Goal: Task Accomplishment & Management: Manage account settings

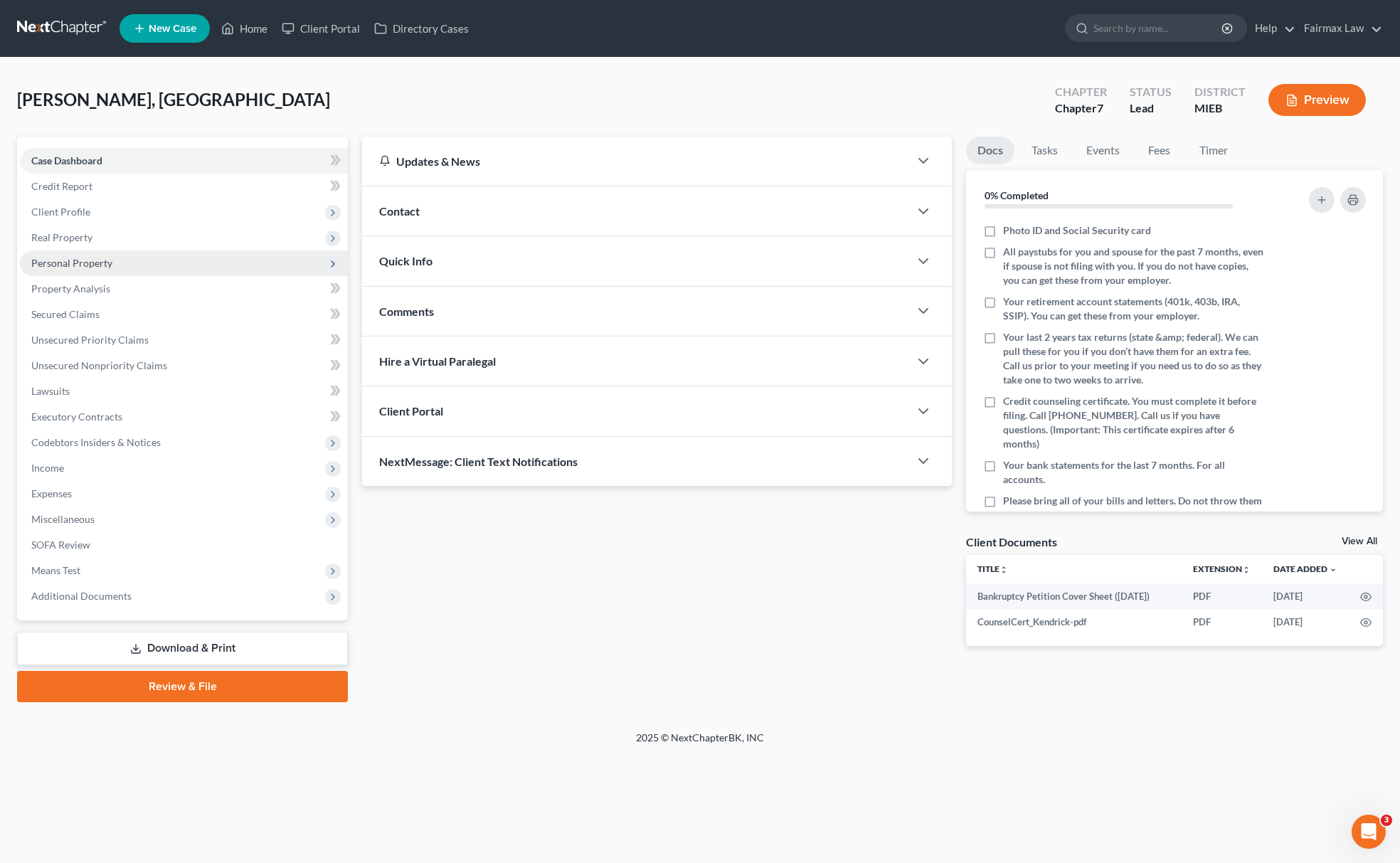
click at [130, 266] on span "Personal Property" at bounding box center [184, 263] width 328 height 25
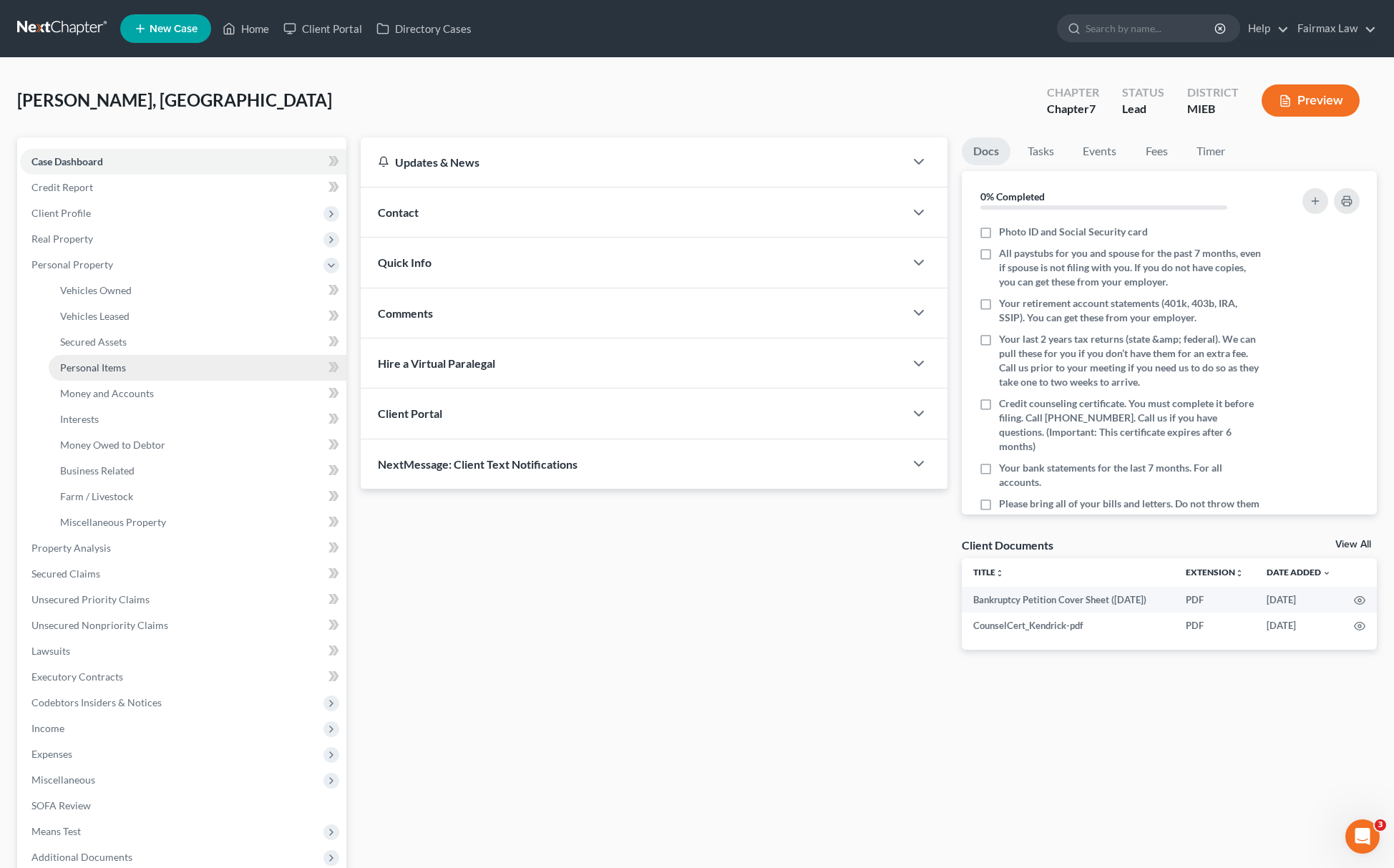
click at [139, 360] on link "Personal Items" at bounding box center [198, 367] width 298 height 25
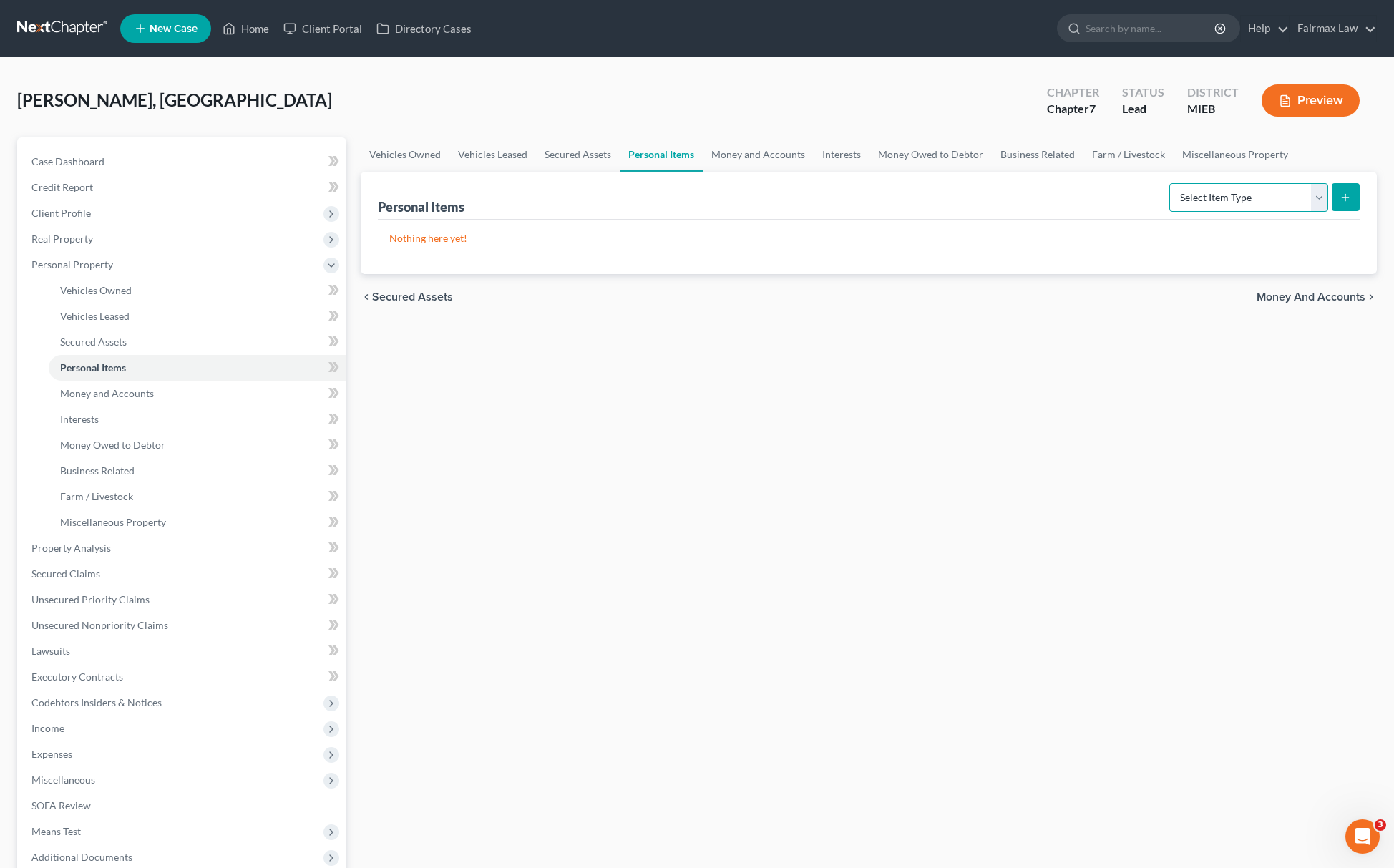
click at [1280, 196] on select "Select Item Type Clothing Collectibles Of Value Electronics Firearms Household …" at bounding box center [1249, 197] width 159 height 28
select select "clothing"
click at [1170, 183] on select "Select Item Type Clothing Collectibles Of Value Electronics Firearms Household …" at bounding box center [1249, 197] width 159 height 28
click at [1337, 196] on button "submit" at bounding box center [1345, 197] width 28 height 28
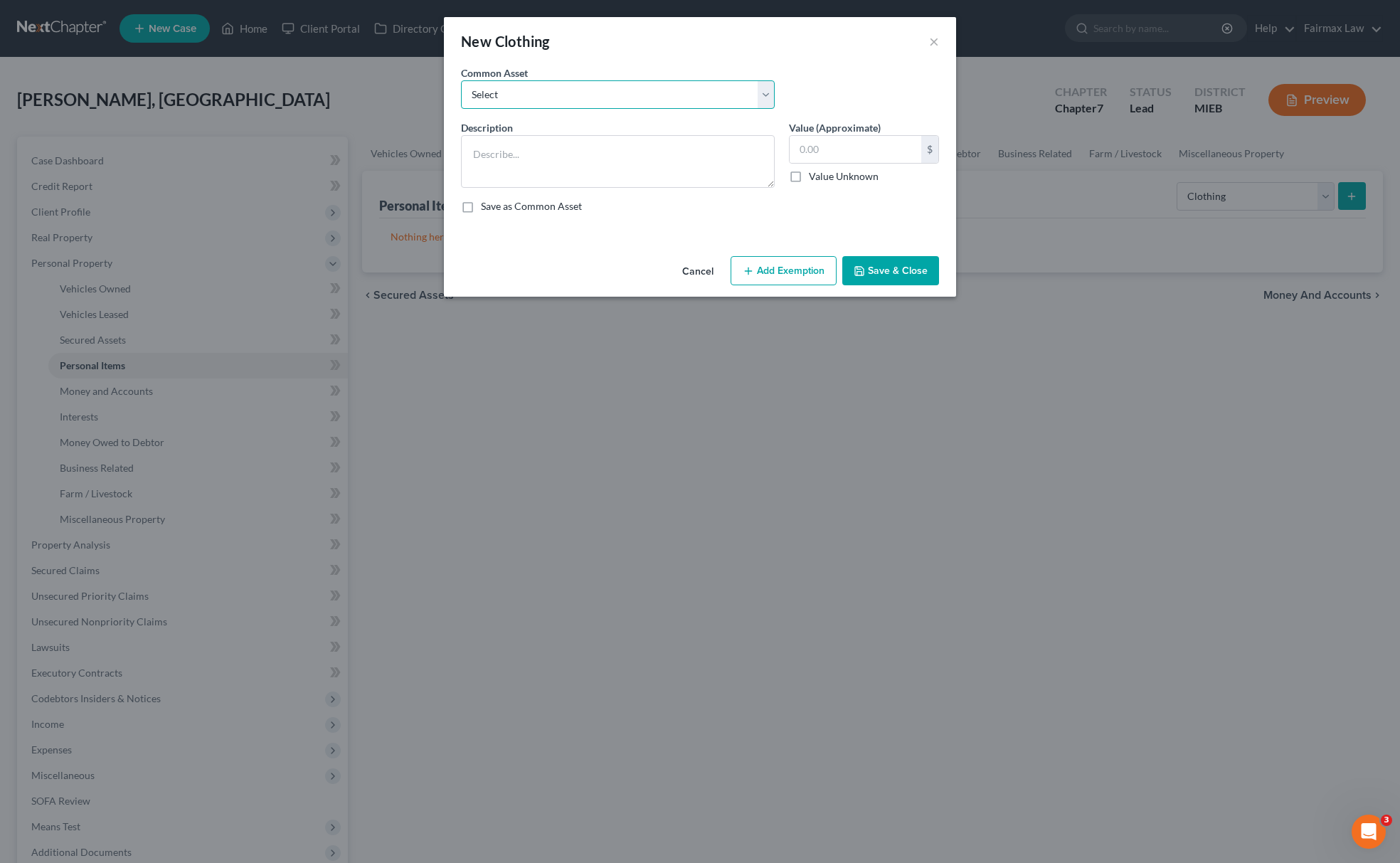
click at [519, 95] on select "Select Everyday clothing Professional Men's wear. Everyday wearing apparel Comm…" at bounding box center [618, 94] width 314 height 28
select select "0"
click at [461, 80] on select "Select Everyday clothing Professional Men's wear. Everyday wearing apparel Comm…" at bounding box center [618, 94] width 314 height 28
type textarea "Everyday clothing"
click at [861, 143] on input "400.00" at bounding box center [856, 149] width 132 height 27
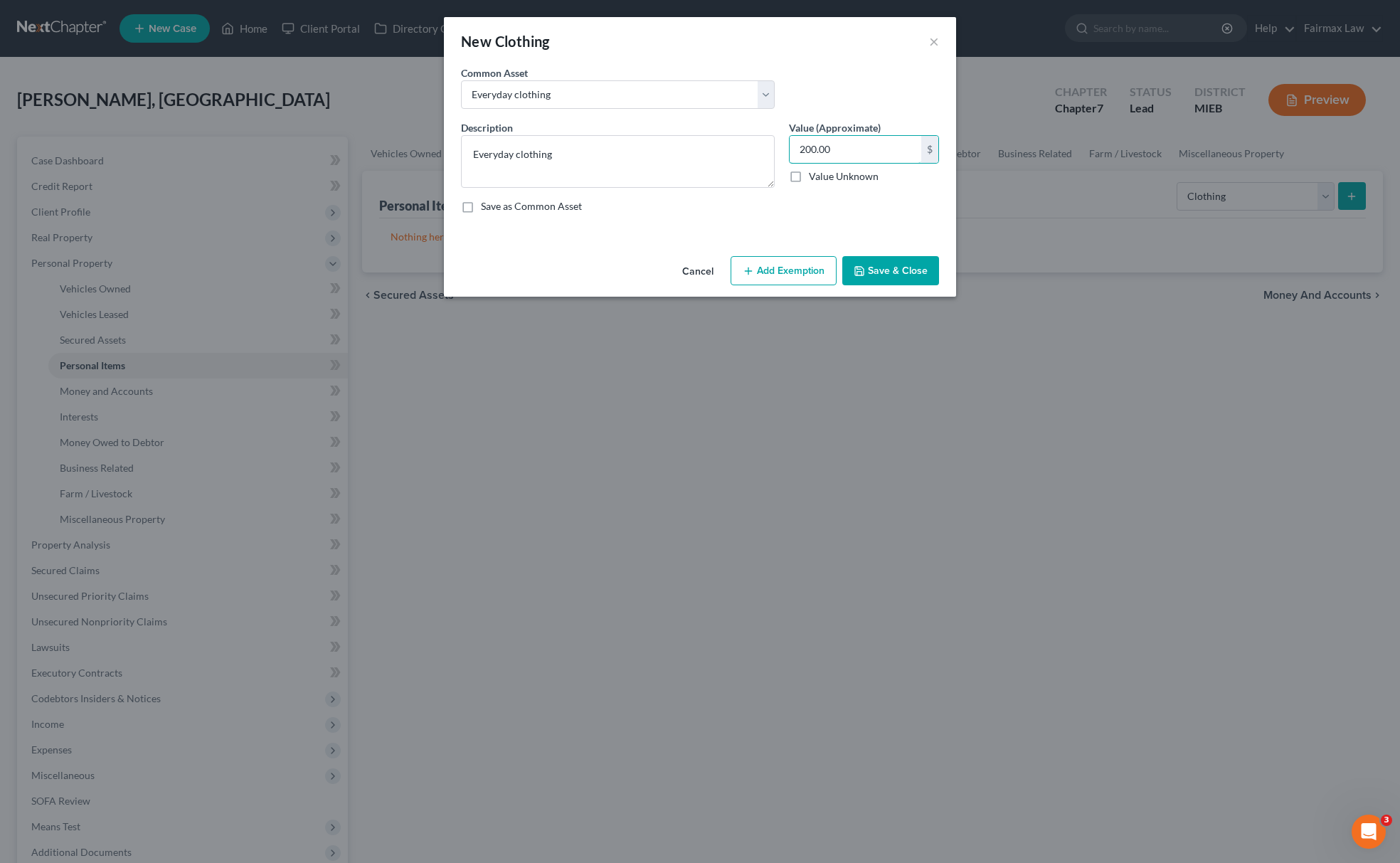
type input "200.00"
click at [782, 276] on button "Add Exemption" at bounding box center [783, 271] width 106 height 30
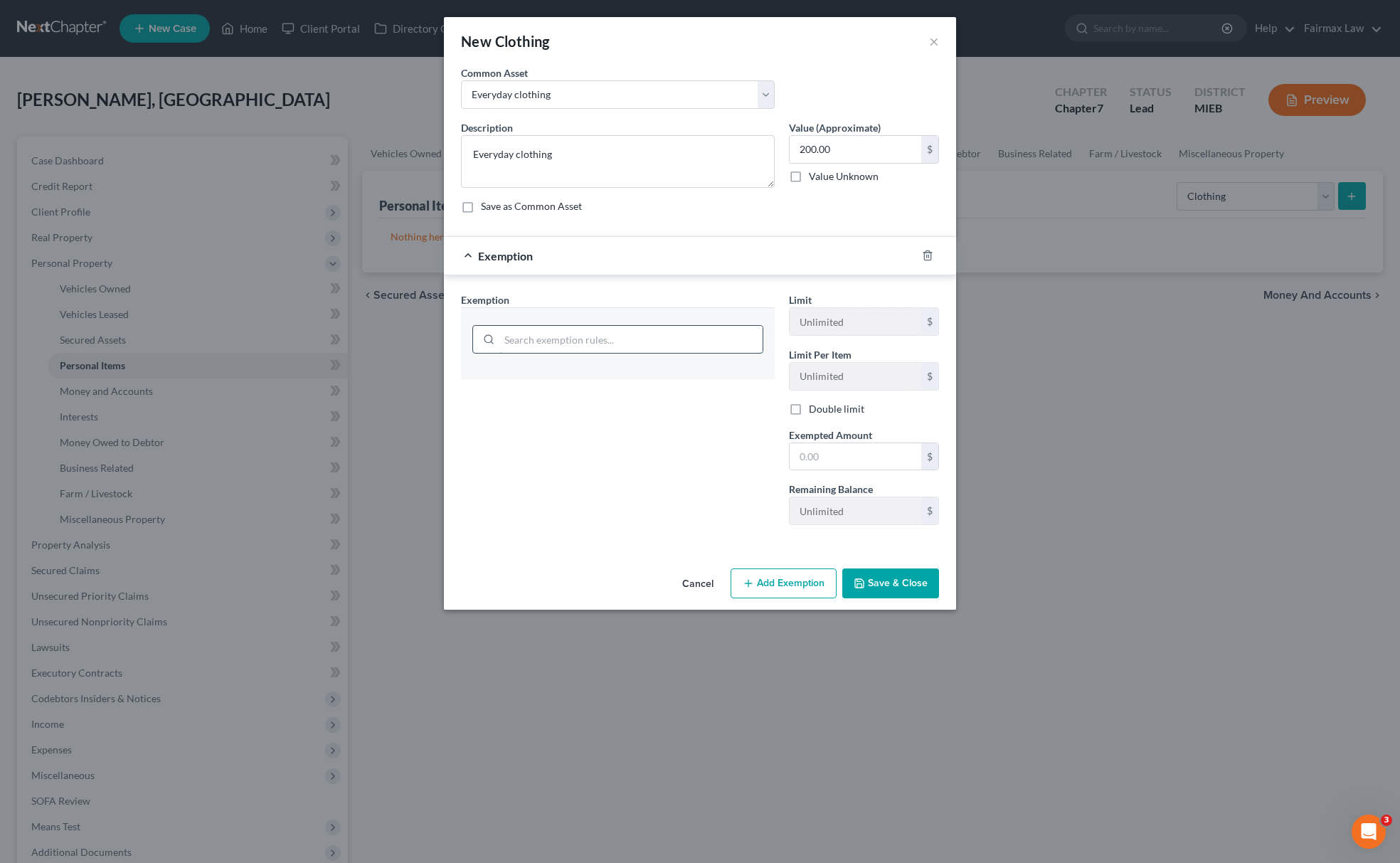
click at [689, 339] on input "search" at bounding box center [631, 340] width 263 height 27
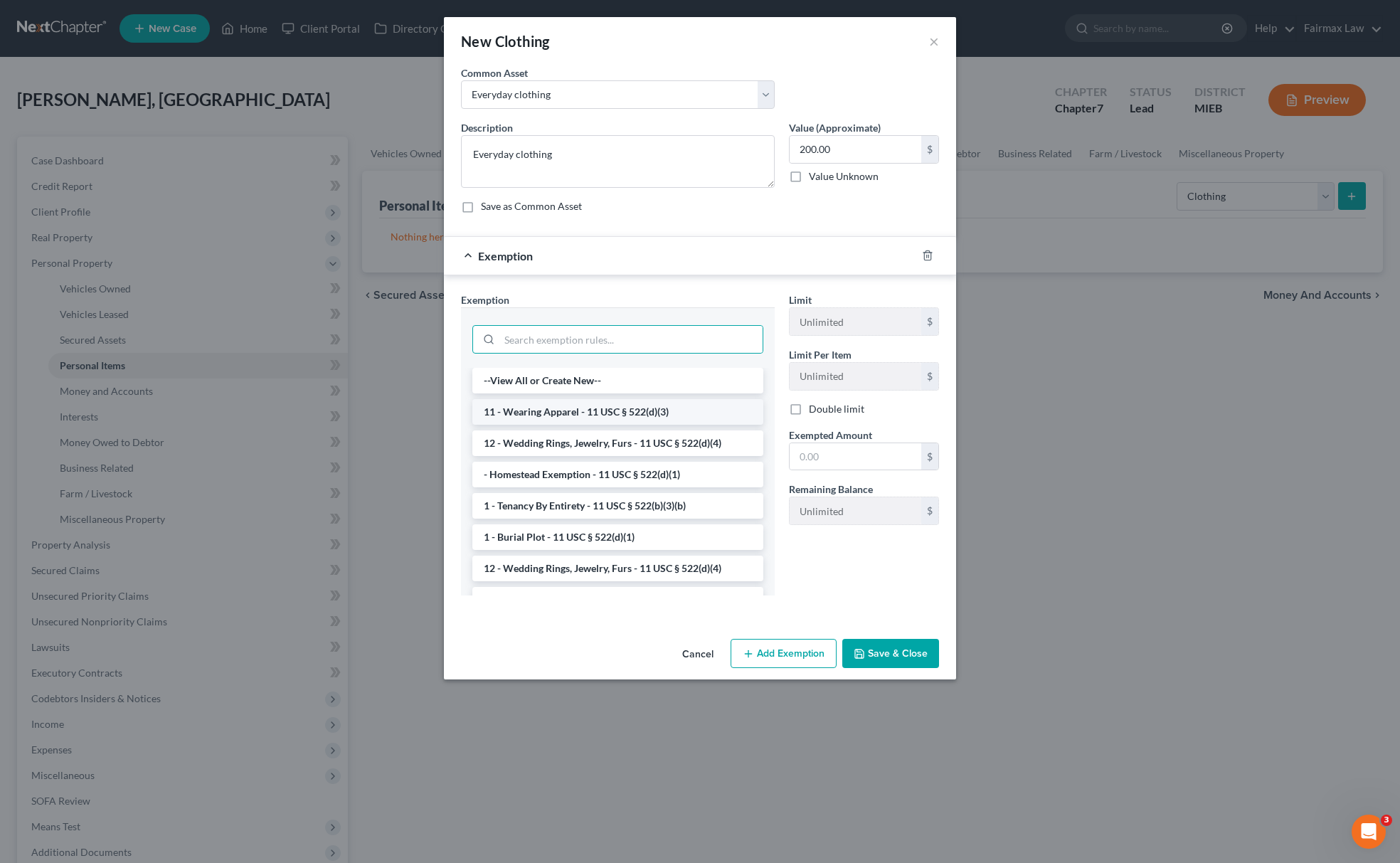
click at [657, 414] on li "11 - Wearing Apparel - 11 USC § 522(d)(3)" at bounding box center [618, 412] width 291 height 25
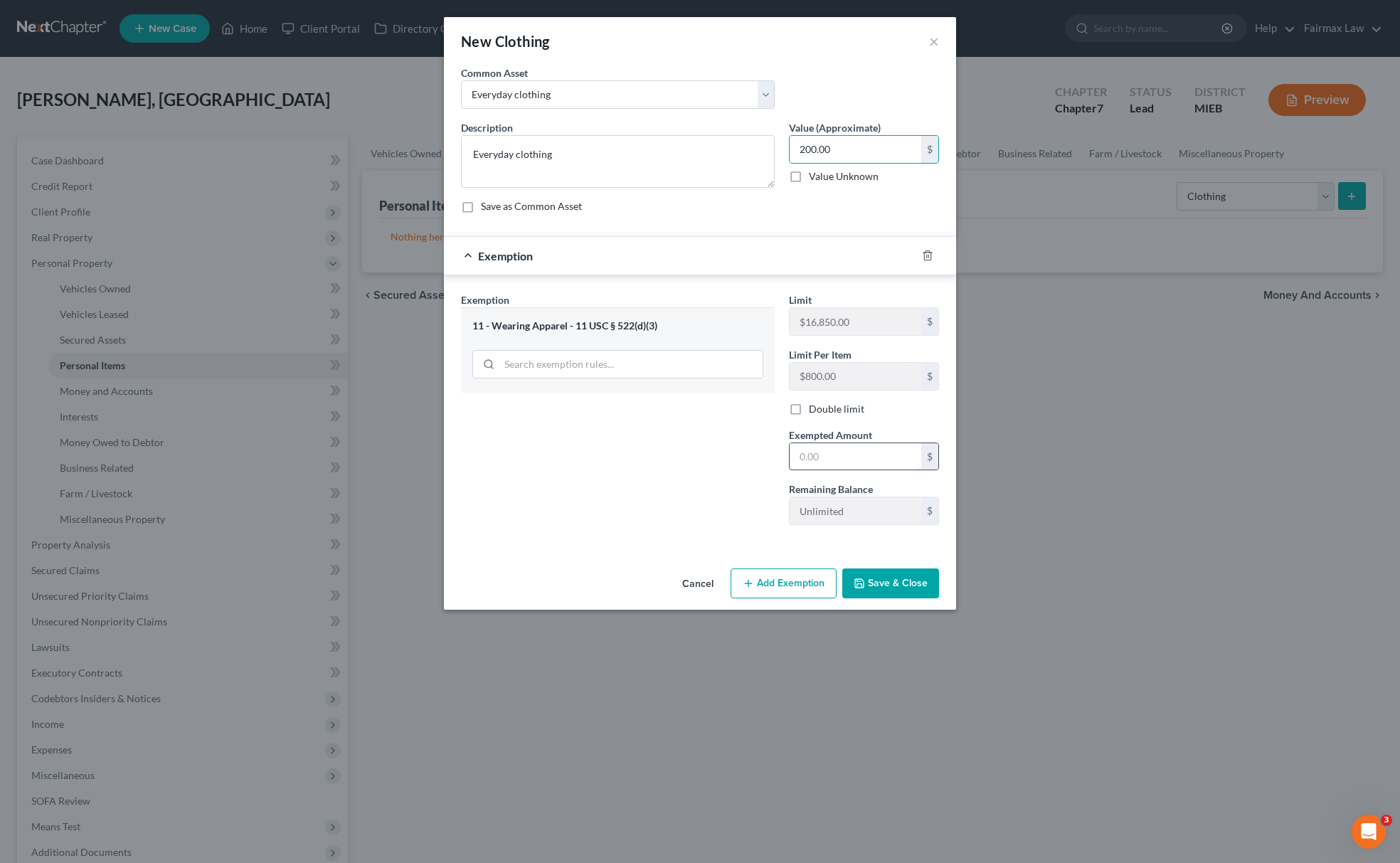
click at [854, 450] on input "text" at bounding box center [856, 457] width 132 height 27
paste input "200.00"
type input "200.00"
drag, startPoint x: 767, startPoint y: 490, endPoint x: 806, endPoint y: 524, distance: 51.7
click at [769, 492] on div "Exemption Set must be selected for CA. Exemption * 11 - Wearing Apparel - 11 US…" at bounding box center [618, 415] width 328 height 244
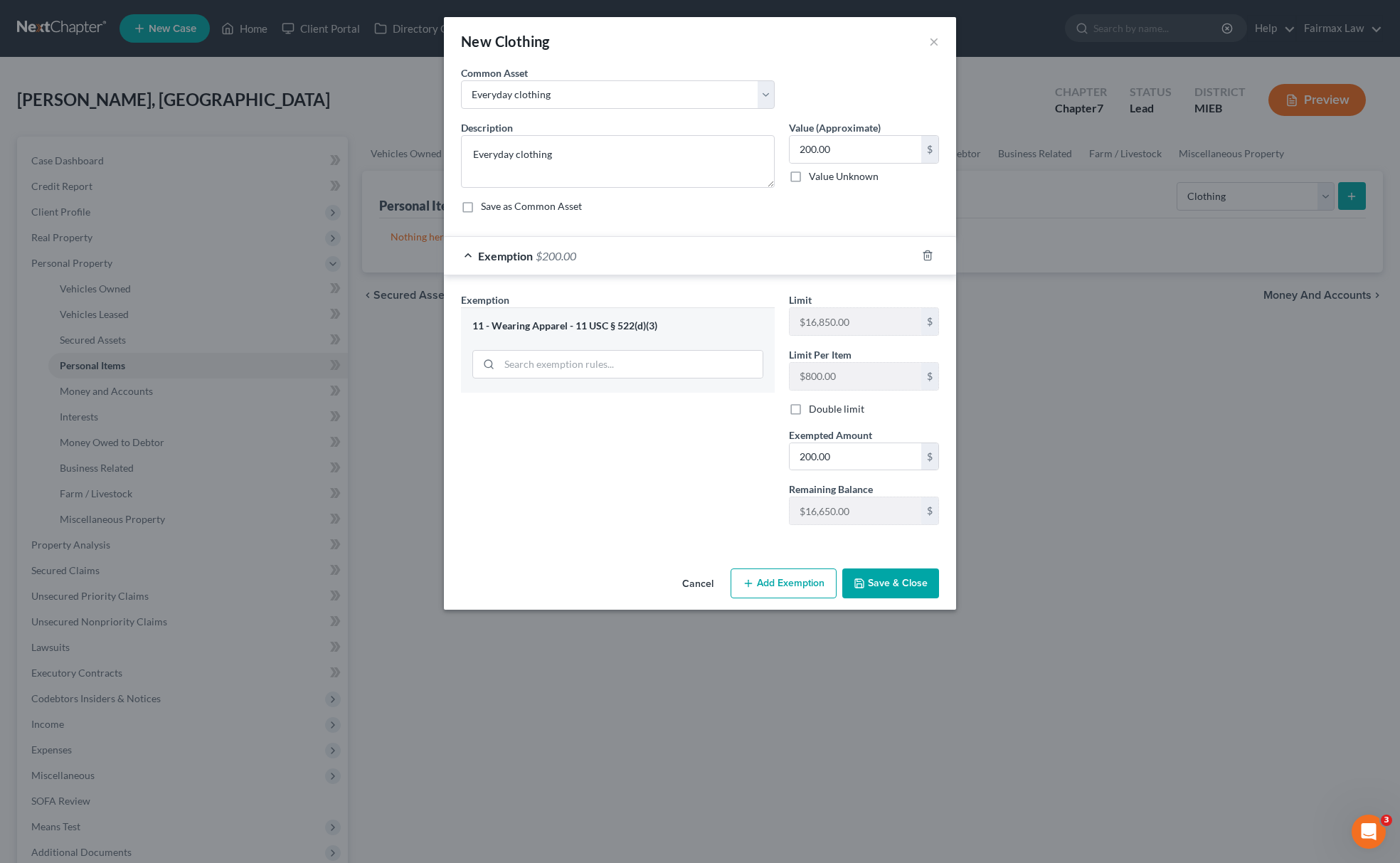
click at [845, 562] on div "An exemption set must first be selected from the Filing Information section. Co…" at bounding box center [700, 315] width 512 height 498
drag, startPoint x: 855, startPoint y: 575, endPoint x: 863, endPoint y: 578, distance: 8.5
click at [857, 578] on button "Save & Close" at bounding box center [891, 583] width 97 height 30
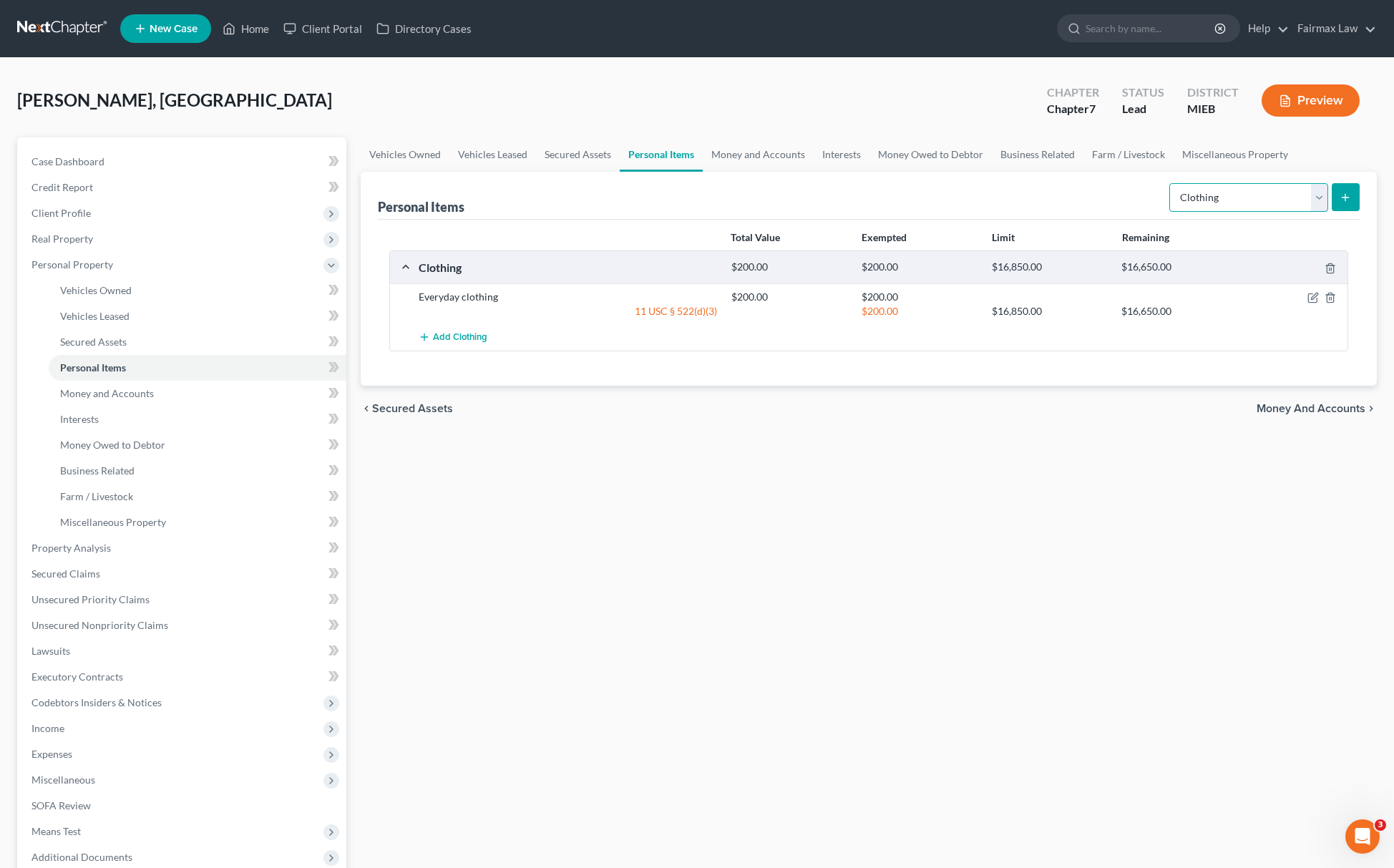
click at [1211, 190] on select "Select Item Type Clothing Collectibles Of Value Electronics Firearms Household …" at bounding box center [1249, 197] width 159 height 28
select select "electronics"
click at [1170, 183] on select "Select Item Type Clothing Collectibles Of Value Electronics Firearms Household …" at bounding box center [1249, 197] width 159 height 28
click at [1347, 195] on icon "submit" at bounding box center [1346, 198] width 12 height 12
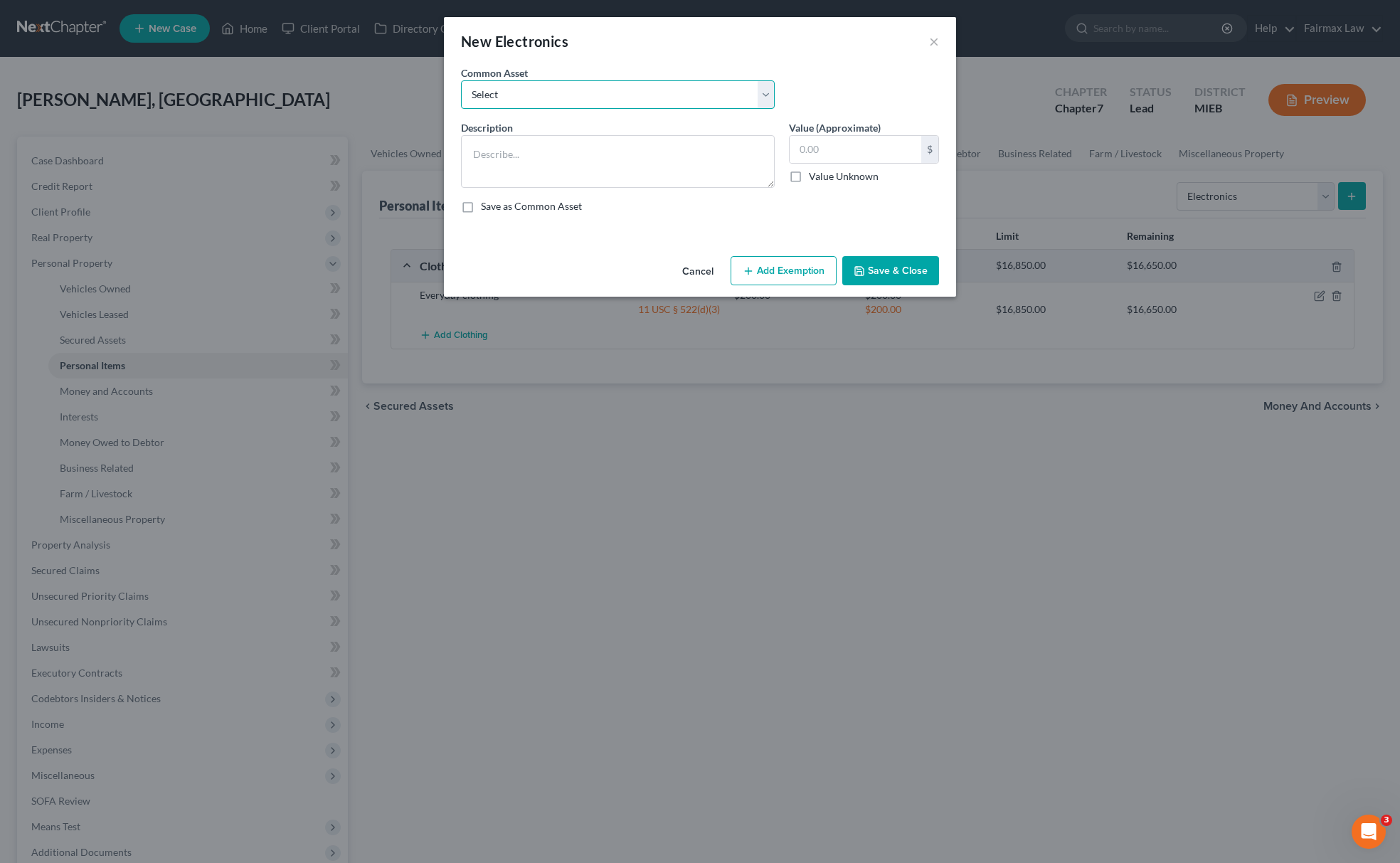
click at [706, 95] on select "Select Household Electronics, including cell phones, PC or tablet device, telev…" at bounding box center [618, 94] width 314 height 28
click at [567, 337] on div "New Electronics × An exemption set must first be selected from the Filing Infor…" at bounding box center [700, 431] width 1400 height 863
drag, startPoint x: 593, startPoint y: 88, endPoint x: 588, endPoint y: 95, distance: 8.6
click at [593, 90] on select "Select Household Electronics, including cell phones, PC or tablet device, telev…" at bounding box center [618, 94] width 314 height 28
select select "8"
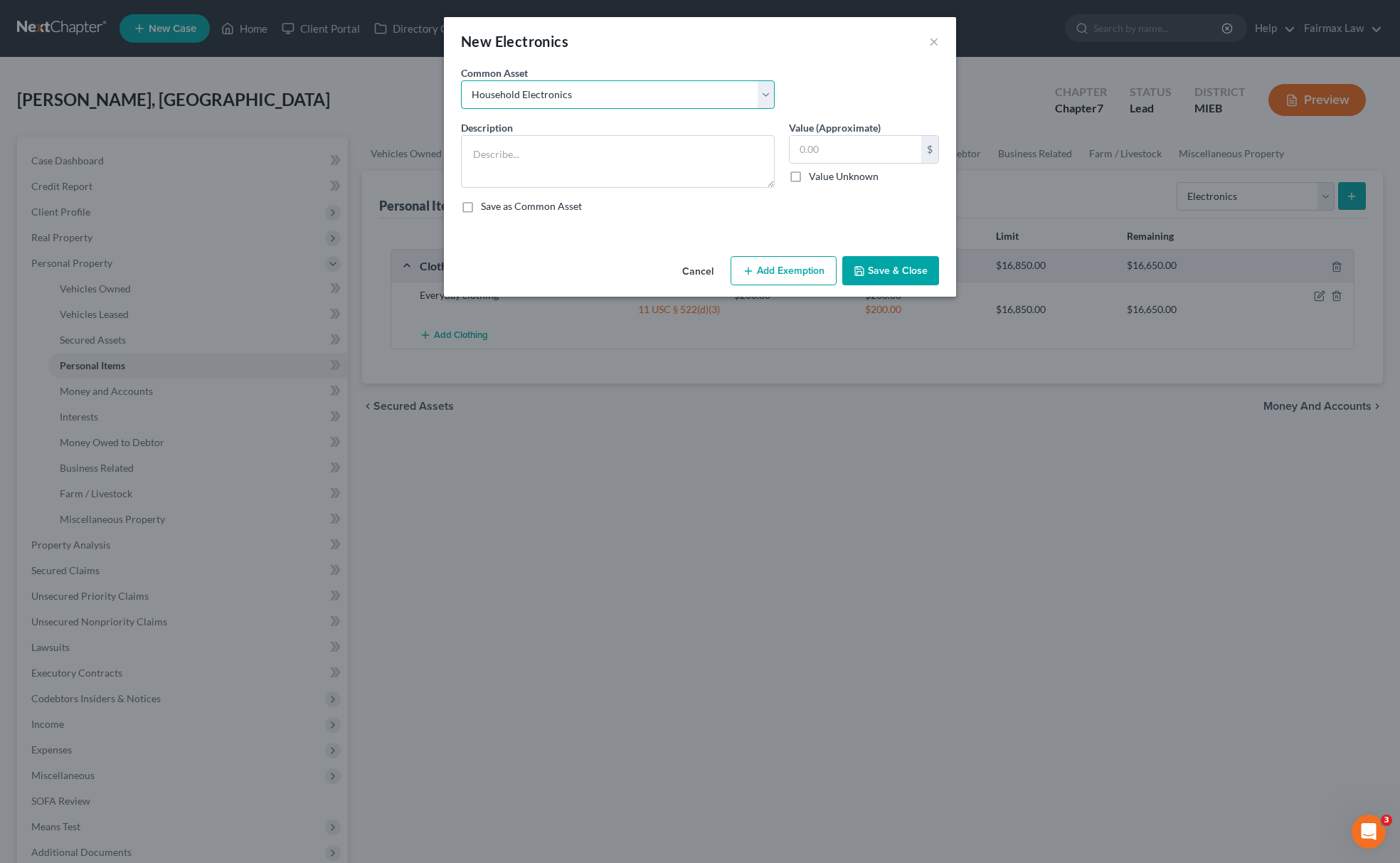
click at [461, 80] on select "Select Household Electronics, including cell phones, PC or tablet device, telev…" at bounding box center [618, 94] width 314 height 28
type textarea "Household Electronics"
click at [858, 151] on input "500.00" at bounding box center [856, 149] width 132 height 27
type input "100.00"
click at [808, 283] on button "Add Exemption" at bounding box center [783, 271] width 106 height 30
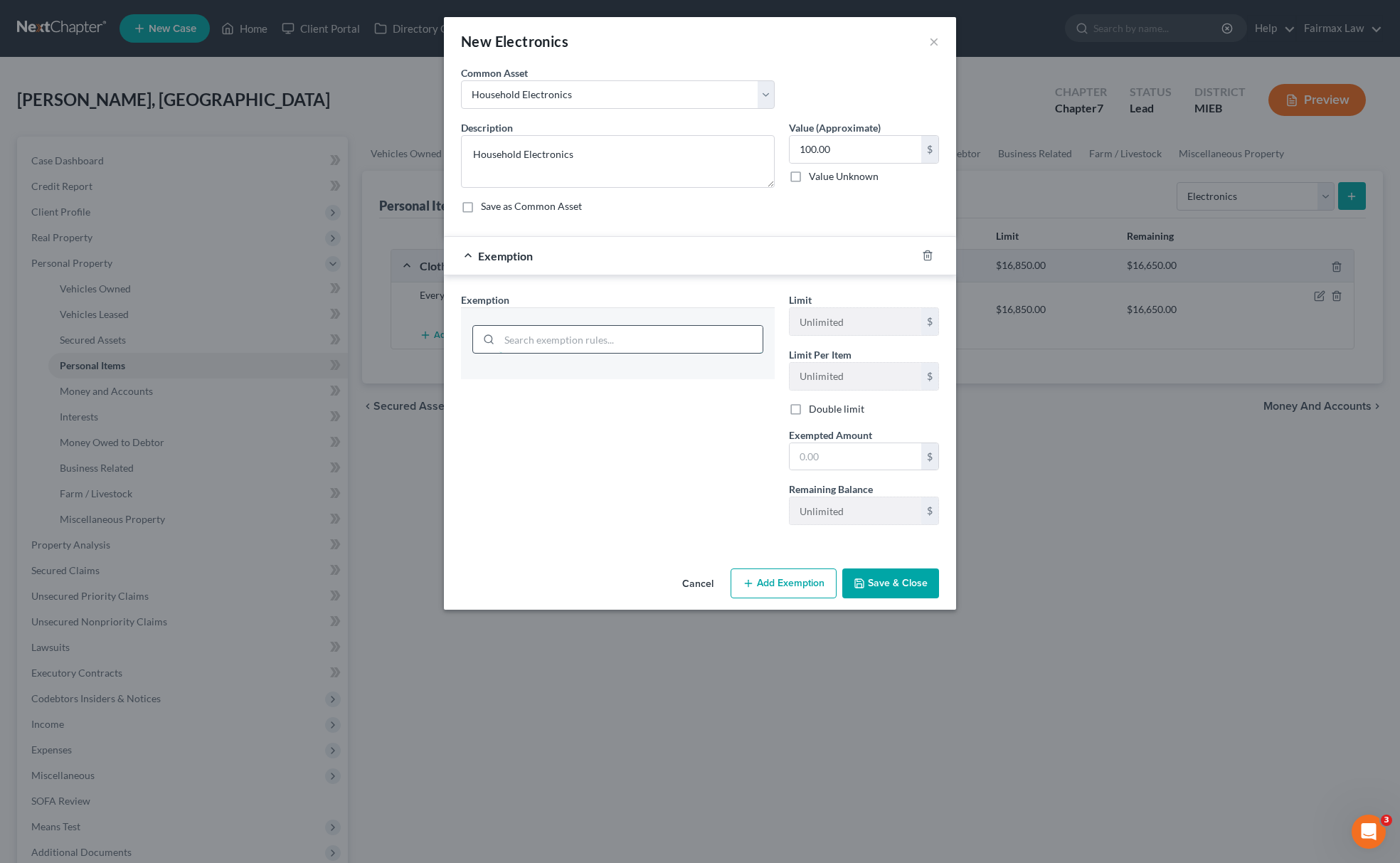
click at [651, 348] on input "search" at bounding box center [631, 340] width 263 height 27
type input "household"
click at [636, 379] on li "6 - Household Goods and Furnishings - 11 USC § 522(d)(3)" at bounding box center [618, 381] width 291 height 25
click at [823, 151] on input "100.00" at bounding box center [856, 149] width 132 height 27
drag, startPoint x: 812, startPoint y: 466, endPoint x: 806, endPoint y: 468, distance: 6.3
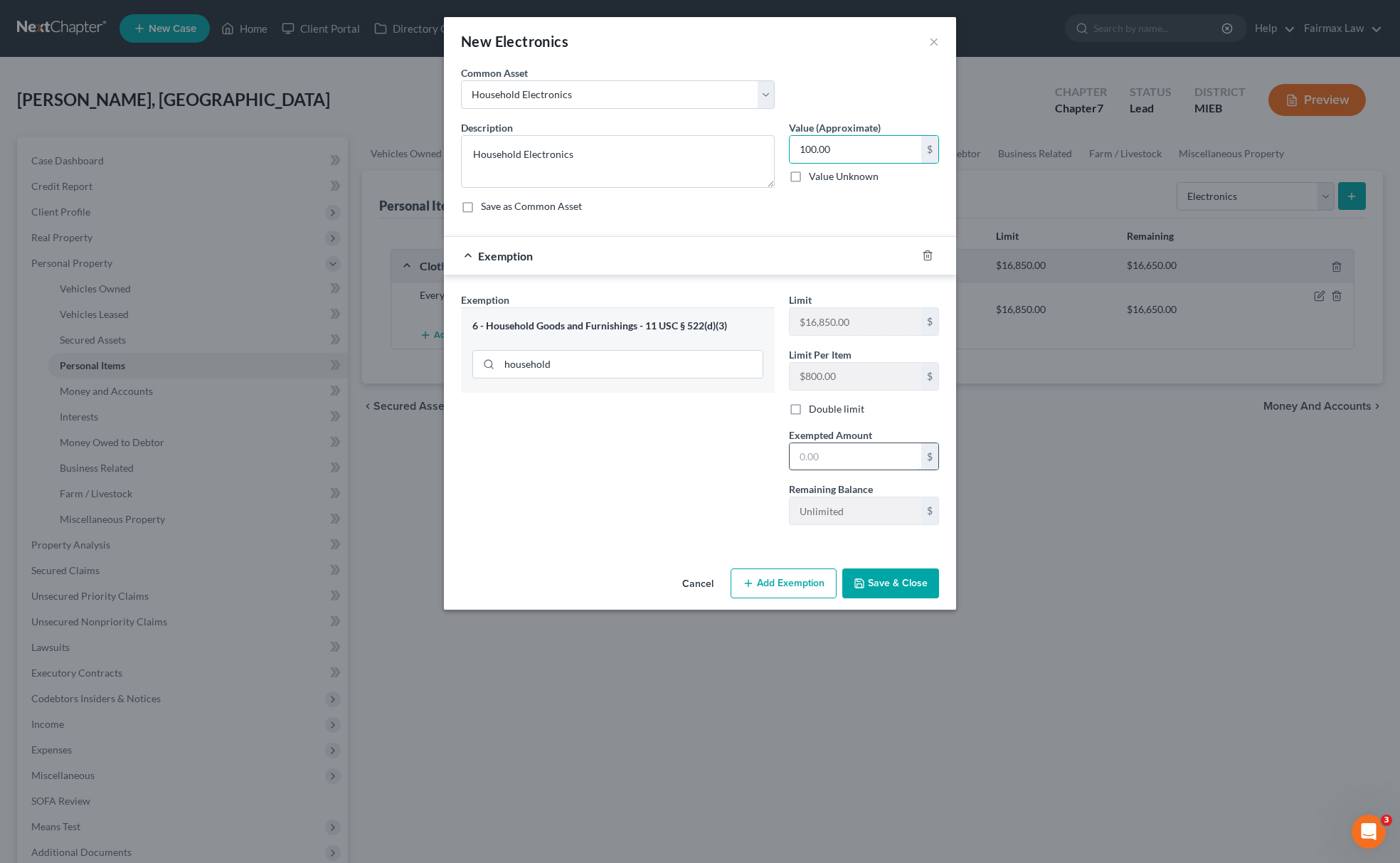
click at [812, 466] on input "text" at bounding box center [856, 457] width 132 height 27
paste input "100.00"
type input "100.00"
click at [723, 487] on div "Exemption Set must be selected for CA. Exemption * 6 - Household Goods and Furn…" at bounding box center [618, 415] width 328 height 244
click at [882, 575] on button "Save & Close" at bounding box center [891, 583] width 97 height 30
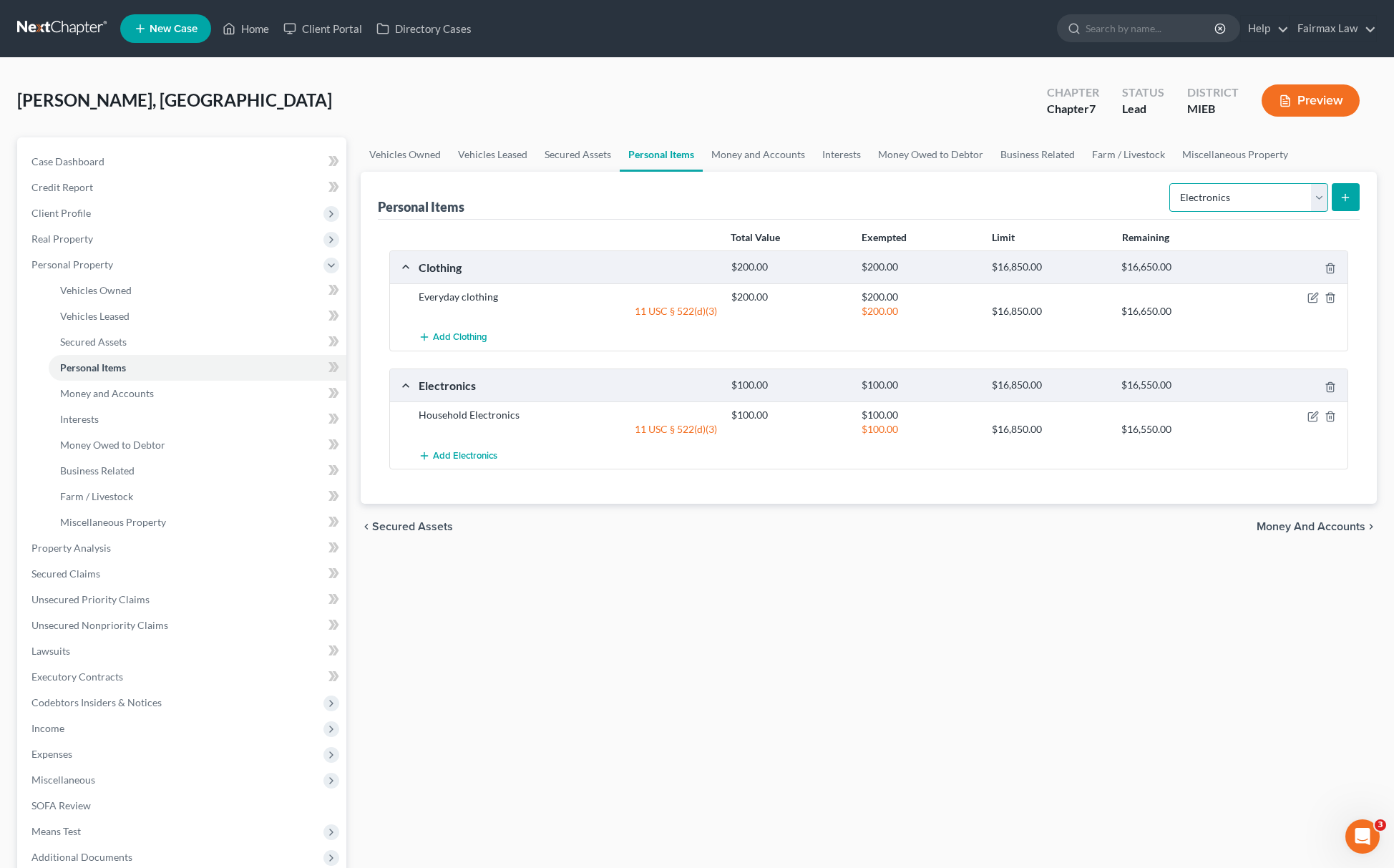
click at [1235, 198] on select "Select Item Type Clothing Collectibles Of Value Electronics Firearms Household …" at bounding box center [1249, 197] width 159 height 28
select select "household_goods"
click at [1170, 183] on select "Select Item Type Clothing Collectibles Of Value Electronics Firearms Household …" at bounding box center [1249, 197] width 159 height 28
click at [1344, 199] on icon "submit" at bounding box center [1346, 198] width 12 height 12
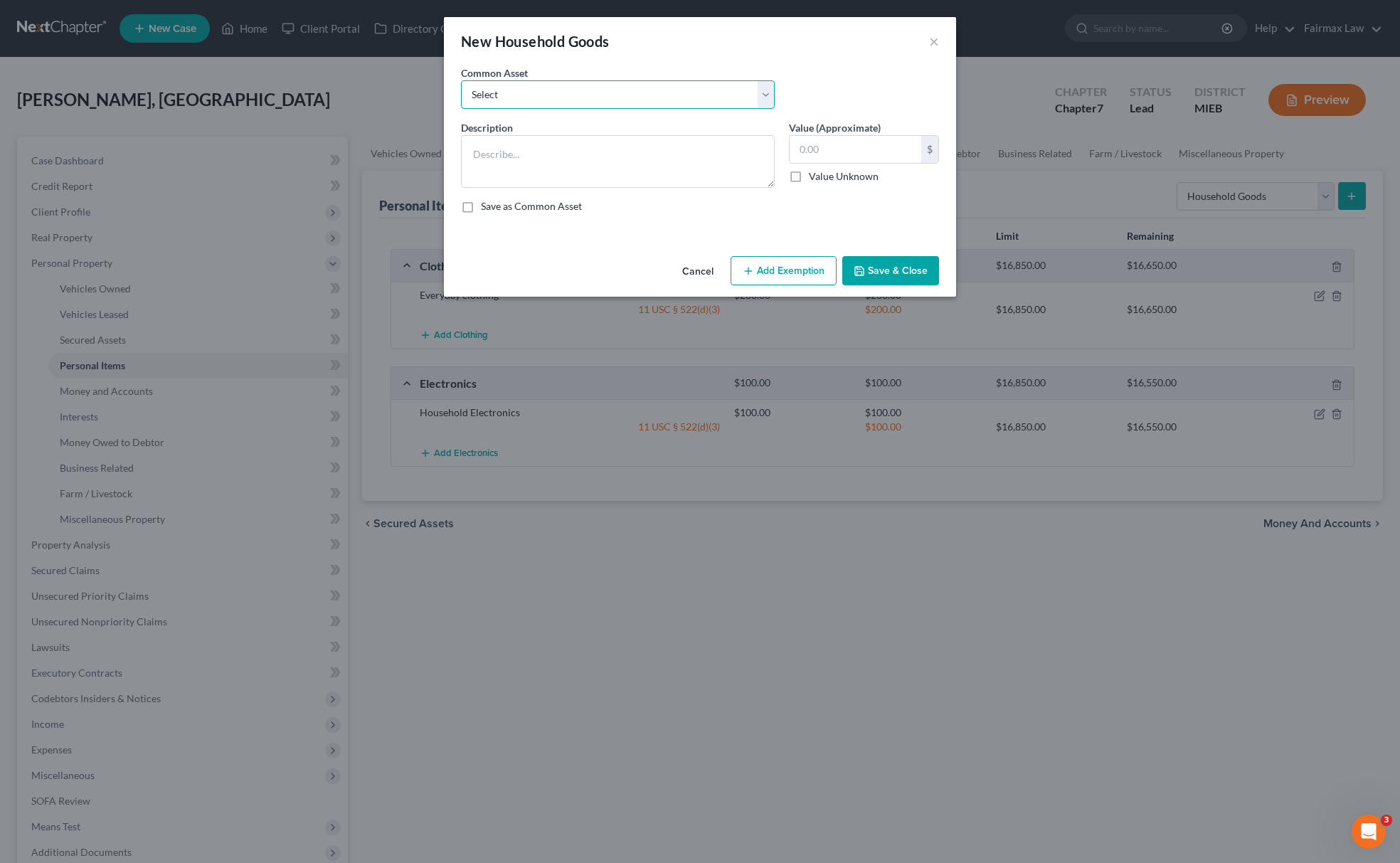
click at [525, 92] on select "Select Common household furnishings, appliances, and decor Common household fur…" at bounding box center [618, 94] width 314 height 28
select select "12"
click at [461, 80] on select "Select Common household furnishings, appliances, and decor Common household fur…" at bounding box center [618, 94] width 314 height 28
type textarea "Household Goods"
click at [807, 149] on input "1,000.00" at bounding box center [856, 149] width 132 height 27
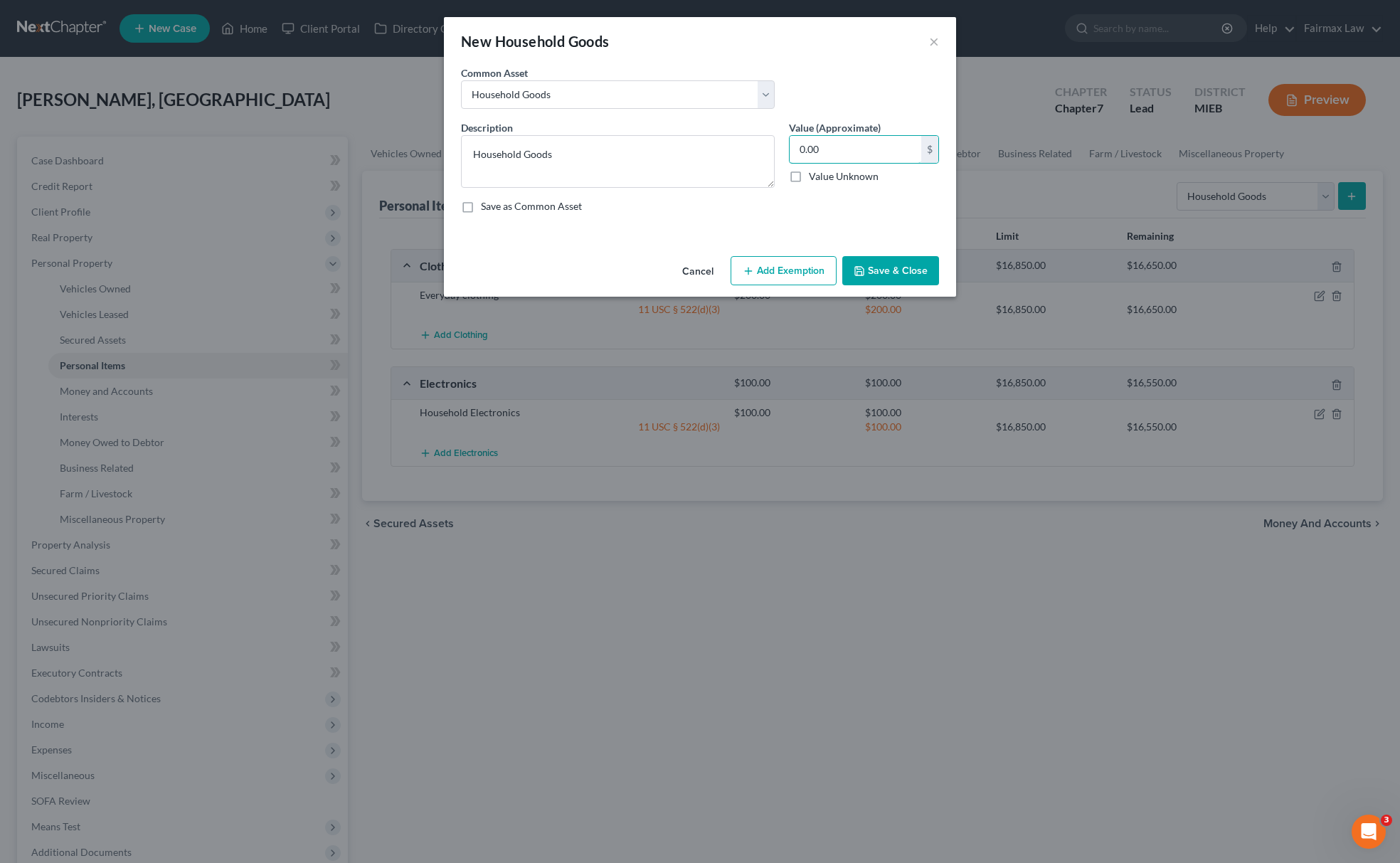
type input "0.00"
click at [872, 260] on button "Save & Close" at bounding box center [891, 271] width 97 height 30
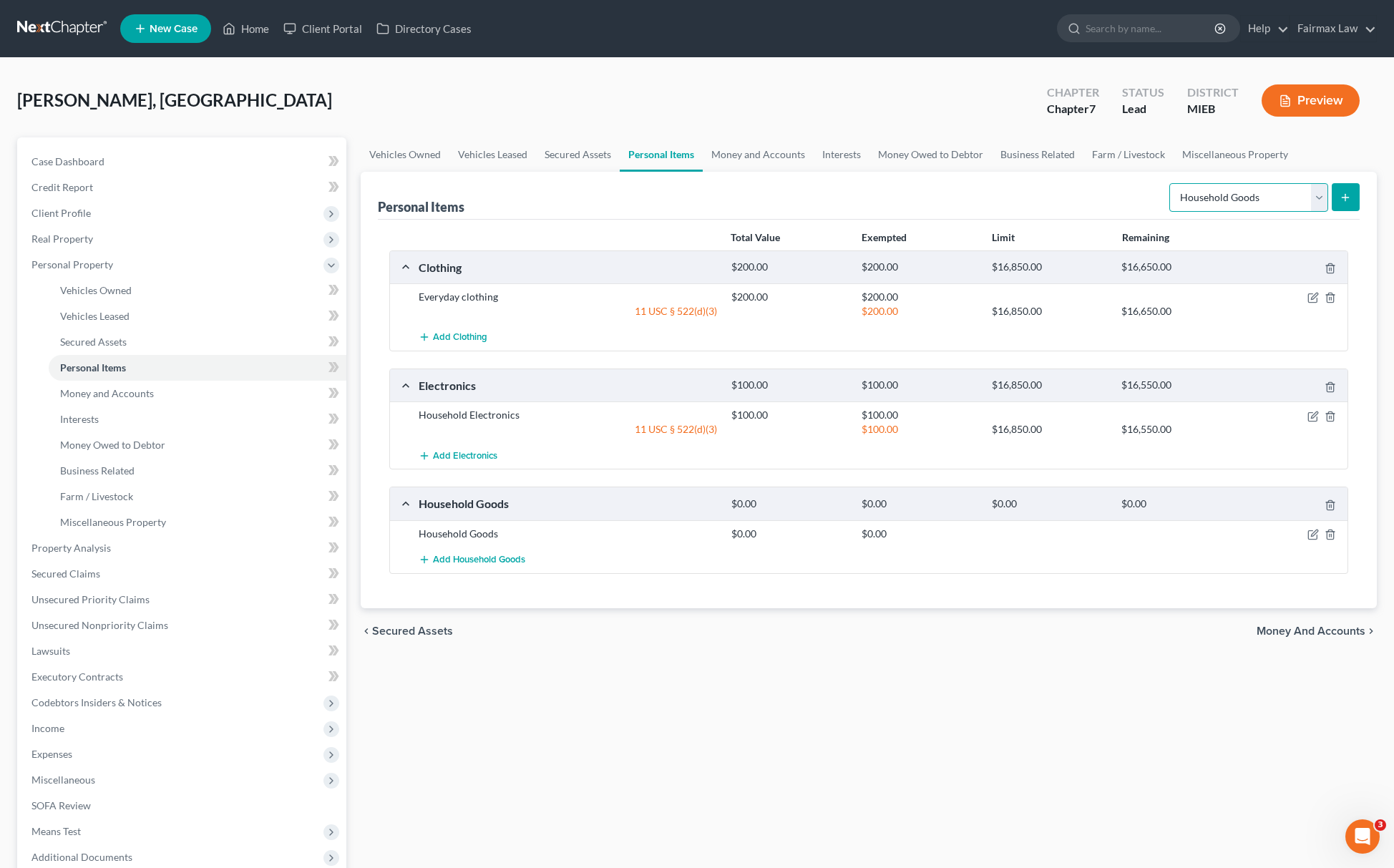
click at [1224, 196] on select "Select Item Type Clothing Collectibles Of Value Electronics Firearms Household …" at bounding box center [1249, 197] width 159 height 28
select select "jewelry"
click at [1170, 183] on select "Select Item Type Clothing Collectibles Of Value Electronics Firearms Household …" at bounding box center [1249, 197] width 159 height 28
click at [1338, 195] on button "submit" at bounding box center [1345, 197] width 28 height 28
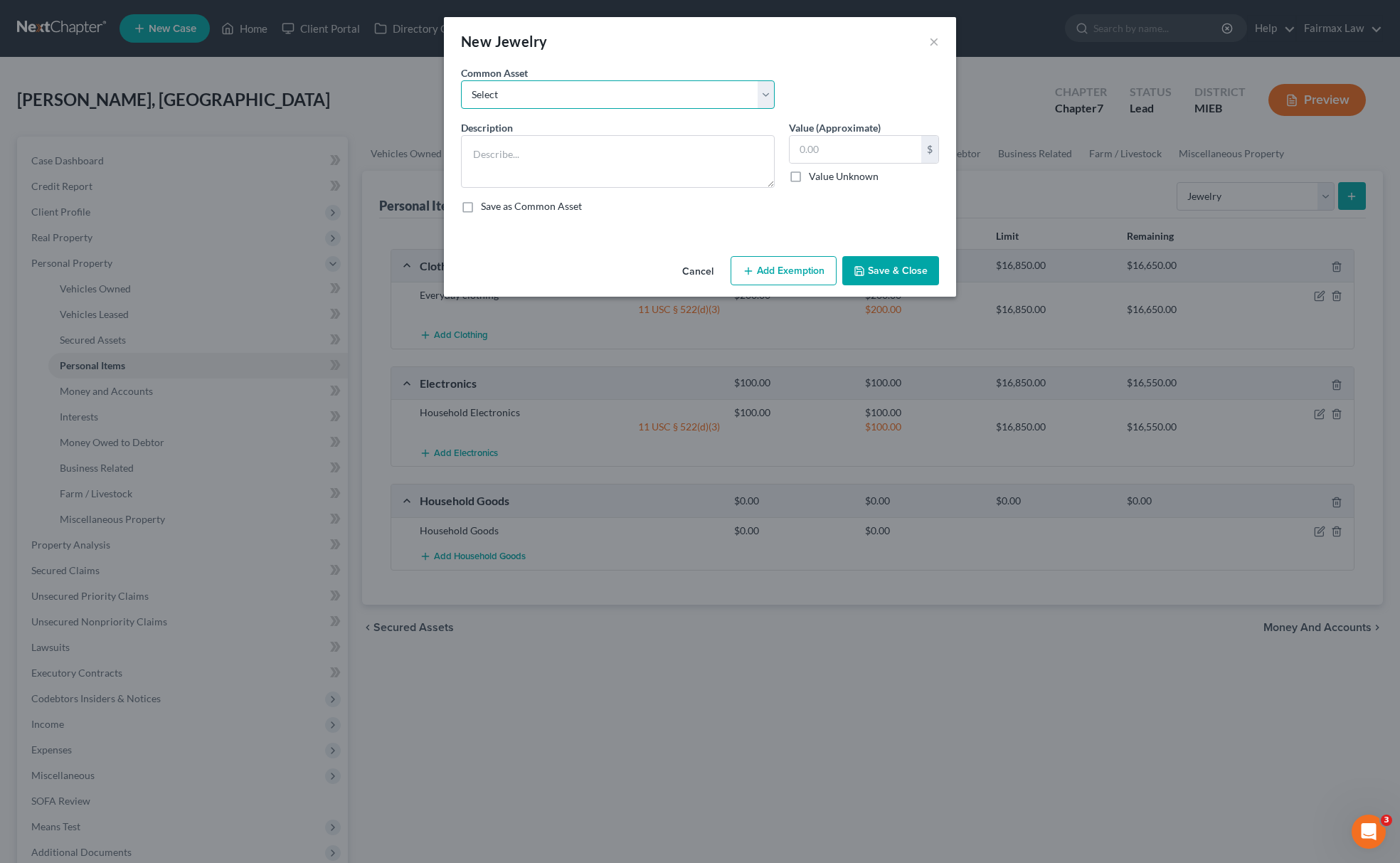
click at [693, 86] on select "Select Jewelry Wedding bands Costume Jewelry Watch Wedding ring and costume jew…" at bounding box center [618, 94] width 314 height 28
select select "0"
click at [461, 80] on select "Select Jewelry Wedding bands Costume Jewelry Watch Wedding ring and costume jew…" at bounding box center [618, 94] width 314 height 28
type textarea "Jewelry"
click at [863, 138] on input "100.00" at bounding box center [856, 149] width 132 height 27
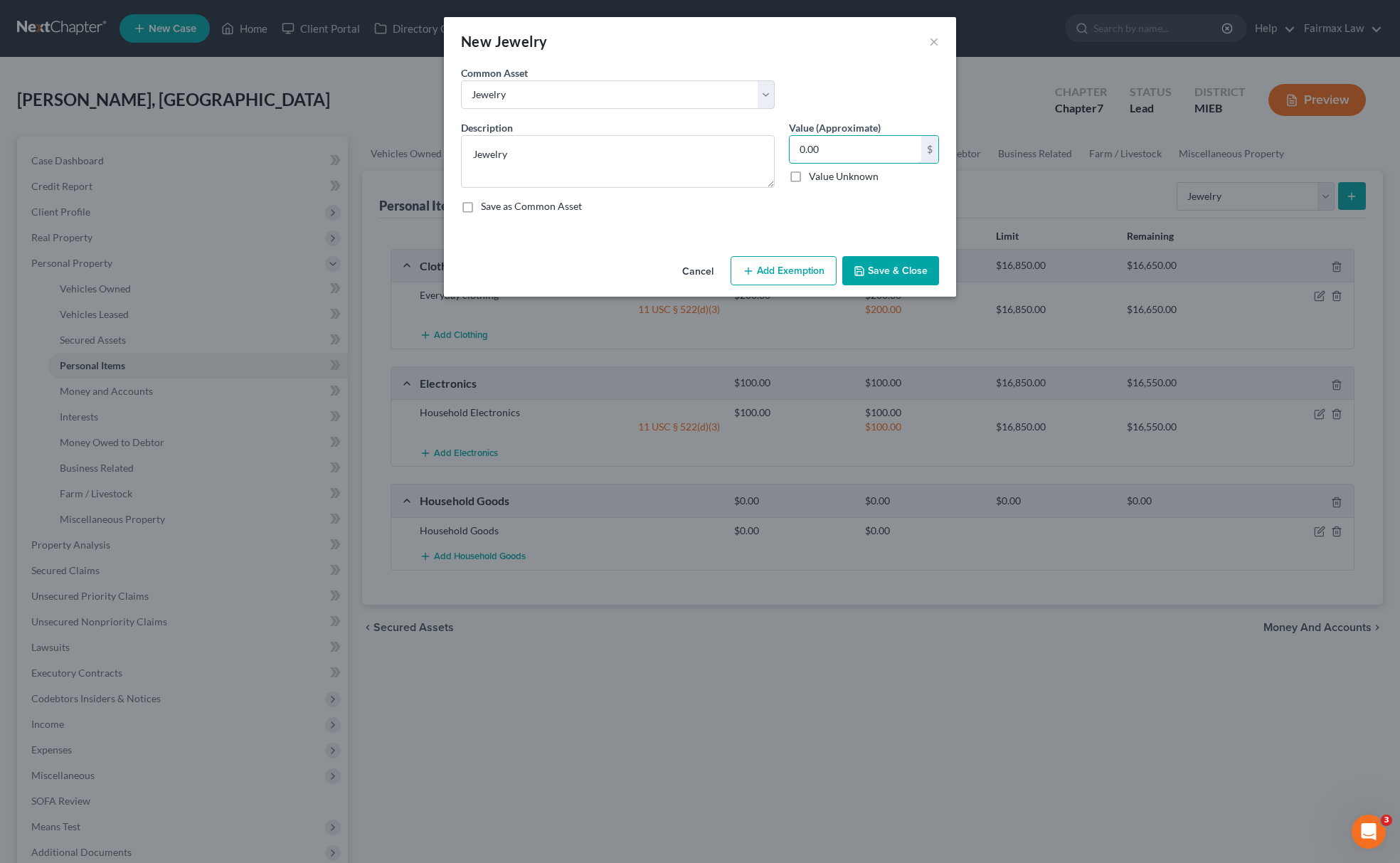
type input "0.00"
click at [888, 261] on button "Save & Close" at bounding box center [891, 271] width 97 height 30
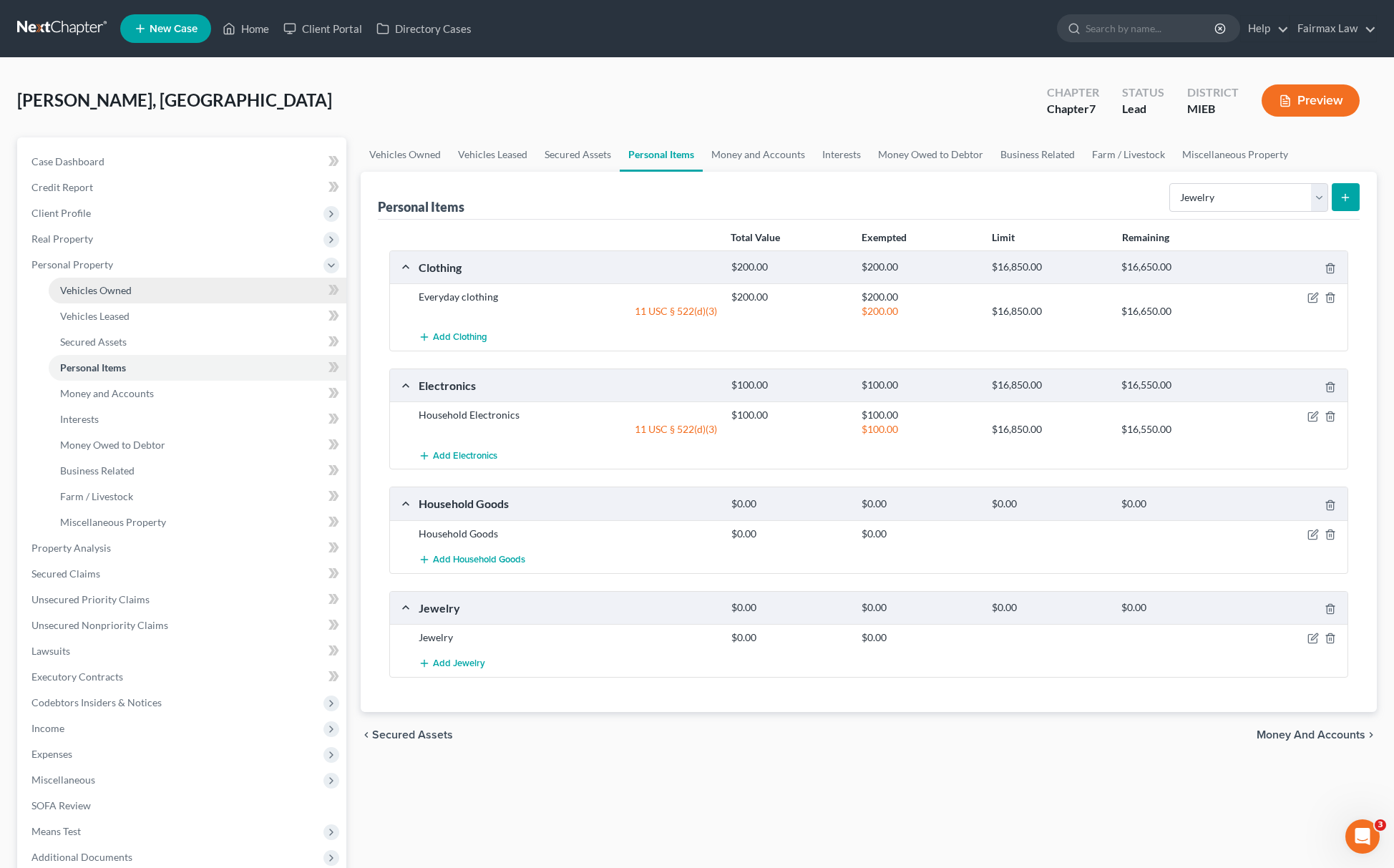
click at [195, 289] on link "Vehicles Owned" at bounding box center [198, 290] width 298 height 25
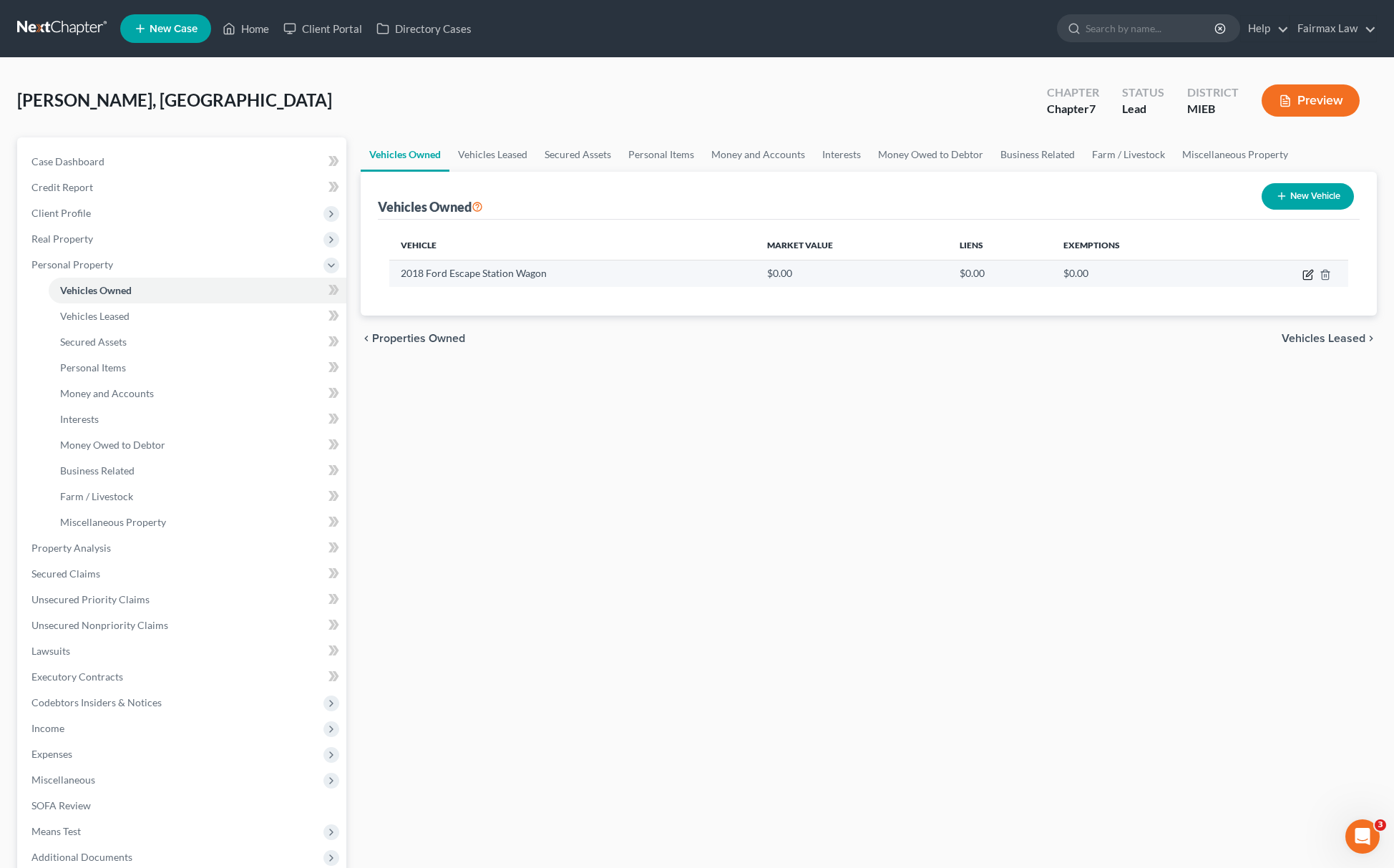
click at [1312, 276] on icon "button" at bounding box center [1307, 275] width 9 height 9
select select "0"
select select "8"
select select "2"
select select "0"
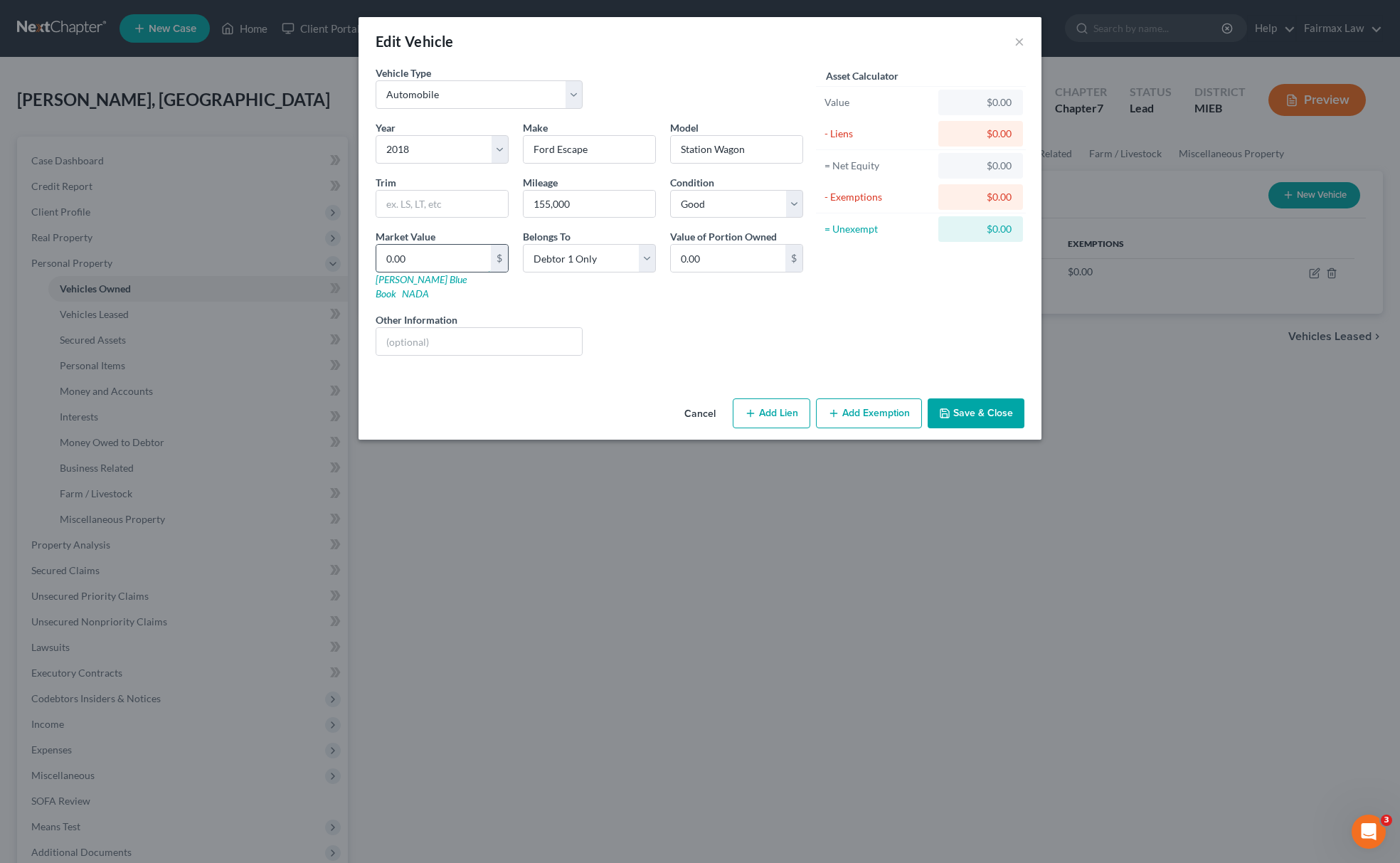
click at [464, 263] on input "0.00" at bounding box center [434, 259] width 114 height 27
type input "1"
type input "1.00"
click at [543, 261] on select "Select Debtor 1 Only Debtor 2 Only Debtor 1 And Debtor 2 Only At Least One Of T…" at bounding box center [589, 258] width 133 height 28
click at [409, 259] on input "1" at bounding box center [434, 259] width 114 height 27
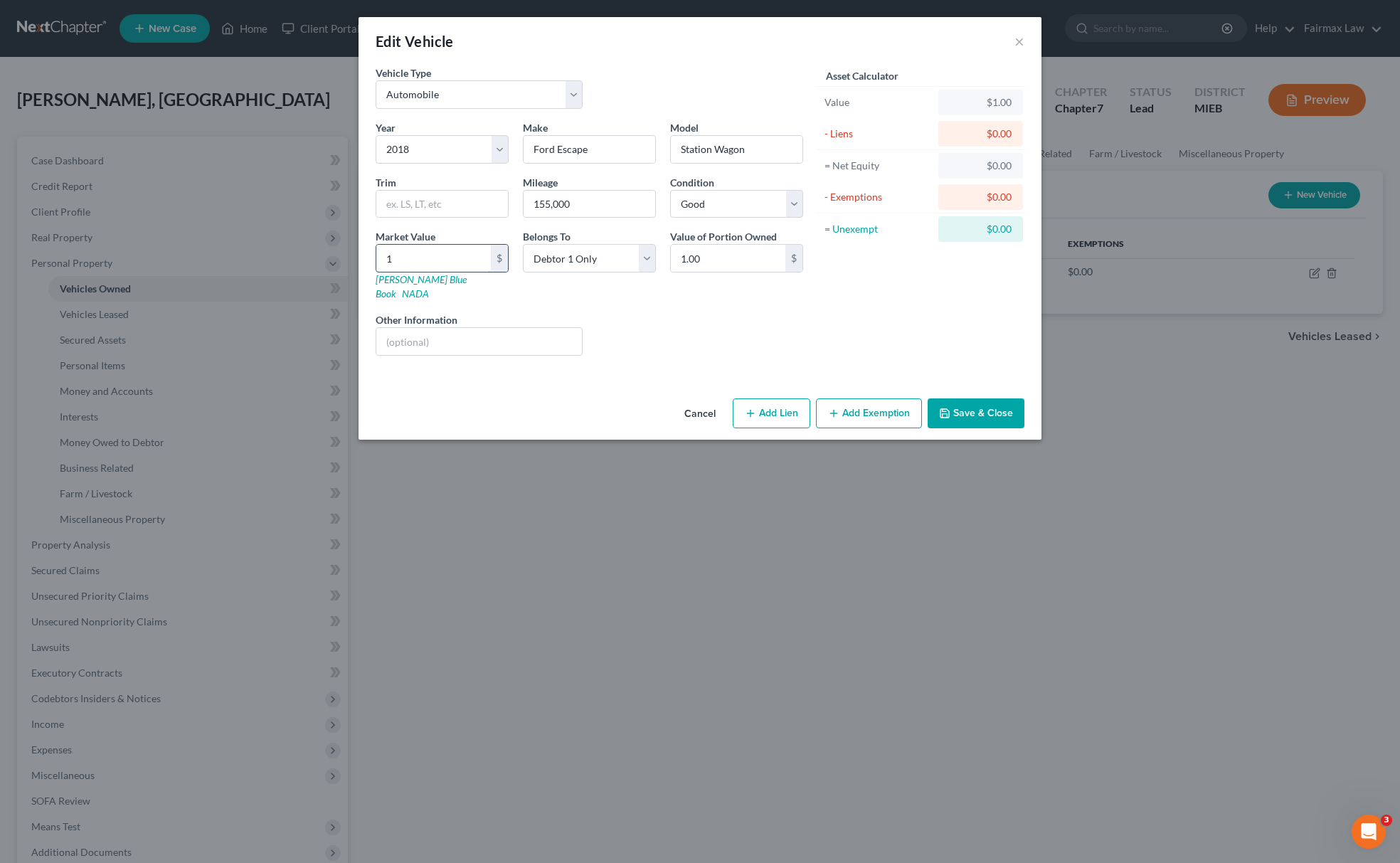
click at [411, 259] on input "1" at bounding box center [434, 259] width 114 height 27
type input "10"
type input "10.00"
click at [467, 251] on input "10" at bounding box center [434, 259] width 114 height 27
type input "100"
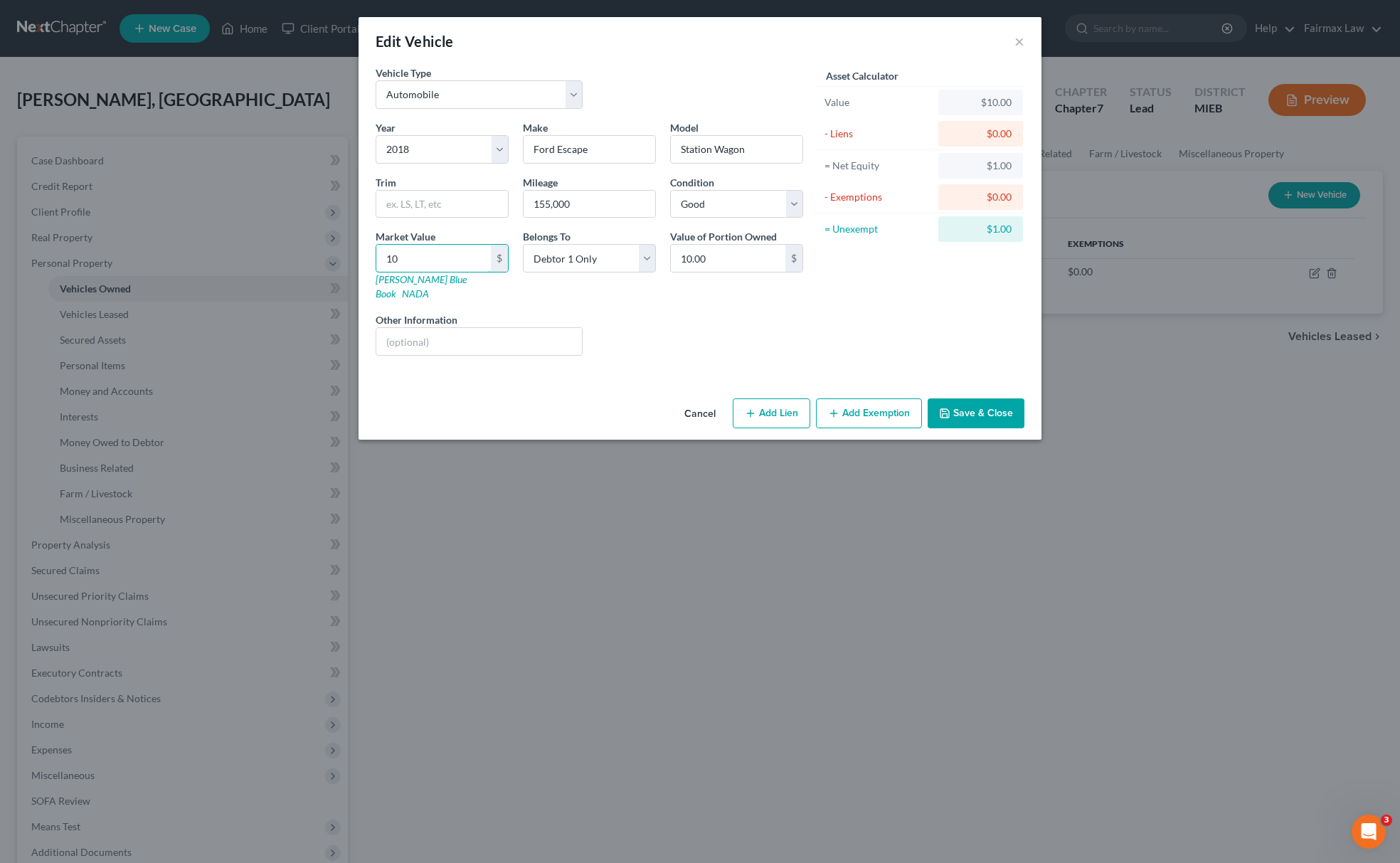
type input "100.00"
type input "1005"
type input "1,005.00"
type input "1,0055"
type input "10,055.00"
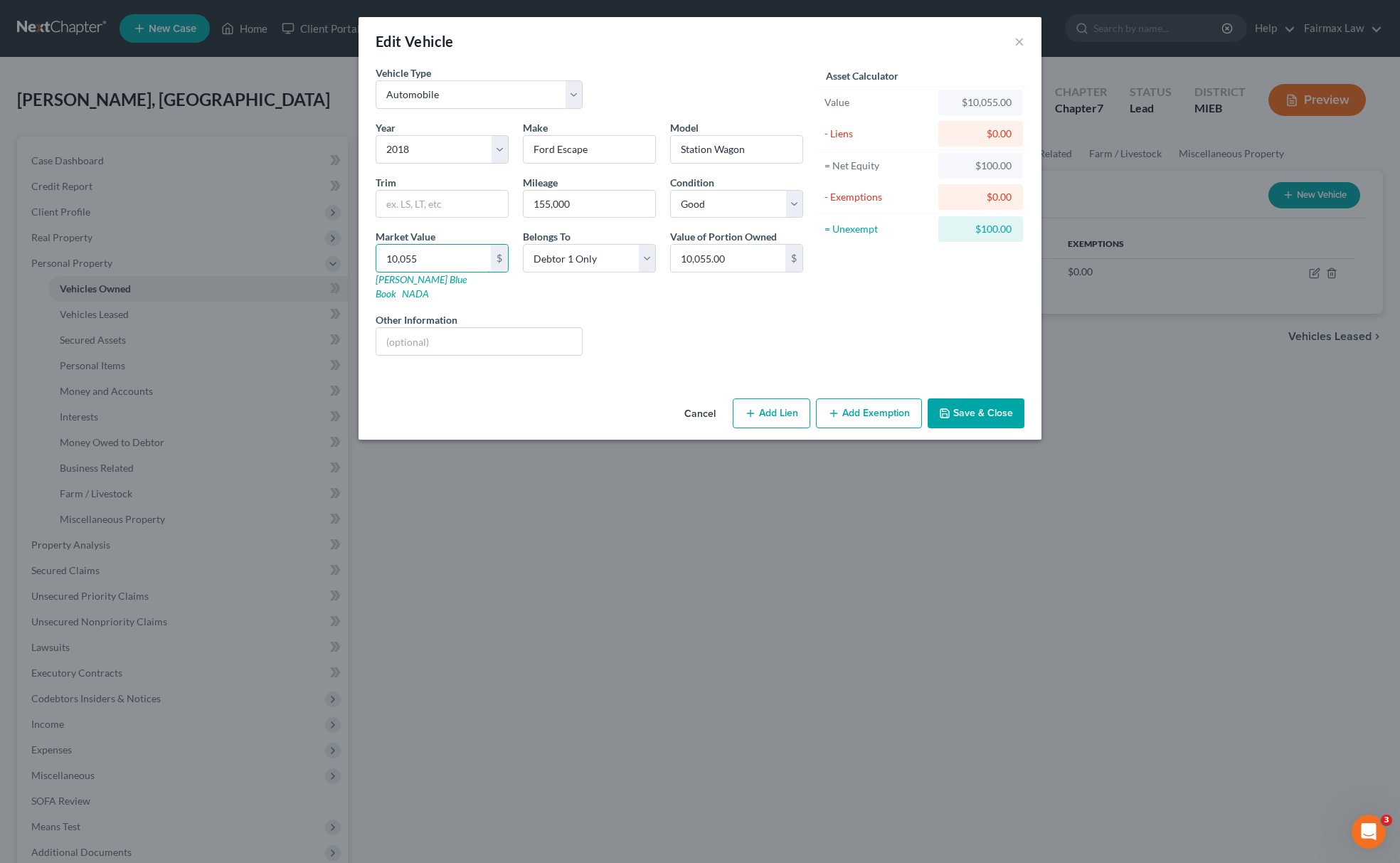
type input "10,055"
click at [589, 254] on select "Select Debtor 1 Only Debtor 2 Only Debtor 1 And Debtor 2 Only At Least One Of T…" at bounding box center [589, 258] width 133 height 28
select select "2"
click at [523, 246] on select "Select Debtor 1 Only Debtor 2 Only Debtor 1 And Debtor 2 Only At Least One Of T…" at bounding box center [589, 258] width 133 height 28
click at [970, 398] on button "Save & Close" at bounding box center [976, 413] width 97 height 30
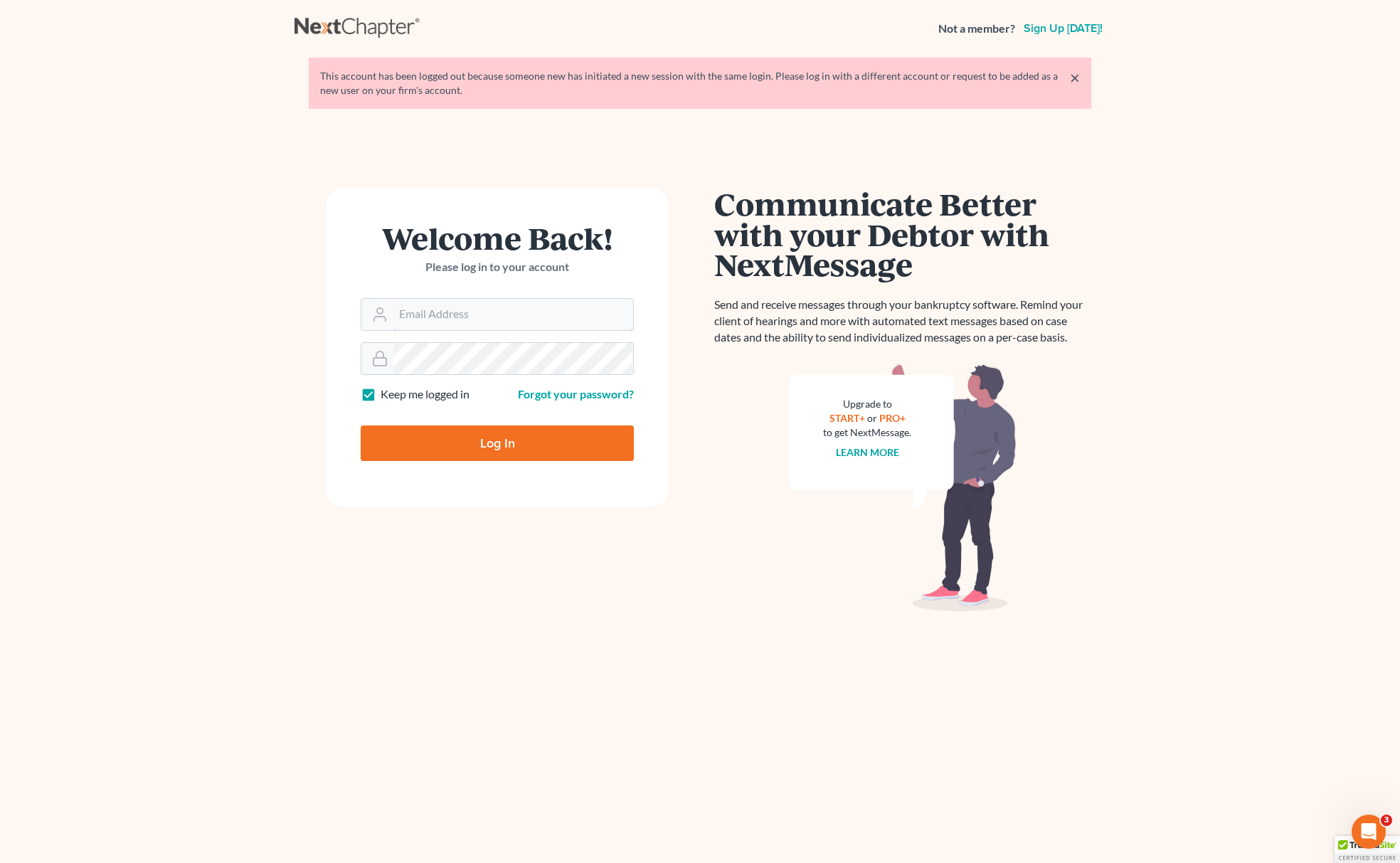
type input "[EMAIL_ADDRESS][DOMAIN_NAME]"
click at [545, 445] on input "Log In" at bounding box center [498, 443] width 273 height 36
type input "Thinking..."
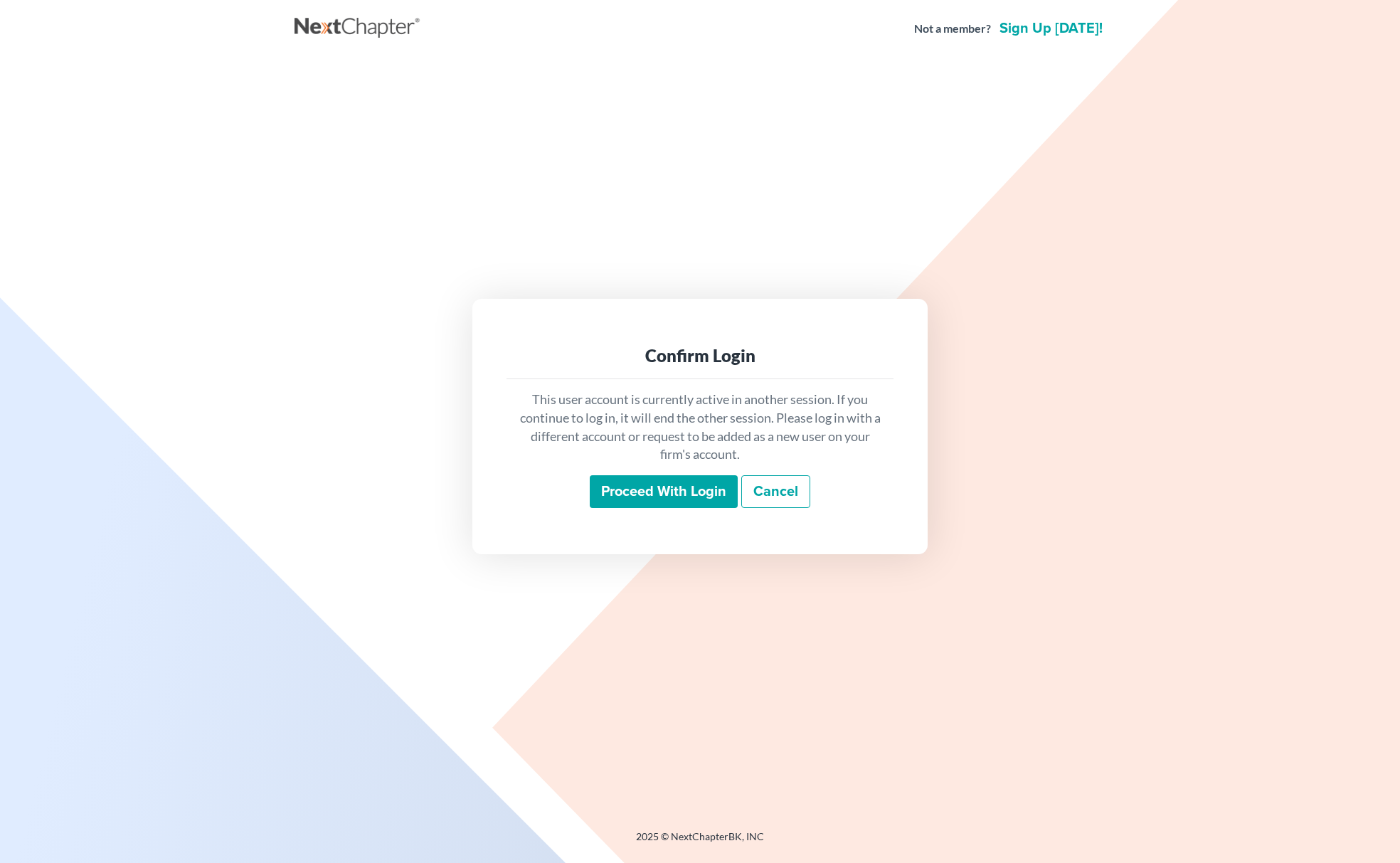
click at [678, 491] on input "Proceed with login" at bounding box center [663, 492] width 148 height 33
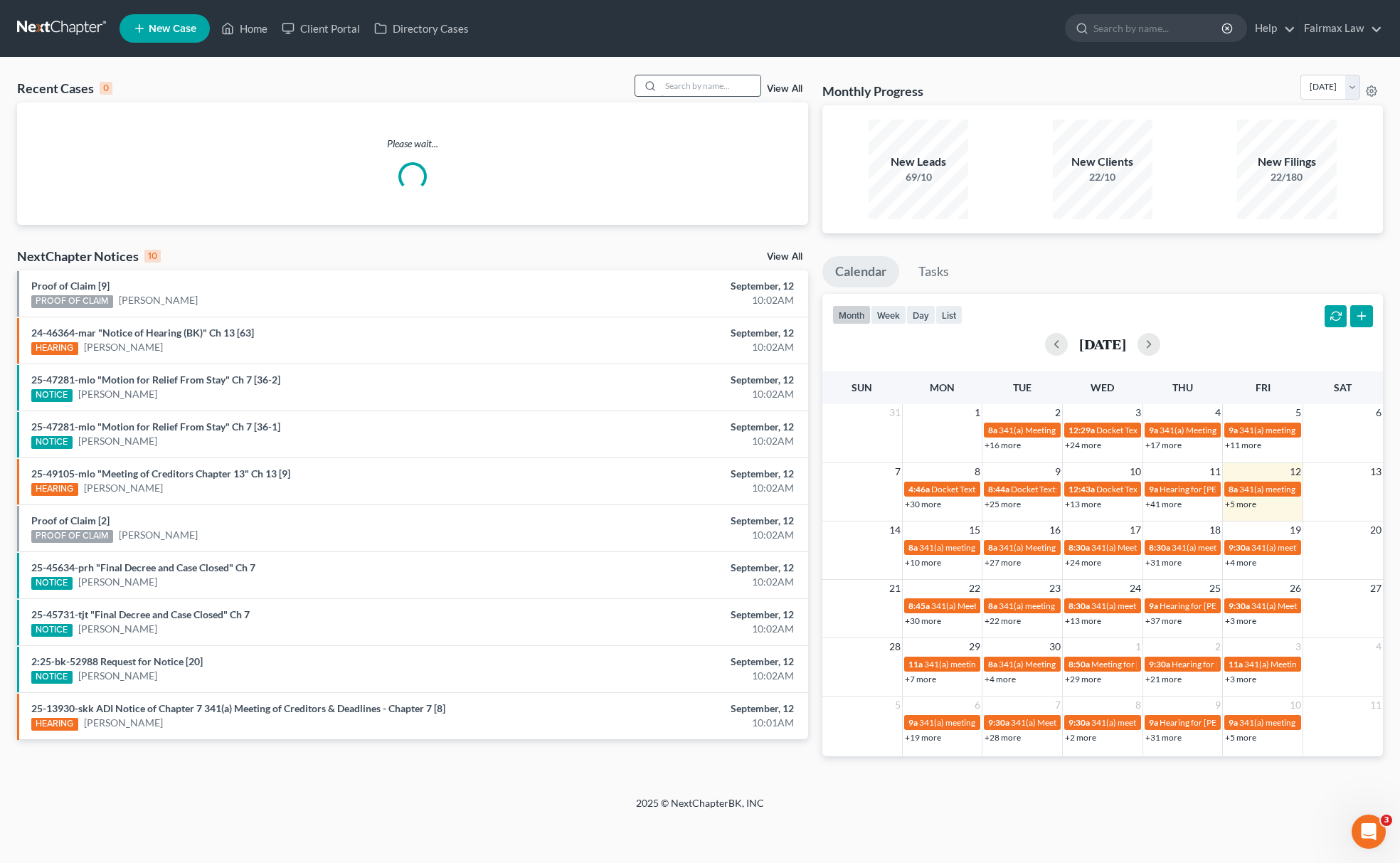
click at [673, 85] on input "search" at bounding box center [711, 85] width 100 height 20
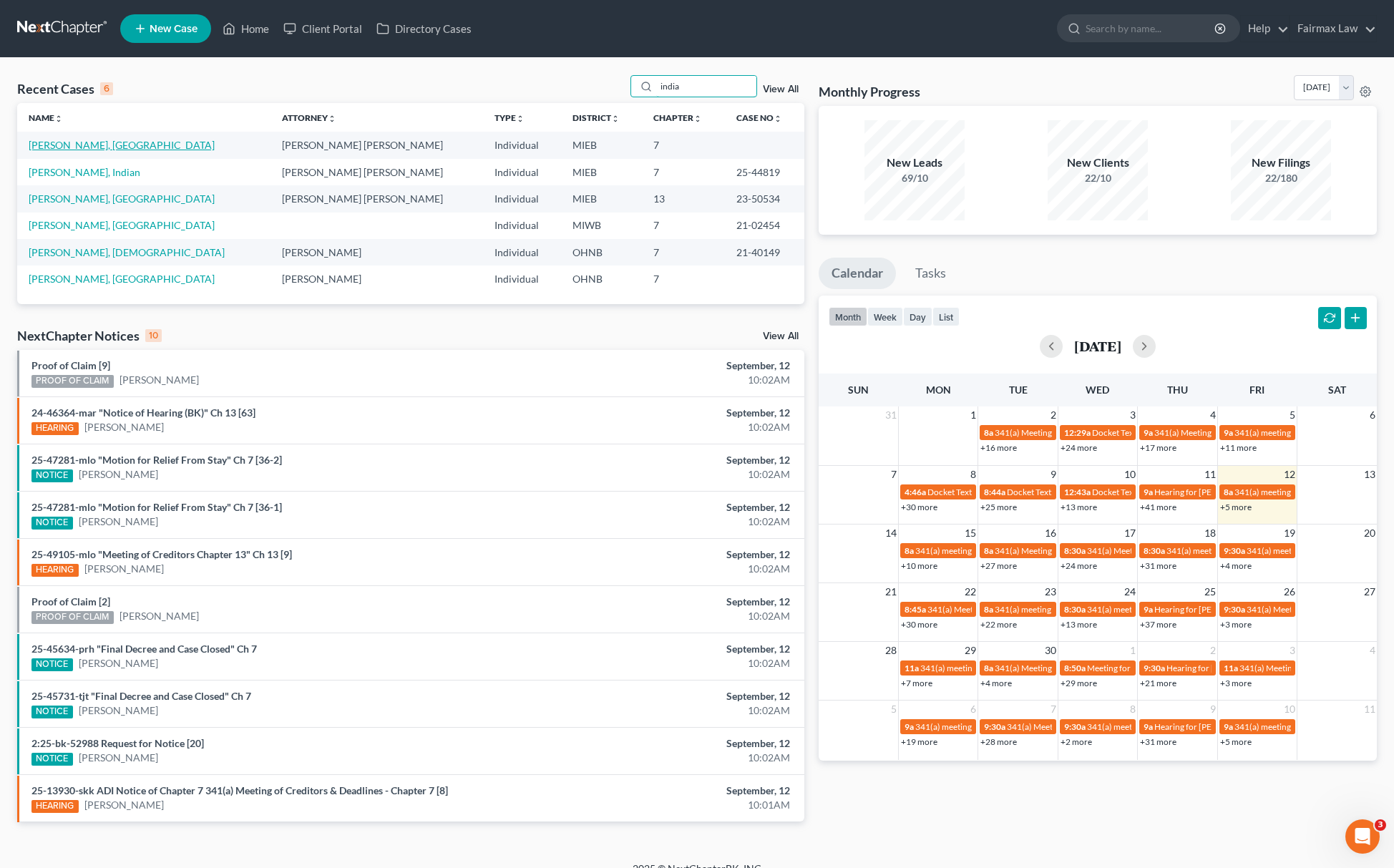
type input "india"
click at [67, 141] on link "Kendrick, India" at bounding box center [121, 145] width 186 height 12
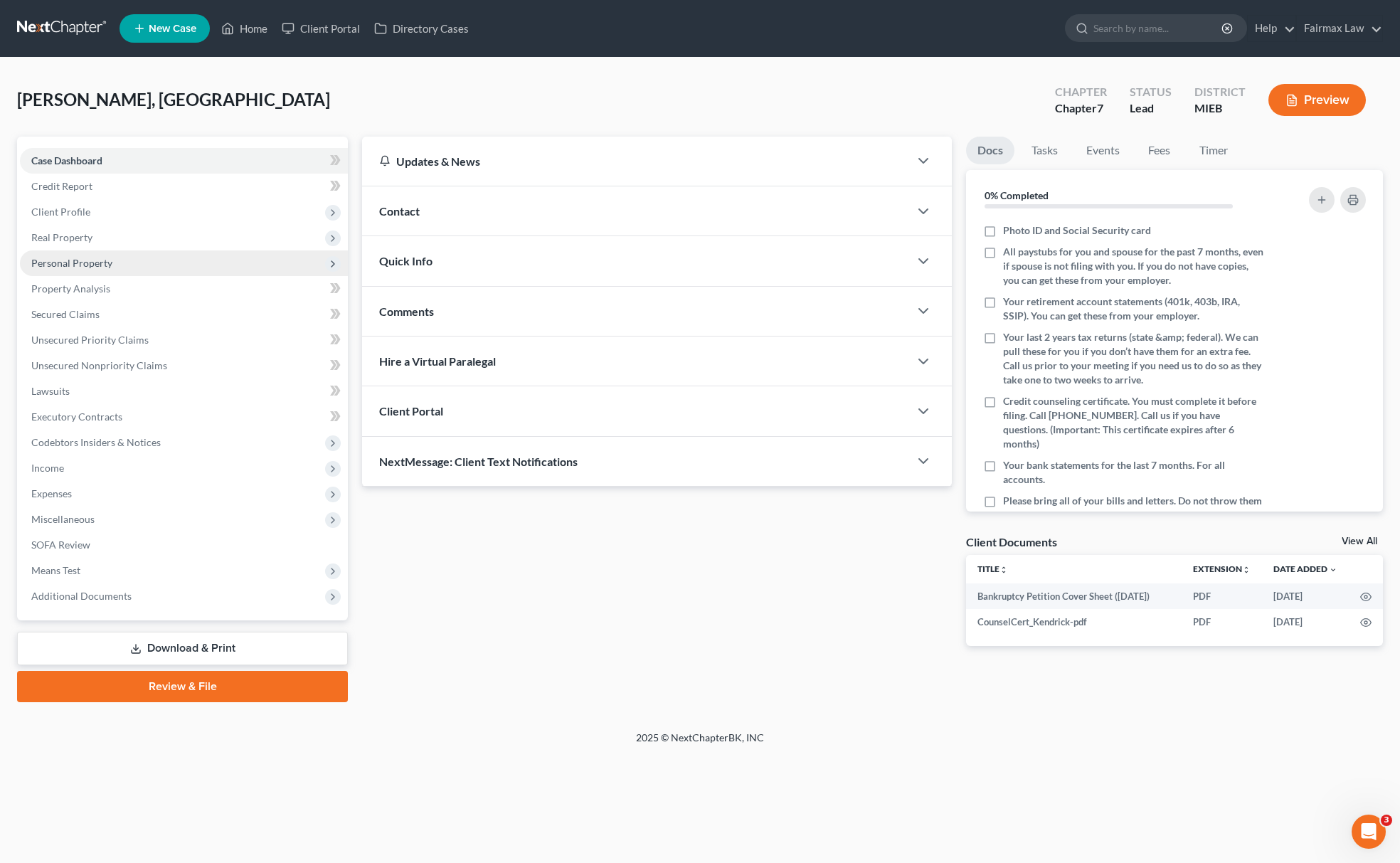
click at [117, 261] on span "Personal Property" at bounding box center [184, 263] width 328 height 25
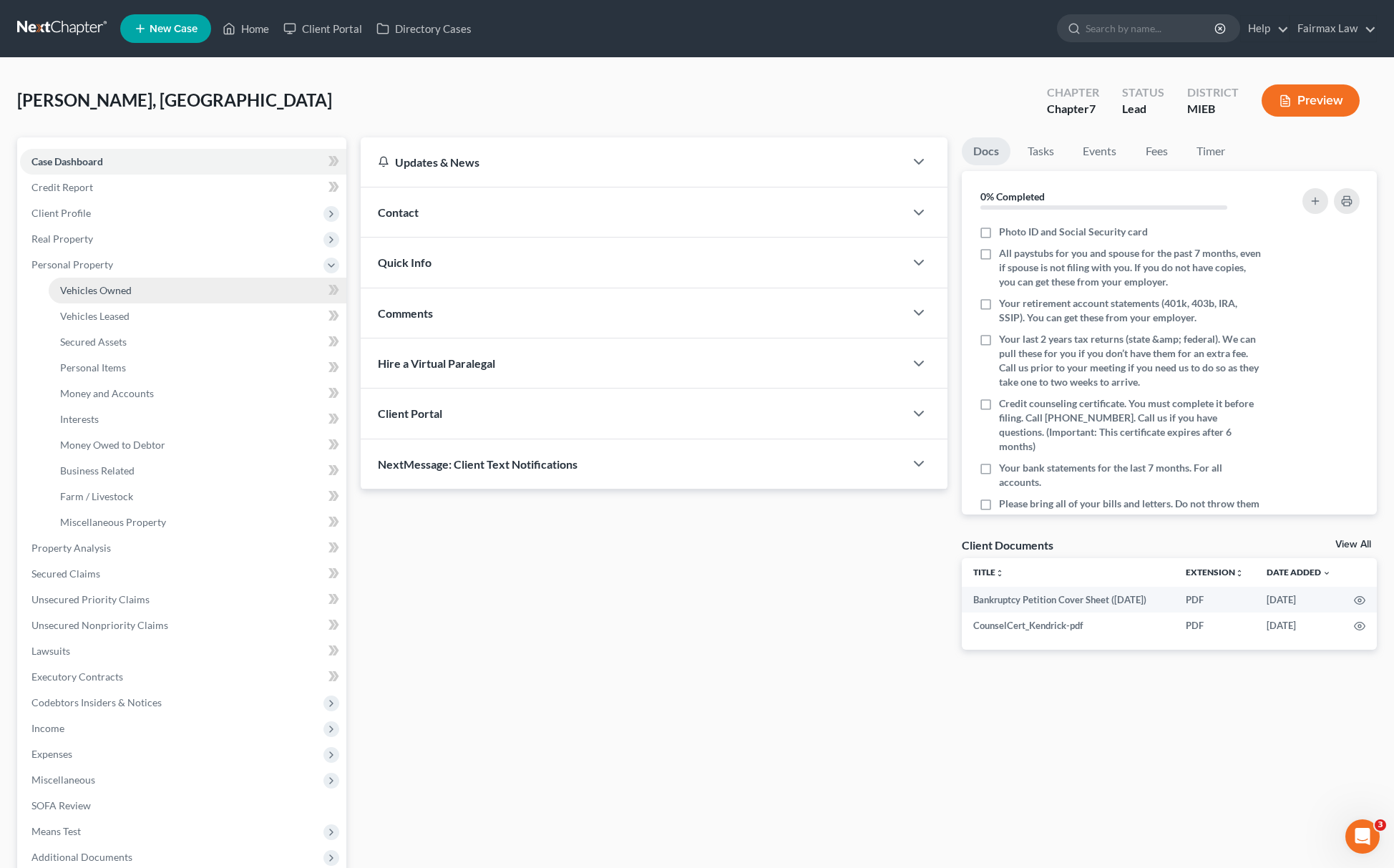
click at [107, 286] on span "Vehicles Owned" at bounding box center [95, 290] width 71 height 12
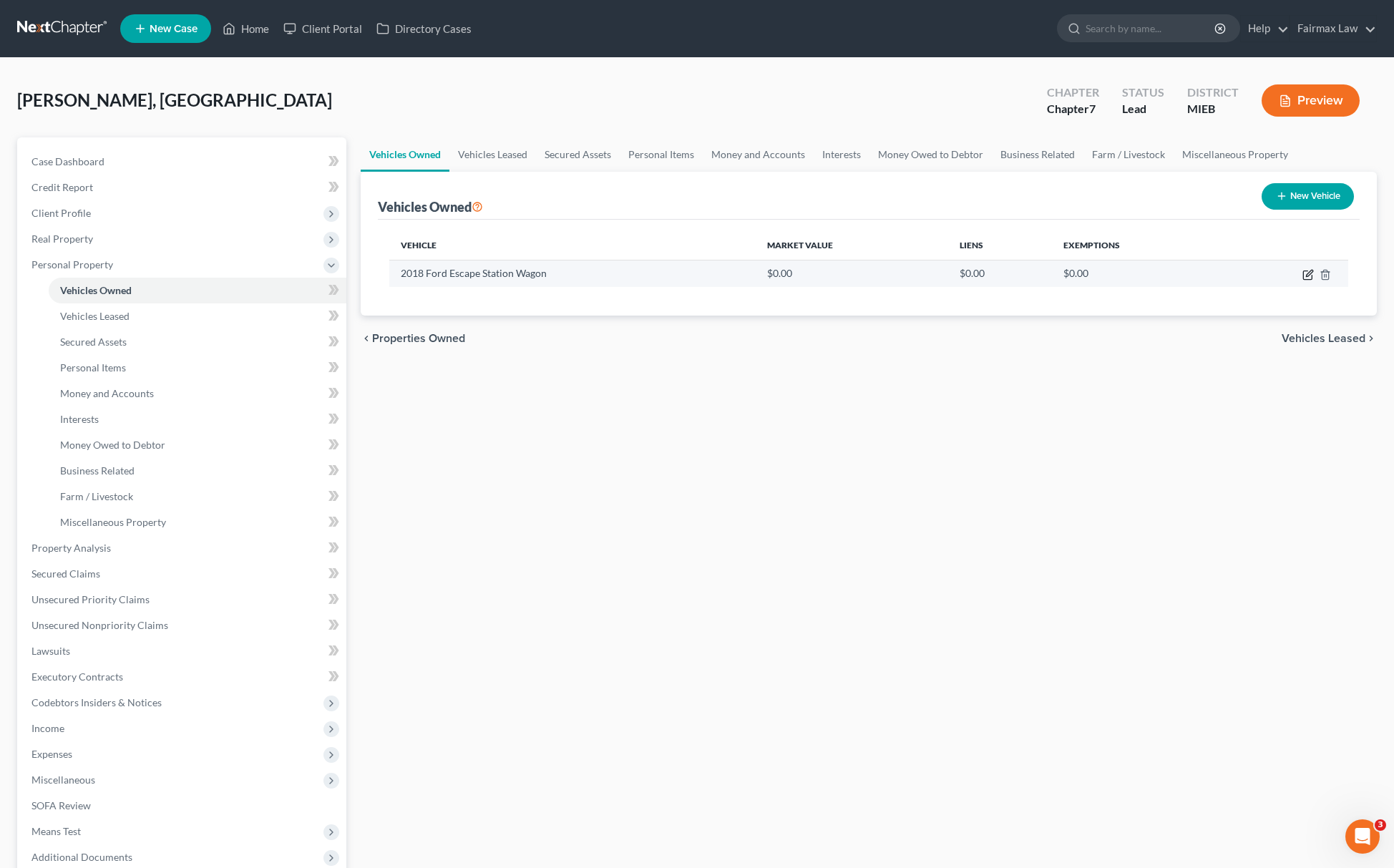
click at [1305, 269] on icon "button" at bounding box center [1308, 275] width 12 height 12
select select "0"
select select "8"
select select "2"
select select "0"
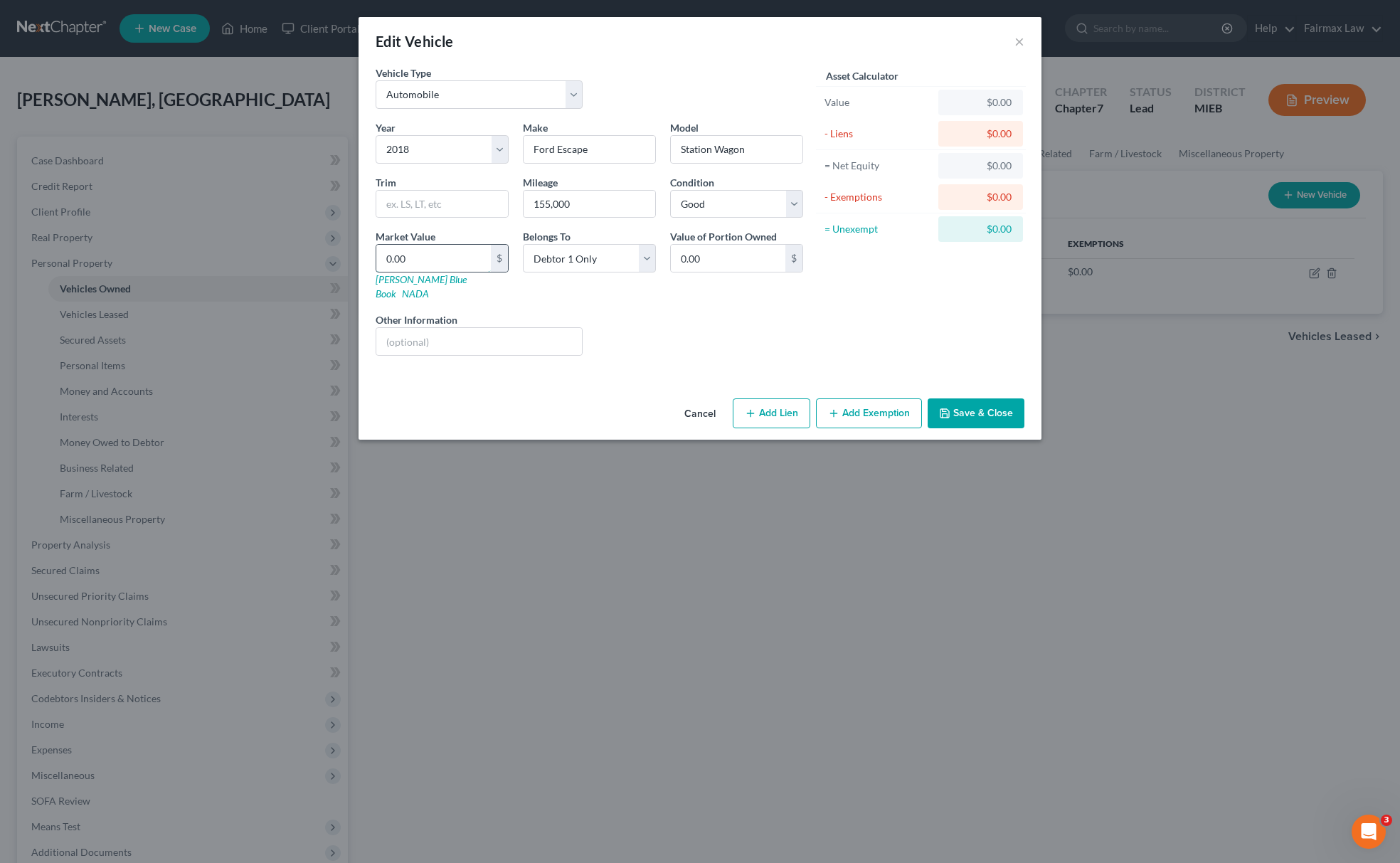
click at [490, 263] on input "0.00" at bounding box center [434, 259] width 114 height 27
type input "1"
type input "1.00"
type input "10"
type input "10.00"
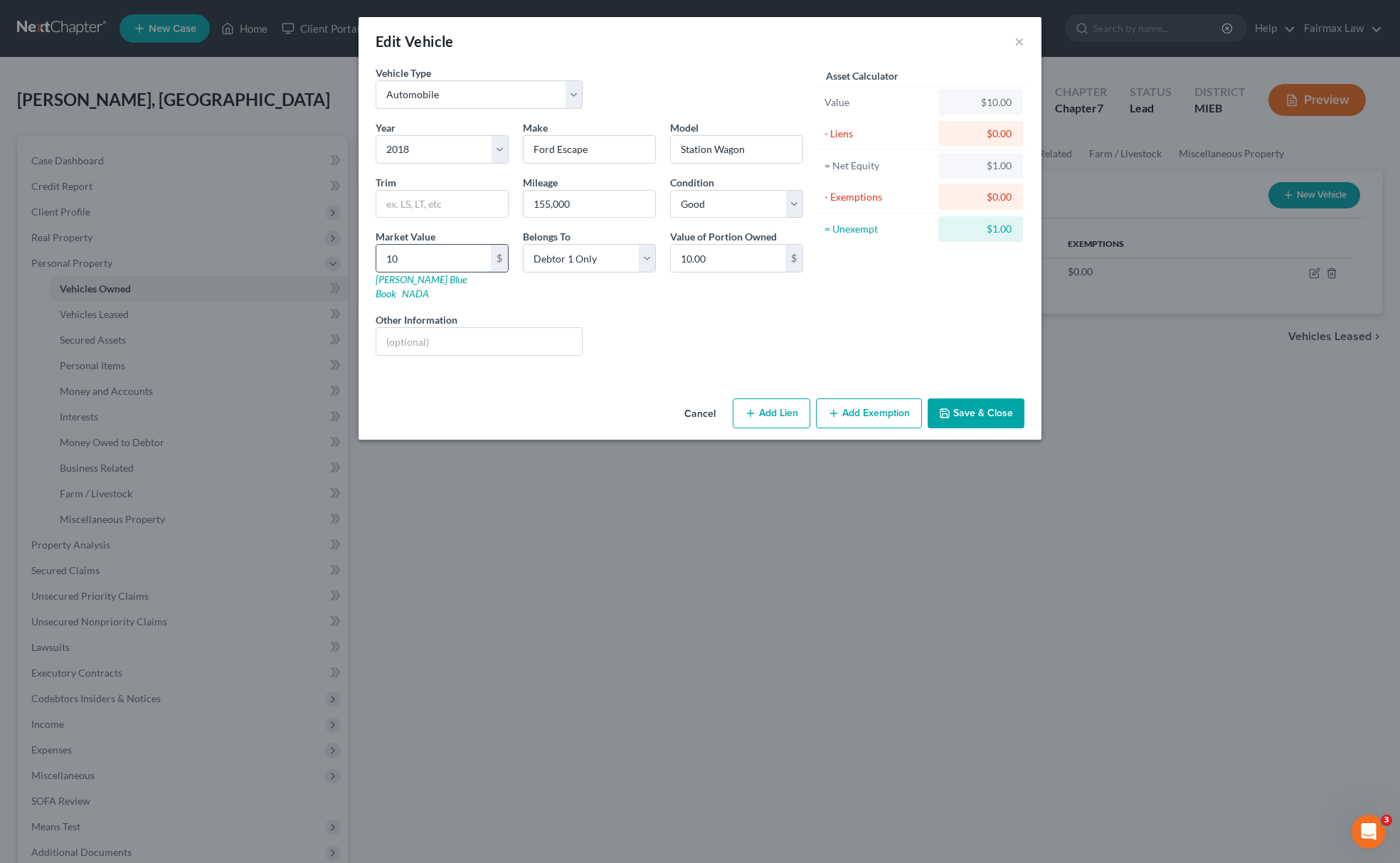
type input "1"
type input "1.00"
type input "10"
type input "10.00"
type input "100"
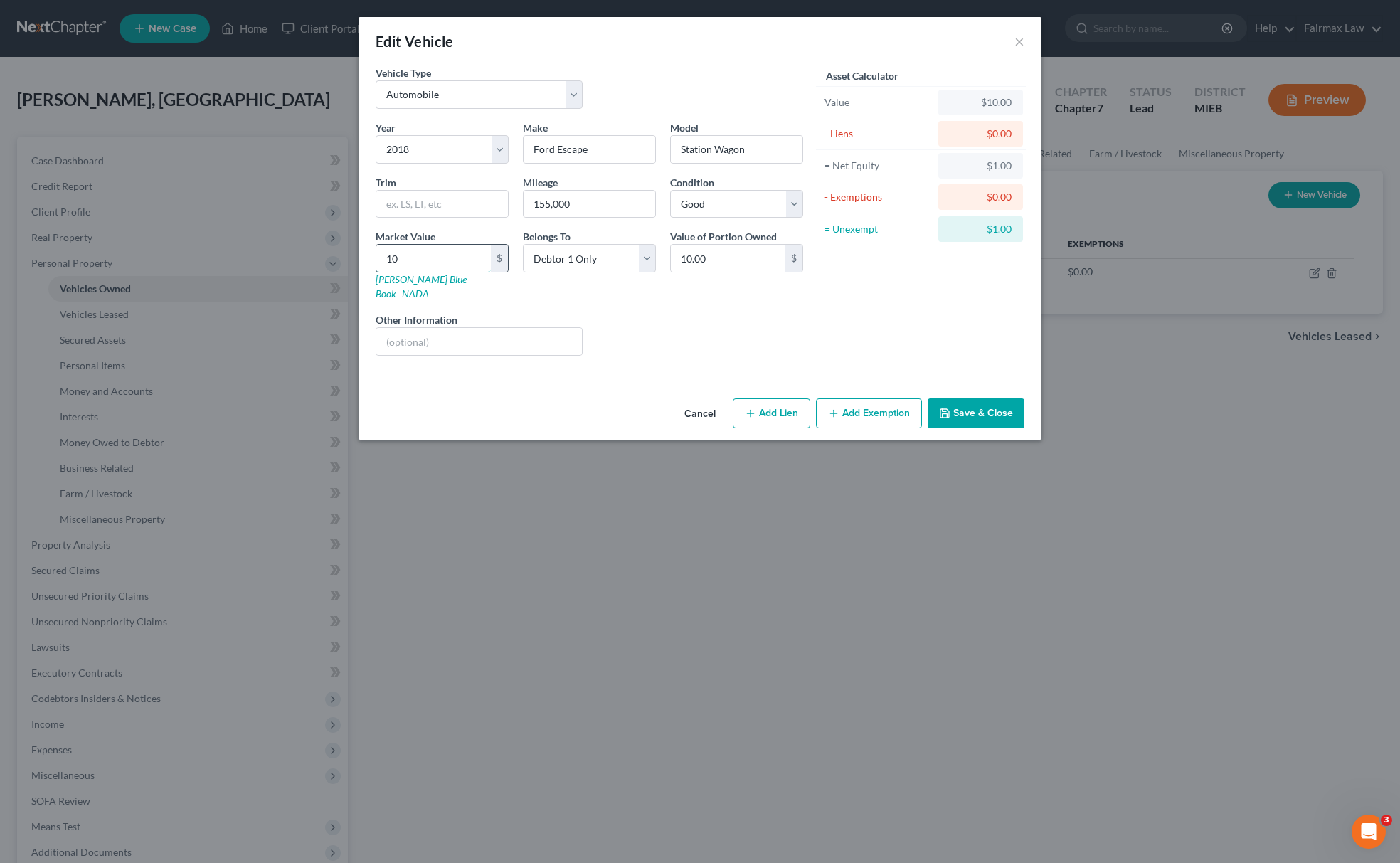
type input "100.00"
type input "1005"
type input "1,005.00"
type input "1,0055"
type input "10,055.00"
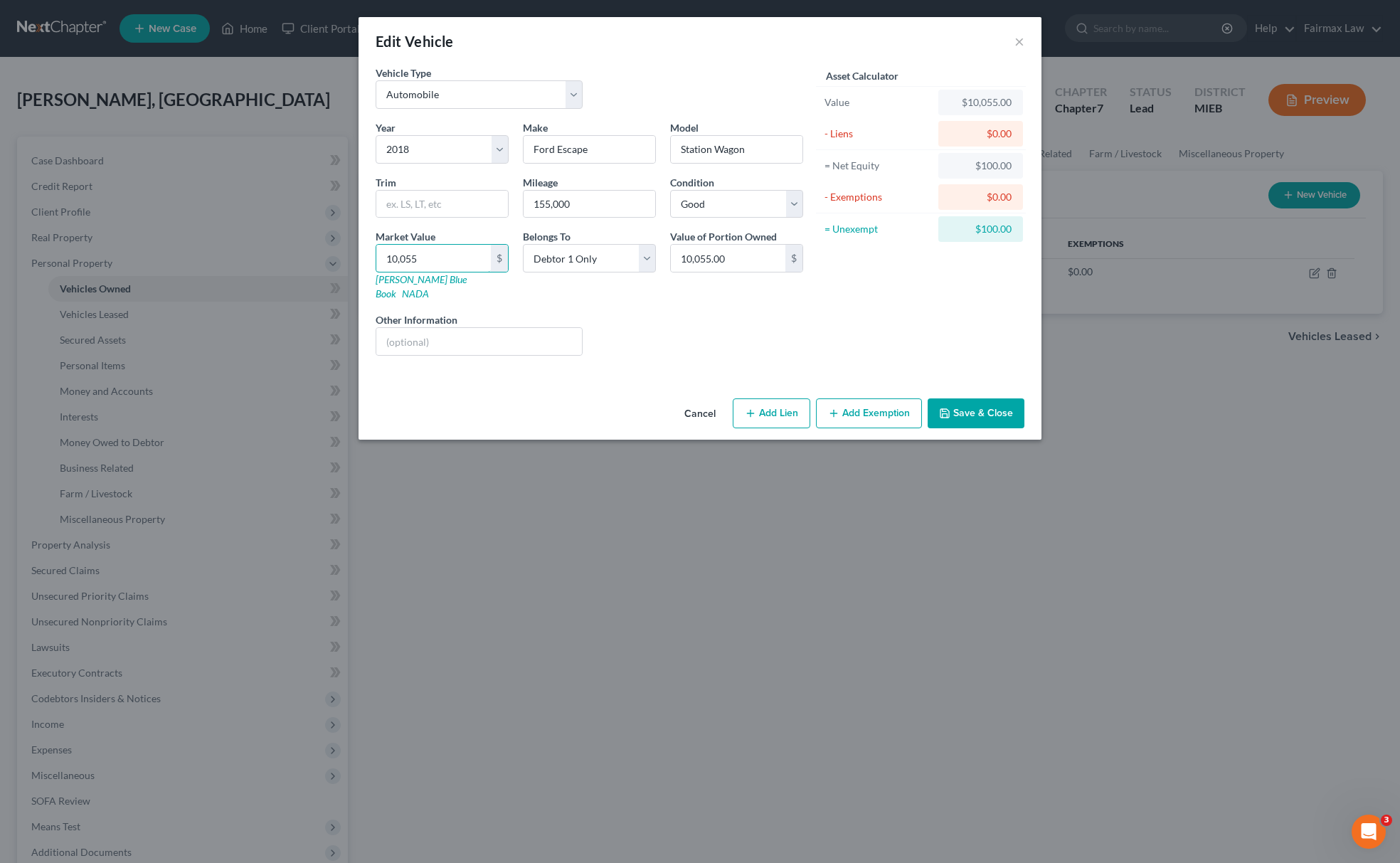
type input "10,055"
click at [864, 401] on button "Add Exemption" at bounding box center [868, 413] width 106 height 30
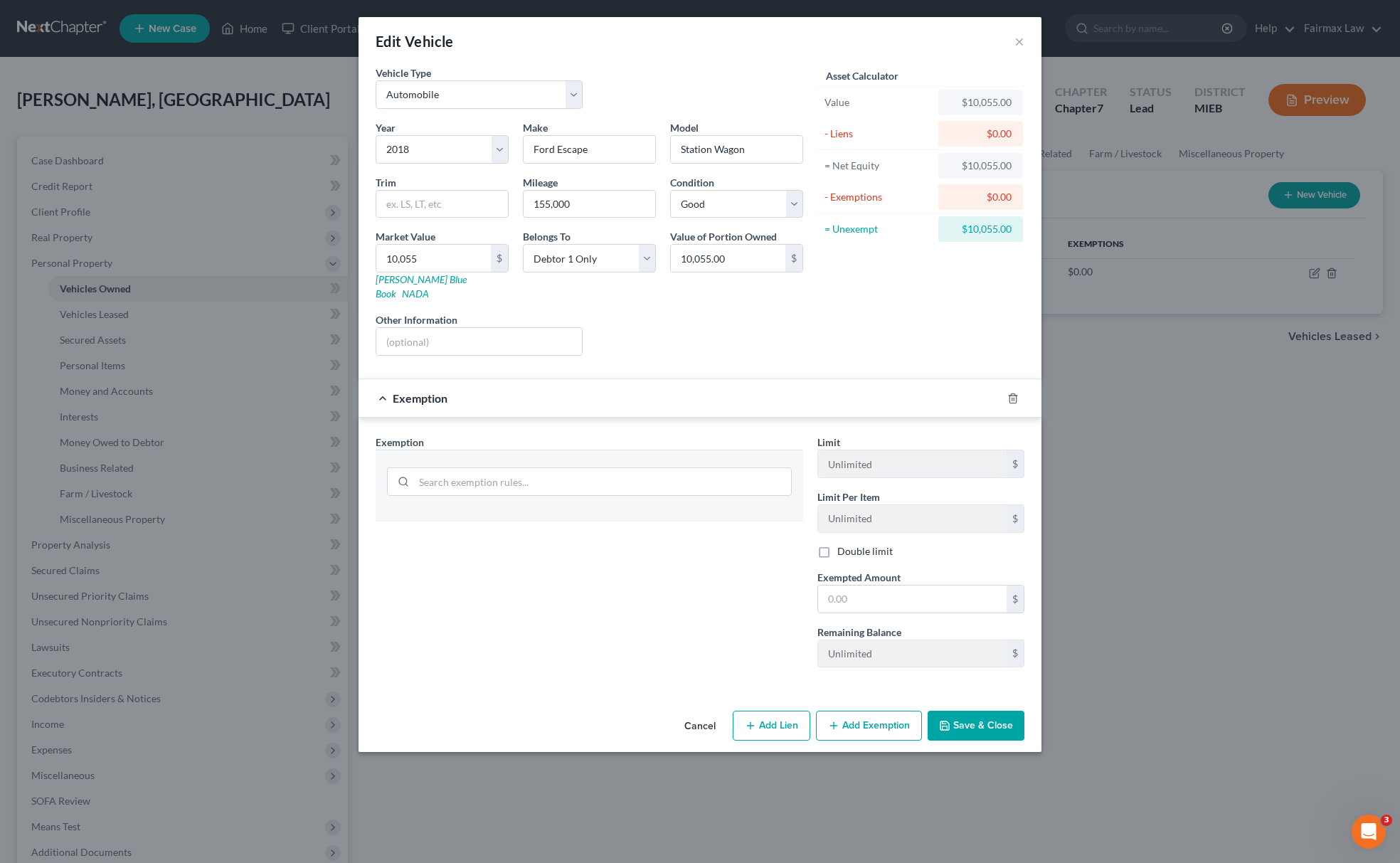
click at [569, 462] on div at bounding box center [590, 480] width 405 height 37
click at [567, 468] on input "search" at bounding box center [602, 481] width 377 height 27
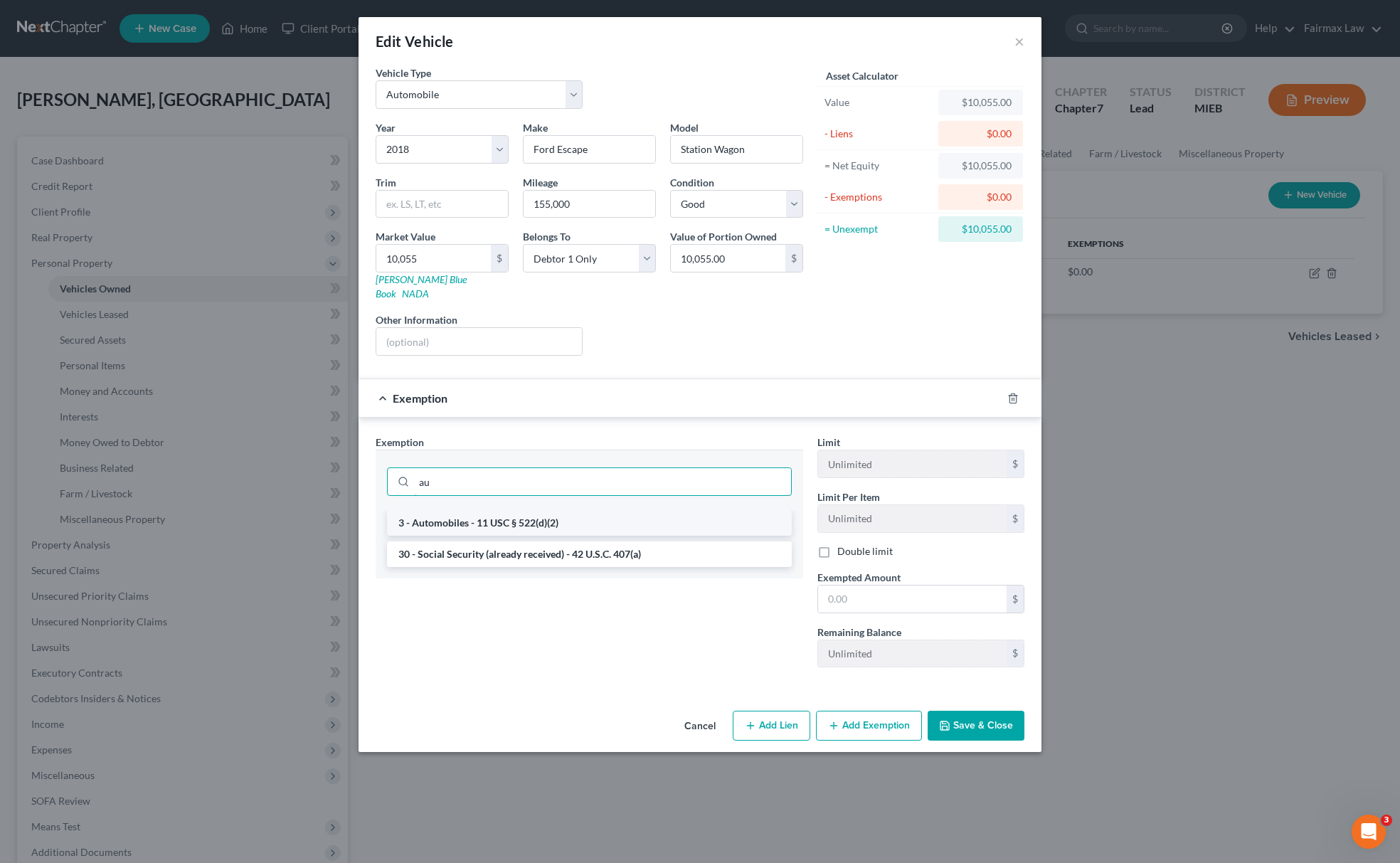
type input "au"
click at [535, 510] on li "3 - Automobiles - 11 USC § 522(d)(2)" at bounding box center [590, 523] width 405 height 25
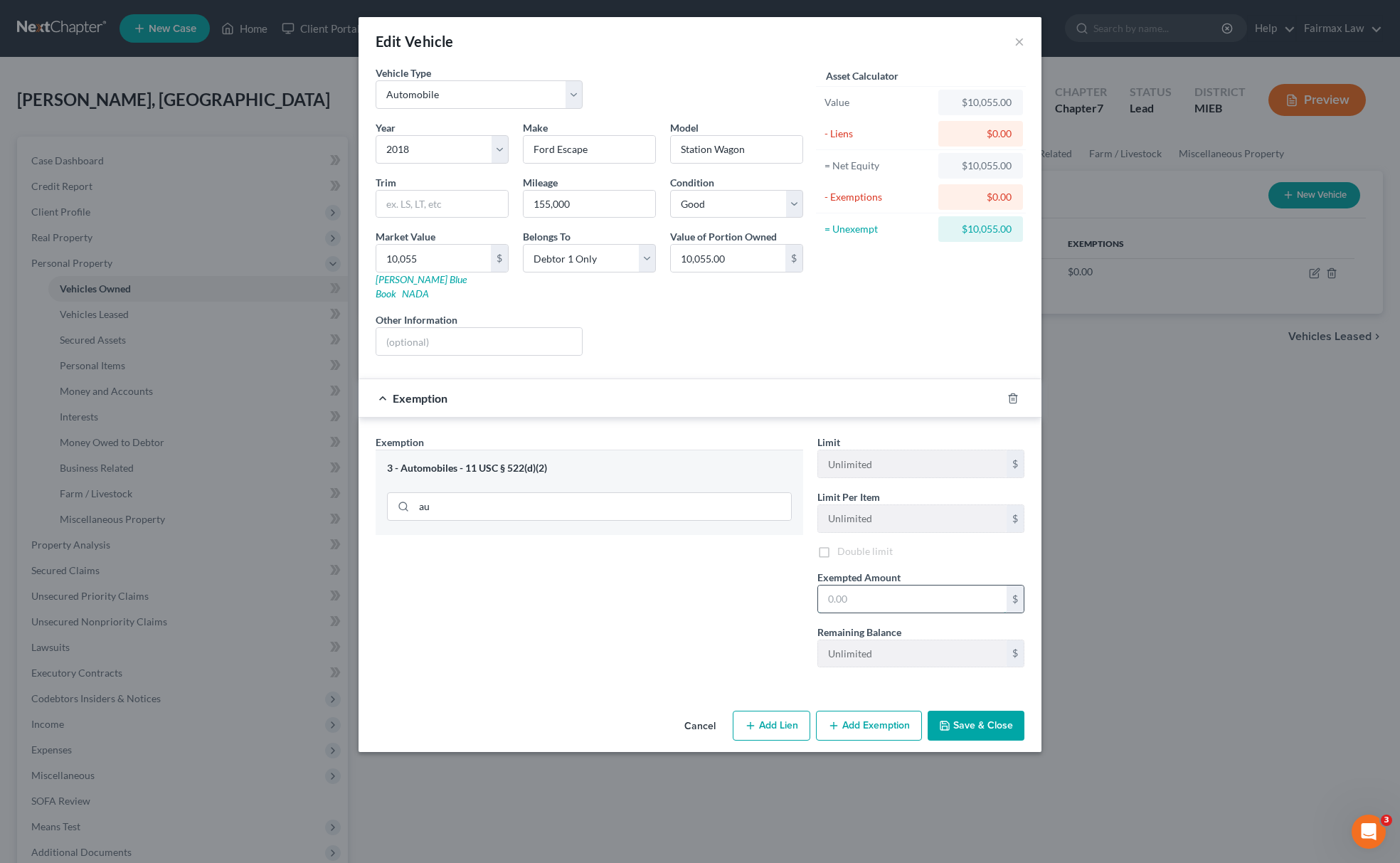
click at [876, 598] on input "text" at bounding box center [912, 600] width 189 height 27
type input "5,025"
click at [985, 711] on button "Save & Close" at bounding box center [976, 725] width 97 height 30
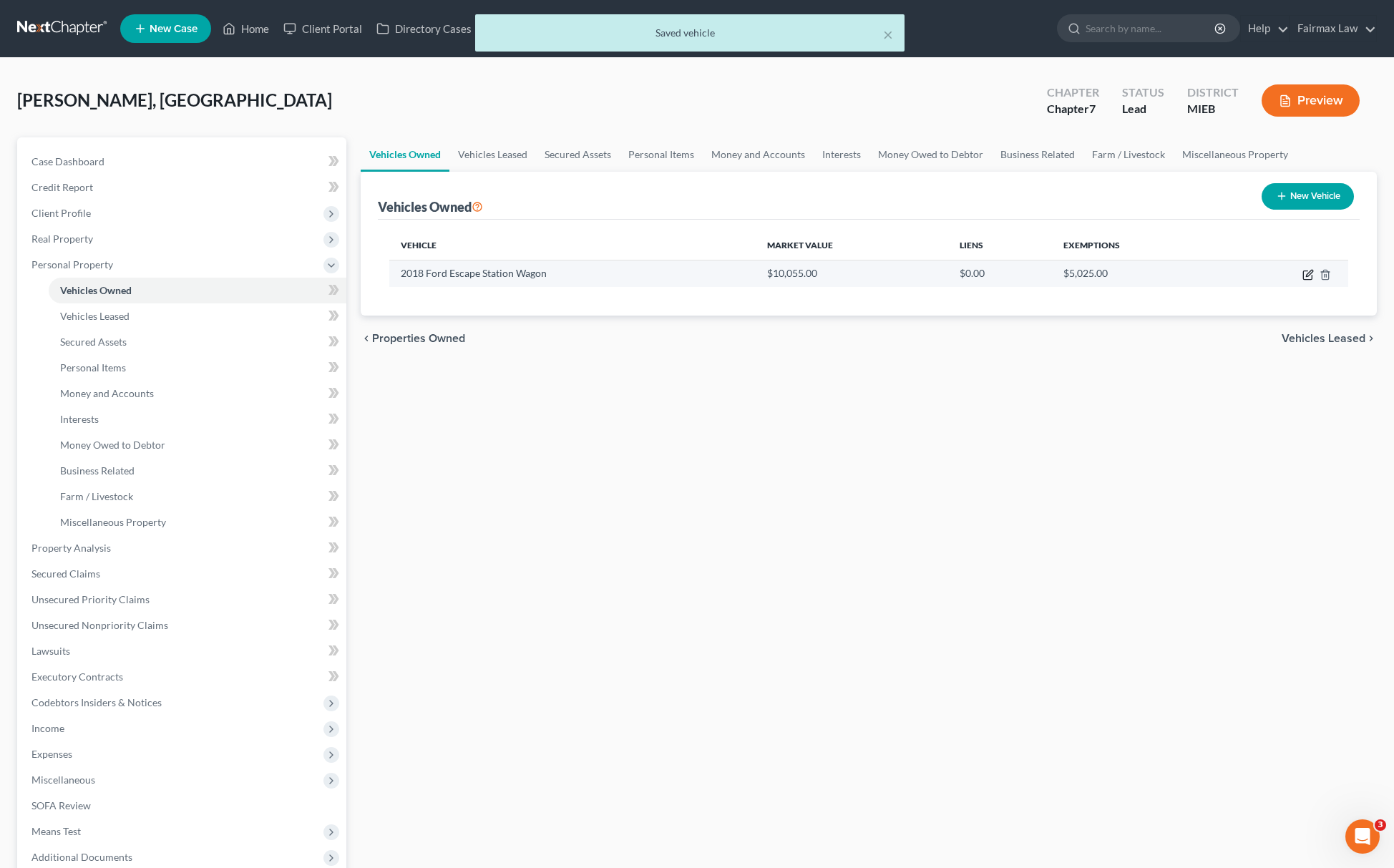
click at [1309, 274] on icon "button" at bounding box center [1309, 273] width 7 height 7
select select "0"
select select "8"
select select "2"
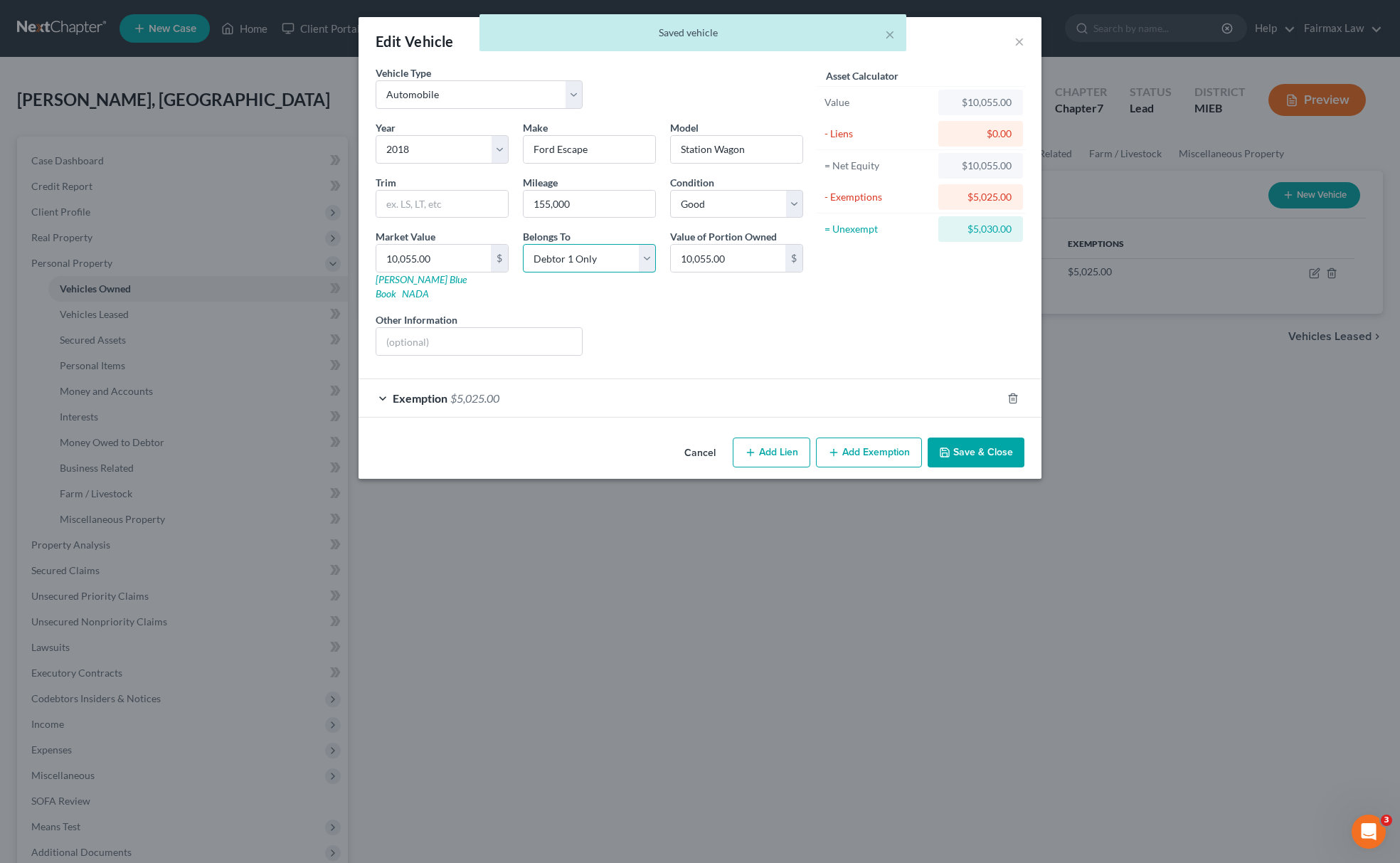
click at [585, 259] on select "Select Debtor 1 Only Debtor 2 Only Debtor 1 And Debtor 2 Only At Least One Of T…" at bounding box center [589, 258] width 133 height 28
select select "2"
click at [523, 246] on select "Select Debtor 1 Only Debtor 2 Only Debtor 1 And Debtor 2 Only At Least One Of T…" at bounding box center [589, 258] width 133 height 28
click at [967, 440] on button "Save & Close" at bounding box center [976, 452] width 97 height 30
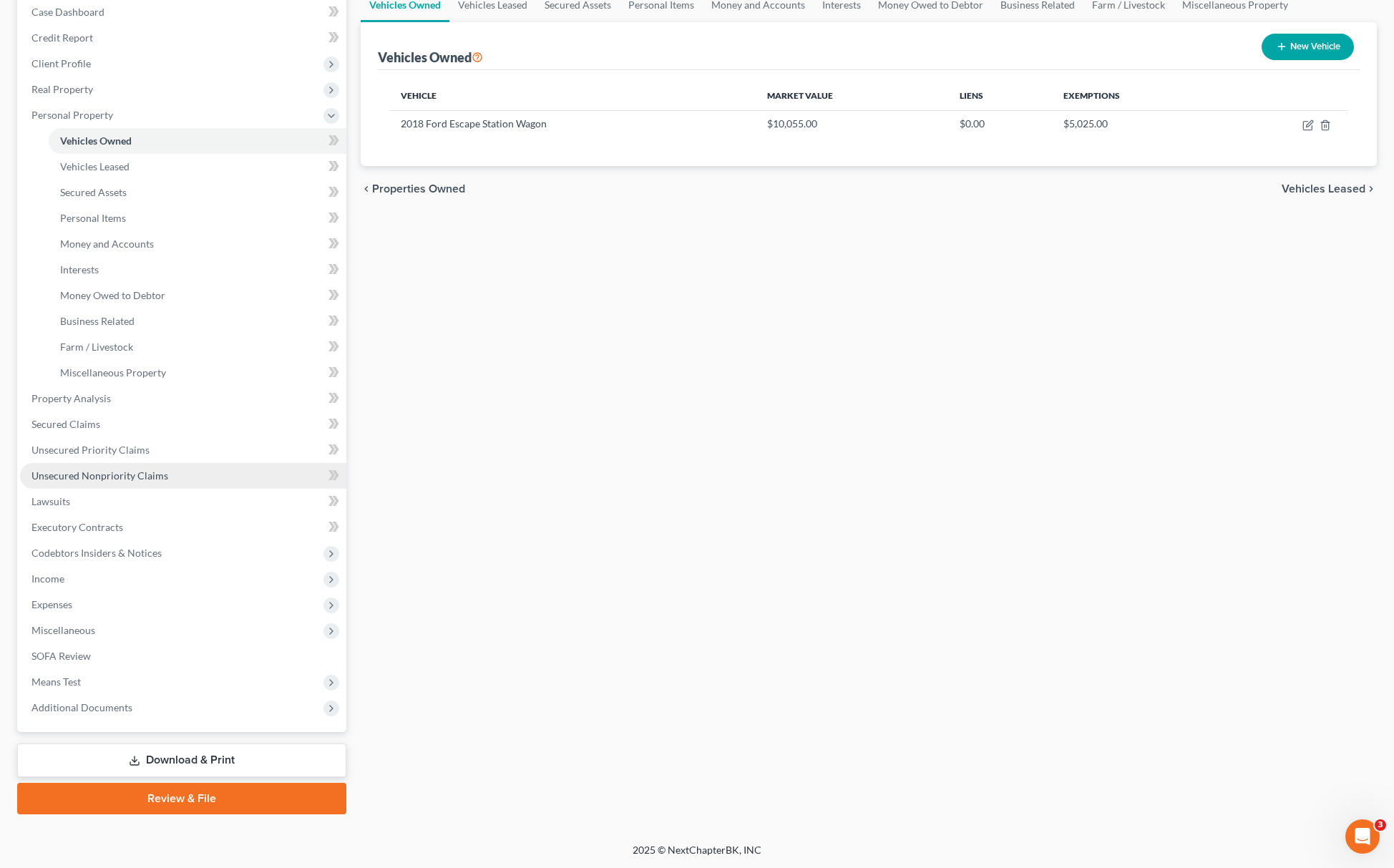
click at [150, 476] on span "Unsecured Nonpriority Claims" at bounding box center [99, 475] width 136 height 12
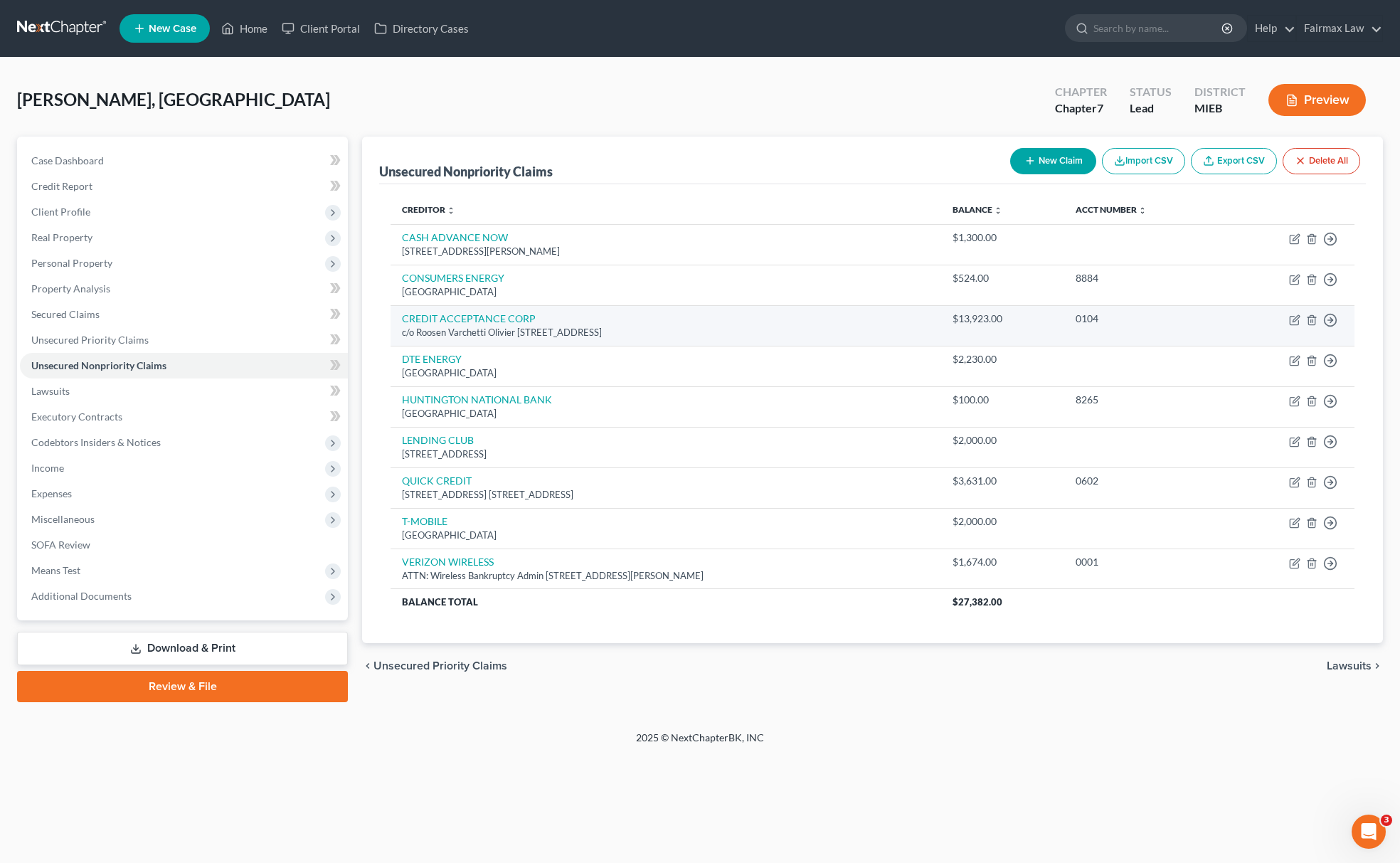
click at [1321, 323] on td "Move to D Move to E Move to G Move to Notice Only" at bounding box center [1290, 325] width 130 height 41
click at [1330, 323] on polyline "button" at bounding box center [1331, 320] width 2 height 5
click at [1258, 331] on link "Move to D" at bounding box center [1264, 329] width 119 height 24
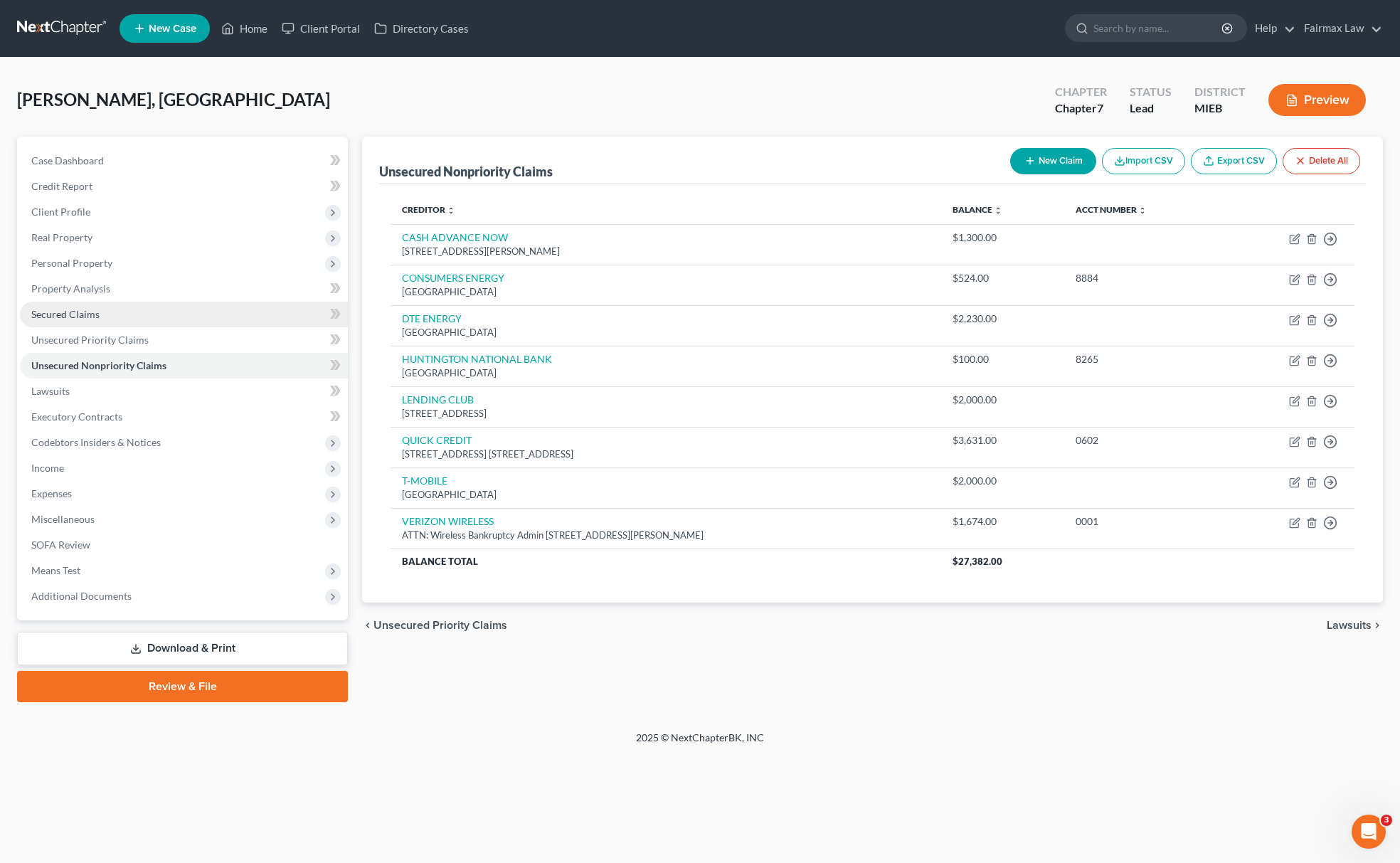
click at [87, 322] on link "Secured Claims" at bounding box center [184, 315] width 328 height 25
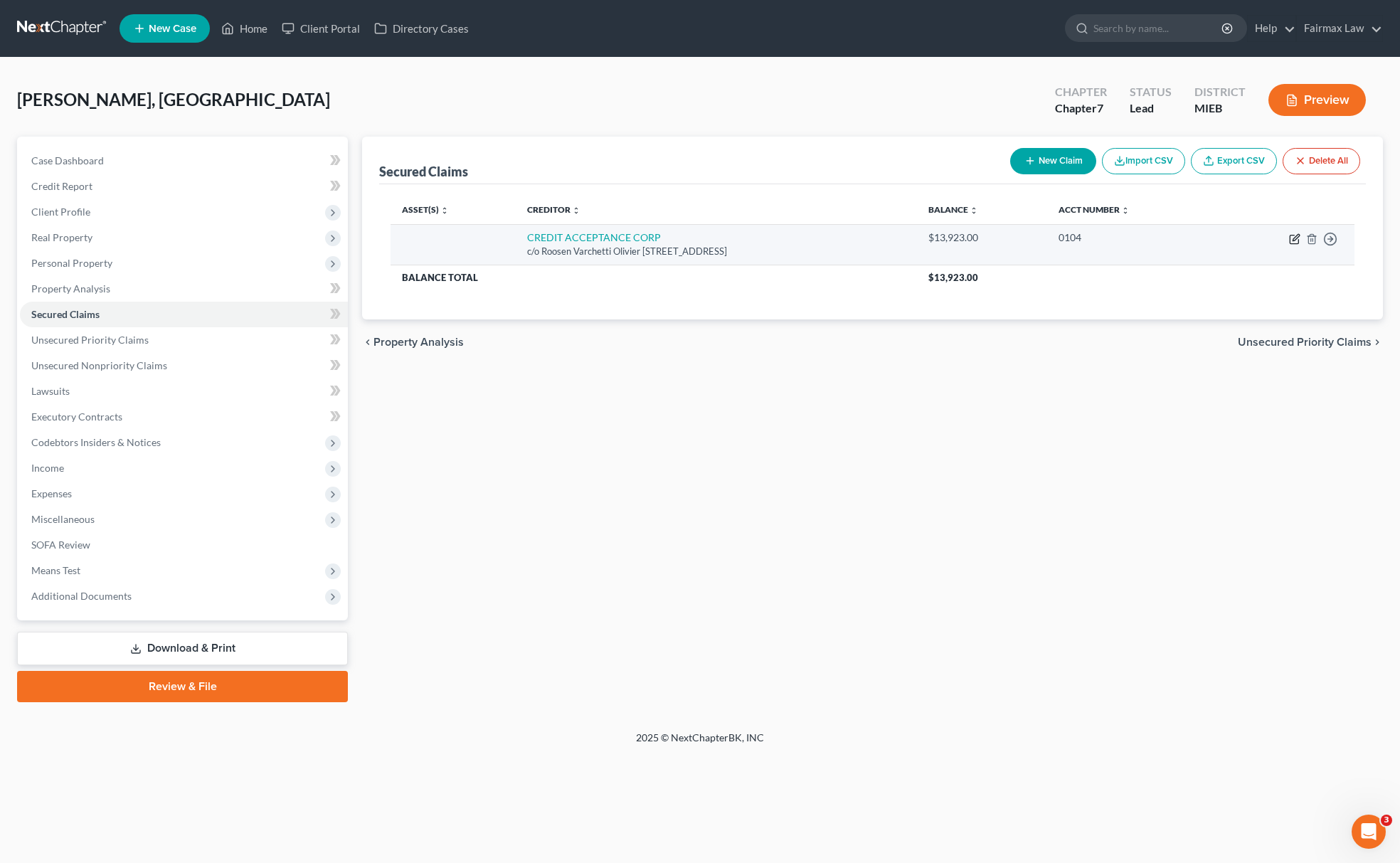
click at [1293, 240] on icon "button" at bounding box center [1295, 237] width 7 height 7
select select "23"
select select "0"
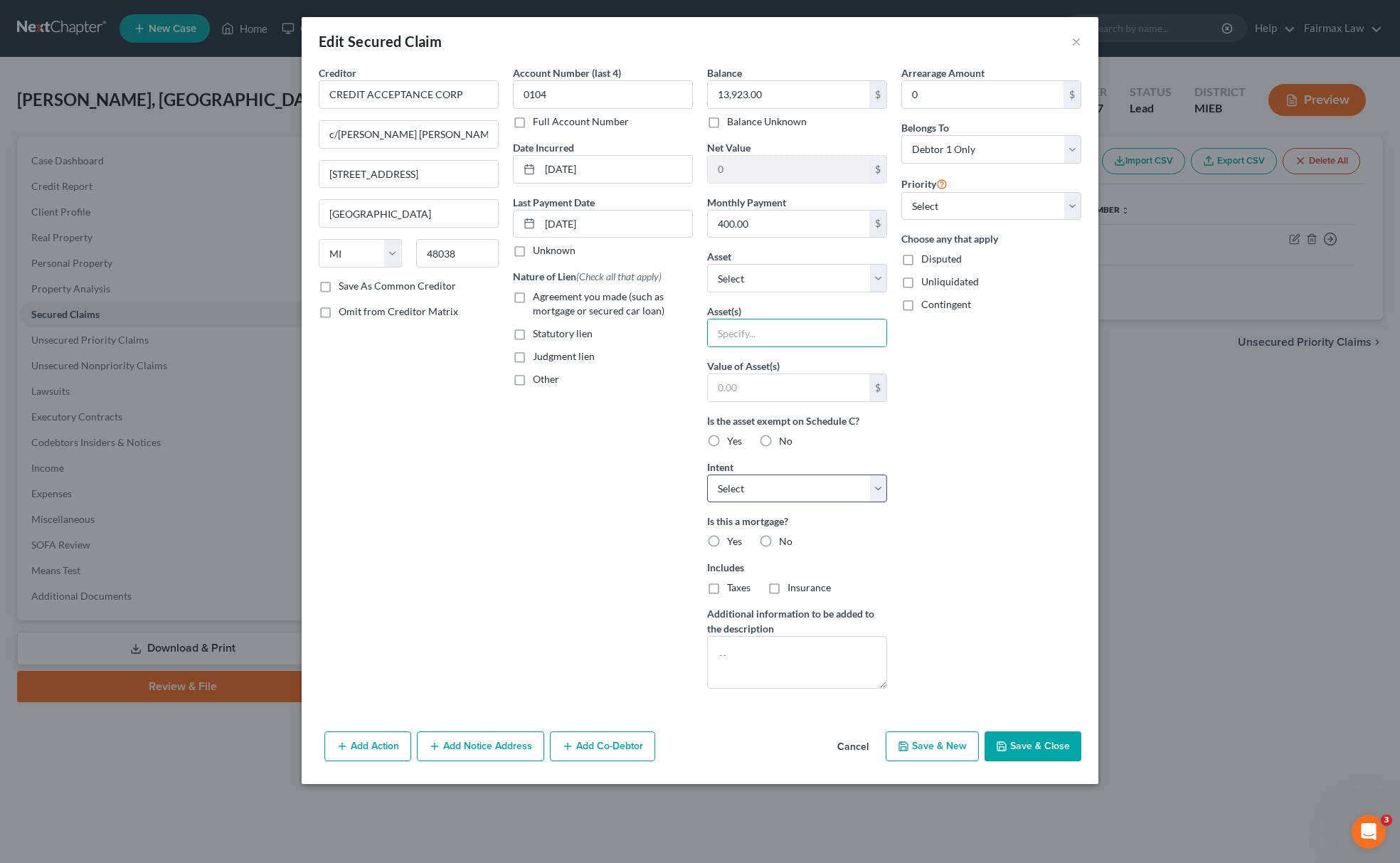
click at [751, 336] on input "text" at bounding box center [797, 333] width 178 height 27
click at [758, 276] on select "Select Other Multiple Assets PayPal (Other (Credit Union, Health Savings Accoun…" at bounding box center [797, 278] width 180 height 28
select select "8"
click at [707, 265] on select "Select Other Multiple Assets PayPal (Other (Credit Union, Health Savings Accoun…" at bounding box center [797, 278] width 180 height 28
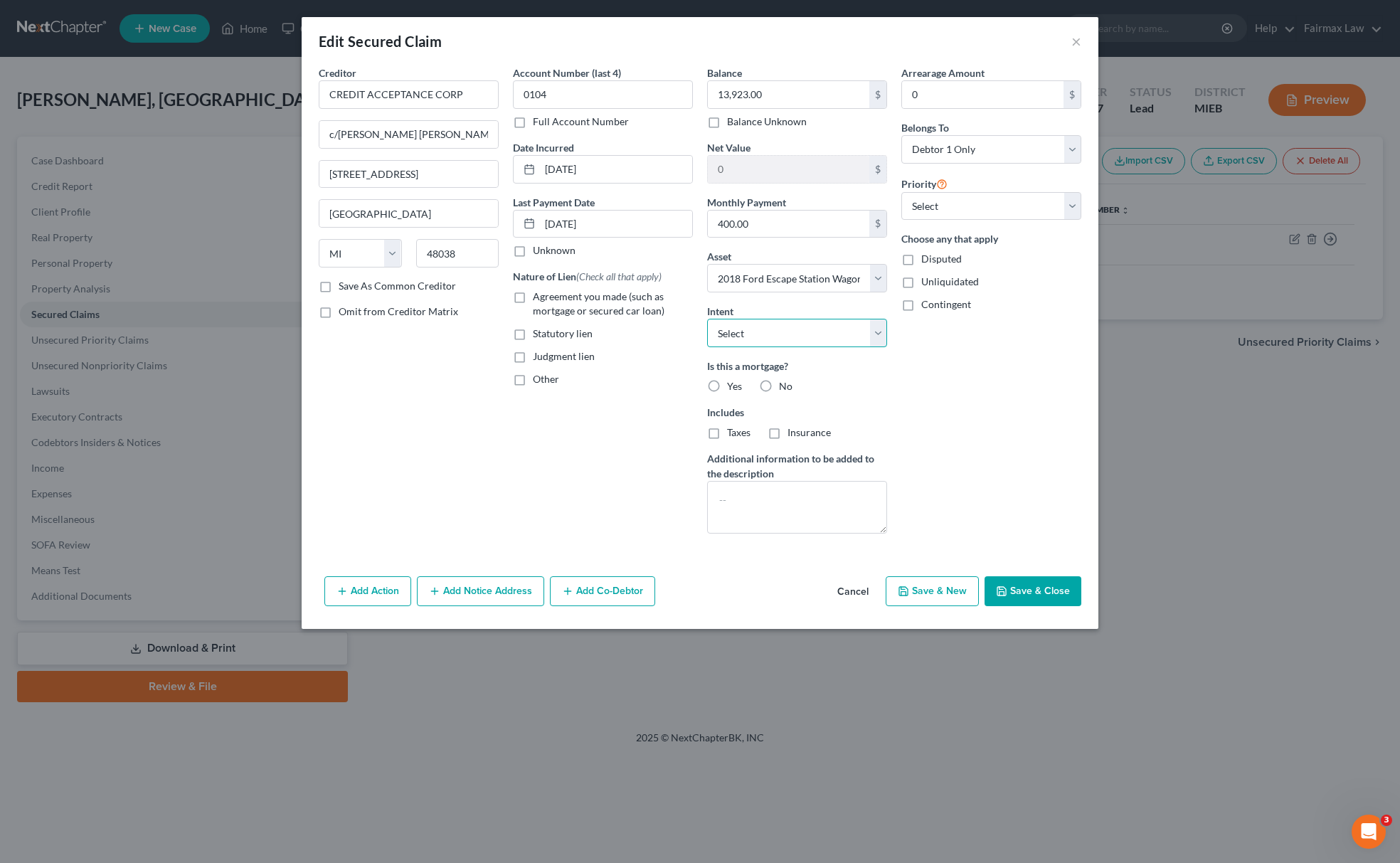
click at [843, 328] on select "Select Surrender Redeem Reaffirm Avoid Other" at bounding box center [797, 332] width 180 height 28
select select "2"
click at [707, 321] on select "Select Surrender Redeem Reaffirm Avoid Other" at bounding box center [797, 332] width 180 height 28
click at [940, 216] on select "Select 1st 2nd 3rd 4th 5th 6th 7th 8th 9th 10th 11th 12th 13th 14th 15th 16th 1…" at bounding box center [991, 205] width 180 height 28
select select "0"
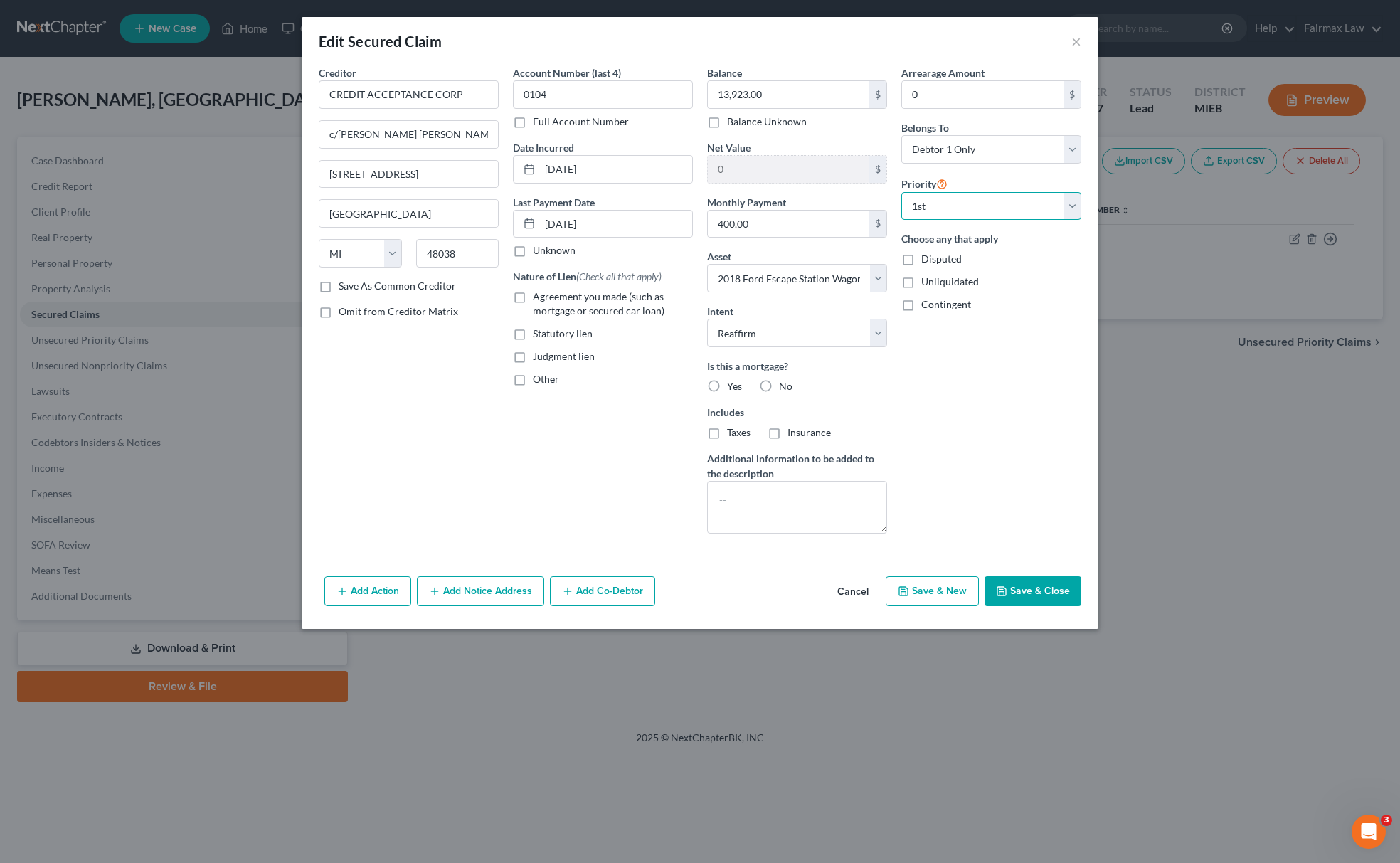
click at [901, 192] on select "Select 1st 2nd 3rd 4th 5th 6th 7th 8th 9th 10th 11th 12th 13th 14th 15th 16th 1…" at bounding box center [991, 205] width 180 height 28
click at [1026, 591] on button "Save & Close" at bounding box center [1033, 591] width 97 height 30
select select
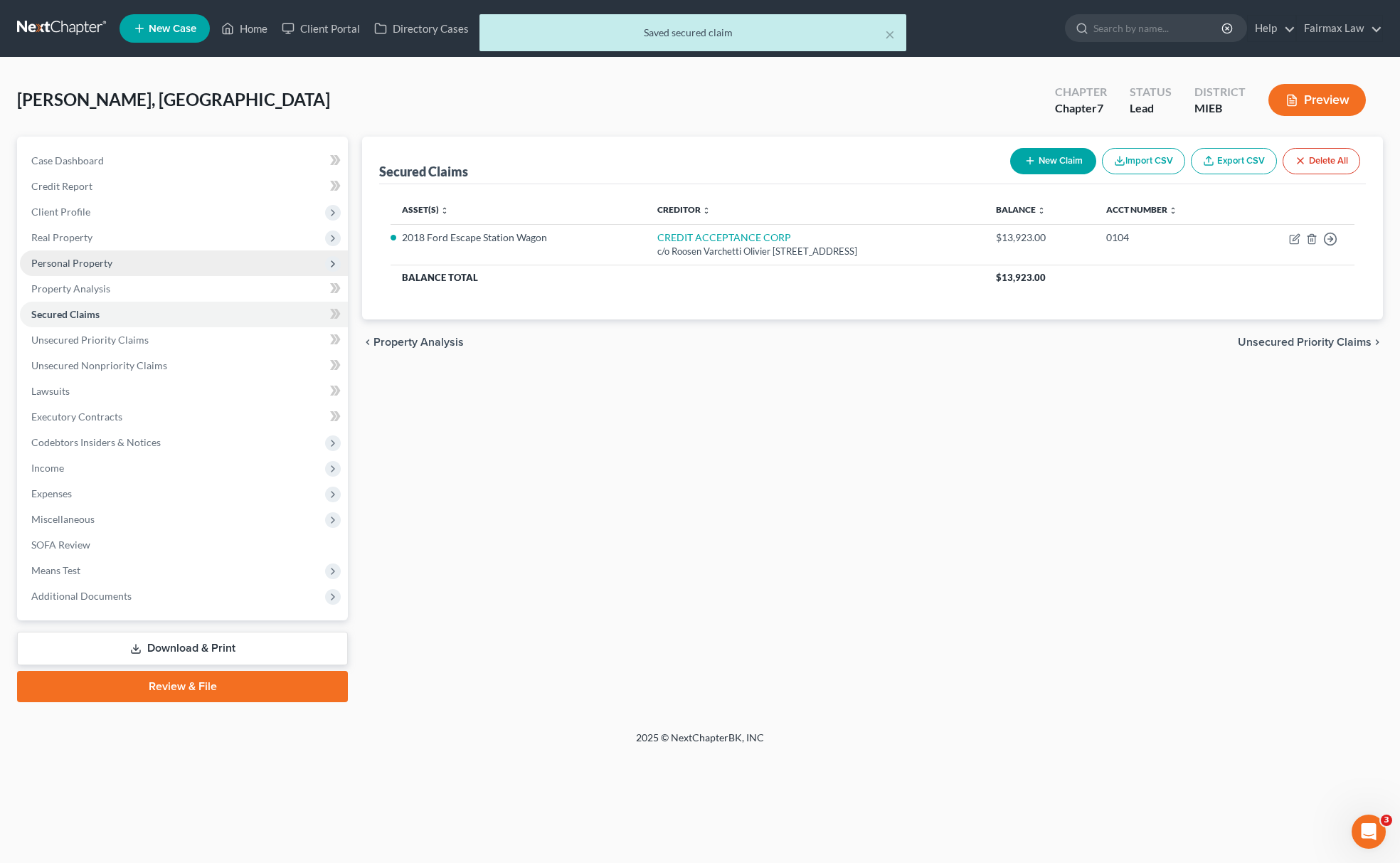
click at [100, 259] on span "Personal Property" at bounding box center [72, 262] width 81 height 12
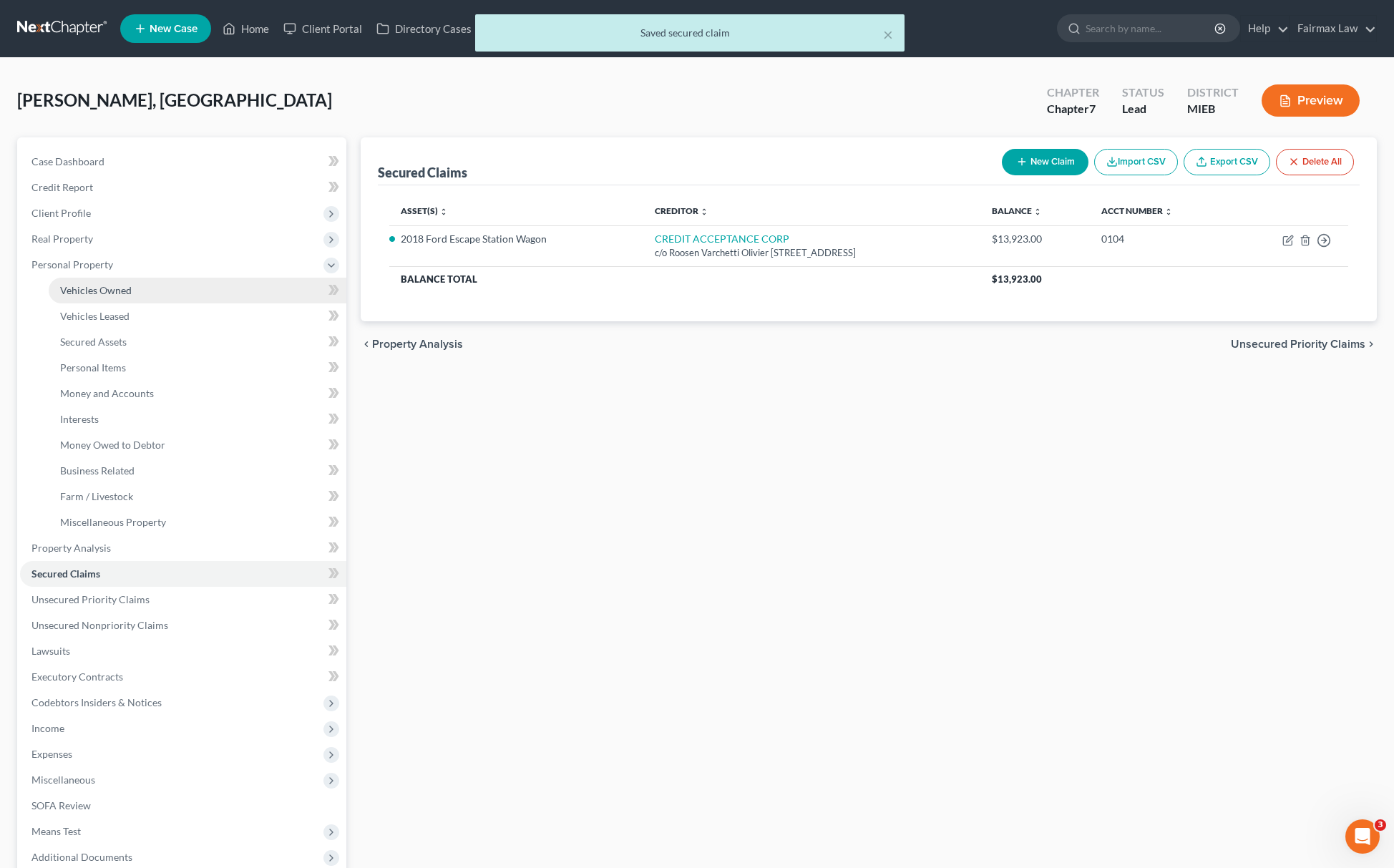
click at [123, 284] on span "Vehicles Owned" at bounding box center [95, 290] width 71 height 12
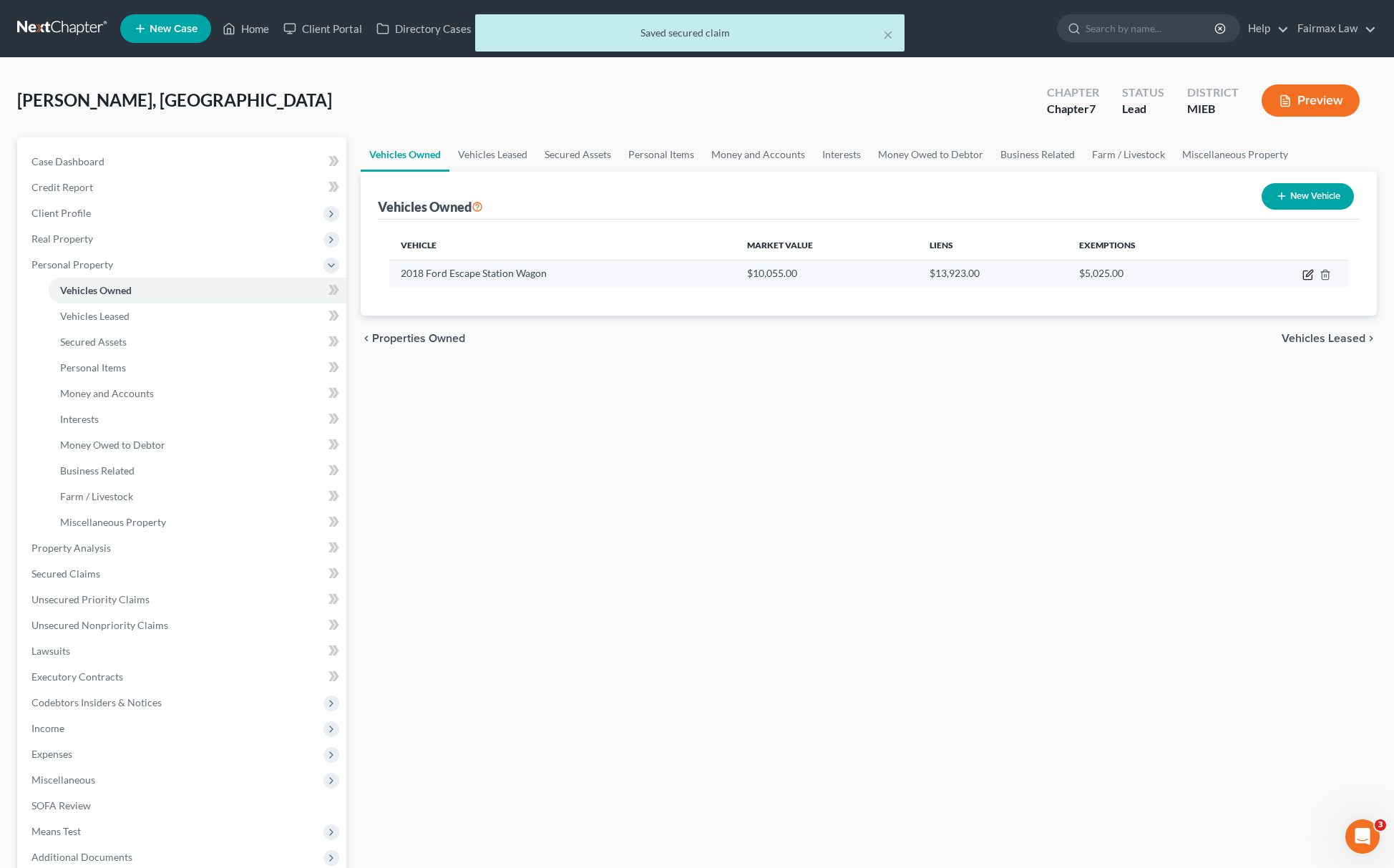
click at [1304, 271] on icon "button" at bounding box center [1307, 275] width 9 height 9
select select "0"
select select "8"
select select "2"
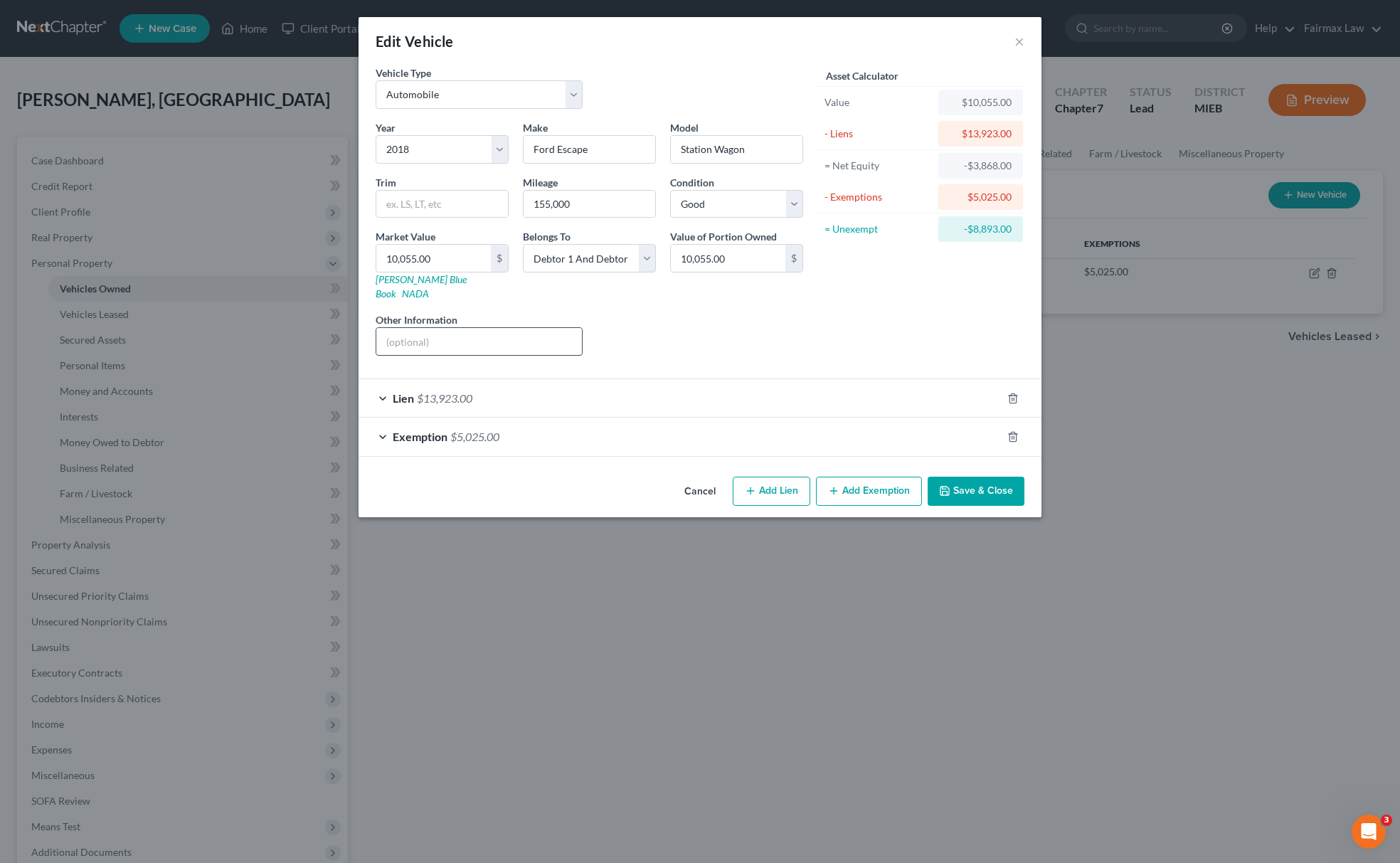
click at [473, 342] on input "text" at bounding box center [479, 342] width 205 height 27
type input "Co-signer"
click at [739, 331] on div "Liens Select" at bounding box center [700, 334] width 222 height 44
click at [961, 485] on button "Save & Close" at bounding box center [976, 491] width 97 height 30
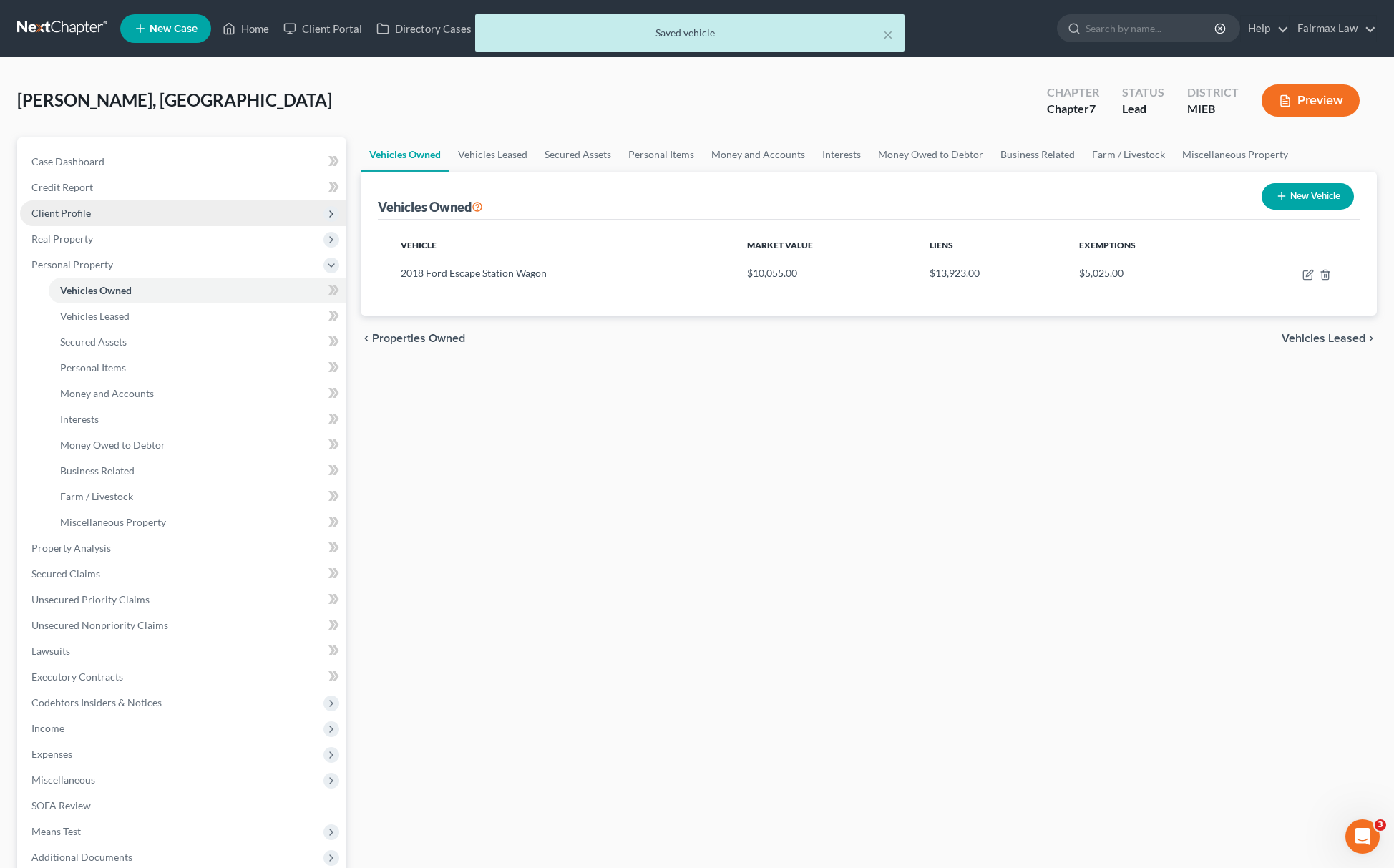
click at [98, 201] on span "Client Profile" at bounding box center [183, 213] width 326 height 25
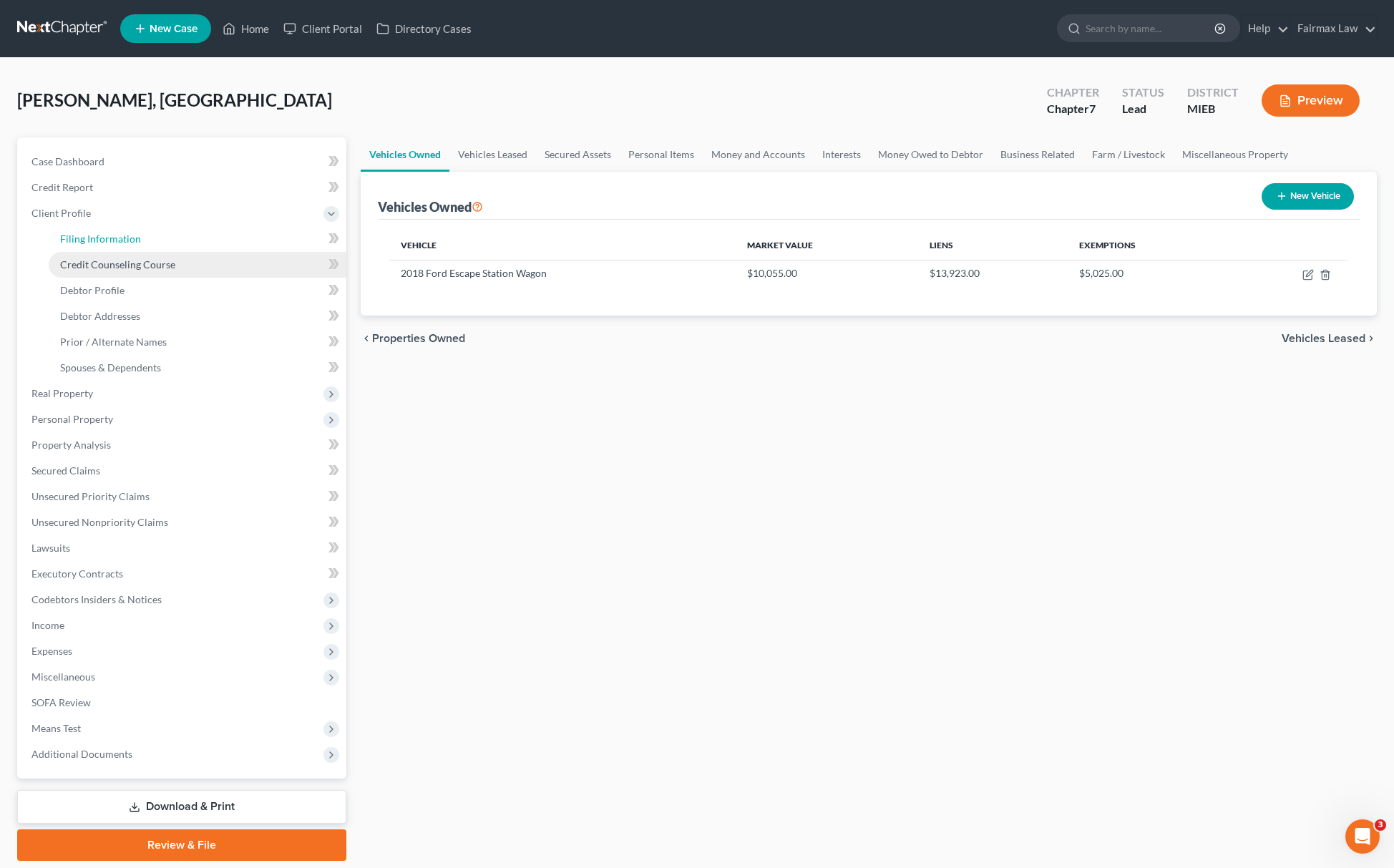
drag, startPoint x: 159, startPoint y: 231, endPoint x: 147, endPoint y: 258, distance: 29.5
click at [159, 231] on link "Filing Information" at bounding box center [198, 239] width 298 height 25
select select "1"
select select "0"
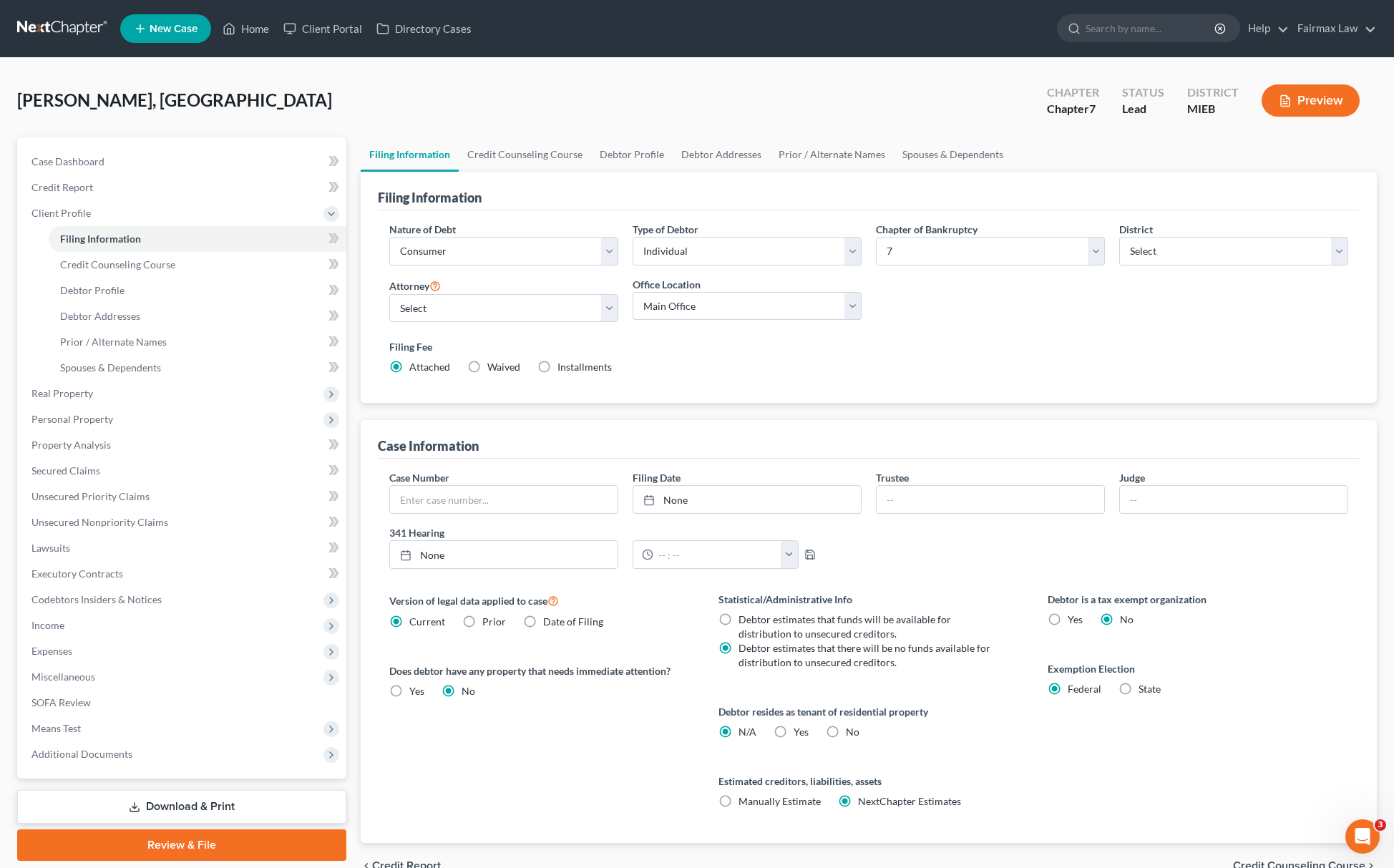
click at [557, 363] on label "Installments Installments" at bounding box center [584, 367] width 55 height 15
click at [563, 363] on input "Installments Installments" at bounding box center [568, 365] width 10 height 10
radio input "true"
radio input "false"
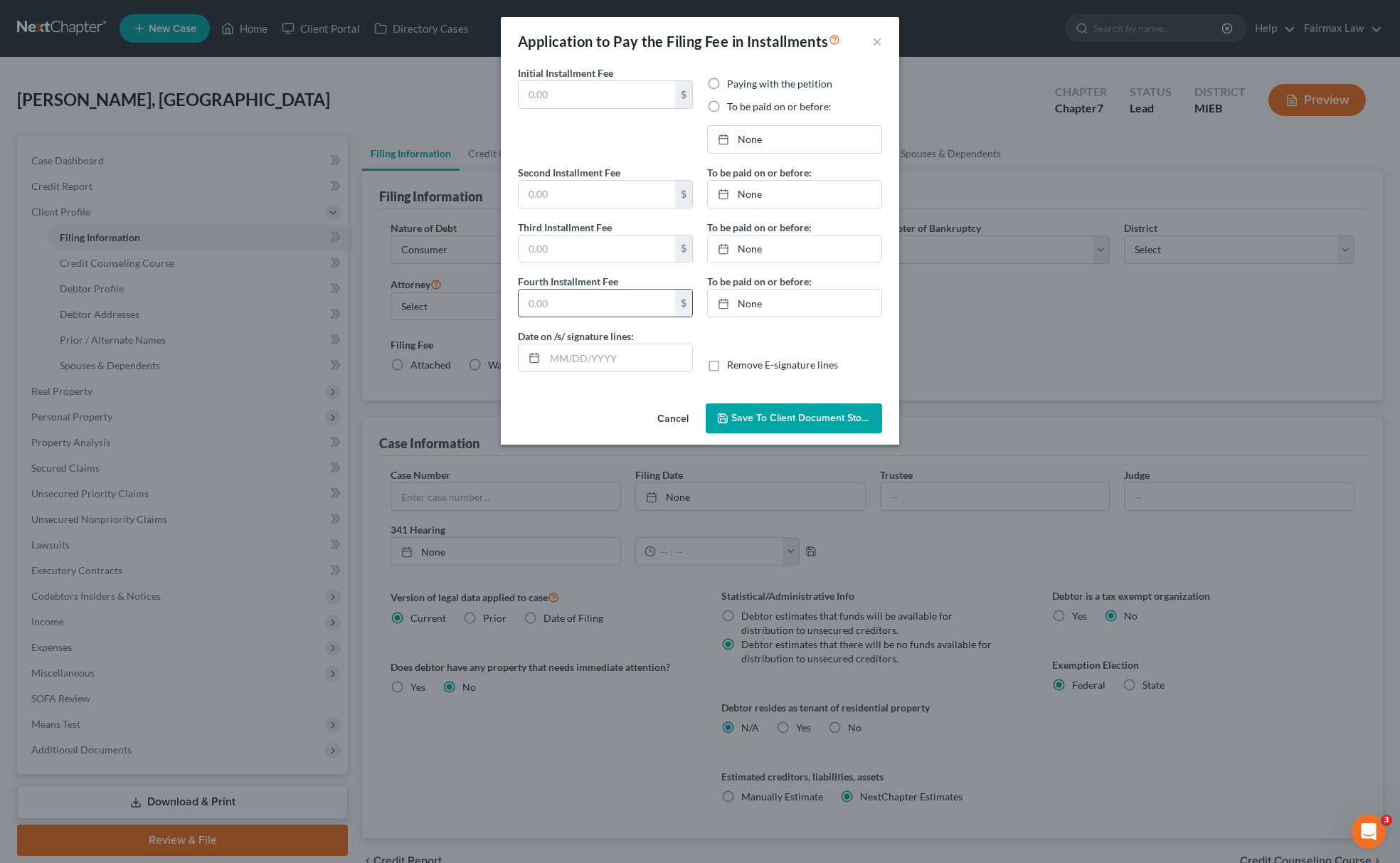
type input "0.00"
radio input "true"
type input "0.00"
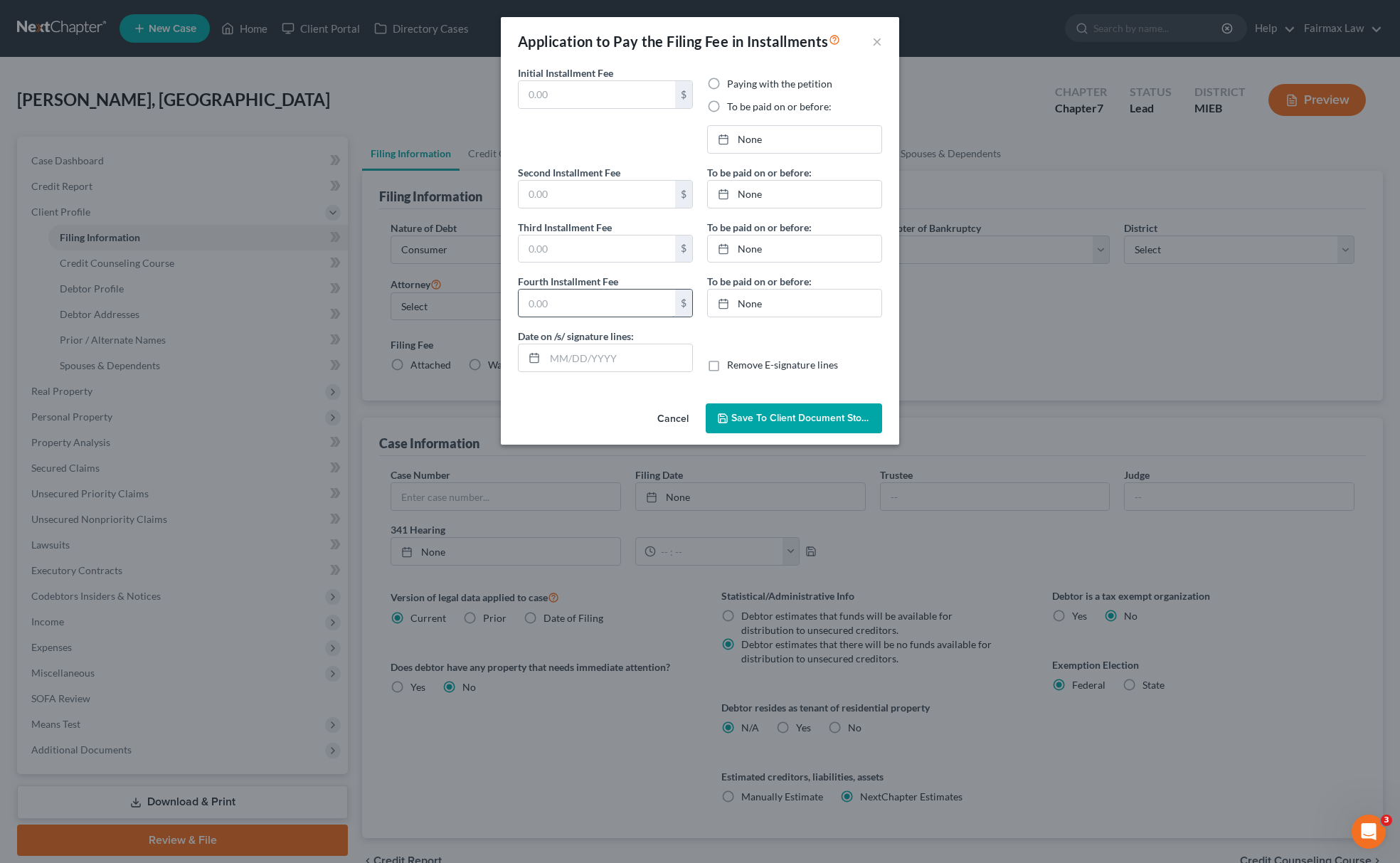
type input "09/12/2025"
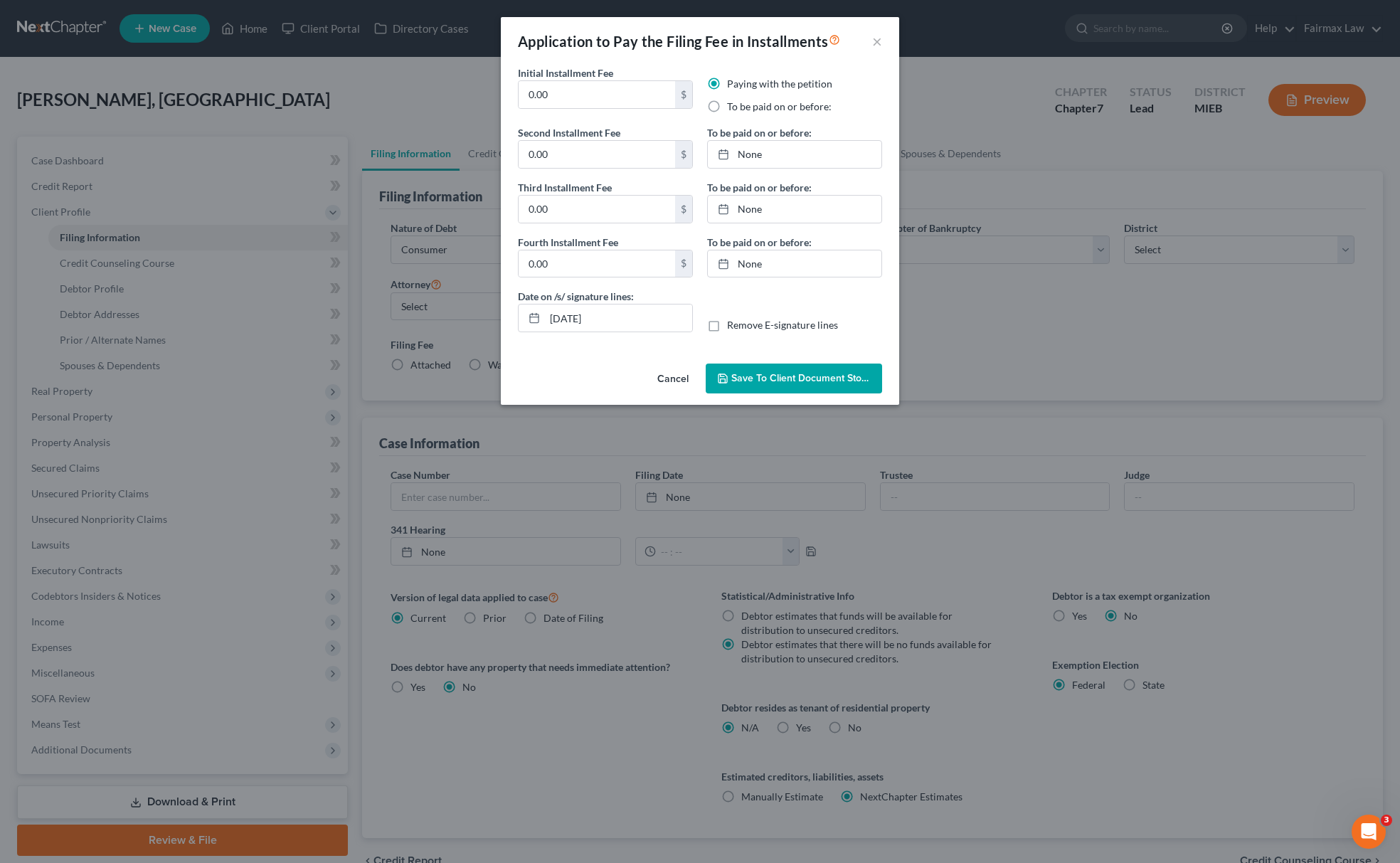
click at [727, 108] on label "To be paid on or before:" at bounding box center [779, 107] width 105 height 15
click at [733, 108] on input "To be paid on or before:" at bounding box center [738, 105] width 10 height 10
radio input "true"
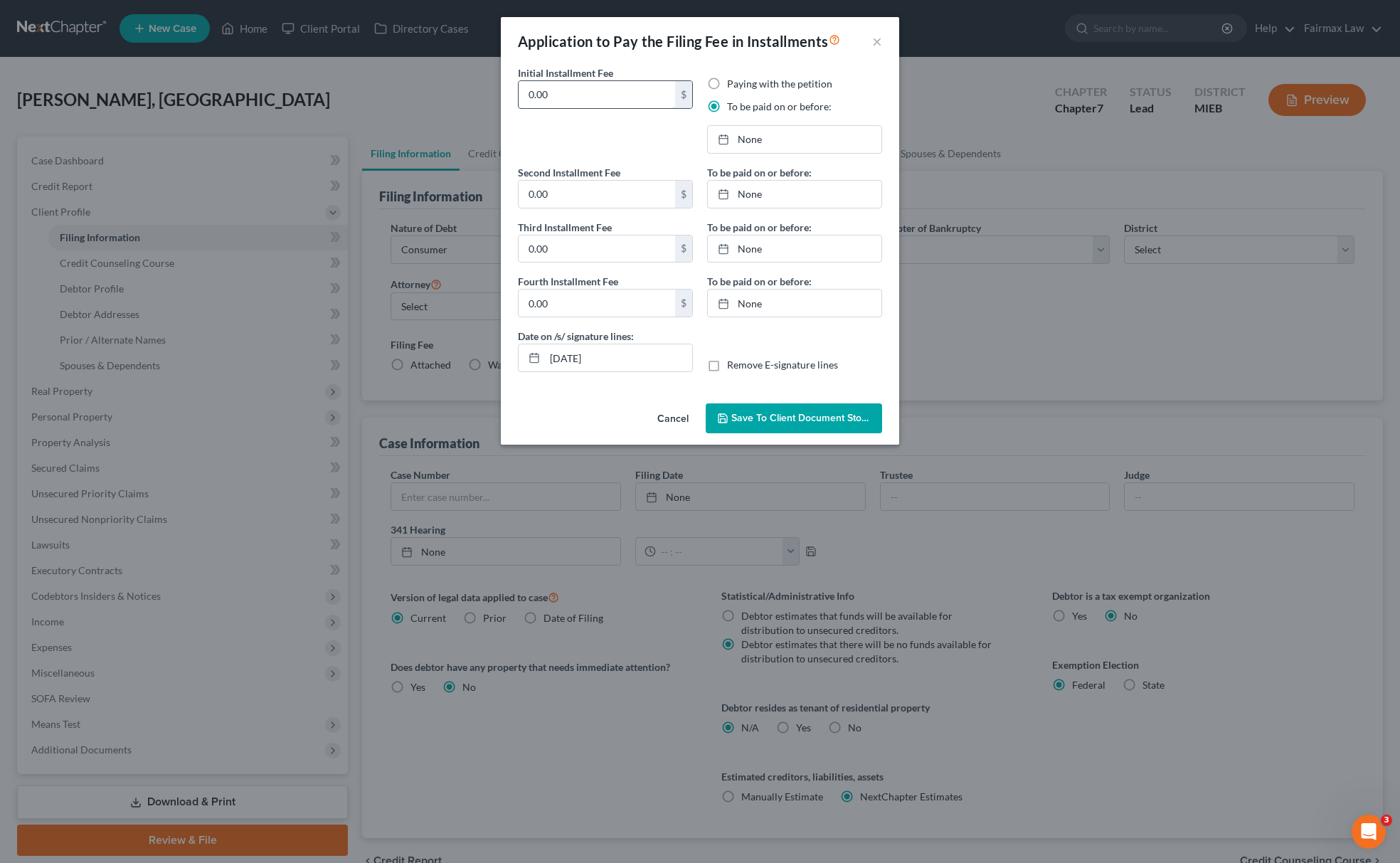
click at [610, 101] on input "0.00" at bounding box center [597, 95] width 157 height 27
click at [609, 97] on input "0.00" at bounding box center [597, 95] width 157 height 27
type input "0"
drag, startPoint x: 603, startPoint y: 103, endPoint x: 334, endPoint y: 120, distance: 269.5
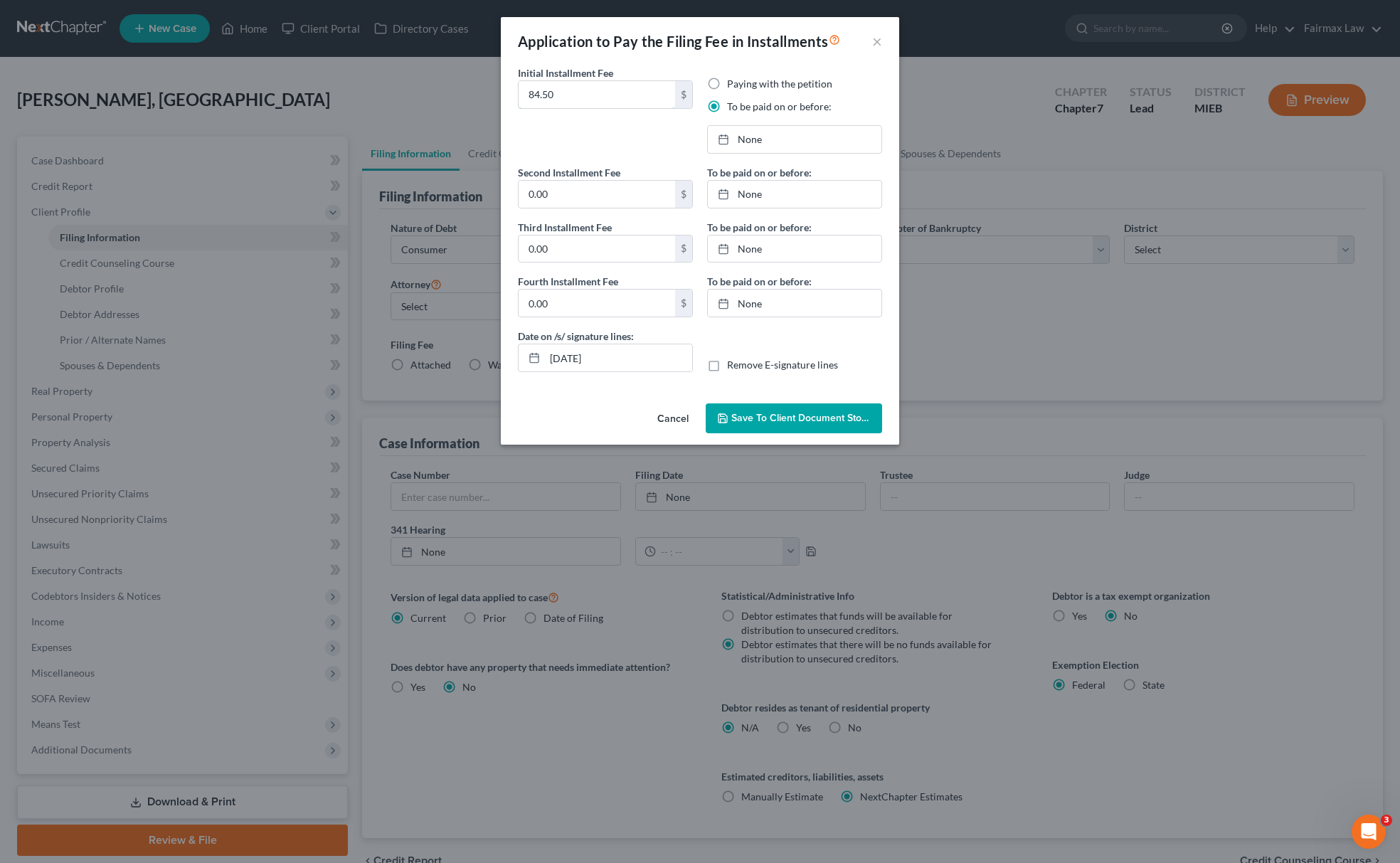
click at [334, 120] on div "Application to Pay the Filing Fee in Installments × Initial Installment Fee 84.…" at bounding box center [700, 431] width 1400 height 863
type input "84.50"
click at [551, 205] on input "0.00" at bounding box center [597, 195] width 157 height 27
paste input "84.5"
type input "84.50"
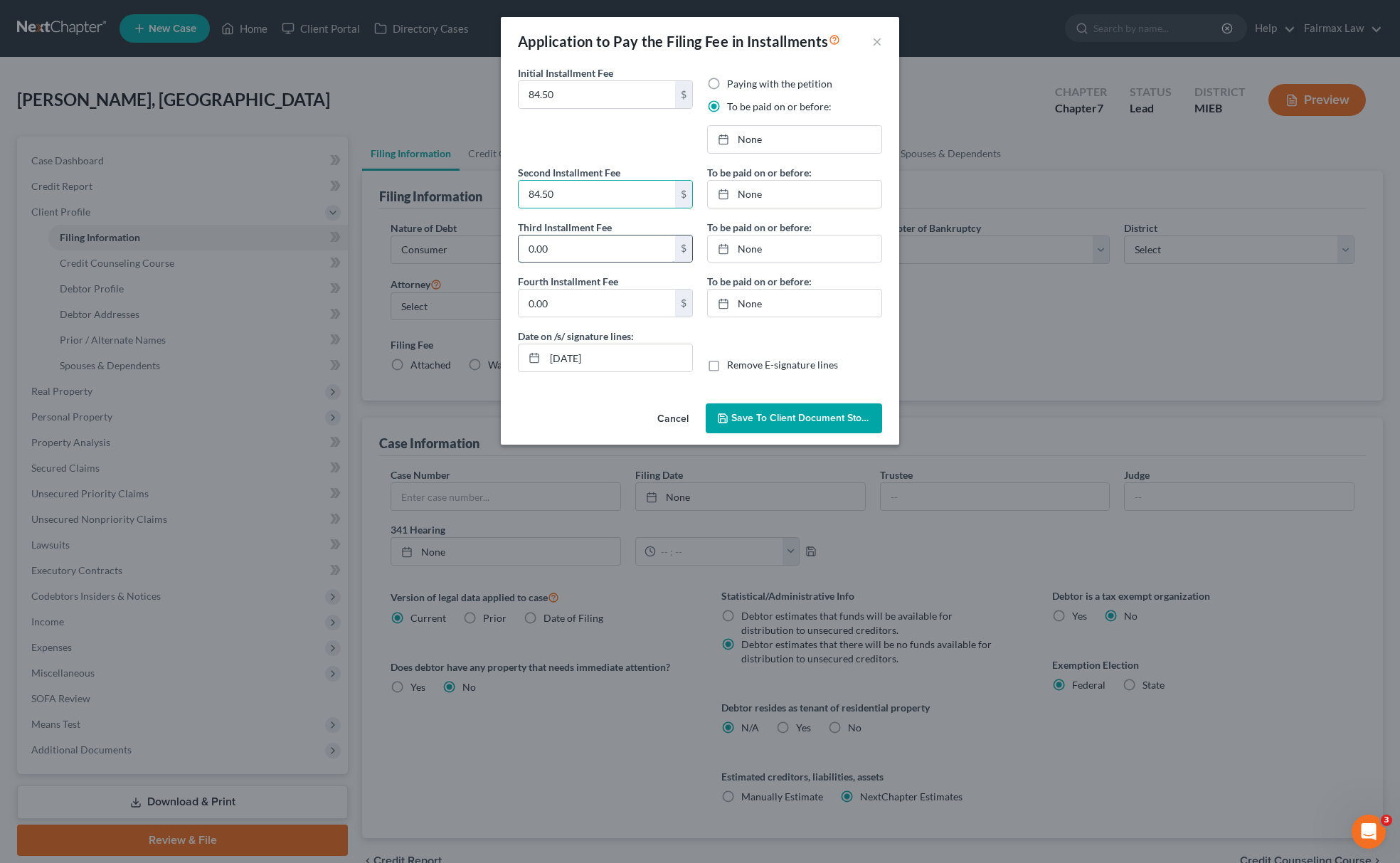
click at [575, 254] on input "0.00" at bounding box center [597, 249] width 157 height 27
paste input "84.5"
type input "84.50"
click at [586, 304] on input "0.00" at bounding box center [597, 303] width 157 height 27
paste input "84.5"
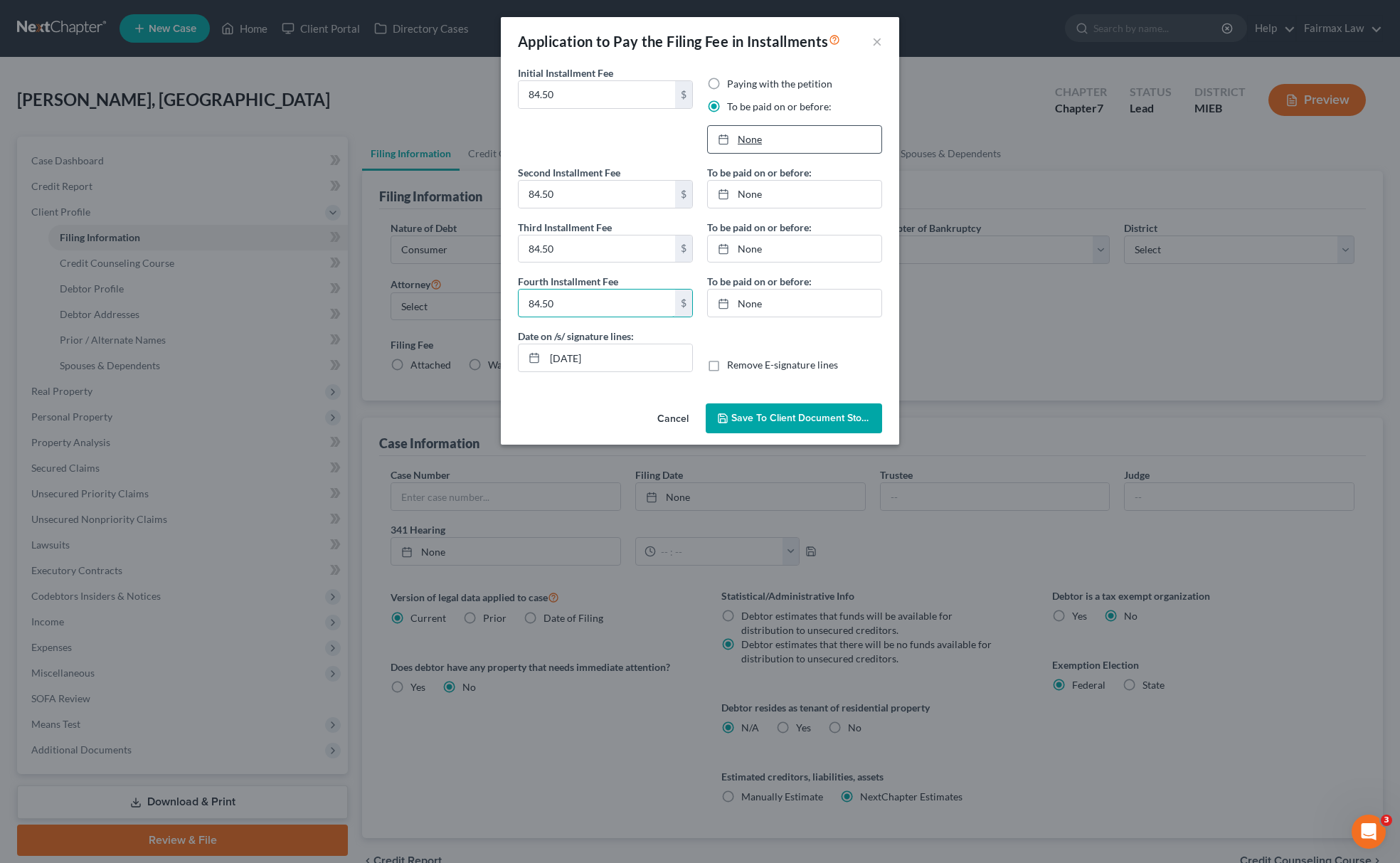
type input "84.50"
click at [779, 142] on link "None" at bounding box center [794, 139] width 173 height 27
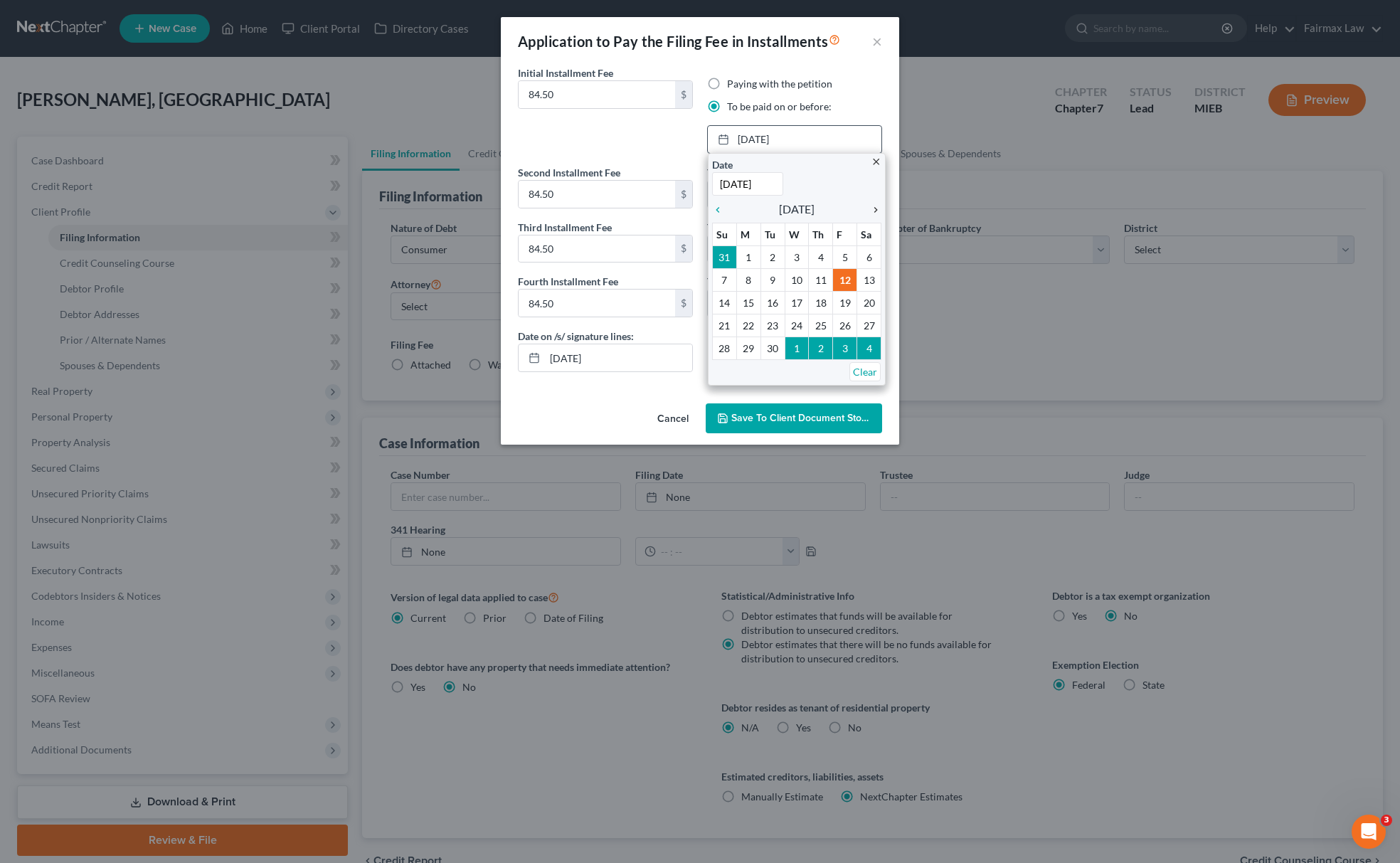
click at [872, 211] on icon "chevron_right" at bounding box center [871, 210] width 18 height 12
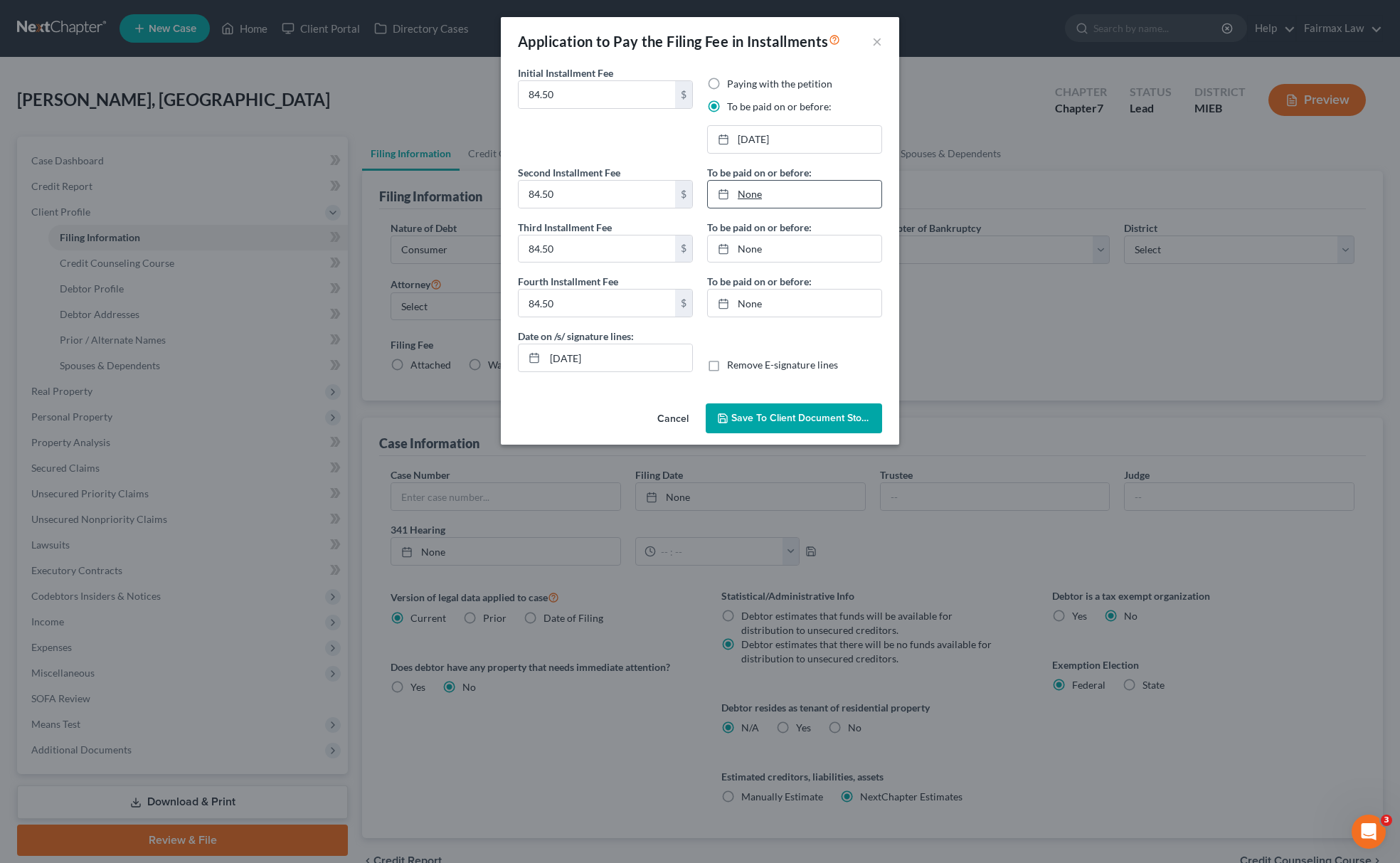
type input "9/12/2025"
click at [807, 188] on link "None" at bounding box center [794, 195] width 173 height 27
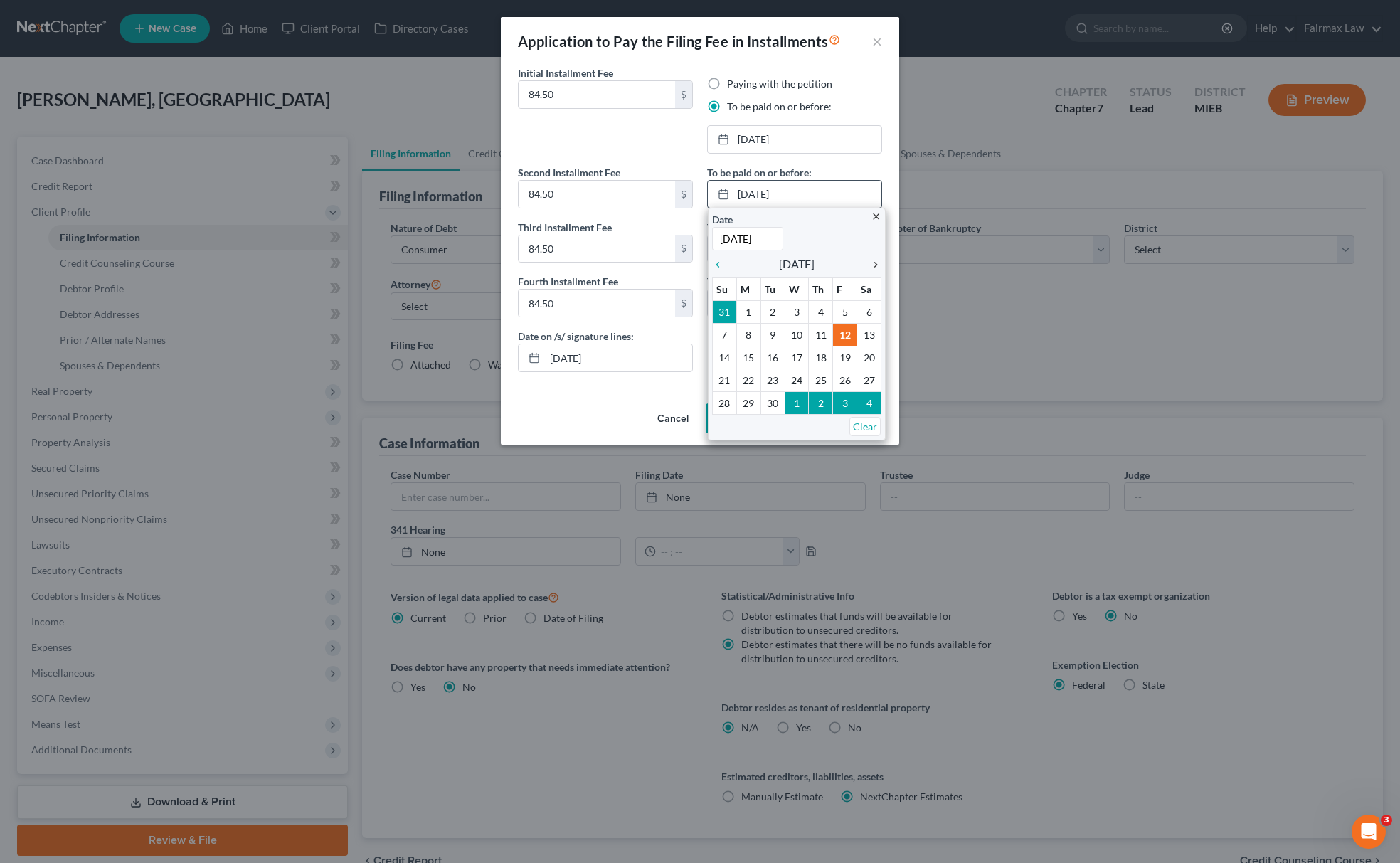
click at [874, 266] on icon "chevron_right" at bounding box center [871, 264] width 18 height 12
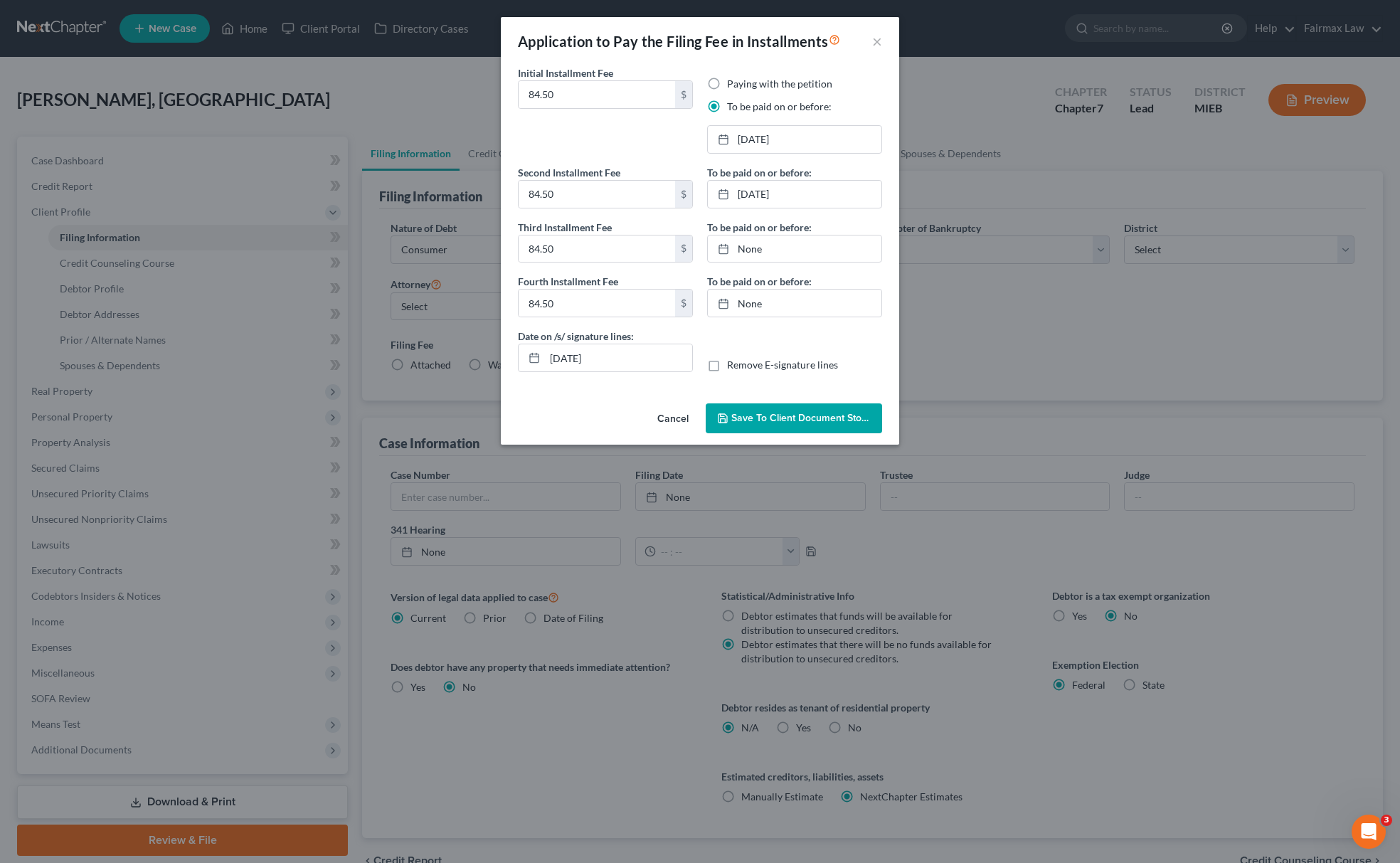
click at [800, 266] on div "To be paid on or before: 11/13/2025 close Date 11/13/2025 Time 12:00 AM chevron…" at bounding box center [794, 246] width 189 height 164
type input "9/12/2025"
click at [807, 257] on link "9/12/2025" at bounding box center [794, 249] width 173 height 27
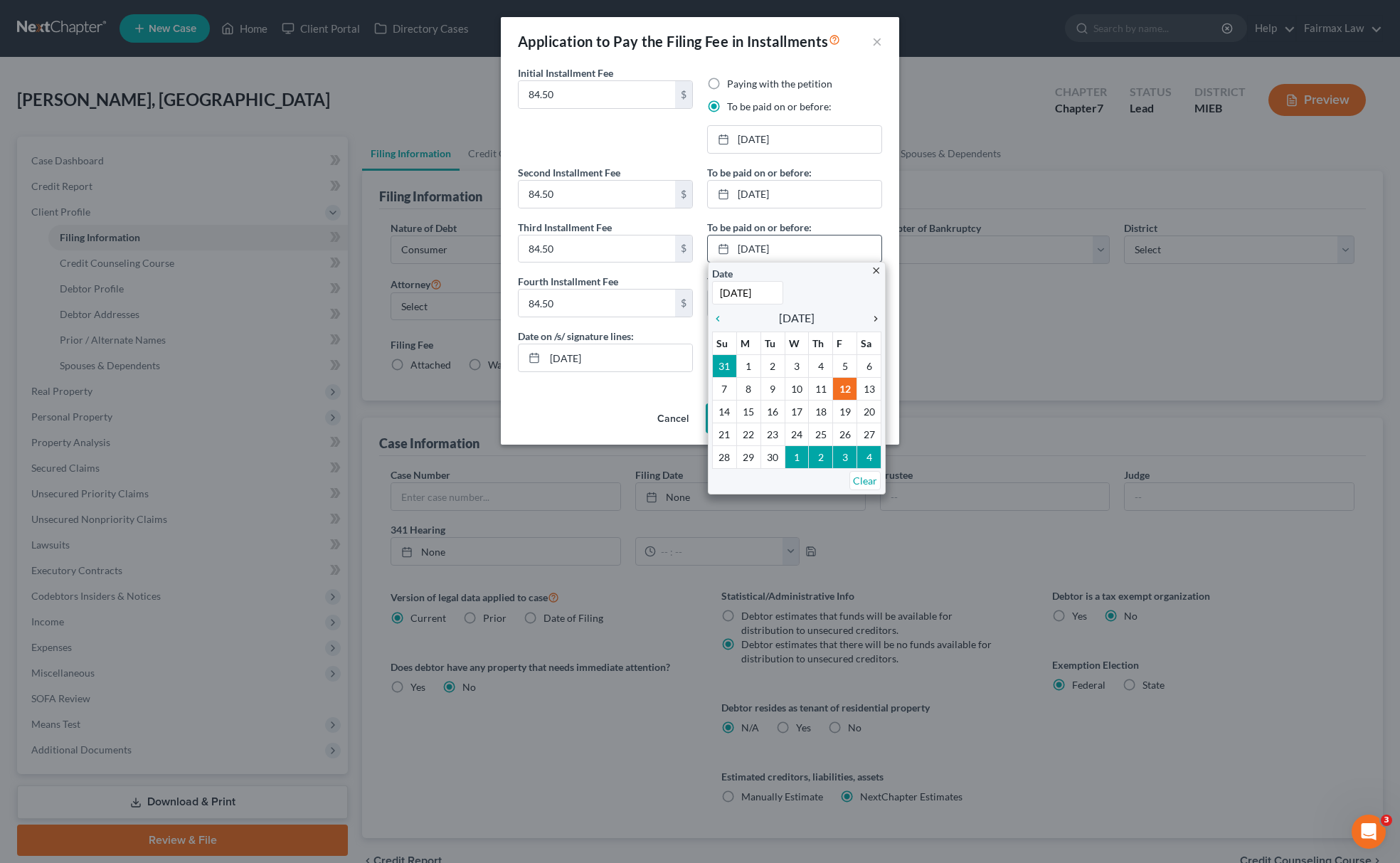
click at [871, 321] on icon "chevron_right" at bounding box center [871, 319] width 18 height 12
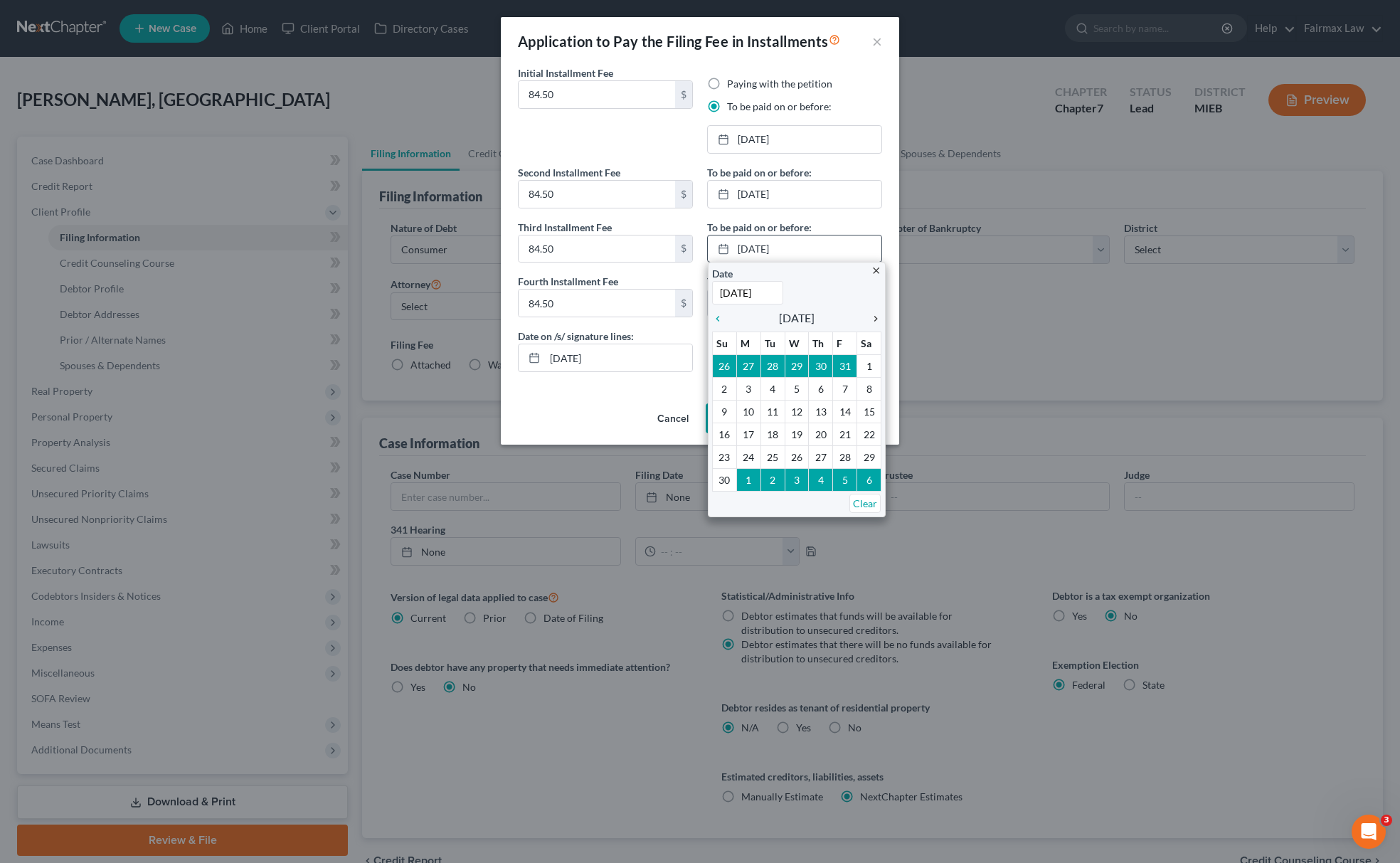
click at [871, 321] on icon "chevron_right" at bounding box center [871, 319] width 18 height 12
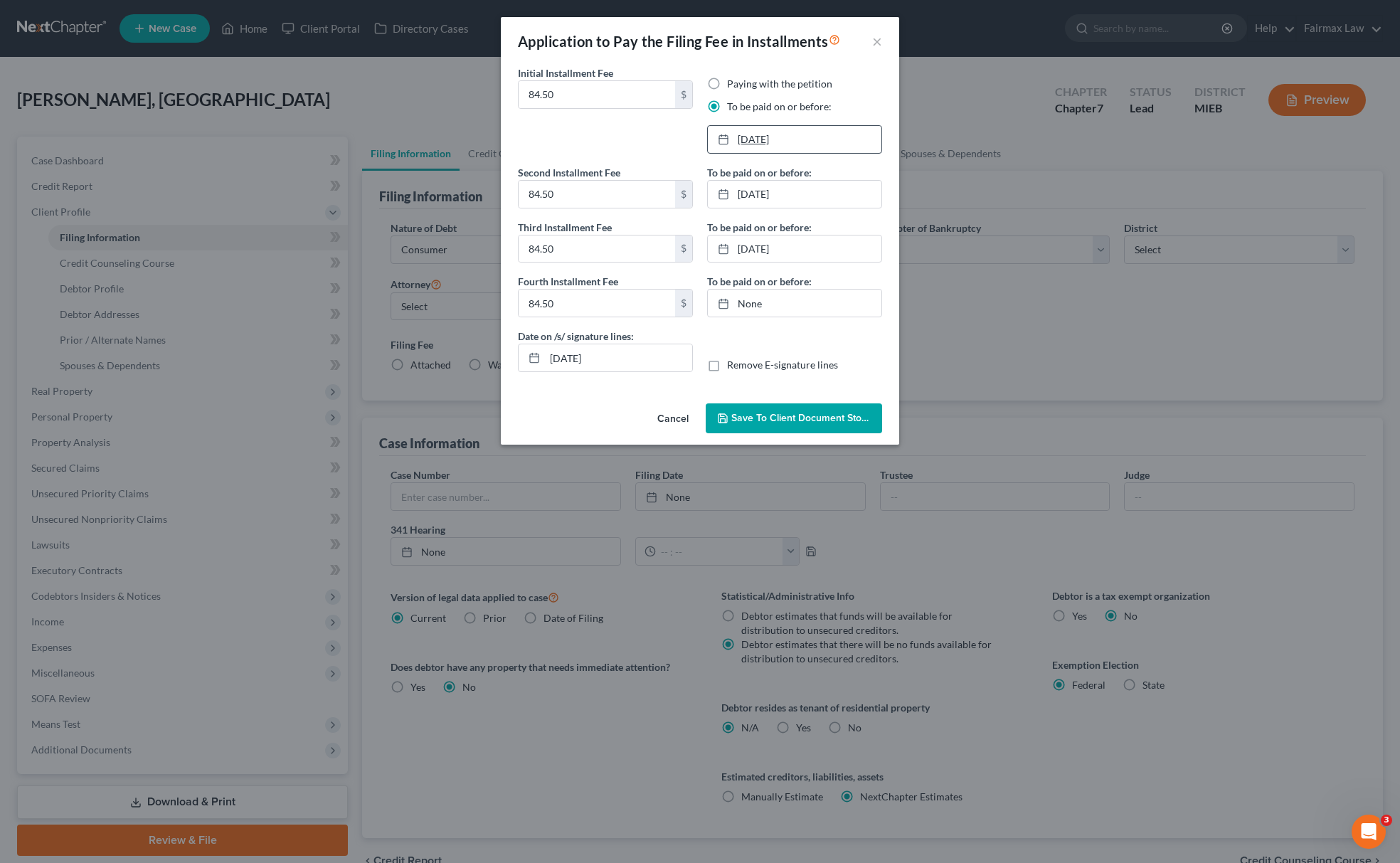
click at [780, 136] on link "10/13/2025" at bounding box center [794, 139] width 173 height 27
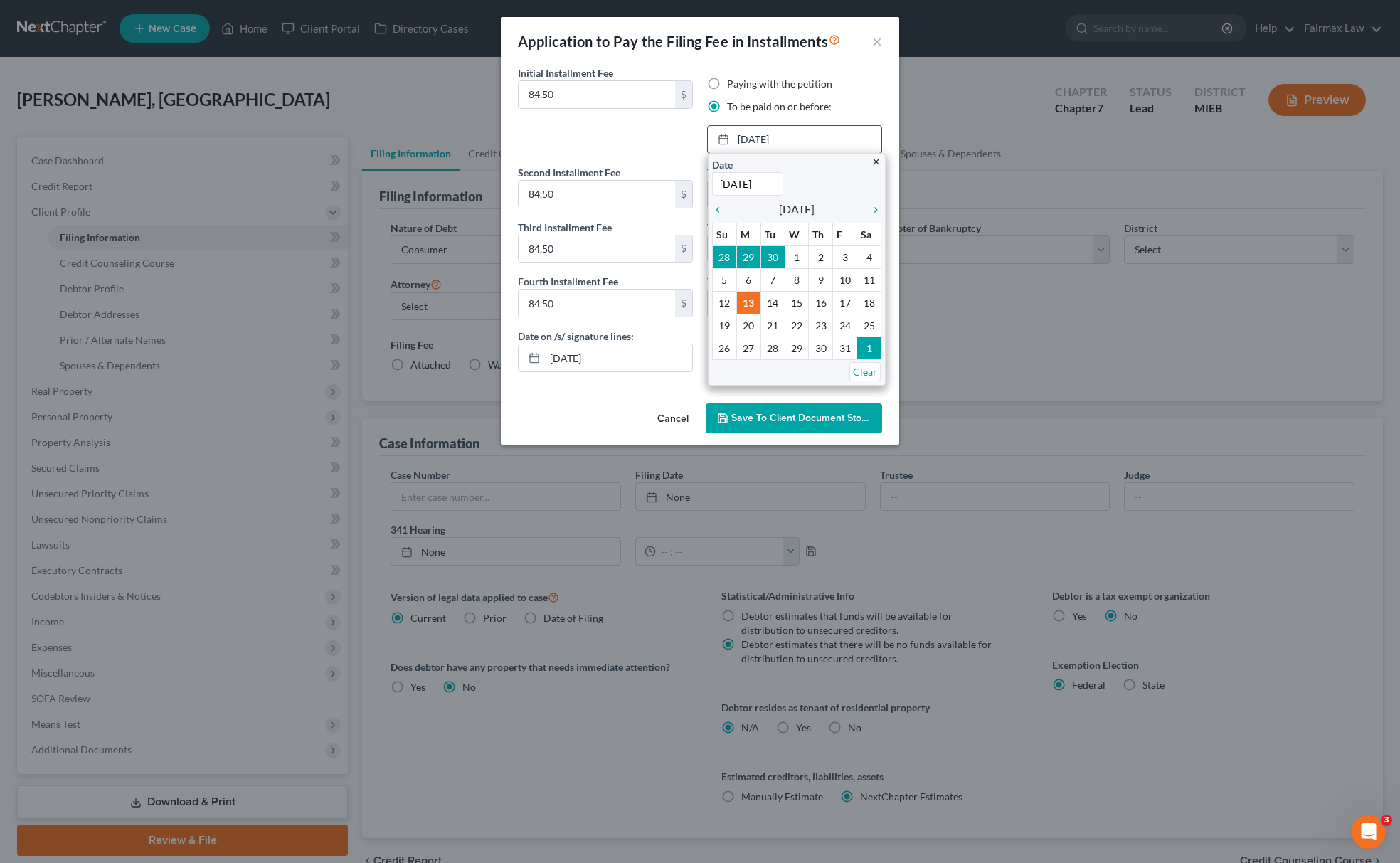
click at [780, 136] on link "10/13/2025" at bounding box center [794, 139] width 173 height 27
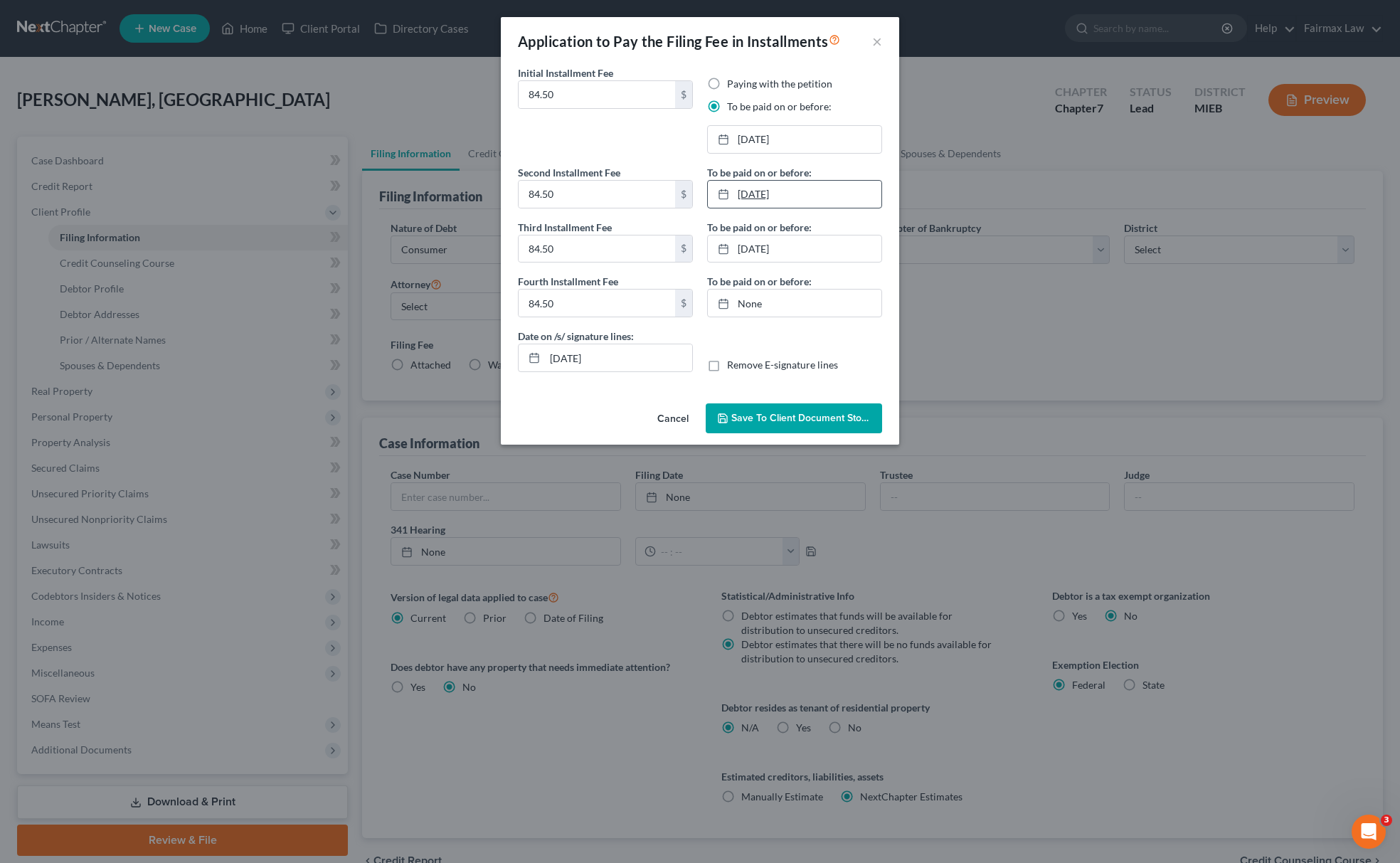
click at [790, 188] on link "11/13/2025" at bounding box center [794, 195] width 173 height 27
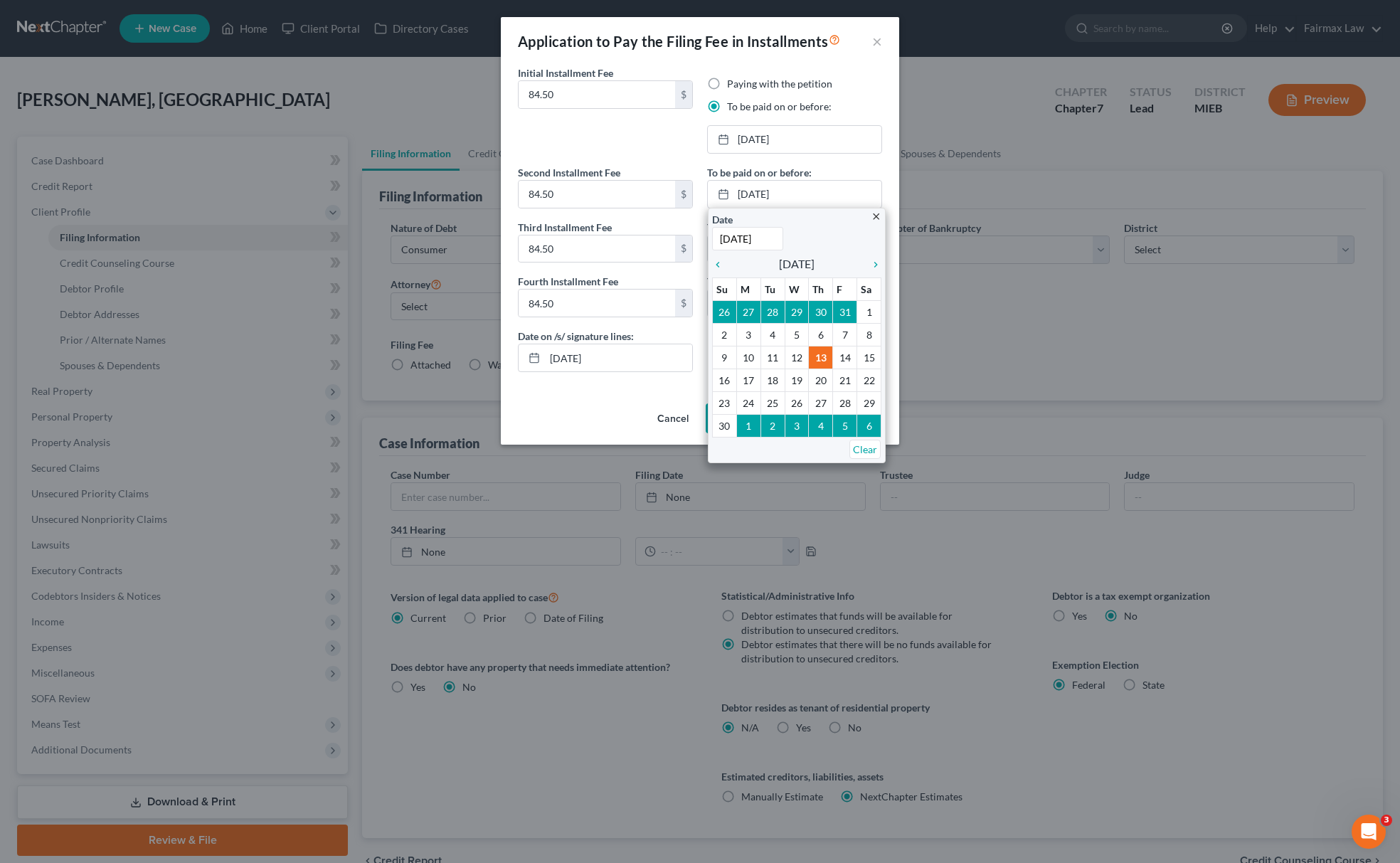
drag, startPoint x: 796, startPoint y: 361, endPoint x: 798, endPoint y: 340, distance: 21.1
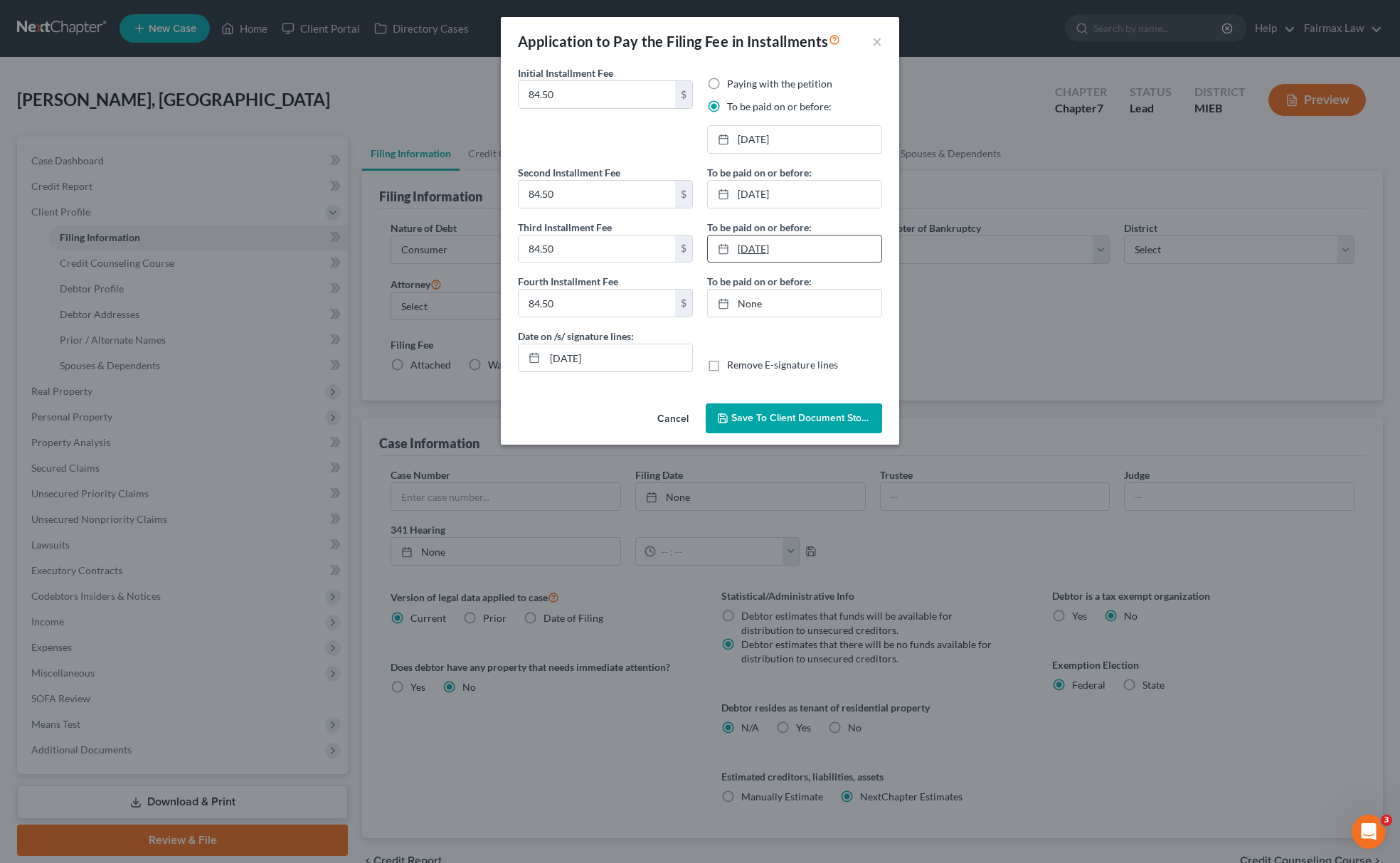
click at [782, 248] on link "12/12/2025" at bounding box center [794, 249] width 173 height 27
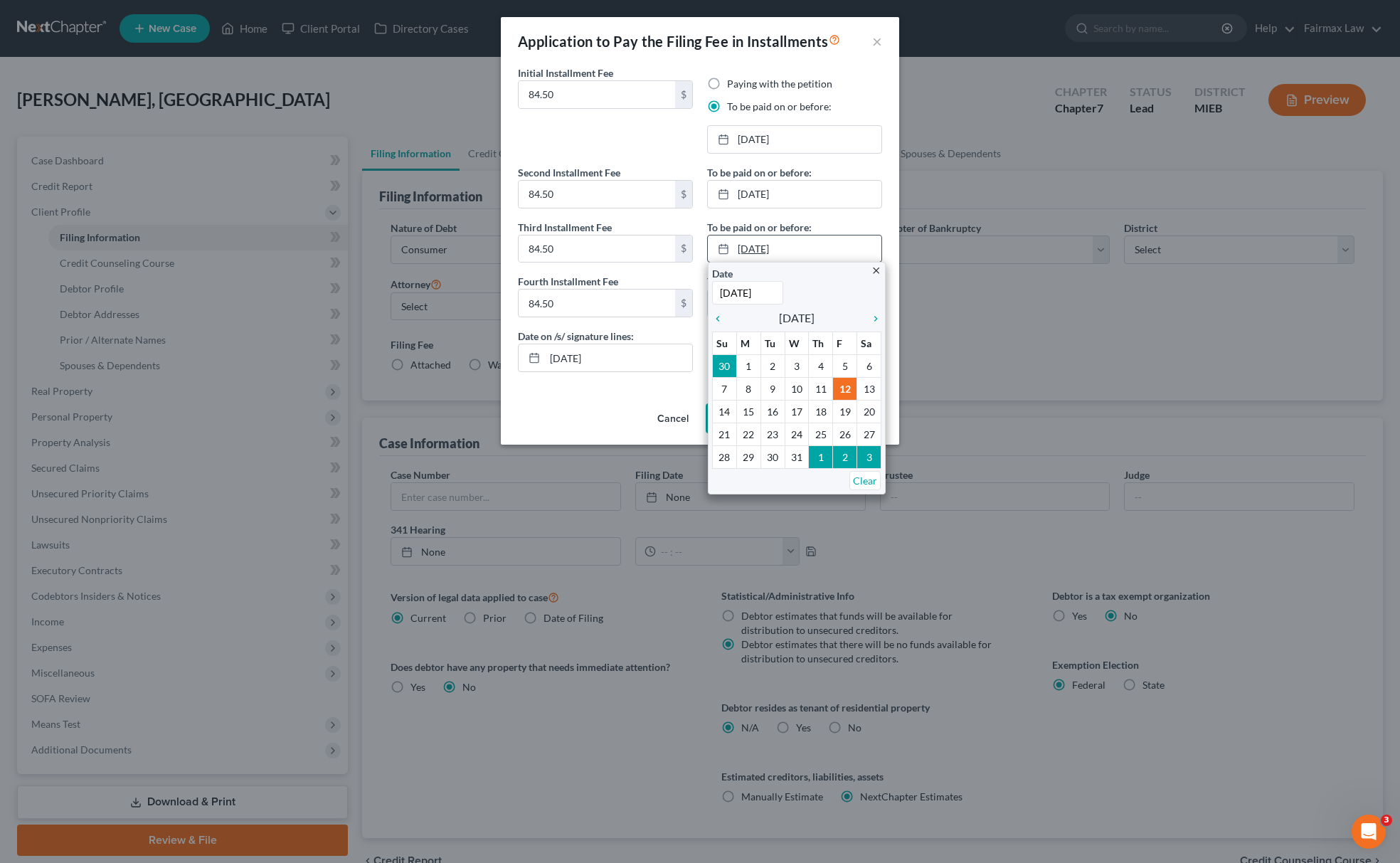
click at [782, 248] on link "12/12/2025" at bounding box center [794, 249] width 173 height 27
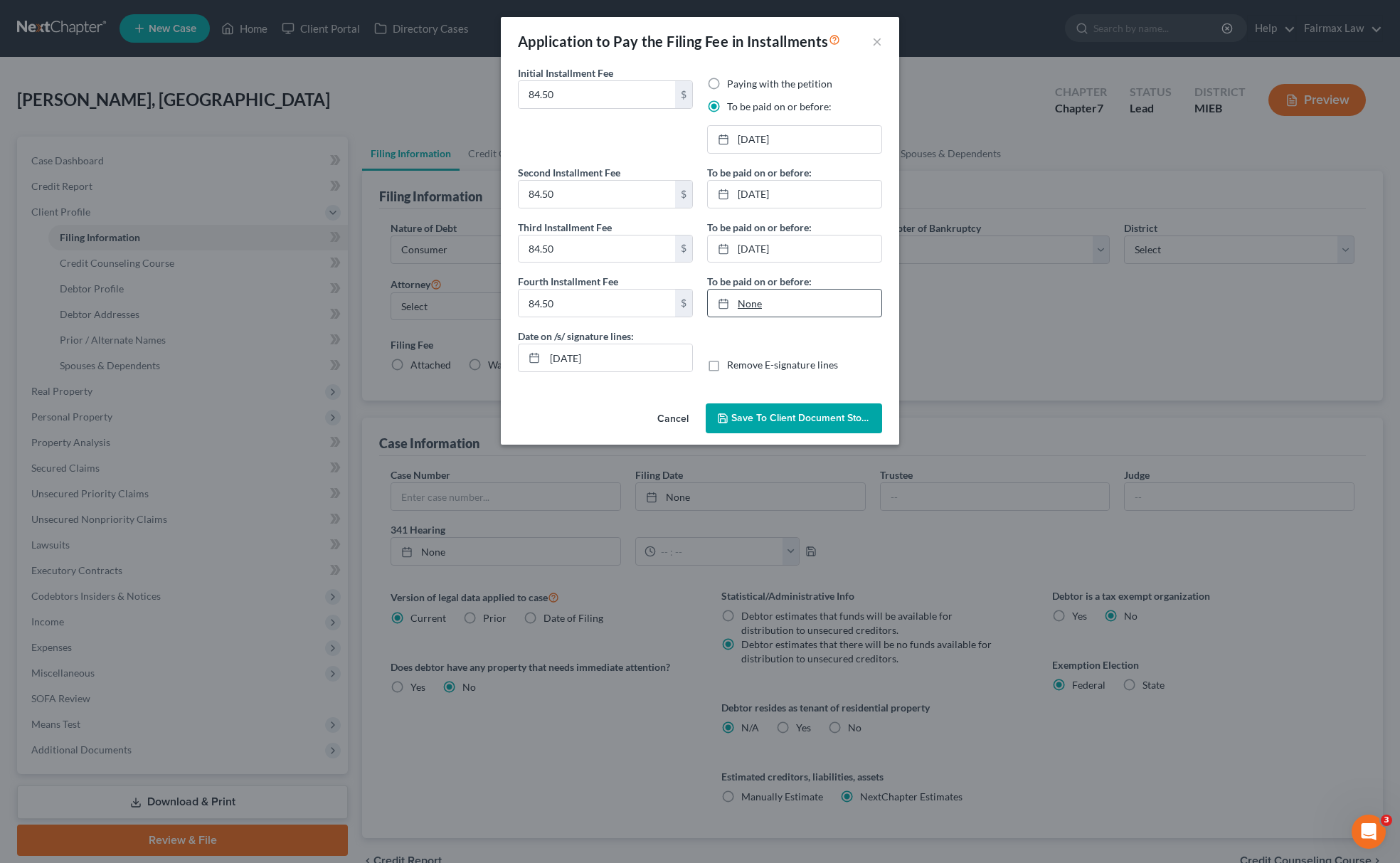
type input "9/12/2025"
click at [787, 311] on link "None" at bounding box center [794, 303] width 173 height 27
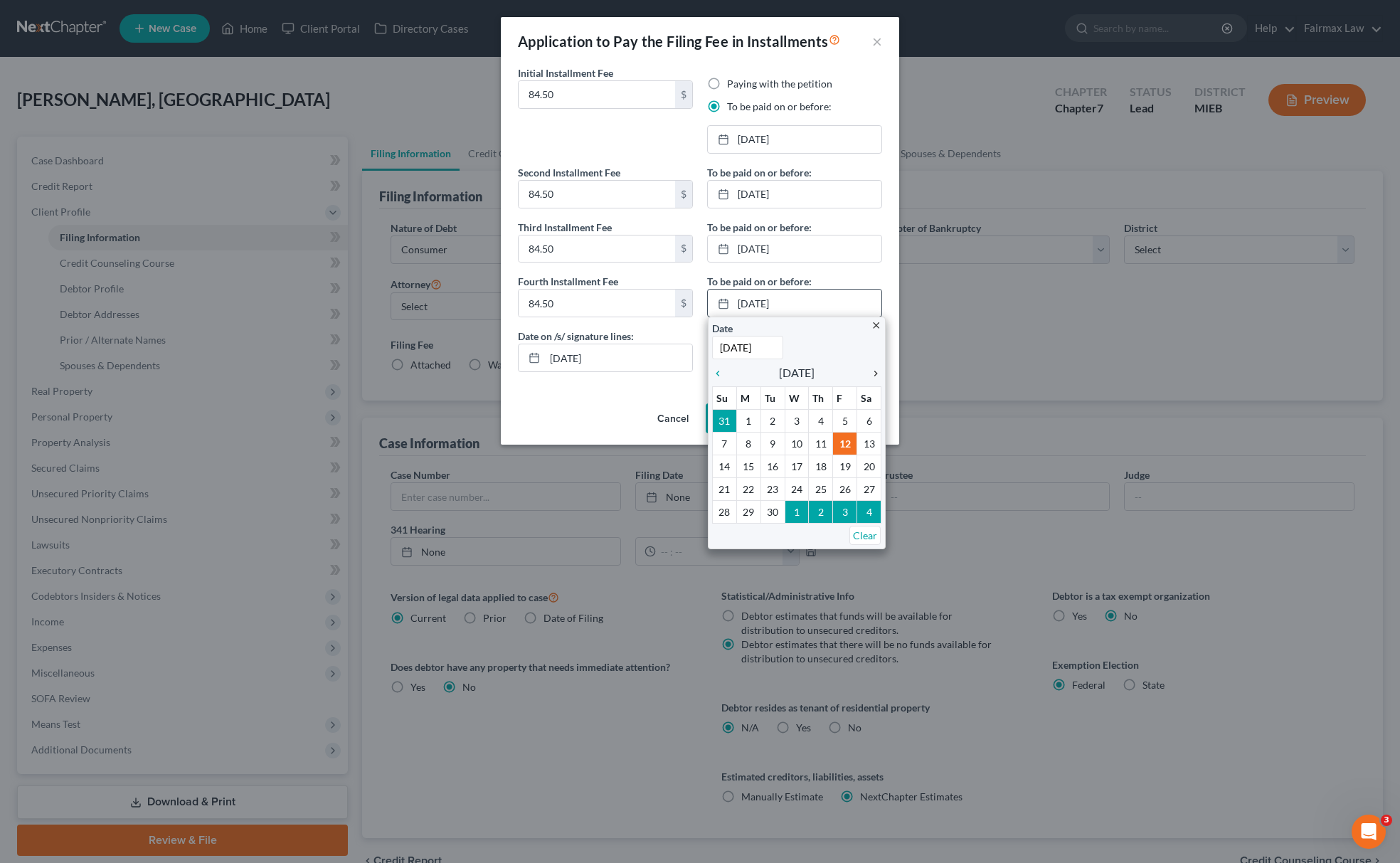
click at [879, 374] on icon "chevron_right" at bounding box center [871, 374] width 18 height 12
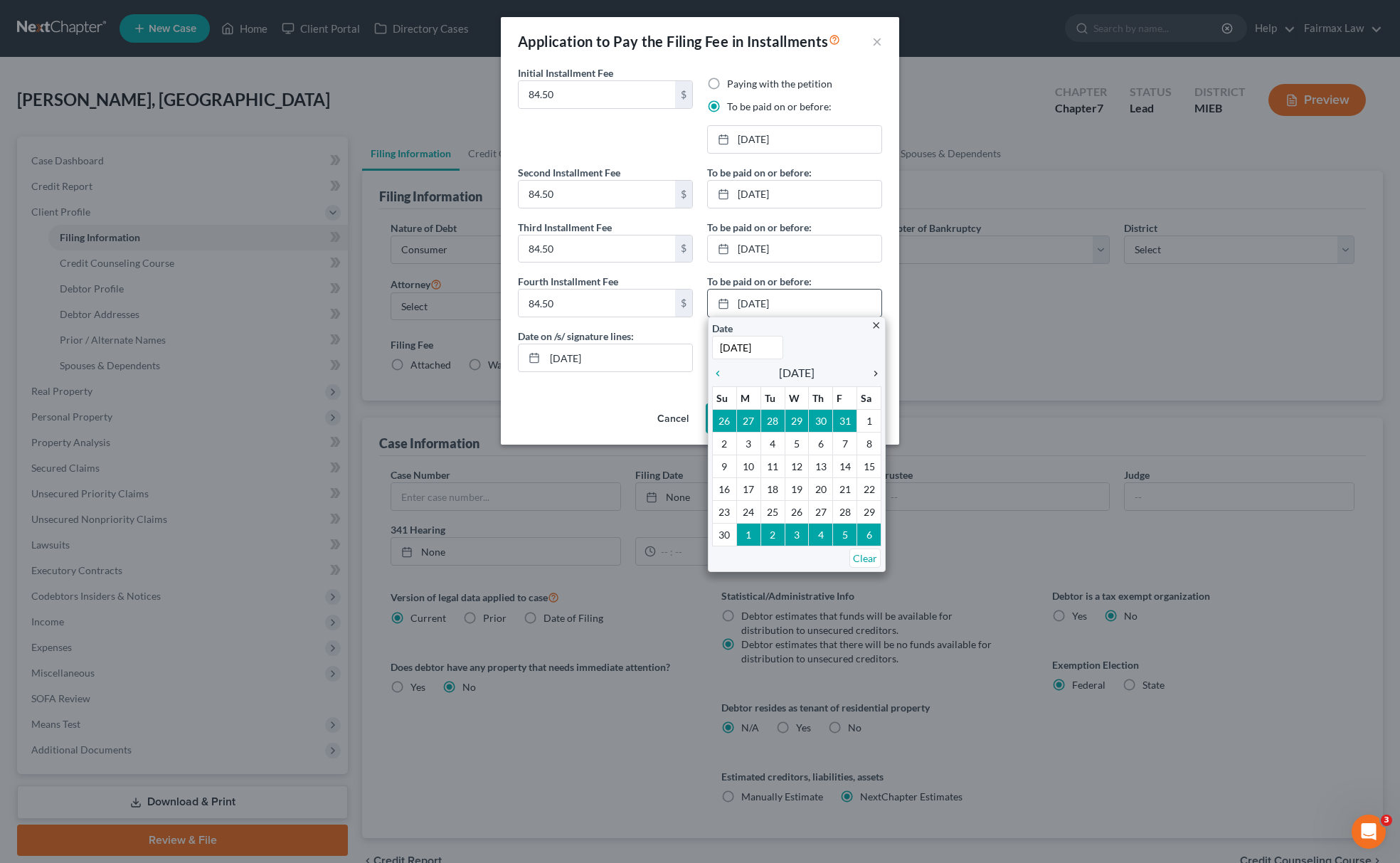
click at [879, 374] on icon "chevron_right" at bounding box center [871, 374] width 18 height 12
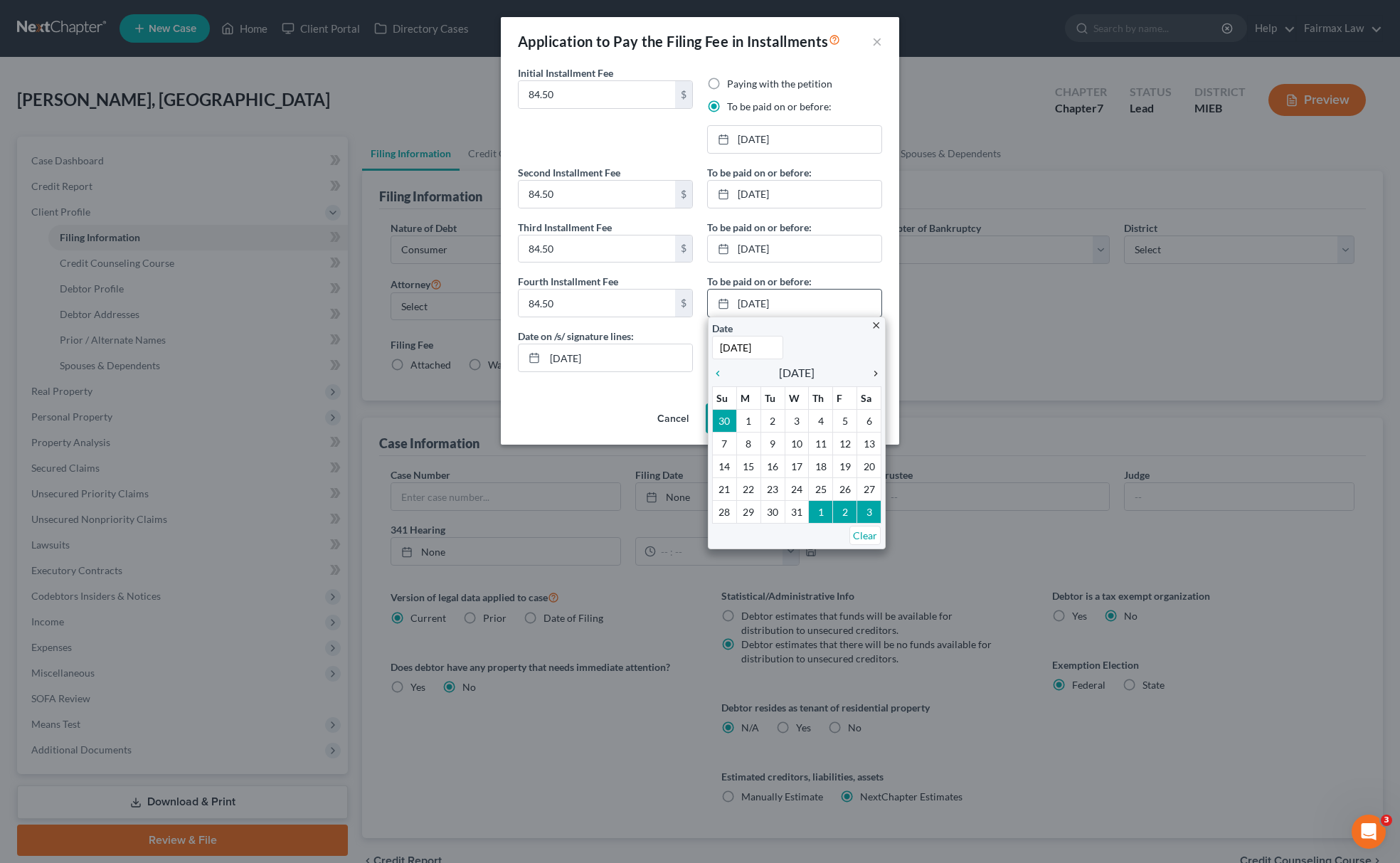
click at [879, 374] on icon "chevron_right" at bounding box center [871, 374] width 18 height 12
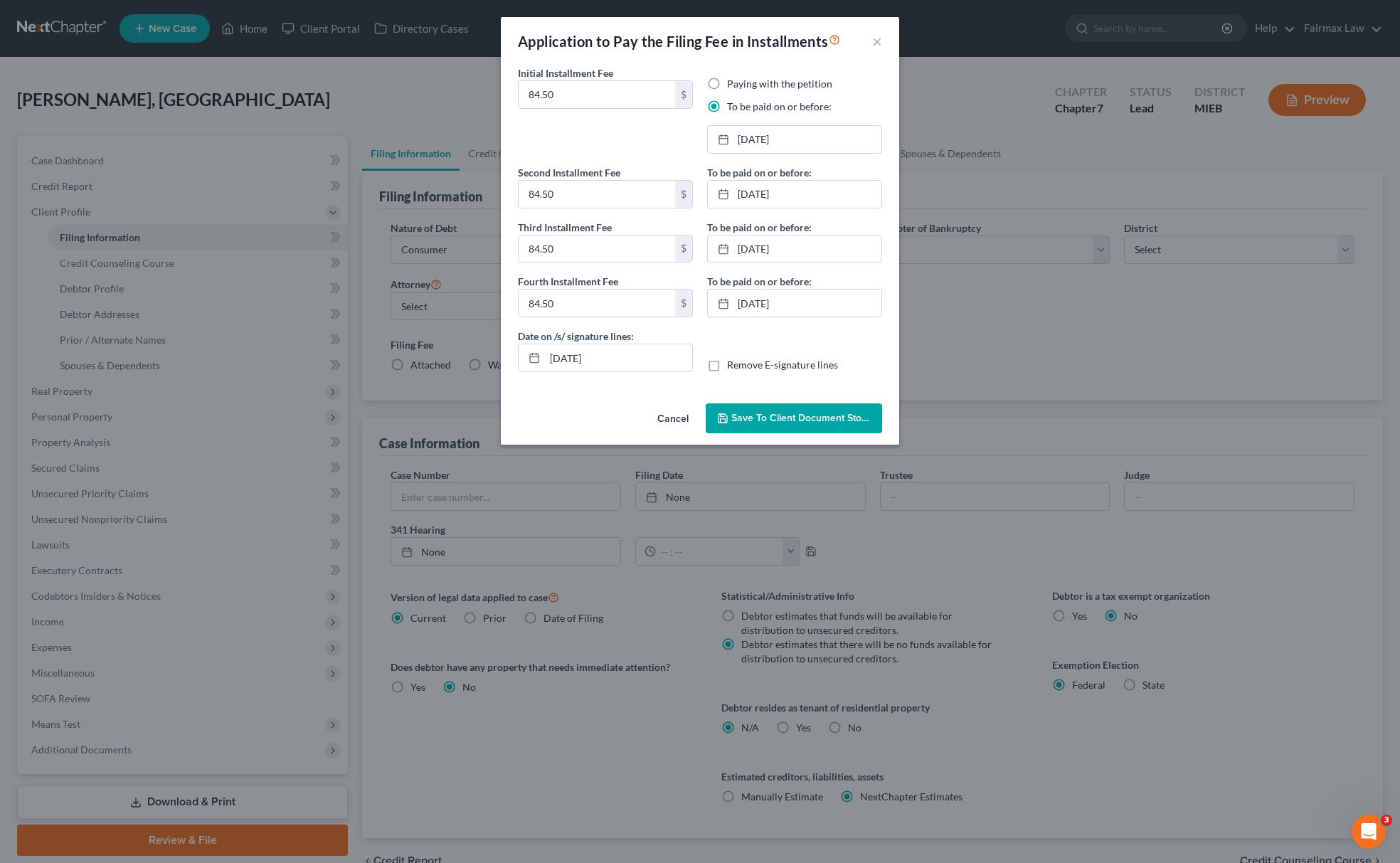
click at [773, 415] on span "Save to Client Document Storage" at bounding box center [807, 417] width 151 height 12
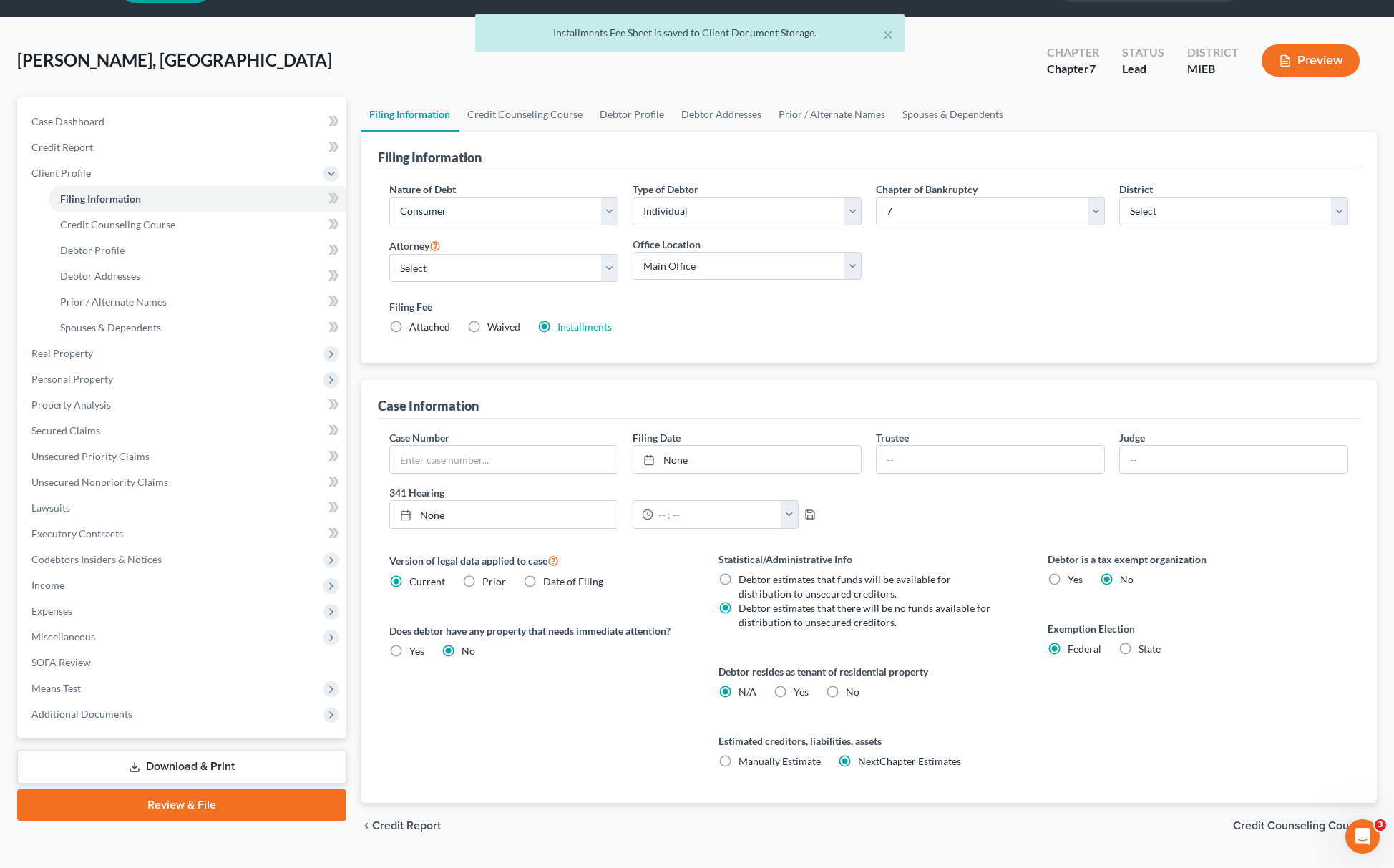
scroll to position [76, 0]
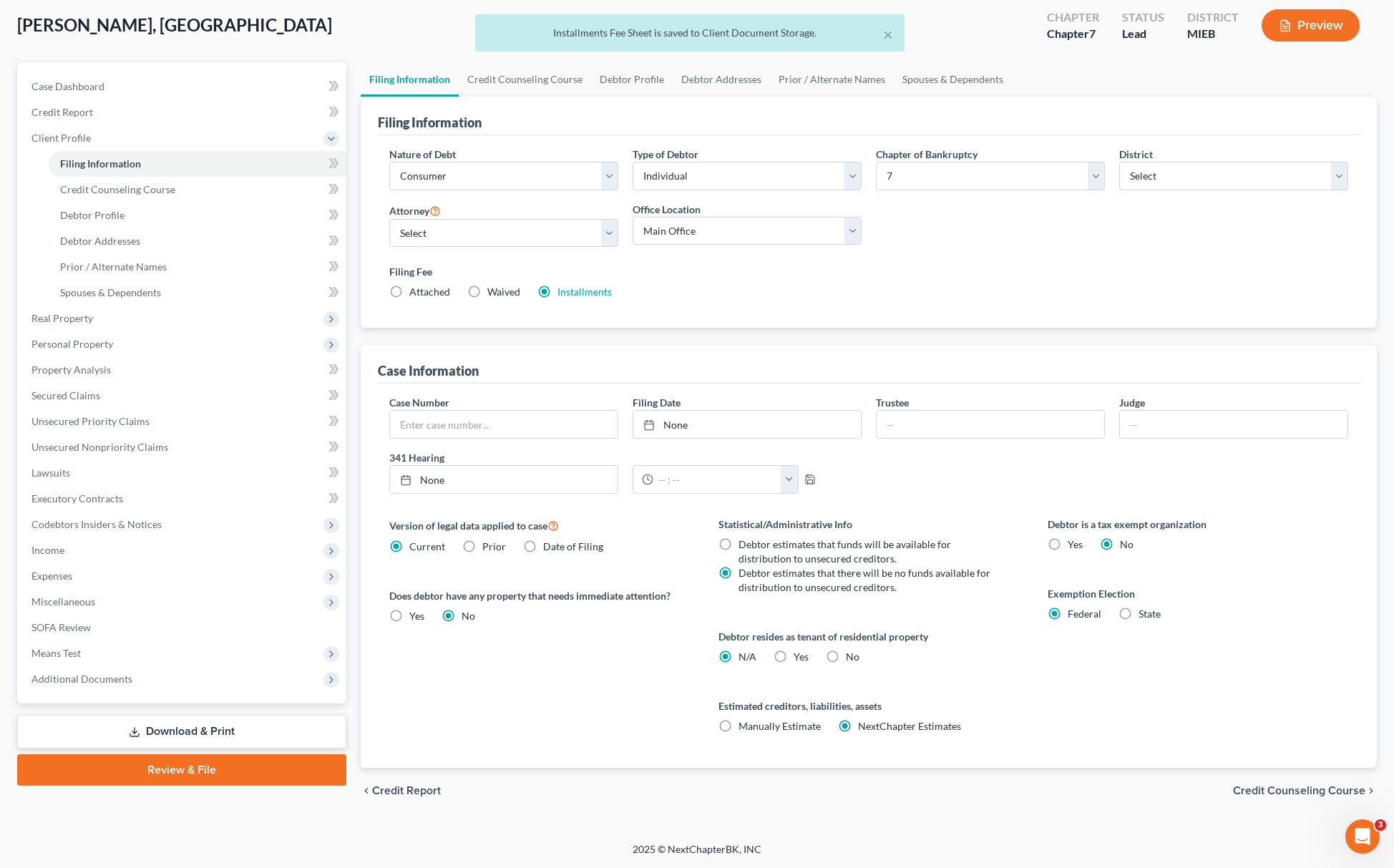
click at [124, 690] on div "Case Dashboard Payments Invoices Payments Payments Credit Report Client Profile…" at bounding box center [182, 383] width 329 height 641
click at [161, 671] on span "Additional Documents" at bounding box center [183, 679] width 326 height 25
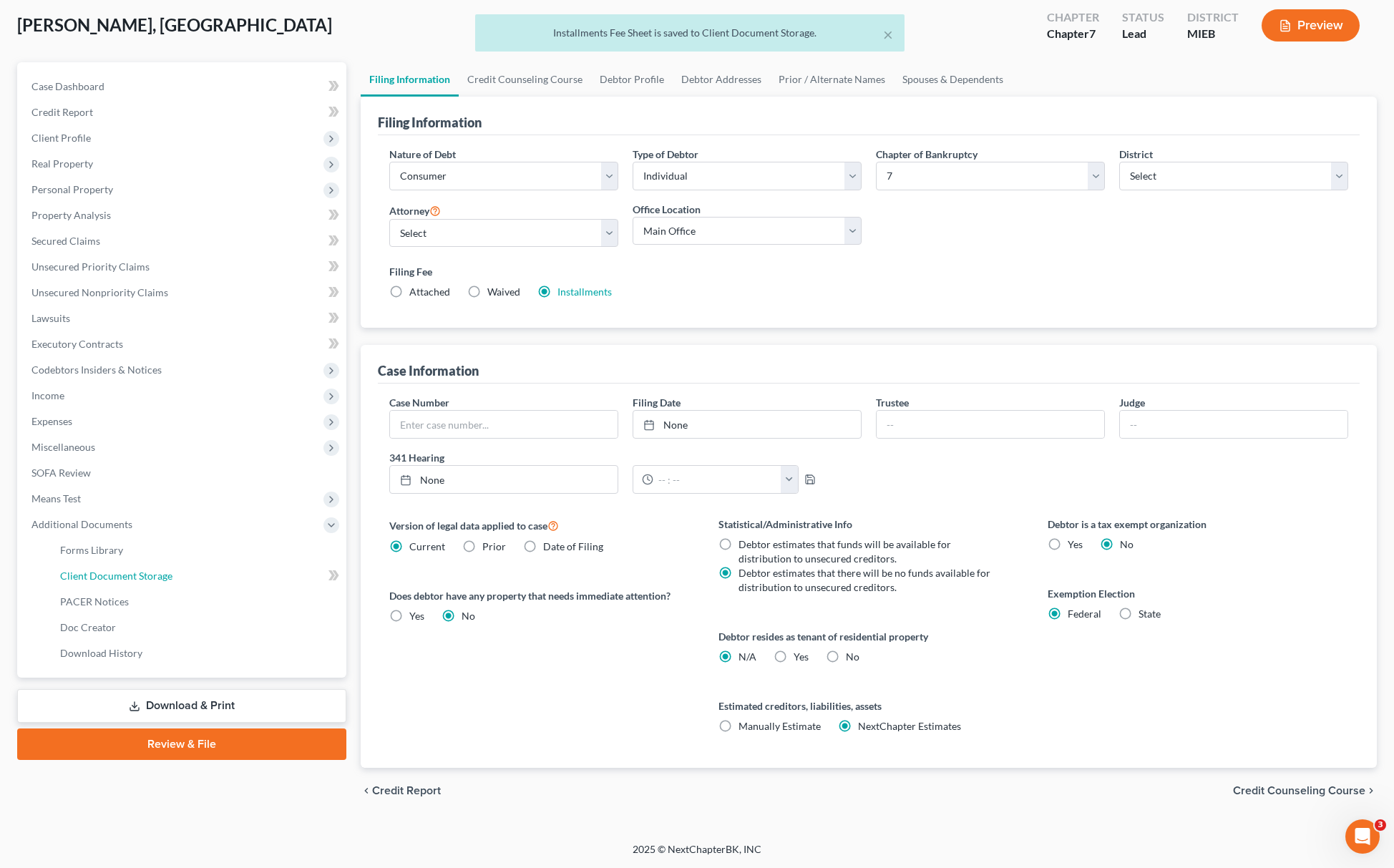
drag, startPoint x: 207, startPoint y: 582, endPoint x: 497, endPoint y: 587, distance: 290.0
click at [207, 580] on link "Client Document Storage" at bounding box center [198, 576] width 298 height 25
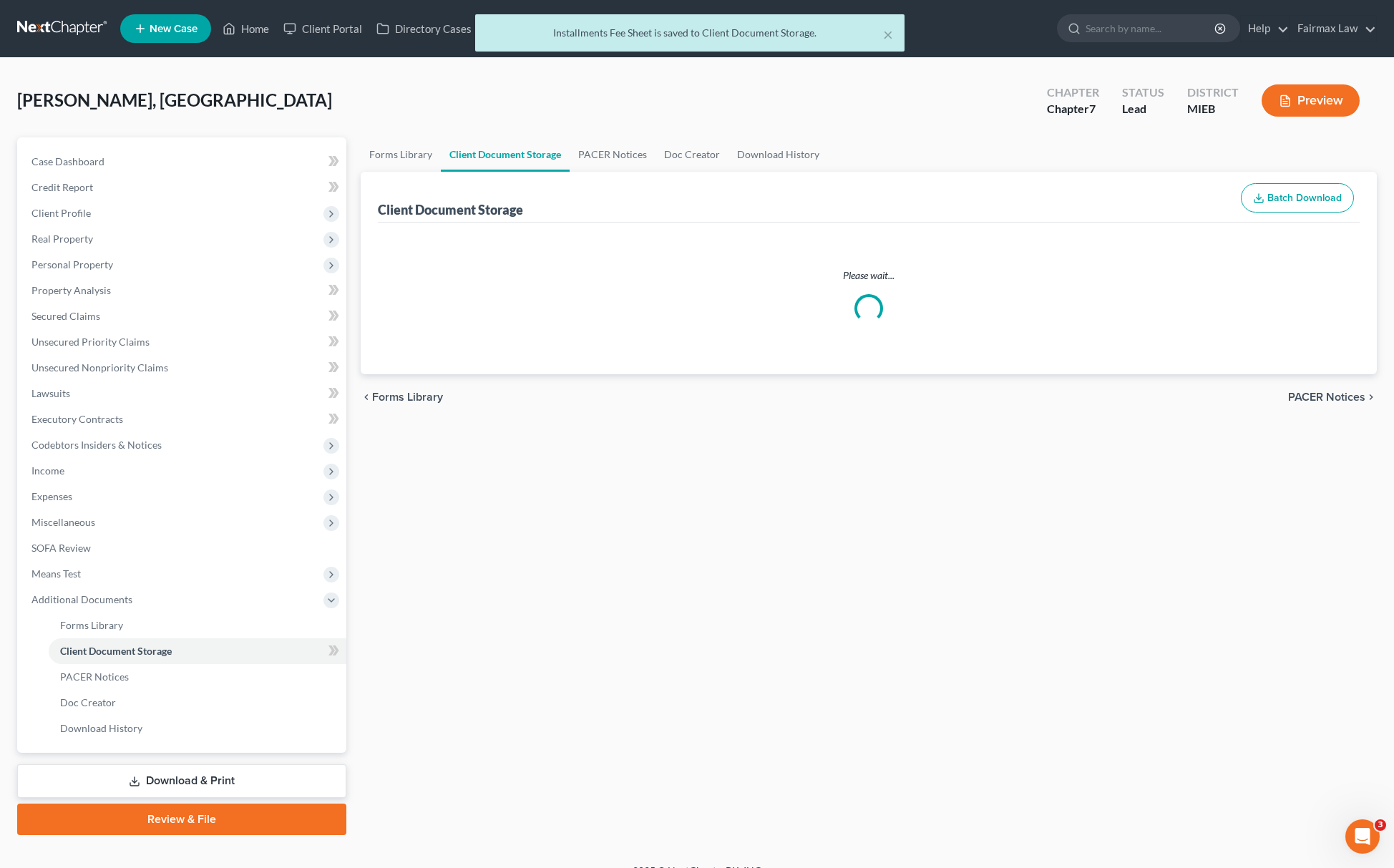
select select "7"
select select "6"
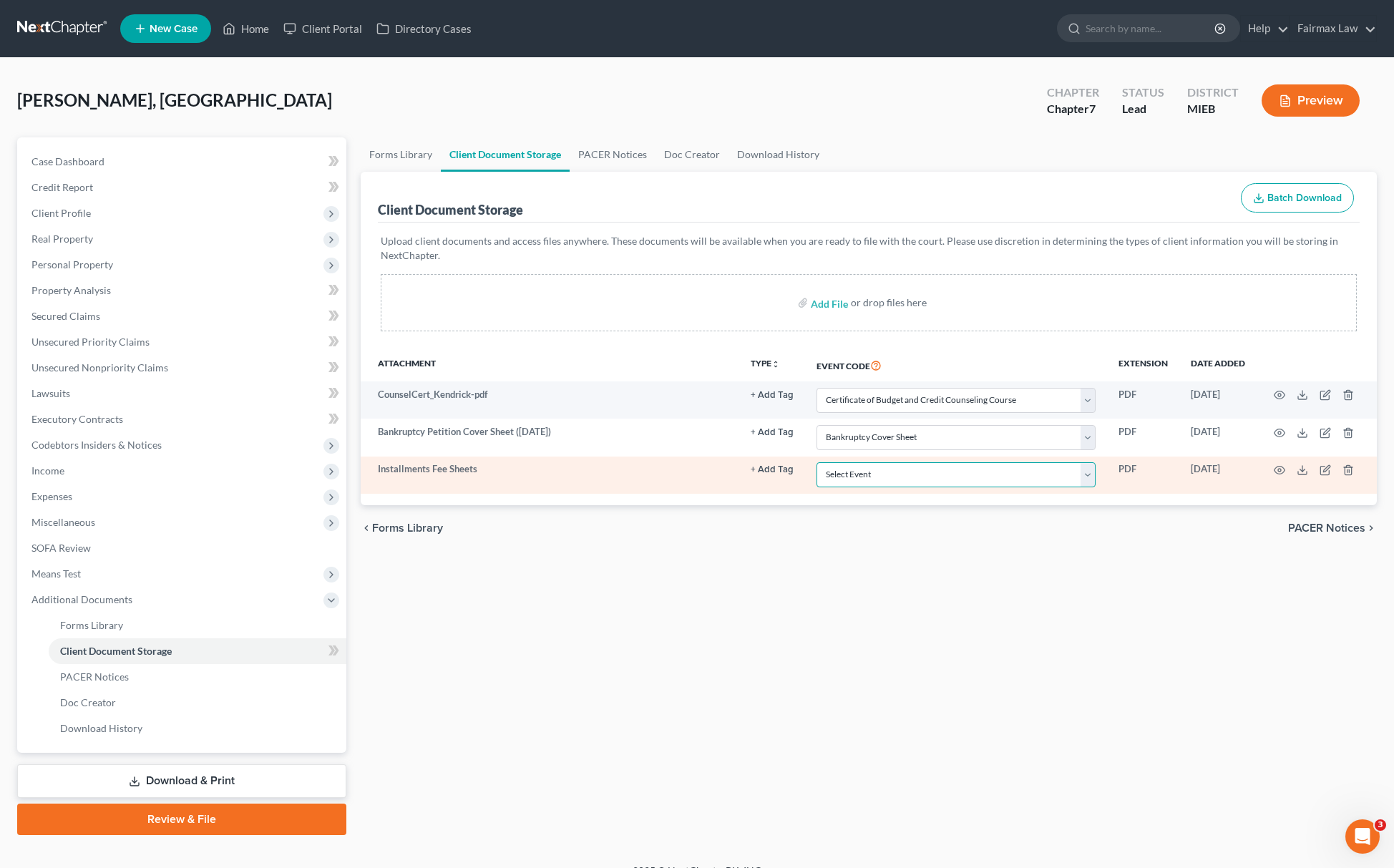
click at [915, 470] on select "Select Event 20 Largest Unsecured Creditors Amended Chapter 11 Plan Amended Cha…" at bounding box center [956, 475] width 280 height 25
select select "32"
click at [816, 463] on select "Select Event 20 Largest Unsecured Creditors Amended Chapter 11 Plan Amended Cha…" at bounding box center [956, 475] width 280 height 25
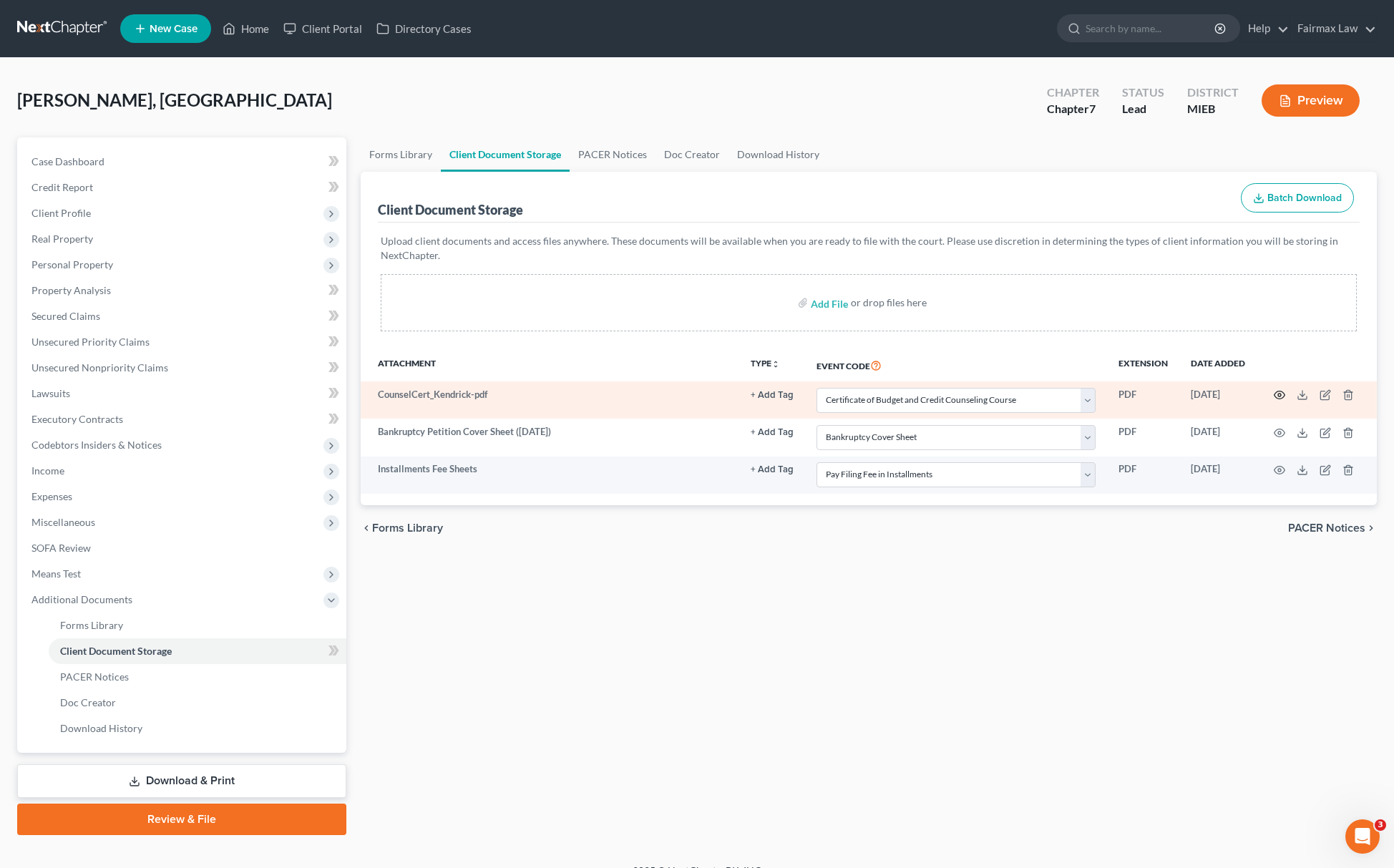
click at [1281, 396] on icon "button" at bounding box center [1280, 396] width 12 height 12
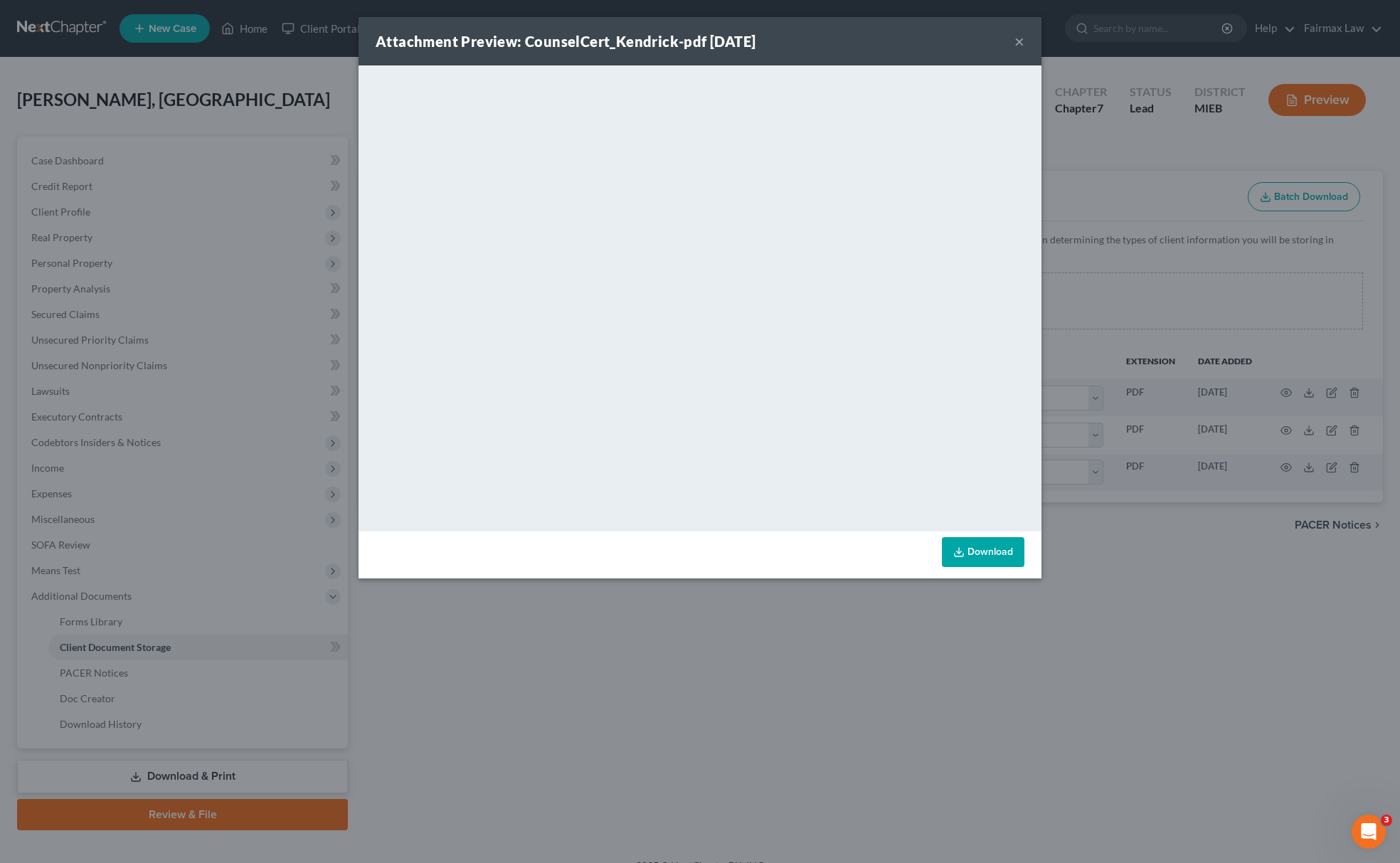
click at [841, 680] on div "Attachment Preview: CounselCert_Kendrick-pdf 09/12/2025 × <object ng-attr-data=…" at bounding box center [700, 431] width 1400 height 863
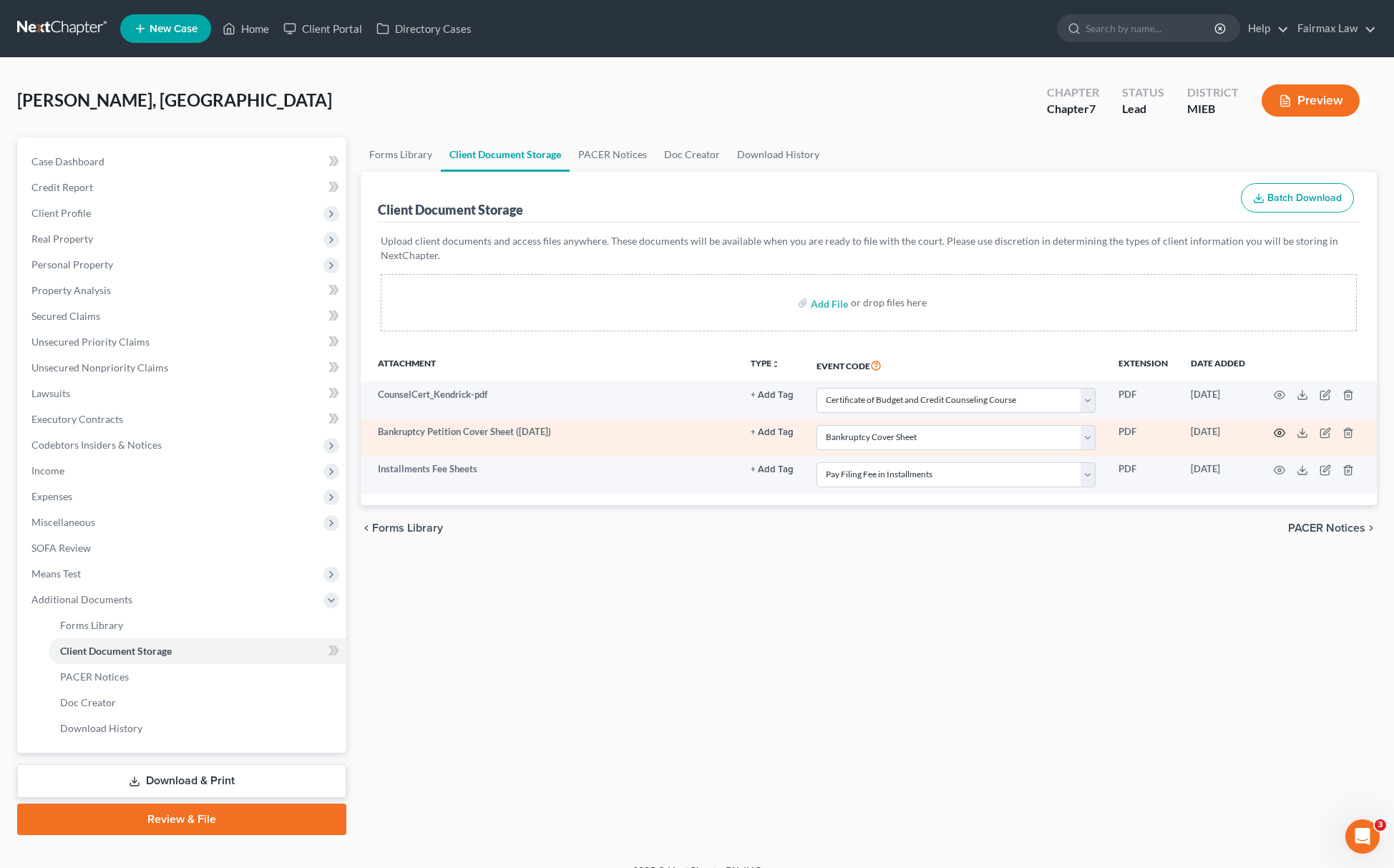
click at [1281, 434] on icon "button" at bounding box center [1280, 434] width 12 height 12
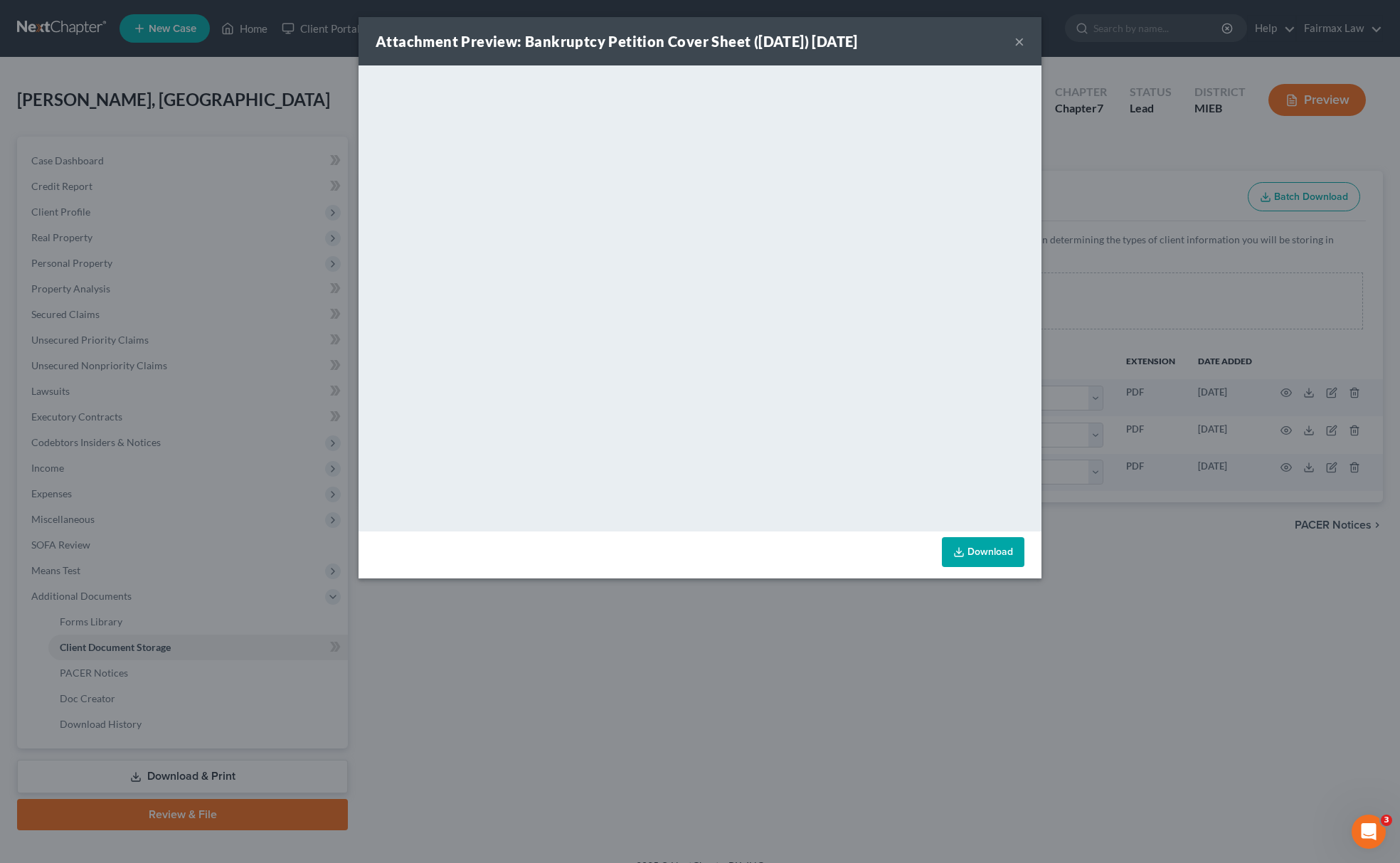
click at [923, 640] on div "Attachment Preview: Bankruptcy Petition Cover Sheet (09/12/2025) 09/12/2025 × <…" at bounding box center [700, 431] width 1400 height 863
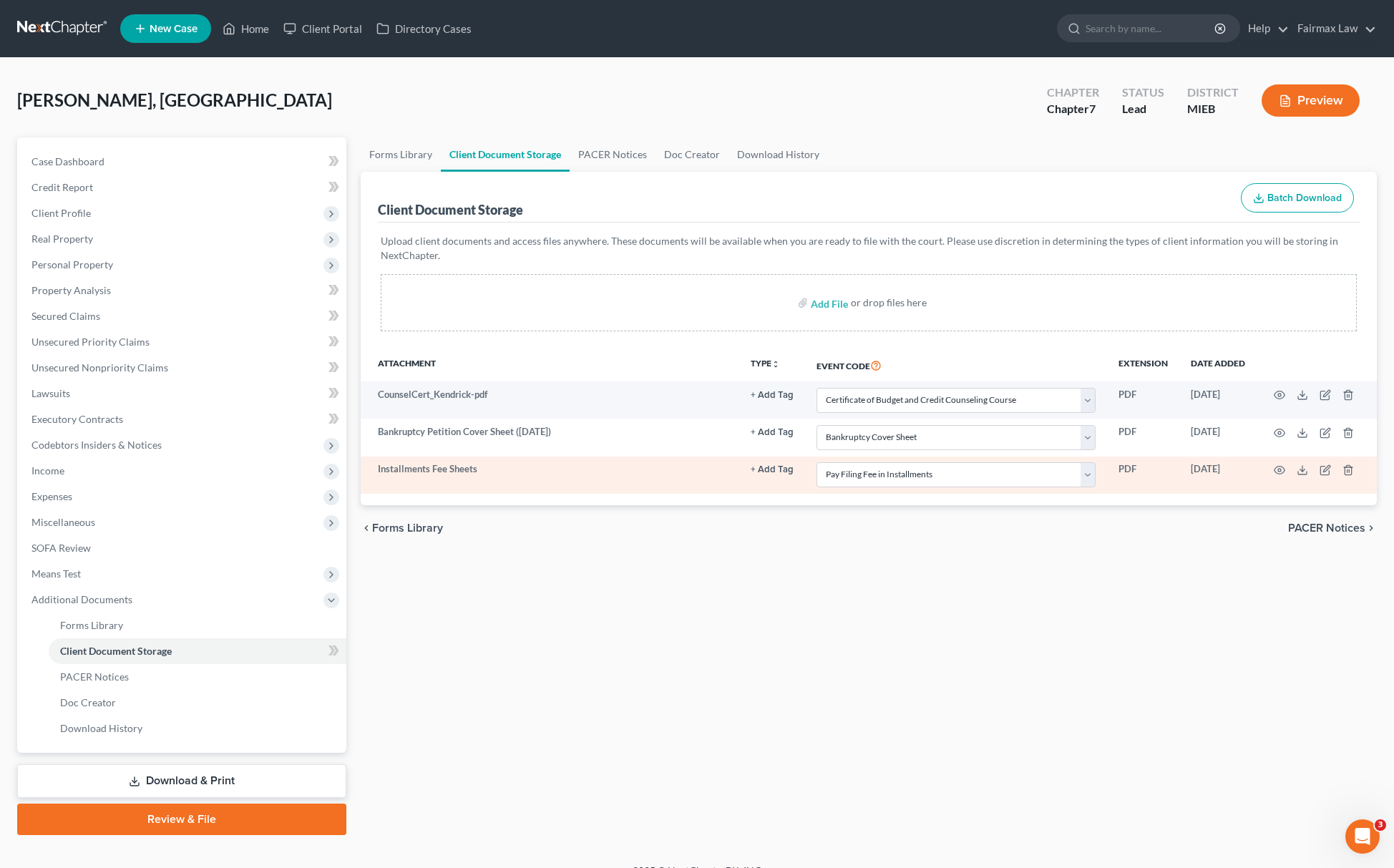
click at [1275, 476] on td at bounding box center [1316, 475] width 120 height 37
click at [1283, 469] on icon "button" at bounding box center [1280, 471] width 12 height 12
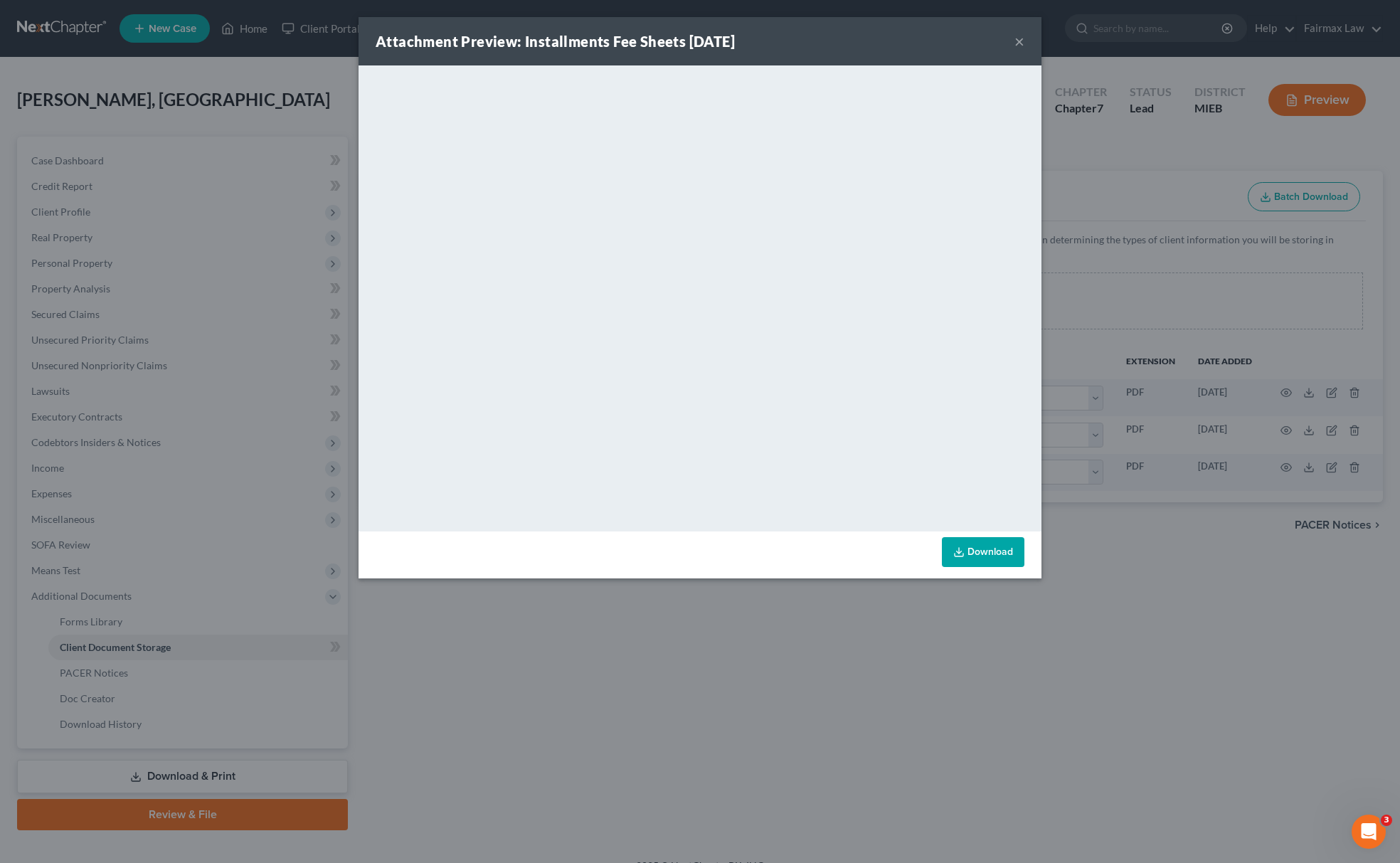
click at [744, 678] on div "Attachment Preview: Installments Fee Sheets 09/12/2025 × <object ng-attr-data='…" at bounding box center [700, 431] width 1400 height 863
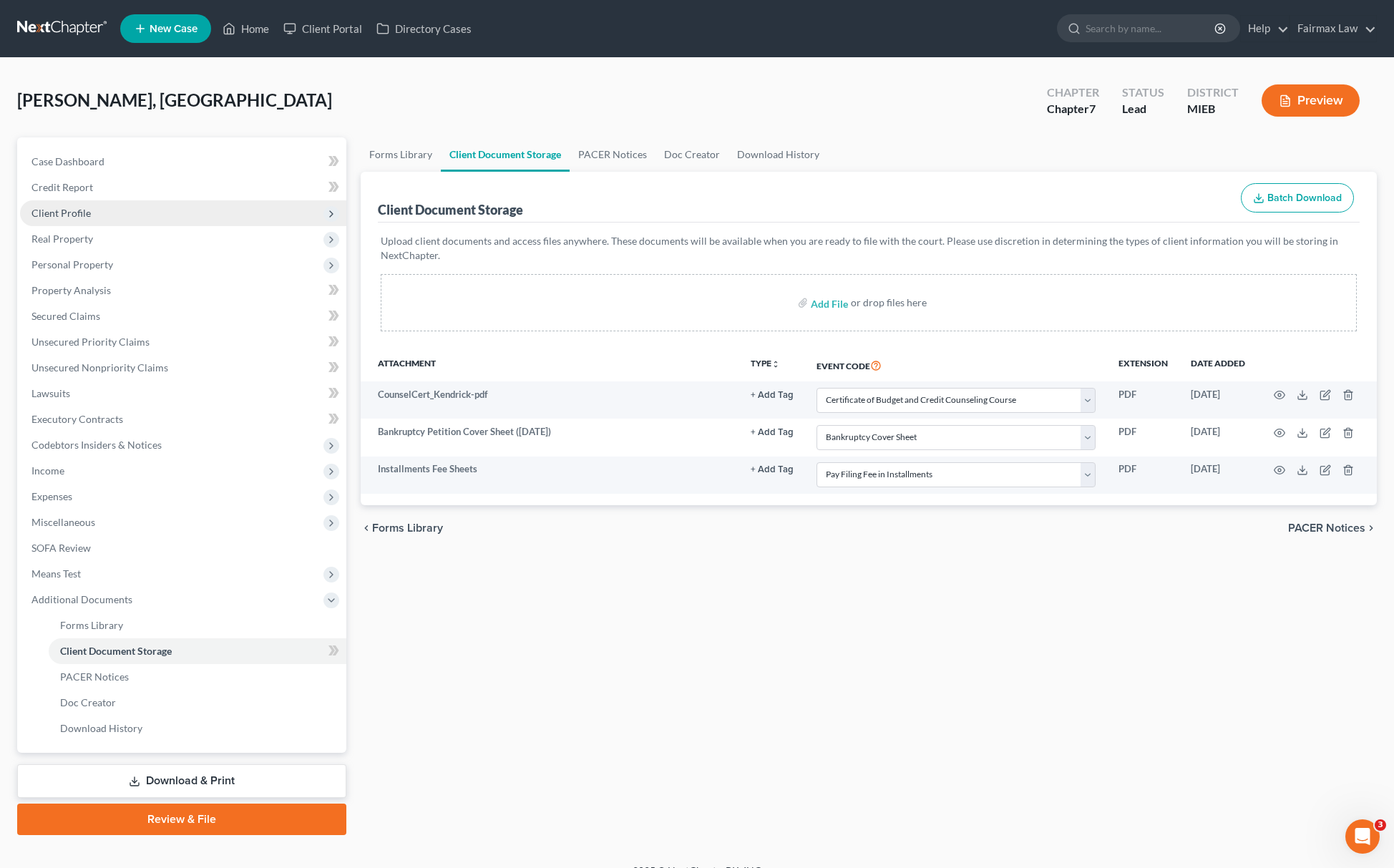
click at [73, 208] on span "Client Profile" at bounding box center [60, 212] width 59 height 12
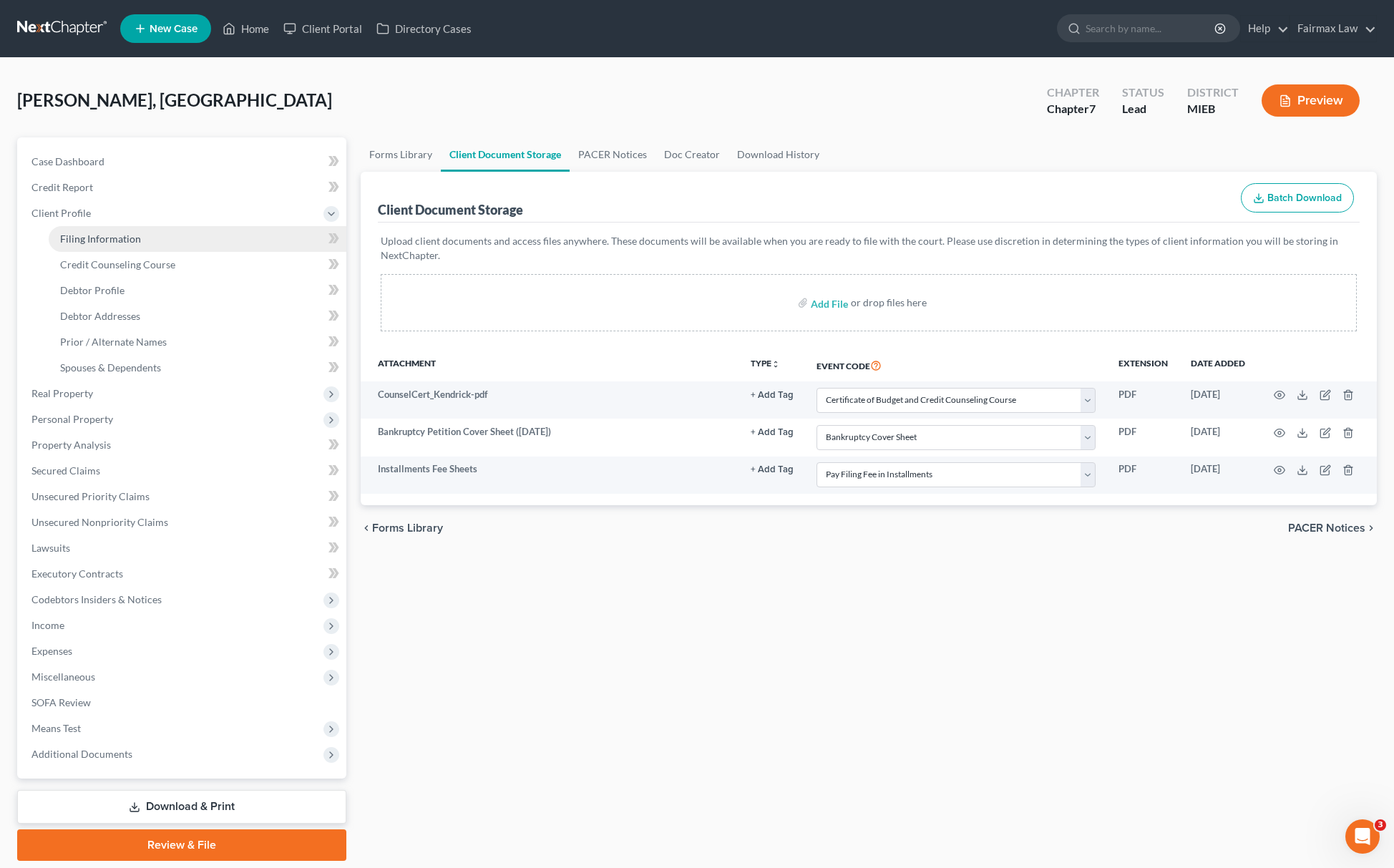
click at [94, 242] on span "Filing Information" at bounding box center [100, 239] width 81 height 12
select select "1"
select select "0"
select select "40"
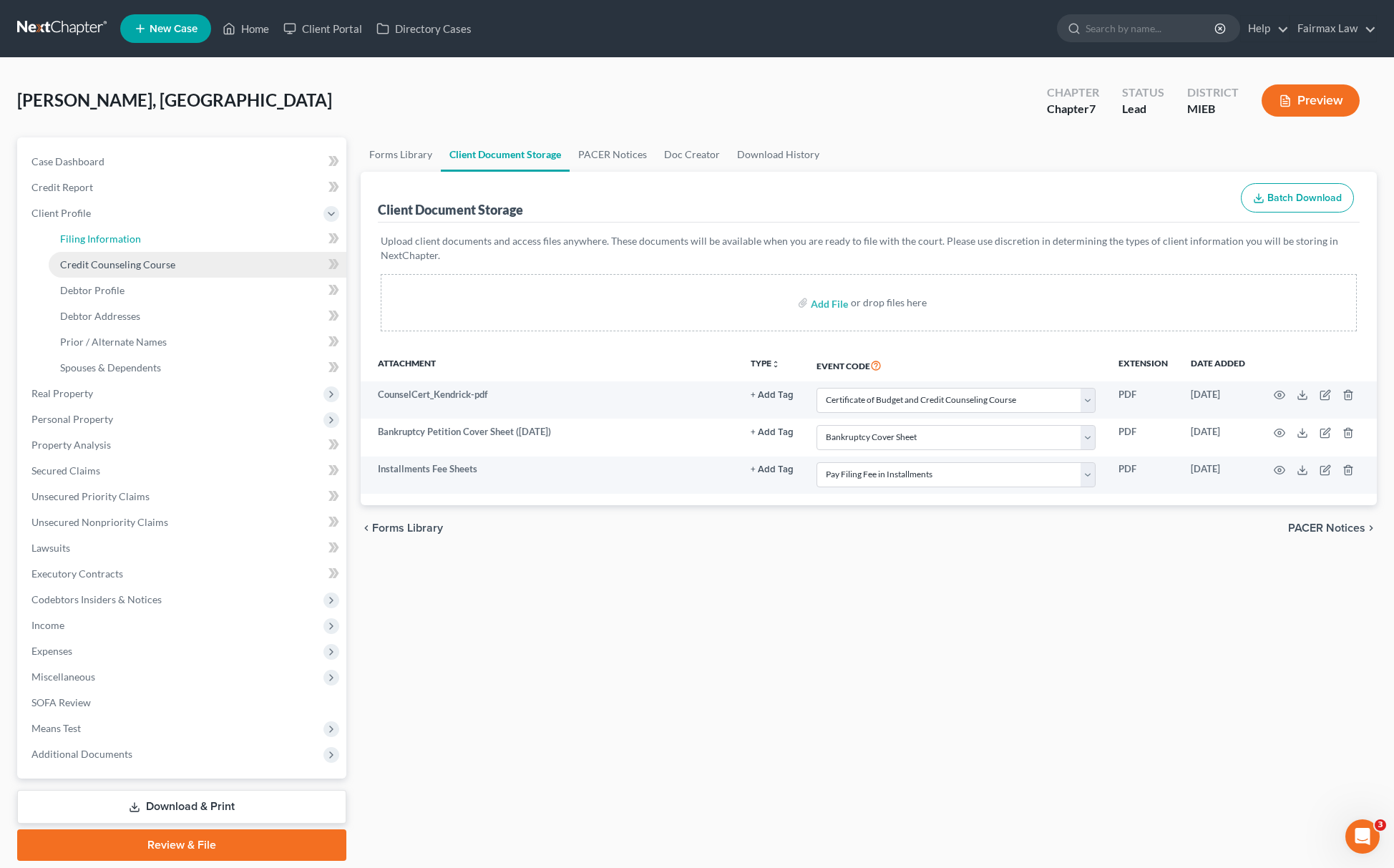
select select "0"
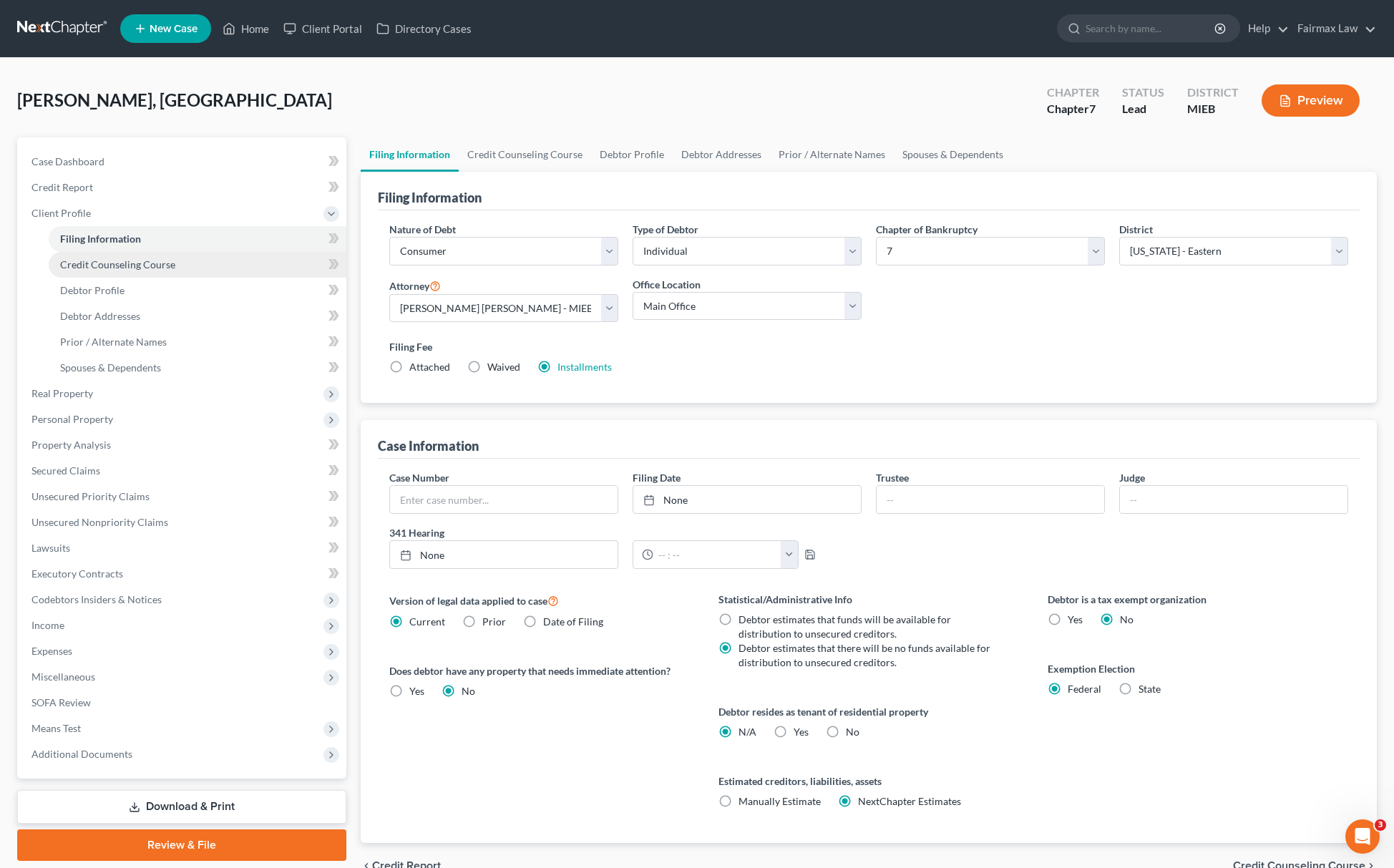
click at [110, 269] on link "Credit Counseling Course" at bounding box center [198, 265] width 298 height 25
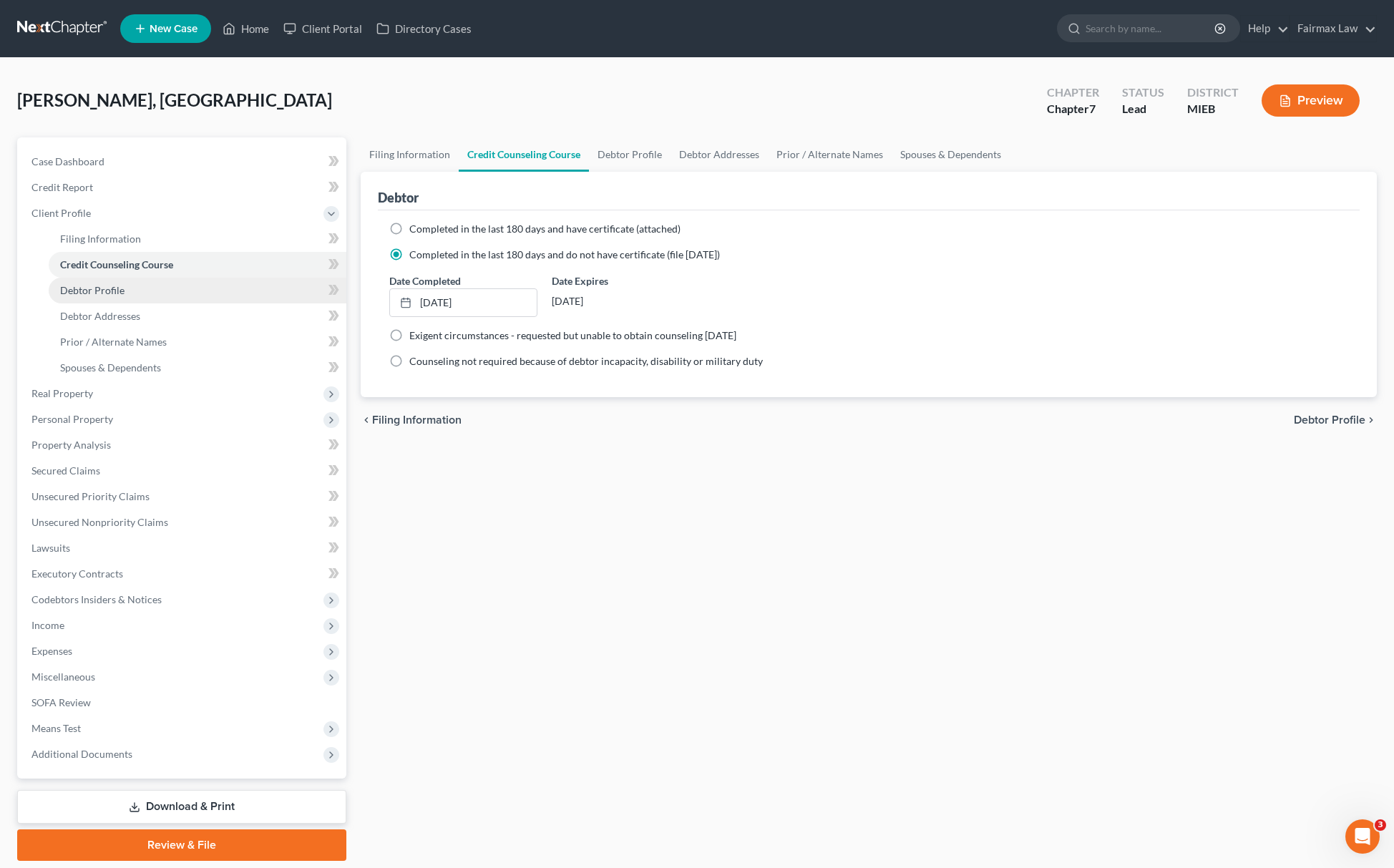
click at [104, 296] on link "Debtor Profile" at bounding box center [198, 290] width 298 height 25
select select "0"
select select "2"
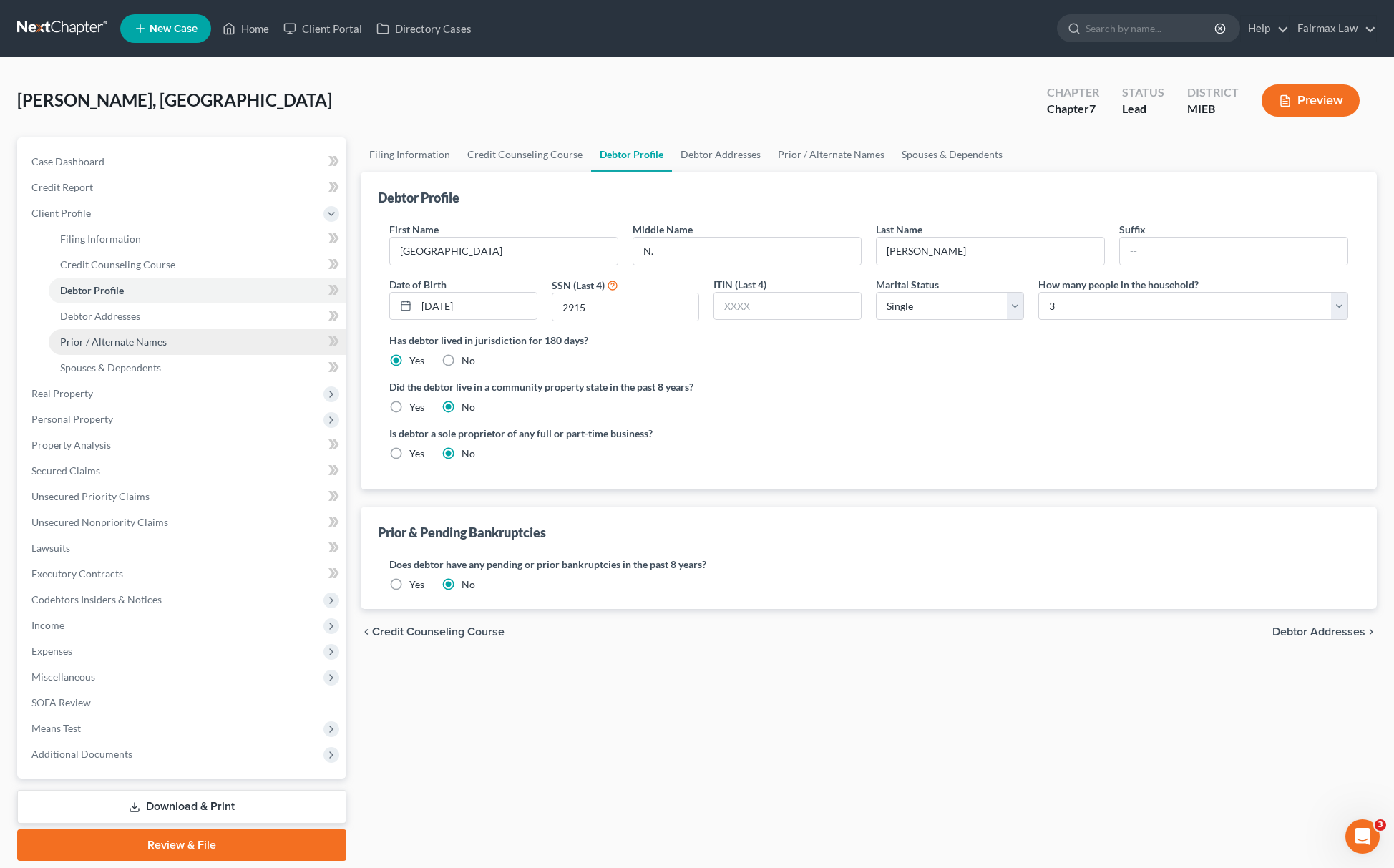
click at [115, 329] on link "Prior / Alternate Names" at bounding box center [198, 342] width 298 height 25
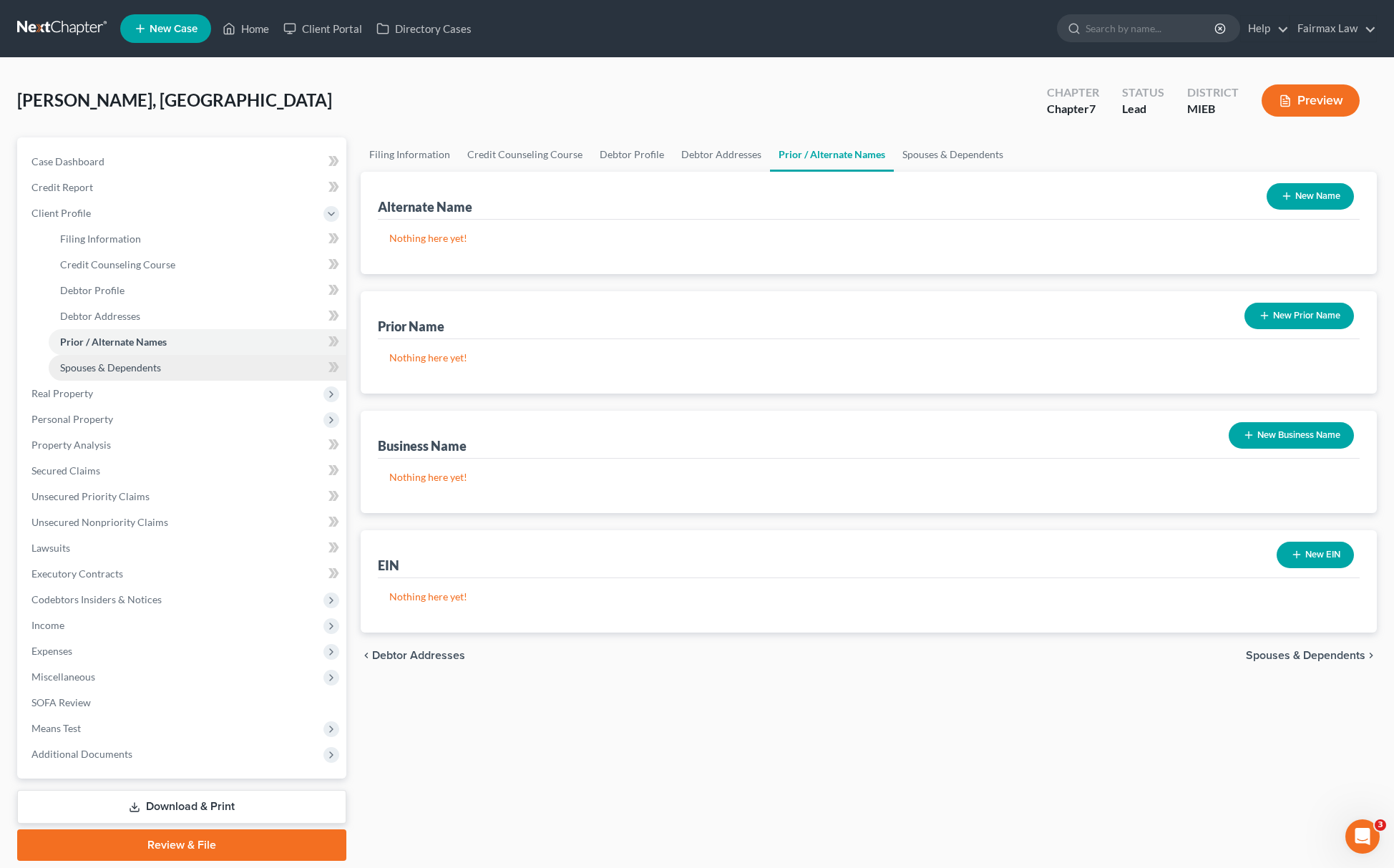
click at [128, 366] on span "Spouses & Dependents" at bounding box center [111, 367] width 101 height 12
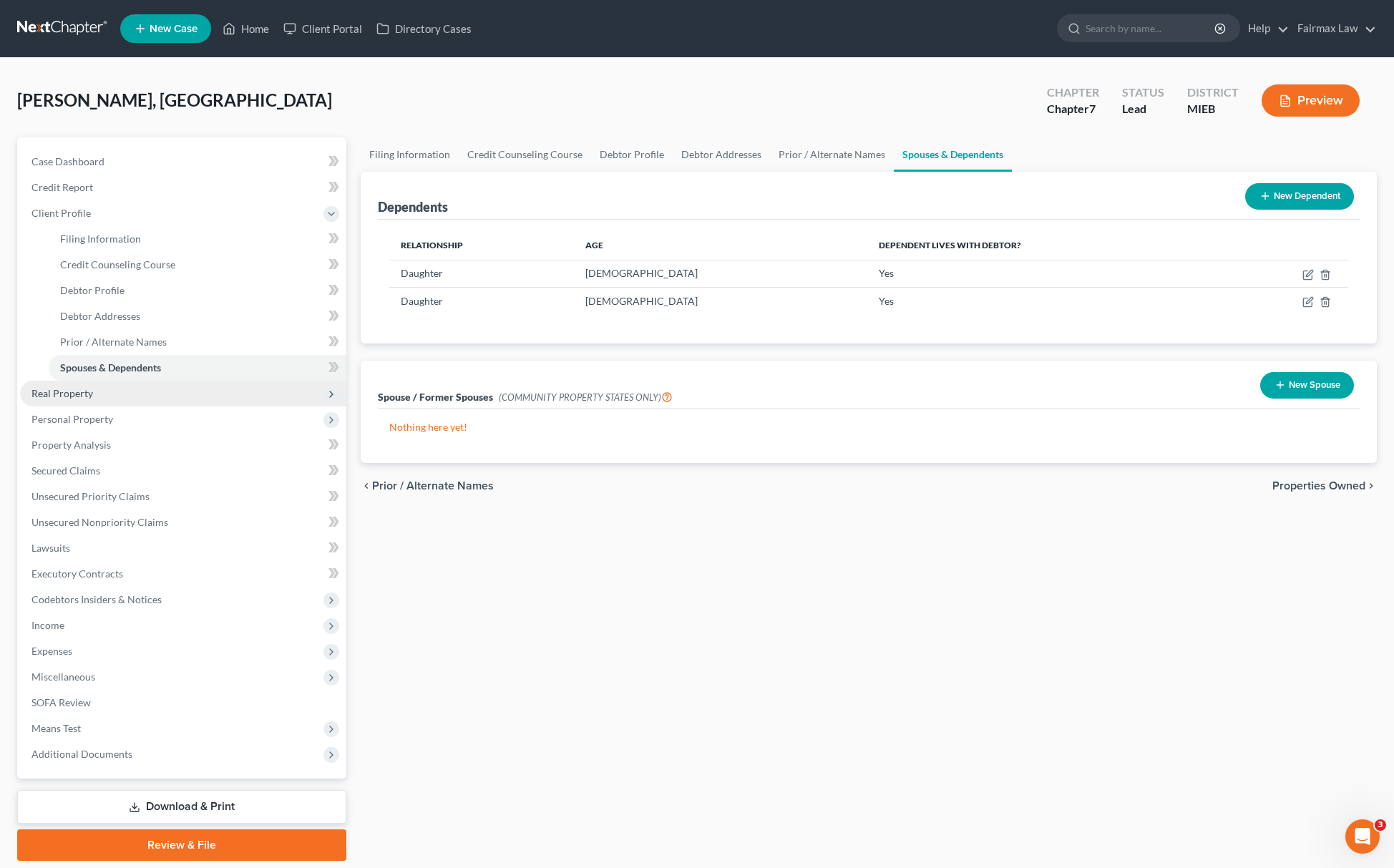
click at [87, 384] on span "Real Property" at bounding box center [183, 394] width 326 height 25
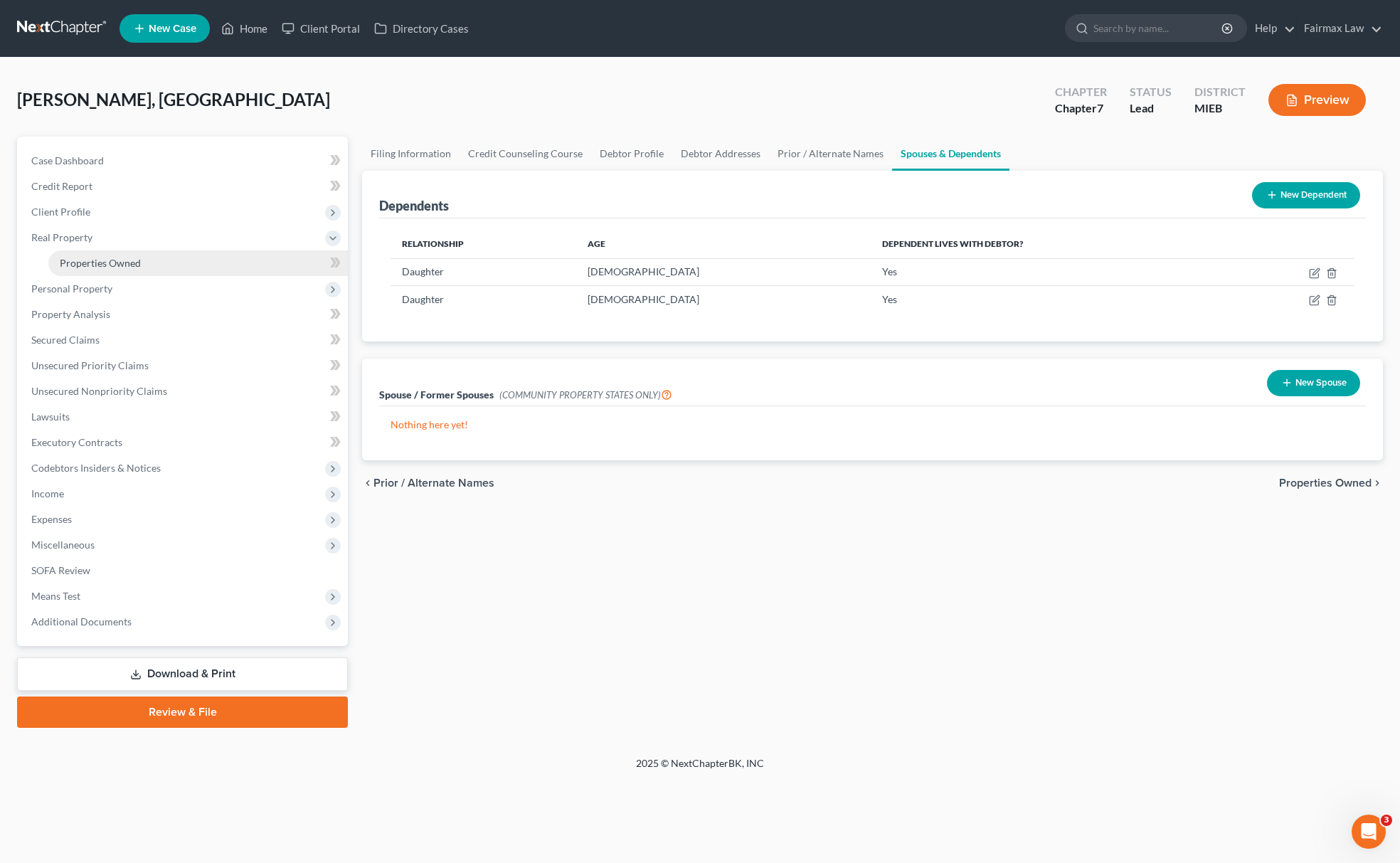
click at [124, 265] on span "Properties Owned" at bounding box center [101, 262] width 81 height 12
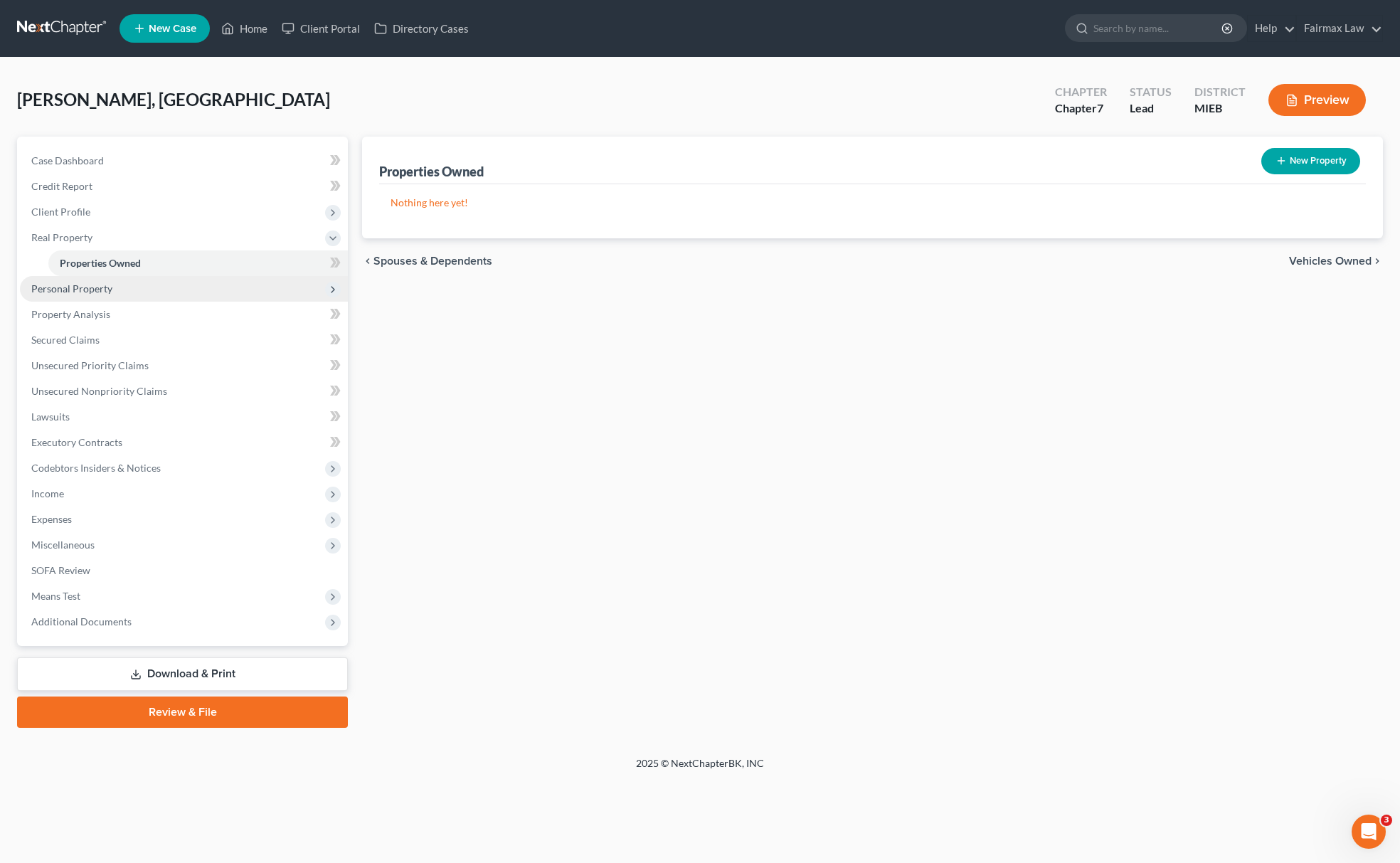
click at [104, 293] on span "Personal Property" at bounding box center [184, 289] width 328 height 25
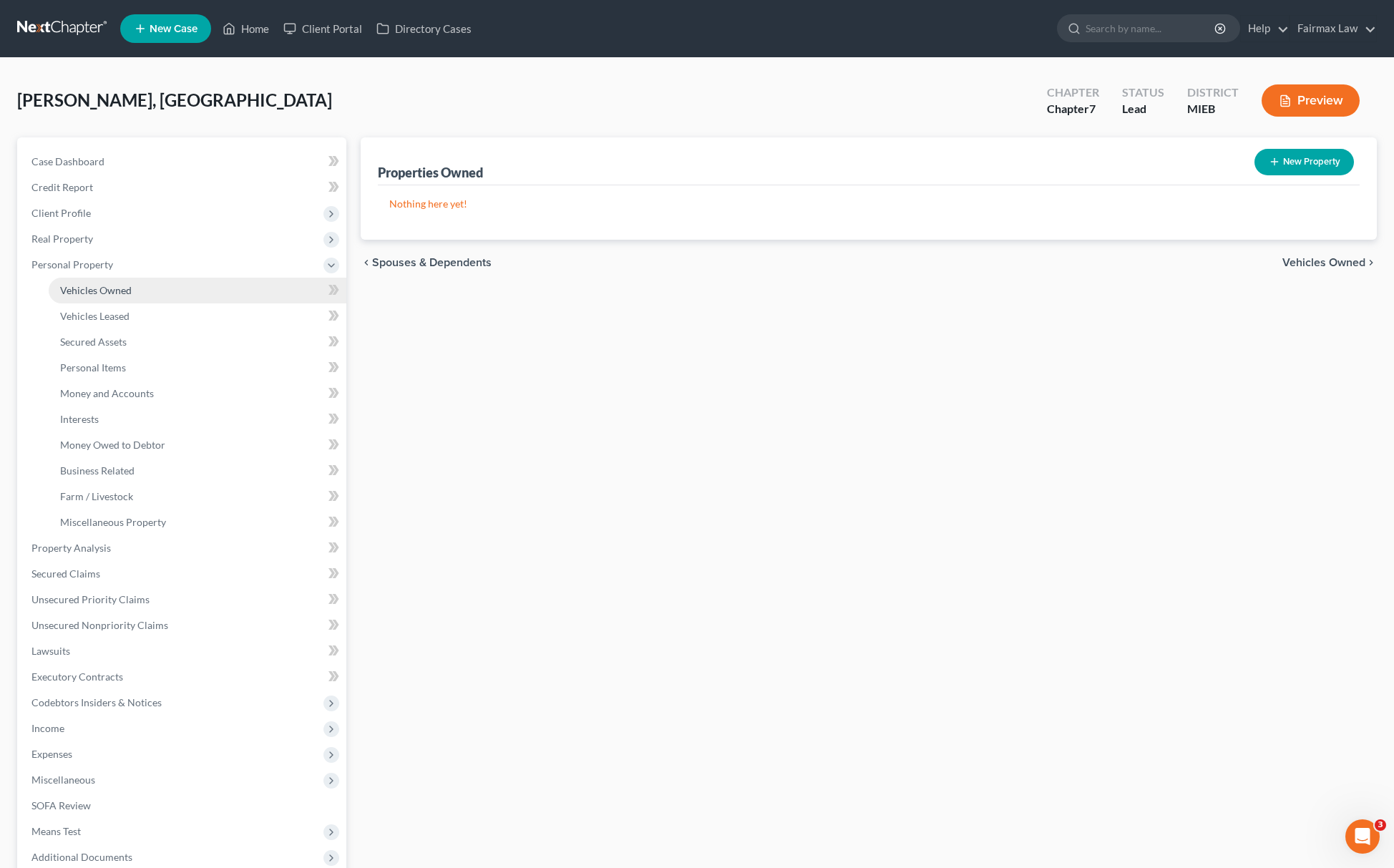
click at [115, 289] on span "Vehicles Owned" at bounding box center [95, 290] width 71 height 12
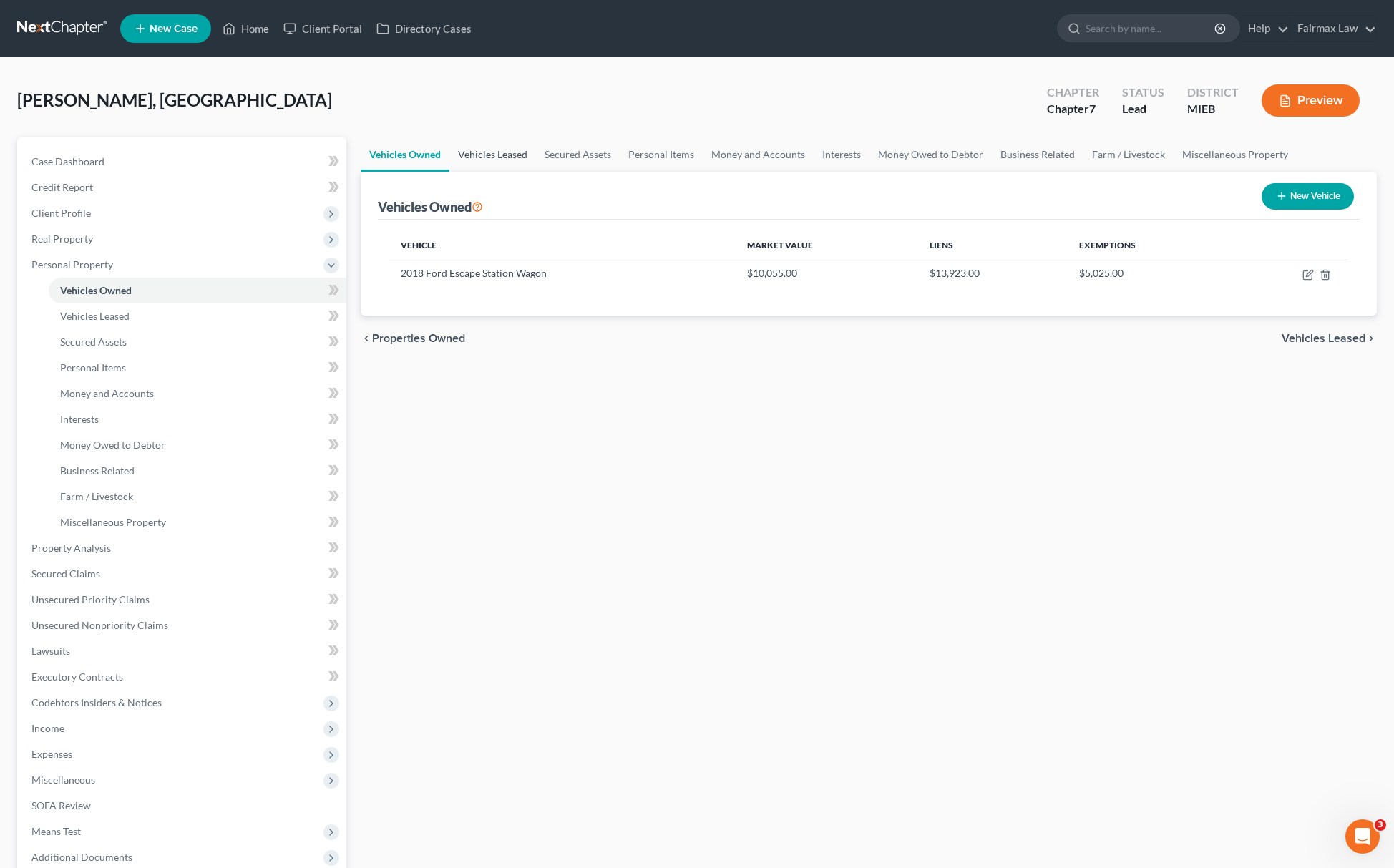
click at [488, 149] on link "Vehicles Leased" at bounding box center [492, 154] width 87 height 34
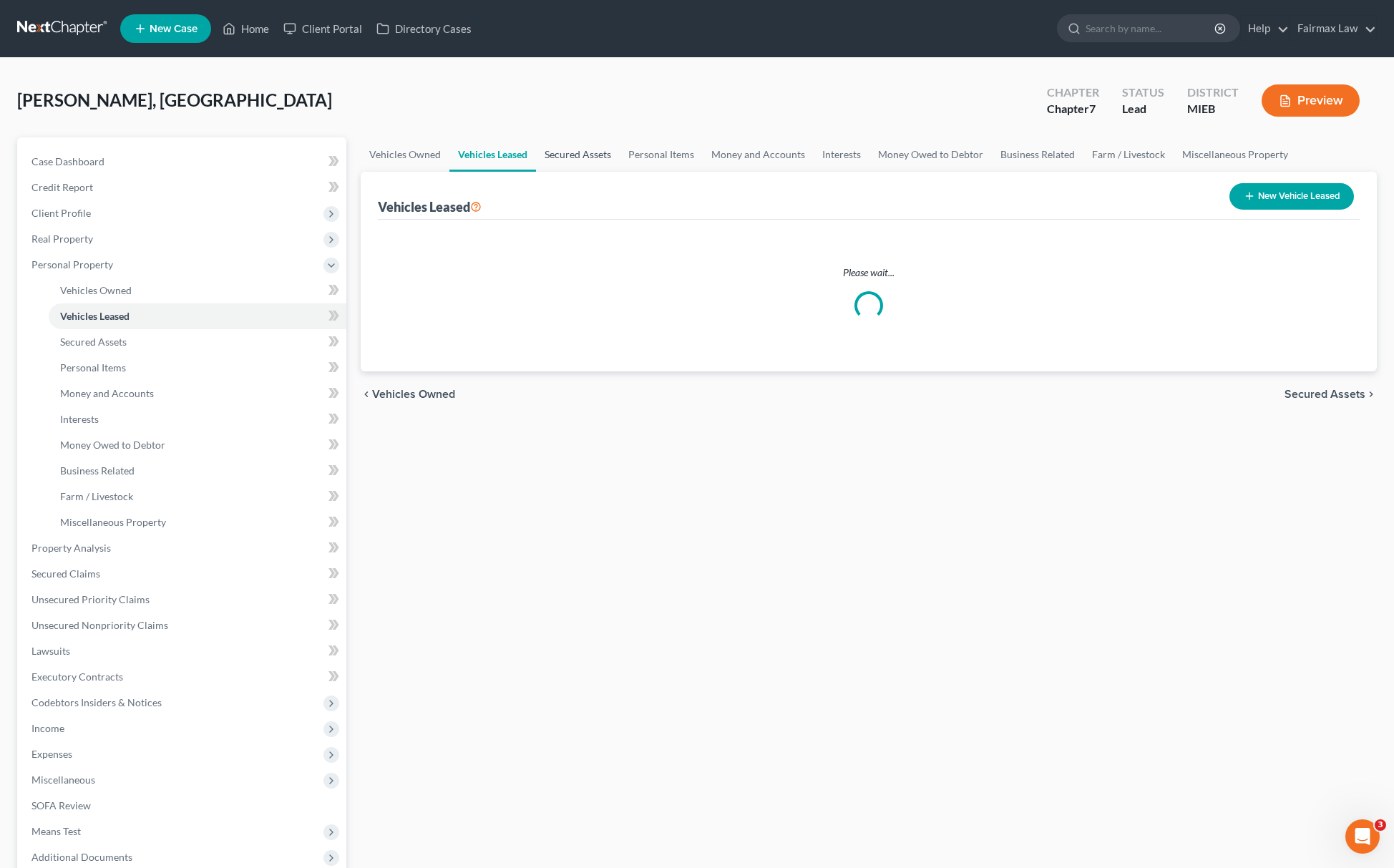
click at [574, 141] on link "Secured Assets" at bounding box center [578, 154] width 84 height 34
click at [637, 153] on link "Personal Items" at bounding box center [661, 154] width 83 height 34
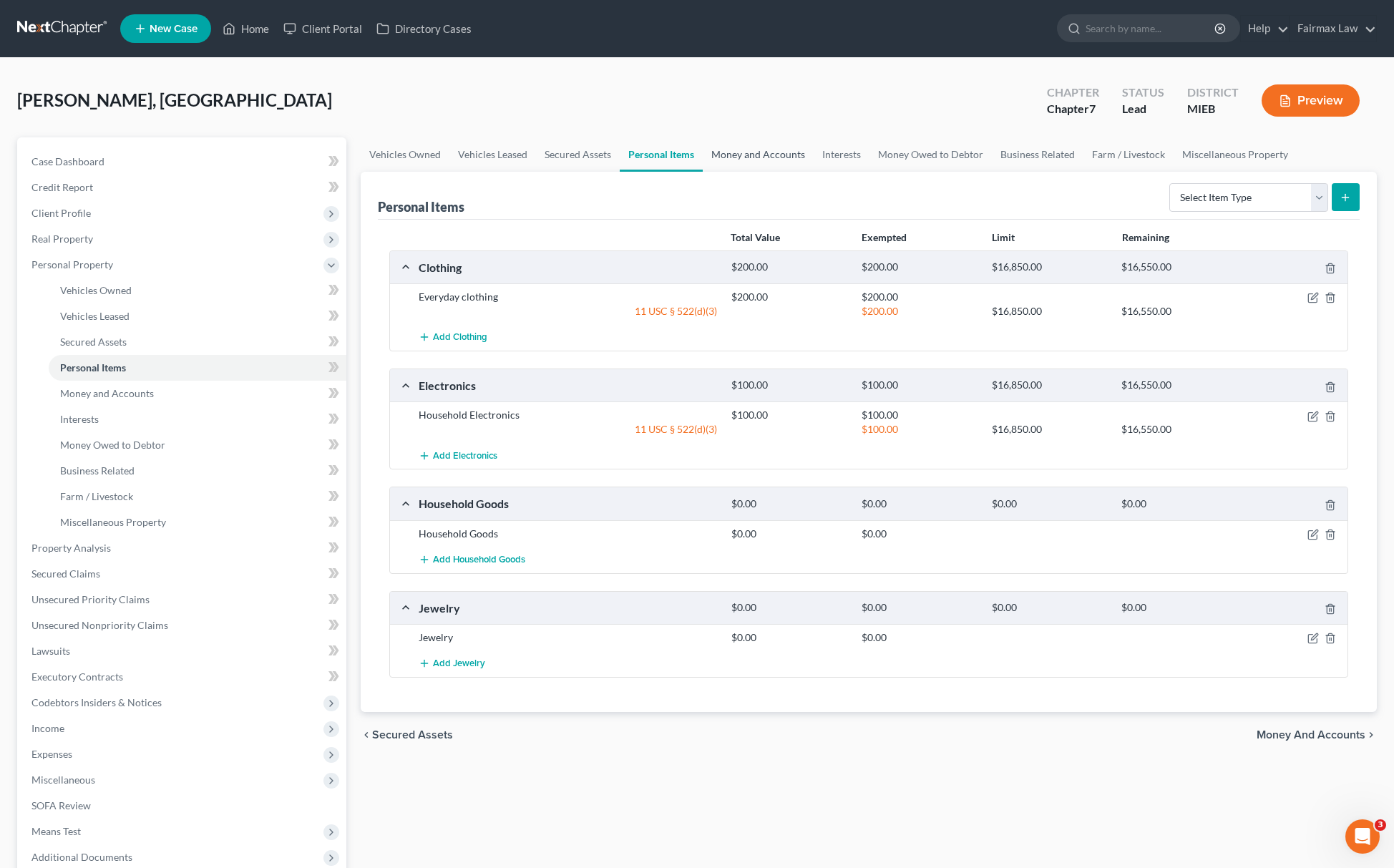
click at [754, 150] on link "Money and Accounts" at bounding box center [759, 154] width 111 height 34
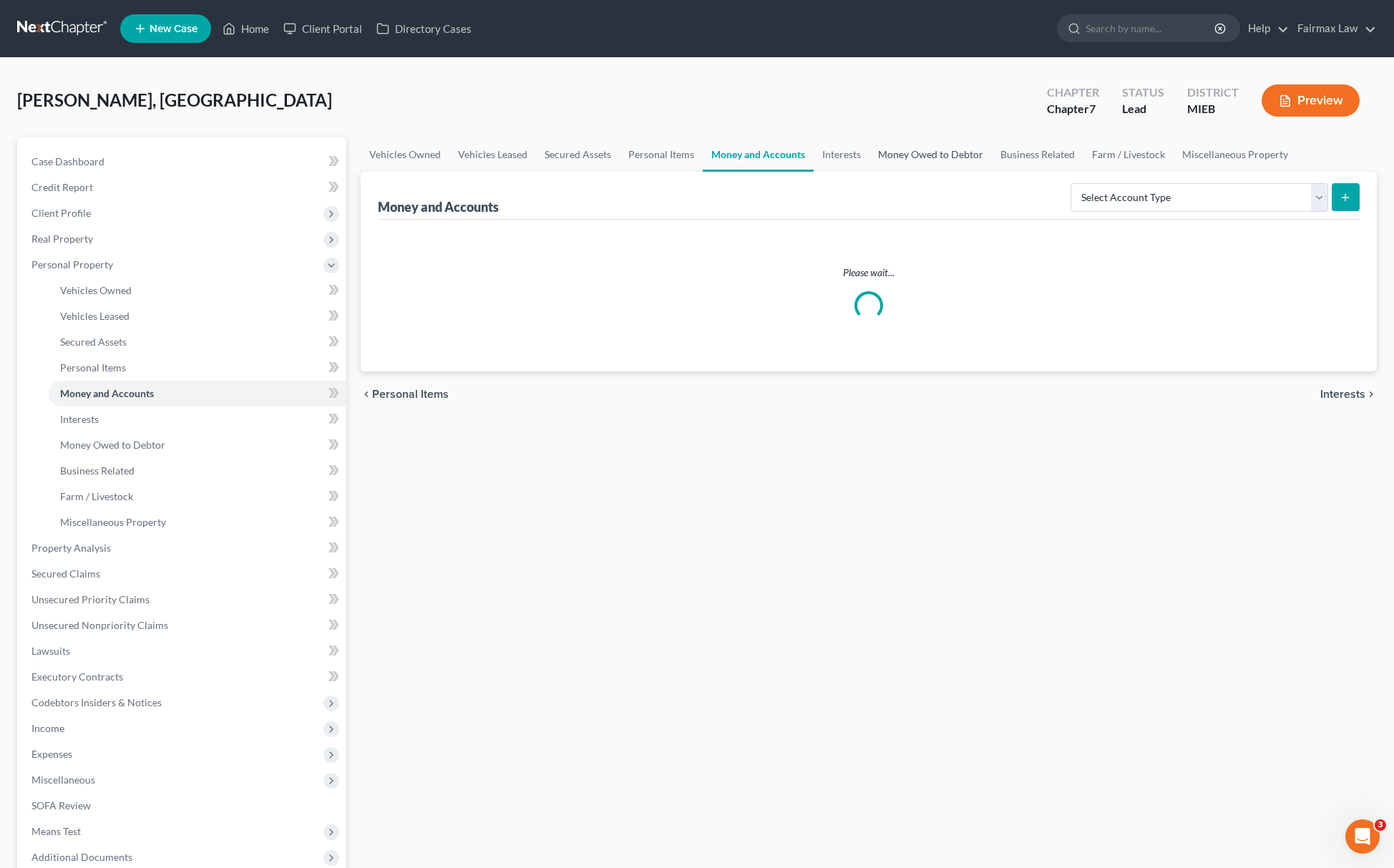
click at [920, 150] on link "Money Owed to Debtor" at bounding box center [931, 154] width 123 height 34
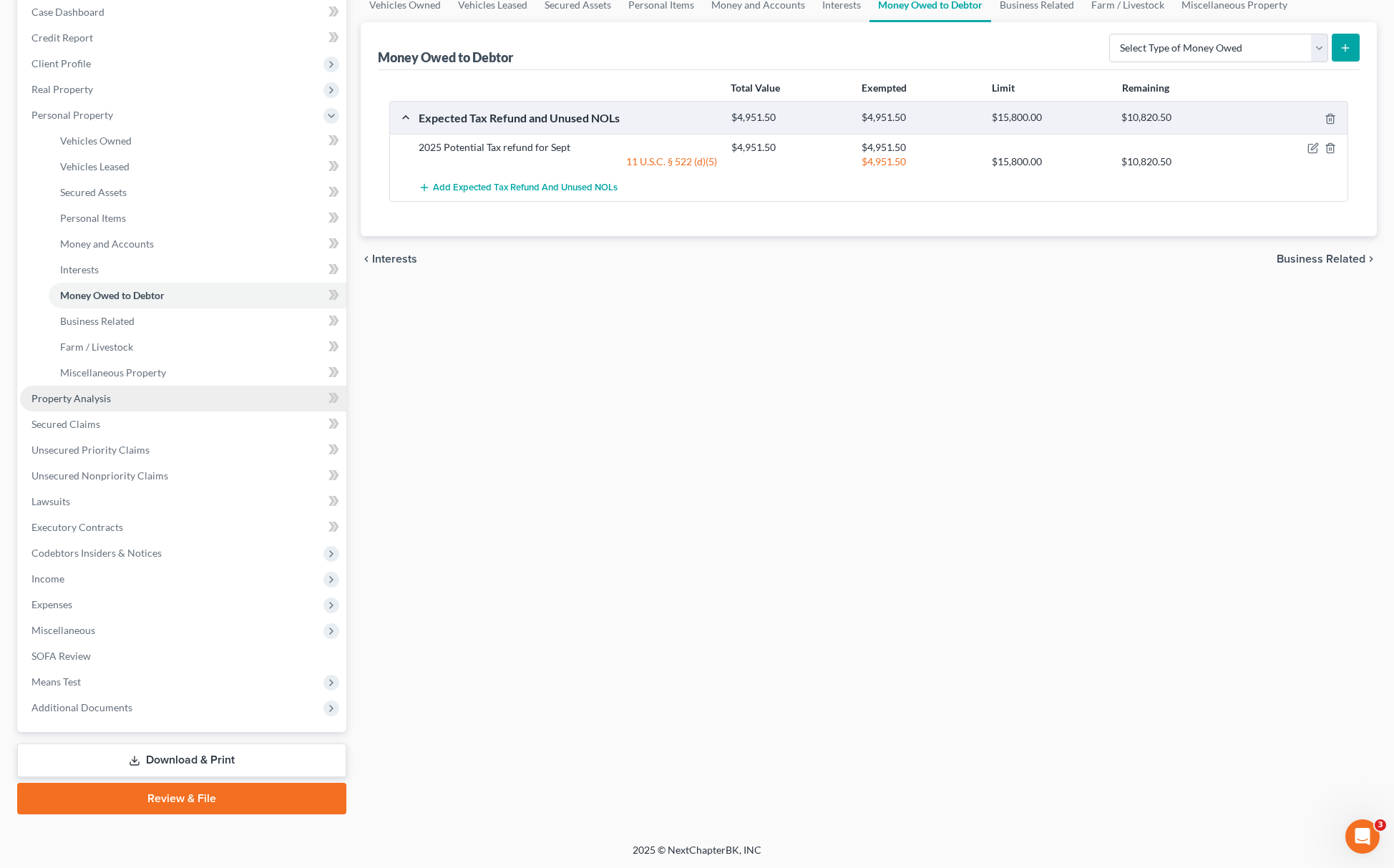
click at [85, 396] on span "Property Analysis" at bounding box center [71, 398] width 80 height 12
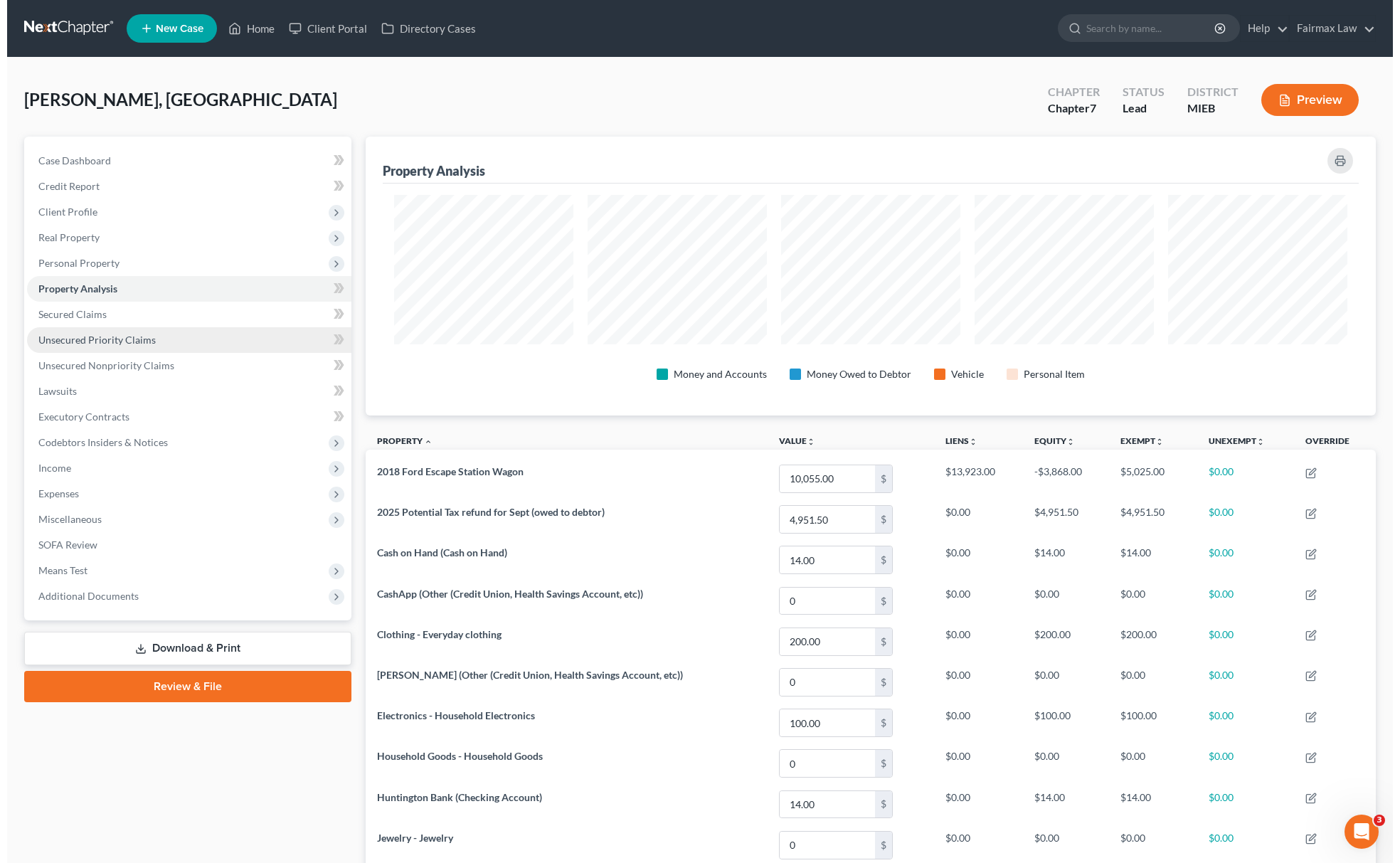
scroll to position [280, 1010]
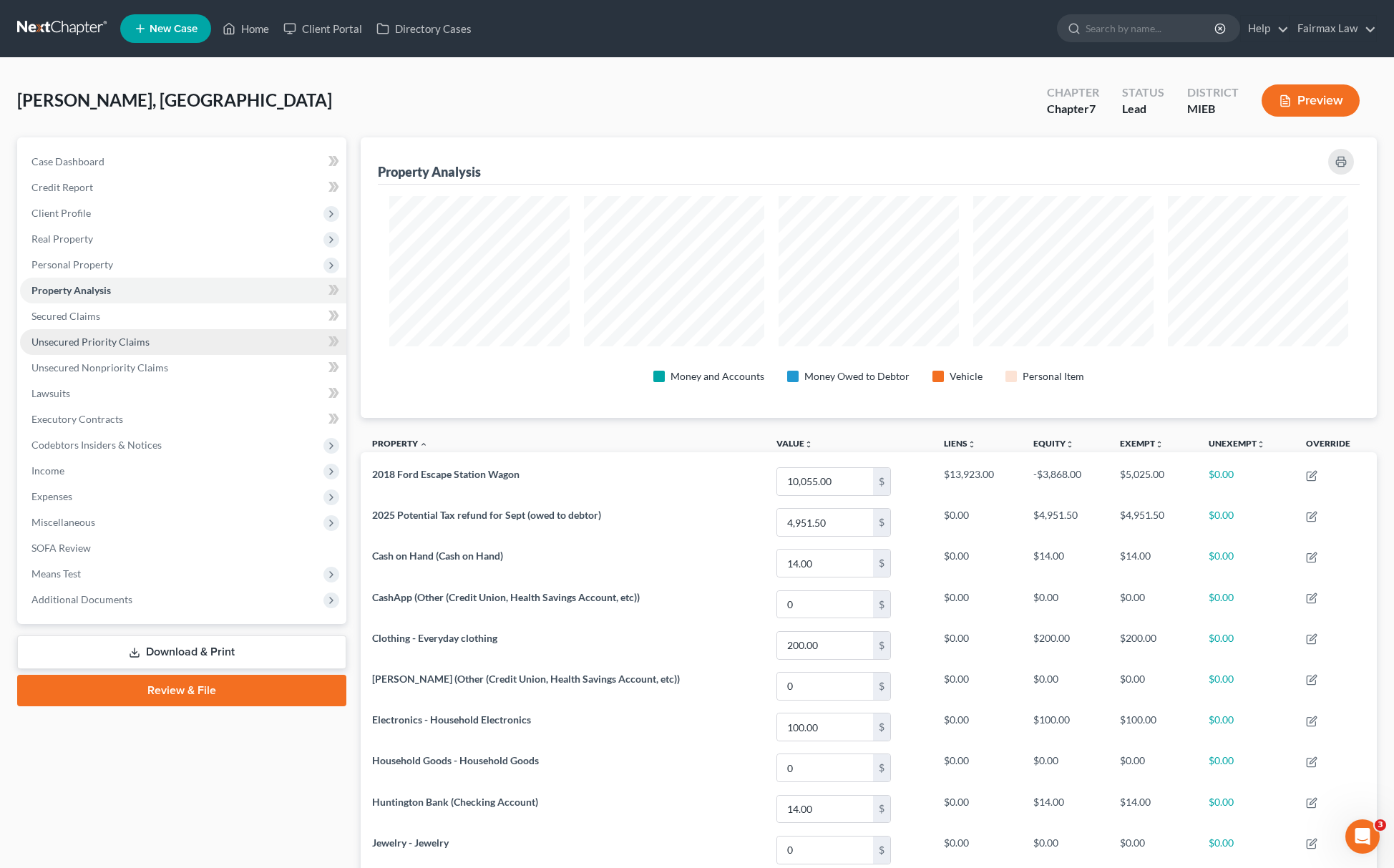
click at [109, 338] on span "Unsecured Priority Claims" at bounding box center [90, 342] width 118 height 12
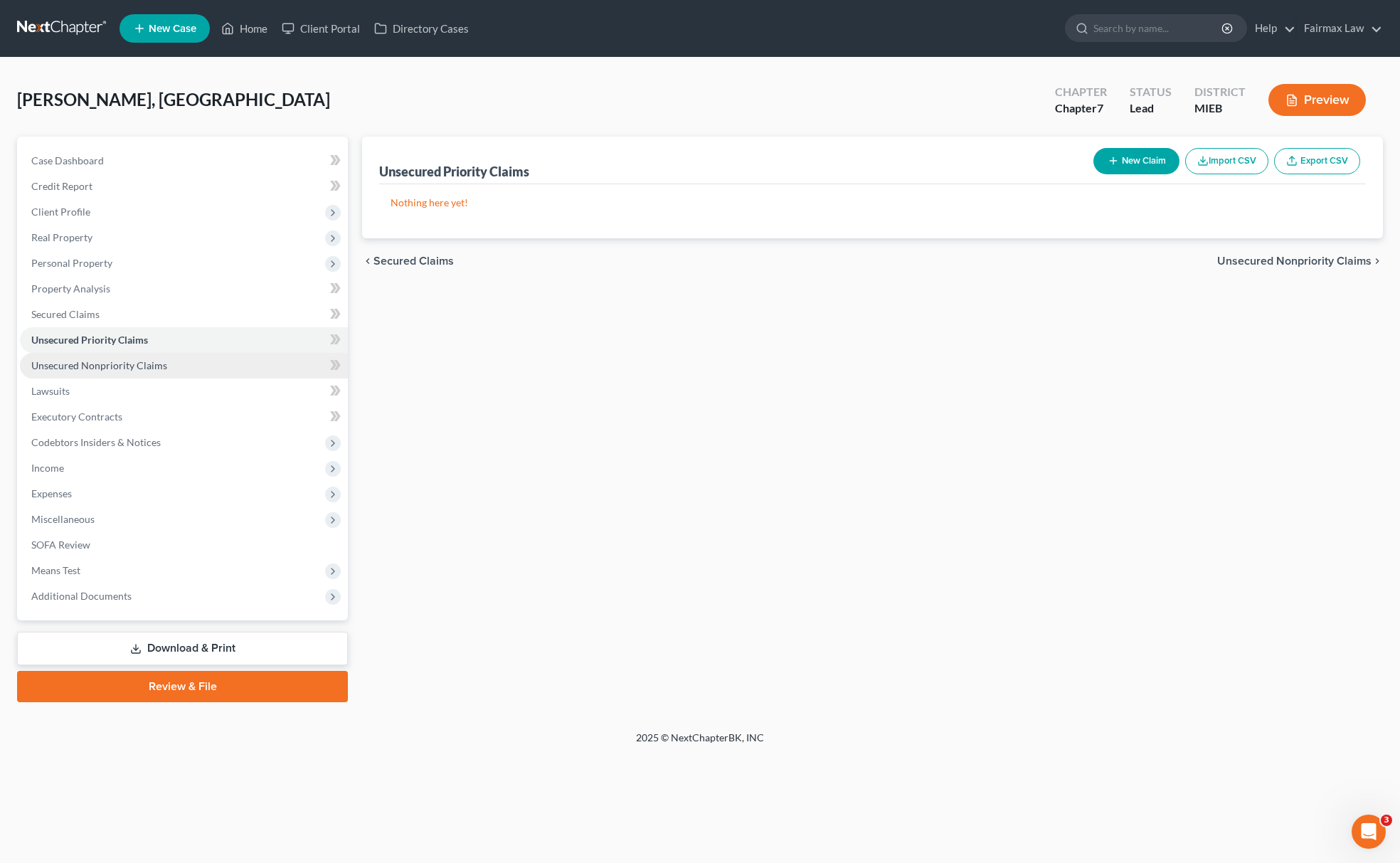
click at [121, 366] on span "Unsecured Nonpriority Claims" at bounding box center [99, 365] width 136 height 12
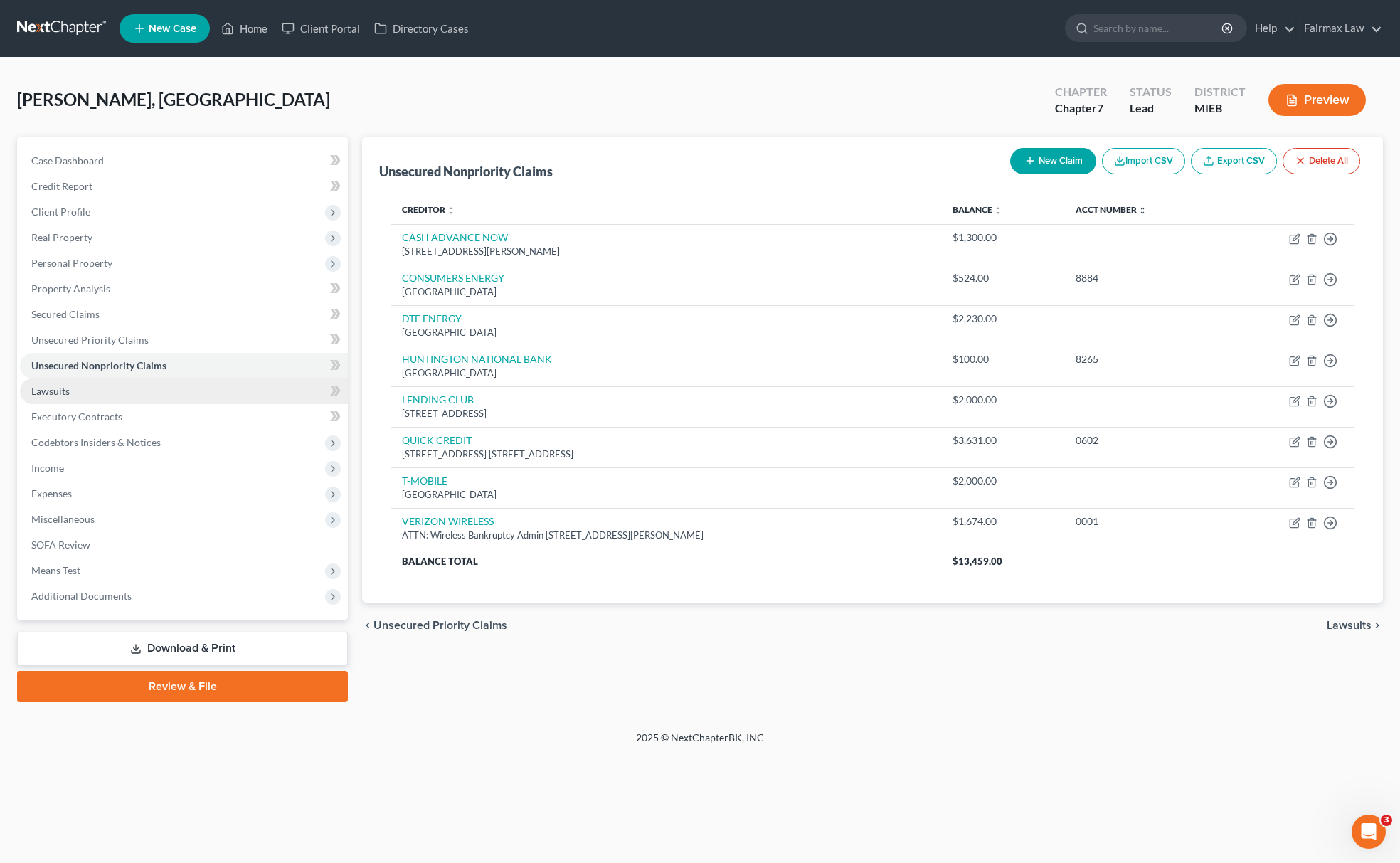
click at [134, 390] on link "Lawsuits" at bounding box center [184, 391] width 328 height 25
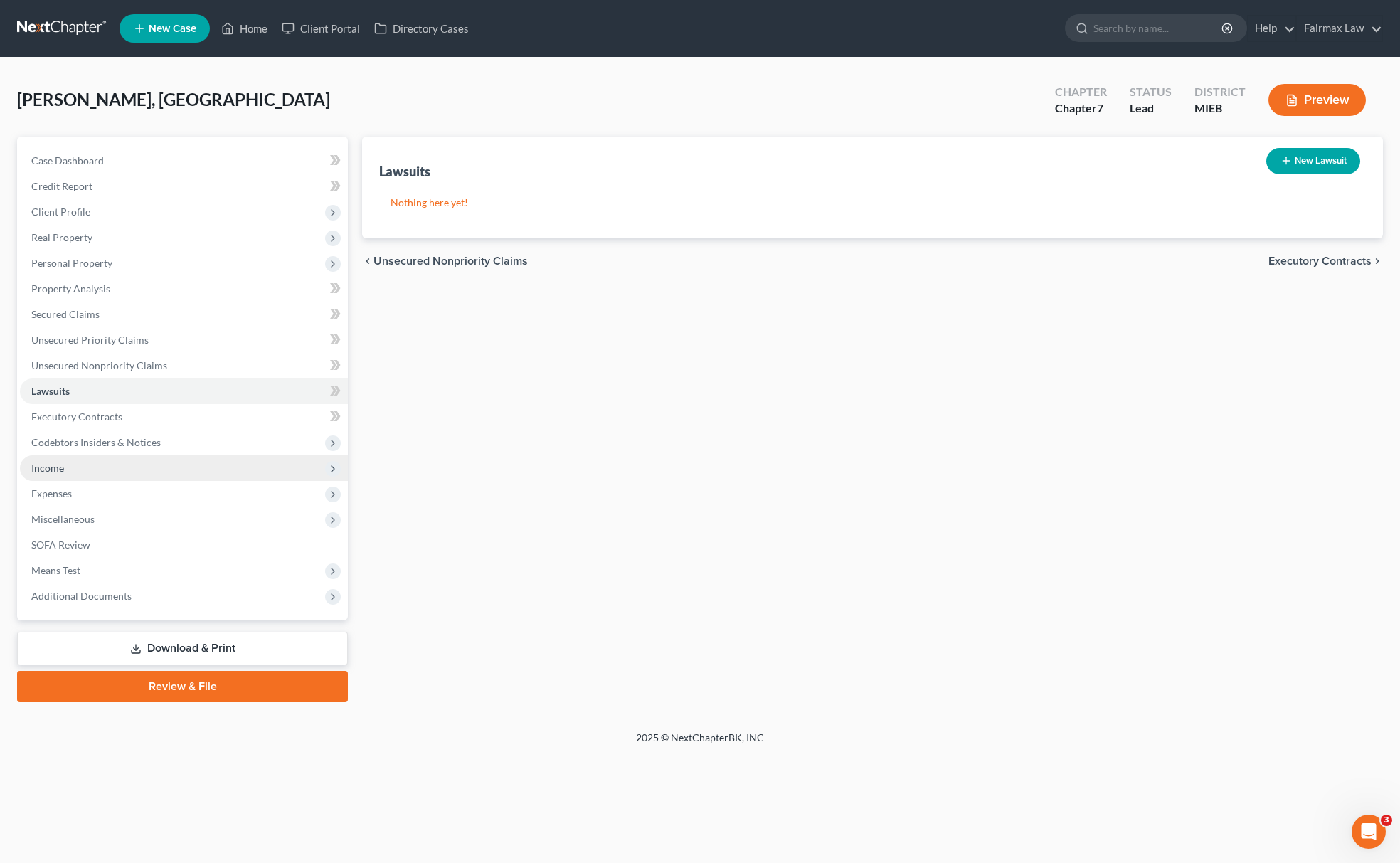
click at [69, 464] on span "Income" at bounding box center [184, 468] width 328 height 25
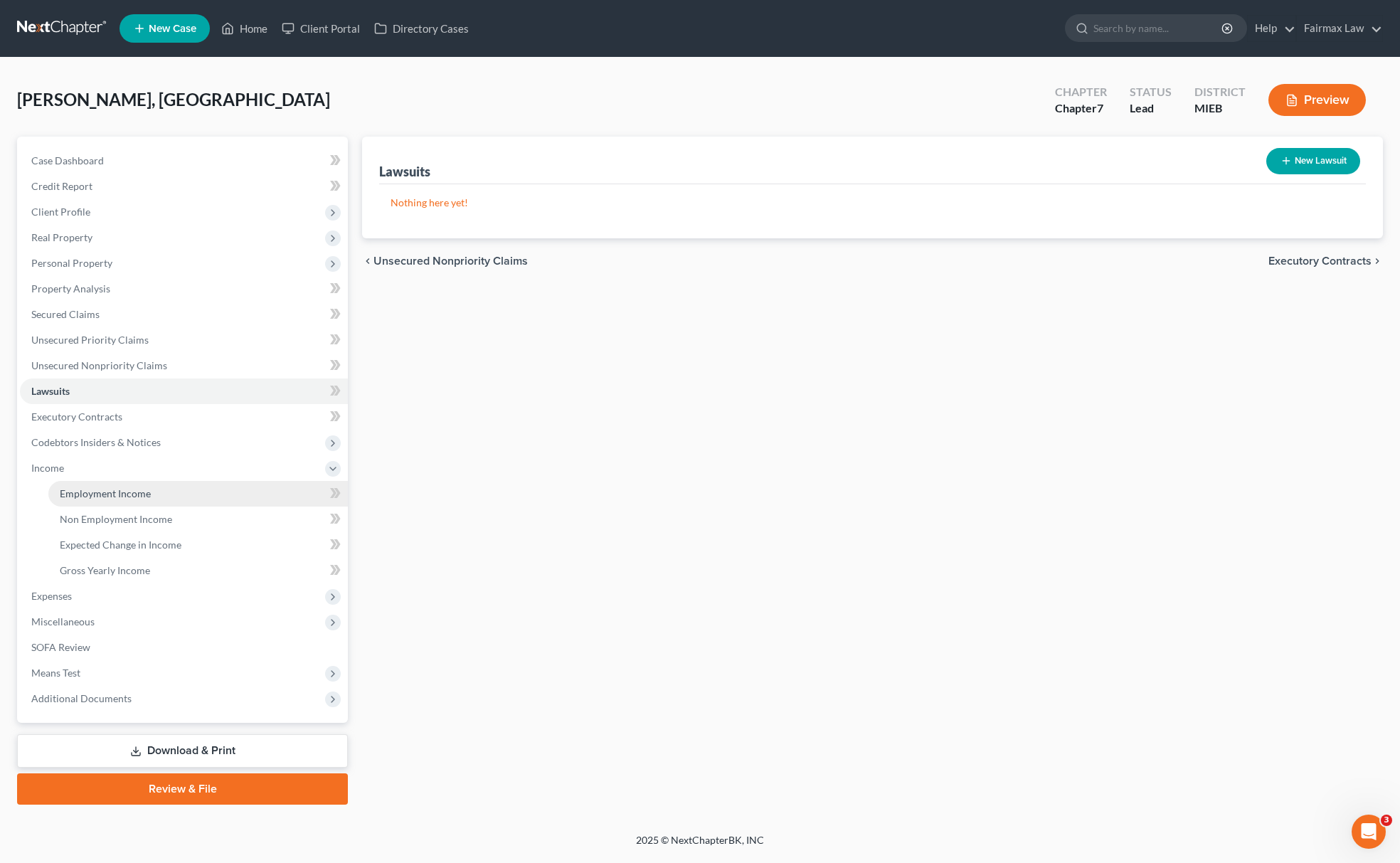
click at [131, 487] on span "Employment Income" at bounding box center [106, 493] width 91 height 12
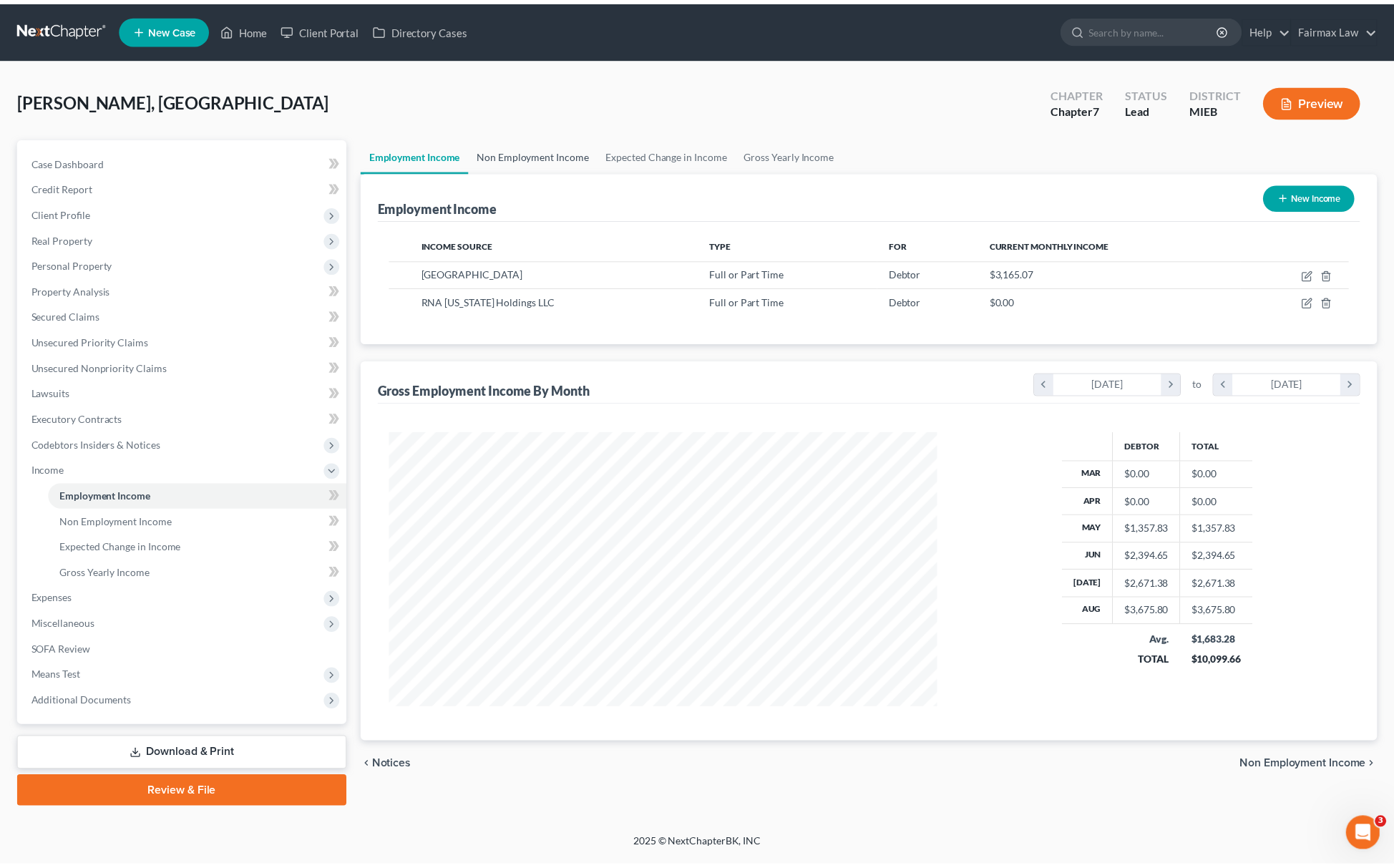
scroll to position [278, 583]
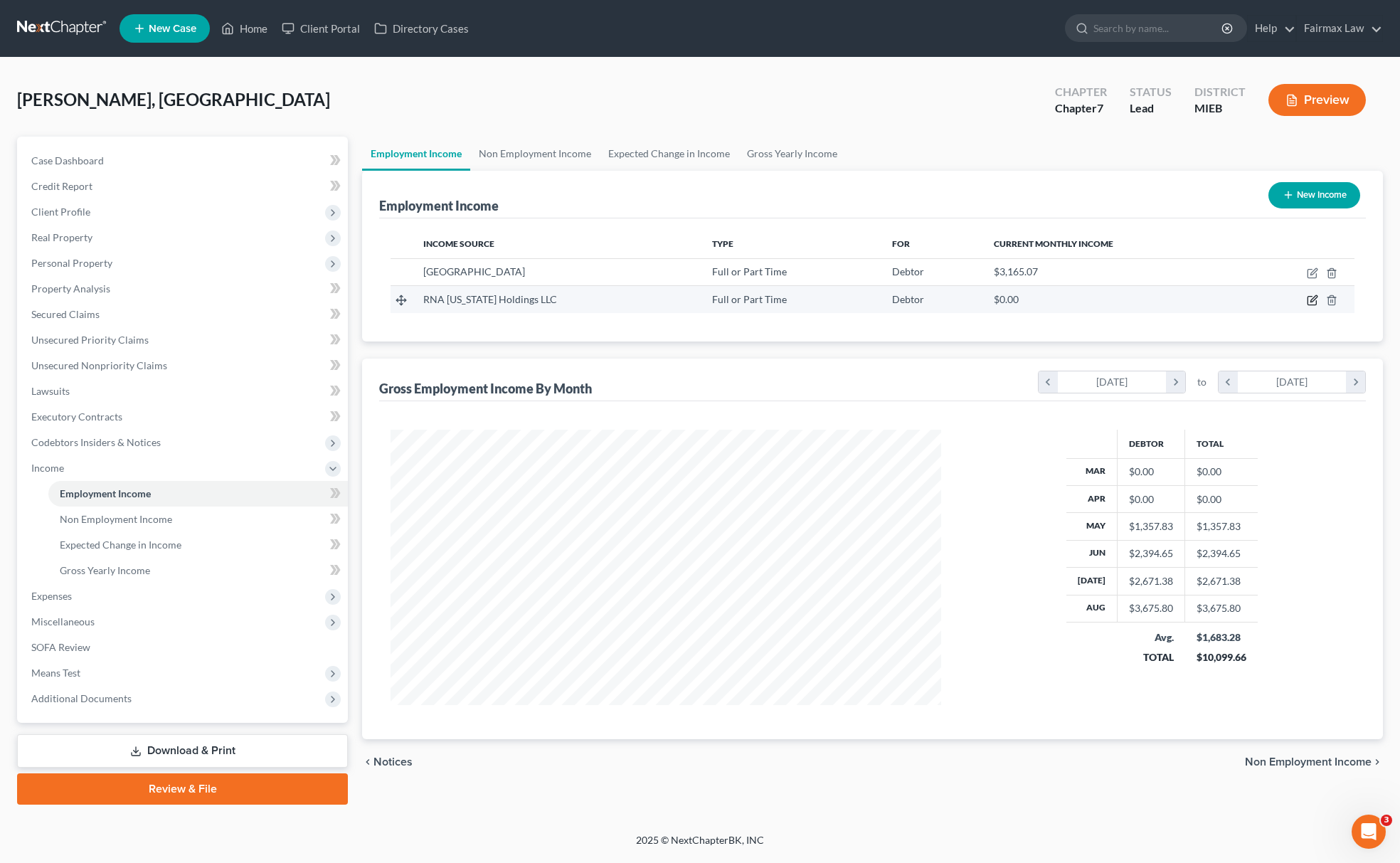
click at [1310, 296] on icon "button" at bounding box center [1312, 300] width 9 height 9
select select "0"
select select "9"
select select "2"
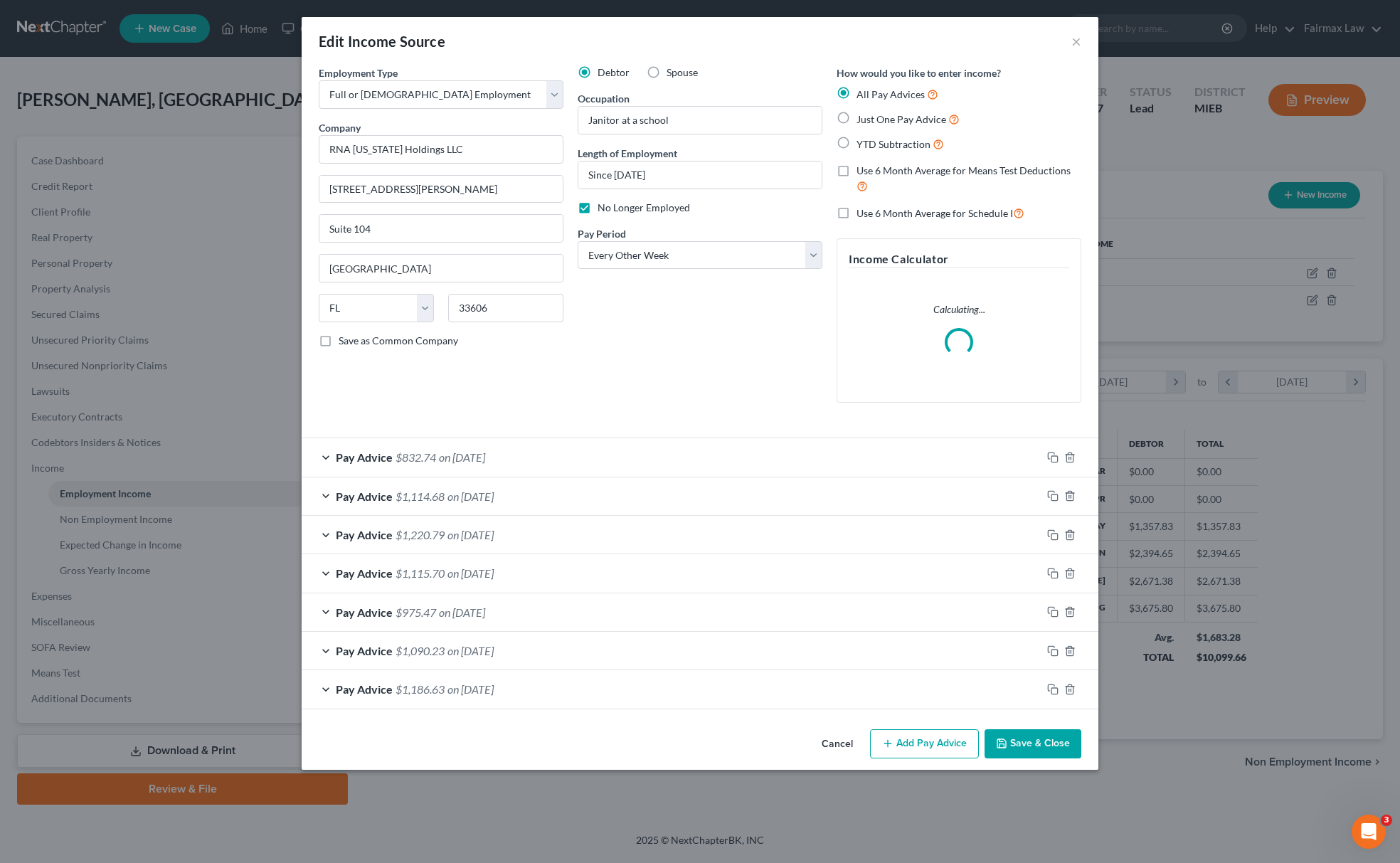
drag, startPoint x: 1037, startPoint y: 750, endPoint x: 1077, endPoint y: 758, distance: 40.8
click at [1037, 750] on button "Save & Close" at bounding box center [1033, 744] width 97 height 30
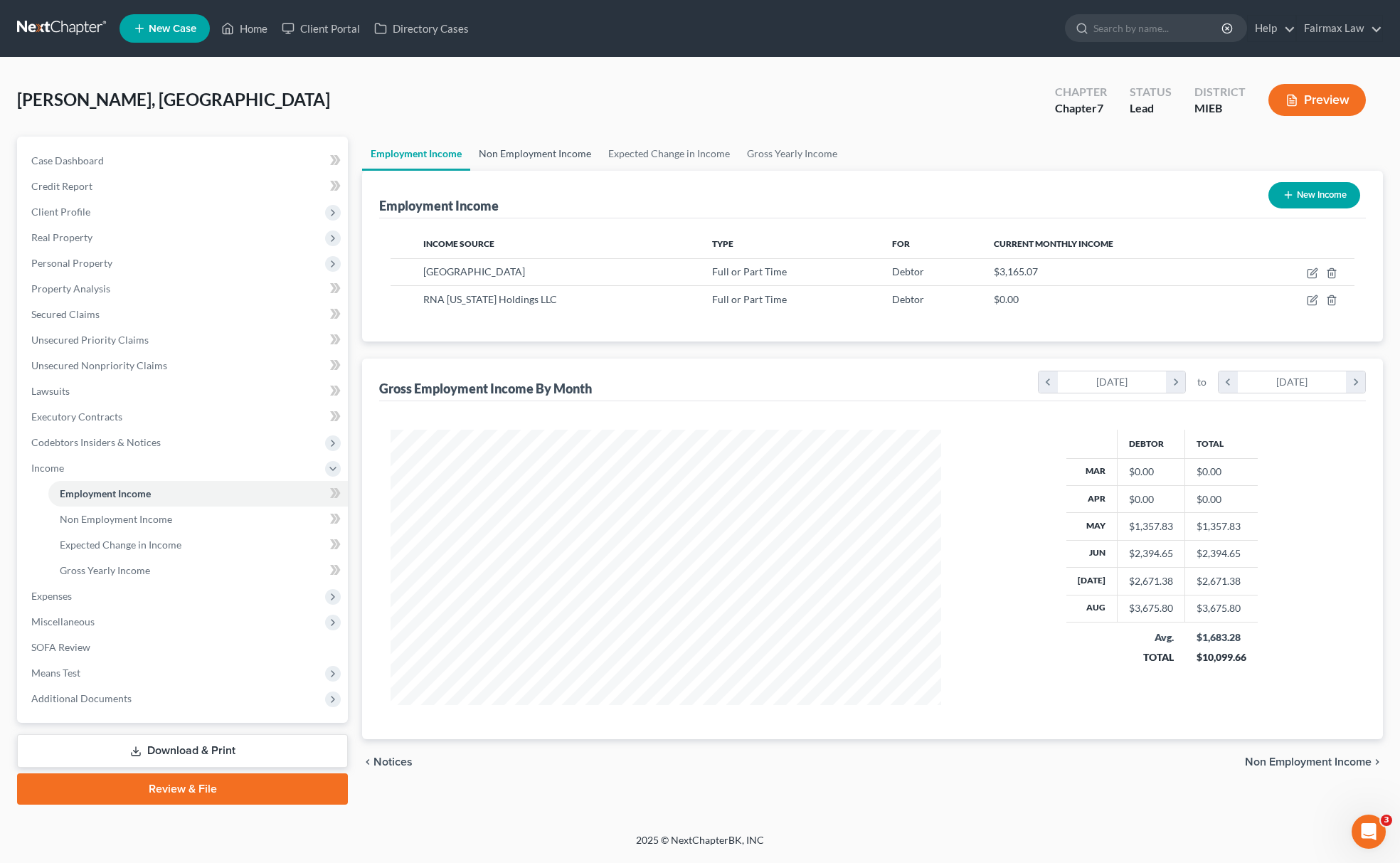
click at [535, 142] on link "Non Employment Income" at bounding box center [535, 153] width 130 height 34
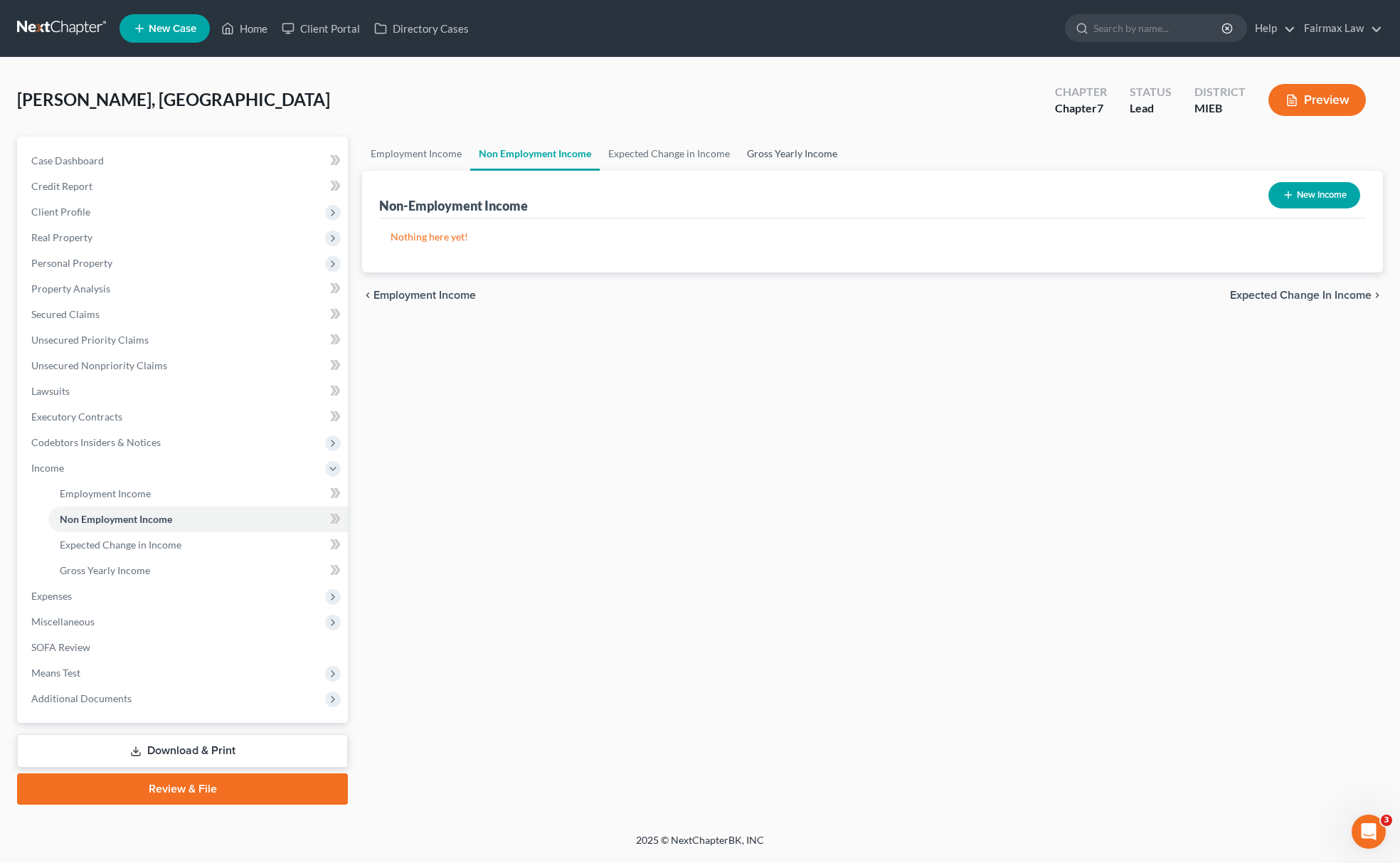
click at [809, 149] on link "Gross Yearly Income" at bounding box center [792, 153] width 107 height 34
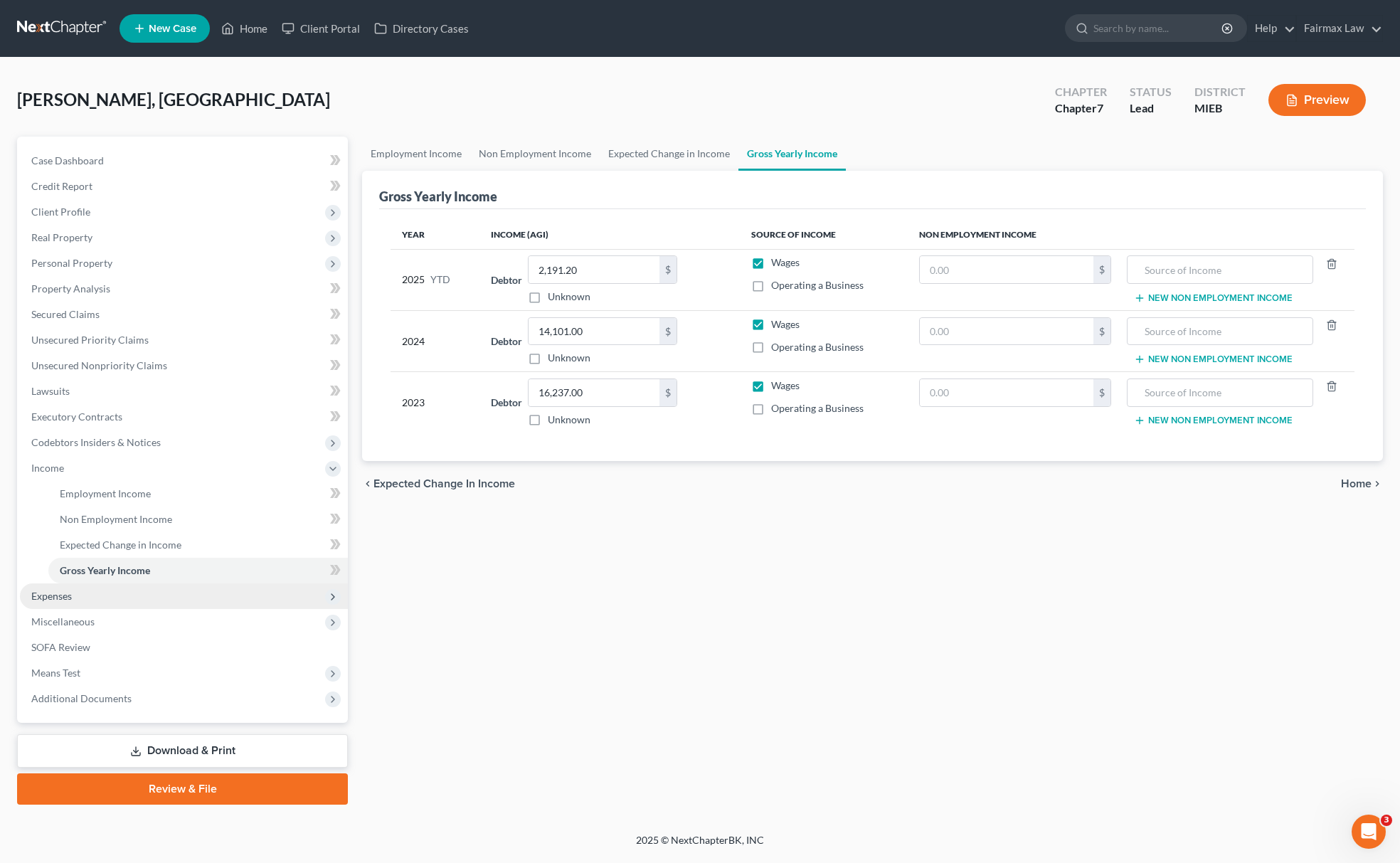
click at [120, 598] on span "Expenses" at bounding box center [184, 597] width 328 height 25
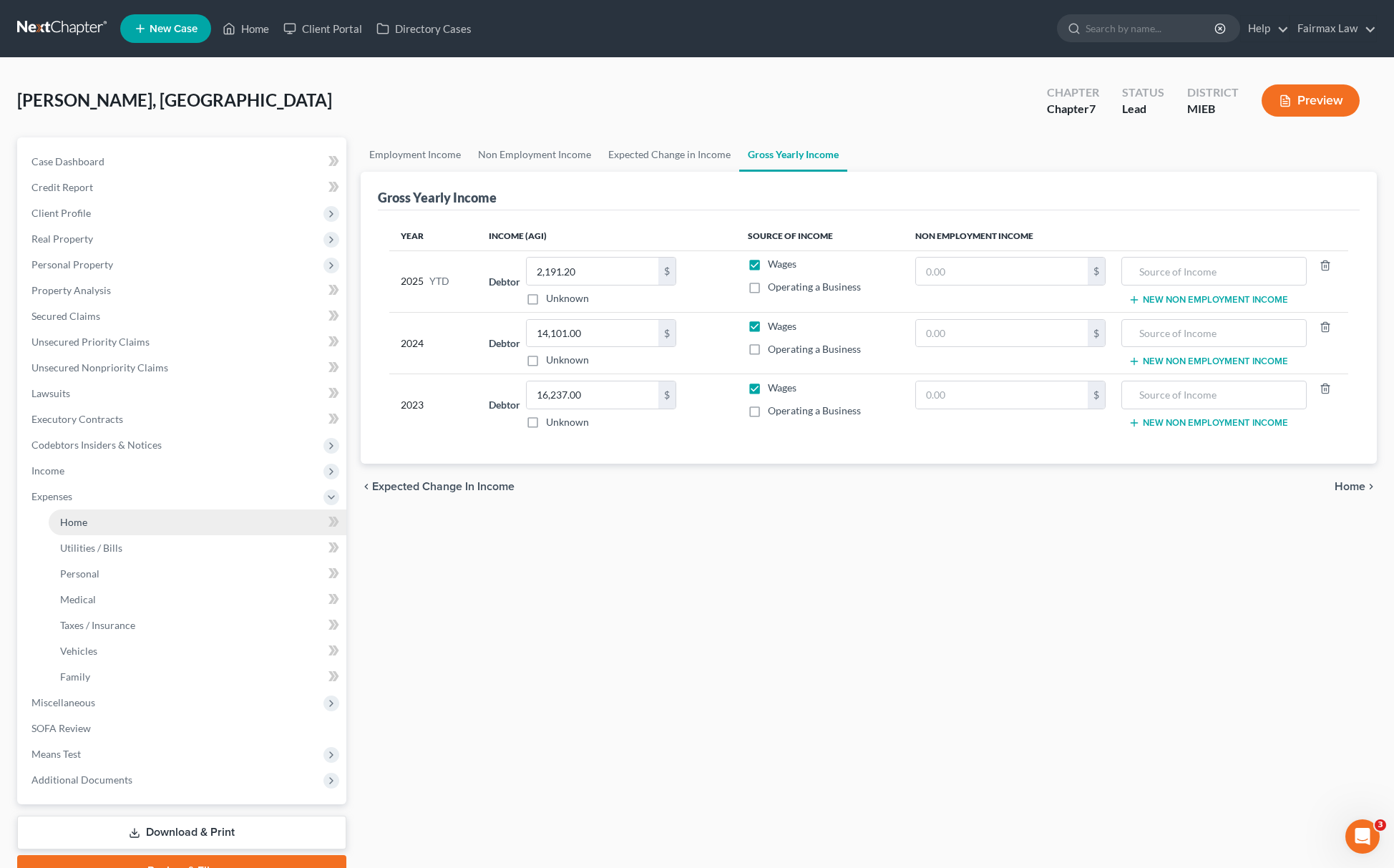
click at [95, 522] on link "Home" at bounding box center [198, 522] width 298 height 25
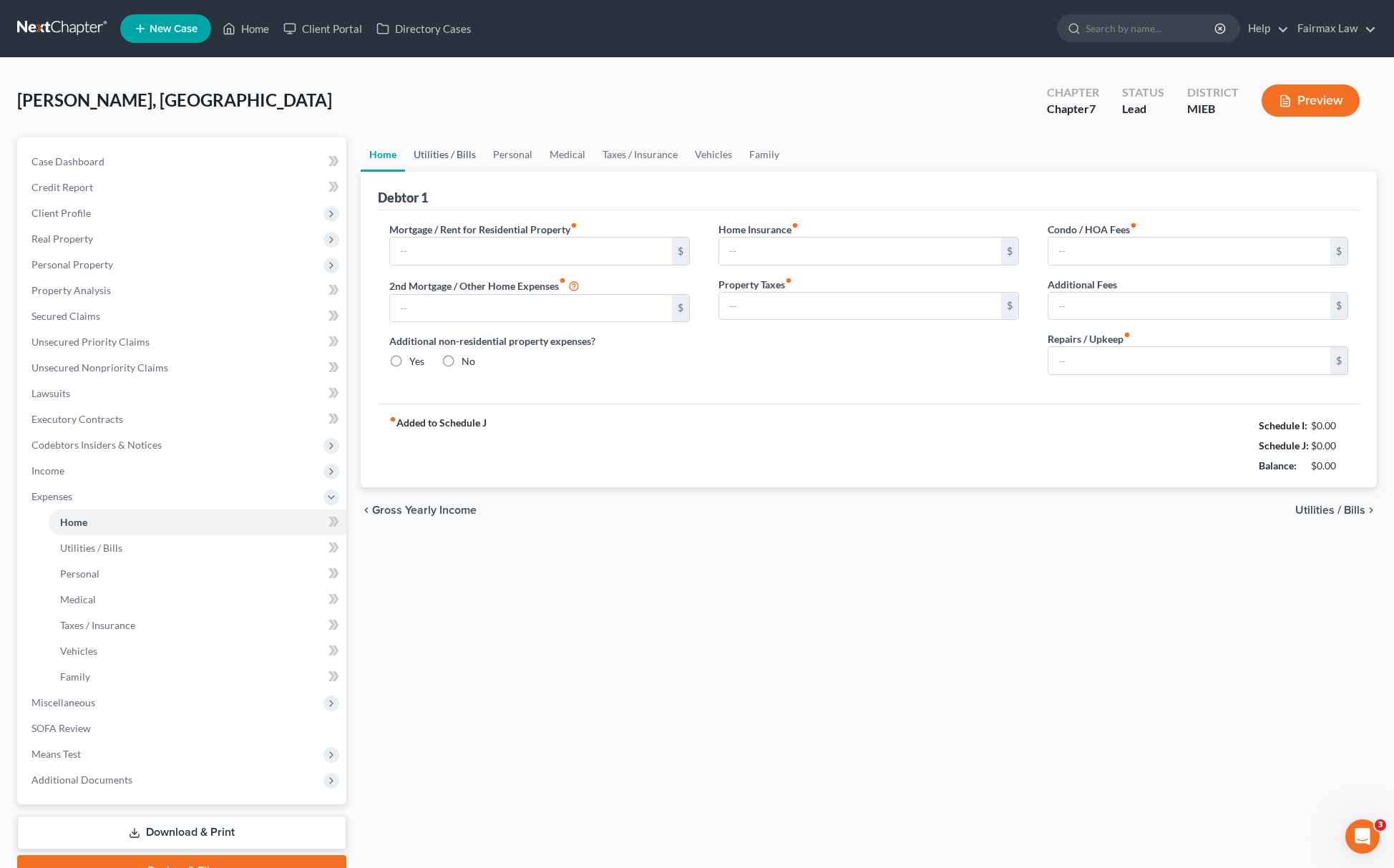
type input "708.00"
type input "0.00"
radio input "true"
type input "0.00"
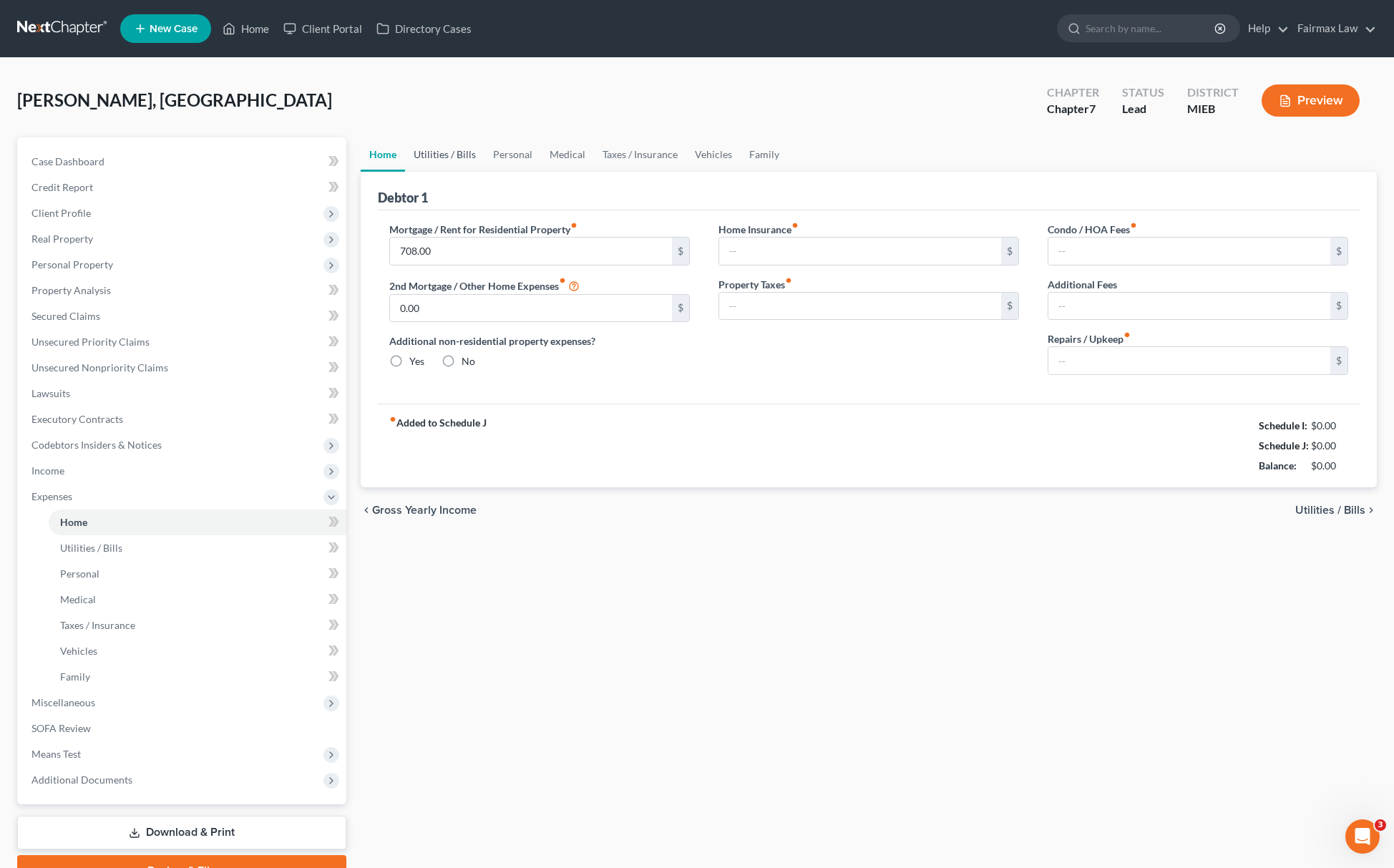
type input "0.00"
click at [463, 153] on link "Utilities / Bills" at bounding box center [445, 154] width 80 height 34
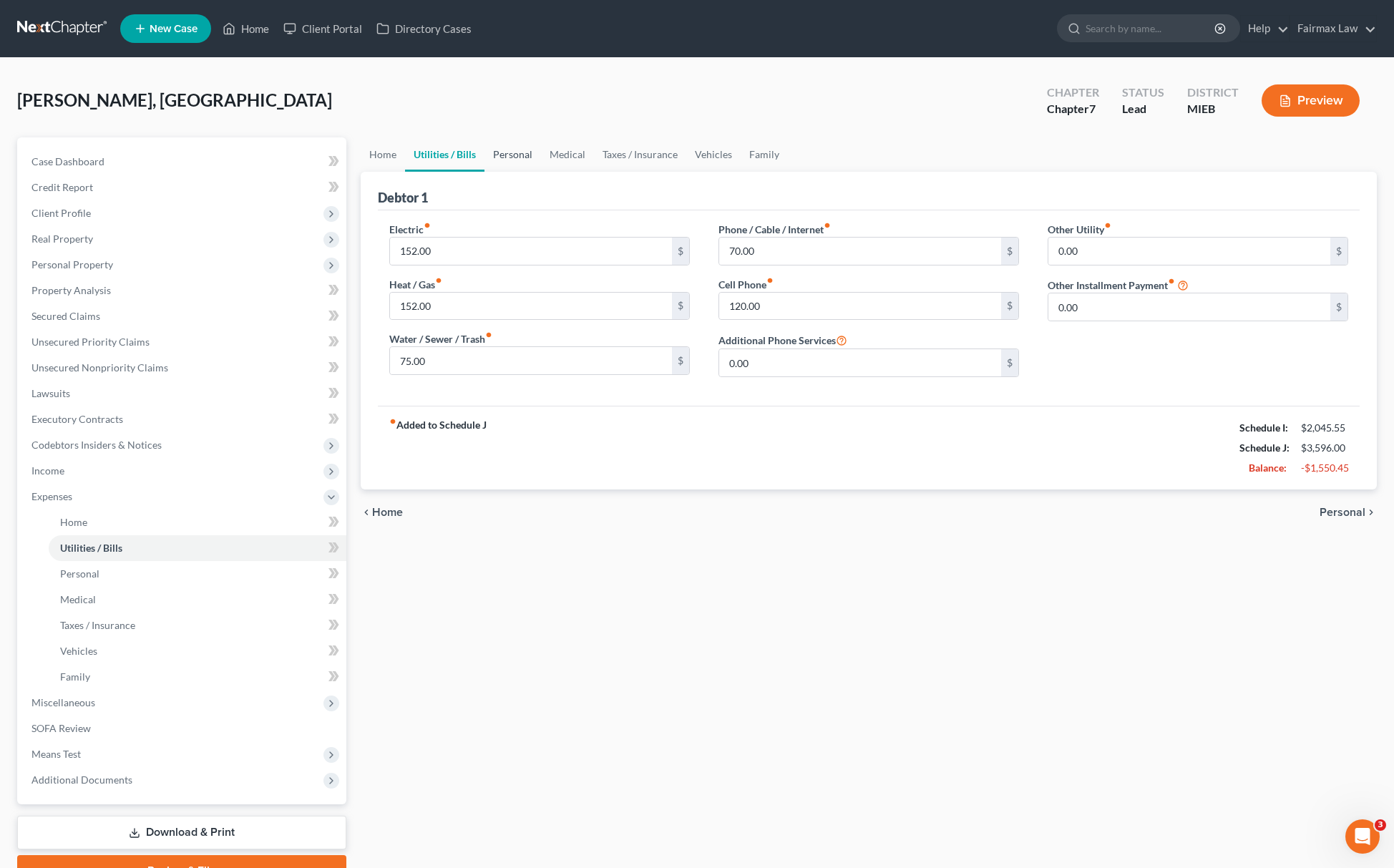
click at [510, 158] on link "Personal" at bounding box center [512, 154] width 57 height 34
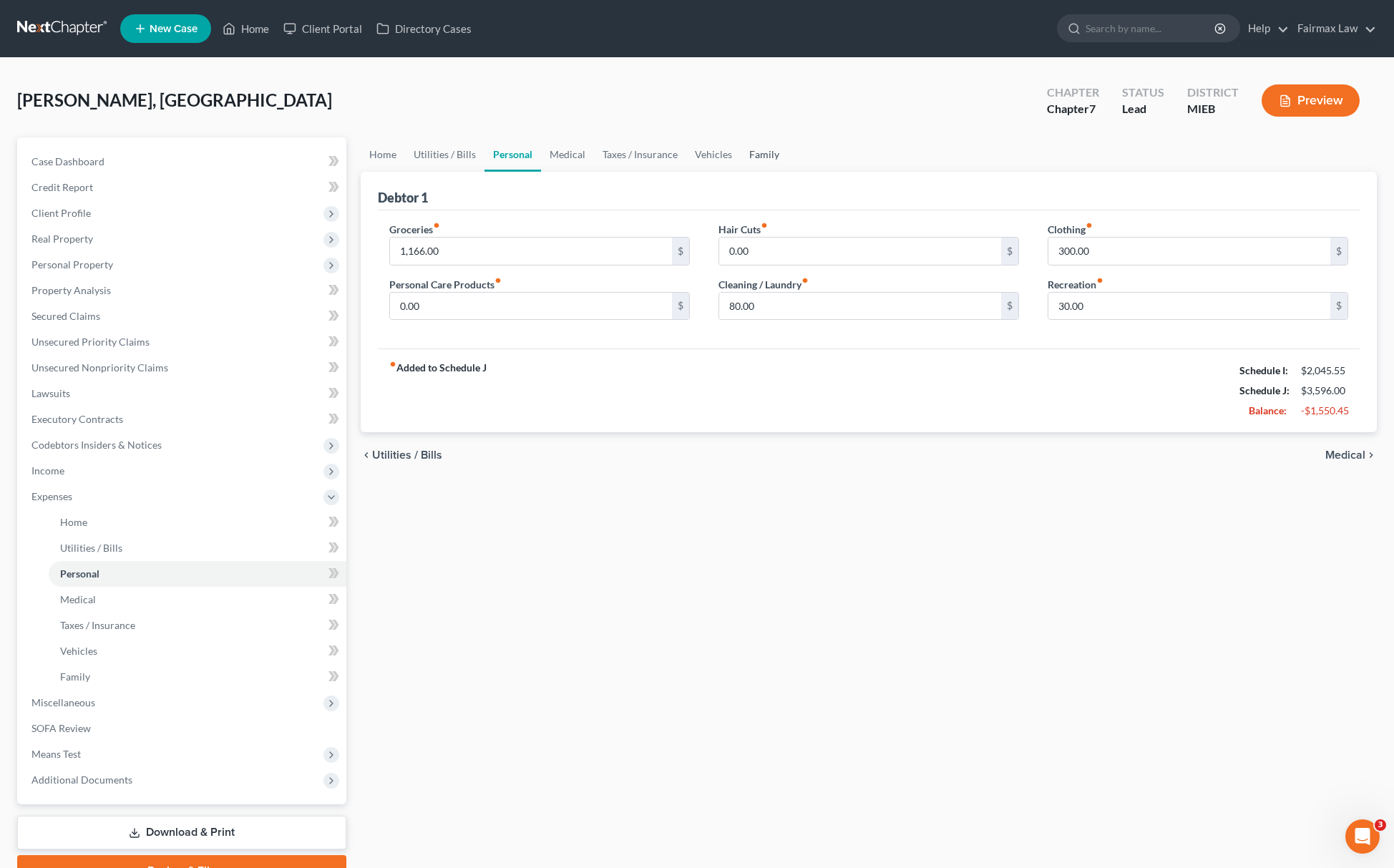
click at [766, 158] on link "Family" at bounding box center [765, 154] width 47 height 34
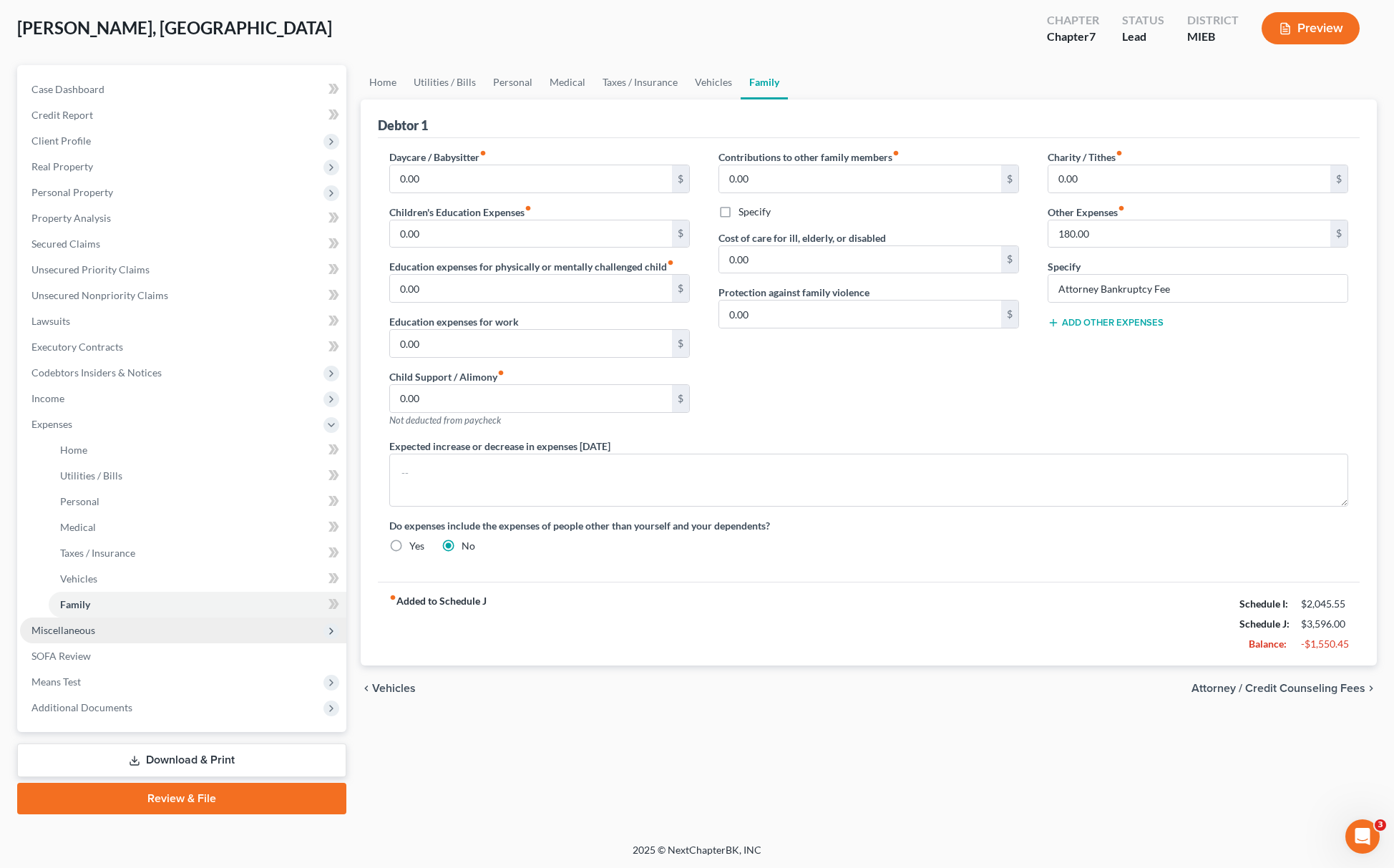
click at [132, 634] on span "Miscellaneous" at bounding box center [183, 630] width 326 height 25
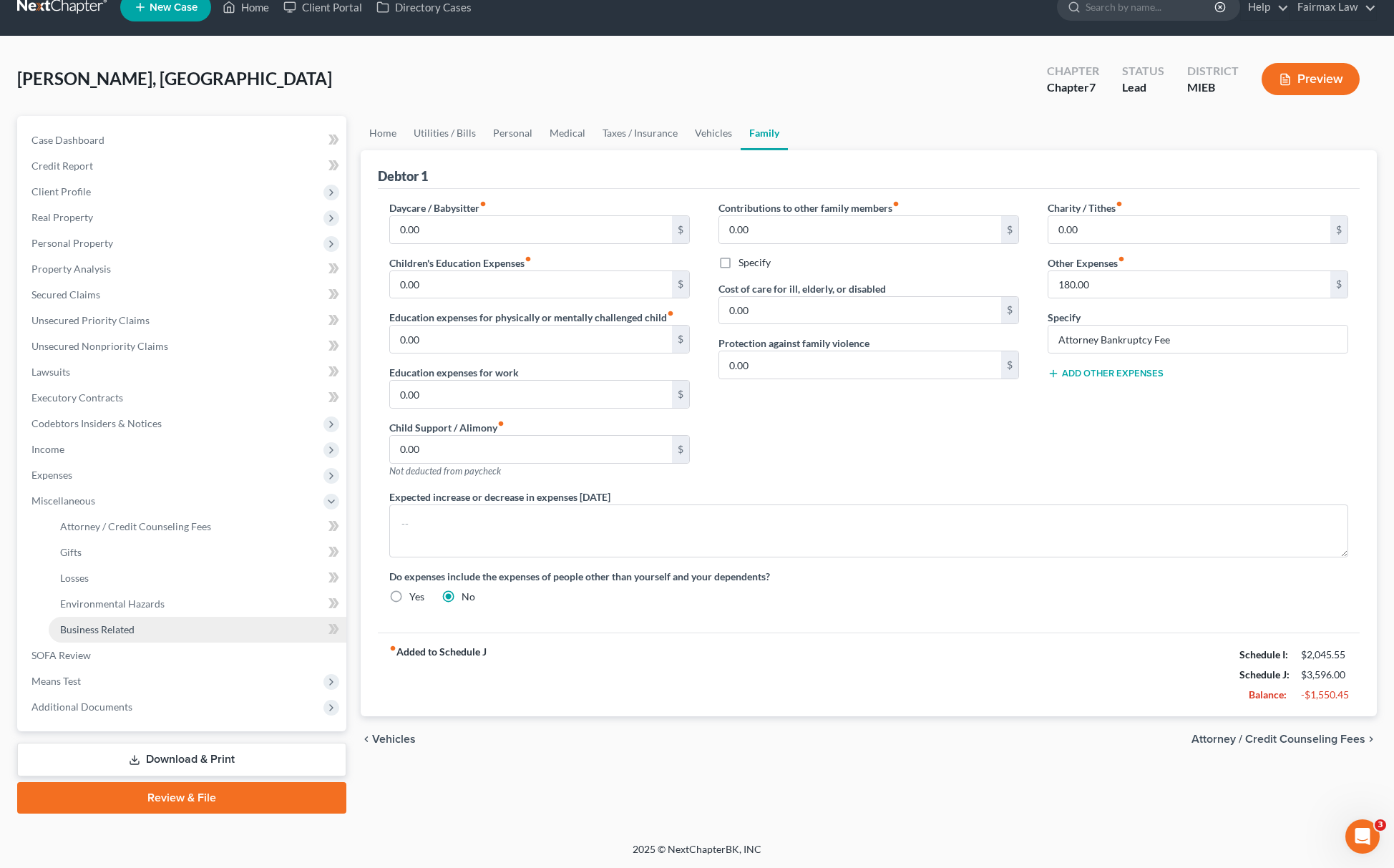
scroll to position [20, 0]
click at [164, 525] on span "Attorney / Credit Counseling Fees" at bounding box center [135, 527] width 151 height 12
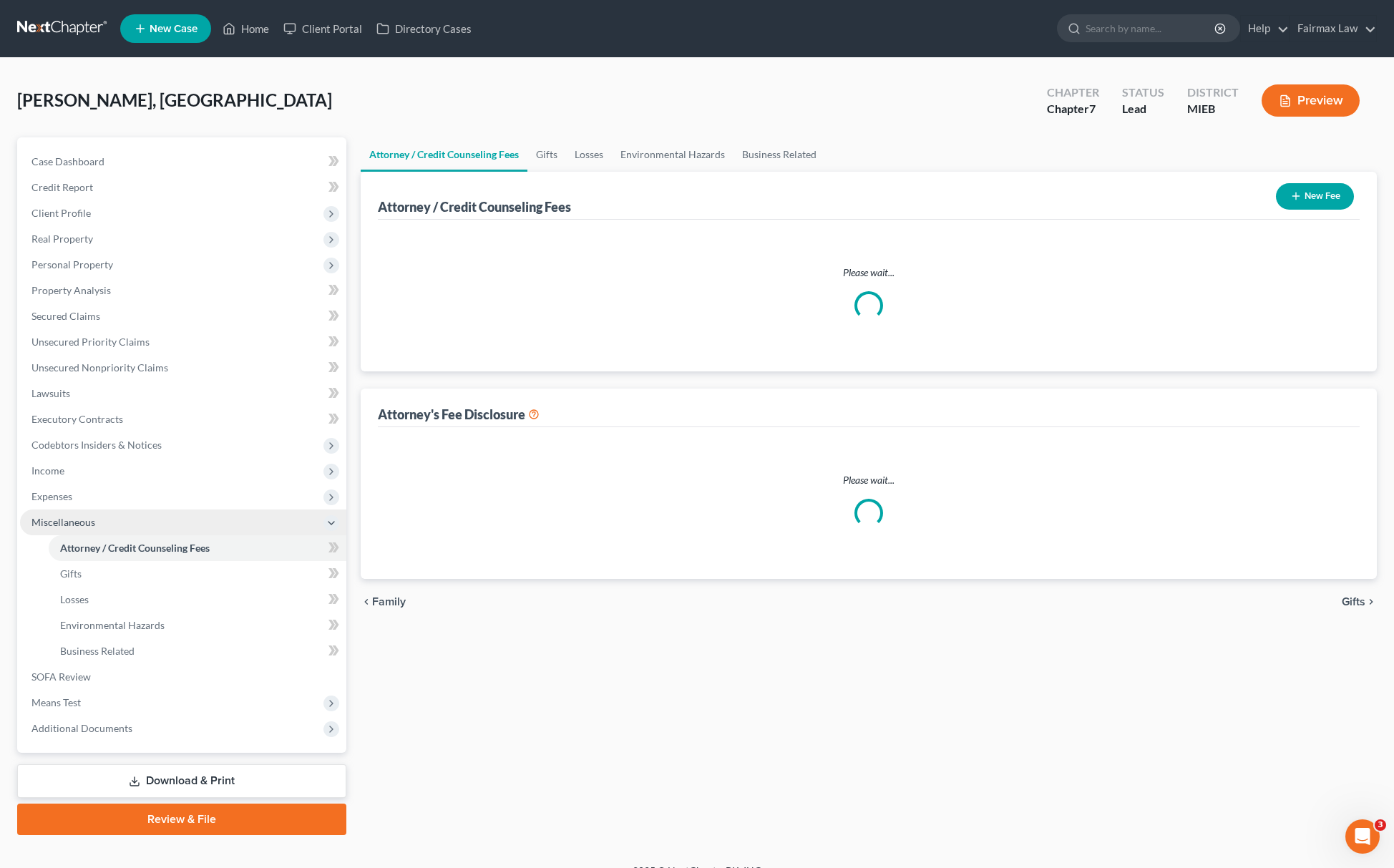
select select "2"
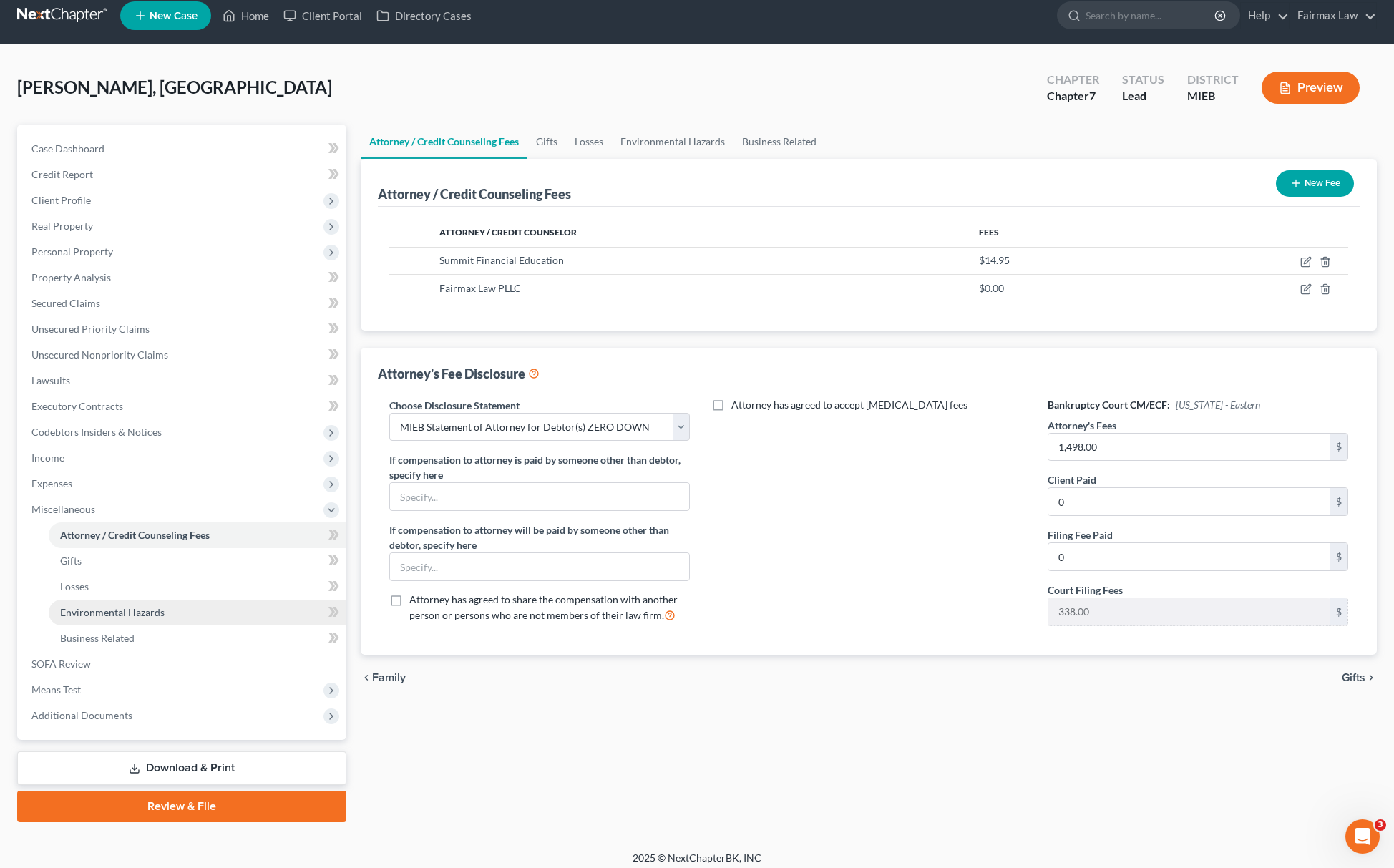
scroll to position [20, 0]
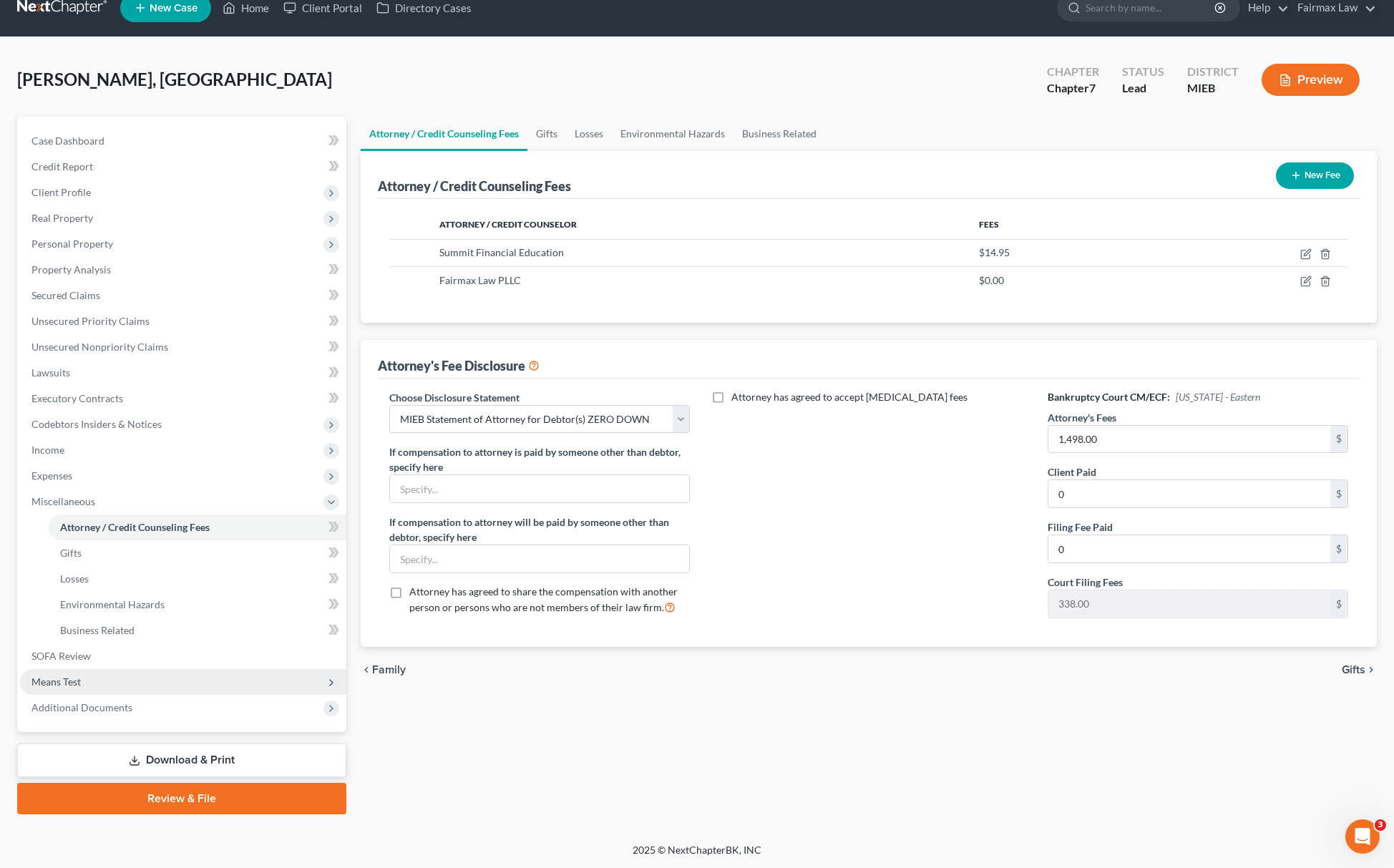
click at [95, 674] on span "Means Test" at bounding box center [183, 682] width 326 height 25
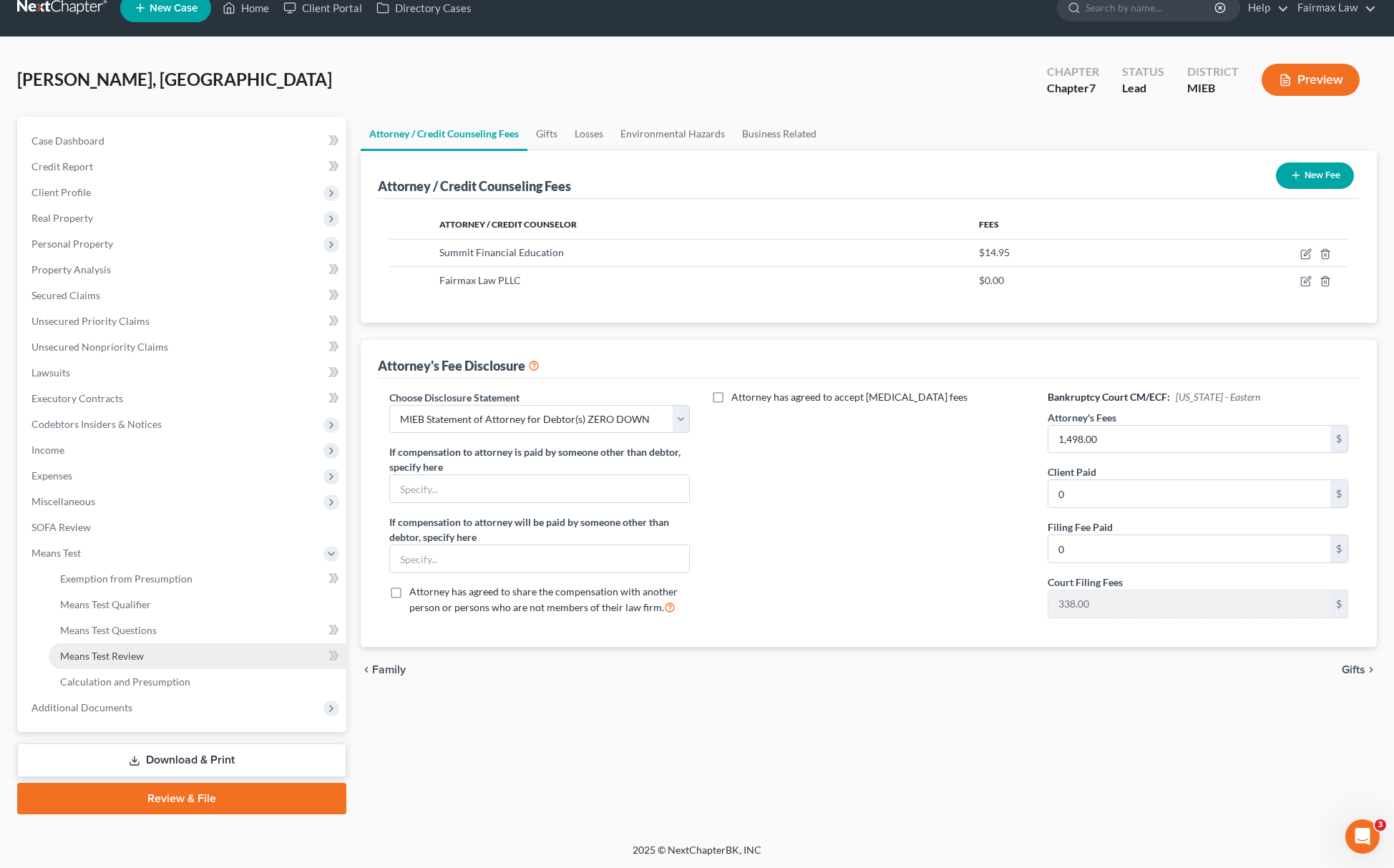
click at [113, 644] on link "Means Test Review" at bounding box center [198, 657] width 298 height 25
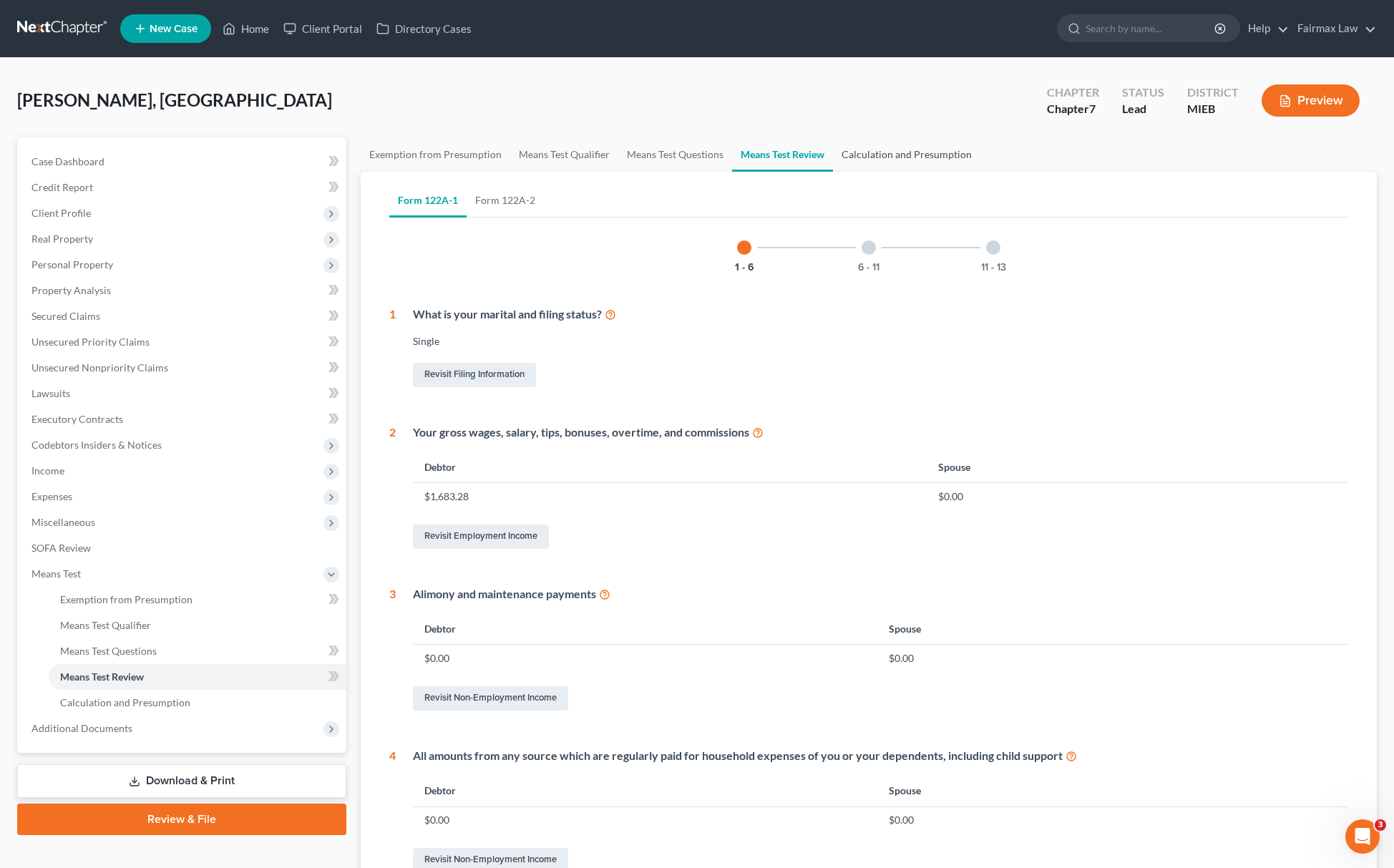
click at [911, 155] on link "Calculation and Presumption" at bounding box center [906, 154] width 147 height 34
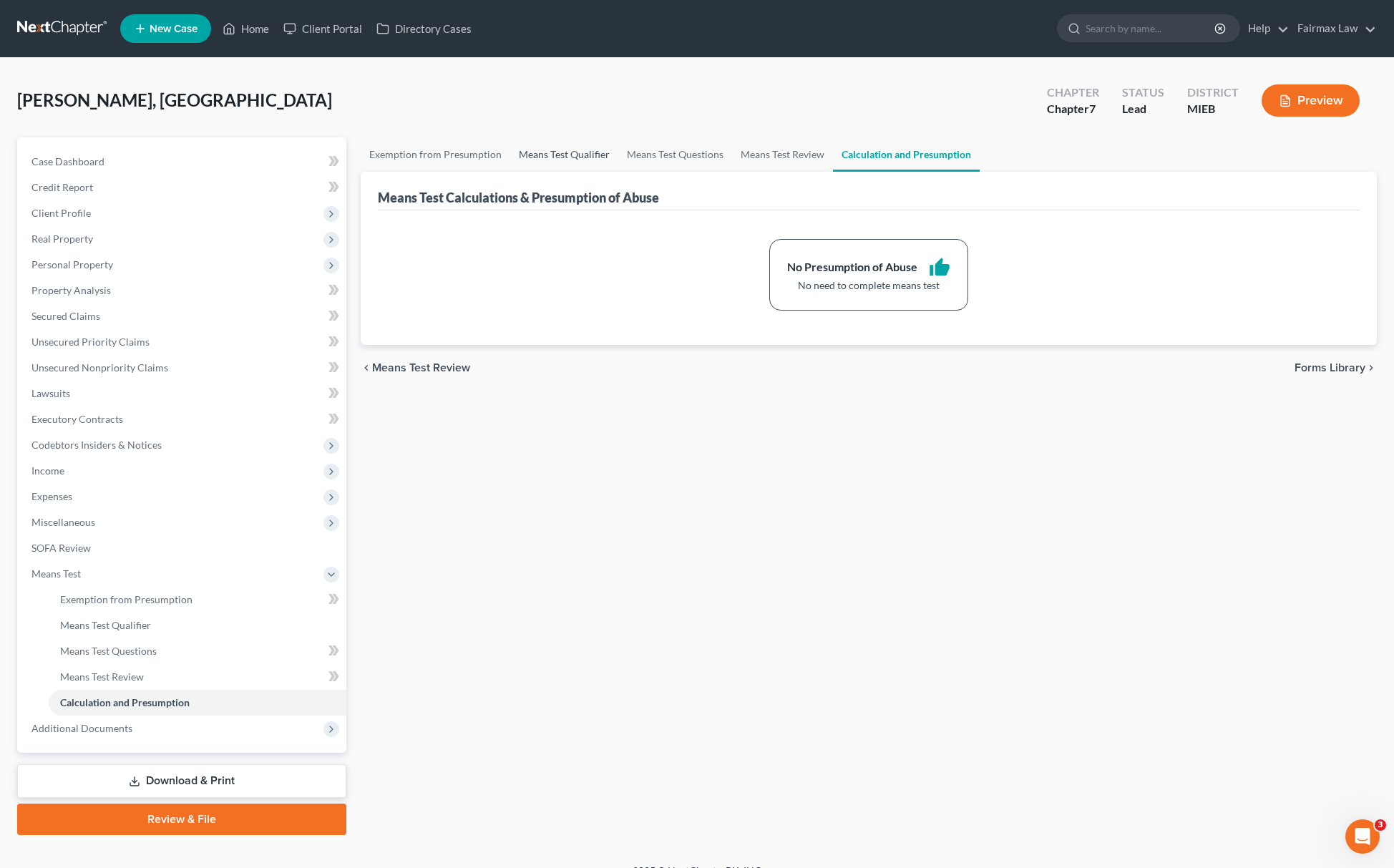
click at [562, 150] on link "Means Test Qualifier" at bounding box center [564, 154] width 108 height 34
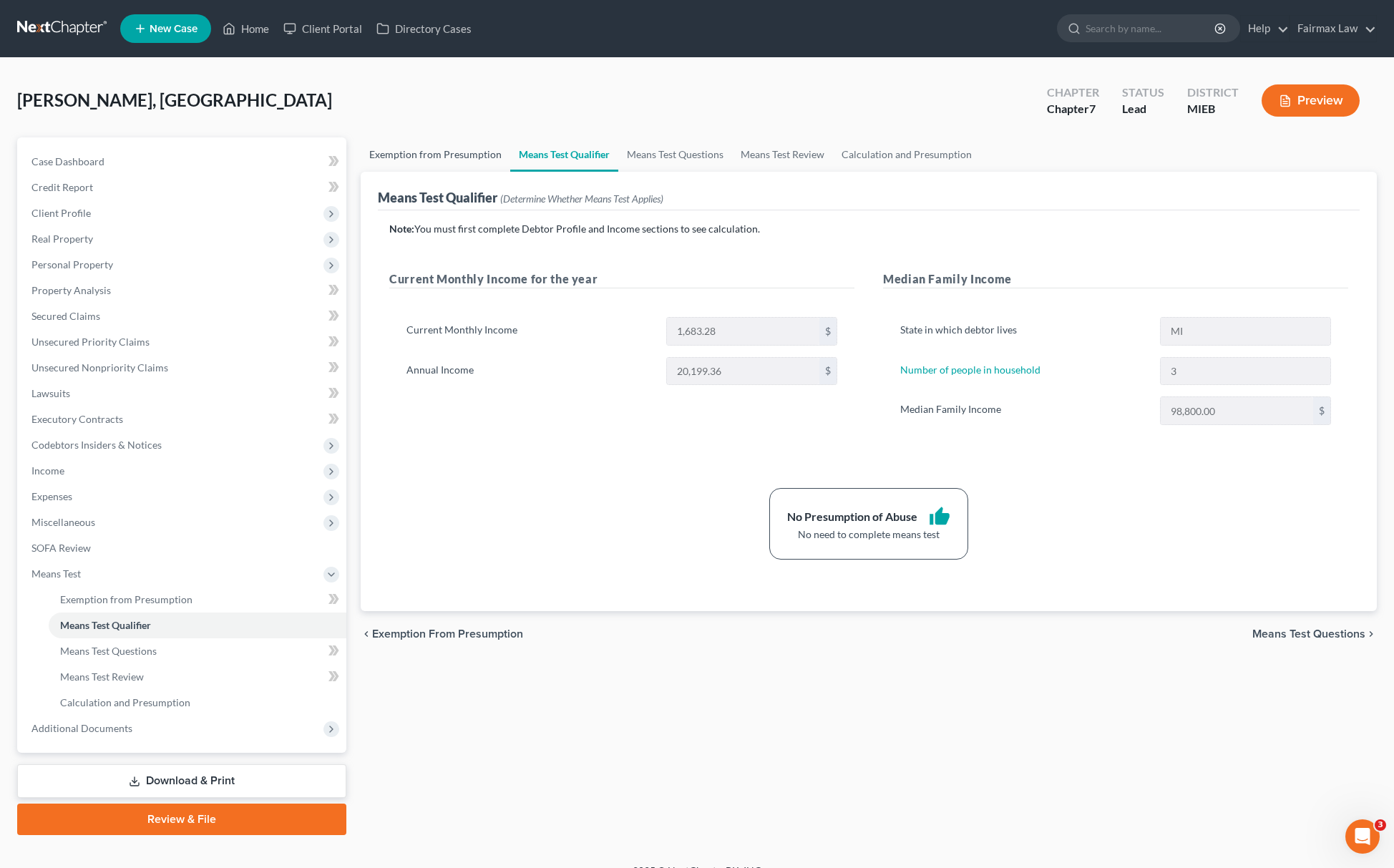
click at [464, 166] on link "Exemption from Presumption" at bounding box center [435, 154] width 150 height 34
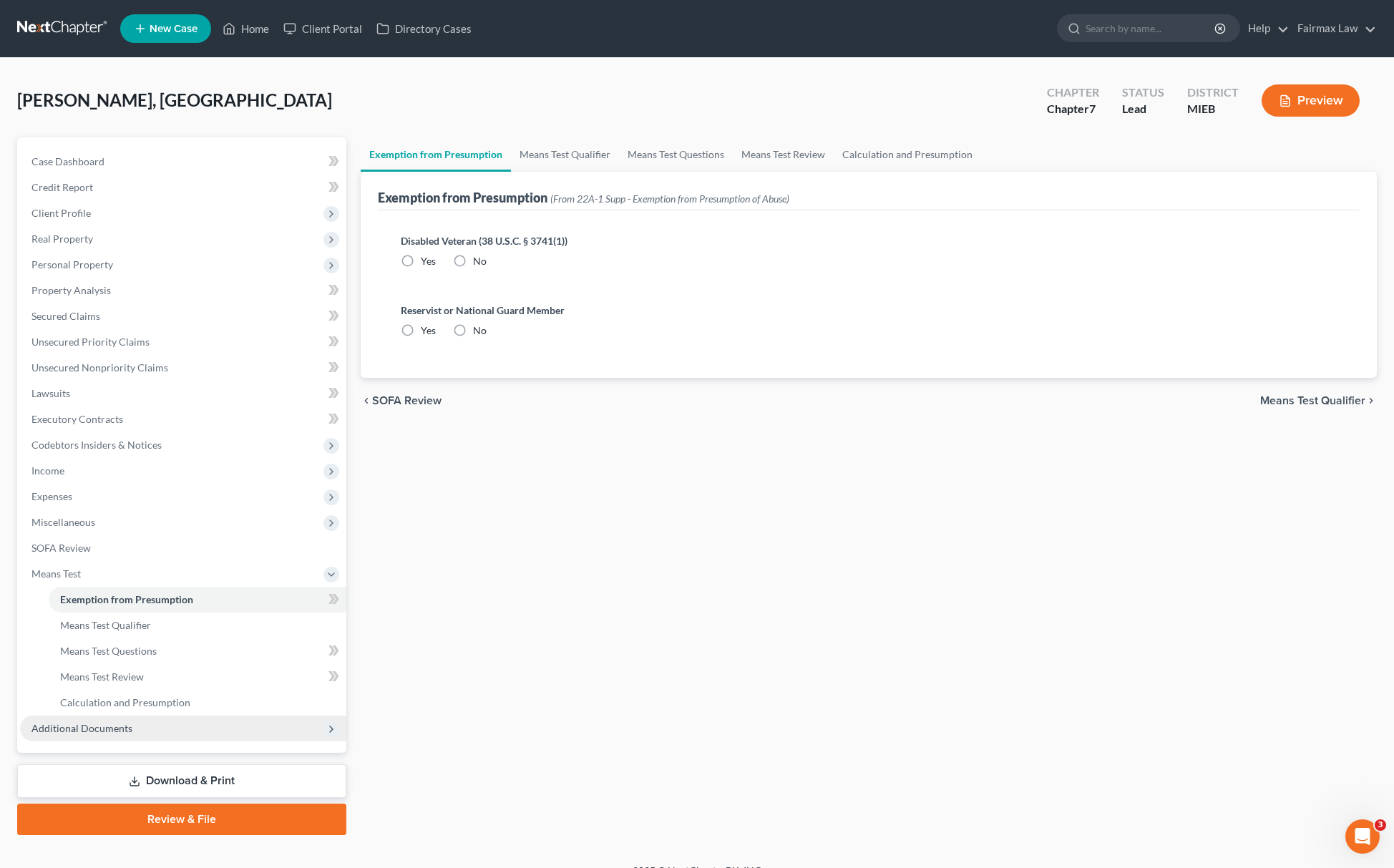
click at [127, 728] on span "Additional Documents" at bounding box center [82, 728] width 101 height 12
click at [173, 653] on link "Client Document Storage" at bounding box center [198, 651] width 298 height 25
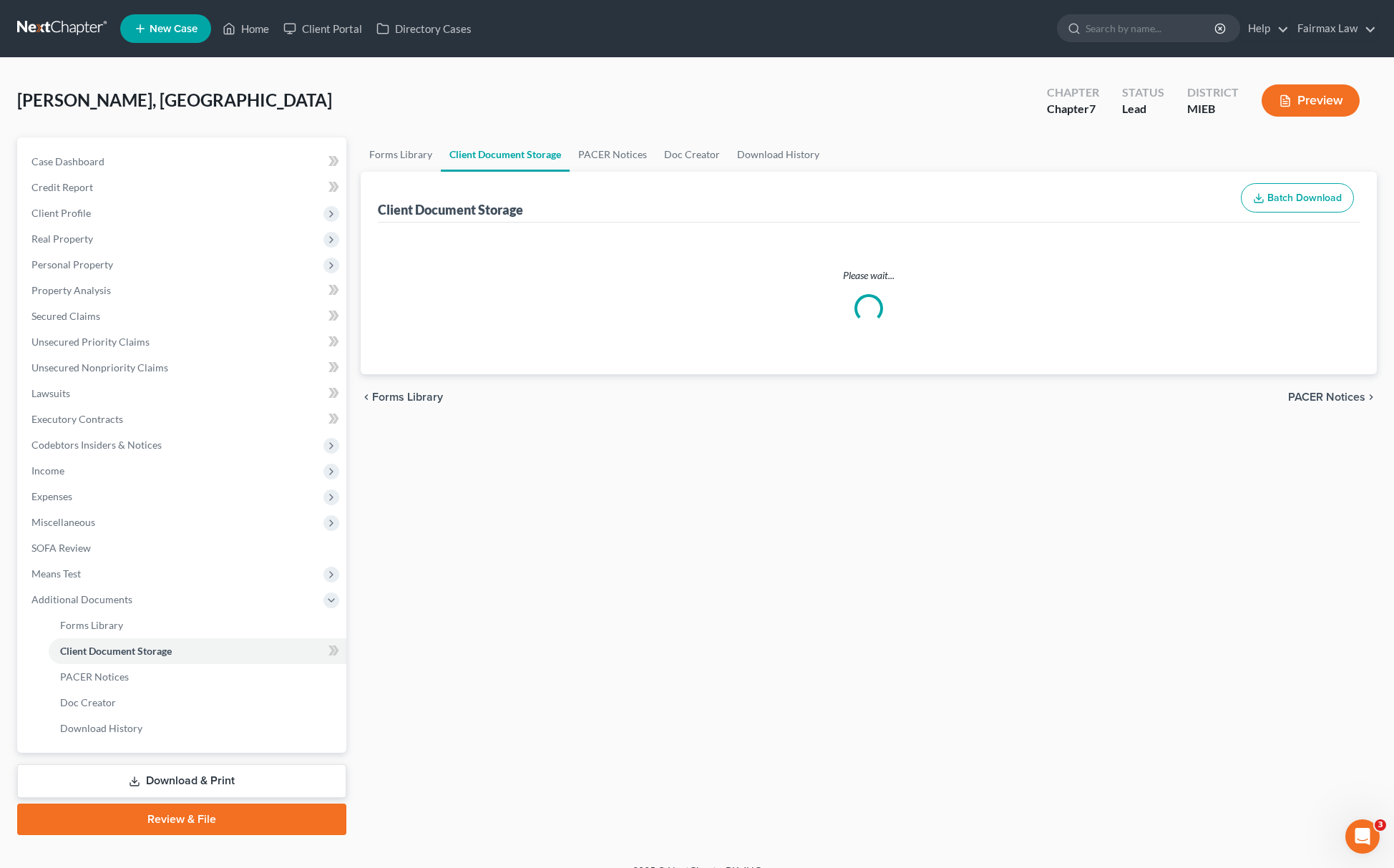
select select "7"
select select "6"
select select "32"
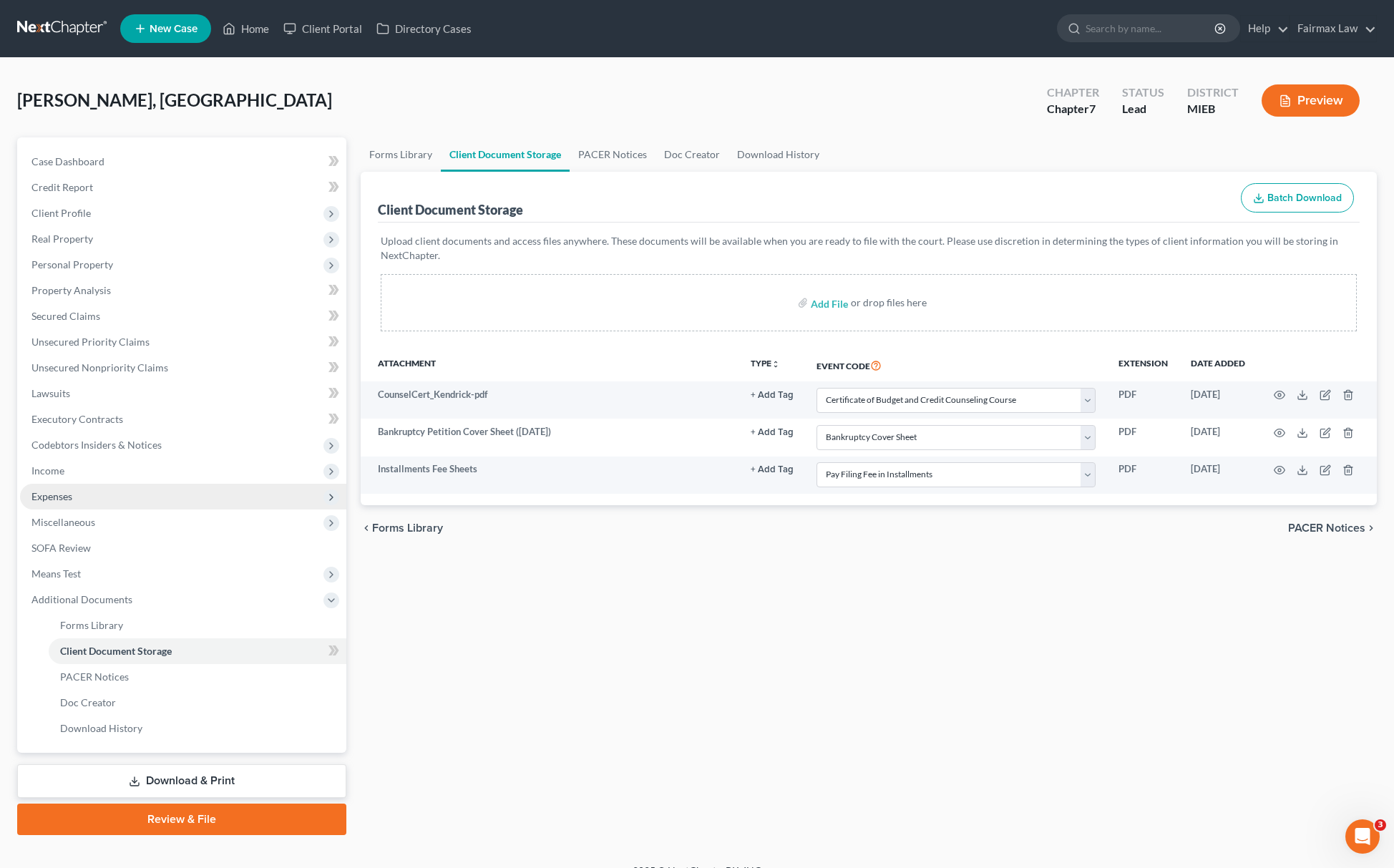
click at [95, 493] on span "Expenses" at bounding box center [183, 497] width 326 height 25
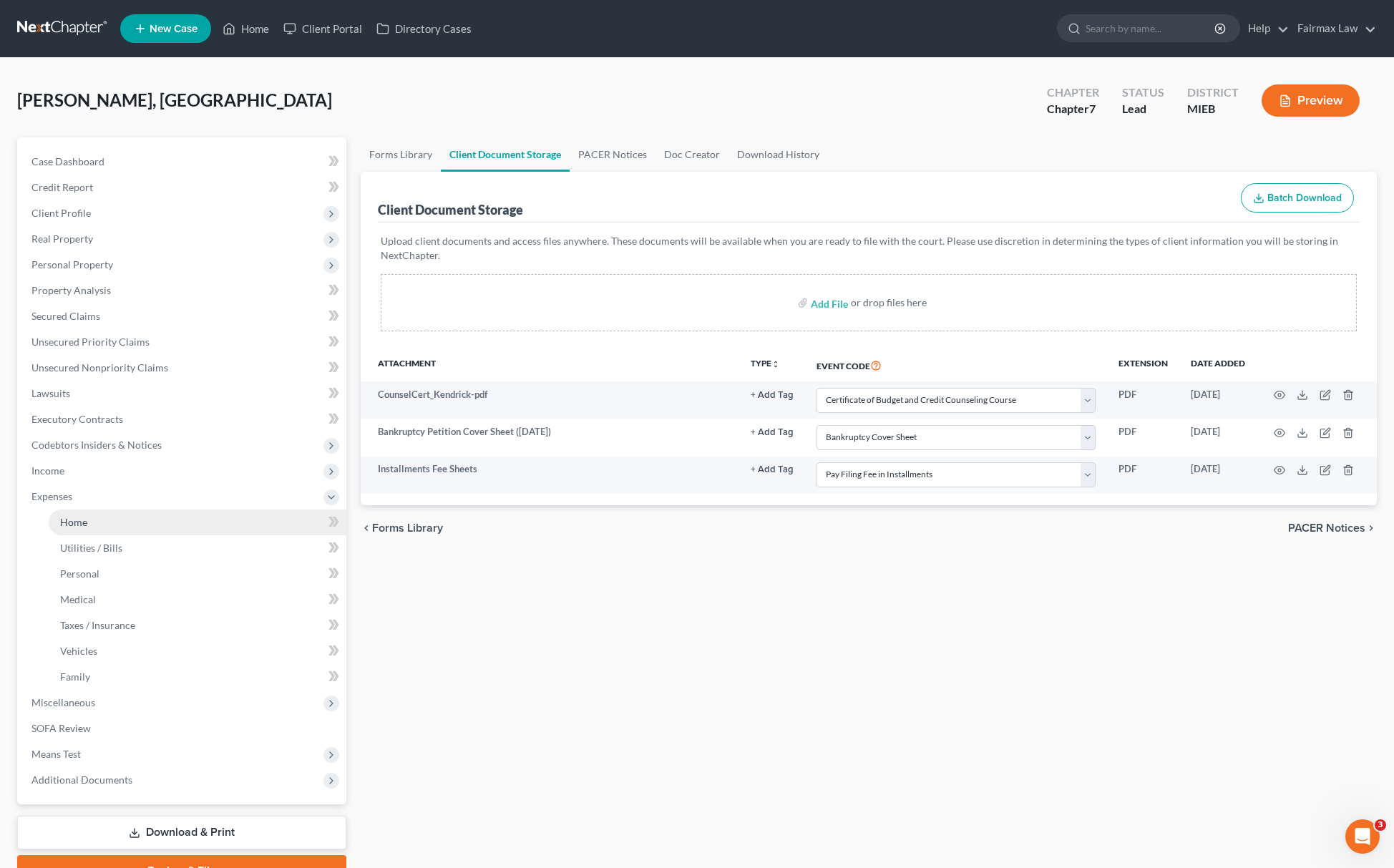
click at [73, 522] on span "Home" at bounding box center [74, 522] width 27 height 12
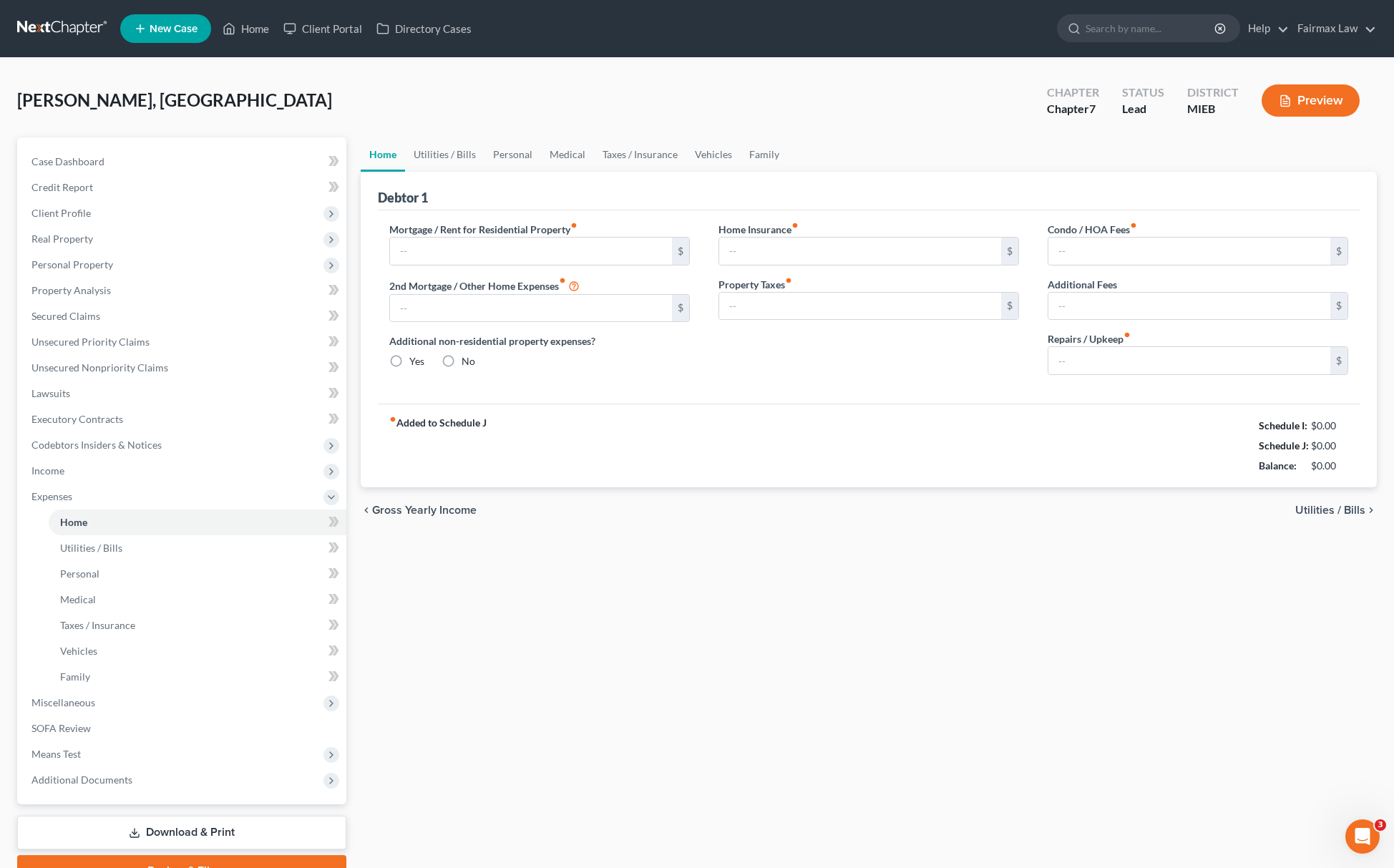
type input "708.00"
type input "0.00"
radio input "true"
type input "0.00"
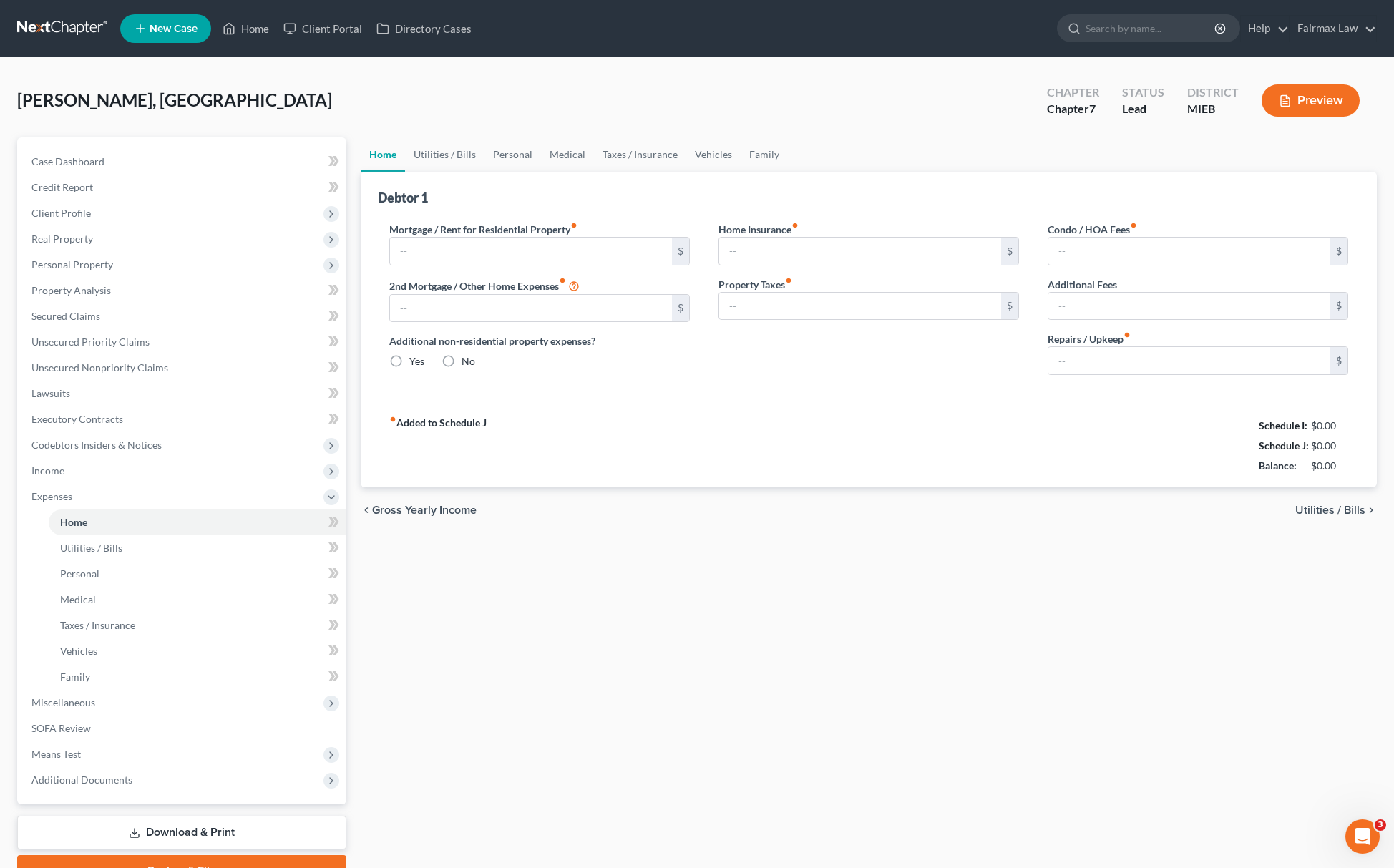
type input "0.00"
drag, startPoint x: 1241, startPoint y: 427, endPoint x: 1360, endPoint y: 473, distance: 127.6
click at [1360, 473] on div "Debtor 1 Mortgage / Rent for Residential Property fiber_manual_record 708.00 $ …" at bounding box center [868, 329] width 1016 height 316
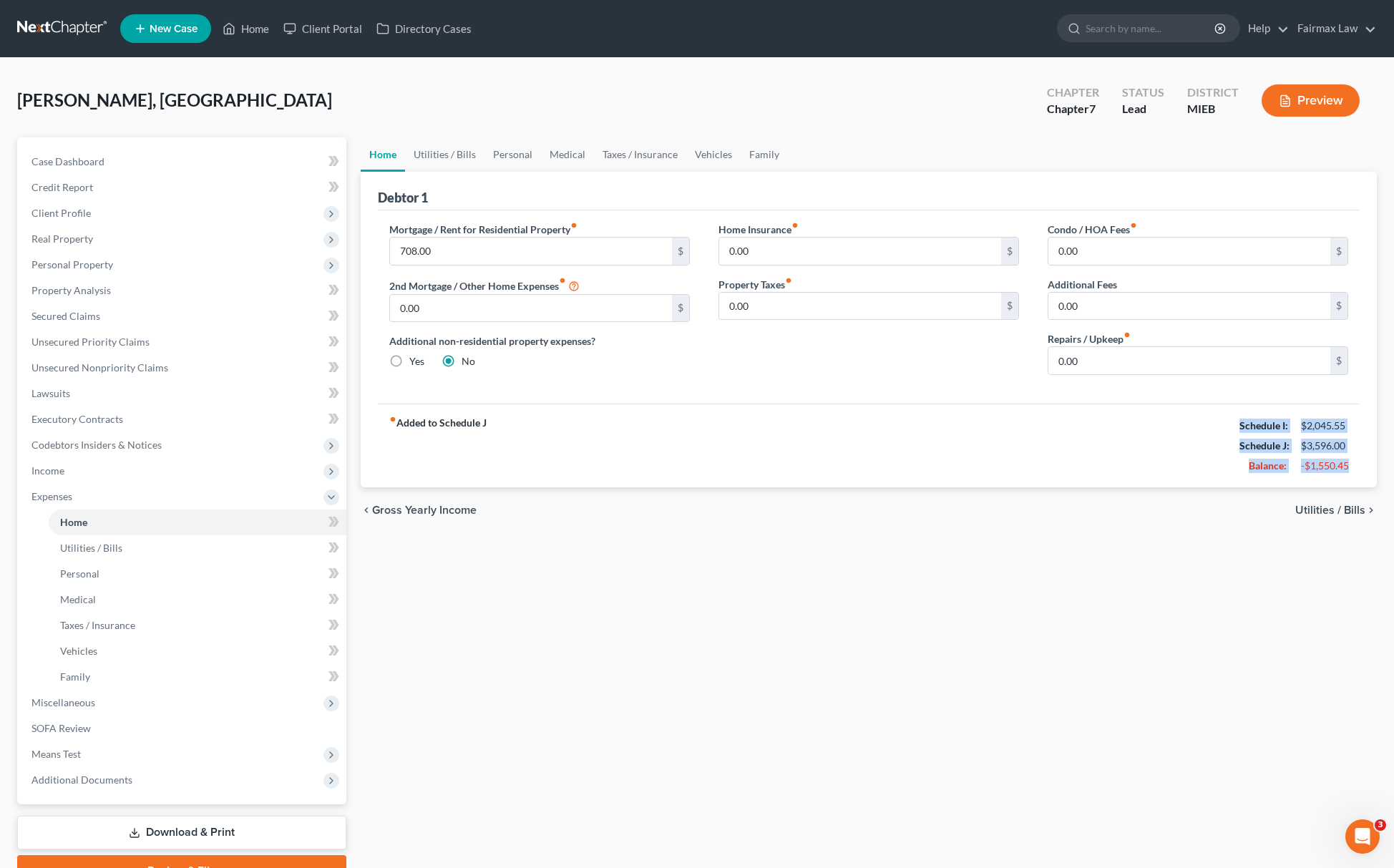
copy div "Schedule I: $2,045.55 Schedule J: $3,596.00 Balance: -$1,550.45"
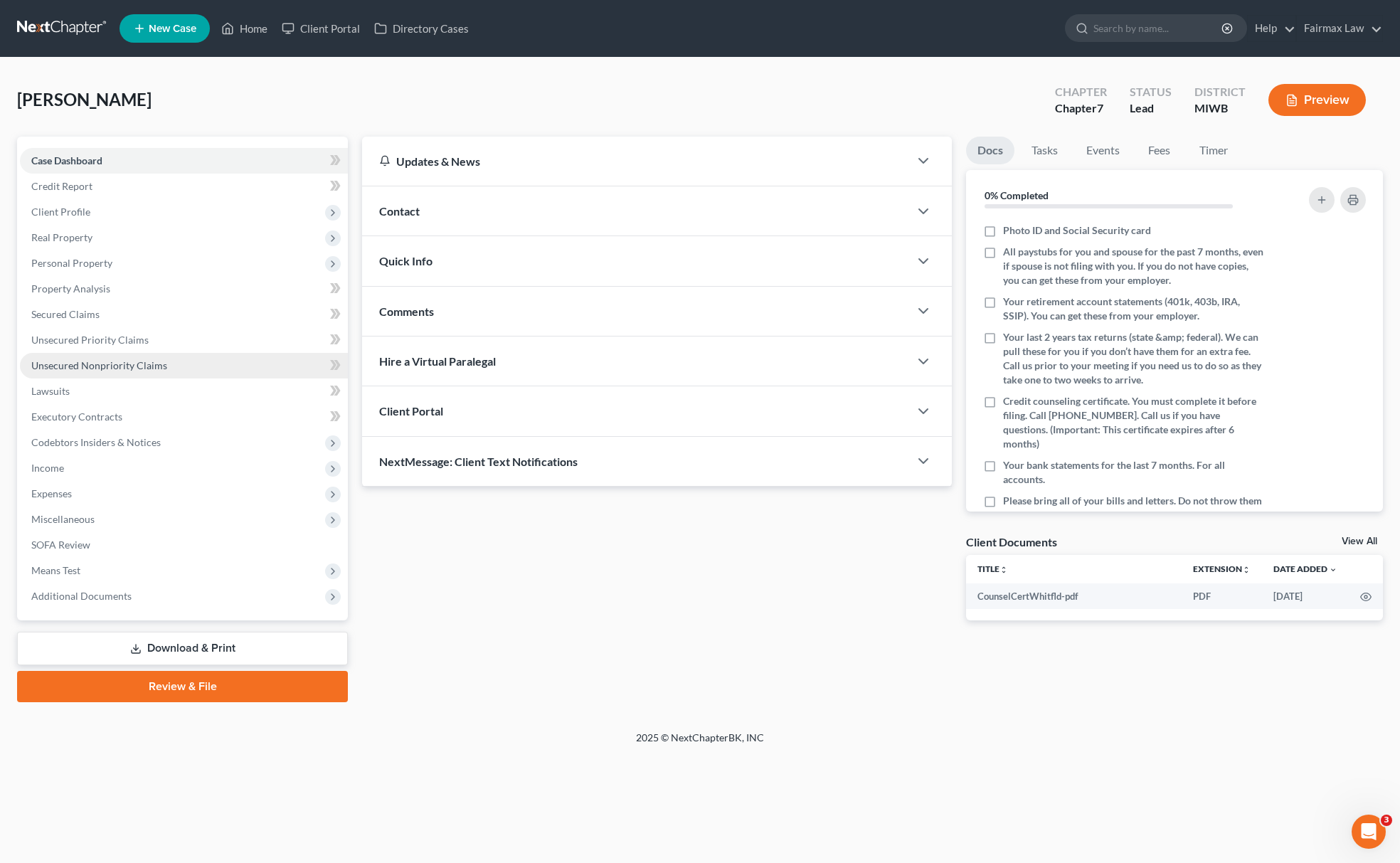
click at [84, 355] on link "Unsecured Nonpriority Claims" at bounding box center [184, 365] width 328 height 25
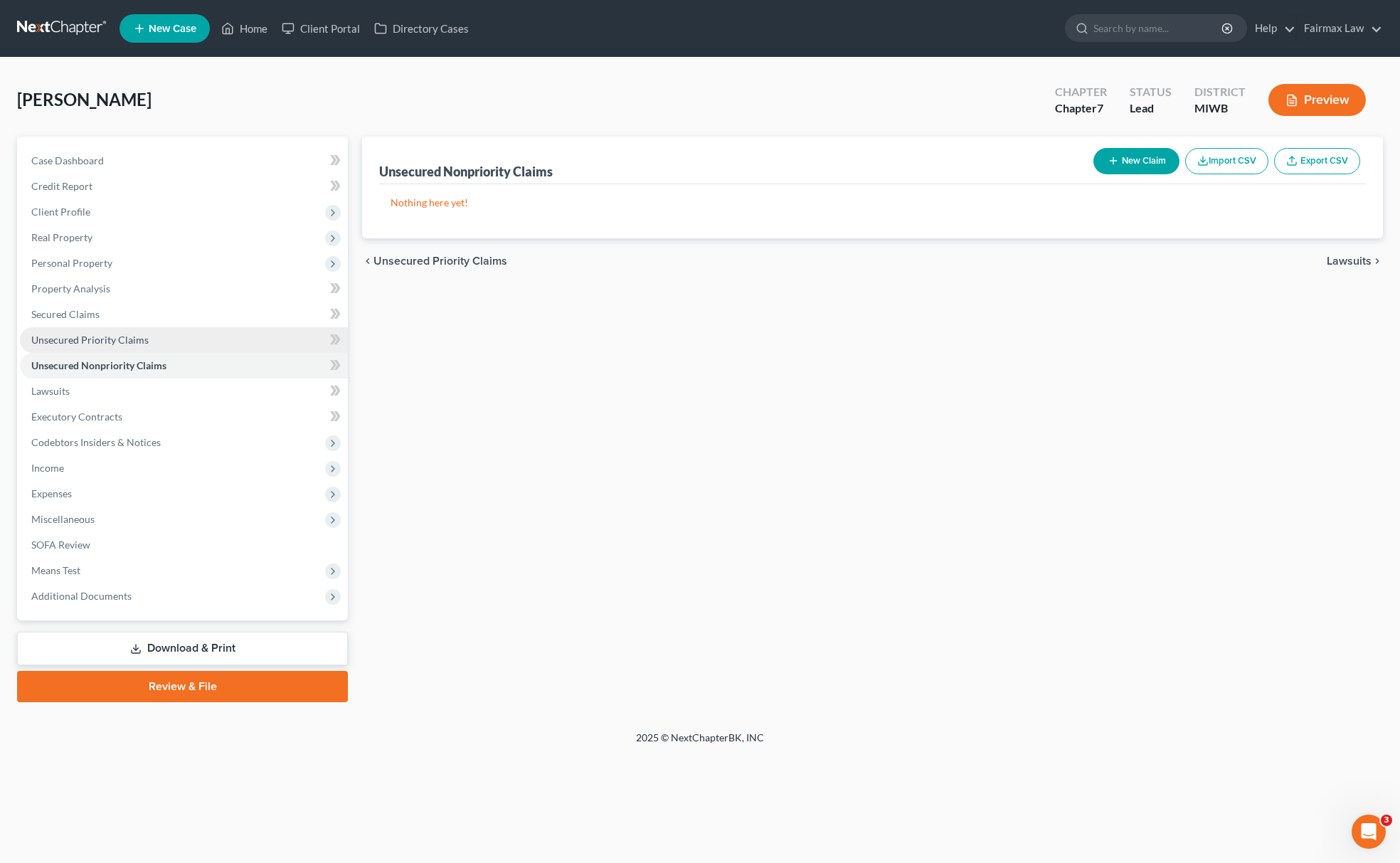
click at [173, 339] on link "Unsecured Priority Claims" at bounding box center [184, 340] width 328 height 25
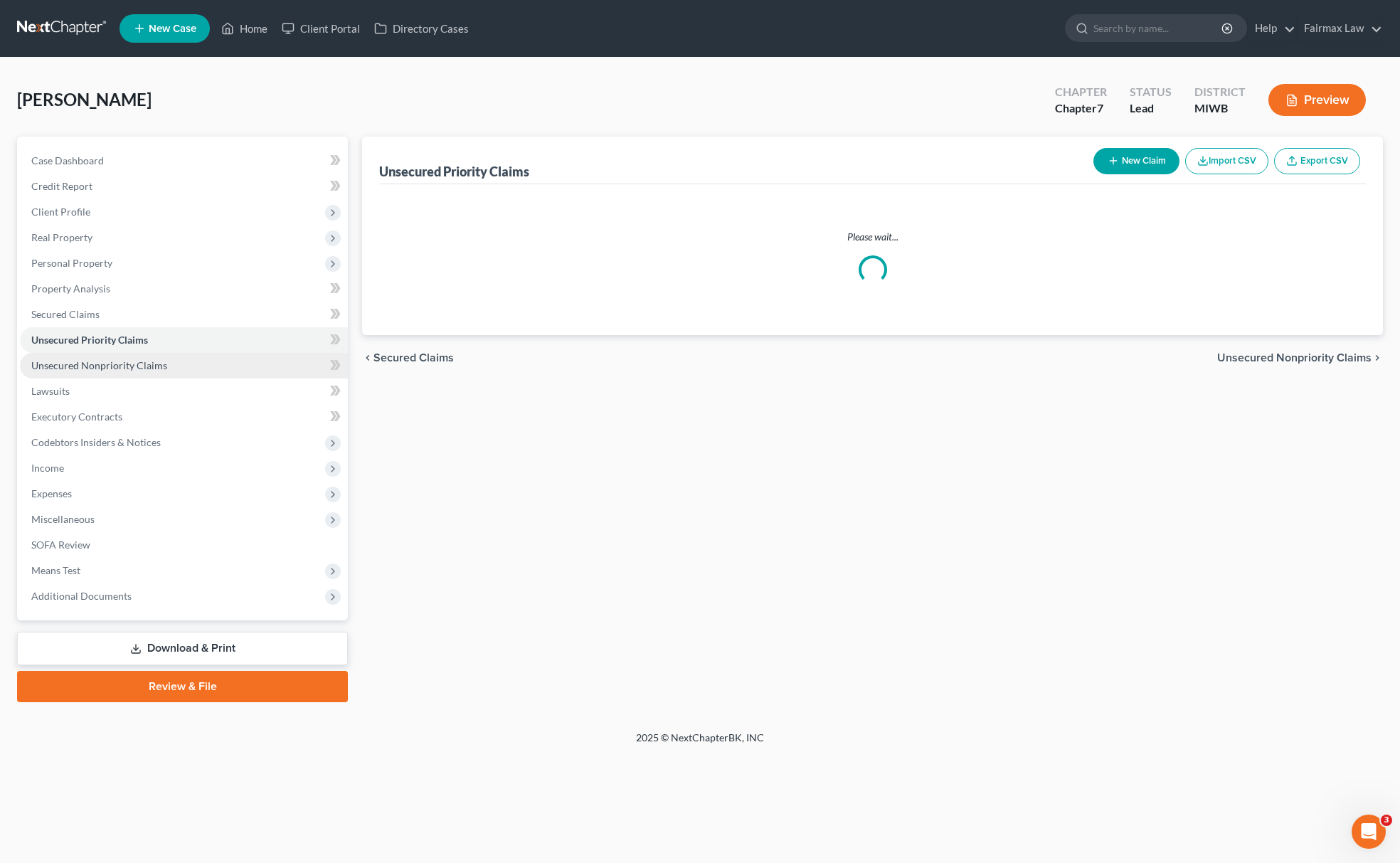
click at [155, 362] on span "Unsecured Nonpriority Claims" at bounding box center [99, 365] width 136 height 12
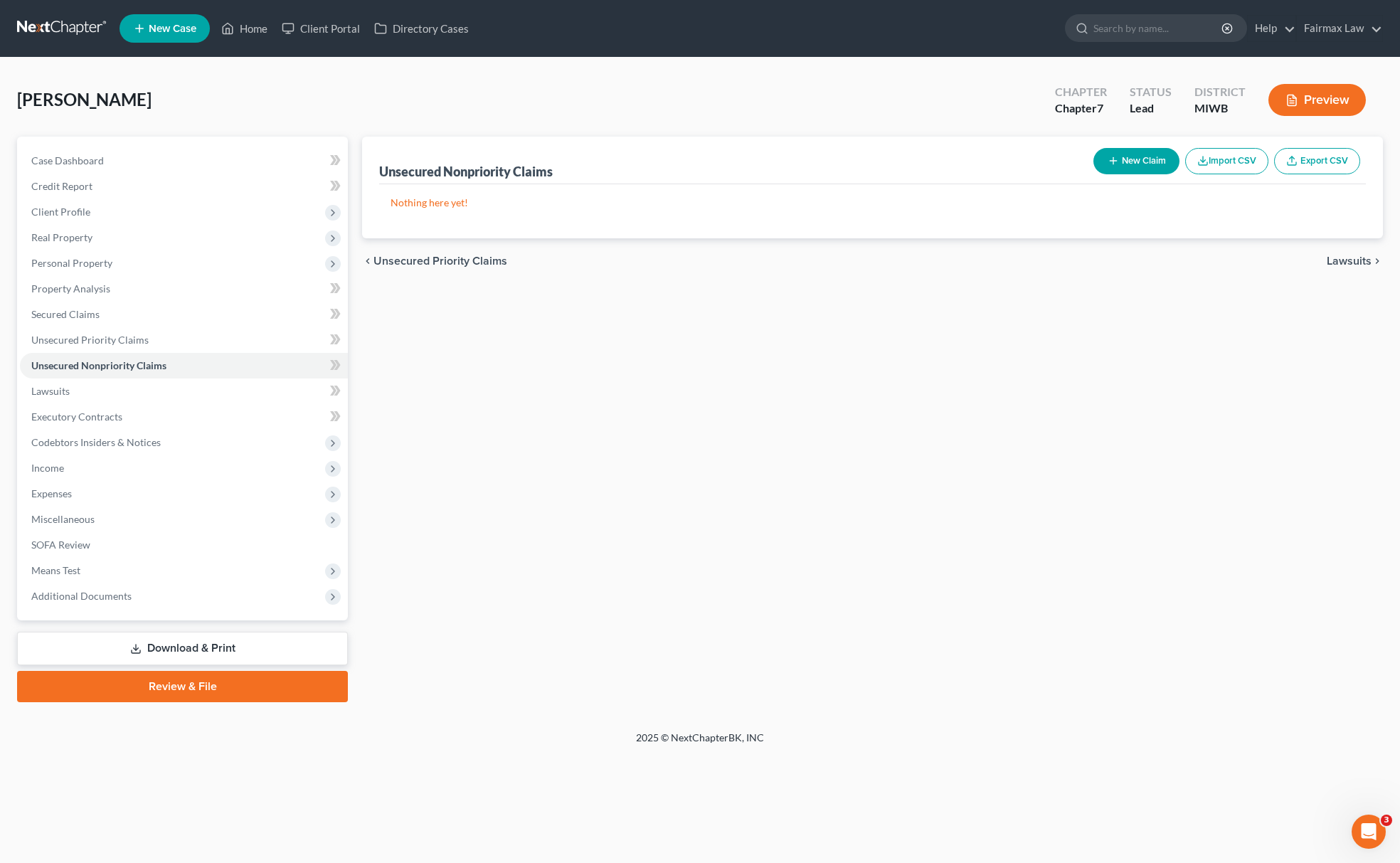
click at [1219, 165] on button "Import CSV" at bounding box center [1227, 161] width 83 height 26
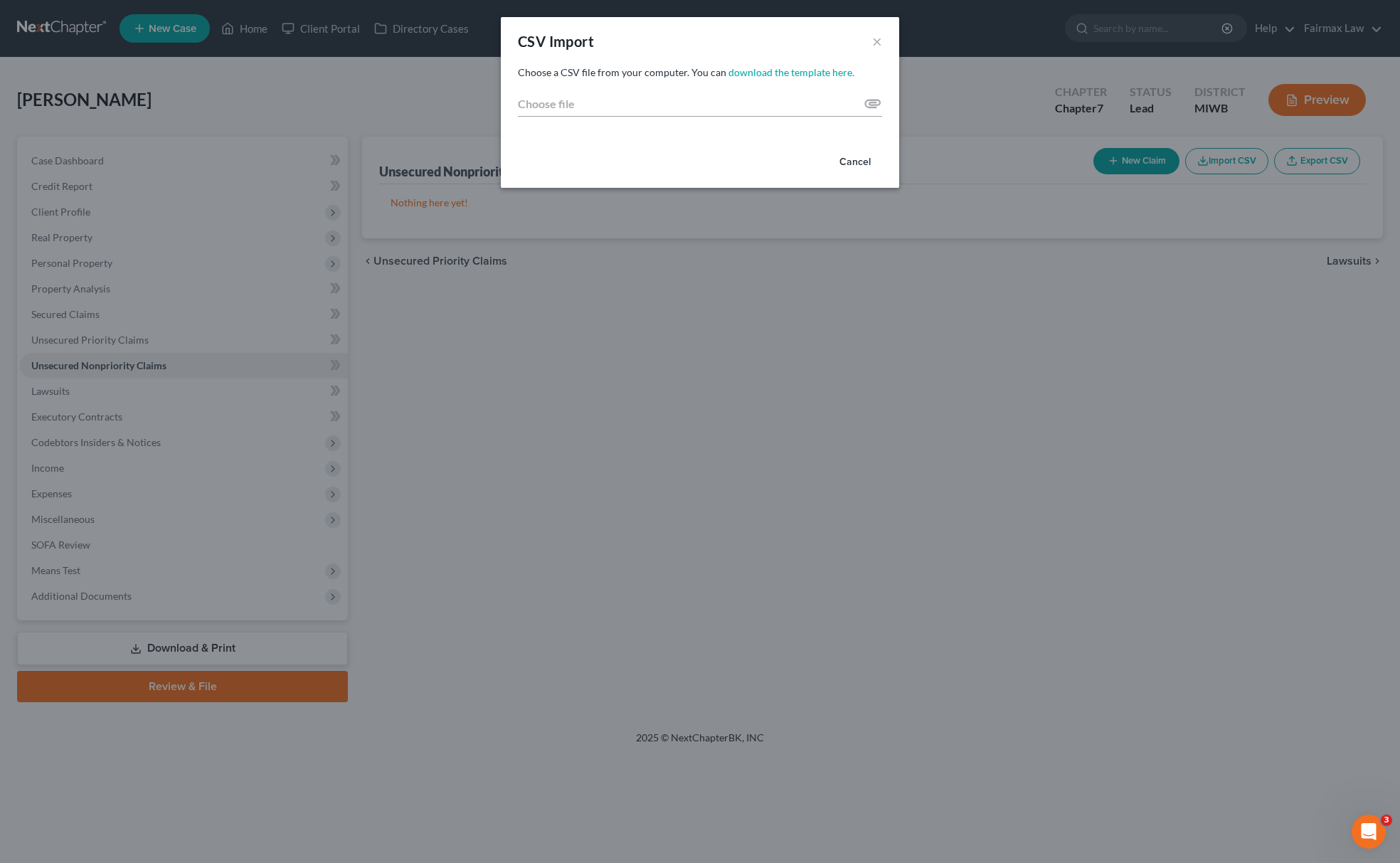
type input "C:\fakepath\2025 - 2025-09-12T110148.660.csv"
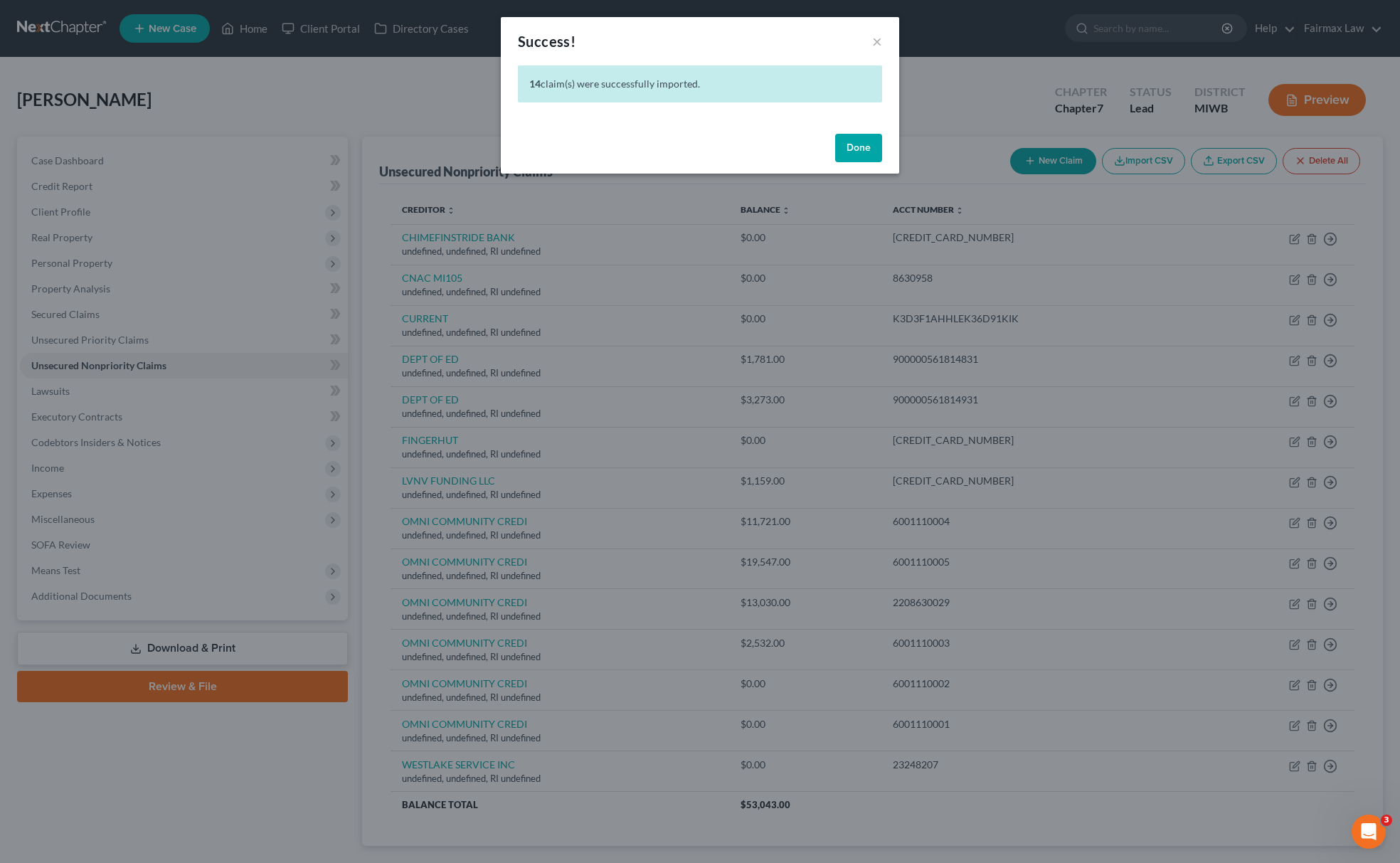
drag, startPoint x: 849, startPoint y: 152, endPoint x: 864, endPoint y: 164, distance: 19.2
click at [849, 152] on button "Done" at bounding box center [859, 147] width 46 height 28
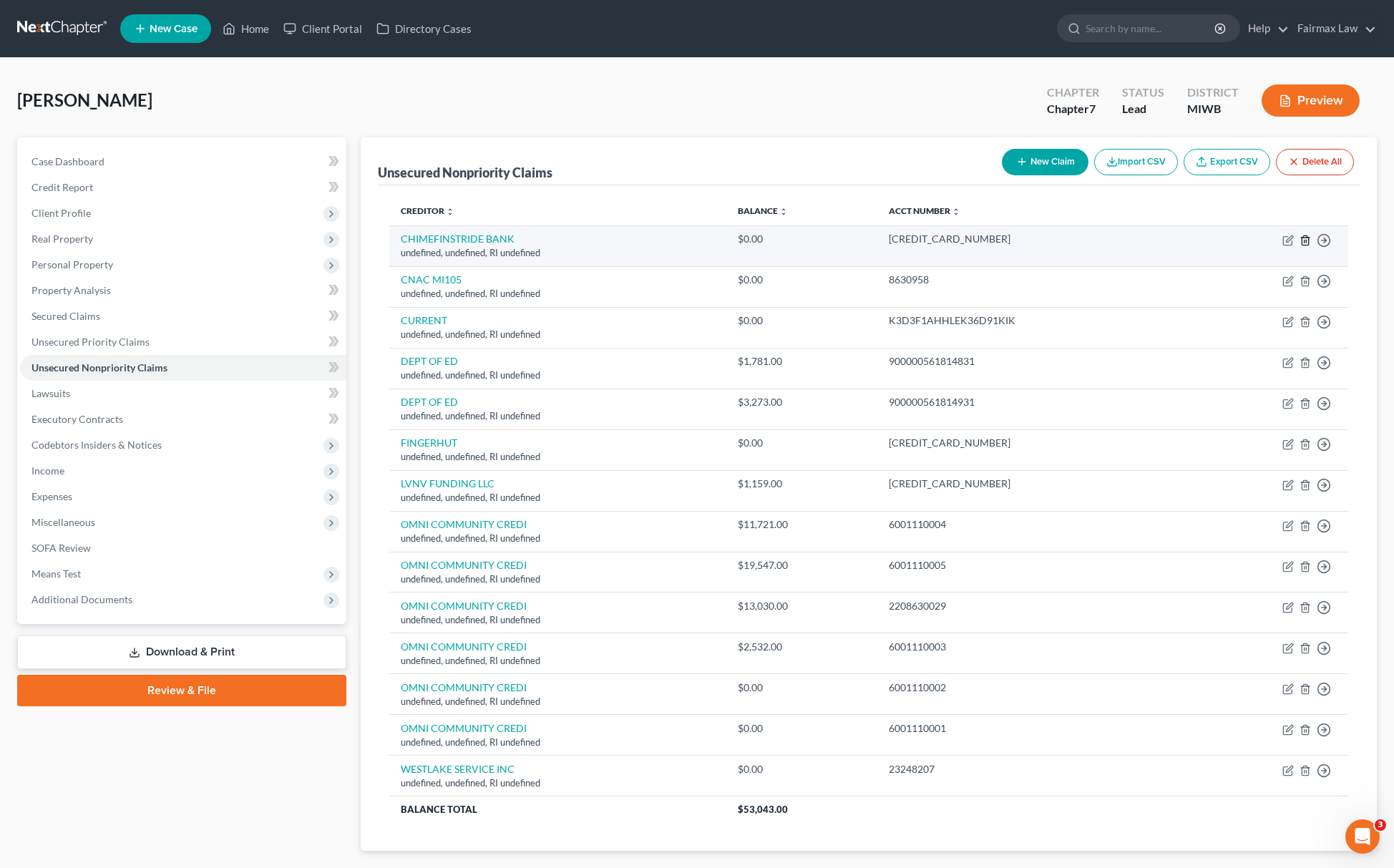
click at [1305, 242] on icon "button" at bounding box center [1305, 241] width 12 height 12
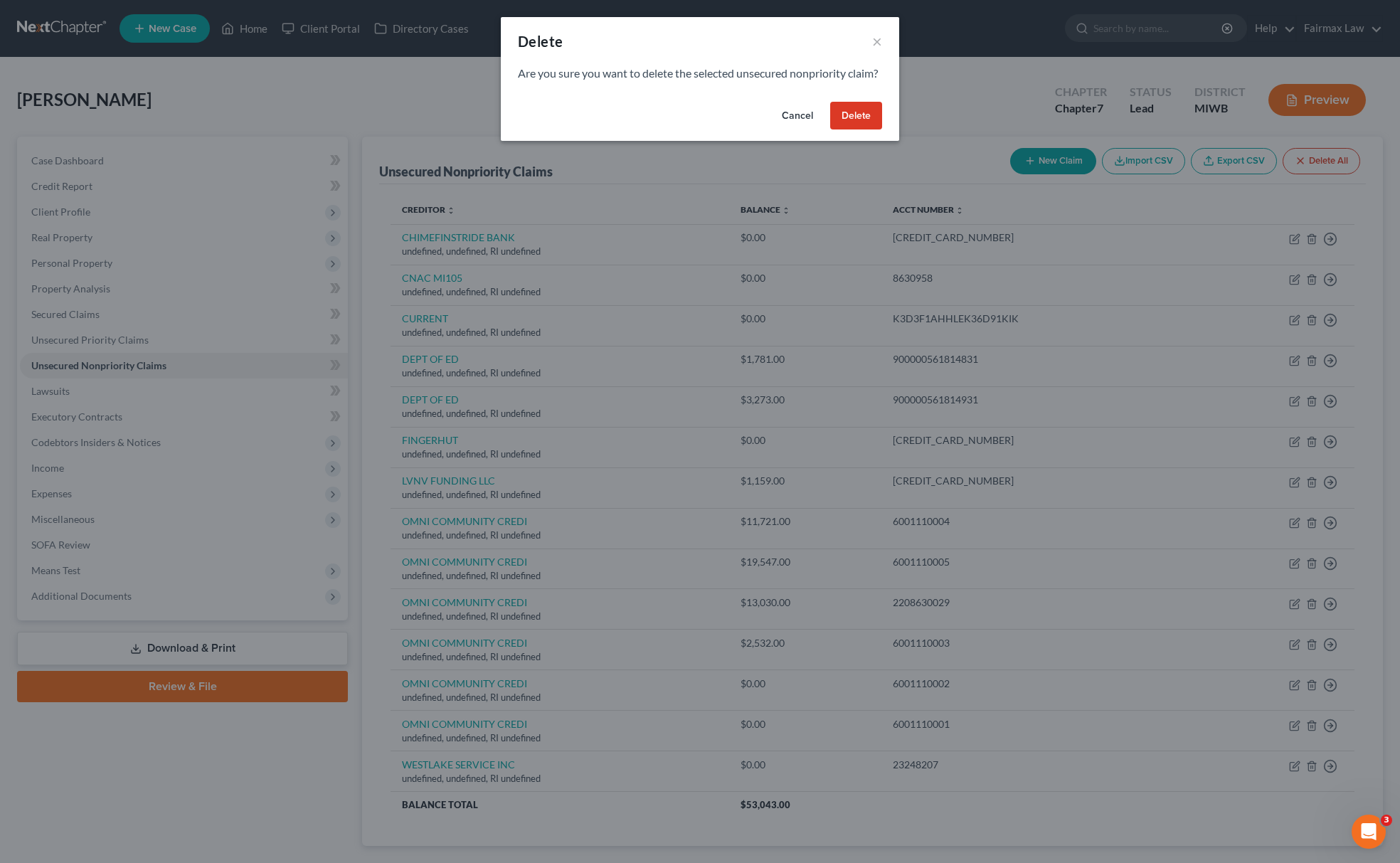
click at [860, 130] on button "Delete" at bounding box center [857, 115] width 52 height 28
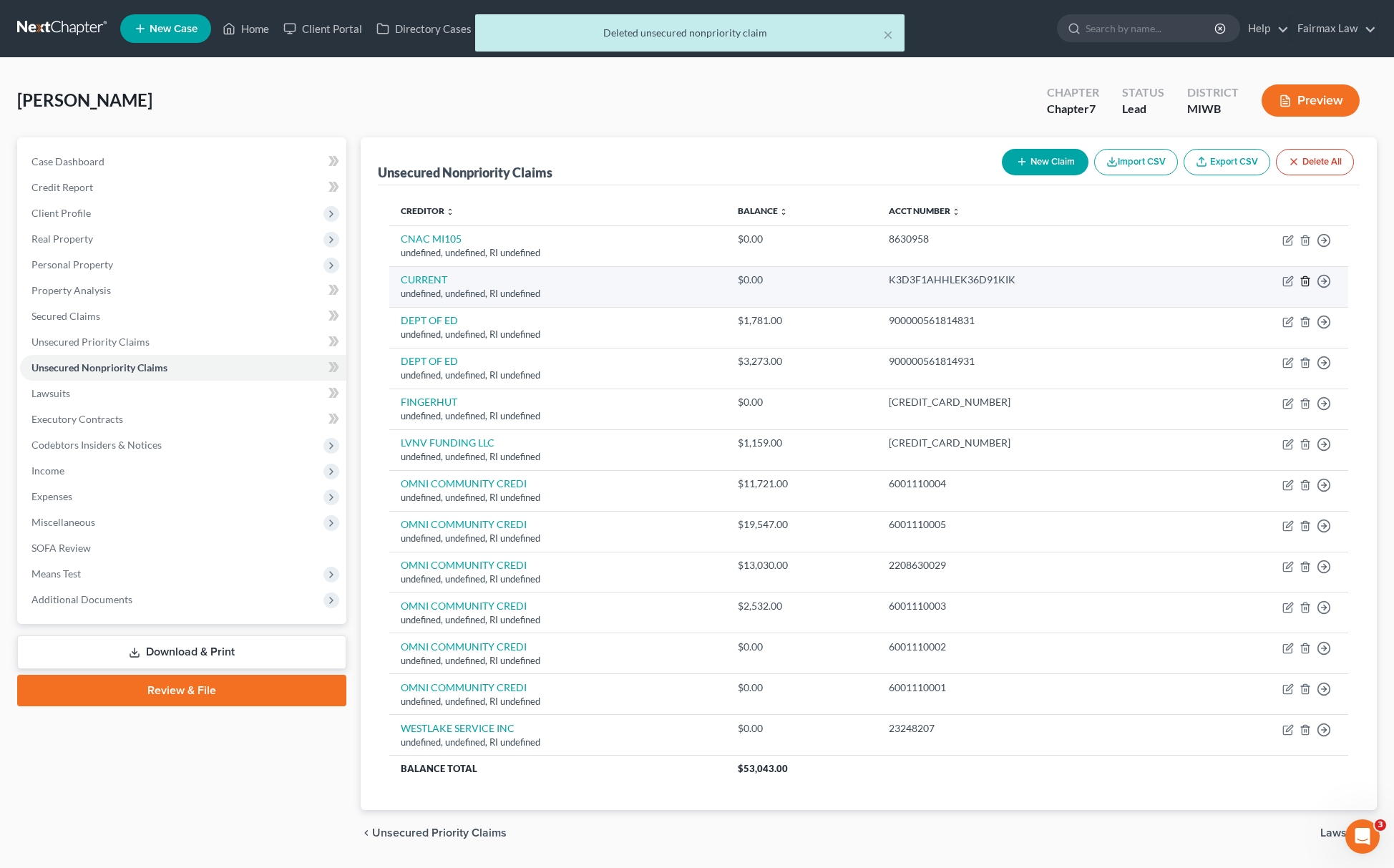
click at [1307, 276] on td "Move to D Move to E Move to G Move to Notice Only" at bounding box center [1268, 286] width 161 height 41
click at [1306, 283] on icon "button" at bounding box center [1305, 282] width 12 height 12
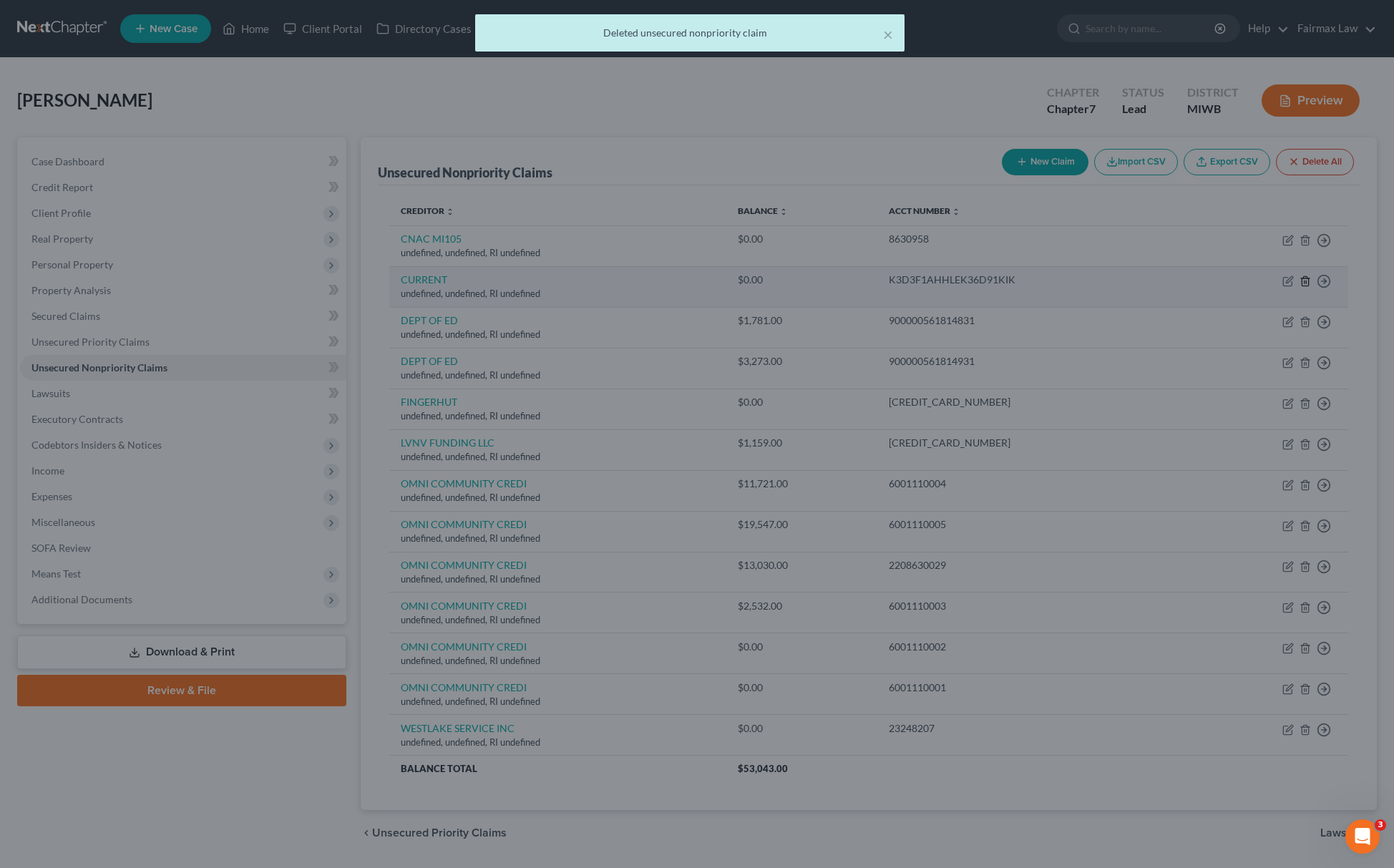
click at [1306, 283] on div "Delete × Are you sure you want to delete the selected unsecured nonpriority cla…" at bounding box center [697, 434] width 1394 height 868
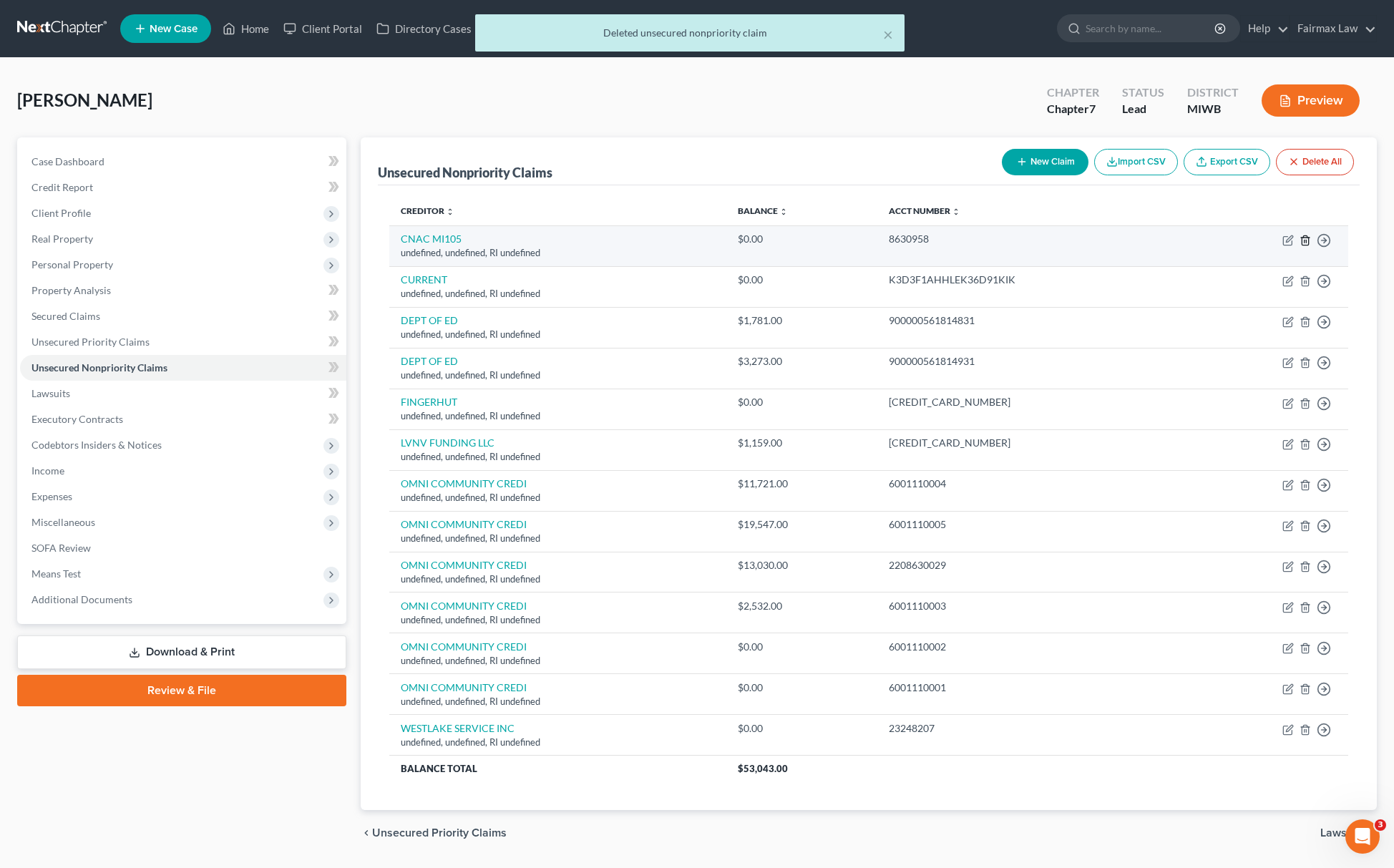
drag, startPoint x: 1306, startPoint y: 228, endPoint x: 1309, endPoint y: 238, distance: 10.4
click at [1308, 234] on td "Move to D Move to E Move to G Move to Notice Only" at bounding box center [1268, 245] width 161 height 41
click at [1309, 236] on icon "button" at bounding box center [1305, 241] width 12 height 12
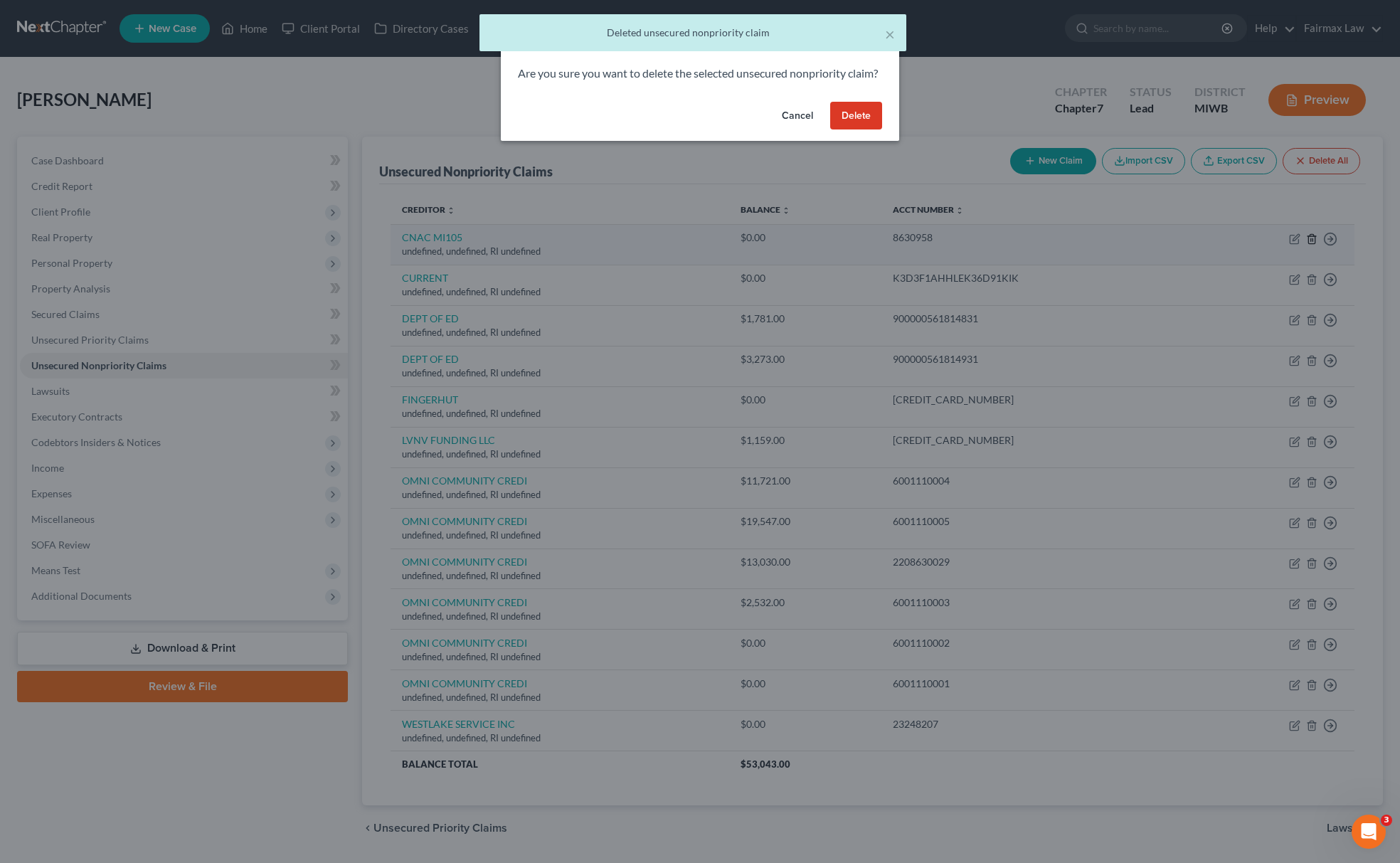
click at [1302, 237] on div "Delete × Are you sure you want to delete the selected unsecured nonpriority cla…" at bounding box center [700, 431] width 1400 height 863
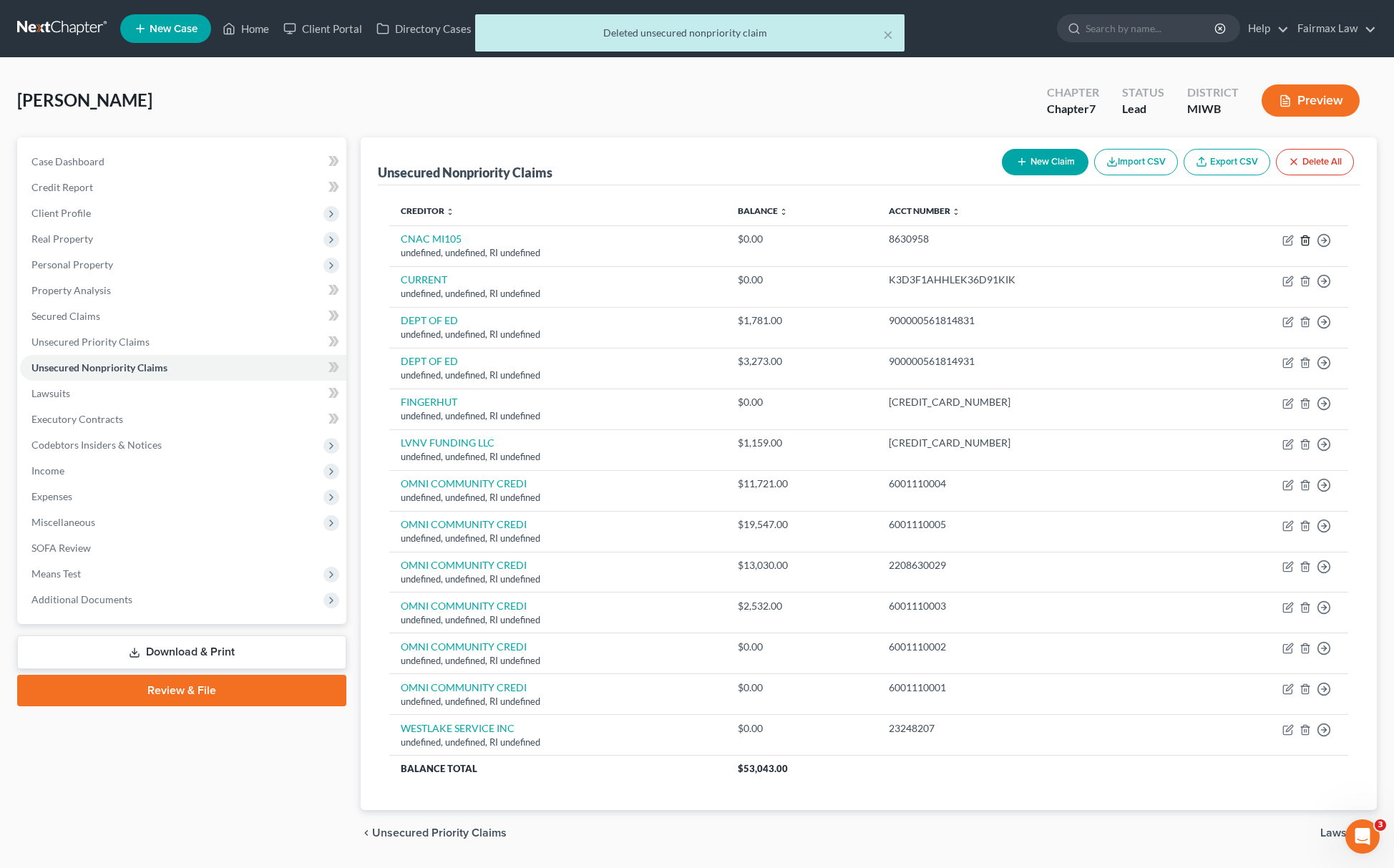
click at [1308, 239] on icon "button" at bounding box center [1305, 241] width 7 height 10
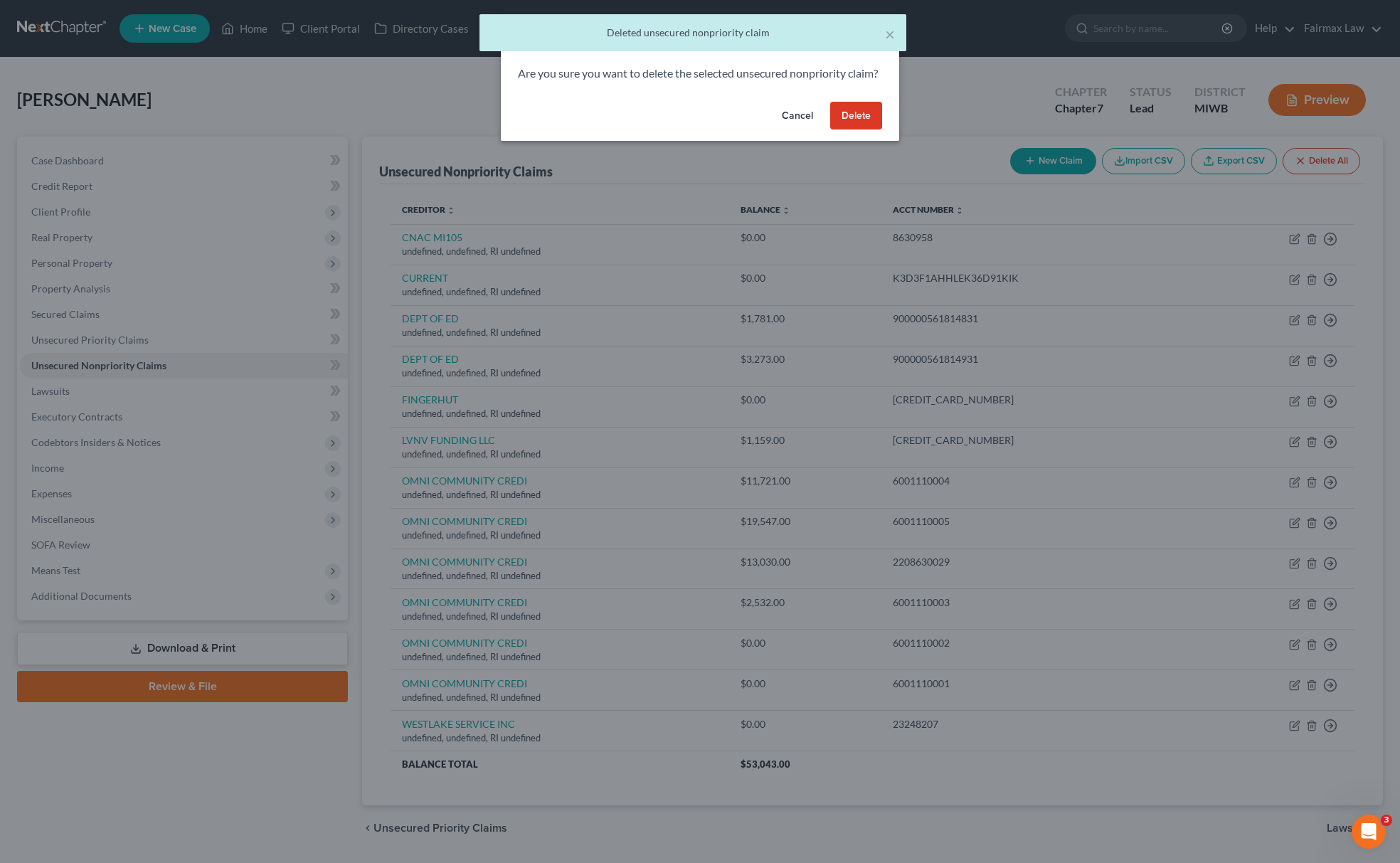
click at [864, 130] on button "Delete" at bounding box center [857, 115] width 52 height 28
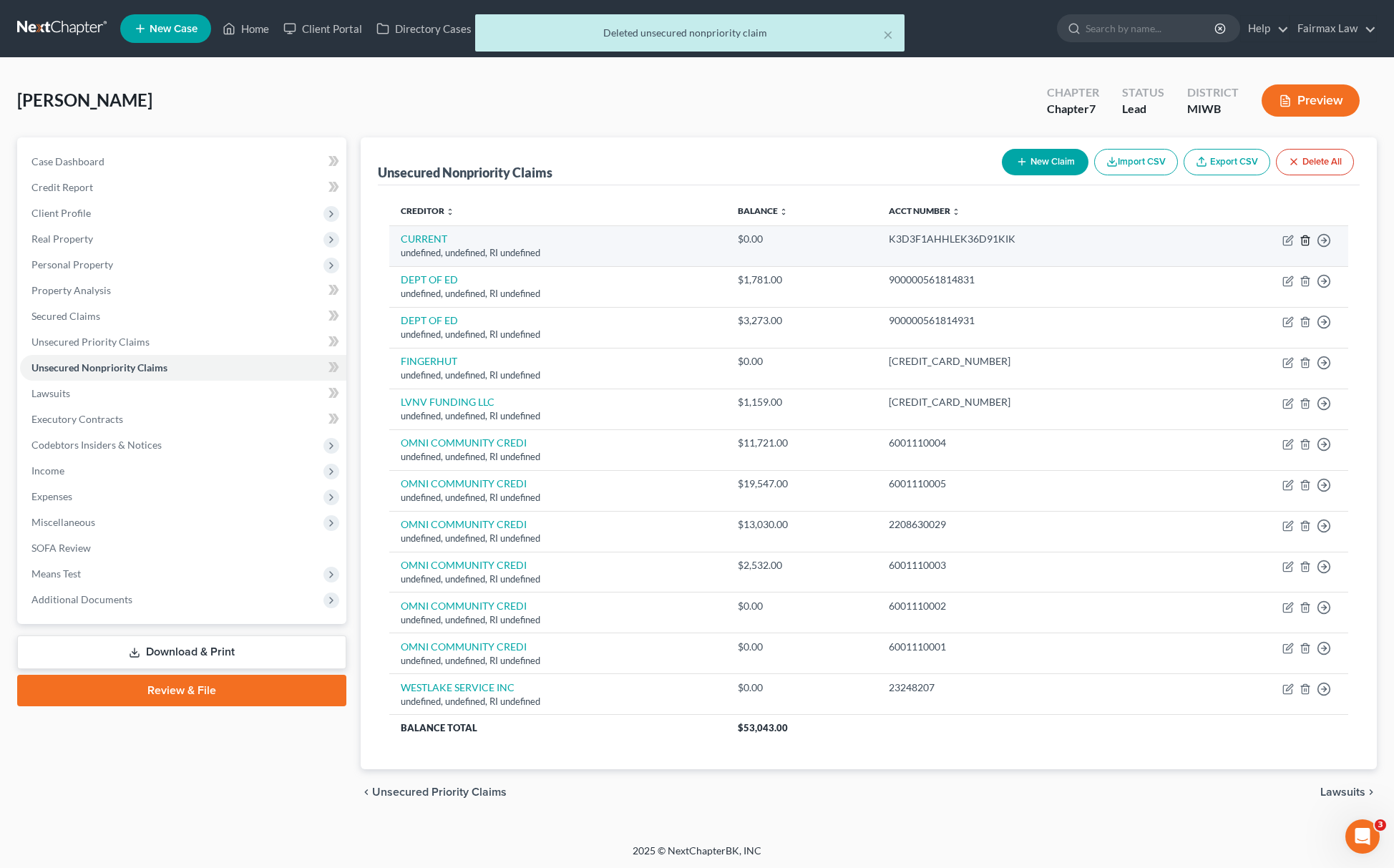
click at [1310, 239] on icon "button" at bounding box center [1305, 241] width 12 height 12
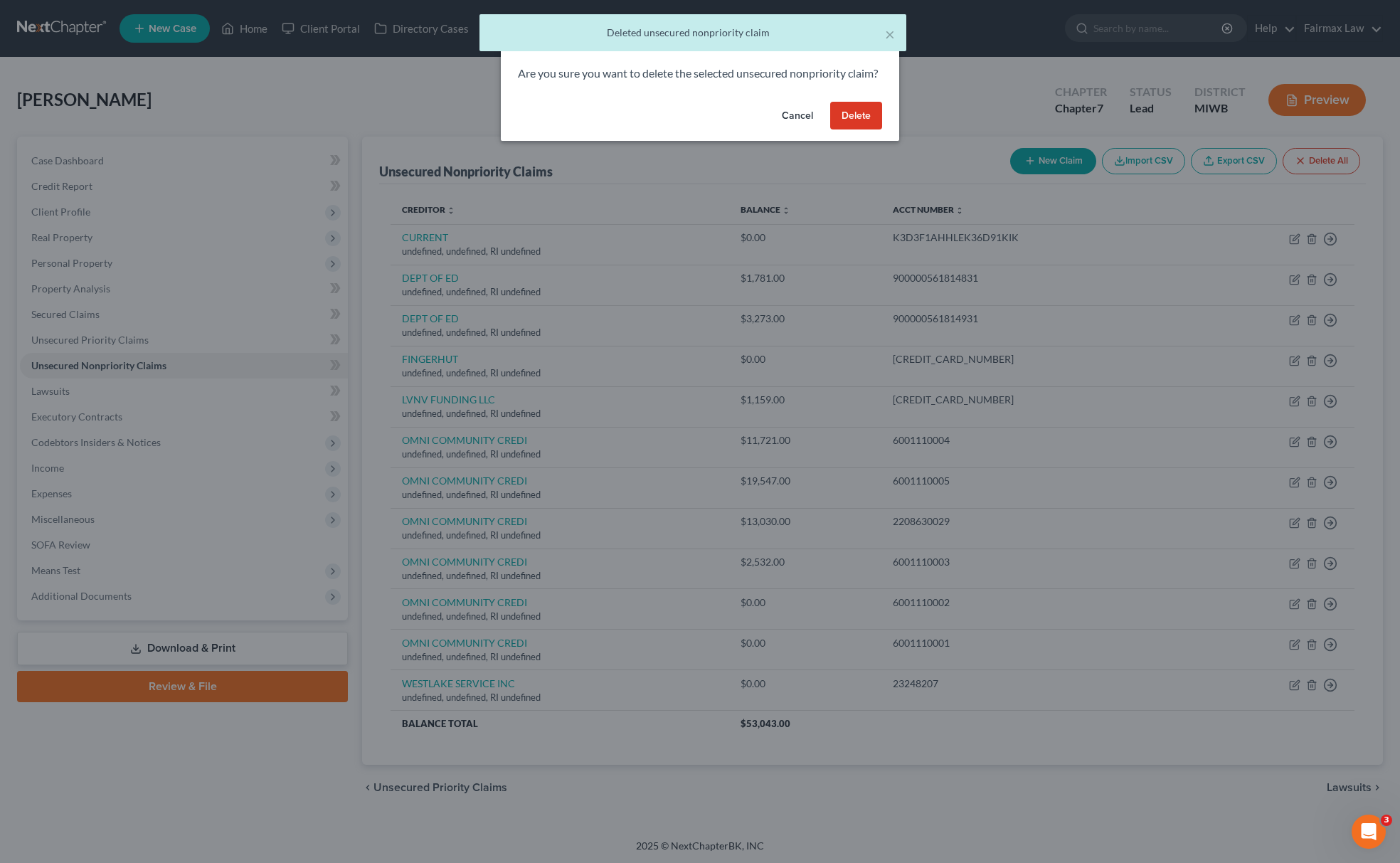
click at [864, 130] on button "Delete" at bounding box center [857, 115] width 52 height 28
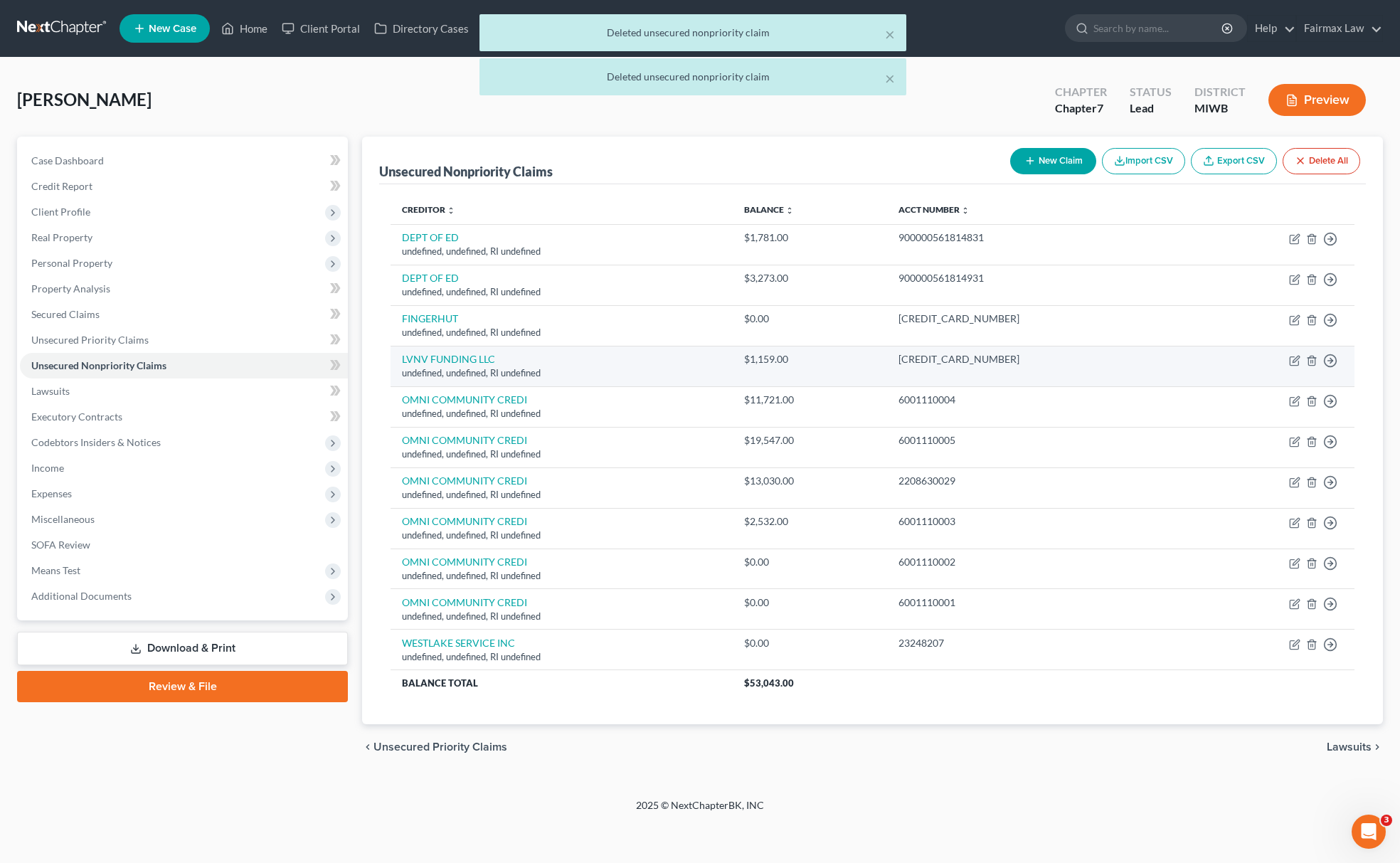
click at [1318, 362] on td "Move to D Move to E Move to G Move to Notice Only" at bounding box center [1273, 366] width 163 height 41
click at [1307, 357] on icon "button" at bounding box center [1312, 361] width 12 height 12
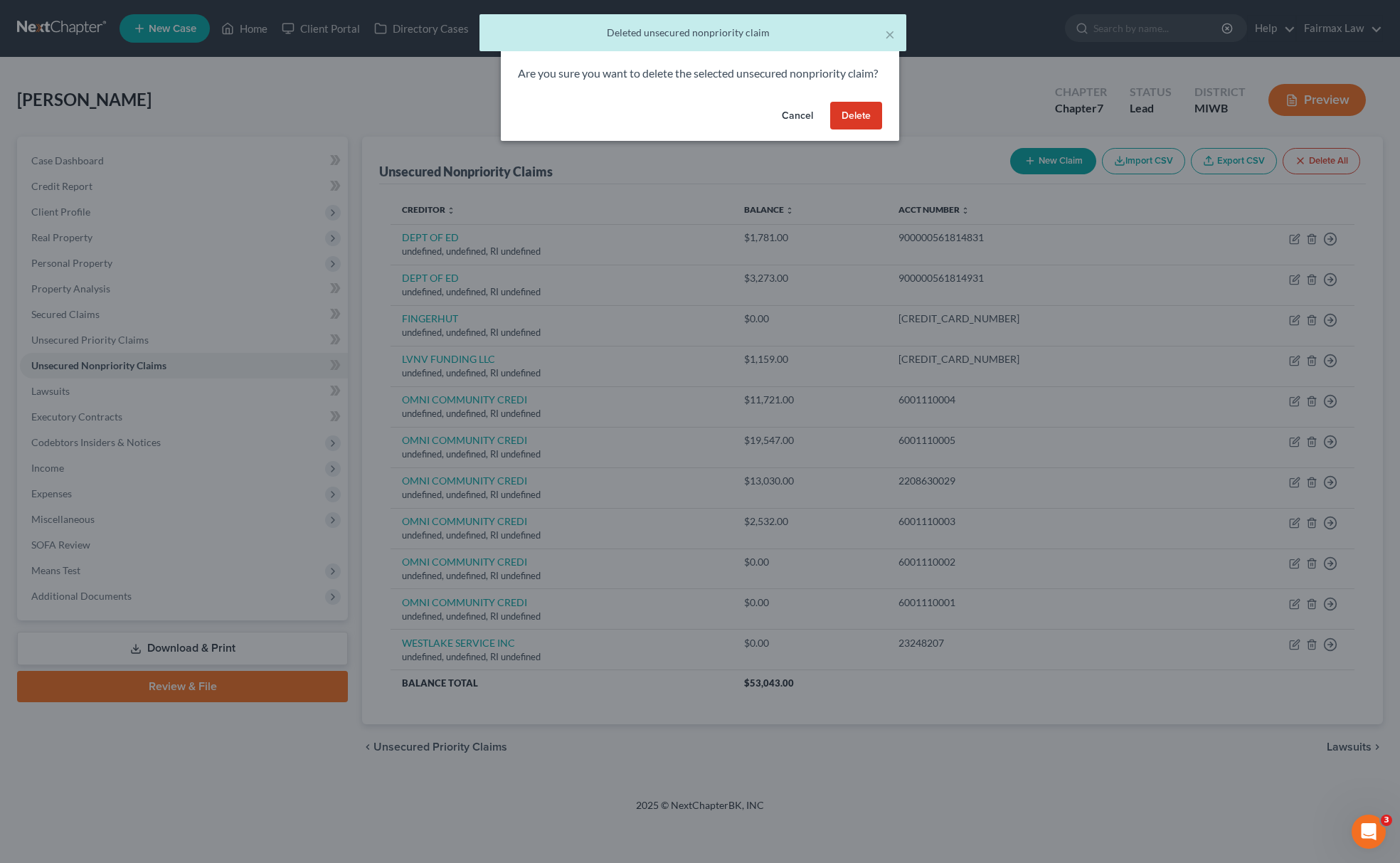
click at [860, 124] on button "Delete" at bounding box center [857, 115] width 52 height 28
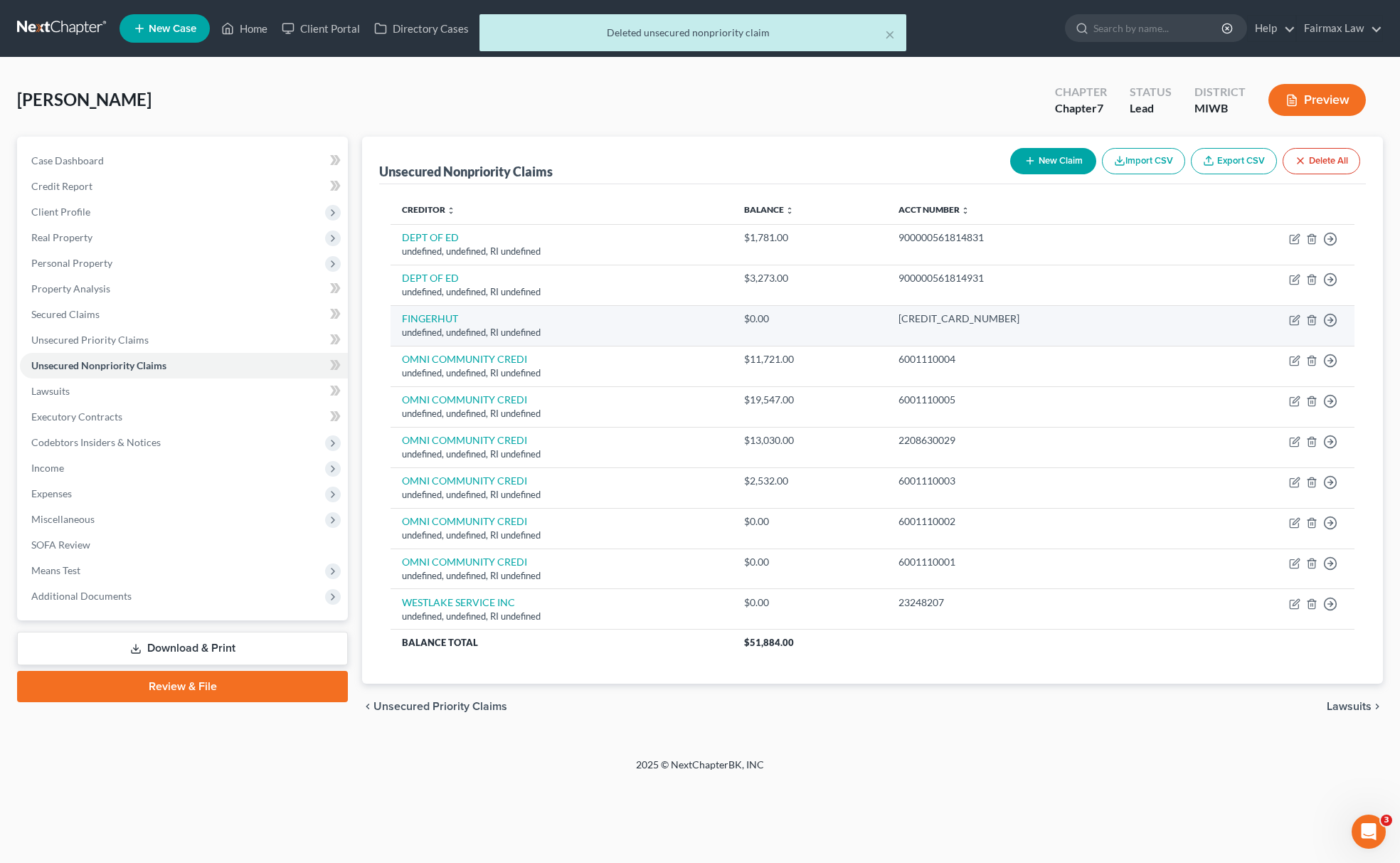
click at [1310, 326] on td "Move to D Move to E Move to G Move to Notice Only" at bounding box center [1273, 325] width 163 height 41
click at [1315, 320] on icon "button" at bounding box center [1311, 321] width 7 height 10
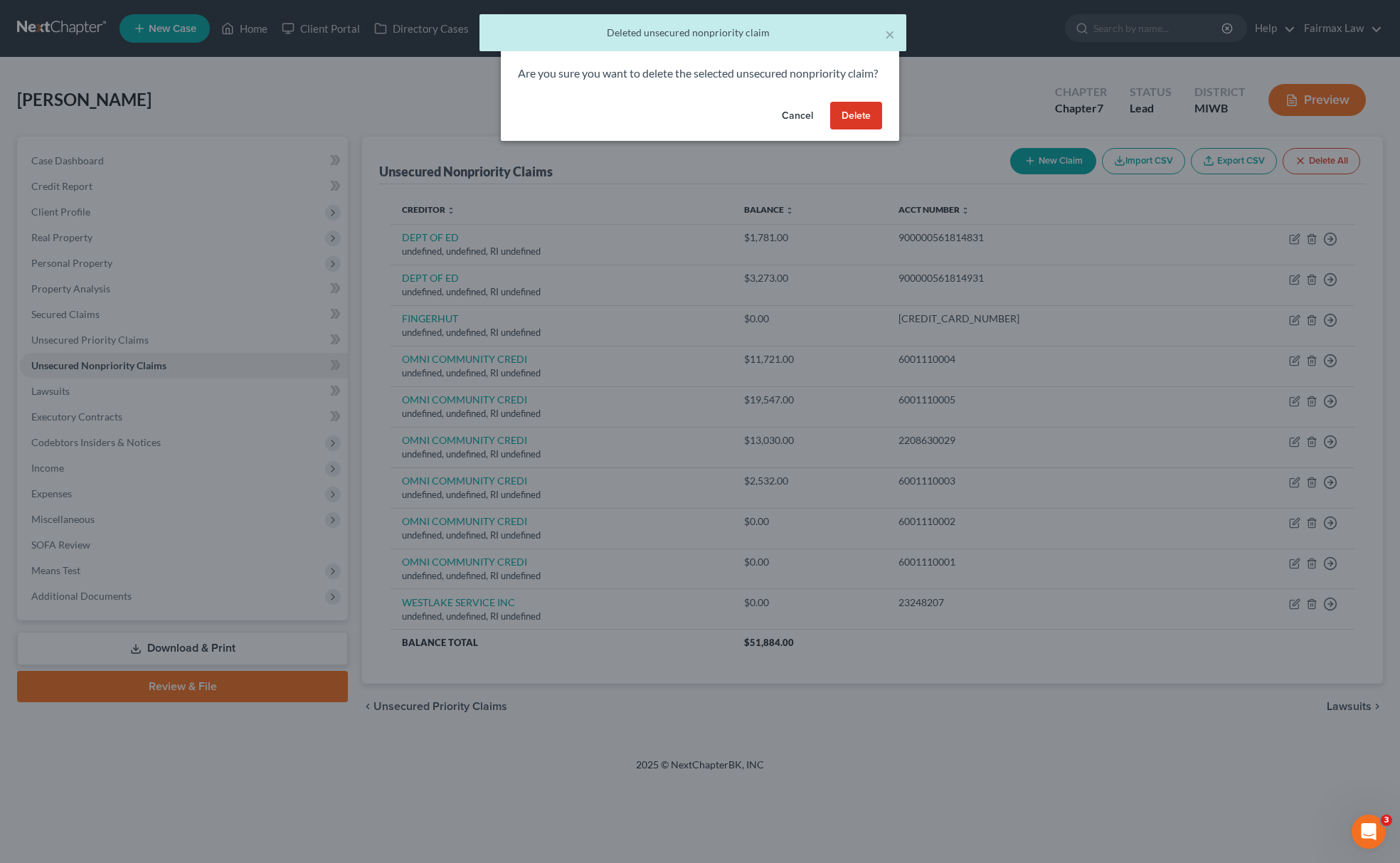
click at [854, 130] on button "Delete" at bounding box center [857, 115] width 52 height 28
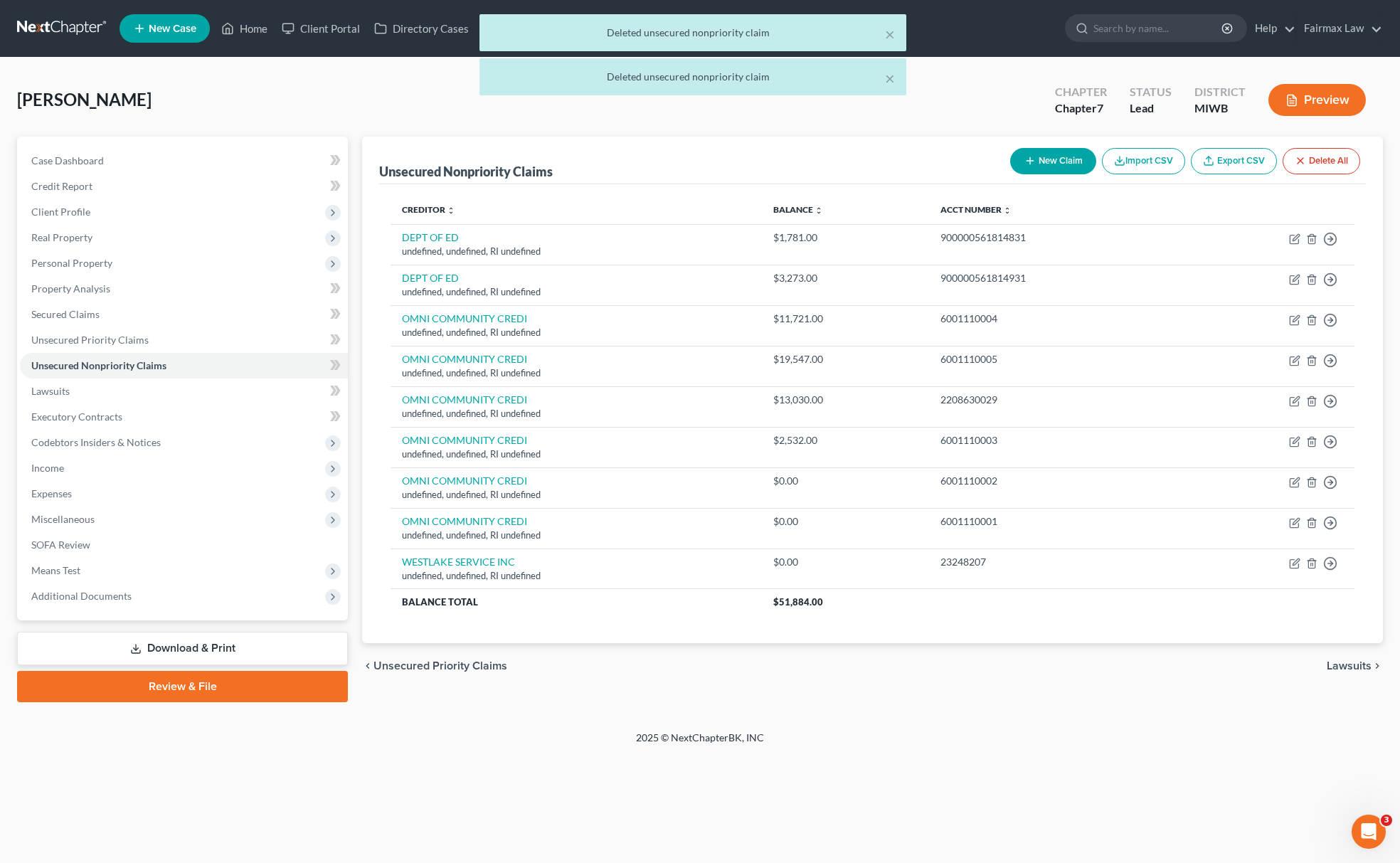
click at [1319, 158] on button "Delete All" at bounding box center [1322, 161] width 77 height 26
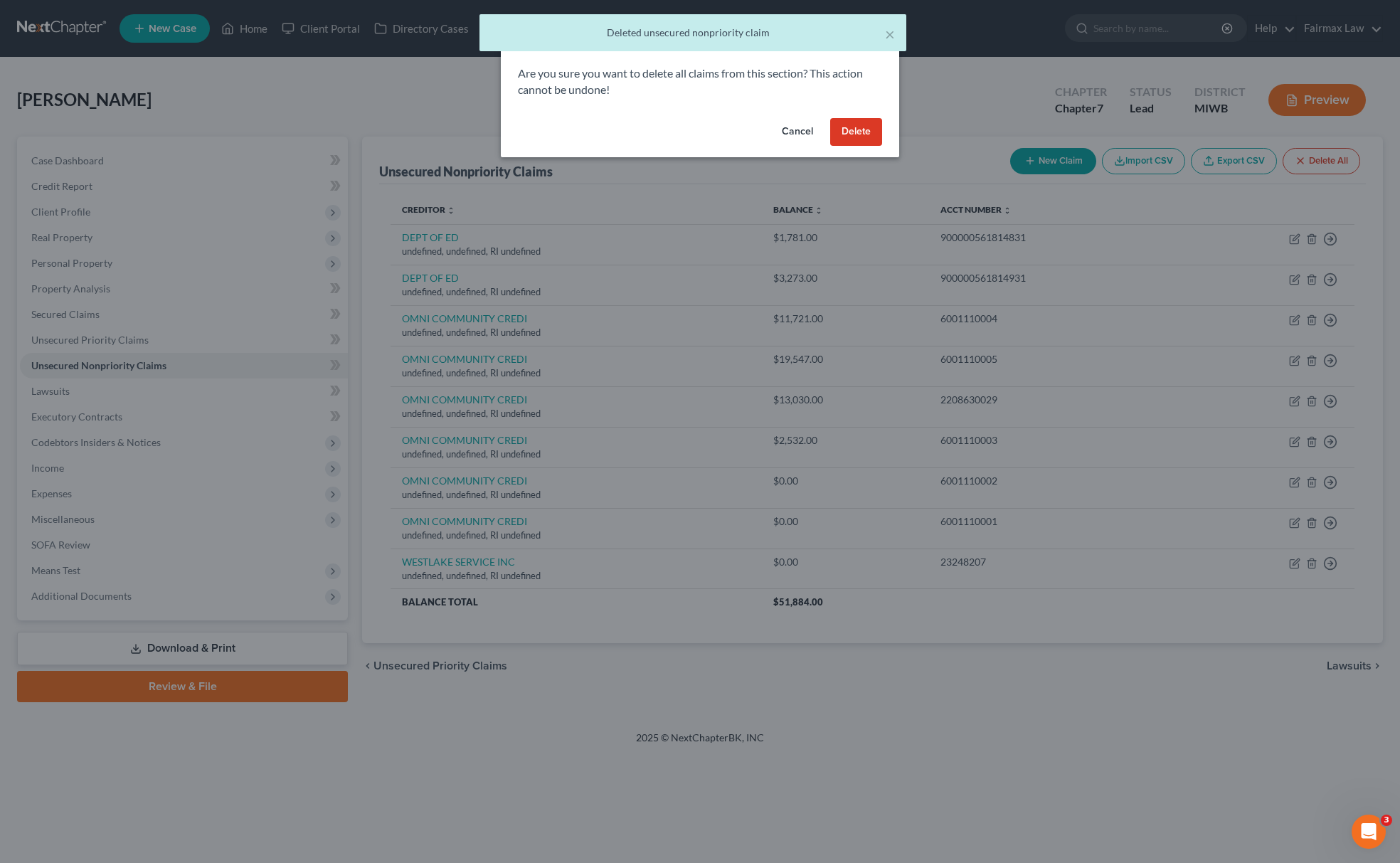
click at [857, 136] on button "Delete" at bounding box center [857, 132] width 52 height 28
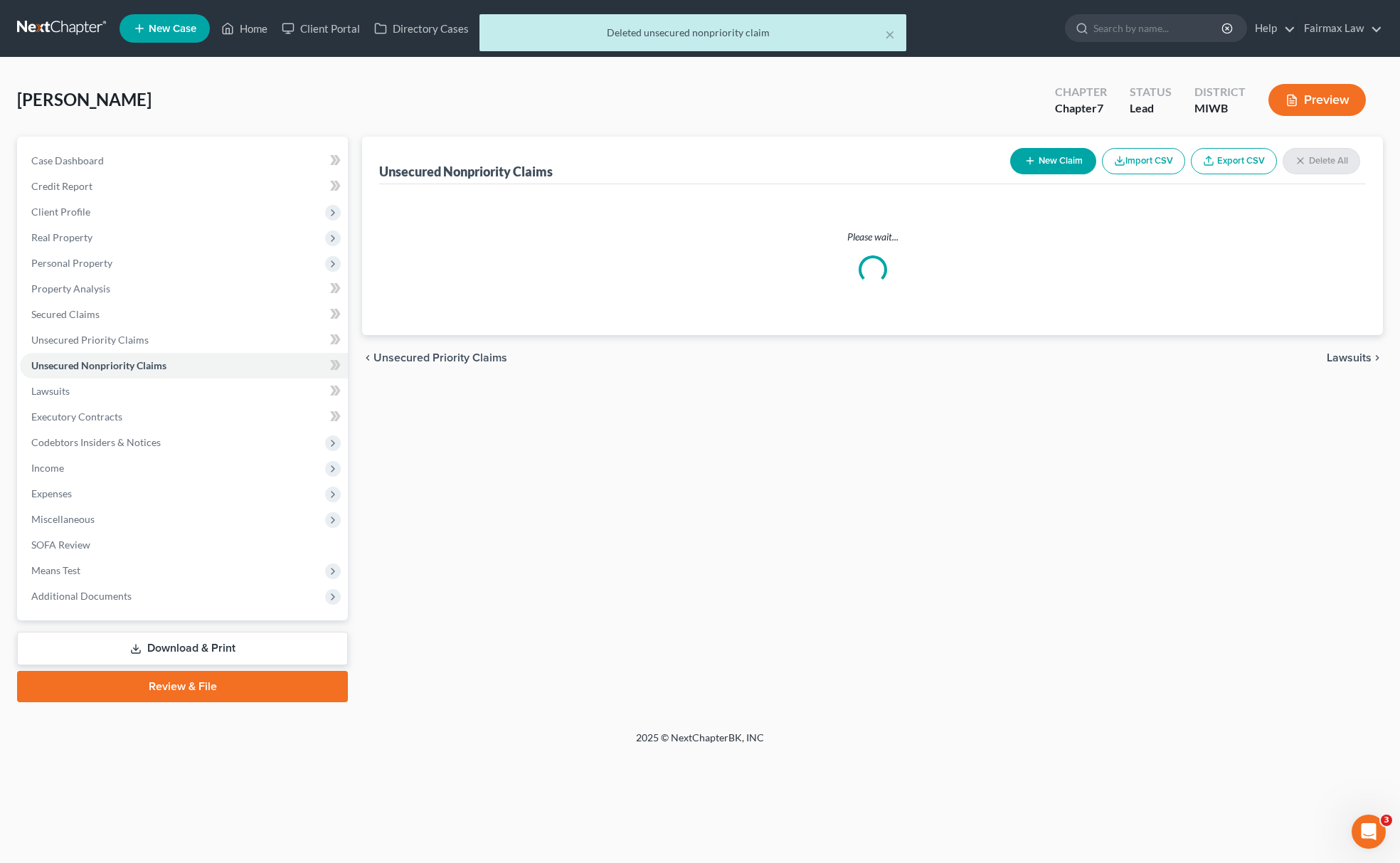
click at [1147, 163] on div "New Claim Import CSV Export CSV Delete All" at bounding box center [1185, 161] width 361 height 38
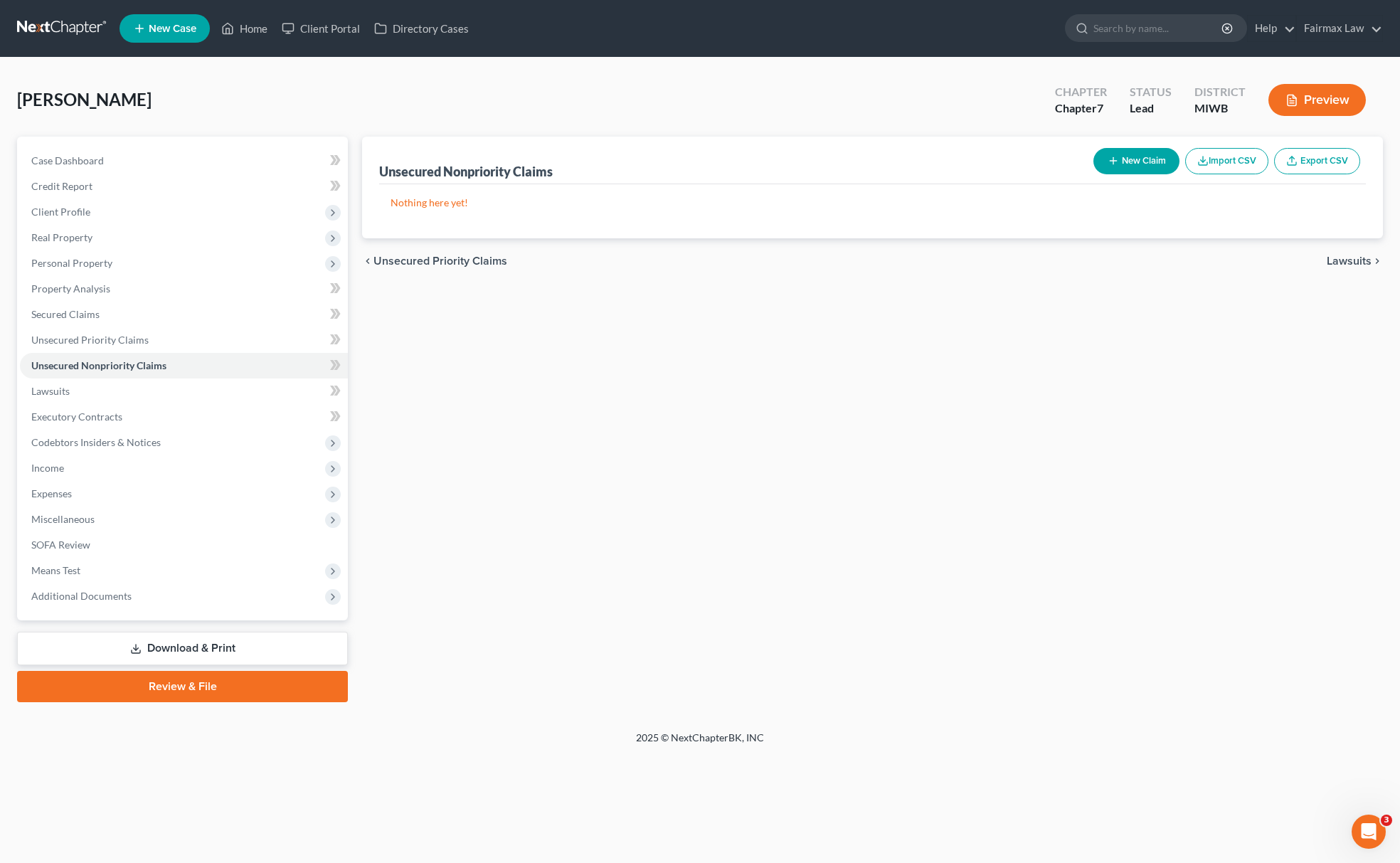
click at [1249, 164] on button "Import CSV" at bounding box center [1227, 161] width 83 height 26
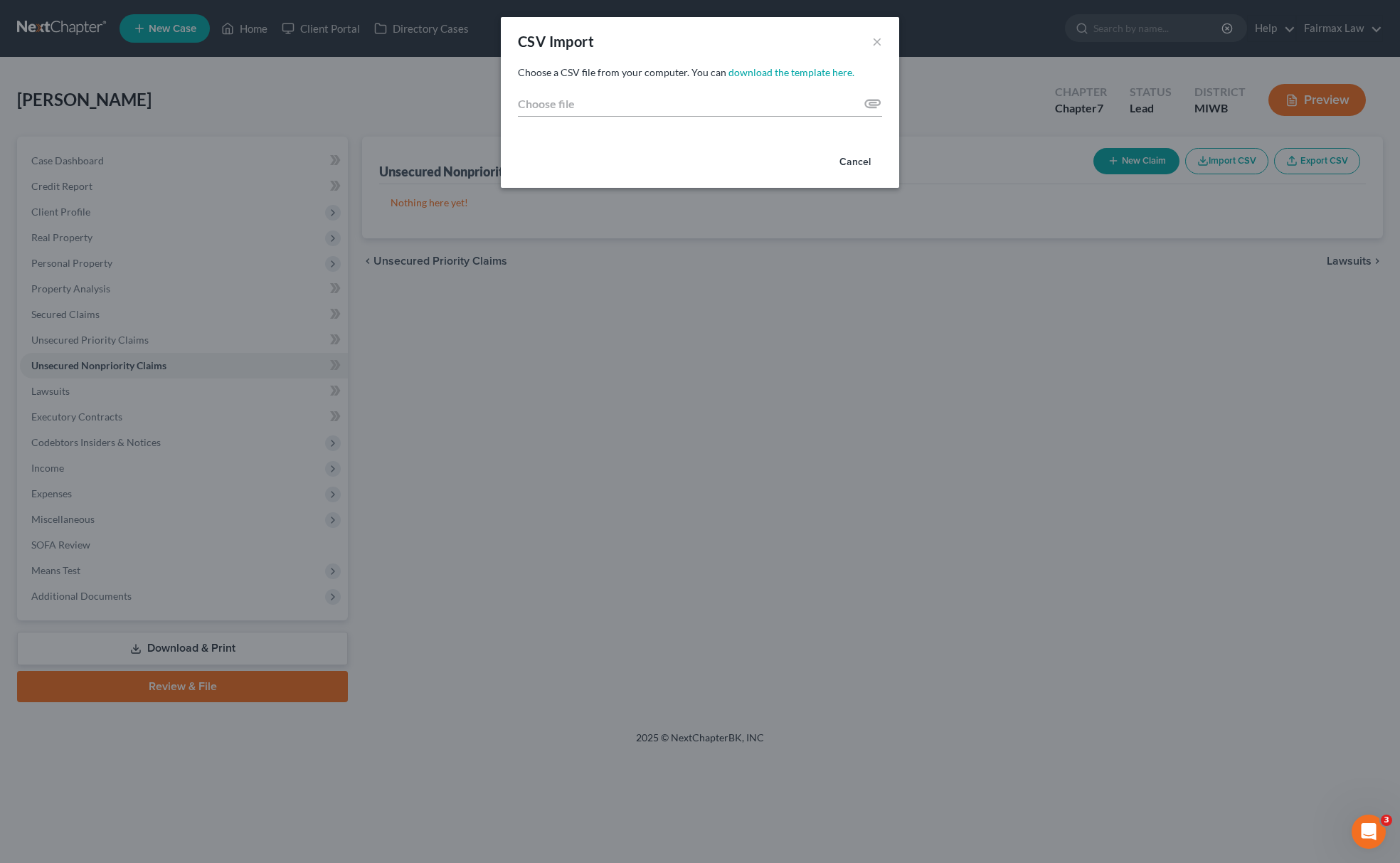
type input "C:\fakepath\2025 - 2025-09-12T110148.660.csv"
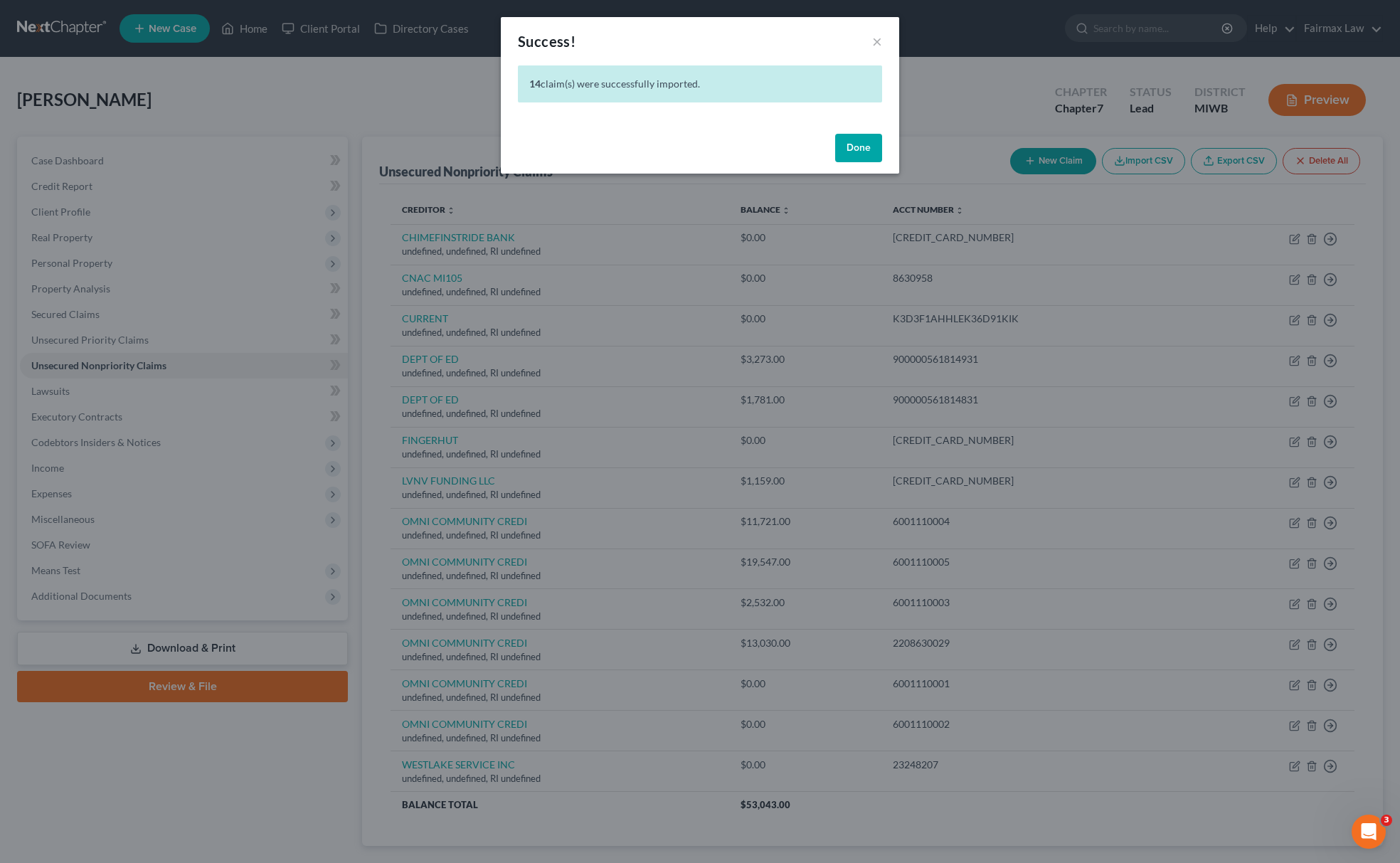
click at [836, 143] on button "Done" at bounding box center [859, 147] width 46 height 28
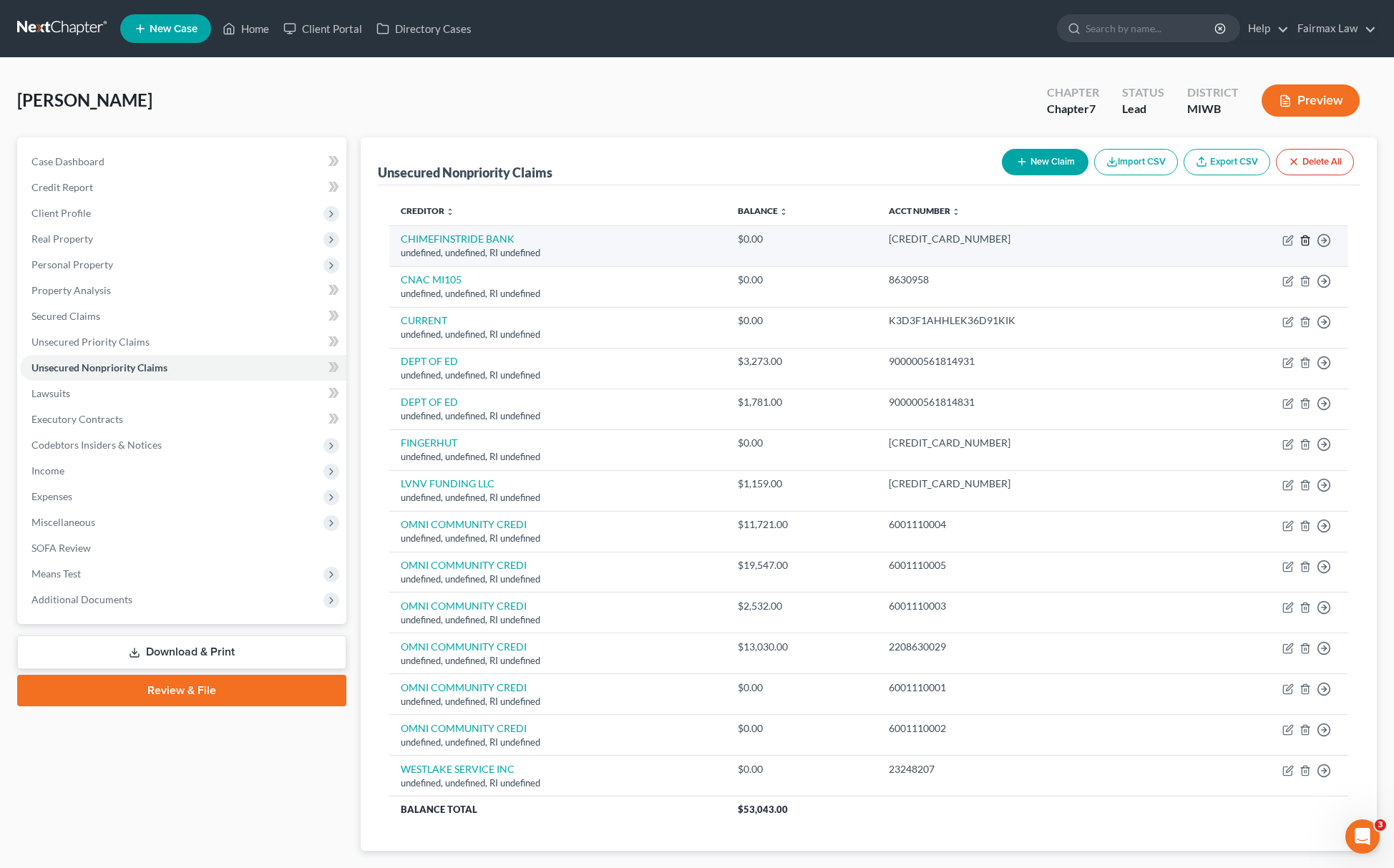
click at [1300, 239] on icon "button" at bounding box center [1305, 241] width 12 height 12
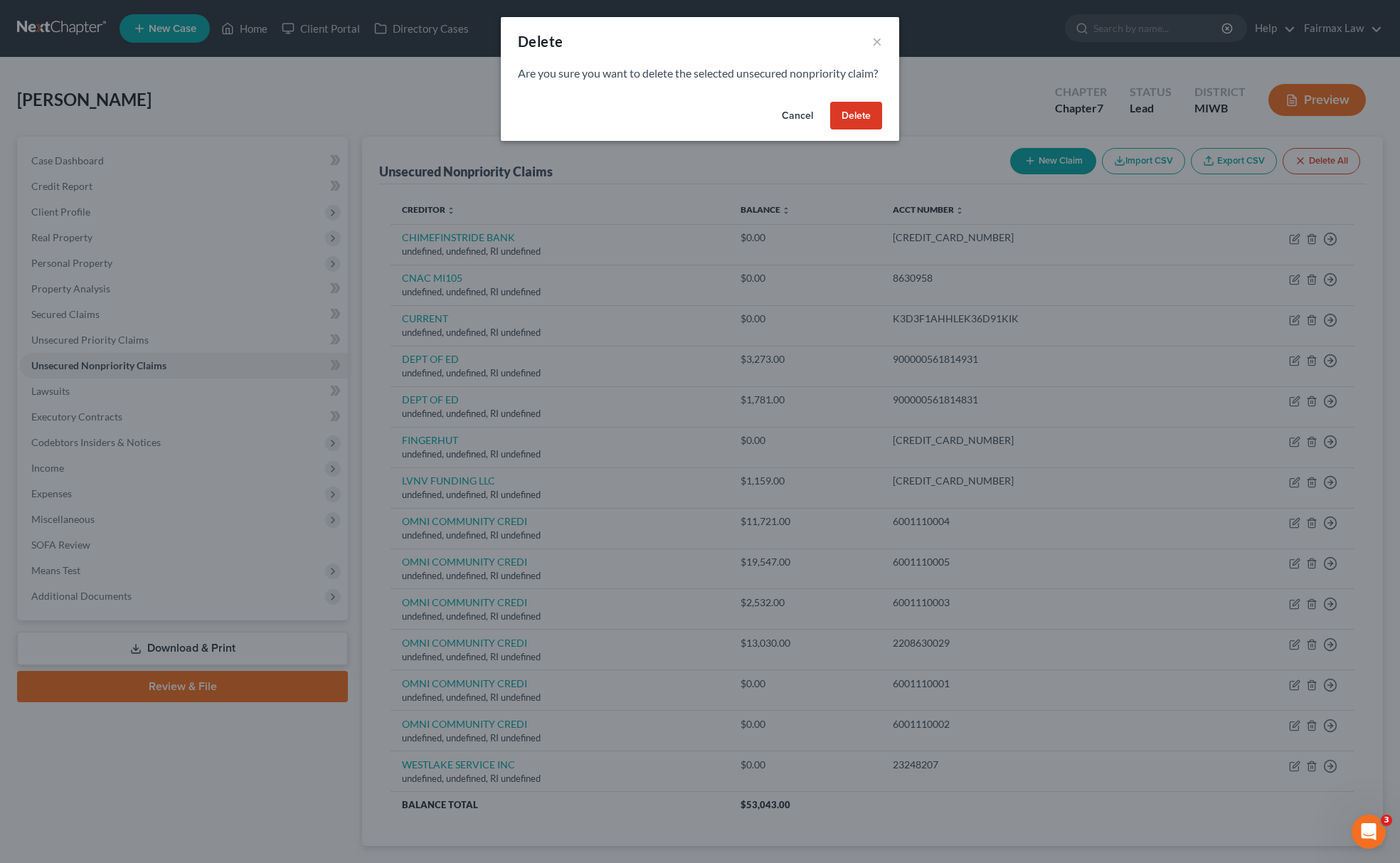
click at [846, 127] on button "Delete" at bounding box center [857, 115] width 52 height 28
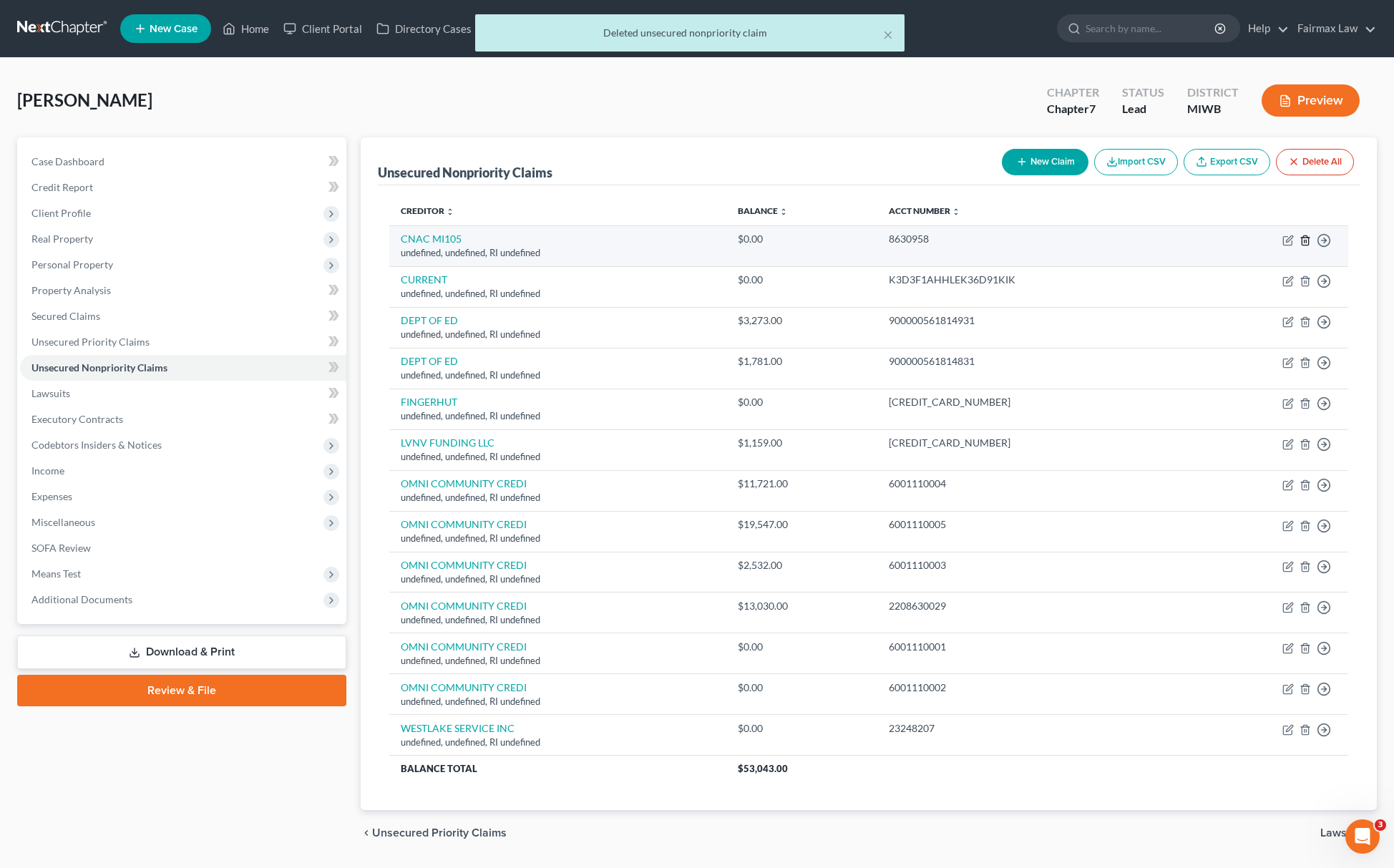
click at [1305, 242] on line "button" at bounding box center [1305, 241] width 0 height 3
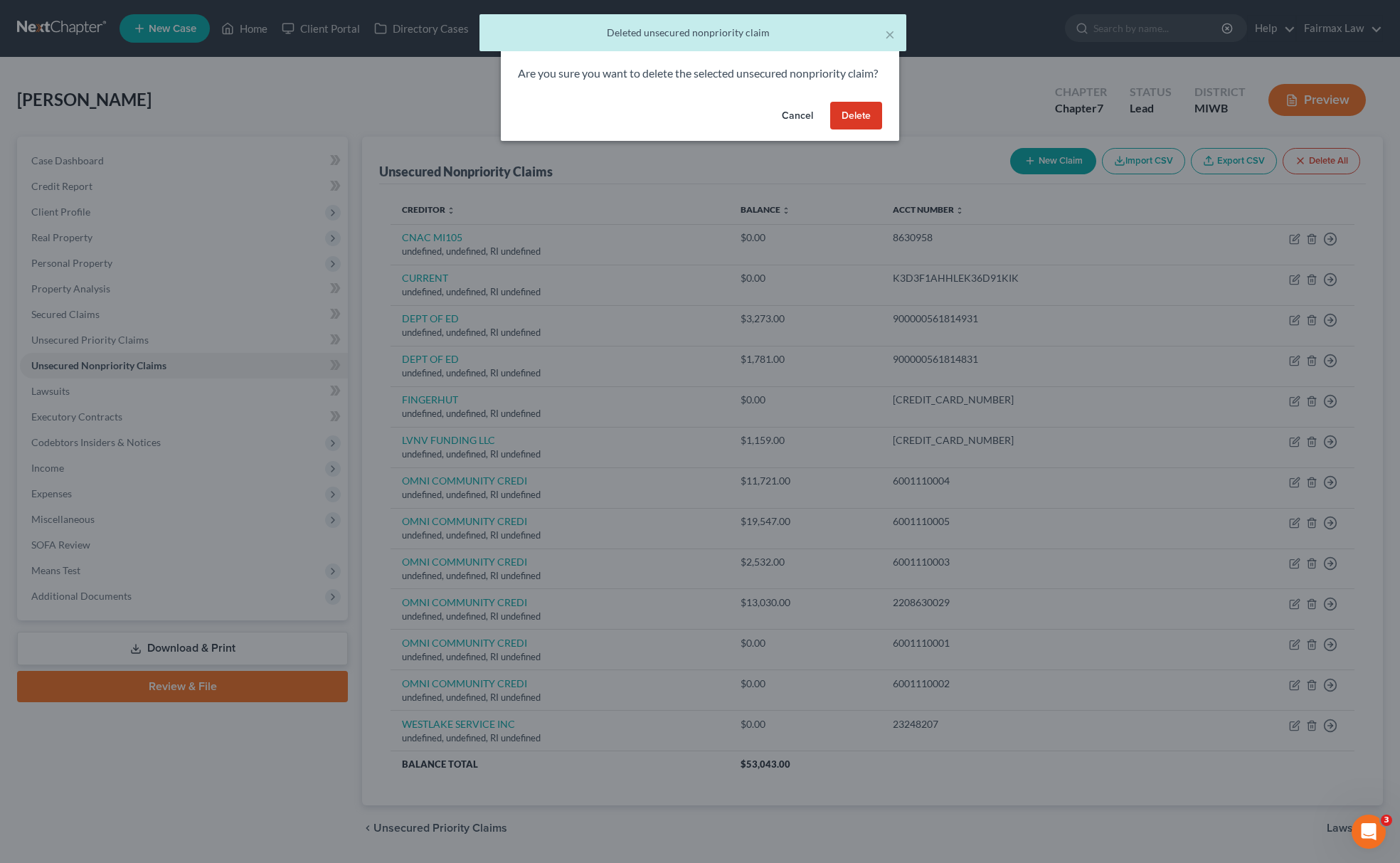
click at [832, 128] on button "Delete" at bounding box center [857, 115] width 52 height 28
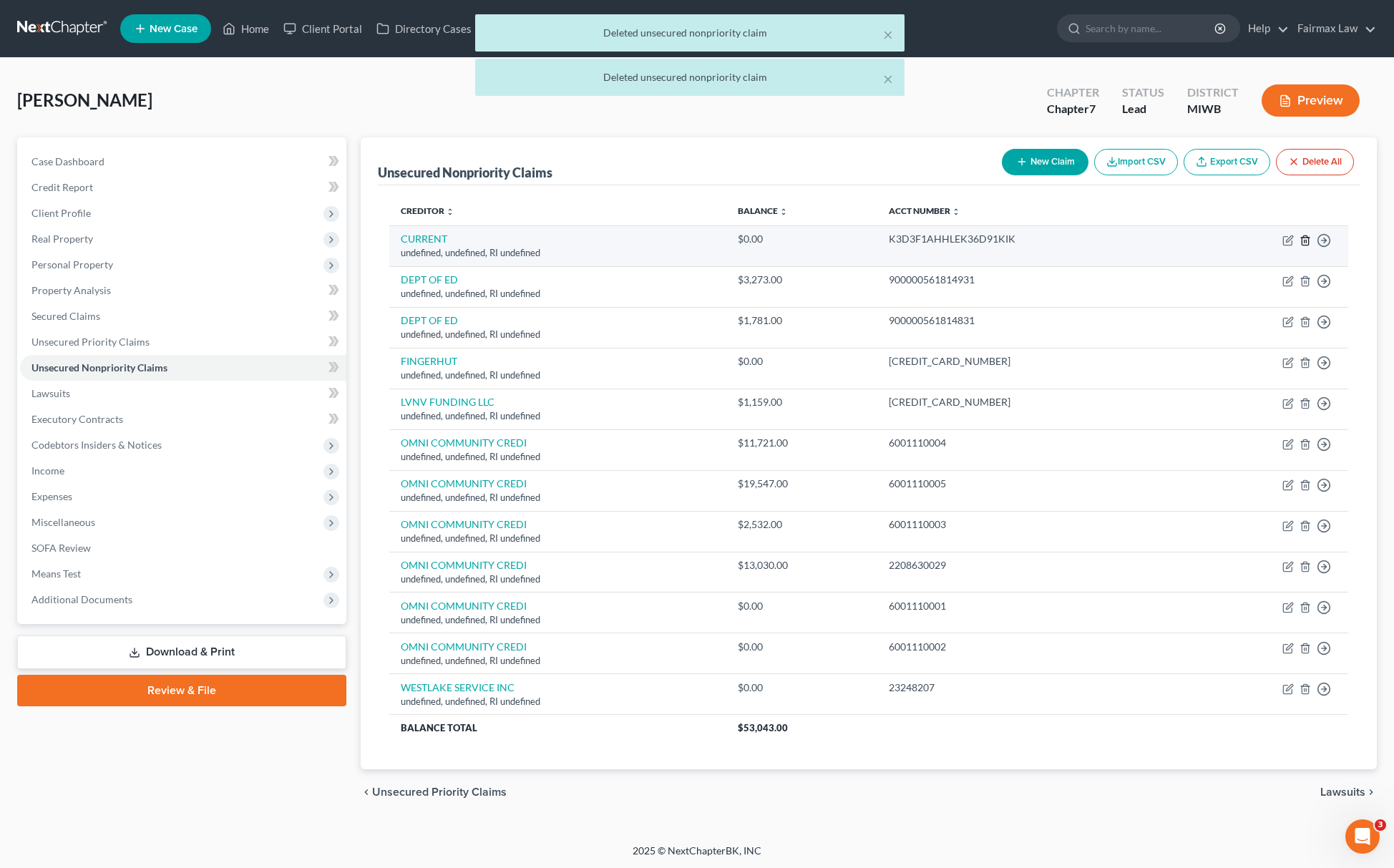
click at [1310, 241] on icon "button" at bounding box center [1305, 241] width 12 height 12
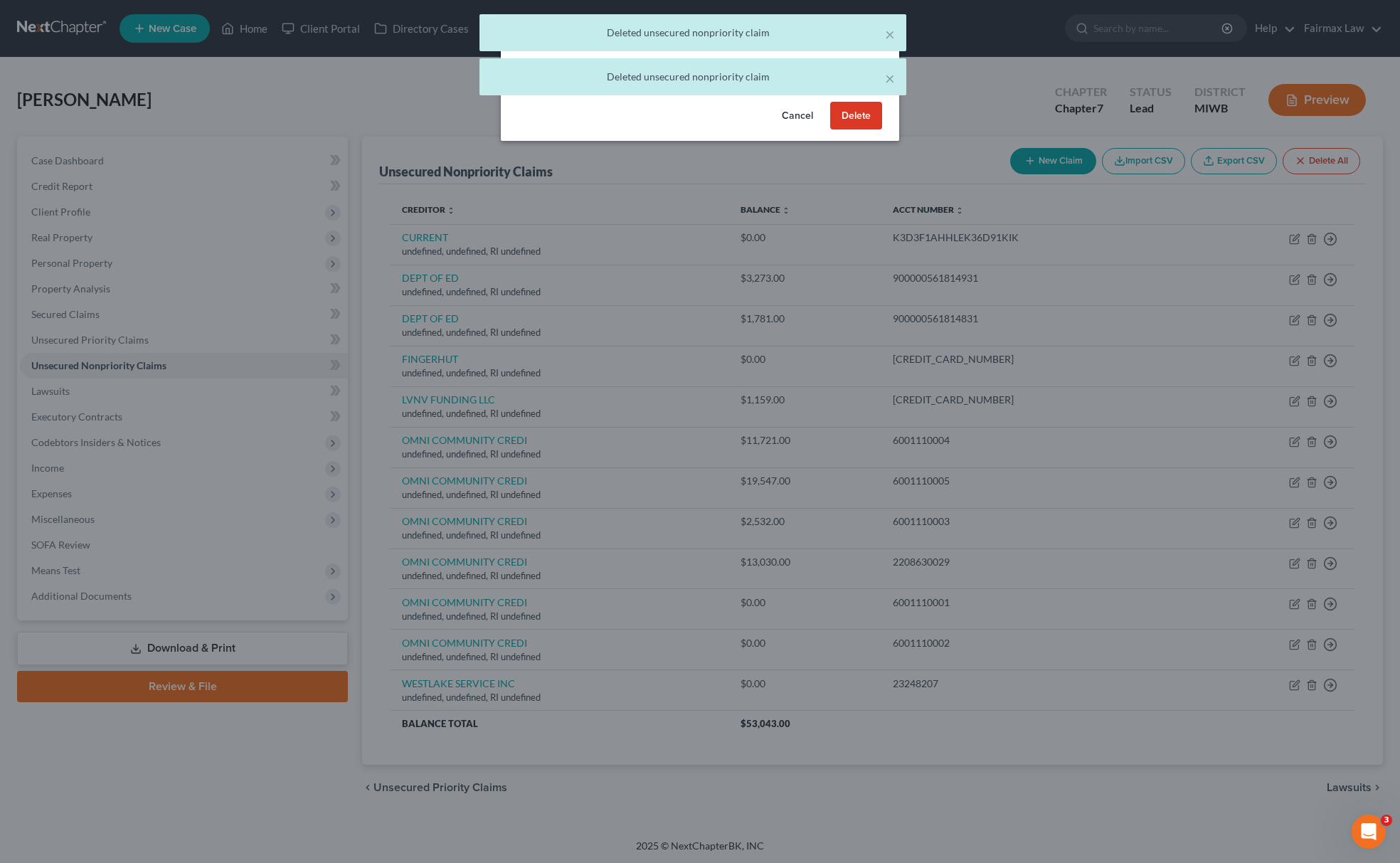
drag, startPoint x: 843, startPoint y: 120, endPoint x: 1120, endPoint y: 294, distance: 327.1
click at [846, 121] on button "Delete" at bounding box center [857, 115] width 52 height 28
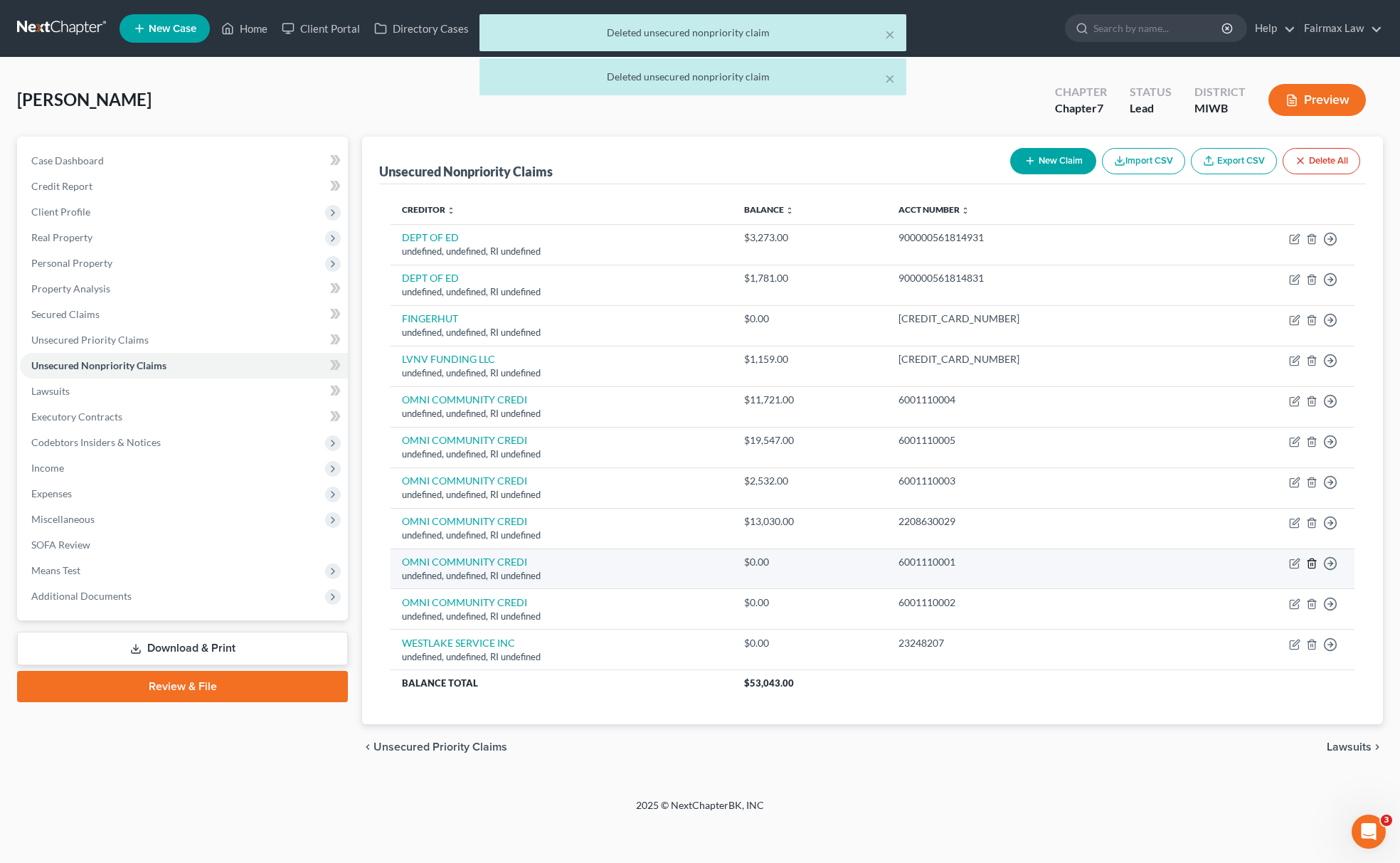
click at [1316, 565] on icon "button" at bounding box center [1312, 564] width 12 height 12
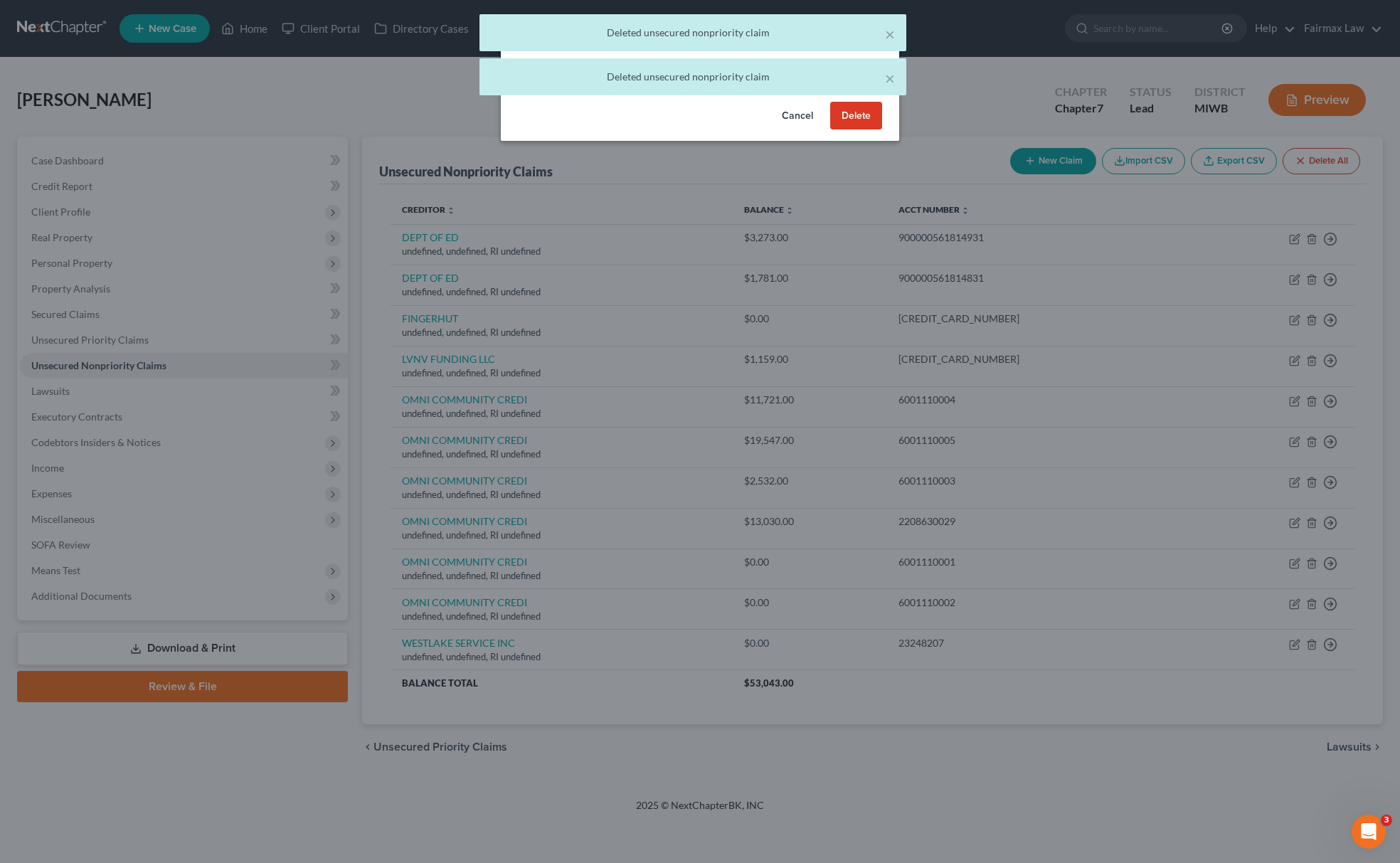
click at [849, 130] on button "Delete" at bounding box center [857, 115] width 52 height 28
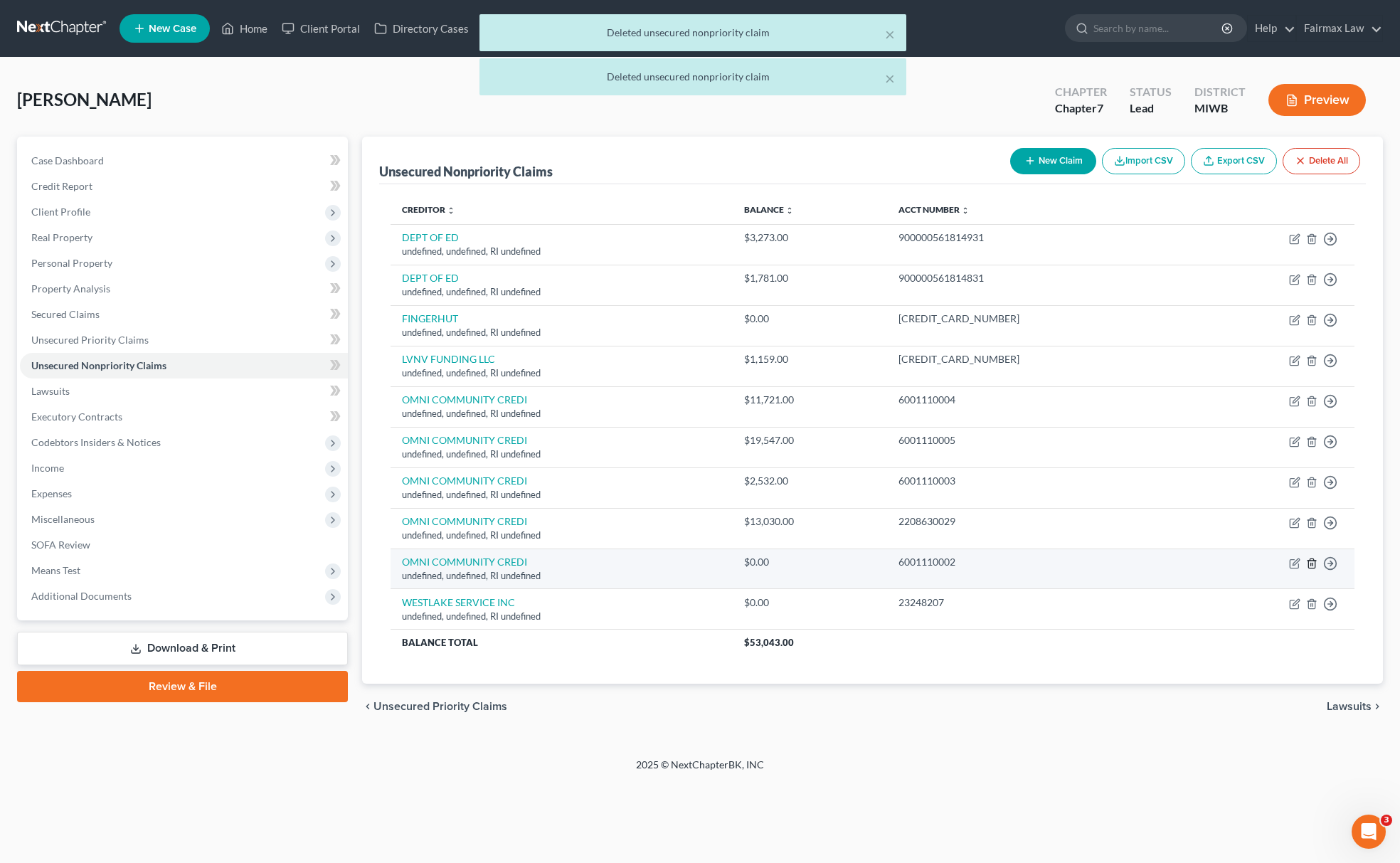
click at [1308, 565] on icon "button" at bounding box center [1311, 564] width 7 height 10
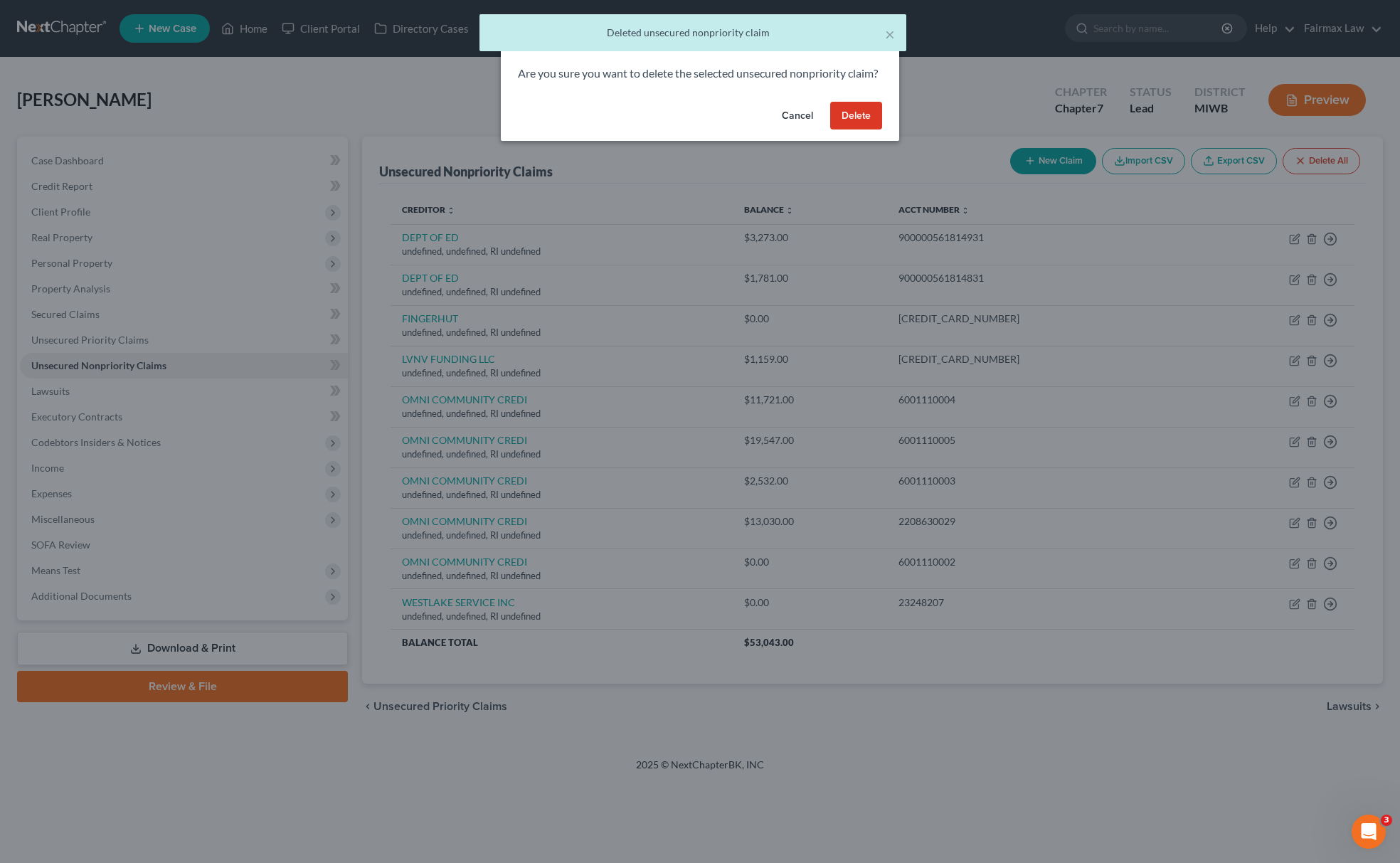
click at [851, 130] on button "Delete" at bounding box center [857, 115] width 52 height 28
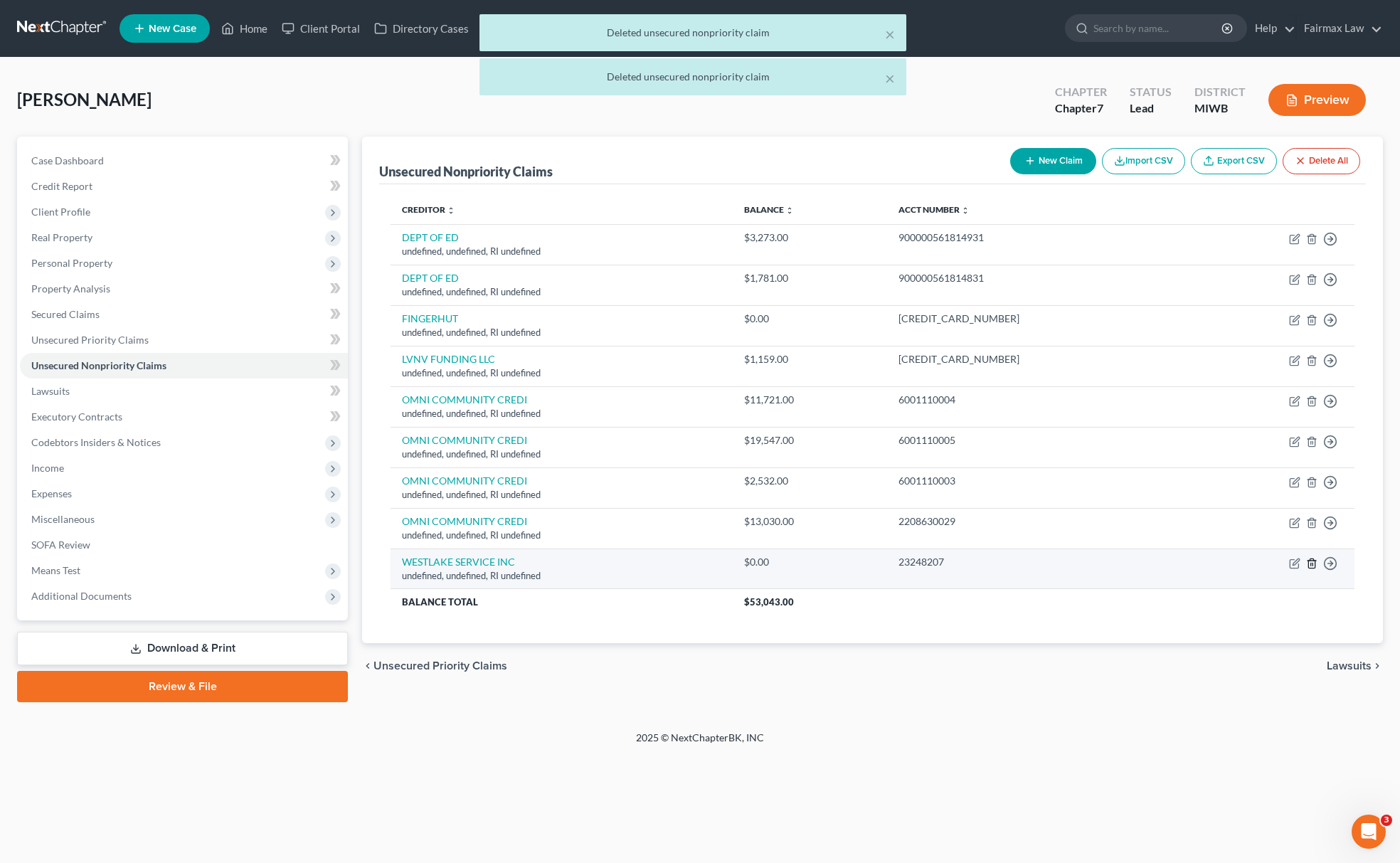
click at [1313, 560] on icon "button" at bounding box center [1312, 564] width 12 height 12
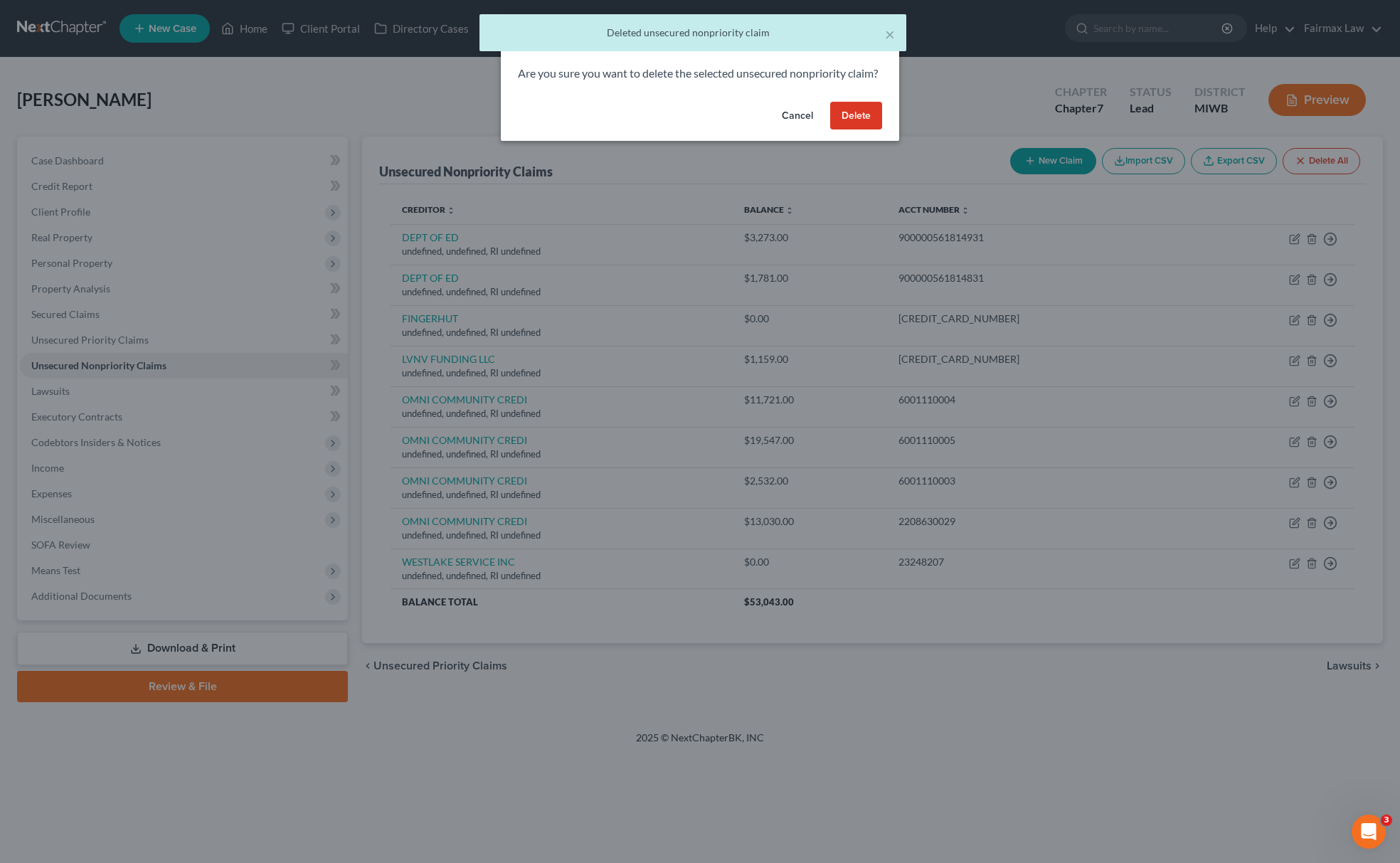
click at [855, 130] on button "Delete" at bounding box center [857, 115] width 52 height 28
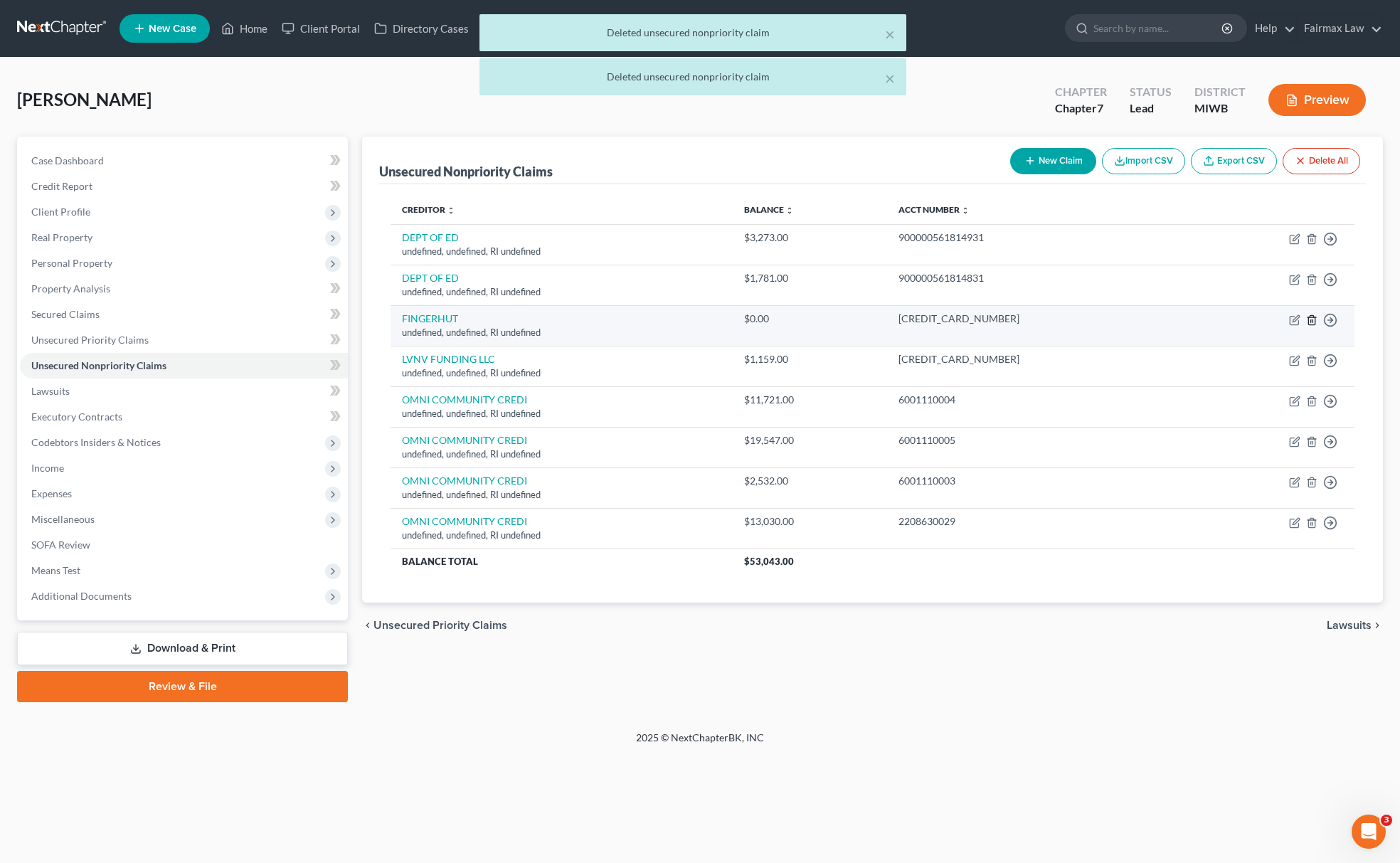
click at [1309, 320] on icon "button" at bounding box center [1311, 321] width 7 height 10
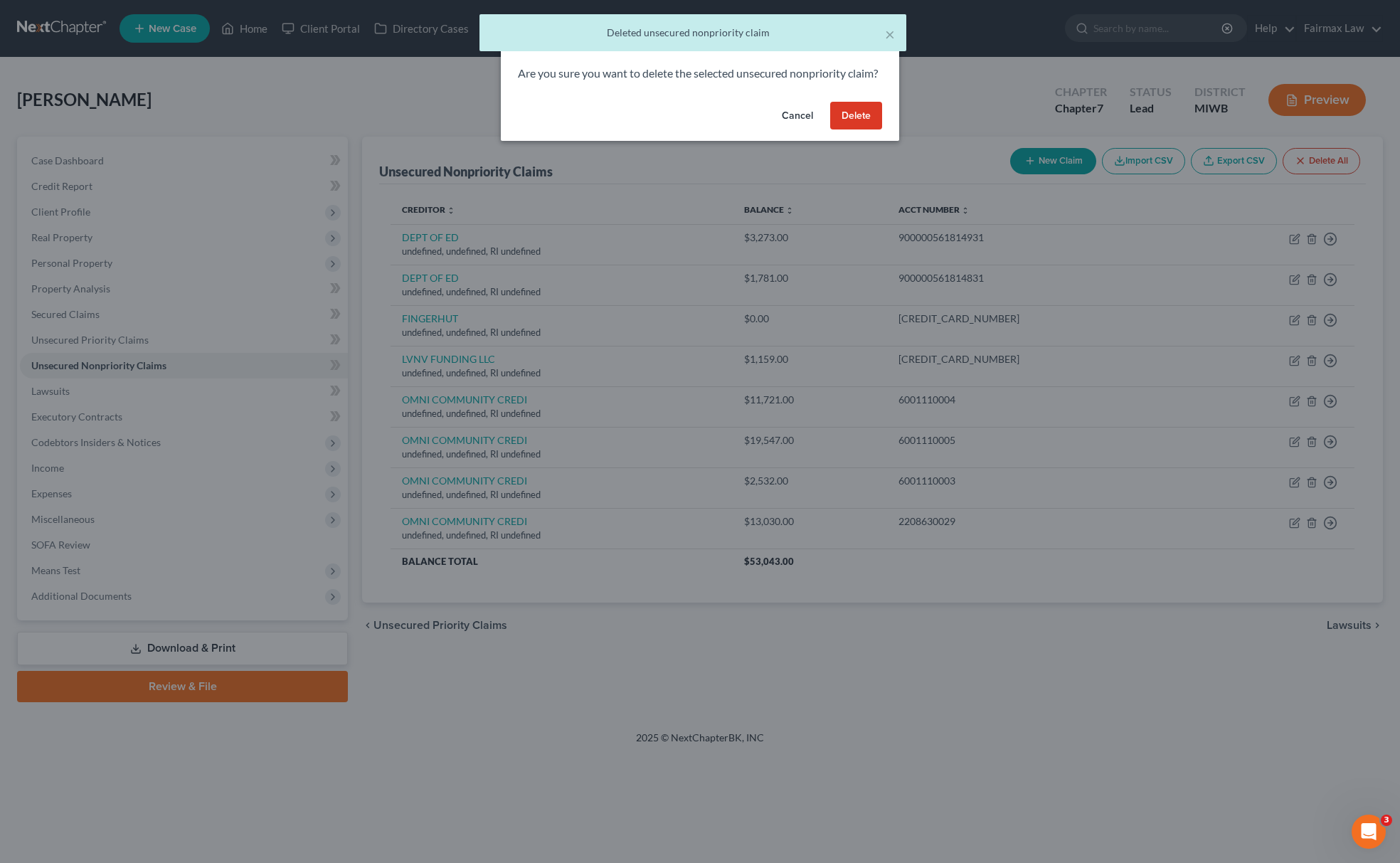
click at [876, 129] on button "Delete" at bounding box center [857, 115] width 52 height 28
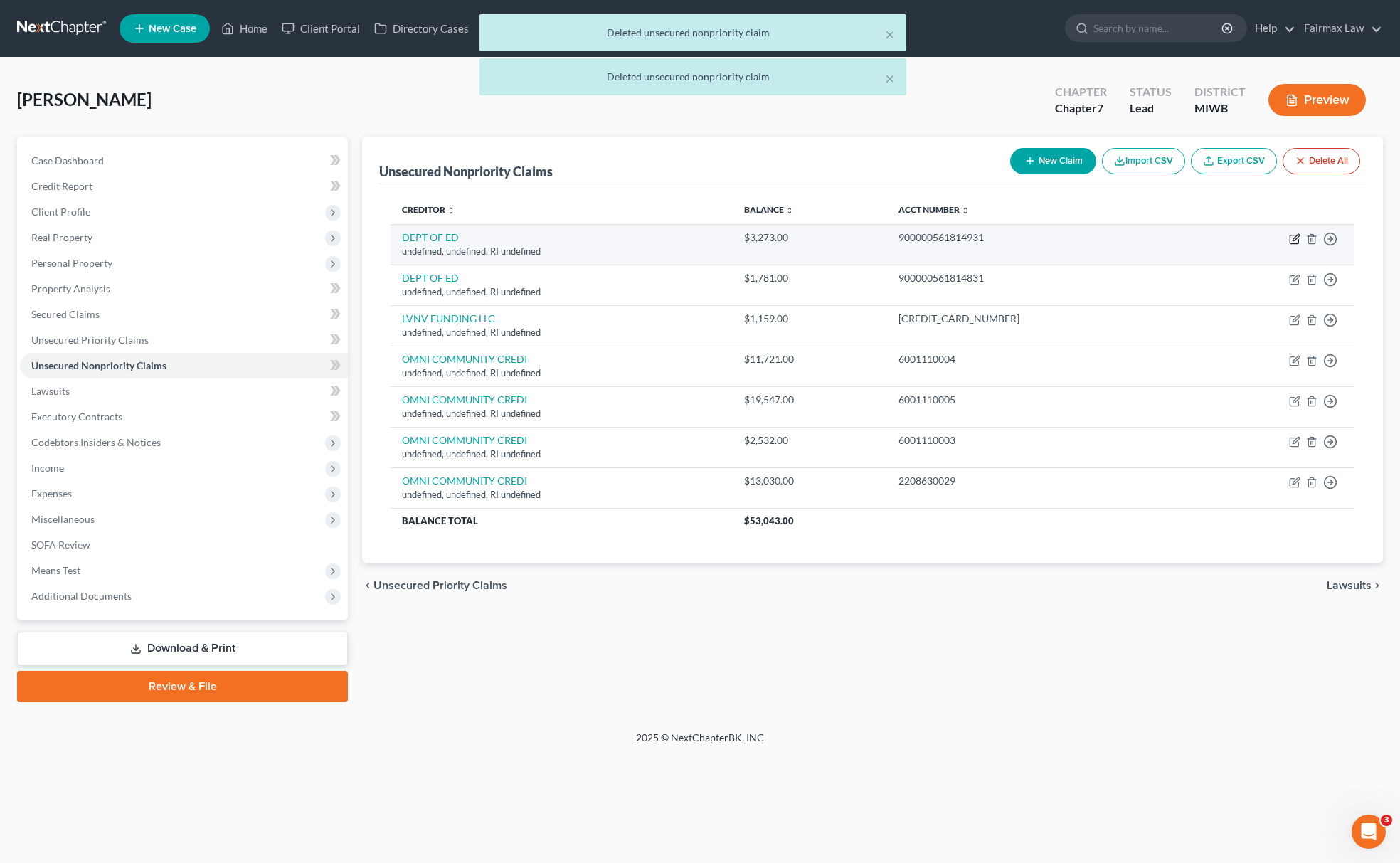
click at [1293, 235] on icon "button" at bounding box center [1293, 239] width 9 height 9
select select "41"
select select "14"
select select "0"
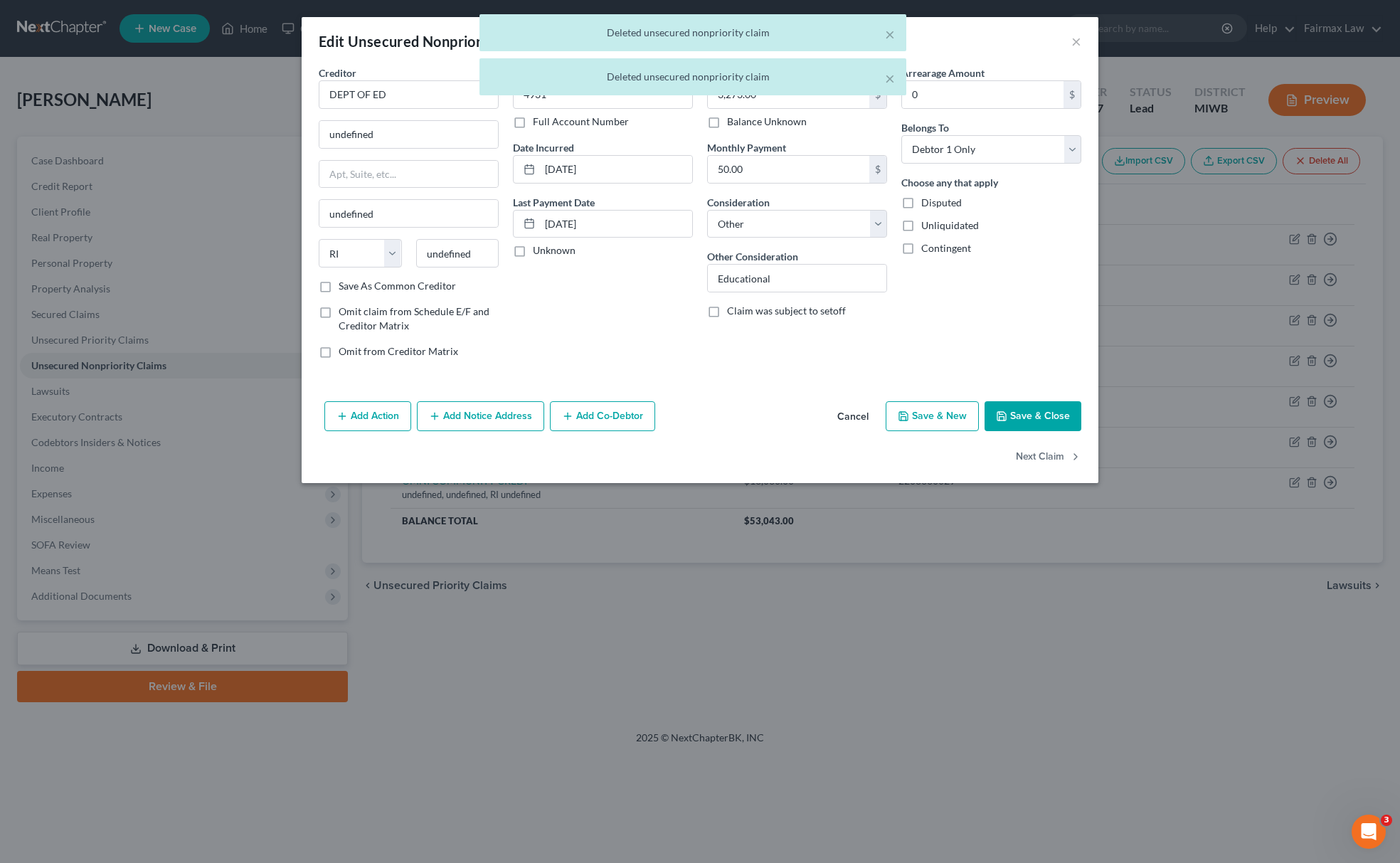
drag, startPoint x: 439, startPoint y: 98, endPoint x: 172, endPoint y: 72, distance: 268.3
click at [172, 72] on div "× Deleted unsecured nonpriority claim × Deleted unsecured nonpriority claim" at bounding box center [693, 58] width 1400 height 88
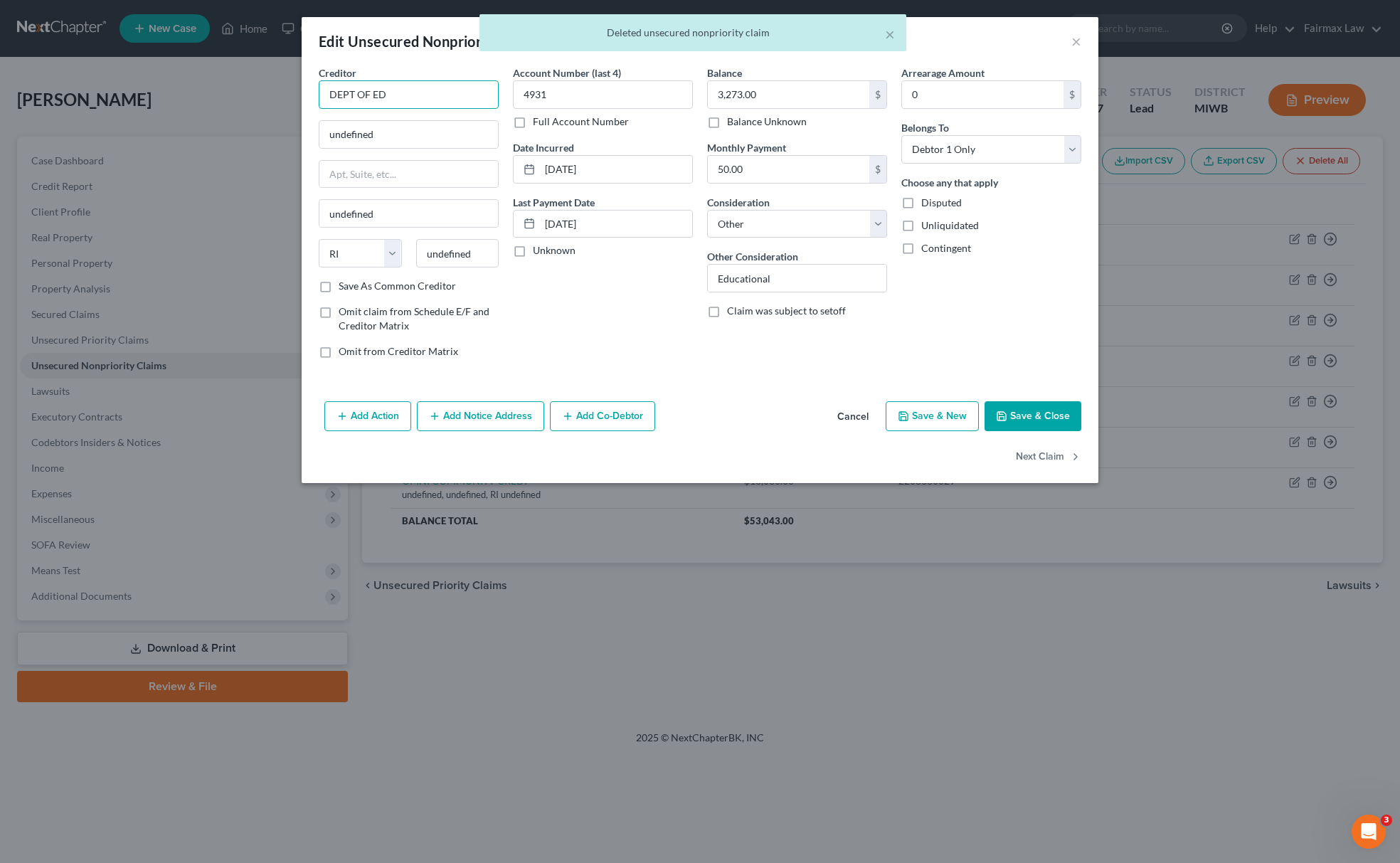
drag, startPoint x: 418, startPoint y: 87, endPoint x: 200, endPoint y: 120, distance: 220.5
click at [200, 120] on div "Edit Unsecured Nonpriority Claim × Creditor * DEPT OF ED undefined undefined St…" at bounding box center [700, 431] width 1400 height 863
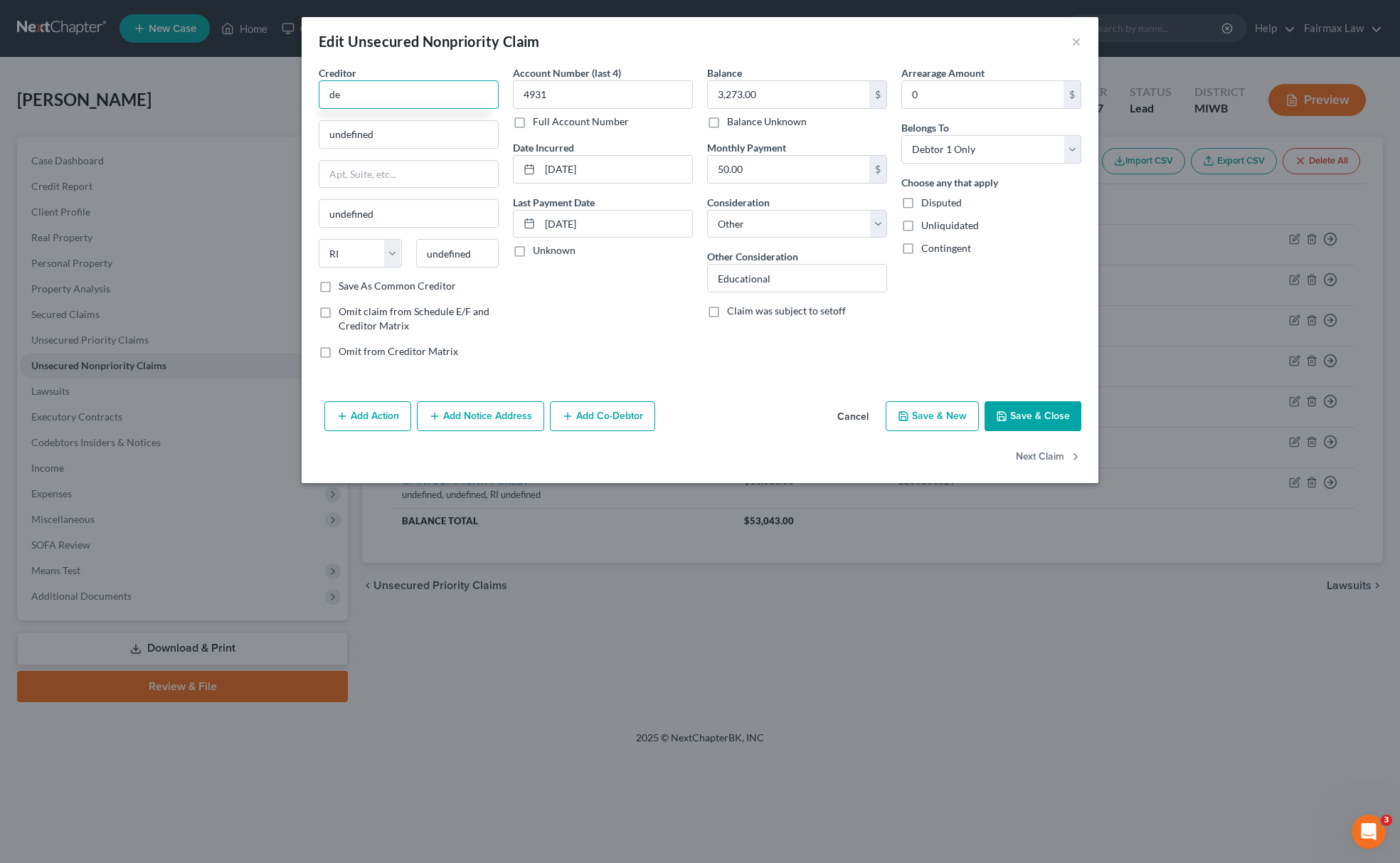
type input "d"
type input "DEPT OF ED"
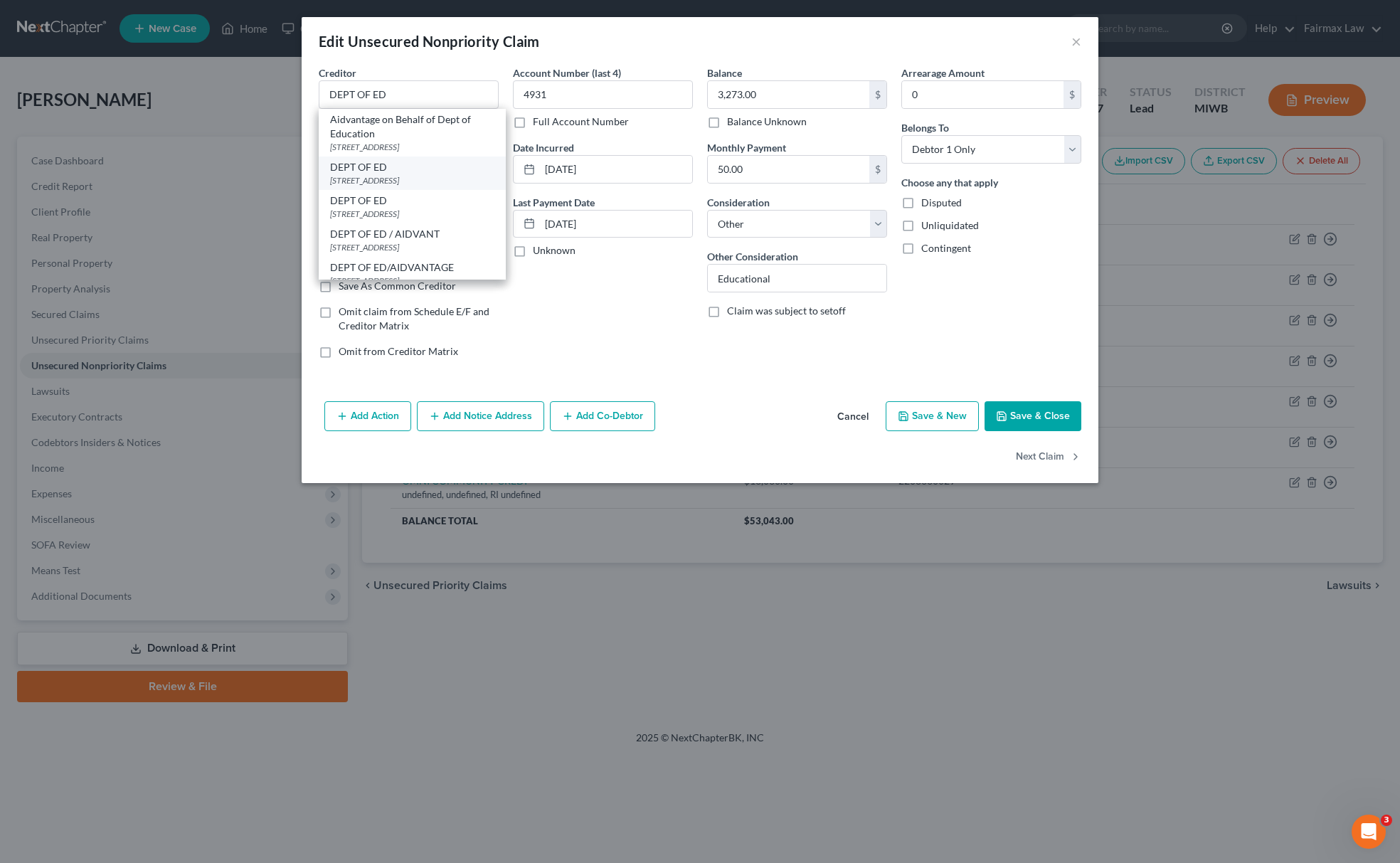
click at [385, 165] on div "DEPT OF ED" at bounding box center [412, 167] width 165 height 15
type input "121 S 13TH ST"
type input "Lincoln"
select select "30"
type input "68508"
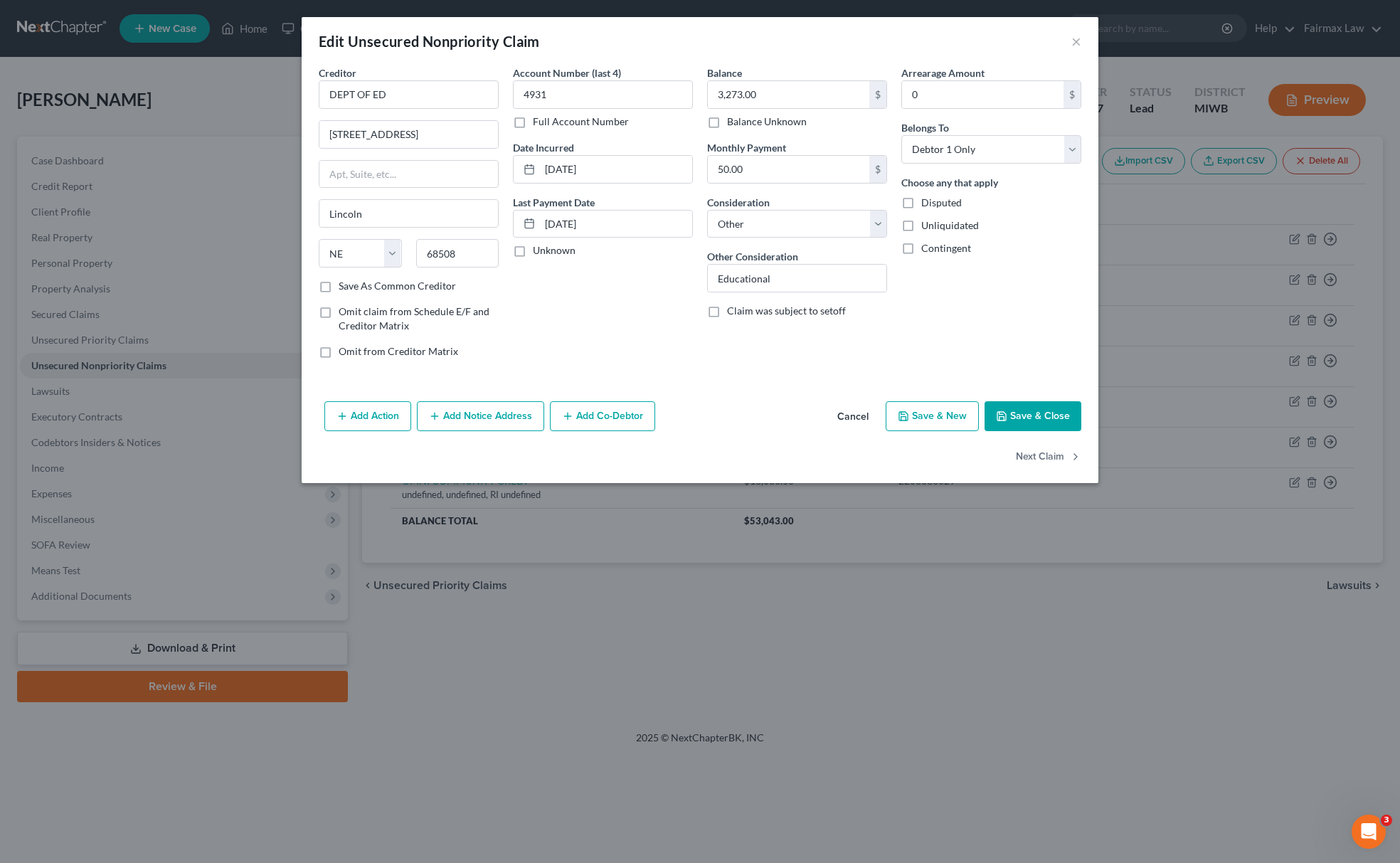
click at [1064, 408] on button "Save & Close" at bounding box center [1033, 416] width 97 height 30
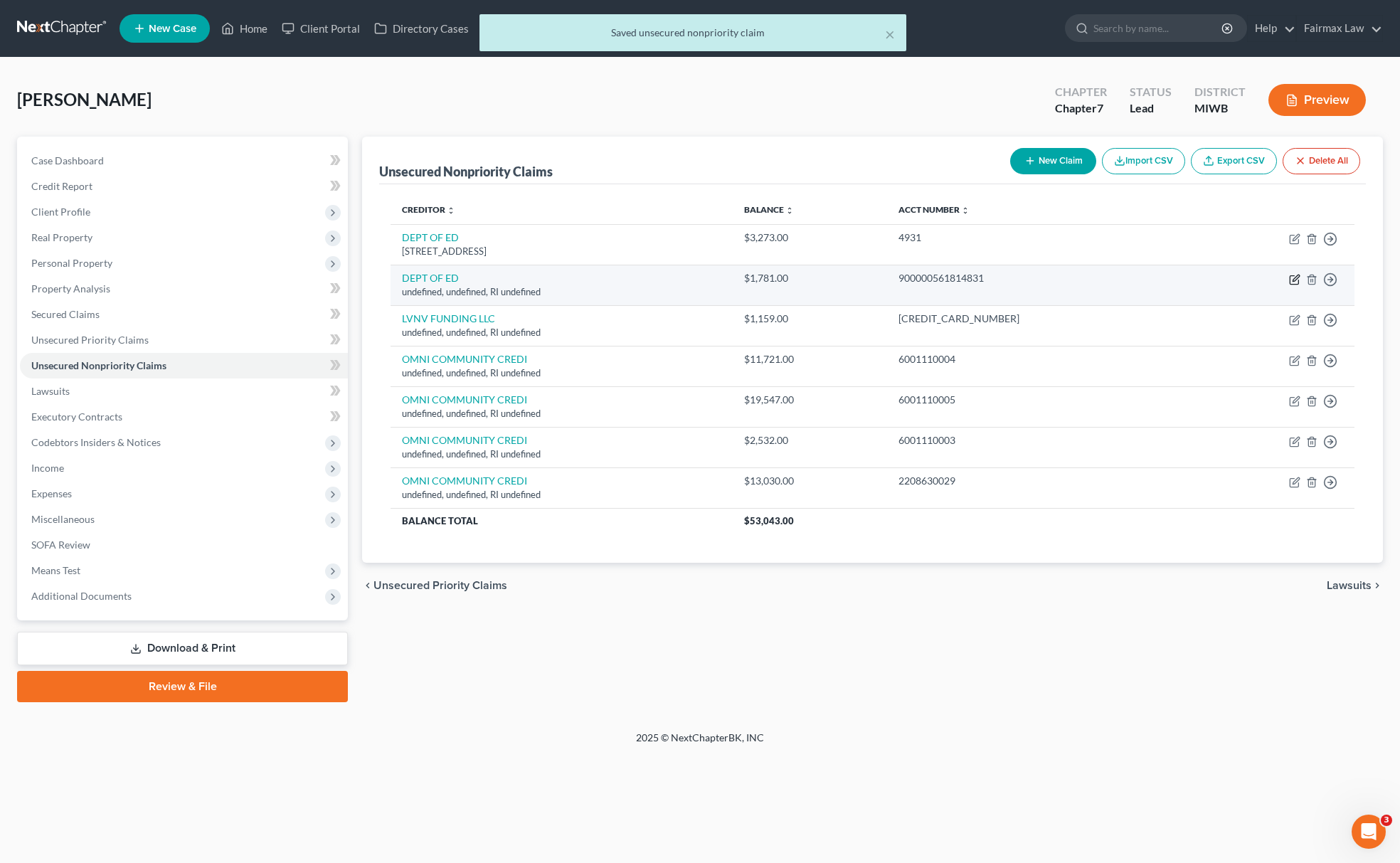
click at [1297, 276] on icon "button" at bounding box center [1294, 280] width 12 height 12
select select "41"
select select "14"
select select "0"
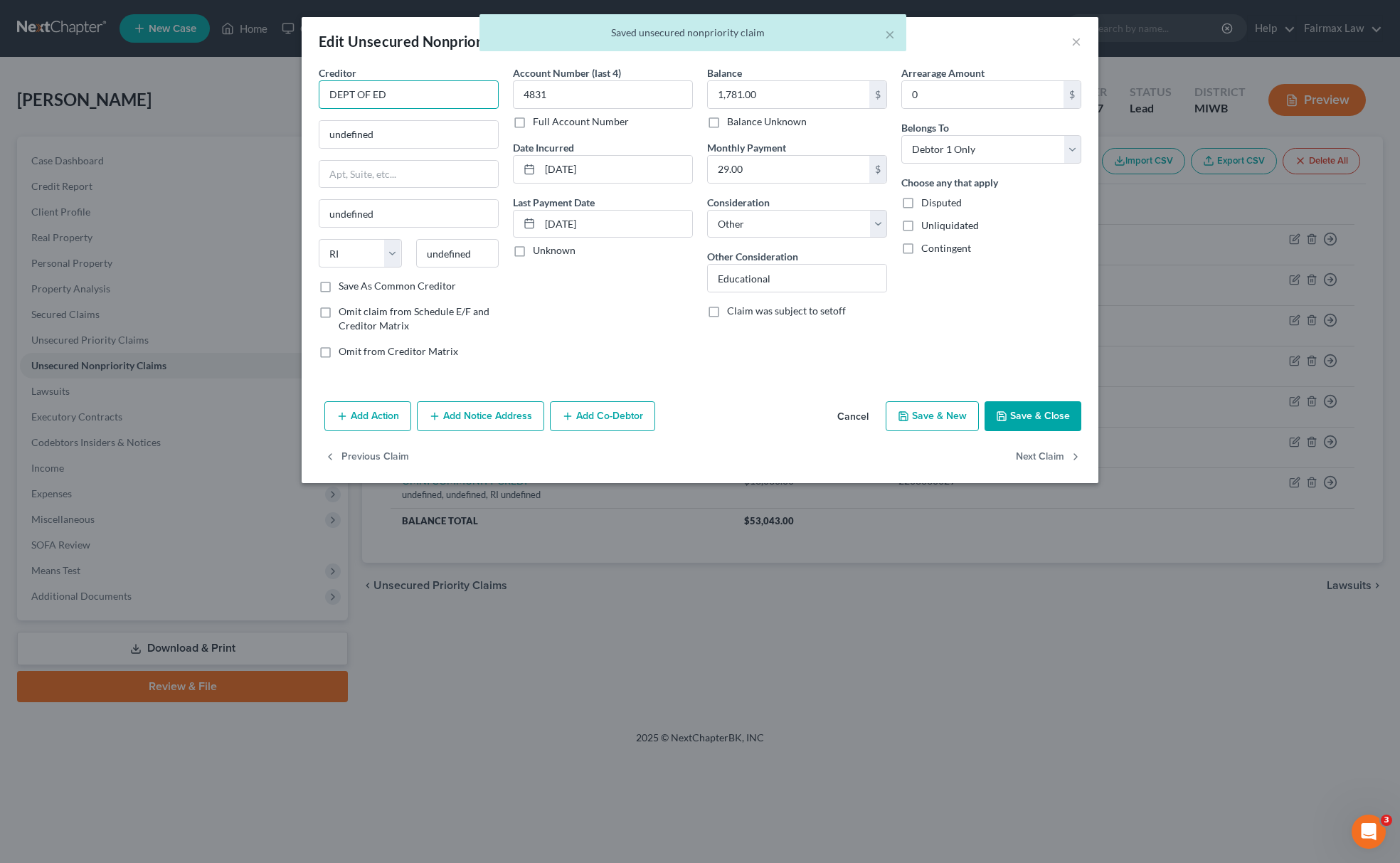
drag, startPoint x: 441, startPoint y: 92, endPoint x: 163, endPoint y: 80, distance: 278.3
click at [151, 81] on div "Edit Unsecured Nonpriority Claim × Creditor * DEPT OF ED undefined undefined St…" at bounding box center [700, 431] width 1400 height 863
type input "DEPT OF ED"
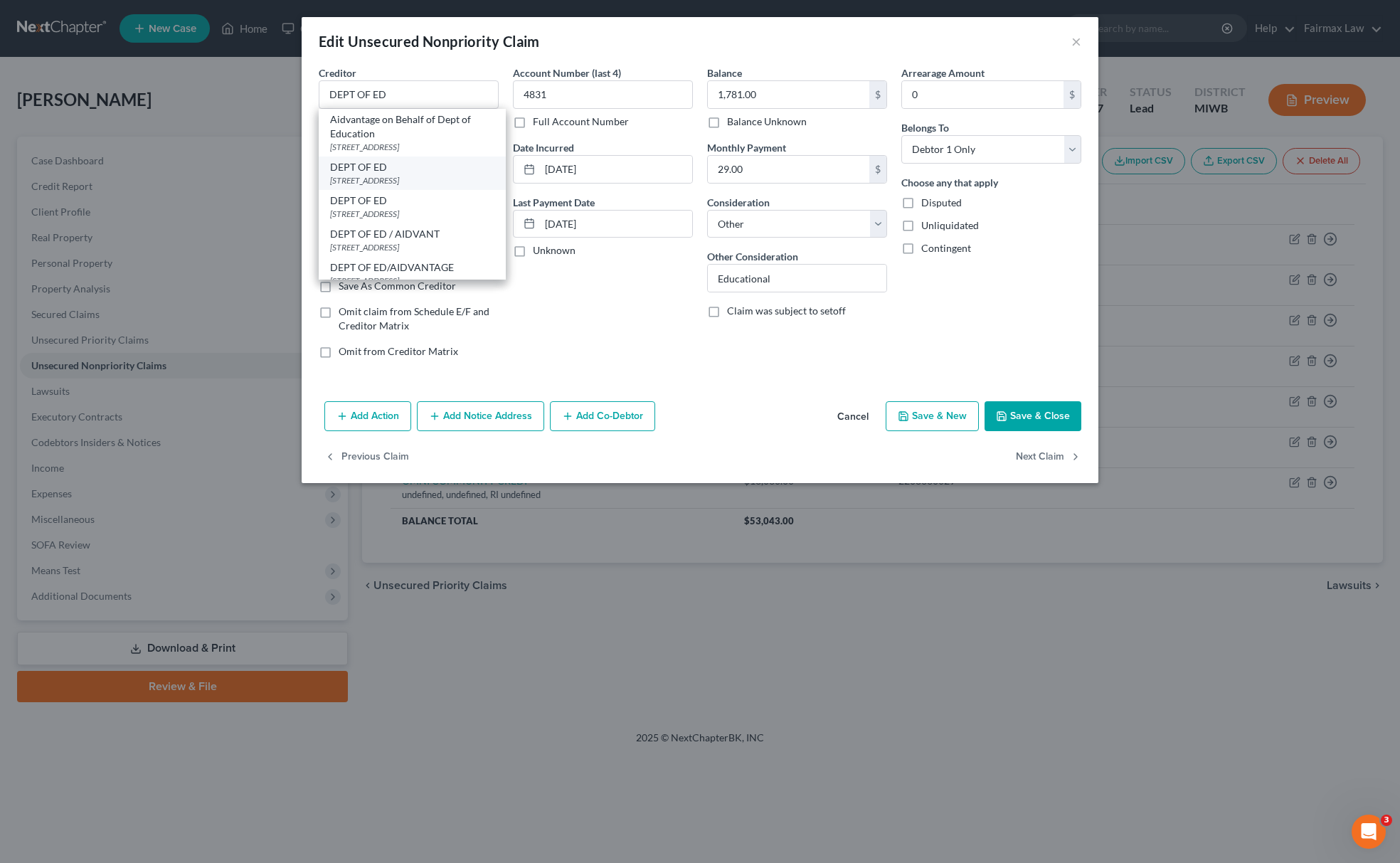
click at [397, 166] on div "DEPT OF ED" at bounding box center [412, 167] width 165 height 15
type input "121 S 13TH ST"
type input "Lincoln"
select select "30"
type input "68508"
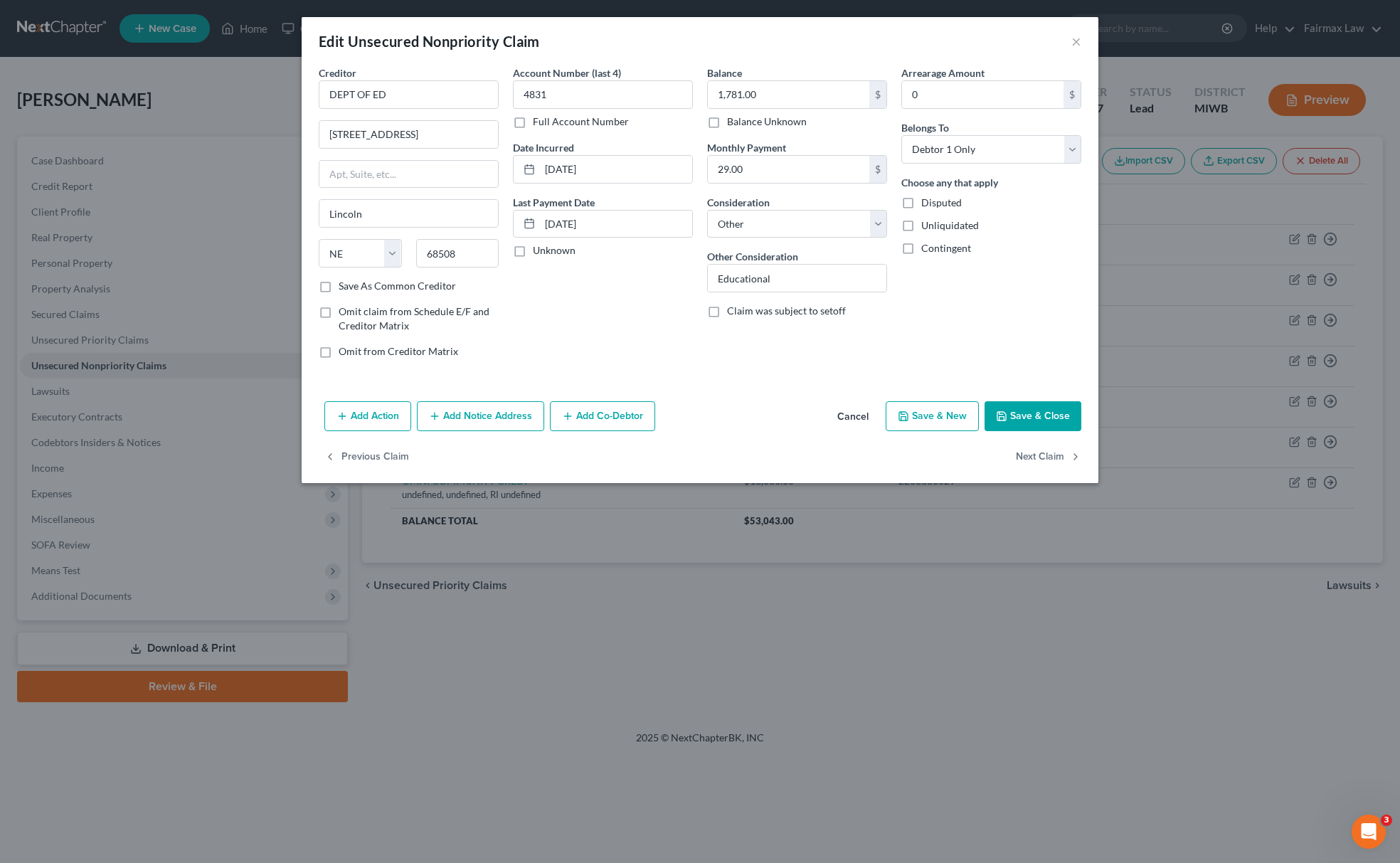
click at [1017, 414] on button "Save & Close" at bounding box center [1033, 416] width 97 height 30
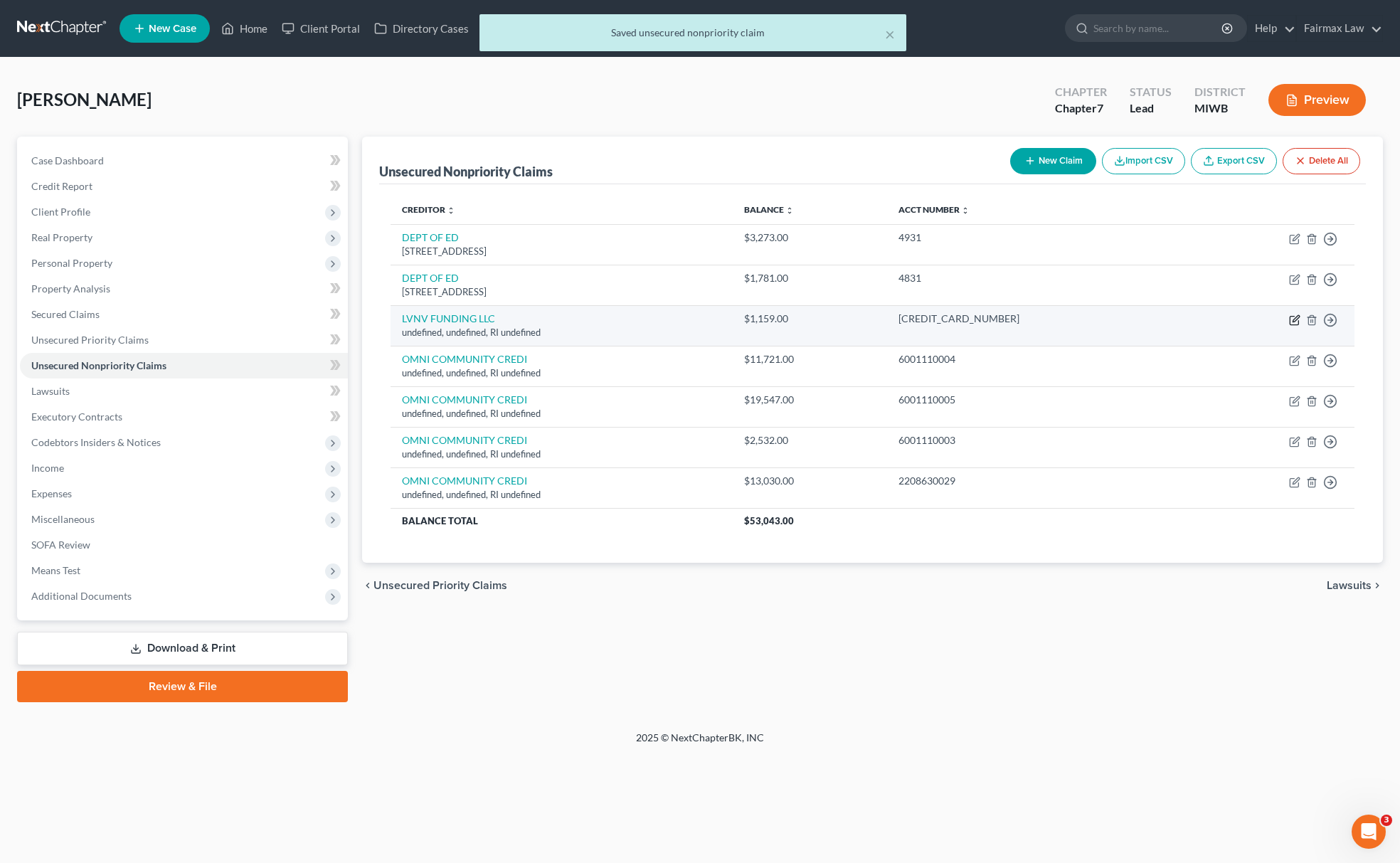
click at [1292, 315] on icon "button" at bounding box center [1294, 321] width 12 height 12
select select "41"
select select "14"
select select "0"
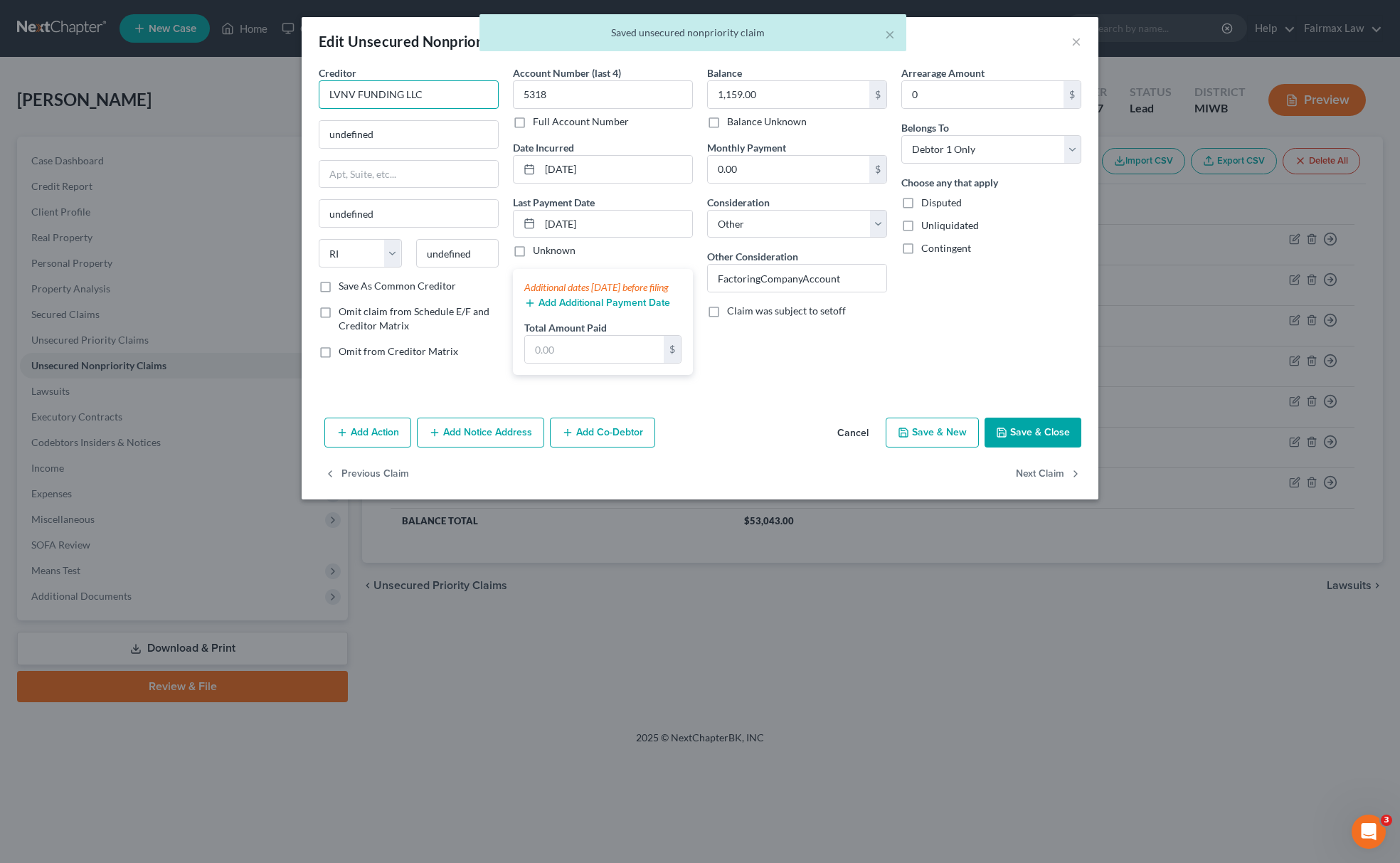
click at [456, 101] on input "LVNV FUNDING LLC" at bounding box center [409, 94] width 180 height 28
type input "LVNV FUNDING LLC"
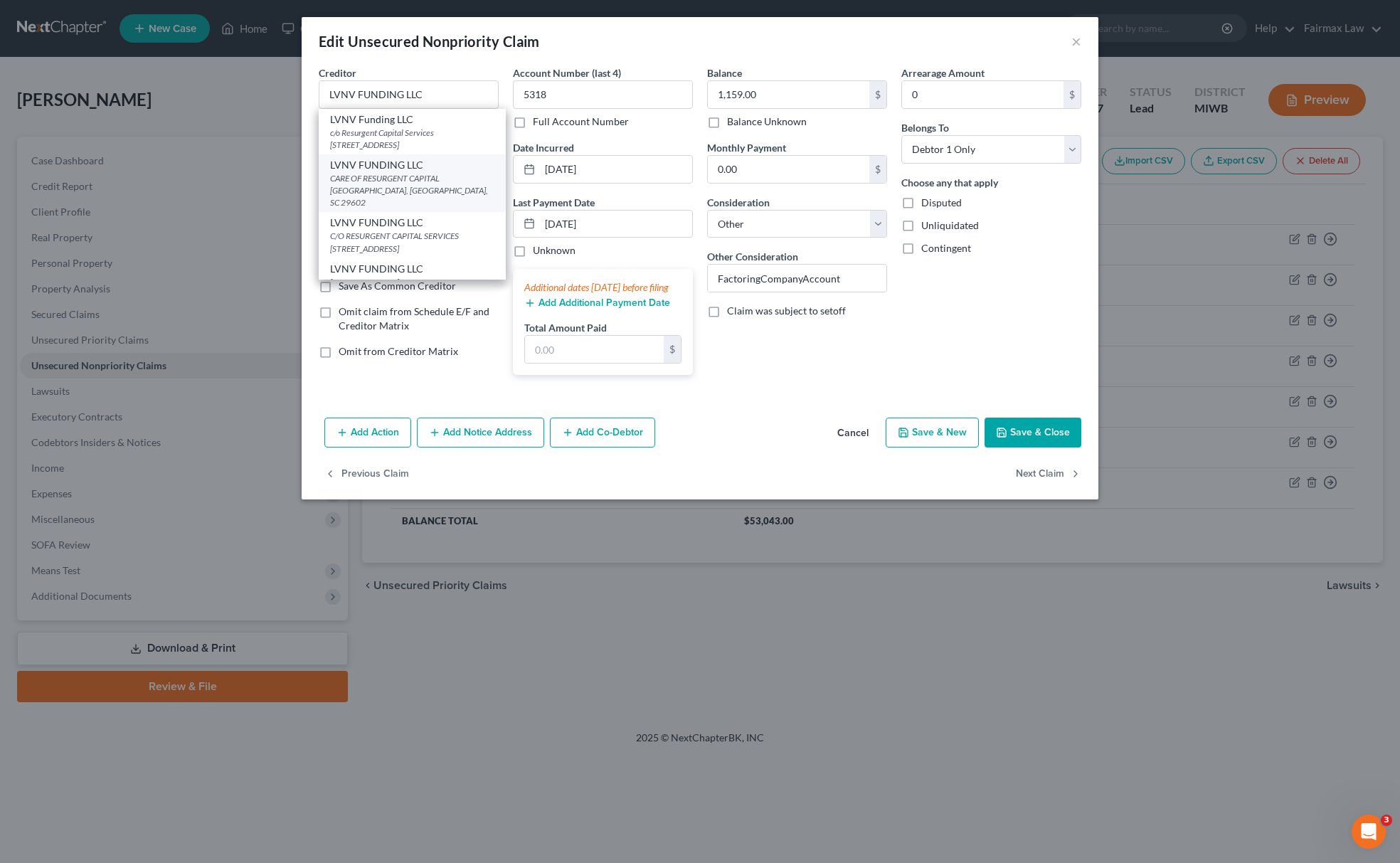
click at [382, 163] on div "LVNV FUNDING LLC" at bounding box center [412, 165] width 165 height 15
type input "CARE OF RESURGENT CAPITAL SERV"
type input "Greenville"
select select "42"
type input "29602"
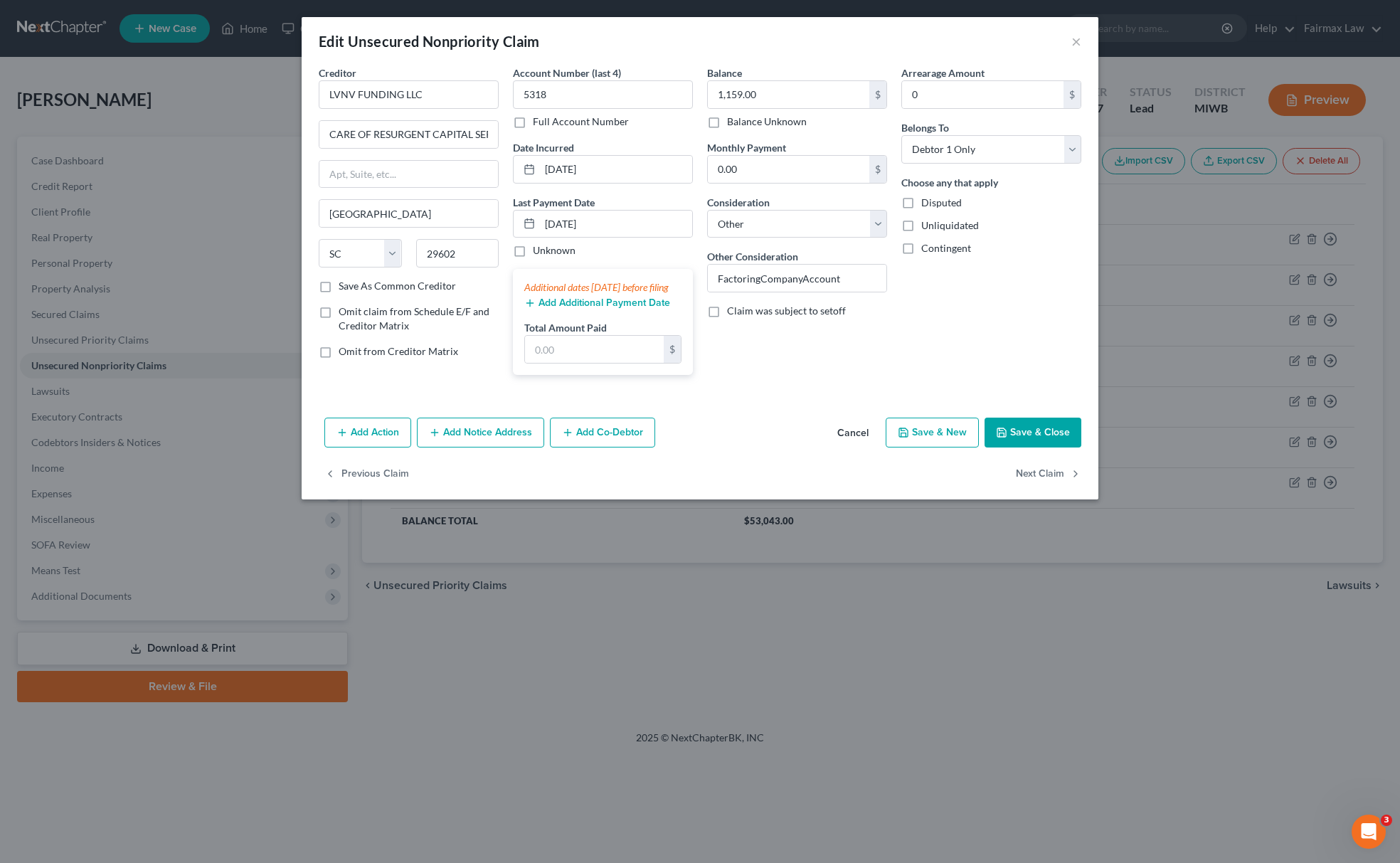
click at [1028, 442] on button "Save & Close" at bounding box center [1033, 432] width 97 height 30
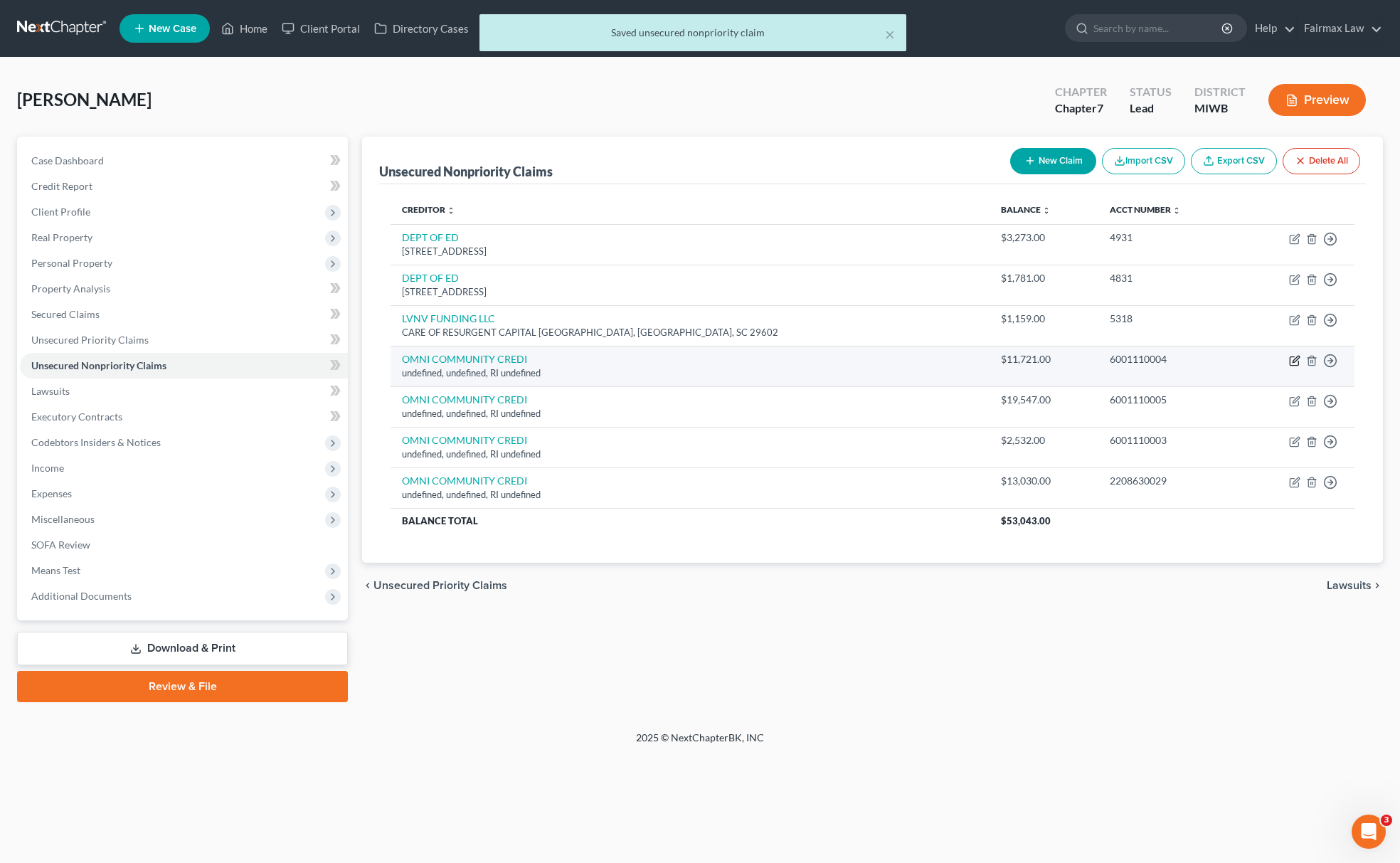
click at [1298, 360] on icon "button" at bounding box center [1294, 361] width 12 height 12
select select "41"
select select "14"
select select "0"
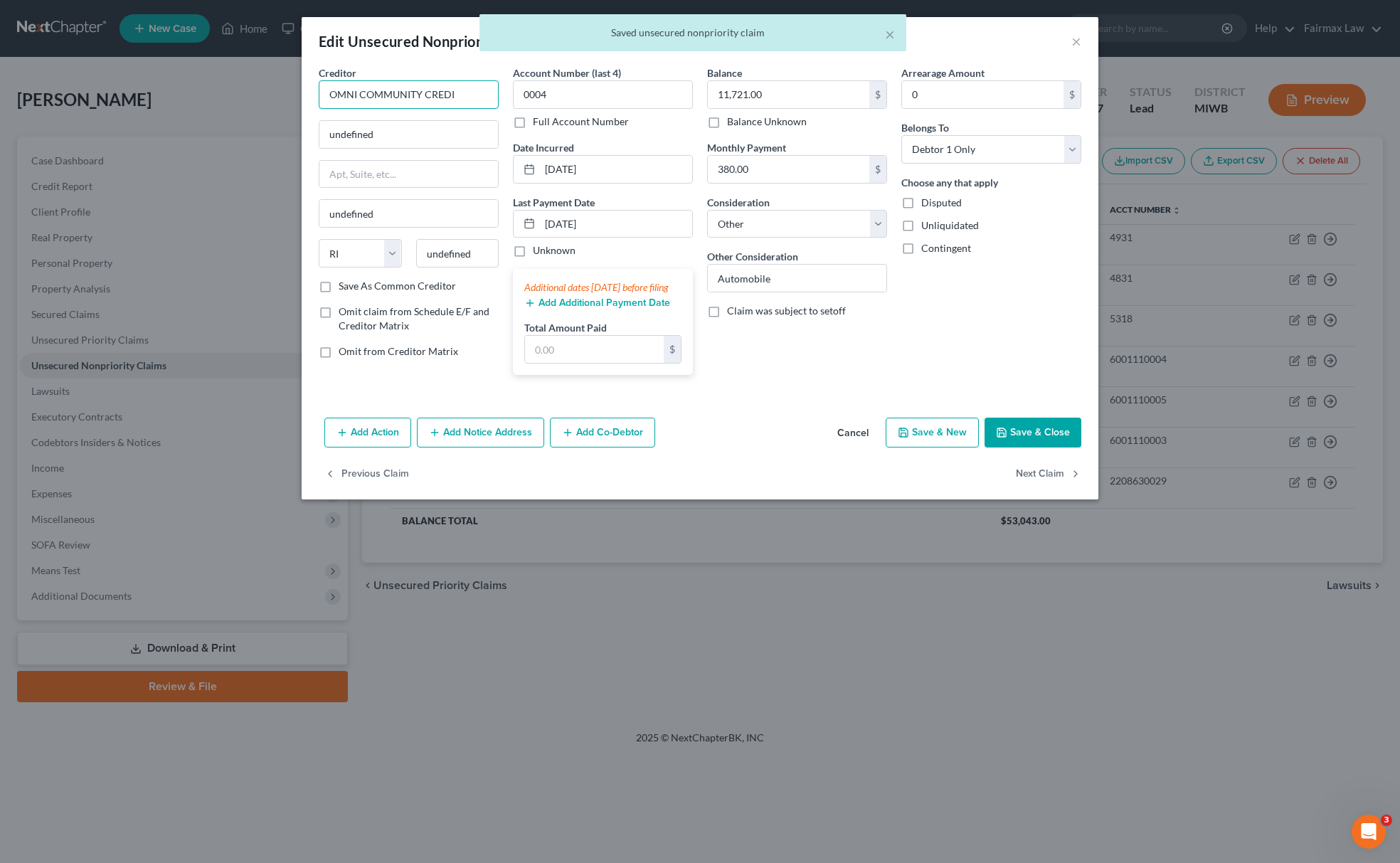
click at [460, 89] on input "OMNI COMMUNITY CREDI" at bounding box center [409, 94] width 180 height 28
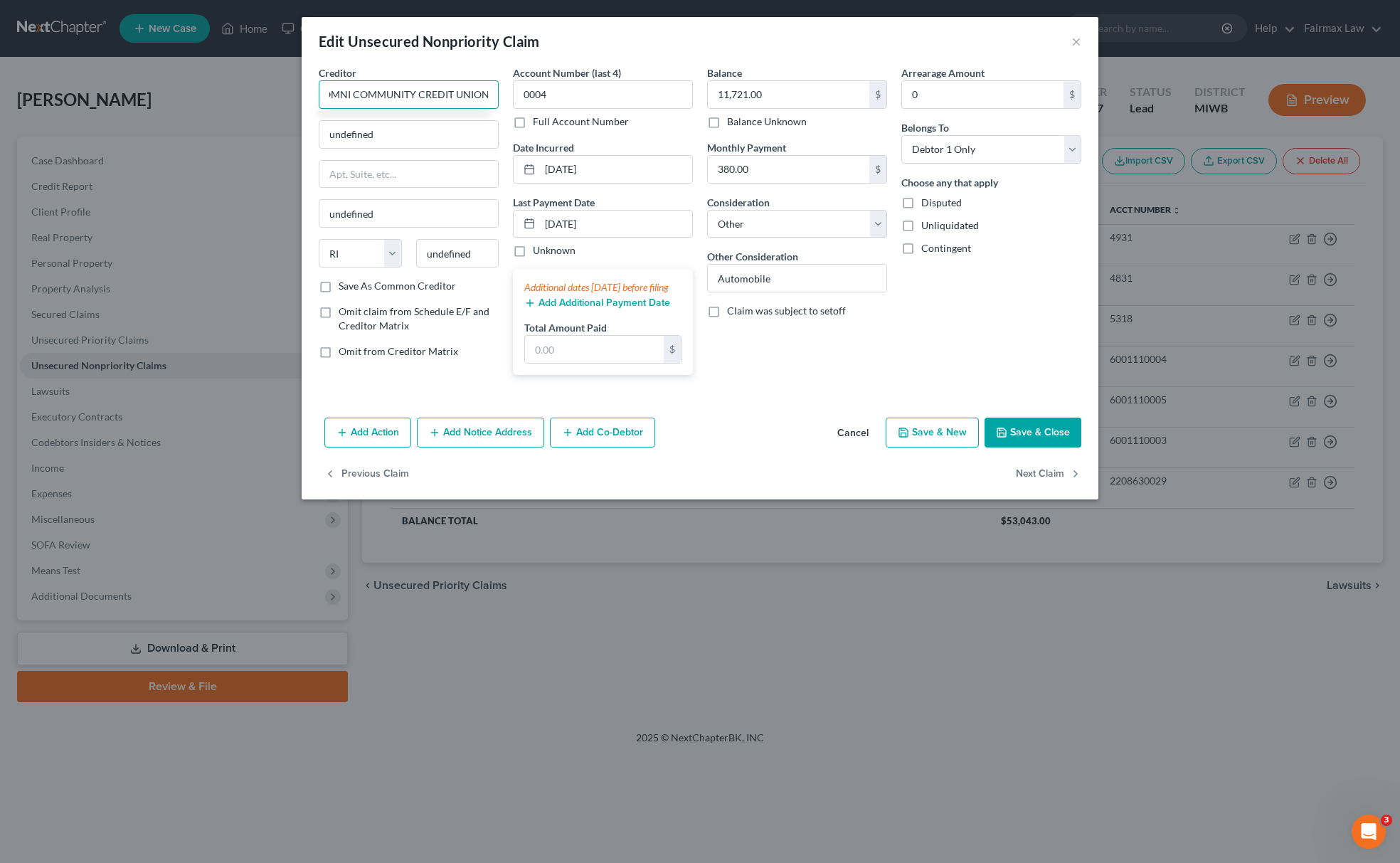
click at [404, 100] on input "OMNI COMMUNITY CREDIT UNION" at bounding box center [409, 94] width 180 height 28
type input "OMNI COMMUNITY CREDIT UNION"
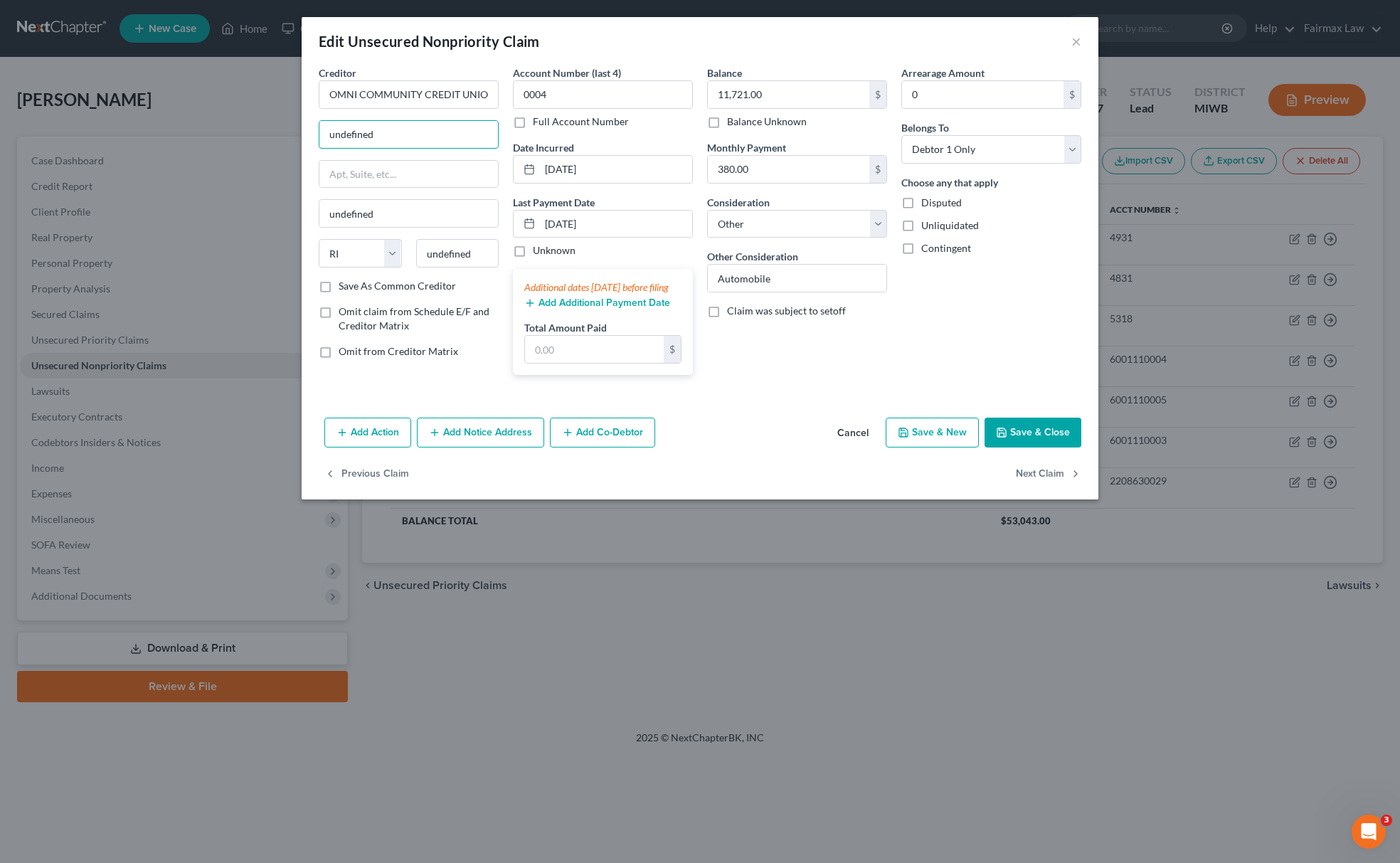
drag, startPoint x: 444, startPoint y: 132, endPoint x: 258, endPoint y: 135, distance: 186.0
click at [258, 135] on div "Edit Unsecured Nonpriority Claim × Creditor * OMNI COMMUNITY CREDIT UNION undef…" at bounding box center [700, 431] width 1400 height 863
paste input "1530 S. Washington Ave. Lansing, MI 48910"
drag, startPoint x: 461, startPoint y: 126, endPoint x: 522, endPoint y: 143, distance: 63.3
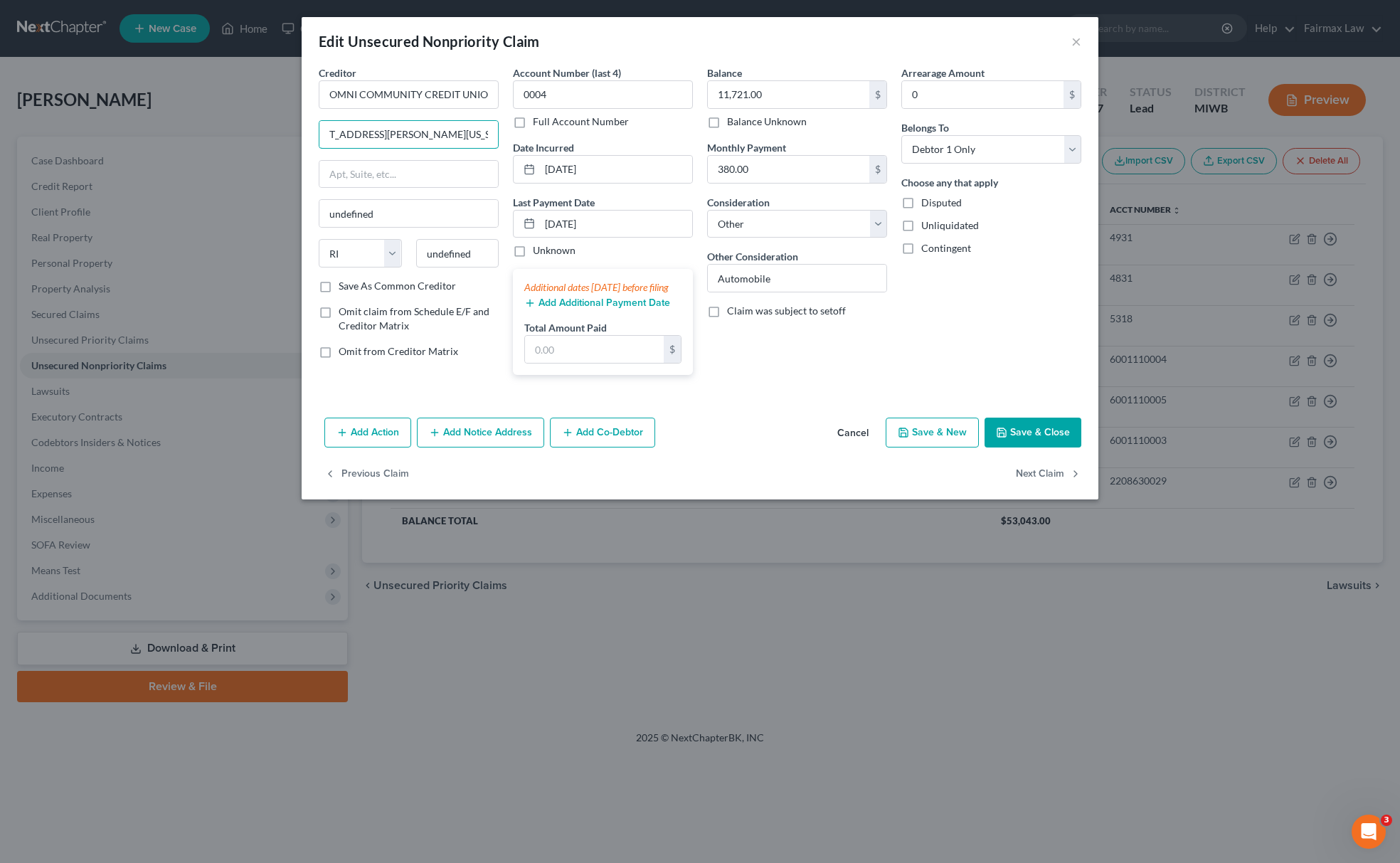
click at [519, 126] on div "Creditor * OMNI COMMUNITY CREDIT UNION 1530 S. Washington Ave. Lansing, MI 4891…" at bounding box center [700, 226] width 776 height 321
type input "1530 S. Washington Ave. Lansing, MI 48910"
paste input "48910"
drag, startPoint x: 481, startPoint y: 259, endPoint x: 251, endPoint y: 243, distance: 230.6
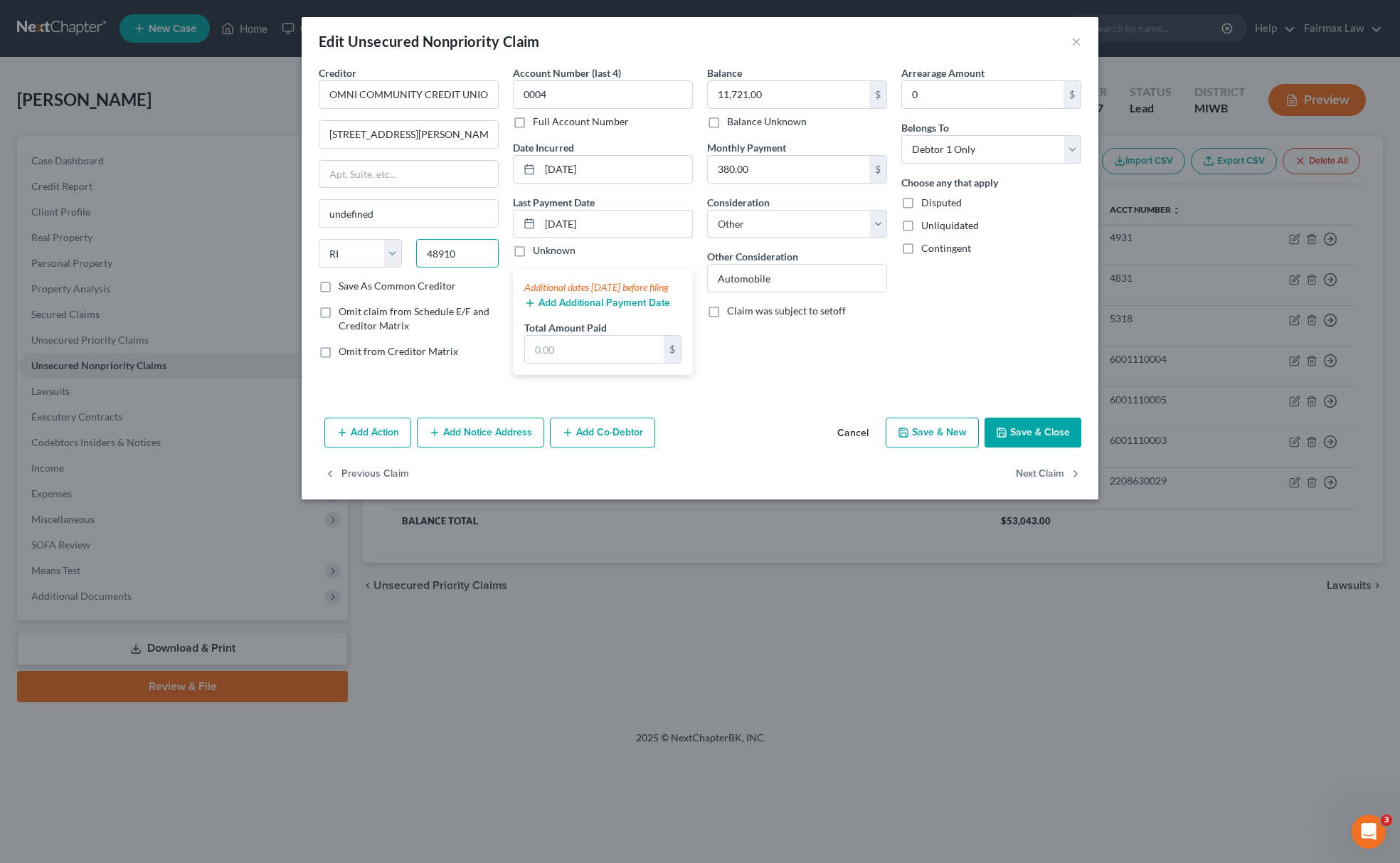
click at [251, 243] on div "Edit Unsecured Nonpriority Claim × Creditor * OMNI COMMUNITY CREDIT UNION 1530 …" at bounding box center [700, 431] width 1400 height 863
type input "48910"
click at [315, 249] on div "State AL AK AR AZ CA CO CT DE DC FL GA GU HI ID IL IN IA KS KY LA ME MD MA MI M…" at bounding box center [360, 253] width 98 height 28
click at [393, 252] on select "State AL AK AR AZ CA CO CT DE DC FL GA GU HI ID IL IN IA KS KY LA ME MD MA MI M…" at bounding box center [360, 253] width 83 height 28
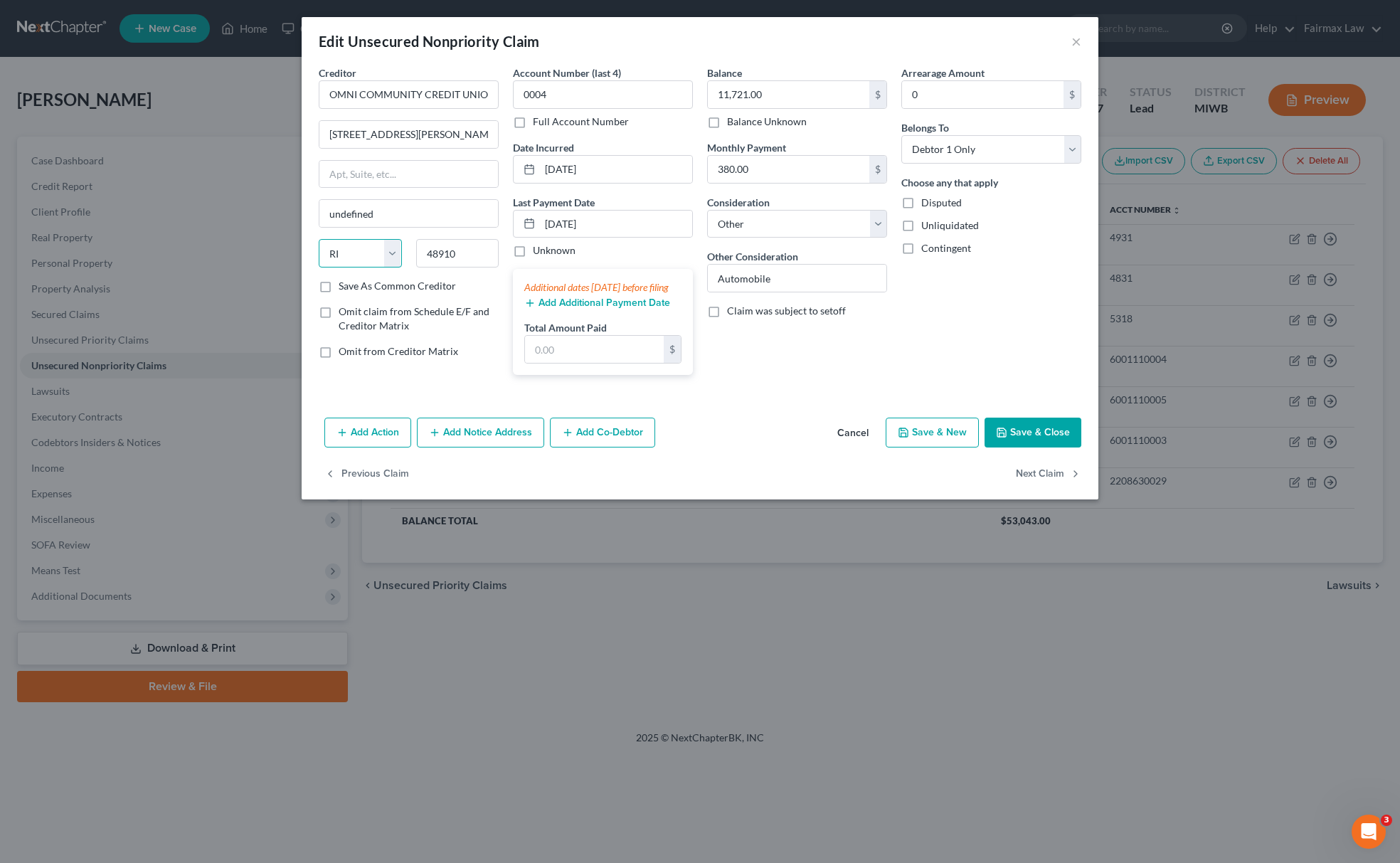
type input "Lansing"
select select "23"
click at [319, 240] on select "State AL AK AR AZ CA CO CT DE DC FL GA GU HI ID IL IN IA KS KY LA ME MD MA MI M…" at bounding box center [360, 253] width 83 height 28
drag, startPoint x: 437, startPoint y: 129, endPoint x: 704, endPoint y: 119, distance: 267.2
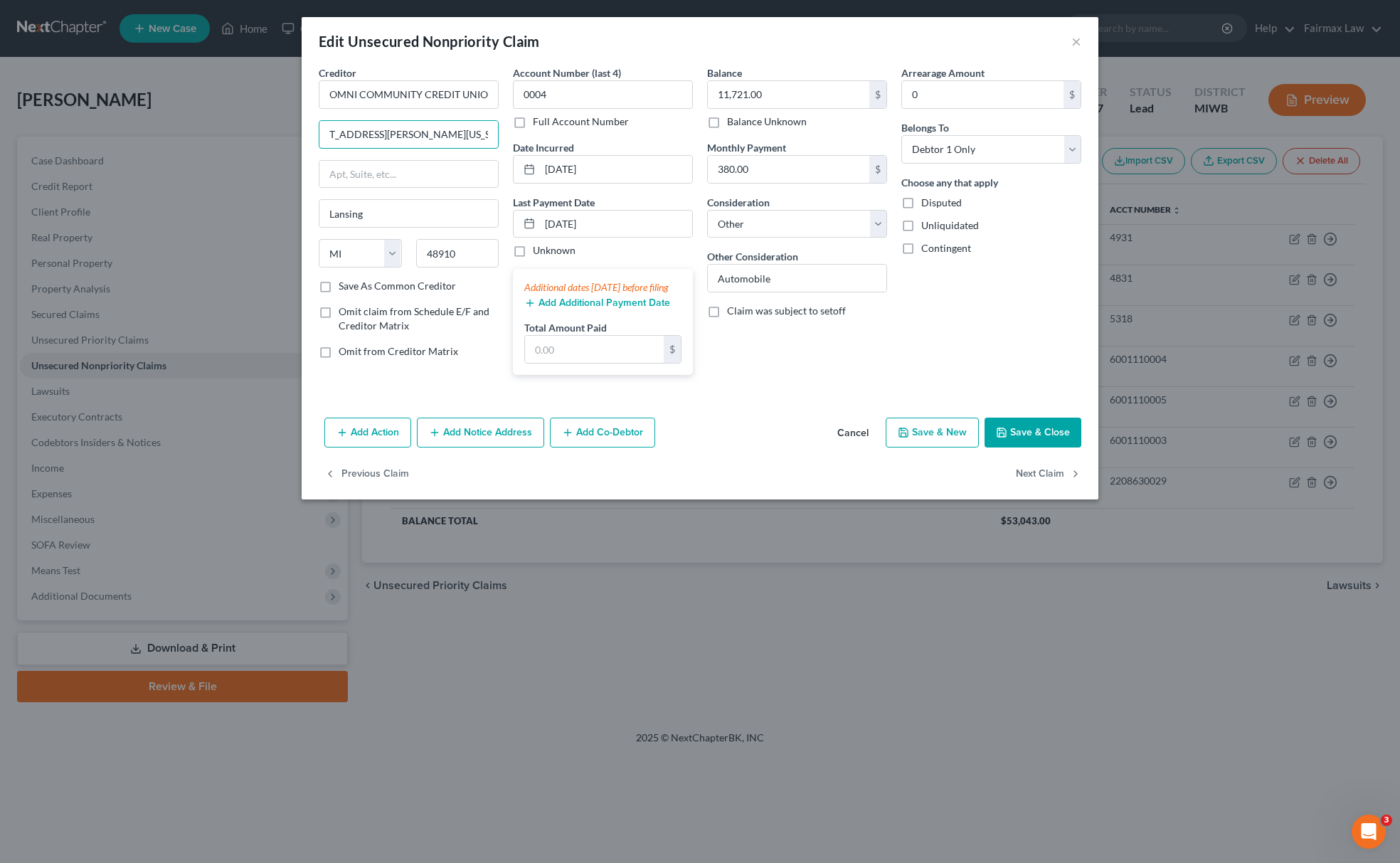
click at [704, 119] on div "Creditor * OMNI COMMUNITY CREDIT UNION 1530 S. Washington Ave. Lansing, MI 4891…" at bounding box center [700, 226] width 776 height 321
type input "1530 S. Washington Ave"
click at [1036, 447] on button "Save & Close" at bounding box center [1033, 432] width 97 height 30
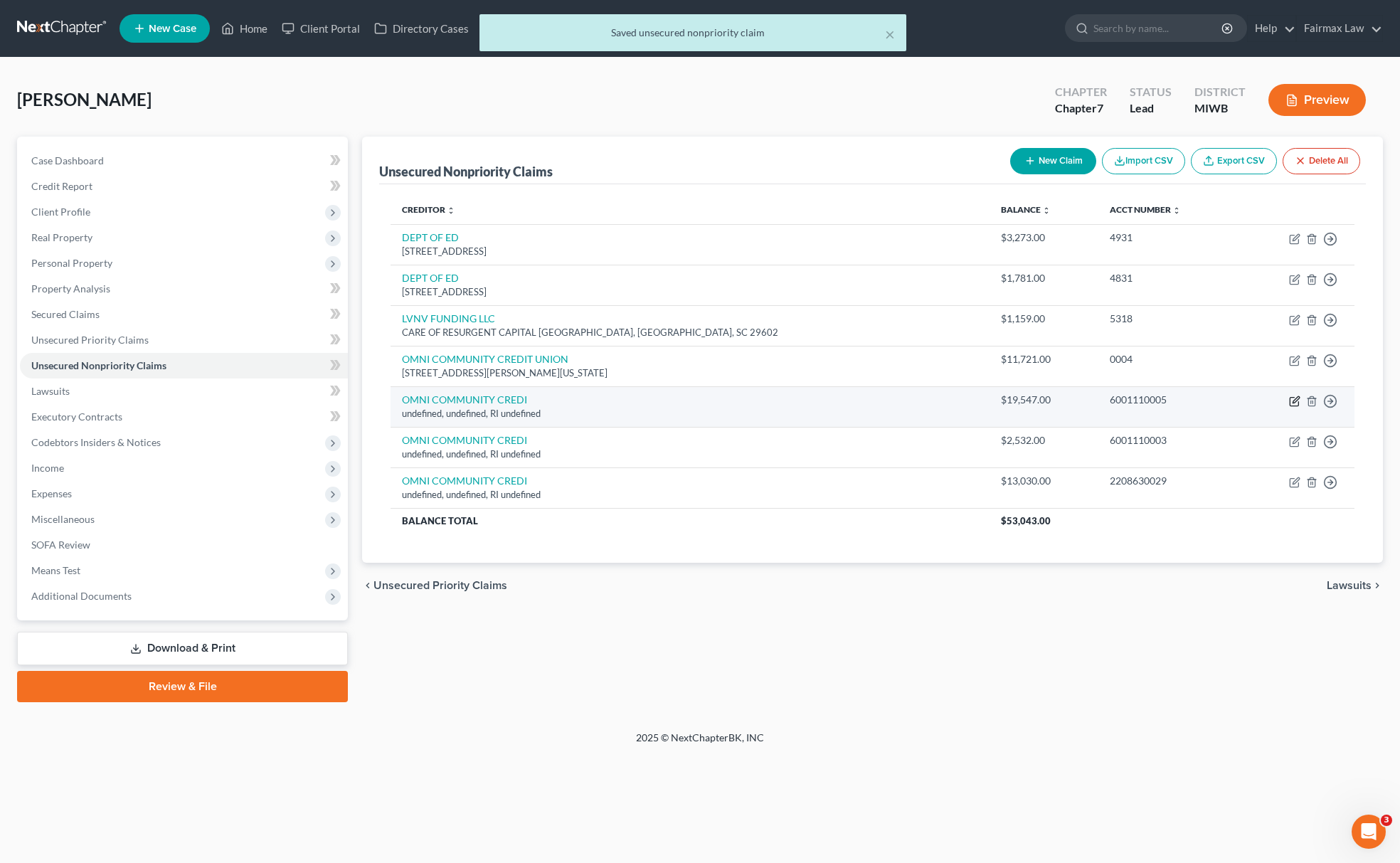
click at [1293, 404] on icon "button" at bounding box center [1294, 402] width 12 height 12
select select "41"
select select "14"
select select "0"
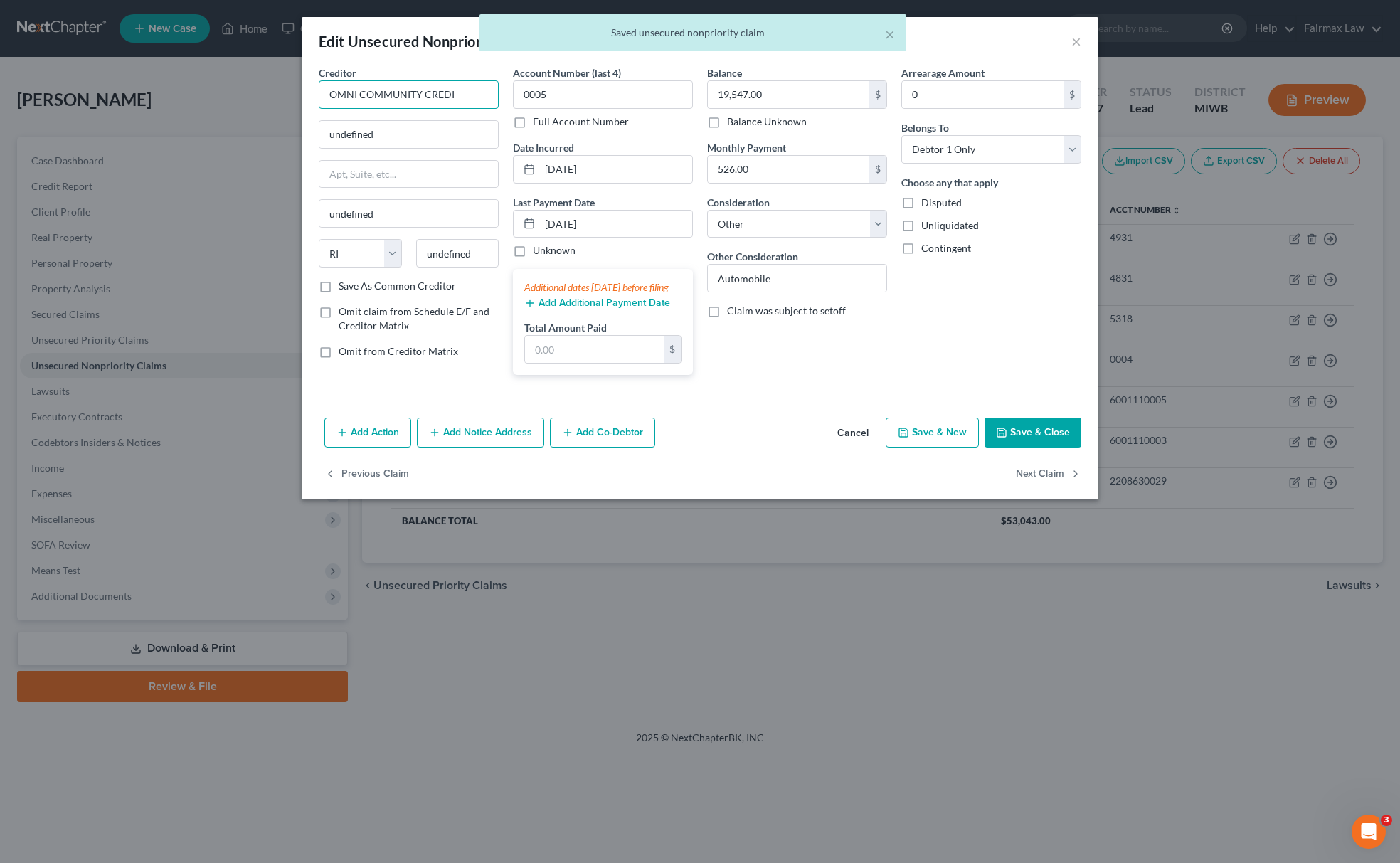
click at [467, 95] on input "OMNI COMMUNITY CREDI" at bounding box center [409, 94] width 180 height 28
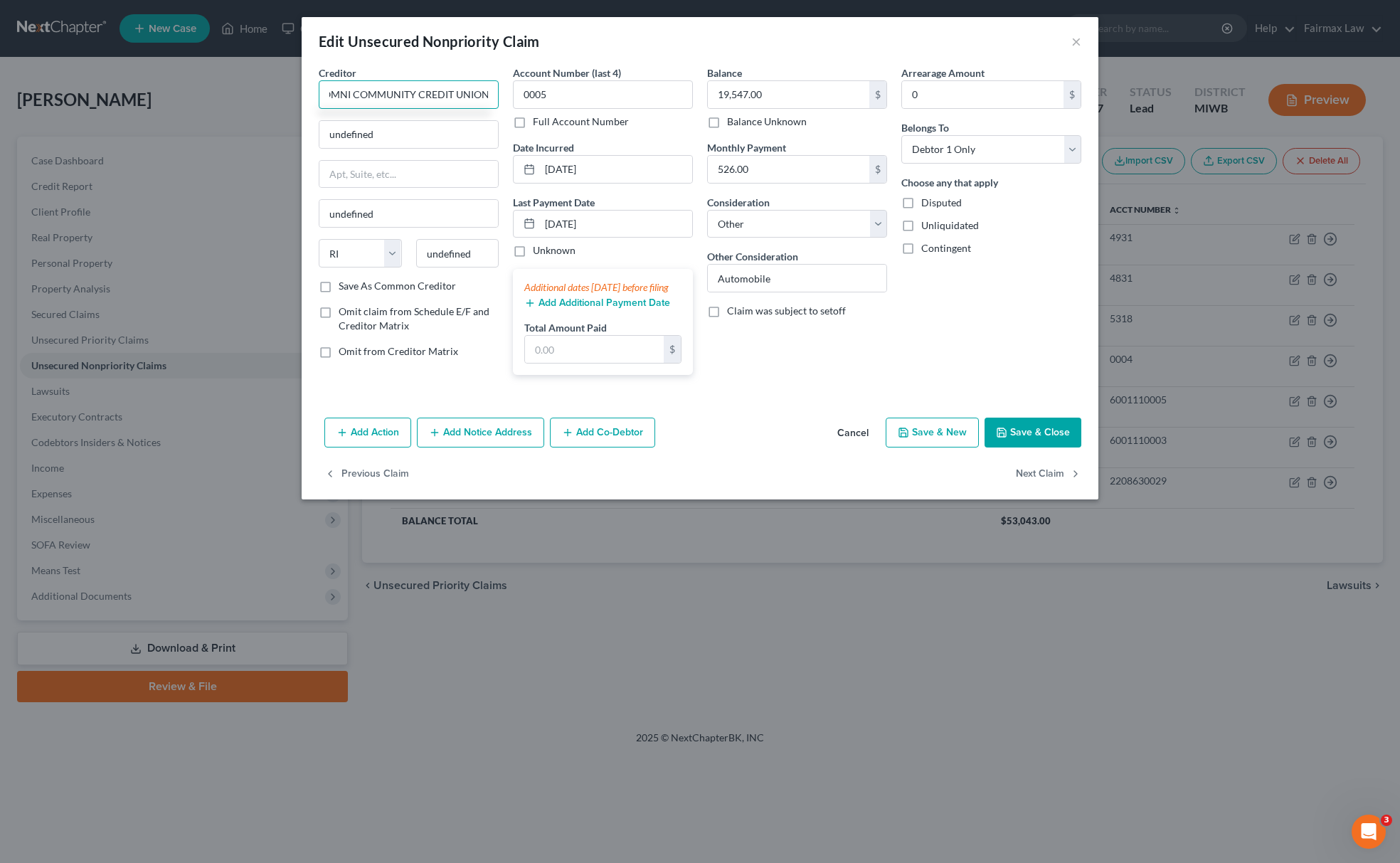
click at [434, 84] on input "OMNI COMMUNITY CREDIT UNION" at bounding box center [409, 94] width 180 height 28
click at [433, 83] on input "OMNI COMMUNITY CREDIT UNION" at bounding box center [409, 94] width 180 height 28
type input "OMNI COMMUNITY CREDIT UNION"
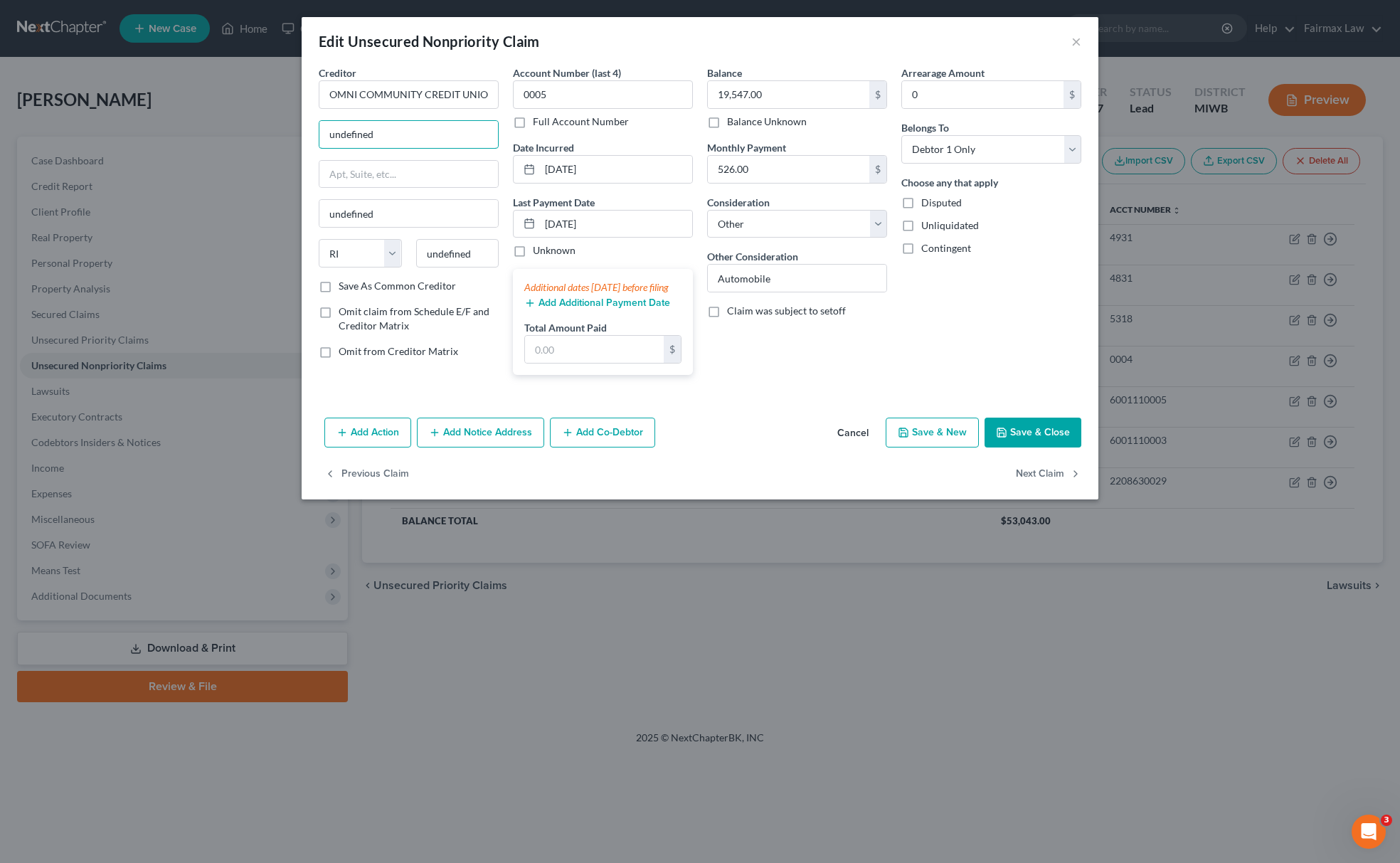
drag, startPoint x: 445, startPoint y: 130, endPoint x: 202, endPoint y: 126, distance: 243.0
click at [202, 127] on div "Edit Unsecured Nonpriority Claim × Creditor * OMNI COMMUNITY CREDIT UNION undef…" at bounding box center [700, 431] width 1400 height 863
paste input "1530 S. Washington Ave. Lansing, MI 48910"
drag, startPoint x: 457, startPoint y: 138, endPoint x: 570, endPoint y: 135, distance: 113.0
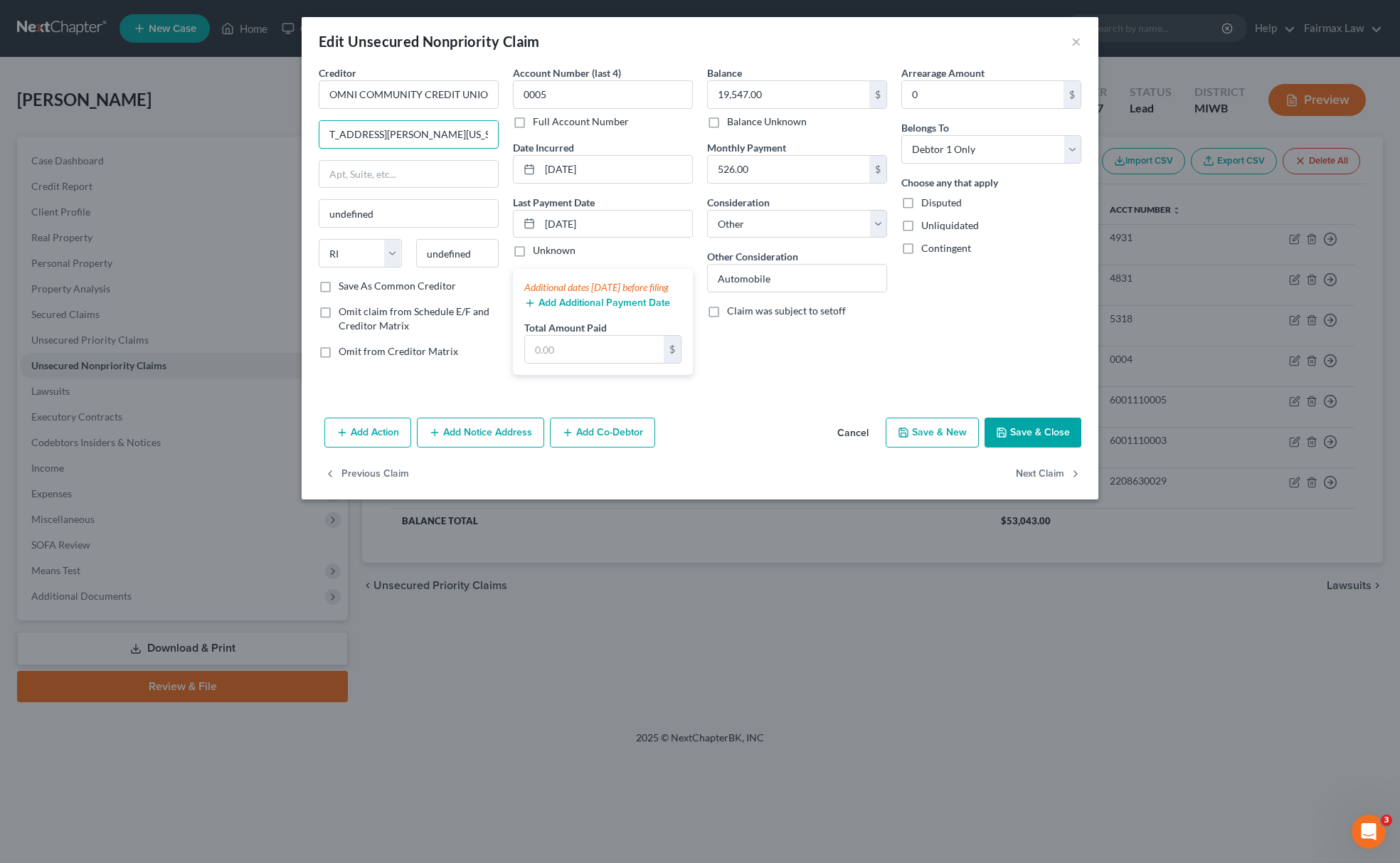
click at [570, 135] on div "Creditor * OMNI COMMUNITY CREDIT UNION 1530 S. Washington Ave. Lansing, MI 4891…" at bounding box center [700, 226] width 776 height 321
type input "1530 S. Washington Ave. Lansing, MI 48910"
paste input "48910"
drag, startPoint x: 473, startPoint y: 252, endPoint x: 405, endPoint y: 265, distance: 69.2
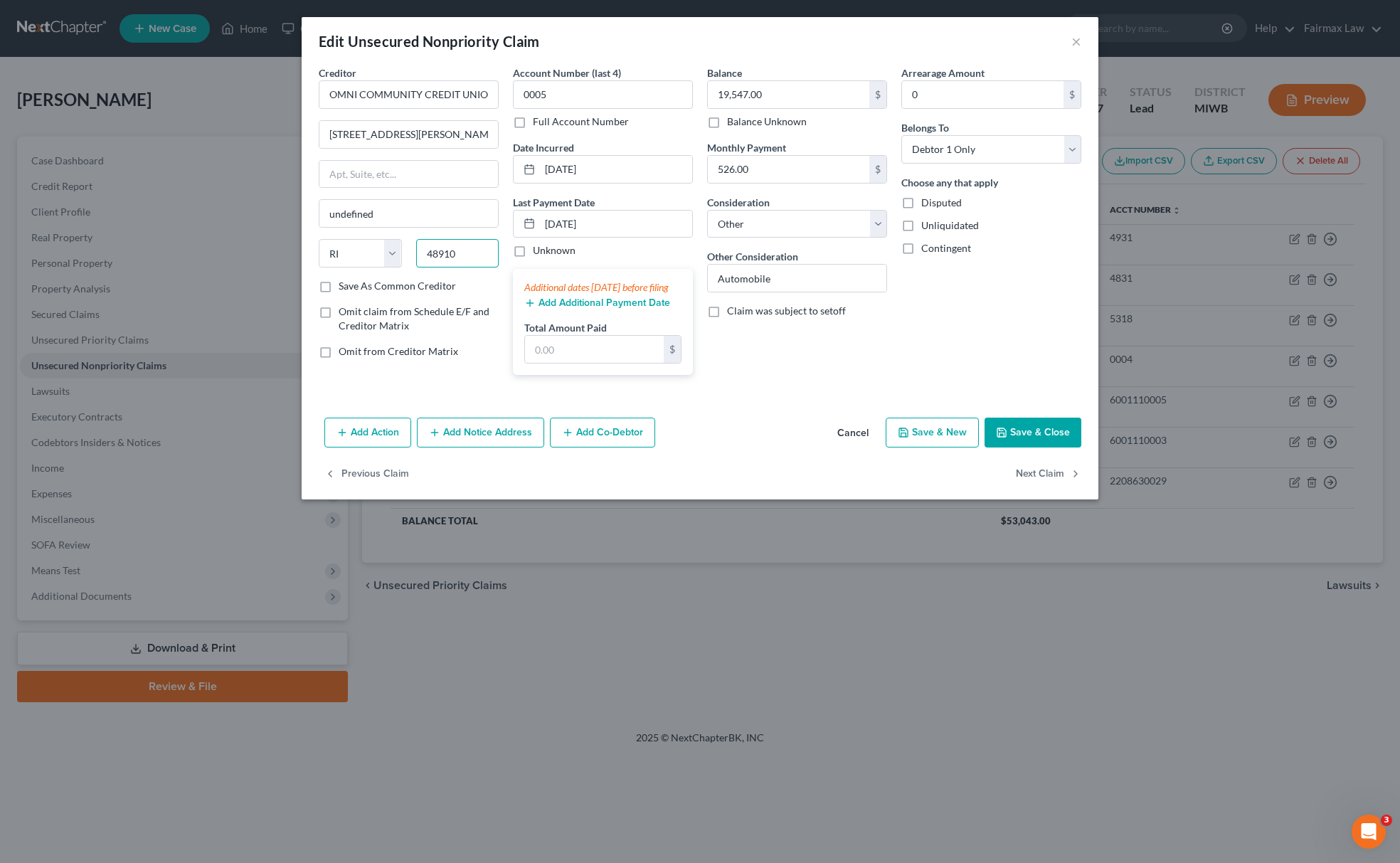
click at [405, 265] on div "State AL AK AR AZ CA CO CT DE DC FL GA GU HI ID IL IN IA KS KY LA ME MD MA MI M…" at bounding box center [409, 259] width 195 height 40
type input "48910"
click at [370, 254] on select "State AL AK AR AZ CA CO CT DE DC FL GA GU HI ID IL IN IA KS KY LA ME MD MA MI M…" at bounding box center [360, 253] width 83 height 28
type input "Lansing"
select select "23"
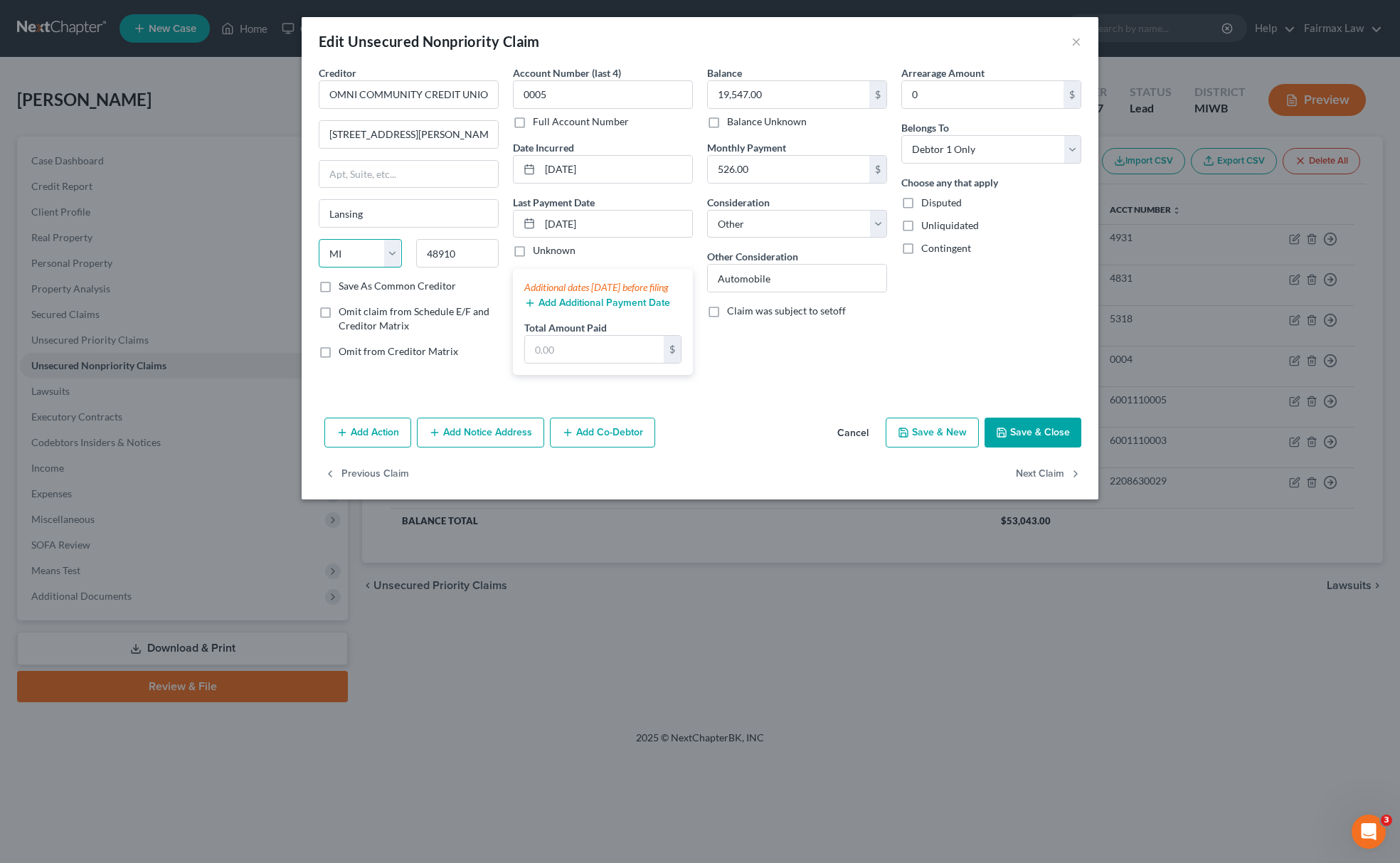
click at [319, 240] on select "State AL AK AR AZ CA CO CT DE DC FL GA GU HI ID IL IN IA KS KY LA ME MD MA MI M…" at bounding box center [360, 253] width 83 height 28
drag, startPoint x: 436, startPoint y: 130, endPoint x: 717, endPoint y: 157, distance: 282.3
click at [717, 157] on div "Creditor * OMNI COMMUNITY CREDIT UNION 1530 S. Washington Ave. Lansing, MI 4891…" at bounding box center [700, 226] width 776 height 321
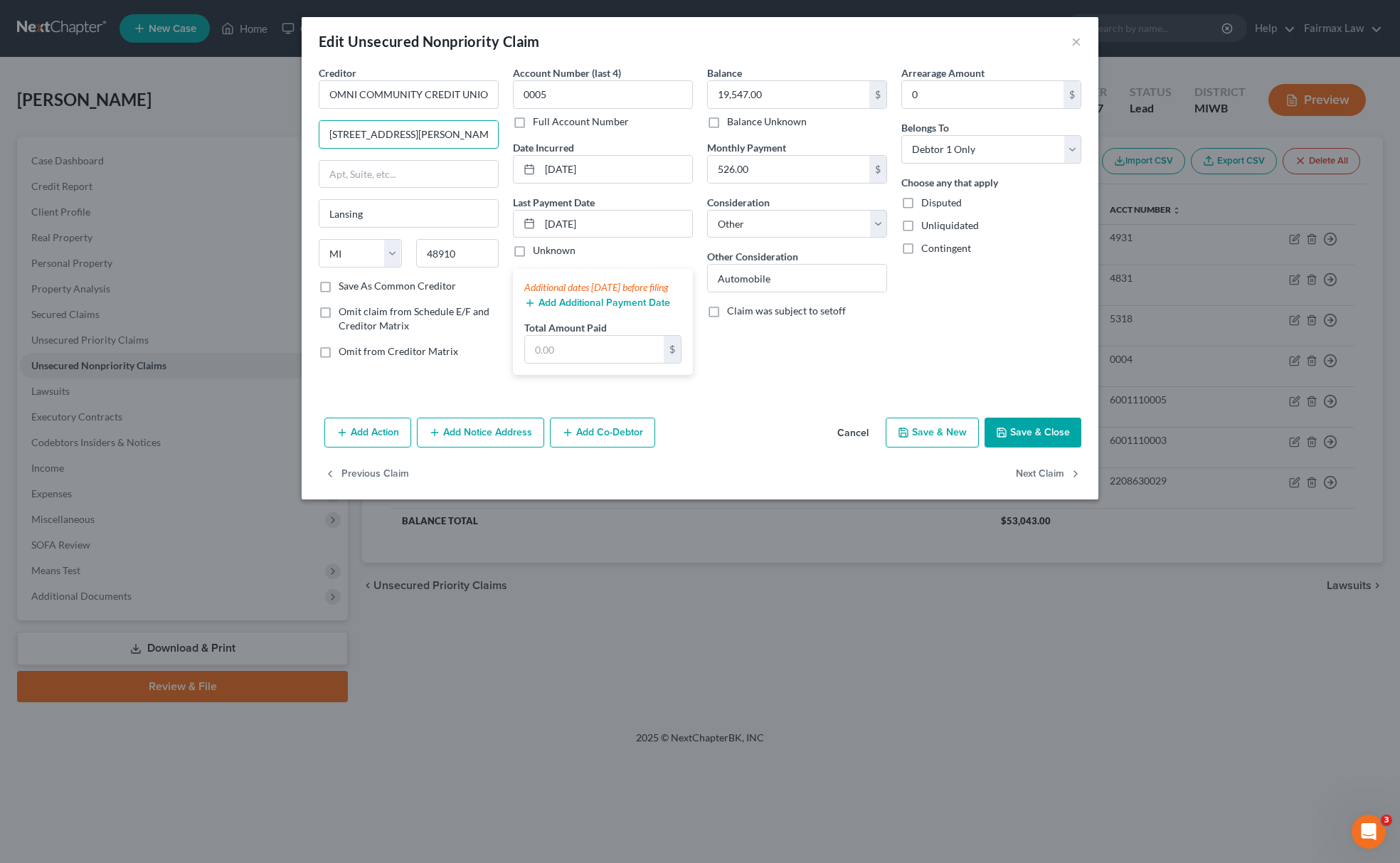
type input "1530 S. Washington Ave"
click at [1043, 447] on button "Save & Close" at bounding box center [1033, 432] width 97 height 30
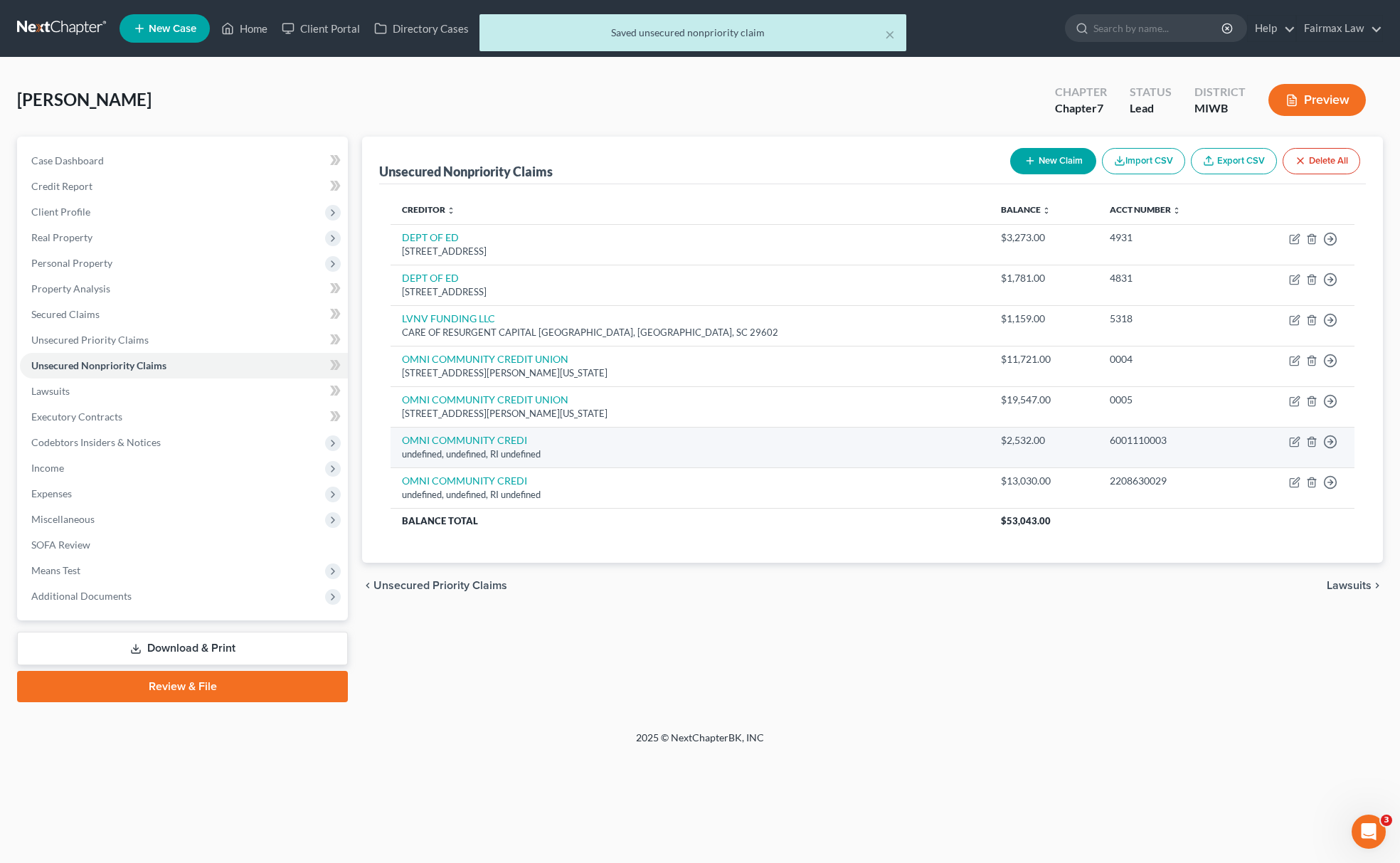
click at [1305, 447] on td "Move to D Move to E Move to G Move to Notice Only" at bounding box center [1296, 447] width 115 height 41
click at [1290, 445] on icon "button" at bounding box center [1293, 442] width 9 height 9
select select "41"
select select "14"
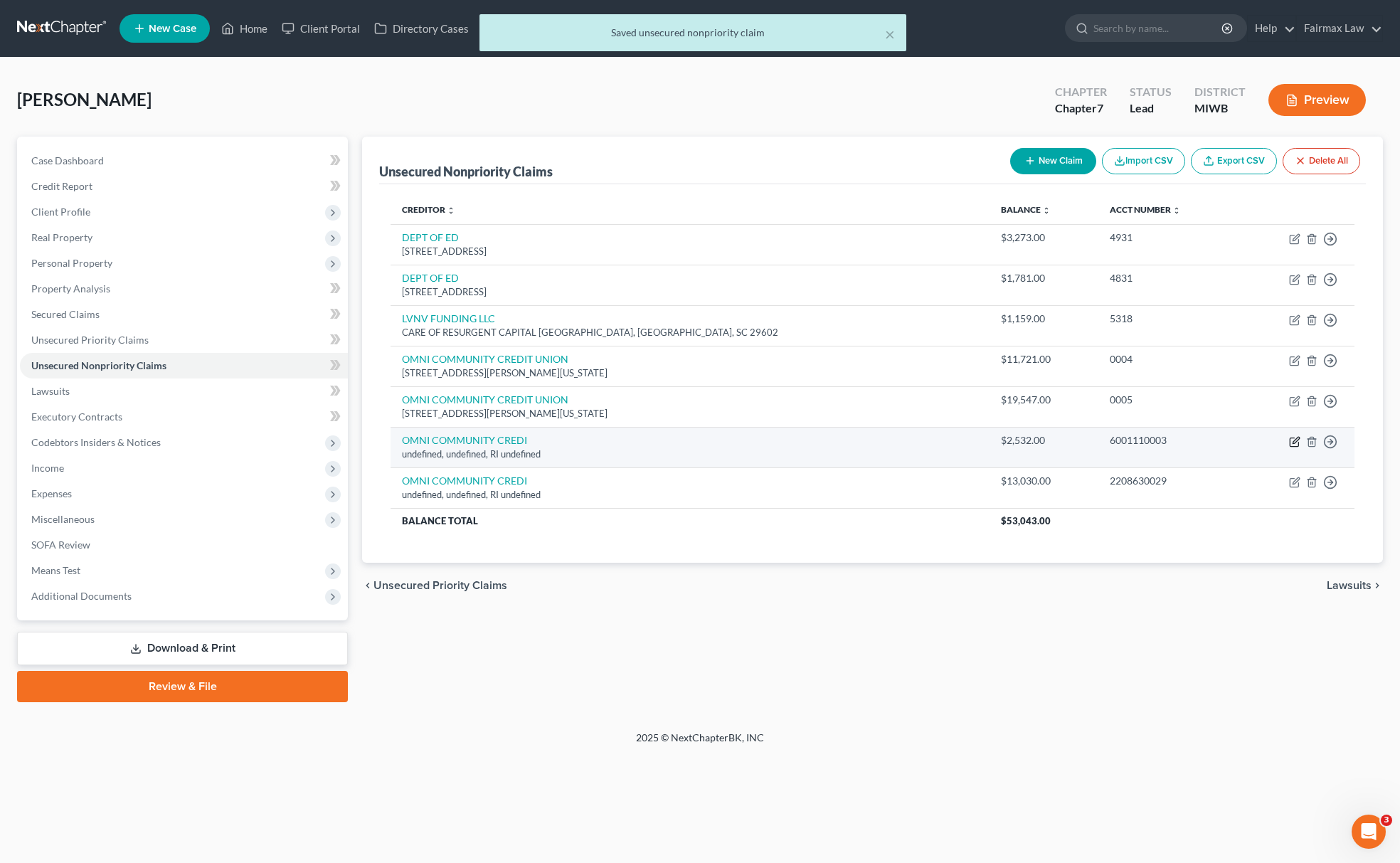
select select "0"
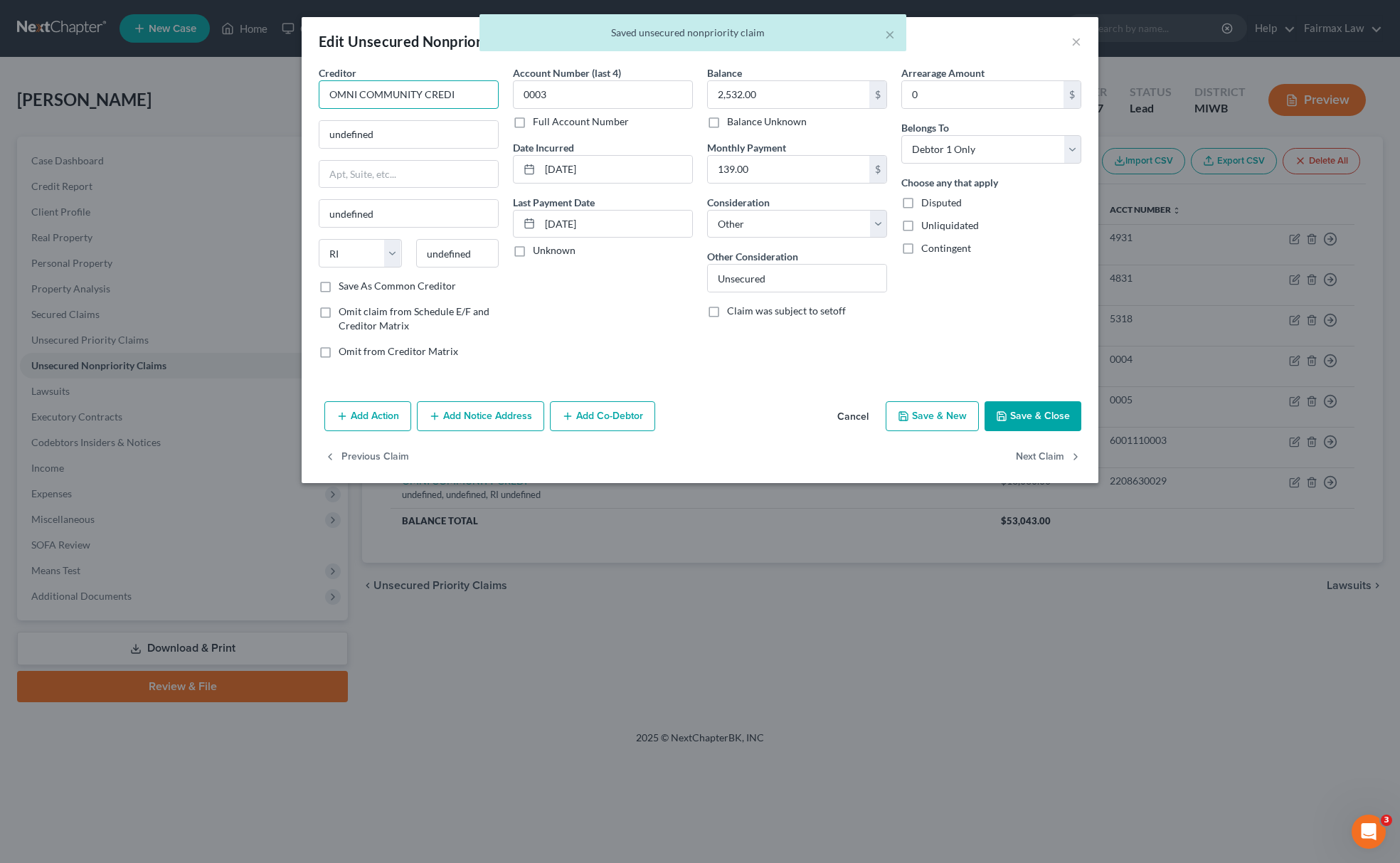
click at [484, 89] on input "OMNI COMMUNITY CREDI" at bounding box center [409, 94] width 180 height 28
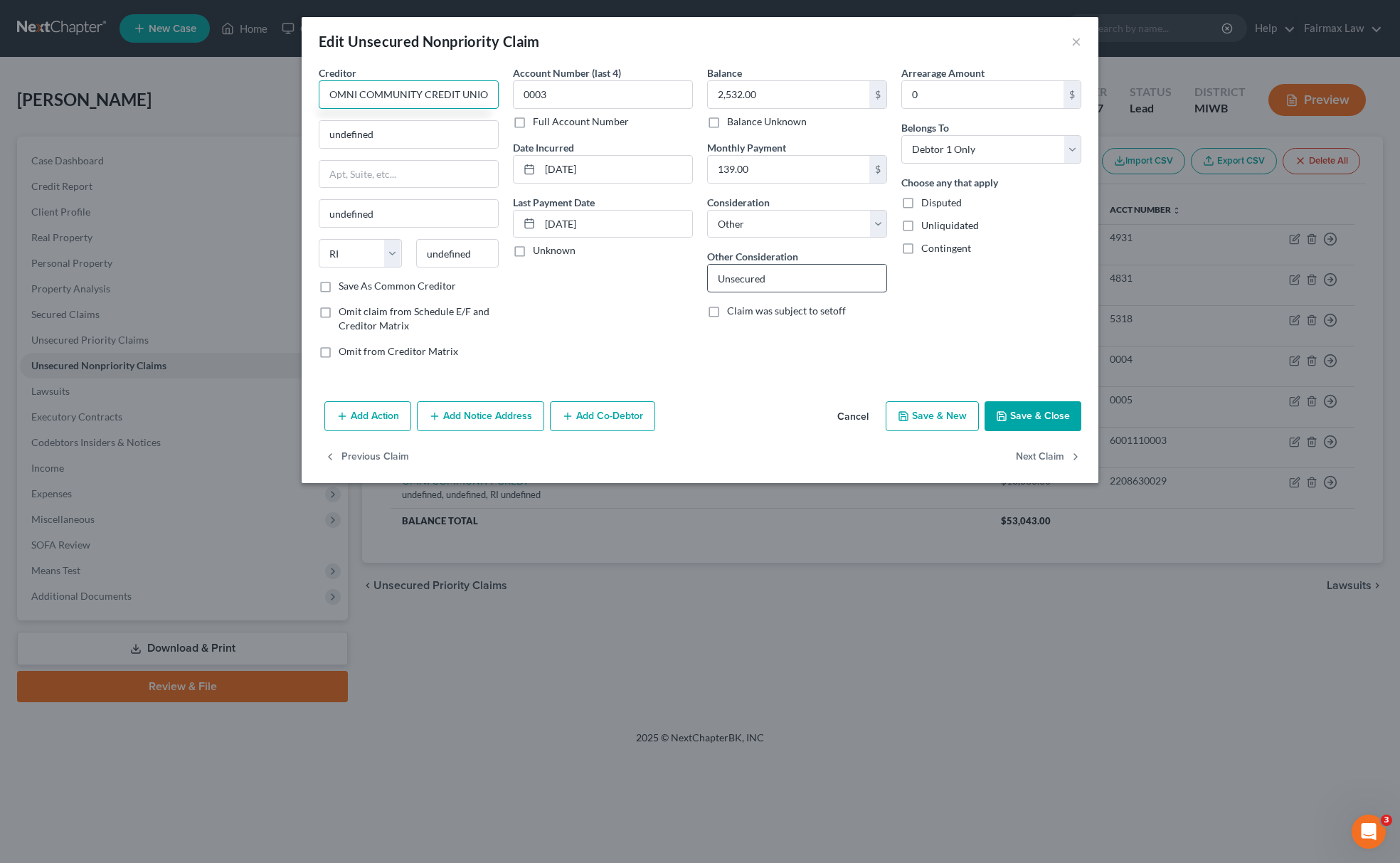
scroll to position [0, 7]
type input "OMNI COMMUNITY CREDIT UNION"
drag, startPoint x: 411, startPoint y: 123, endPoint x: 243, endPoint y: 149, distance: 170.0
click at [248, 148] on div "Edit Unsecured Nonpriority Claim × Creditor * OMNI COMMUNITY CREDIT UNION undef…" at bounding box center [700, 431] width 1400 height 863
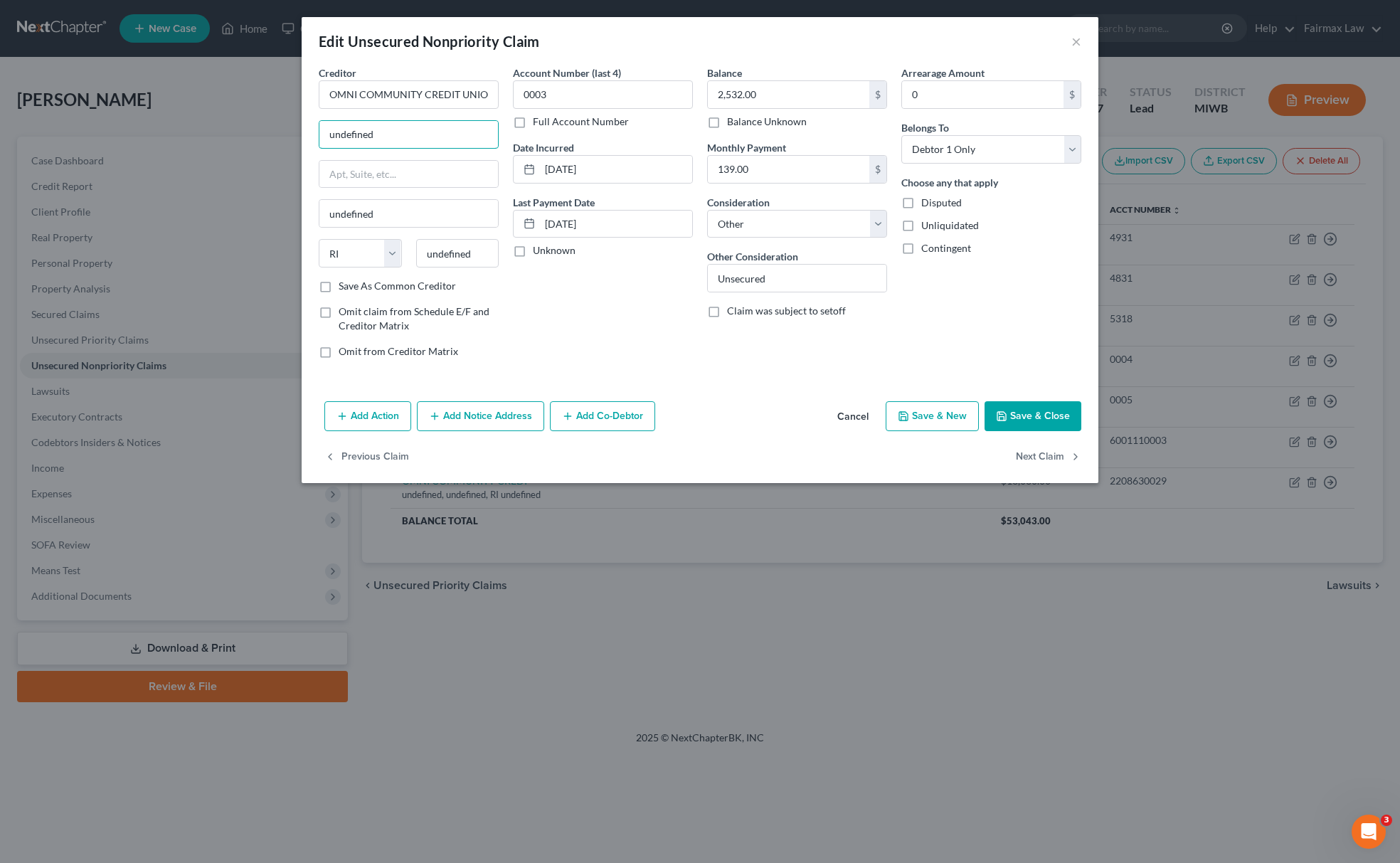
paste input "1530 S. Washington Ave. Lansing, MI 48910"
drag, startPoint x: 461, startPoint y: 137, endPoint x: 530, endPoint y: 192, distance: 88.2
click at [540, 138] on div "Creditor * OMNI COMMUNITY CREDIT UNION 1530 S. Washington Ave. Lansing, MI 4891…" at bounding box center [700, 218] width 776 height 304
type input "1530 S. Washington Ave. Lansing, MI 48910"
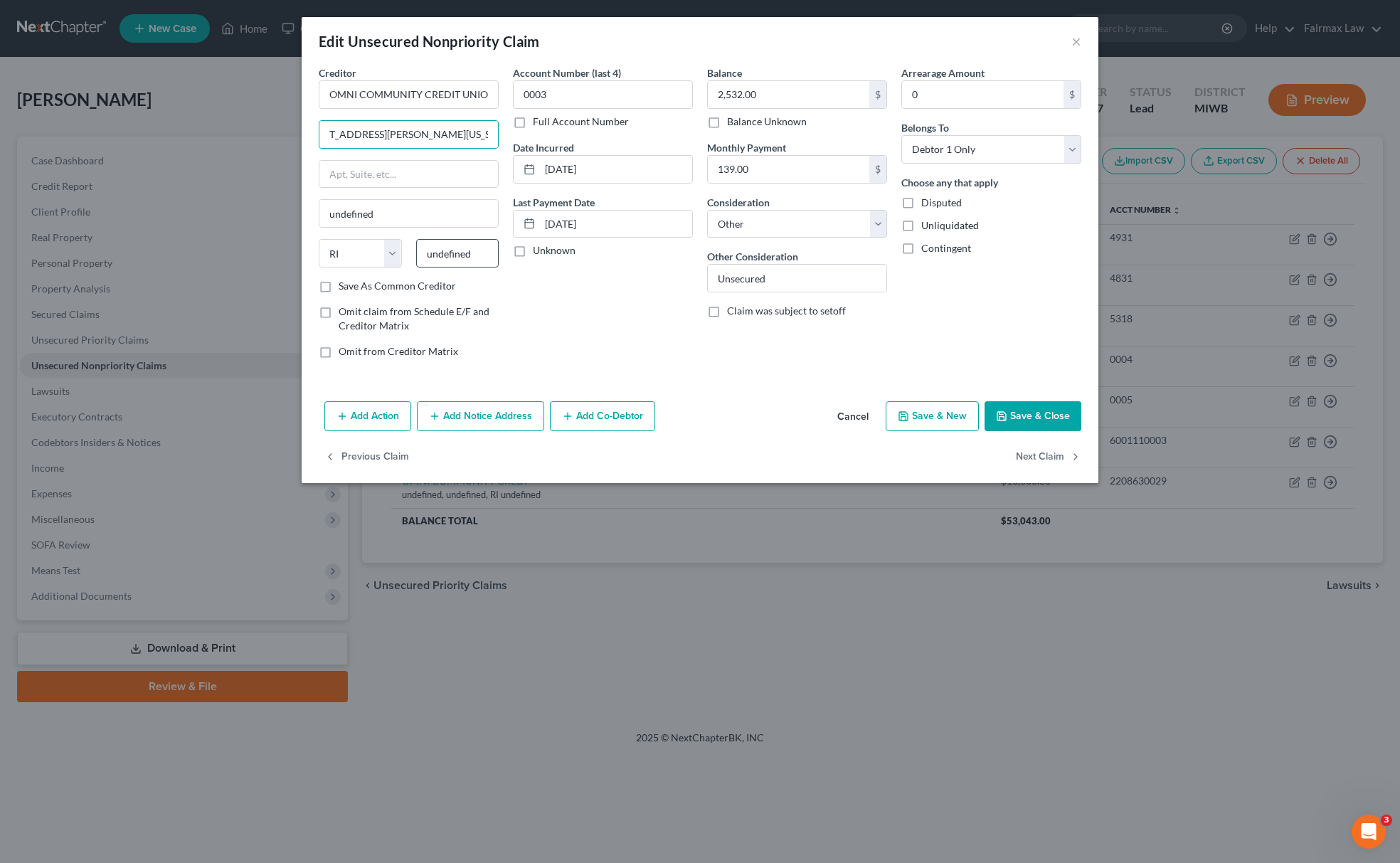
scroll to position [0, 0]
drag, startPoint x: 490, startPoint y: 248, endPoint x: 466, endPoint y: 251, distance: 24.2
click at [466, 251] on div "undefined" at bounding box center [458, 253] width 98 height 28
drag, startPoint x: 463, startPoint y: 251, endPoint x: 306, endPoint y: 251, distance: 157.0
click at [306, 251] on div "Creditor * OMNI COMMUNITY CREDIT UNION 1530 S. Washington Ave. Lansing, MI 4891…" at bounding box center [700, 231] width 797 height 330
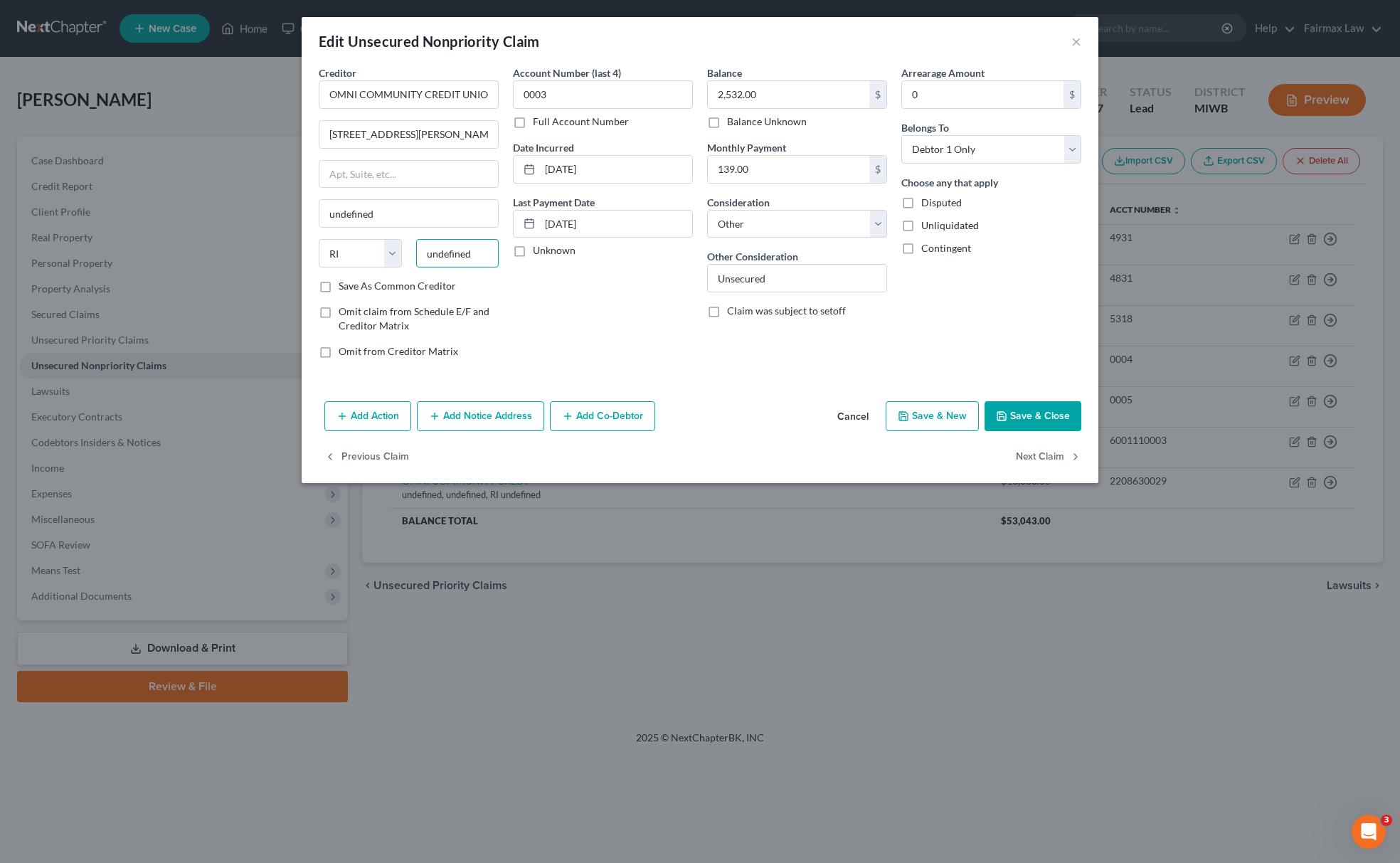
paste input "48910"
type input "48910"
click at [364, 251] on select "State AL AK AR AZ CA CO CT DE DC FL GA GU HI ID IL IN IA KS KY LA ME MD MA MI M…" at bounding box center [360, 253] width 83 height 28
type input "Lansing"
select select "23"
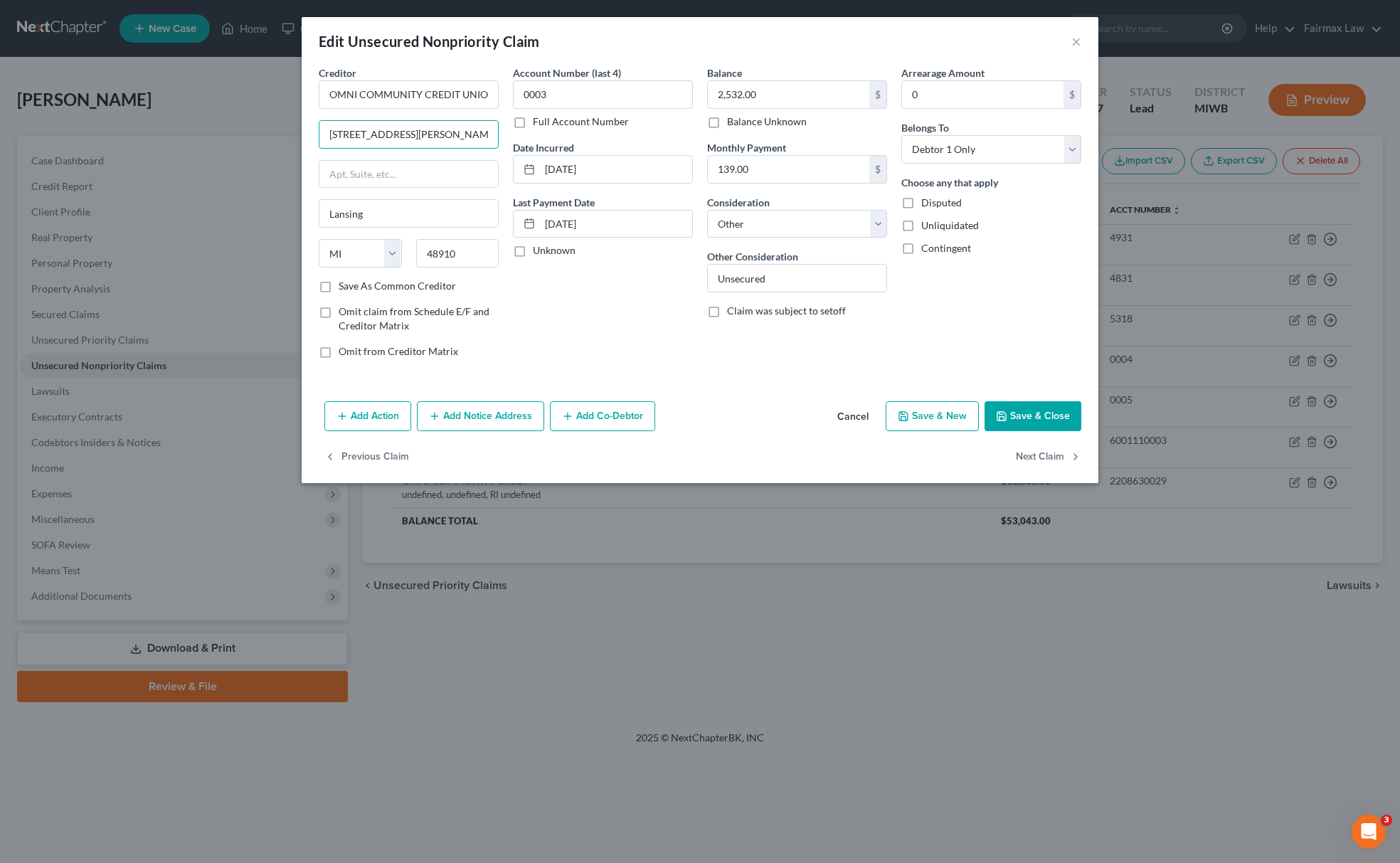
scroll to position [0, 31]
drag, startPoint x: 476, startPoint y: 132, endPoint x: 539, endPoint y: 122, distance: 63.8
click at [539, 122] on div "Creditor * OMNI COMMUNITY CREDIT UNION 1530 S. Washington Ave. Lansing, MI 4891…" at bounding box center [700, 218] width 776 height 304
click at [476, 134] on input "1530 S. Washington Ave. Lansing, MI 48910" at bounding box center [409, 135] width 178 height 27
drag, startPoint x: 461, startPoint y: 137, endPoint x: 538, endPoint y: 135, distance: 77.0
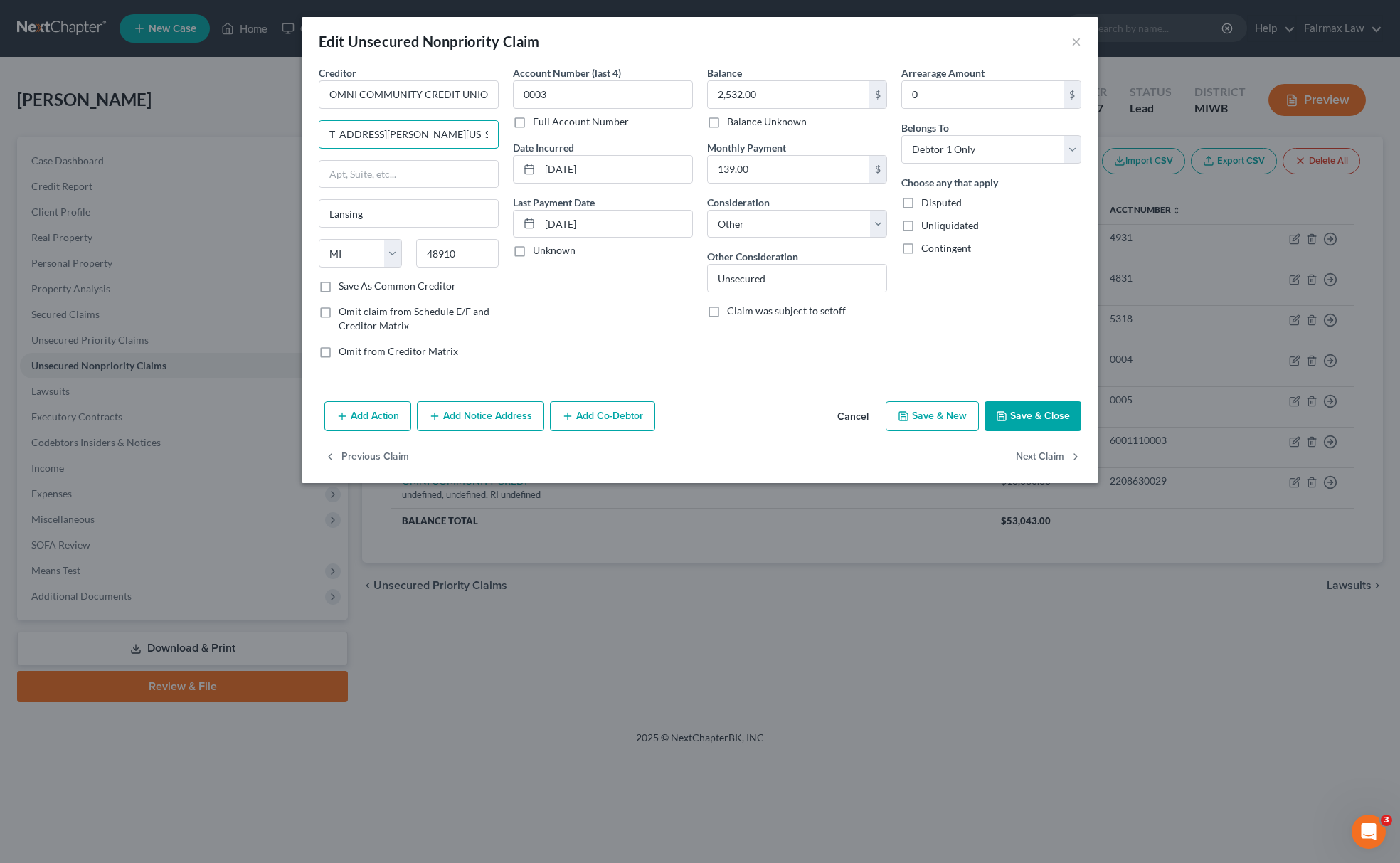
click at [538, 135] on div "Creditor * OMNI COMMUNITY CREDIT UNION 1530 S. Washington Ave. Lansing, MI 4891…" at bounding box center [700, 218] width 776 height 304
drag, startPoint x: 467, startPoint y: 135, endPoint x: 500, endPoint y: 130, distance: 33.4
click at [500, 130] on div "Creditor * OMNI COMMUNITY CREDIT UNION 1530 S. Washington Ave. Lansing, MI Lans…" at bounding box center [409, 218] width 195 height 304
click at [479, 134] on input "1530 S. Washington Ave. Lansing, MI" at bounding box center [409, 135] width 178 height 27
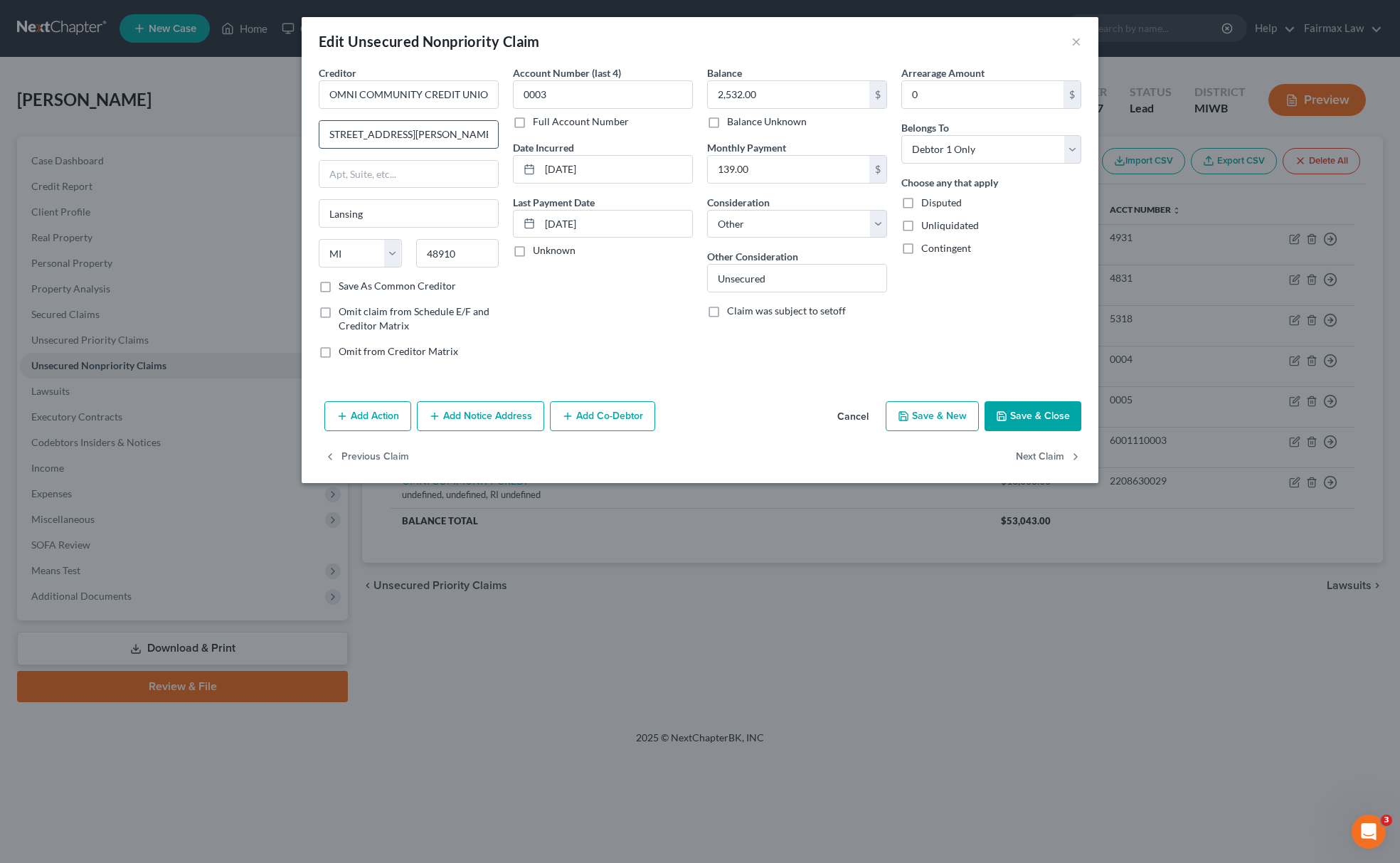
drag, startPoint x: 487, startPoint y: 136, endPoint x: 497, endPoint y: 136, distance: 10.0
click at [497, 136] on input "1530 S. Washington Ave. Lansing, MI" at bounding box center [409, 135] width 178 height 27
drag, startPoint x: 471, startPoint y: 137, endPoint x: 516, endPoint y: 139, distance: 45.0
click at [516, 139] on div "Creditor * OMNI COMMUNITY CREDIT UNION 1530 S. Washington Ave. Lansing, MI Lans…" at bounding box center [700, 218] width 776 height 304
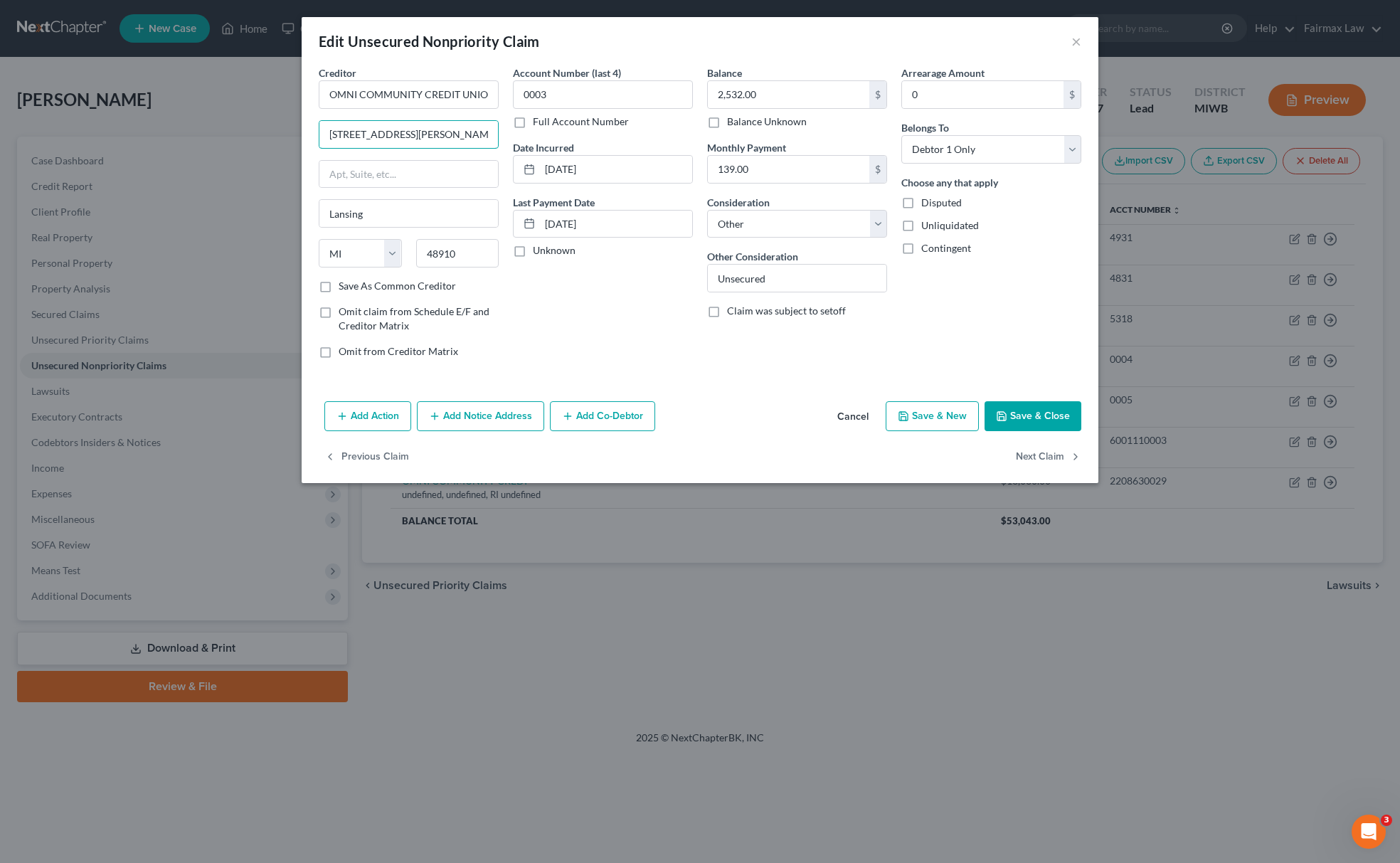
drag, startPoint x: 433, startPoint y: 139, endPoint x: 502, endPoint y: 130, distance: 69.6
click at [502, 130] on div "Creditor * OMNI COMMUNITY CREDIT UNION 1530 S. Washington Ave. Lansing Lansing …" at bounding box center [409, 218] width 195 height 304
type input "1530 S. Washington Ave"
click at [1056, 425] on button "Save & Close" at bounding box center [1033, 416] width 97 height 30
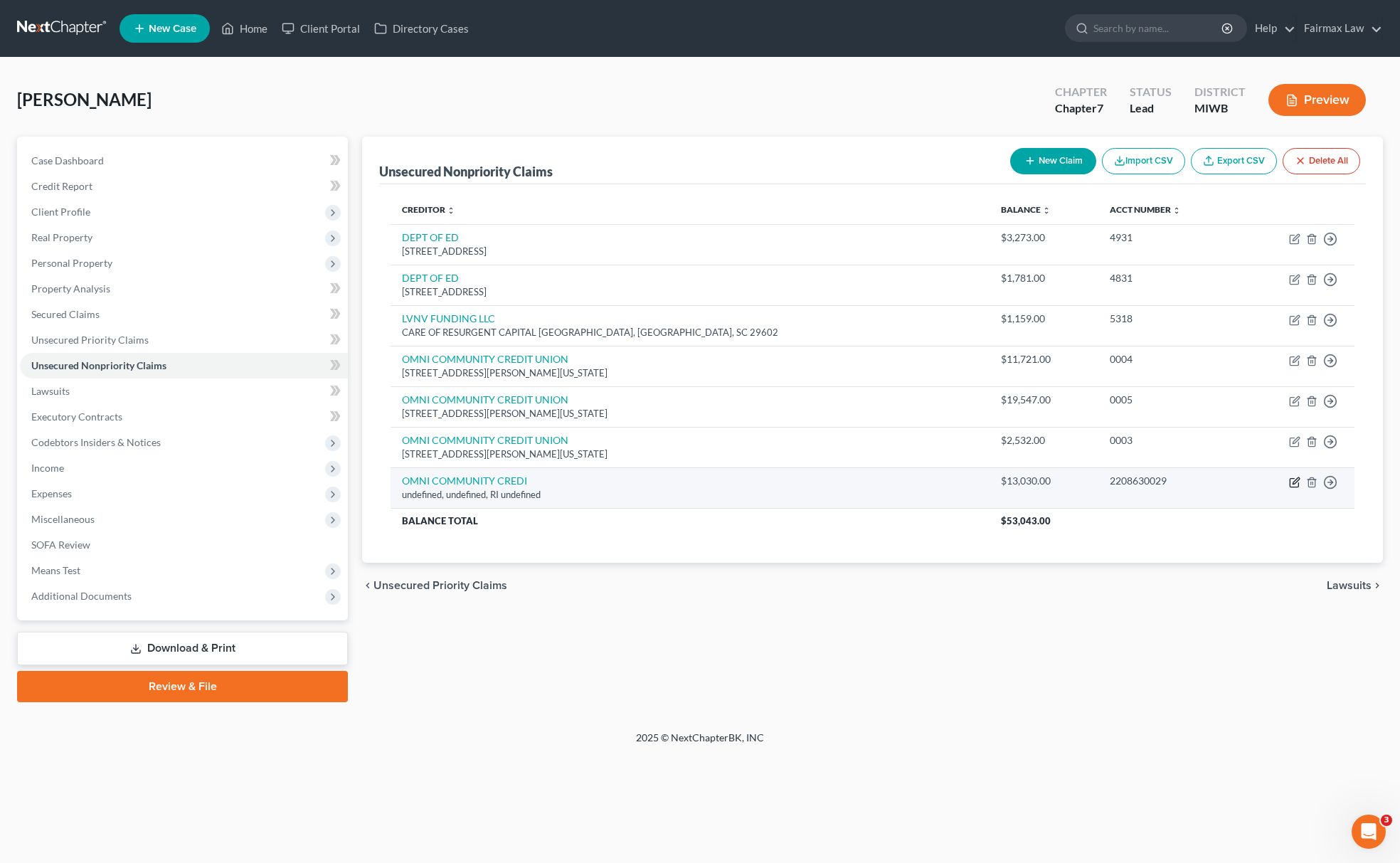
click at [1295, 487] on icon "button" at bounding box center [1294, 482] width 12 height 12
select select "41"
select select "14"
select select "0"
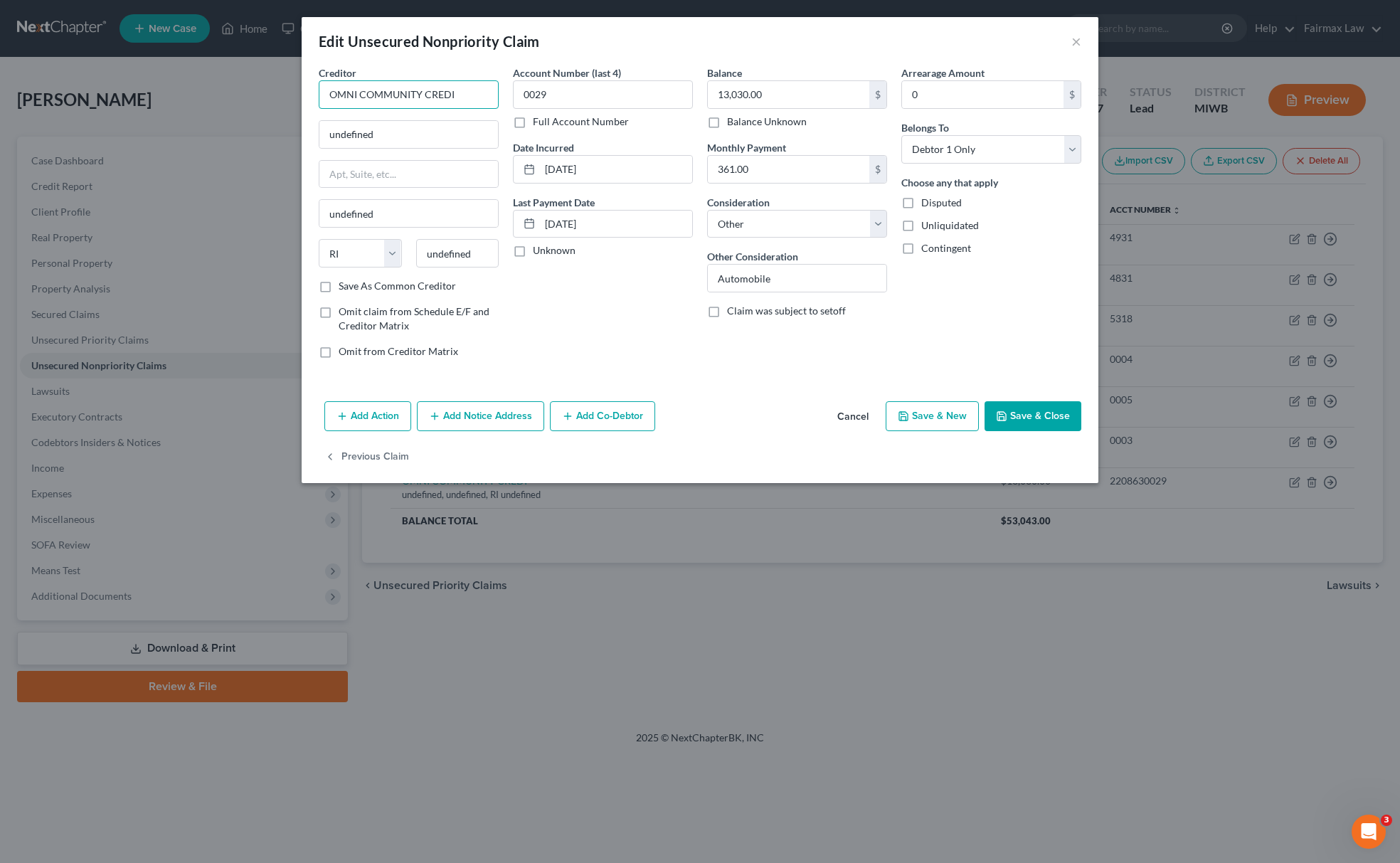
click at [468, 91] on input "OMNI COMMUNITY CREDI" at bounding box center [409, 94] width 180 height 28
click at [419, 100] on input "OMNI COMMUNITY CREDIT UNION" at bounding box center [409, 94] width 180 height 28
click at [418, 100] on input "OMNI COMMUNITY CREDIT UNION" at bounding box center [409, 94] width 180 height 28
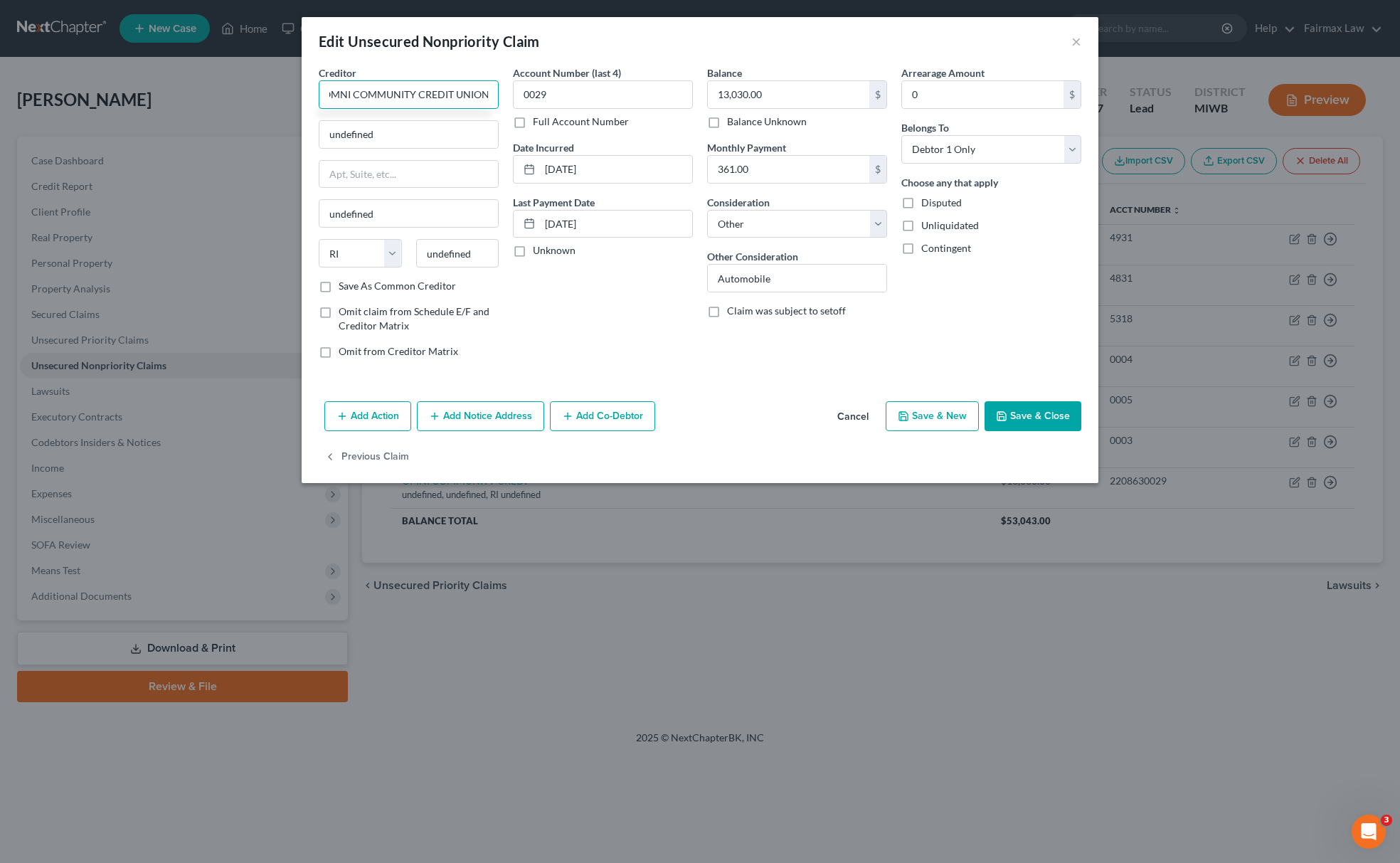
type input "OMNI COMMUNITY CREDIT UNION"
drag, startPoint x: 433, startPoint y: 127, endPoint x: 306, endPoint y: 134, distance: 127.2
click at [306, 134] on div "Creditor * OMNI COMMUNITY CREDIT UNION undefined undefined State AL AK AR AZ CA…" at bounding box center [700, 231] width 797 height 330
paste input "OMNI COMMUNITY CREDIT UNION"
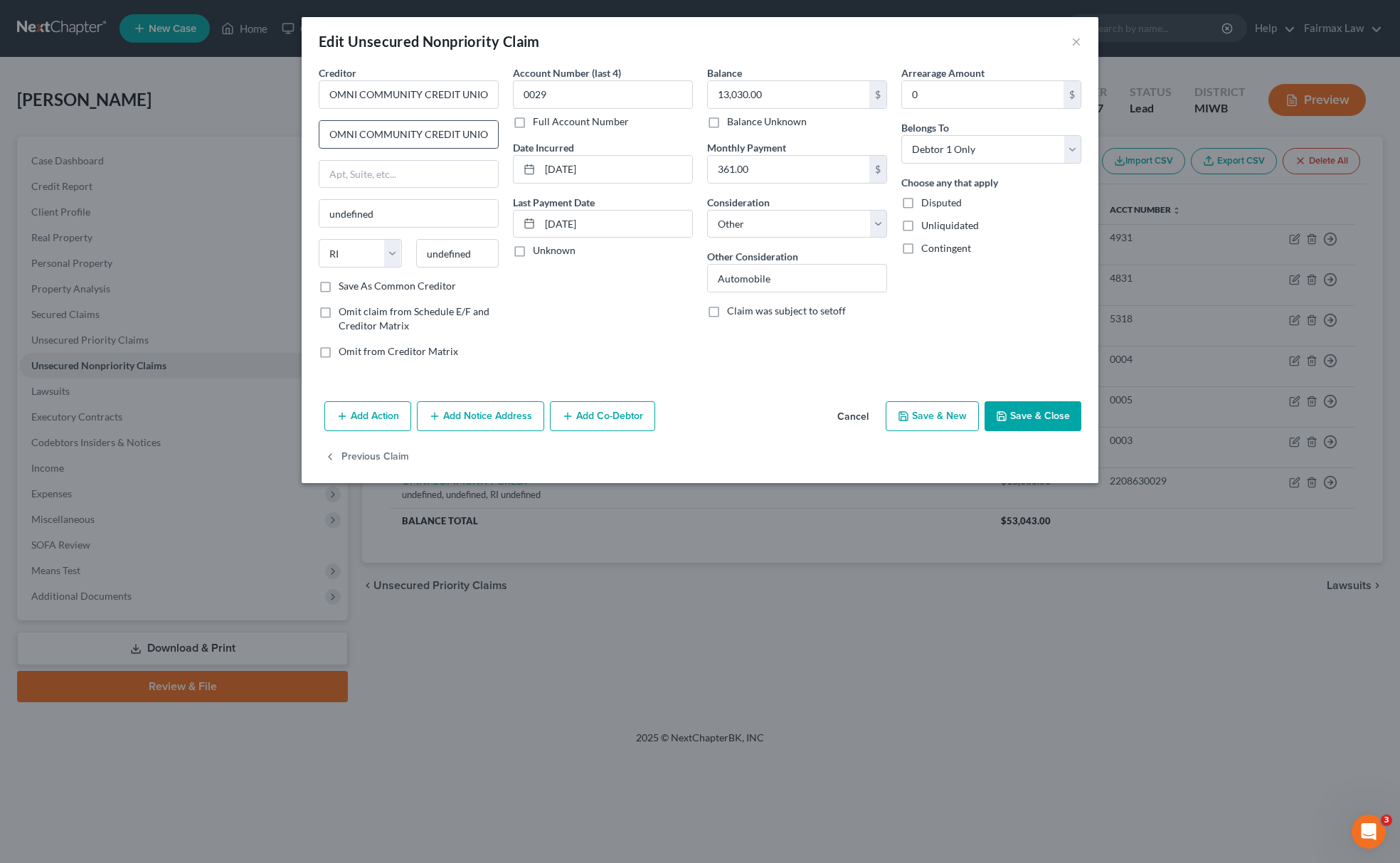
click at [434, 138] on input "OMNI COMMUNITY CREDIT UNION" at bounding box center [409, 135] width 178 height 27
paste input "101 W Monroe St, Bangor, MI 49013"
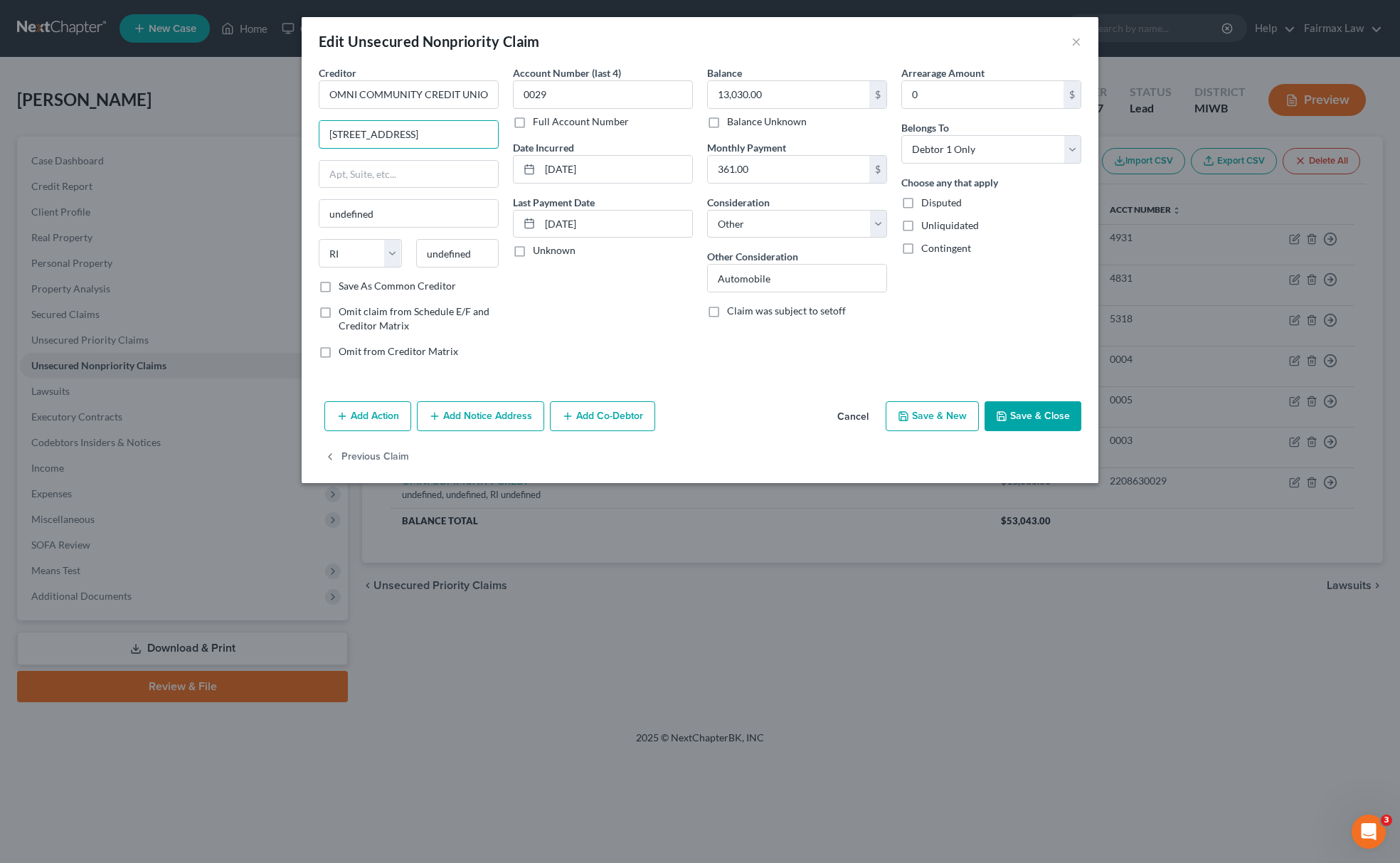
drag, startPoint x: 472, startPoint y: 136, endPoint x: 557, endPoint y: 136, distance: 85.0
click at [557, 136] on div "Creditor * OMNI COMMUNITY CREDIT UNION 101 W Monroe St, Bangor, MI 49013 undefi…" at bounding box center [700, 218] width 776 height 304
type input "101 W Monroe St, Bangor, MI 49013"
drag, startPoint x: 476, startPoint y: 257, endPoint x: 411, endPoint y: 279, distance: 68.6
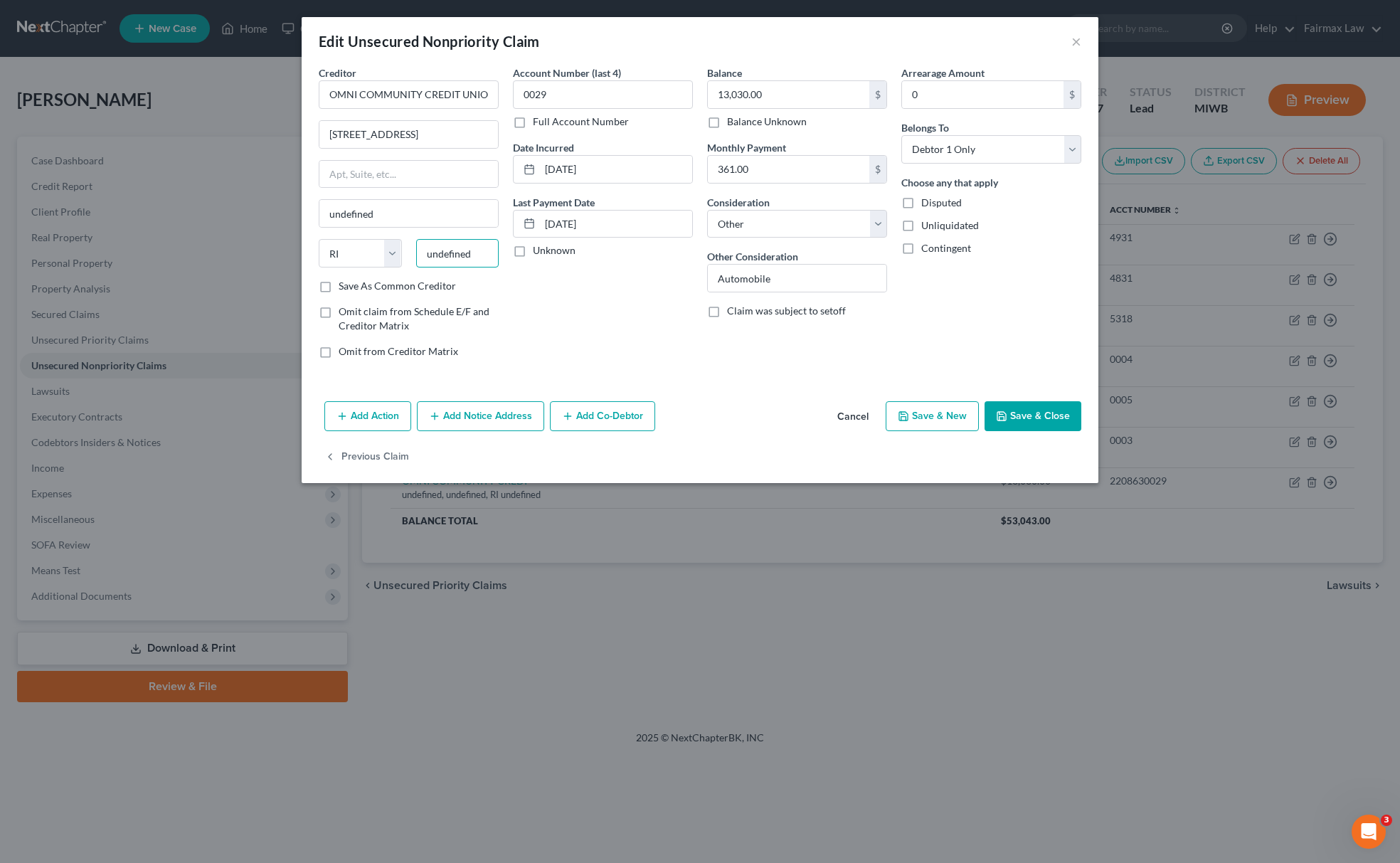
click at [411, 279] on div "State AL AK AR AZ CA CO CT DE DC FL GA GU HI ID IL IN IA KS KY LA ME MD MA MI M…" at bounding box center [409, 259] width 195 height 40
paste input "49013"
type input "49013"
click at [348, 251] on select "State AL AK AR AZ CA CO CT DE DC FL GA GU HI ID IL IN IA KS KY LA ME MD MA MI M…" at bounding box center [360, 253] width 83 height 28
type input "Bangor"
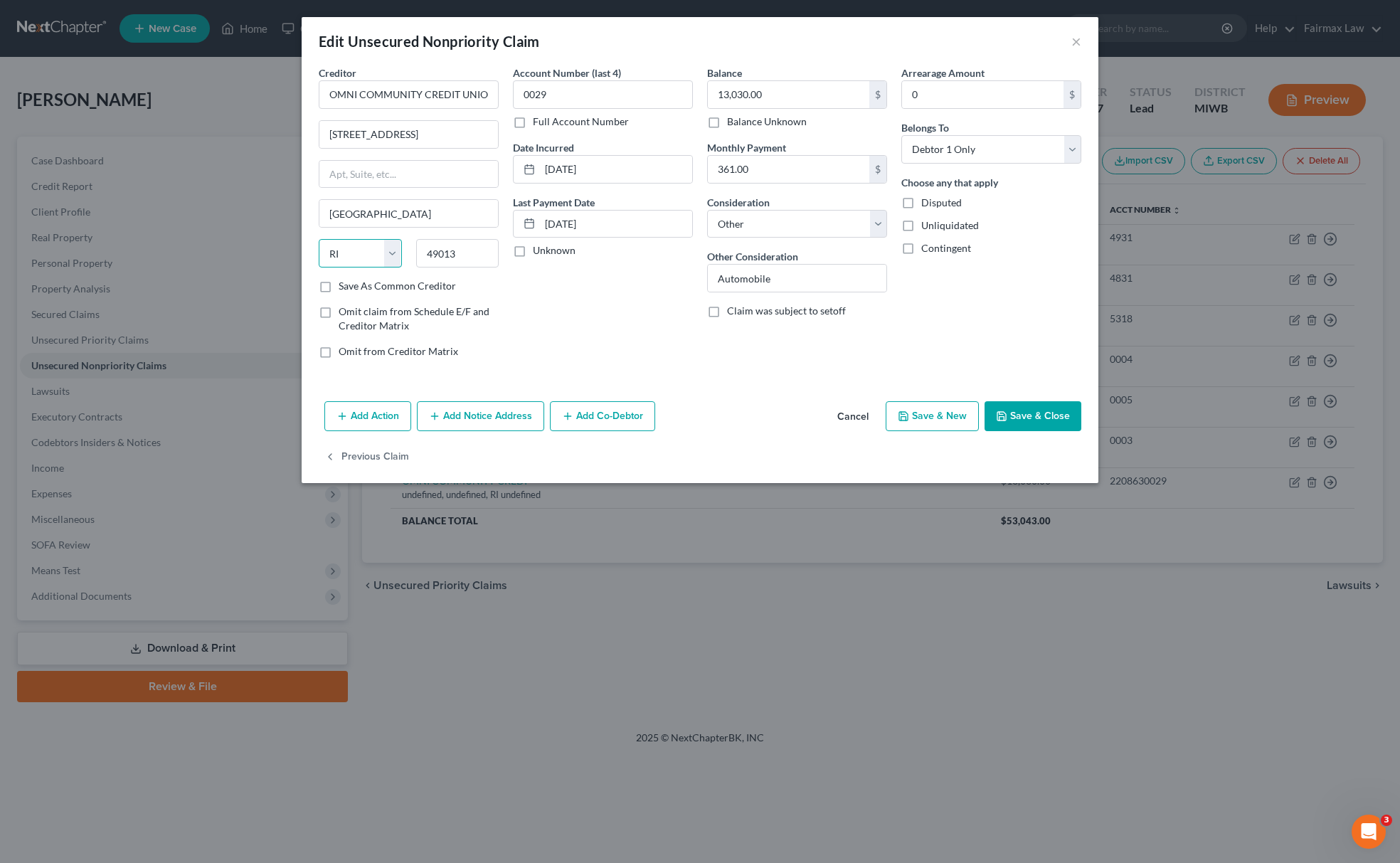
select select "23"
click at [319, 240] on select "State AL AK AR AZ CA CO CT DE DC FL GA GU HI ID IL IN IA KS KY LA ME MD MA MI M…" at bounding box center [360, 253] width 83 height 28
drag, startPoint x: 409, startPoint y: 128, endPoint x: 588, endPoint y: 149, distance: 180.2
click at [588, 149] on div "Creditor * OMNI COMMUNITY CREDIT UNION 101 W Monroe St, Bangor, MI 49013 Bangor…" at bounding box center [700, 218] width 776 height 304
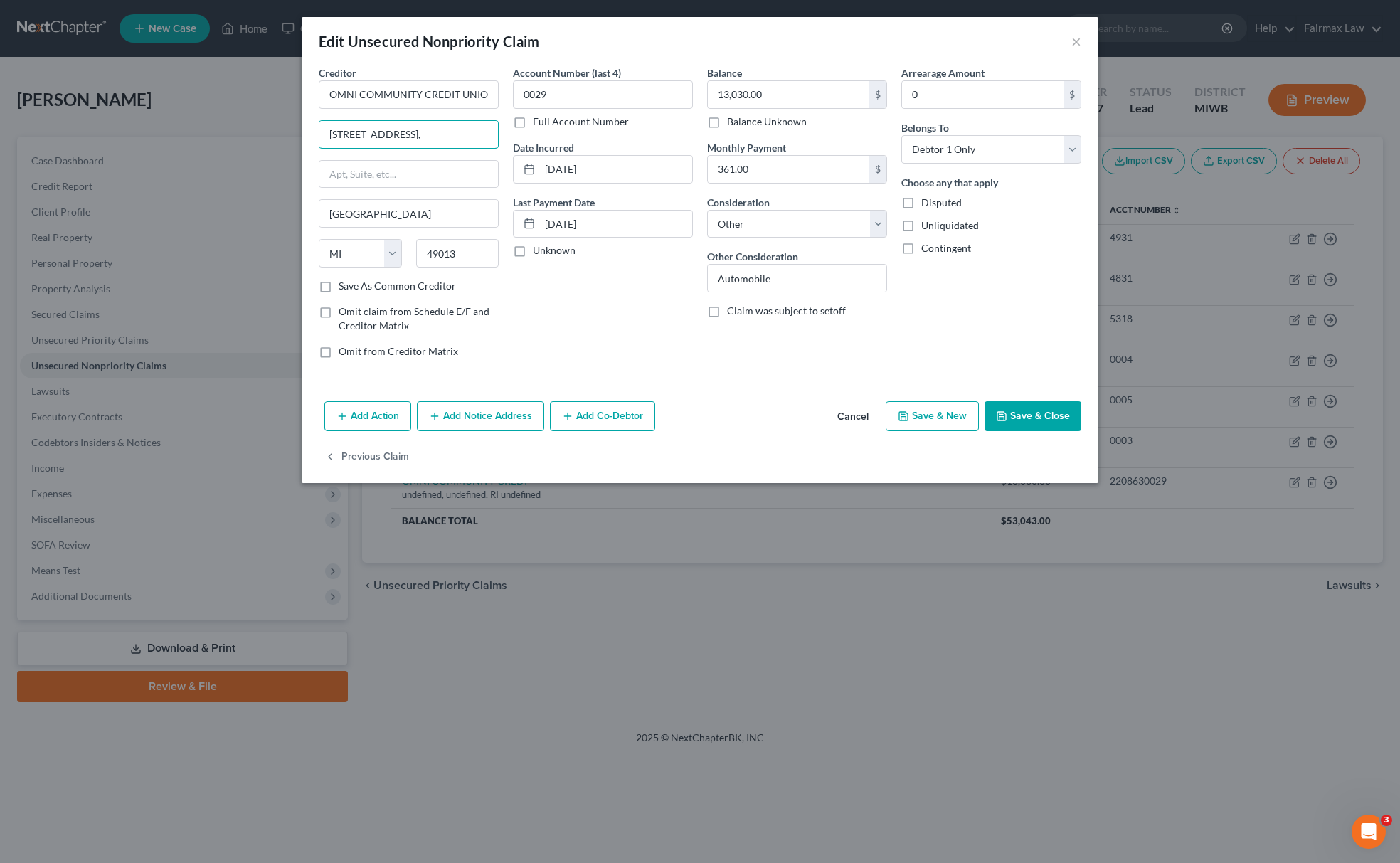
scroll to position [0, 0]
type input "101 W Monroe St"
click at [1034, 416] on button "Save & Close" at bounding box center [1033, 416] width 97 height 30
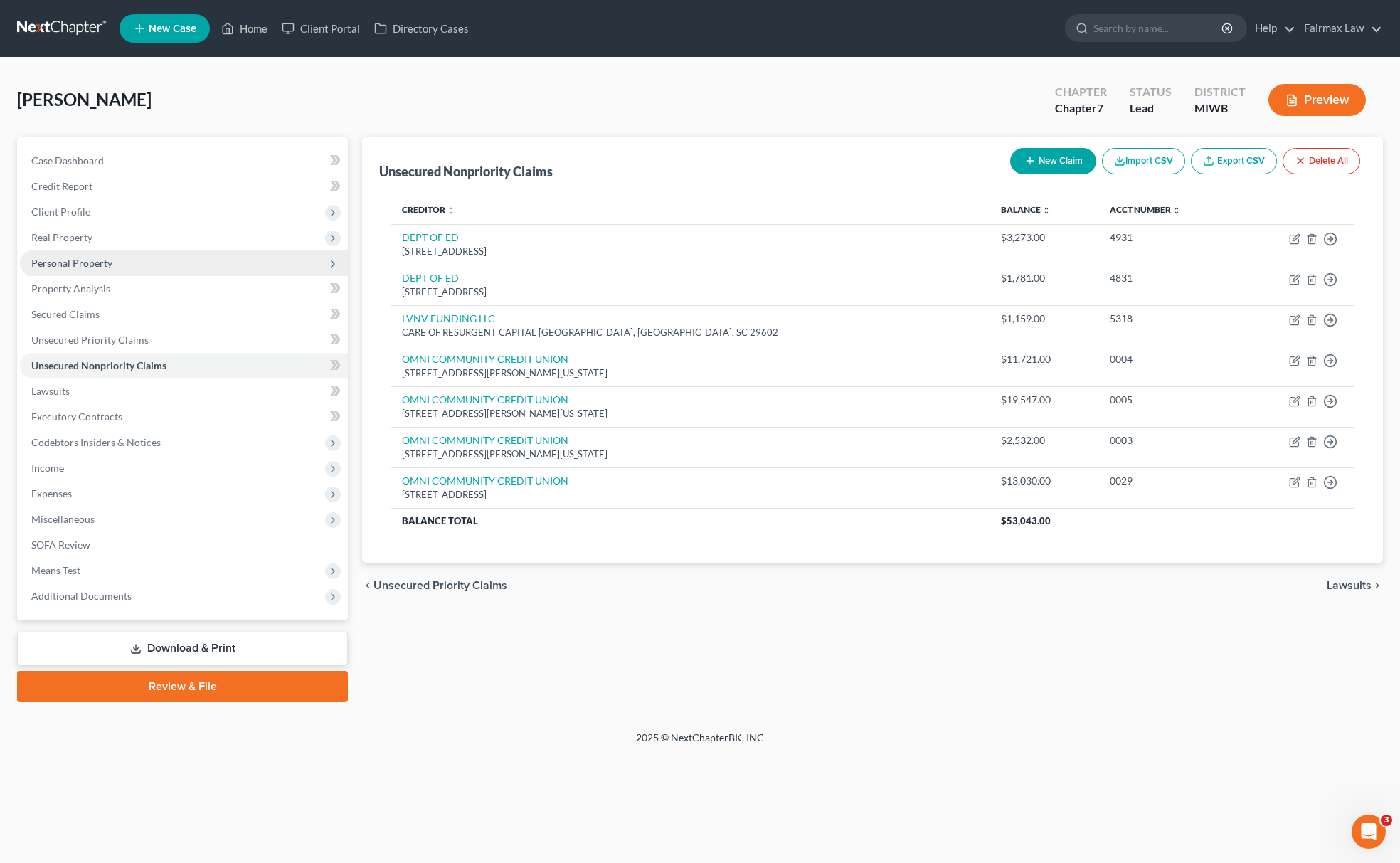
click at [101, 251] on span "Personal Property" at bounding box center [184, 263] width 328 height 25
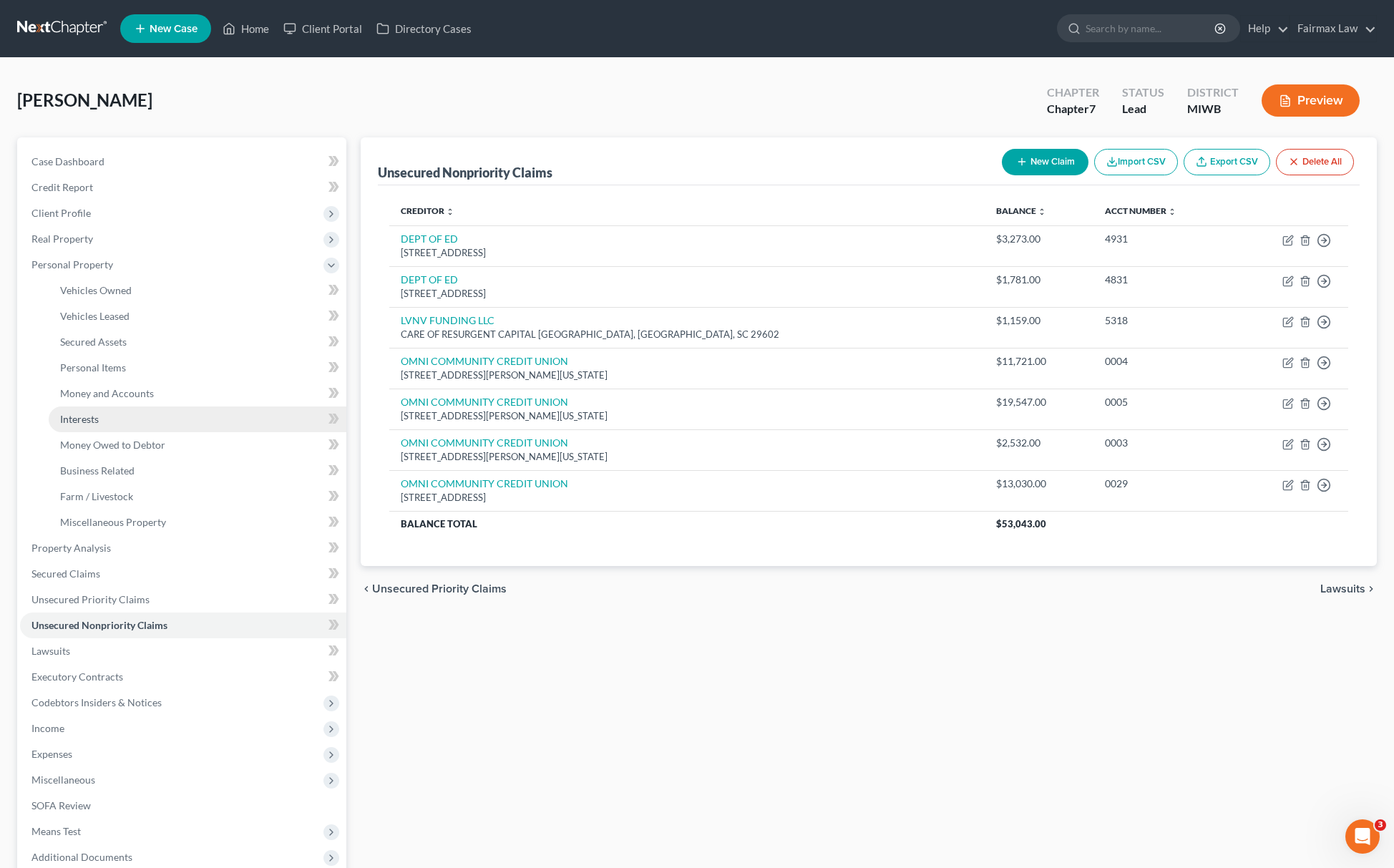
click at [101, 421] on link "Interests" at bounding box center [198, 419] width 298 height 25
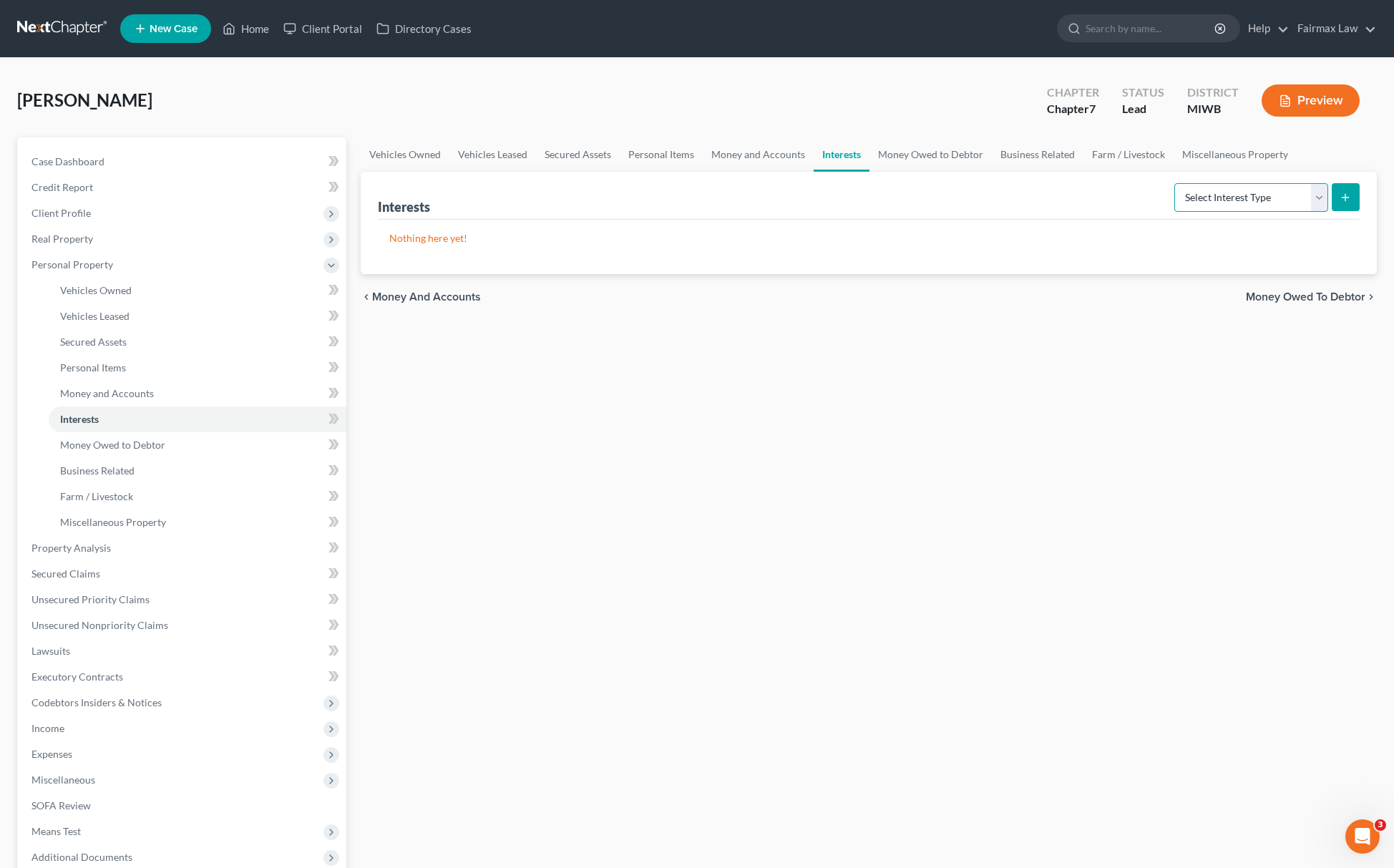
click at [1200, 204] on select "Select Interest Type 401K Annuity Bond Education IRA Government Bond Government…" at bounding box center [1252, 197] width 154 height 28
select select "401k"
click at [1176, 183] on select "Select Interest Type 401K Annuity Bond Education IRA Government Bond Government…" at bounding box center [1252, 197] width 154 height 28
click at [1347, 199] on icon "submit" at bounding box center [1346, 198] width 12 height 12
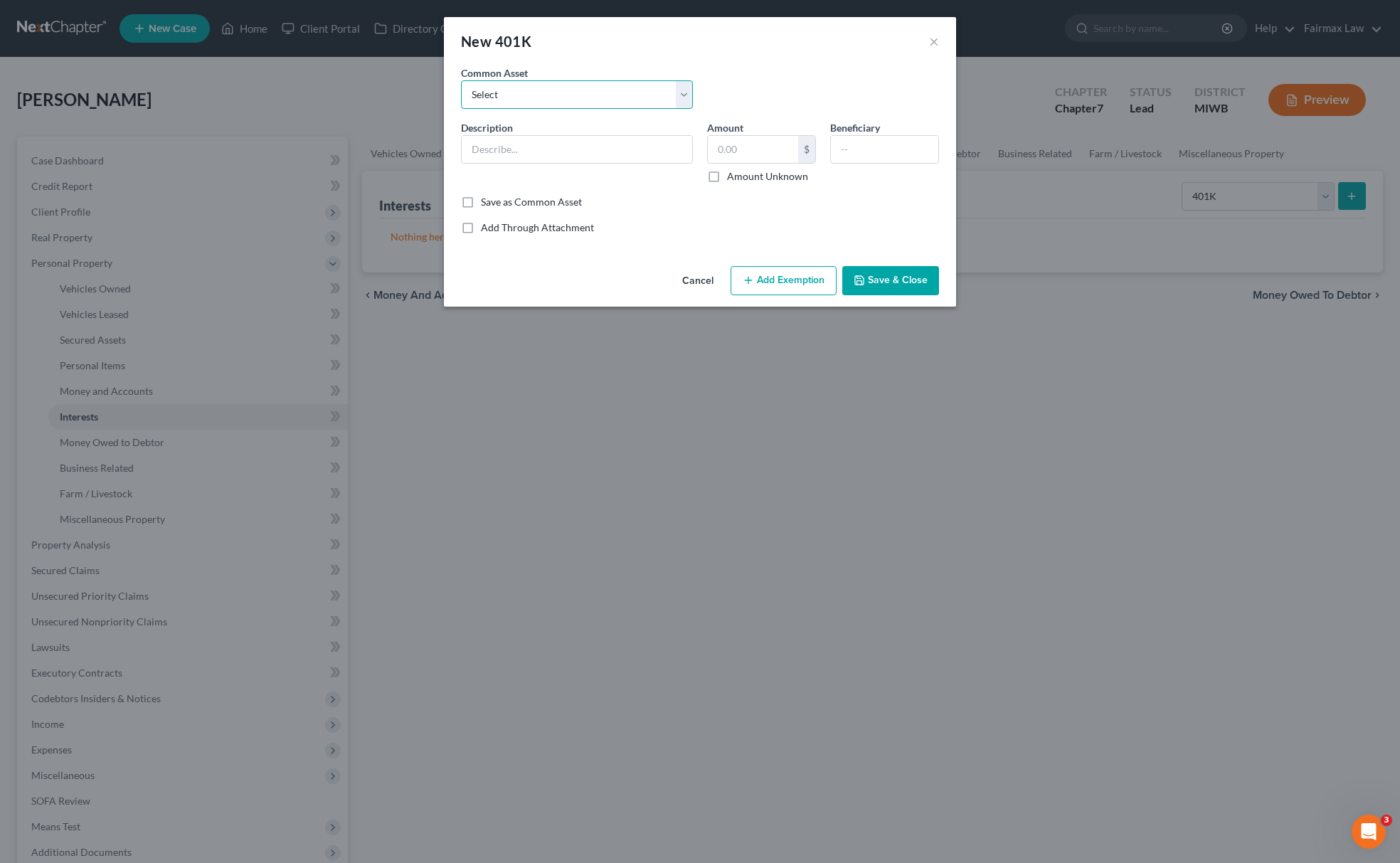
click at [612, 98] on select "Select Sentry Sodexo Retirement Plant Fidelity Vanguard John Handcock 401K Prof…" at bounding box center [577, 94] width 232 height 28
click at [610, 101] on select "Select Sentry Sodexo Retirement Plant Fidelity Vanguard John Handcock 401K Prof…" at bounding box center [577, 94] width 232 height 28
click at [587, 152] on input "text" at bounding box center [577, 149] width 230 height 27
type input "American Finance"
drag, startPoint x: 729, startPoint y: 137, endPoint x: 736, endPoint y: 140, distance: 7.6
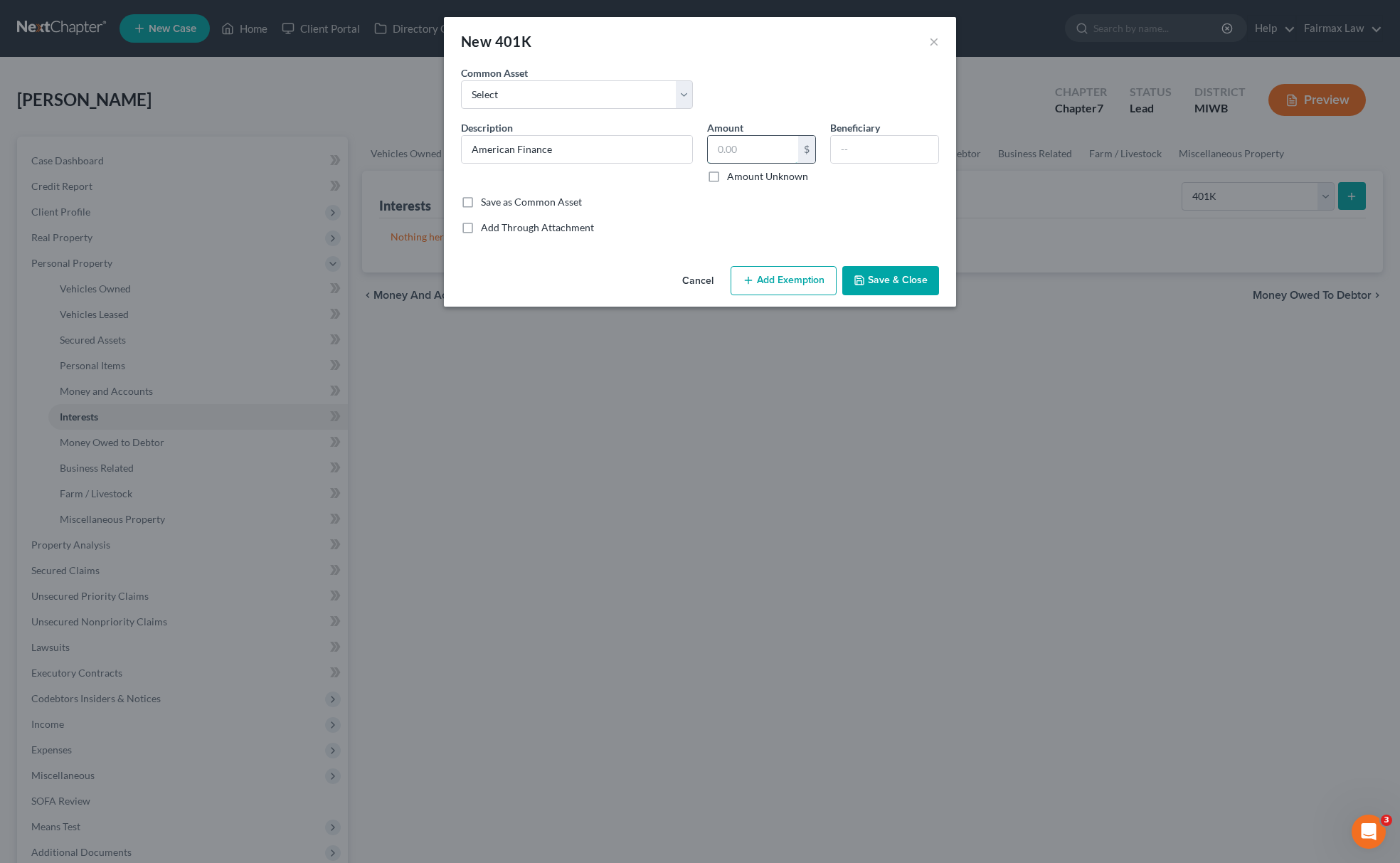
click at [729, 137] on input "text" at bounding box center [752, 149] width 90 height 27
paste input "7, 668.05"
type input "7,668.05"
click at [776, 280] on button "Add Exemption" at bounding box center [783, 281] width 106 height 30
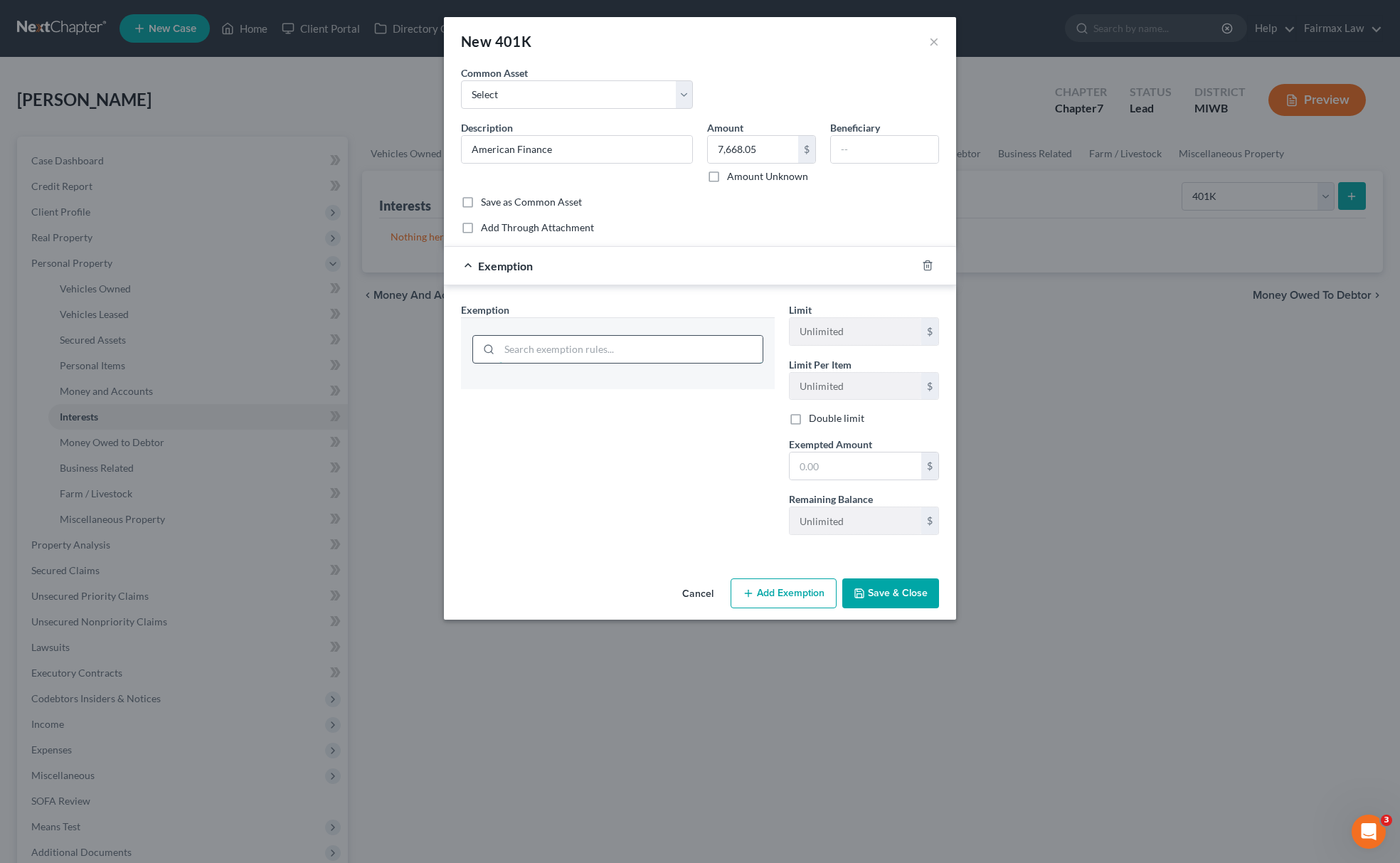
click at [632, 348] on input "search" at bounding box center [631, 350] width 263 height 27
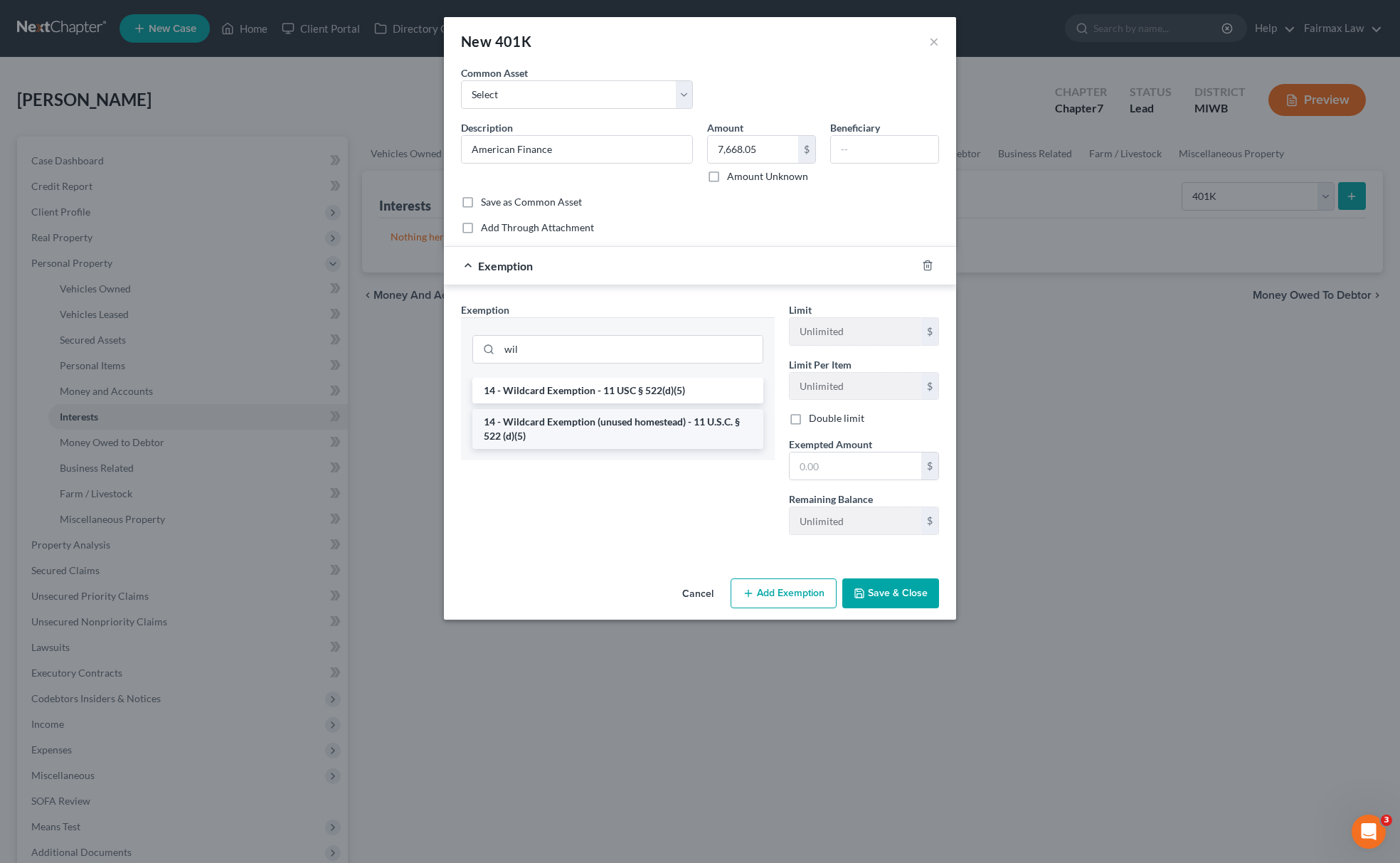
click at [600, 424] on li "14 - Wildcard Exemption (unused homestead) - 11 U.S.C. § 522 (d)(5)" at bounding box center [618, 429] width 291 height 40
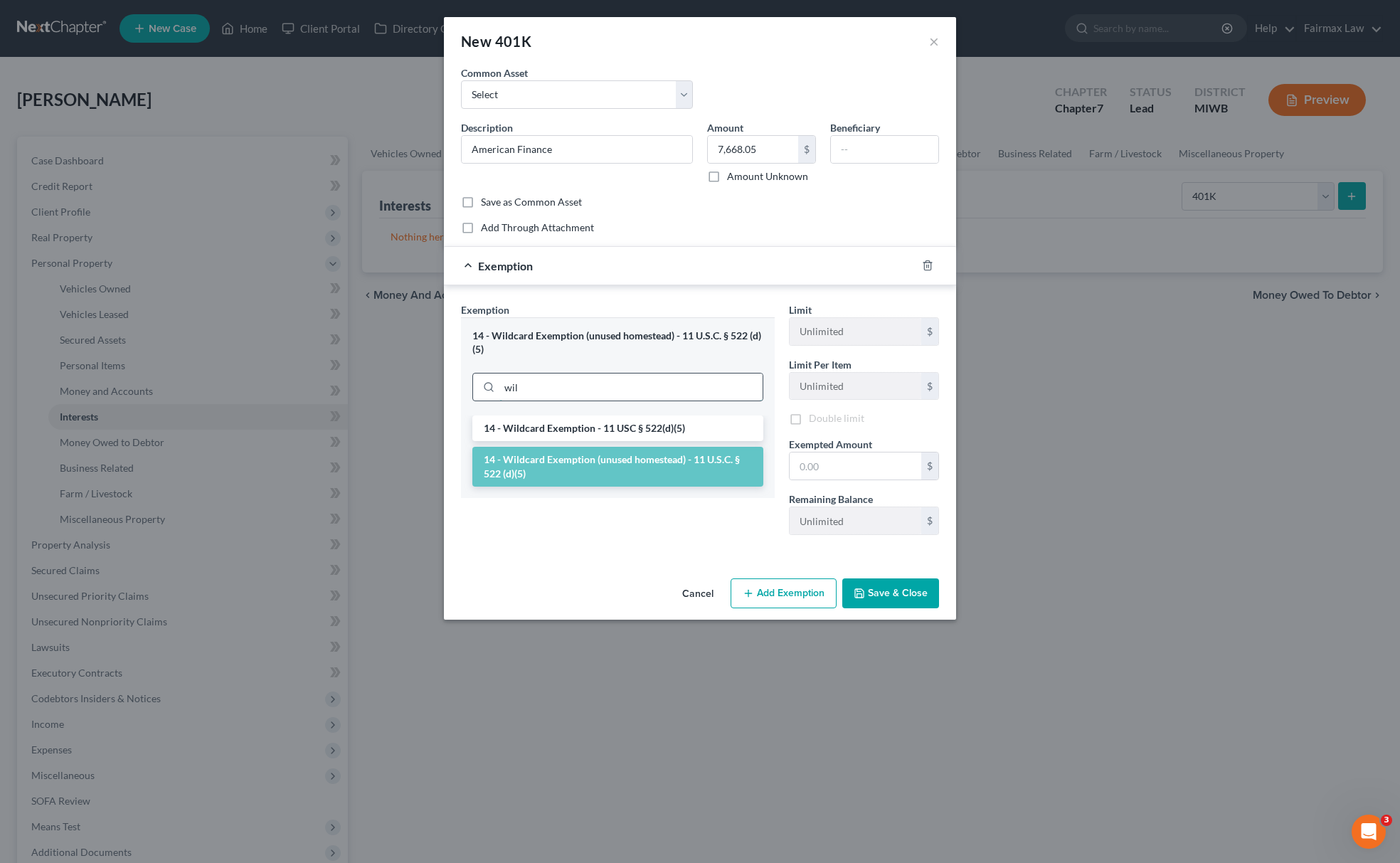
click at [591, 377] on input "wil" at bounding box center [631, 387] width 263 height 27
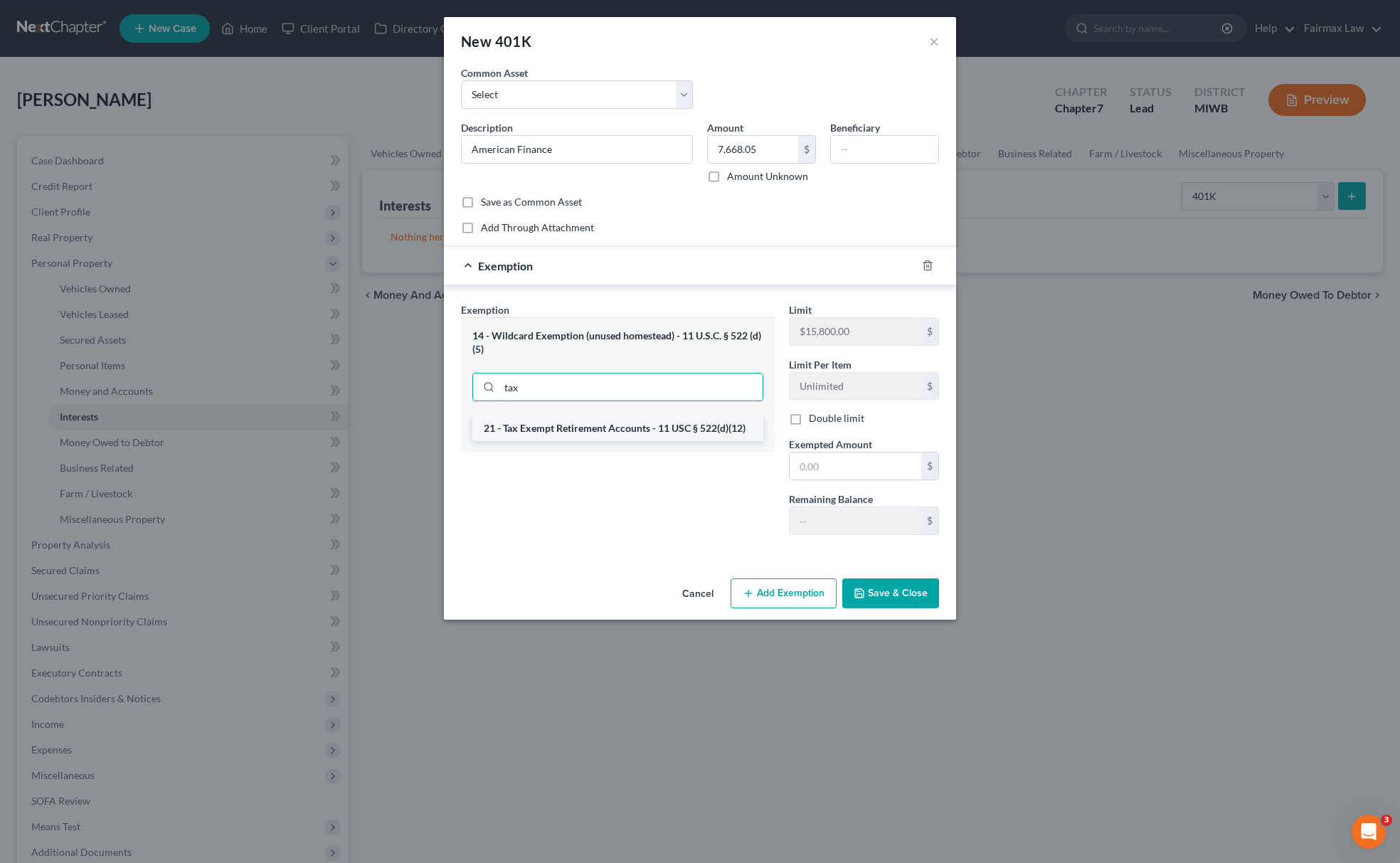
type input "tax"
click at [561, 428] on li "21 - Tax Exempt Retirement Accounts - 11 USC § 522(d)(12)" at bounding box center [618, 428] width 291 height 25
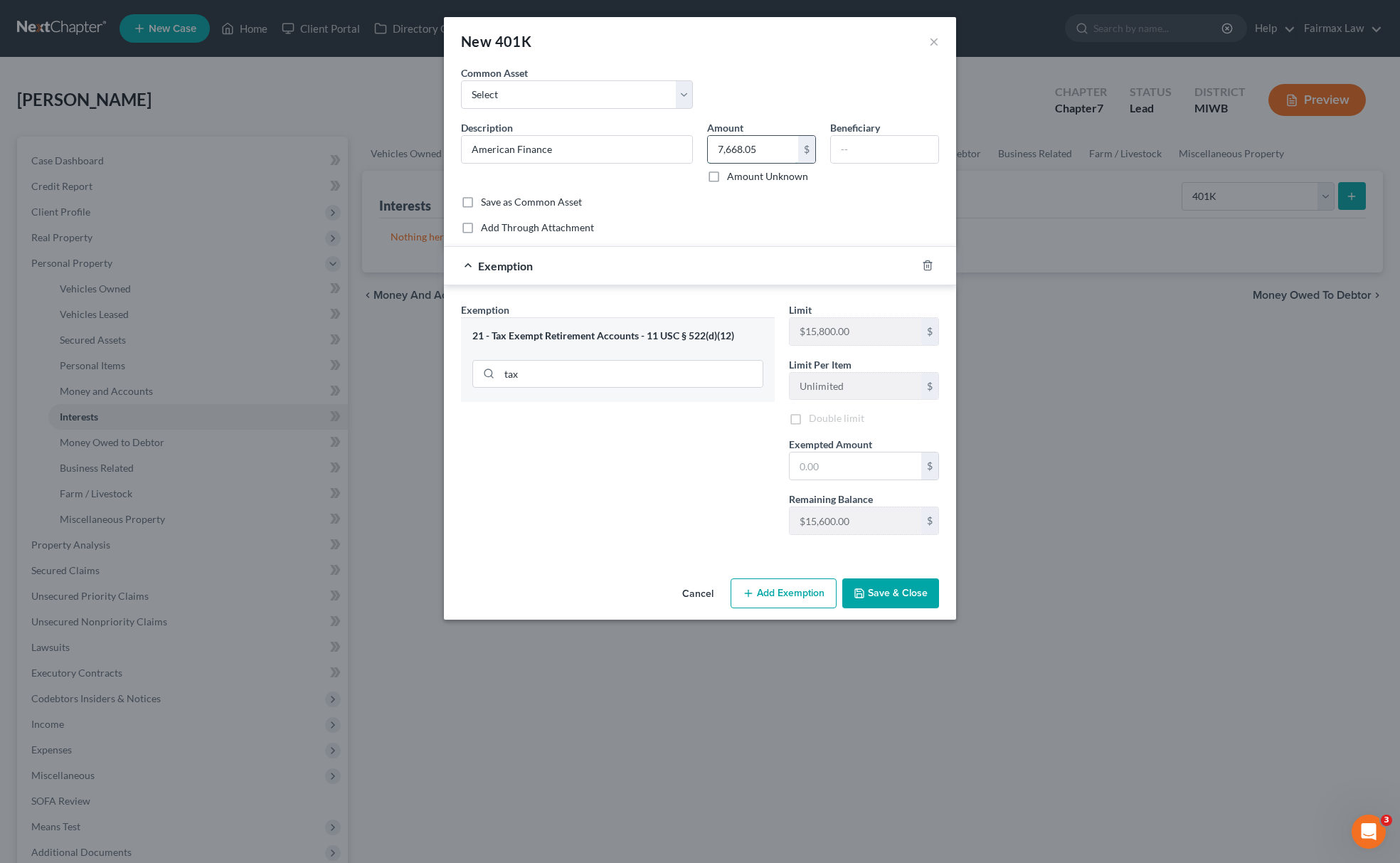
click at [757, 163] on input "7,668.05" at bounding box center [752, 149] width 90 height 27
click at [833, 465] on input "text" at bounding box center [856, 466] width 132 height 27
paste input "7,668.05"
type input "7,668.05"
click at [650, 496] on div "Exemption Set must be selected for CA. Exemption * 21 - Tax Exempt Retirement A…" at bounding box center [618, 424] width 328 height 244
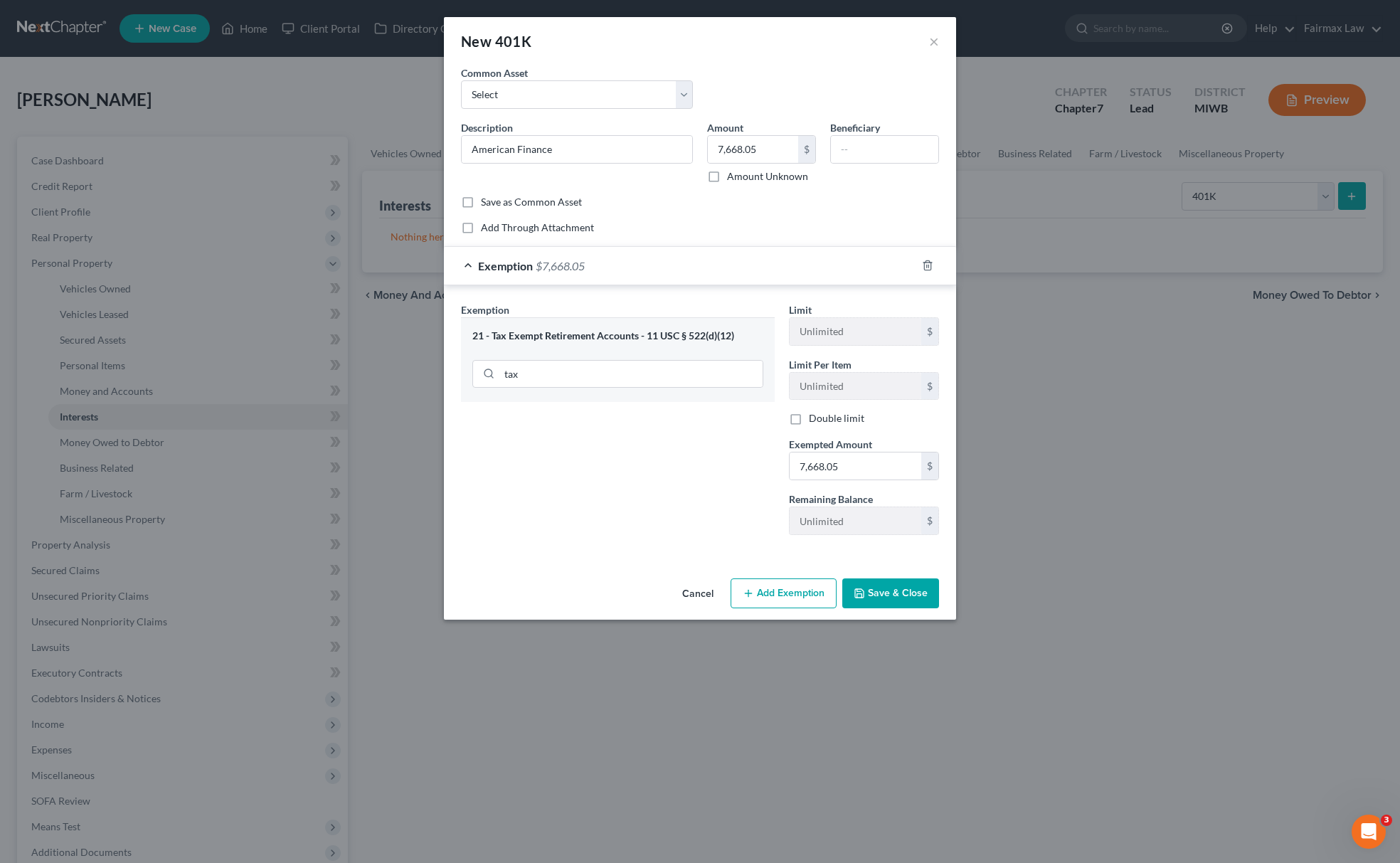
click at [874, 601] on button "Save & Close" at bounding box center [891, 593] width 97 height 30
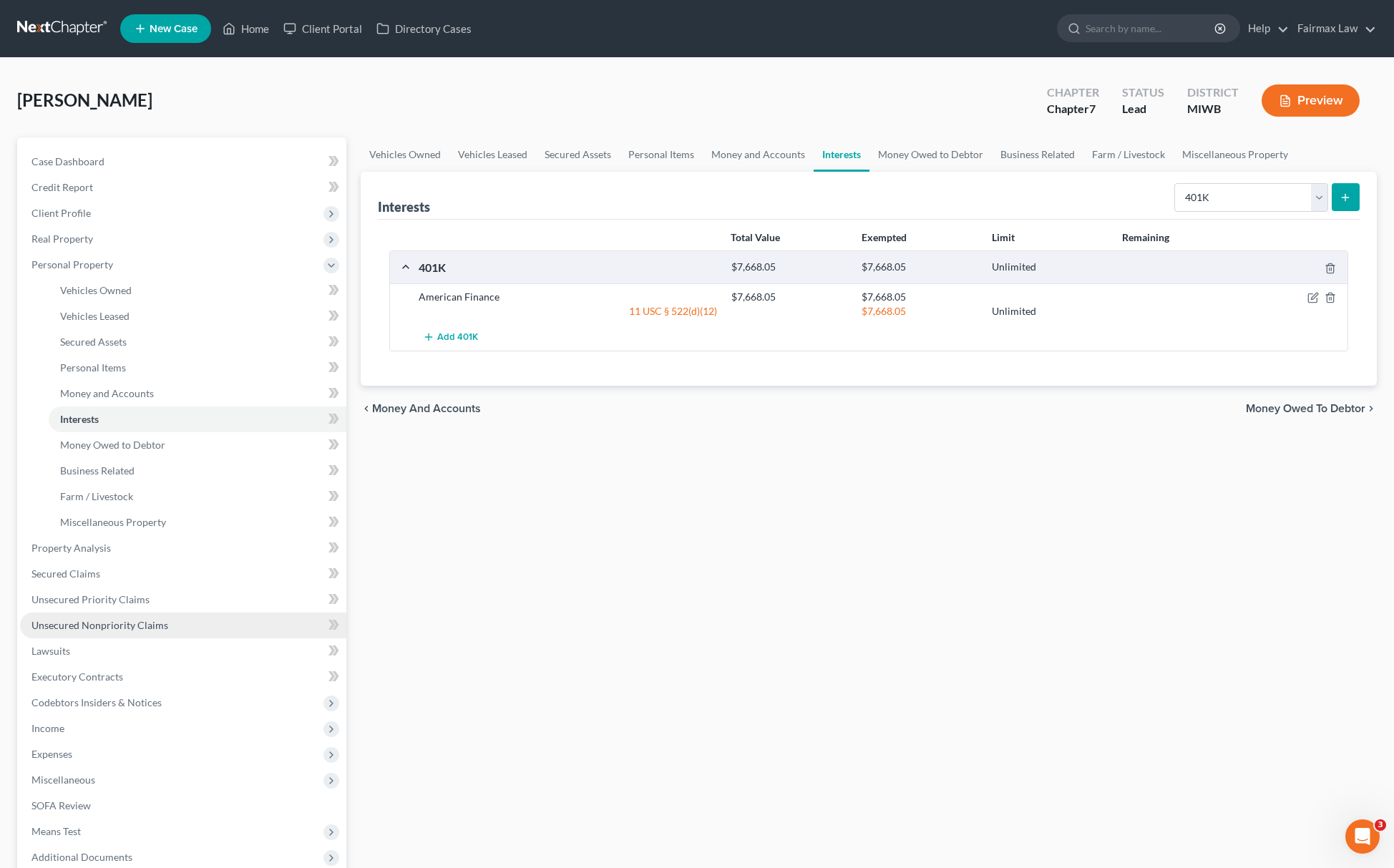
click at [158, 625] on span "Unsecured Nonpriority Claims" at bounding box center [99, 625] width 136 height 12
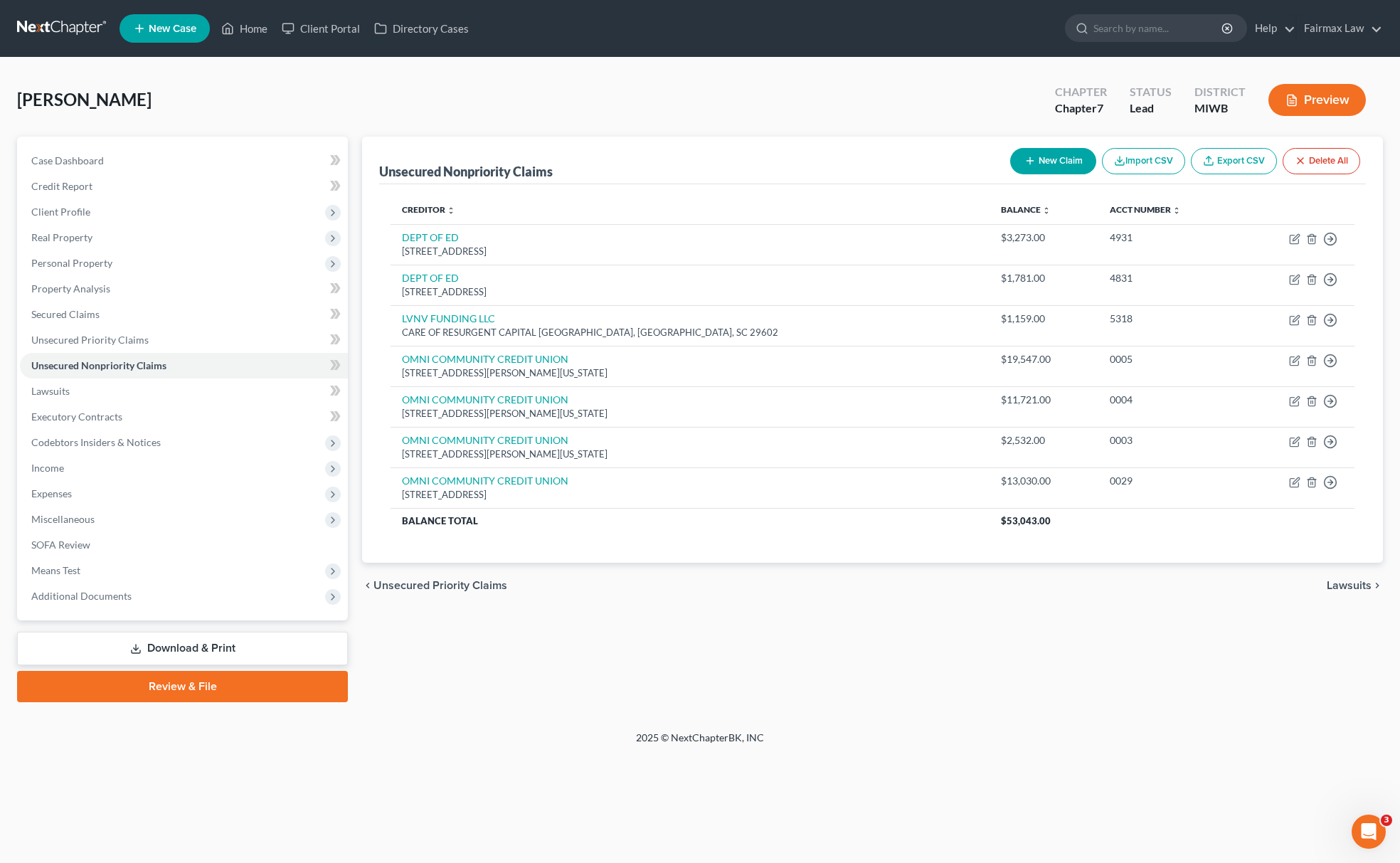
click at [1048, 149] on button "New Claim" at bounding box center [1052, 161] width 86 height 26
select select "0"
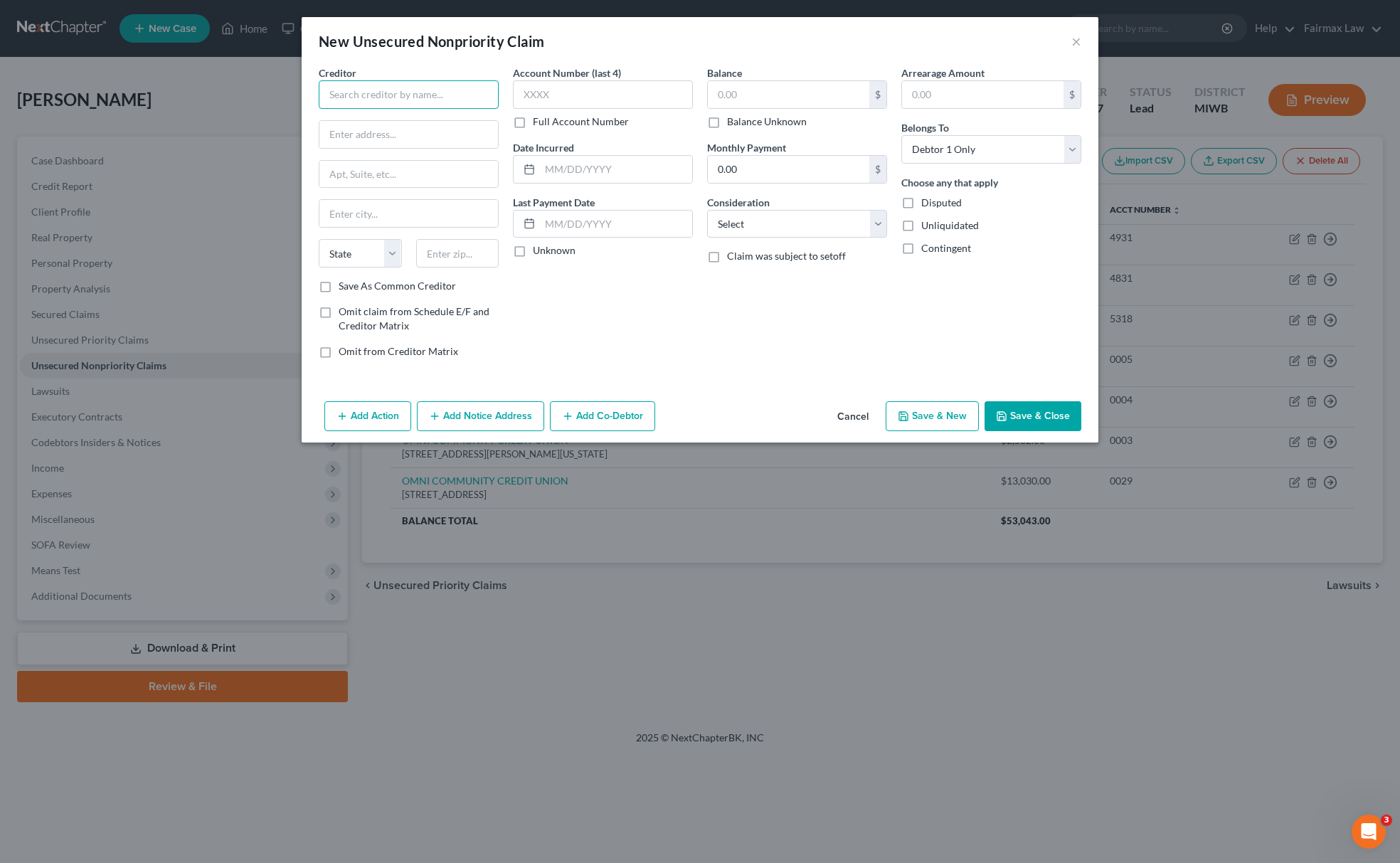
click at [470, 90] on input "text" at bounding box center [409, 94] width 180 height 28
drag, startPoint x: 434, startPoint y: 81, endPoint x: 218, endPoint y: 106, distance: 217.4
click at [219, 106] on div "New Unsecured Nonpriority Claim × Creditor * ORBIT LEASING INC State AL AK AR A…" at bounding box center [700, 431] width 1400 height 863
type input "ORBIT LEASING INC"
drag, startPoint x: 434, startPoint y: 119, endPoint x: 434, endPoint y: 146, distance: 27.0
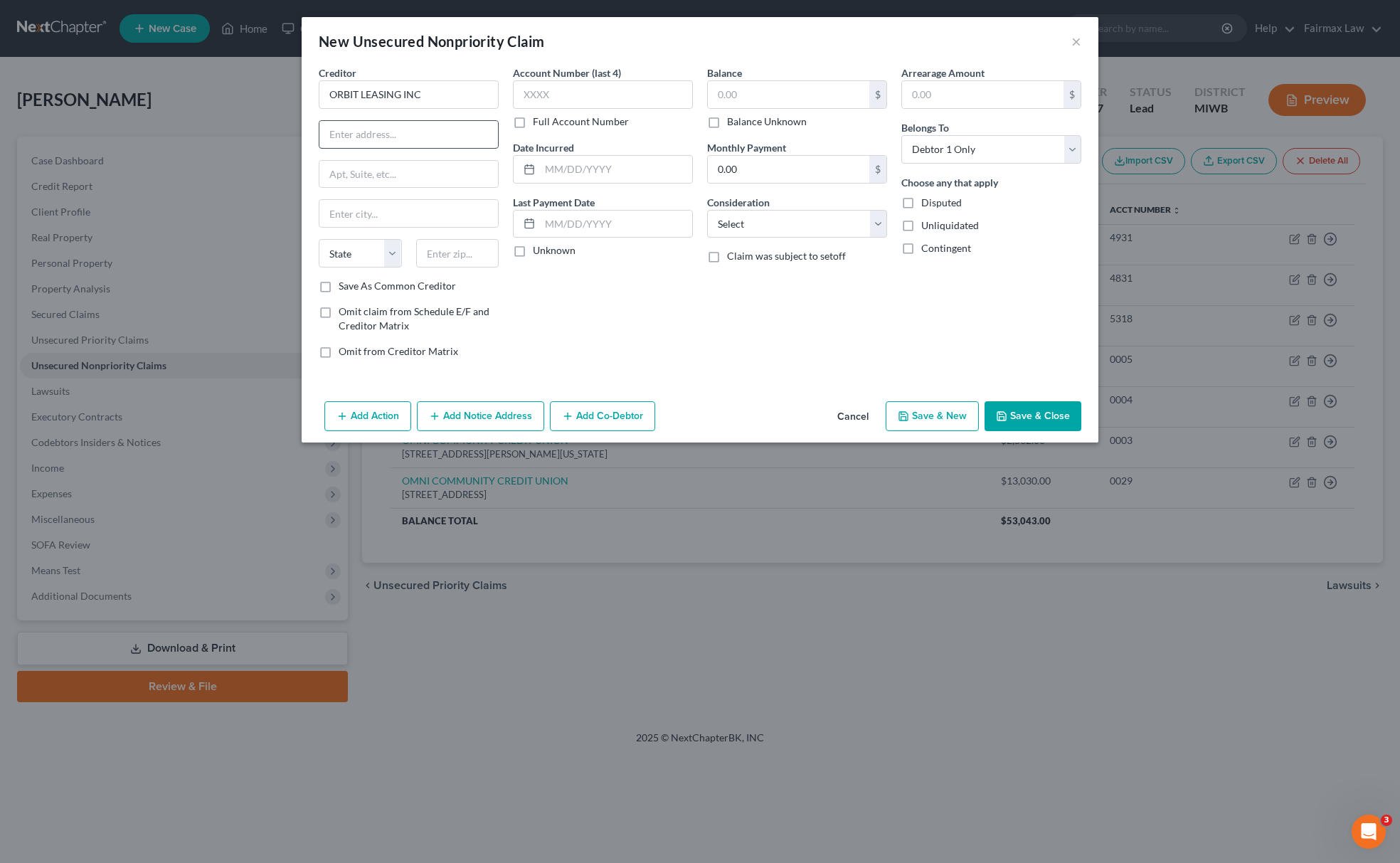
click at [434, 122] on div "Creditor * ORBIT LEASING INC State AL AK AR AZ CA CO CT DE DC FL GA GU HI ID IL…" at bounding box center [409, 172] width 180 height 213
click at [434, 146] on input "text" at bounding box center [409, 135] width 178 height 27
paste input "1515 28th St SW, Wyoming, MI 49509"
drag, startPoint x: 460, startPoint y: 131, endPoint x: 579, endPoint y: 134, distance: 119.0
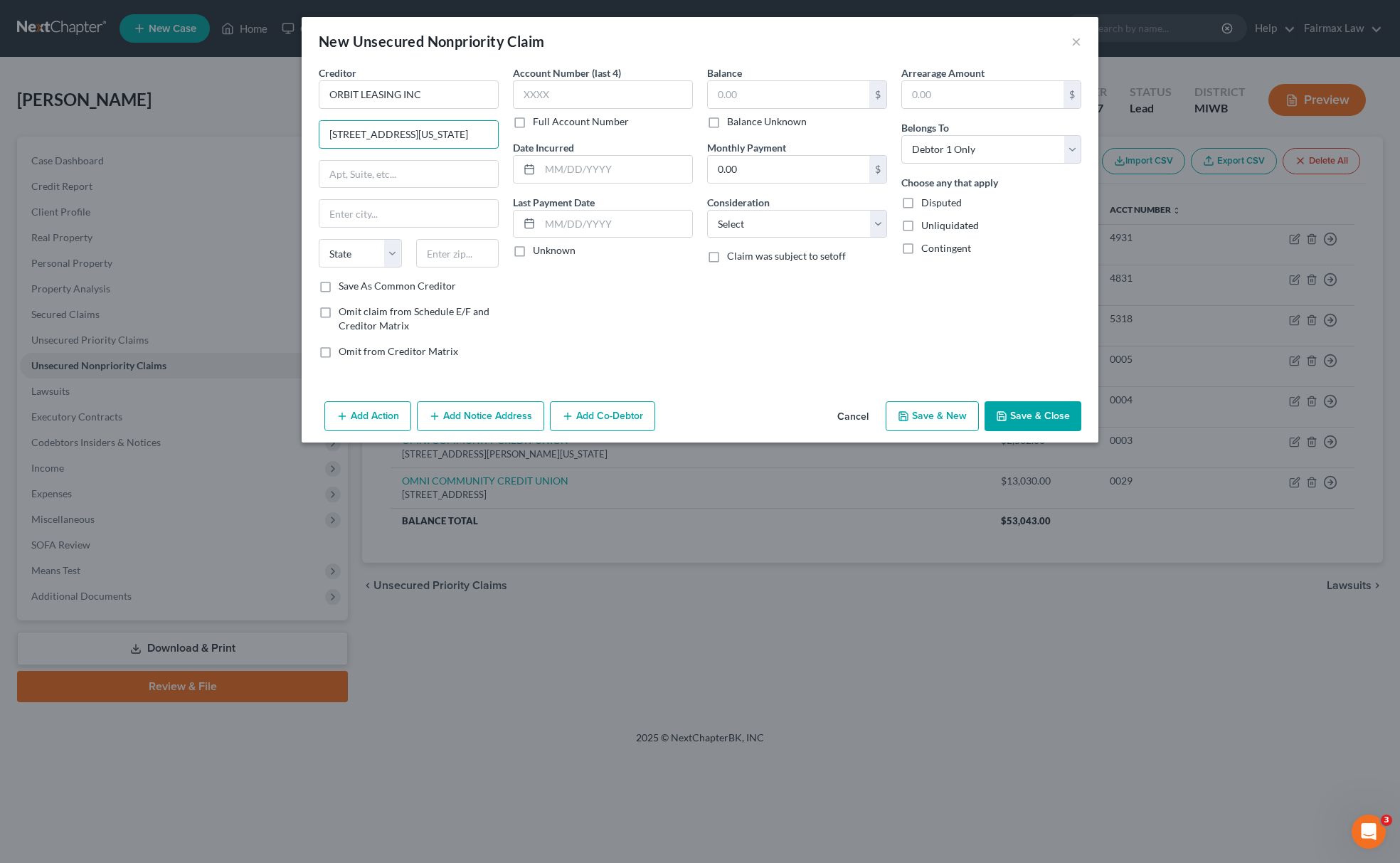
click at [579, 134] on div "Creditor * ORBIT LEASING INC 1515 28th St SW, Wyoming, MI 49509 State AL AK AR …" at bounding box center [700, 218] width 776 height 304
type input "1515 28th St SW, Wyoming, MI 49509"
drag, startPoint x: 487, startPoint y: 231, endPoint x: 481, endPoint y: 242, distance: 12.5
click at [484, 239] on div "Creditor * ORBIT LEASING INC 1515 28th St SW, Wyoming, MI 49509 State AL AK AR …" at bounding box center [409, 172] width 180 height 213
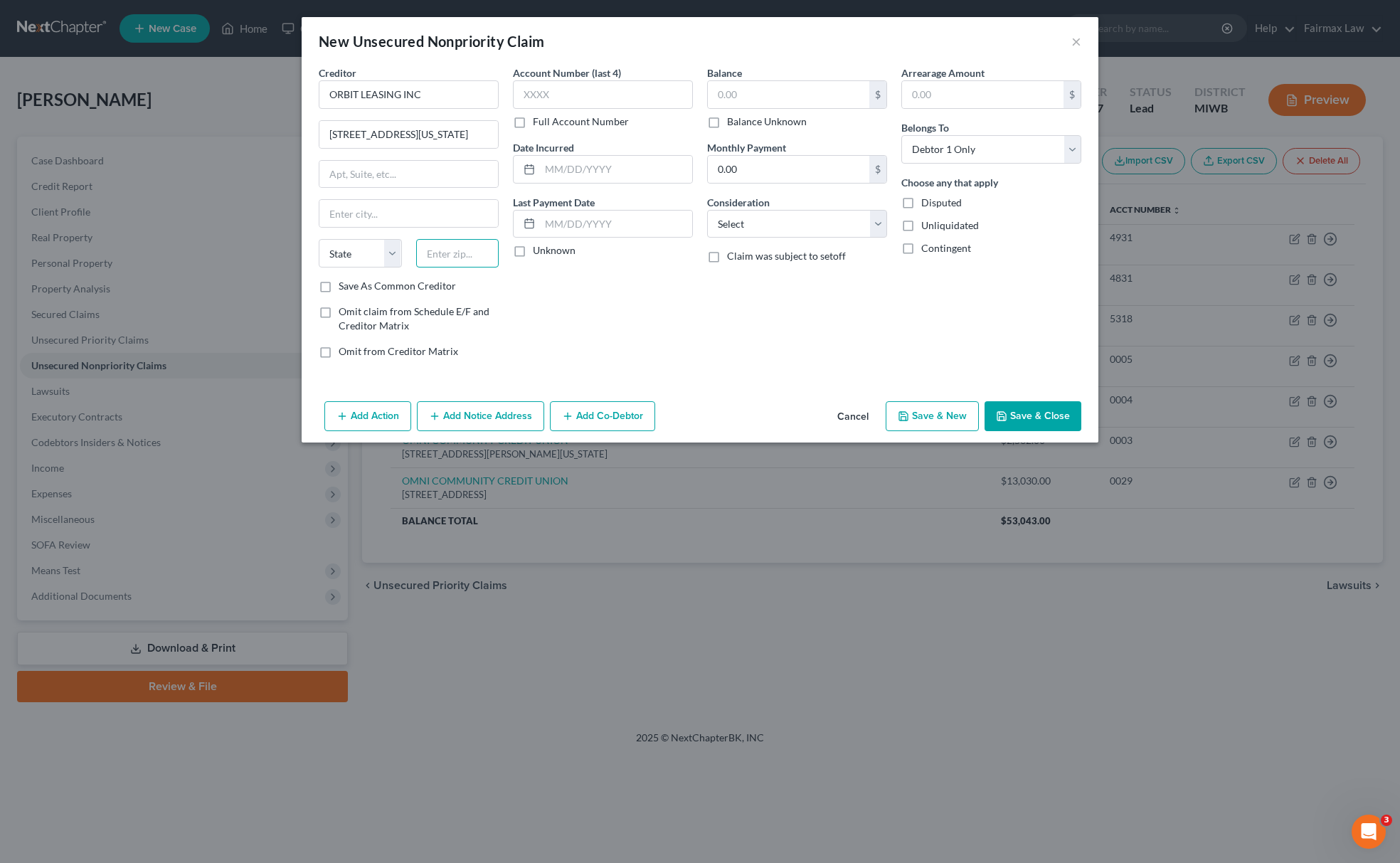
click at [479, 245] on input "text" at bounding box center [458, 253] width 83 height 28
paste input "49509"
type input "49509"
click at [356, 260] on select "State AL AK AR AZ CA CO CT DE DC FL GA GU HI ID IL IN IA KS KY LA ME MD MA MI M…" at bounding box center [360, 253] width 83 height 28
type input "Grand Rapids"
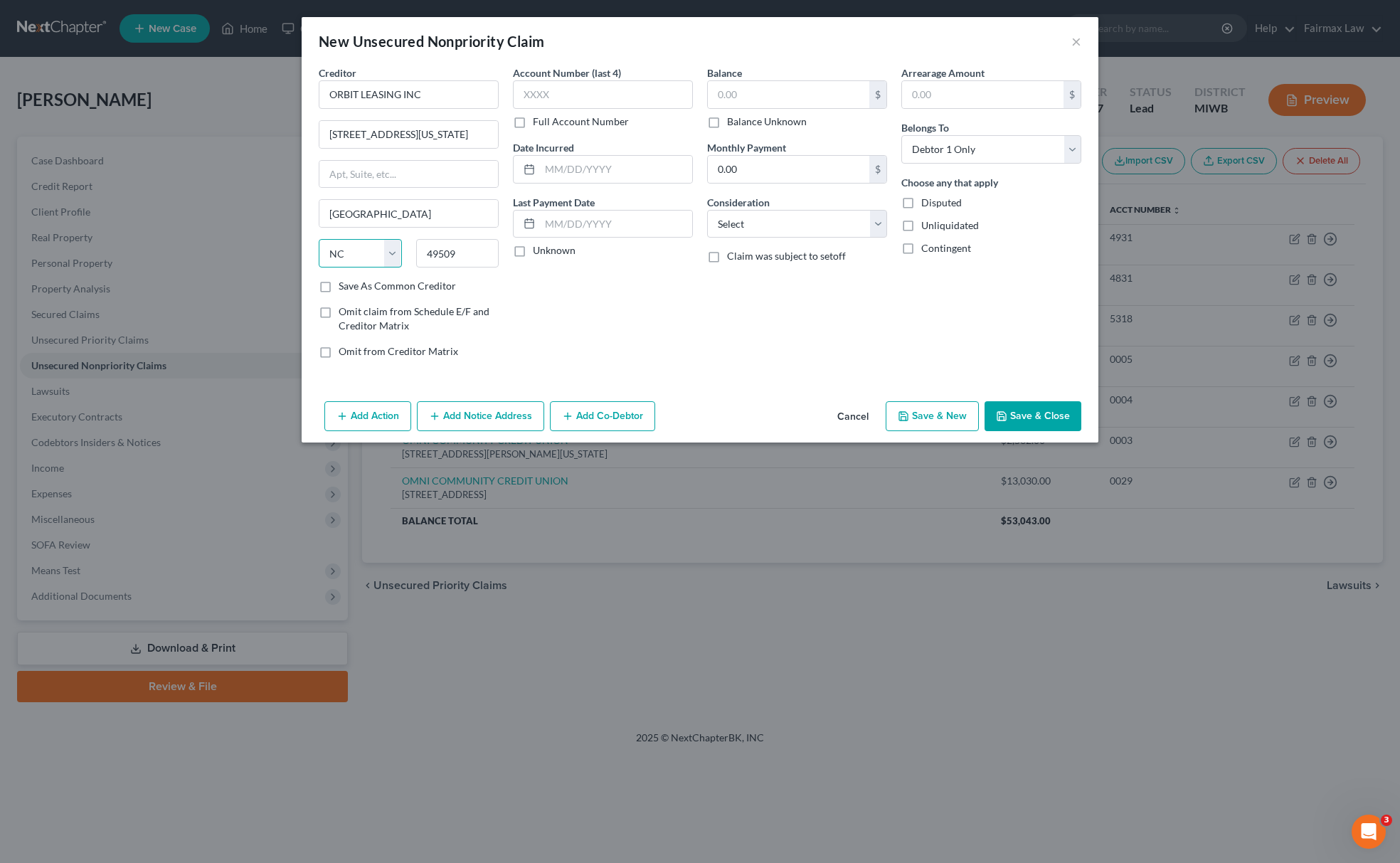
click at [356, 260] on select "State AL AK AR AZ CA CO CT DE DC FL GA GU HI ID IL IN IA KS KY LA ME MD MA MI M…" at bounding box center [360, 253] width 83 height 28
select select "23"
click at [319, 240] on select "State AL AK AR AZ CA CO CT DE DC FL GA GU HI ID IL IN IA KS KY LA ME MD MA MI M…" at bounding box center [360, 253] width 83 height 28
click at [448, 127] on input "1515 28th St SW, Wyoming, MI 49509" at bounding box center [409, 135] width 178 height 27
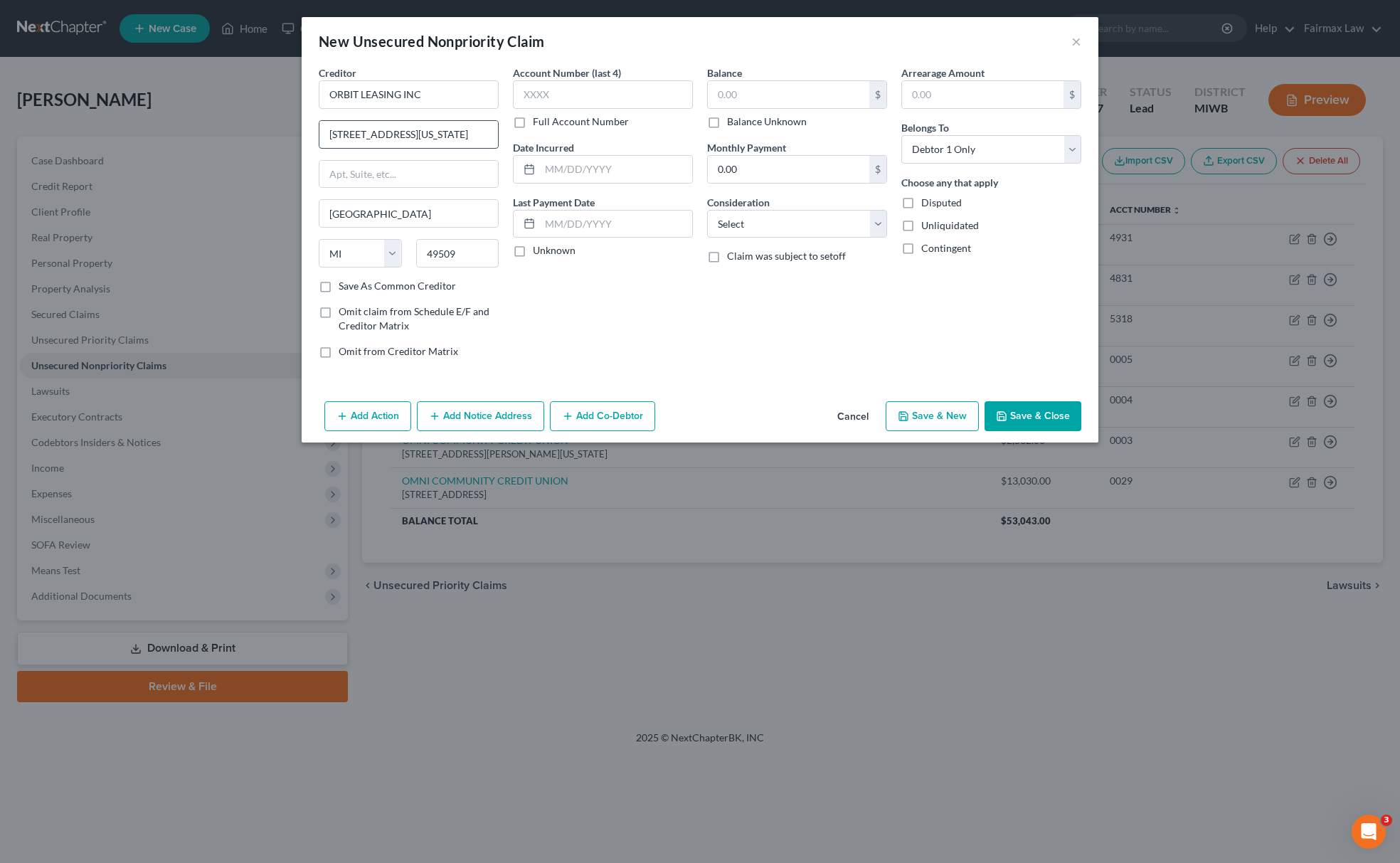
drag, startPoint x: 410, startPoint y: 135, endPoint x: 450, endPoint y: 130, distance: 40.3
click at [450, 130] on input "1515 28th St SW, Wyoming, MI 49509" at bounding box center [409, 135] width 178 height 27
drag, startPoint x: 405, startPoint y: 211, endPoint x: 266, endPoint y: 217, distance: 139.1
click at [266, 217] on div "New Unsecured Nonpriority Claim × Creditor * ORBIT LEASING INC 1515 28th St SW,…" at bounding box center [700, 431] width 1400 height 863
paste input "Wyoming,"
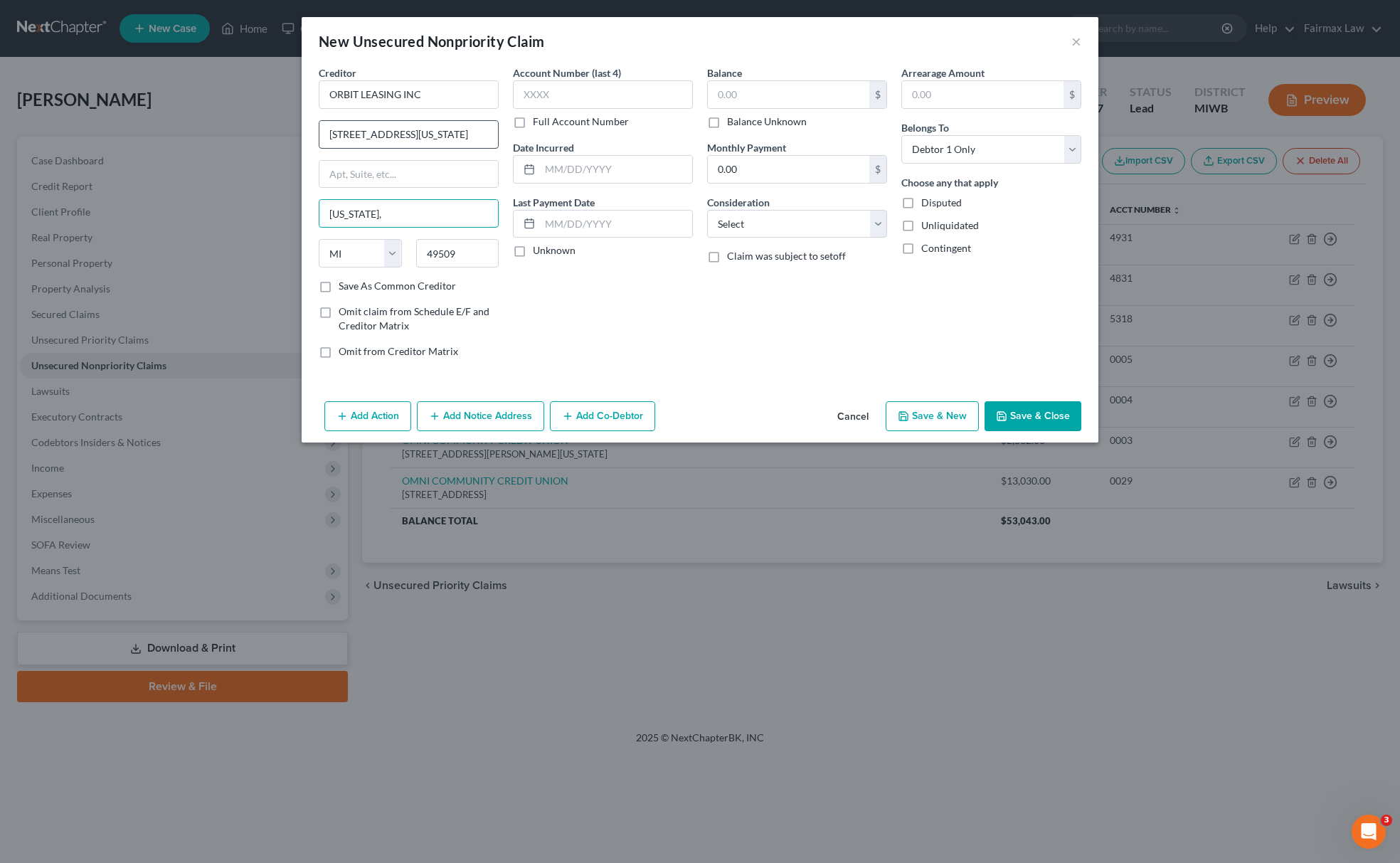
type input "Wyoming,"
drag, startPoint x: 405, startPoint y: 133, endPoint x: 524, endPoint y: 130, distance: 119.0
click at [522, 130] on div "Creditor * ORBIT LEASING INC 1515 28th St SW, Wyoming, MI 49509 Wyoming, State …" at bounding box center [700, 218] width 776 height 304
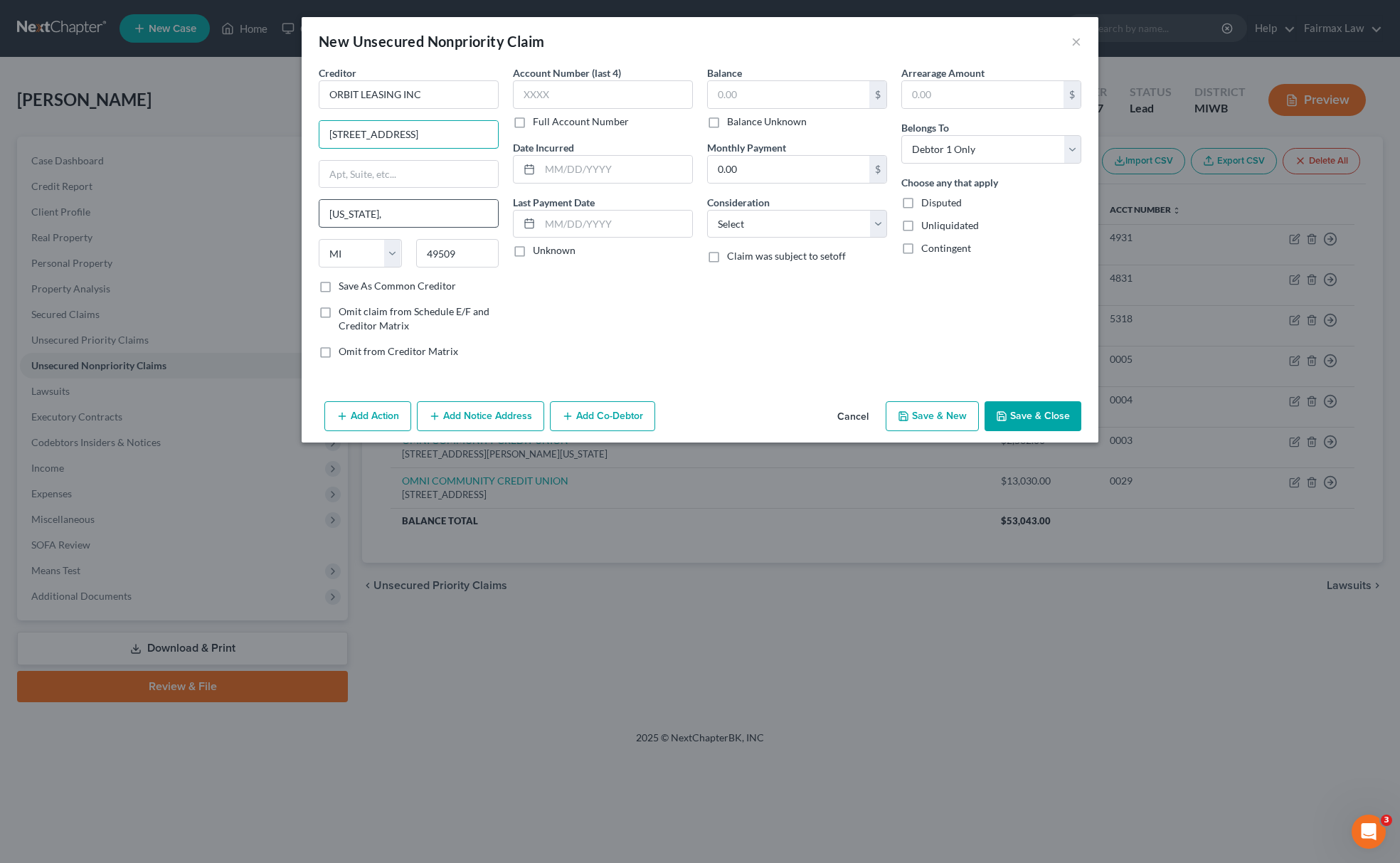
type input "1515 28th St SW"
click at [430, 214] on input "Wyoming," at bounding box center [409, 213] width 178 height 27
type input "Wyoming"
click at [723, 240] on div "Balance $ Balance Unknown Balance Undetermined $ Balance Unknown Monthly Paymen…" at bounding box center [797, 218] width 195 height 304
click at [749, 228] on select "Select Cable / Satellite Services Collection Agency Credit Card Debt Debt Couns…" at bounding box center [797, 224] width 180 height 28
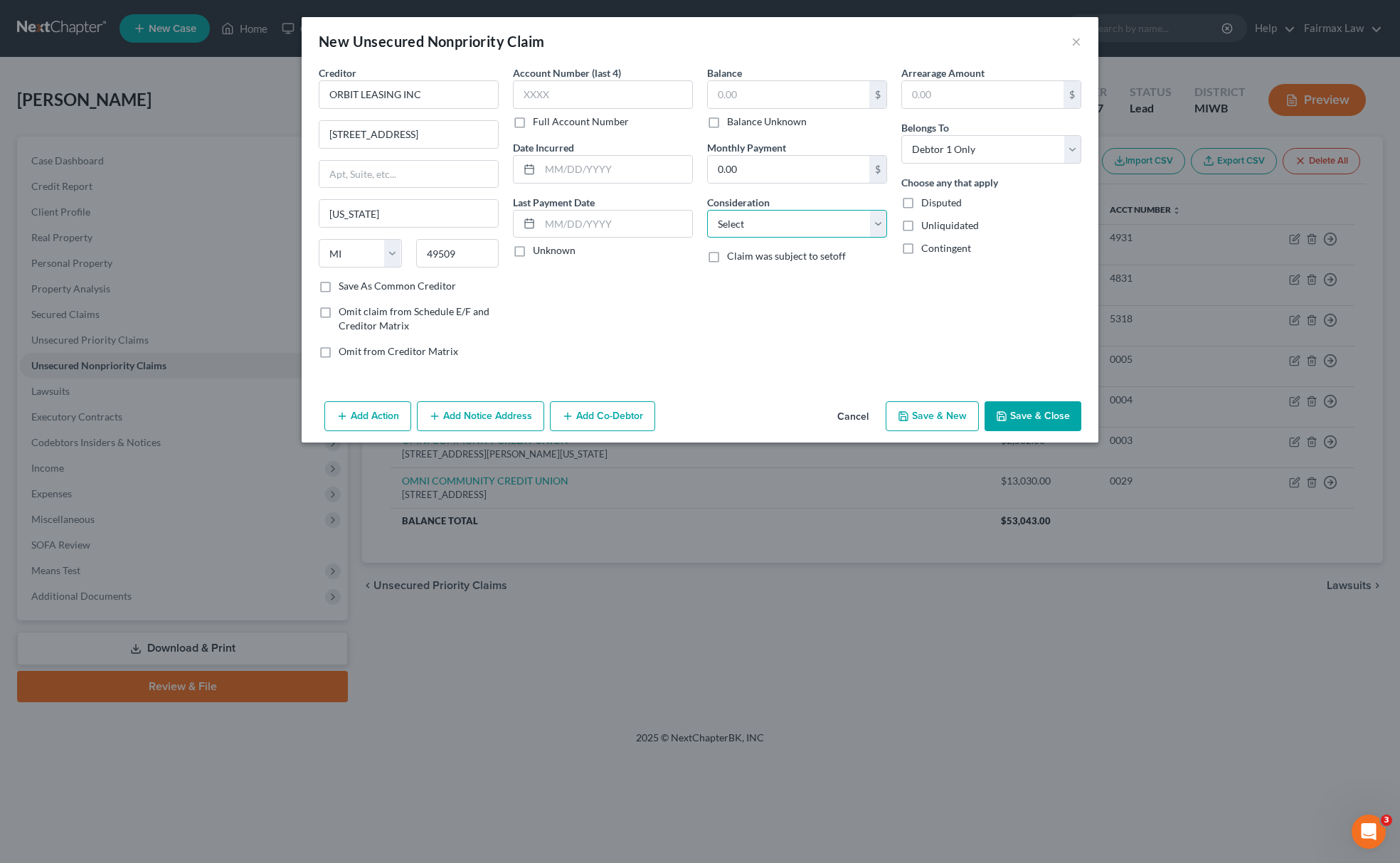
select select "14"
click at [707, 210] on select "Select Cable / Satellite Services Collection Agency Credit Card Debt Debt Couns…" at bounding box center [797, 224] width 180 height 28
click at [779, 286] on input "text" at bounding box center [797, 278] width 178 height 27
type input "j"
type input "Judgement"
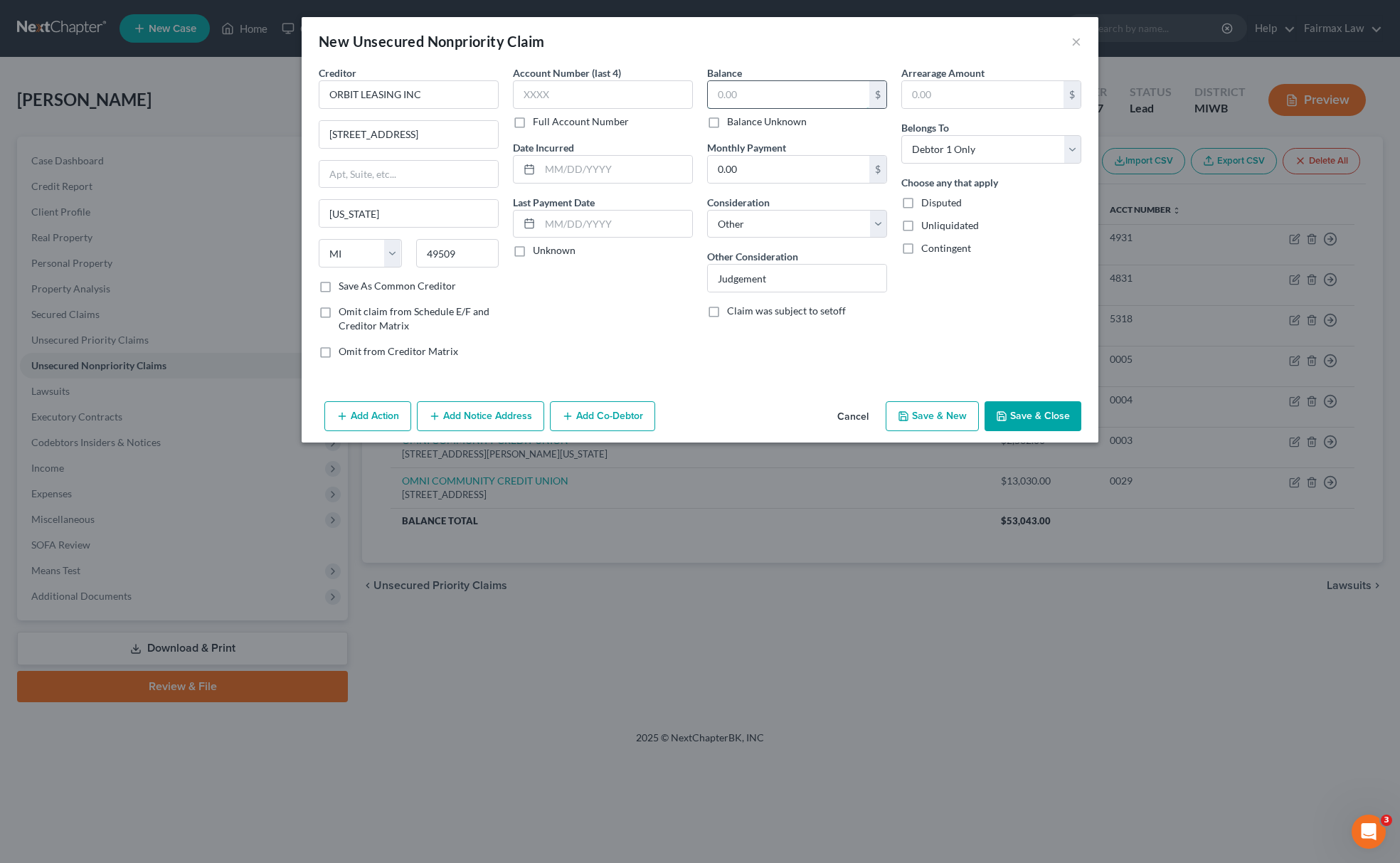
click at [763, 84] on input "text" at bounding box center [788, 95] width 162 height 27
paste input "7420"
type input "7,420"
click at [339, 410] on button "Add Action" at bounding box center [368, 416] width 87 height 30
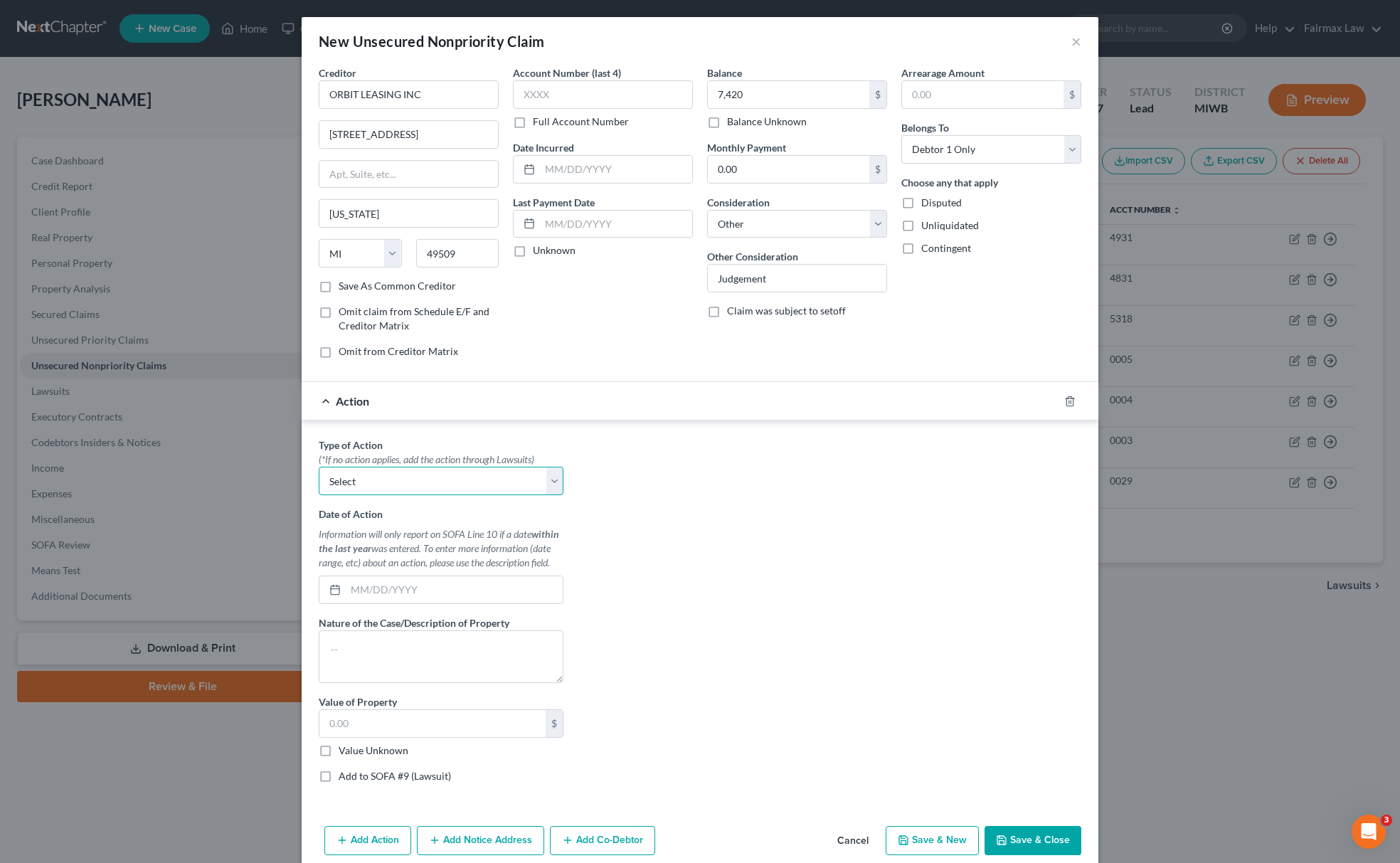
click at [380, 481] on select "Select Repossession Garnishment Foreclosure Personal Injury Attached, Seized, O…" at bounding box center [441, 480] width 245 height 28
select select "4"
click at [319, 470] on select "Select Repossession Garnishment Foreclosure Personal Injury Attached, Seized, O…" at bounding box center [441, 480] width 245 height 28
click at [339, 757] on label "Value Unknown" at bounding box center [374, 751] width 70 height 15
click at [345, 753] on input "Value Unknown" at bounding box center [350, 749] width 10 height 10
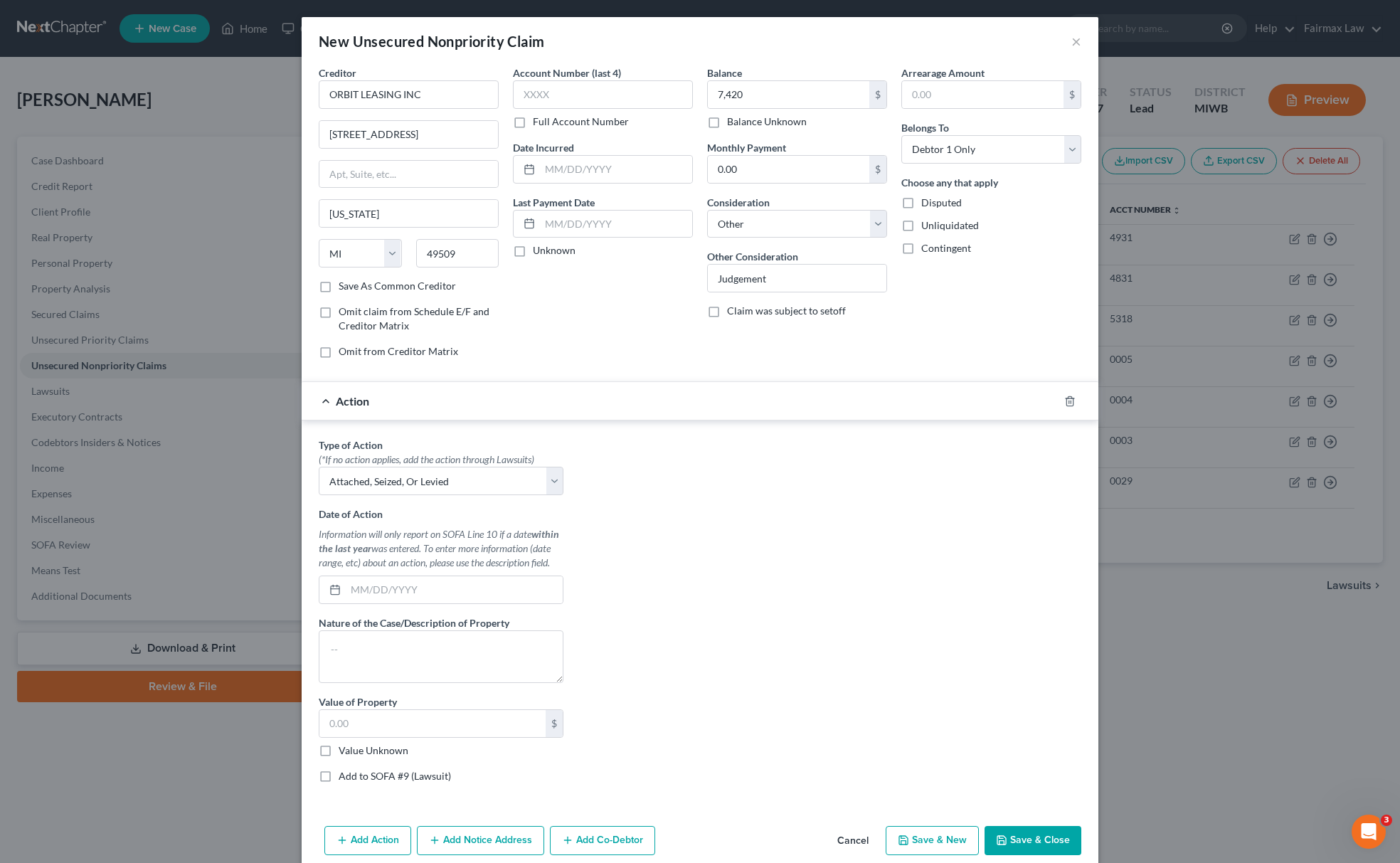
checkbox input "true"
type input "0.00"
click at [339, 783] on label "Add to SOFA #9 (Lawsuit)" at bounding box center [395, 776] width 112 height 15
click at [345, 779] on input "Add to SOFA #9 (Lawsuit)" at bounding box center [350, 774] width 10 height 10
checkbox input "true"
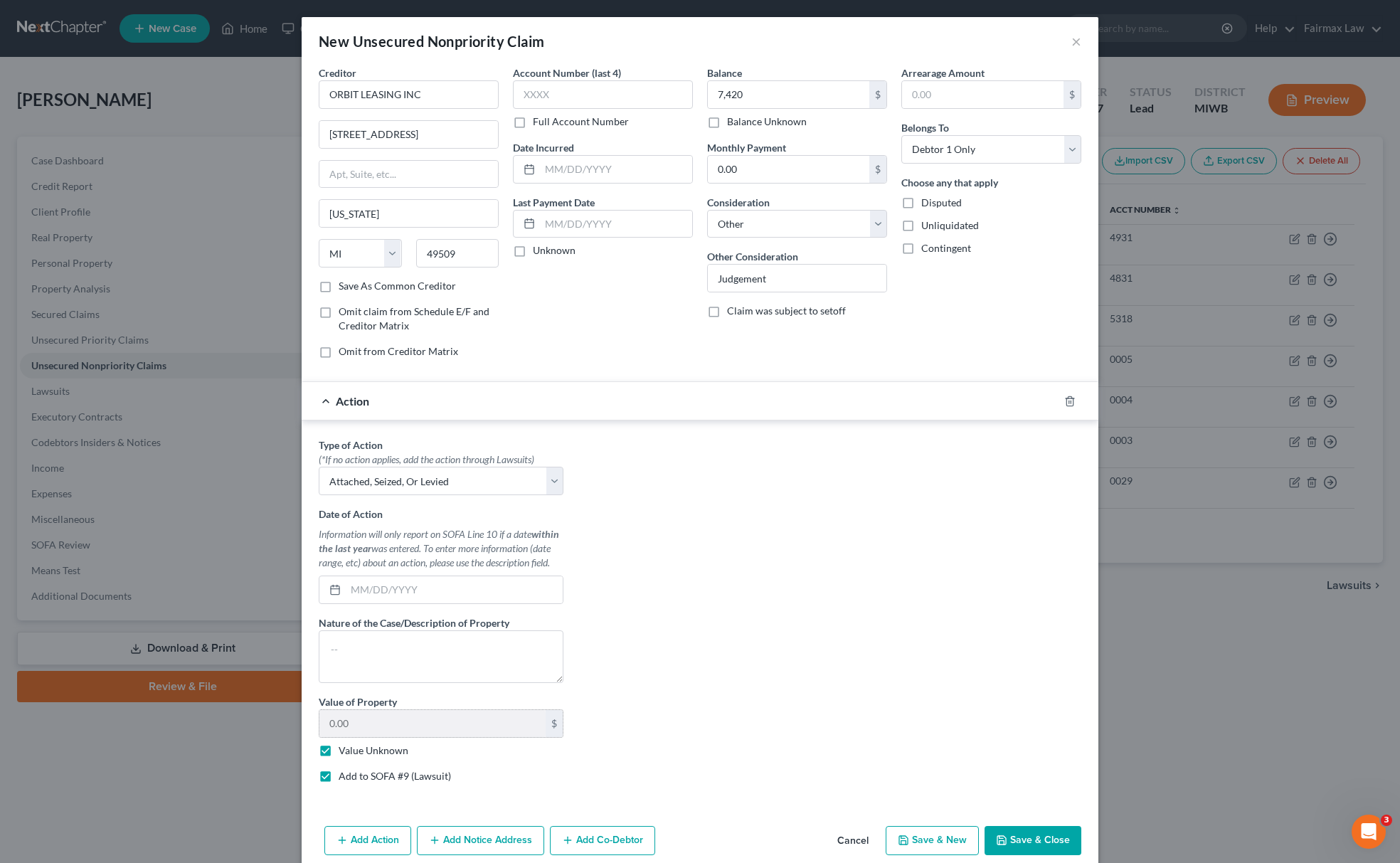
select select "0"
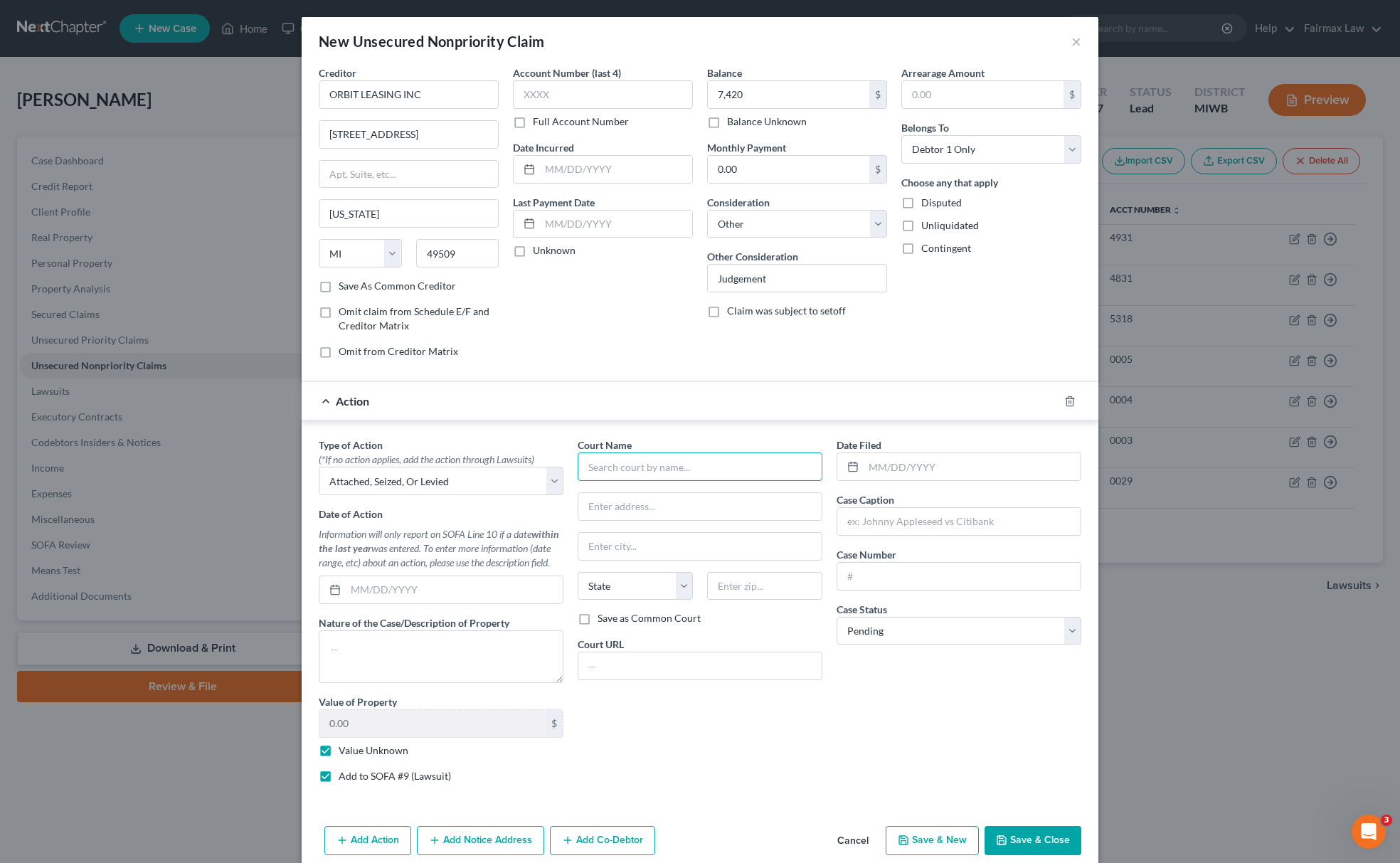
click at [689, 477] on input "text" at bounding box center [700, 466] width 245 height 28
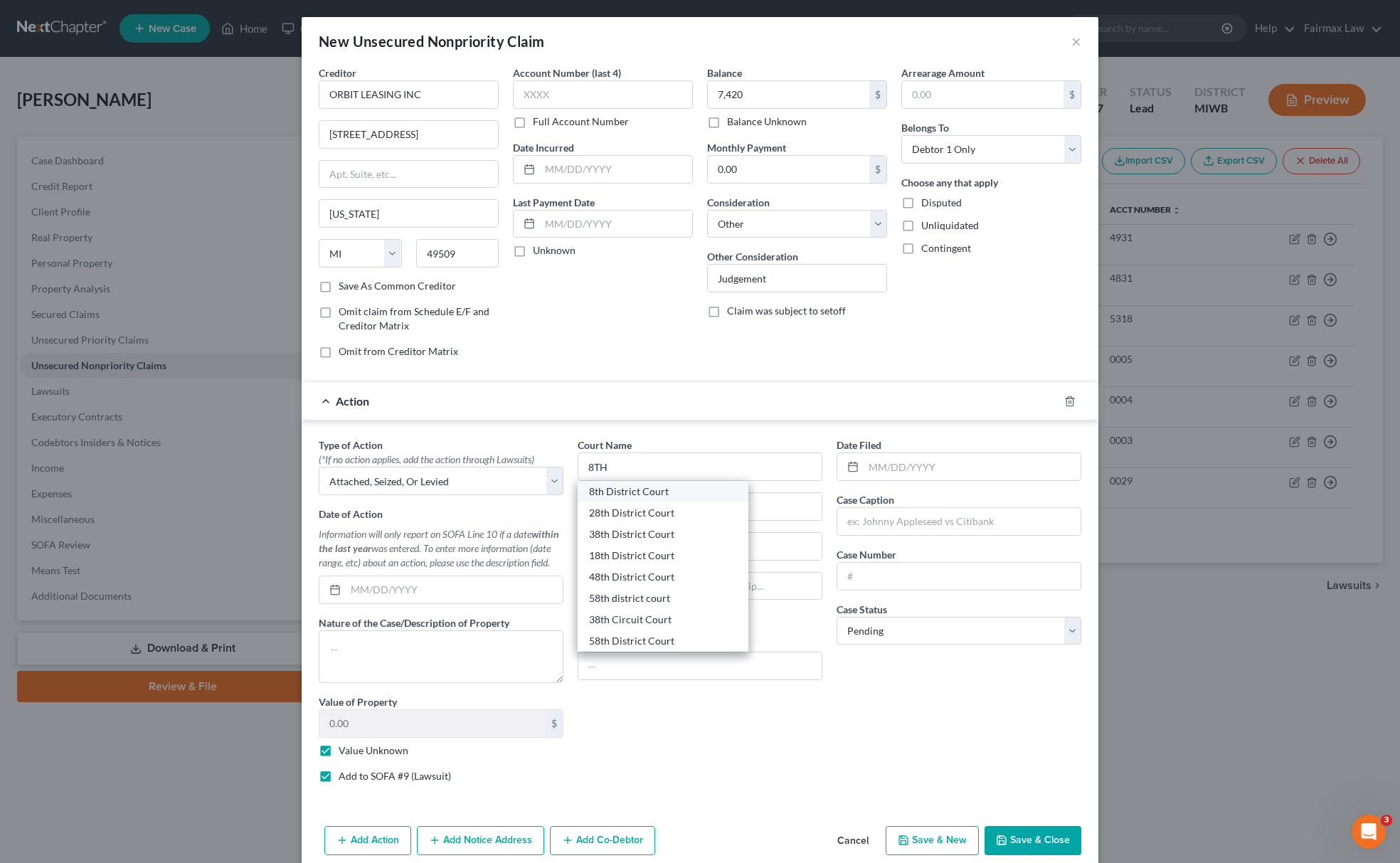
click at [655, 496] on div "8th District Court" at bounding box center [662, 491] width 148 height 15
type input "8th District Court"
type input "227 W Michigan Ave"
type input "Kalamazoo"
select select "23"
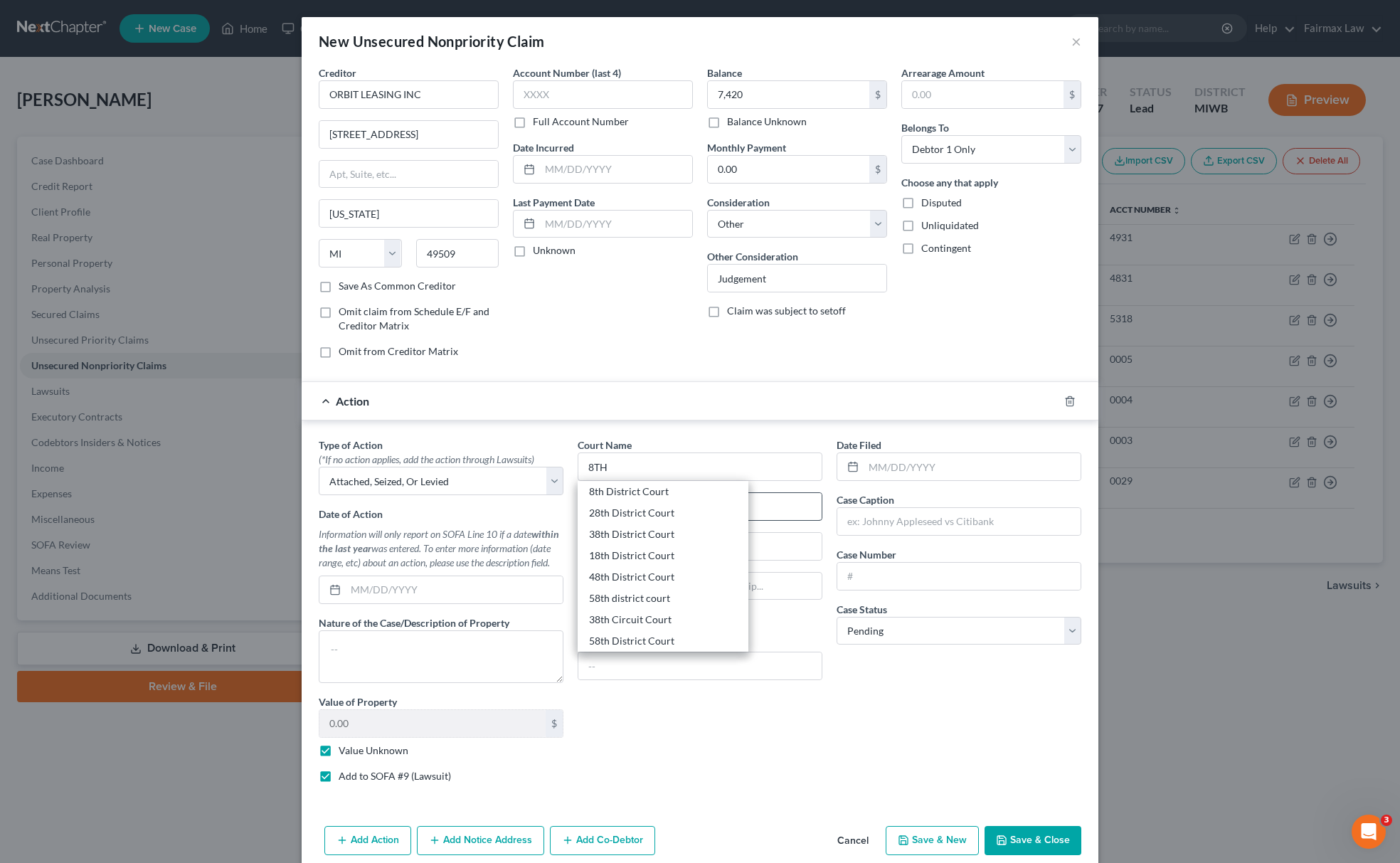
type input "49007"
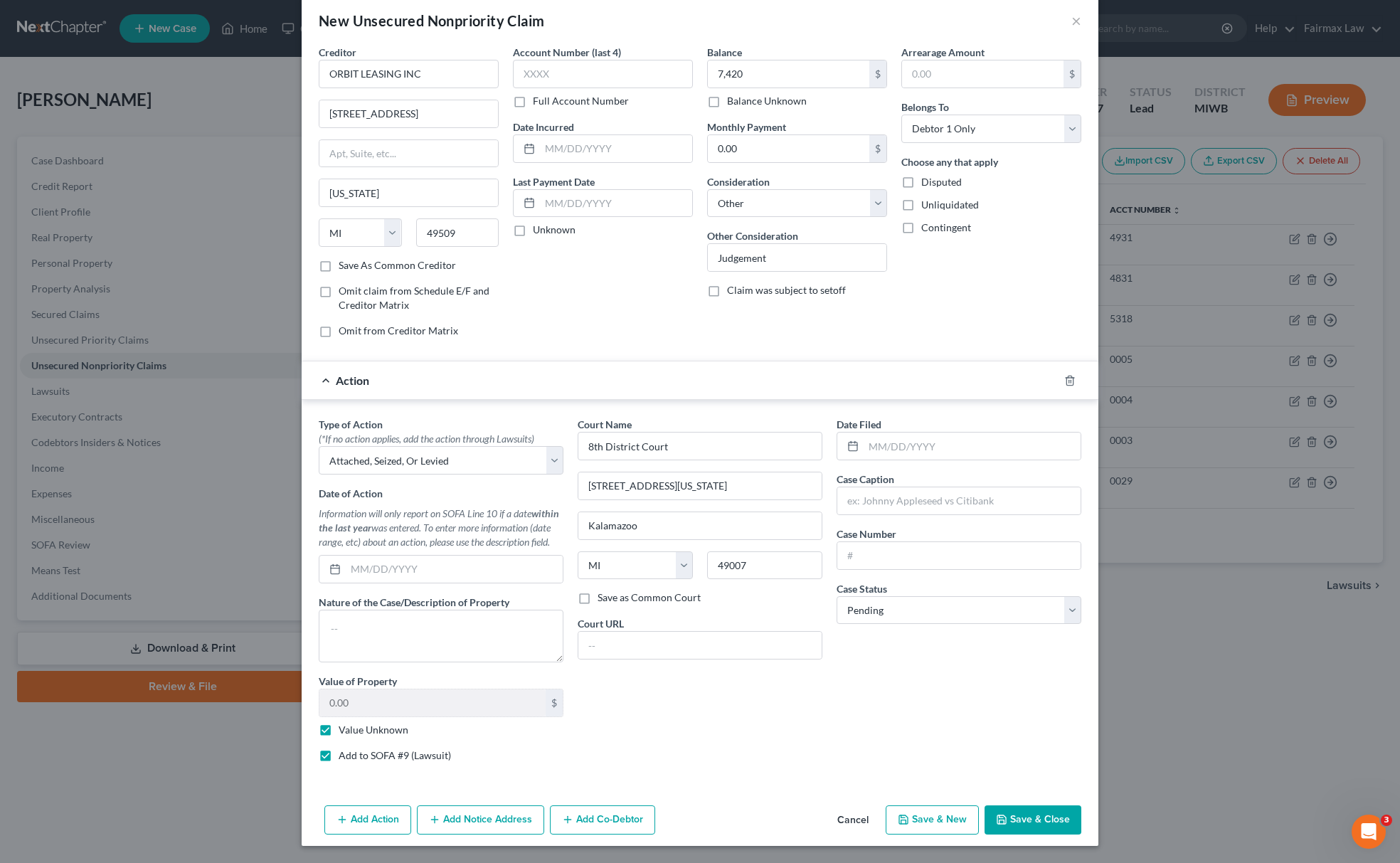
click at [491, 824] on button "Add Notice Address" at bounding box center [481, 820] width 128 height 30
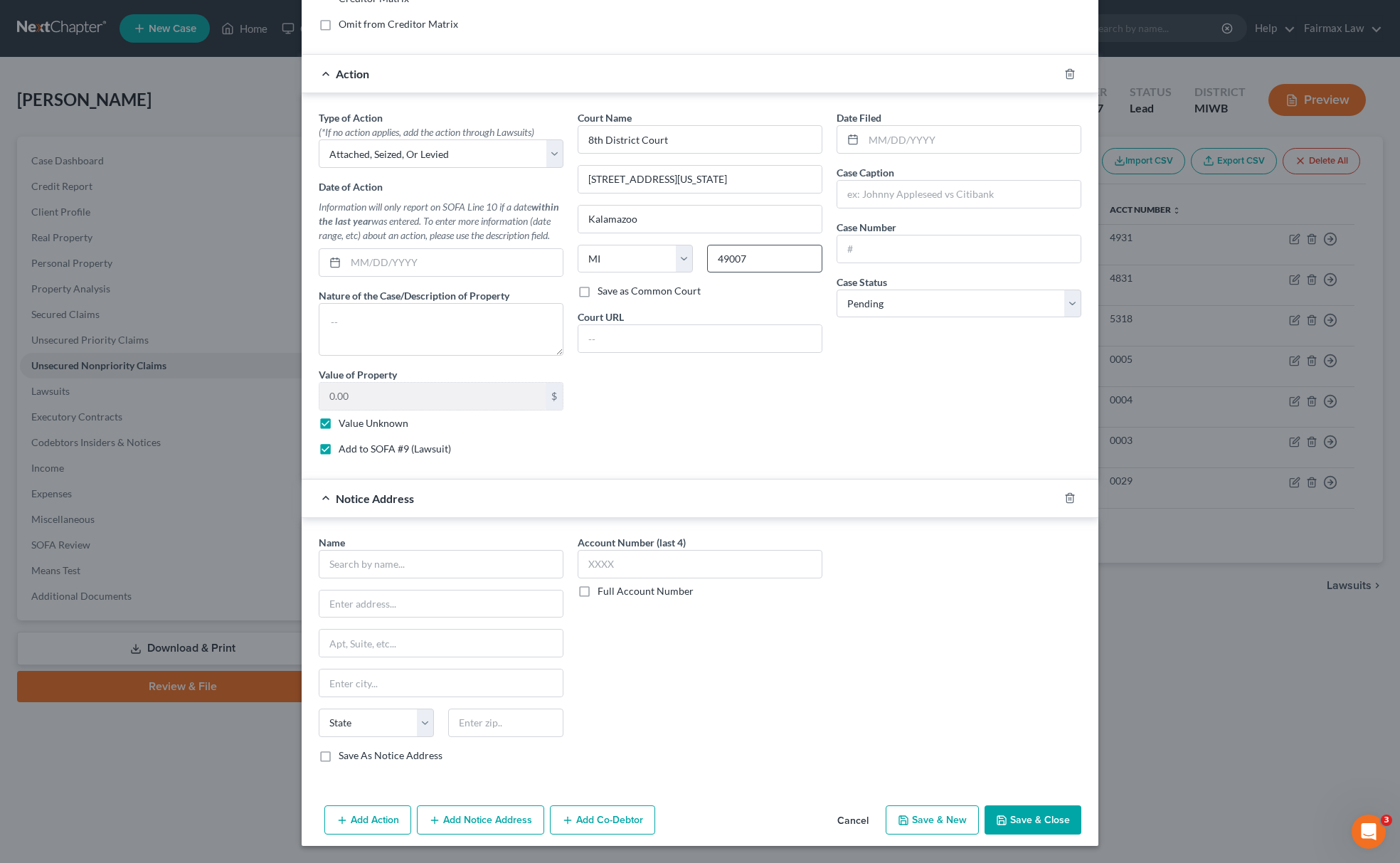
scroll to position [336, 0]
drag, startPoint x: 746, startPoint y: 129, endPoint x: 198, endPoint y: 160, distance: 548.9
click at [262, 149] on div "New Unsecured Nonpriority Claim × Creditor * ORBIT LEASING INC 1515 28th St SW …" at bounding box center [700, 431] width 1400 height 863
click at [425, 575] on div "Name * State AL AK AR AZ CA CO CT DE DC FL GA GU HI ID IL IN IA KS KY LA ME MD …" at bounding box center [441, 649] width 245 height 228
click at [425, 568] on input "text" at bounding box center [441, 564] width 245 height 28
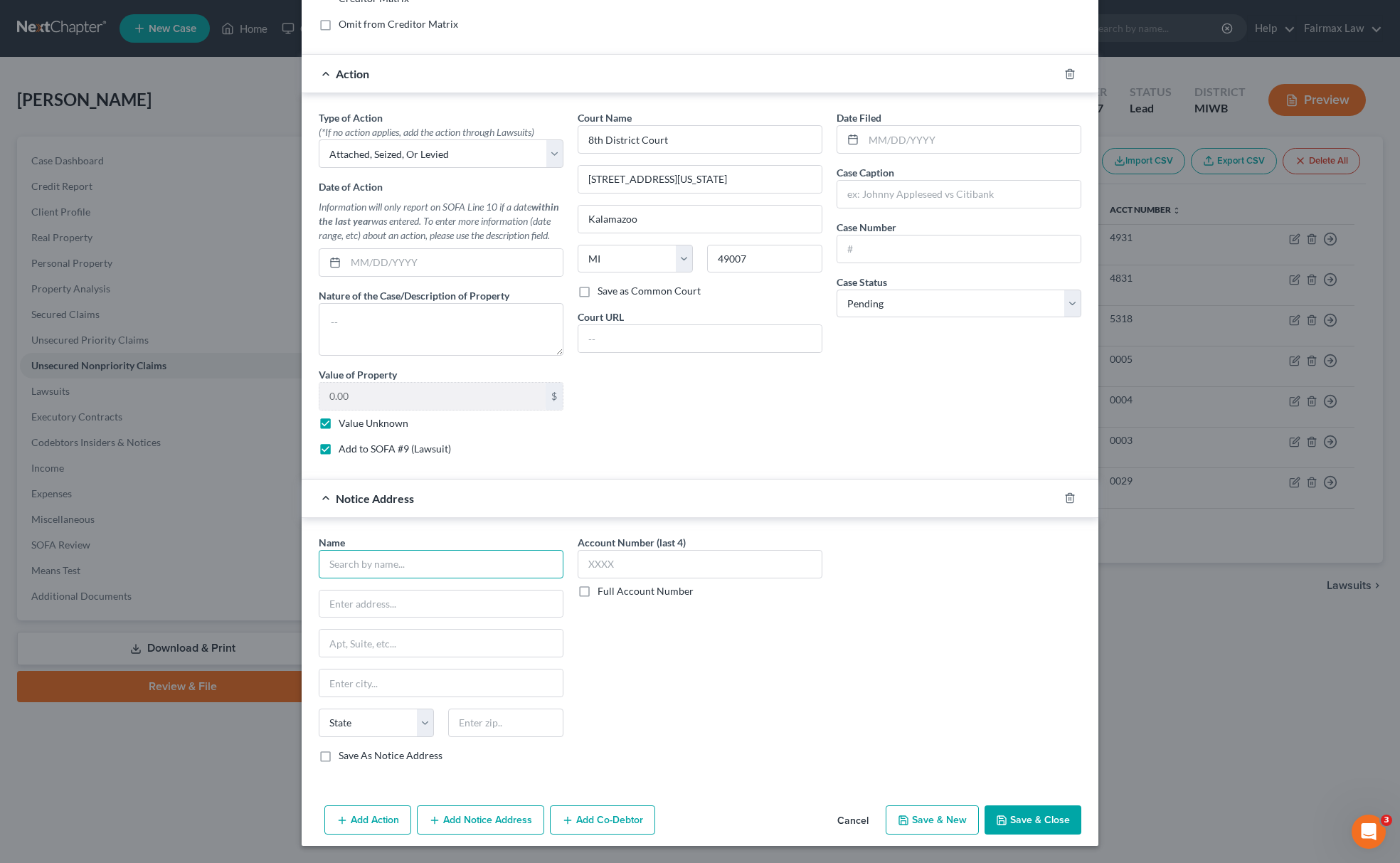
paste input "8th District Court"
type input "8th District Court"
drag, startPoint x: 691, startPoint y: 185, endPoint x: 375, endPoint y: 220, distance: 317.9
click at [376, 205] on div "Type of Action * (*If no action applies, add the action through Lawsuits) Selec…" at bounding box center [700, 289] width 776 height 356
click at [385, 593] on div "Name * 8th District Court State AL AK AR AZ CA CO CT DE DC FL GA GU HI ID IL IN…" at bounding box center [441, 649] width 245 height 228
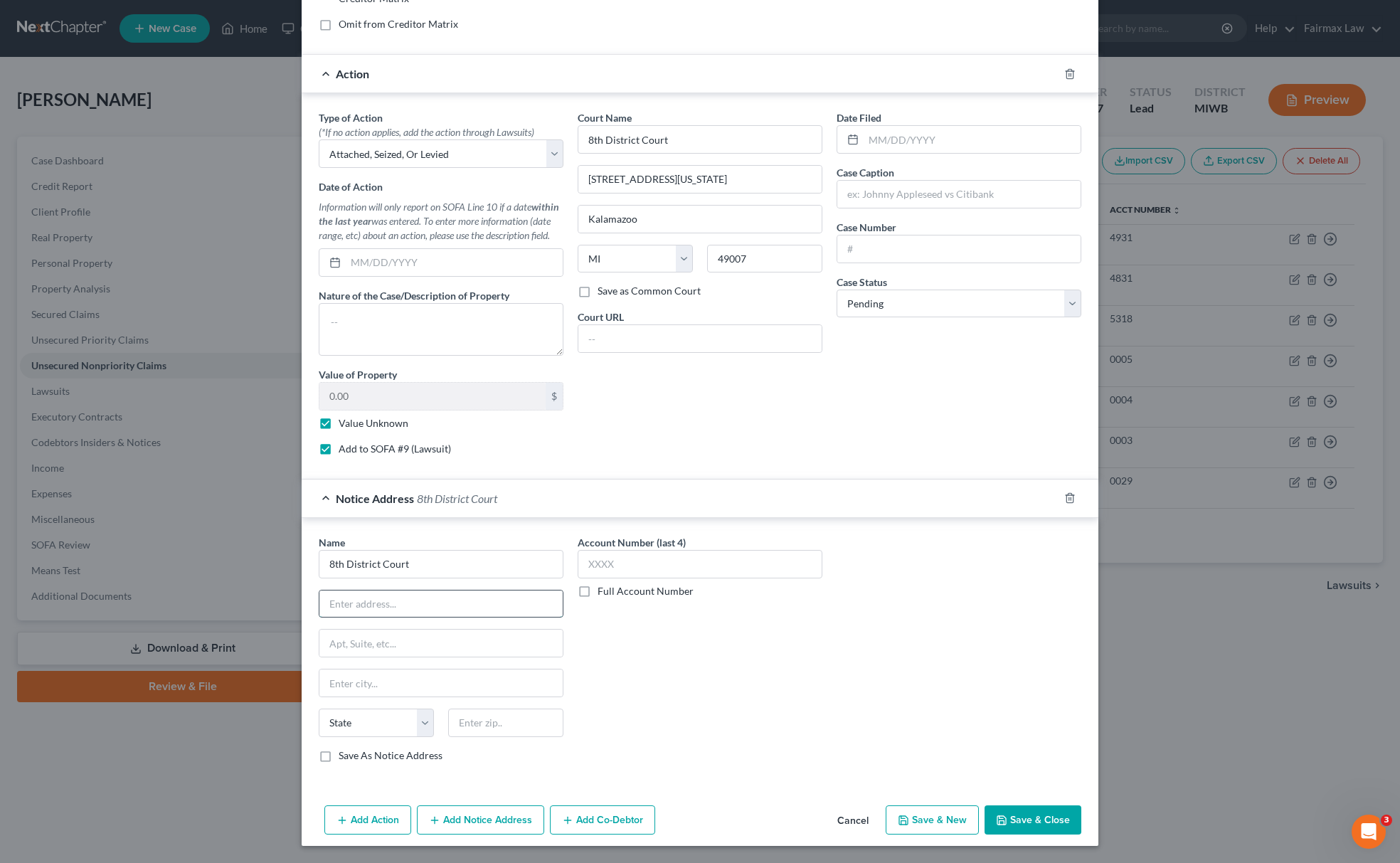
click at [385, 597] on input "text" at bounding box center [441, 604] width 243 height 27
paste input "227 W Michigan Ave"
type input "227 W Michigan Ave"
drag, startPoint x: 684, startPoint y: 205, endPoint x: 387, endPoint y: 302, distance: 312.4
click at [388, 283] on div "Type of Action * (*If no action applies, add the action through Lawsuits) Selec…" at bounding box center [700, 289] width 776 height 356
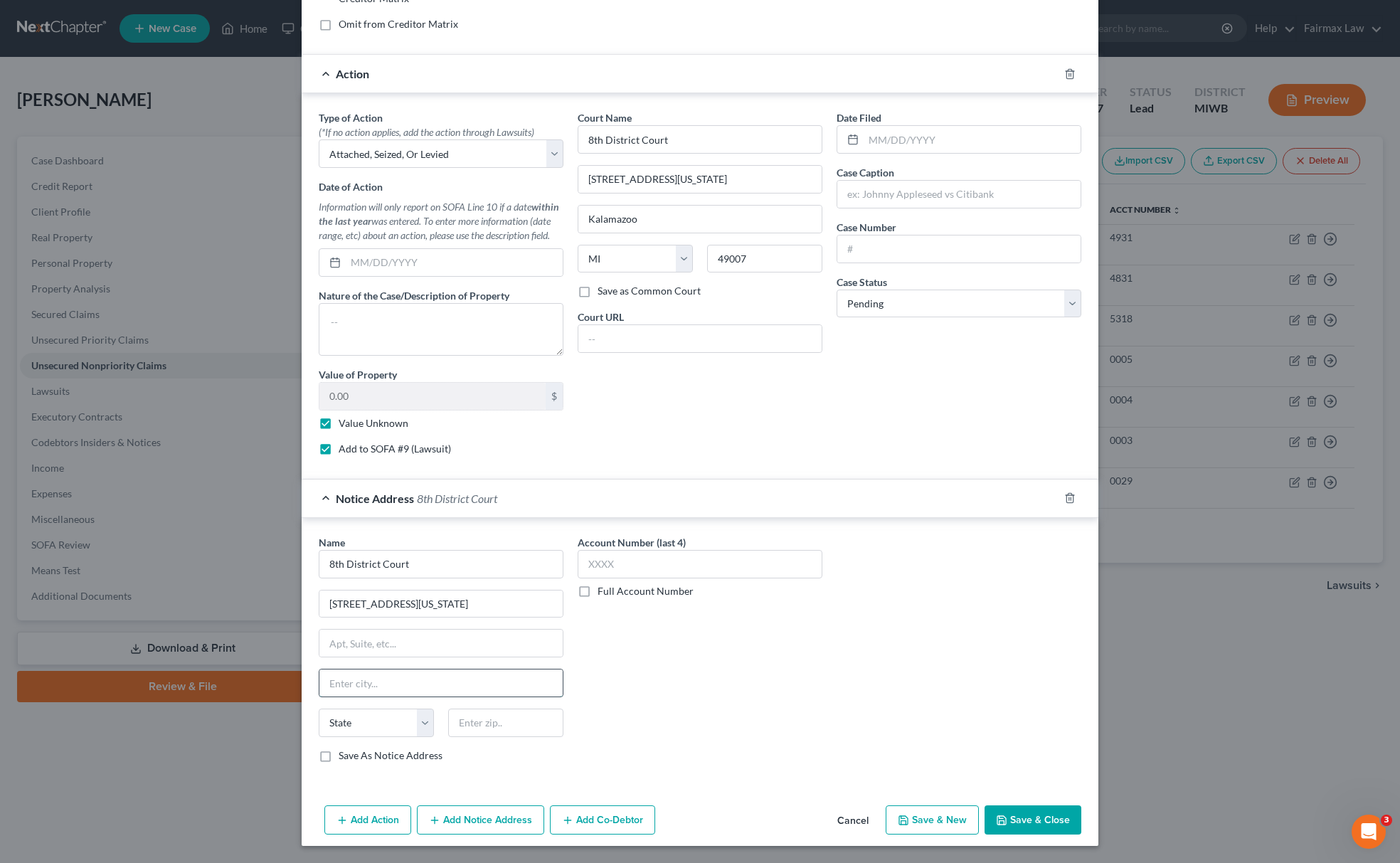
click at [448, 675] on input "text" at bounding box center [441, 683] width 243 height 27
paste input "Kalamazoo"
type input "Kalamazoo"
click at [382, 725] on select "State AL AK AR AZ CA CO CT DE DC FL GA GU HI ID IL IN IA KS KY LA ME MD MA MI M…" at bounding box center [376, 723] width 115 height 28
select select "23"
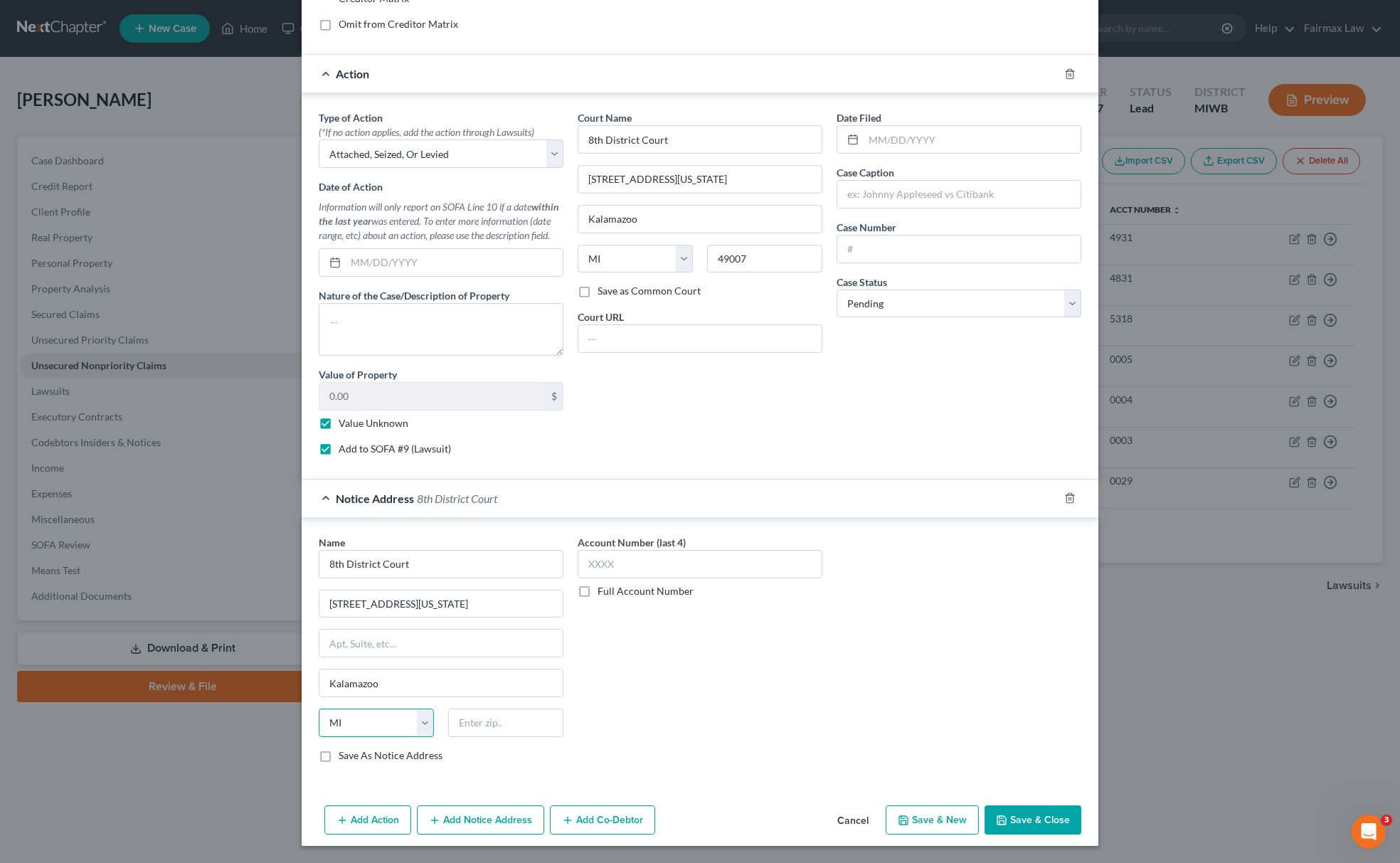
click at [319, 709] on select "State AL AK AR AZ CA CO CT DE DC FL GA GU HI ID IL IN IA KS KY LA ME MD MA MI M…" at bounding box center [376, 723] width 115 height 28
drag, startPoint x: 723, startPoint y: 246, endPoint x: 737, endPoint y: 259, distance: 19.1
click at [724, 249] on input "49007" at bounding box center [764, 259] width 115 height 28
click at [733, 257] on input "49007" at bounding box center [764, 259] width 115 height 28
drag, startPoint x: 755, startPoint y: 255, endPoint x: 663, endPoint y: 299, distance: 102.0
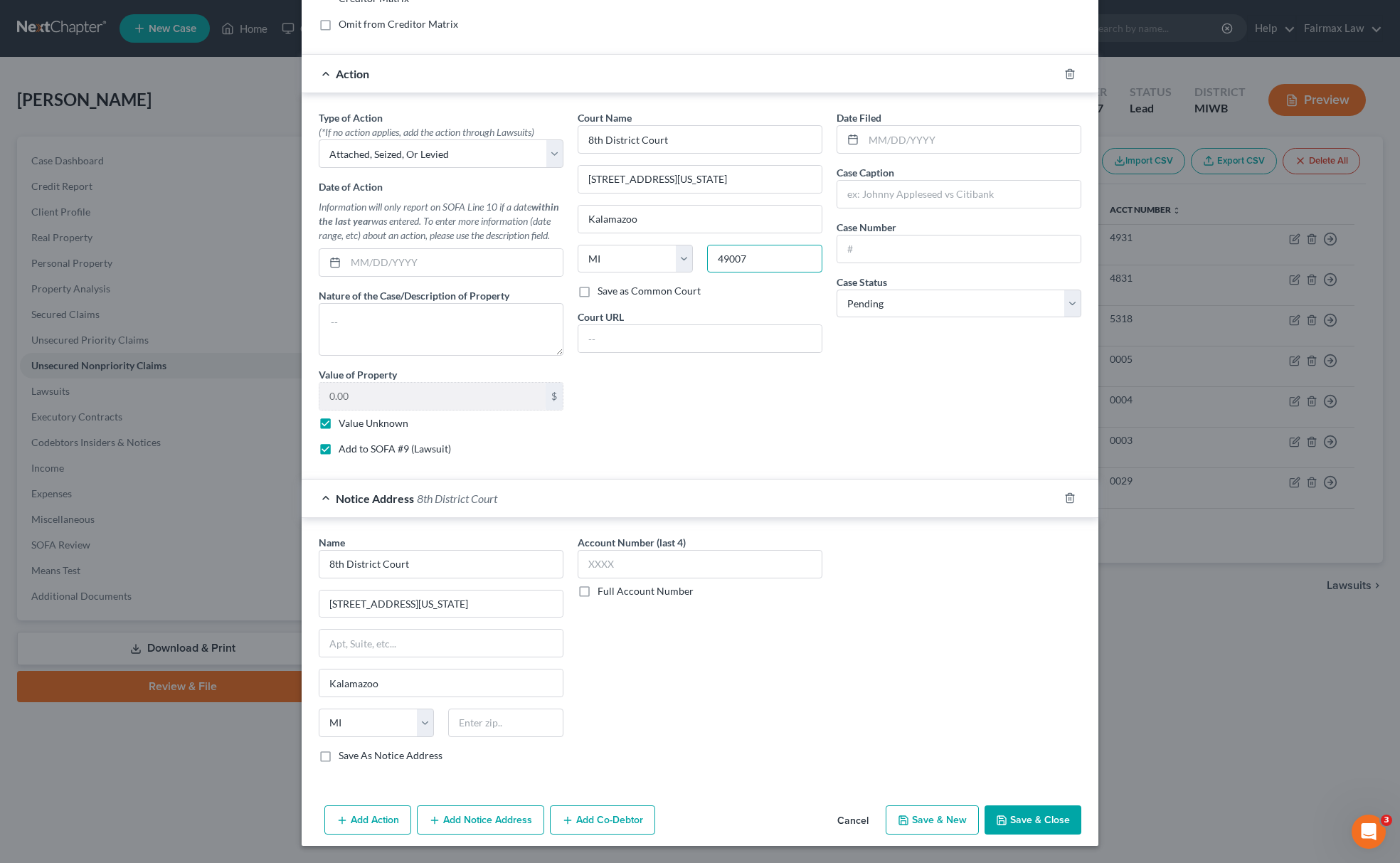
click at [663, 281] on div "Court Name * 8th District Court 227 W Michigan Ave Kalamazoo State AL AK AR AZ …" at bounding box center [699, 289] width 259 height 356
click at [487, 727] on input "text" at bounding box center [505, 723] width 115 height 28
paste input "49007"
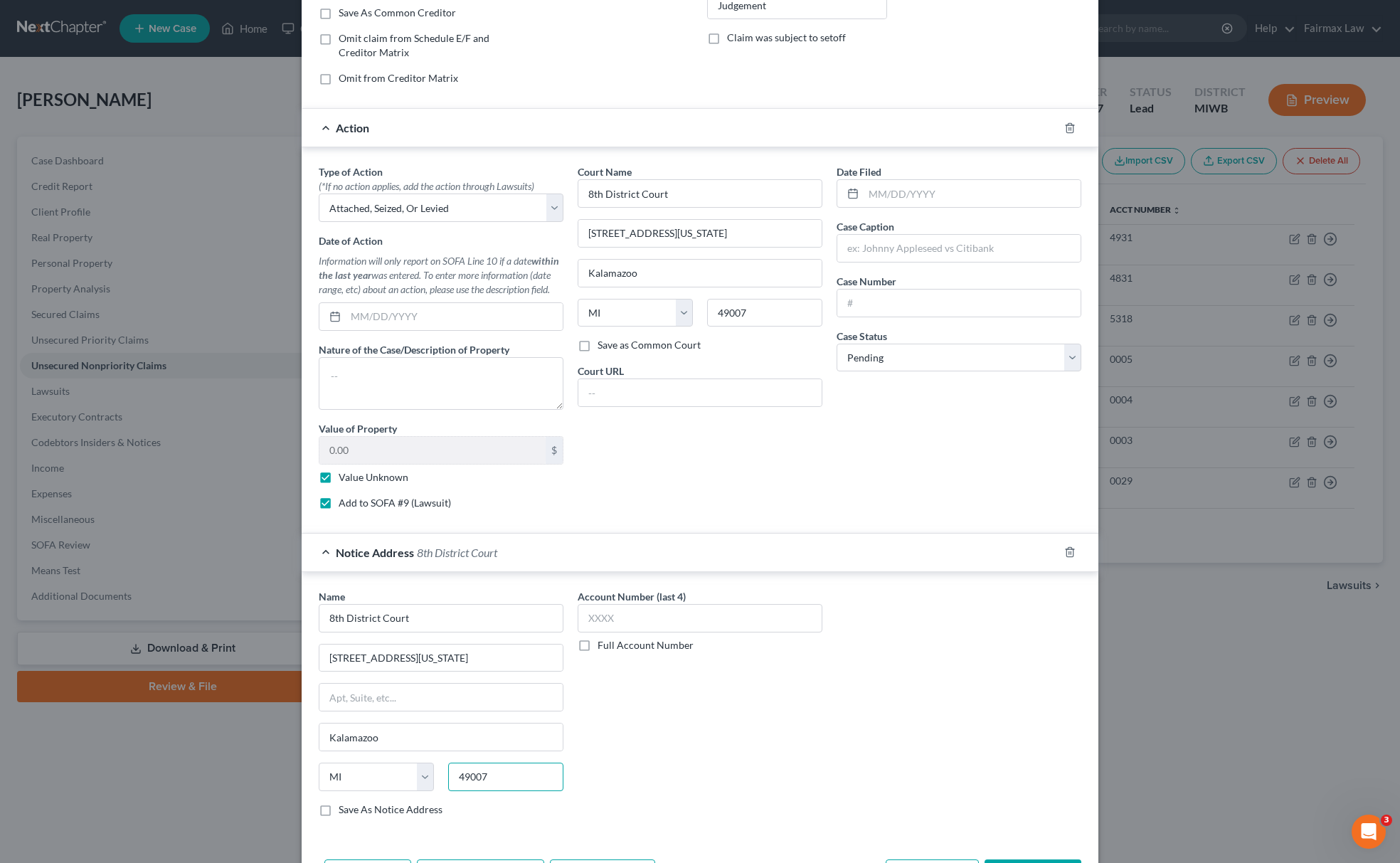
scroll to position [0, 0]
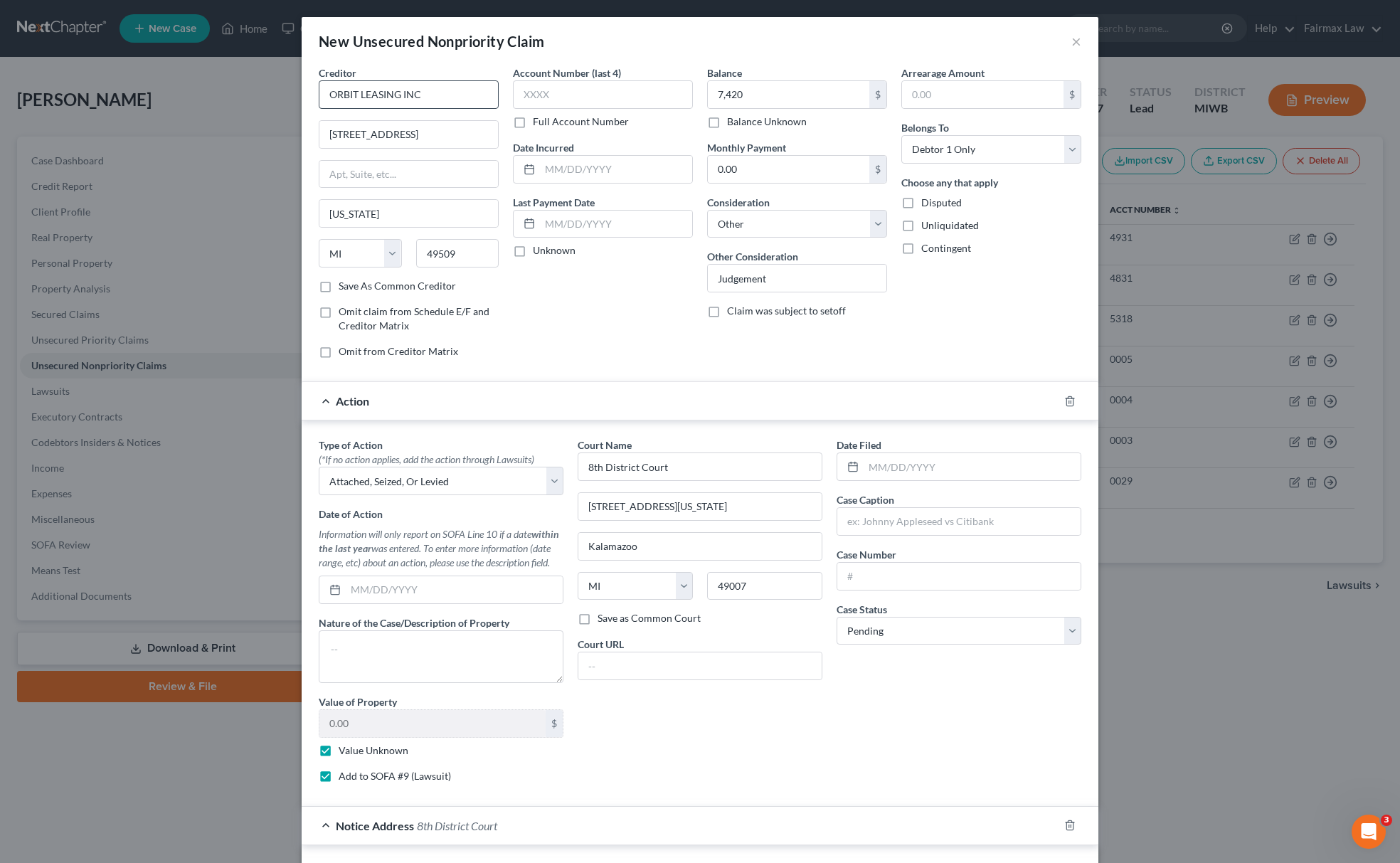
type input "49007"
drag, startPoint x: 403, startPoint y: 92, endPoint x: 263, endPoint y: 160, distance: 155.6
click at [267, 114] on div "New Unsecured Nonpriority Claim × Creditor * ORBIT LEASING INC 1515 28th St SW …" at bounding box center [700, 431] width 1400 height 863
click at [933, 533] on input "text" at bounding box center [959, 522] width 243 height 27
paste input "ORBIT LEASING INC"
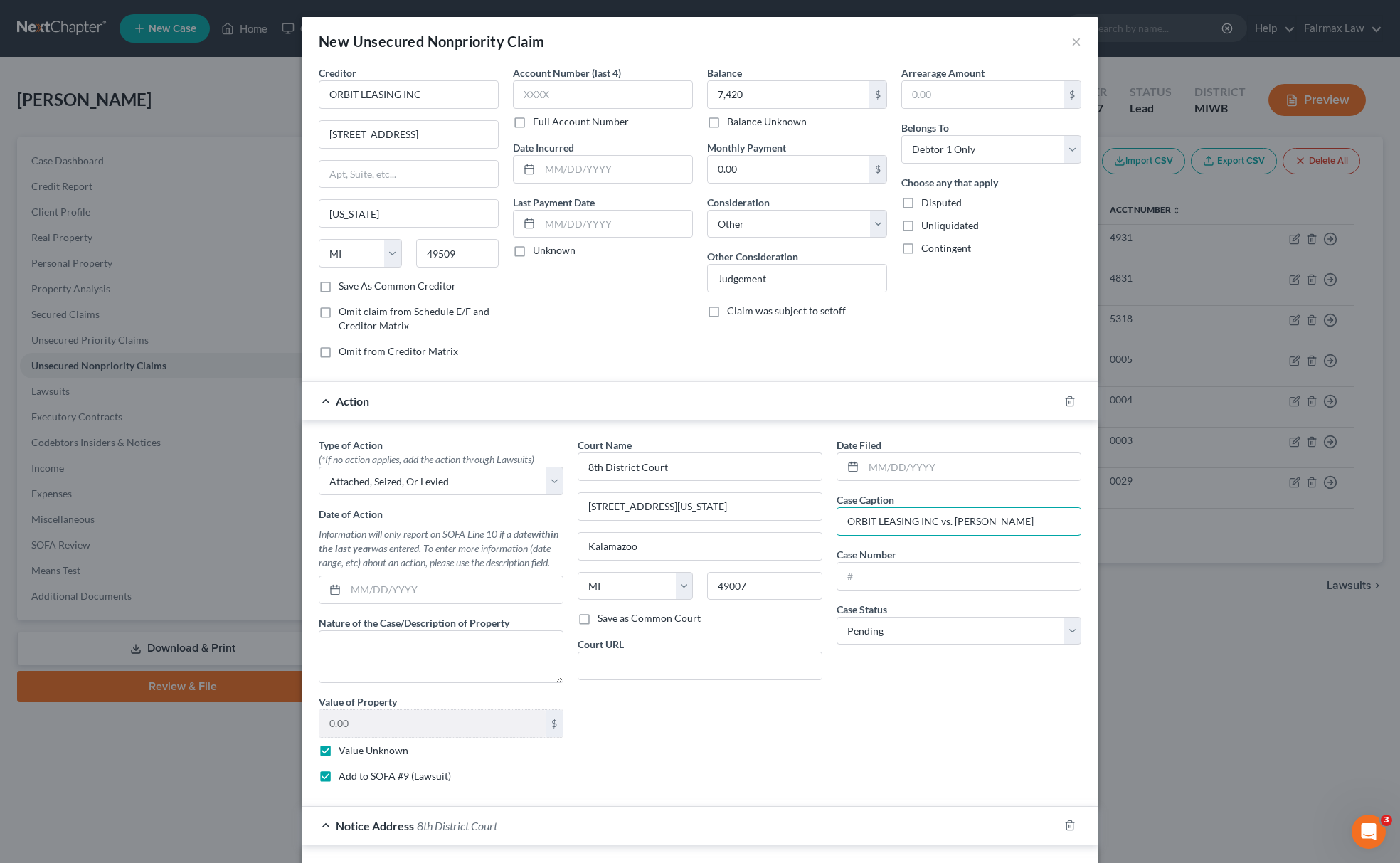
type input "ORBIT LEASING INC vs. Felicia Whitfield"
click at [905, 587] on input "text" at bounding box center [959, 576] width 243 height 27
paste input "2204284GC"
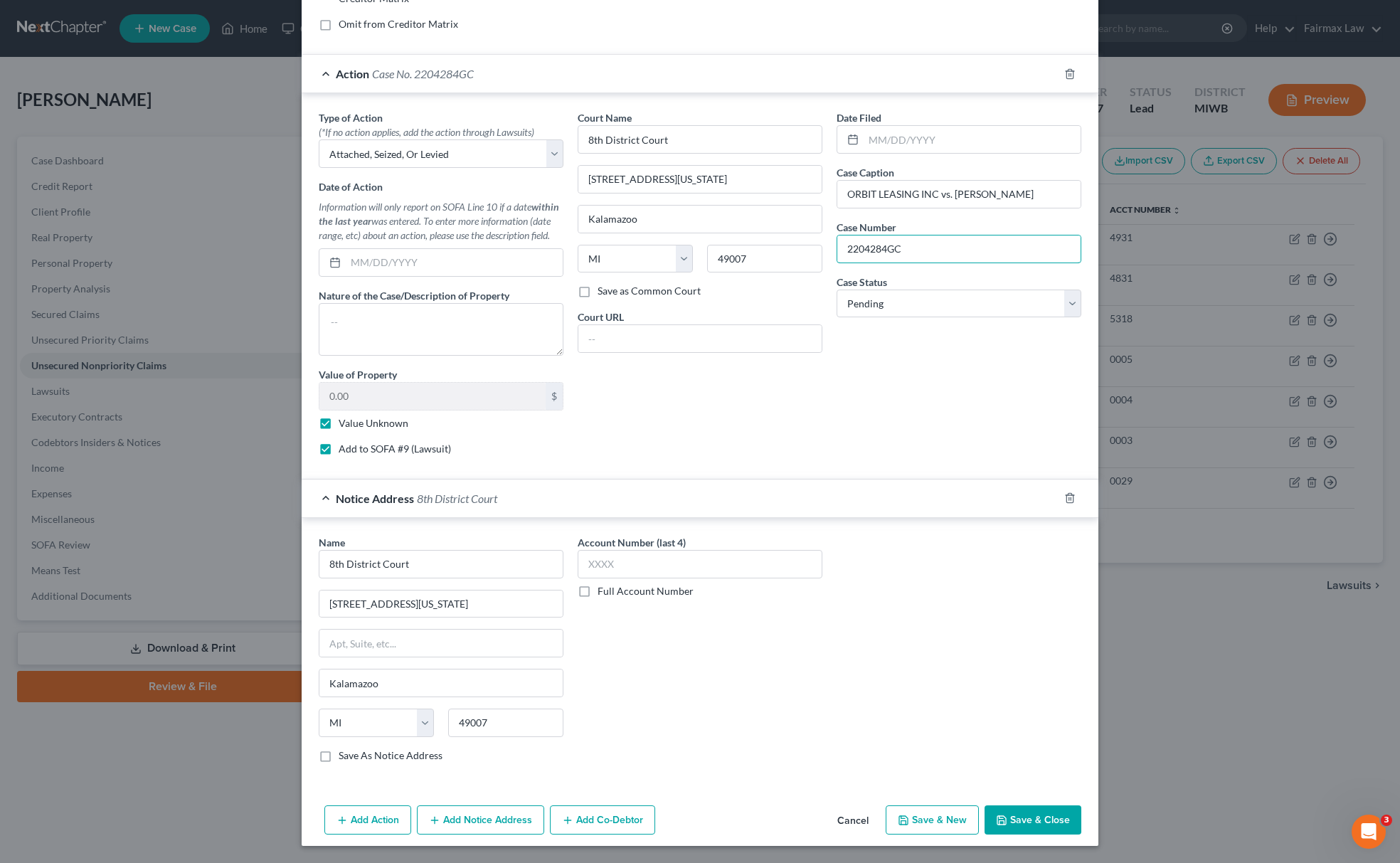
type input "2204284GC"
click at [937, 806] on button "Save & New" at bounding box center [932, 820] width 93 height 30
select select "0"
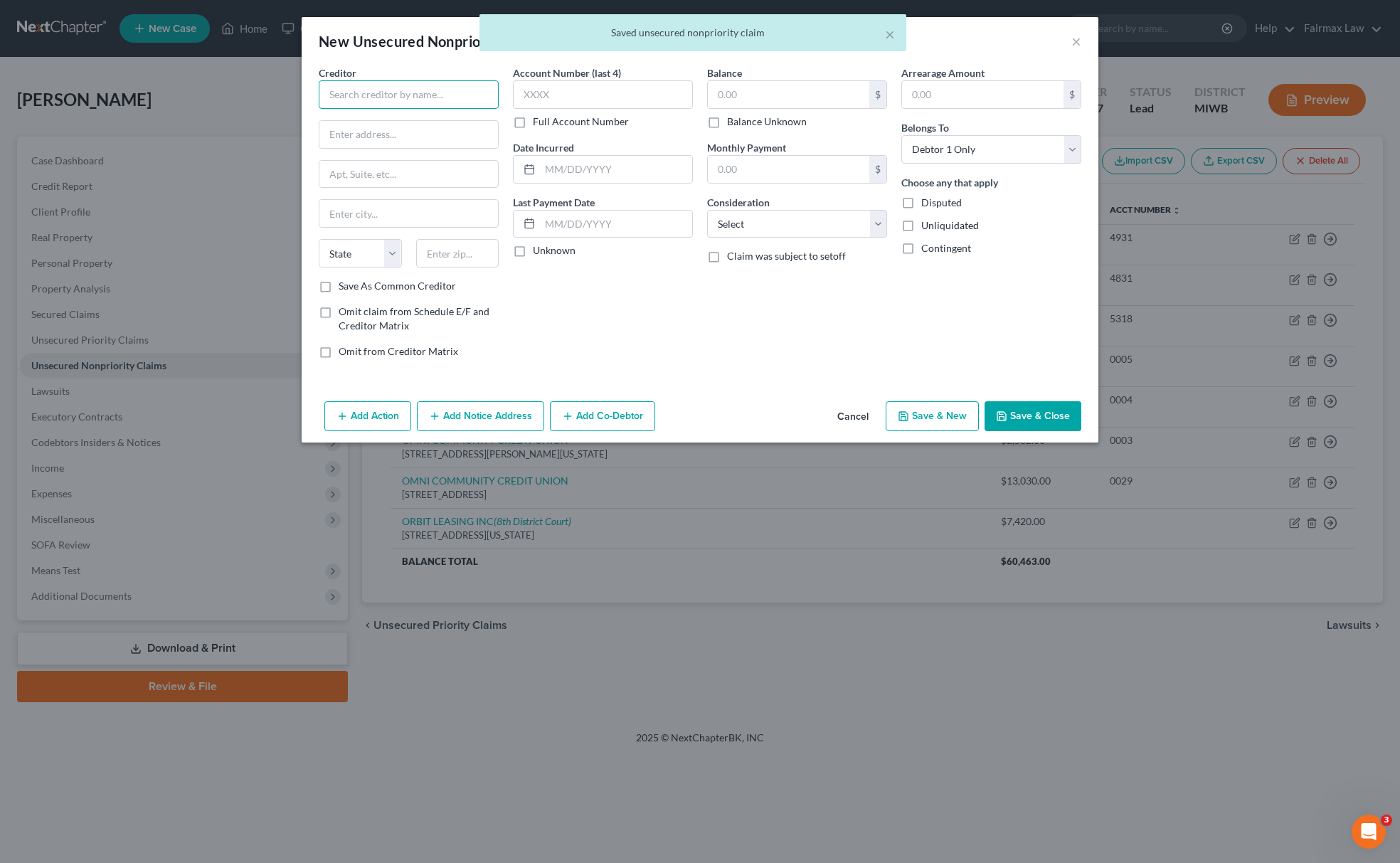
click at [493, 101] on input "text" at bounding box center [409, 94] width 180 height 28
type input "f"
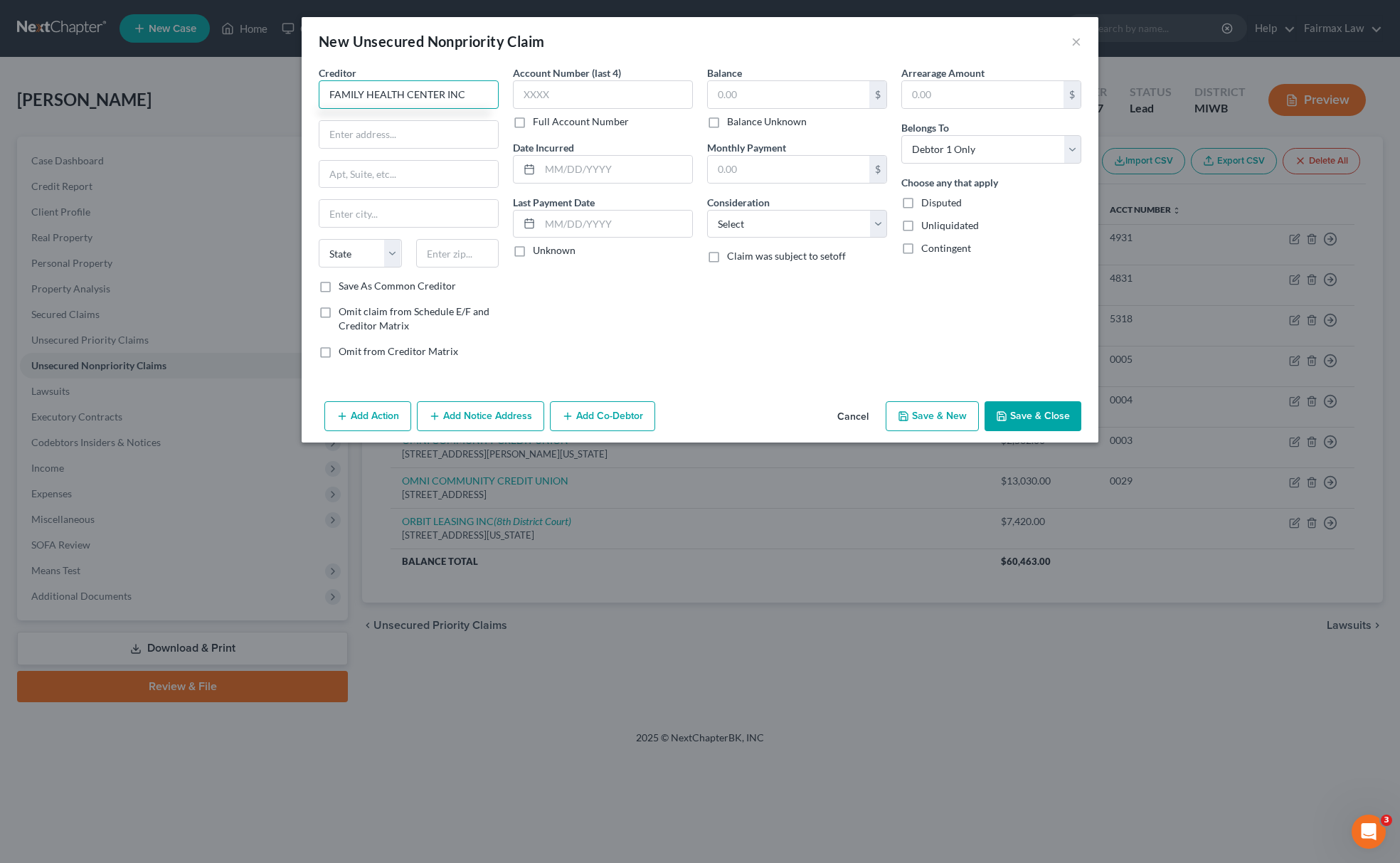
drag, startPoint x: 479, startPoint y: 98, endPoint x: 108, endPoint y: 100, distance: 371.0
click at [108, 100] on div "New Unsecured Nonpriority Claim × Creditor * FAMILY HEALTH CENTER INC State AL …" at bounding box center [700, 431] width 1400 height 863
type input "FAMILY HEALTH CENTER INC"
click at [427, 143] on input "text" at bounding box center [409, 135] width 178 height 27
paste input "128 M St NW #050, Washington, DC 20001"
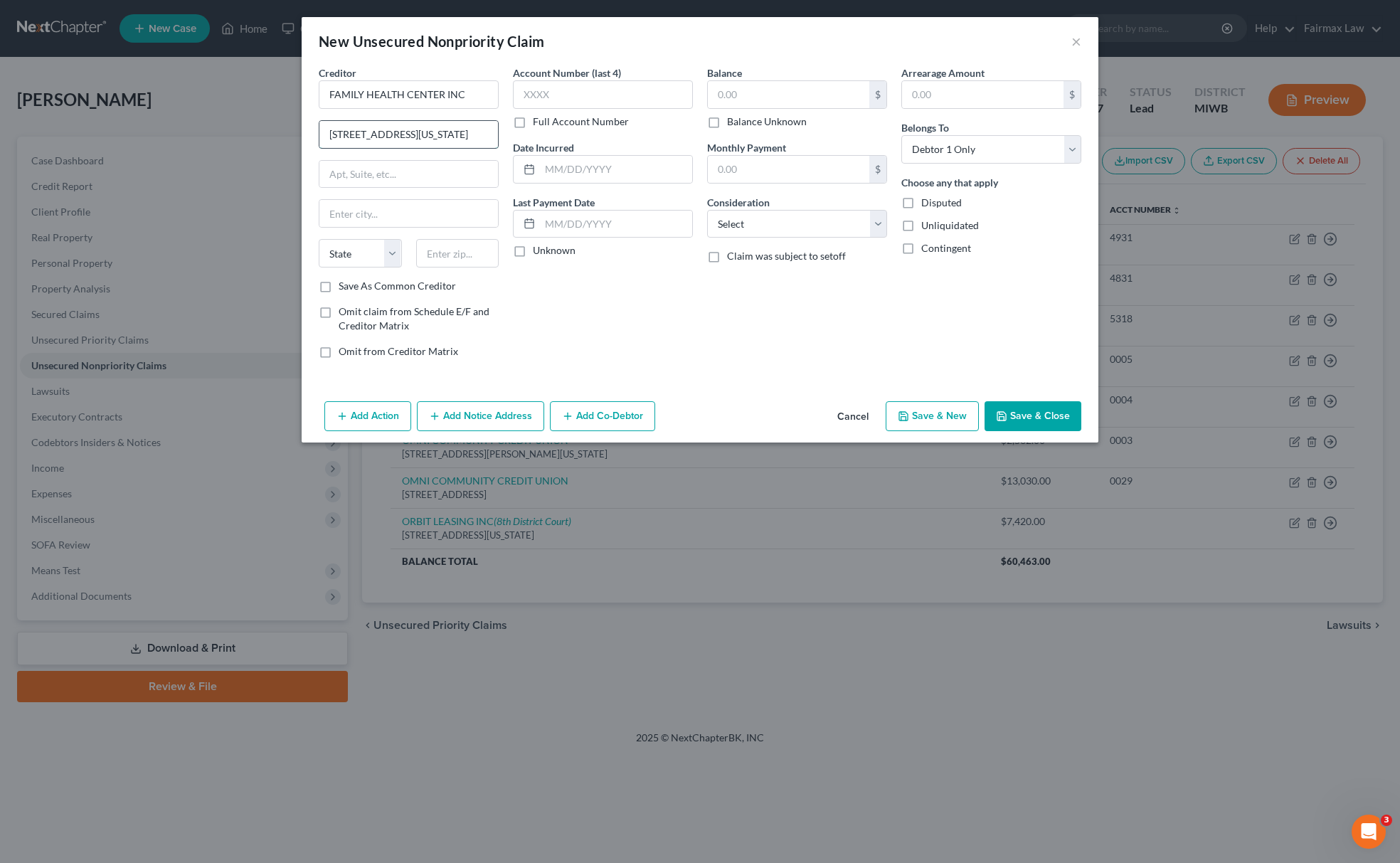
scroll to position [0, 31]
drag, startPoint x: 459, startPoint y: 130, endPoint x: 535, endPoint y: 131, distance: 76.0
click at [535, 130] on div "Creditor * FAMILY HEALTH CENTER INC 128 M St NW #050, Washington, DC 20001 Stat…" at bounding box center [700, 218] width 776 height 304
type input "128 M St NW #050, Washington, DC 20001"
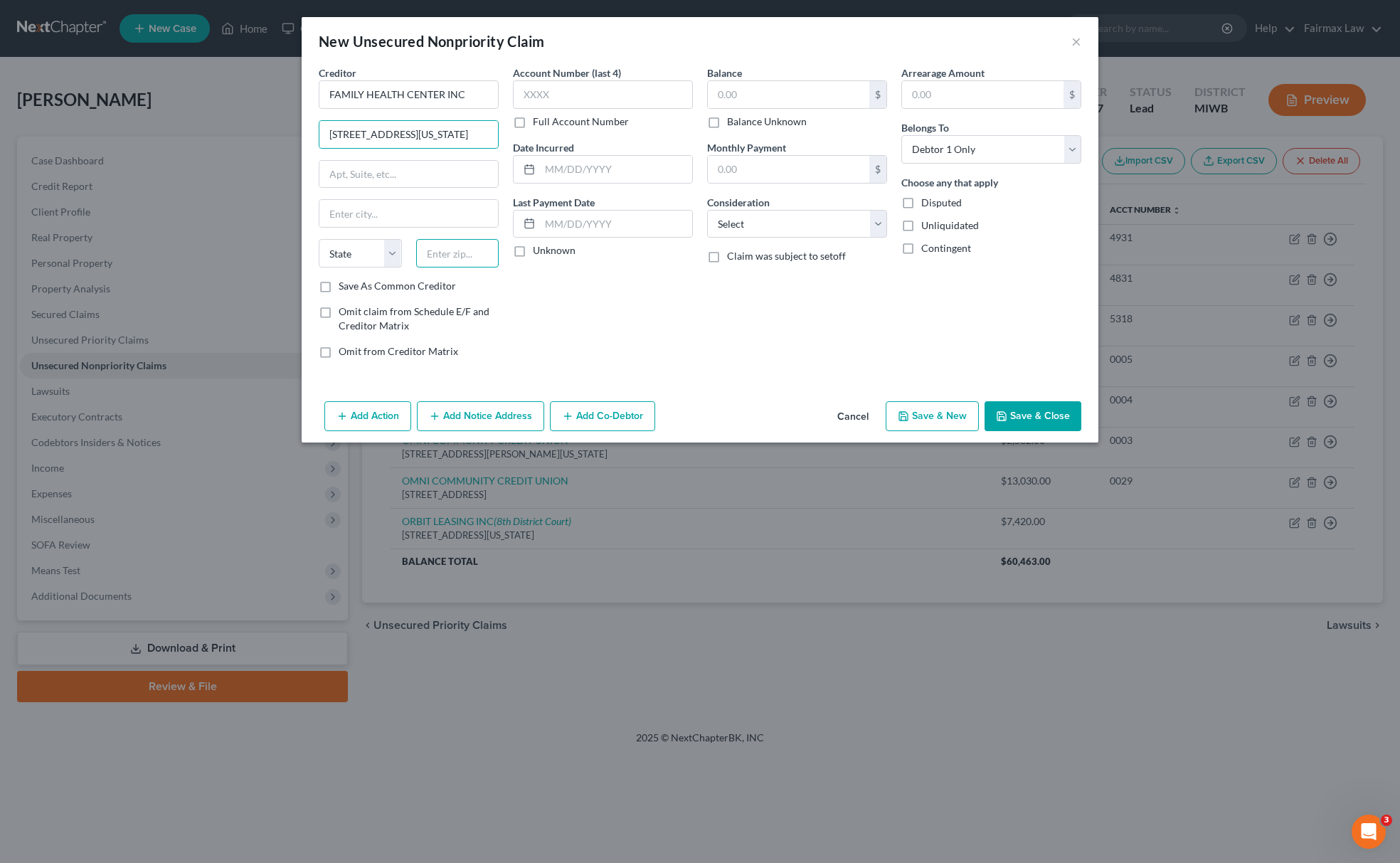
click at [461, 257] on input "text" at bounding box center [458, 253] width 83 height 28
paste input "20001"
type input "20001"
click at [360, 260] on select "State AL AK AR AZ CA CO CT DE DC FL GA GU HI ID IL IN IA KS KY LA ME MD MA MI M…" at bounding box center [360, 253] width 83 height 28
type input "Washington"
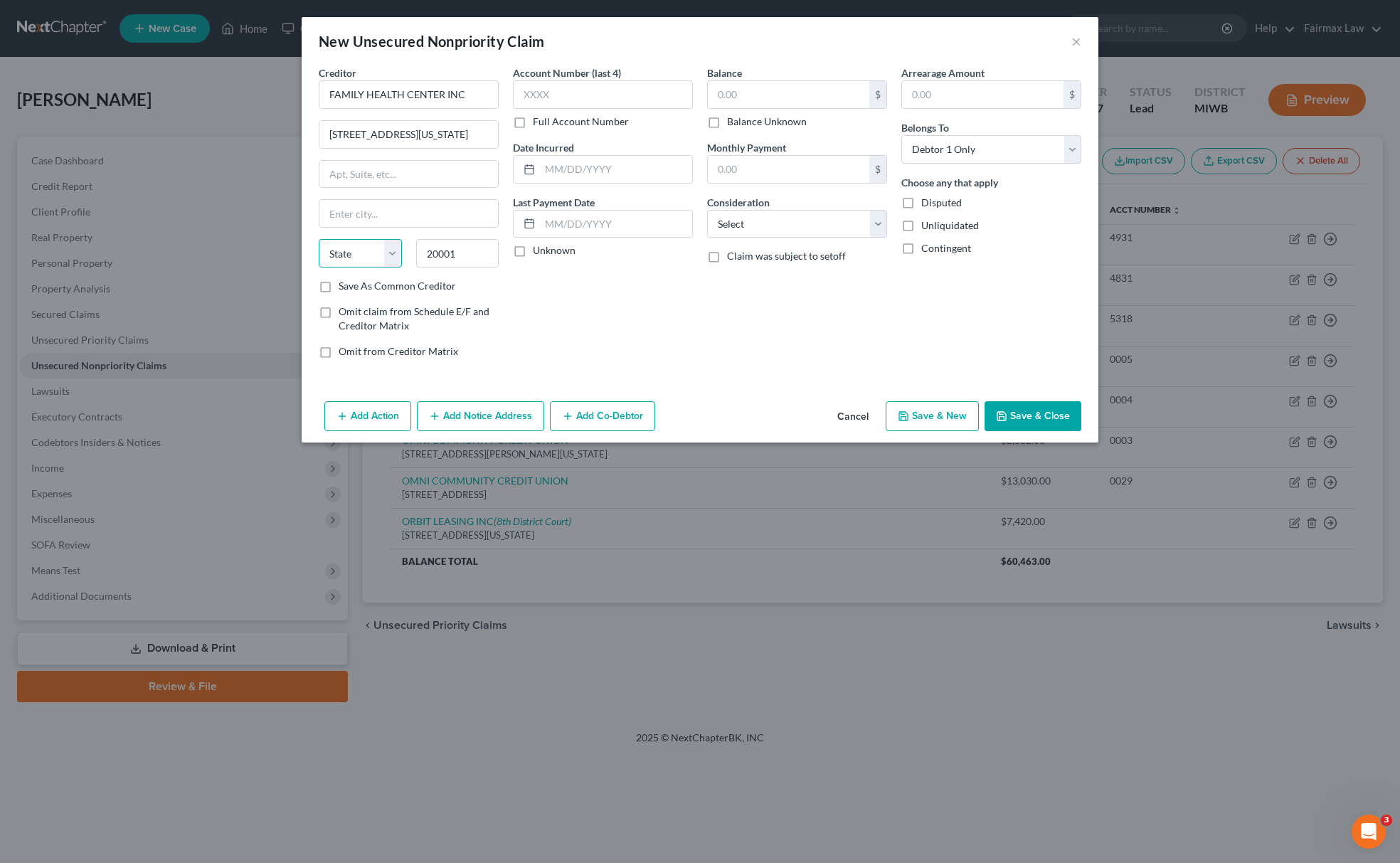
select select "8"
click at [319, 240] on select "State AL AK AR AZ CA CO CT DE DC FL GA GU HI ID IL IN IA KS KY LA ME MD MA MI M…" at bounding box center [360, 253] width 83 height 28
drag, startPoint x: 420, startPoint y: 135, endPoint x: 586, endPoint y: 135, distance: 166.0
click at [586, 135] on div "Creditor * FAMILY HEALTH CENTER INC 128 M St NW #050, Washington, DC 20001 Wash…" at bounding box center [700, 218] width 776 height 304
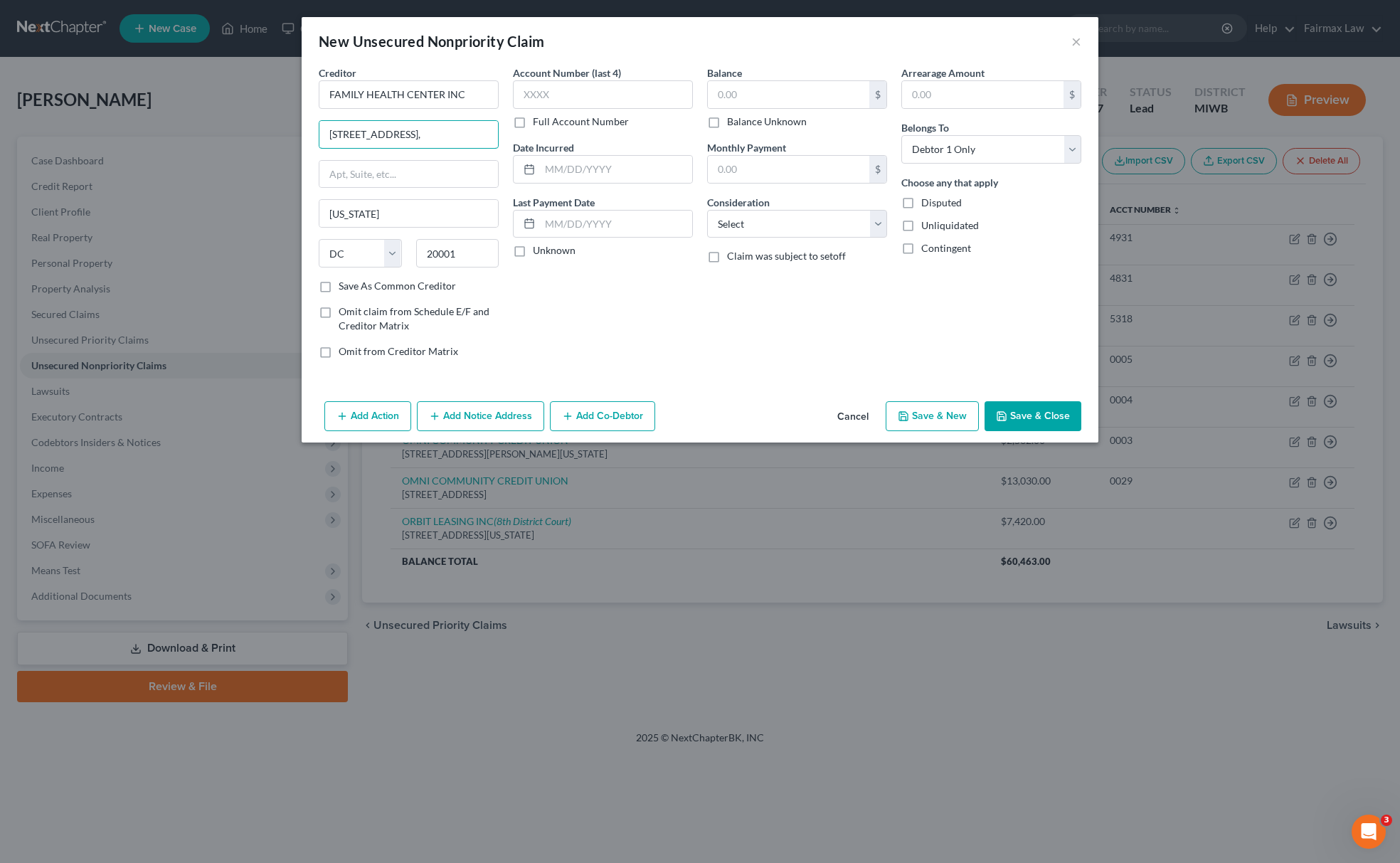
scroll to position [0, 0]
type input "128 M St NW #050"
click at [811, 227] on select "Select Cable / Satellite Services Collection Agency Credit Card Debt Debt Couns…" at bounding box center [797, 224] width 180 height 28
click at [707, 210] on select "Select Cable / Satellite Services Collection Agency Credit Card Debt Debt Couns…" at bounding box center [797, 224] width 180 height 28
drag, startPoint x: 763, startPoint y: 227, endPoint x: 764, endPoint y: 236, distance: 9.1
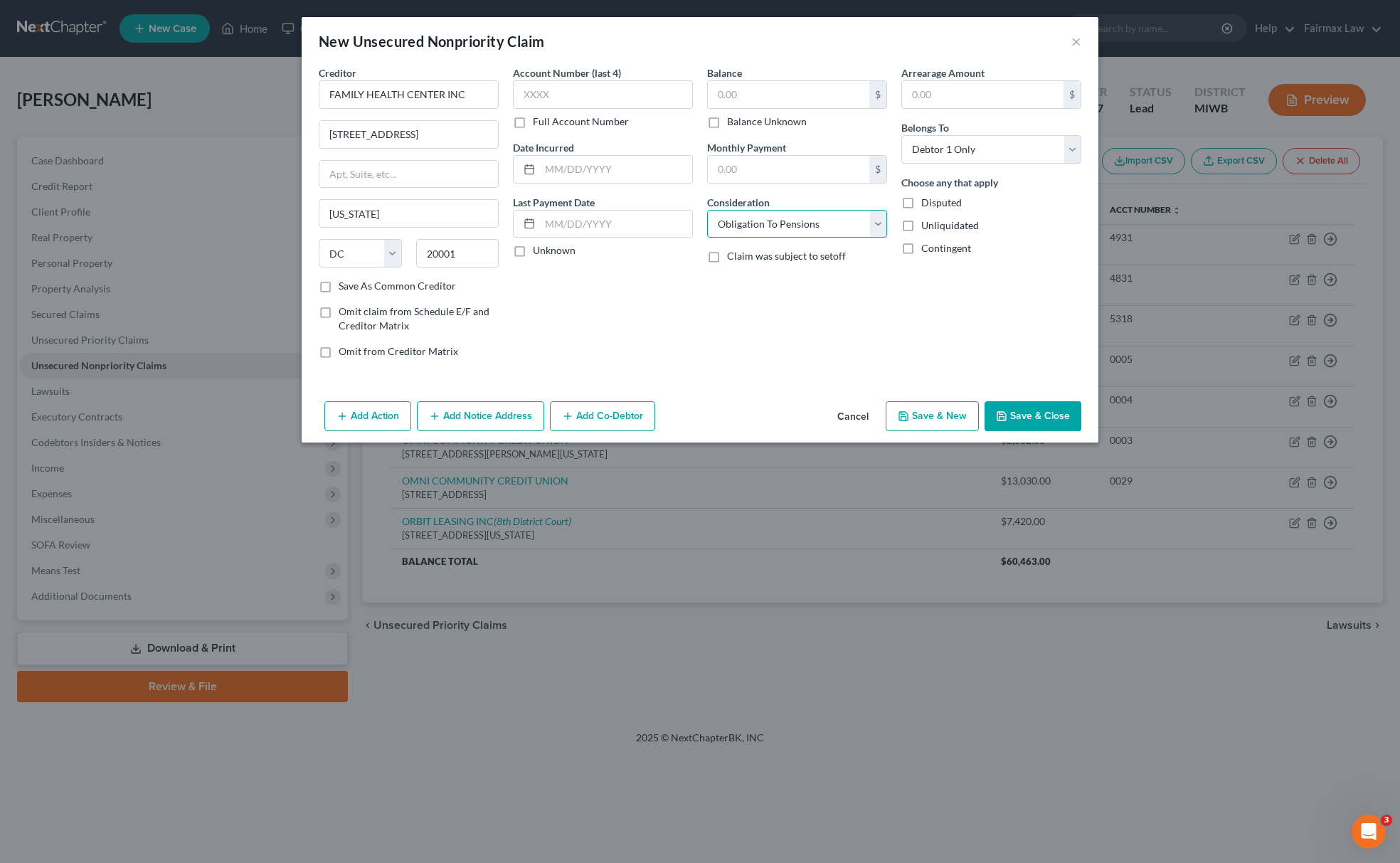
click at [763, 227] on select "Select Cable / Satellite Services Collection Agency Credit Card Debt Debt Couns…" at bounding box center [797, 224] width 180 height 28
select select "14"
click at [707, 210] on select "Select Cable / Satellite Services Collection Agency Credit Card Debt Debt Couns…" at bounding box center [797, 224] width 180 height 28
click at [763, 299] on div "Balance $ Balance Unknown Balance Undetermined $ Balance Unknown Monthly Paymen…" at bounding box center [797, 218] width 195 height 304
click at [769, 286] on input "text" at bounding box center [797, 278] width 178 height 27
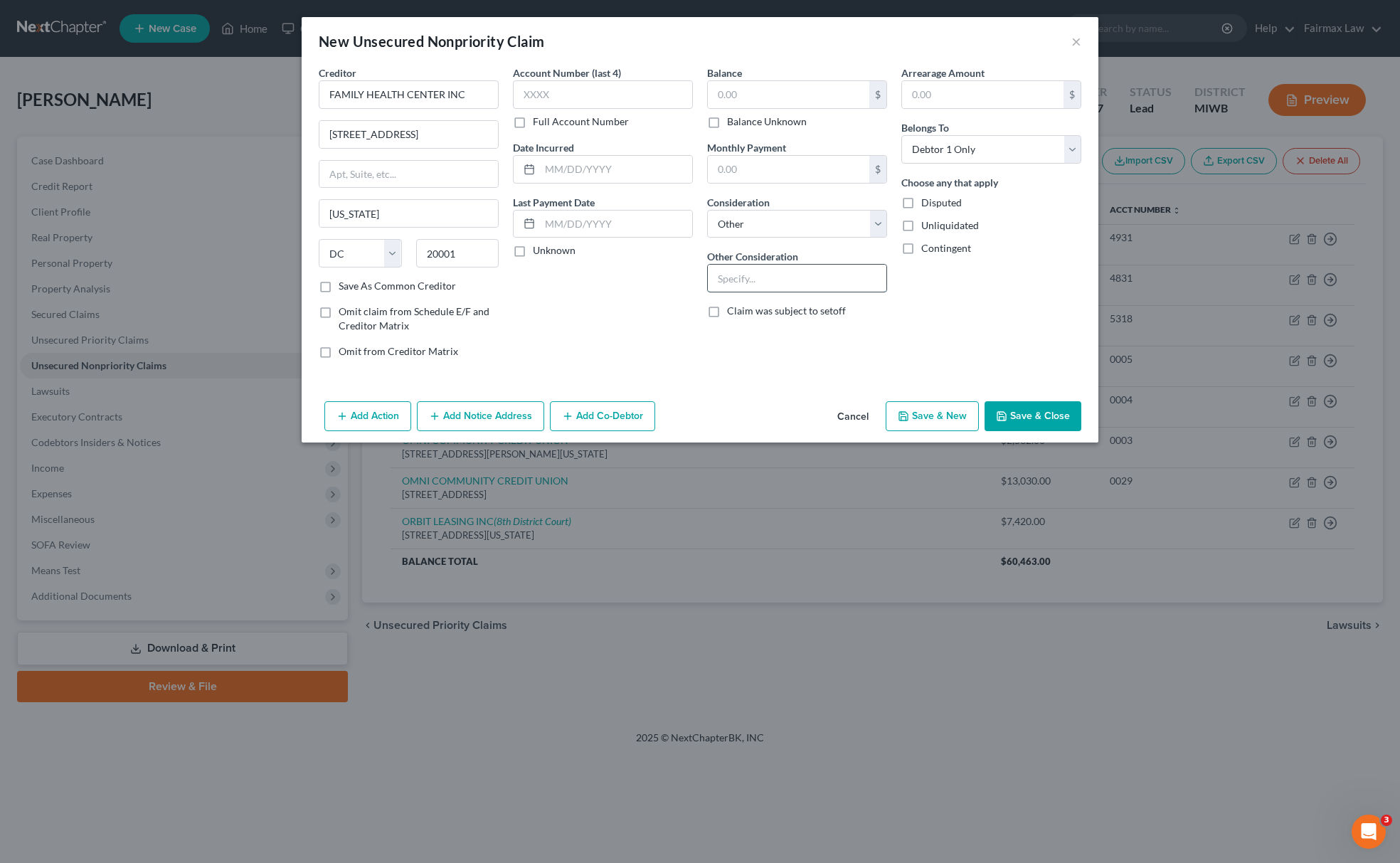
type input "j"
type input "Judgement"
click at [843, 103] on input "text" at bounding box center [788, 95] width 162 height 27
paste input "1830"
type input "1,830"
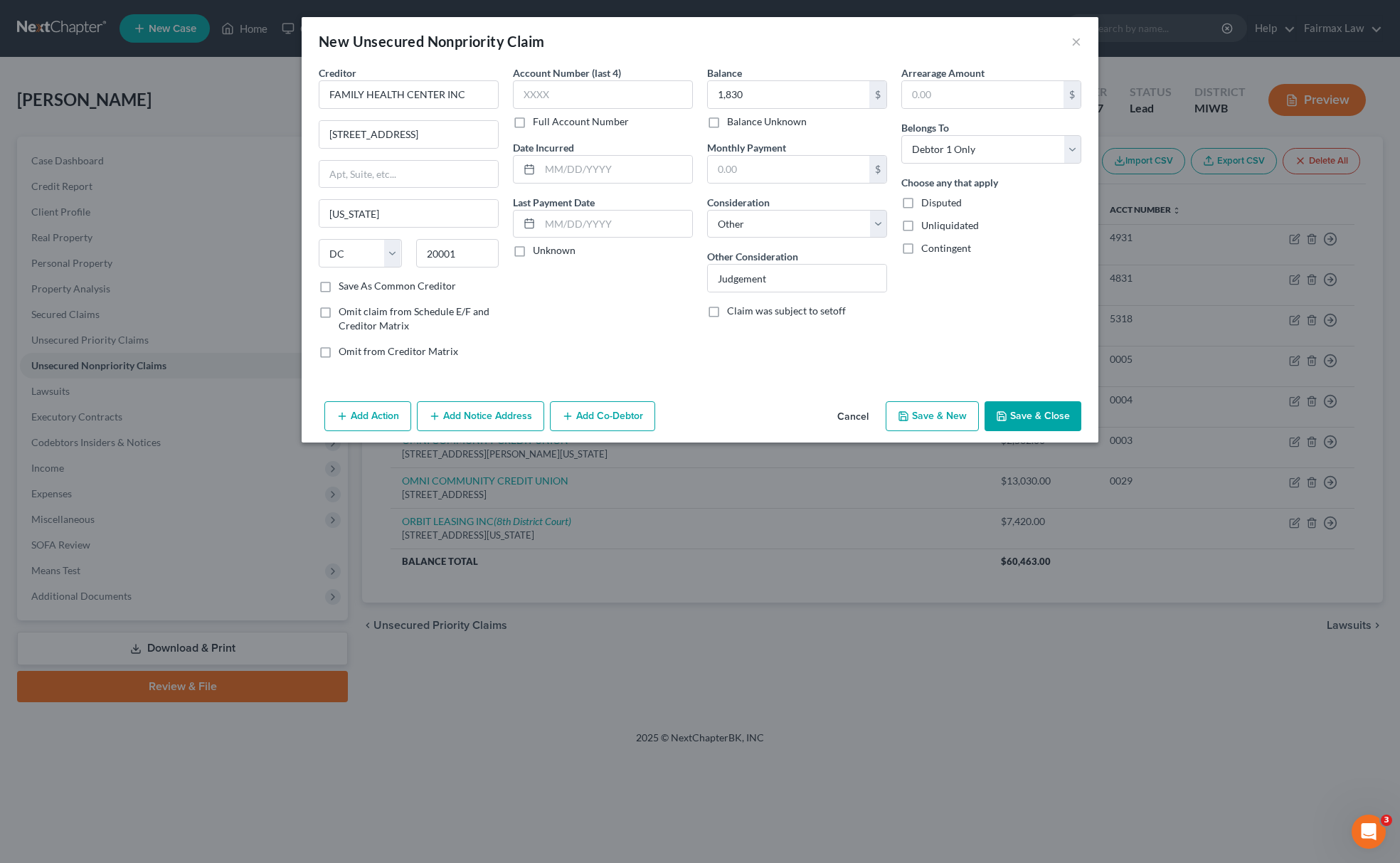
click at [349, 409] on button "Add Action" at bounding box center [368, 416] width 87 height 30
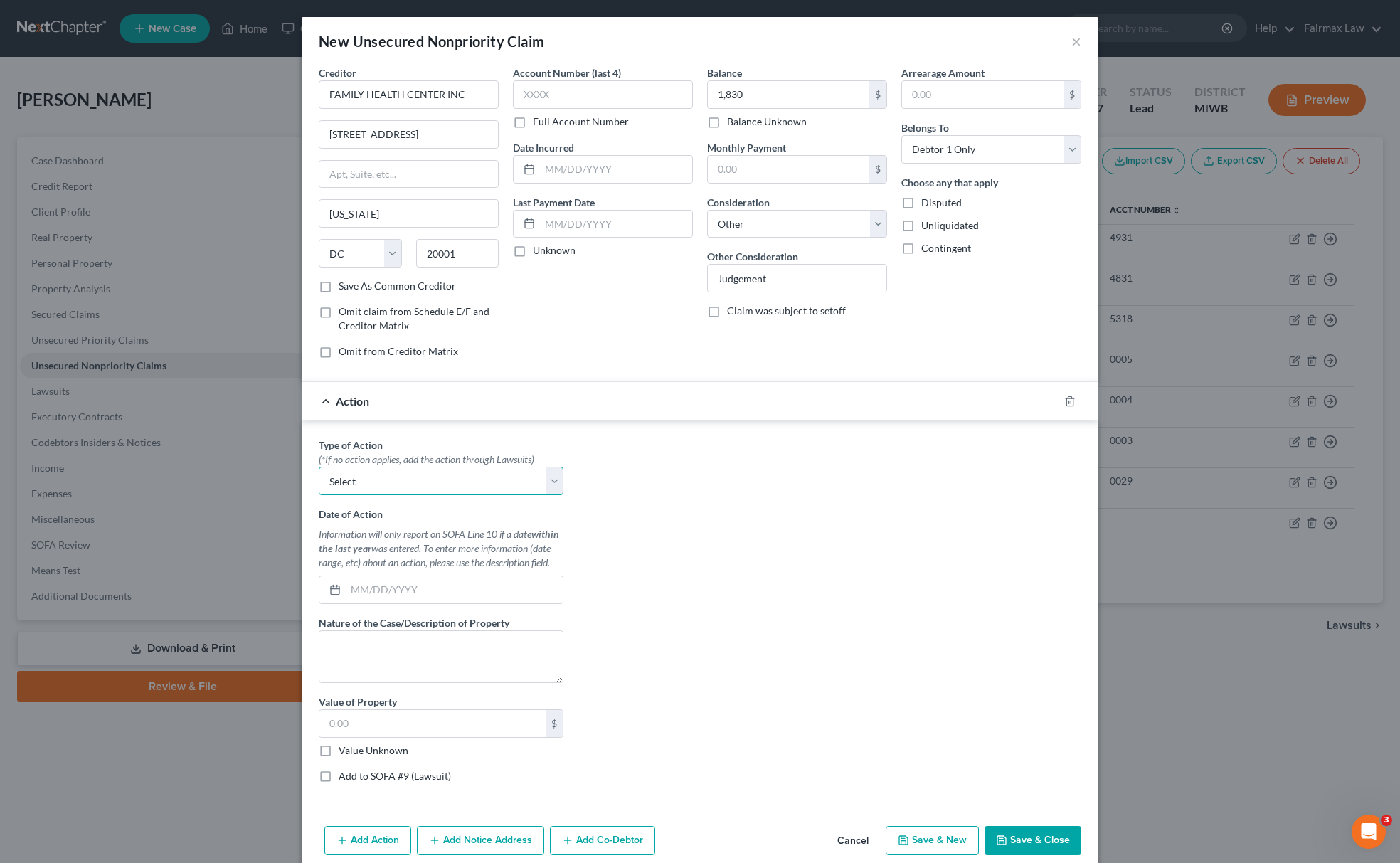
click at [391, 492] on select "Select Repossession Garnishment Foreclosure Personal Injury Attached, Seized, O…" at bounding box center [441, 480] width 245 height 28
select select "4"
click at [319, 470] on select "Select Repossession Garnishment Foreclosure Personal Injury Attached, Seized, O…" at bounding box center [441, 480] width 245 height 28
click at [339, 755] on label "Value Unknown" at bounding box center [374, 751] width 70 height 15
click at [345, 753] on input "Value Unknown" at bounding box center [350, 749] width 10 height 10
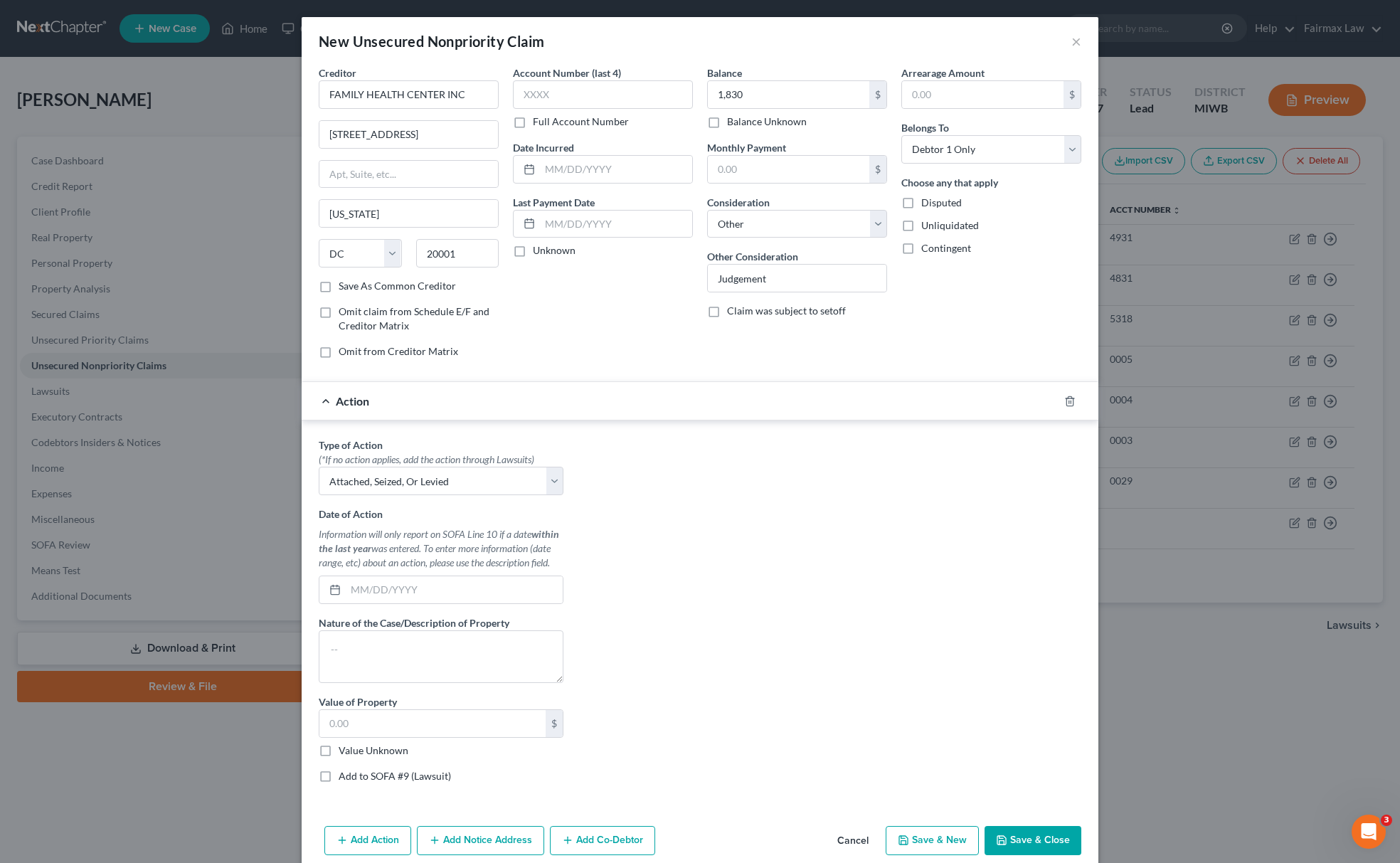
checkbox input "true"
type input "0.00"
click at [339, 776] on label "Add to SOFA #9 (Lawsuit)" at bounding box center [395, 776] width 112 height 15
click at [345, 776] on input "Add to SOFA #9 (Lawsuit)" at bounding box center [350, 774] width 10 height 10
checkbox input "true"
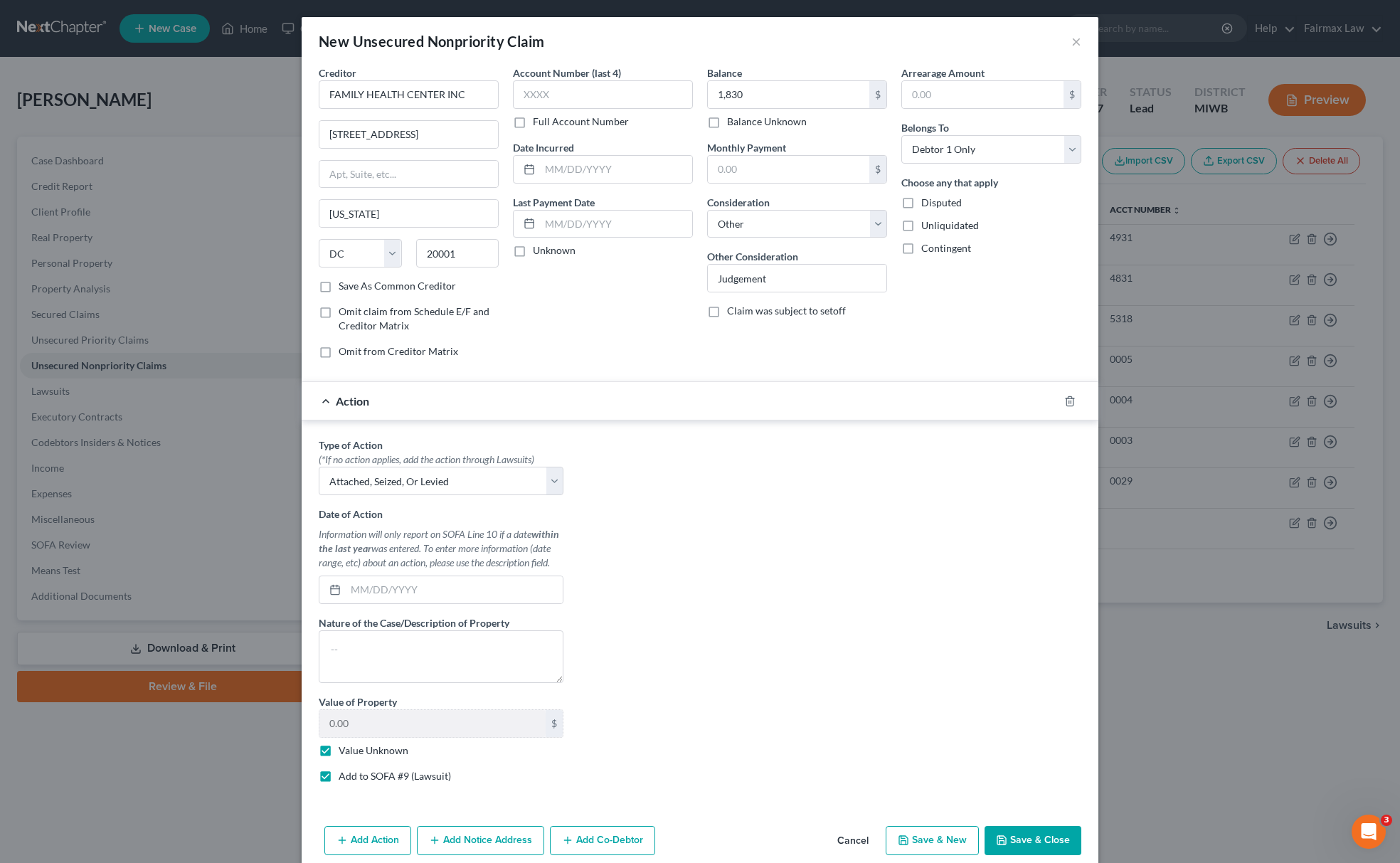
select select "0"
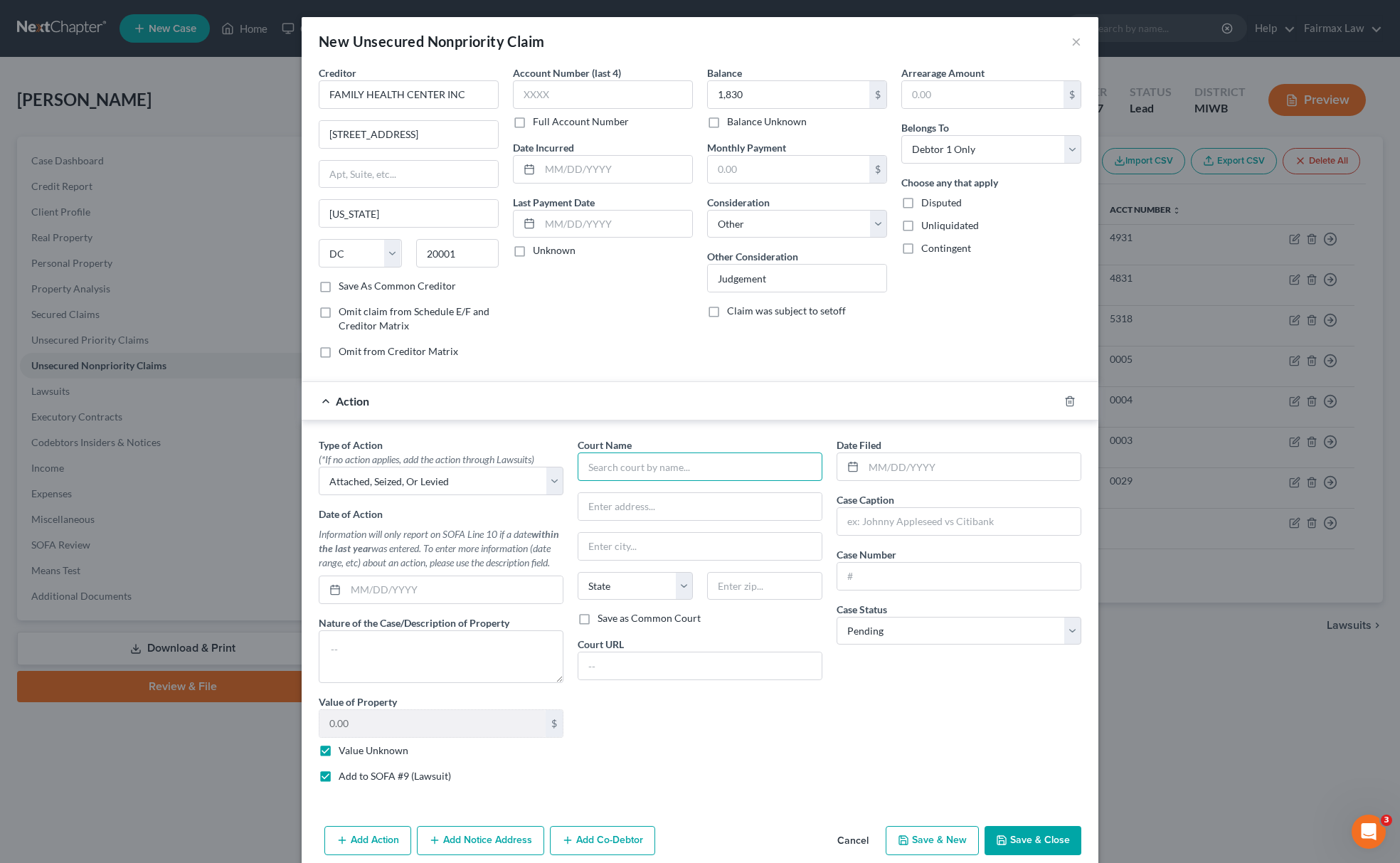
click at [725, 477] on input "text" at bounding box center [700, 466] width 245 height 28
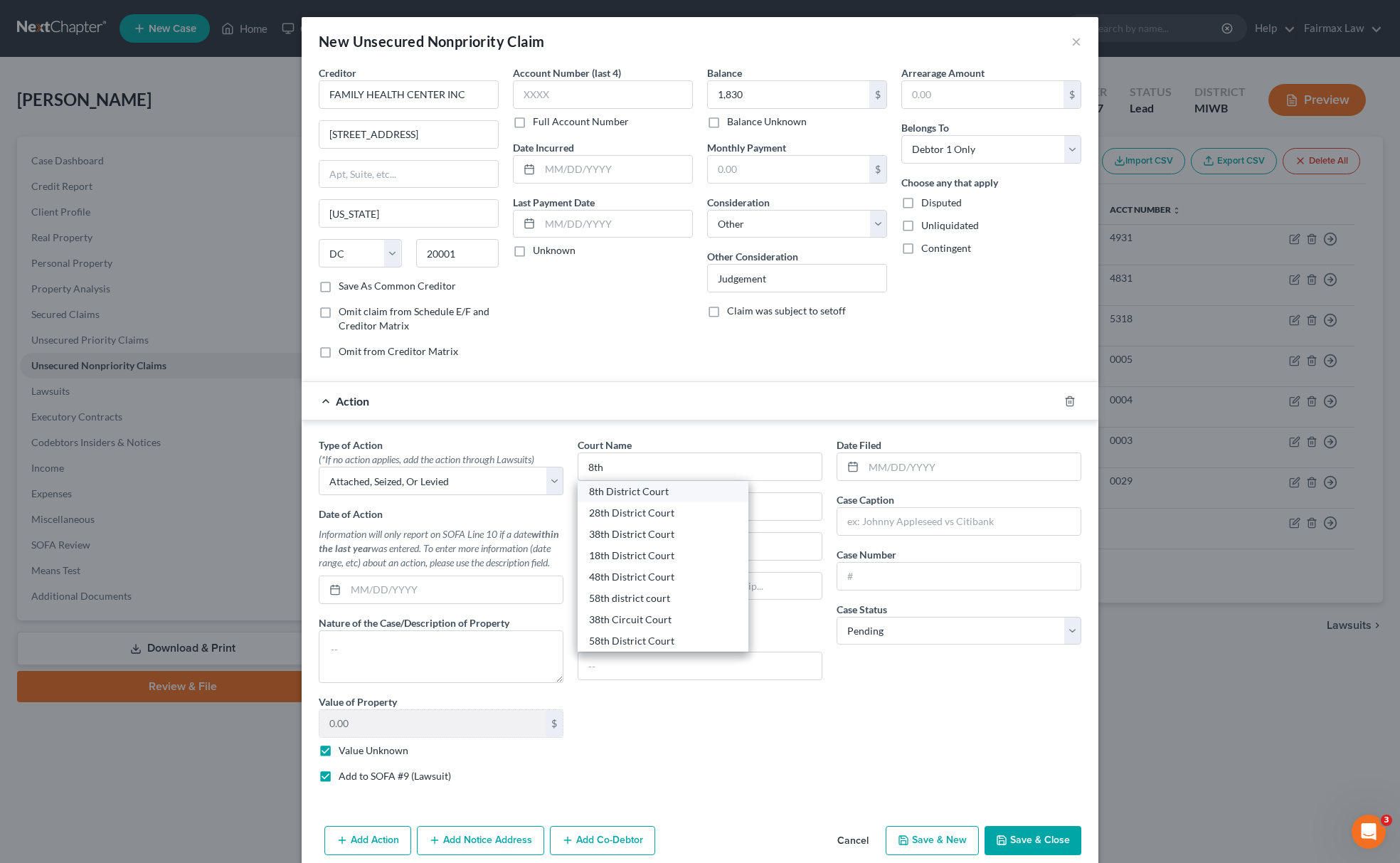
click at [658, 487] on div "8th District Court" at bounding box center [663, 492] width 170 height 21
type input "8th District Court"
type input "227 W Michigan Ave"
type input "Kalamazoo"
select select "23"
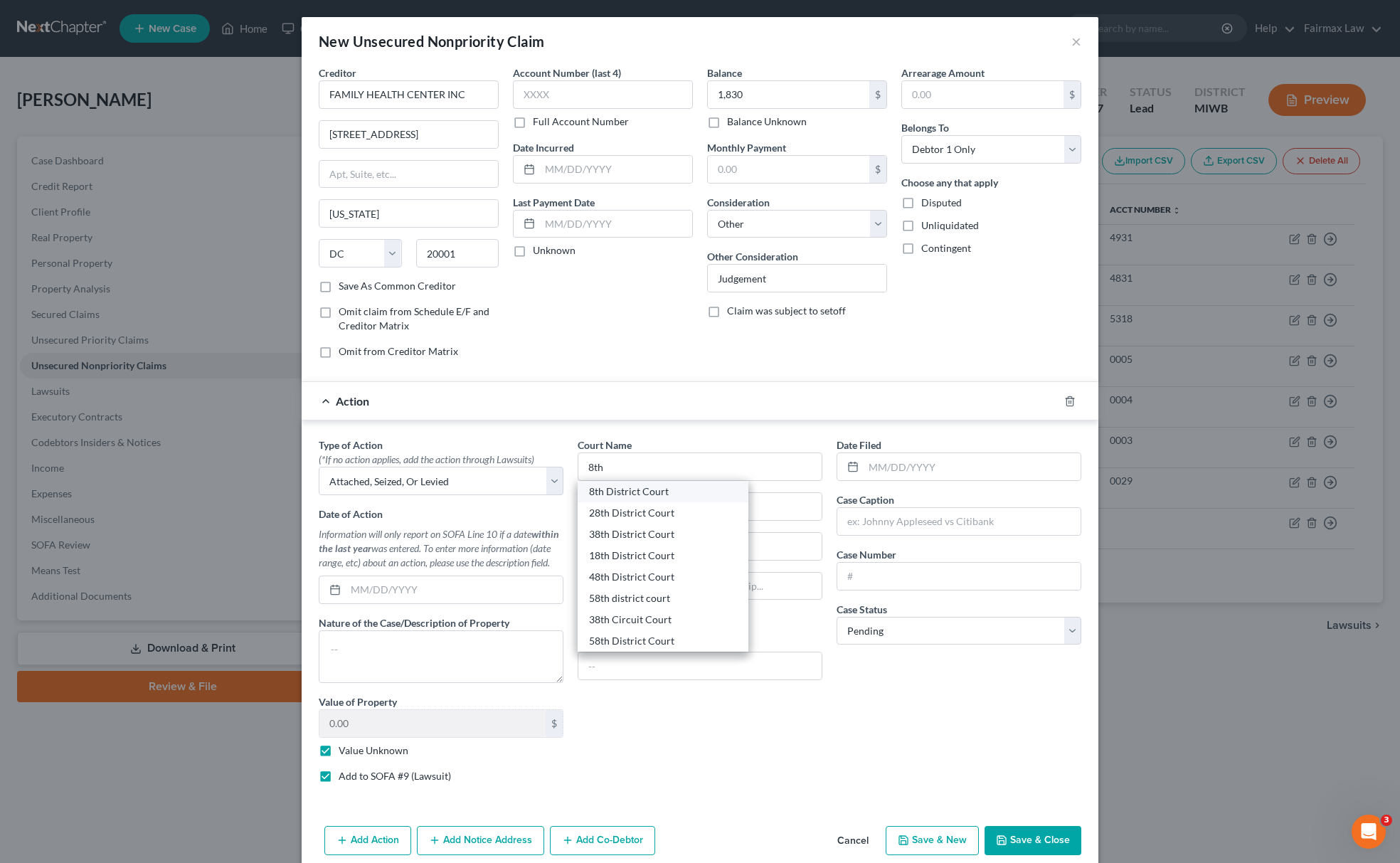
type input "49007"
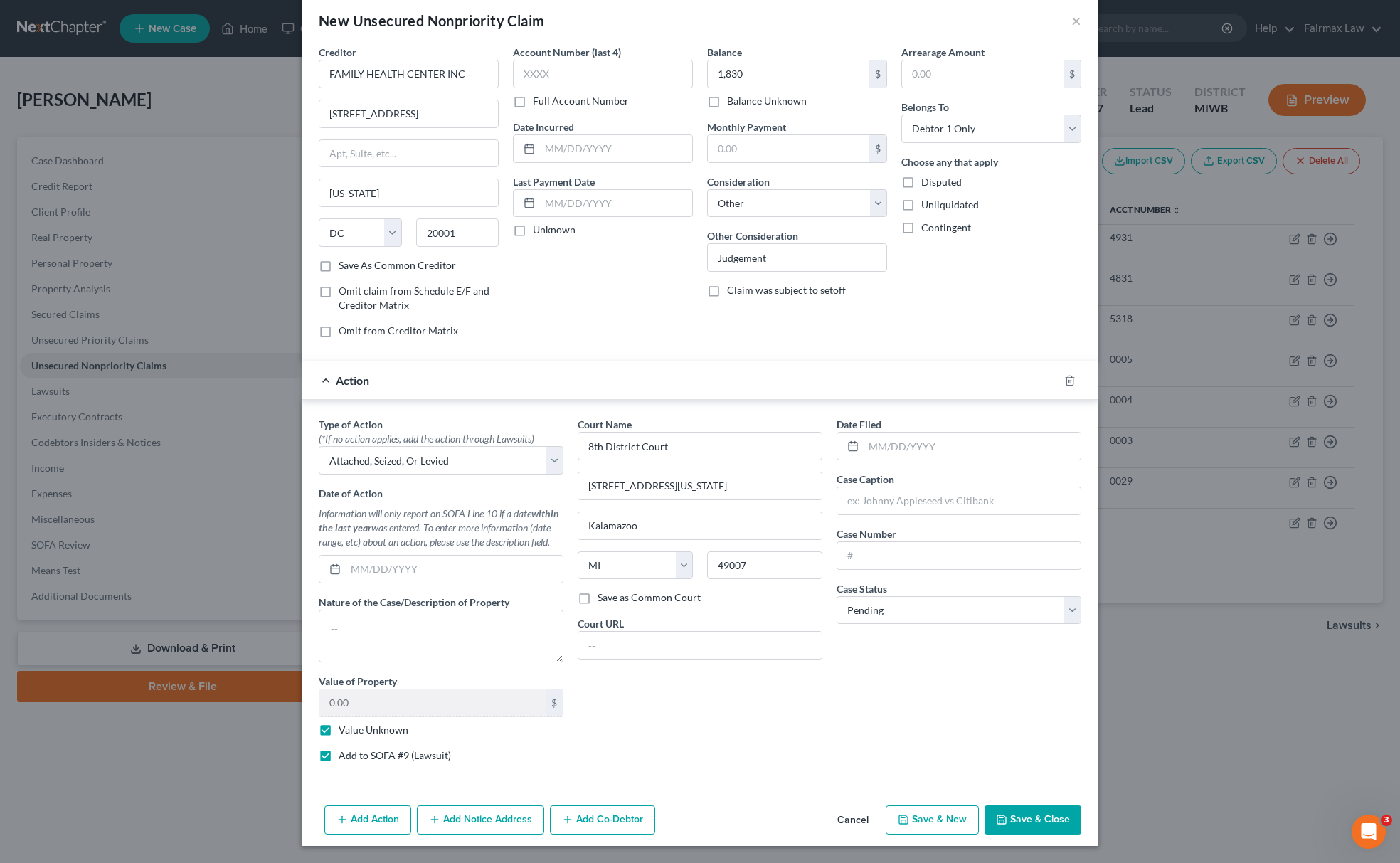
click at [500, 824] on button "Add Notice Address" at bounding box center [481, 820] width 128 height 30
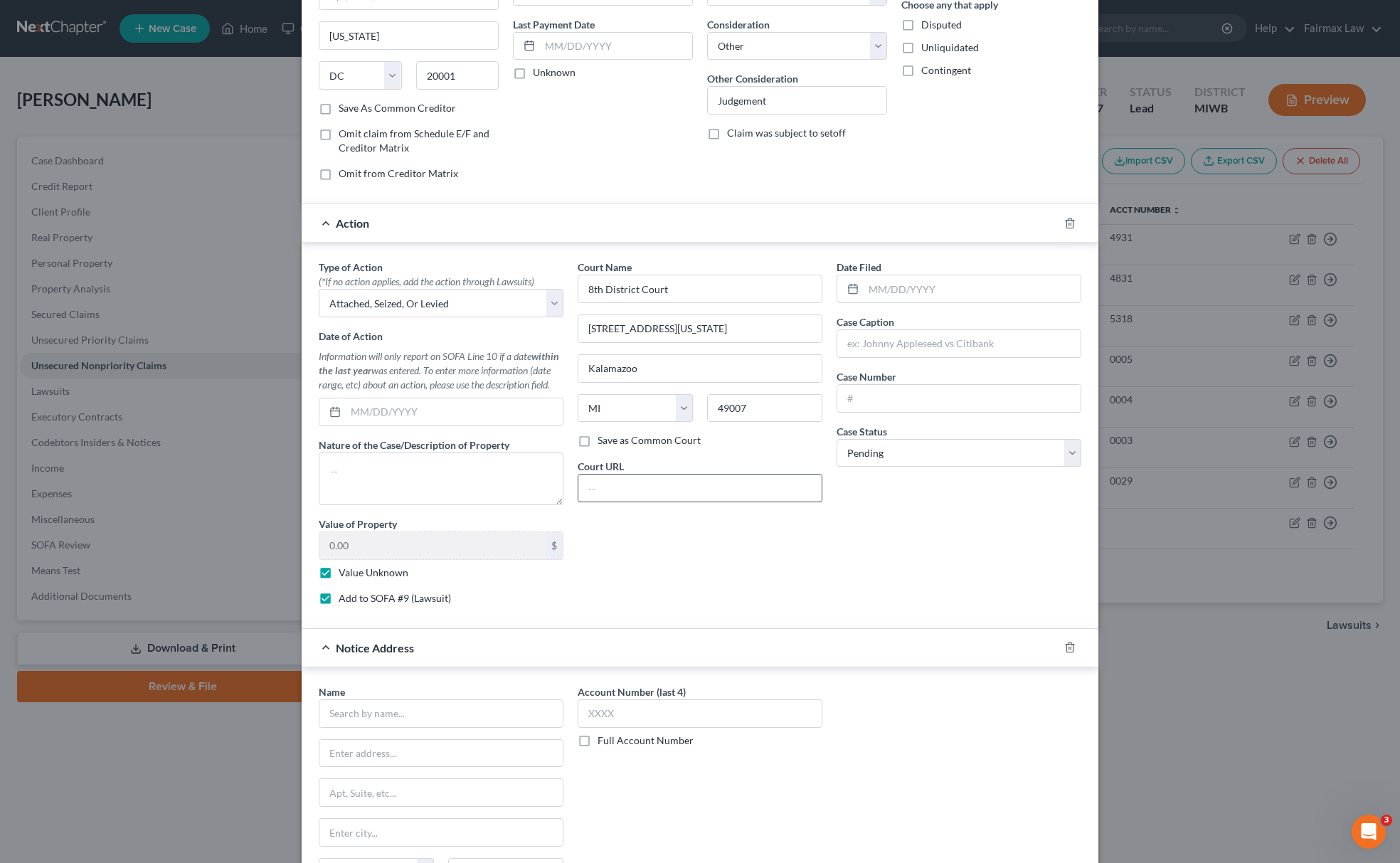
scroll to position [336, 0]
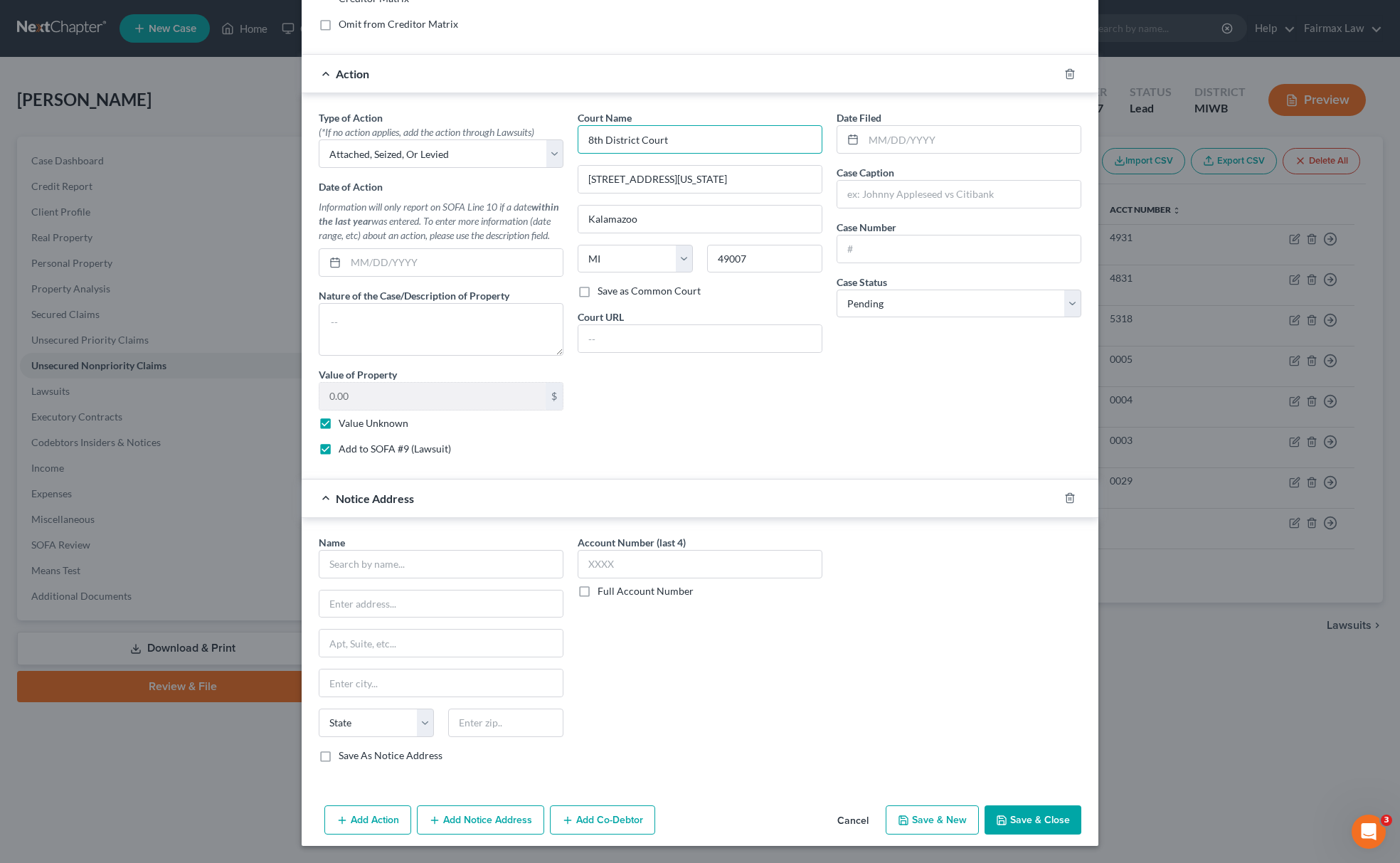
drag, startPoint x: 692, startPoint y: 140, endPoint x: 563, endPoint y: 149, distance: 129.3
click at [570, 146] on div "Court Name * 8th District Court 227 W Michigan Ave Kalamazoo State AL AK AR AZ …" at bounding box center [699, 289] width 259 height 356
click at [479, 550] on input "text" at bounding box center [441, 564] width 245 height 28
paste input "8th District Court"
type input "8th District Court"
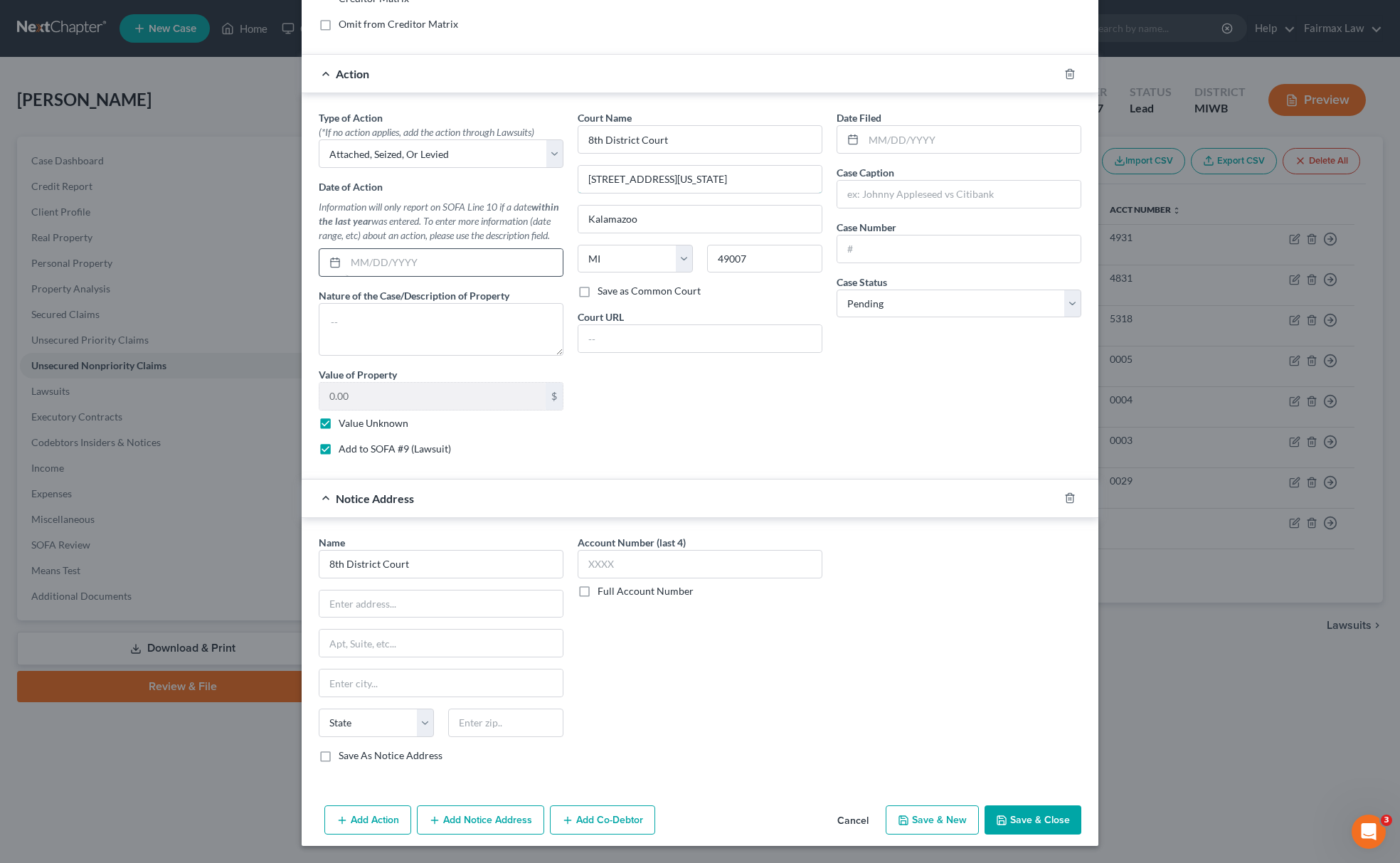
drag, startPoint x: 717, startPoint y: 176, endPoint x: 354, endPoint y: 267, distance: 374.2
click at [358, 258] on div "Type of Action * (*If no action applies, add the action through Lawsuits) Selec…" at bounding box center [700, 289] width 776 height 356
click at [365, 593] on input "text" at bounding box center [441, 604] width 243 height 27
paste input "227 W Michigan Ave"
type input "227 W Michigan Ave"
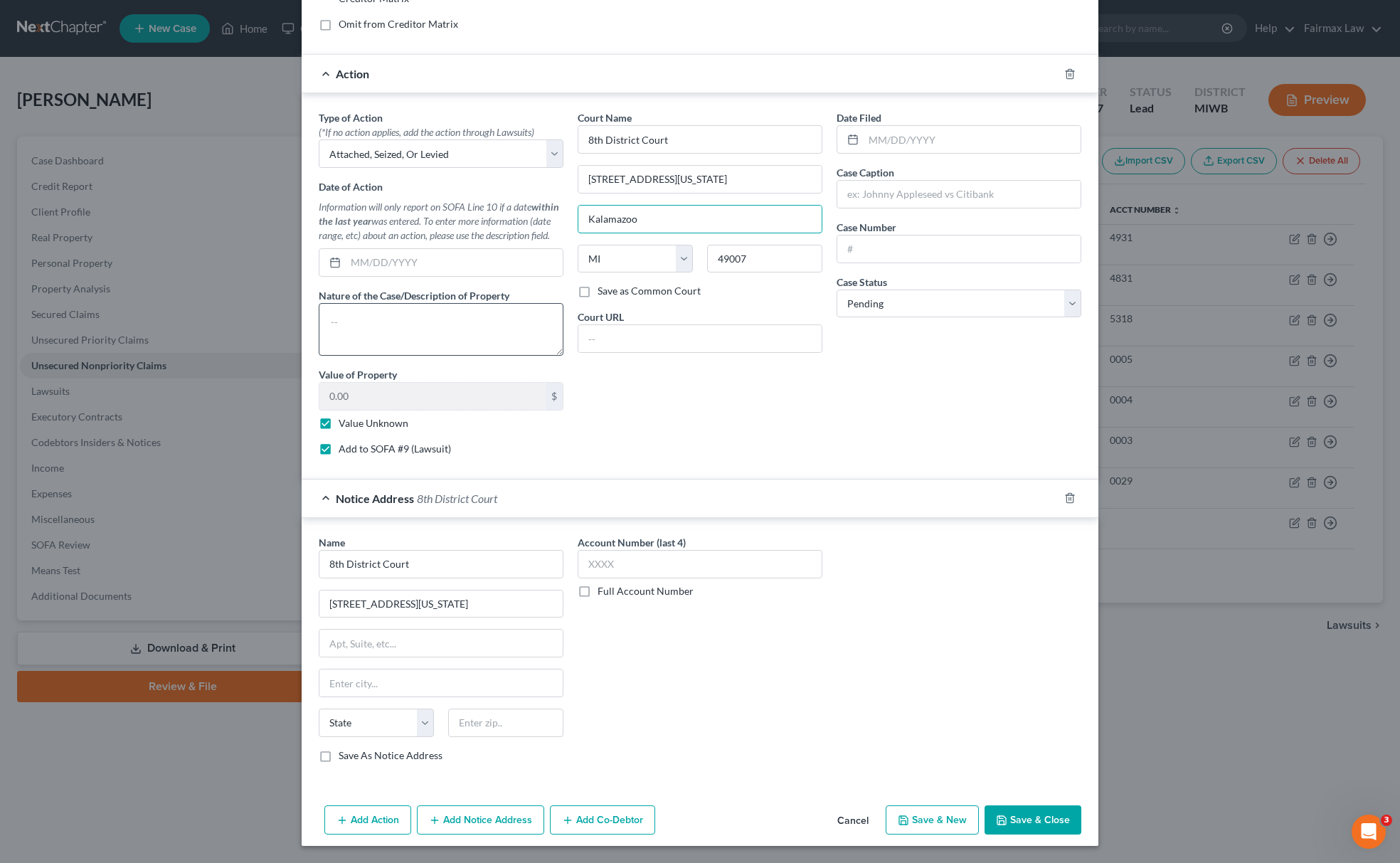
drag, startPoint x: 654, startPoint y: 219, endPoint x: 333, endPoint y: 319, distance: 336.2
click at [475, 271] on div "Type of Action * (*If no action applies, add the action through Lawsuits) Selec…" at bounding box center [700, 289] width 776 height 356
click at [367, 676] on input "text" at bounding box center [441, 683] width 243 height 27
paste input "Kalamazoo"
type input "Kalamazoo"
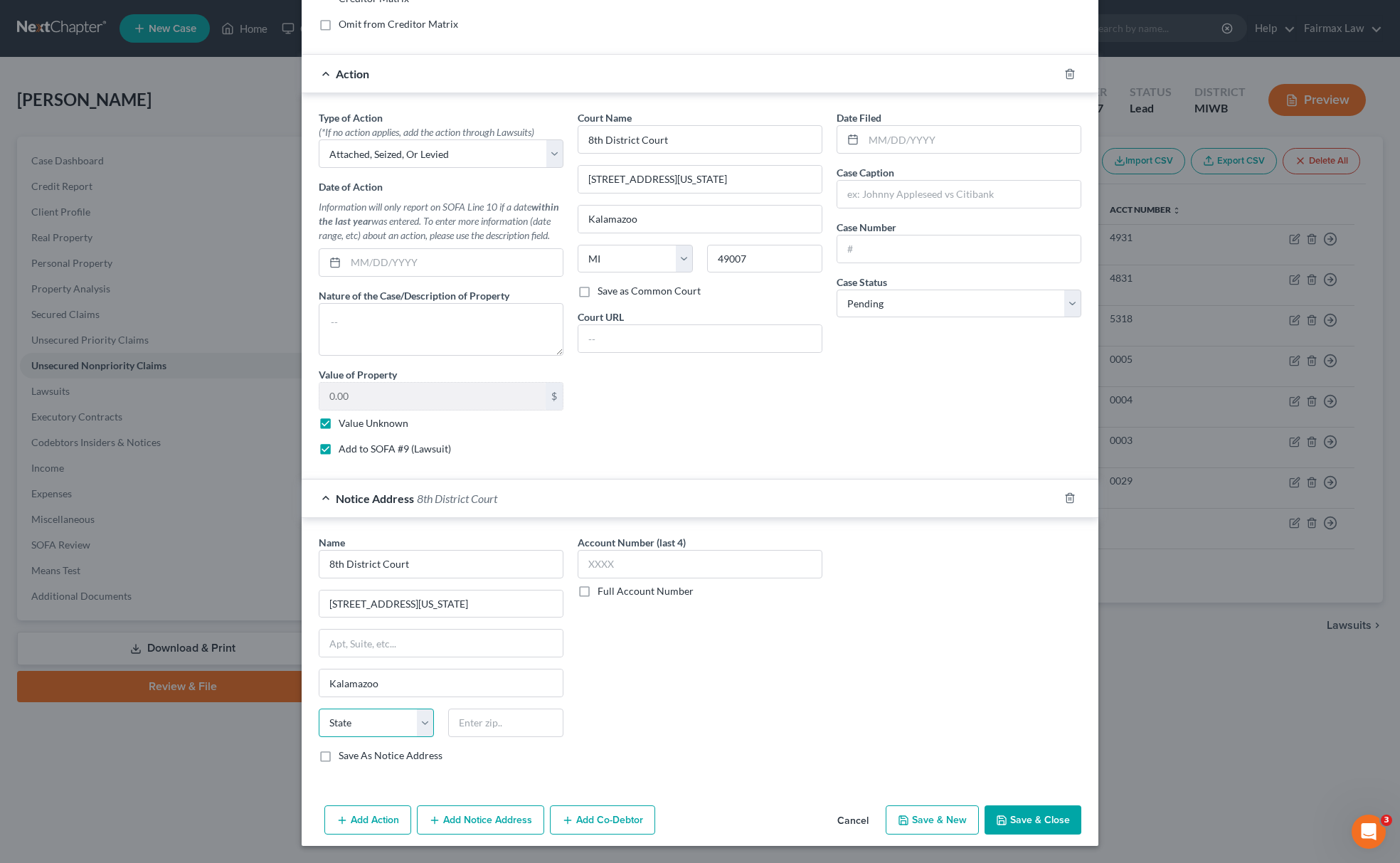
click at [356, 730] on select "State AL AK AR AZ CA CO CT DE DC FL GA GU HI ID IL IN IA KS KY LA ME MD MA MI M…" at bounding box center [376, 723] width 115 height 28
select select "23"
click at [319, 709] on select "State AL AK AR AZ CA CO CT DE DC FL GA GU HI ID IL IN IA KS KY LA ME MD MA MI M…" at bounding box center [376, 723] width 115 height 28
drag, startPoint x: 742, startPoint y: 254, endPoint x: 645, endPoint y: 282, distance: 101.0
click at [650, 278] on div "State AL AK AR AZ CA CO CT DE DC FL GA GU HI ID IL IN IA KS KY LA ME MD MA MI M…" at bounding box center [699, 264] width 259 height 40
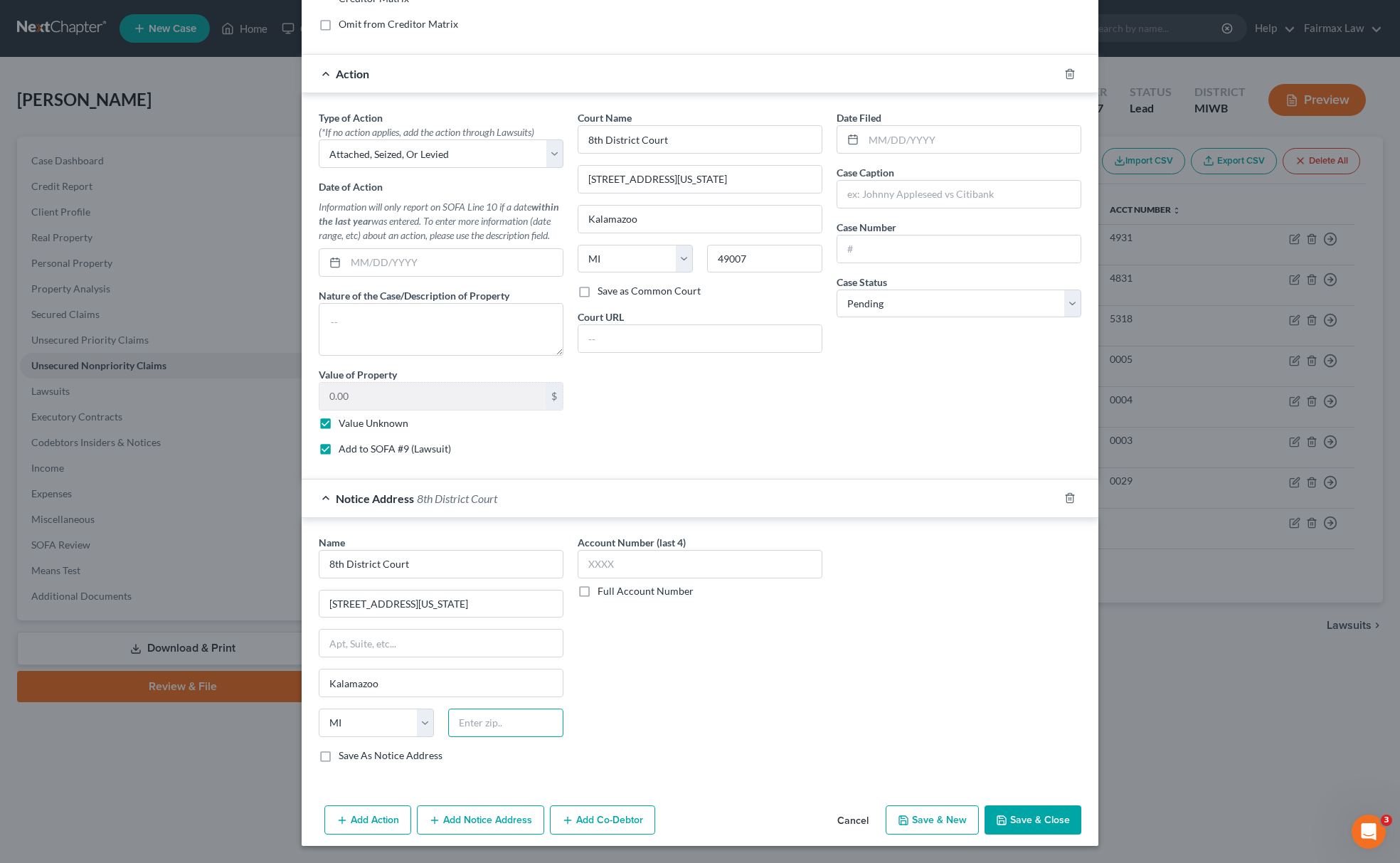
click at [492, 715] on input "text" at bounding box center [505, 723] width 115 height 28
paste input "49007"
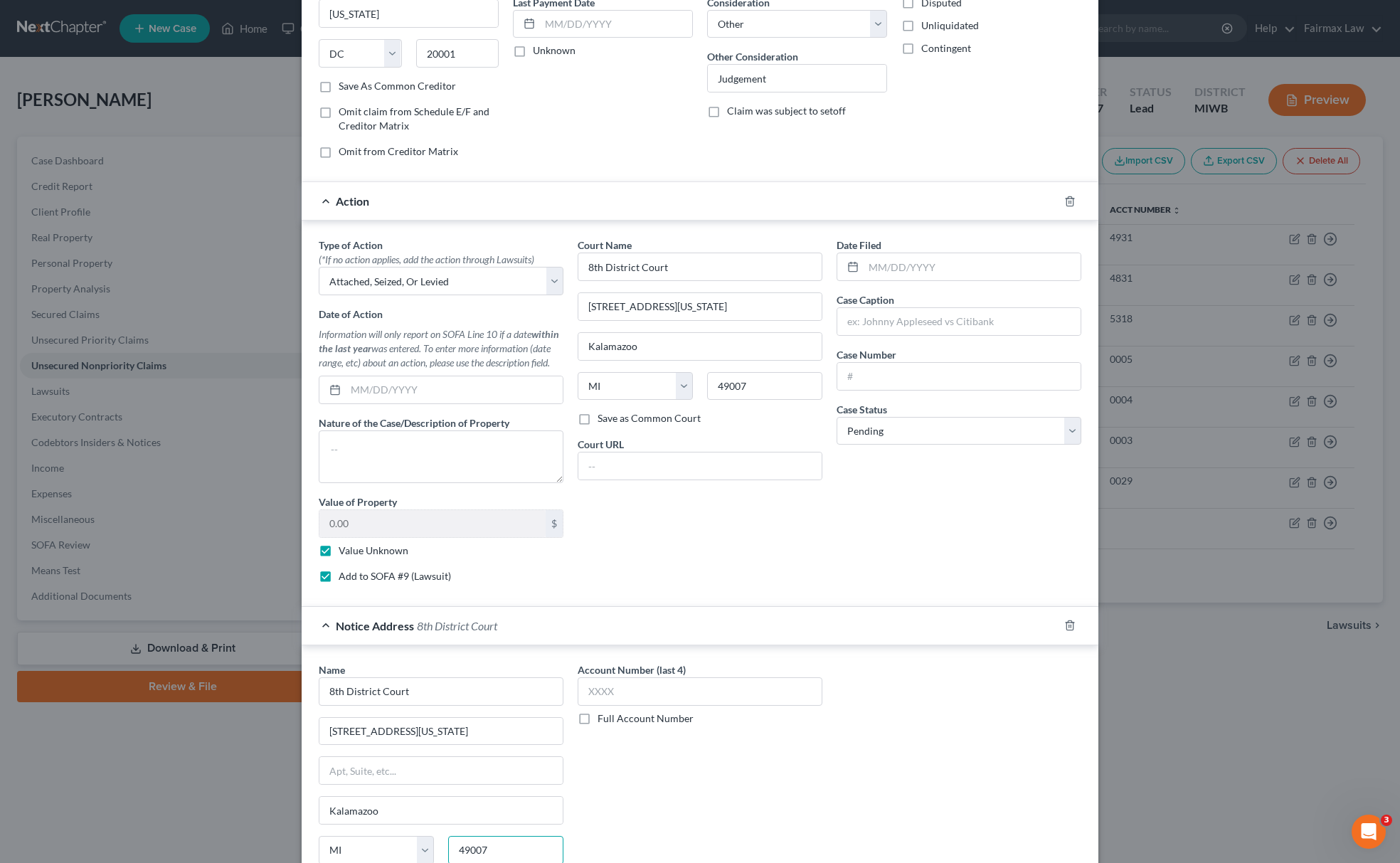
scroll to position [0, 0]
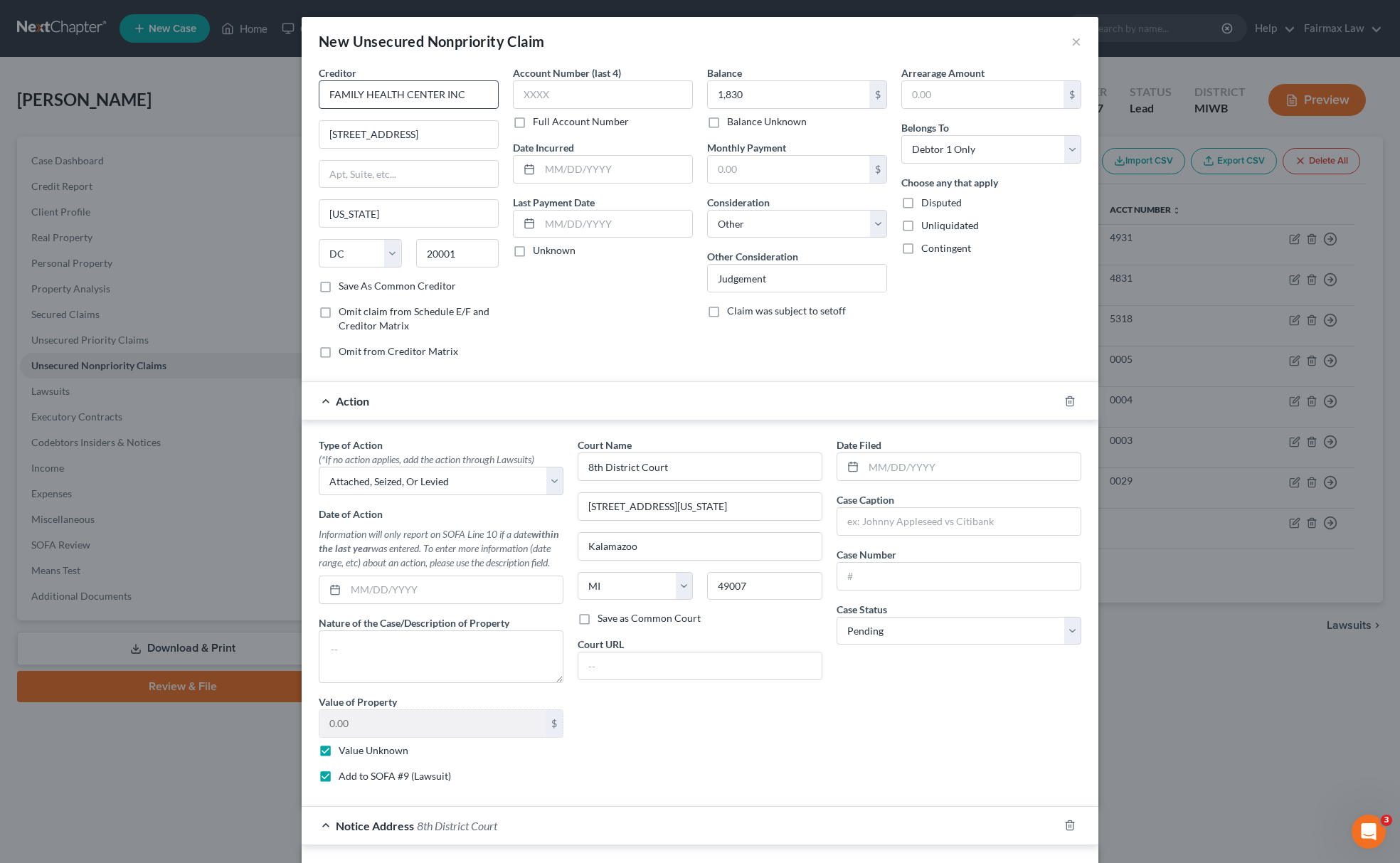
type input "49007"
drag, startPoint x: 462, startPoint y: 91, endPoint x: 224, endPoint y: 93, distance: 238.0
click at [224, 93] on div "New Unsecured Nonpriority Claim × Creditor * FAMILY HEALTH CENTER INC 128 M St …" at bounding box center [700, 431] width 1400 height 863
click at [867, 536] on div at bounding box center [959, 521] width 245 height 28
click at [880, 524] on input "text" at bounding box center [959, 522] width 243 height 27
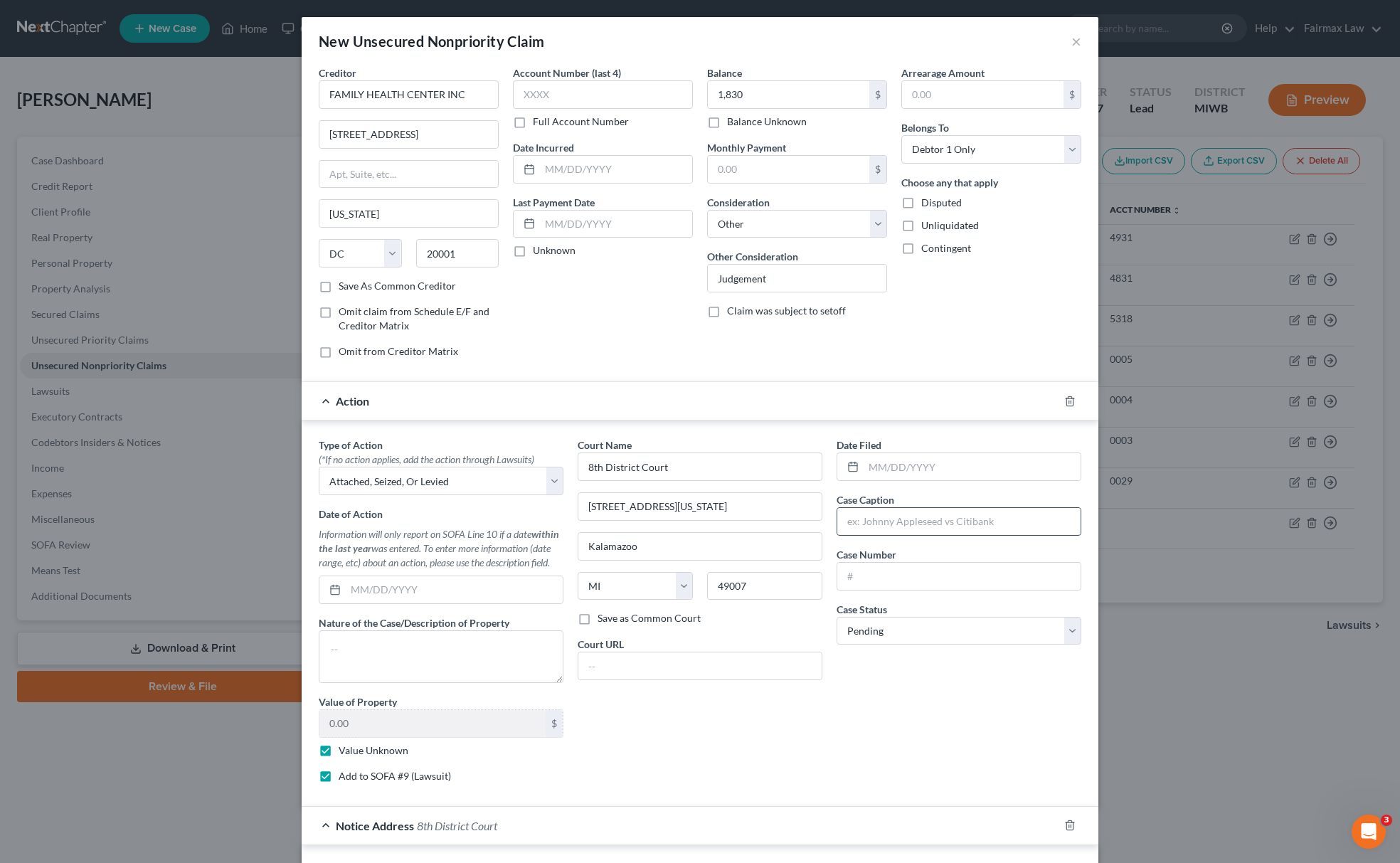
paste input "FAMILY HEALTH CENTER INC"
type input "FAMILY HEALTH CENTER INC vs. Felicia Whitfield"
click at [989, 576] on input "text" at bounding box center [959, 576] width 243 height 27
paste input "2103597GC"
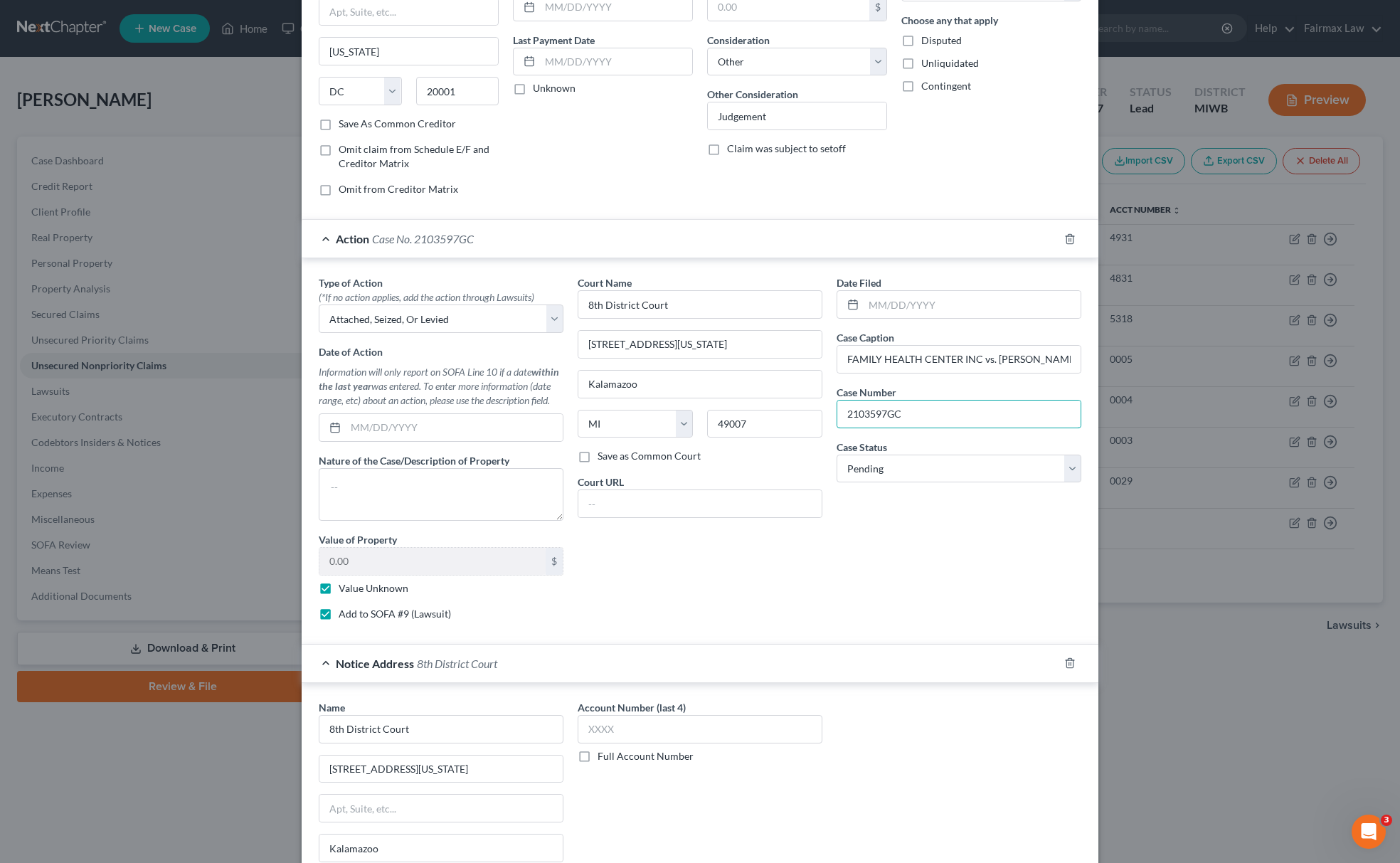
scroll to position [336, 0]
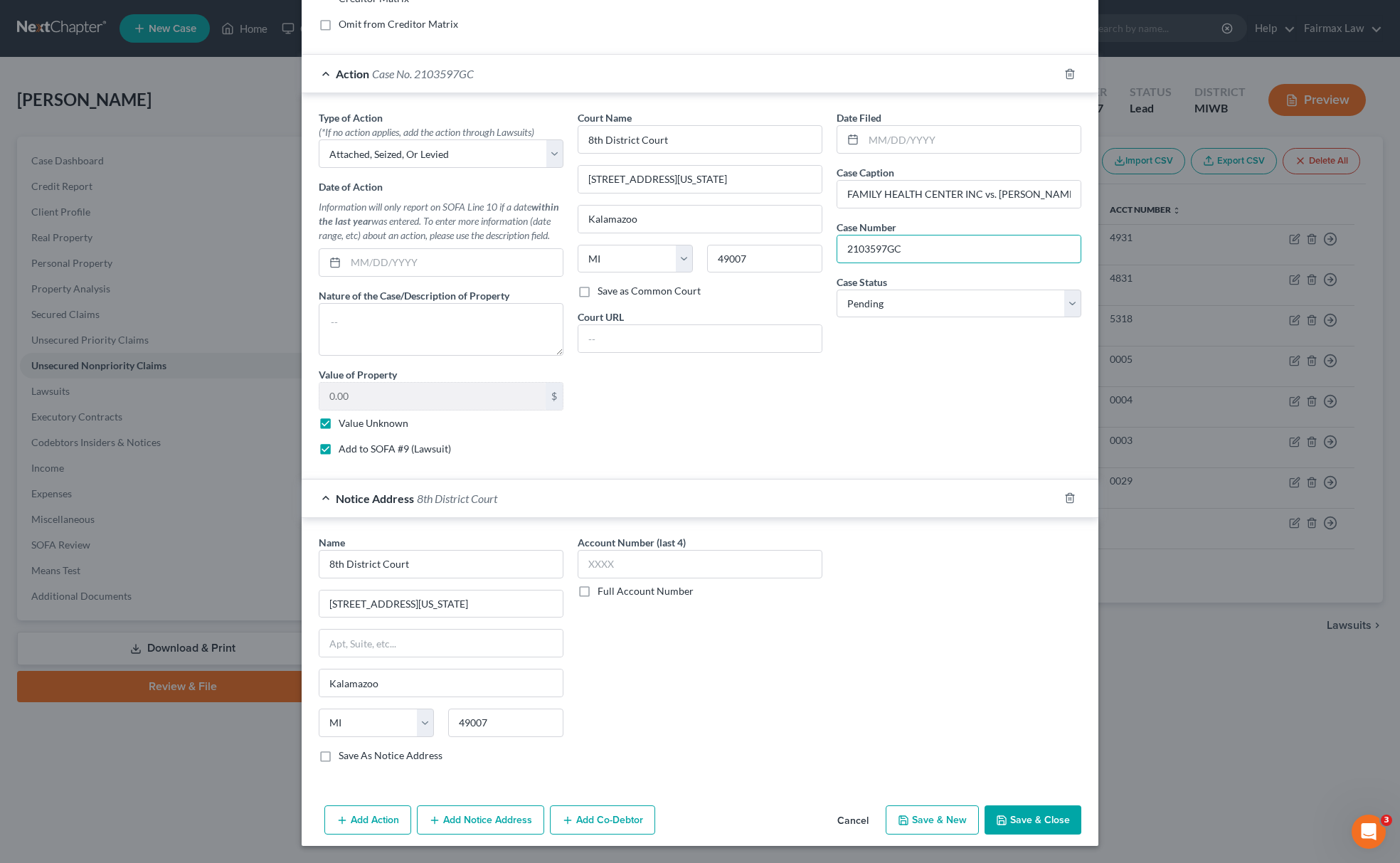
type input "2103597GC"
click at [894, 829] on button "Save & New" at bounding box center [932, 820] width 93 height 30
select select "0"
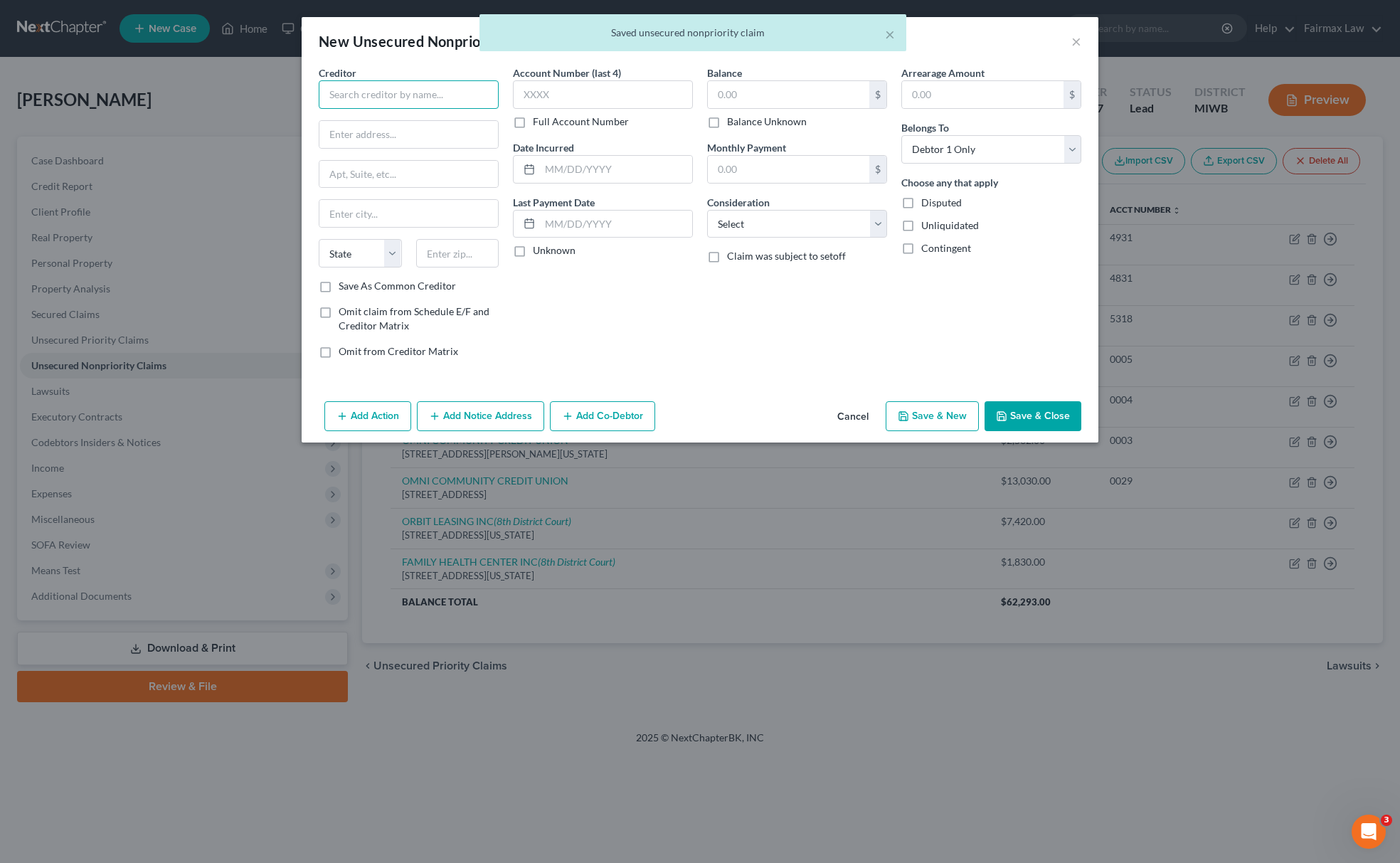
click at [436, 103] on input "text" at bounding box center [409, 94] width 180 height 28
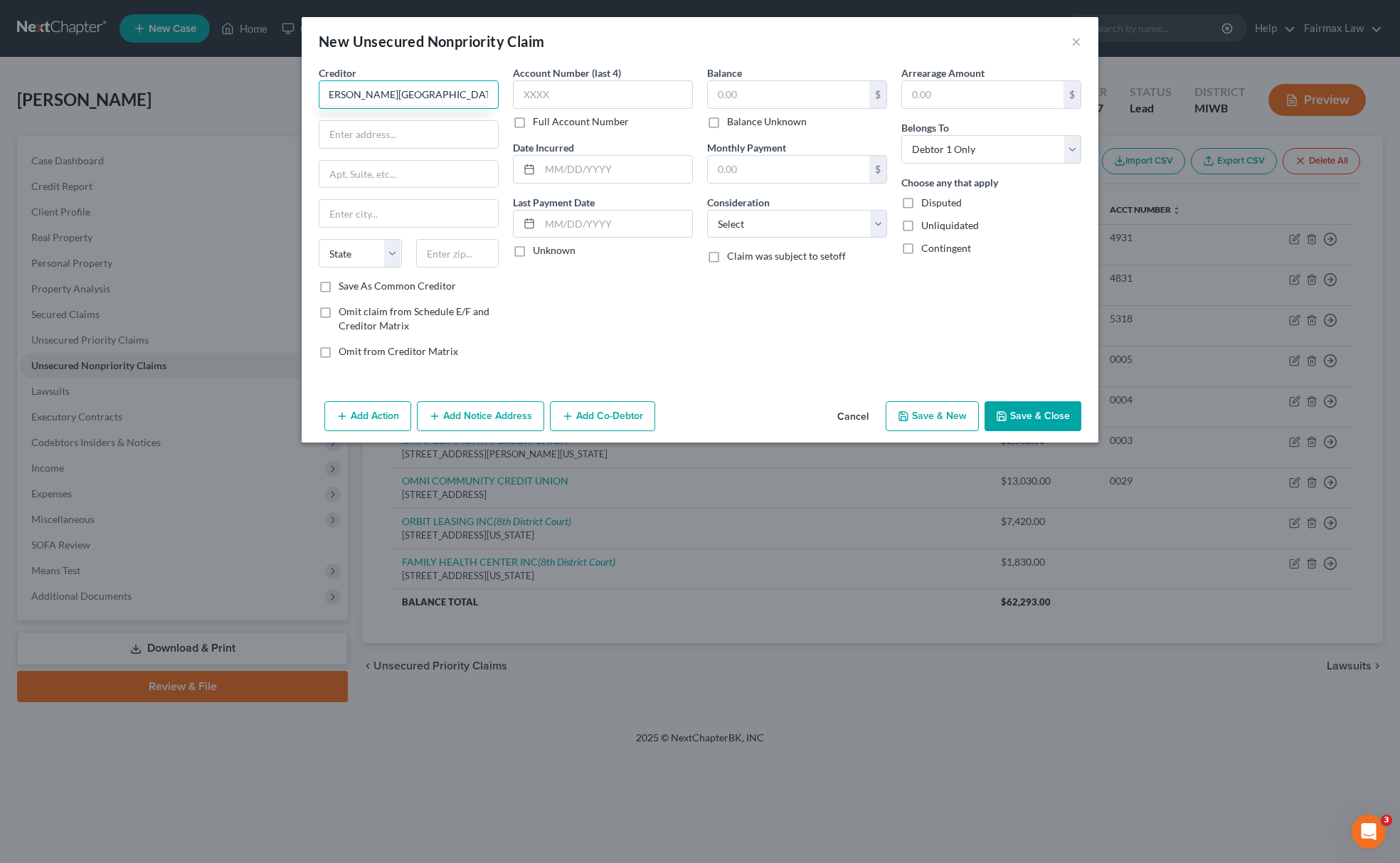
scroll to position [0, 0]
drag, startPoint x: 488, startPoint y: 93, endPoint x: 216, endPoint y: 123, distance: 273.6
click at [217, 123] on div "New Unsecured Nonpriority Claim × Creditor * BRONSON SOUTH HAVEN HOSPITAL State…" at bounding box center [700, 431] width 1400 height 863
type input "BRONSON SOUTH HAVEN HOSPITAL"
click at [405, 146] on input "text" at bounding box center [409, 135] width 178 height 27
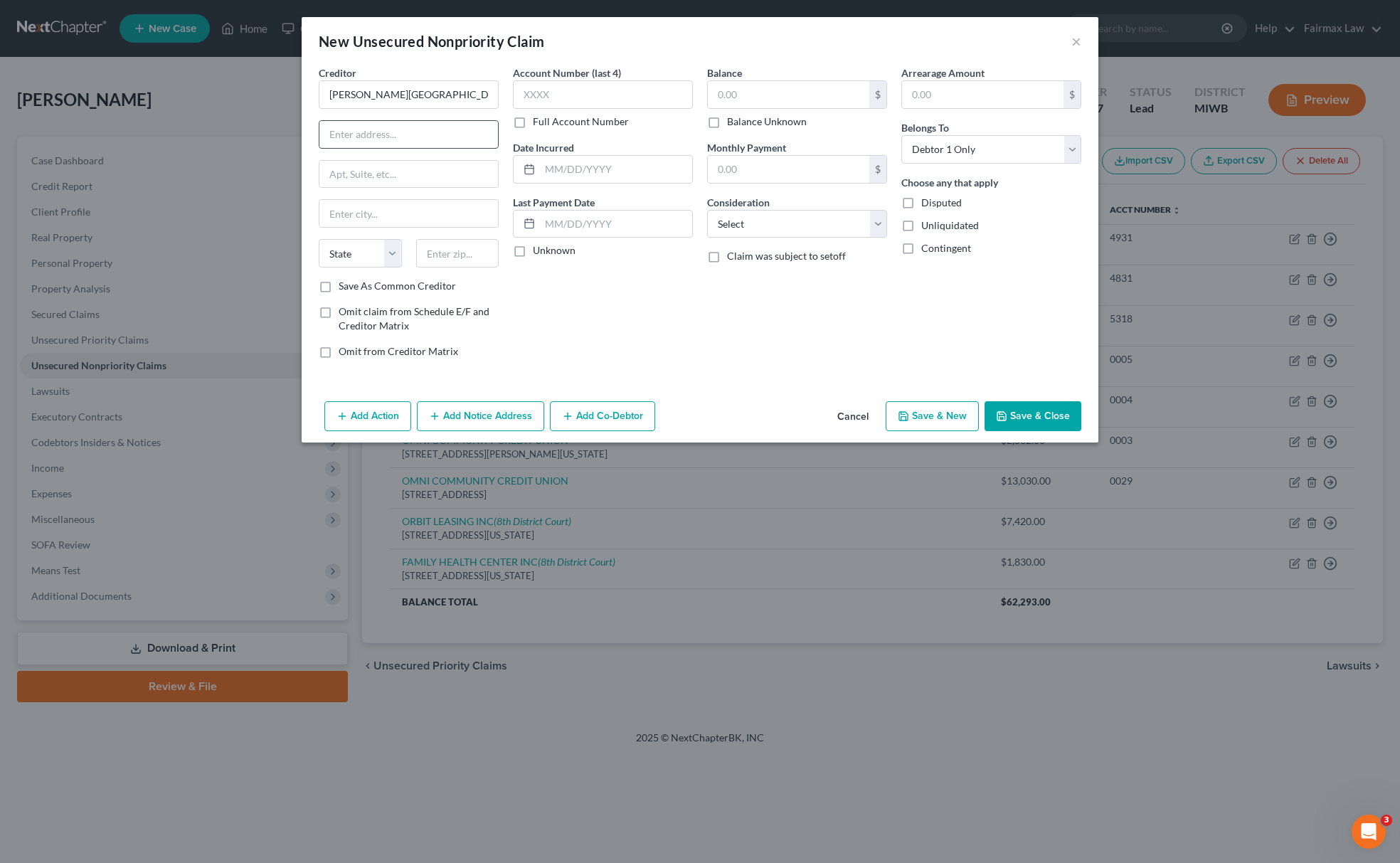
paste input "955 Bailey Ave, South Haven, MI 49090"
drag, startPoint x: 460, startPoint y: 125, endPoint x: 505, endPoint y: 130, distance: 45.3
click at [504, 124] on div "Creditor * BRONSON SOUTH HAVEN HOSPITAL 955 Bailey Ave, South Haven, MI 49090 S…" at bounding box center [409, 218] width 195 height 304
type input "955 Bailey Ave, South Haven, MI 49090"
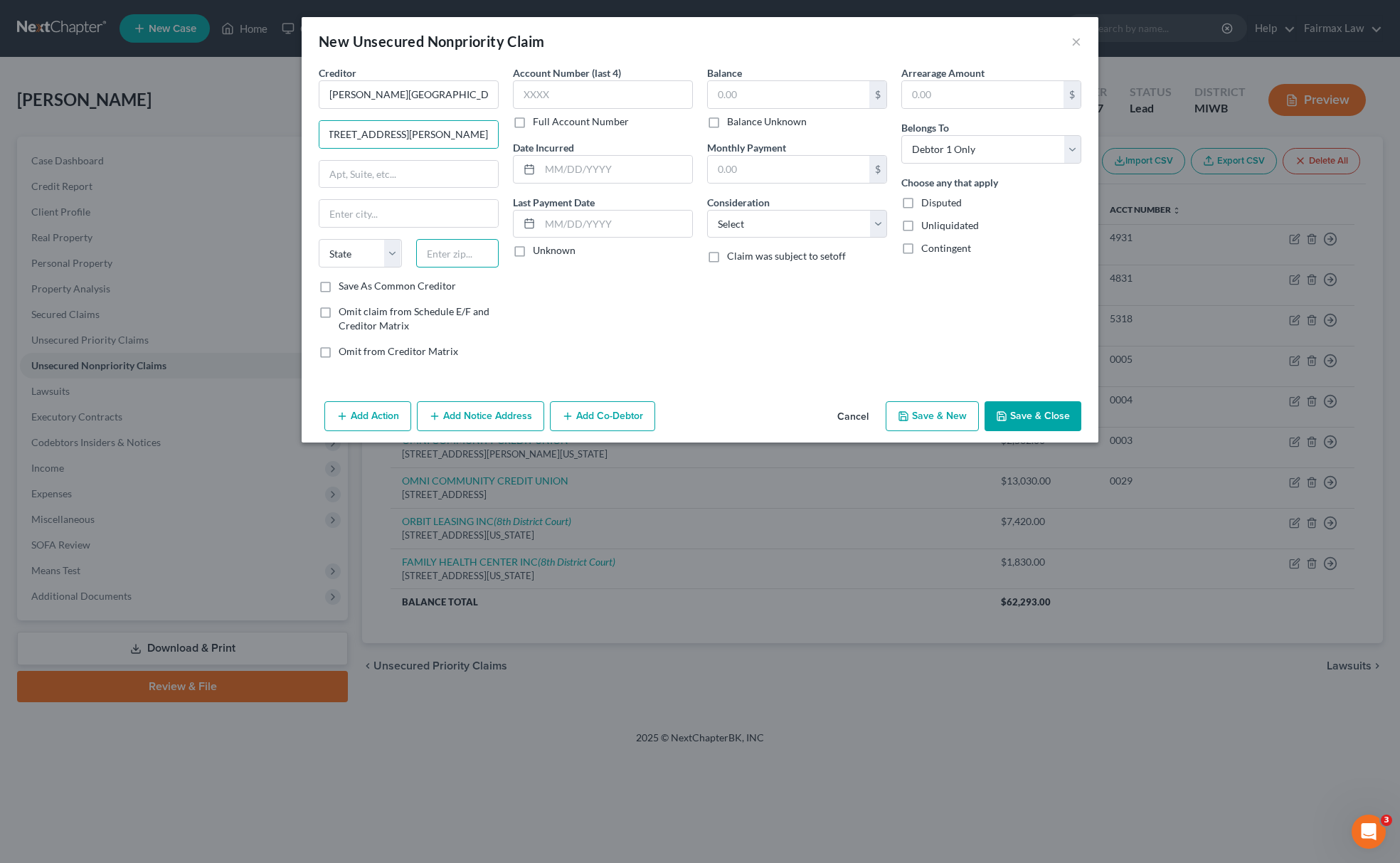
scroll to position [0, 0]
click at [471, 246] on input "text" at bounding box center [458, 253] width 83 height 28
paste input "49090"
type input "49090"
click at [356, 254] on select "State AL AK AR AZ CA CO CT DE DC FL GA GU HI ID IL IN IA KS KY LA ME MD MA MI M…" at bounding box center [360, 253] width 83 height 28
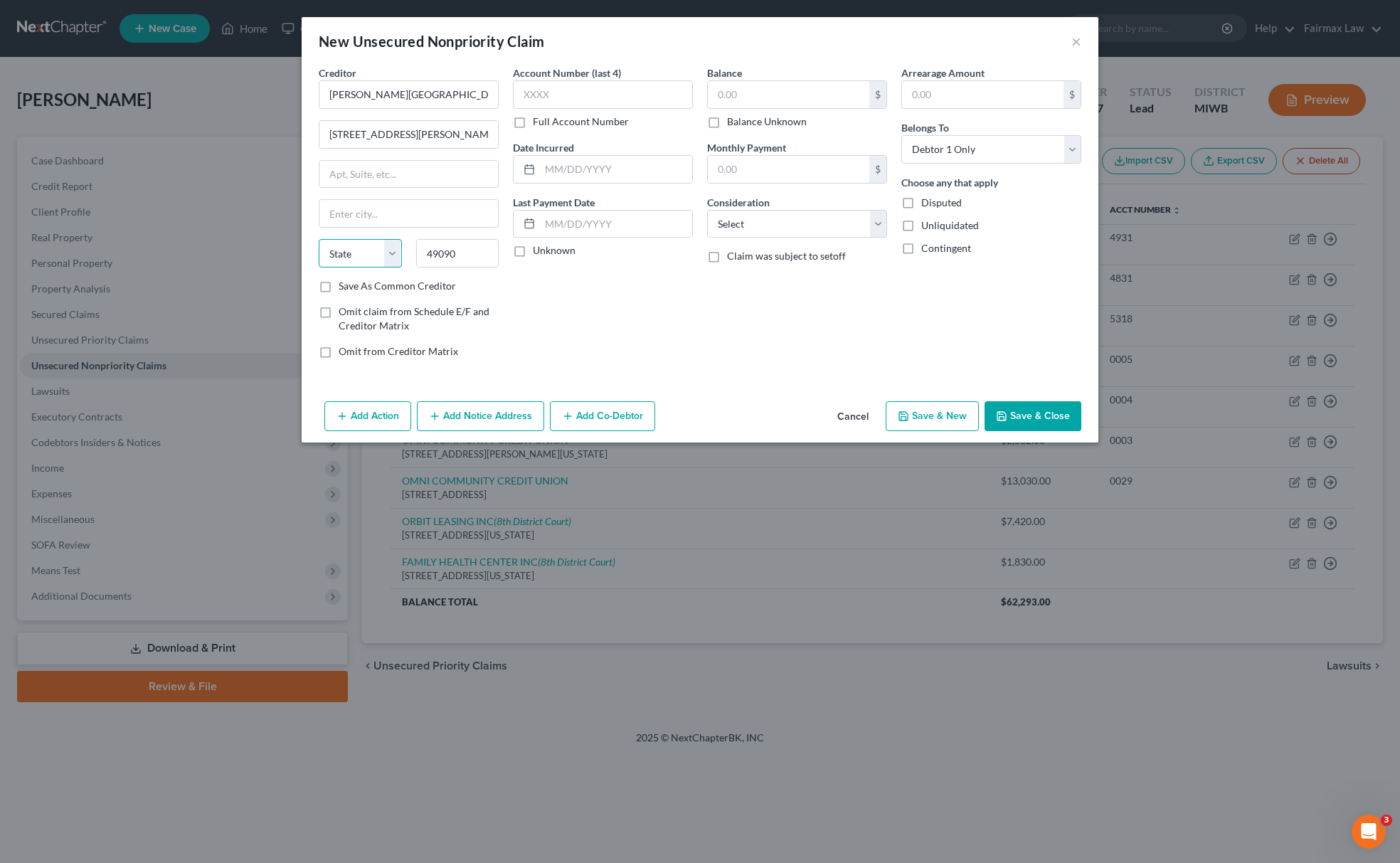
type input "South Haven"
select select "23"
click at [319, 240] on select "State AL AK AR AZ CA CO CT DE DC FL GA GU HI ID IL IN IA KS KY LA ME MD MA MI M…" at bounding box center [360, 253] width 83 height 28
drag, startPoint x: 393, startPoint y: 138, endPoint x: 592, endPoint y: 111, distance: 200.8
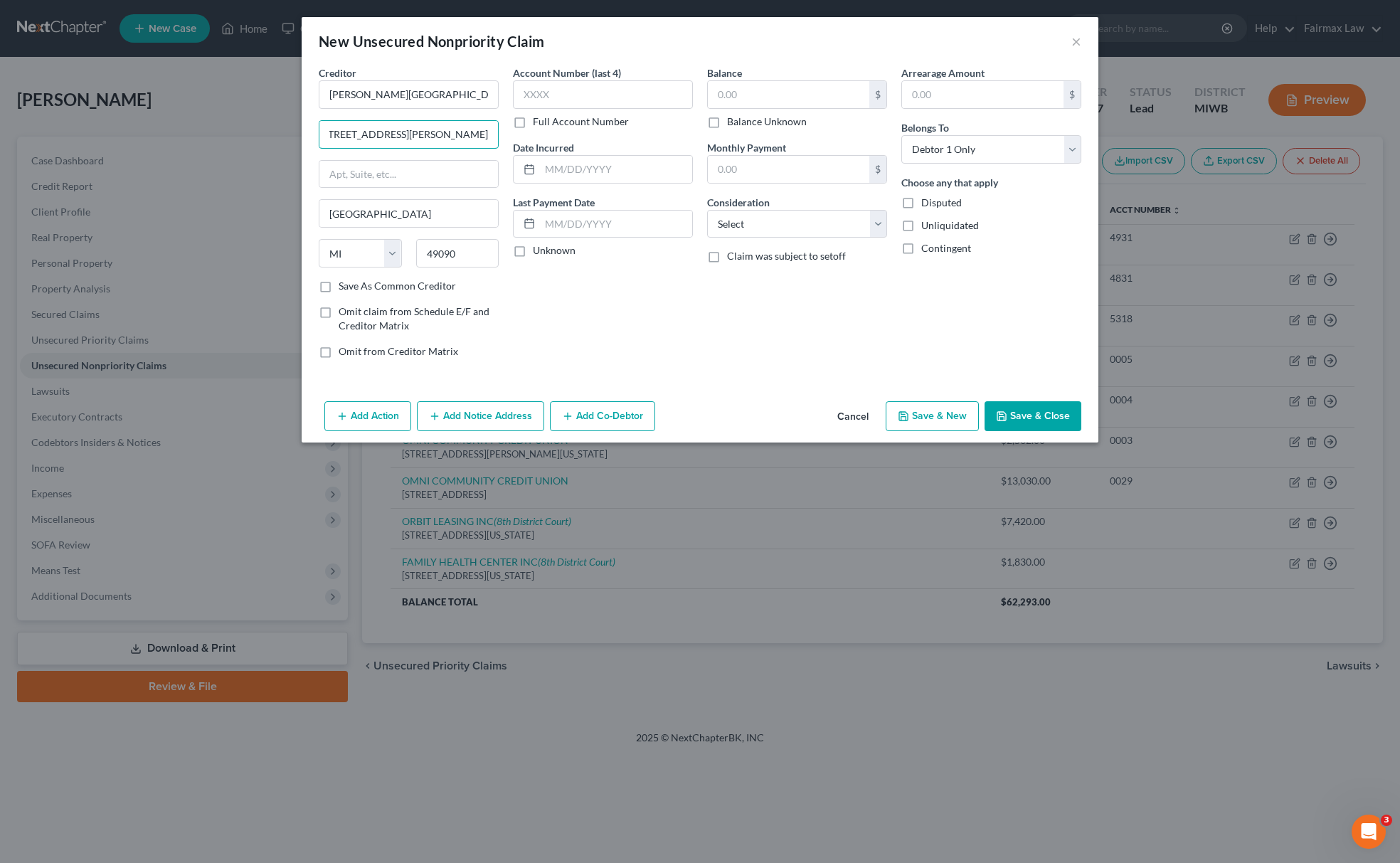
click at [592, 111] on div "Creditor * BRONSON SOUTH HAVEN HOSPITAL 955 Bailey Ave, South Haven, MI 49090 S…" at bounding box center [700, 218] width 776 height 304
type input "955 Bailey Ave"
click at [766, 224] on select "Select Cable / Satellite Services Collection Agency Credit Card Debt Debt Couns…" at bounding box center [797, 224] width 180 height 28
click at [831, 232] on select "Select Cable / Satellite Services Collection Agency Credit Card Debt Debt Couns…" at bounding box center [797, 224] width 180 height 28
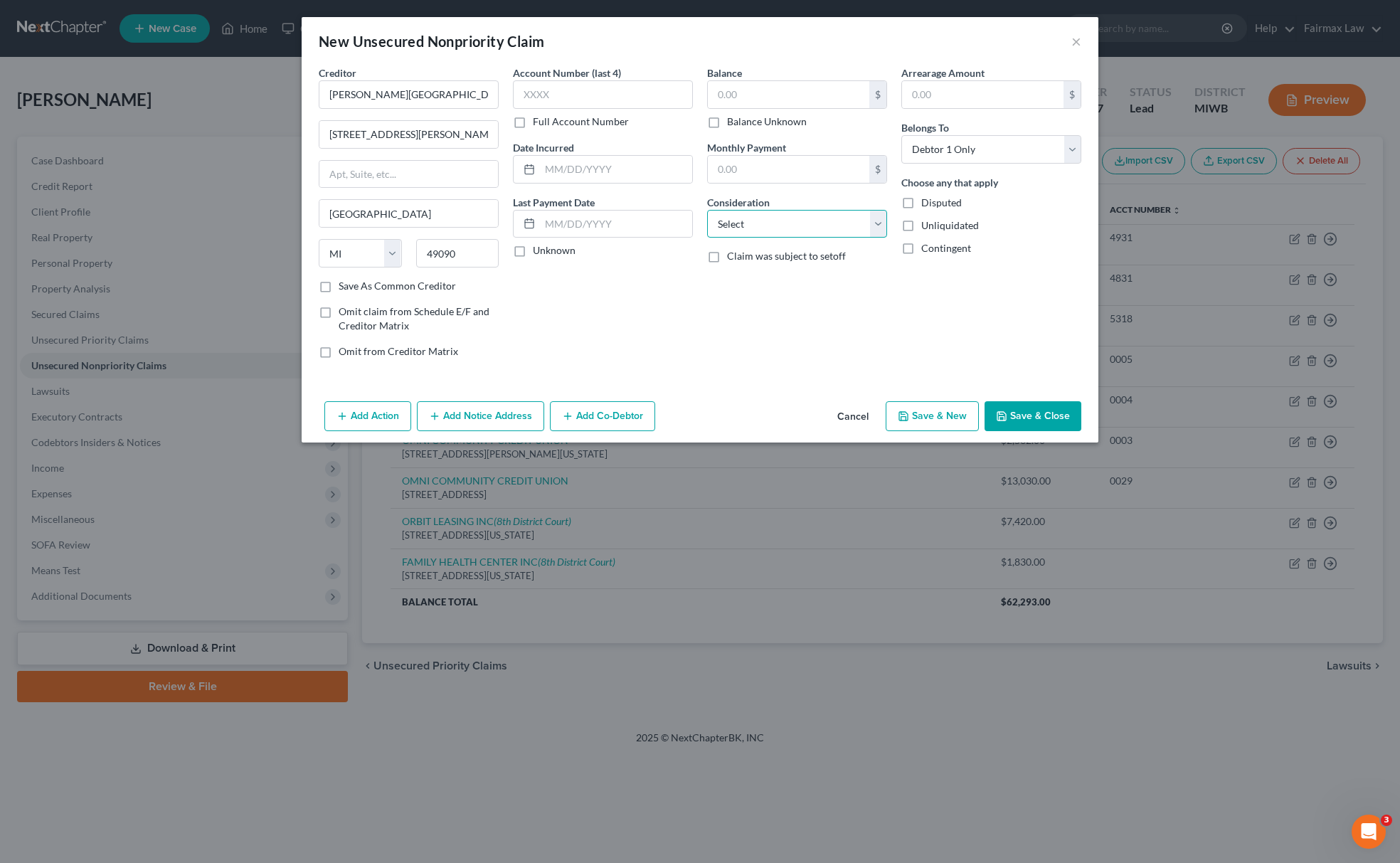
click at [832, 232] on select "Select Cable / Satellite Services Collection Agency Credit Card Debt Debt Couns…" at bounding box center [797, 224] width 180 height 28
click at [624, 293] on div "Account Number (last 4) Full Account Number Date Incurred Last Payment Date Unk…" at bounding box center [602, 218] width 195 height 304
click at [779, 228] on select "Select Cable / Satellite Services Collection Agency Credit Card Debt Debt Couns…" at bounding box center [797, 224] width 180 height 28
select select "14"
click at [707, 210] on select "Select Cable / Satellite Services Collection Agency Credit Card Debt Debt Couns…" at bounding box center [797, 224] width 180 height 28
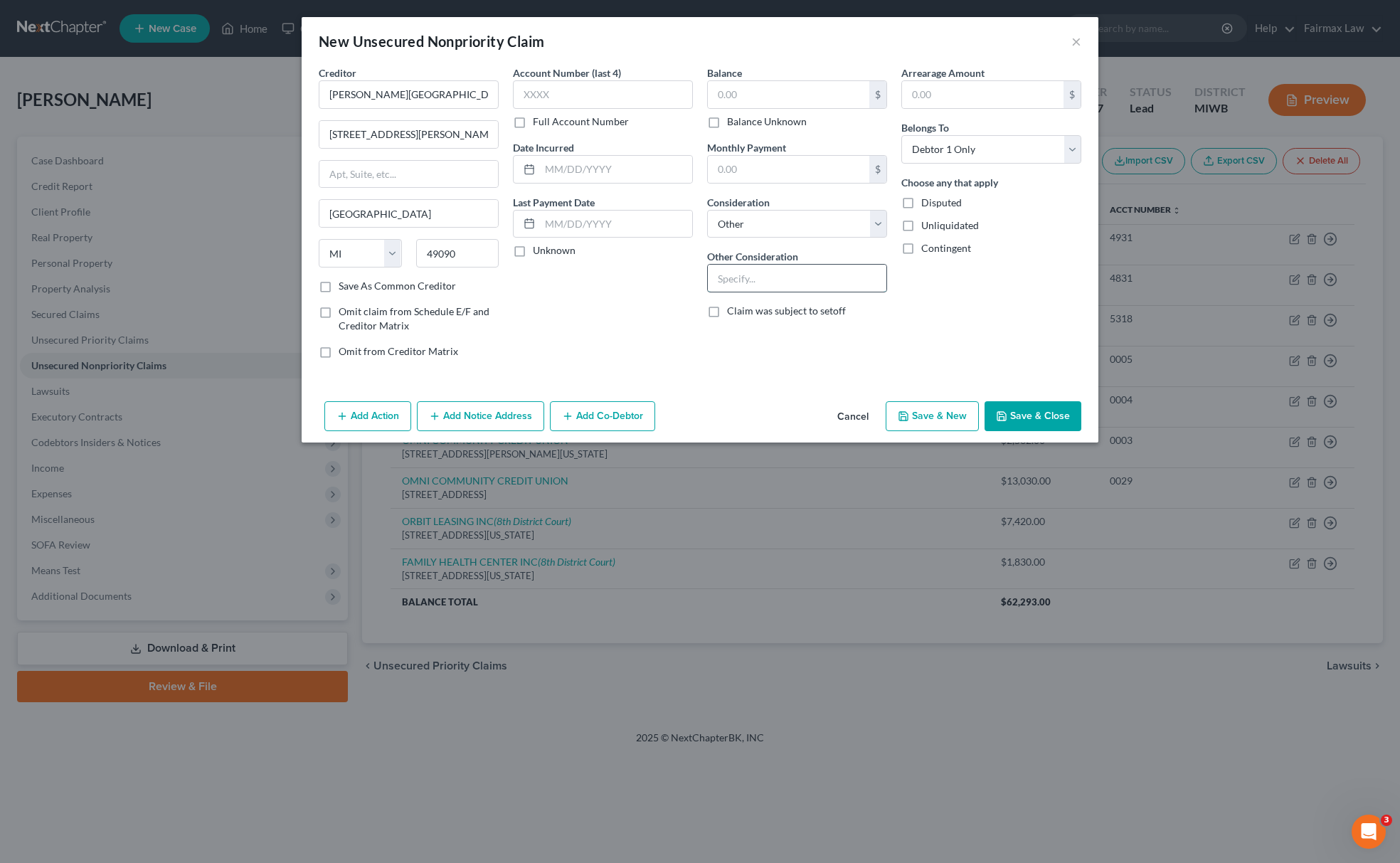
drag, startPoint x: 775, startPoint y: 283, endPoint x: 784, endPoint y: 274, distance: 12.7
click at [775, 283] on input "text" at bounding box center [797, 278] width 178 height 27
type input "j"
type input "Judgement"
click at [767, 88] on input "text" at bounding box center [788, 95] width 162 height 27
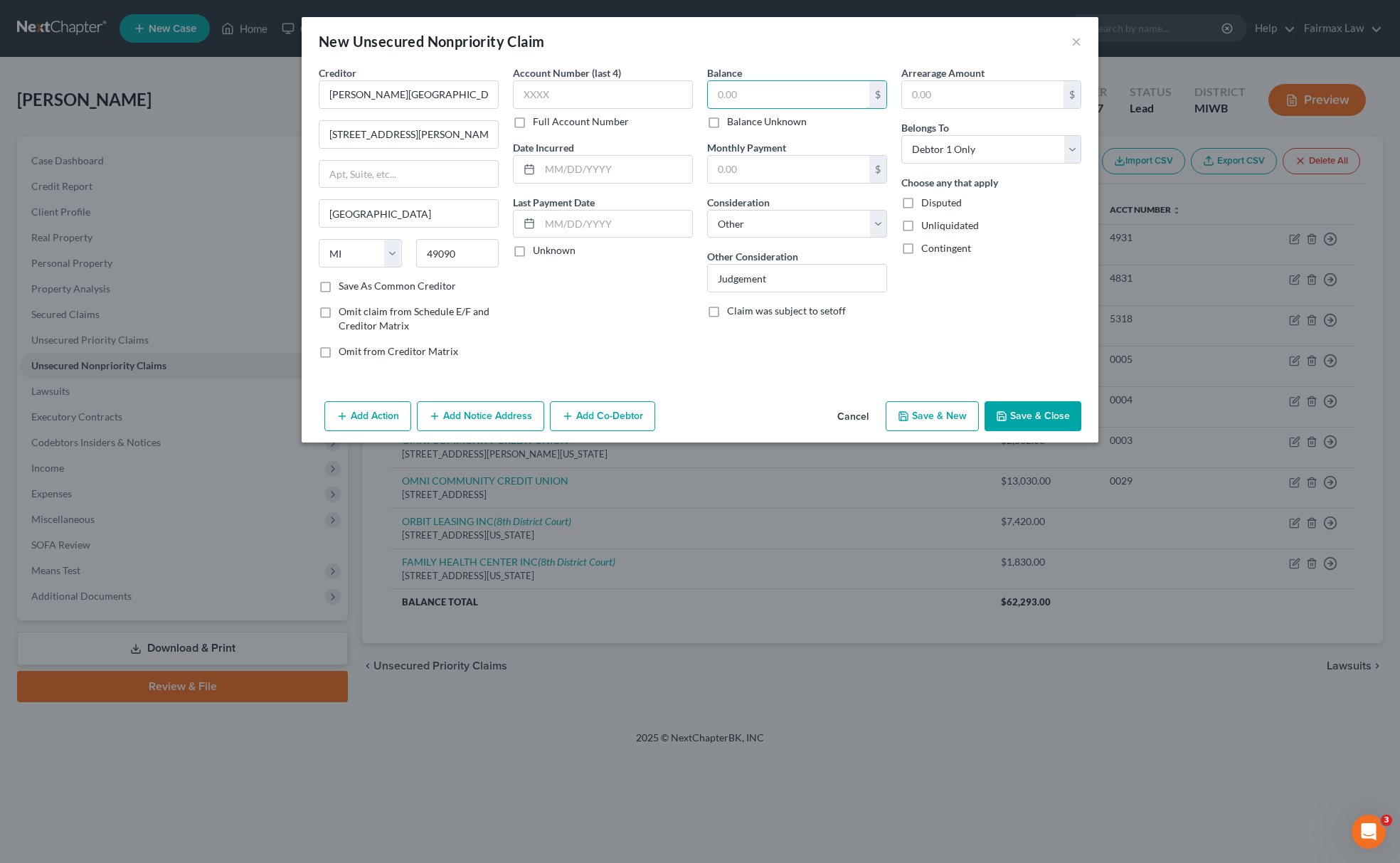
paste input "1611"
type input "1,611"
click at [368, 431] on button "Add Action" at bounding box center [368, 416] width 87 height 30
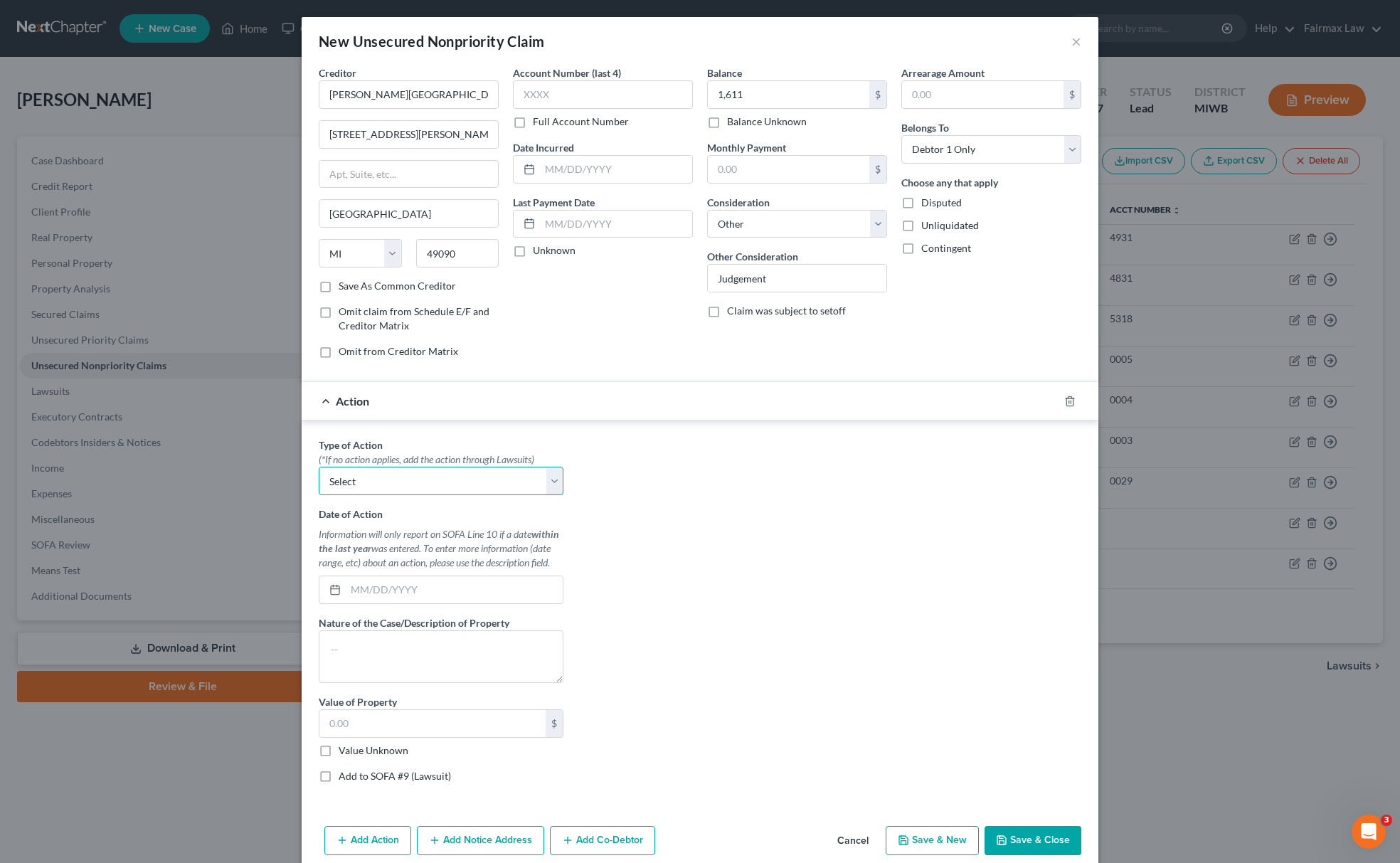
click at [387, 474] on select "Select Repossession Garnishment Foreclosure Personal Injury Attached, Seized, O…" at bounding box center [441, 480] width 245 height 28
select select "4"
click at [319, 470] on select "Select Repossession Garnishment Foreclosure Personal Injury Attached, Seized, O…" at bounding box center [441, 480] width 245 height 28
click at [339, 752] on label "Value Unknown" at bounding box center [374, 751] width 70 height 15
click at [345, 752] on input "Value Unknown" at bounding box center [350, 749] width 10 height 10
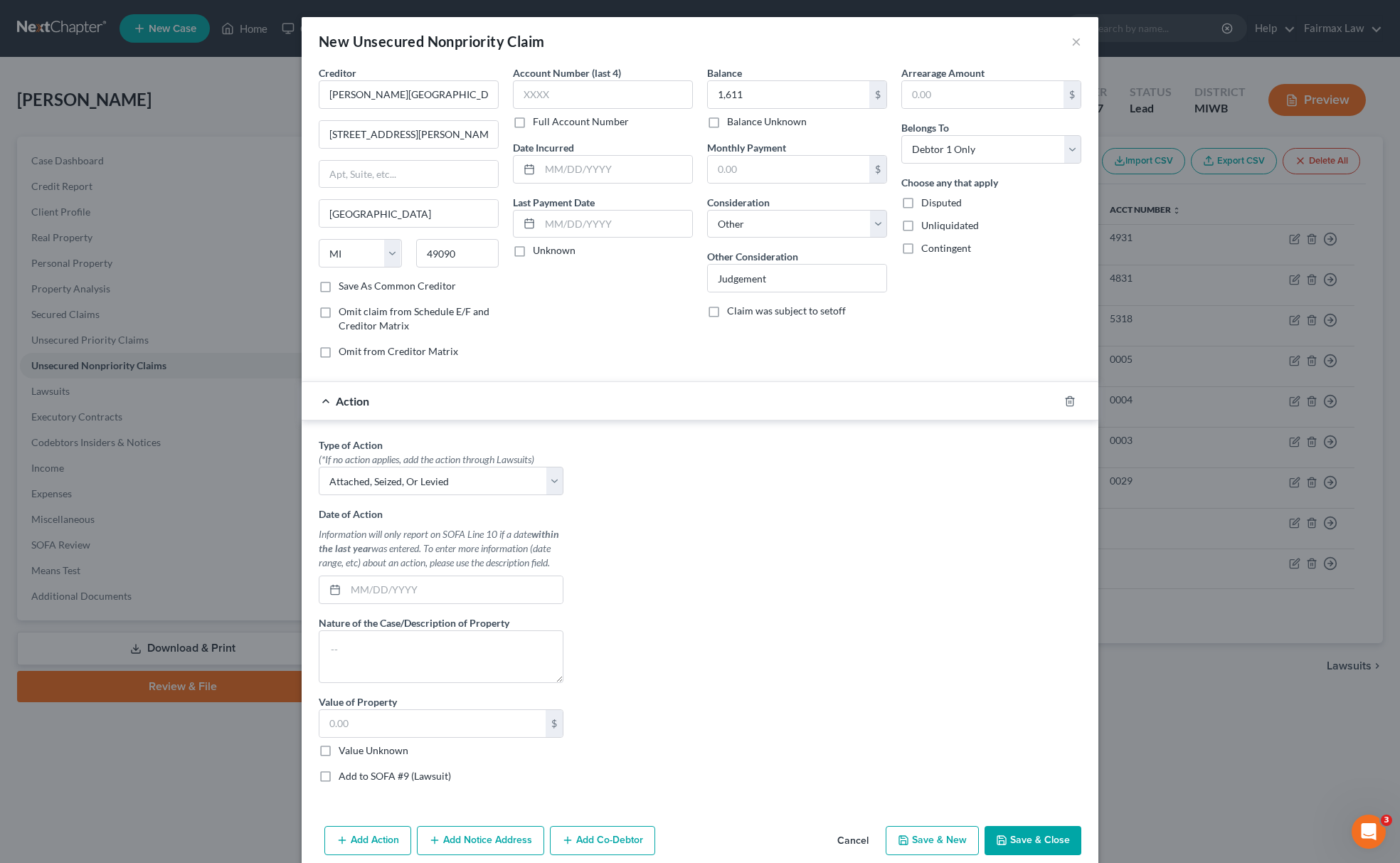
checkbox input "true"
type input "0.00"
click at [339, 784] on label "Add to SOFA #9 (Lawsuit)" at bounding box center [395, 776] width 112 height 15
click at [345, 779] on input "Add to SOFA #9 (Lawsuit)" at bounding box center [350, 774] width 10 height 10
checkbox input "true"
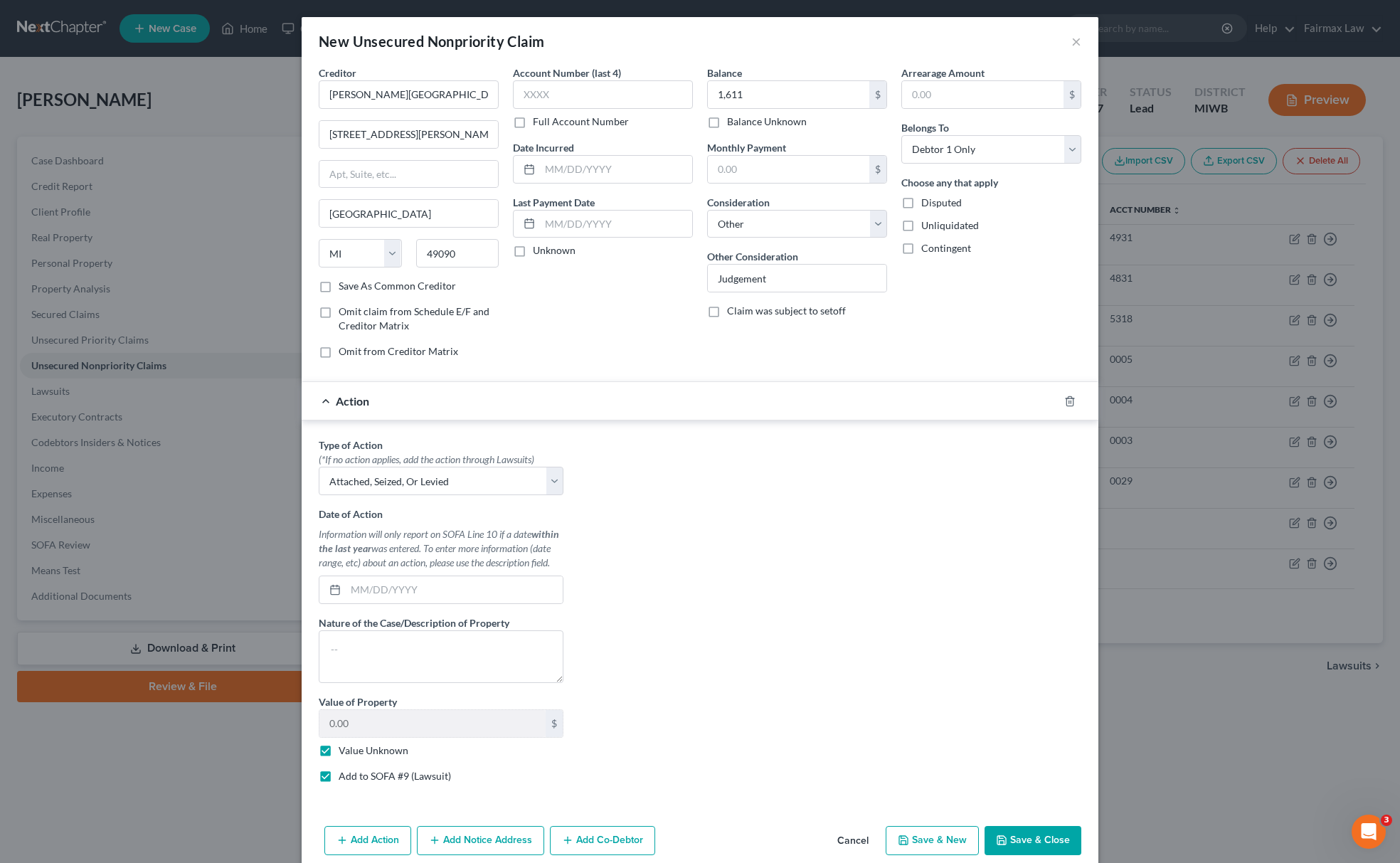
select select "0"
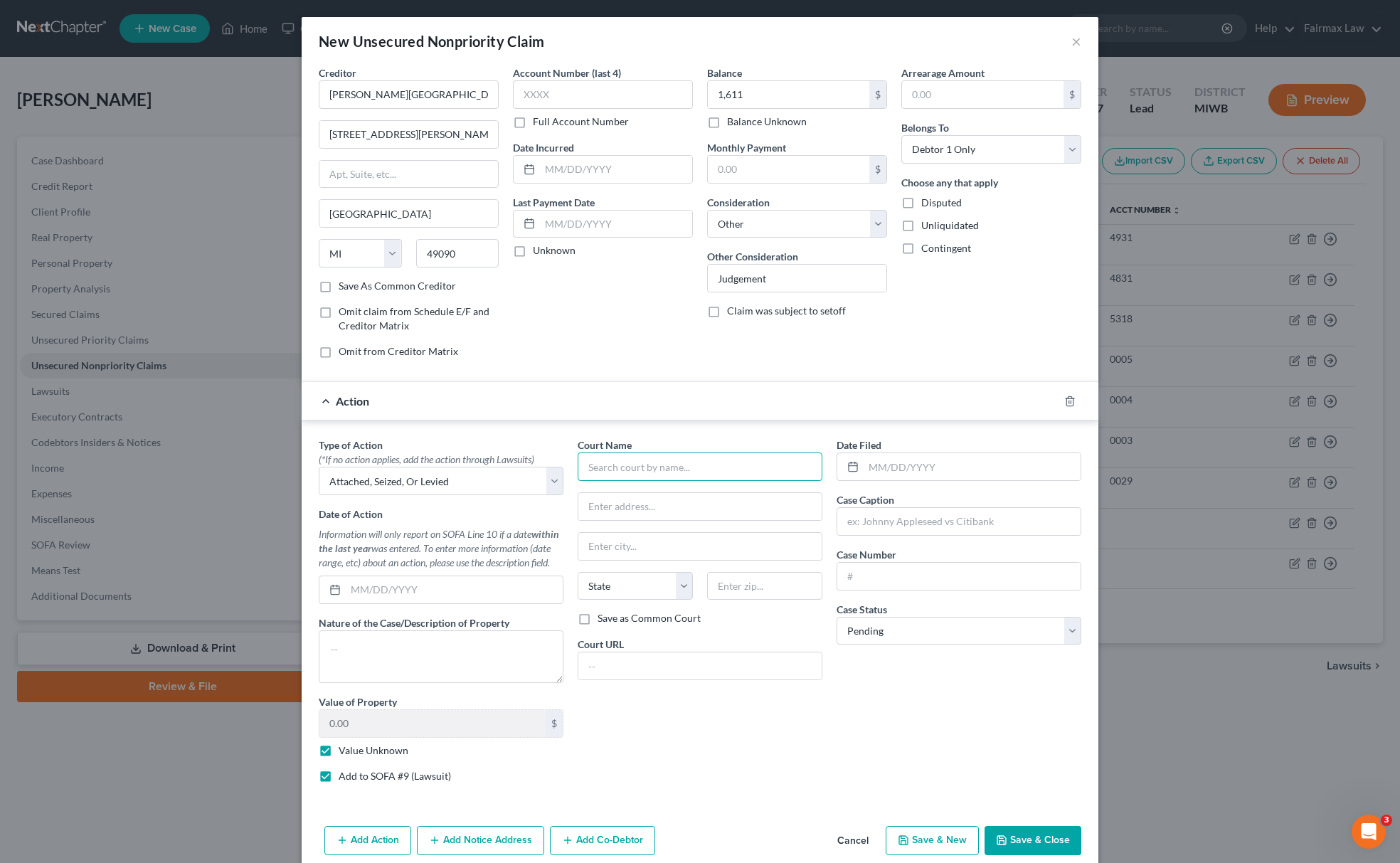
click at [673, 466] on input "text" at bounding box center [700, 466] width 245 height 28
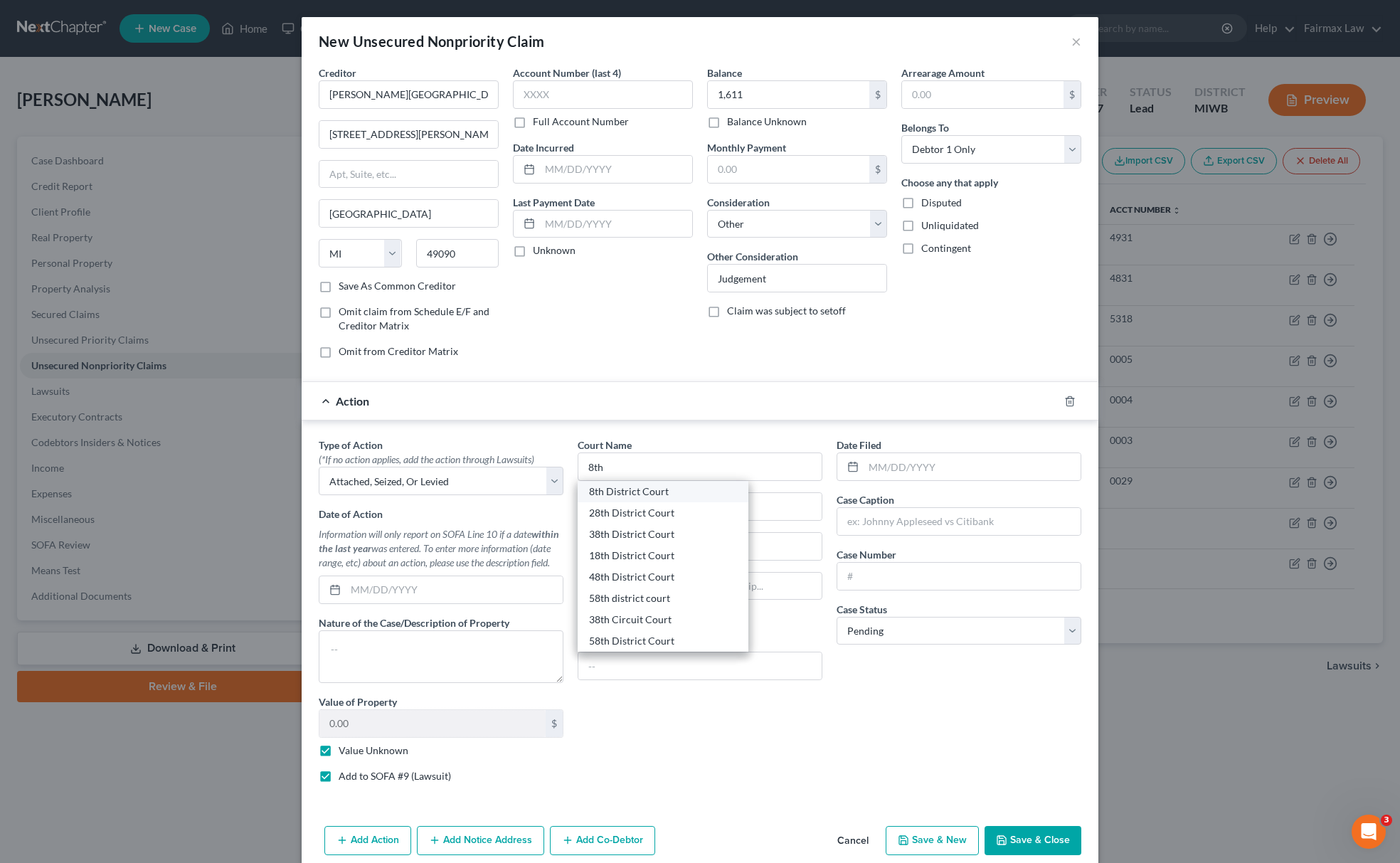
click at [613, 499] on div "8th District Court" at bounding box center [662, 491] width 148 height 15
type input "8th District Court"
type input "227 W Michigan Ave"
type input "Kalamazoo"
select select "23"
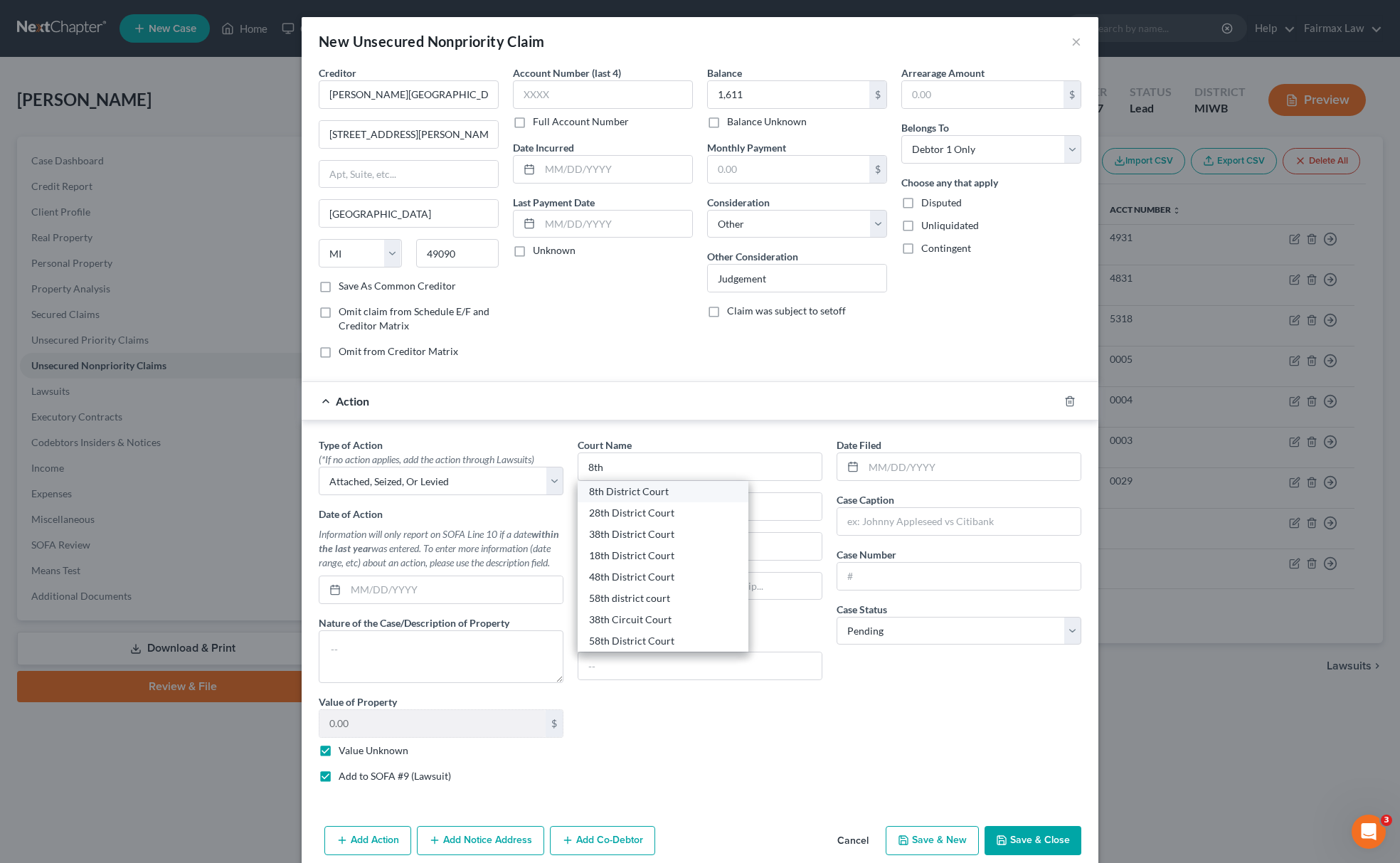
type input "49007"
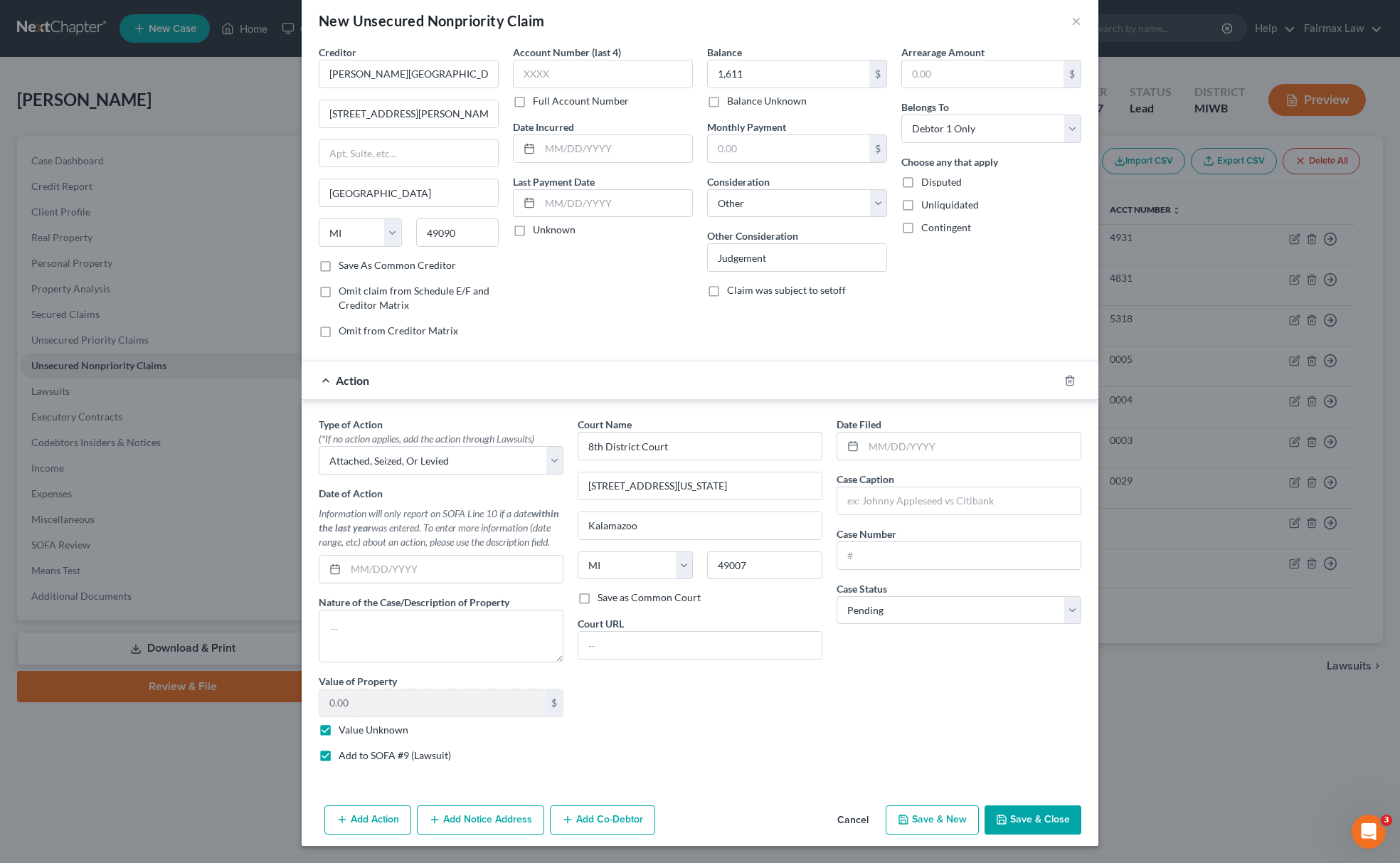
click at [479, 823] on button "Add Notice Address" at bounding box center [481, 820] width 128 height 30
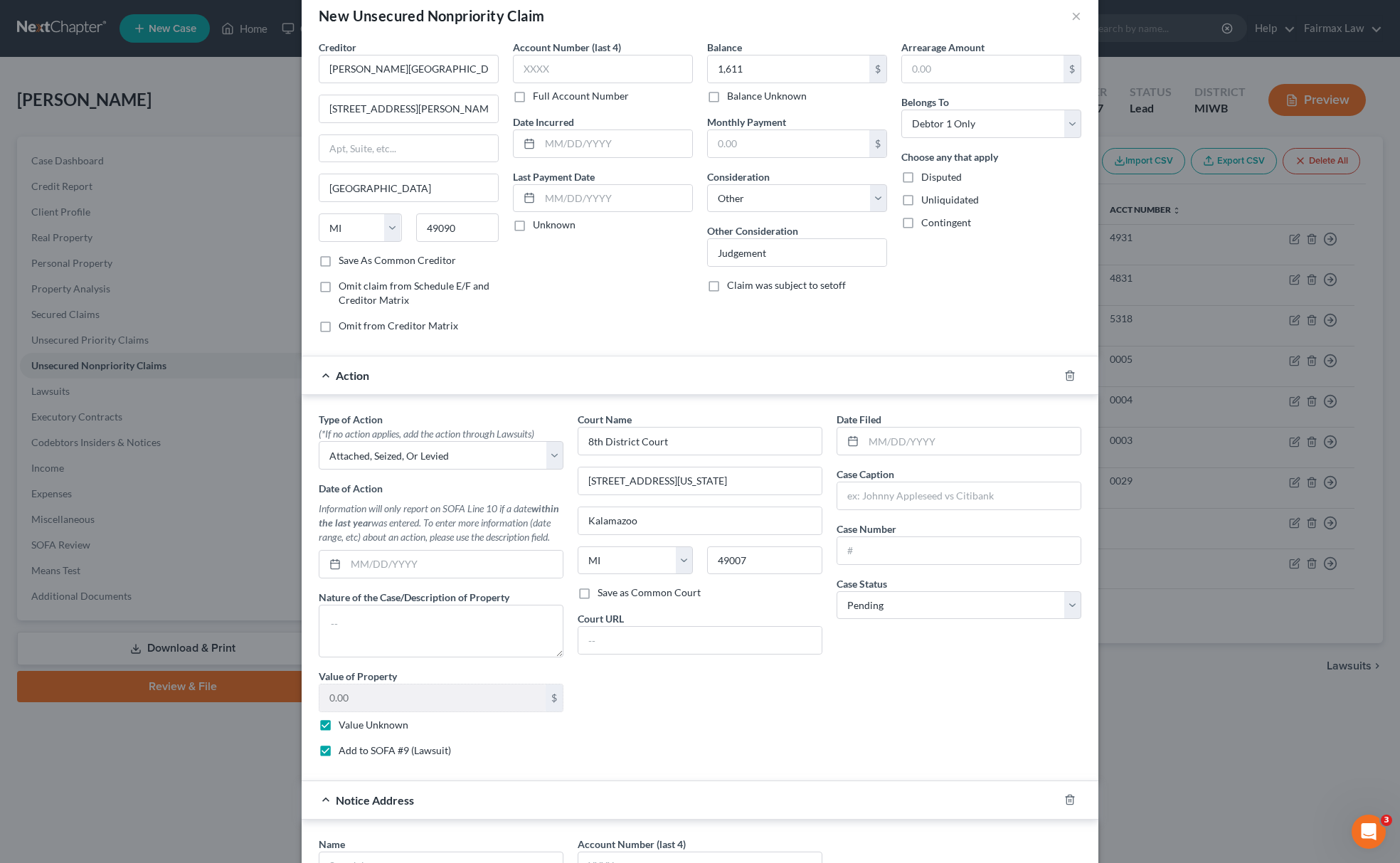
scroll to position [336, 0]
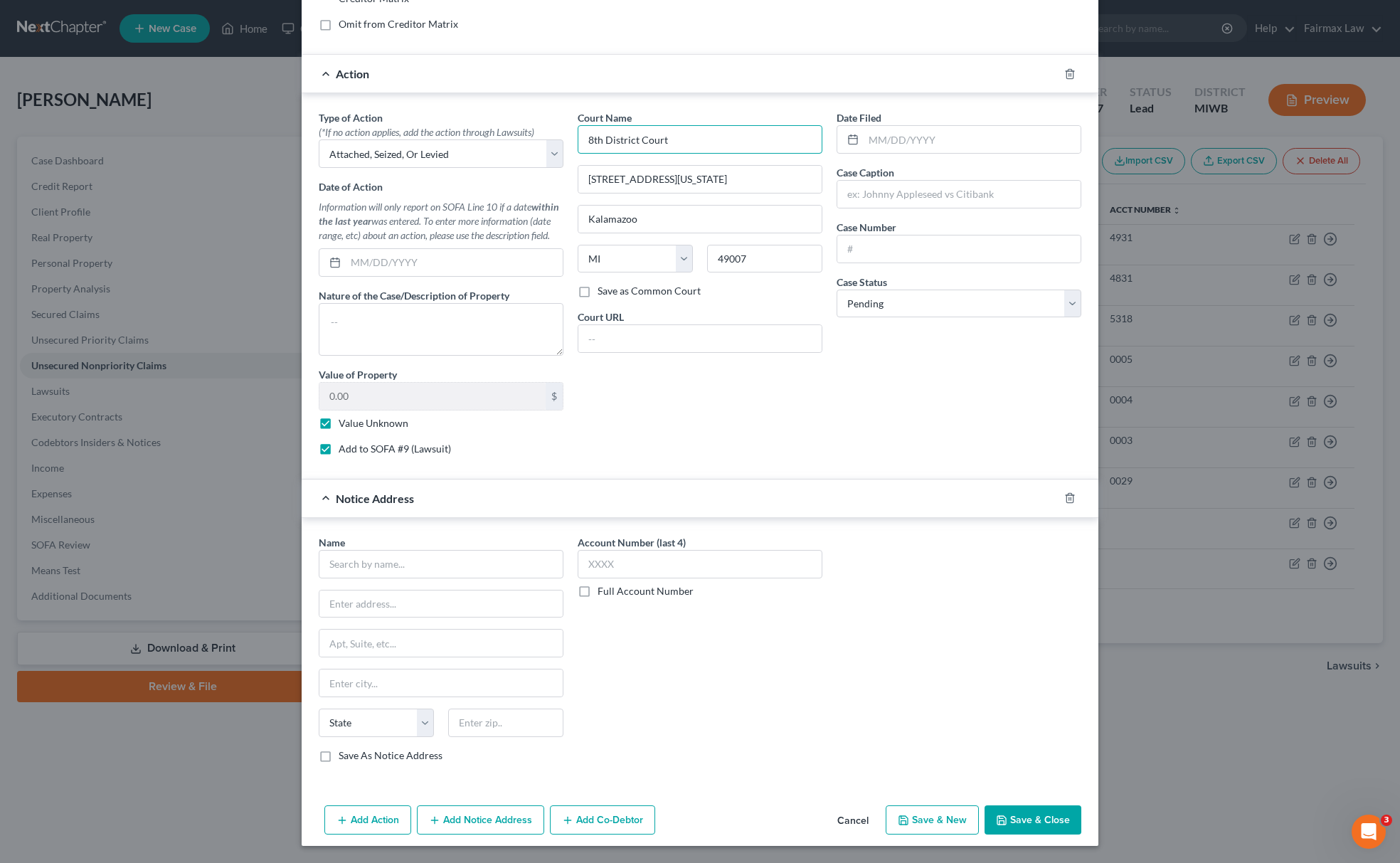
drag, startPoint x: 683, startPoint y: 134, endPoint x: 407, endPoint y: 179, distance: 279.6
click at [441, 154] on div "Type of Action * (*If no action applies, add the action through Lawsuits) Selec…" at bounding box center [700, 289] width 776 height 356
click at [394, 559] on input "text" at bounding box center [441, 564] width 245 height 28
paste input "8th District Court"
type input "8th District Court"
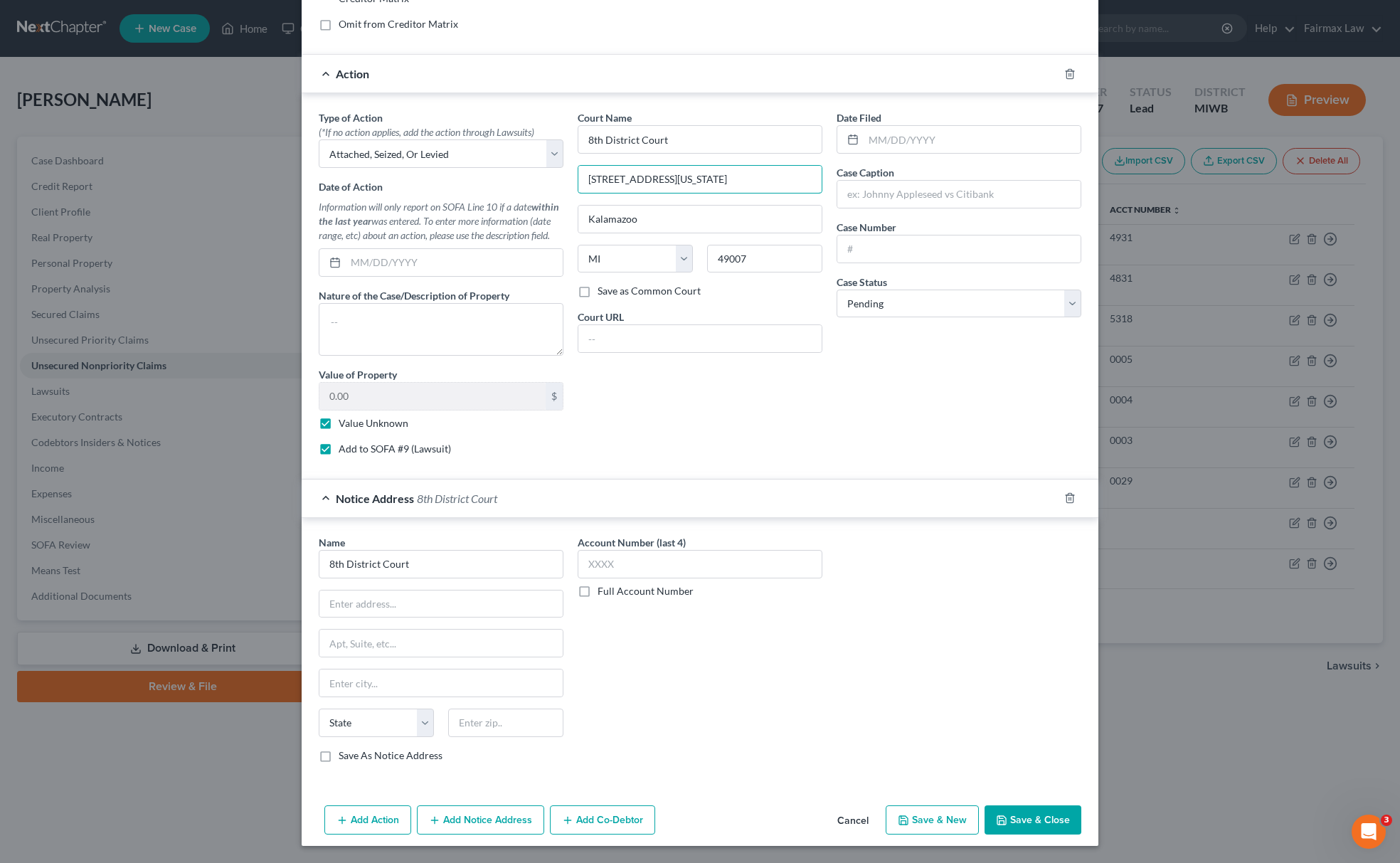
drag, startPoint x: 734, startPoint y: 187, endPoint x: 283, endPoint y: 365, distance: 484.9
click at [302, 289] on div "Type of Action * (*If no action applies, add the action through Lawsuits) Selec…" at bounding box center [700, 286] width 797 height 385
click at [336, 596] on input "text" at bounding box center [441, 604] width 243 height 27
paste input "227 W Michigan Ave"
type input "227 W Michigan Ave"
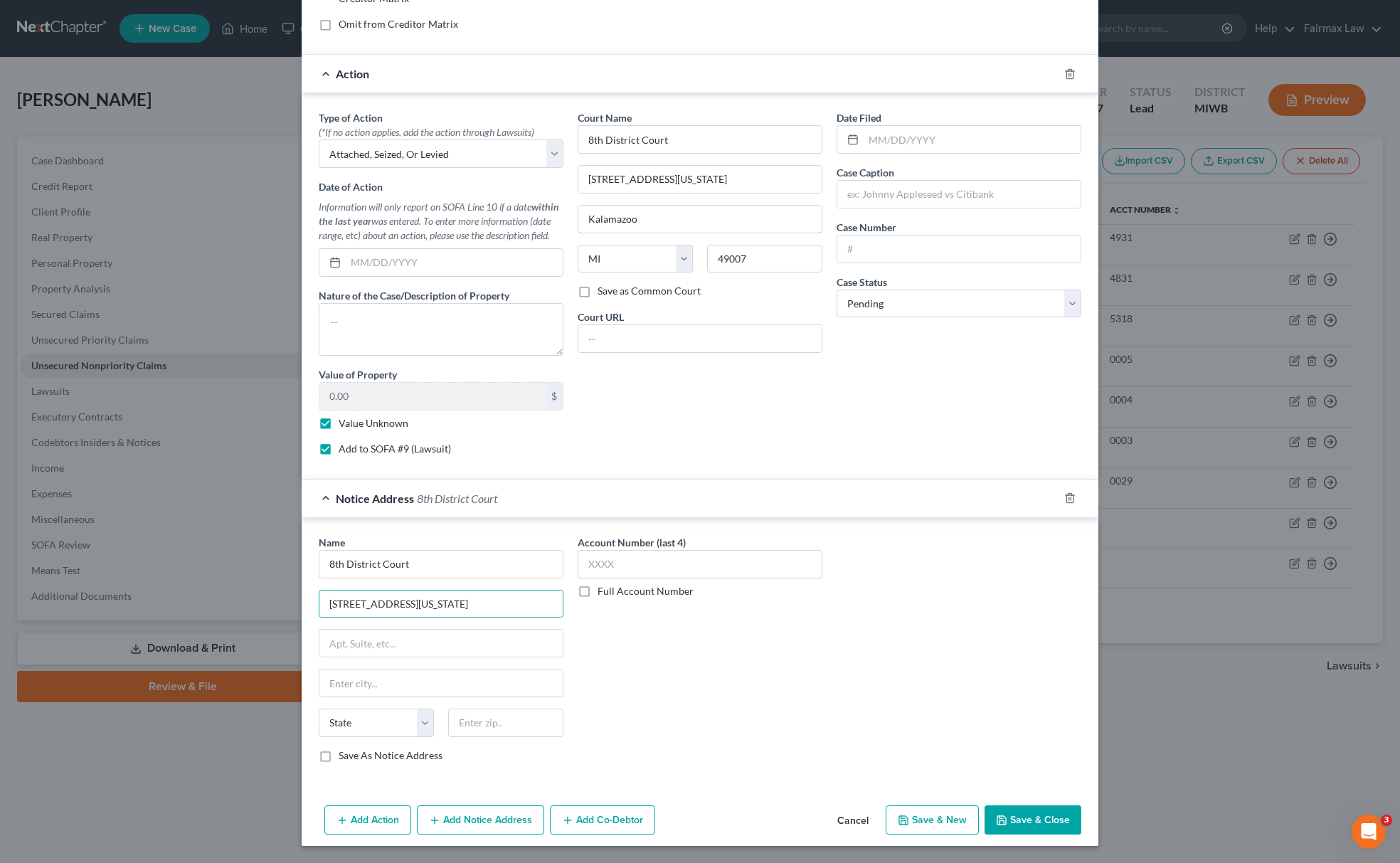
drag, startPoint x: 651, startPoint y: 216, endPoint x: 233, endPoint y: 337, distance: 435.2
click at [290, 307] on div "New Unsecured Nonpriority Claim × Creditor * BRONSON SOUTH HAVEN HOSPITAL 955 B…" at bounding box center [700, 431] width 1400 height 863
paste input "Kalamazoo"
click at [376, 687] on input "text" at bounding box center [441, 683] width 243 height 27
type input "Kalamazoo"
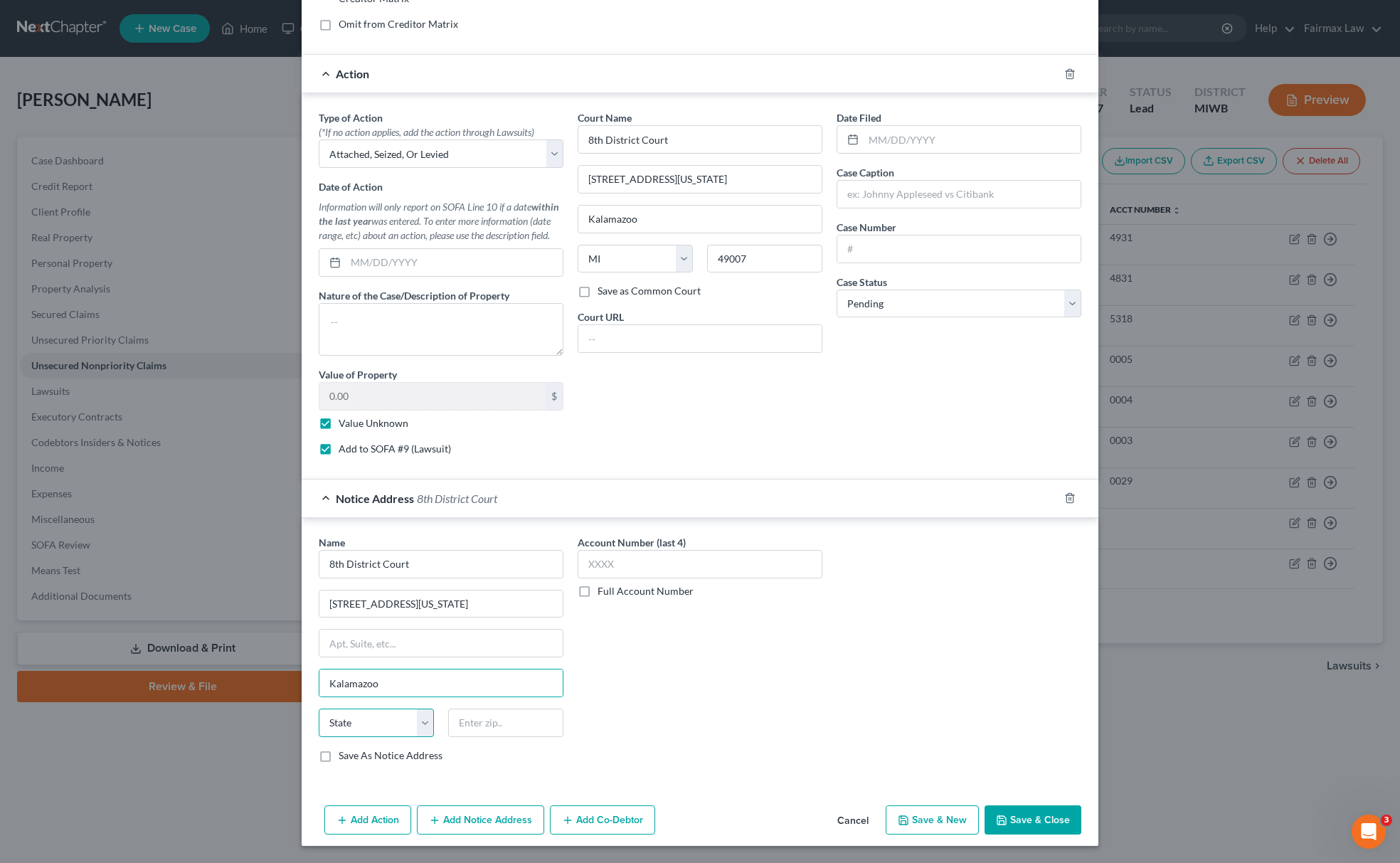
click at [357, 724] on select "State AL AK AR AZ CA CO CT DE DC FL GA GU HI ID IL IN IA KS KY LA ME MD MA MI M…" at bounding box center [376, 723] width 115 height 28
click at [357, 727] on select "State AL AK AR AZ CA CO CT DE DC FL GA GU HI ID IL IN IA KS KY LA ME MD MA MI M…" at bounding box center [376, 723] width 115 height 28
select select "23"
click at [319, 709] on select "State AL AK AR AZ CA CO CT DE DC FL GA GU HI ID IL IN IA KS KY LA ME MD MA MI M…" at bounding box center [376, 723] width 115 height 28
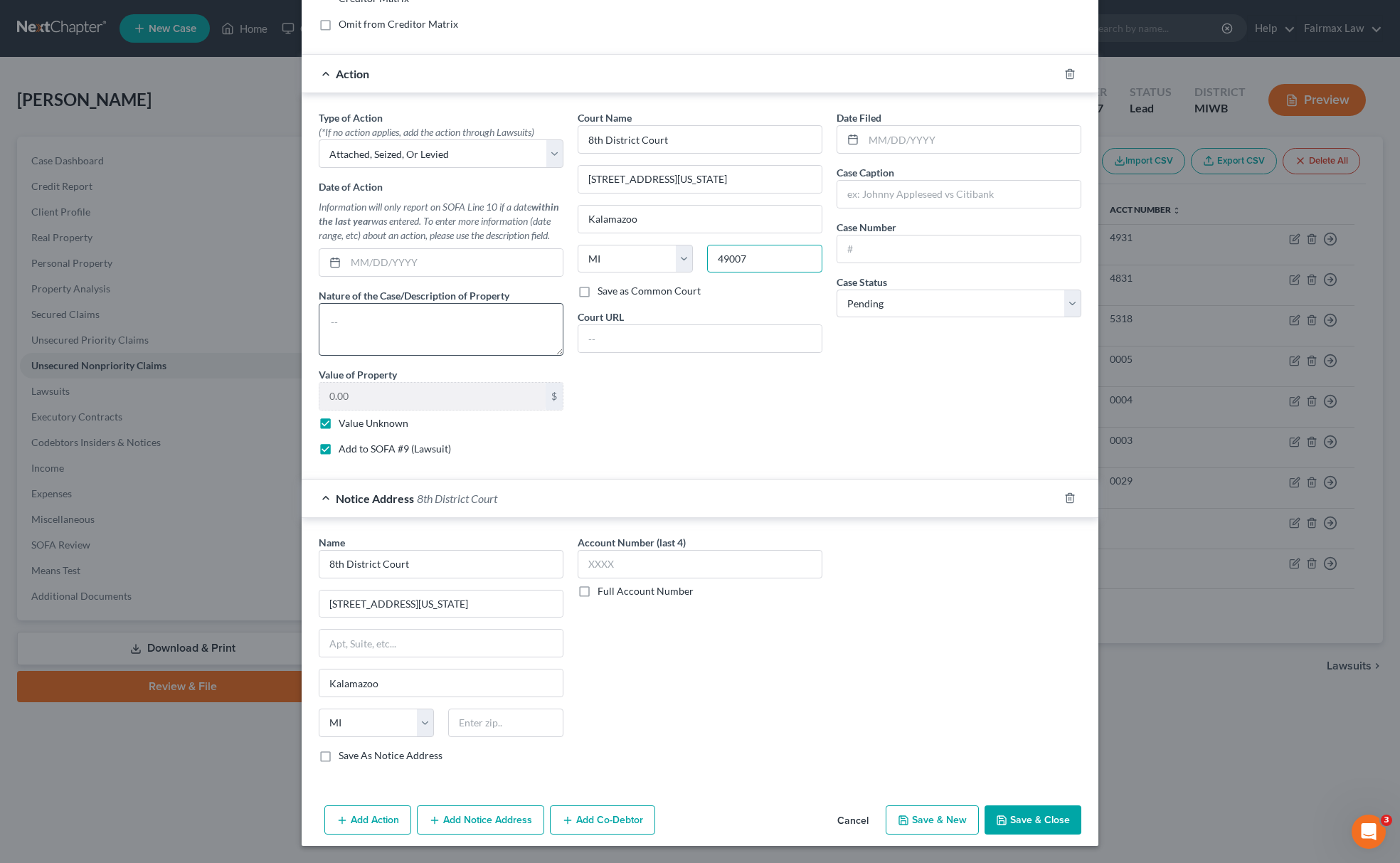
drag, startPoint x: 755, startPoint y: 243, endPoint x: 525, endPoint y: 317, distance: 241.6
click at [551, 302] on div "Type of Action * (*If no action applies, add the action through Lawsuits) Selec…" at bounding box center [700, 289] width 776 height 356
click at [468, 725] on input "text" at bounding box center [505, 723] width 115 height 28
paste input "49007"
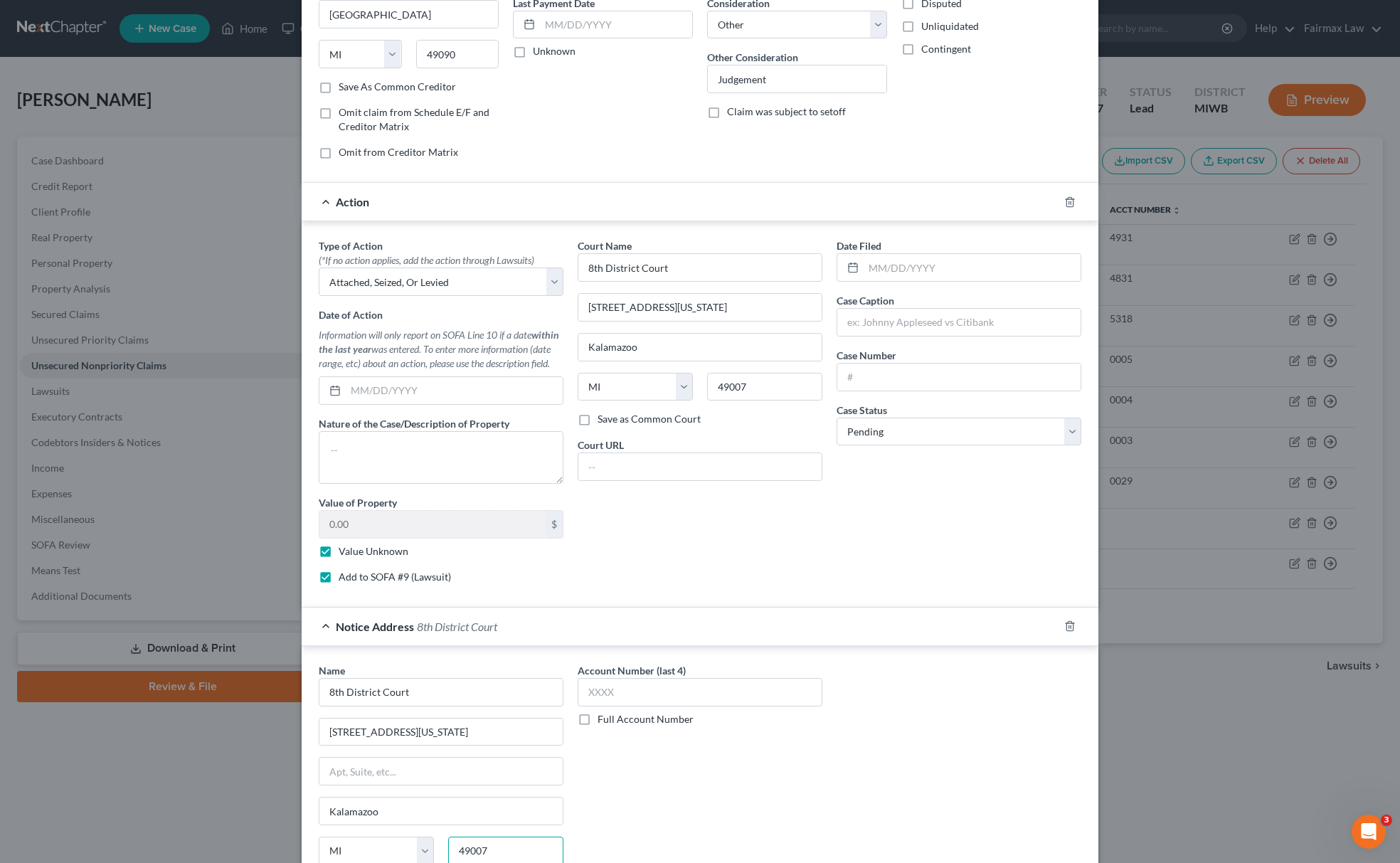
scroll to position [0, 0]
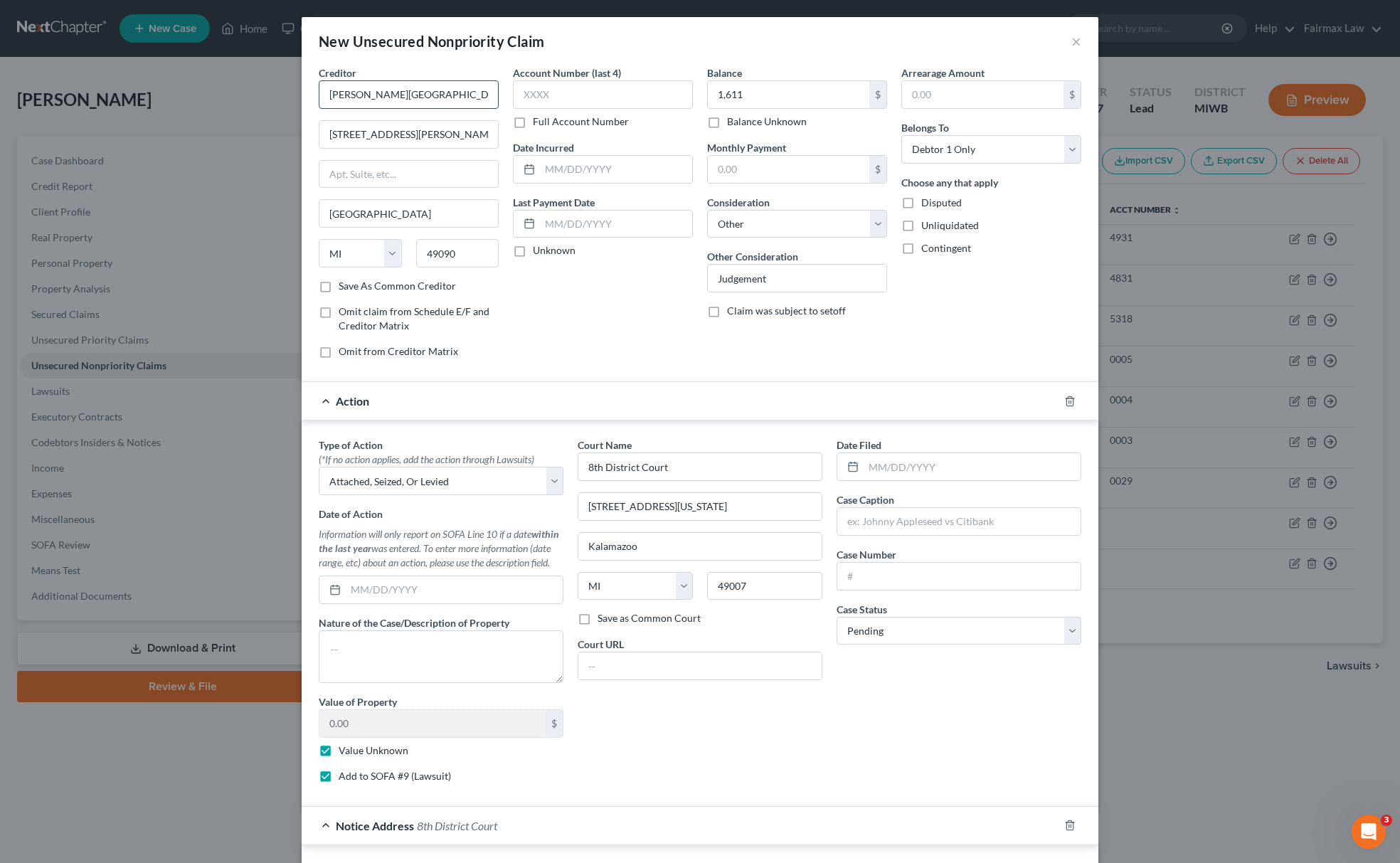
type input "49007"
drag, startPoint x: 319, startPoint y: 97, endPoint x: 581, endPoint y: 78, distance: 262.7
click at [578, 77] on div "Creditor * BRONSON SOUTH HAVEN HOSPITAL 955 Bailey Ave South Haven State AL AK …" at bounding box center [700, 218] width 776 height 304
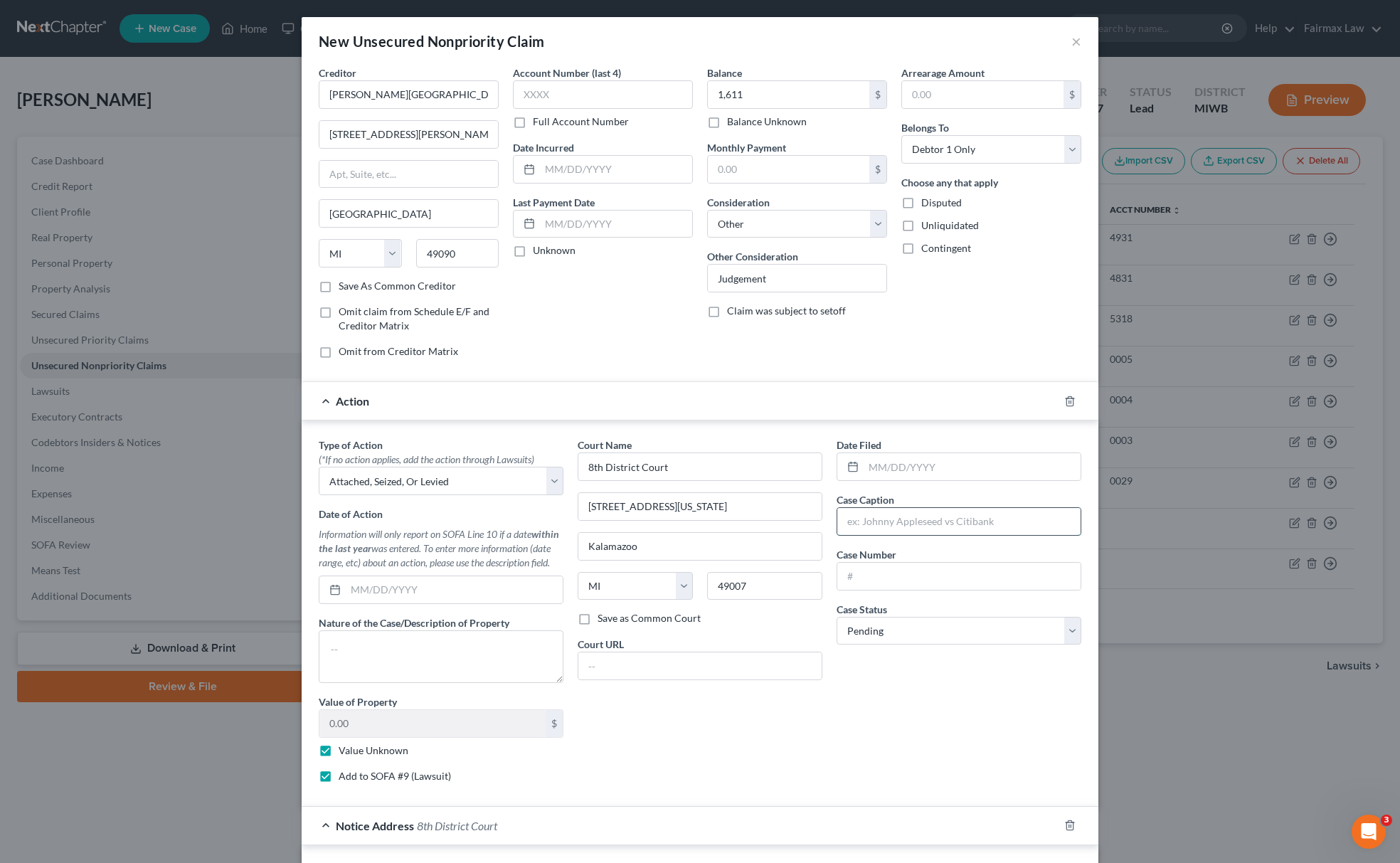
click at [891, 530] on input "text" at bounding box center [959, 522] width 243 height 27
paste input "BRONSON SOUTH HAVEN HOSPITAL"
type input "BRONSON SOUTH HAVEN HOSPITAL vs. Felicia Whitfield"
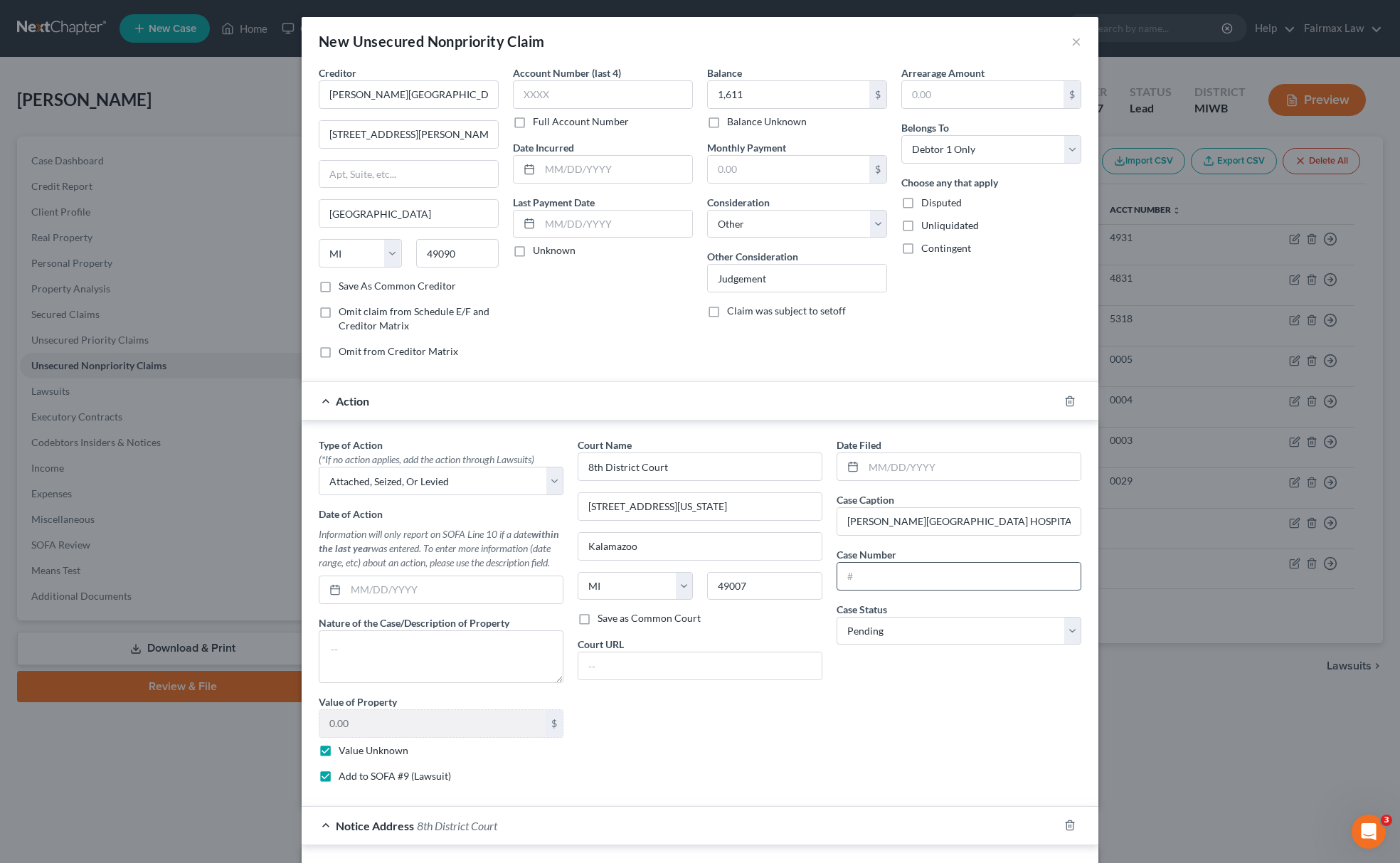
click at [1017, 568] on input "text" at bounding box center [959, 576] width 243 height 27
paste input "1806833GC"
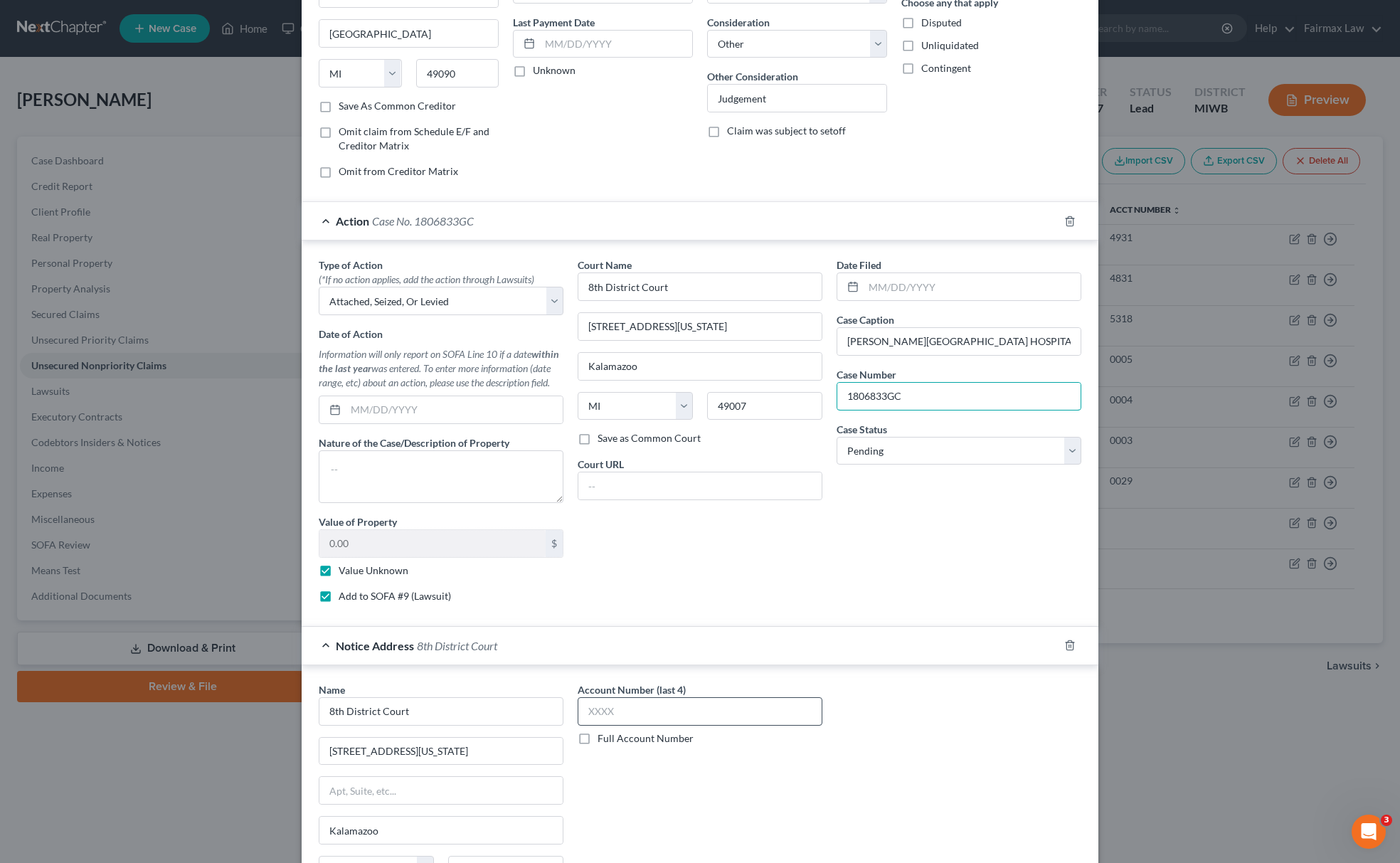
scroll to position [336, 0]
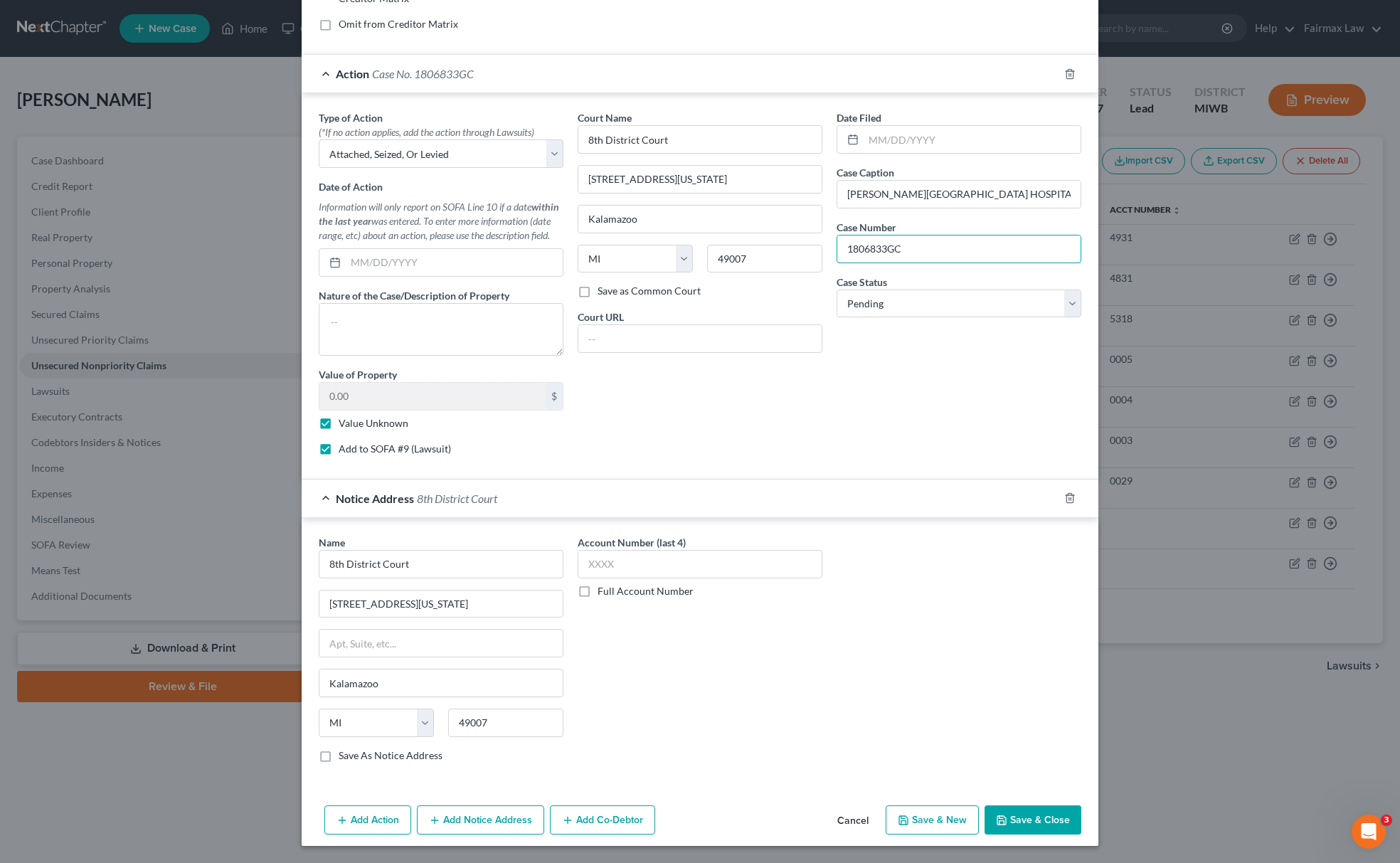
type input "1806833GC"
click at [928, 807] on button "Save & New" at bounding box center [932, 820] width 93 height 30
select select "0"
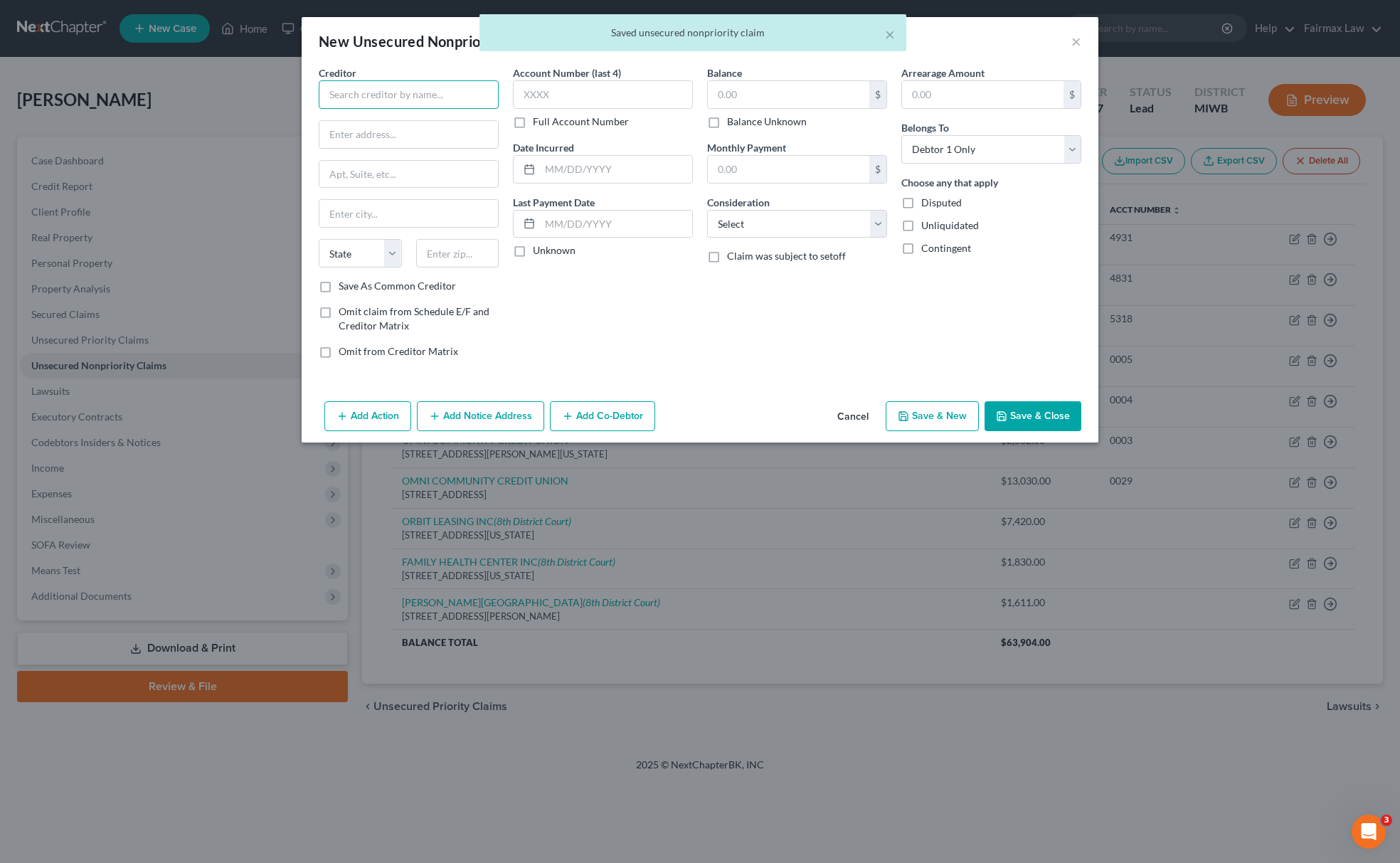
click at [442, 106] on input "text" at bounding box center [409, 94] width 180 height 28
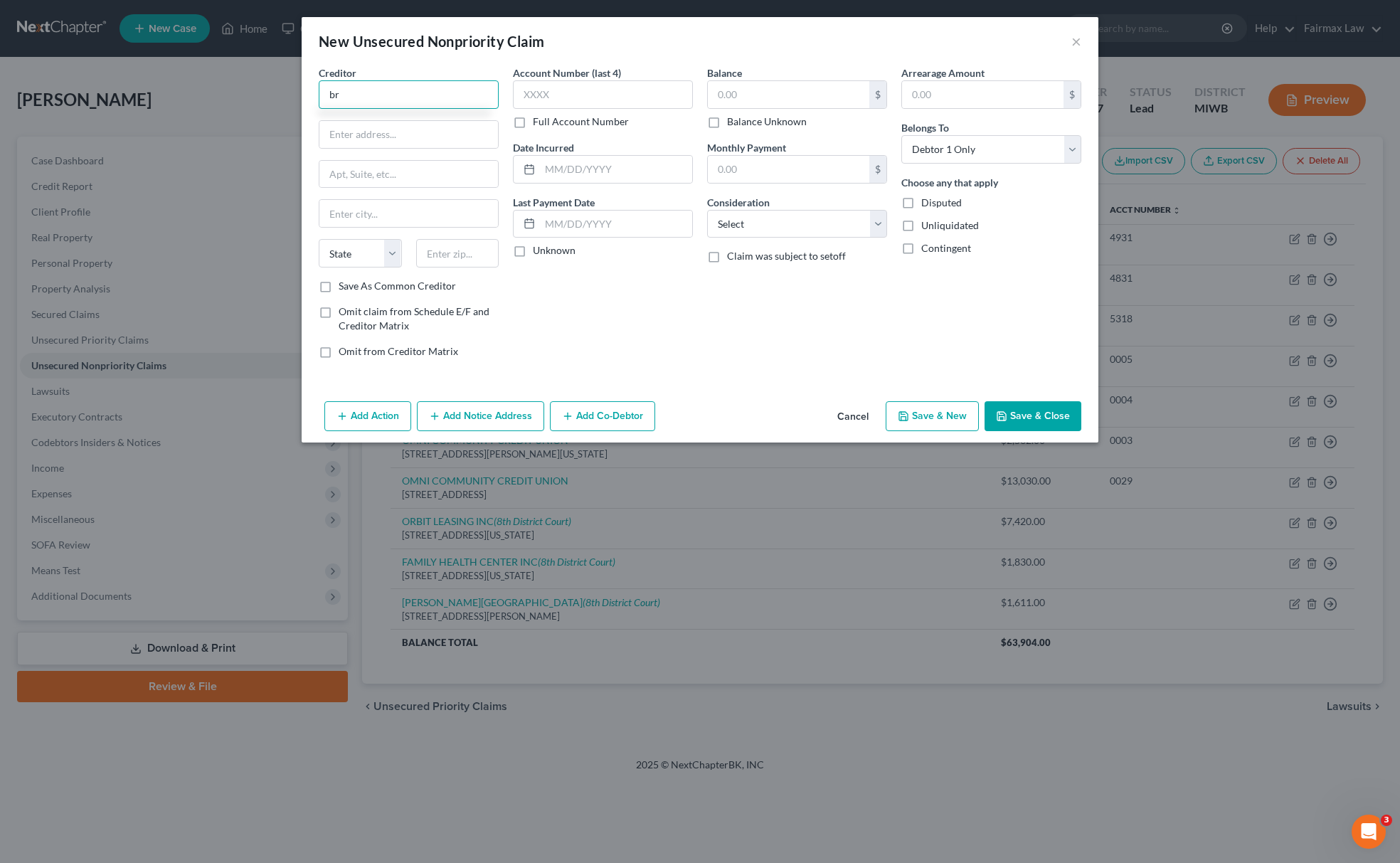
type input "b"
click at [436, 89] on input "BRONDON METHODIST HOSPITAL" at bounding box center [409, 94] width 180 height 28
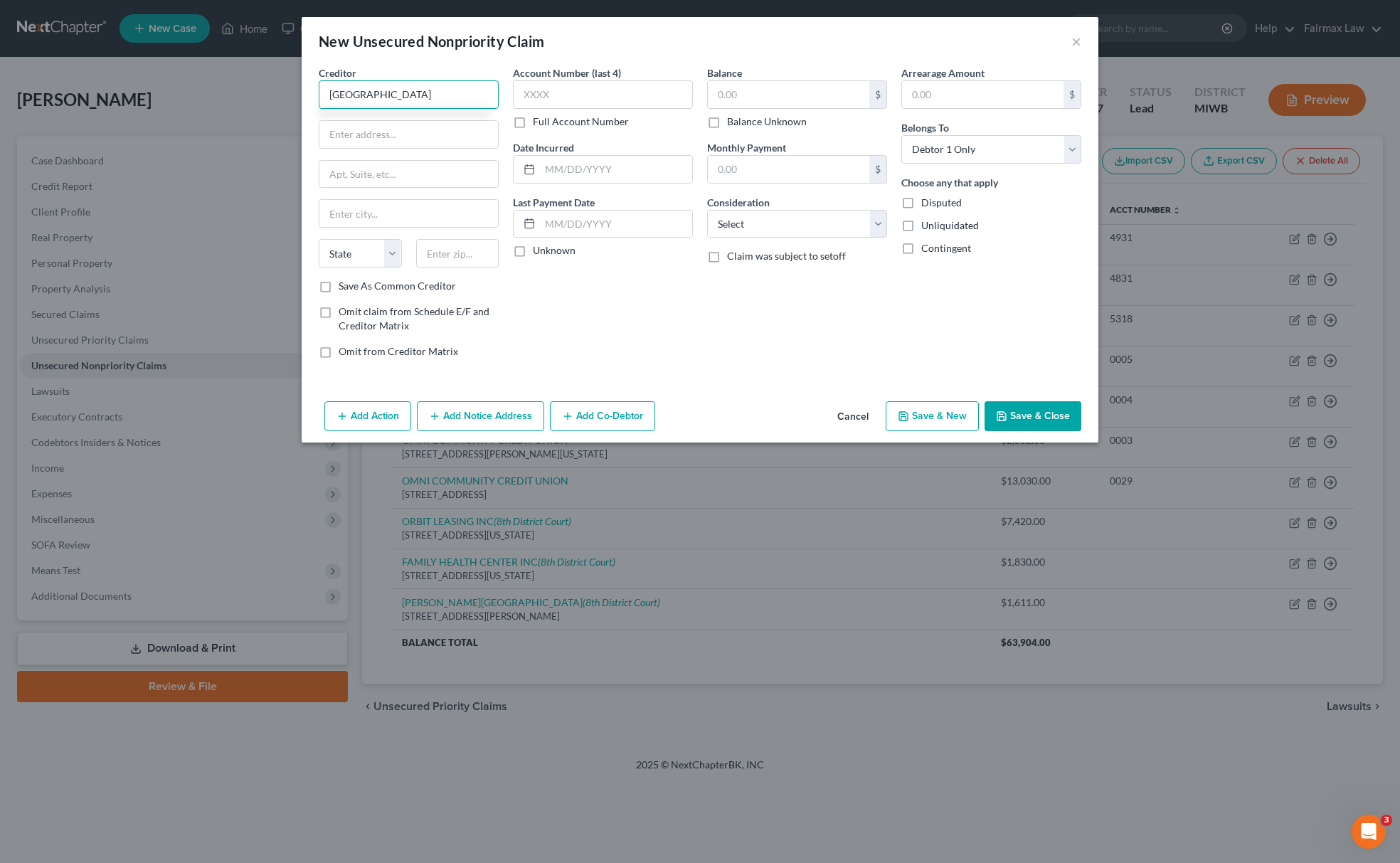
type input "BRONDON METHODIST HOSPITAL"
click at [431, 126] on input "text" at bounding box center [409, 135] width 178 height 27
paste input "601 John St, Kalamazoo, MI 49007"
drag, startPoint x: 455, startPoint y: 122, endPoint x: 475, endPoint y: 122, distance: 20.0
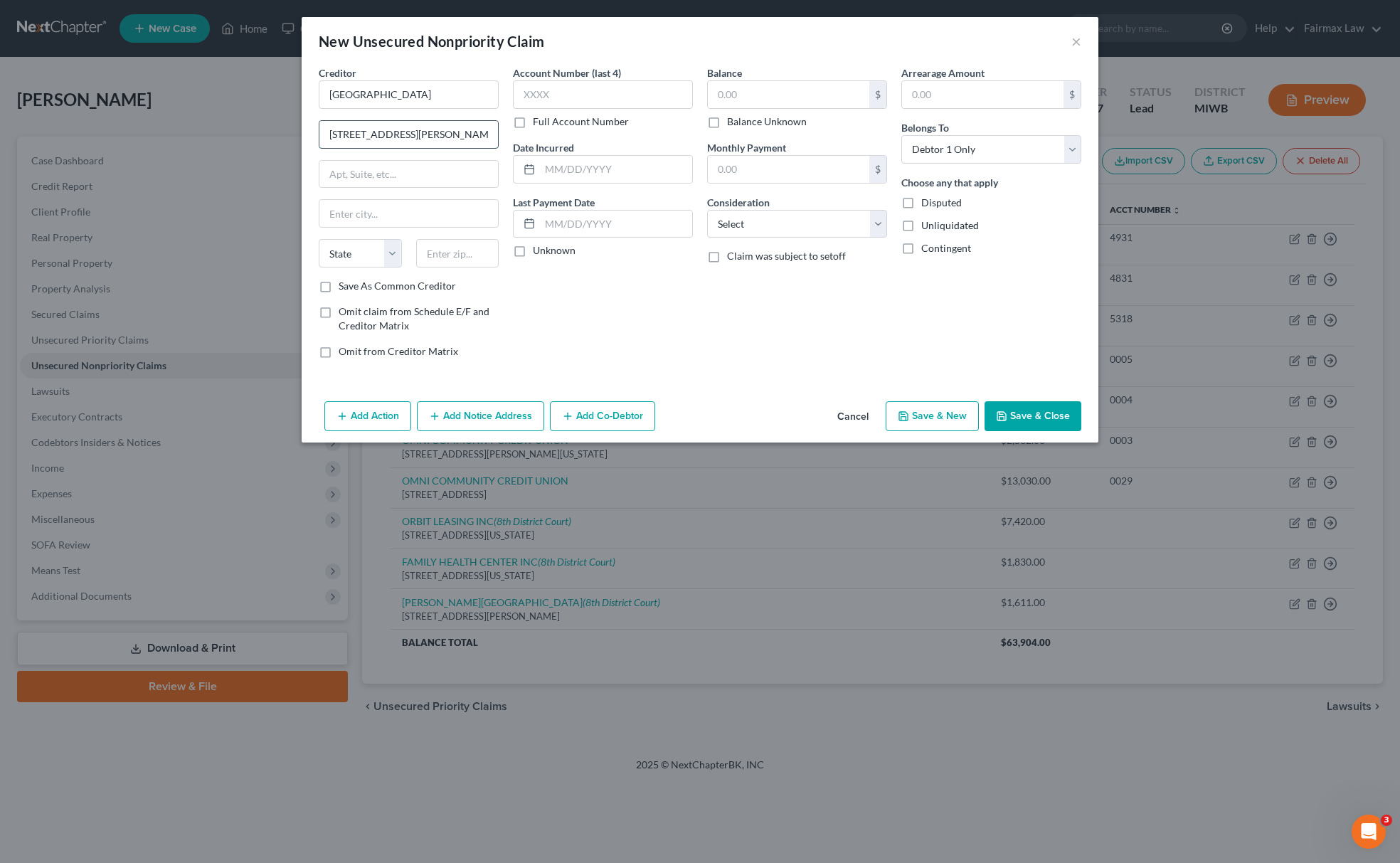
click at [475, 122] on input "601 John St, Kalamazoo, MI 49007" at bounding box center [409, 135] width 178 height 27
drag, startPoint x: 451, startPoint y: 131, endPoint x: 494, endPoint y: 135, distance: 43.2
click at [494, 135] on input "601 John St, Kalamazoo, MI 49007" at bounding box center [409, 135] width 178 height 27
type input "601 John St, Kalamazoo, MI 49007"
click at [441, 259] on input "text" at bounding box center [458, 253] width 83 height 28
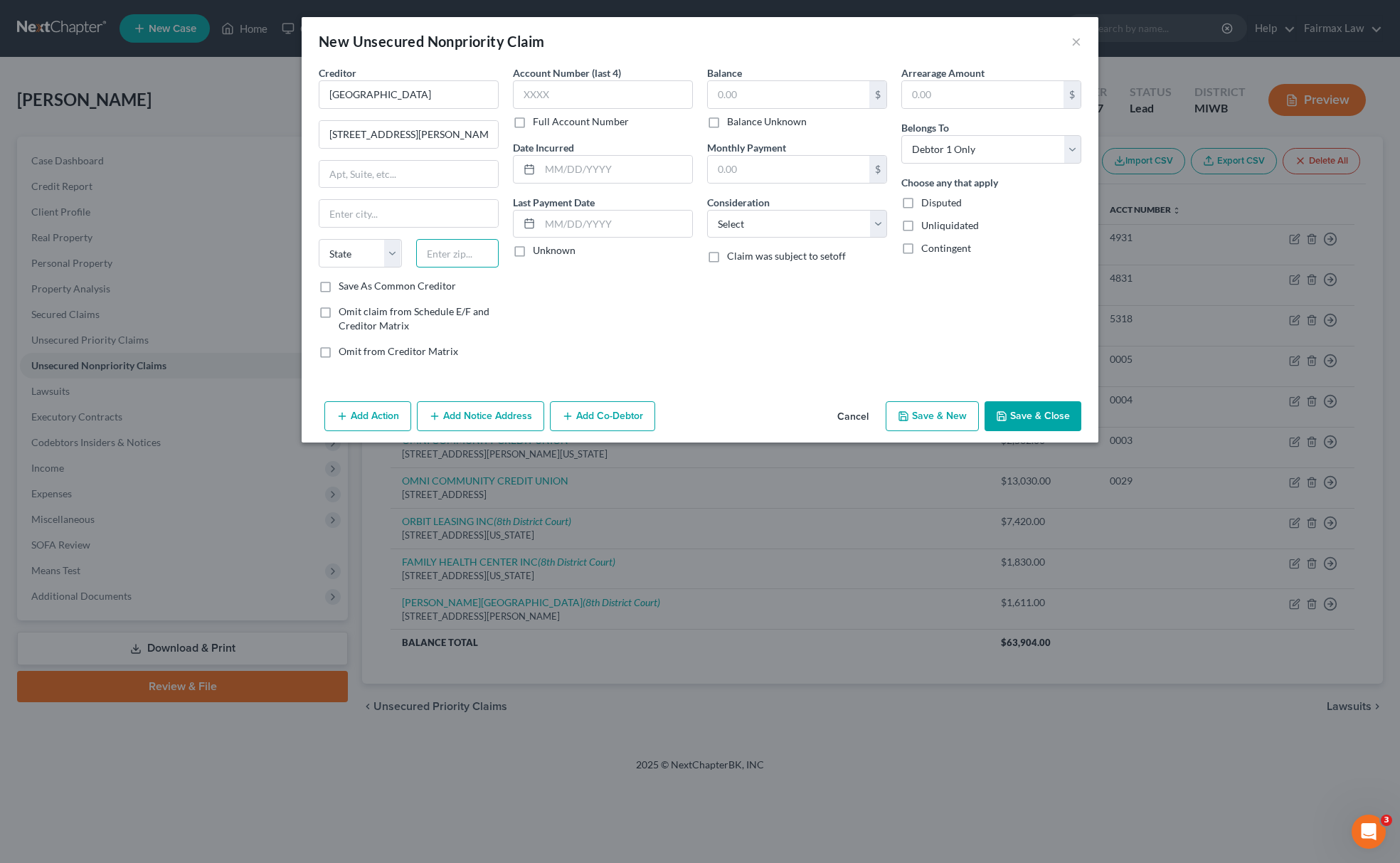
paste input "49007"
type input "49007"
click at [351, 267] on select "State AL AK AR AZ CA CO CT DE DC FL GA GU HI ID IL IN IA KS KY LA ME MD MA MI M…" at bounding box center [360, 253] width 83 height 28
type input "Kalamazoo"
select select "23"
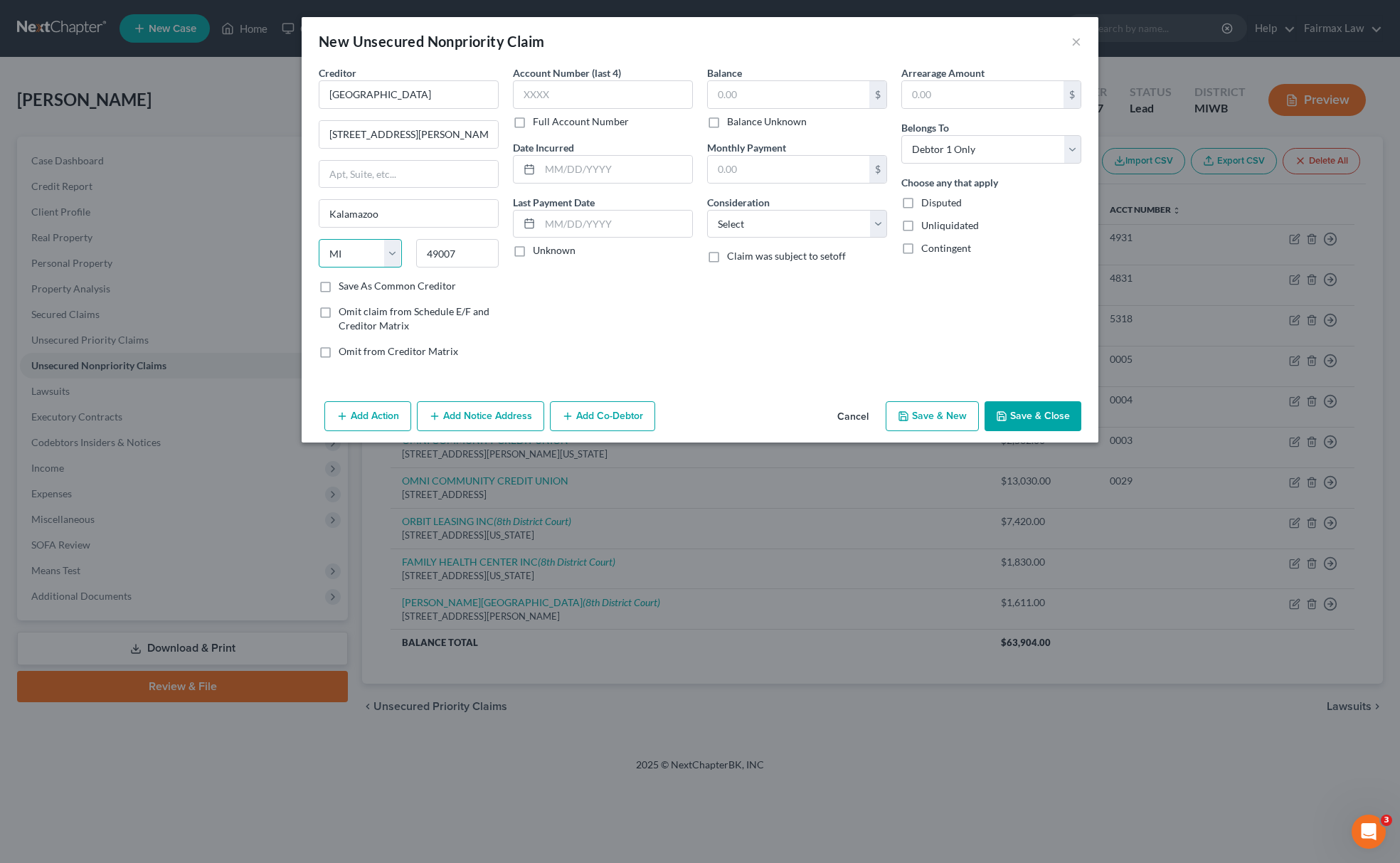
click at [319, 240] on select "State AL AK AR AZ CA CO CT DE DC FL GA GU HI ID IL IN IA KS KY LA ME MD MA MI M…" at bounding box center [360, 253] width 83 height 28
drag, startPoint x: 387, startPoint y: 134, endPoint x: 538, endPoint y: 145, distance: 151.4
click at [536, 145] on div "Creditor * BRONDON METHODIST HOSPITAL 601 John St, Kalamazoo, MI 49007 Kalamazo…" at bounding box center [700, 218] width 776 height 304
type input "601 John St,"
click at [830, 234] on select "Select Cable / Satellite Services Collection Agency Credit Card Debt Debt Couns…" at bounding box center [797, 224] width 180 height 28
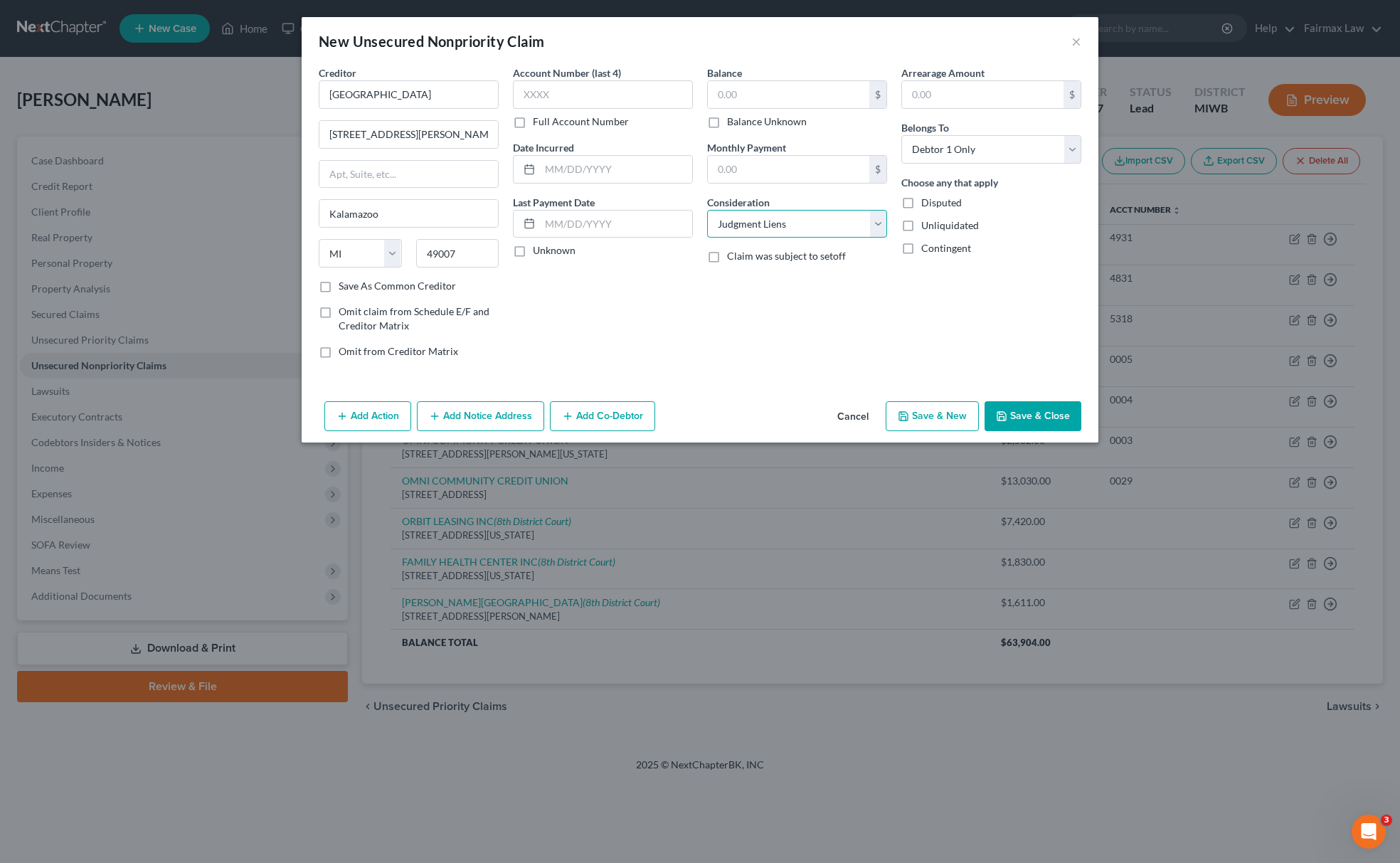
click at [707, 210] on select "Select Cable / Satellite Services Collection Agency Credit Card Debt Debt Couns…" at bounding box center [797, 224] width 180 height 28
click at [796, 228] on select "Select Cable / Satellite Services Collection Agency Credit Card Debt Debt Couns…" at bounding box center [797, 224] width 180 height 28
select select "14"
click at [707, 210] on select "Select Cable / Satellite Services Collection Agency Credit Card Debt Debt Couns…" at bounding box center [797, 224] width 180 height 28
click at [764, 286] on input "text" at bounding box center [797, 278] width 178 height 27
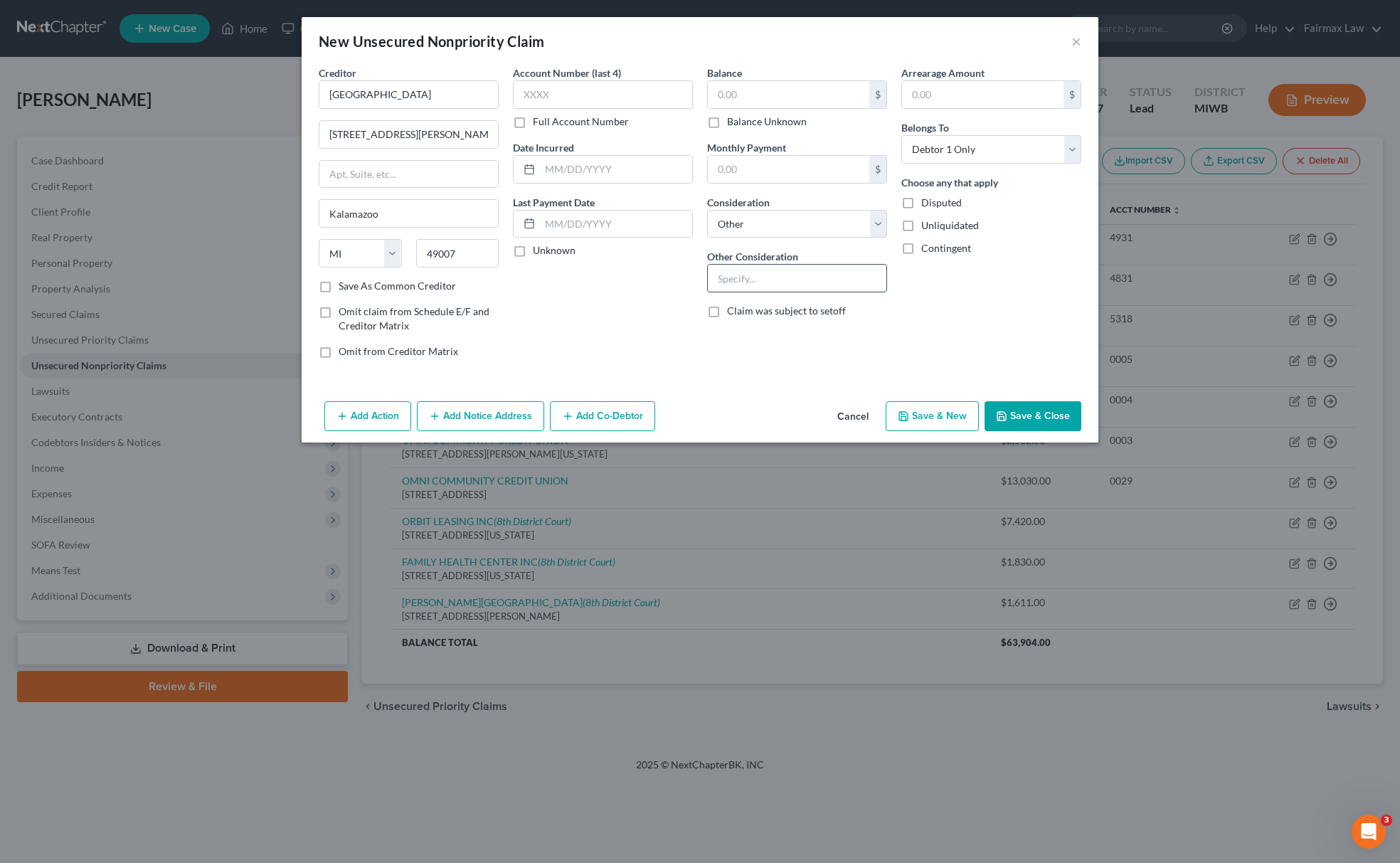
type input "j"
type input "Judgement"
click at [776, 85] on input "text" at bounding box center [788, 95] width 162 height 27
paste input "1783"
type input "1,783"
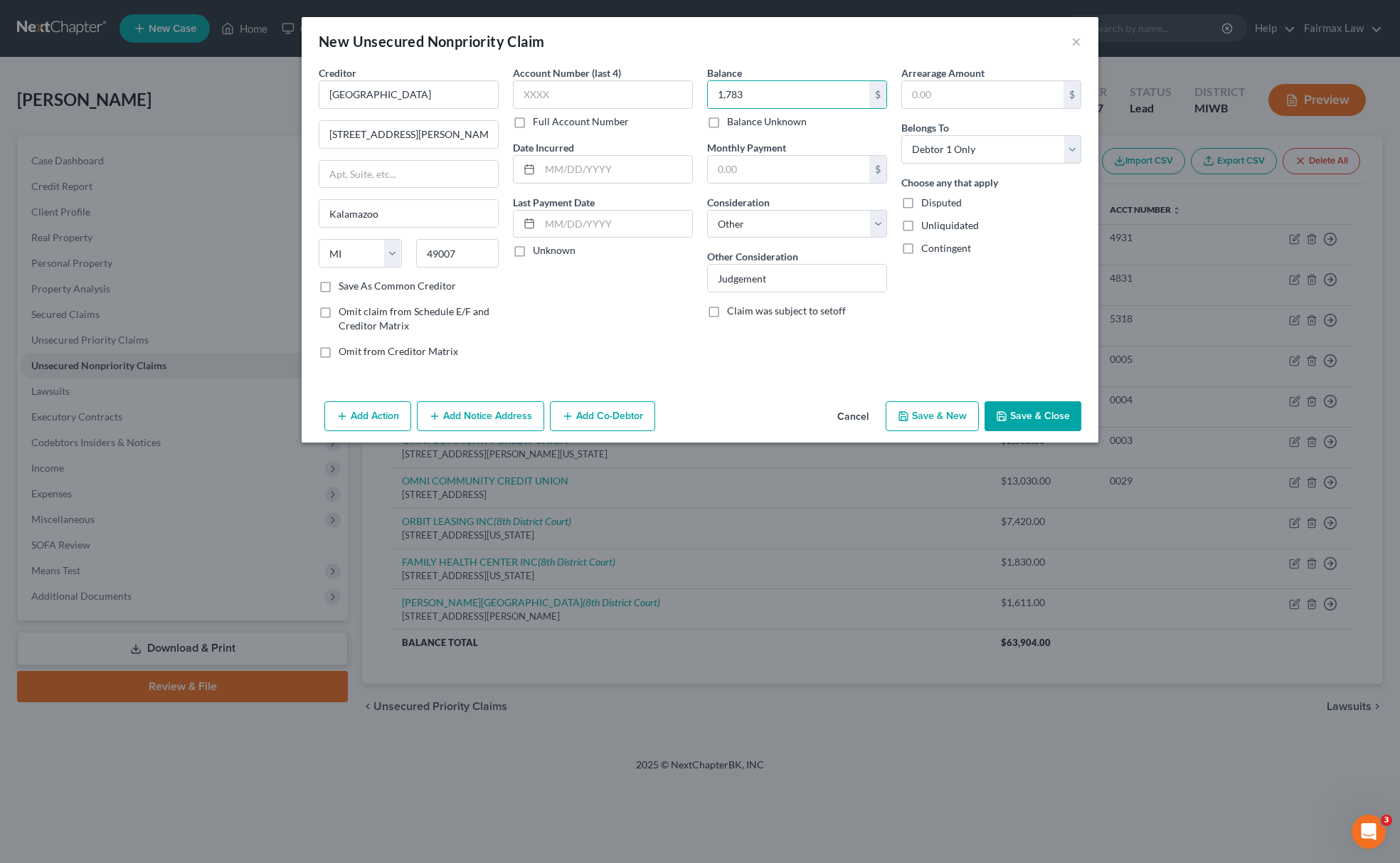
click at [367, 414] on button "Add Action" at bounding box center [368, 416] width 87 height 30
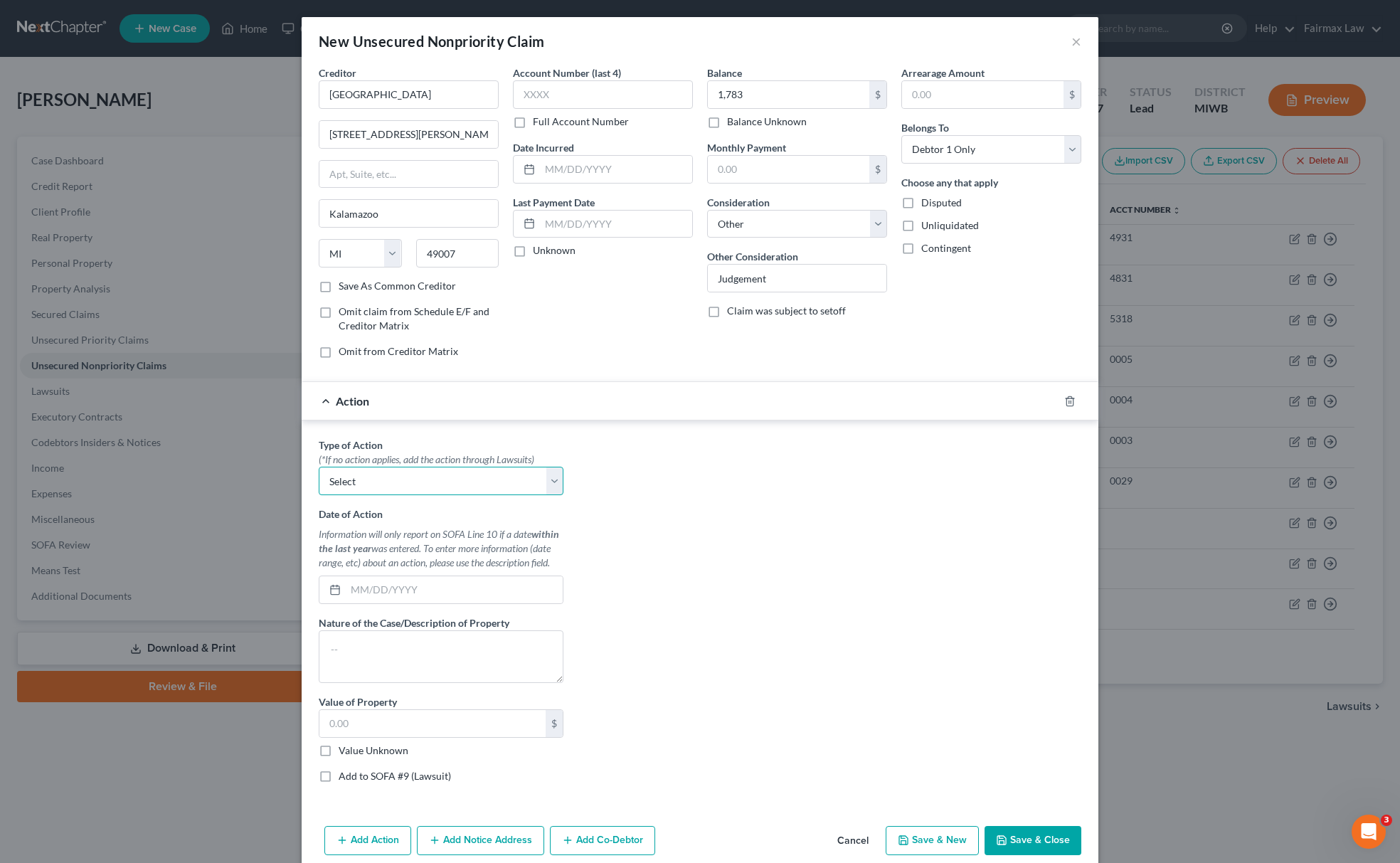
click at [390, 484] on select "Select Repossession Garnishment Foreclosure Personal Injury Attached, Seized, O…" at bounding box center [441, 480] width 245 height 28
select select "4"
click at [319, 470] on select "Select Repossession Garnishment Foreclosure Personal Injury Attached, Seized, O…" at bounding box center [441, 480] width 245 height 28
click at [339, 755] on label "Value Unknown" at bounding box center [374, 751] width 70 height 15
click at [345, 753] on input "Value Unknown" at bounding box center [350, 749] width 10 height 10
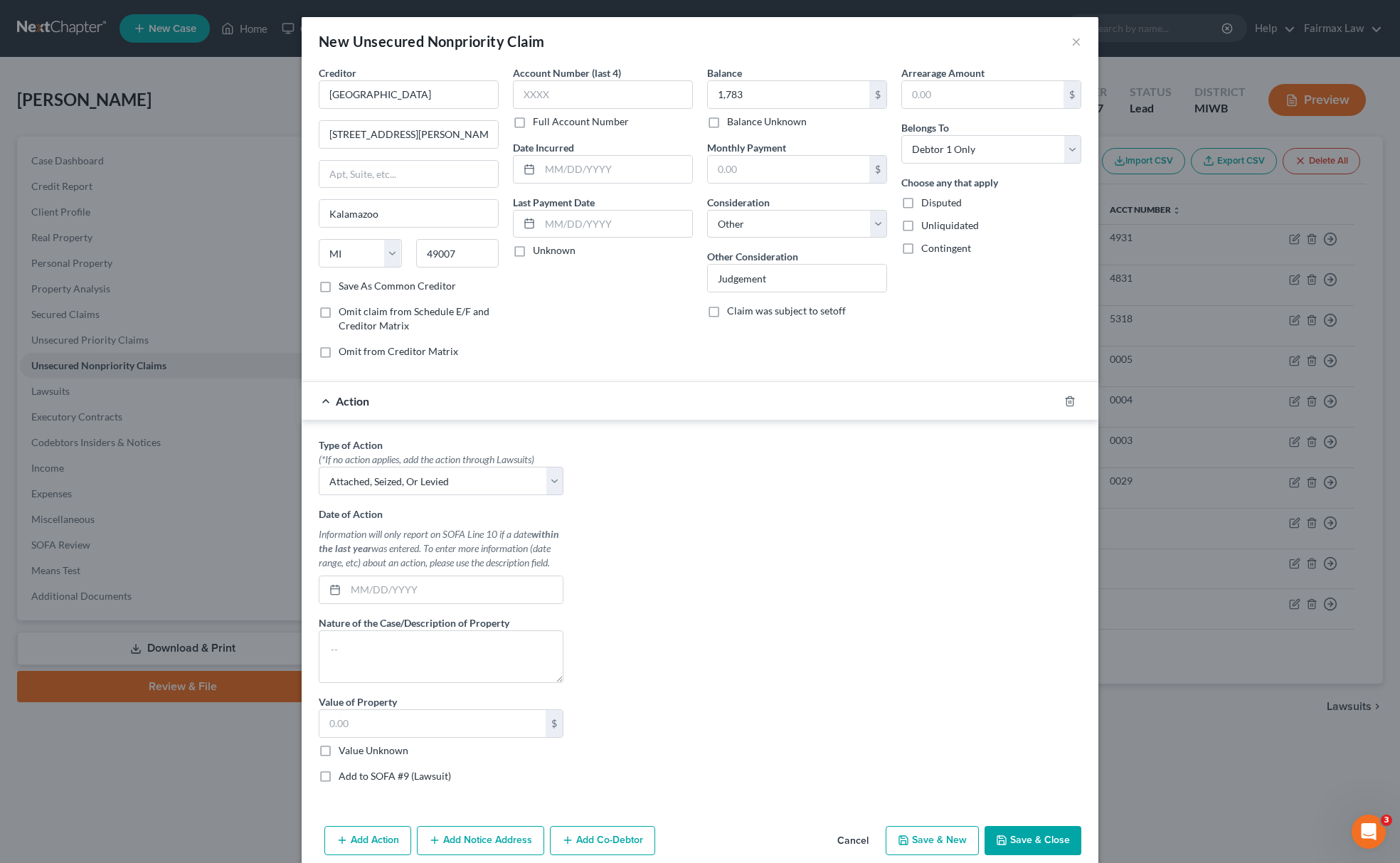
checkbox input "true"
type input "0.00"
click at [321, 792] on div "Type of Action * (*If no action applies, add the action through Lawsuits) Selec…" at bounding box center [441, 616] width 259 height 356
click at [339, 784] on label "Add to SOFA #9 (Lawsuit)" at bounding box center [395, 776] width 112 height 15
click at [345, 779] on input "Add to SOFA #9 (Lawsuit)" at bounding box center [350, 774] width 10 height 10
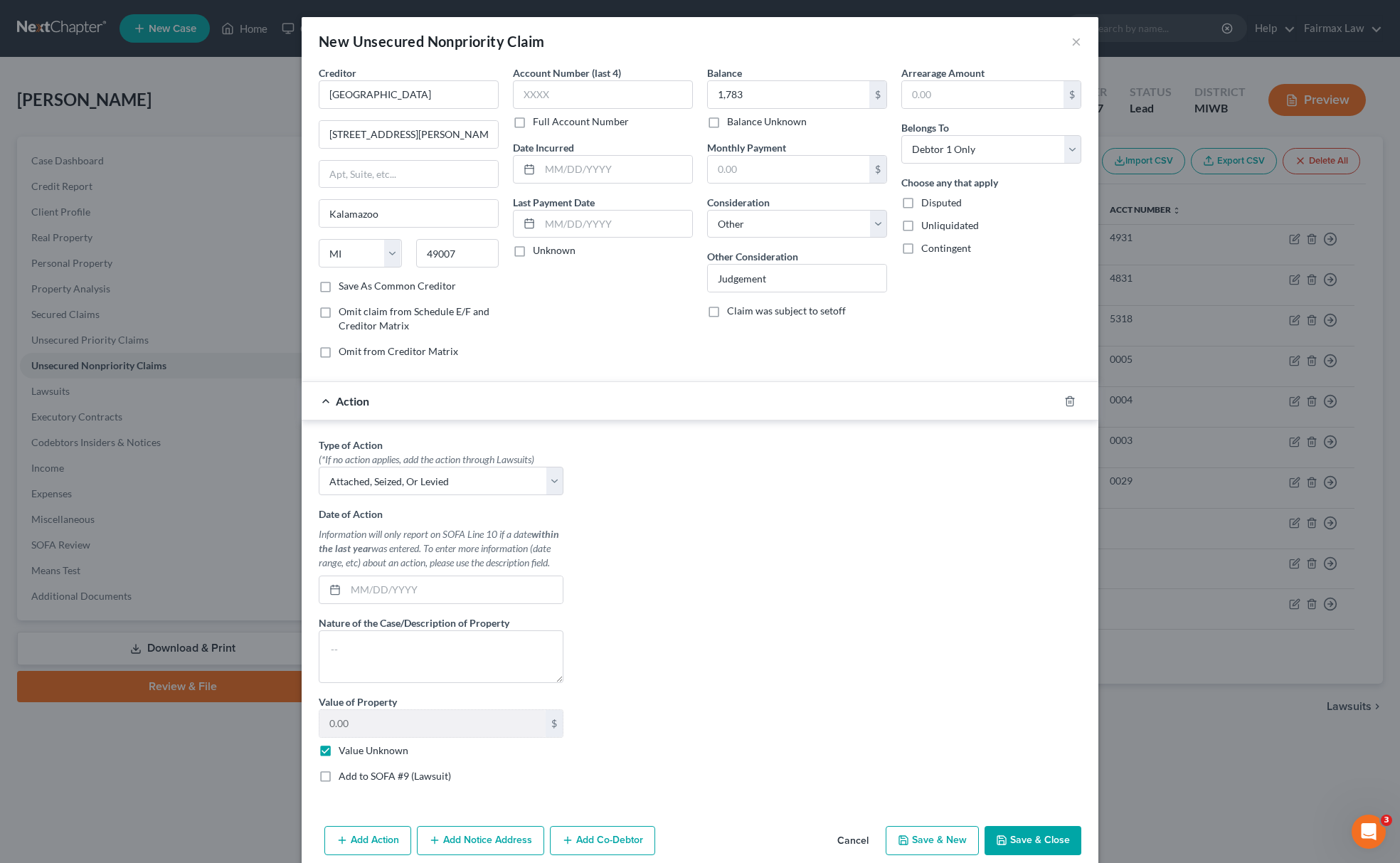
checkbox input "true"
select select "0"
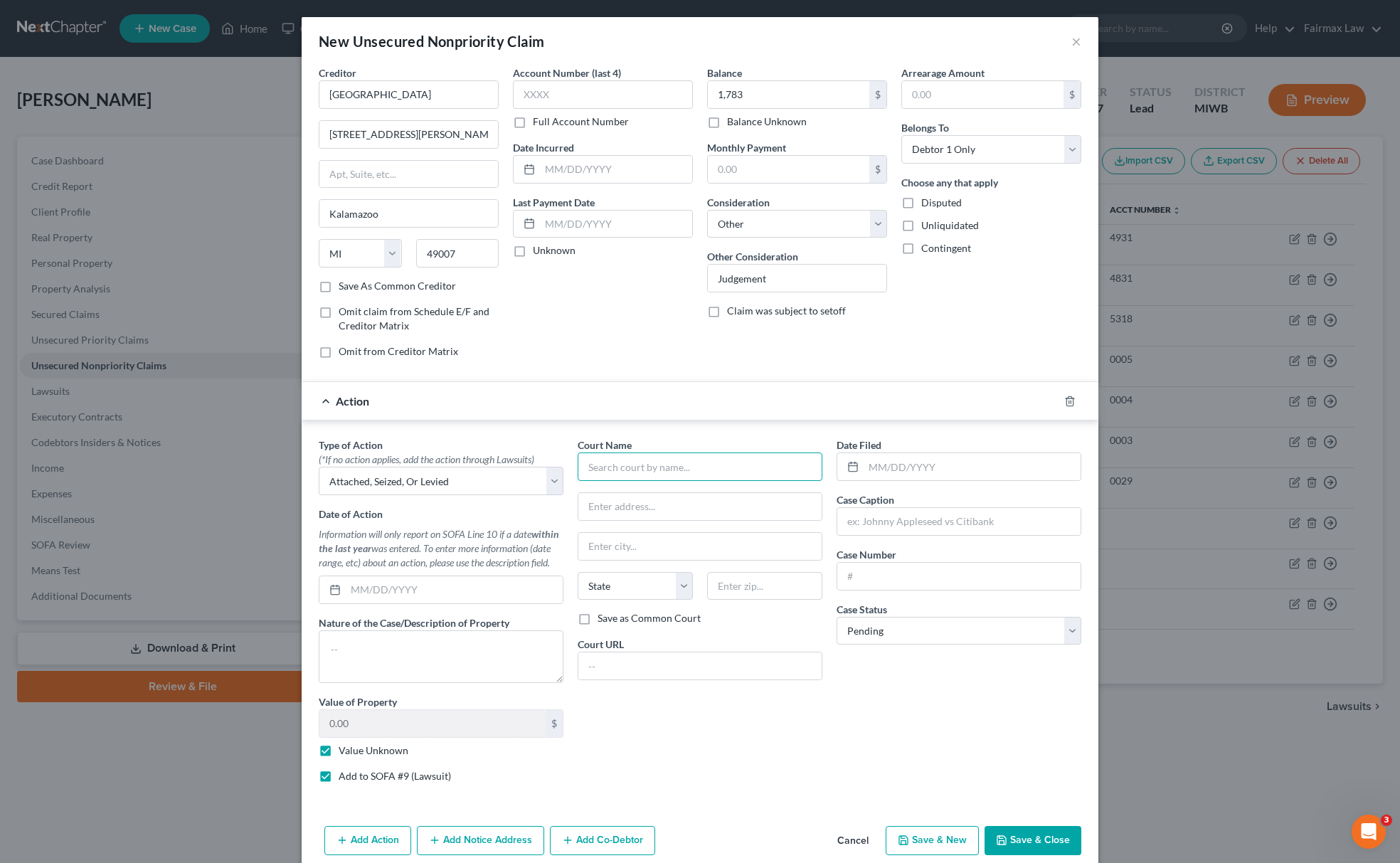
click at [667, 462] on input "text" at bounding box center [700, 466] width 245 height 28
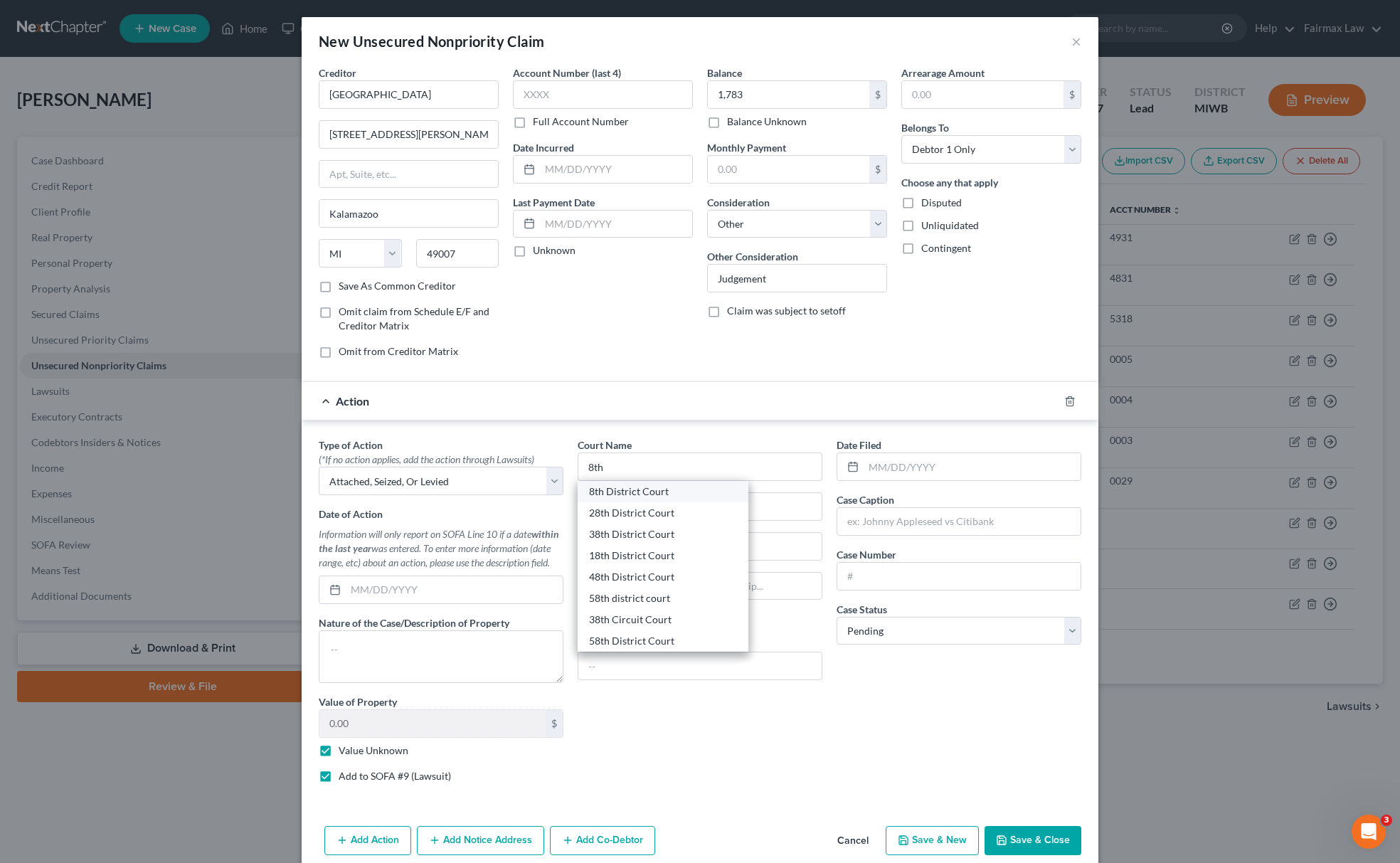
click at [627, 485] on div "8th District Court" at bounding box center [663, 492] width 170 height 21
type input "8th District Court"
type input "227 W Michigan Ave"
type input "Kalamazoo"
select select "23"
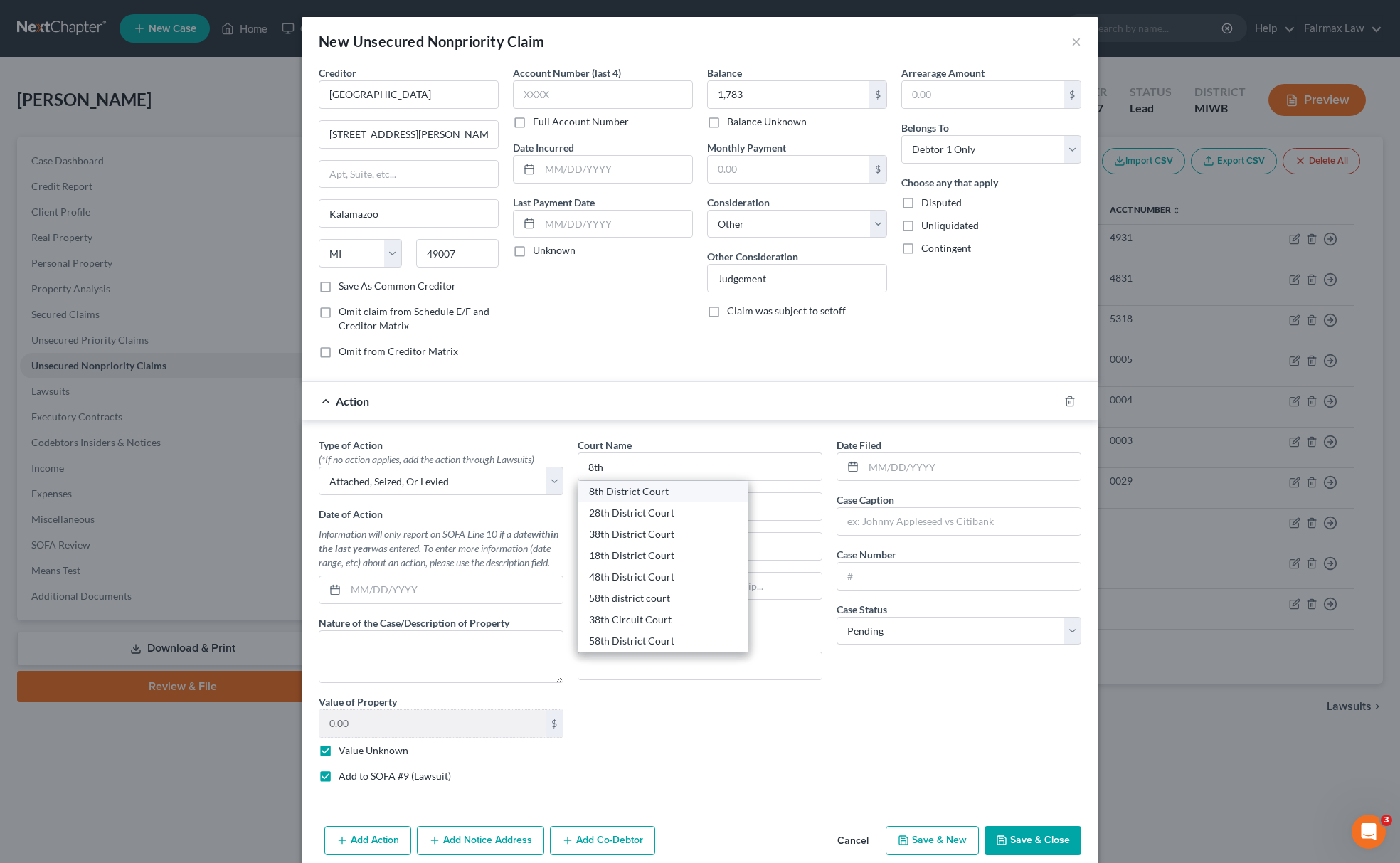
type input "49007"
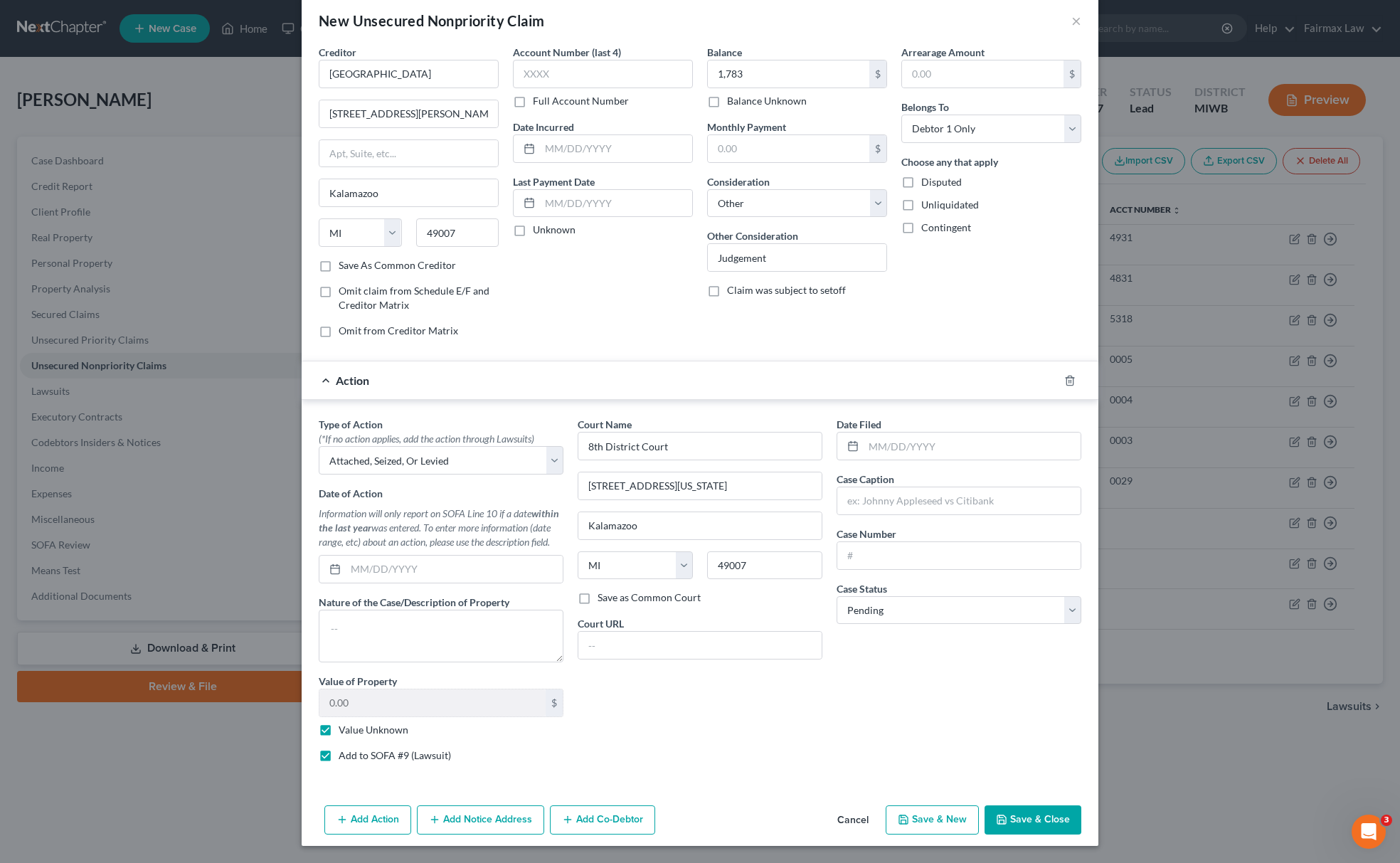
click at [491, 822] on button "Add Notice Address" at bounding box center [481, 820] width 128 height 30
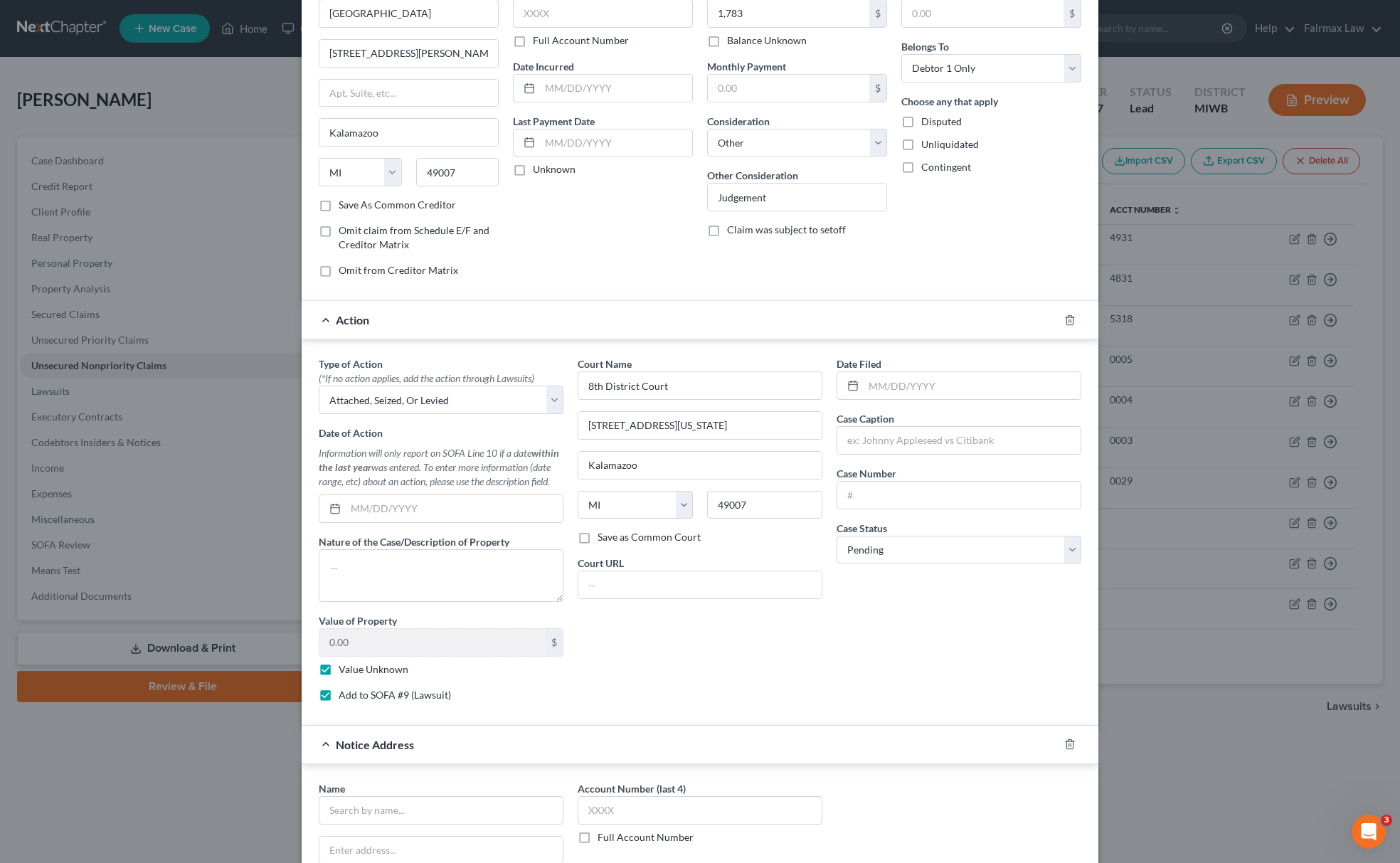
scroll to position [336, 0]
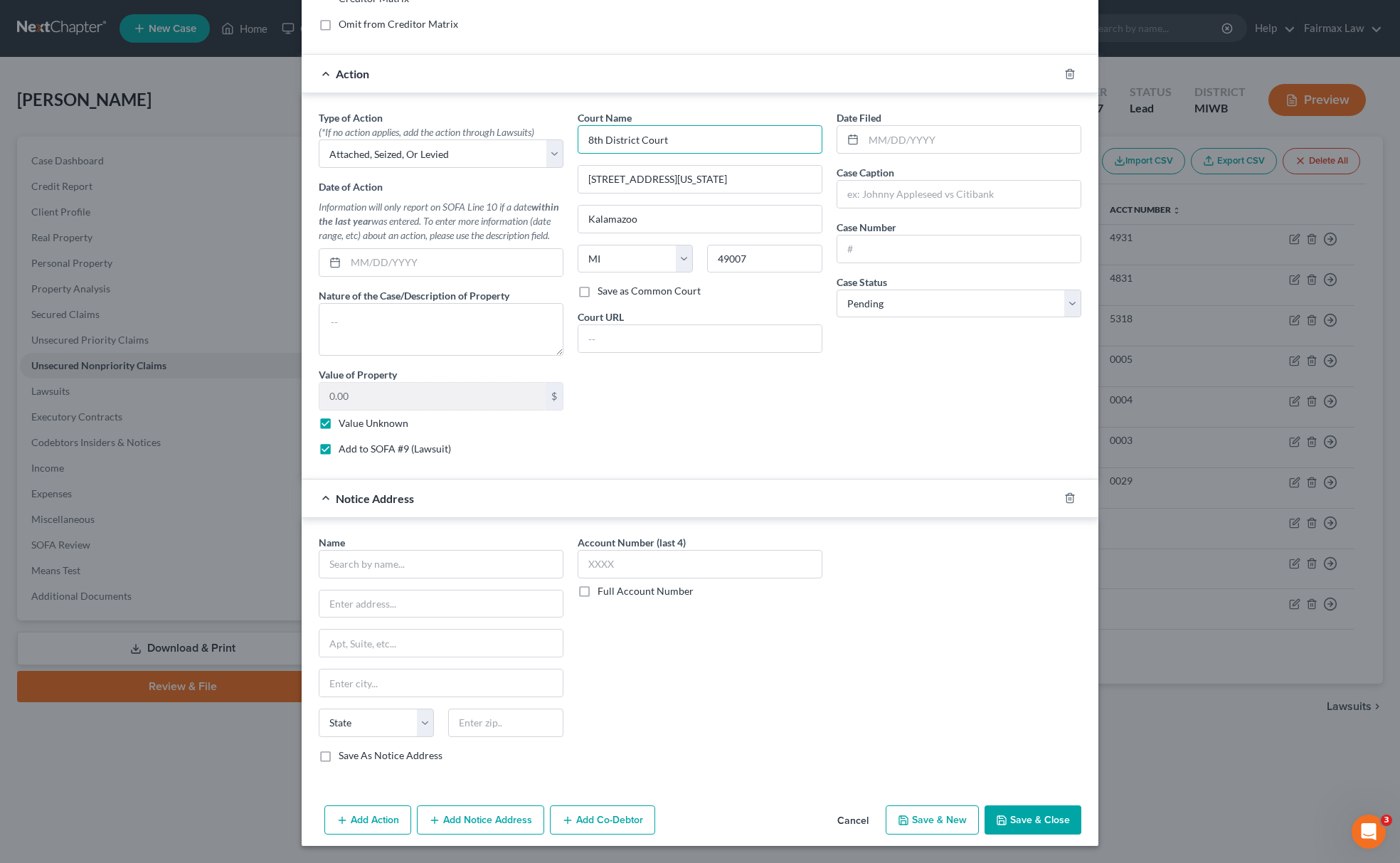
drag, startPoint x: 704, startPoint y: 135, endPoint x: 202, endPoint y: 210, distance: 507.6
click at [251, 195] on div "New Unsecured Nonpriority Claim × Creditor * BRONDON METHODIST HOSPITAL 601 Joh…" at bounding box center [700, 431] width 1400 height 863
click at [376, 578] on div "Name * State AL AK AR AZ CA CO CT DE DC FL GA GU HI ID IL IN IA KS KY LA ME MD …" at bounding box center [441, 649] width 245 height 228
click at [381, 562] on input "text" at bounding box center [441, 564] width 245 height 28
paste input "8th District Court"
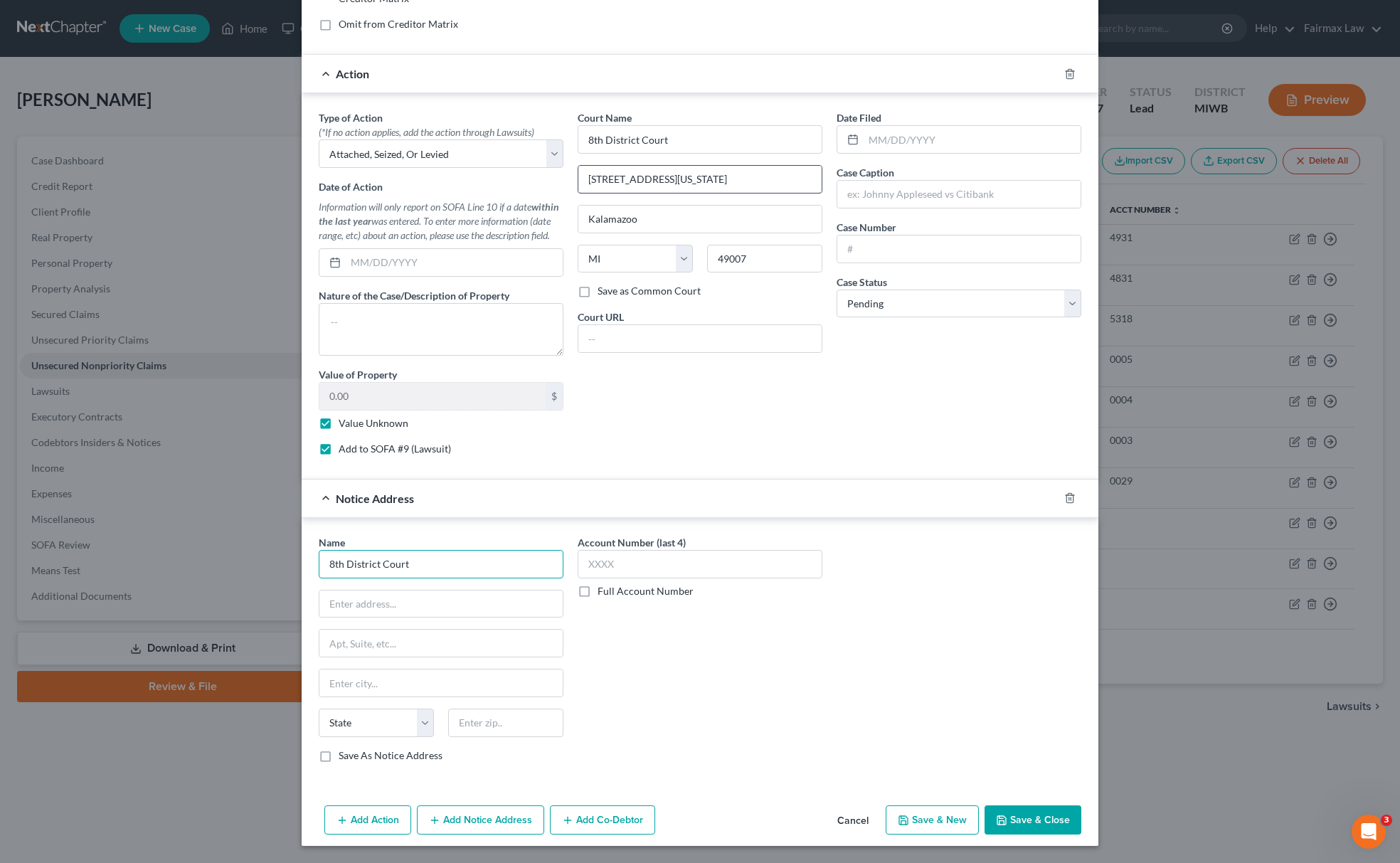
type input "8th District Court"
drag, startPoint x: 710, startPoint y: 179, endPoint x: 167, endPoint y: 291, distance: 554.4
click at [192, 258] on div "New Unsecured Nonpriority Claim × Creditor * BRONDON METHODIST HOSPITAL 601 Joh…" at bounding box center [700, 431] width 1400 height 863
click at [374, 597] on input "text" at bounding box center [441, 604] width 243 height 27
paste input "227 W Michigan Ave"
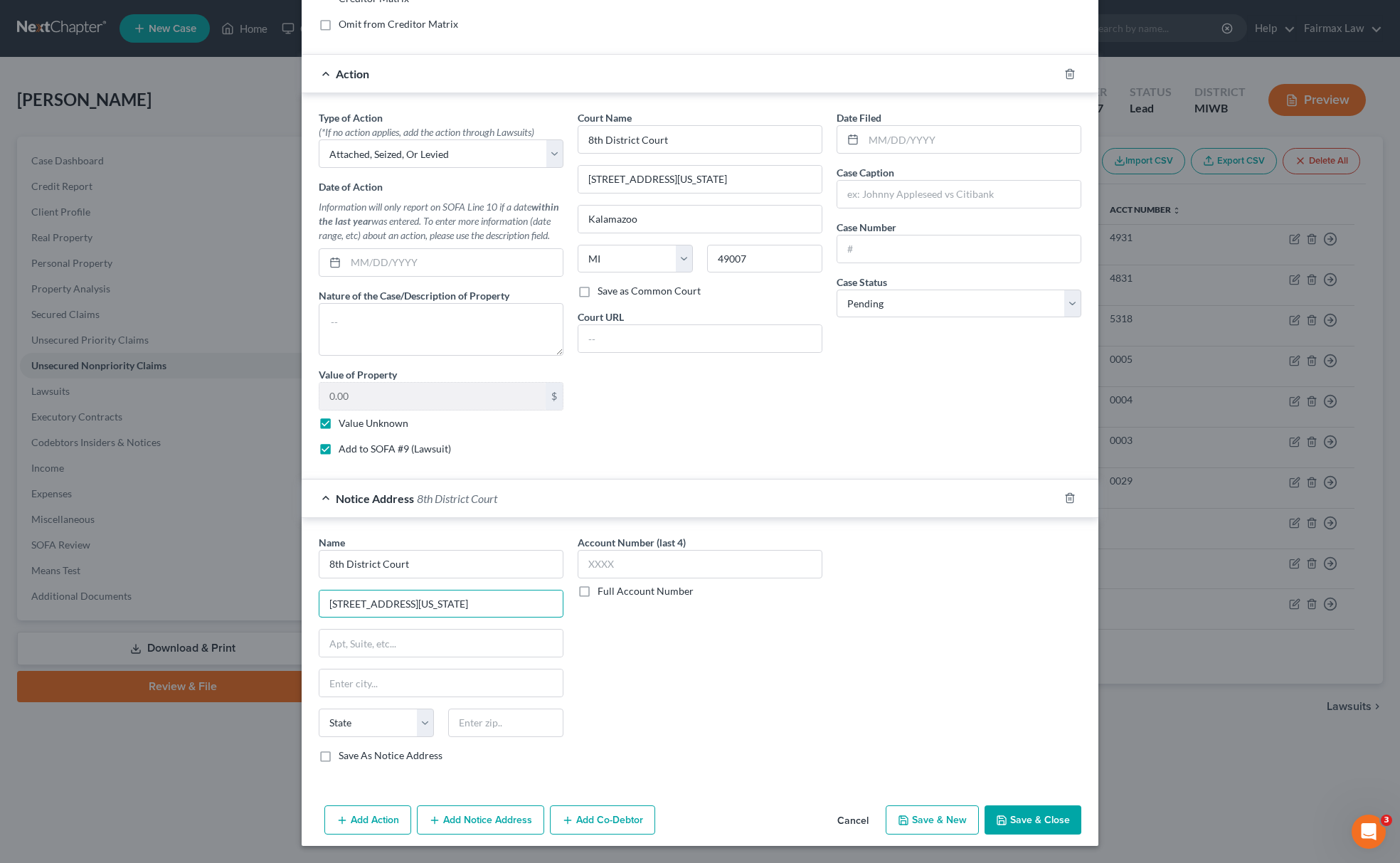
type input "227 W Michigan Ave"
drag, startPoint x: 578, startPoint y: 230, endPoint x: 312, endPoint y: 364, distance: 297.8
click at [322, 288] on div "Type of Action * (*If no action applies, add the action through Lawsuits) Selec…" at bounding box center [700, 289] width 776 height 356
click at [428, 683] on input "text" at bounding box center [441, 683] width 243 height 27
paste input "Kalamazoo"
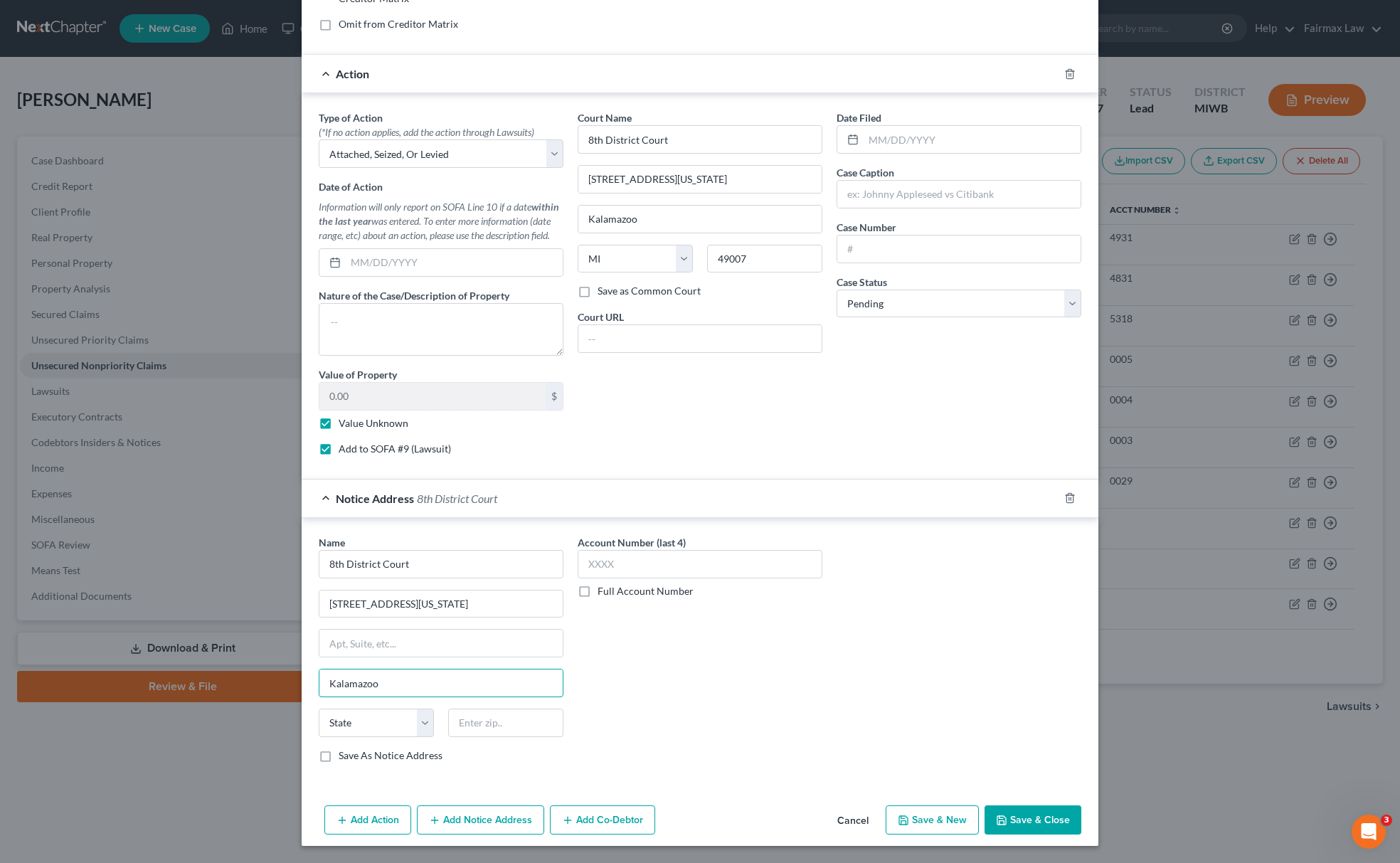
type input "Kalamazoo"
click at [357, 739] on div "State AL AK AR AZ CA CO CT DE DC FL GA GU HI ID IL IN IA KS KY LA ME MD MA MI M…" at bounding box center [441, 728] width 259 height 40
click at [370, 726] on select "State AL AK AR AZ CA CO CT DE DC FL GA GU HI ID IL IN IA KS KY LA ME MD MA MI M…" at bounding box center [376, 723] width 115 height 28
select select "23"
click at [319, 709] on select "State AL AK AR AZ CA CO CT DE DC FL GA GU HI ID IL IN IA KS KY LA ME MD MA MI M…" at bounding box center [376, 723] width 115 height 28
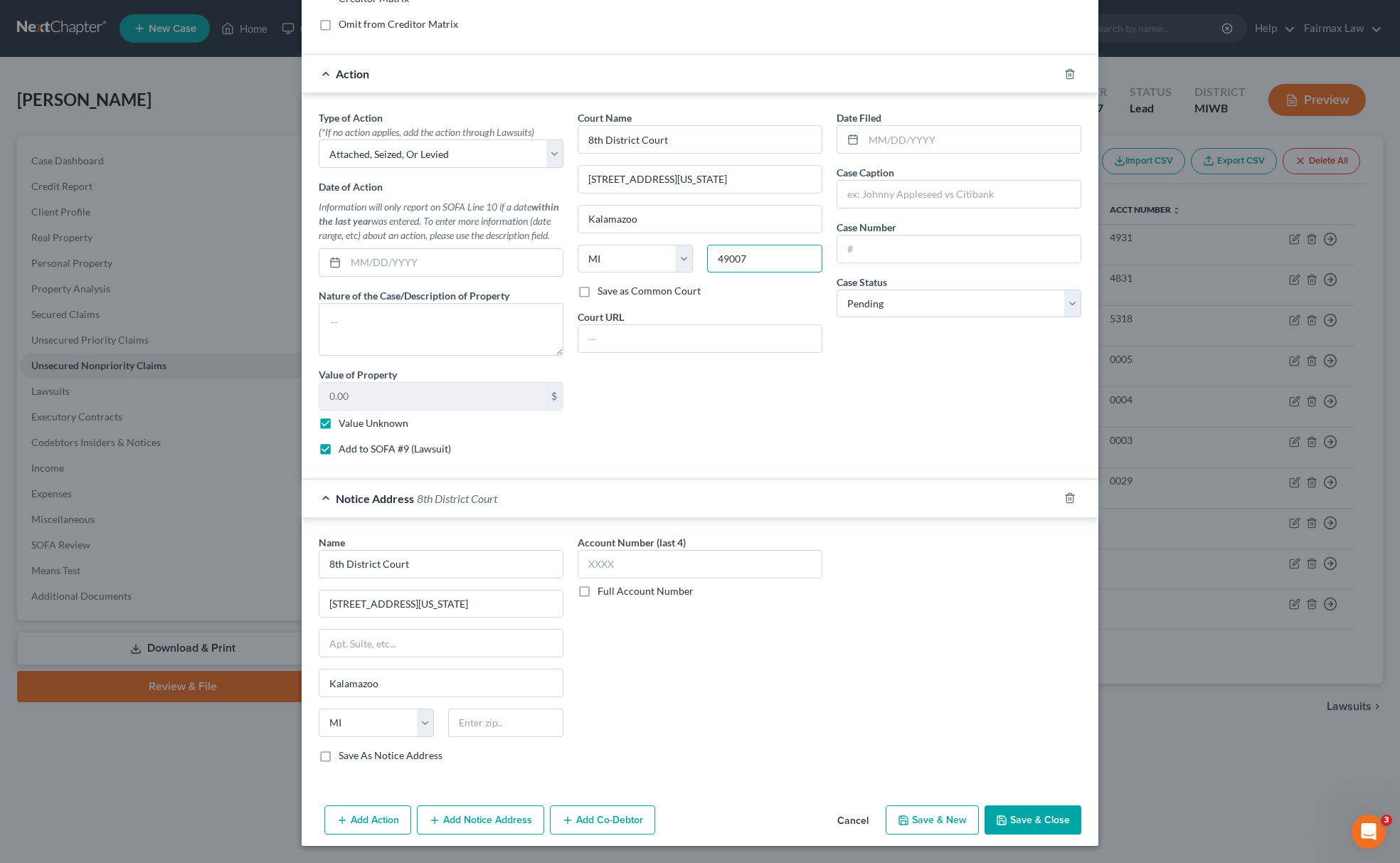
drag, startPoint x: 749, startPoint y: 266, endPoint x: 466, endPoint y: 363, distance: 299.2
click at [473, 351] on div "Type of Action * (*If no action applies, add the action through Lawsuits) Selec…" at bounding box center [700, 289] width 776 height 356
click at [496, 721] on input "text" at bounding box center [505, 723] width 115 height 28
paste input "49007"
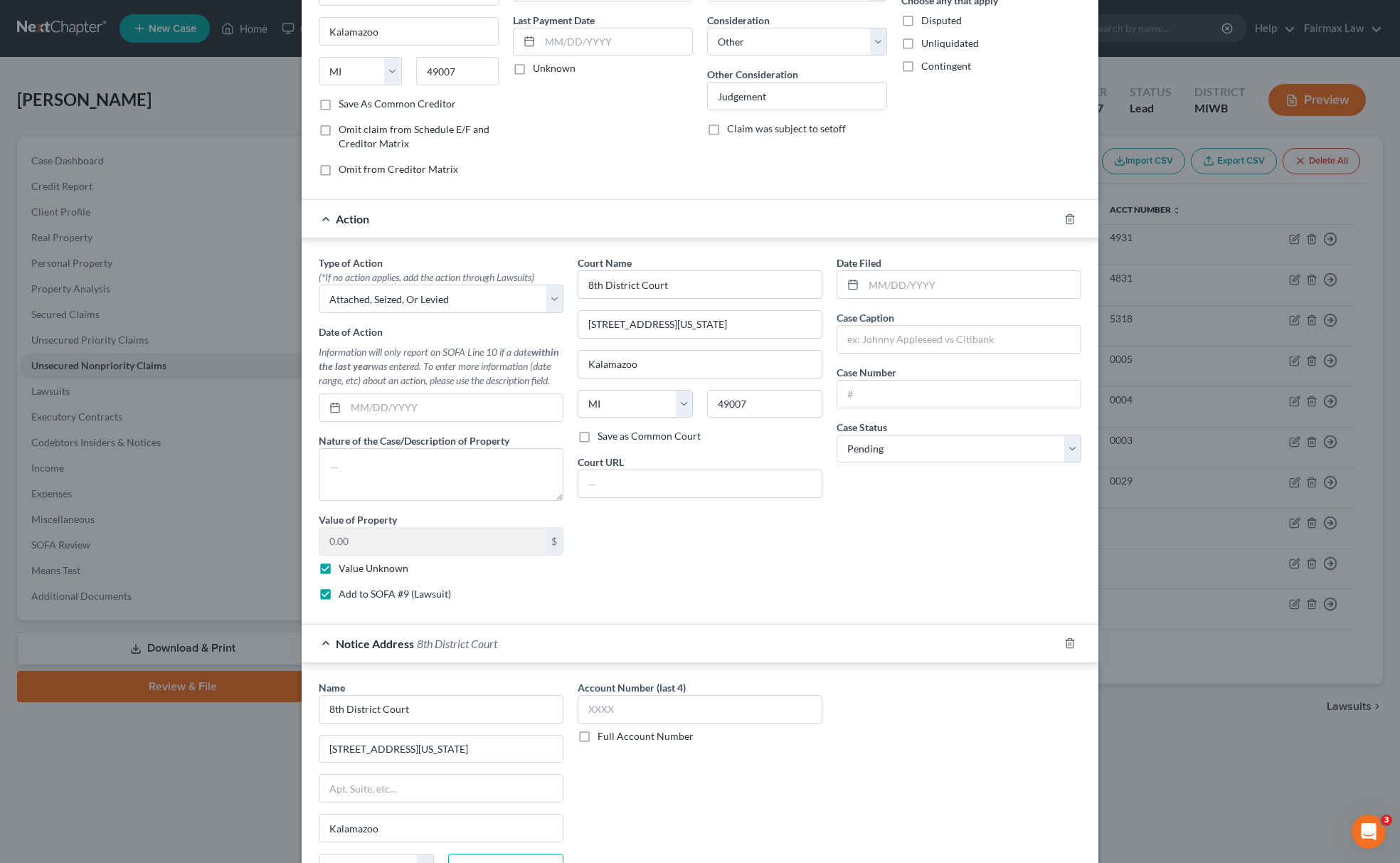
scroll to position [0, 0]
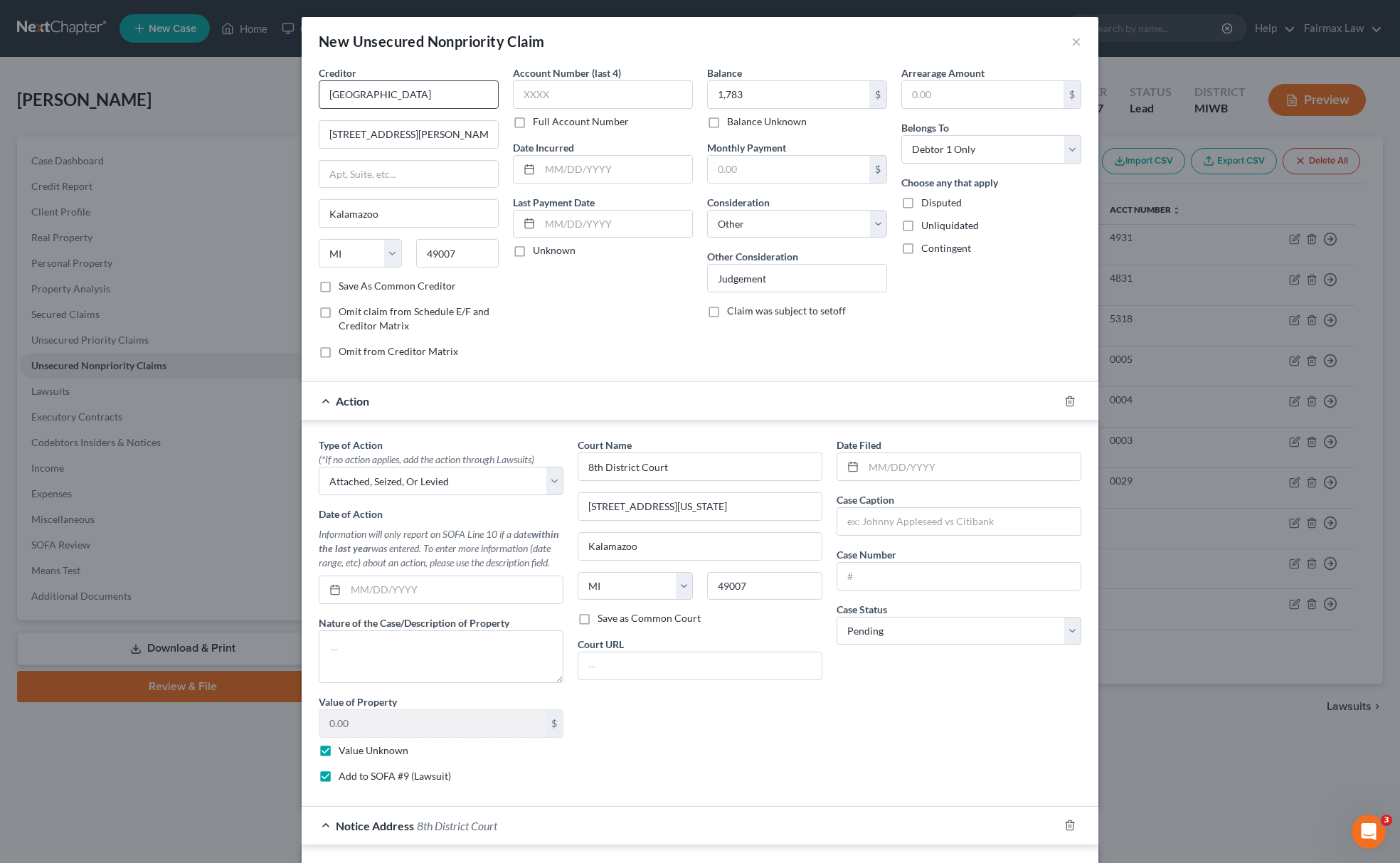
type input "49007"
drag, startPoint x: 320, startPoint y: 89, endPoint x: 576, endPoint y: 80, distance: 256.2
click at [576, 80] on div "Creditor * BRONDON METHODIST HOSPITAL 601 John St, Kalamazoo State AL AK AR AZ …" at bounding box center [700, 218] width 776 height 304
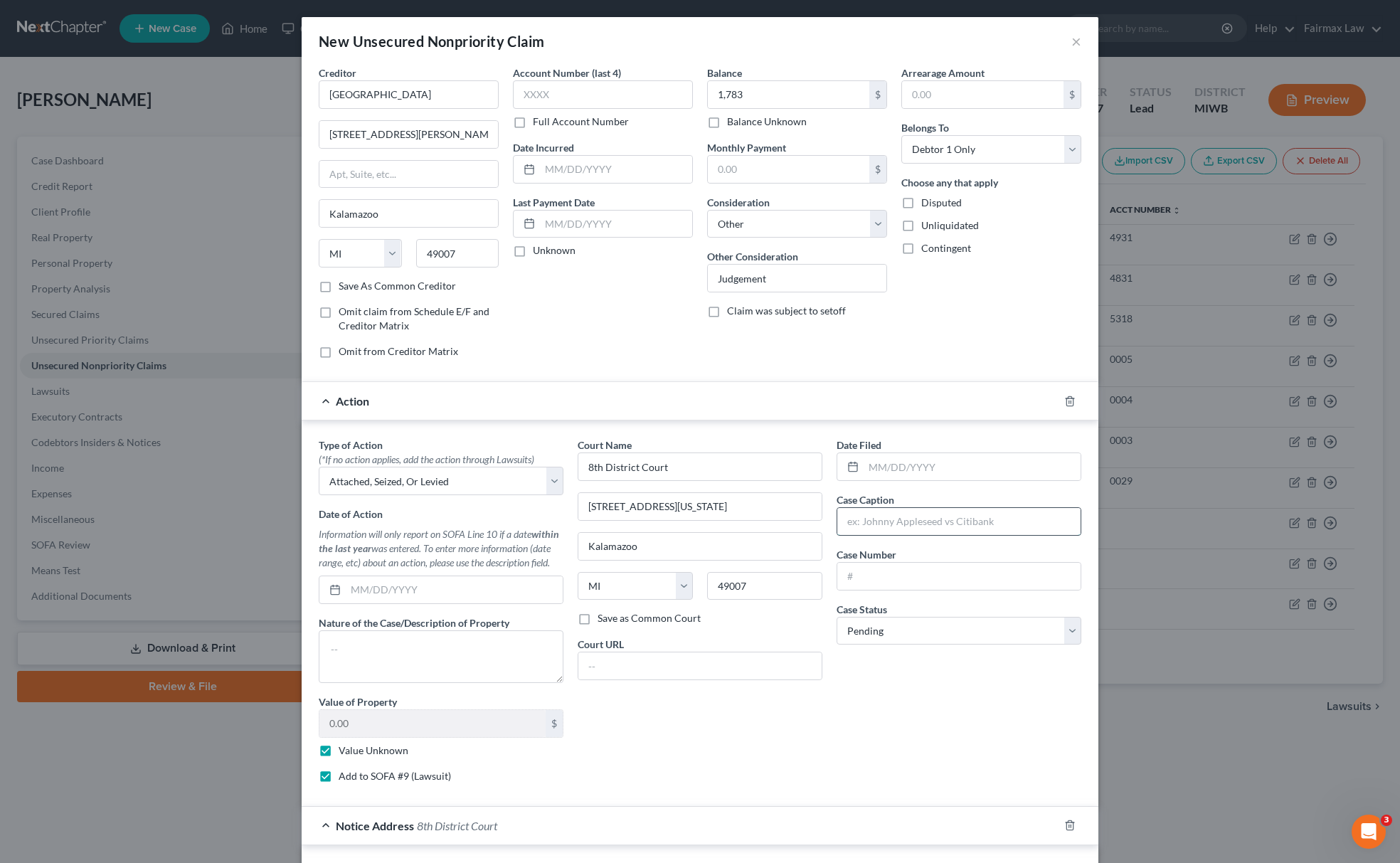
click at [900, 524] on input "text" at bounding box center [959, 522] width 243 height 27
paste input "BRONDON METHODIST HOSPITAL"
type input "BRONDON METHODIST HOSPITAL vs. Felicia Whitfield"
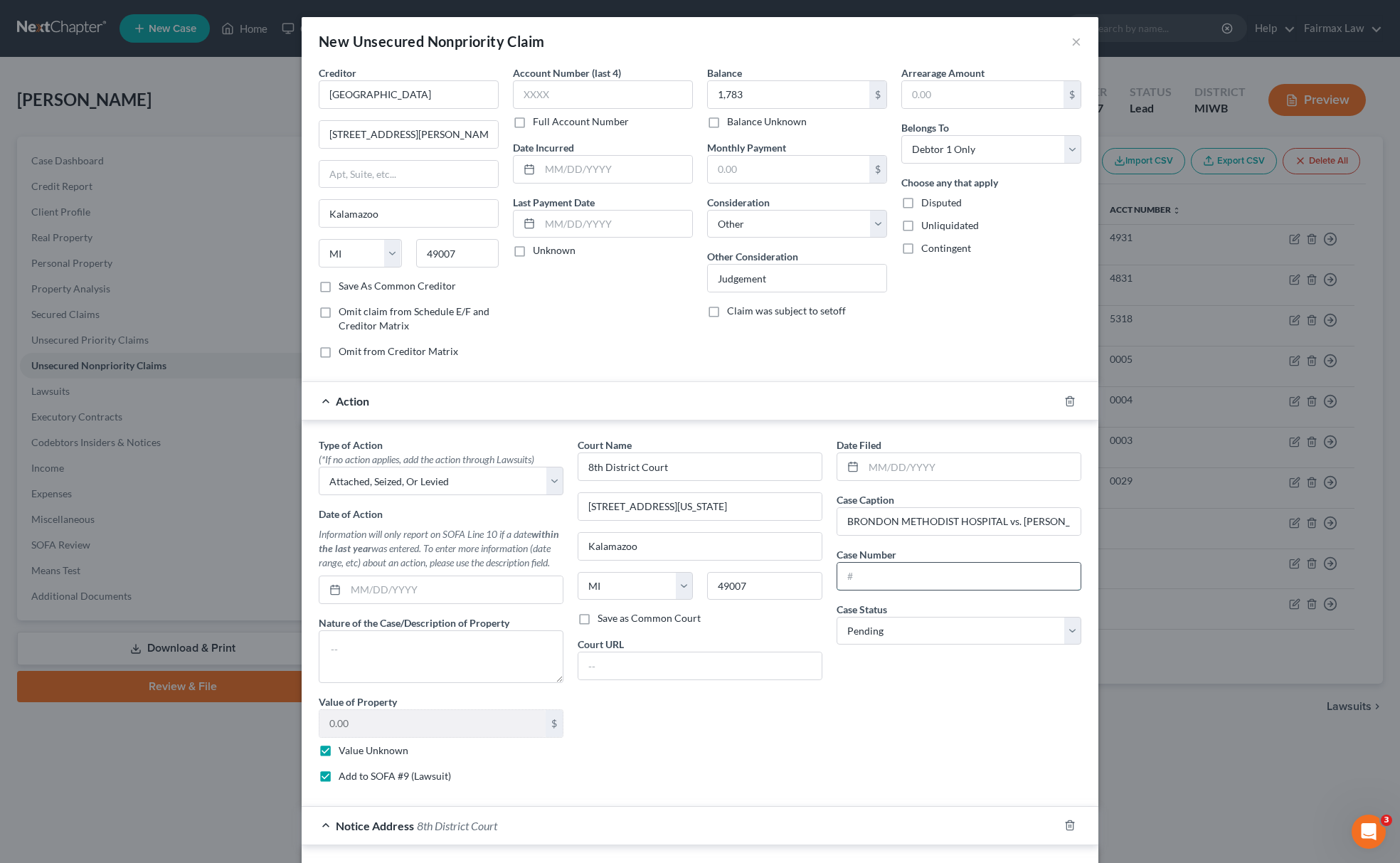
click at [868, 573] on input "text" at bounding box center [959, 576] width 243 height 27
paste input "1604998GC"
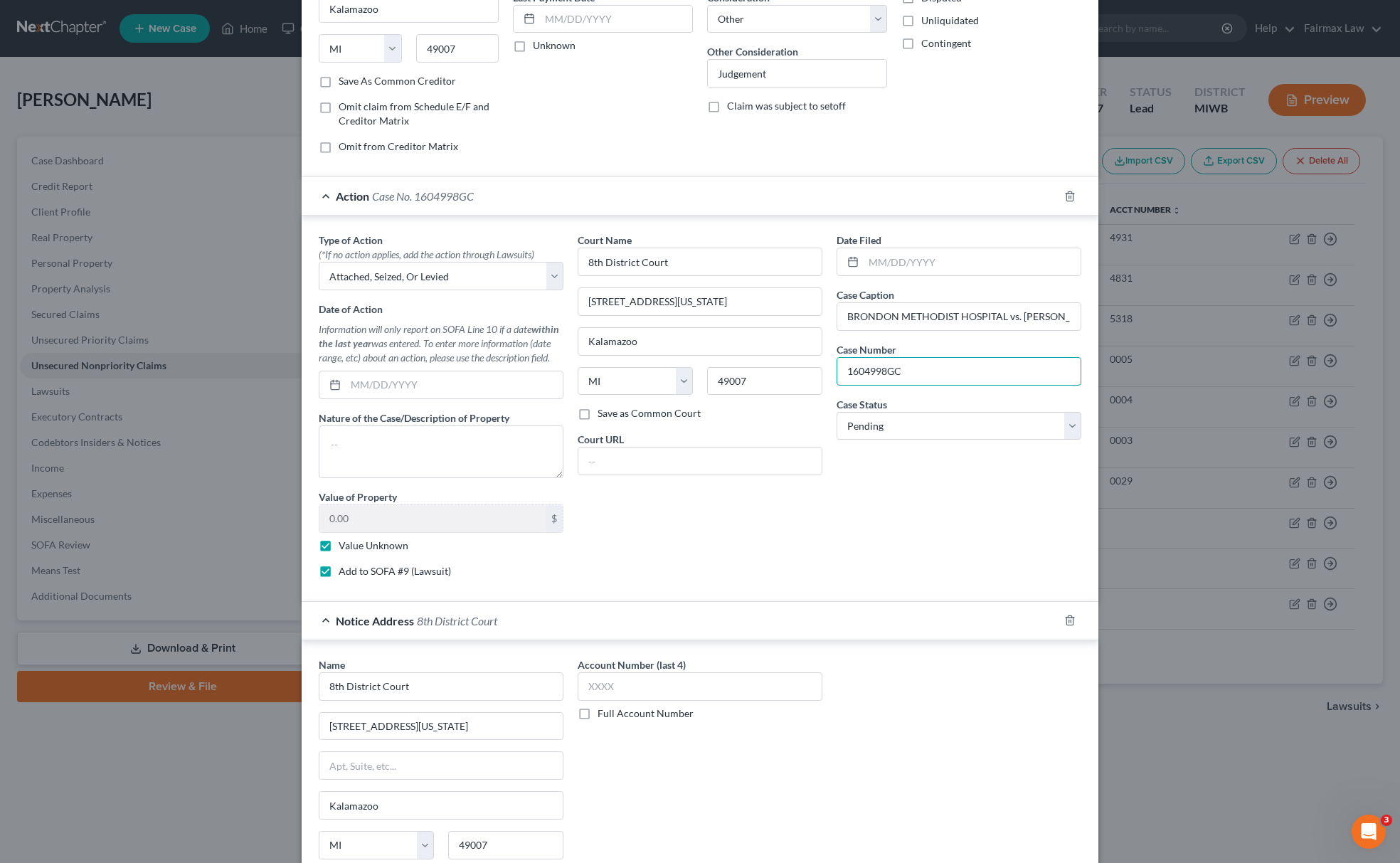
scroll to position [336, 0]
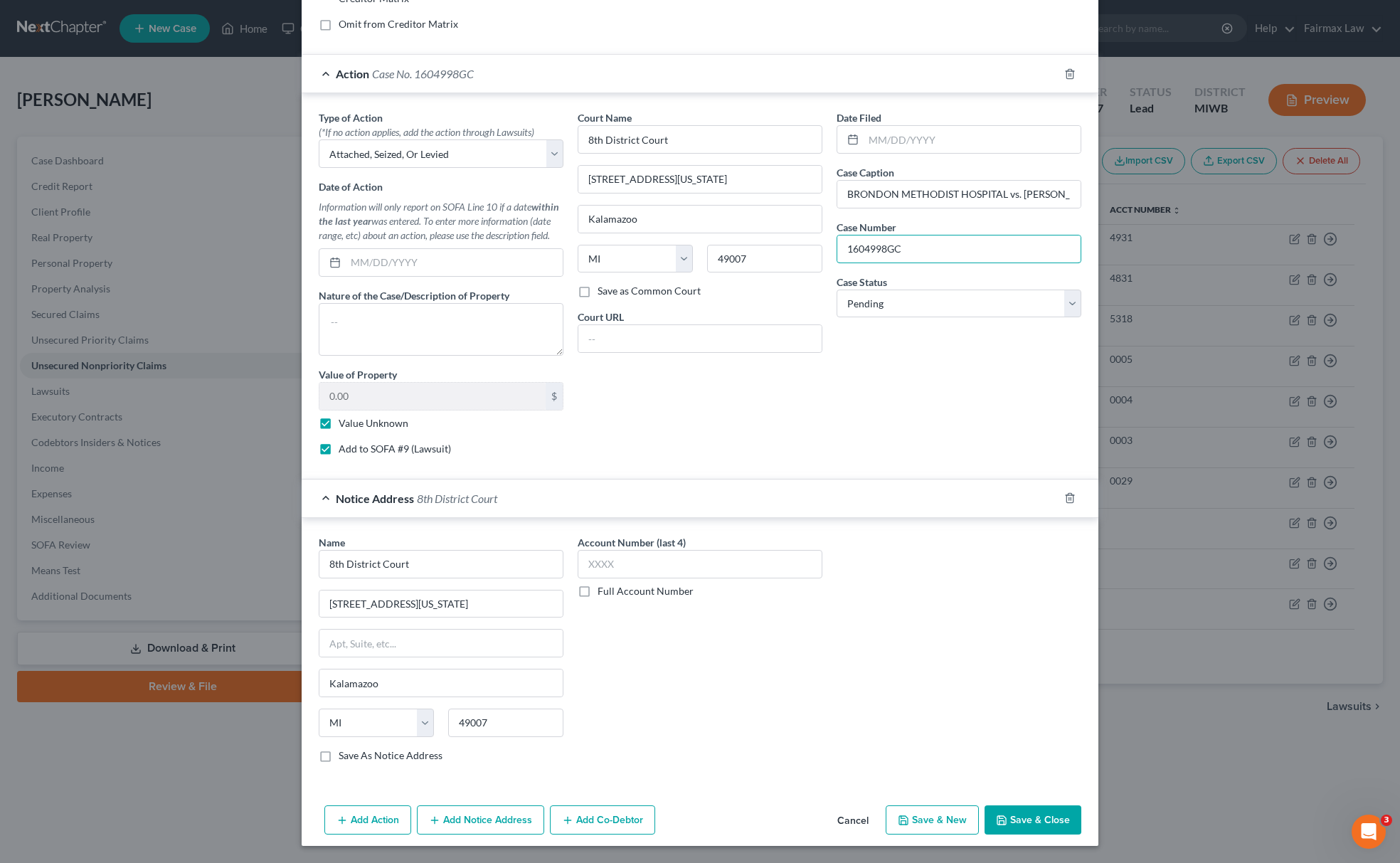
type input "1604998GC"
click at [926, 806] on button "Save & New" at bounding box center [932, 820] width 93 height 30
select select "0"
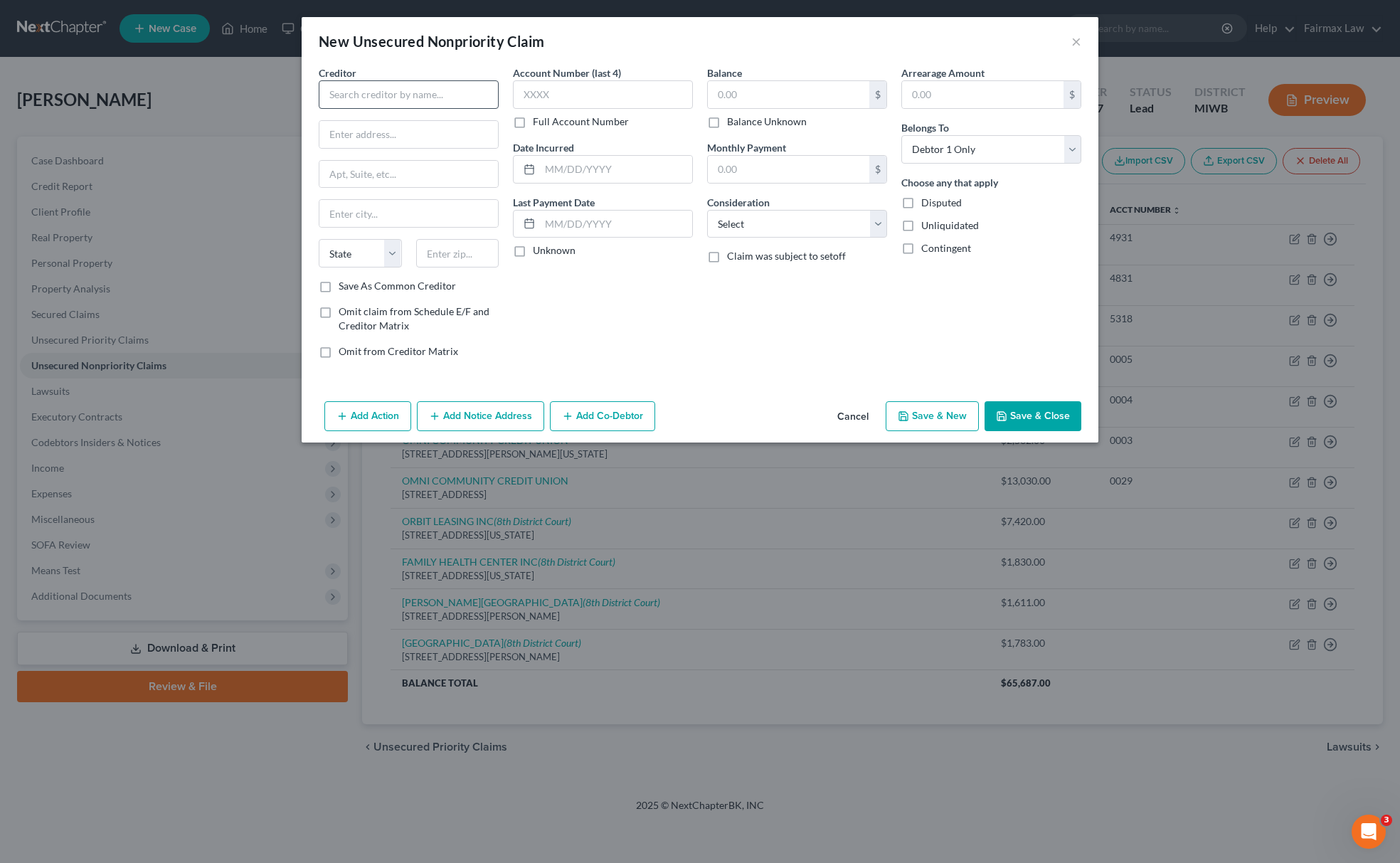
drag, startPoint x: 401, startPoint y: 111, endPoint x: 408, endPoint y: 100, distance: 13.0
click at [404, 106] on div "Creditor * State AL AK AR AZ CA CO CT DE DC FL GA GU HI ID IL IN IA KS KY LA ME…" at bounding box center [409, 172] width 180 height 213
click at [407, 101] on input "text" at bounding box center [409, 94] width 180 height 28
click at [408, 100] on input "text" at bounding box center [409, 94] width 180 height 28
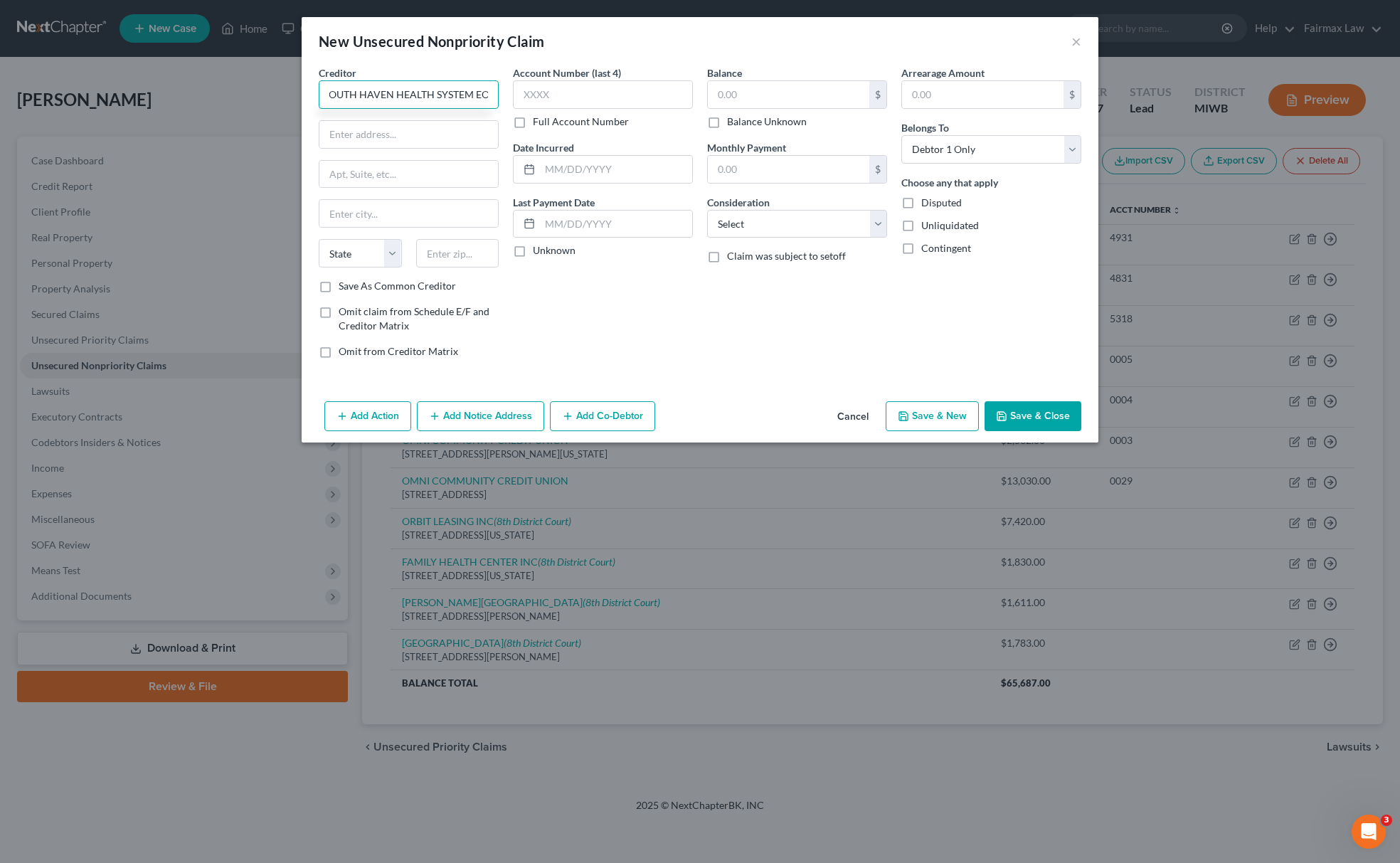
click at [491, 94] on input "SOUTH HAVEN HEALTH SYSTEM EO" at bounding box center [409, 94] width 180 height 28
click at [413, 103] on input "SOUTH HAVEN HEALTH SYSTEM EP" at bounding box center [409, 94] width 180 height 28
click at [412, 103] on input "SOUTH HAVEN HEALTH SYSTEM EP" at bounding box center [409, 94] width 180 height 28
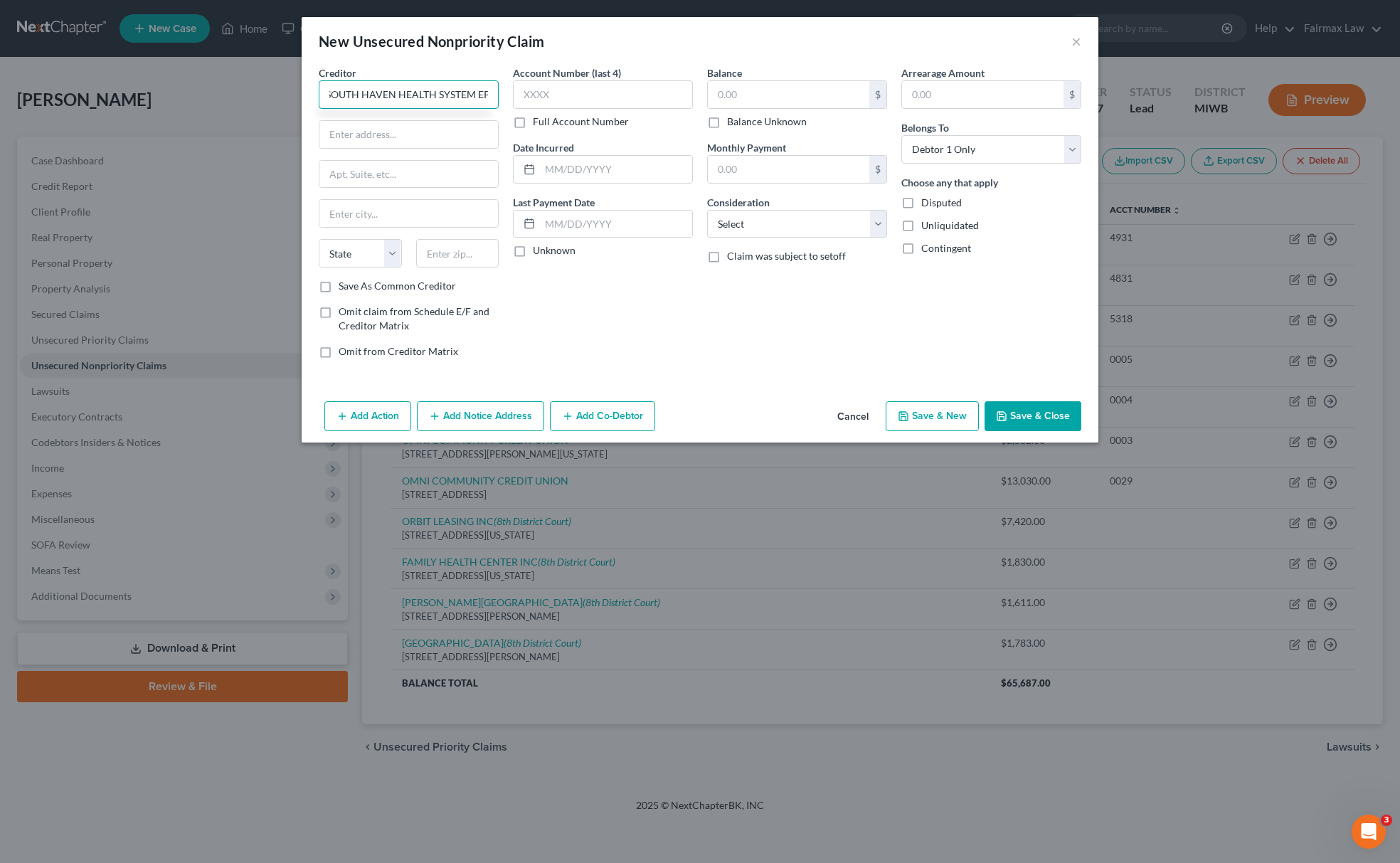
type input "SOUTH HAVEN HEALTH SYSTEM EP"
click at [391, 132] on input "SOUTH HAVEN HEALTH SYSTEM EP" at bounding box center [409, 135] width 178 height 27
click at [393, 129] on input "SOUTH HAVEN HEALTH SYSTEM EP" at bounding box center [409, 135] width 178 height 27
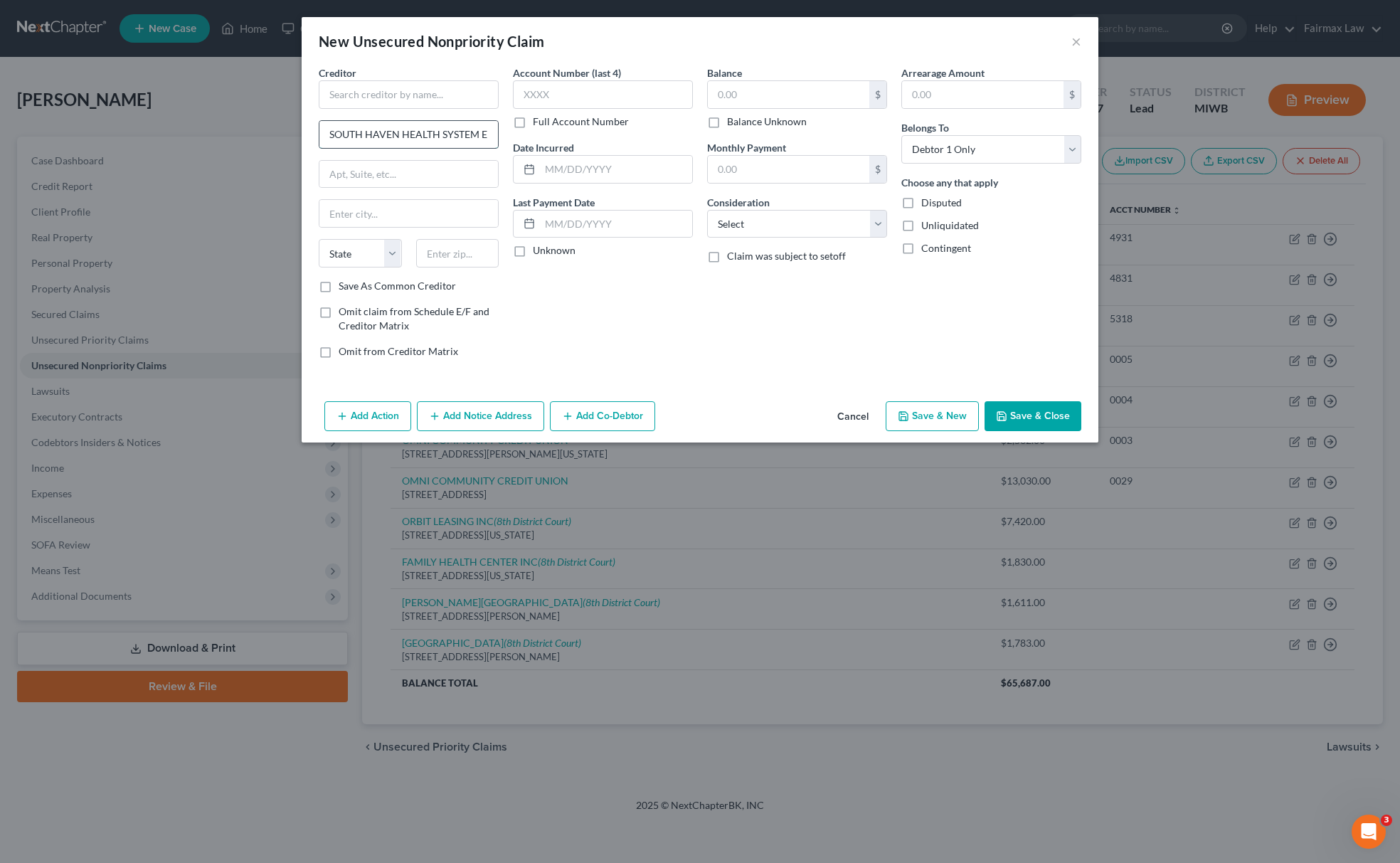
click at [393, 129] on input "SOUTH HAVEN HEALTH SYSTEM EP" at bounding box center [409, 135] width 178 height 27
paste input "955 Bailey Ave, South Haven, MI 49090"
type input "955 Bailey Ave, South Haven, MI 49090"
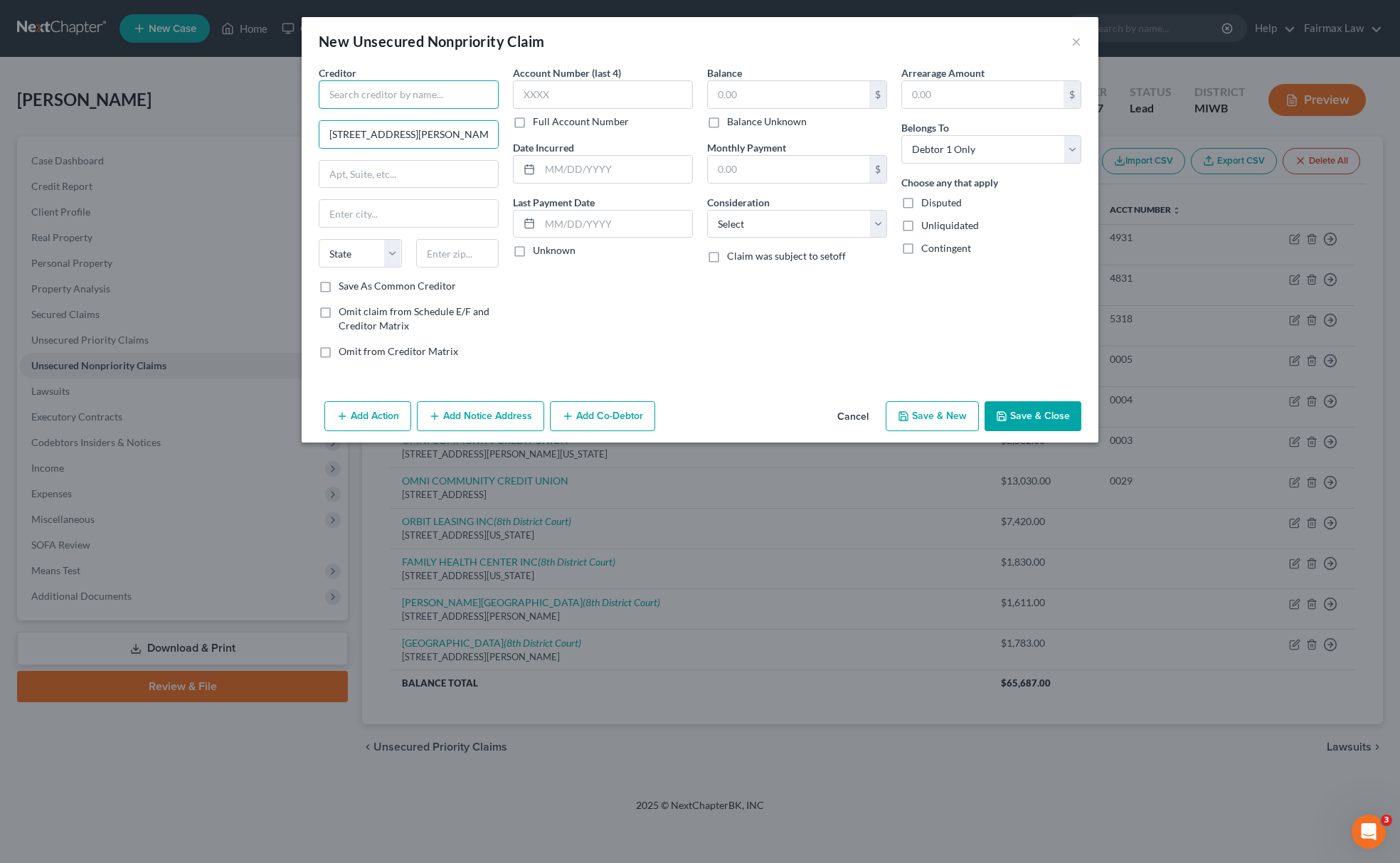
click at [411, 101] on input "text" at bounding box center [409, 94] width 180 height 28
type input "s"
type input "SOUTH HAVEN HEALTH SYSTEM EP"
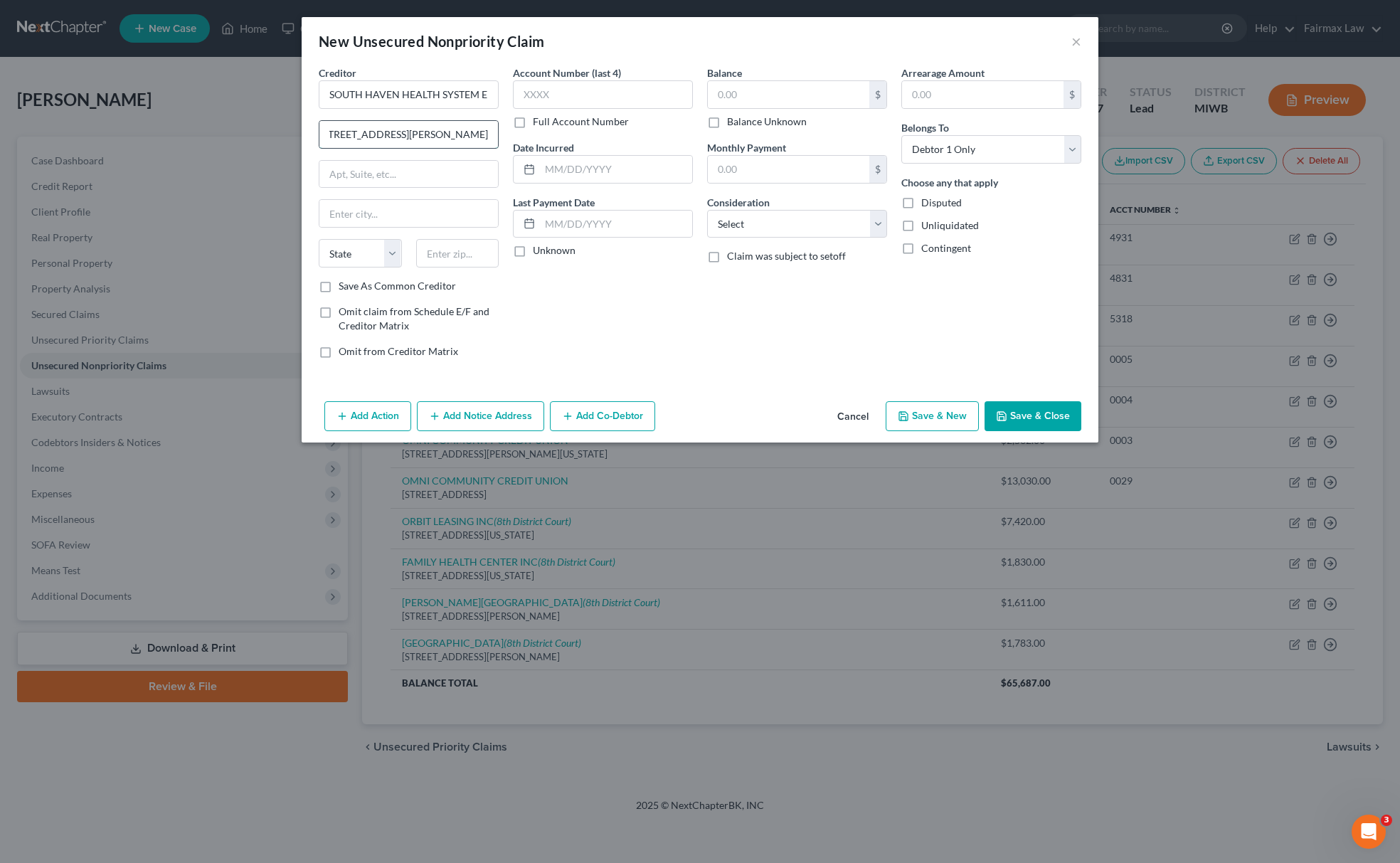
drag, startPoint x: 468, startPoint y: 133, endPoint x: 484, endPoint y: 133, distance: 16.0
click at [484, 133] on input "955 Bailey Ave, South Haven, MI 49090" at bounding box center [409, 135] width 178 height 27
click at [482, 133] on input "955 Bailey Ave, South Haven, MI 49090" at bounding box center [409, 135] width 178 height 27
drag, startPoint x: 460, startPoint y: 133, endPoint x: 513, endPoint y: 177, distance: 68.9
click at [536, 129] on div "Creditor * SOUTH HAVEN HEALTH SYSTEM EP 955 Bailey Ave, South Haven, MI 49090 S…" at bounding box center [700, 218] width 776 height 304
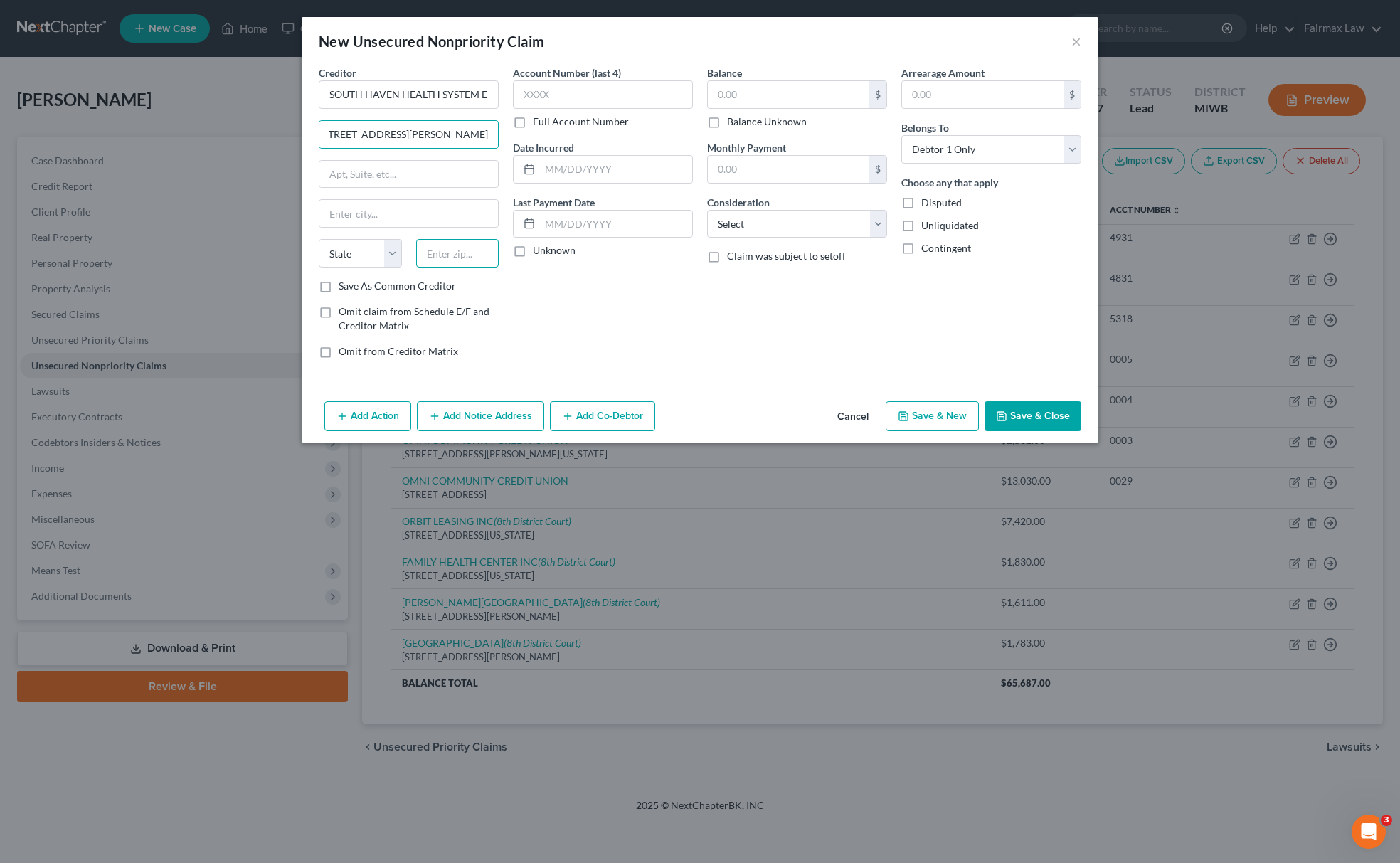
scroll to position [0, 0]
click at [472, 248] on input "text" at bounding box center [458, 253] width 83 height 28
paste input "49090"
type input "49090"
click at [357, 257] on select "State AL AK AR AZ CA CO CT DE DC FL GA GU HI ID IL IN IA KS KY LA ME MD MA MI M…" at bounding box center [360, 253] width 83 height 28
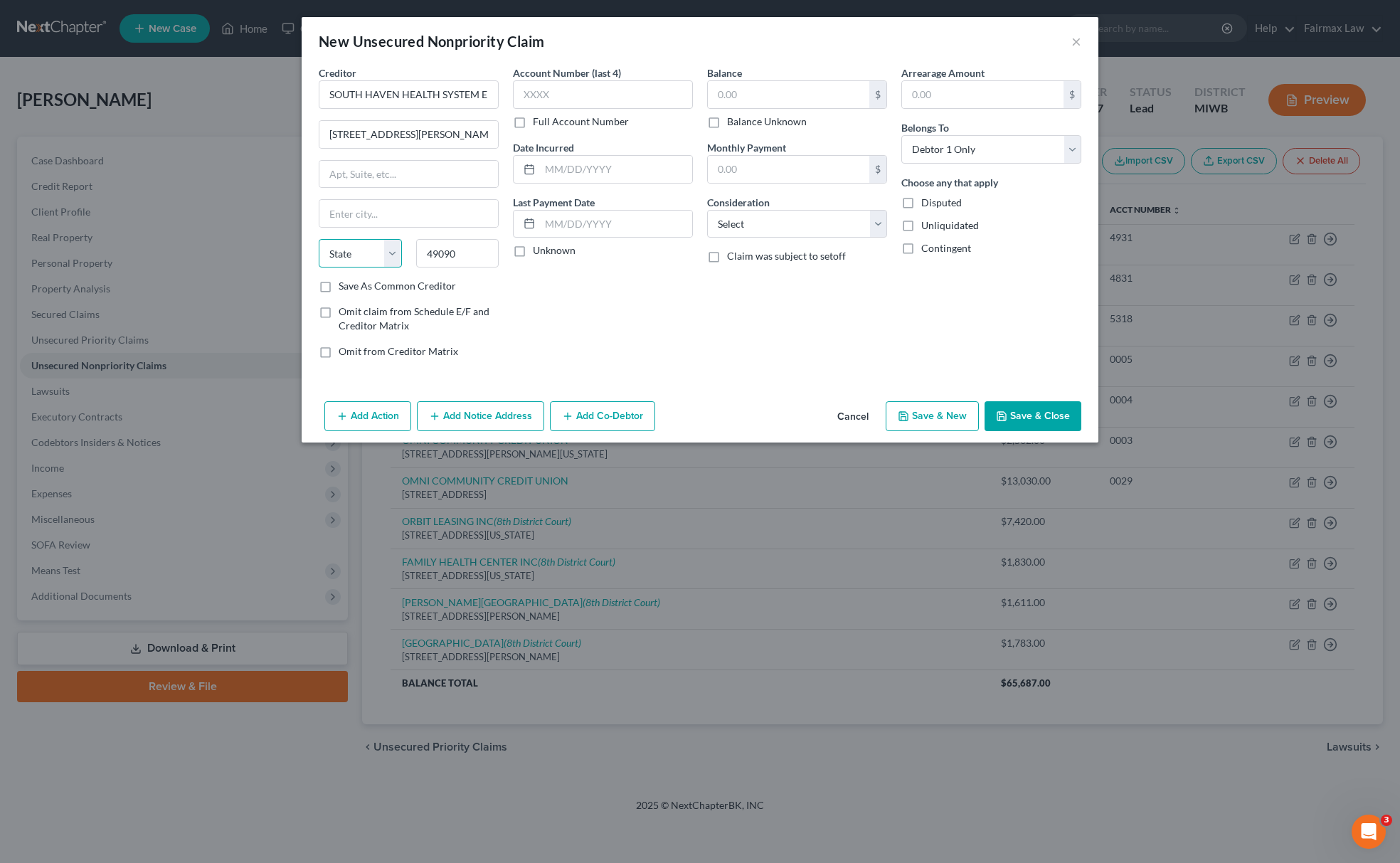
type input "South Haven"
select select "23"
click at [319, 240] on select "State AL AK AR AZ CA CO CT DE DC FL GA GU HI ID IL IN IA KS KY LA ME MD MA MI M…" at bounding box center [360, 253] width 83 height 28
drag, startPoint x: 401, startPoint y: 135, endPoint x: 636, endPoint y: 135, distance: 235.0
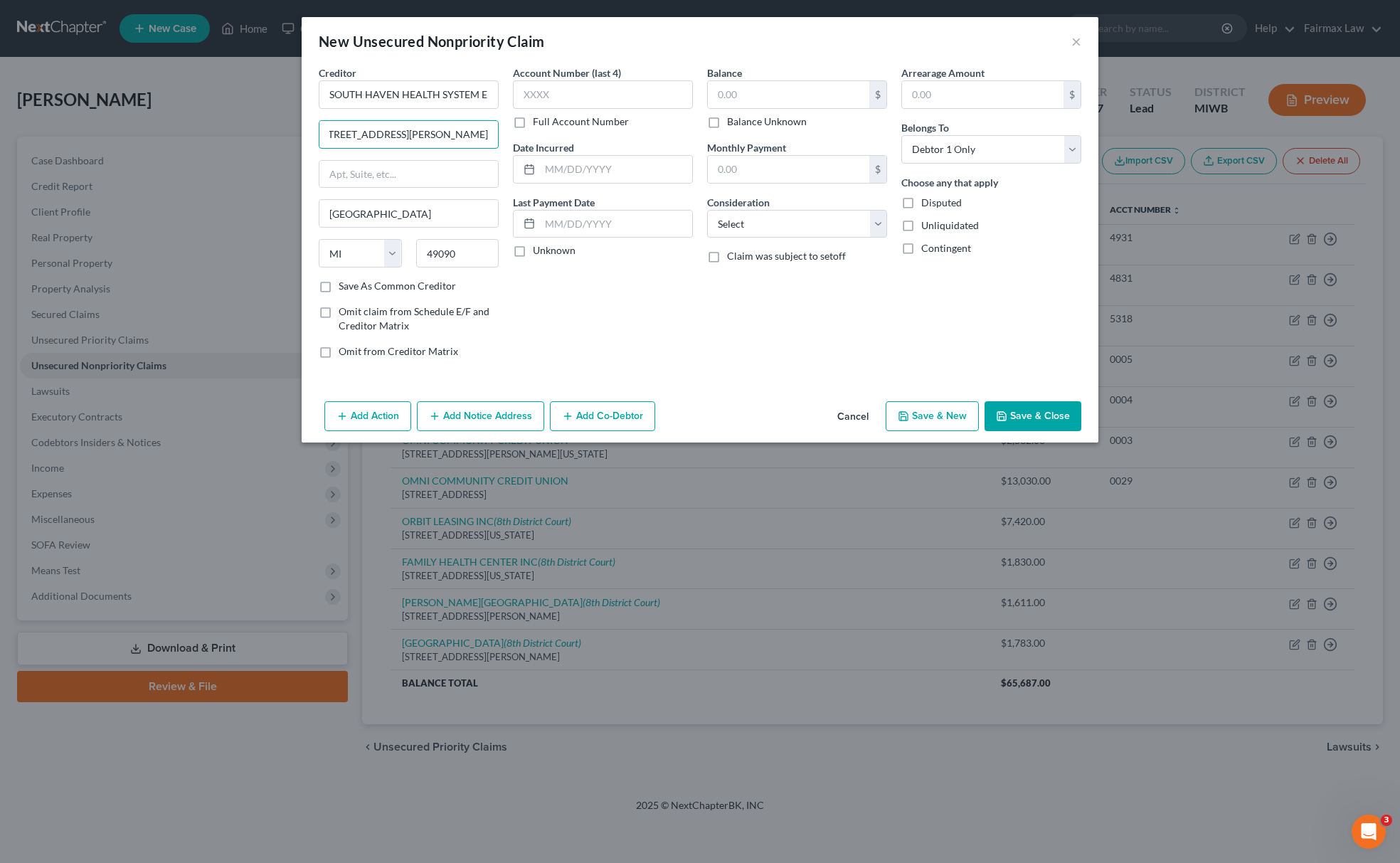
click at [636, 135] on div "Creditor * SOUTH HAVEN HEALTH SYSTEM EP 955 Bailey Ave, South Haven, MI 49090 S…" at bounding box center [700, 218] width 776 height 304
type input "955 Bailey Ave"
click at [766, 227] on select "Select Cable / Satellite Services Collection Agency Credit Card Debt Debt Couns…" at bounding box center [797, 224] width 180 height 28
select select "14"
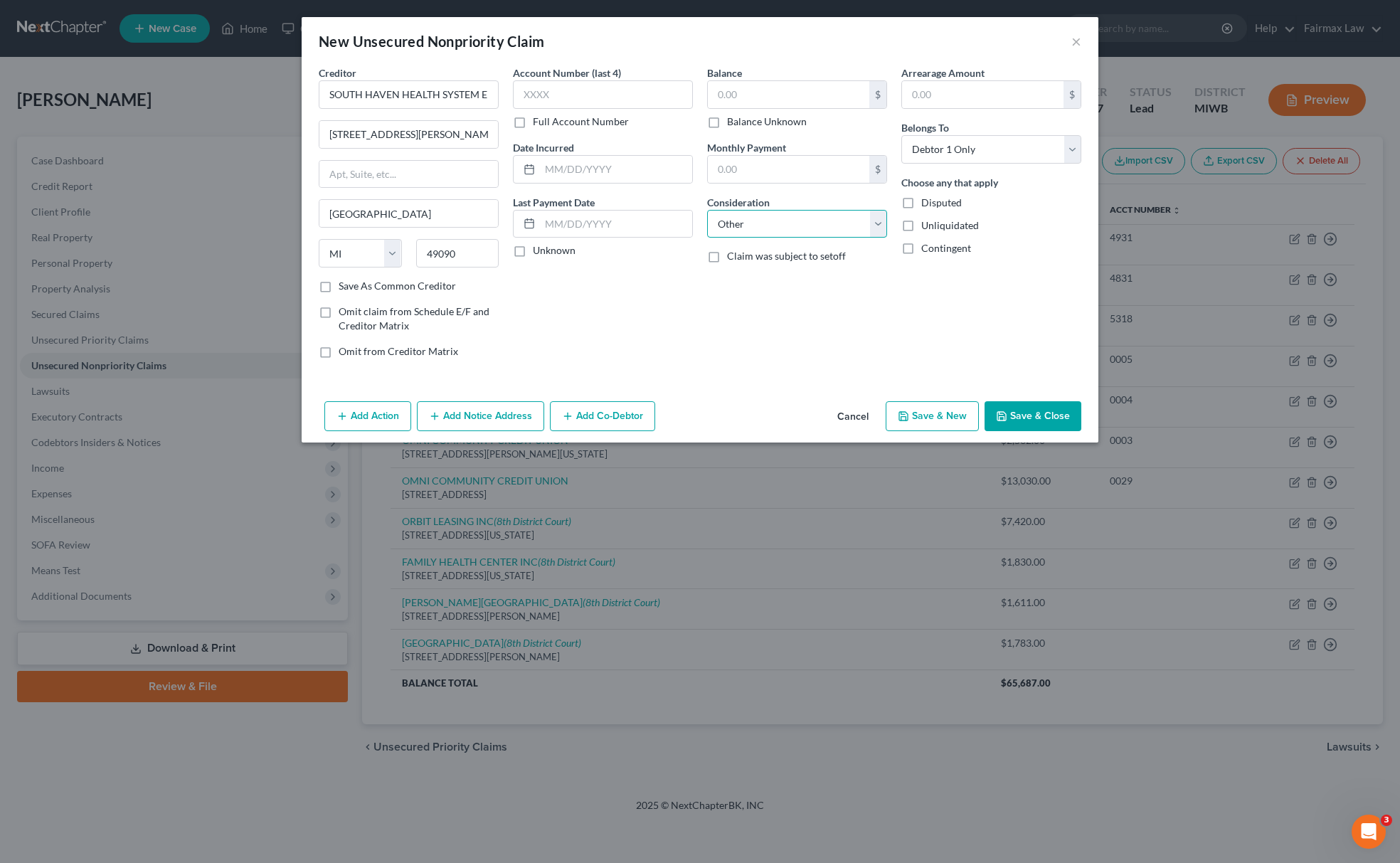
click at [707, 210] on select "Select Cable / Satellite Services Collection Agency Credit Card Debt Debt Couns…" at bounding box center [797, 224] width 180 height 28
click at [785, 251] on label "Other Consideration" at bounding box center [752, 256] width 91 height 15
click at [779, 279] on input "text" at bounding box center [797, 278] width 178 height 27
type input "j"
type input "Judgement"
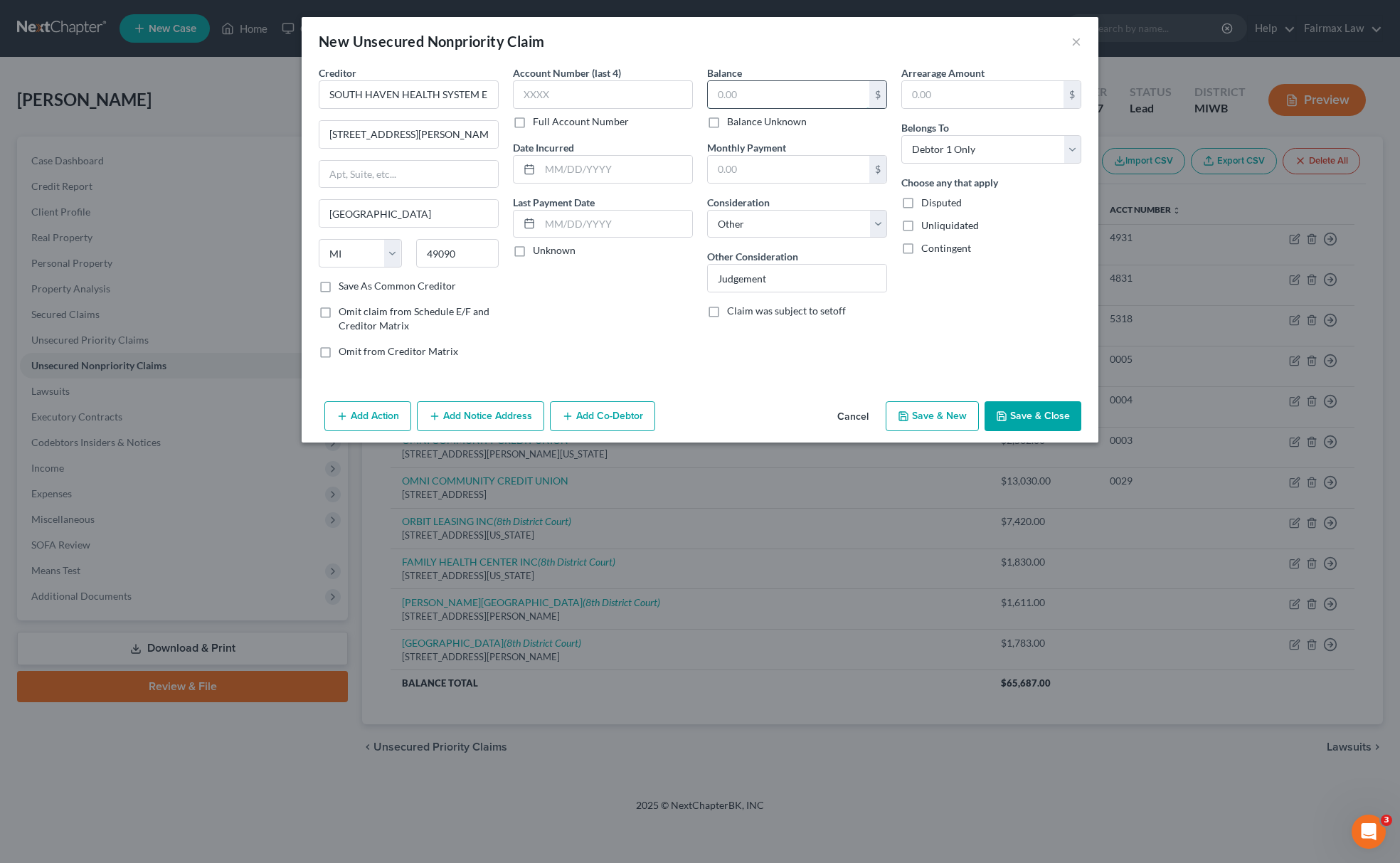
click at [818, 94] on input "text" at bounding box center [788, 95] width 162 height 27
paste input "1140"
type input "1,140"
click at [350, 428] on button "Add Action" at bounding box center [368, 416] width 87 height 30
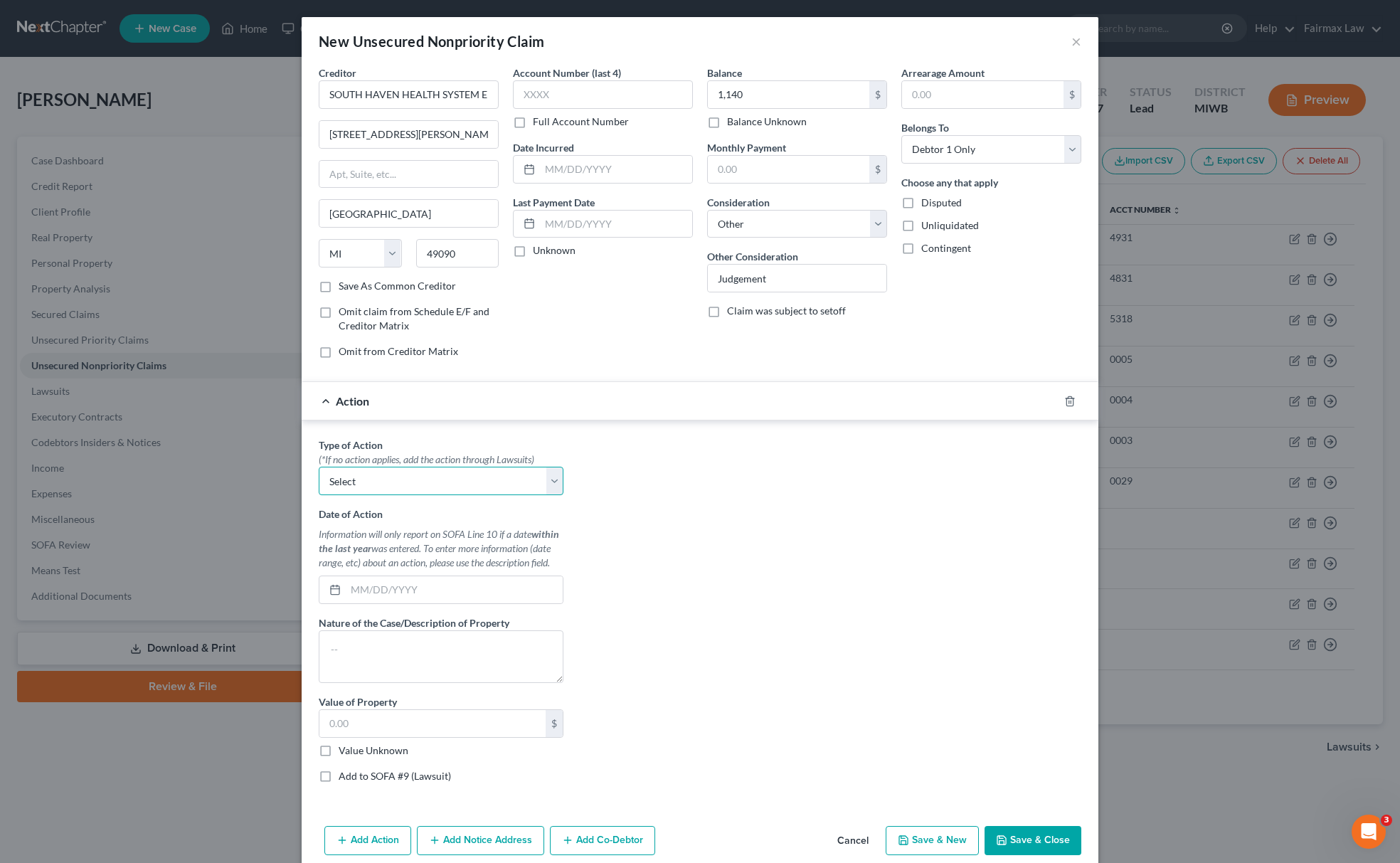
click at [416, 473] on select "Select Repossession Garnishment Foreclosure Personal Injury Attached, Seized, O…" at bounding box center [441, 480] width 245 height 28
select select "4"
click at [319, 470] on select "Select Repossession Garnishment Foreclosure Personal Injury Attached, Seized, O…" at bounding box center [441, 480] width 245 height 28
click at [339, 749] on label "Value Unknown" at bounding box center [374, 751] width 70 height 15
click at [345, 749] on input "Value Unknown" at bounding box center [350, 749] width 10 height 10
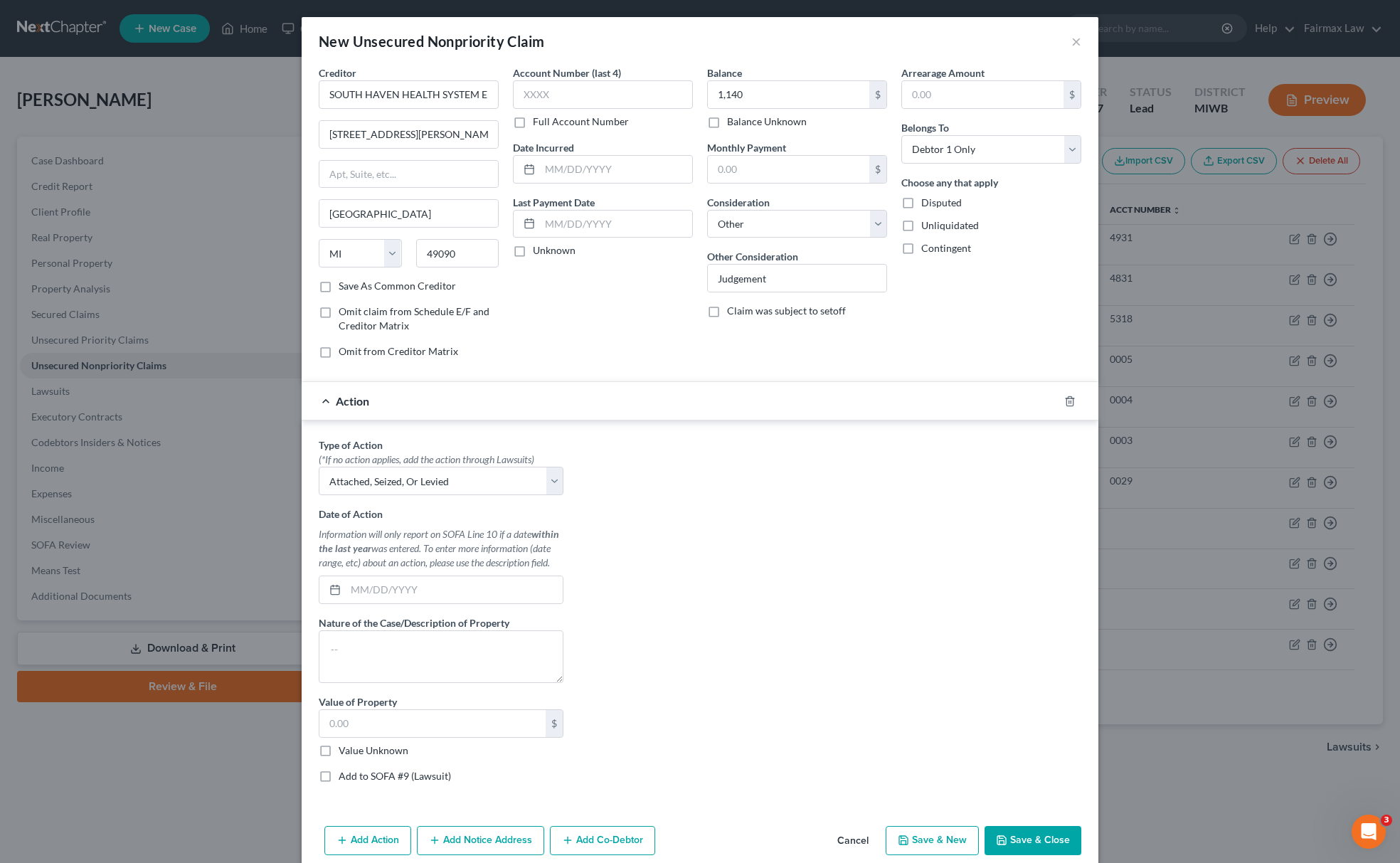
checkbox input "true"
click at [339, 776] on label "Add to SOFA #9 (Lawsuit)" at bounding box center [395, 776] width 112 height 15
click at [345, 776] on input "Add to SOFA #9 (Lawsuit)" at bounding box center [350, 774] width 10 height 10
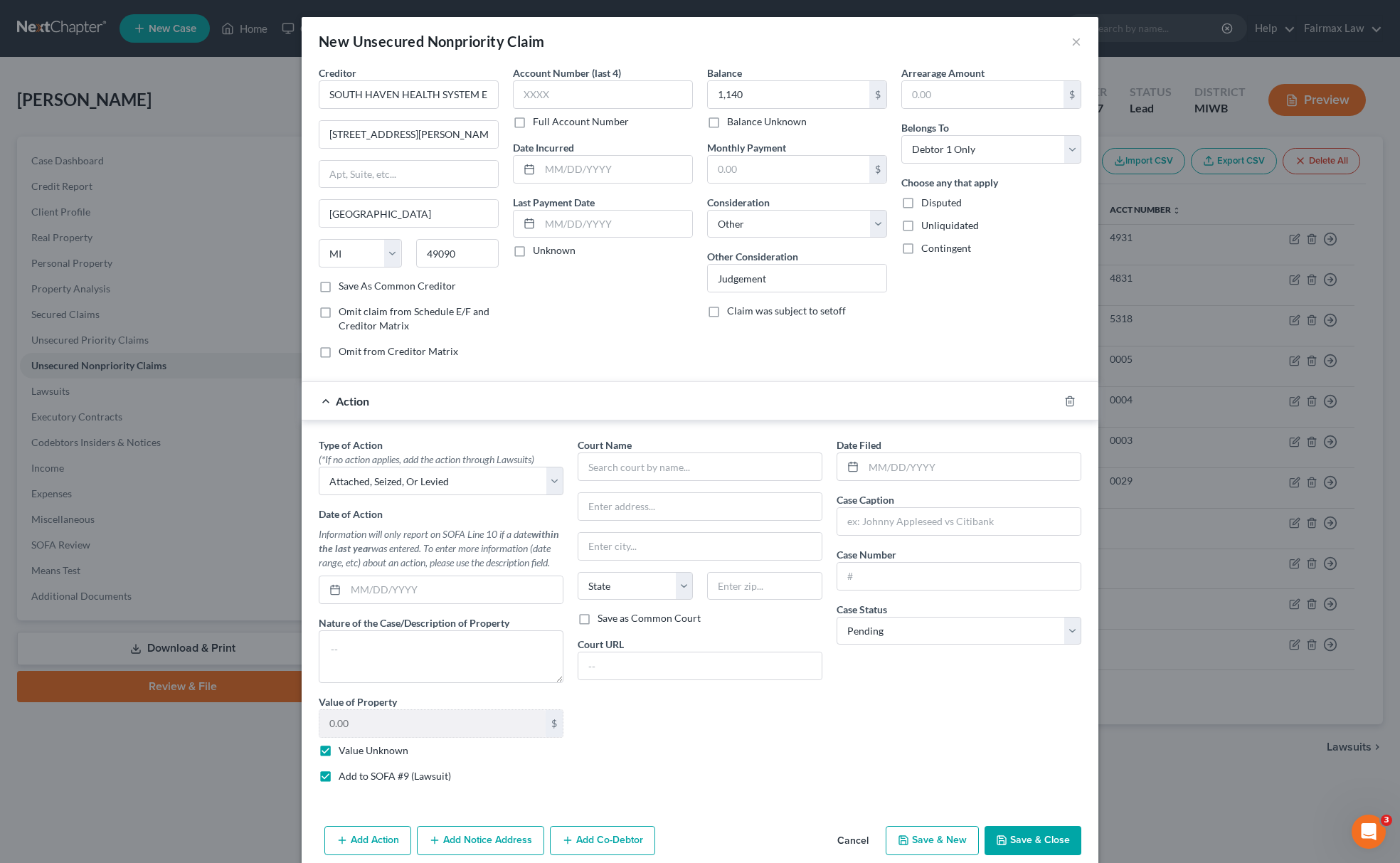
click at [669, 487] on div "Court Name * State AL AK AR AZ CA CO CT DE DC FL GA GU HI ID IL IN IA KS KY LA …" at bounding box center [699, 616] width 259 height 356
click at [667, 481] on input "text" at bounding box center [700, 466] width 245 height 28
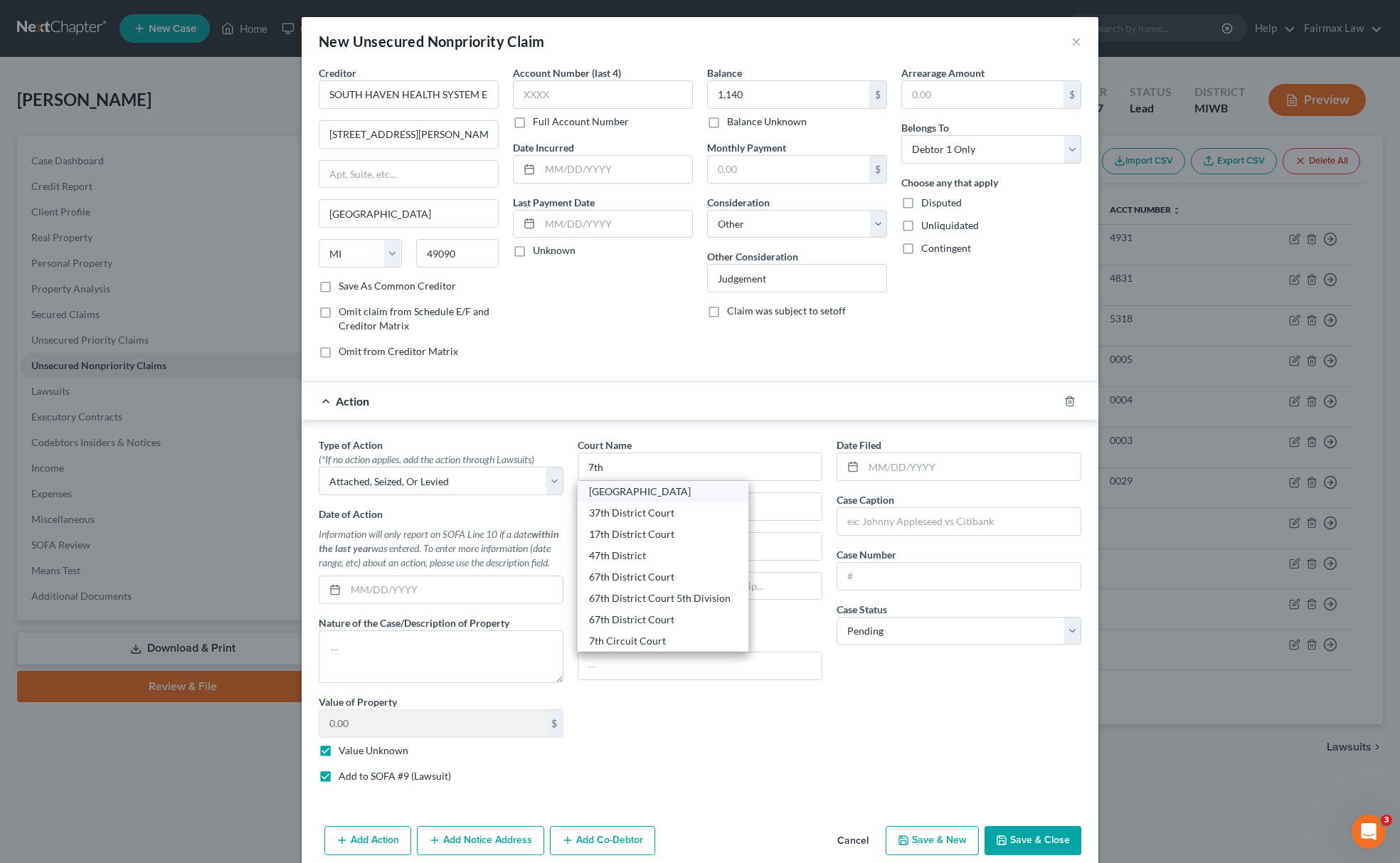
click at [598, 495] on div "77th District Court" at bounding box center [662, 491] width 148 height 15
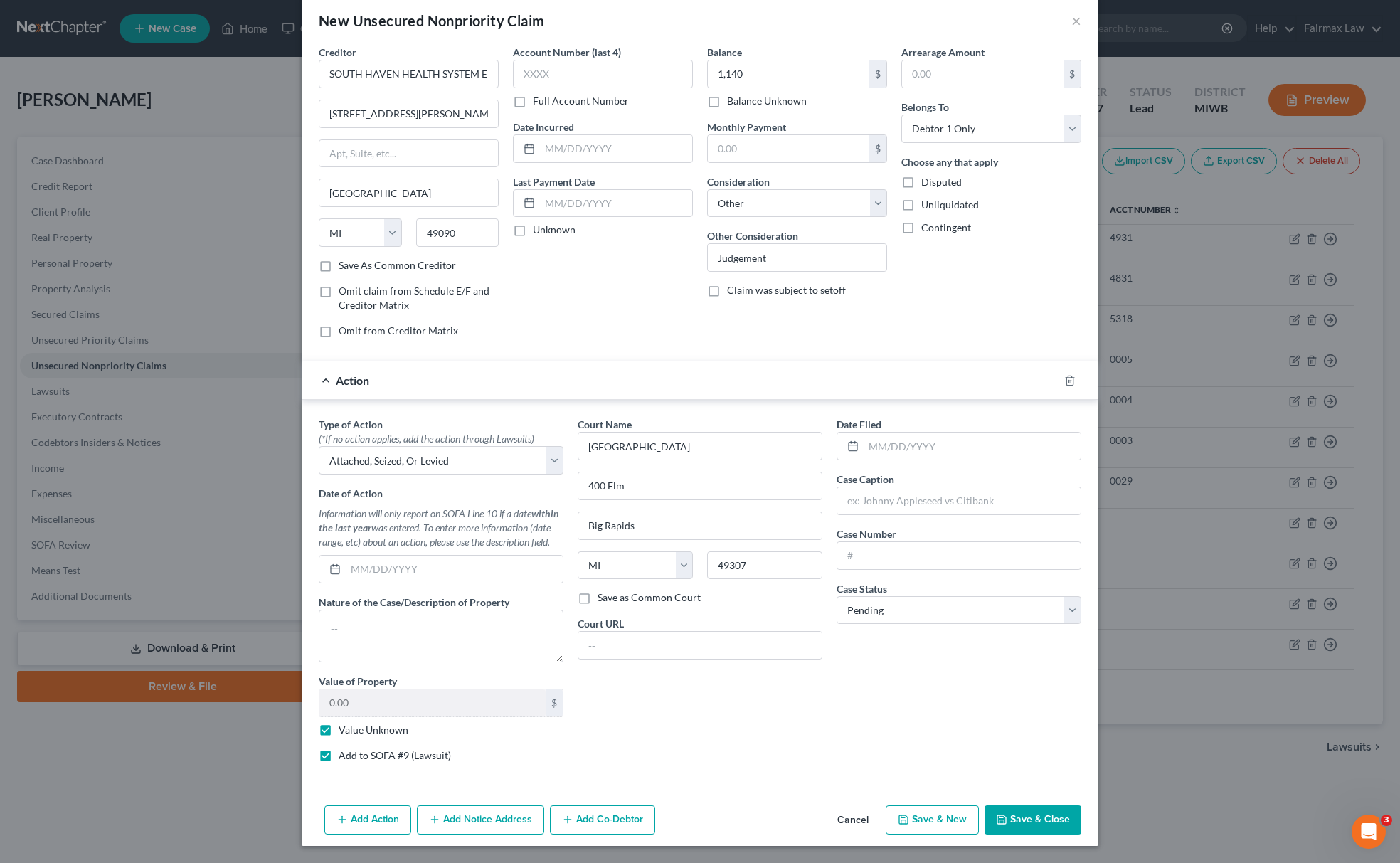
click at [485, 825] on button "Add Notice Address" at bounding box center [481, 820] width 128 height 30
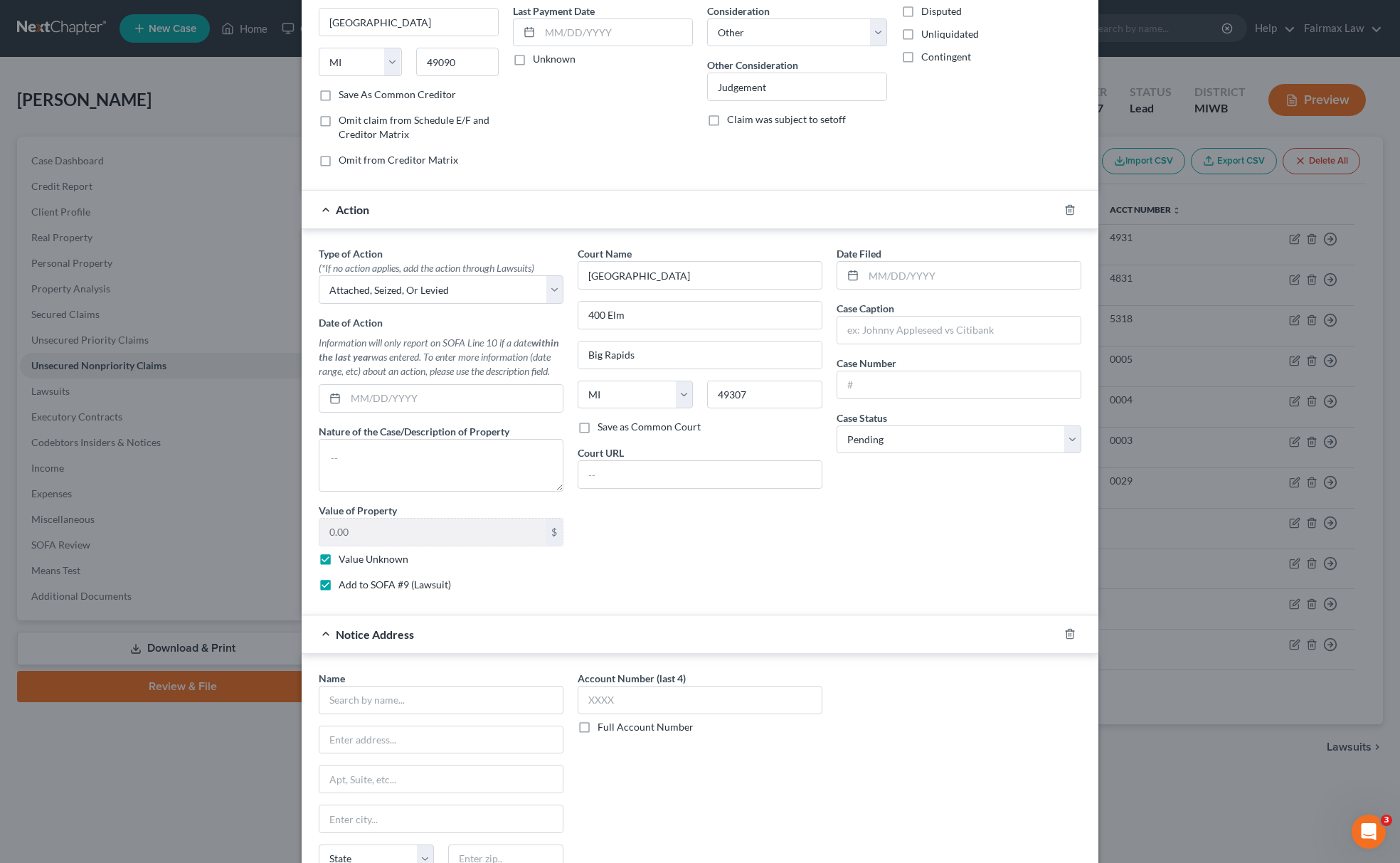
scroll to position [336, 0]
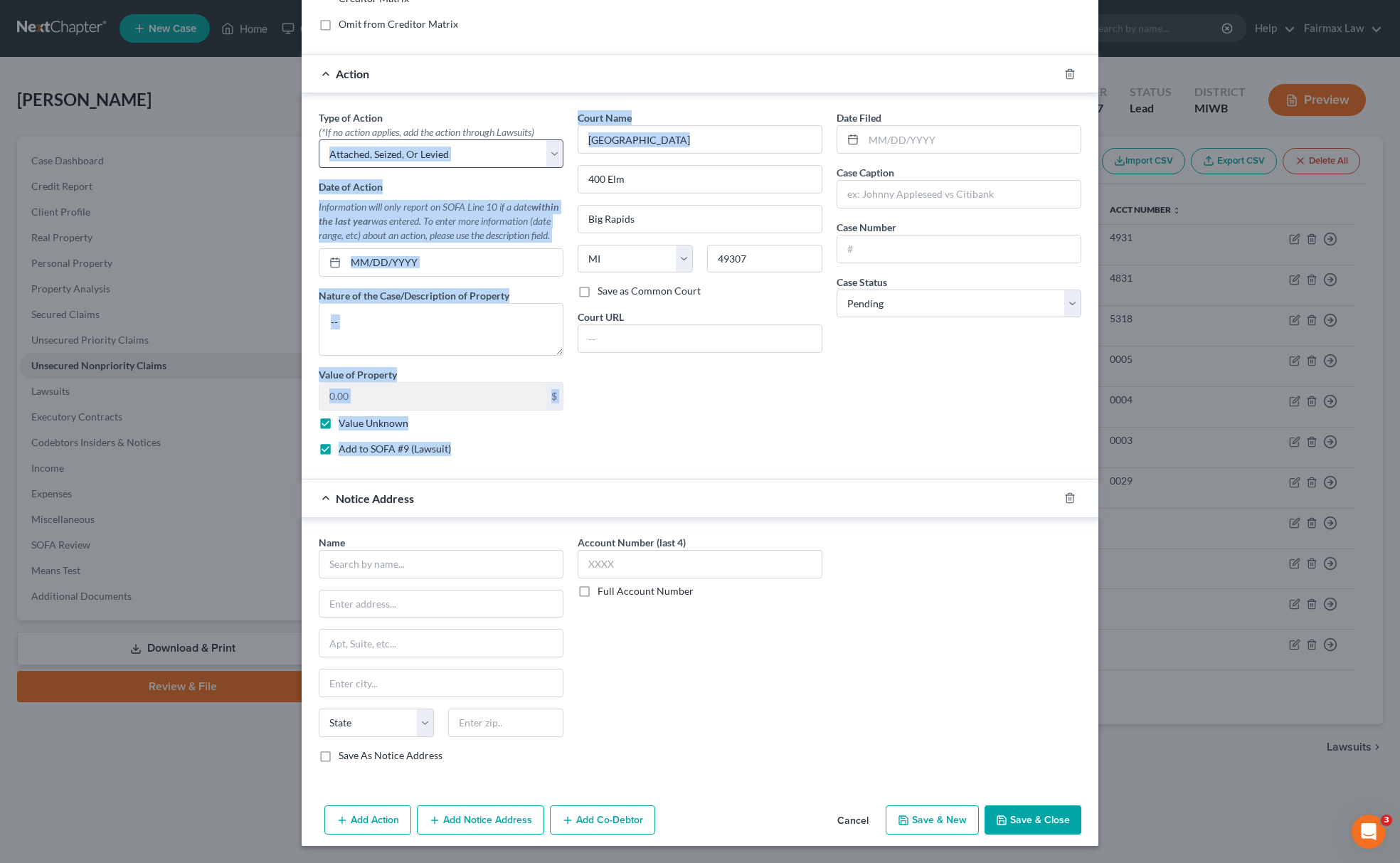
drag, startPoint x: 710, startPoint y: 149, endPoint x: 437, endPoint y: 152, distance: 273.0
click at [437, 152] on div "Type of Action * (*If no action applies, add the action through Lawsuits) Selec…" at bounding box center [700, 289] width 776 height 356
click at [787, 146] on input "77th District Court" at bounding box center [700, 139] width 245 height 28
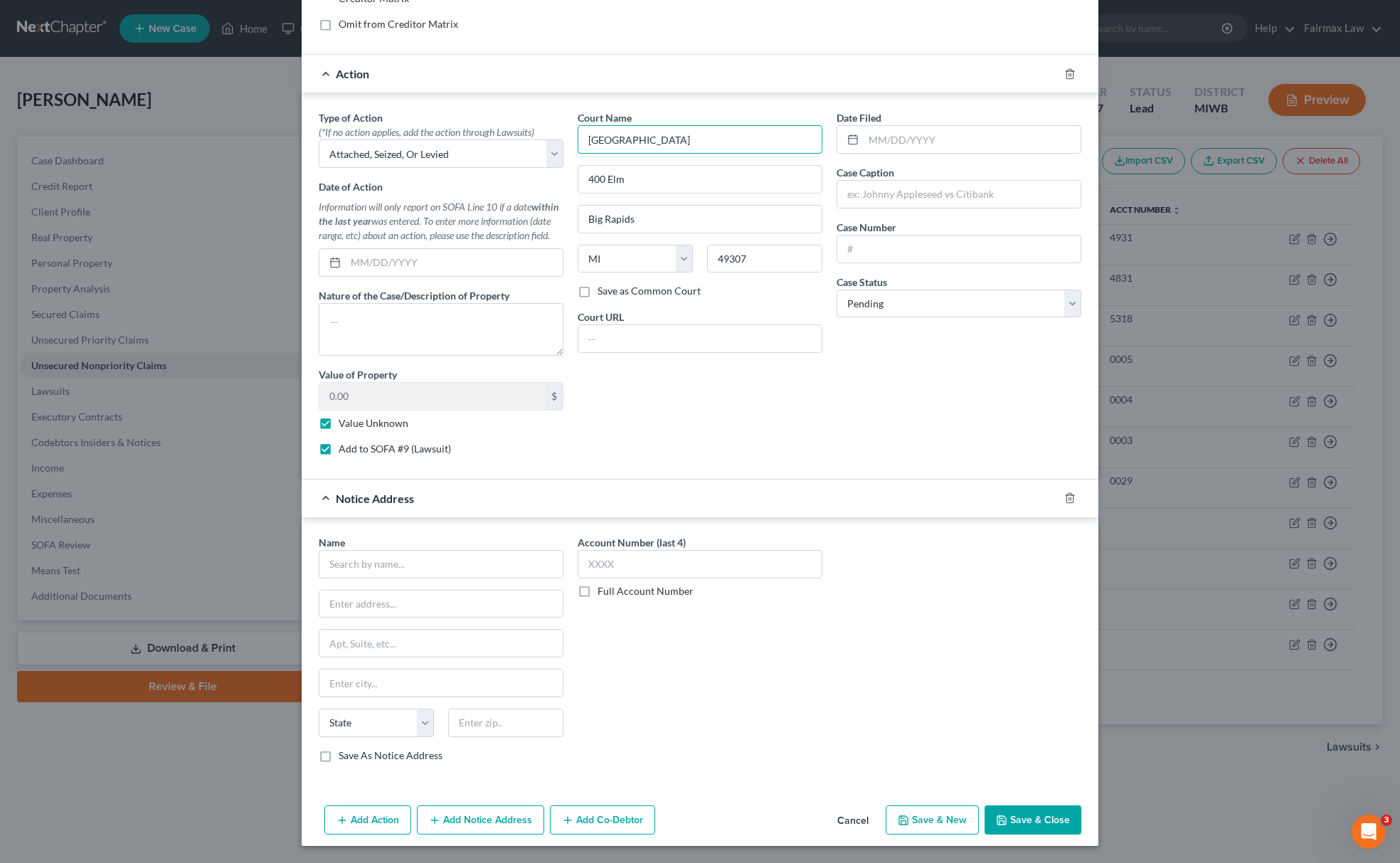
drag, startPoint x: 733, startPoint y: 143, endPoint x: 222, endPoint y: 161, distance: 511.3
click at [239, 157] on div "New Unsecured Nonpriority Claim × Creditor * SOUTH HAVEN HEALTH SYSTEM EP 955 B…" at bounding box center [700, 431] width 1400 height 863
click at [377, 567] on input "text" at bounding box center [441, 564] width 245 height 28
paste input "77th District Court"
drag, startPoint x: 632, startPoint y: 179, endPoint x: 339, endPoint y: 205, distance: 294.2
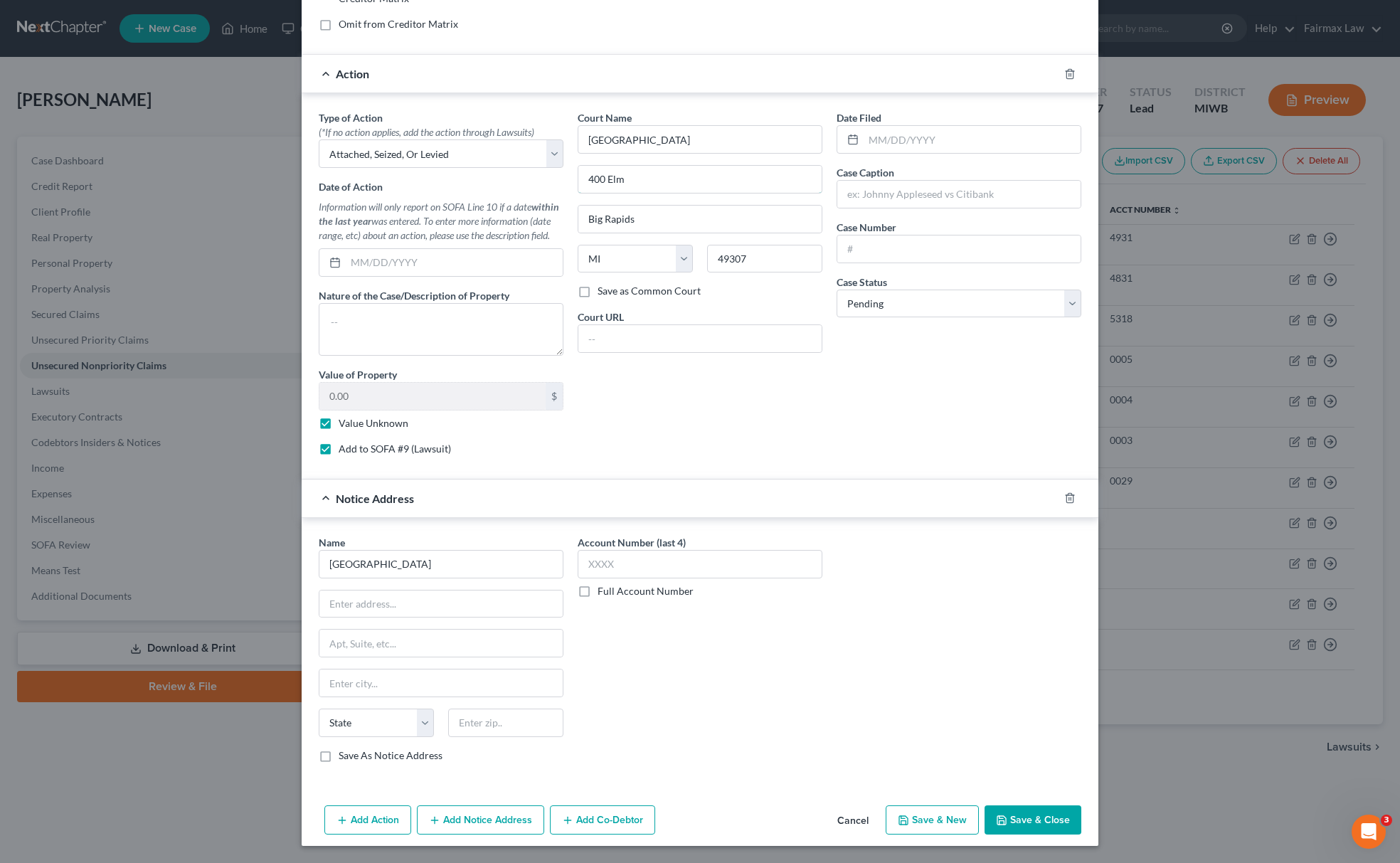
click at [345, 198] on div "Type of Action * (*If no action applies, add the action through Lawsuits) Selec…" at bounding box center [700, 289] width 776 height 356
click at [420, 604] on input "text" at bounding box center [441, 604] width 243 height 27
paste input "400 Elm"
drag, startPoint x: 672, startPoint y: 223, endPoint x: 331, endPoint y: 315, distance: 353.2
click at [340, 300] on div "Type of Action * (*If no action applies, add the action through Lawsuits) Selec…" at bounding box center [700, 289] width 776 height 356
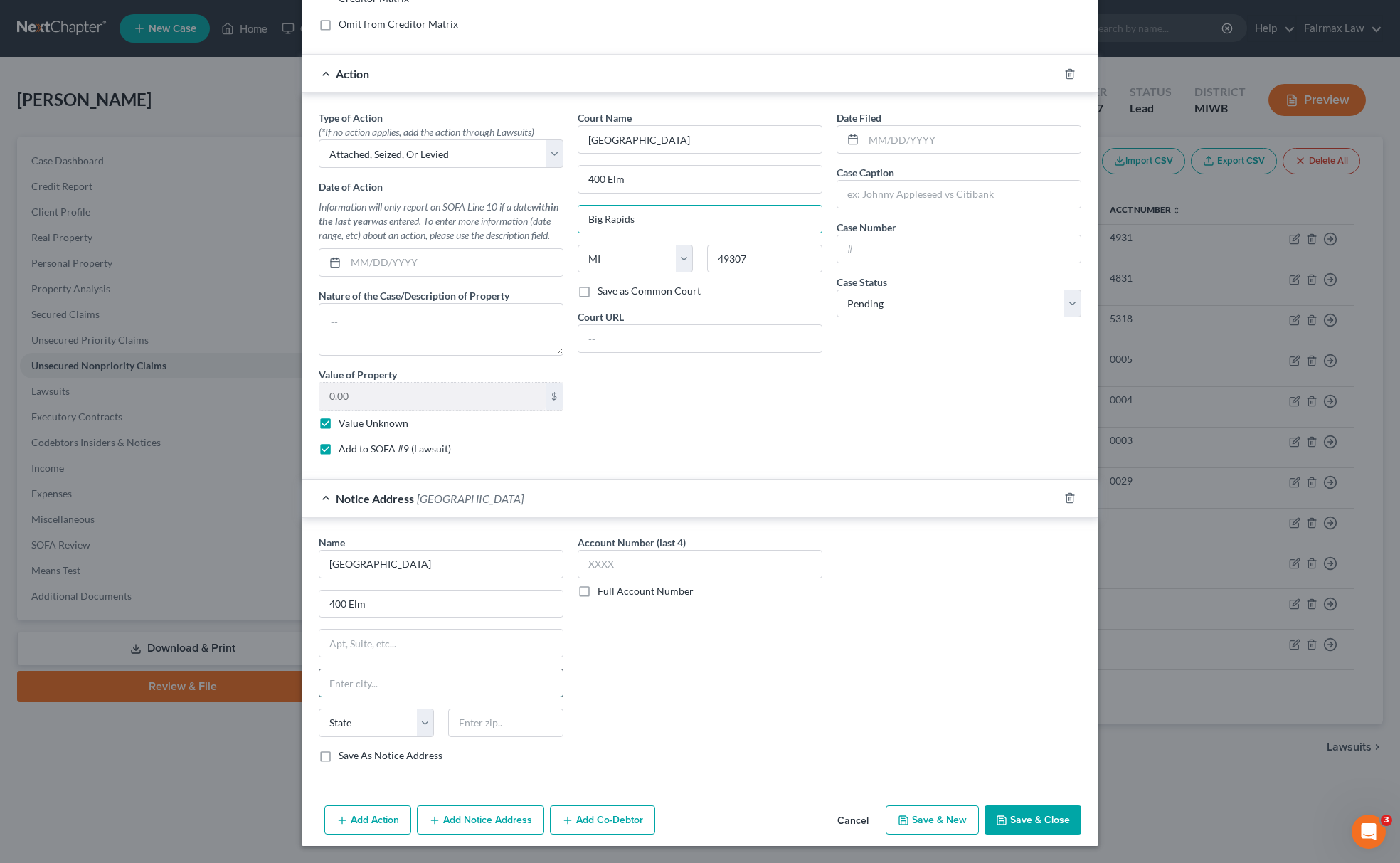
click at [357, 678] on input "text" at bounding box center [441, 683] width 243 height 27
paste input "Big Rapids"
click at [354, 724] on select "State AL AK AR AZ CA CO CT DE DC FL GA GU HI ID IL IN IA KS KY LA ME MD MA MI M…" at bounding box center [376, 723] width 115 height 28
click at [319, 709] on select "State AL AK AR AZ CA CO CT DE DC FL GA GU HI ID IL IN IA KS KY LA ME MD MA MI M…" at bounding box center [376, 723] width 115 height 28
drag, startPoint x: 749, startPoint y: 260, endPoint x: 564, endPoint y: 319, distance: 194.2
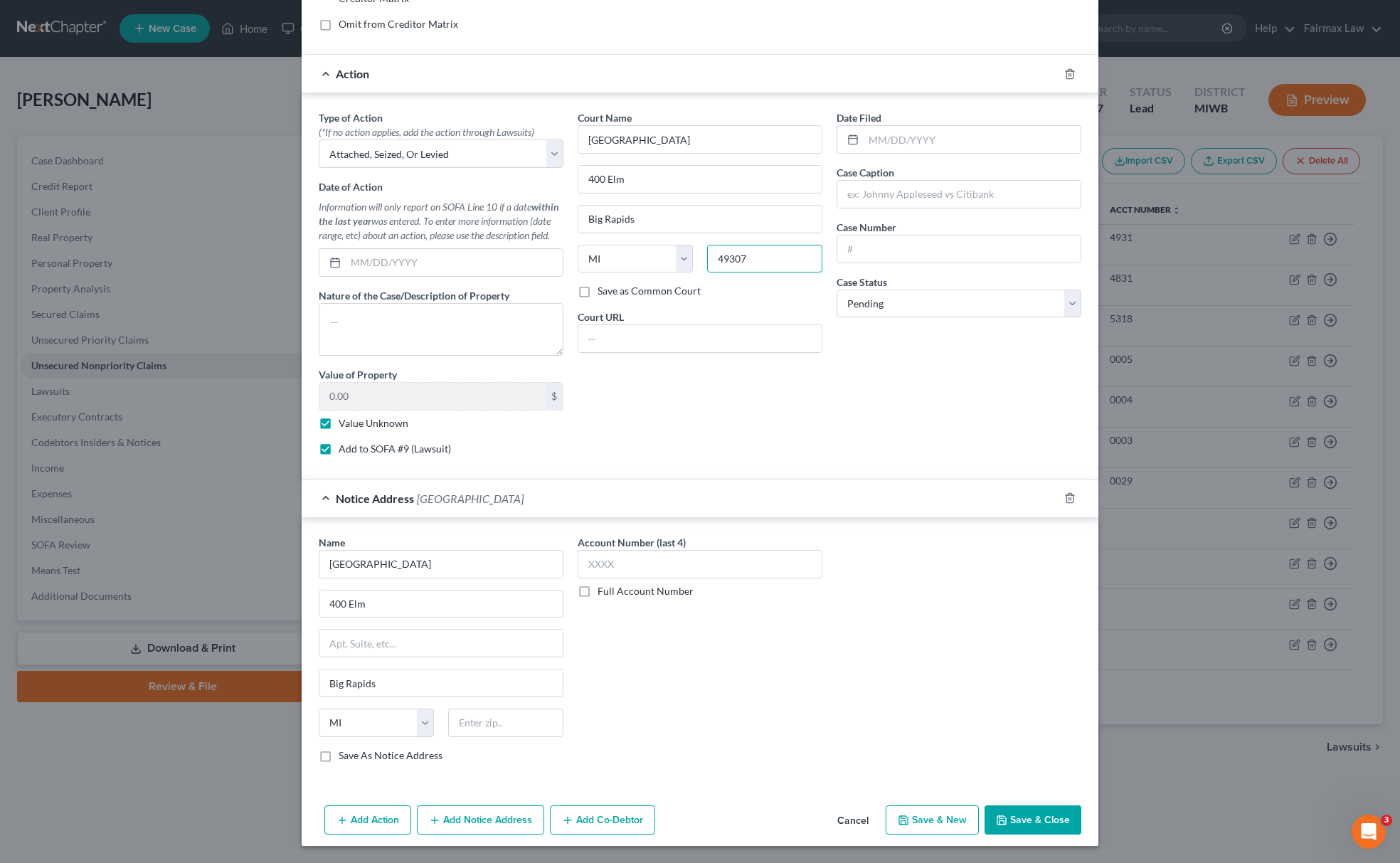
click at [593, 296] on div "Court Name * 77th District Court 400 Elm Big Rapids State AL AK AR AZ CA CO CT …" at bounding box center [699, 289] width 259 height 356
click at [487, 718] on input "text" at bounding box center [505, 723] width 115 height 28
paste input "49307"
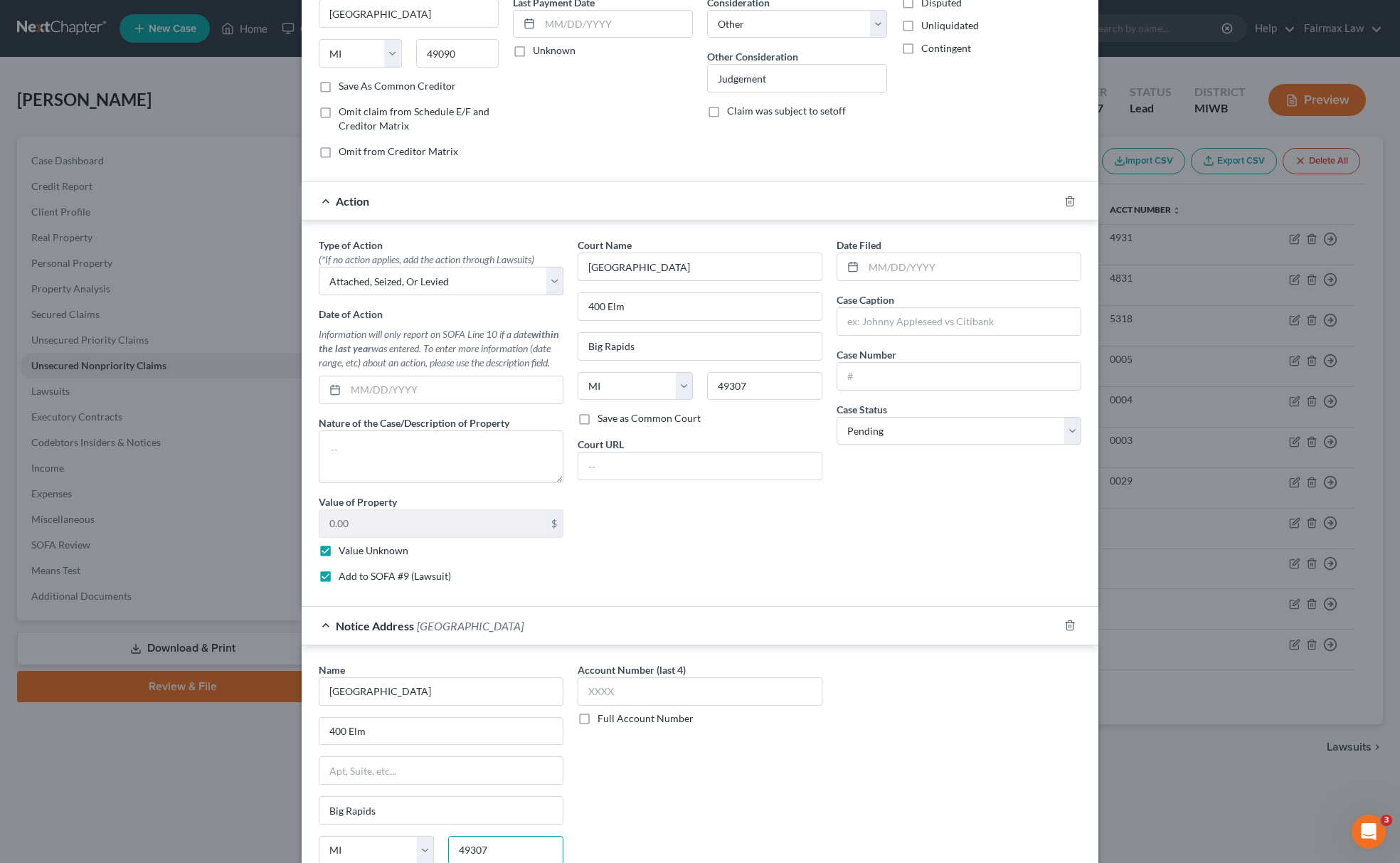
scroll to position [0, 0]
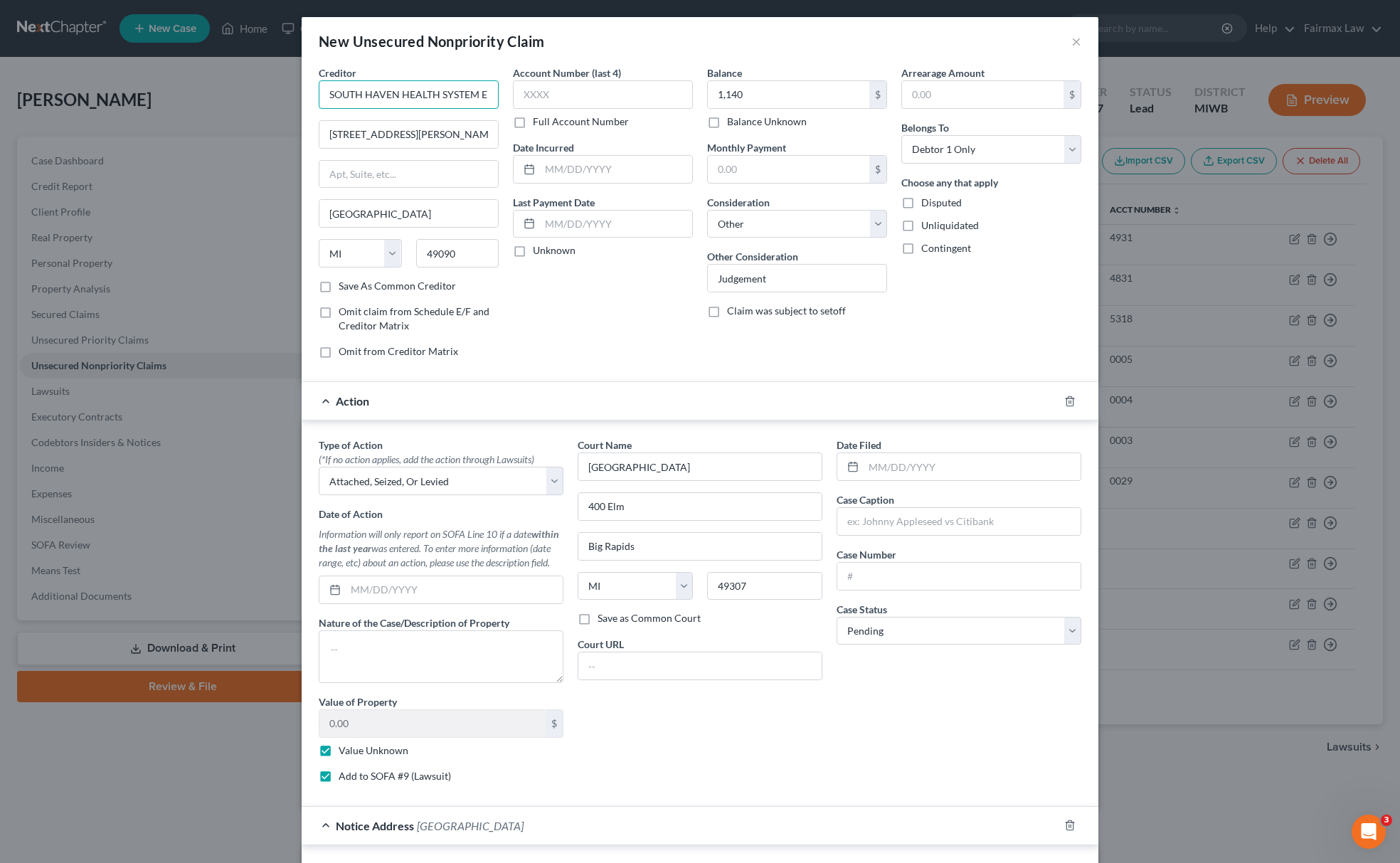
click at [399, 86] on input "SOUTH HAVEN HEALTH SYSTEM EP" at bounding box center [409, 94] width 180 height 28
click at [400, 86] on input "SOUTH HAVEN HEALTH SYSTEM EP" at bounding box center [409, 94] width 180 height 28
click at [898, 513] on input "text" at bounding box center [959, 522] width 243 height 27
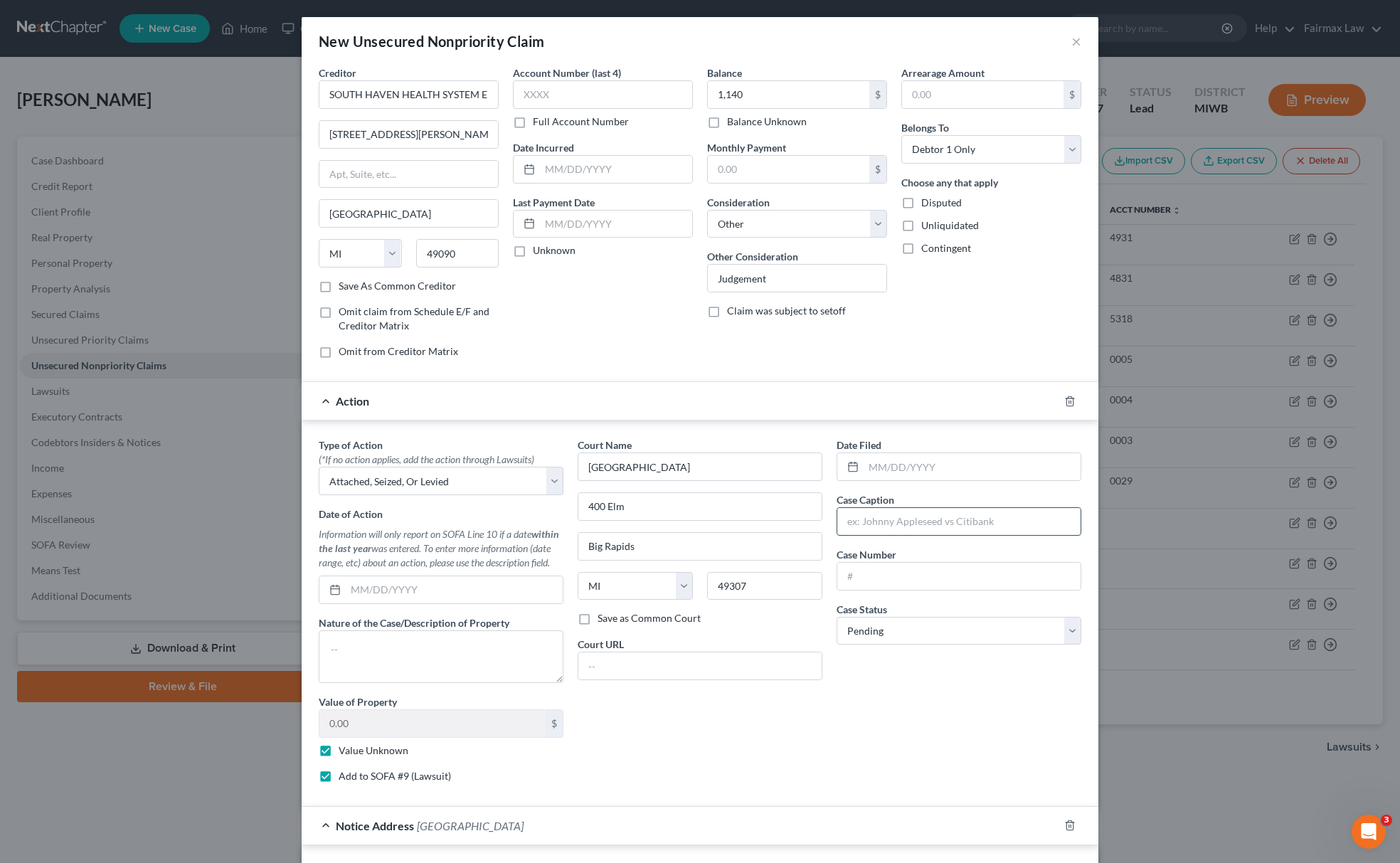
paste input "SOUTH HAVEN HEALTH SYSTEM EP"
click at [939, 579] on input "text" at bounding box center [959, 576] width 243 height 27
paste input "141376GC"
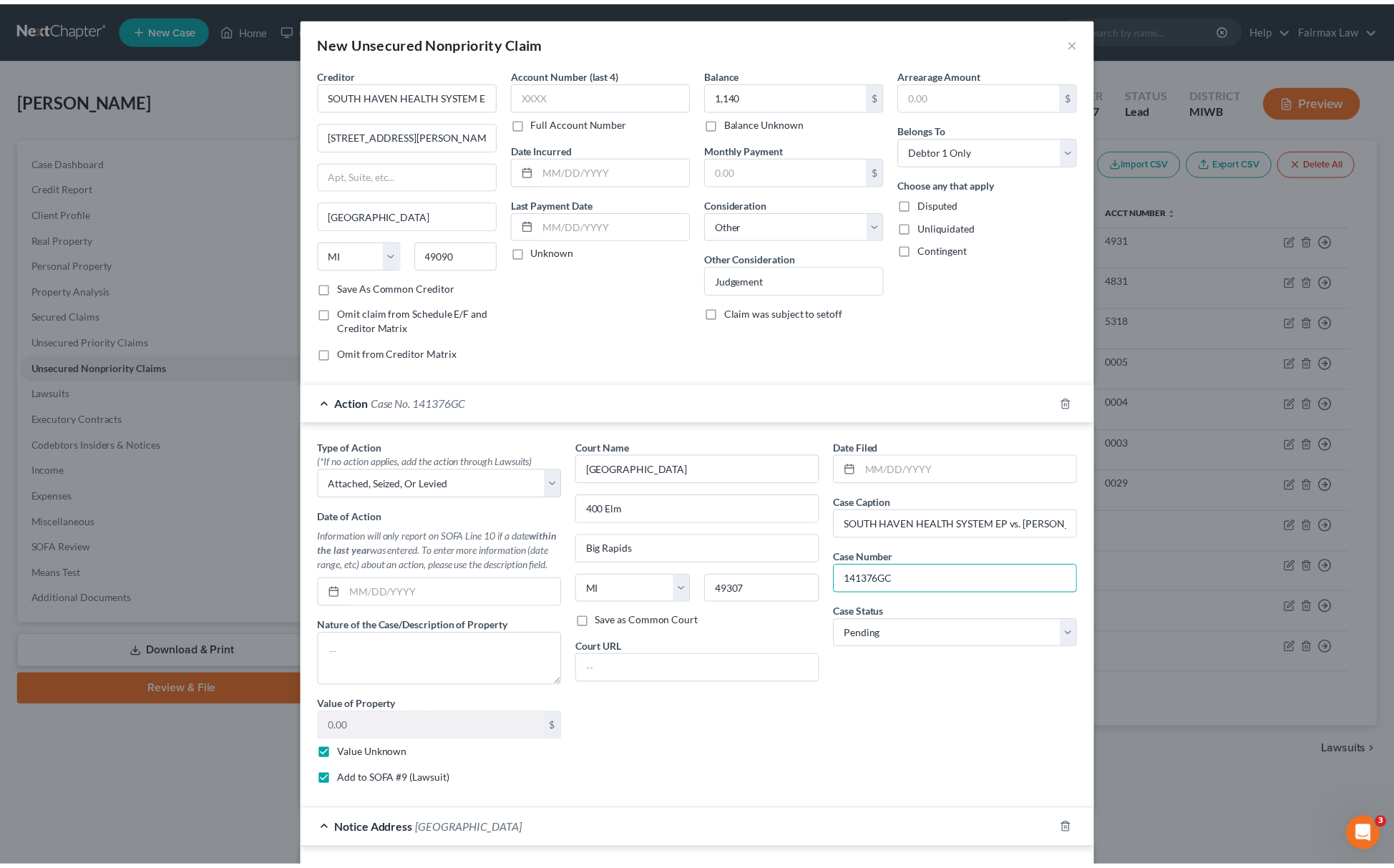
scroll to position [338, 0]
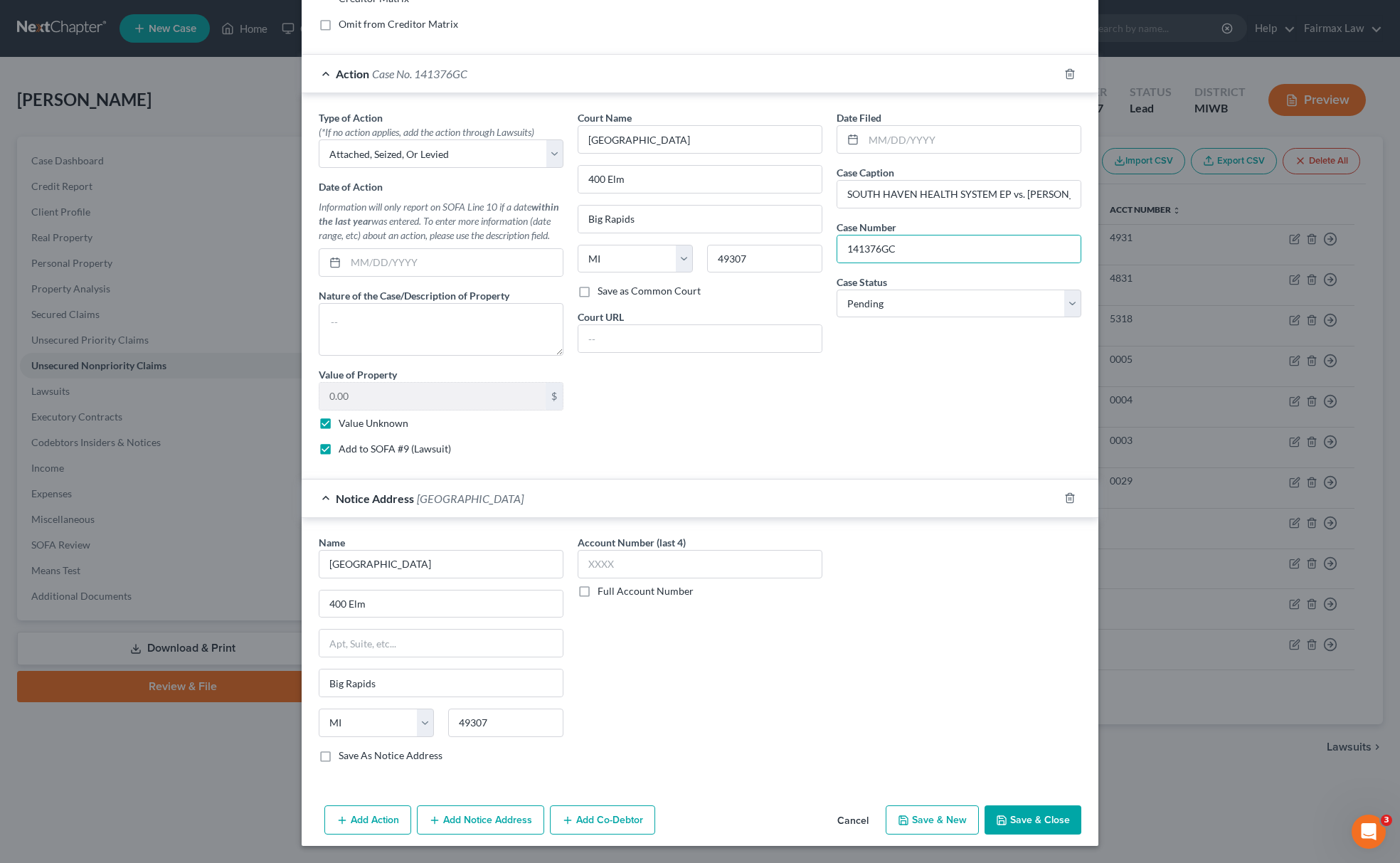
click at [1008, 819] on button "Save & Close" at bounding box center [1033, 820] width 97 height 30
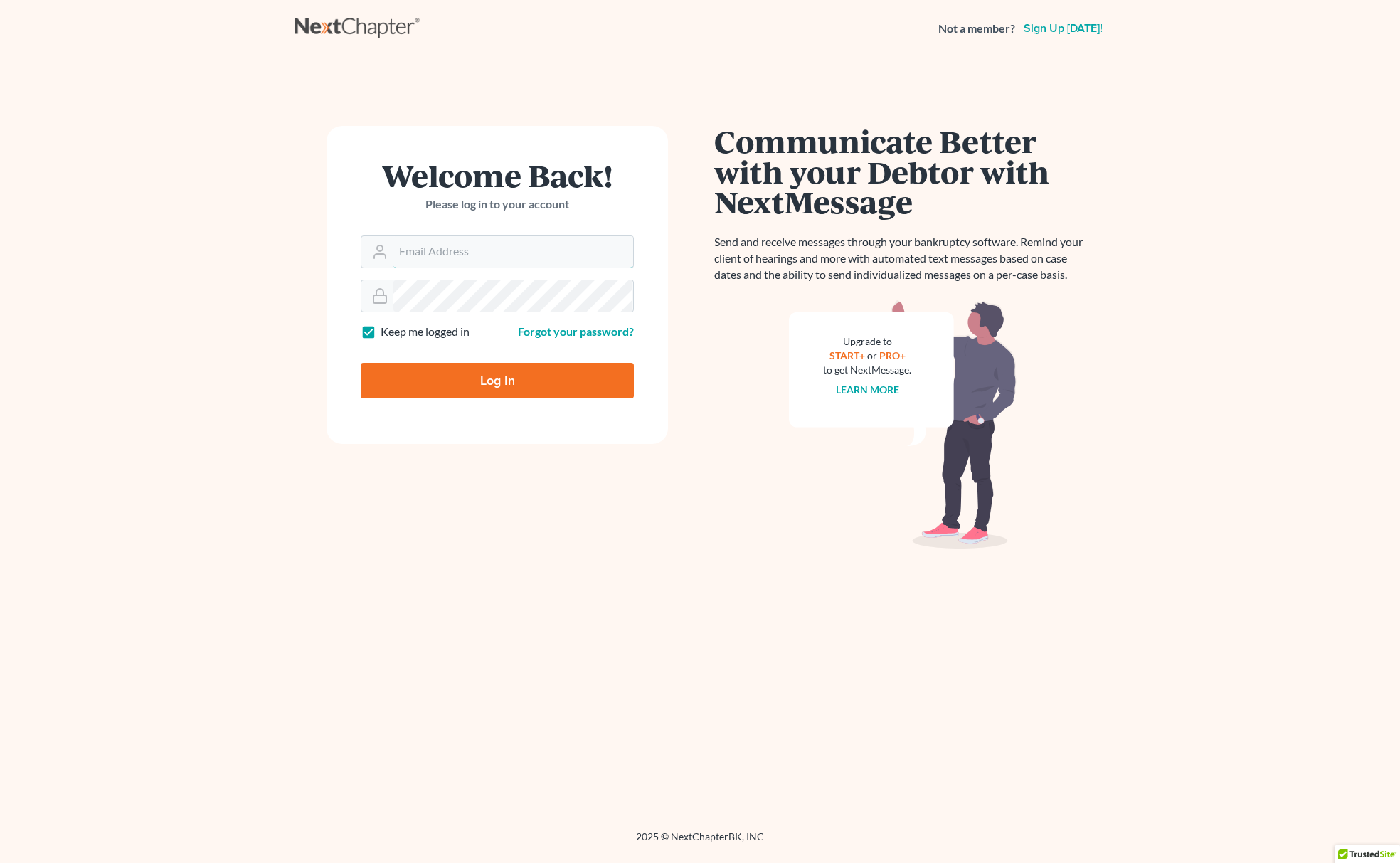
type input "[EMAIL_ADDRESS][DOMAIN_NAME]"
click at [518, 380] on input "Log In" at bounding box center [498, 381] width 273 height 36
type input "Thinking..."
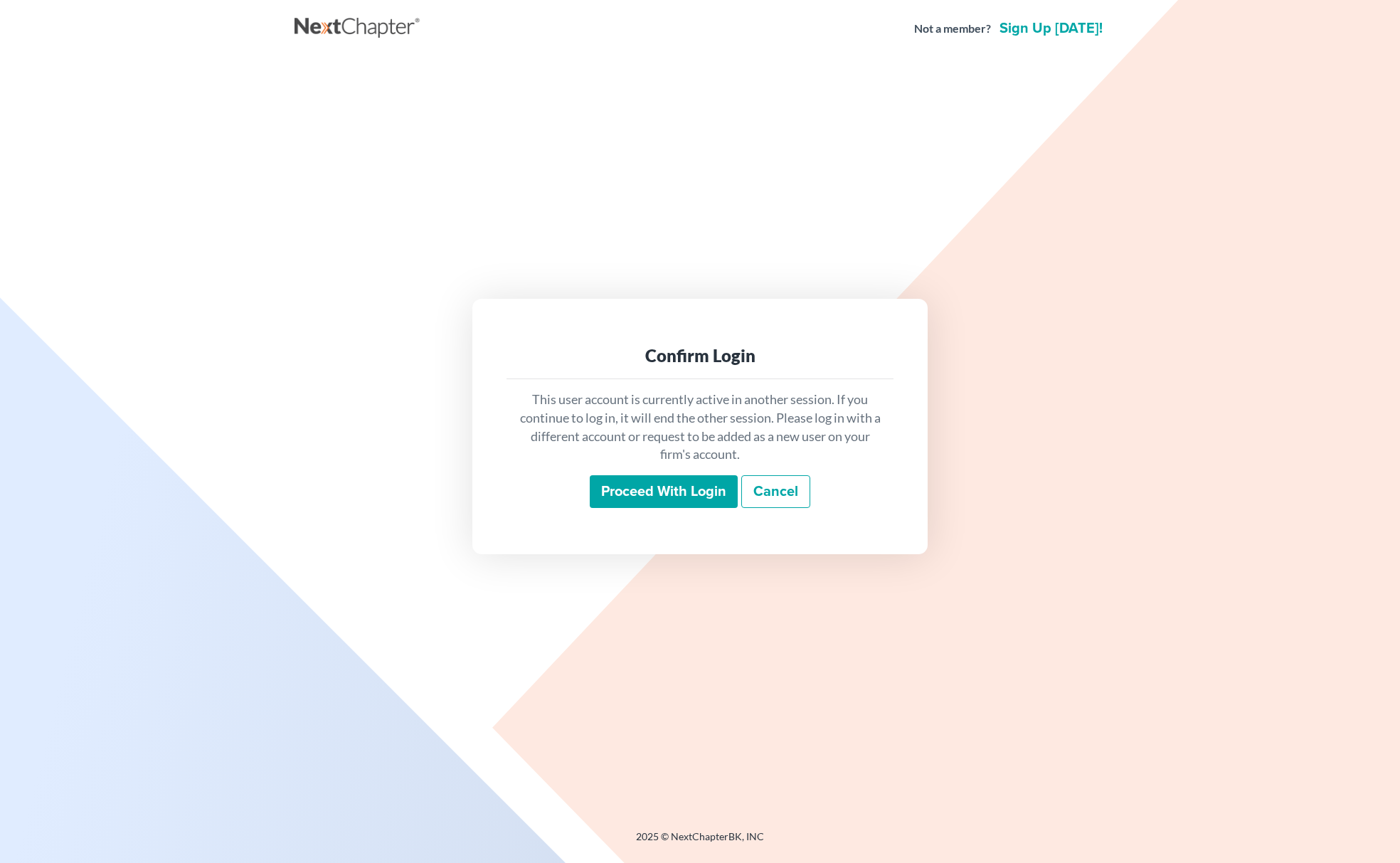
click at [710, 492] on input "Proceed with login" at bounding box center [663, 492] width 148 height 33
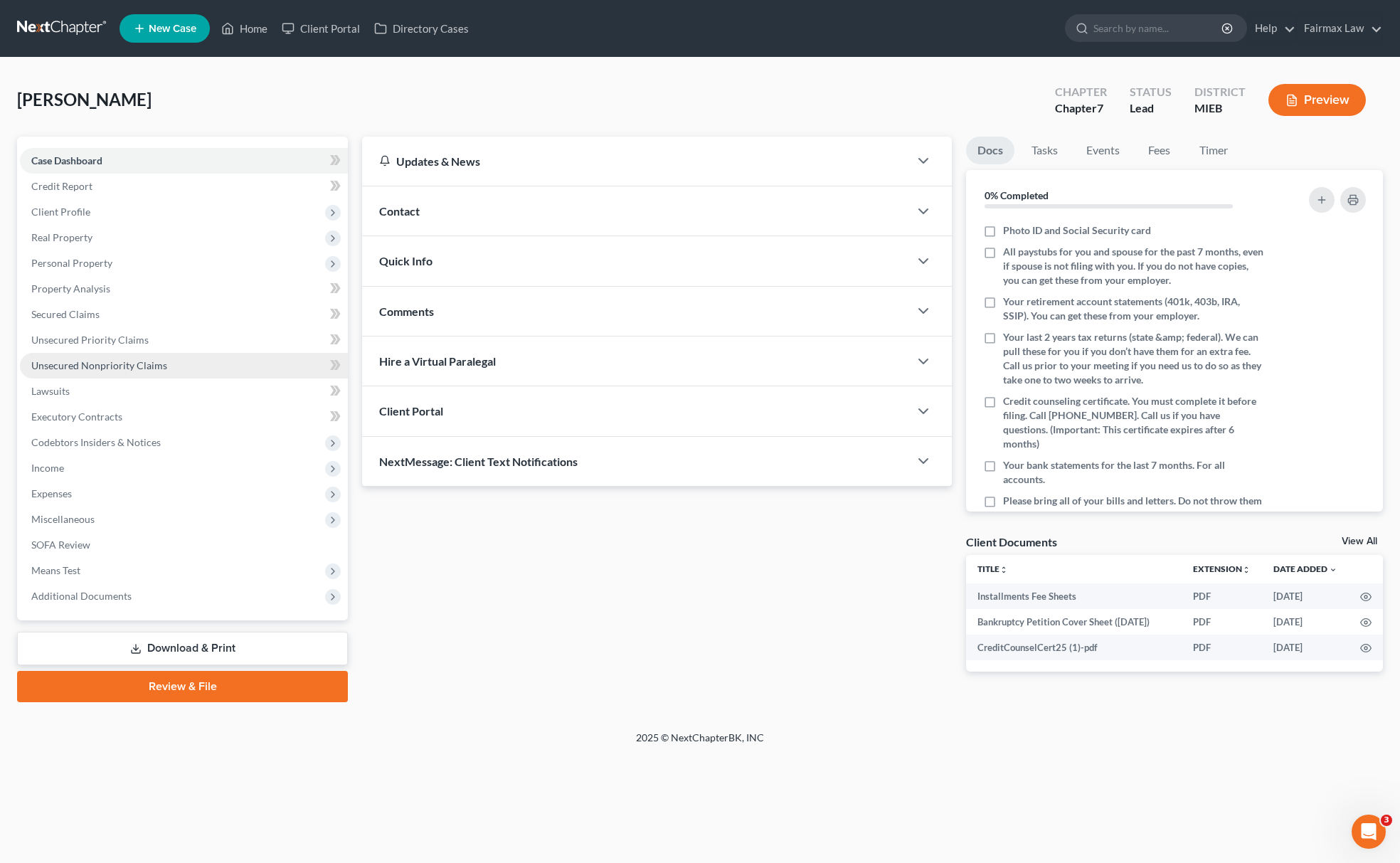
click at [148, 376] on link "Unsecured Nonpriority Claims" at bounding box center [184, 365] width 328 height 25
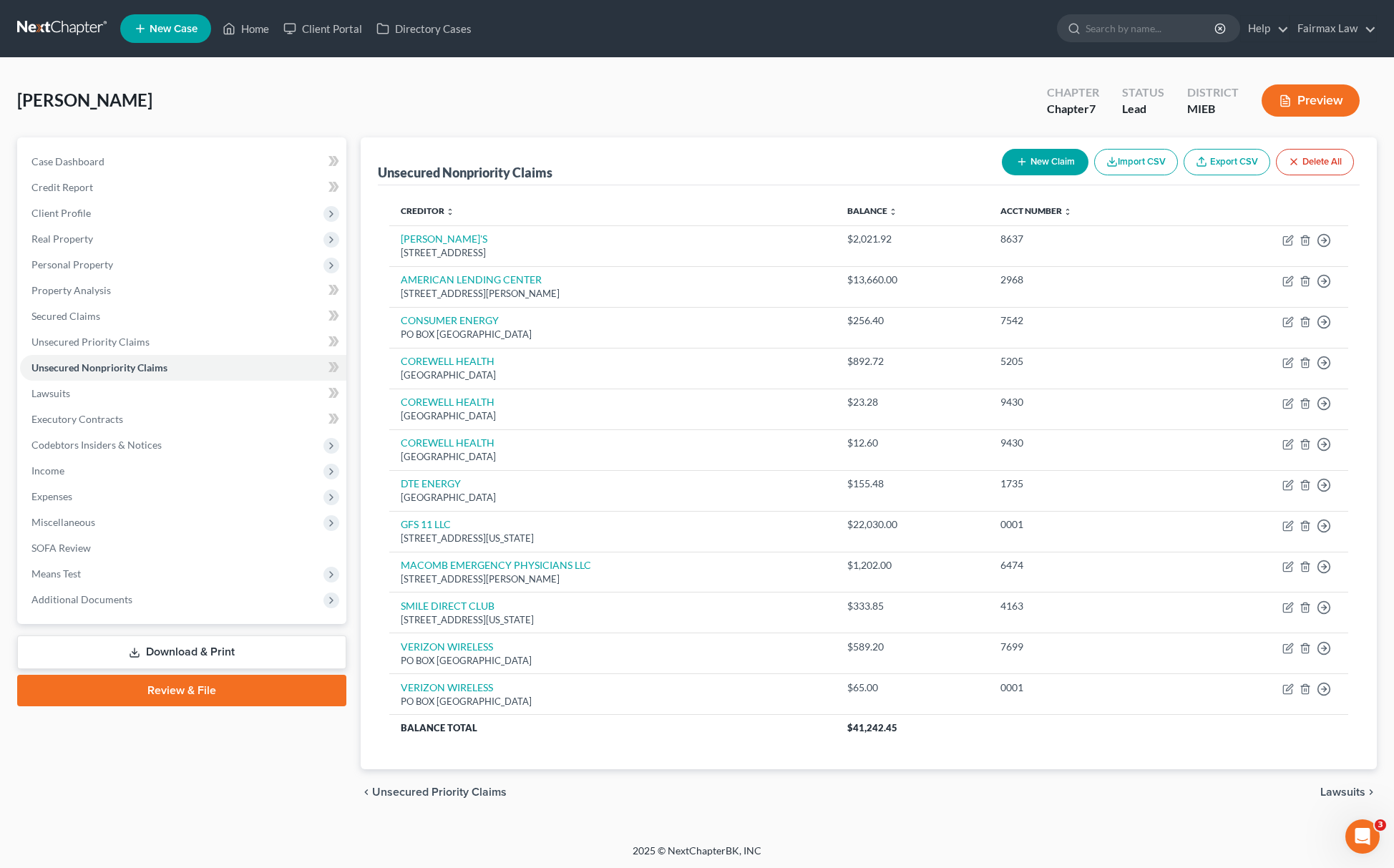
click at [1048, 155] on button "New Claim" at bounding box center [1045, 162] width 87 height 26
select select "0"
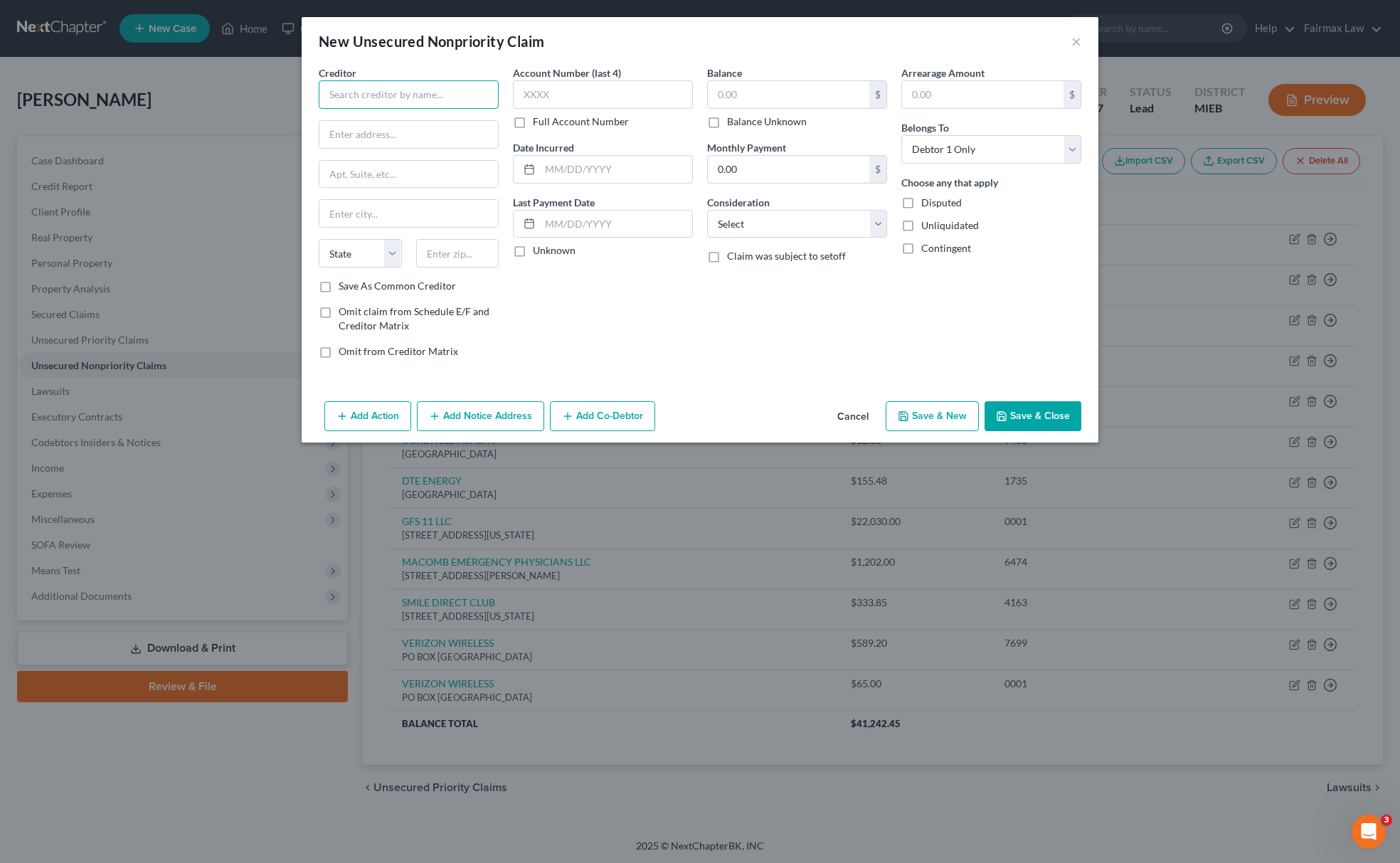
click at [411, 98] on input "text" at bounding box center [409, 94] width 180 height 28
type input "AGORA CREDIT LLC"
click at [743, 233] on select "Select Cable / Satellite Services Collection Agency Credit Card Debt Debt Couns…" at bounding box center [797, 224] width 180 height 28
select select "14"
click at [707, 210] on select "Select Cable / Satellite Services Collection Agency Credit Card Debt Debt Couns…" at bounding box center [797, 224] width 180 height 28
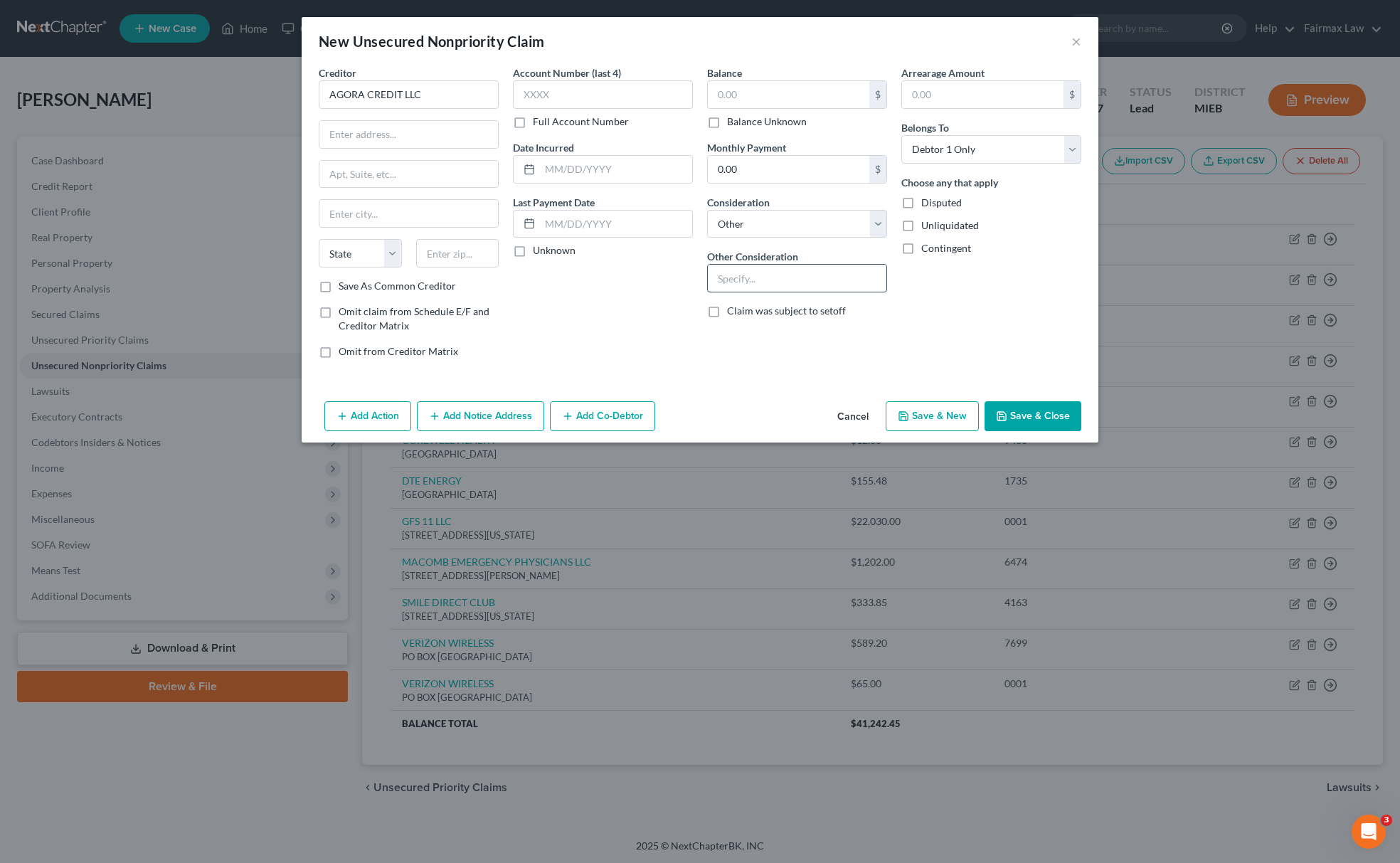
click at [760, 283] on input "text" at bounding box center [797, 278] width 178 height 27
type input "a"
type input "Automobile"
drag, startPoint x: 454, startPoint y: 91, endPoint x: 145, endPoint y: 89, distance: 309.0
click at [146, 91] on div "New Unsecured Nonpriority Claim × Creditor * AGORA CREDIT LLC State [US_STATE][…" at bounding box center [700, 431] width 1400 height 863
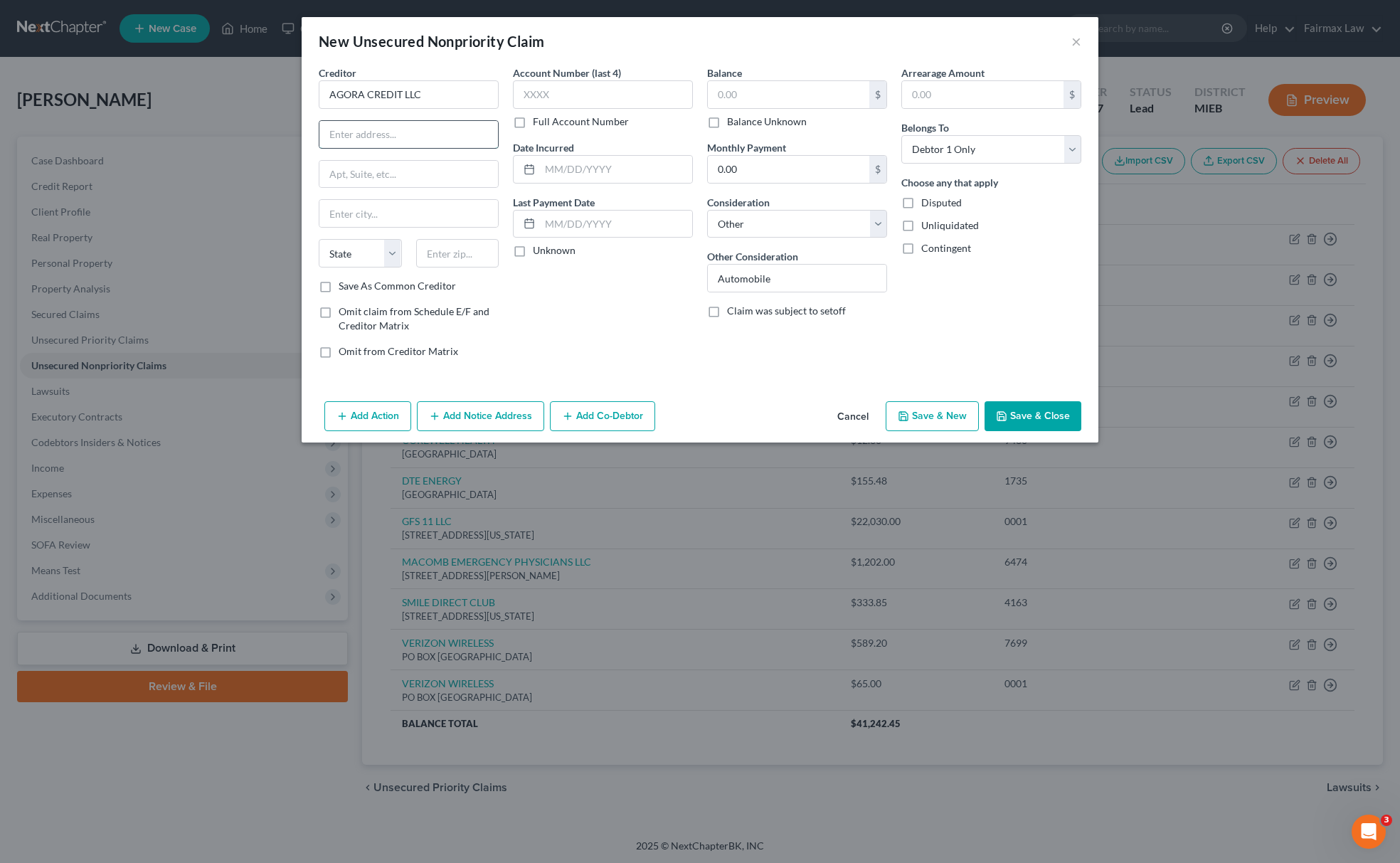
drag, startPoint x: 396, startPoint y: 126, endPoint x: 398, endPoint y: 149, distance: 23.1
click at [397, 146] on input "text" at bounding box center [409, 135] width 178 height 27
paste input "[STREET_ADDRESS][PERSON_NAME]"
drag, startPoint x: 478, startPoint y: 130, endPoint x: 518, endPoint y: 167, distance: 54.5
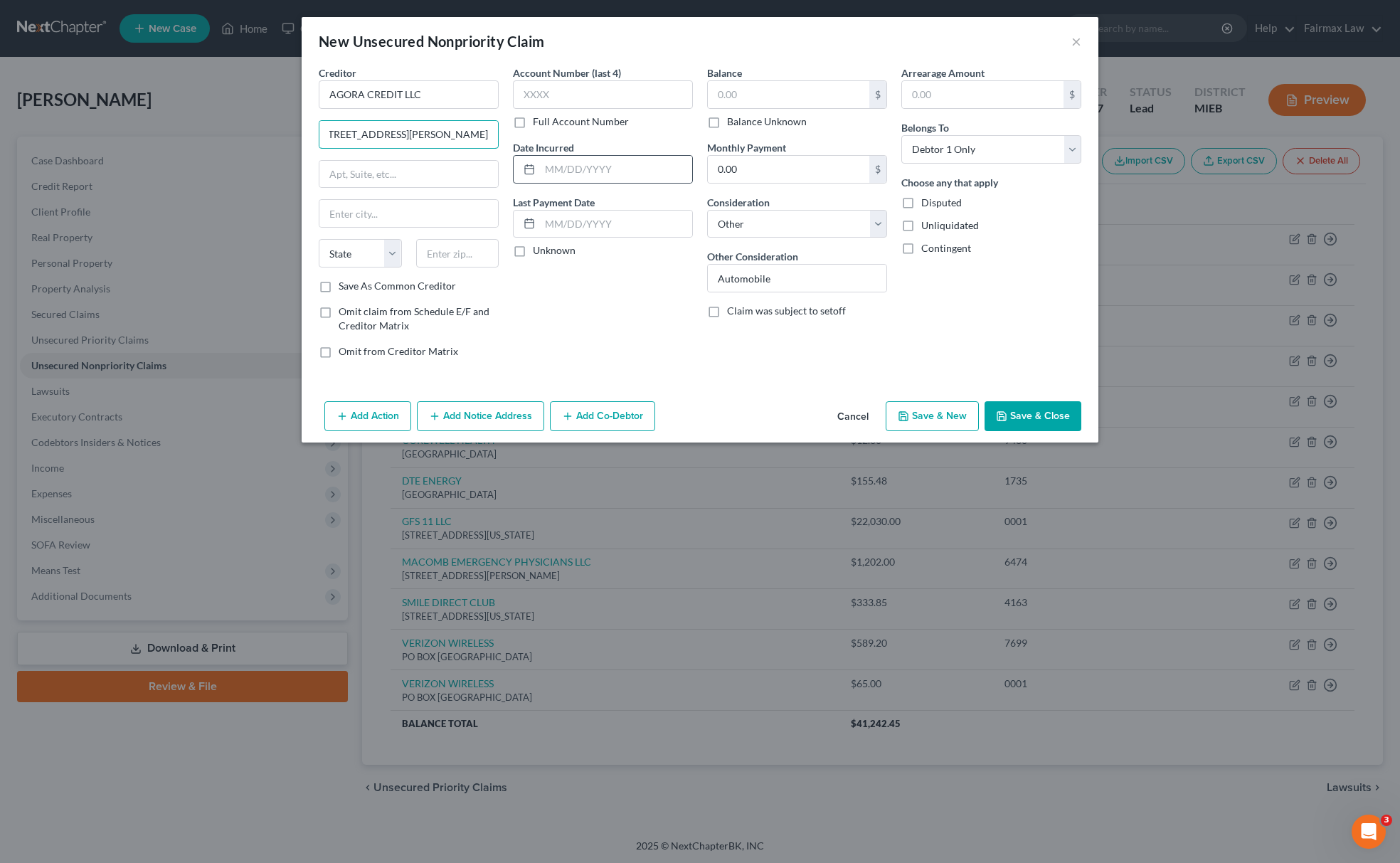
click at [519, 132] on div "Creditor * AGORA CREDIT LLC [STREET_ADDRESS][GEOGRAPHIC_DATA][PERSON_NAME][US_S…" at bounding box center [700, 218] width 776 height 304
type input "[STREET_ADDRESS][PERSON_NAME]"
click at [461, 263] on input "text" at bounding box center [458, 253] width 83 height 28
paste input "21202"
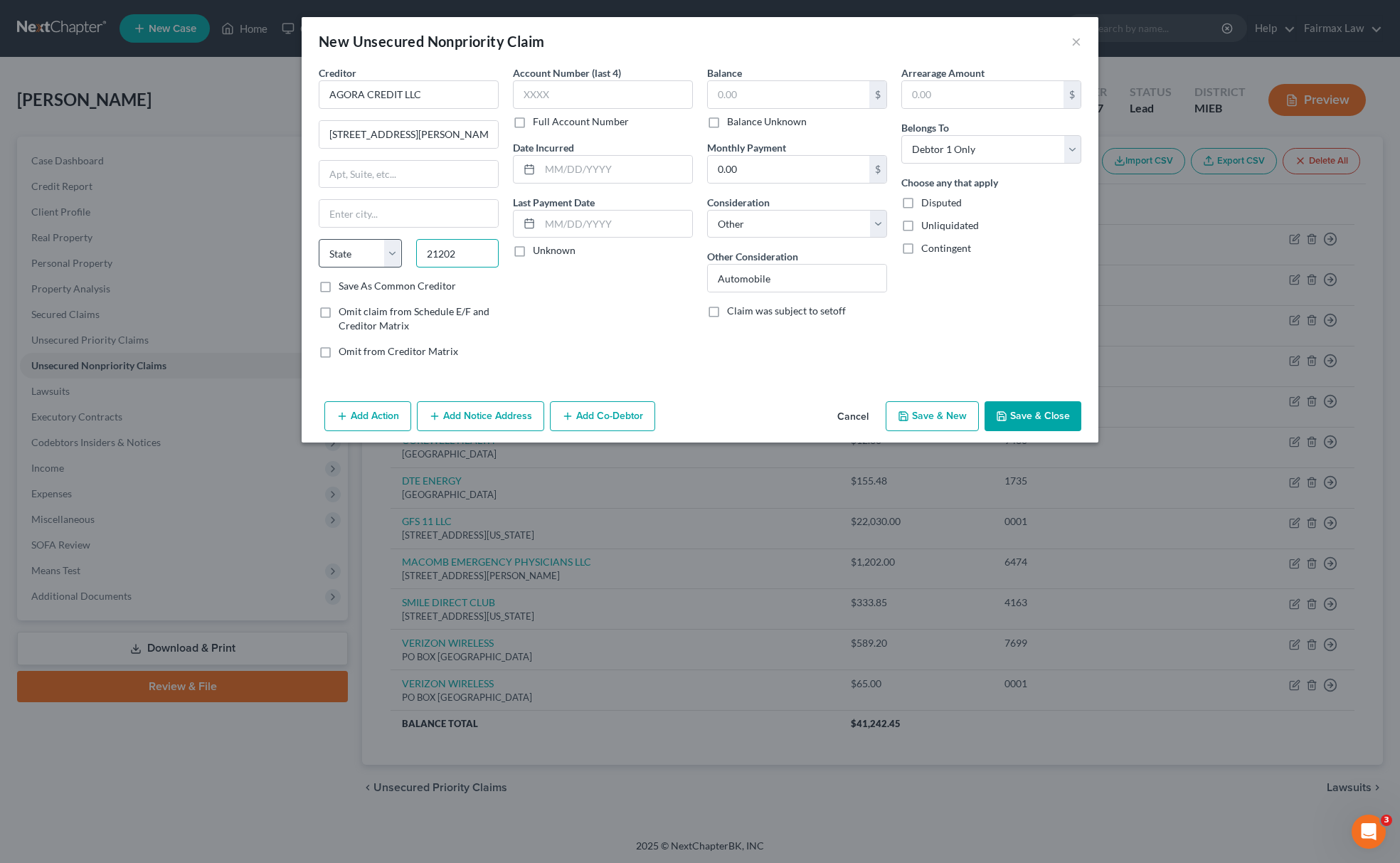
type input "21202"
click at [365, 260] on select "State [US_STATE] AK AR AZ CA CO CT DE DC [GEOGRAPHIC_DATA] [GEOGRAPHIC_DATA] GU…" at bounding box center [360, 253] width 83 height 28
type input "[GEOGRAPHIC_DATA]"
select select "21"
click at [319, 240] on select "State [US_STATE] AK AR AZ CA CO CT DE DC [GEOGRAPHIC_DATA] [GEOGRAPHIC_DATA] GU…" at bounding box center [360, 253] width 83 height 28
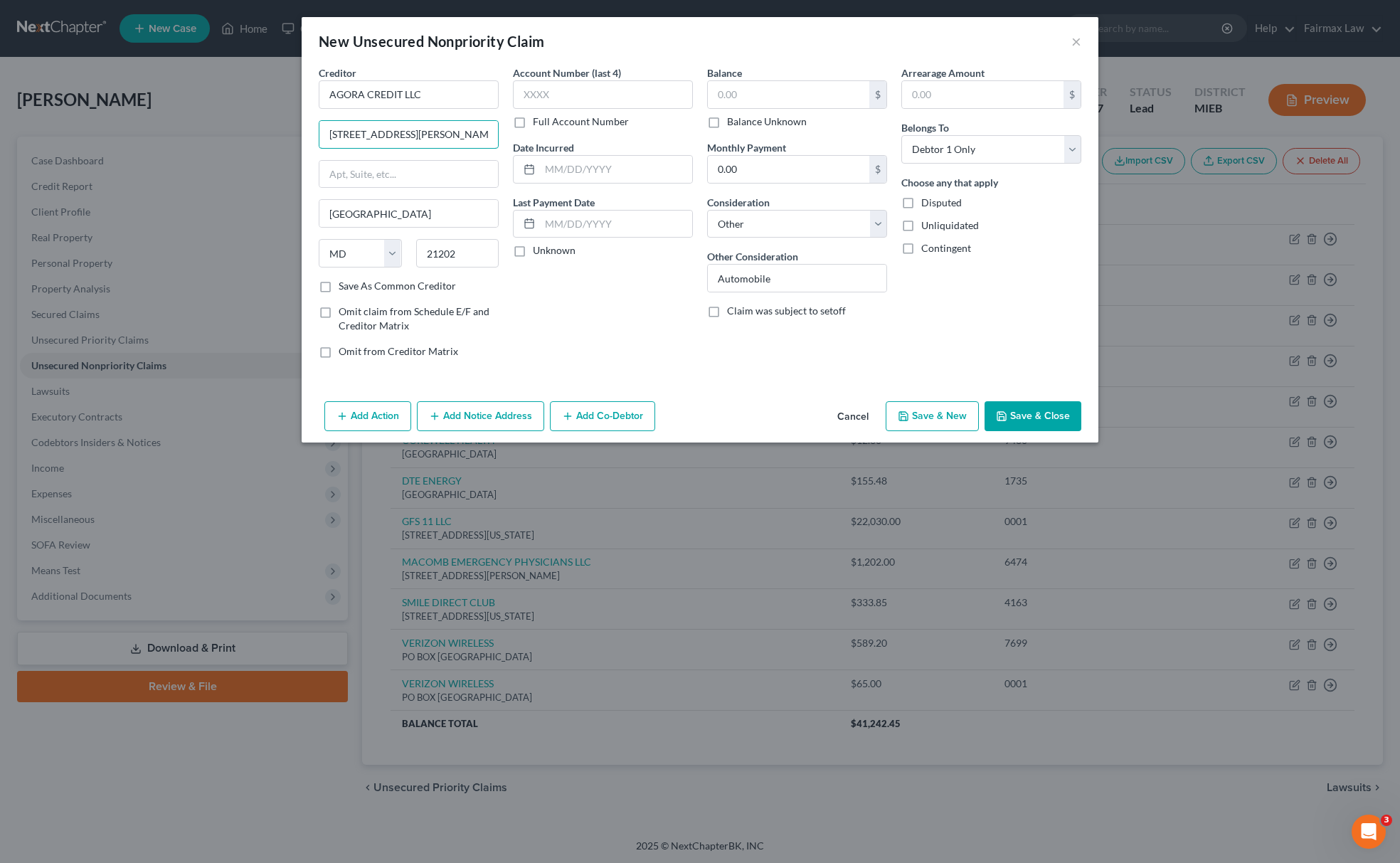
scroll to position [0, 13]
drag, startPoint x: 407, startPoint y: 125, endPoint x: 594, endPoint y: 125, distance: 187.0
click at [591, 125] on div "Creditor * AGORA CREDIT LLC [STREET_ADDRESS][PERSON_NAME] [GEOGRAPHIC_DATA] [US…" at bounding box center [700, 218] width 776 height 304
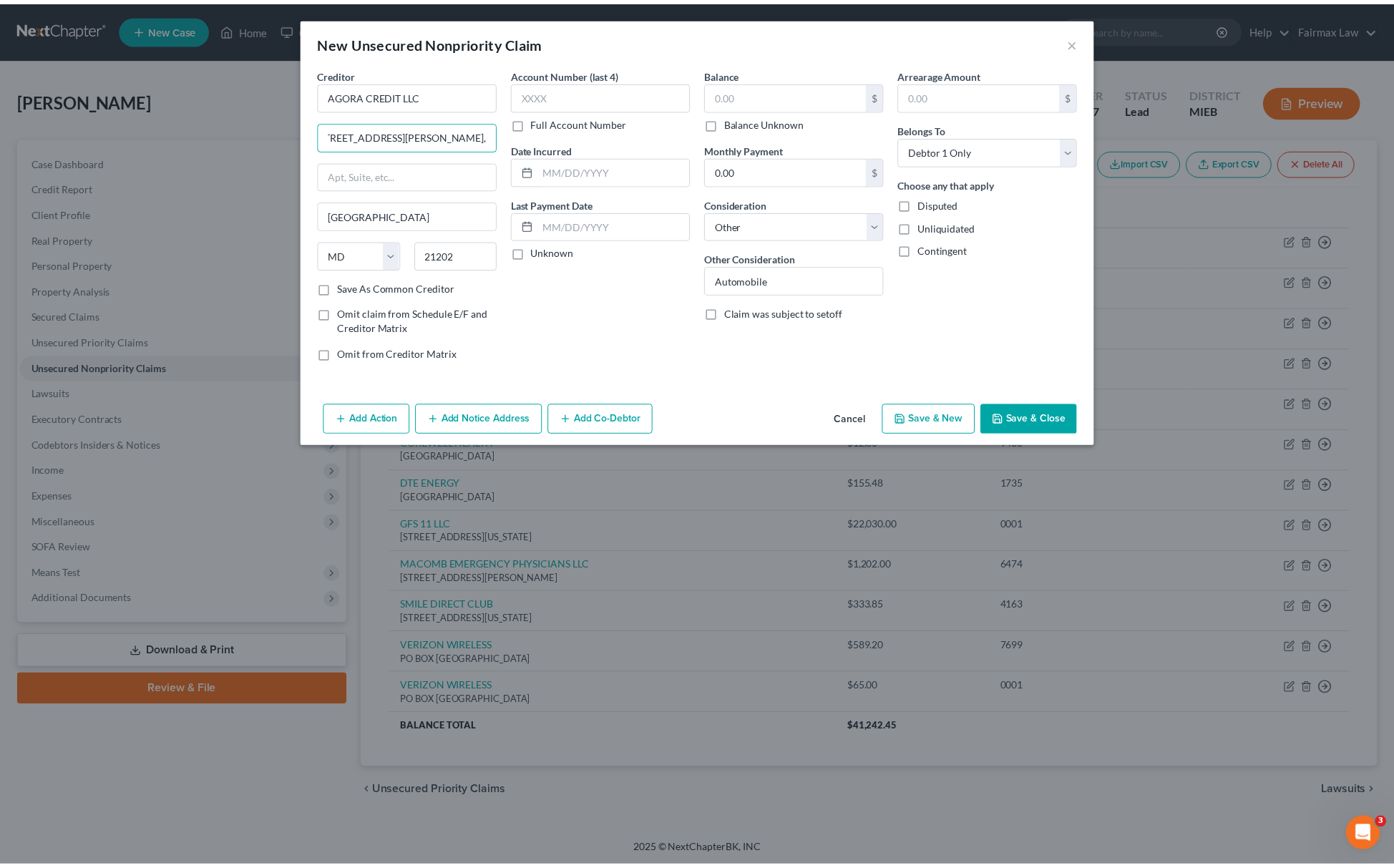
scroll to position [0, 0]
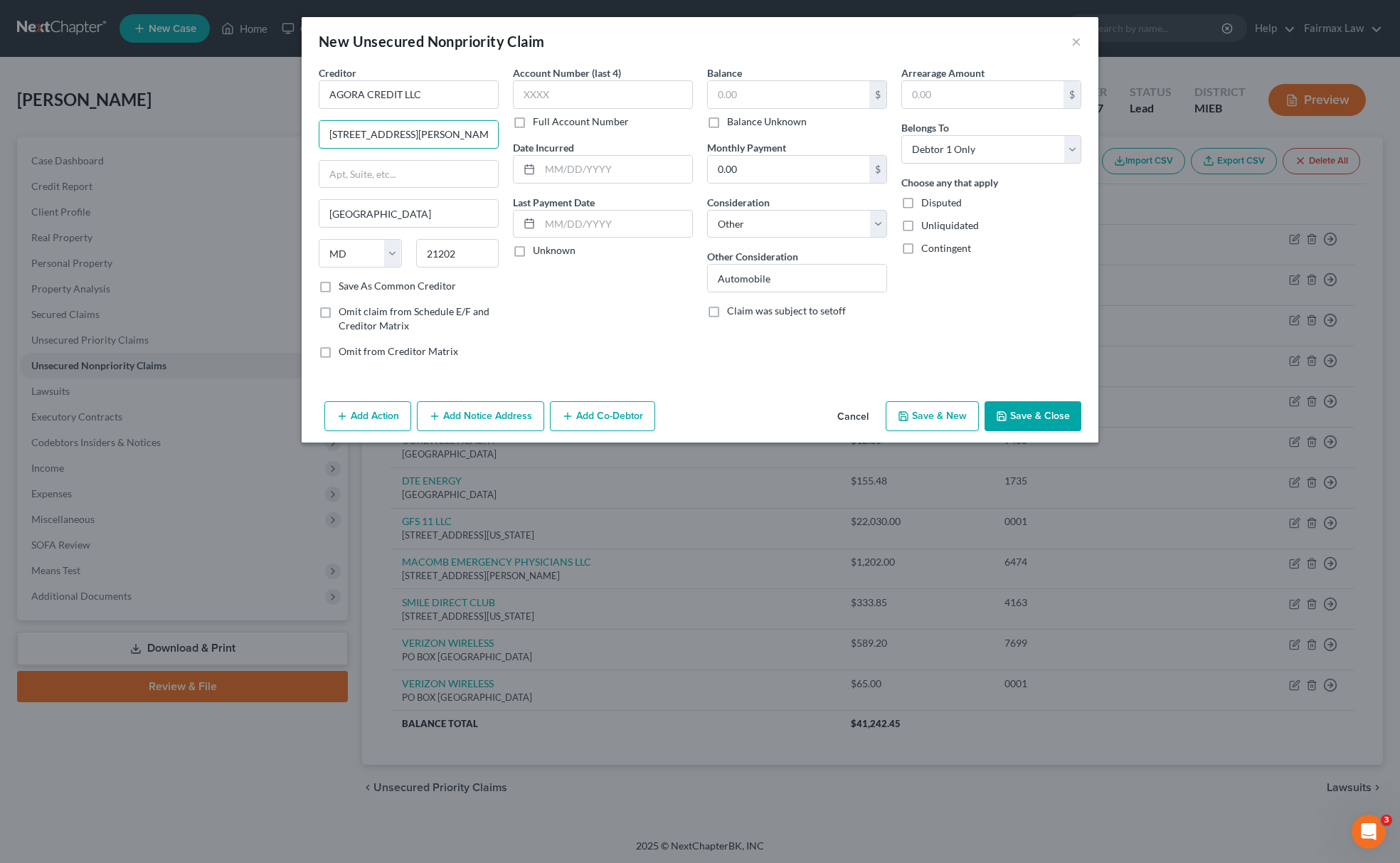
type input "[STREET_ADDRESS][PERSON_NAME]"
click at [769, 165] on input "0.00" at bounding box center [788, 170] width 162 height 27
paste input "322.91"
type input "322.91"
click at [1030, 425] on button "Save & Close" at bounding box center [1033, 416] width 97 height 30
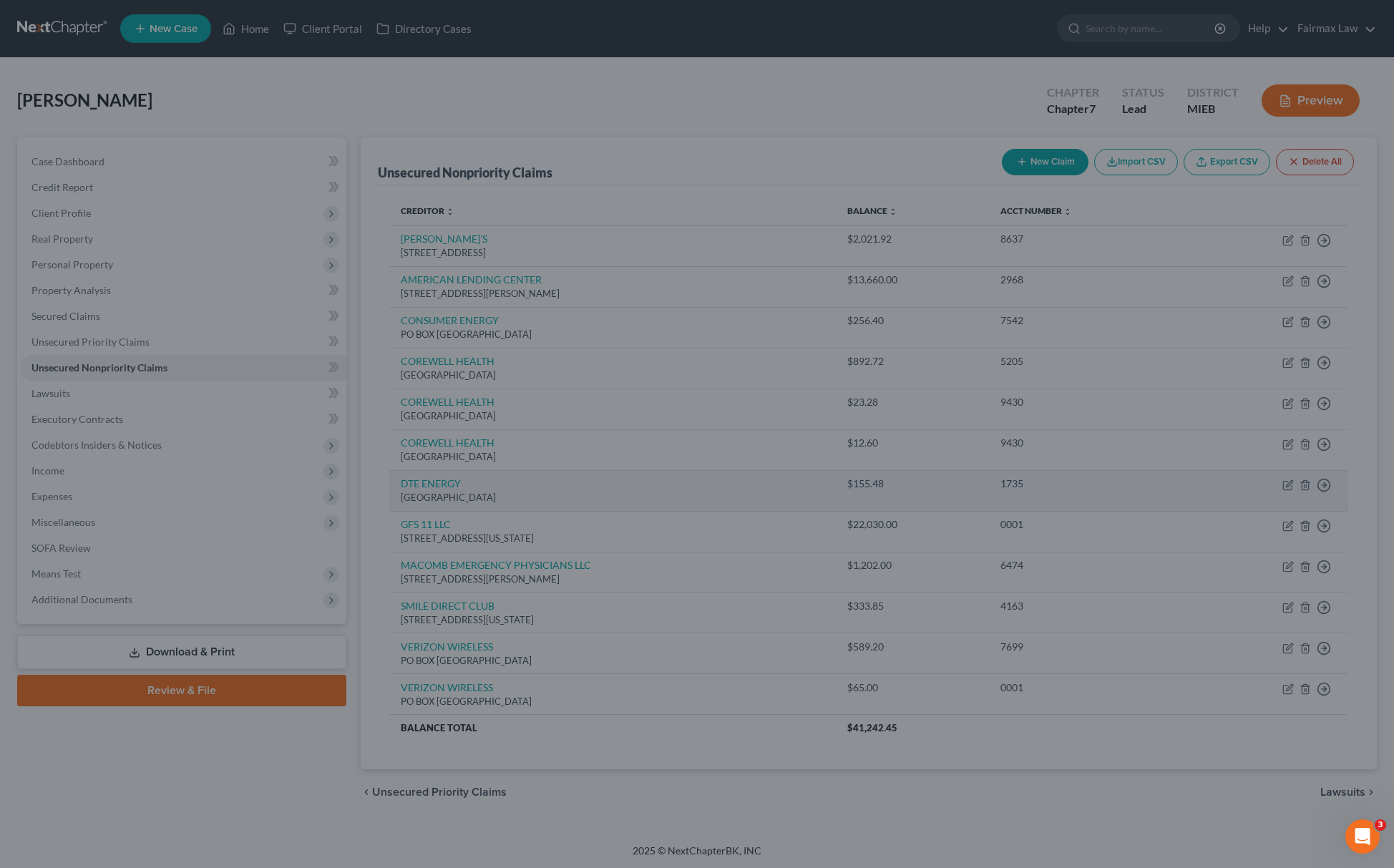
scroll to position [4, 0]
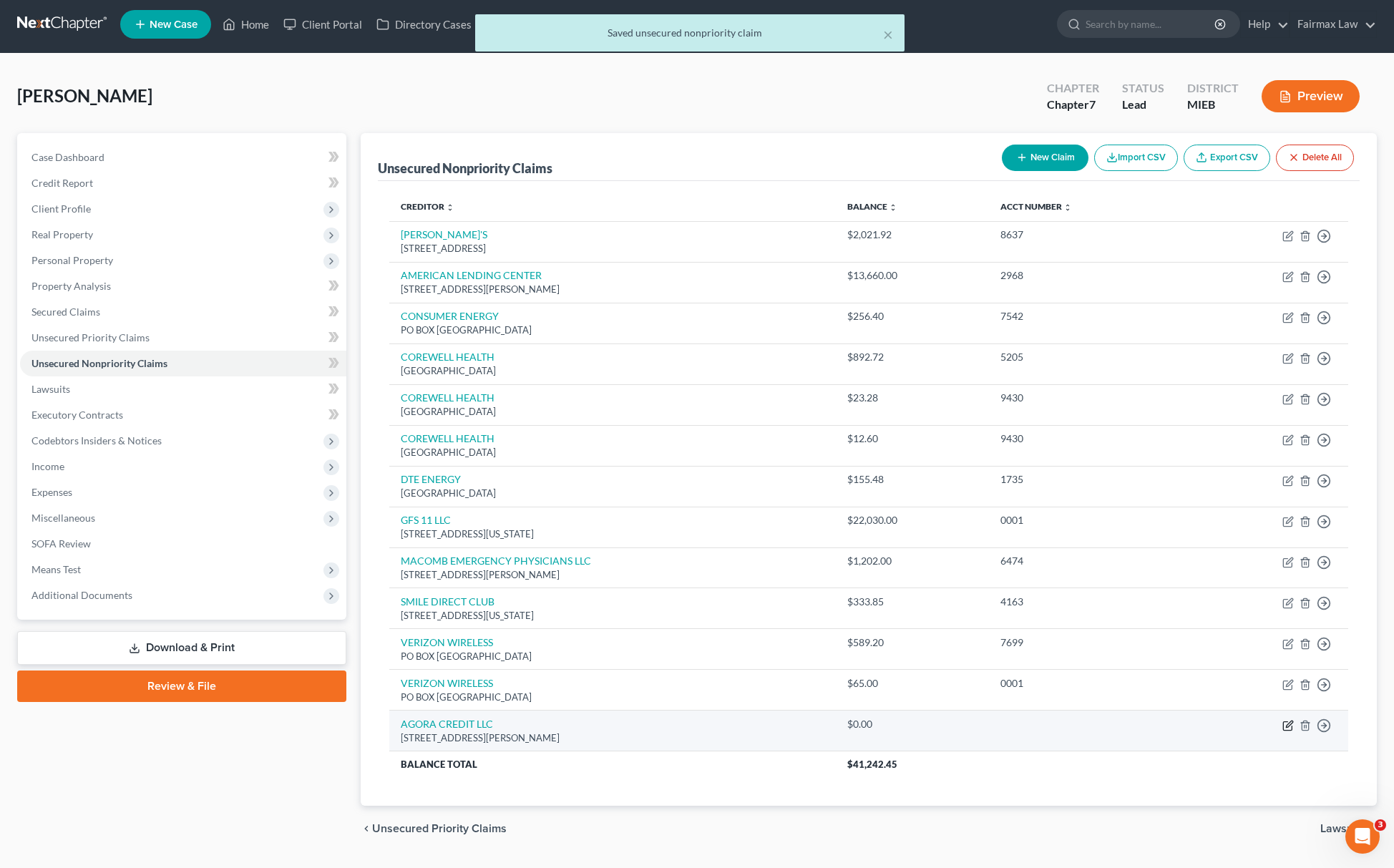
click at [1286, 725] on icon "button" at bounding box center [1289, 726] width 12 height 12
select select "21"
select select "14"
select select "0"
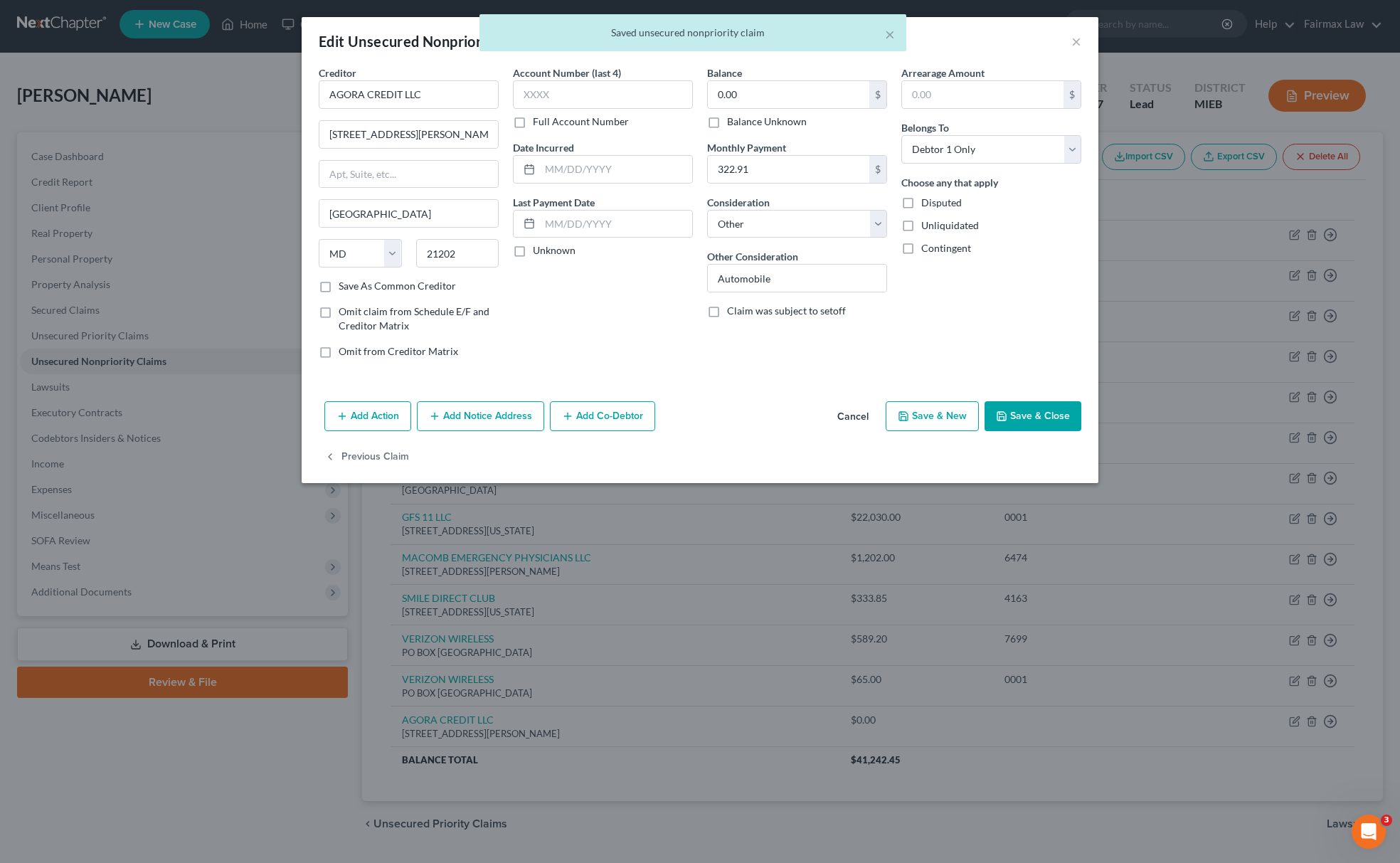
click at [727, 121] on label "Balance Unknown" at bounding box center [767, 121] width 79 height 15
click at [733, 121] on input "Balance Unknown" at bounding box center [738, 119] width 10 height 10
checkbox input "true"
click at [1069, 417] on button "Save & Close" at bounding box center [1033, 416] width 97 height 30
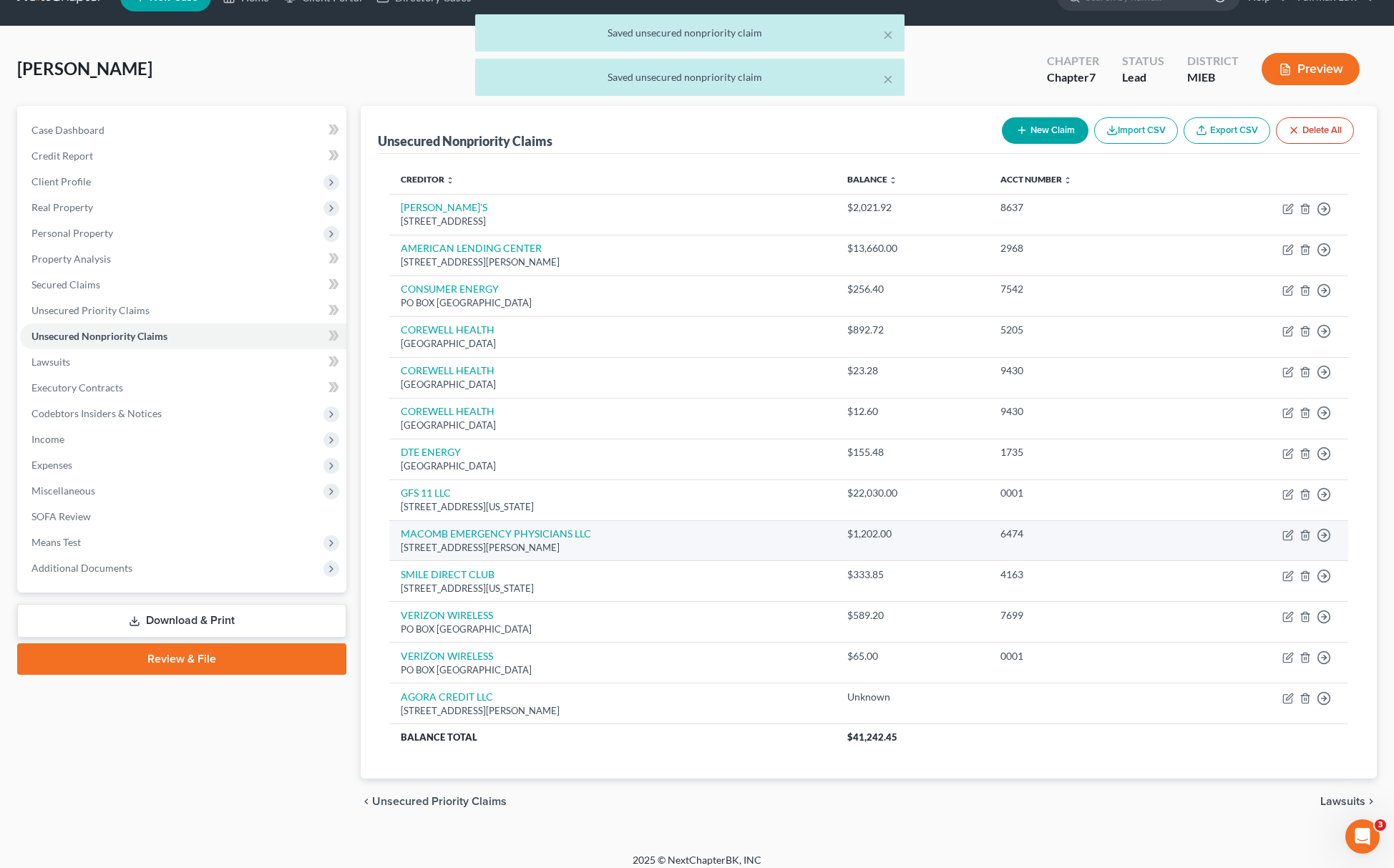
scroll to position [46, 0]
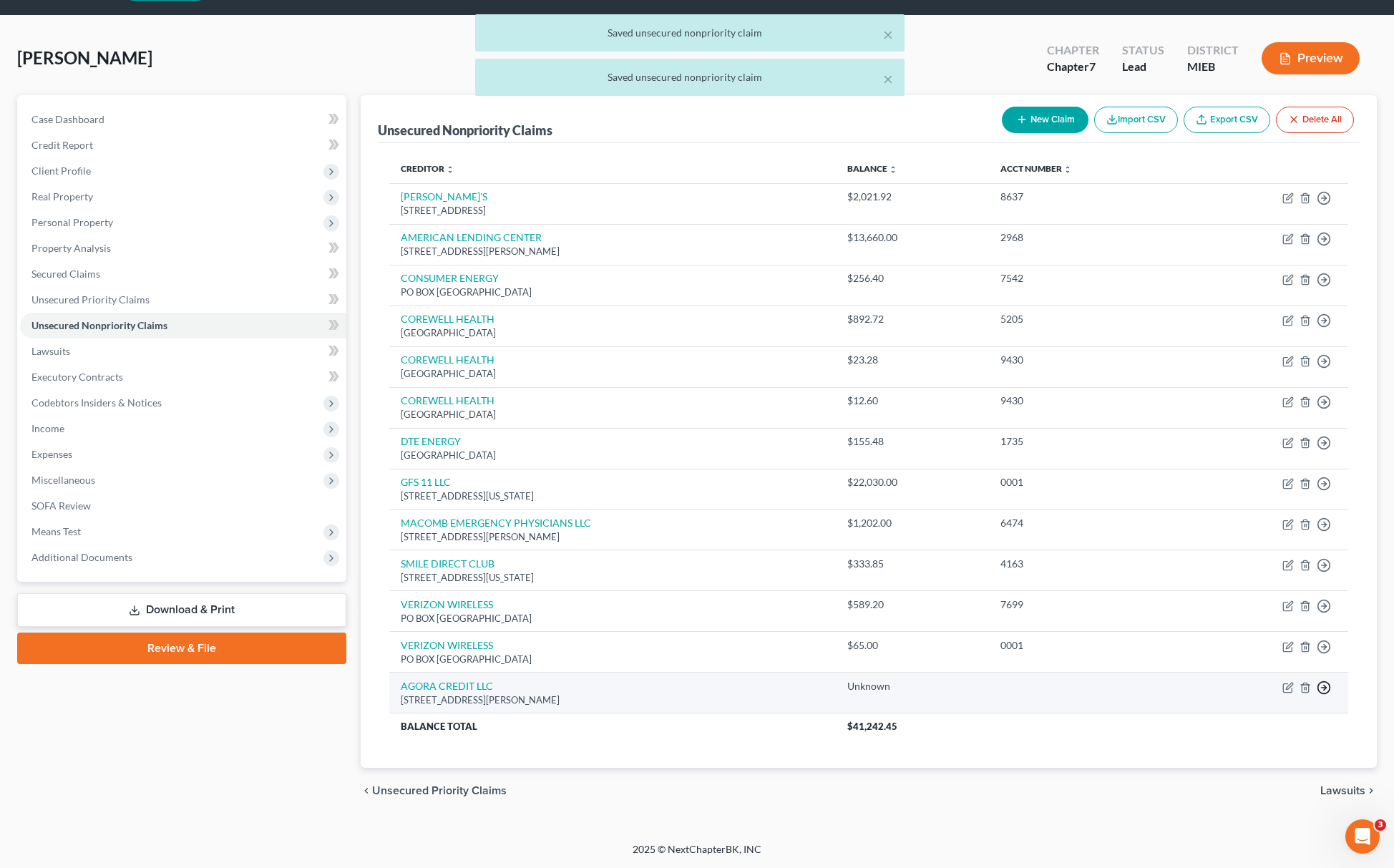
click at [1323, 682] on icon "button" at bounding box center [1324, 688] width 15 height 15
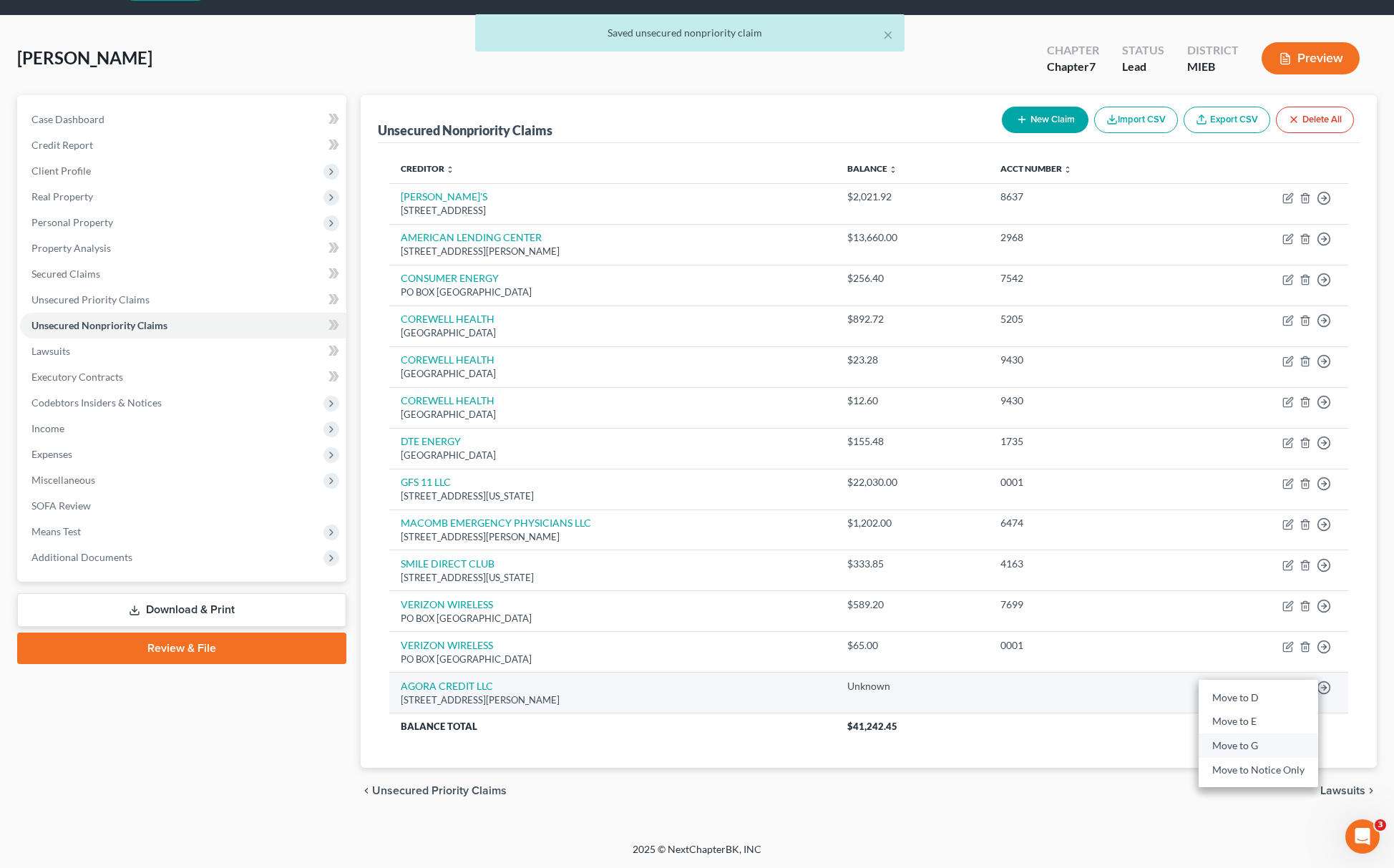
click at [1263, 736] on link "Move to G" at bounding box center [1259, 745] width 120 height 24
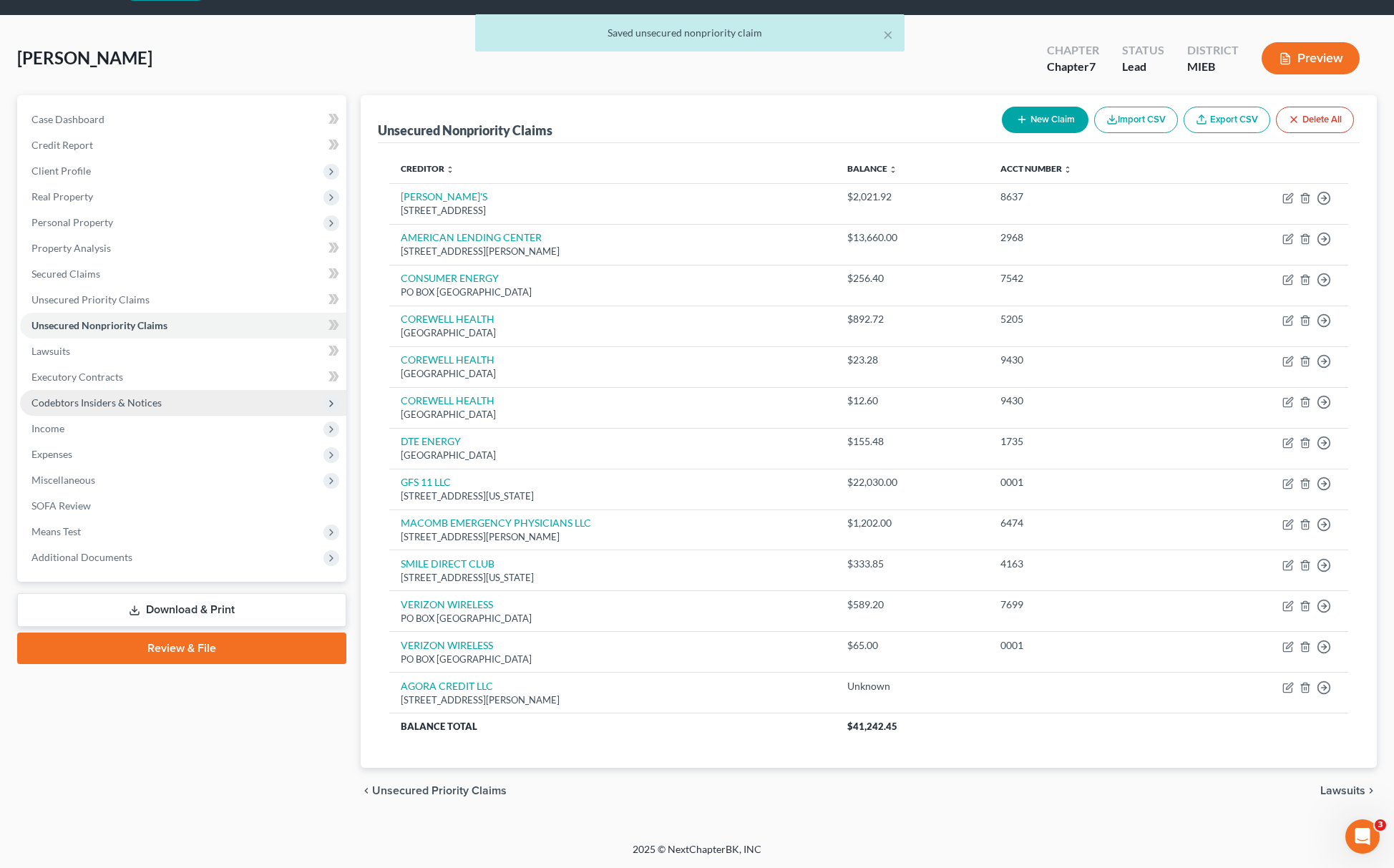
scroll to position [4, 0]
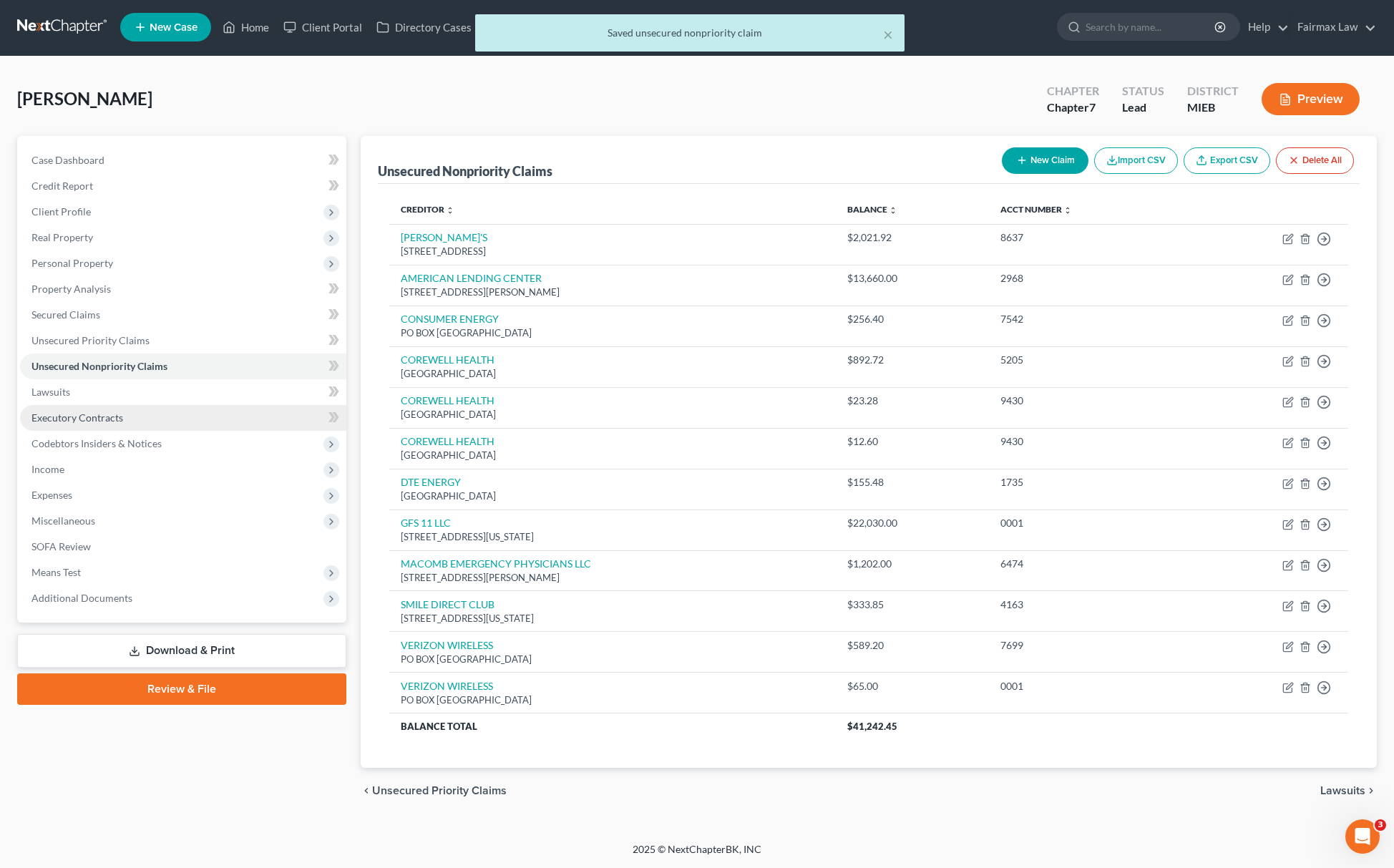
click at [66, 412] on span "Executory Contracts" at bounding box center [77, 418] width 92 height 12
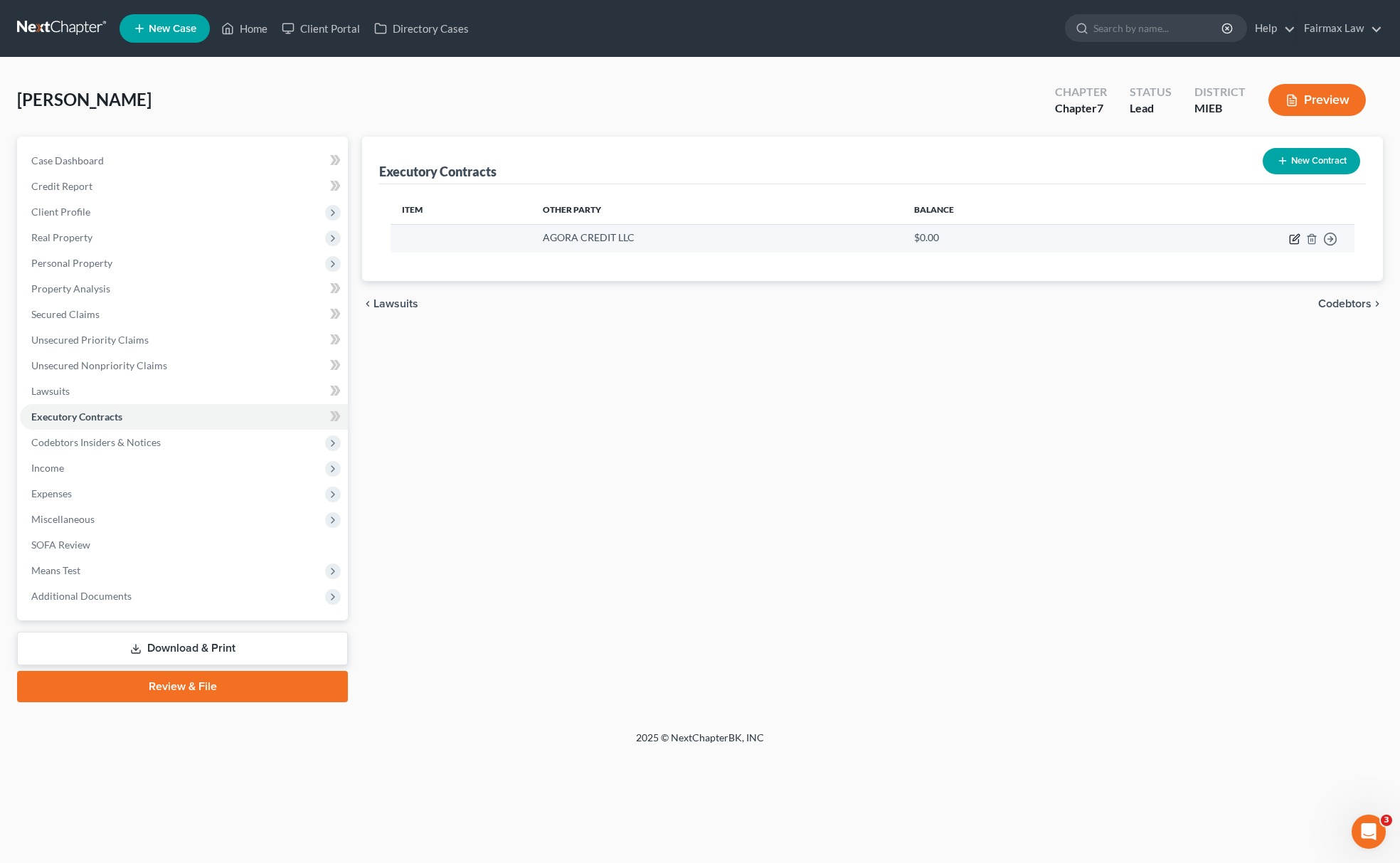
click at [1298, 240] on icon "button" at bounding box center [1293, 239] width 9 height 9
select select "21"
select select "0"
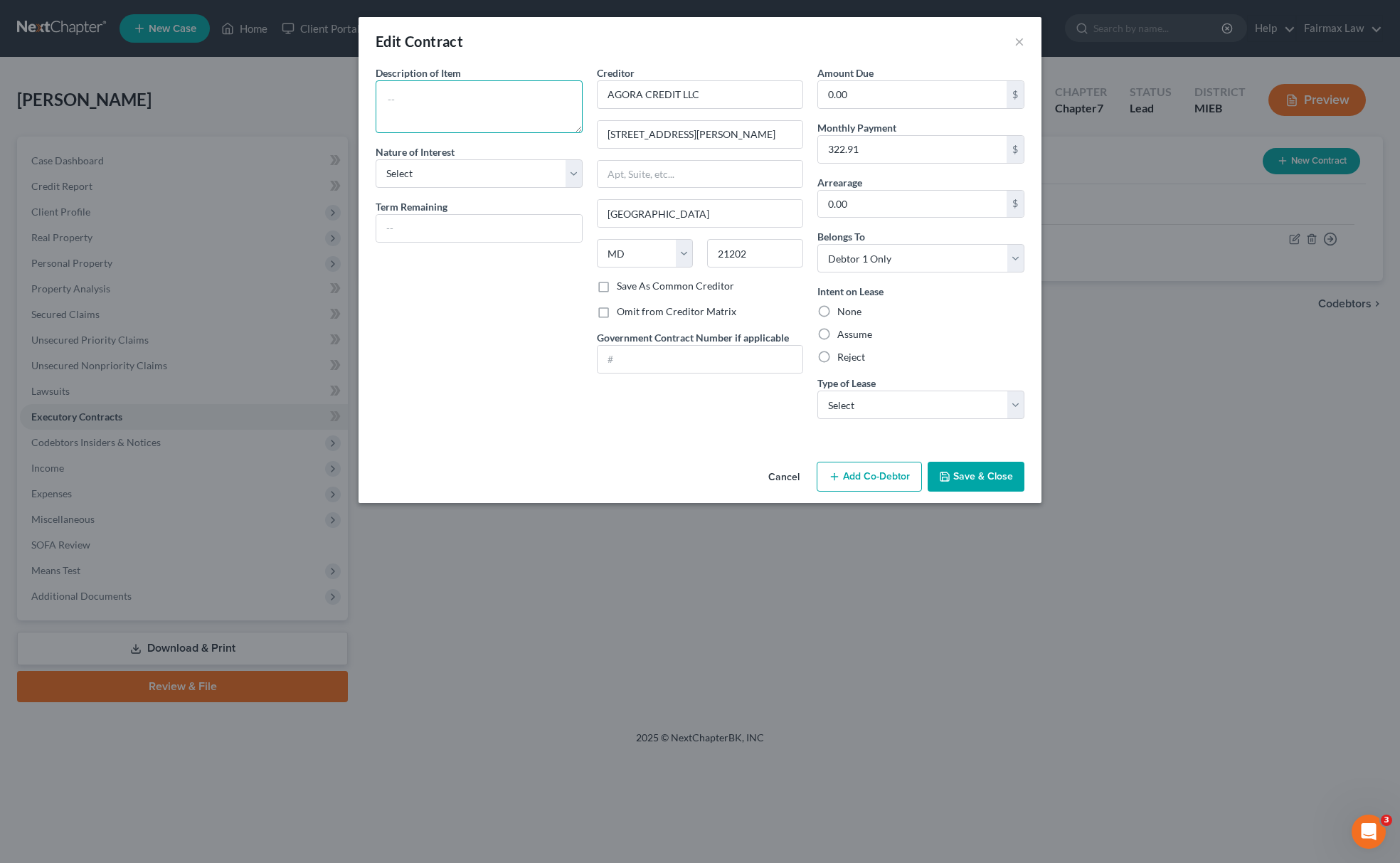
click at [476, 125] on textarea at bounding box center [479, 107] width 207 height 52
click at [431, 182] on select "Select Purchaser Agent Lessor Lessee" at bounding box center [479, 173] width 207 height 28
select select "3"
click at [376, 160] on select "Select Purchaser Agent Lessor Lessee" at bounding box center [479, 173] width 207 height 28
drag, startPoint x: 867, startPoint y: 408, endPoint x: 867, endPoint y: 417, distance: 9.0
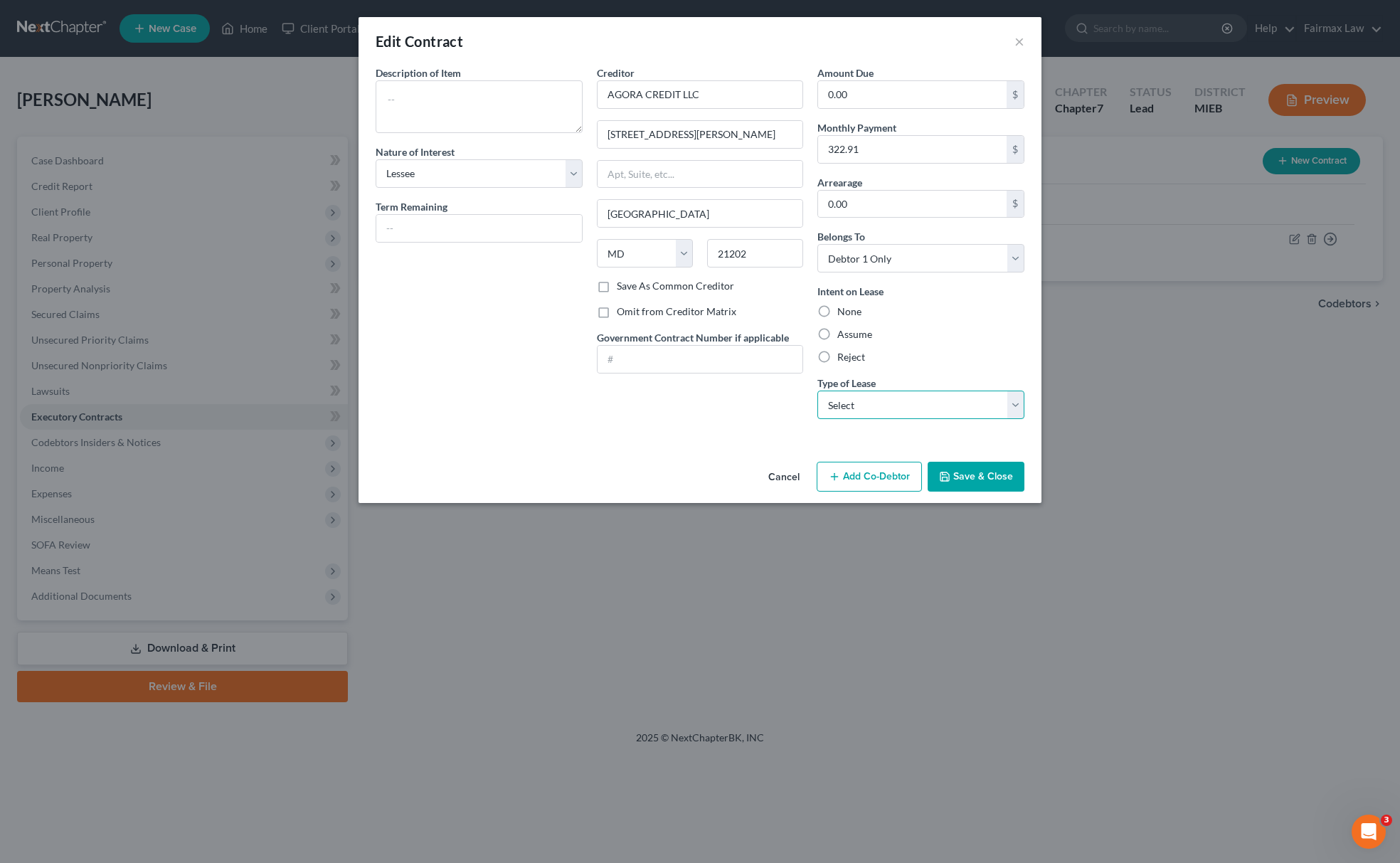
click at [867, 408] on select "Select Real Estate Car Other" at bounding box center [921, 404] width 207 height 28
select select "1"
click at [817, 392] on select "Select Real Estate Car Other" at bounding box center [921, 404] width 207 height 28
click at [433, 108] on textarea at bounding box center [479, 107] width 207 height 52
paste textarea "2014 GMC Terrain"
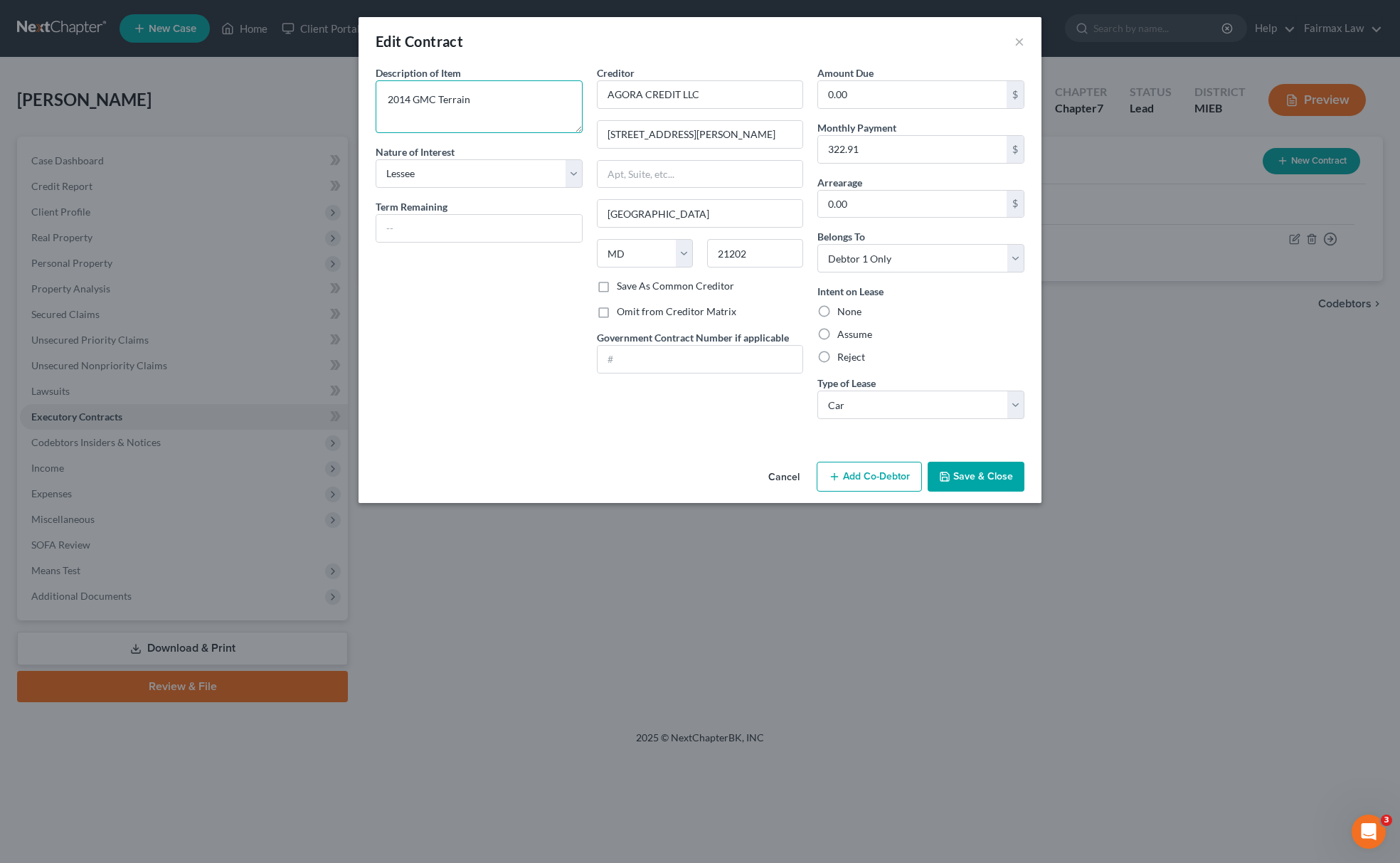
type textarea "2014 GMC Terrain"
click at [837, 333] on label "Assume" at bounding box center [855, 334] width 35 height 15
click at [843, 333] on input "Assume" at bounding box center [848, 332] width 10 height 10
radio input "true"
click at [942, 467] on button "Save & Close" at bounding box center [976, 477] width 97 height 30
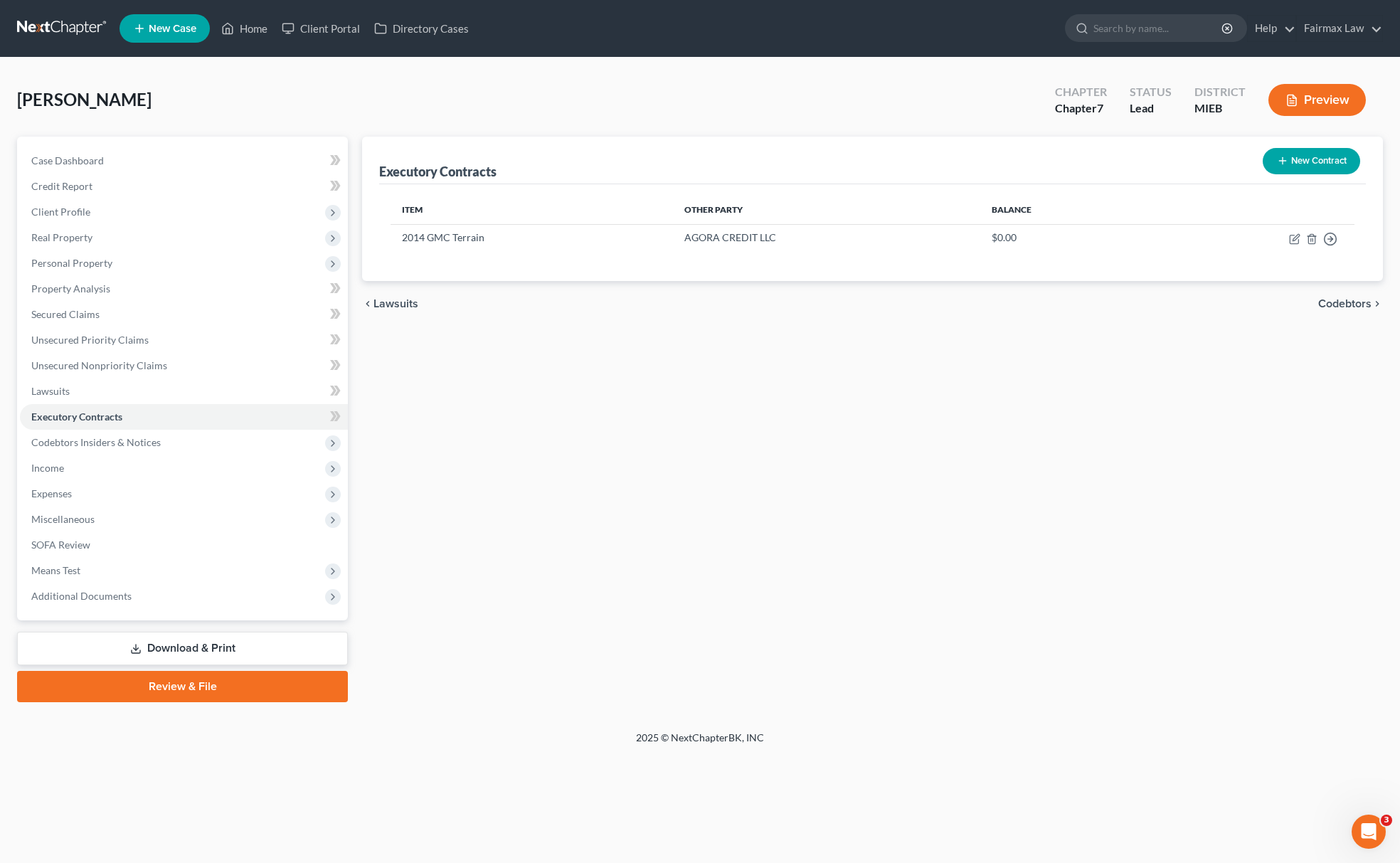
click at [506, 553] on div "Executory Contracts New Contract Item Other Party Balance 2014 GMC Terrain AGOR…" at bounding box center [872, 419] width 1035 height 566
drag, startPoint x: 37, startPoint y: 457, endPoint x: 45, endPoint y: 459, distance: 8.2
click at [37, 457] on span "Income" at bounding box center [184, 468] width 328 height 25
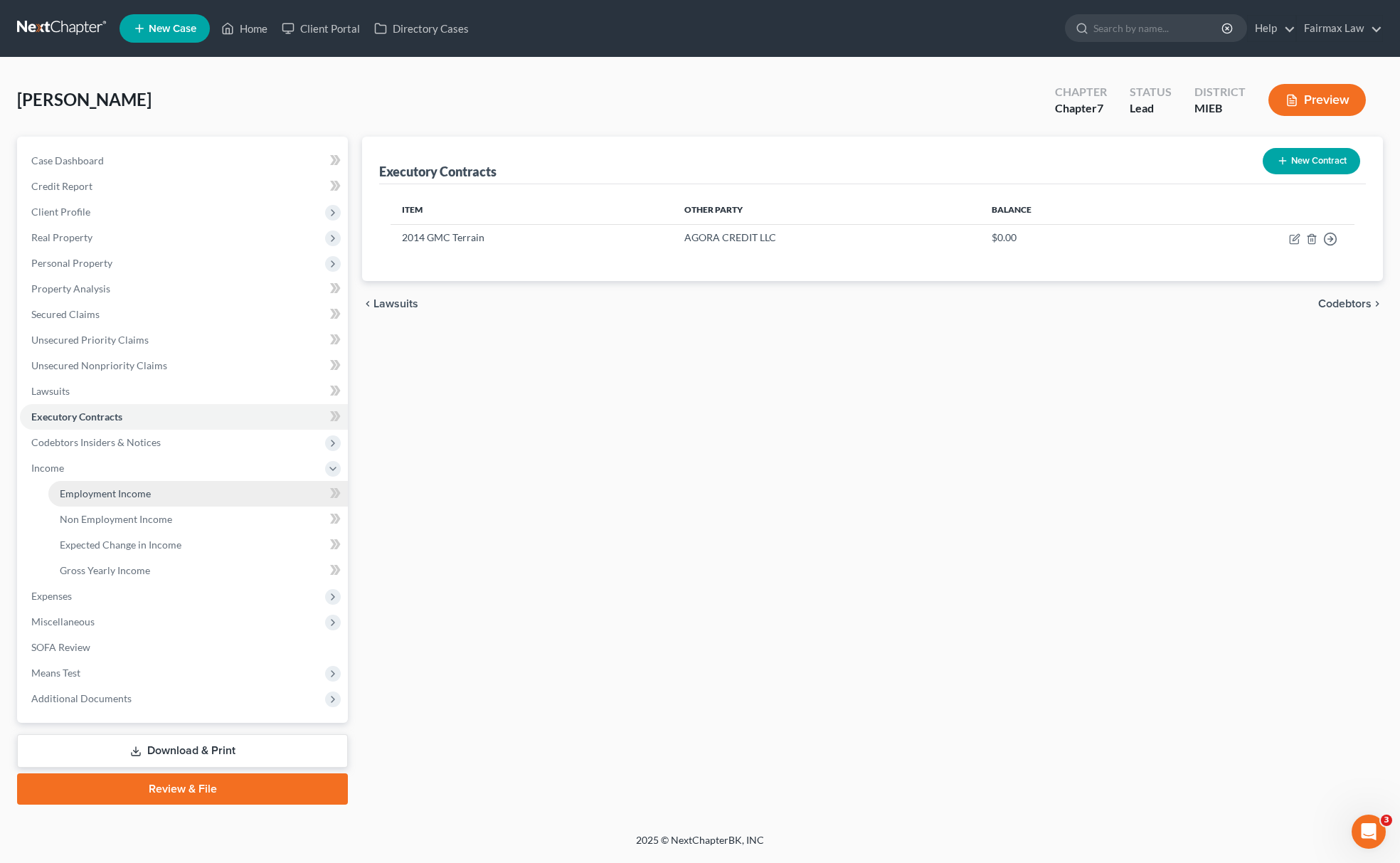
click at [84, 492] on span "Employment Income" at bounding box center [106, 493] width 91 height 12
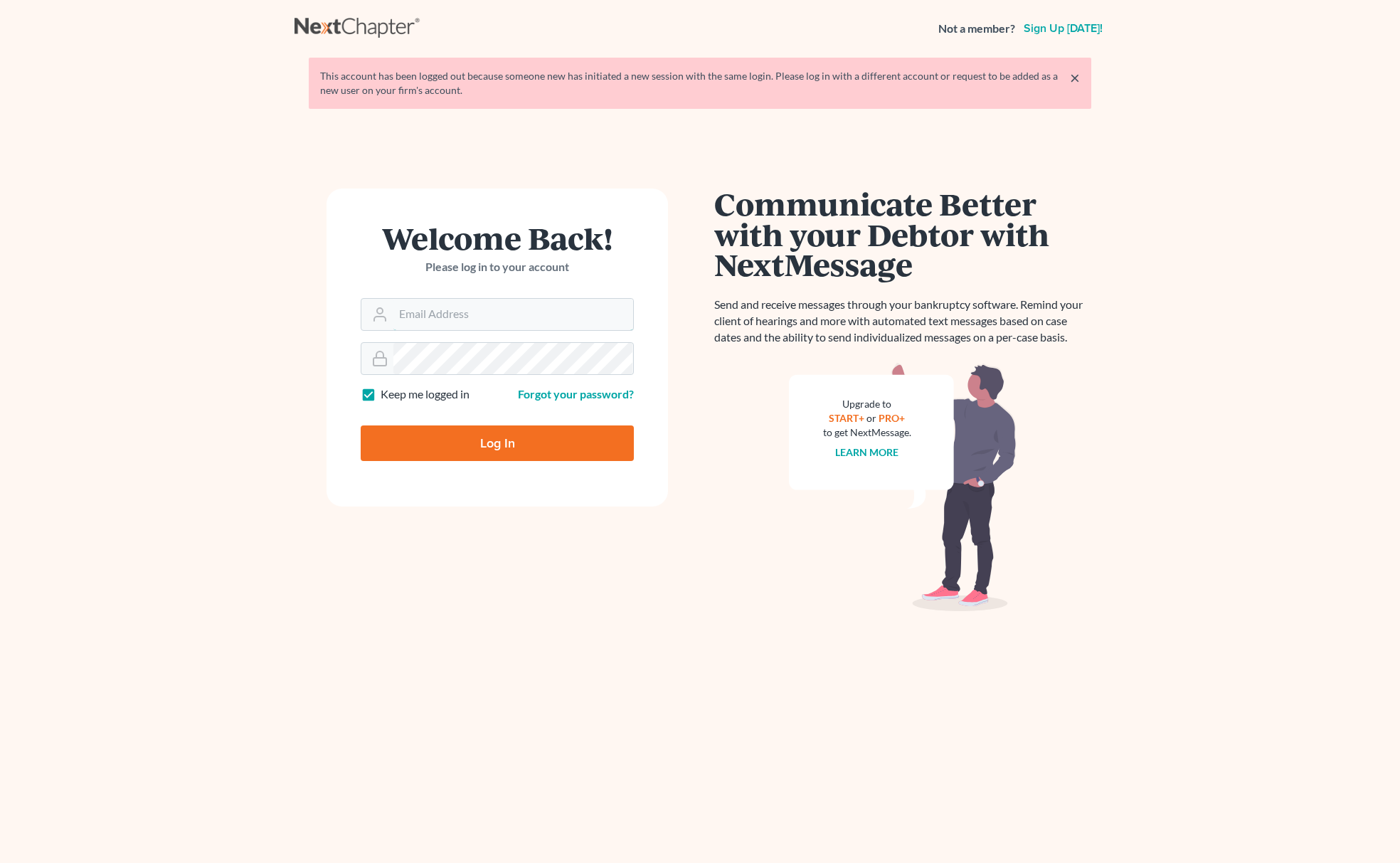
type input "[EMAIL_ADDRESS][DOMAIN_NAME]"
click at [552, 448] on input "Log In" at bounding box center [498, 443] width 273 height 36
type input "Thinking..."
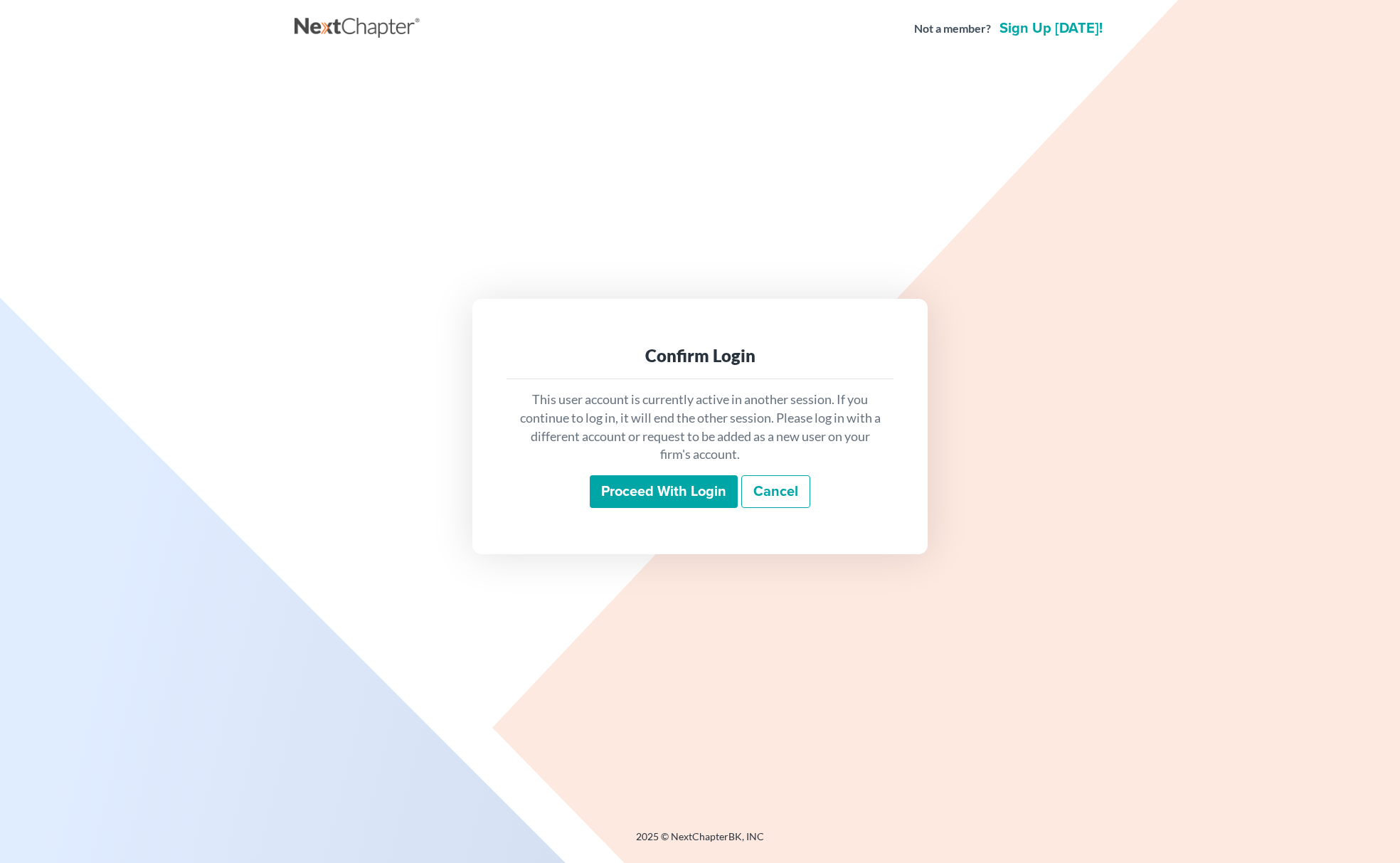
click at [655, 487] on input "Proceed with login" at bounding box center [663, 492] width 148 height 33
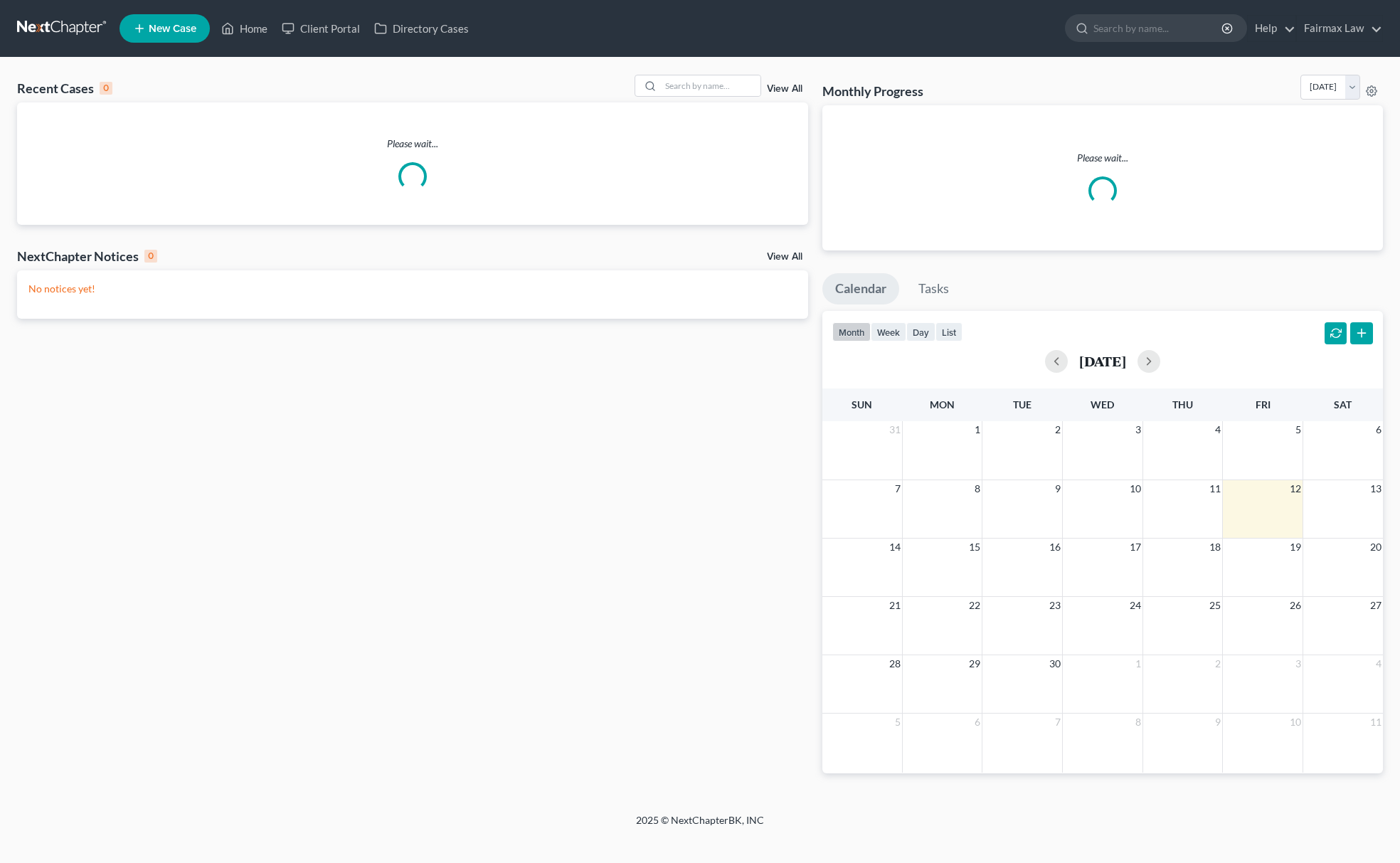
click at [697, 67] on div "Recent Cases 0 View All Please wait... NextChapter Notices 0 View All No notice…" at bounding box center [700, 436] width 1400 height 755
click at [690, 89] on input "search" at bounding box center [711, 85] width 100 height 20
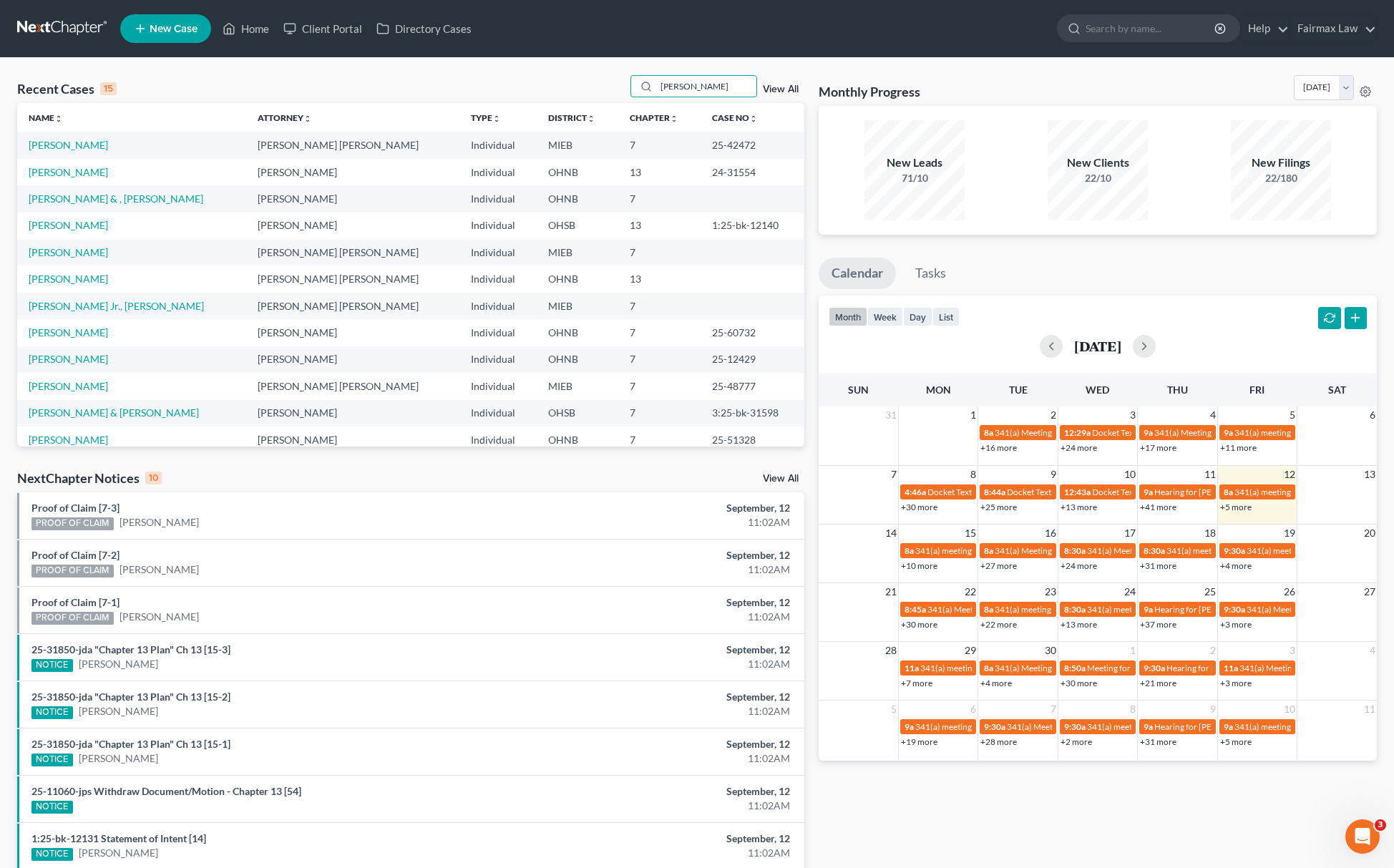
type input "[PERSON_NAME]"
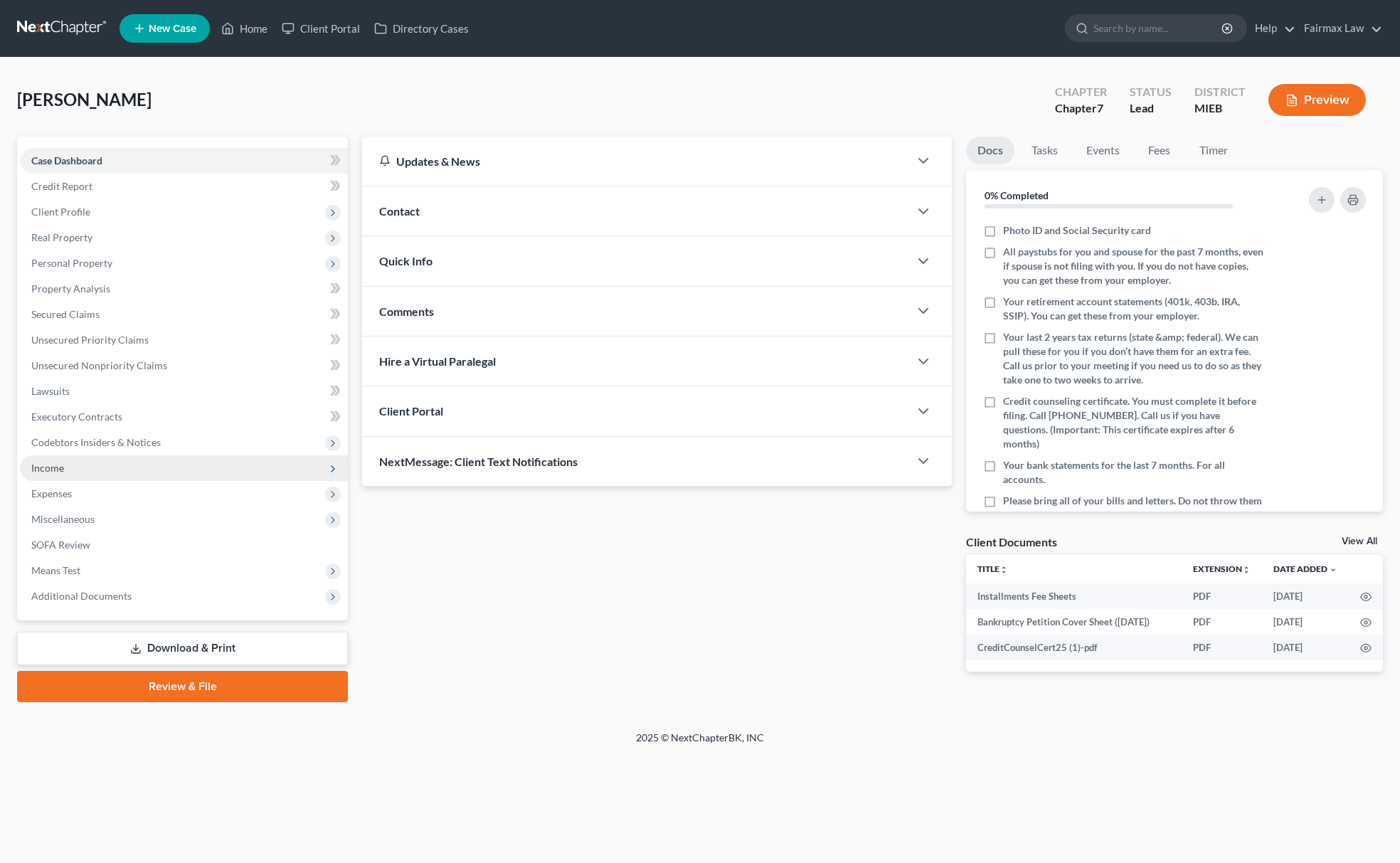
click at [83, 474] on span "Income" at bounding box center [184, 468] width 328 height 25
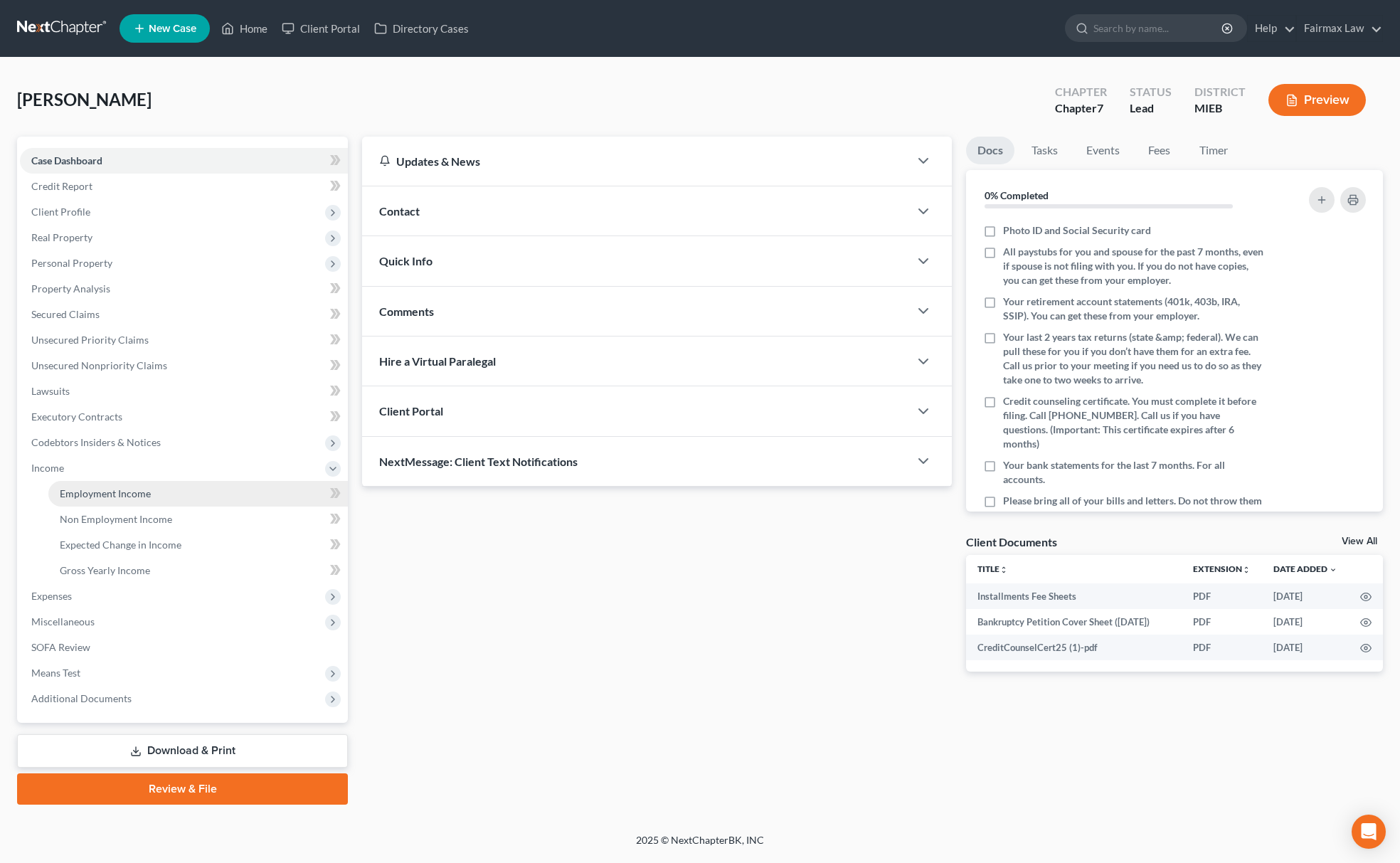
click at [119, 499] on link "Employment Income" at bounding box center [198, 494] width 299 height 25
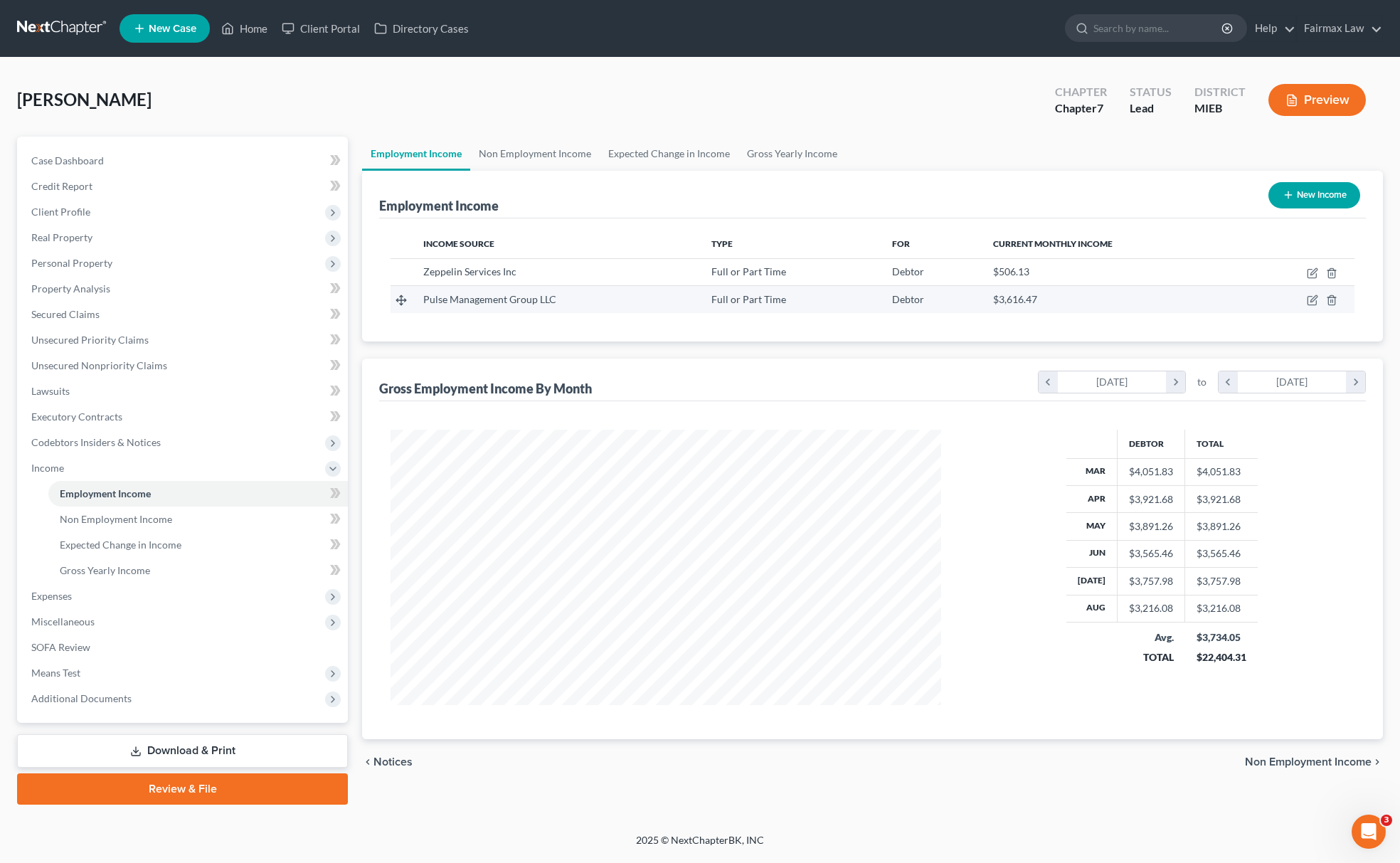
scroll to position [276, 579]
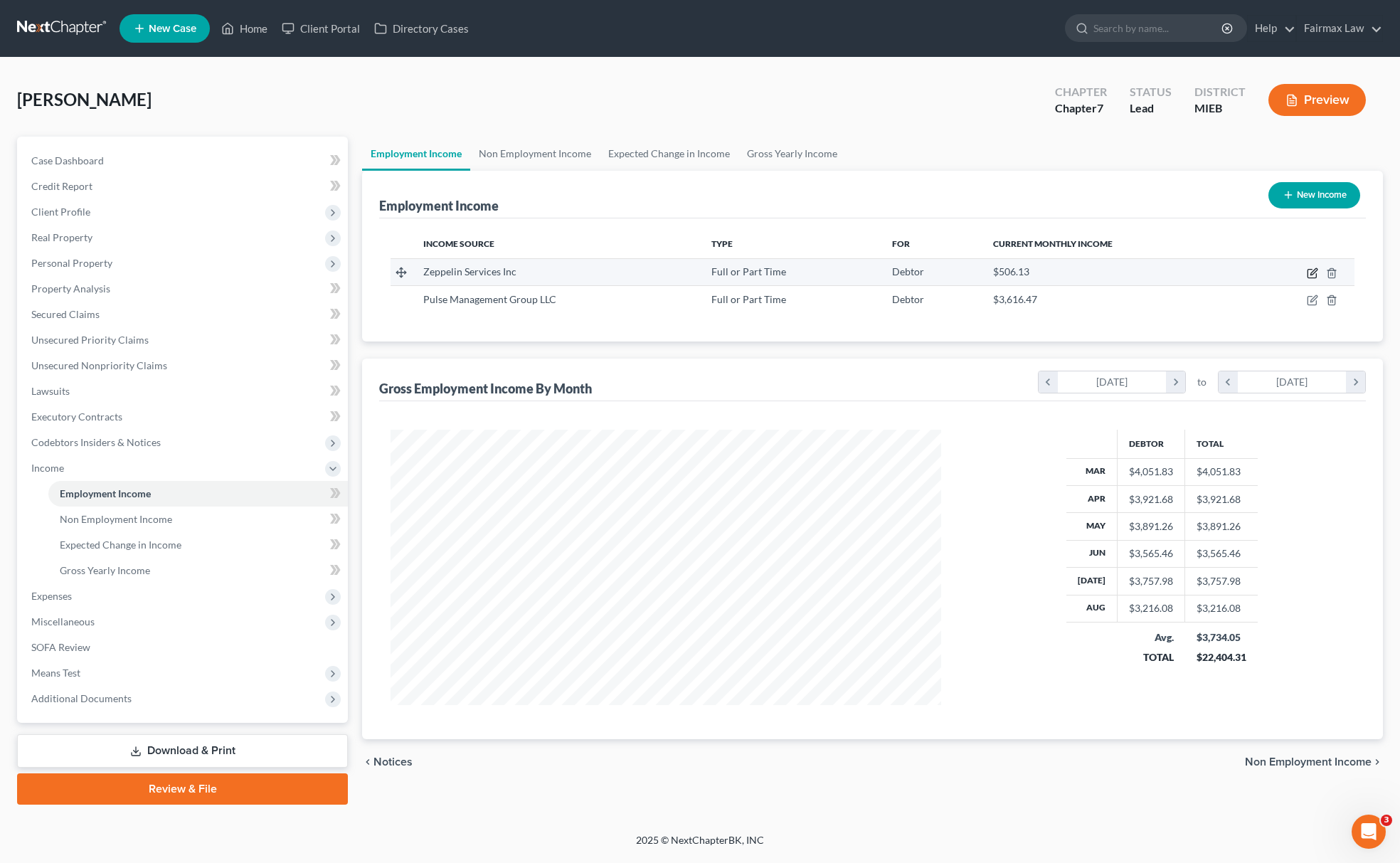
click at [1310, 267] on icon "button" at bounding box center [1313, 273] width 12 height 12
select select "0"
select select "23"
select select "2"
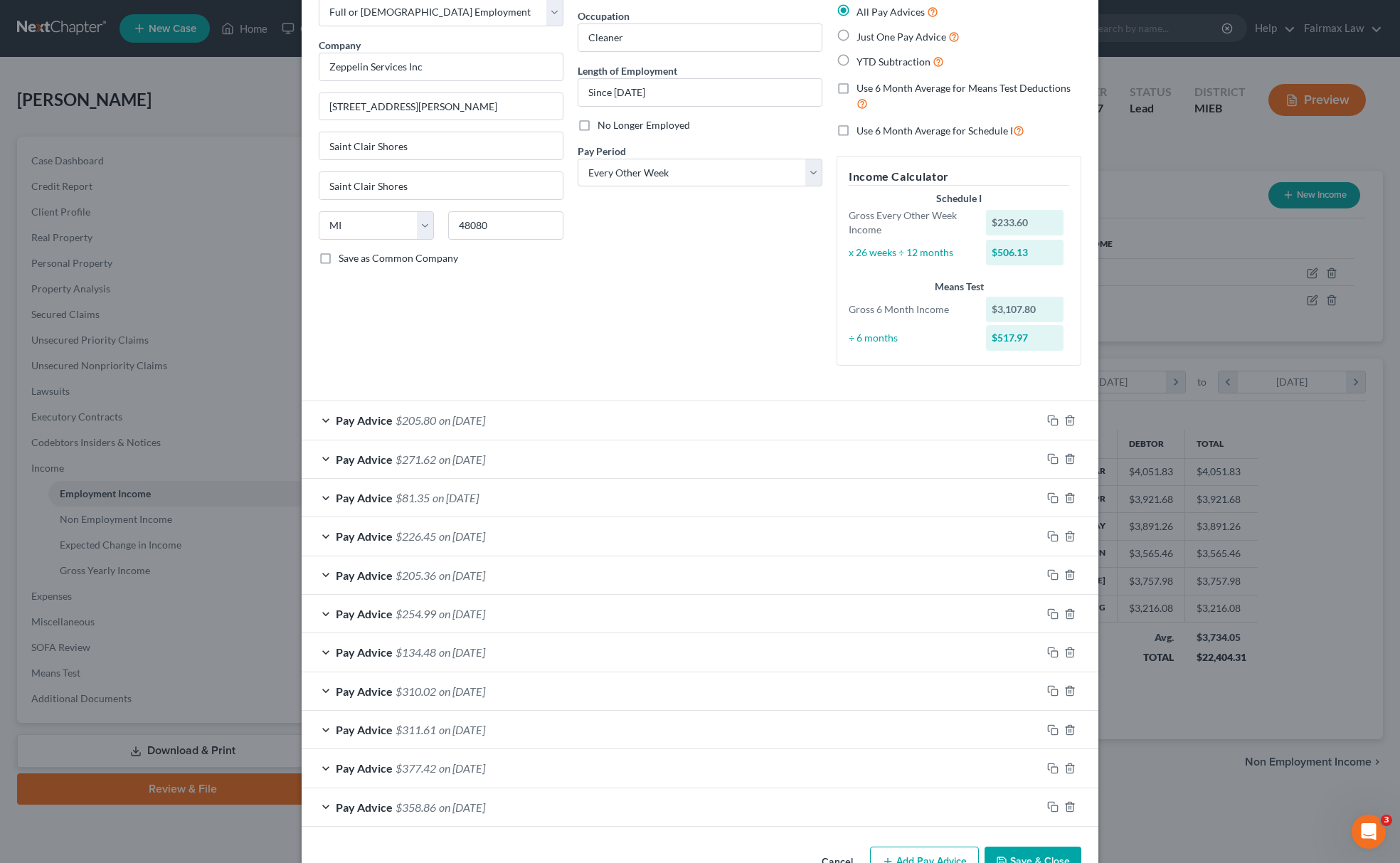
scroll to position [128, 0]
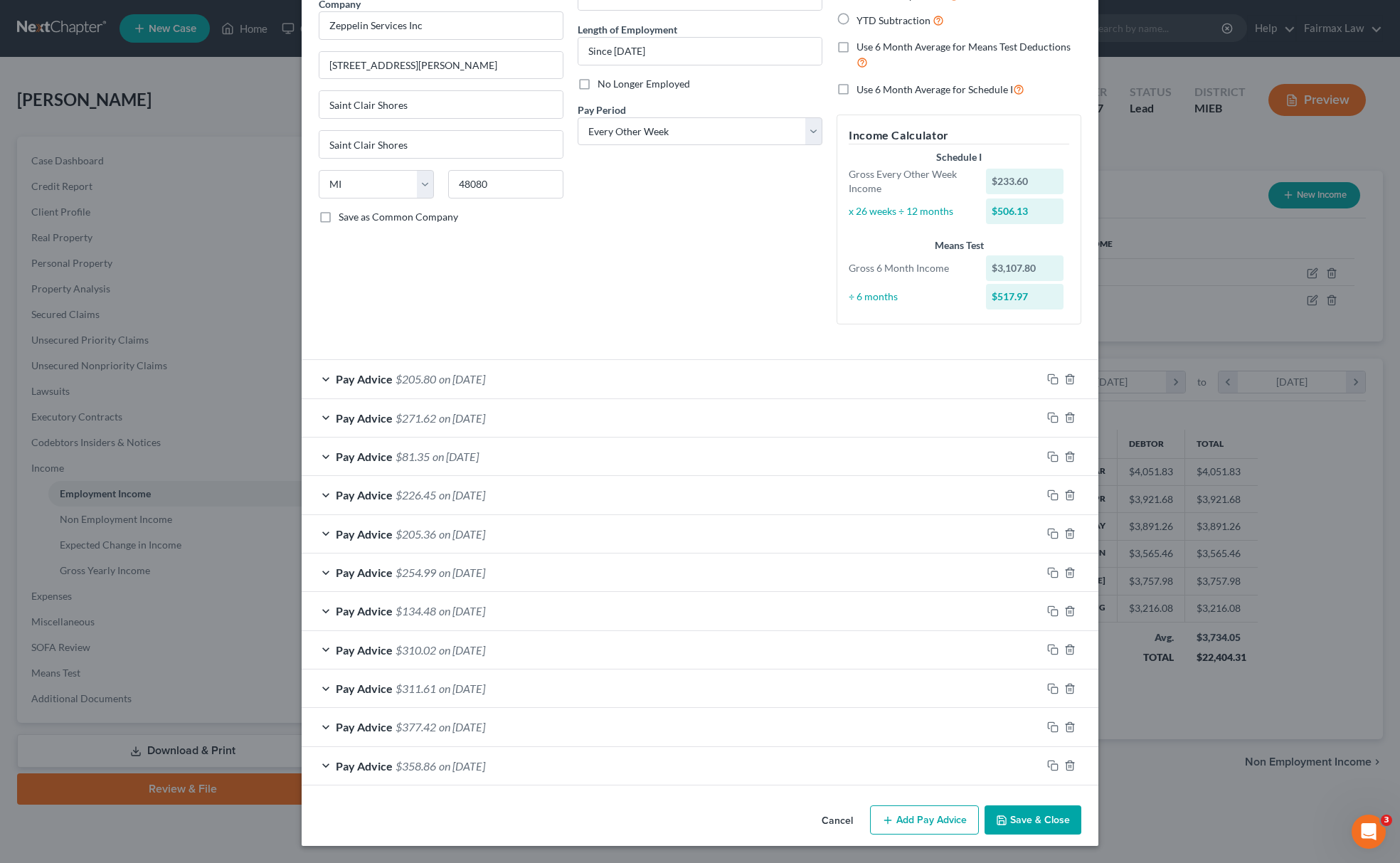
click at [935, 815] on button "Add Pay Advice" at bounding box center [925, 820] width 108 height 30
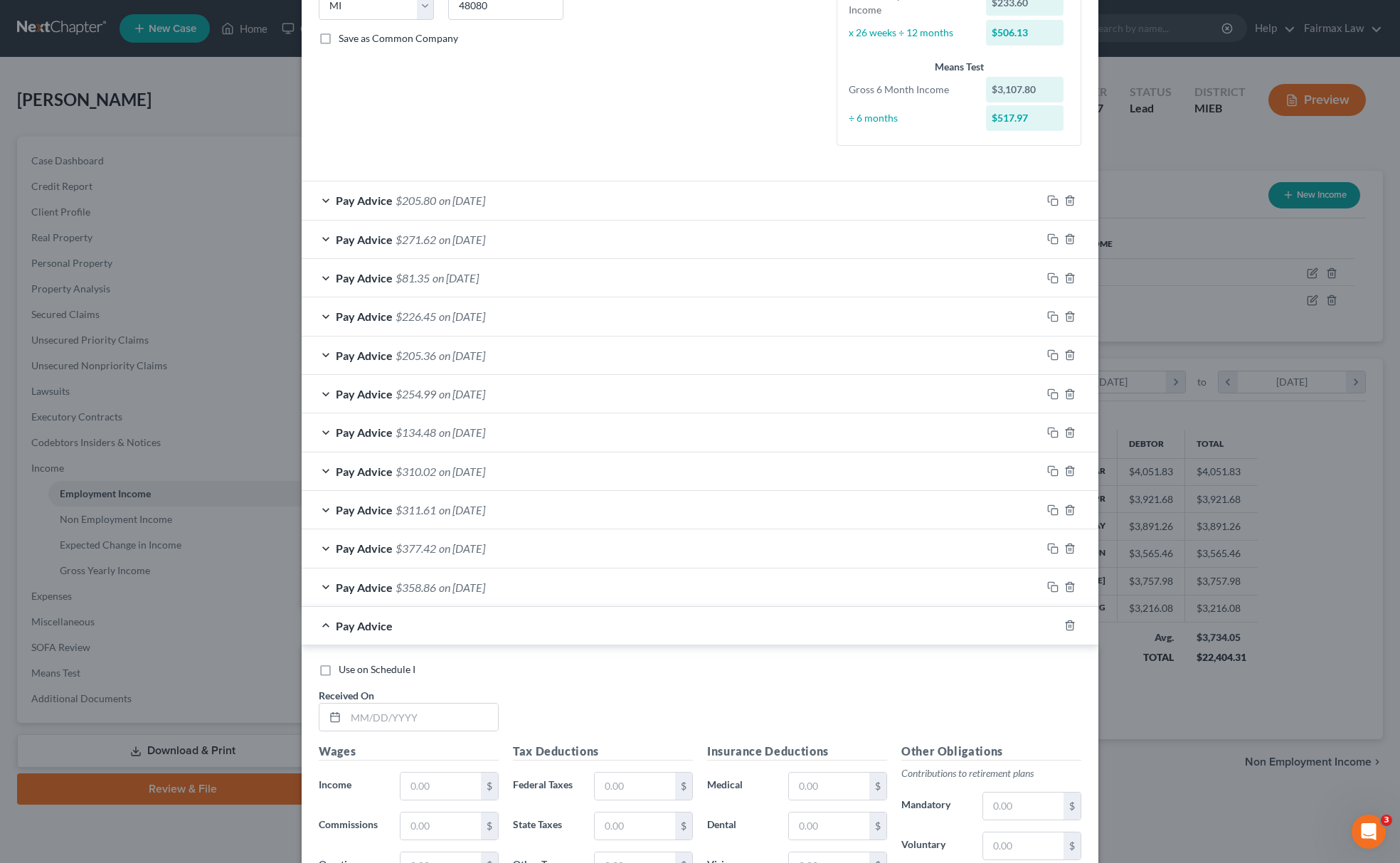
scroll to position [599, 0]
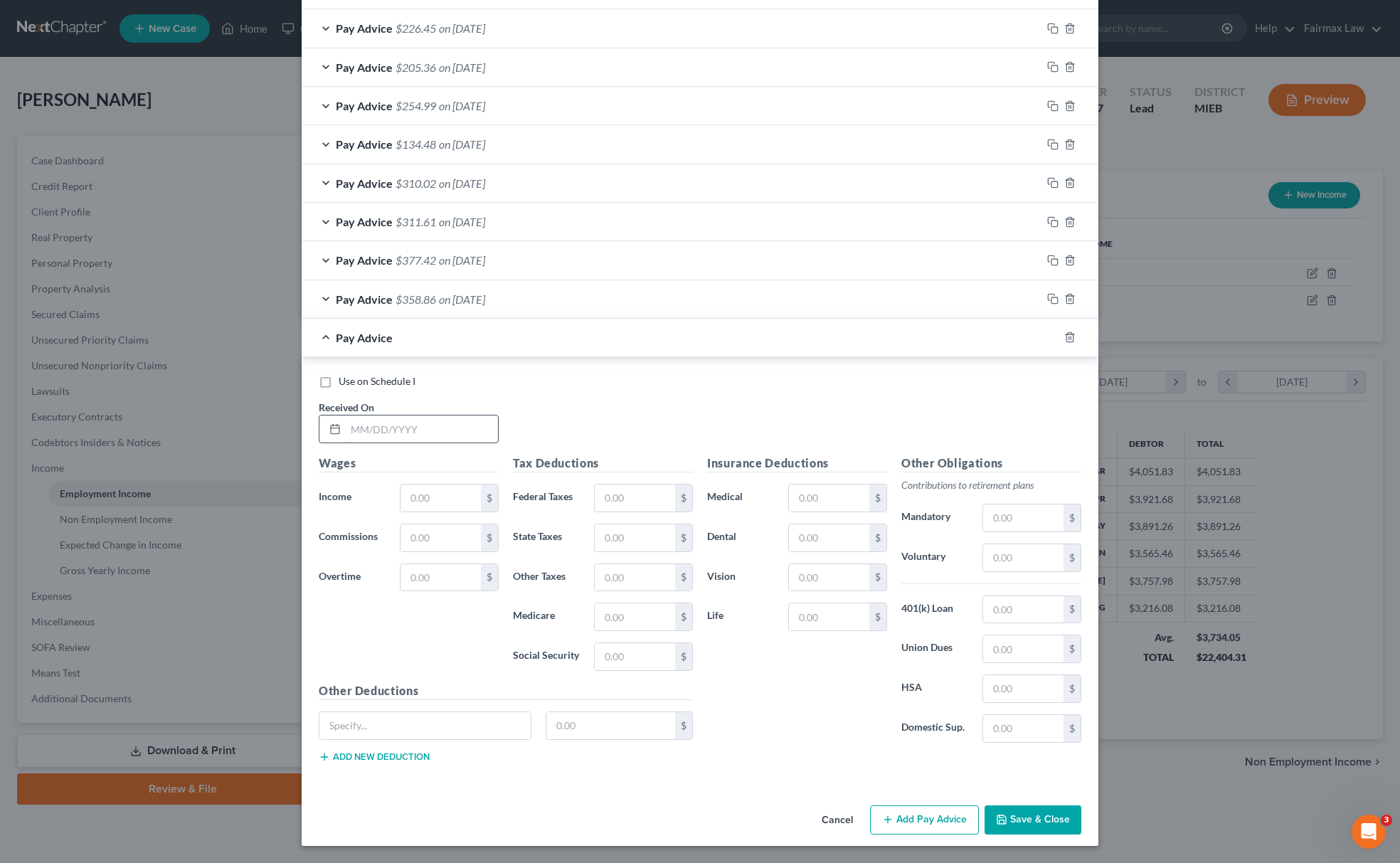
click at [434, 428] on input "text" at bounding box center [421, 429] width 152 height 27
type input "[DATE]"
click at [431, 498] on input "text" at bounding box center [441, 498] width 80 height 27
paste input "287.78"
type input "287.78"
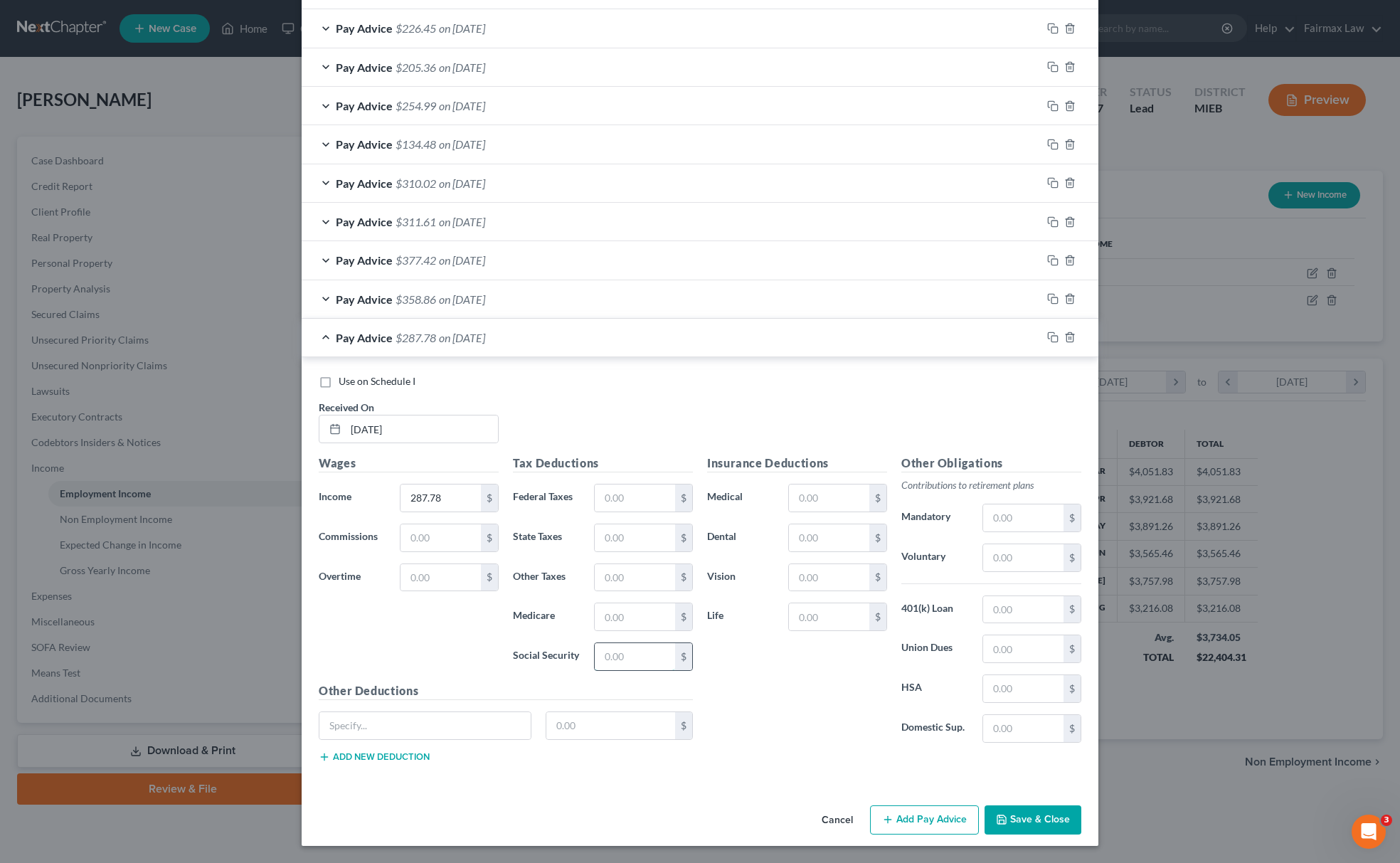
click at [613, 659] on input "text" at bounding box center [634, 657] width 80 height 27
paste input "17.84"
type input "17.84"
click at [660, 621] on input "text" at bounding box center [634, 617] width 80 height 27
paste input "4.17"
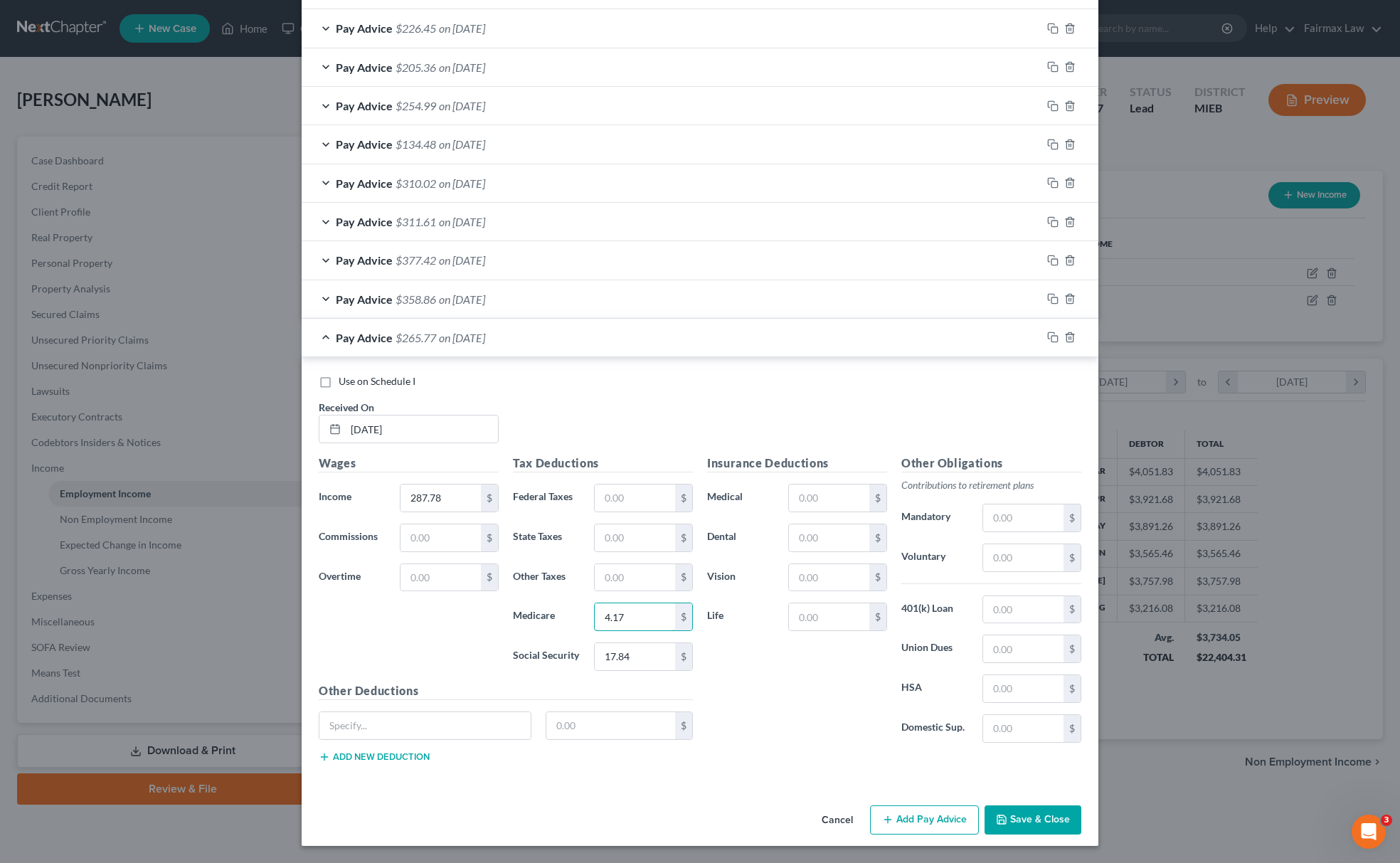
type input "4.17"
click at [633, 530] on input "text" at bounding box center [634, 539] width 80 height 27
paste input "12.23"
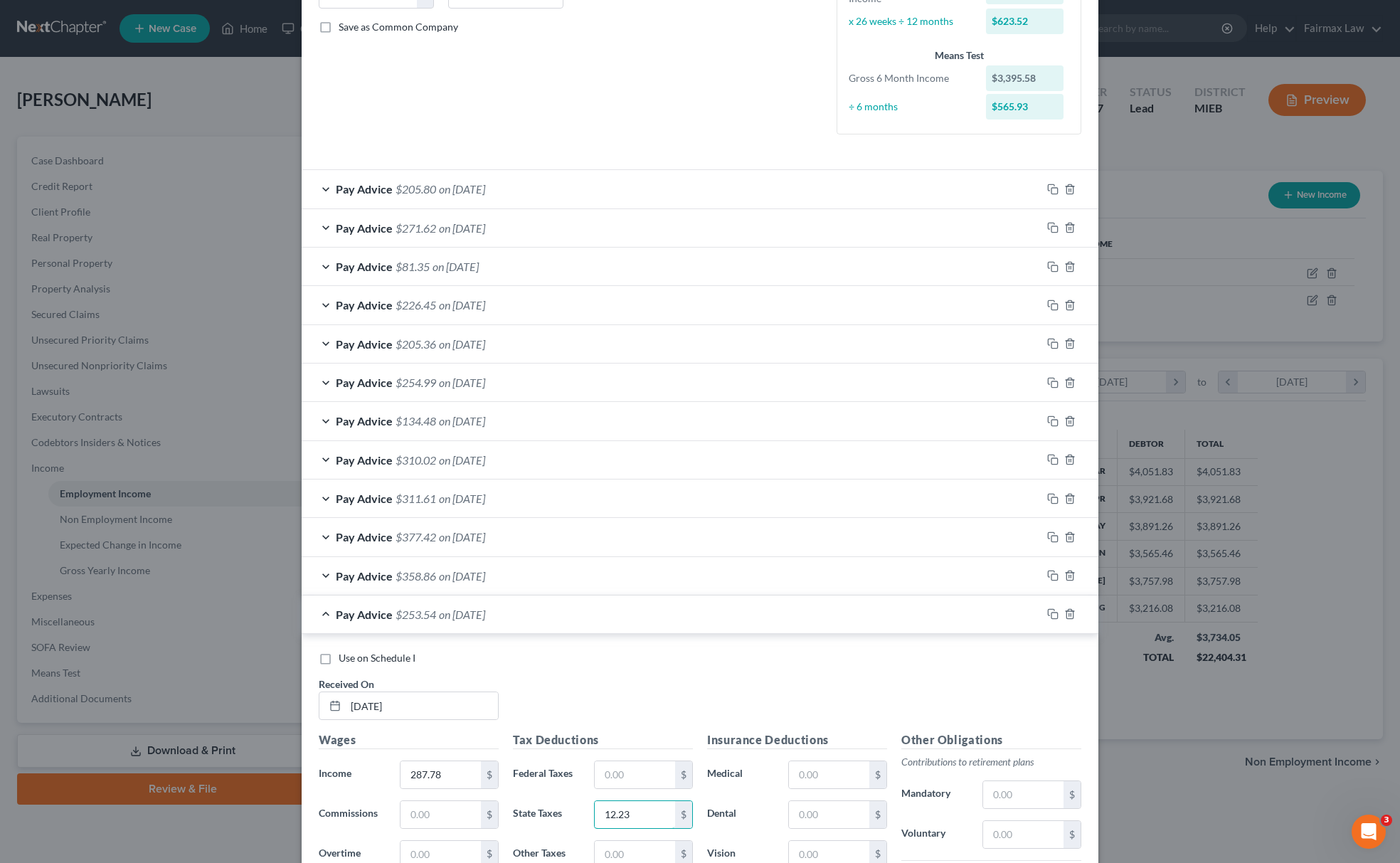
scroll to position [380, 0]
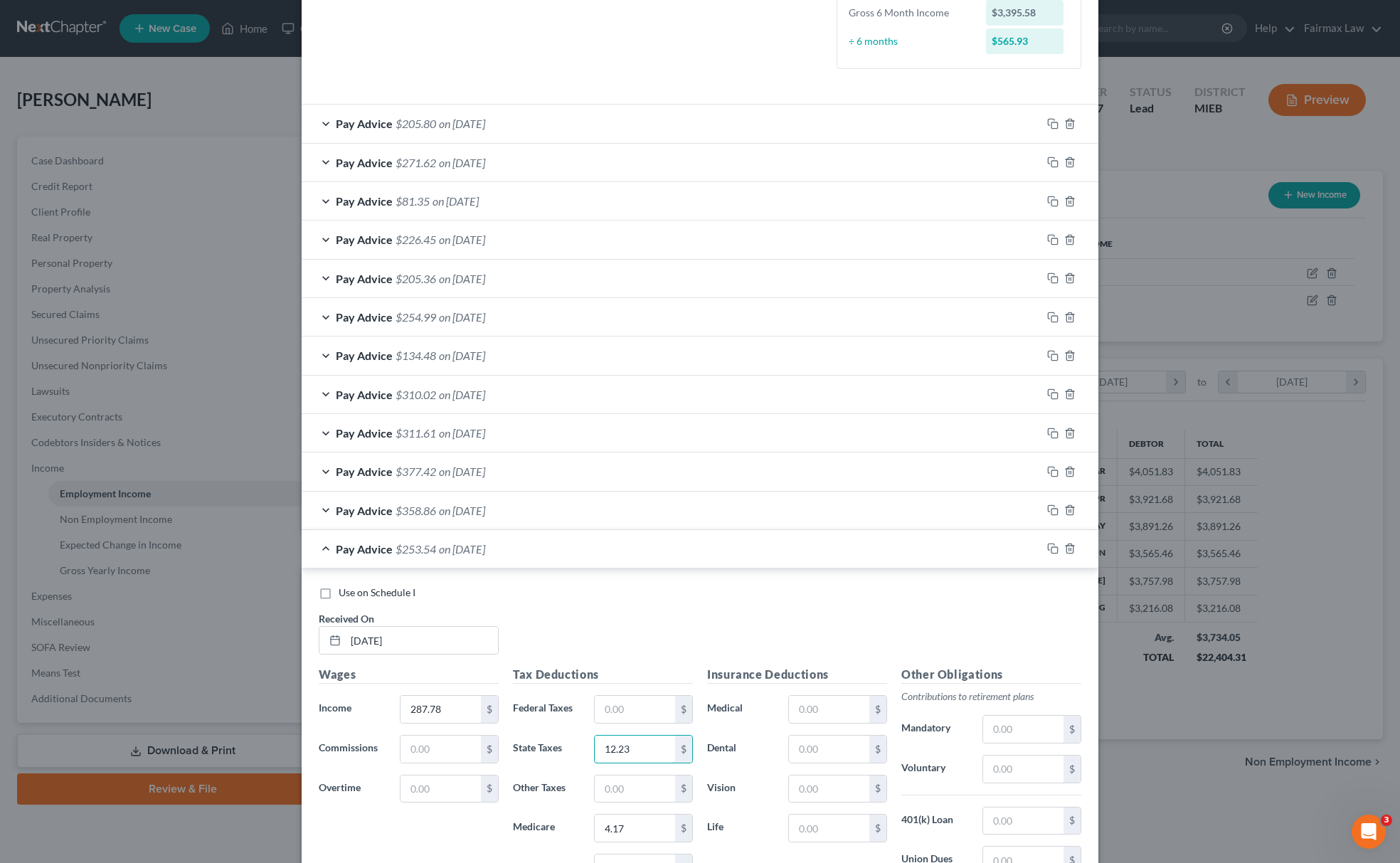
type input "12.23"
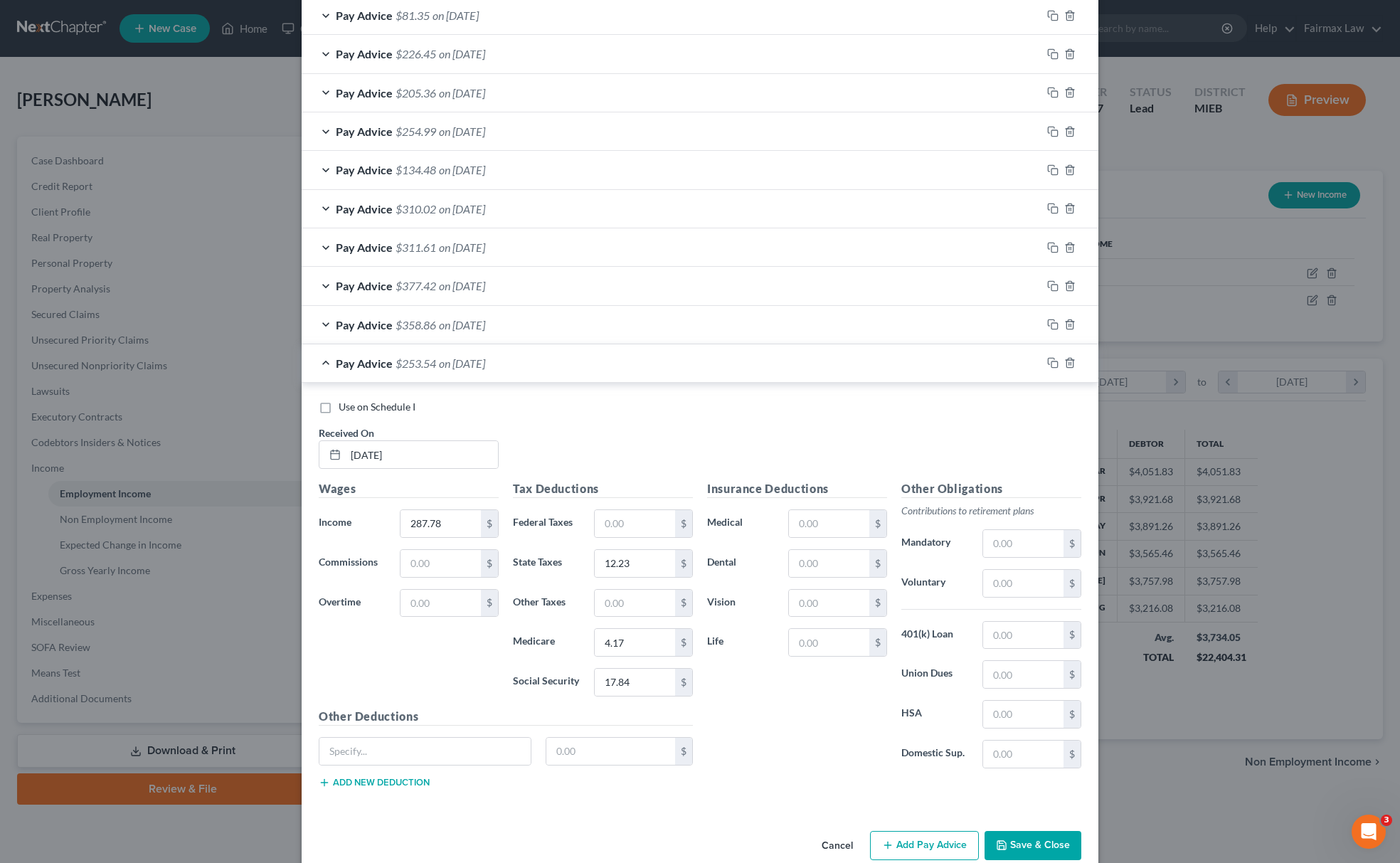
scroll to position [599, 0]
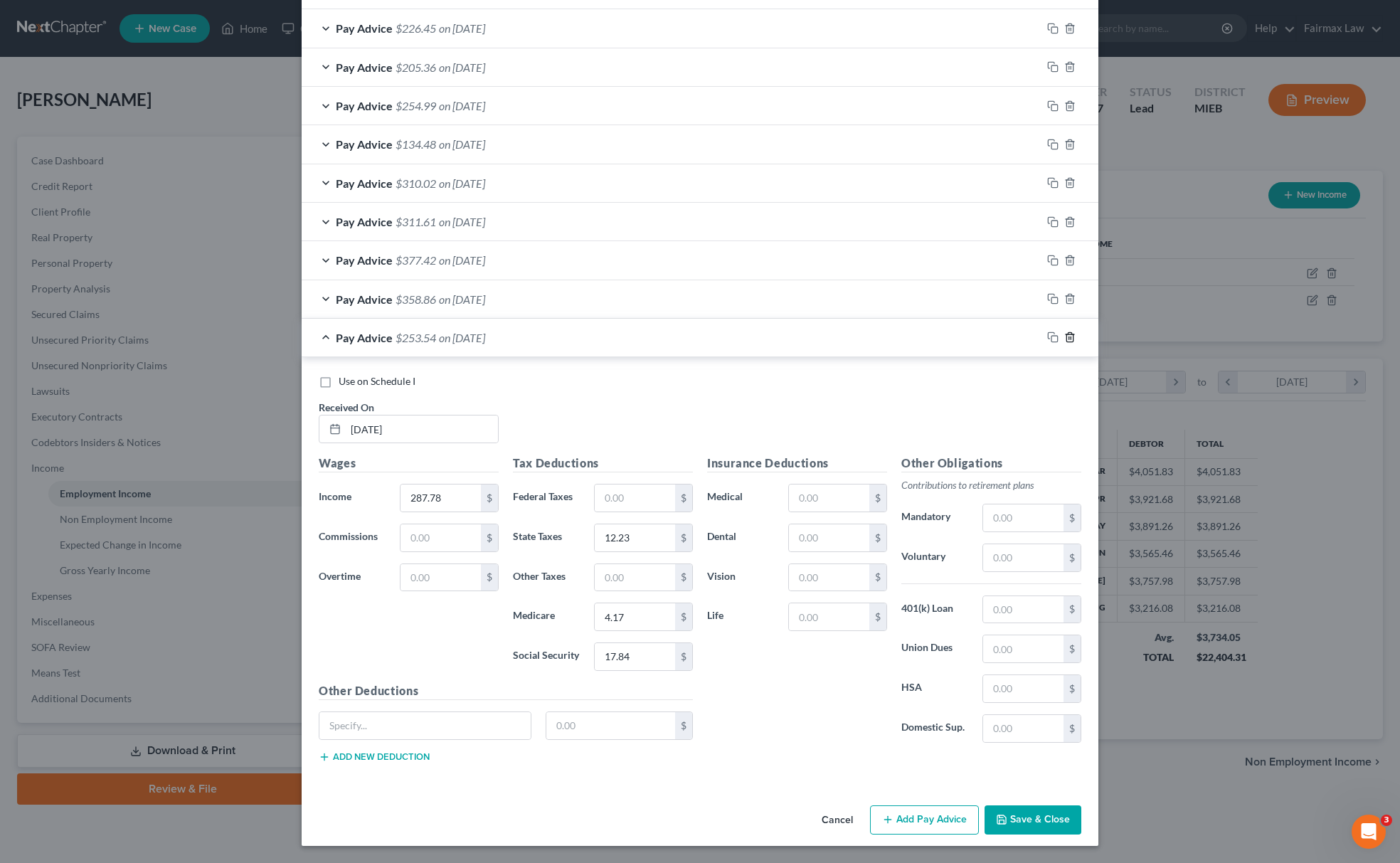
click at [1065, 334] on icon "button" at bounding box center [1070, 337] width 12 height 12
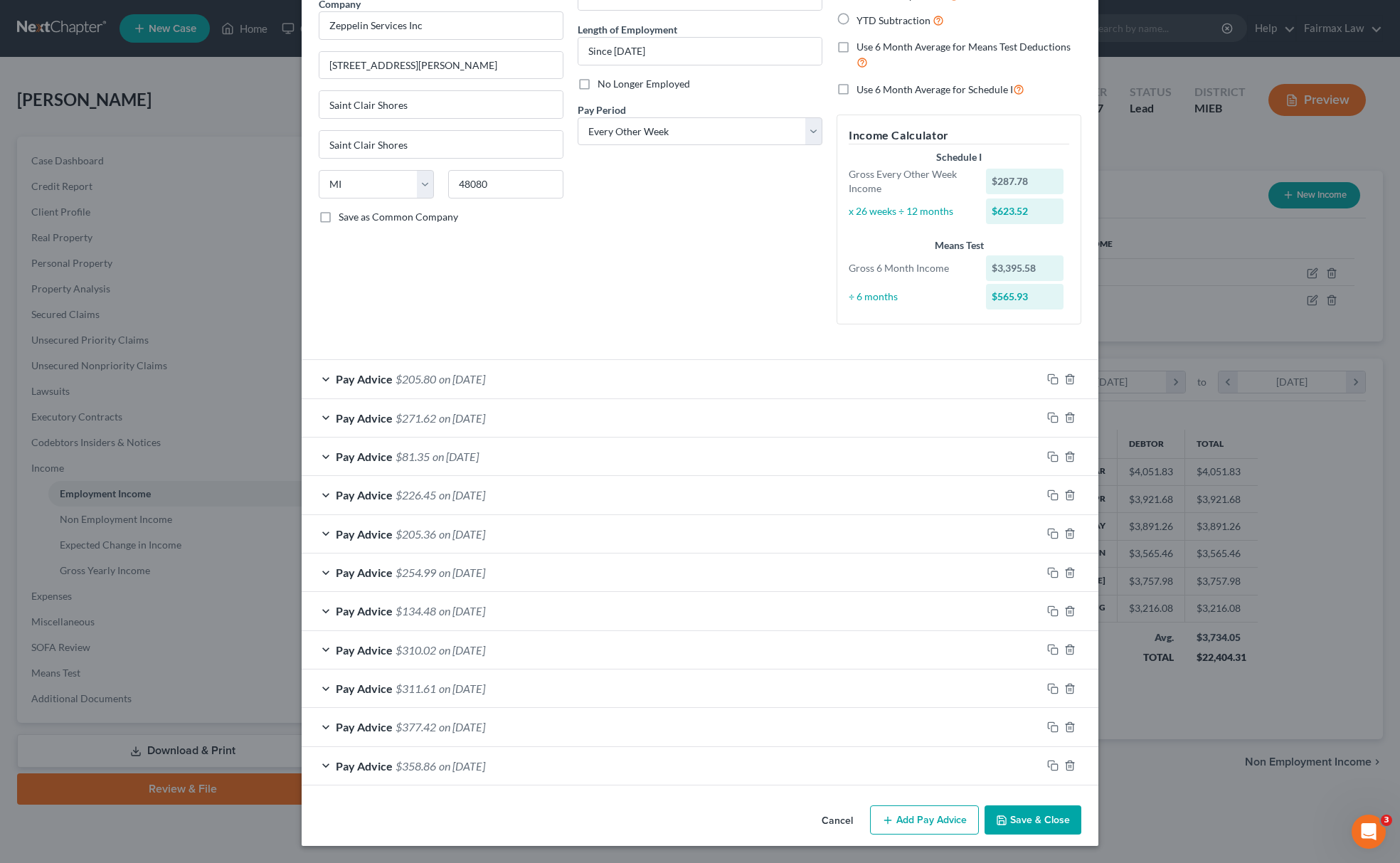
scroll to position [128, 0]
click at [1071, 379] on line "button" at bounding box center [1071, 380] width 0 height 3
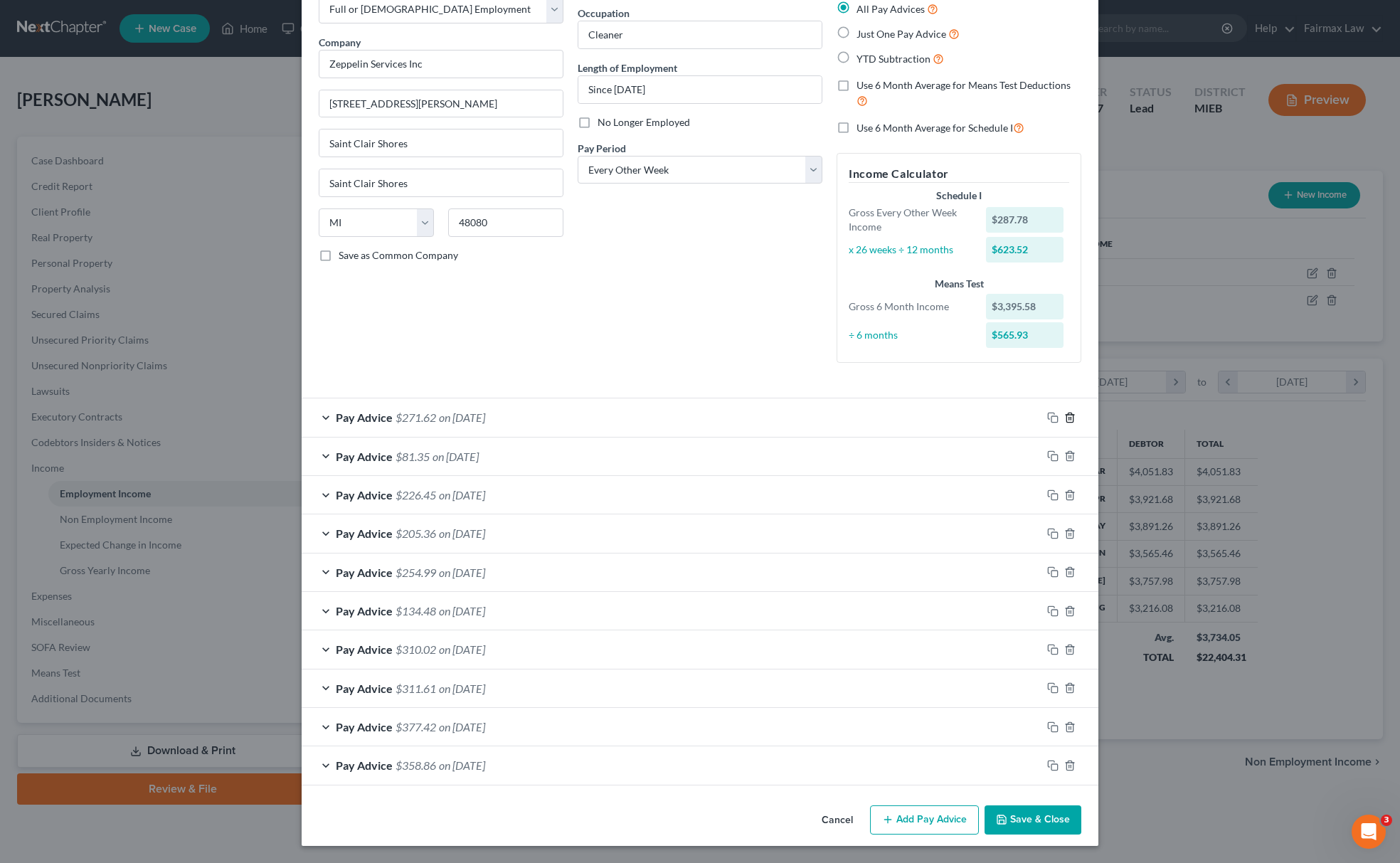
click at [1064, 417] on icon "button" at bounding box center [1070, 417] width 12 height 12
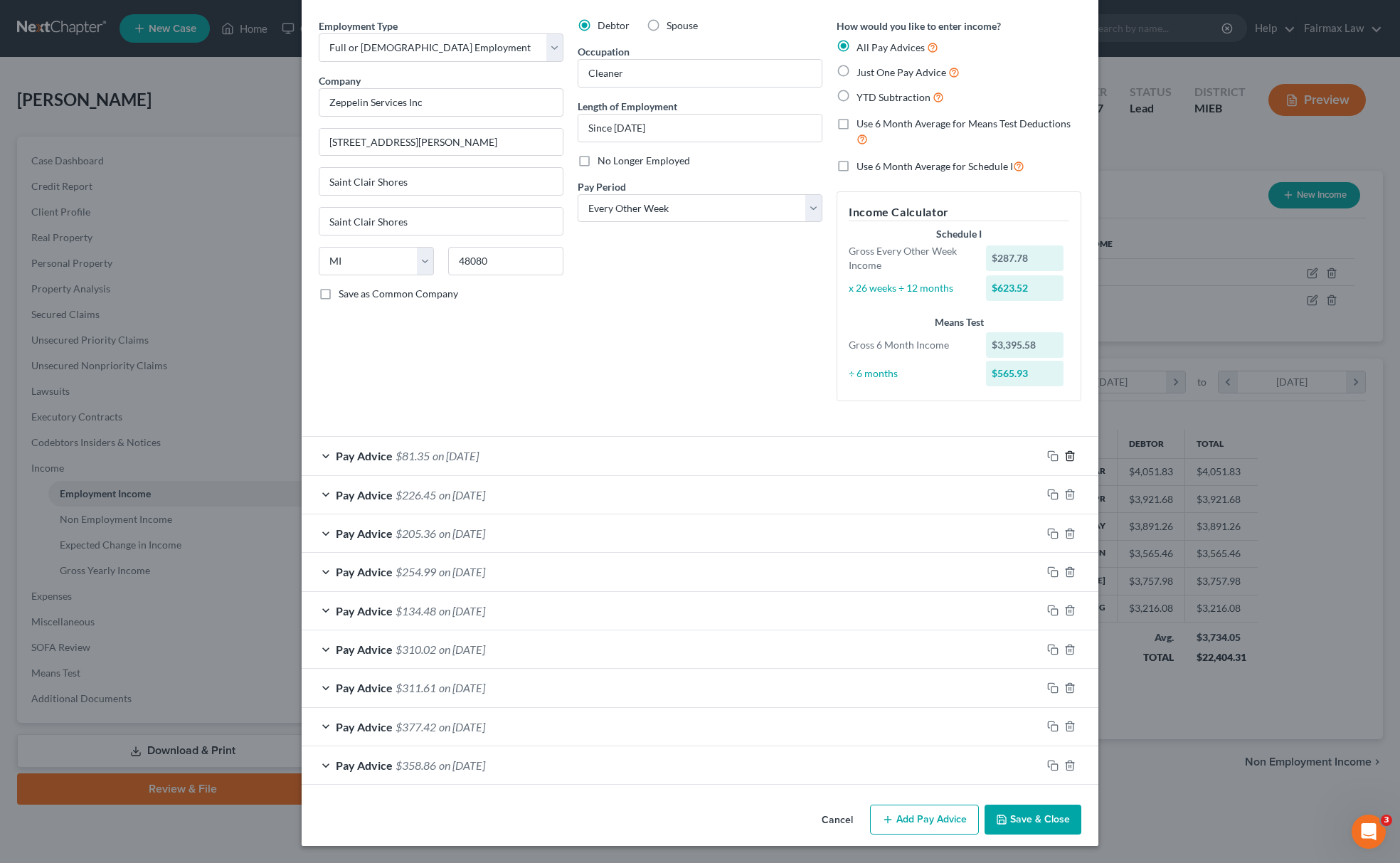
click at [1064, 451] on icon "button" at bounding box center [1070, 456] width 12 height 12
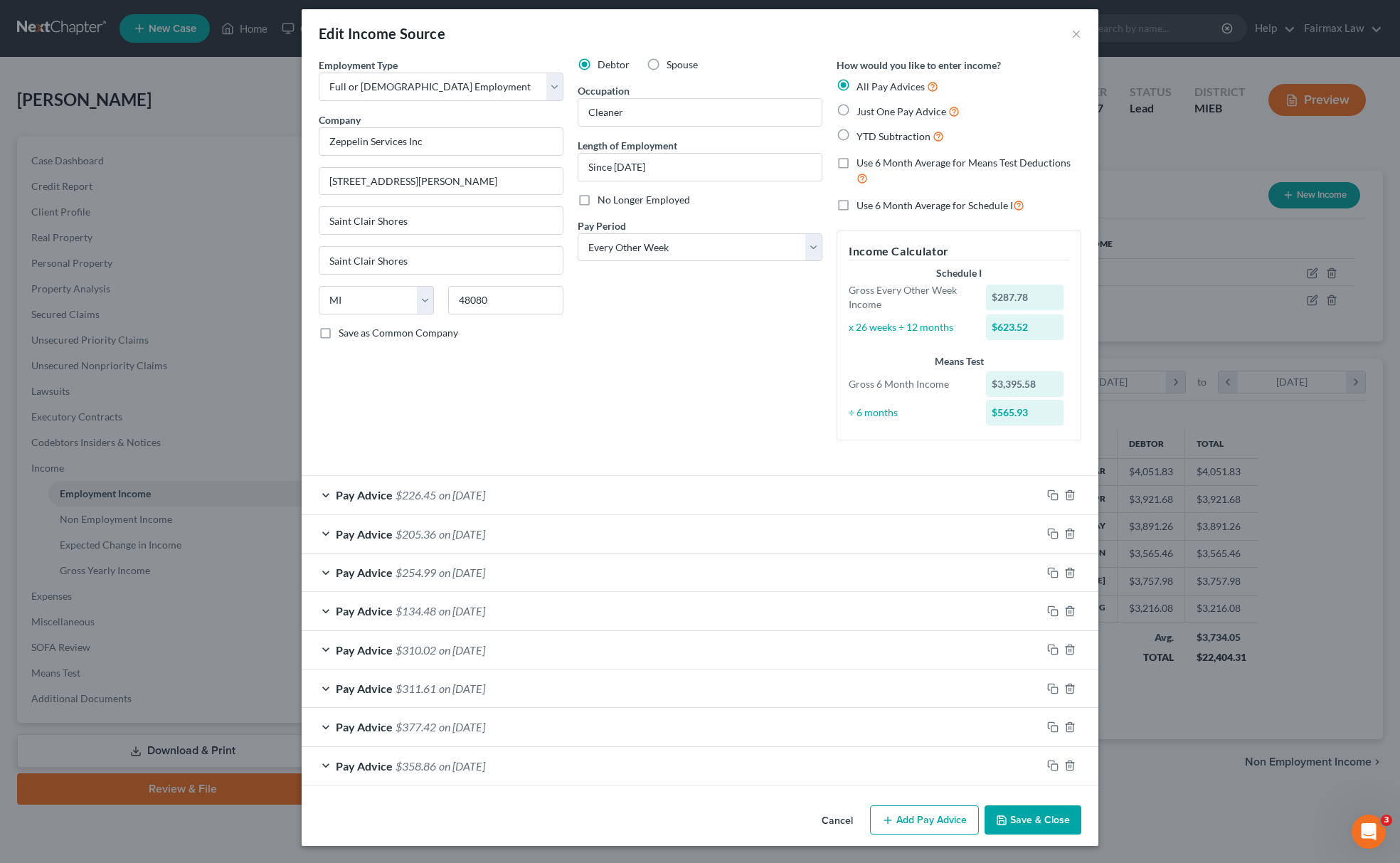
scroll to position [12, 0]
click at [1066, 490] on icon "button" at bounding box center [1069, 495] width 7 height 10
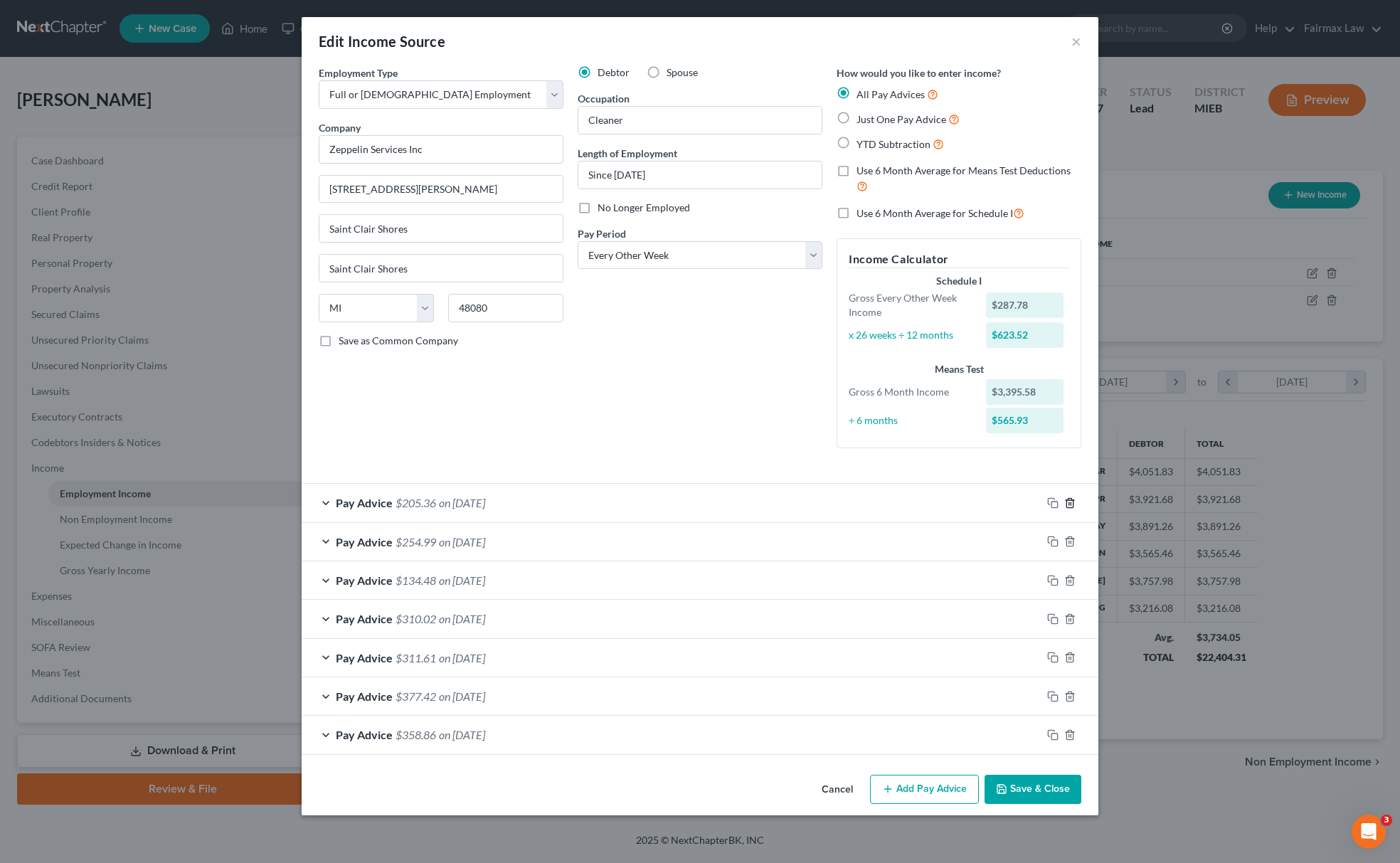
scroll to position [0, 0]
click at [1070, 499] on icon "button" at bounding box center [1069, 503] width 7 height 10
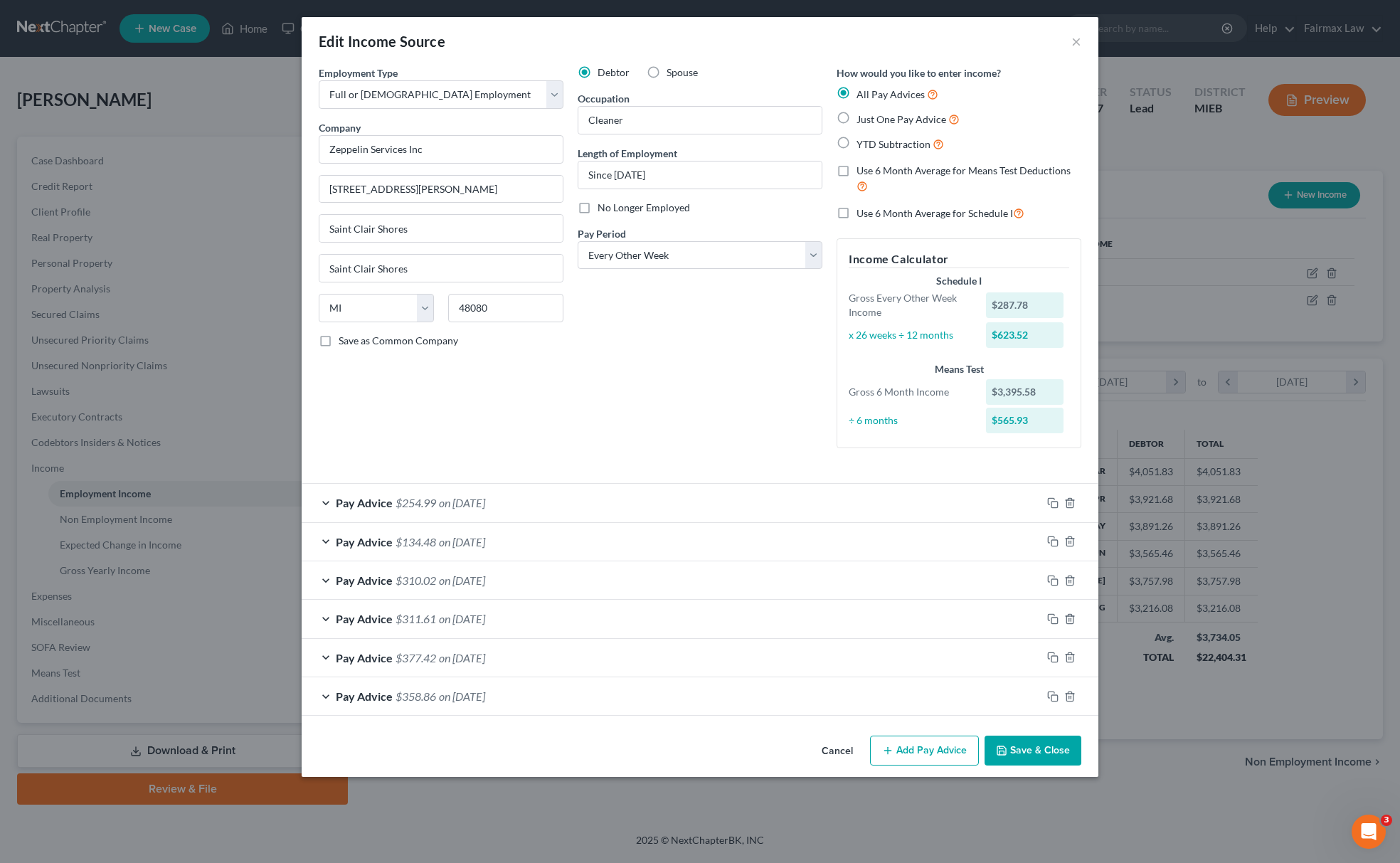
click at [1072, 522] on div "Pay Advice $254.99 on 05/16/2025" at bounding box center [700, 503] width 797 height 39
click at [1068, 507] on icon "button" at bounding box center [1070, 504] width 12 height 12
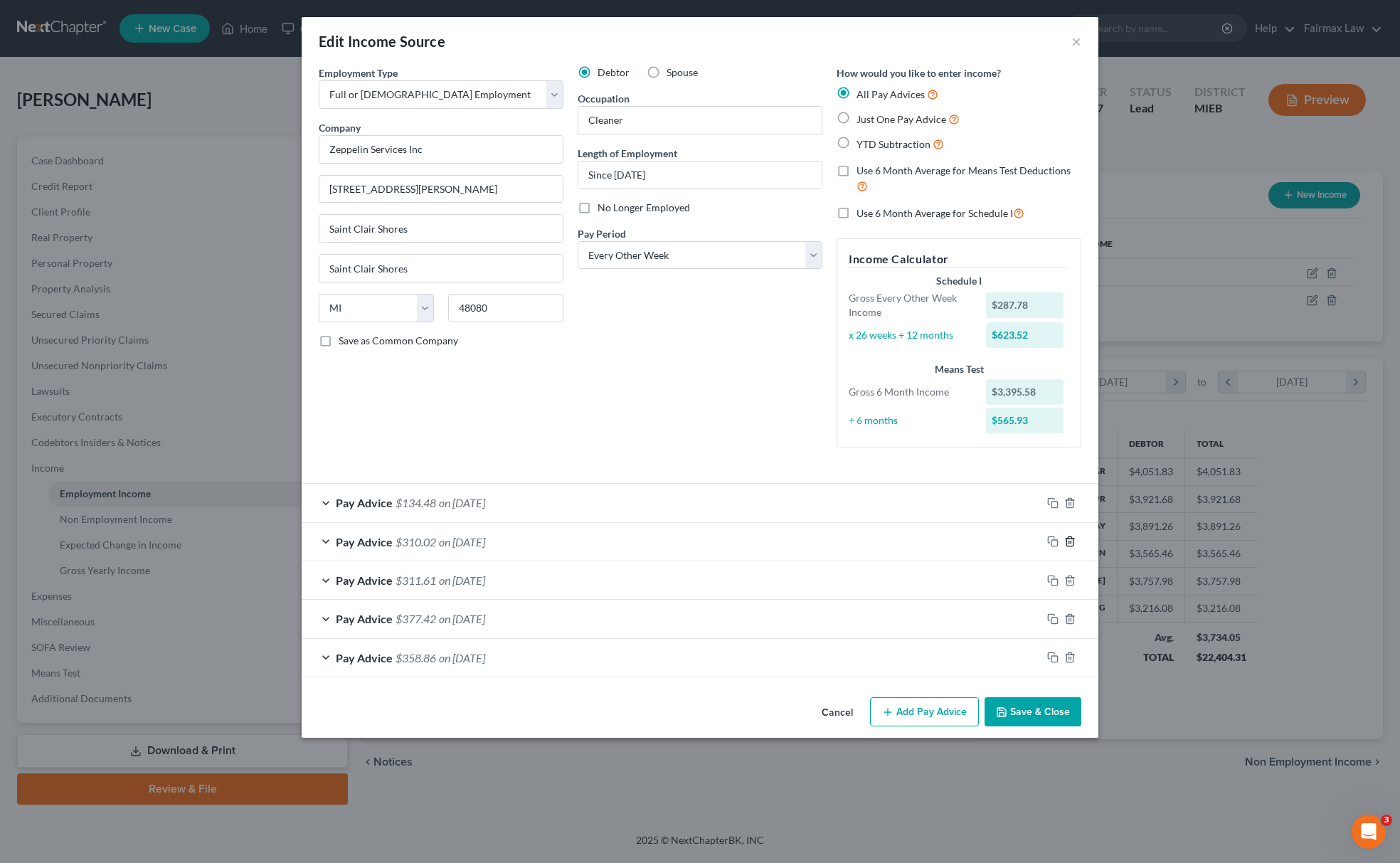
click at [1068, 543] on icon "button" at bounding box center [1070, 541] width 12 height 12
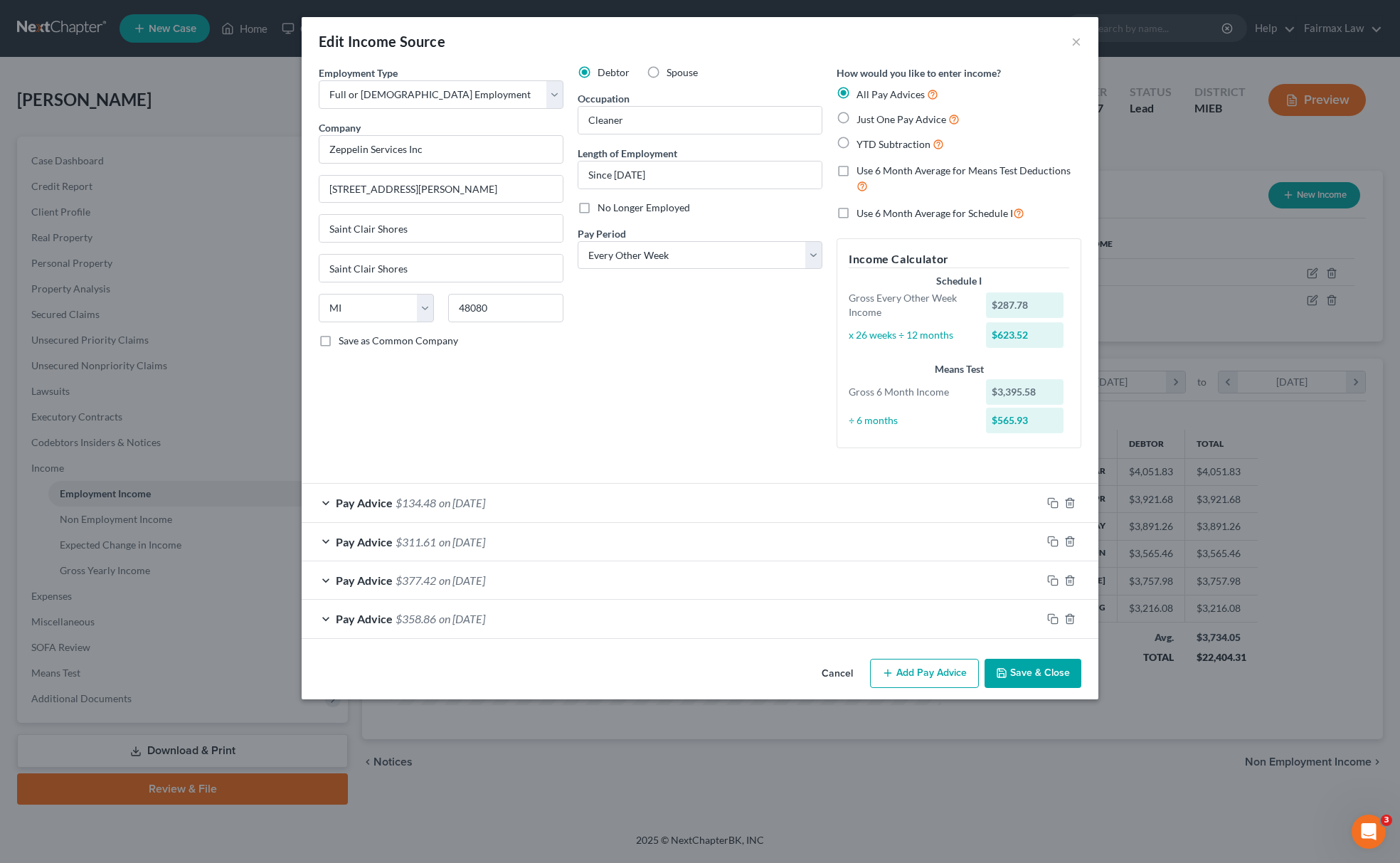
click at [1069, 497] on div at bounding box center [1070, 504] width 57 height 23
click at [1070, 543] on icon "button" at bounding box center [1070, 541] width 12 height 12
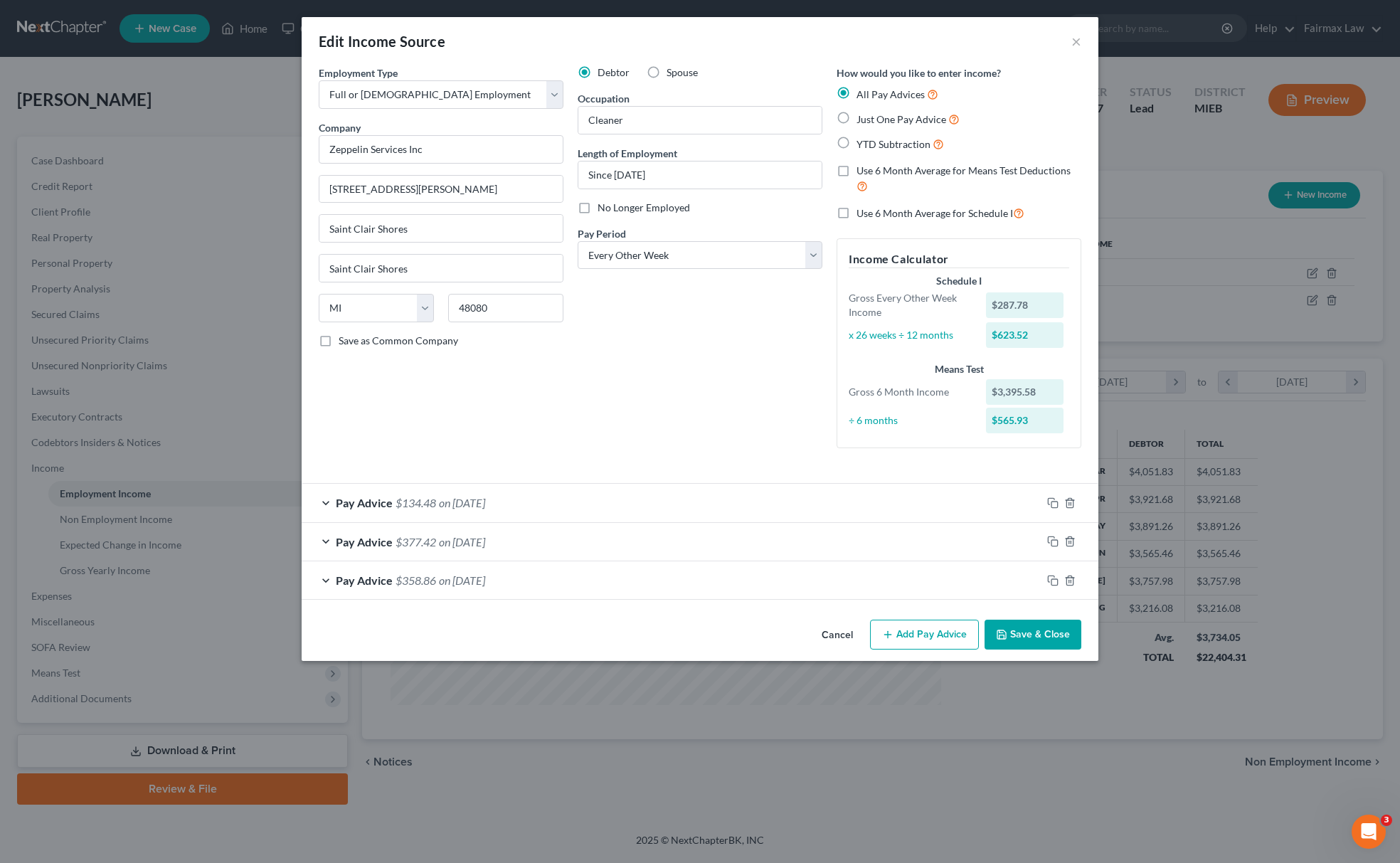
click at [1068, 493] on div at bounding box center [1070, 504] width 57 height 23
click at [1071, 494] on div at bounding box center [1070, 504] width 57 height 23
click at [1071, 501] on icon "button" at bounding box center [1070, 504] width 12 height 12
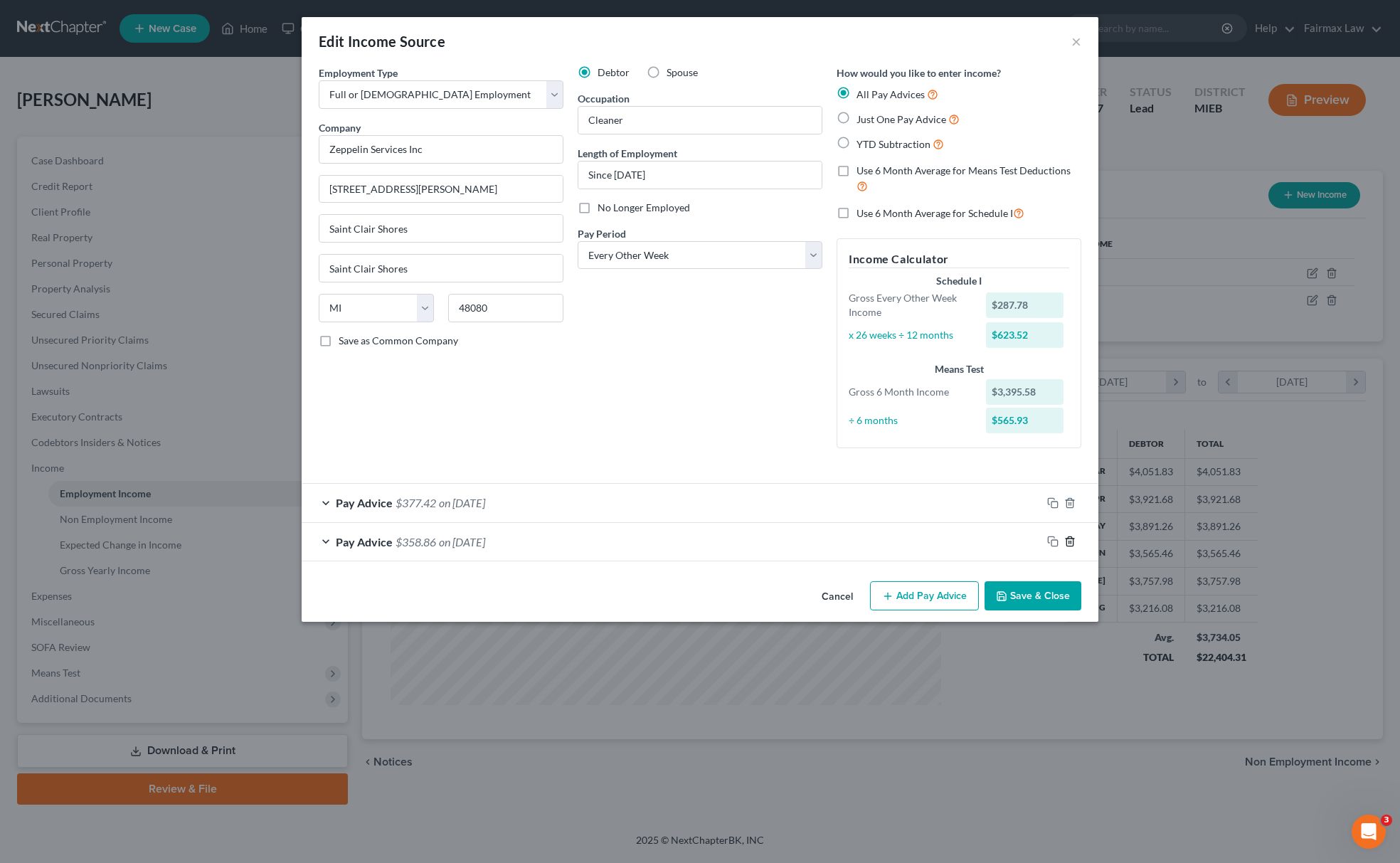
click at [1069, 539] on polyline "button" at bounding box center [1070, 539] width 9 height 0
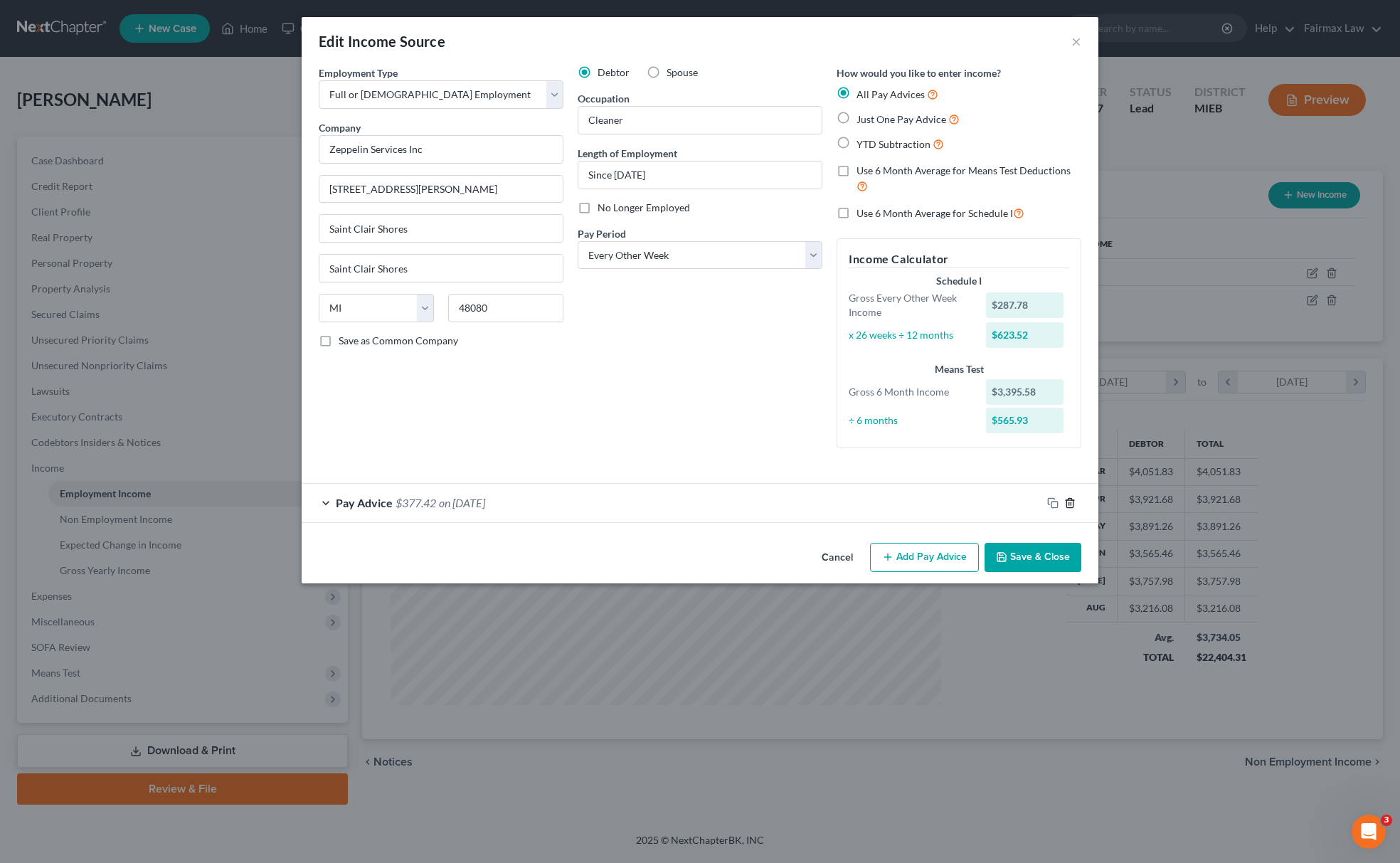
click at [1071, 498] on icon "button" at bounding box center [1070, 504] width 12 height 12
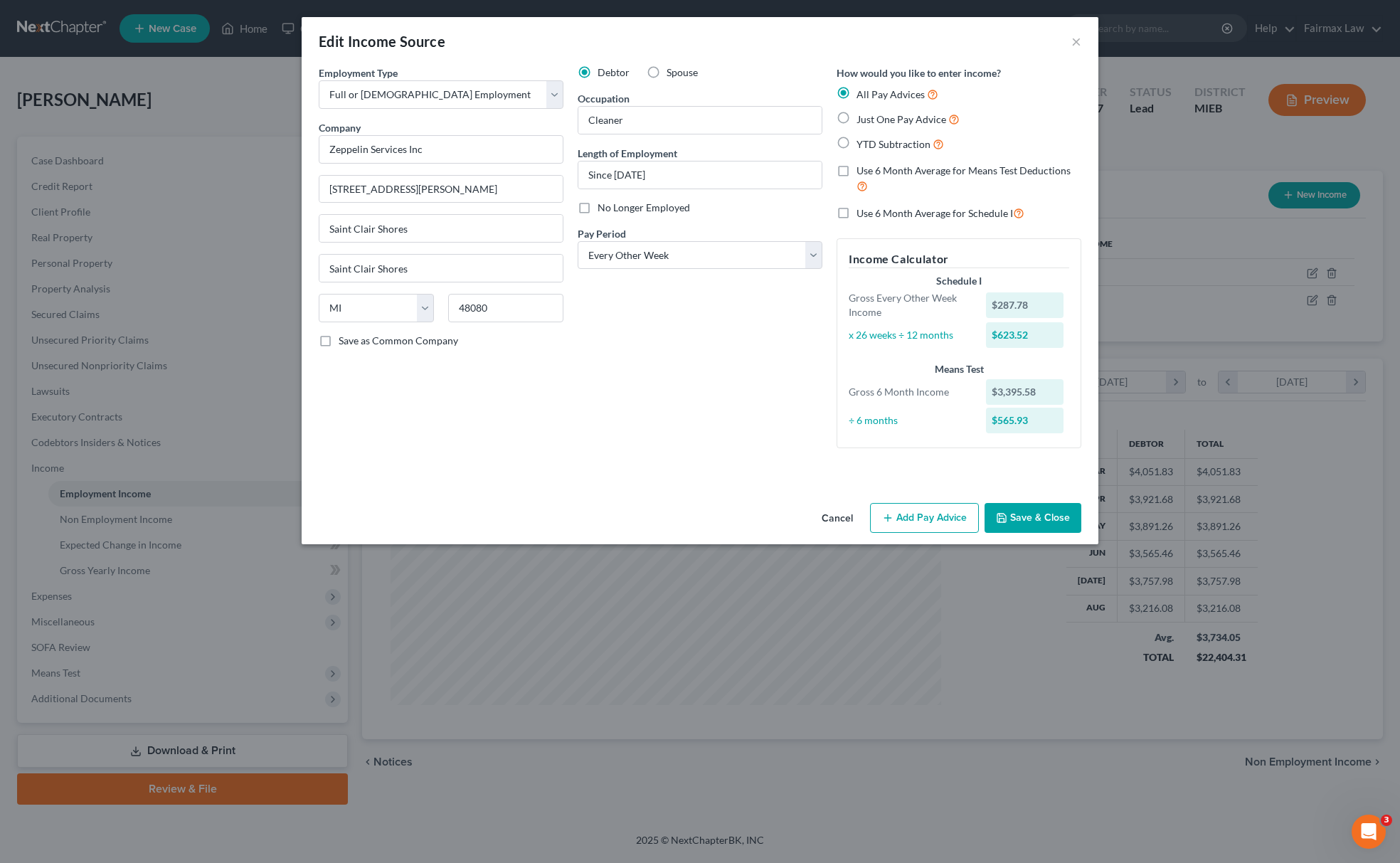
click at [857, 145] on label "YTD Subtraction" at bounding box center [900, 143] width 87 height 16
click at [863, 145] on input "YTD Subtraction" at bounding box center [867, 140] width 10 height 10
radio input "true"
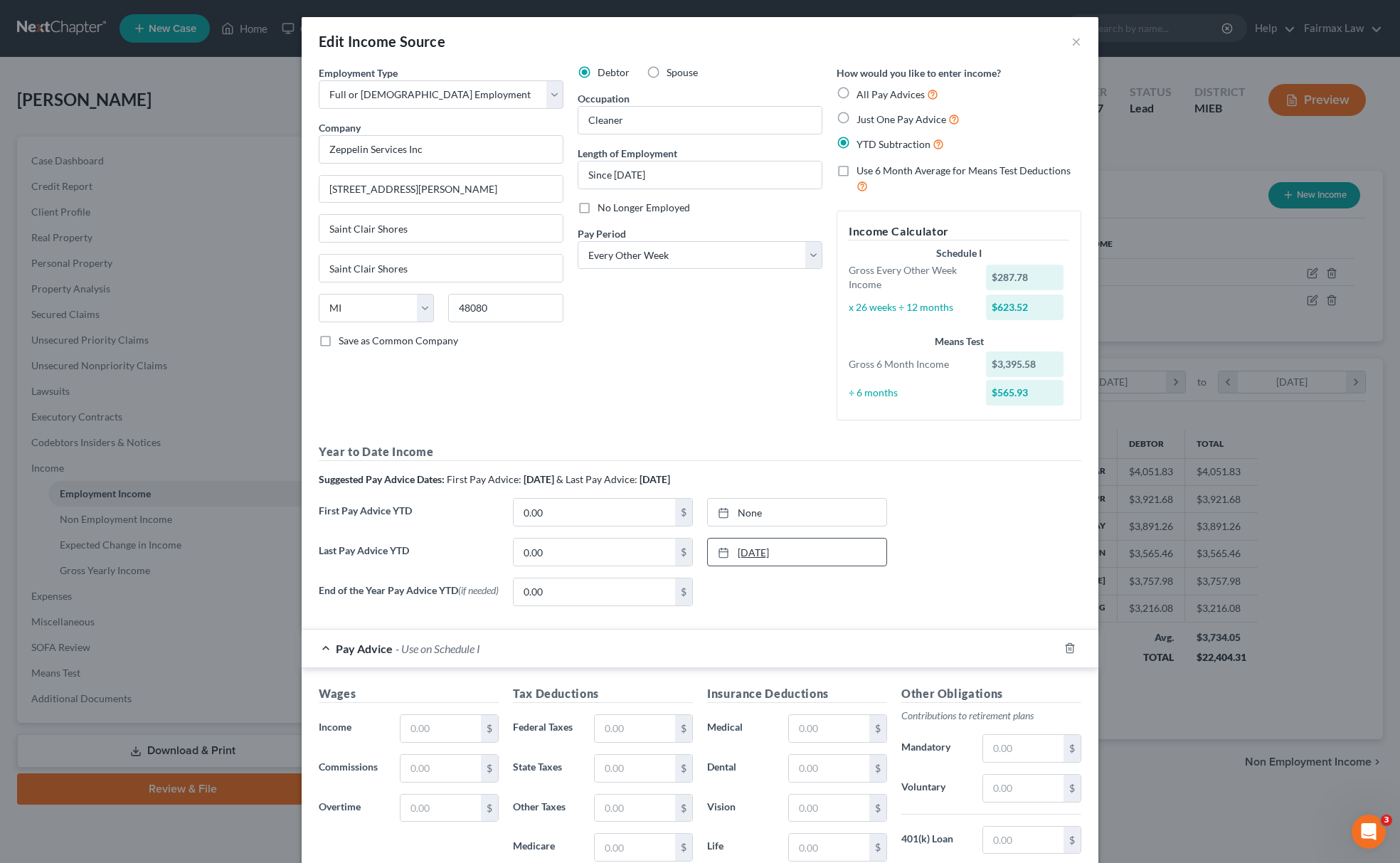
click at [758, 544] on link "9/12/2025" at bounding box center [797, 552] width 178 height 27
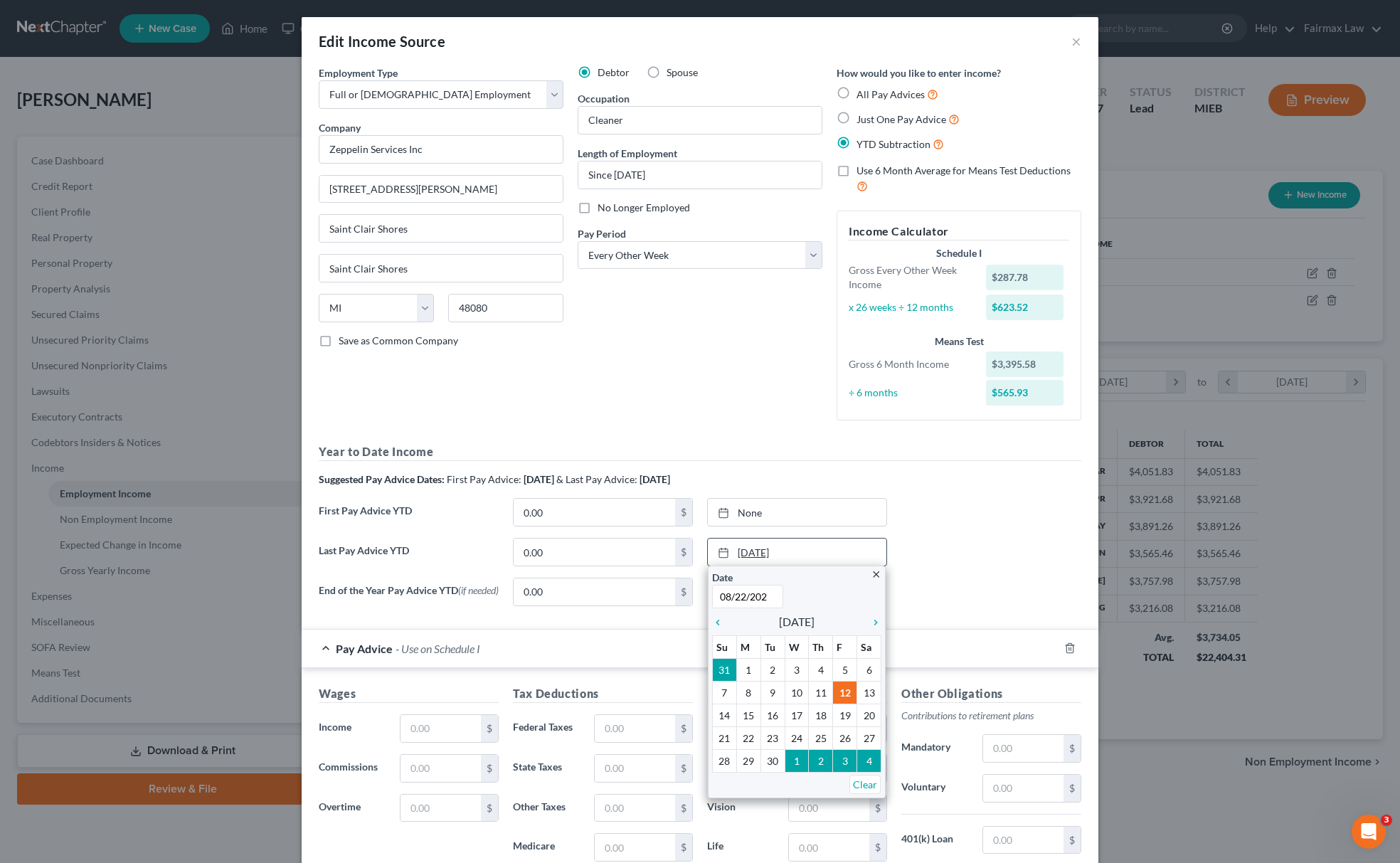
type input "08/22/2025"
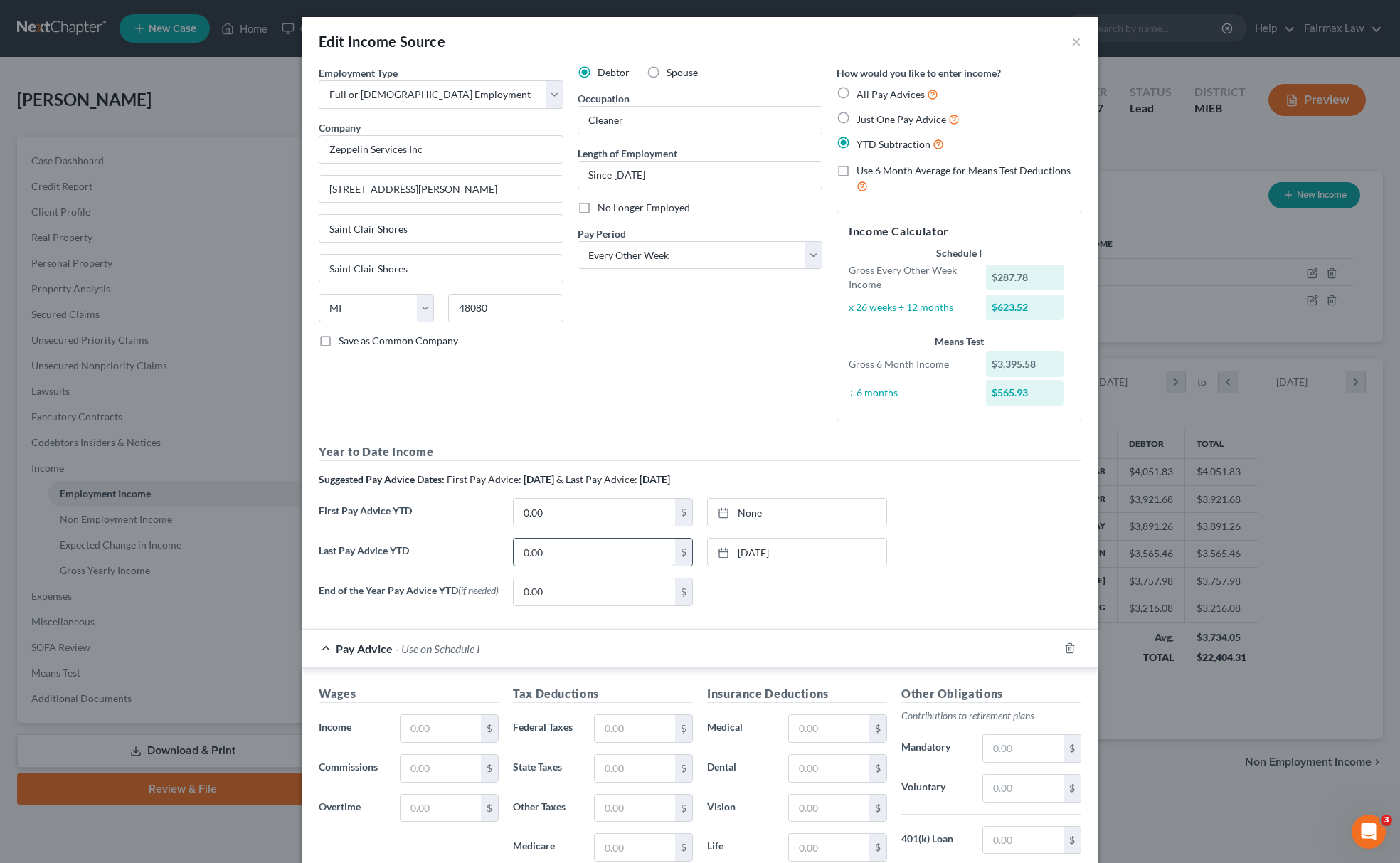
click at [593, 544] on input "0.00" at bounding box center [594, 552] width 162 height 27
paste input "3,677.83"
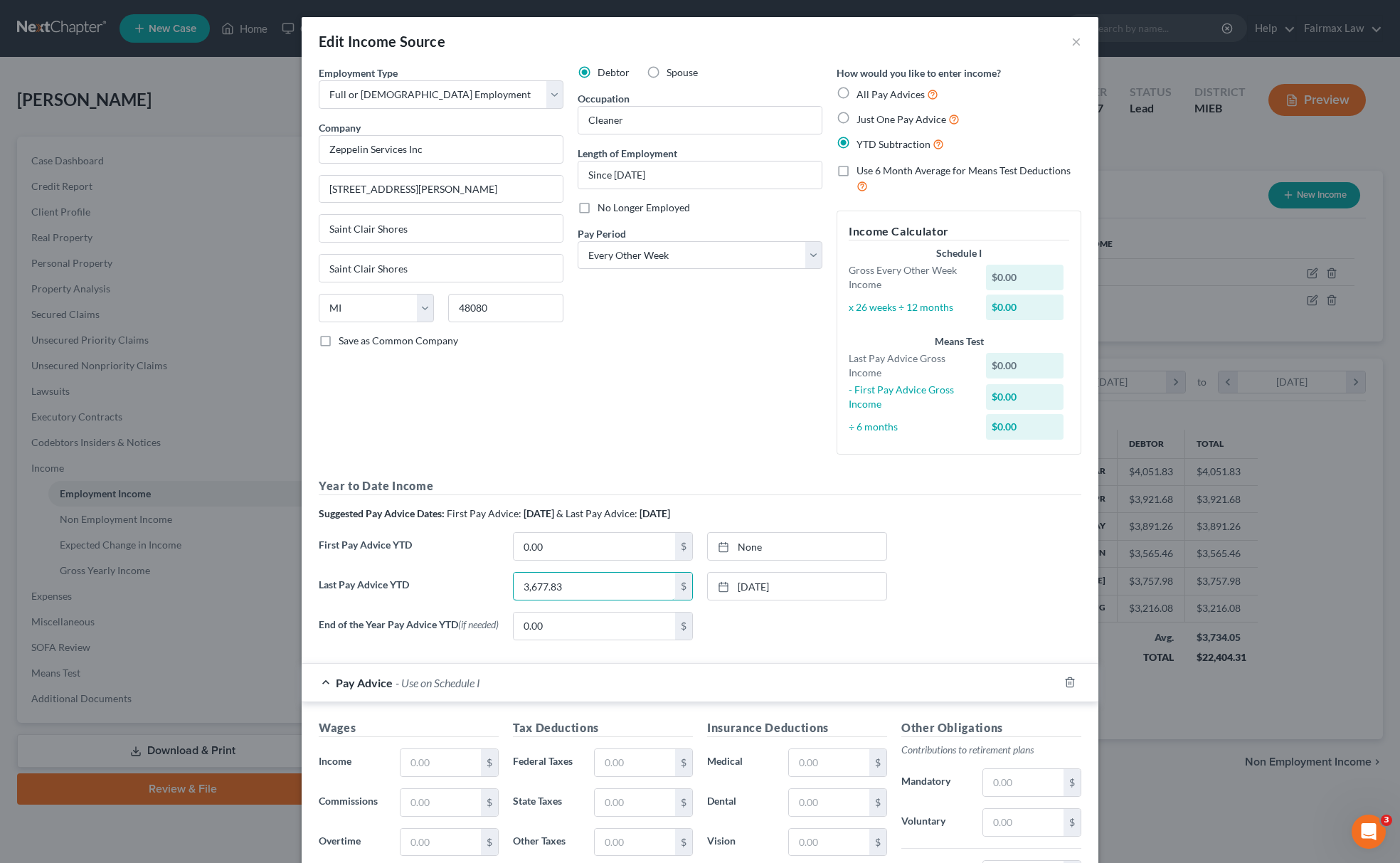
type input "3,677.83"
click at [772, 546] on link "9/12/2025" at bounding box center [797, 546] width 178 height 27
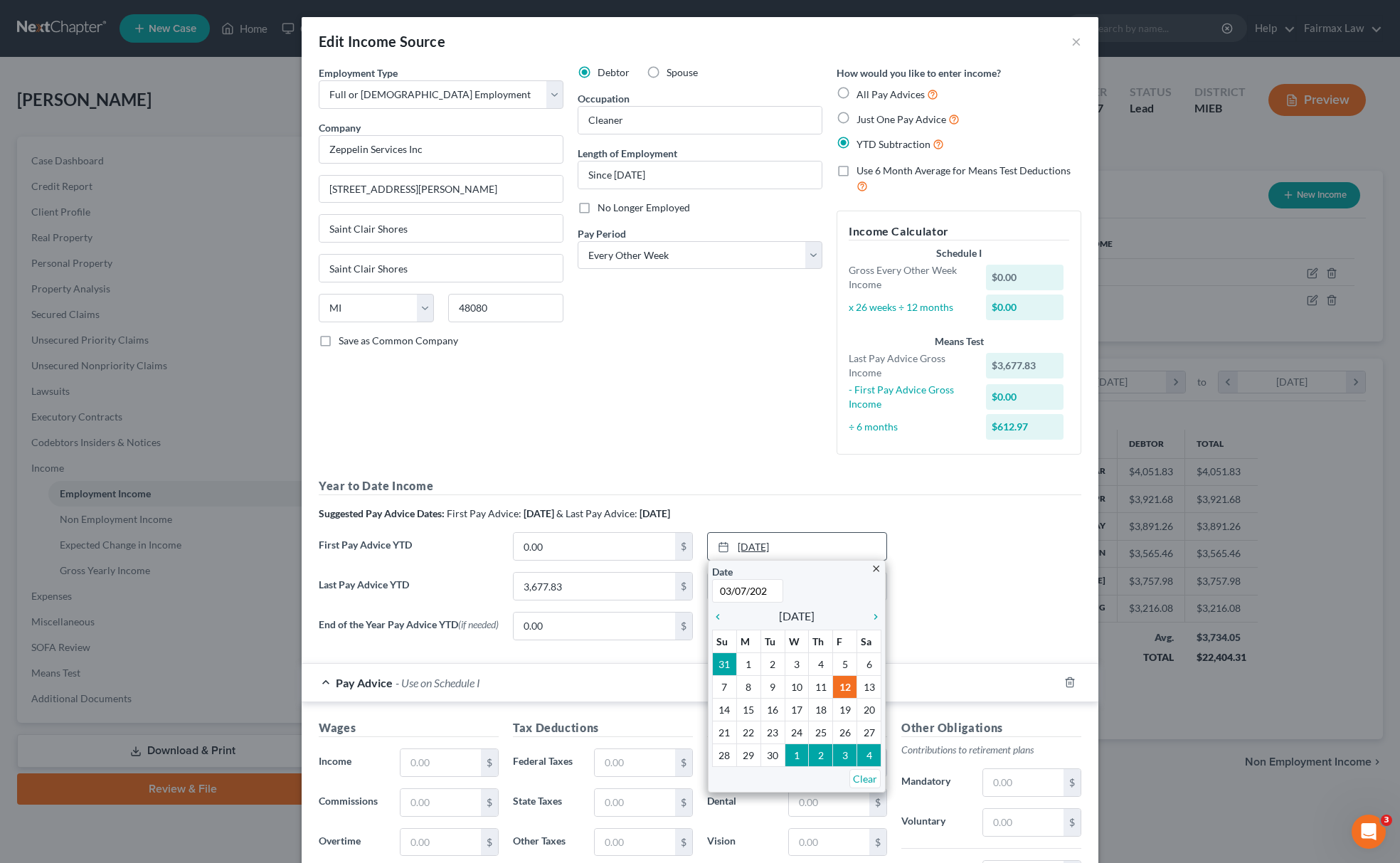
type input "03/07/2025"
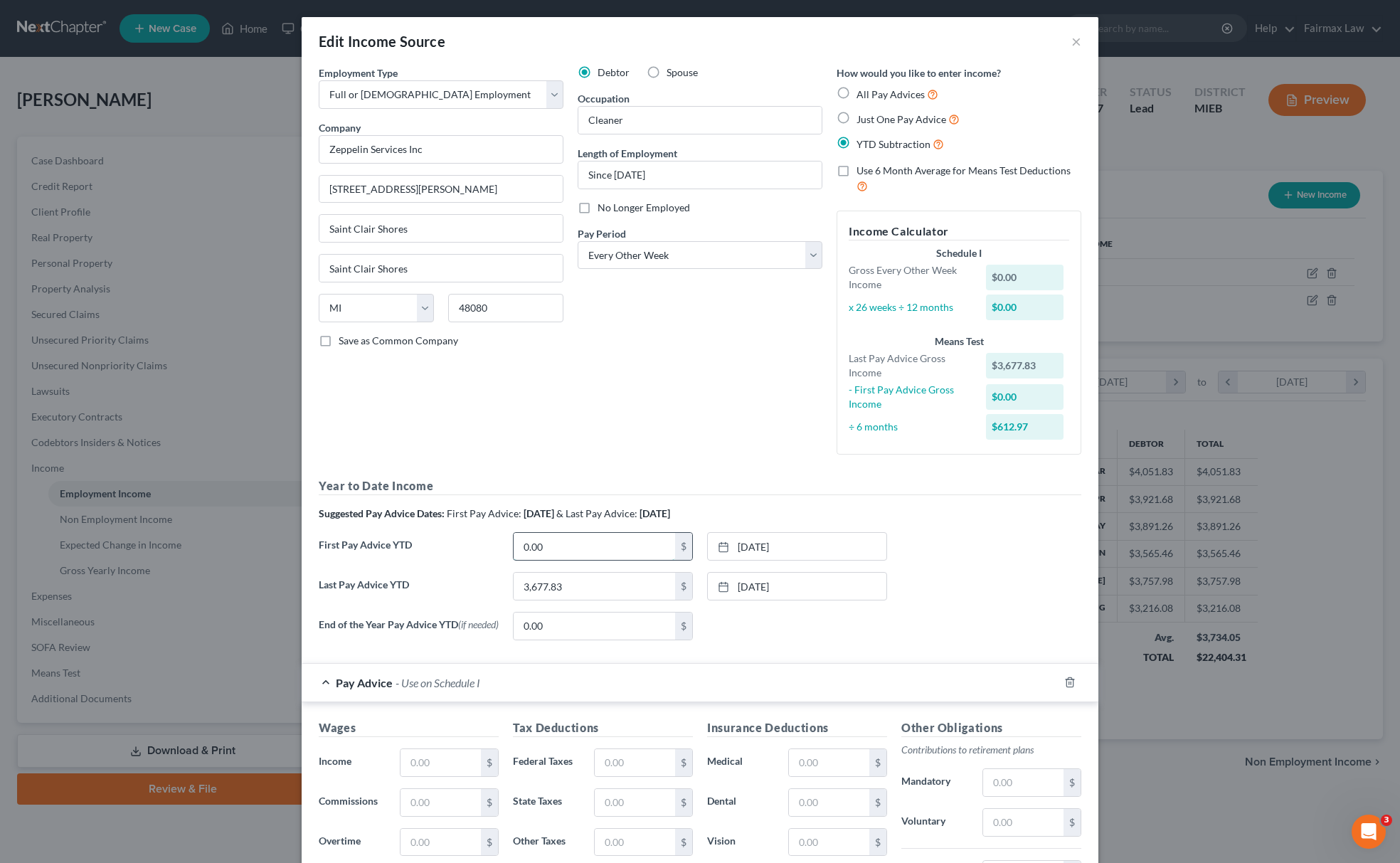
click at [593, 555] on input "0.00" at bounding box center [594, 546] width 162 height 27
type input "97.07"
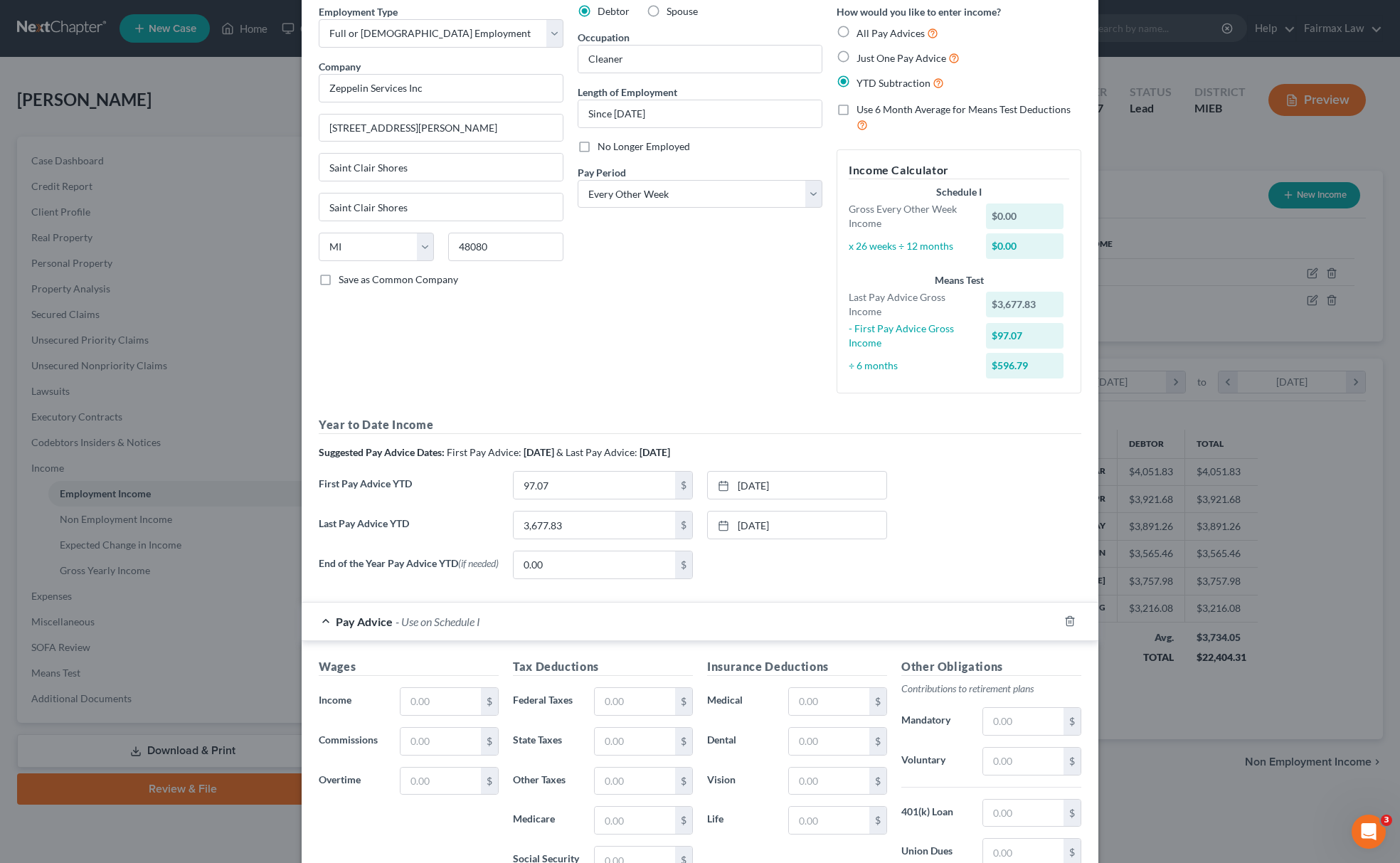
scroll to position [95, 0]
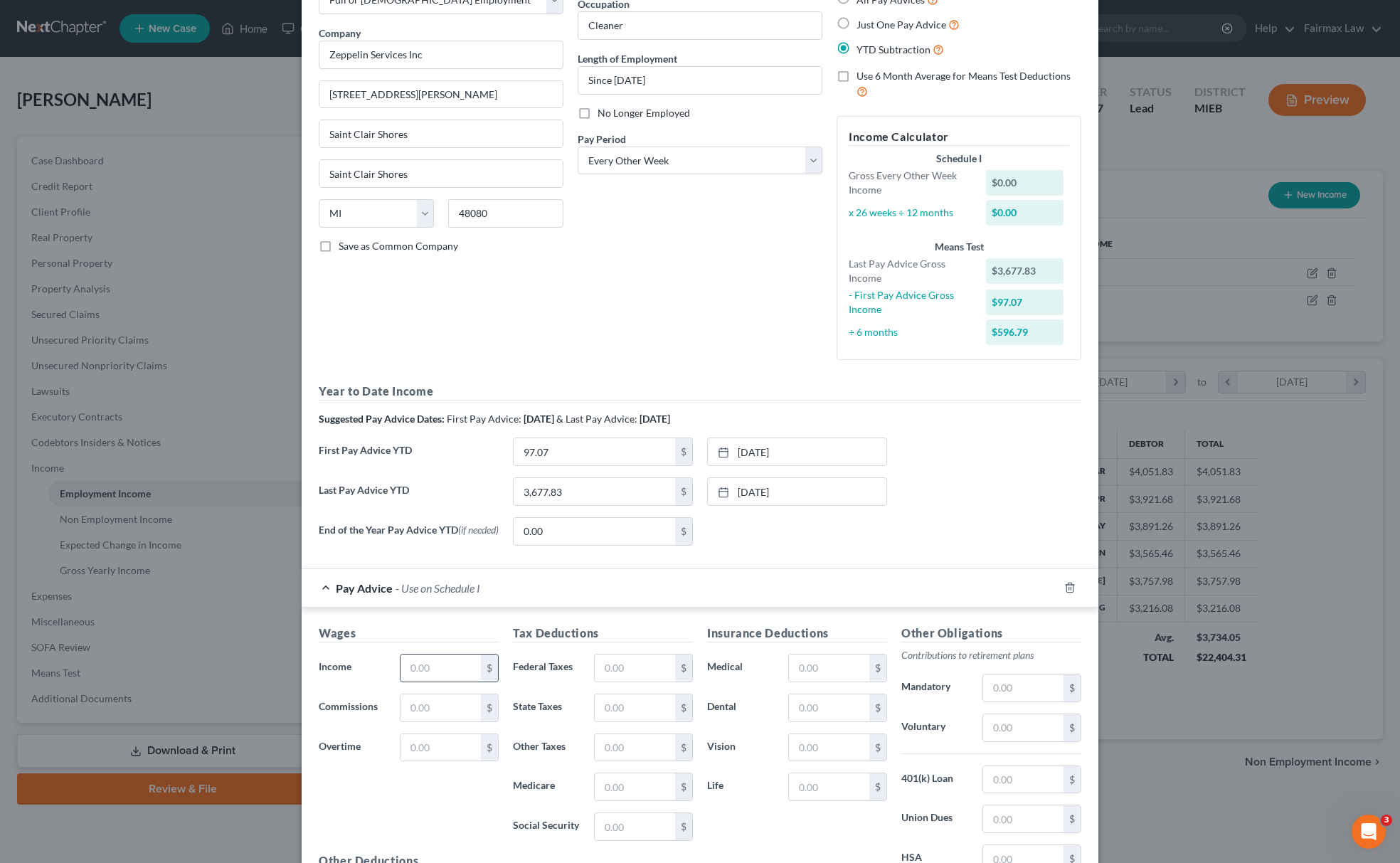
click at [428, 669] on input "text" at bounding box center [441, 668] width 80 height 27
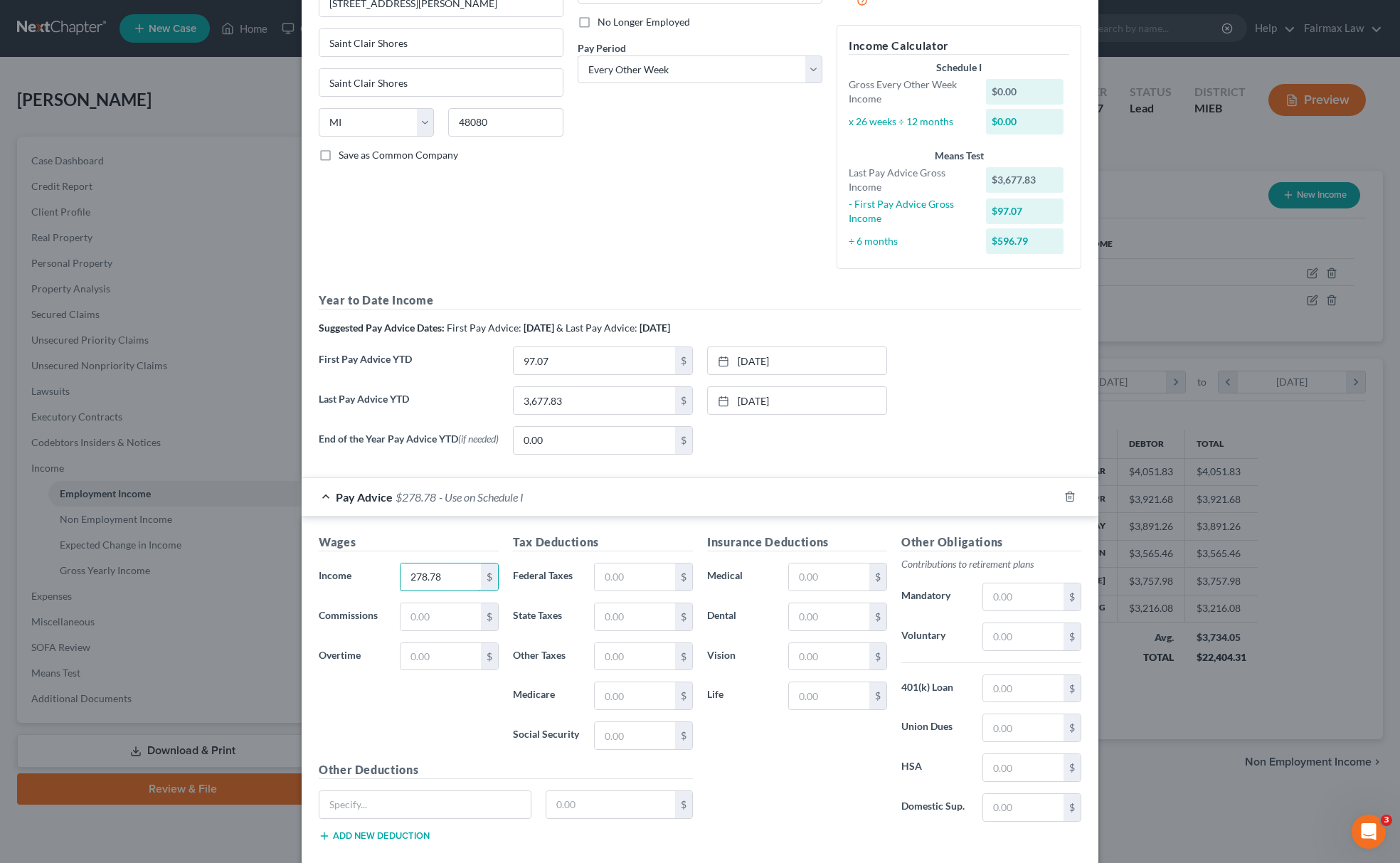
scroll to position [273, 0]
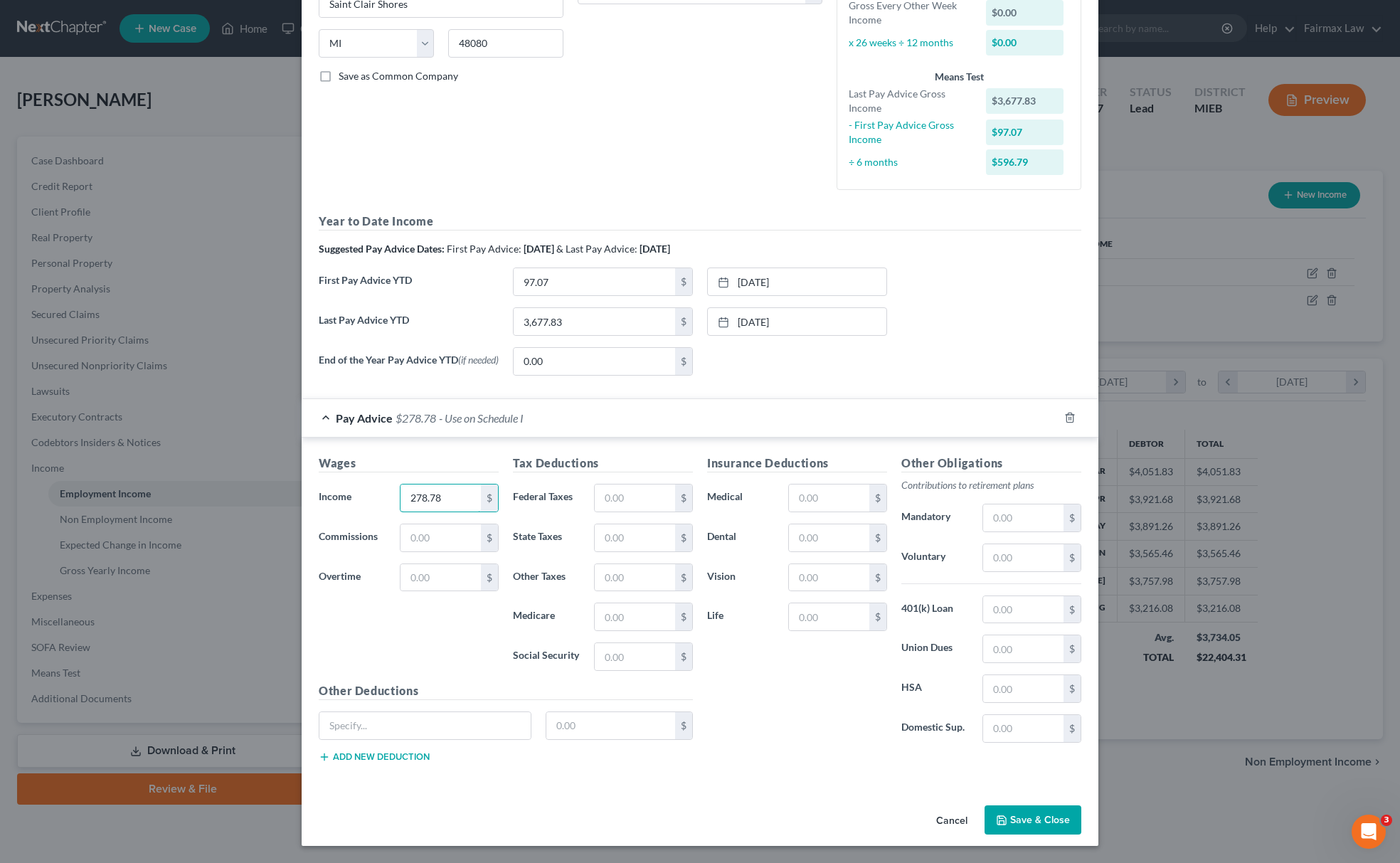
type input "278.78"
click at [635, 650] on input "text" at bounding box center [634, 657] width 80 height 27
paste input "17.84"
type input "17.84"
click at [621, 613] on input "text" at bounding box center [634, 617] width 80 height 27
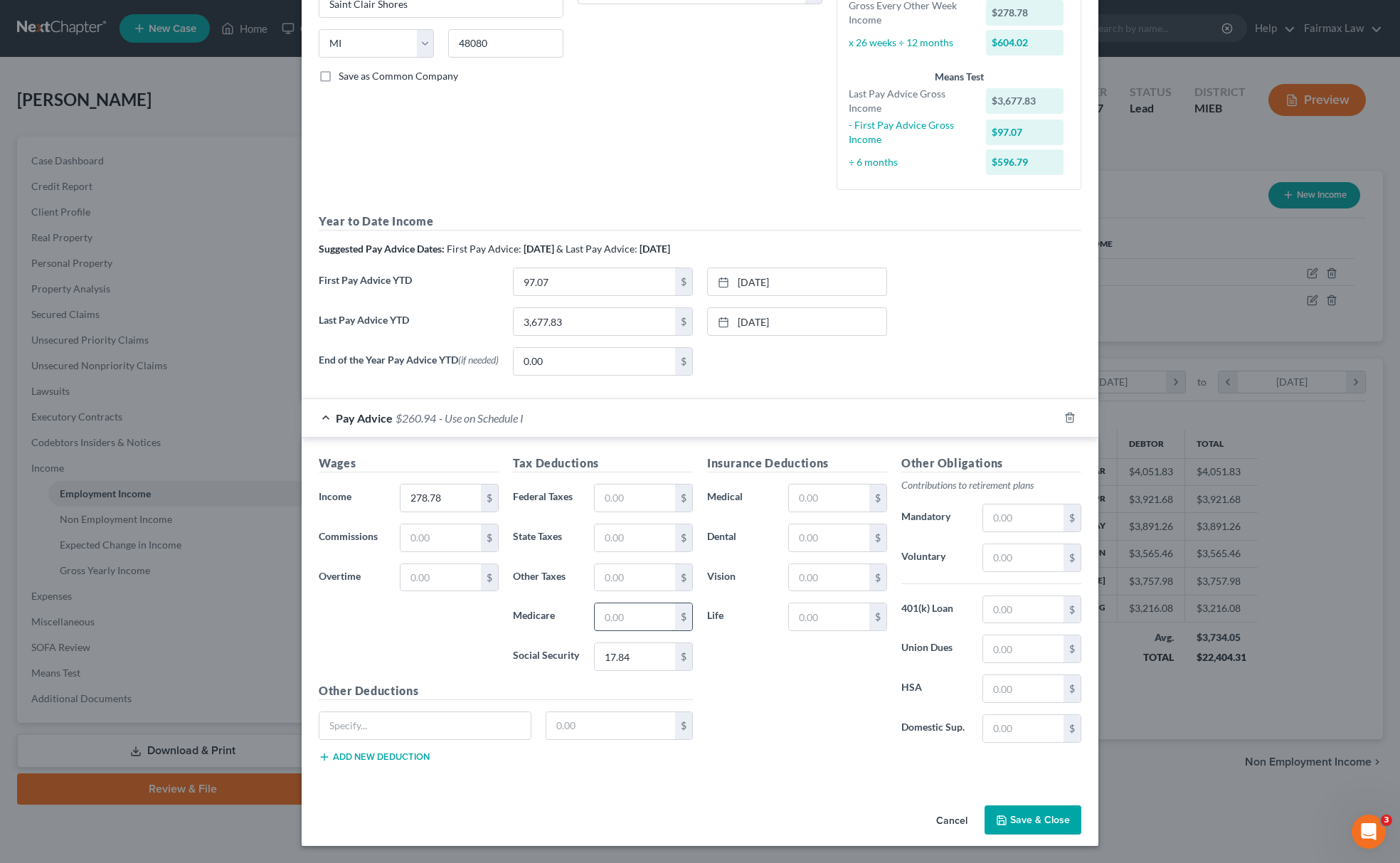
paste input "4.17"
type input "4.17"
click at [572, 527] on label "State Taxes" at bounding box center [546, 538] width 81 height 28
drag, startPoint x: 599, startPoint y: 527, endPoint x: 612, endPoint y: 548, distance: 24.7
click at [610, 546] on input "text" at bounding box center [634, 539] width 80 height 27
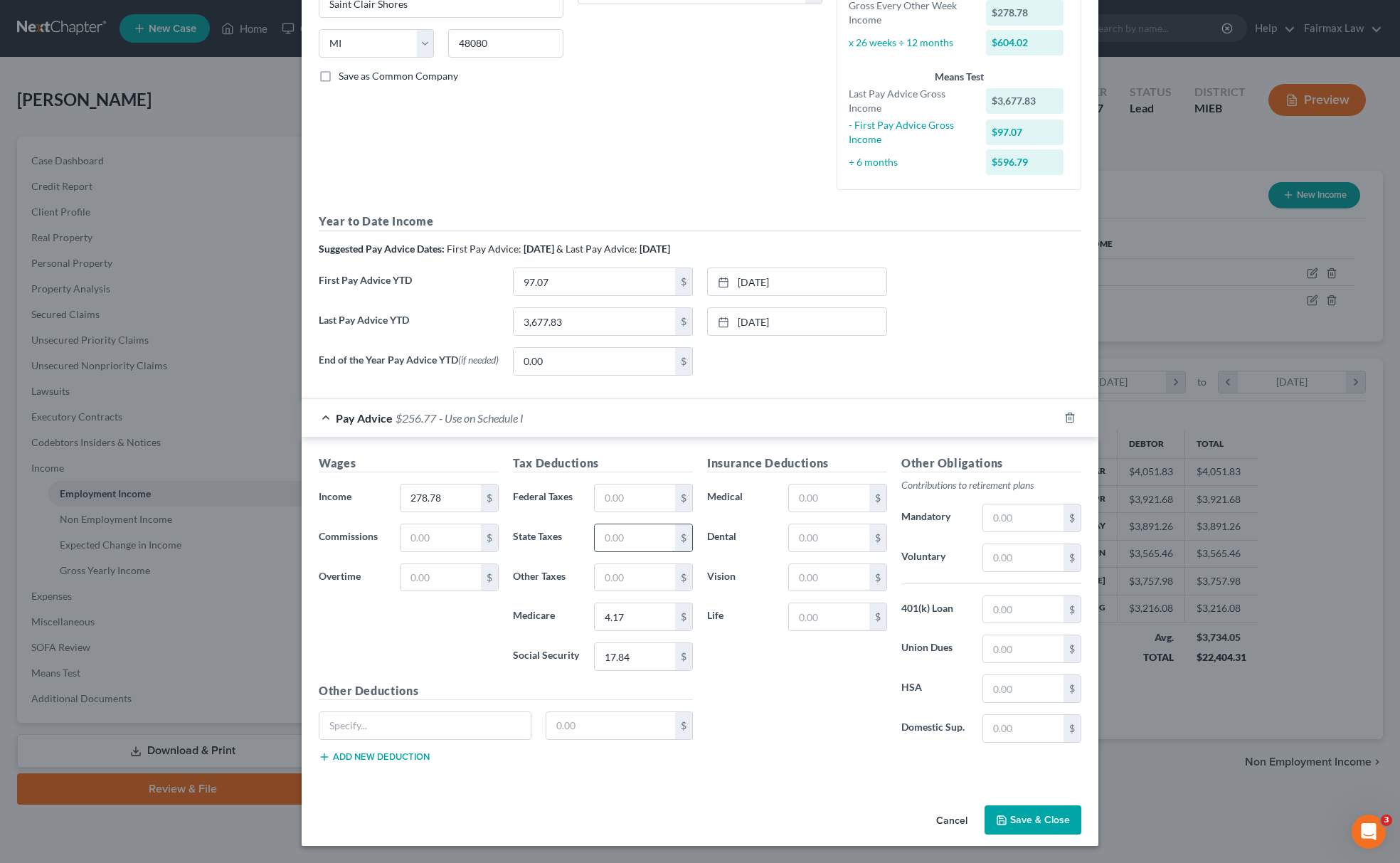
paste input "12.23"
type input "12.23"
click at [418, 494] on input "278.78" at bounding box center [441, 498] width 80 height 27
type input "287.78"
click at [985, 812] on button "Save & Close" at bounding box center [1033, 820] width 97 height 30
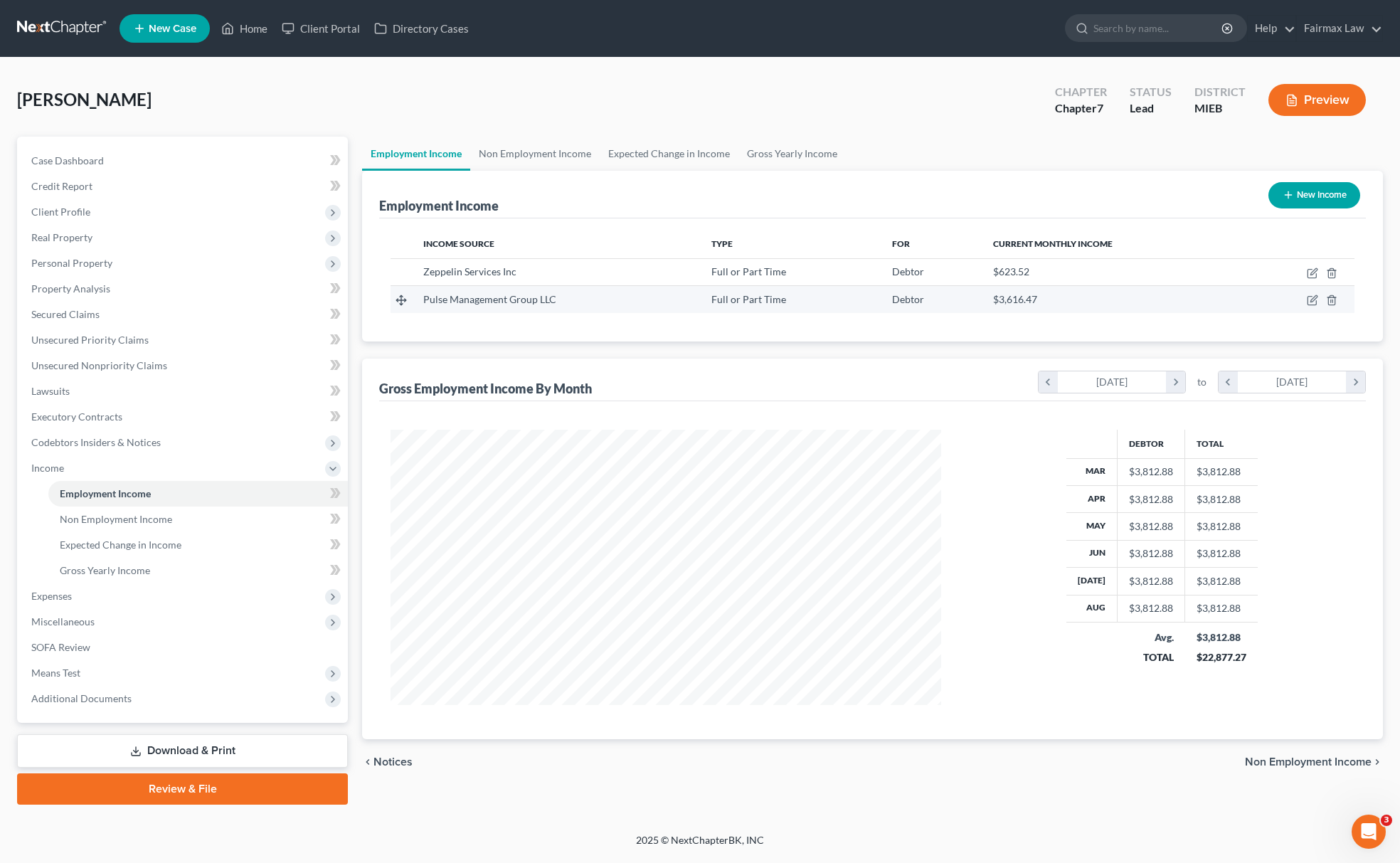
click at [1313, 292] on td at bounding box center [1299, 299] width 109 height 27
click at [1309, 303] on icon "button" at bounding box center [1313, 300] width 12 height 12
select select "0"
select select "23"
select select "2"
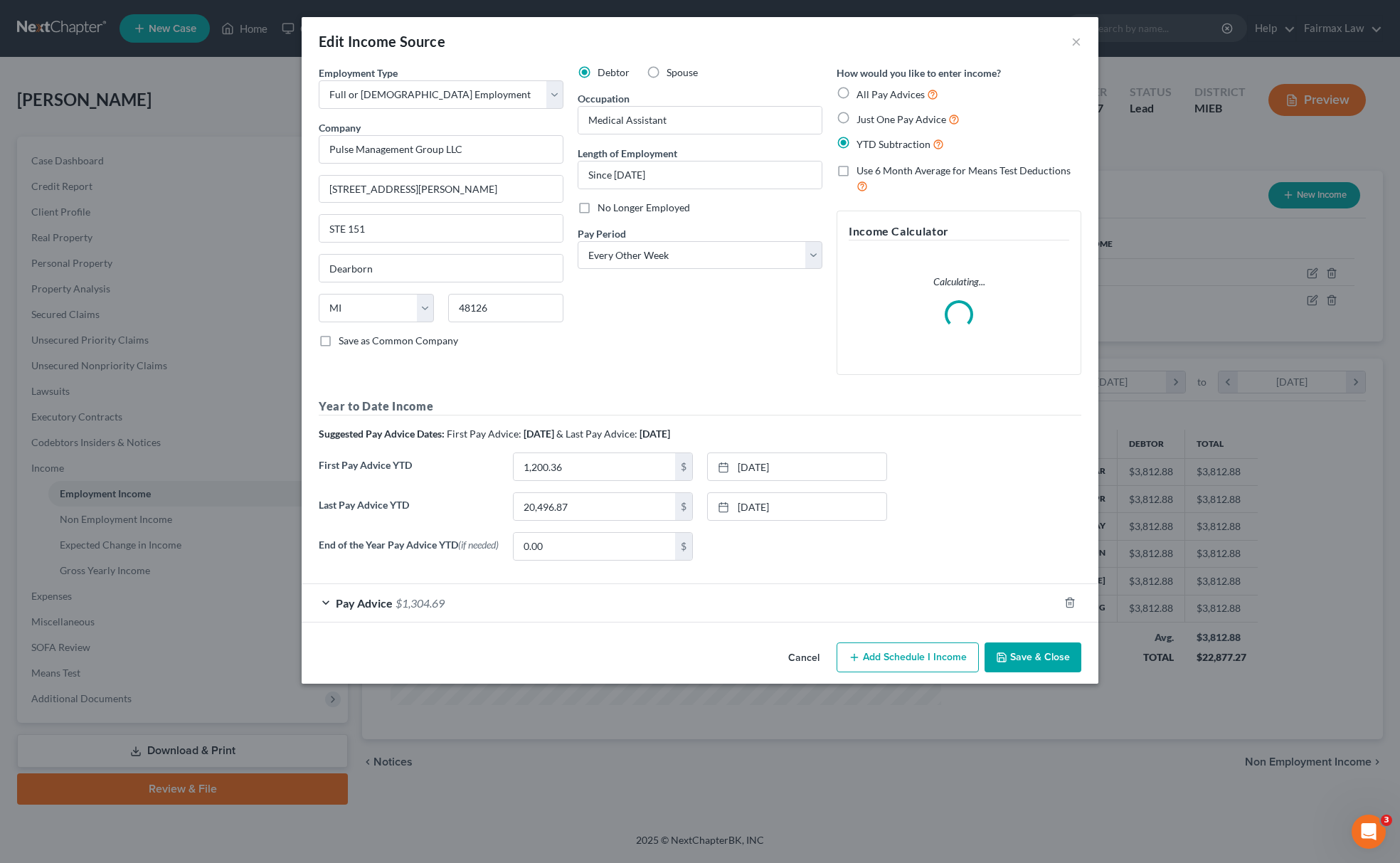
click at [1053, 672] on button "Save & Close" at bounding box center [1033, 658] width 97 height 30
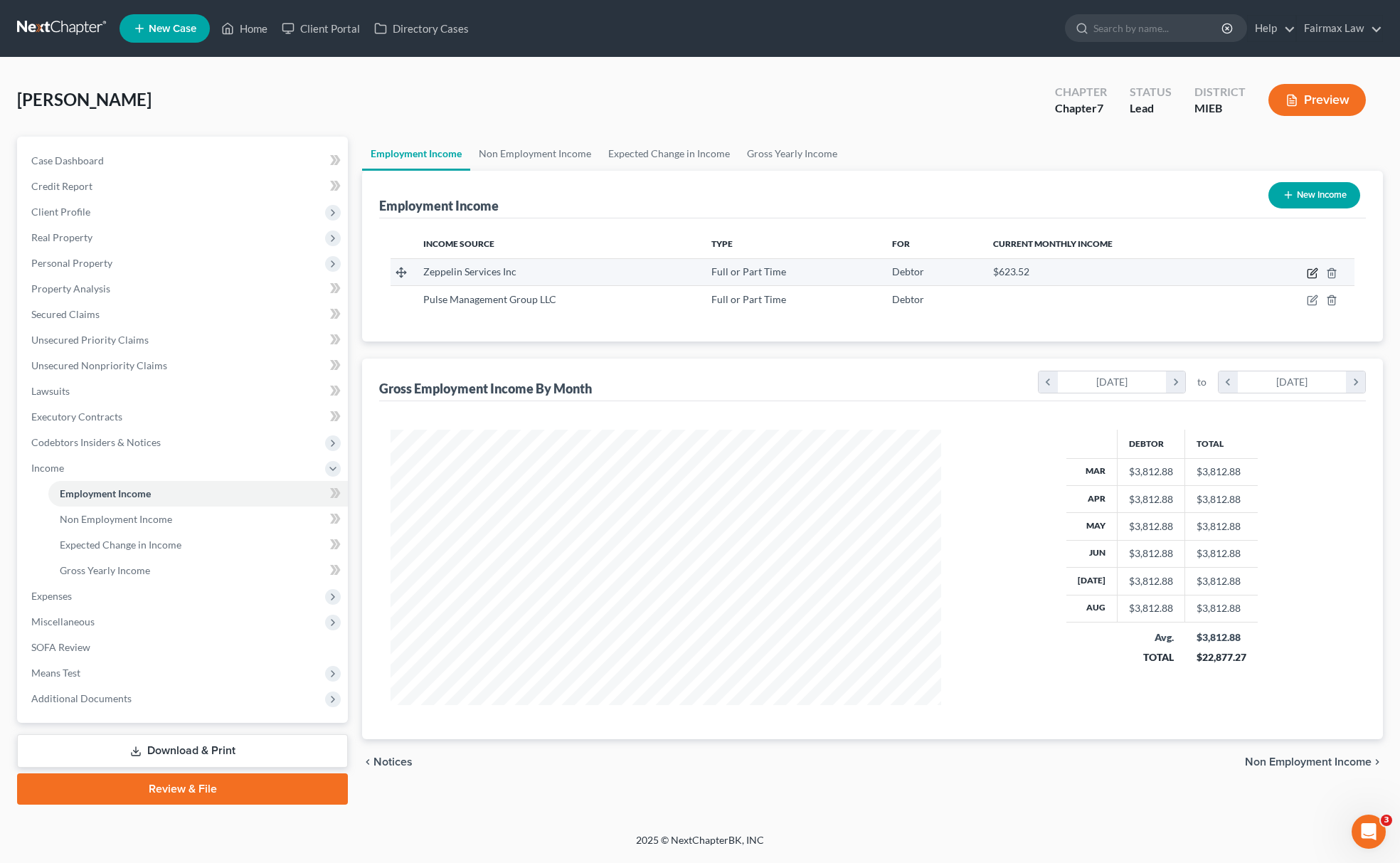
click at [1315, 273] on icon "button" at bounding box center [1313, 273] width 12 height 12
select select "0"
select select "23"
select select "2"
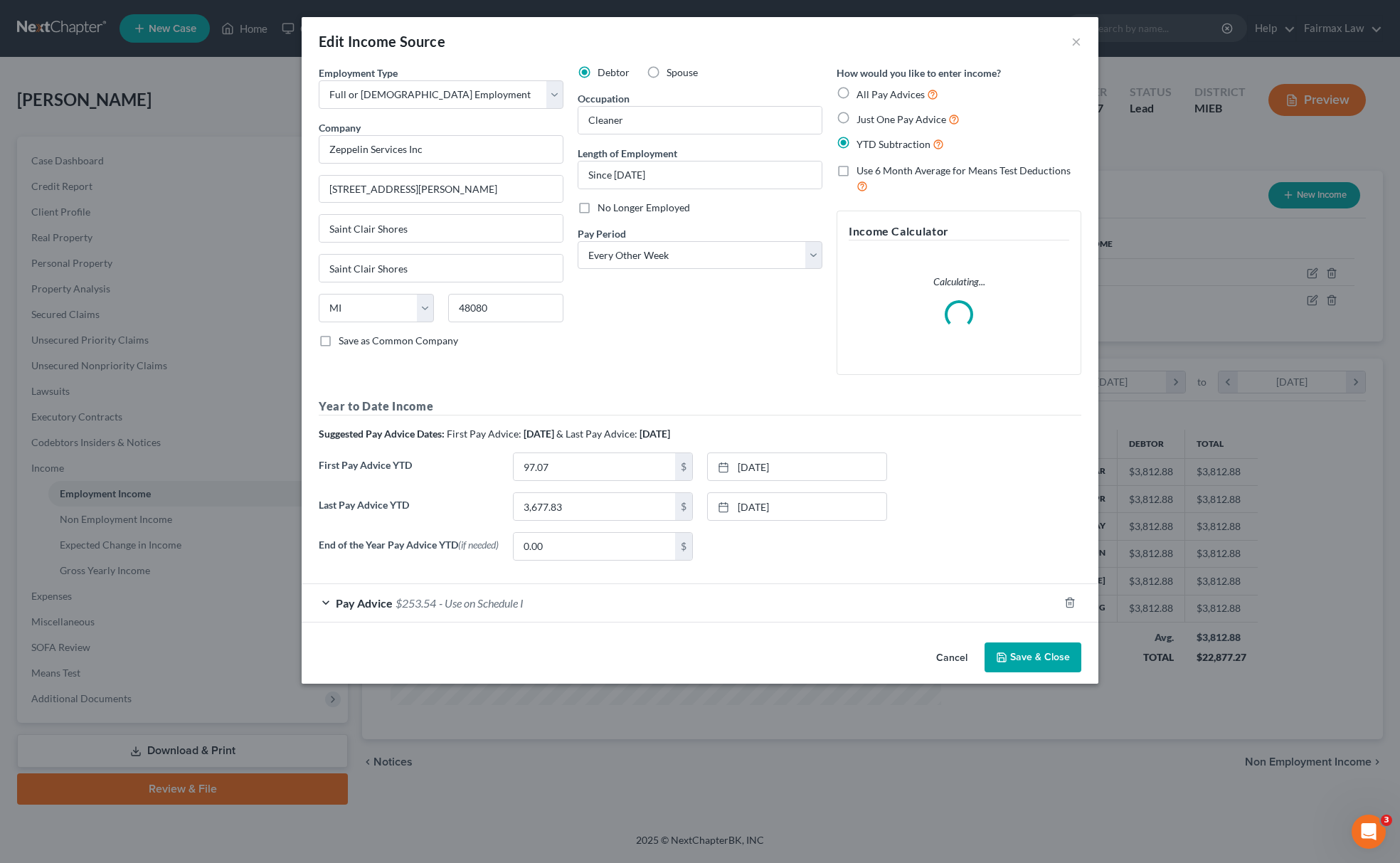
click at [1046, 667] on button "Save & Close" at bounding box center [1033, 658] width 97 height 30
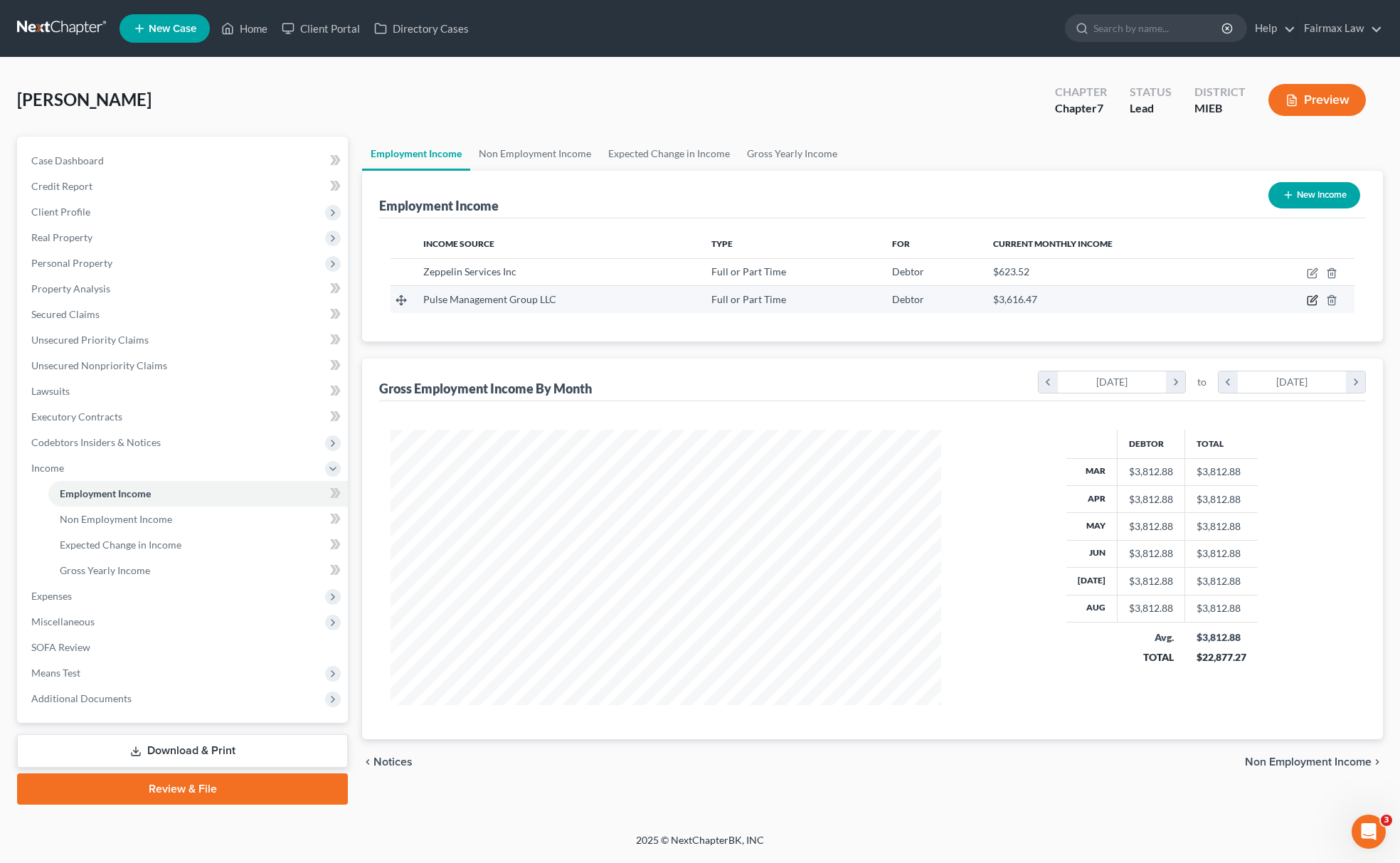
click at [1310, 299] on icon "button" at bounding box center [1313, 300] width 12 height 12
select select "0"
select select "23"
select select "2"
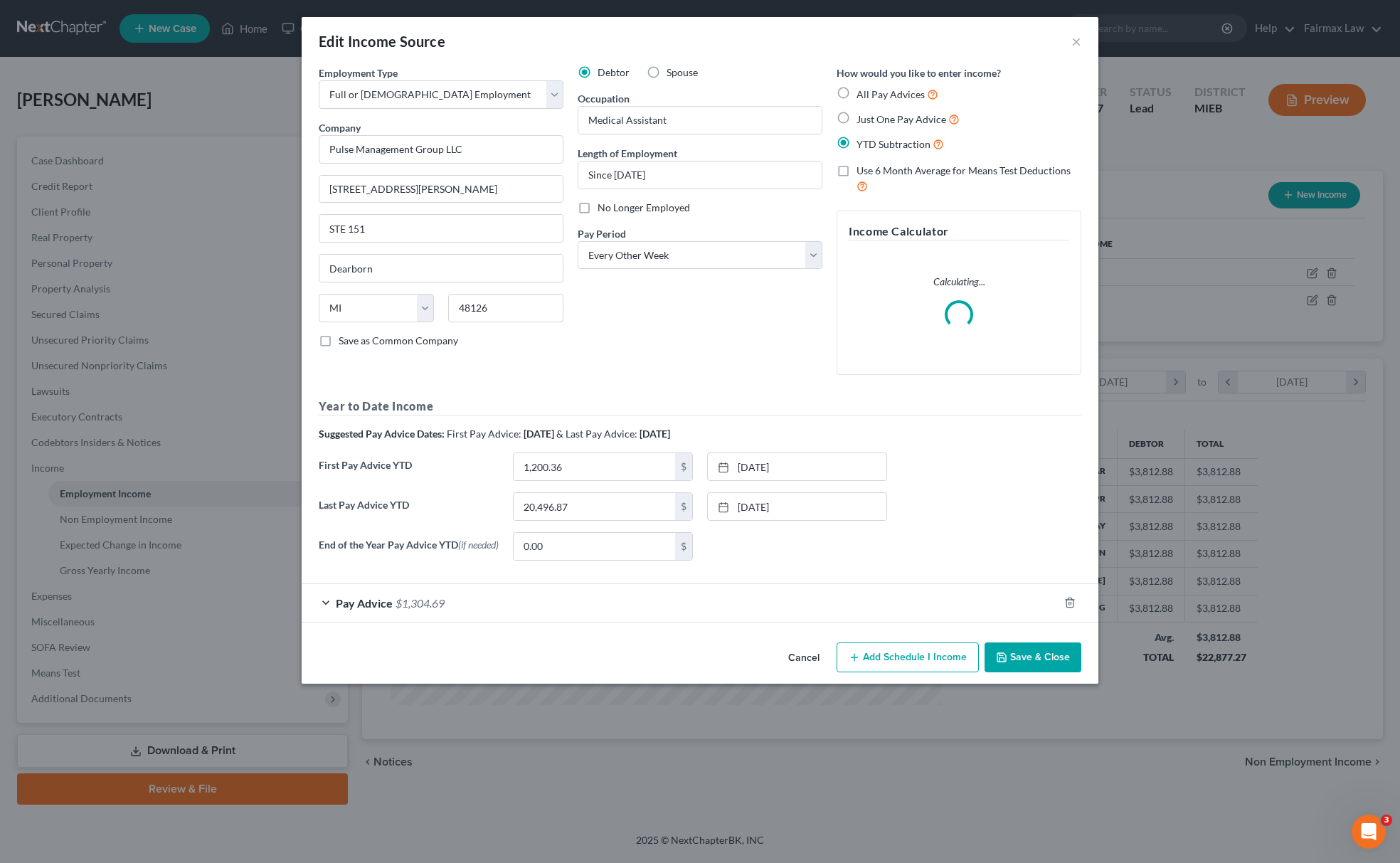
click at [1034, 622] on div "Pay Advice $1,304.69" at bounding box center [681, 602] width 757 height 38
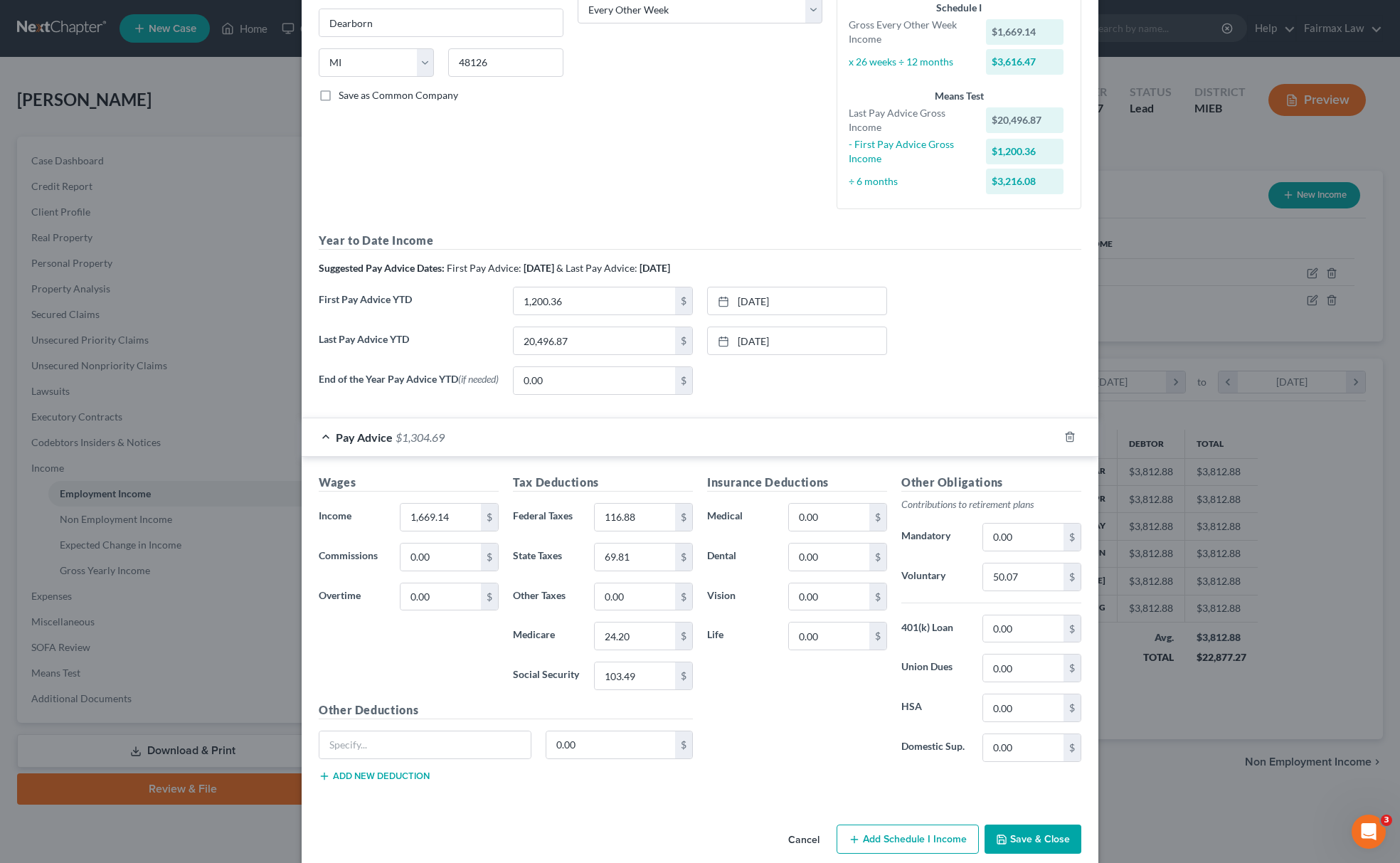
scroll to position [274, 0]
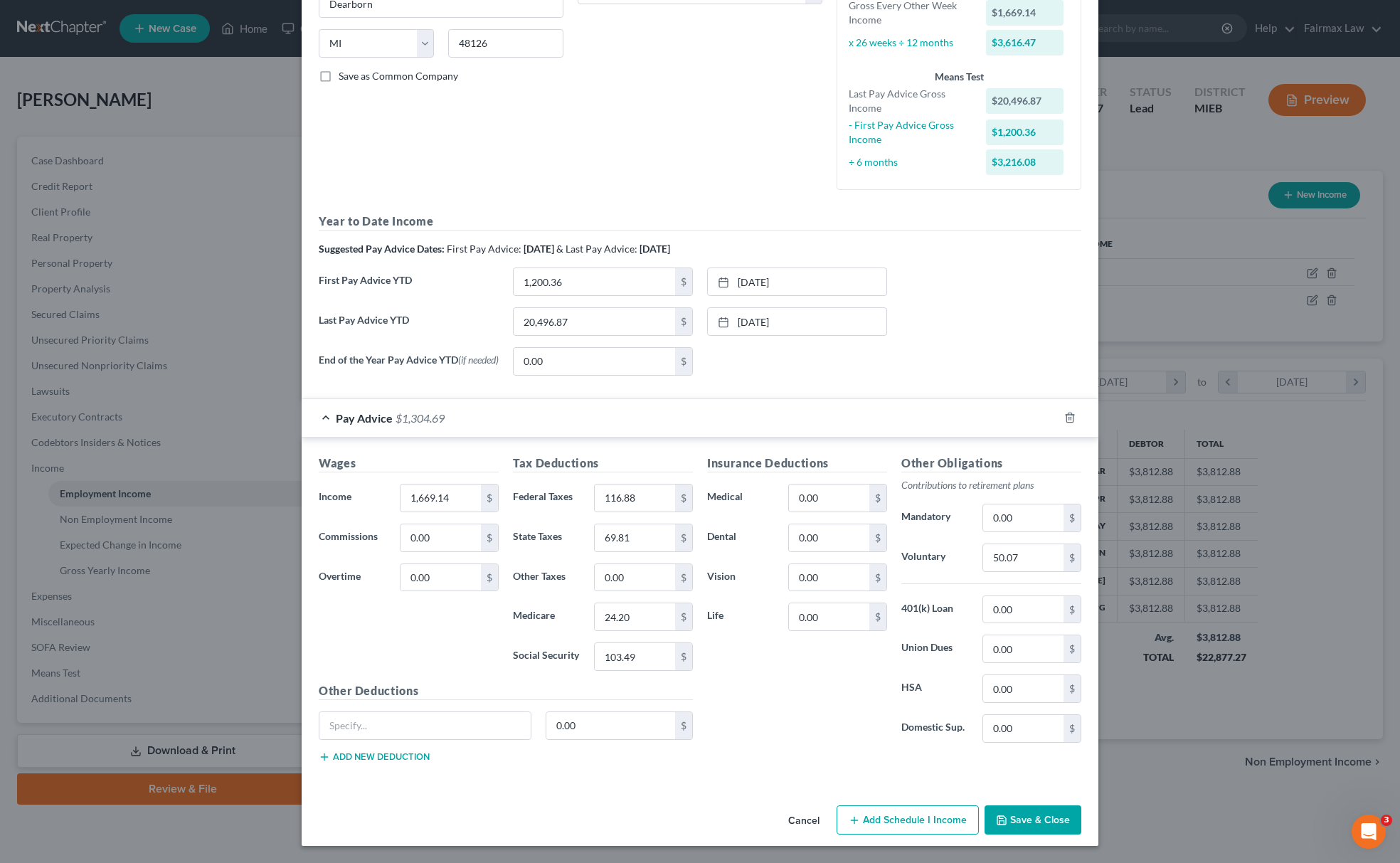
click at [996, 818] on icon "button" at bounding box center [1002, 820] width 12 height 12
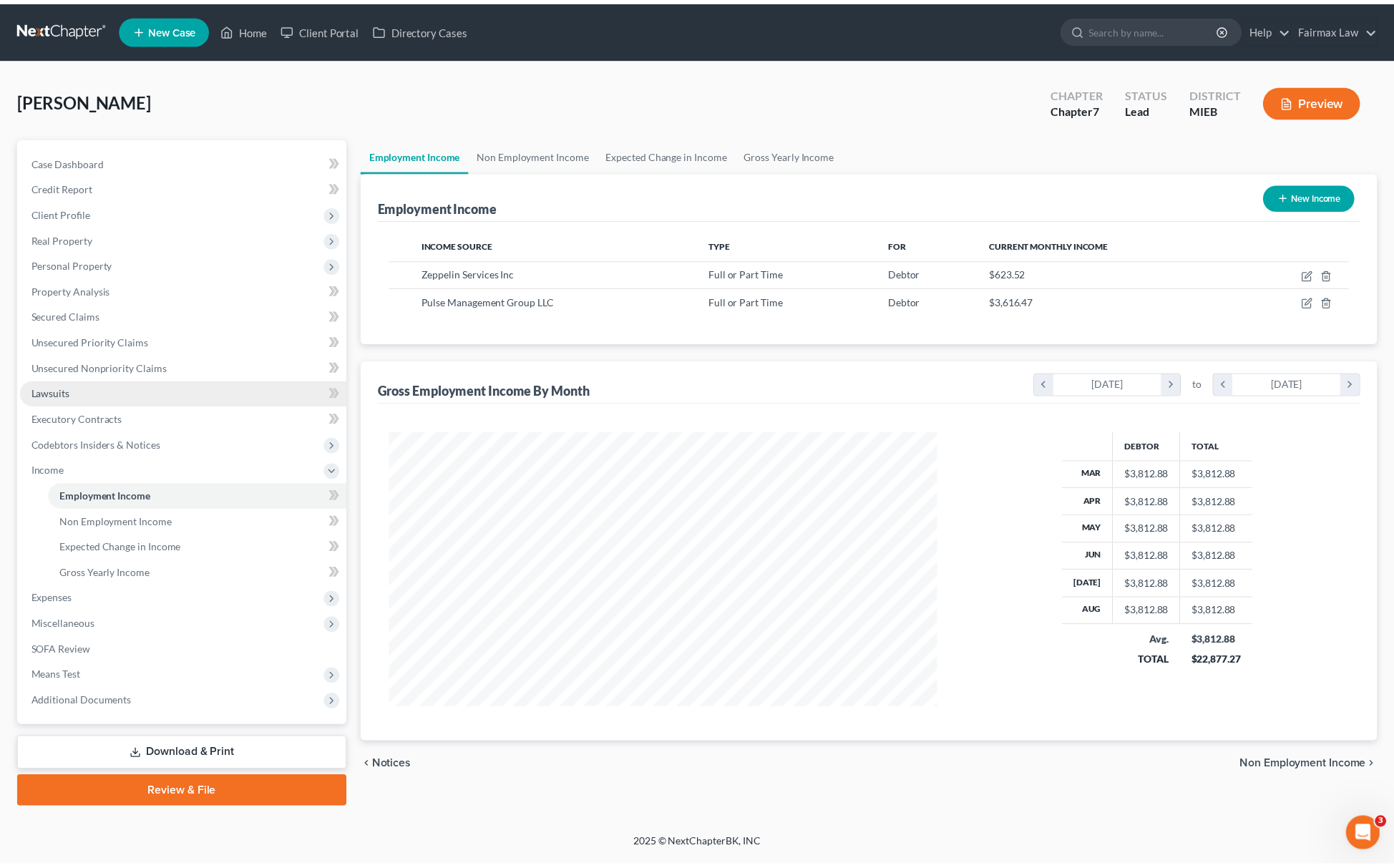
scroll to position [278, 583]
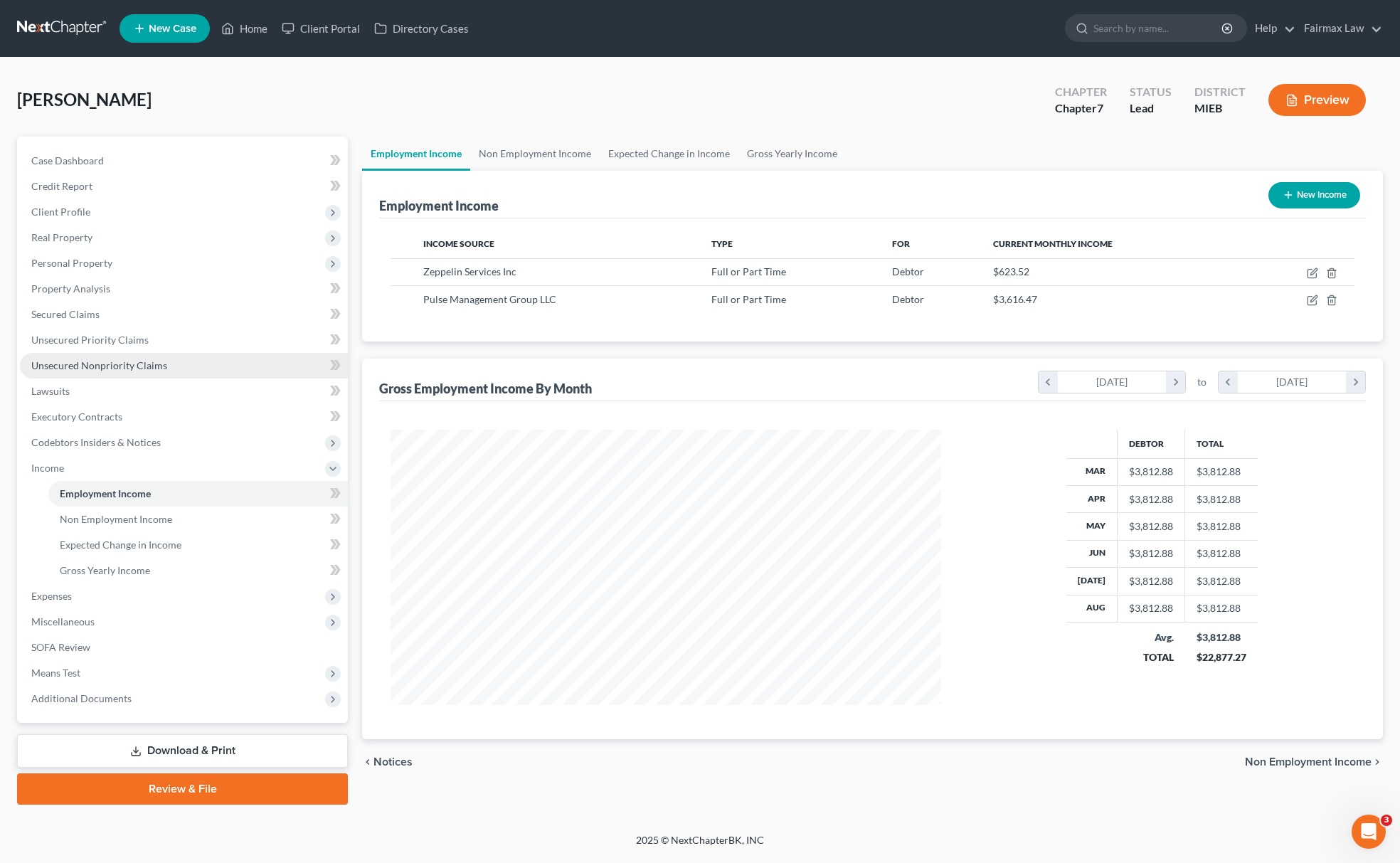
click at [119, 372] on link "Unsecured Nonpriority Claims" at bounding box center [184, 365] width 328 height 25
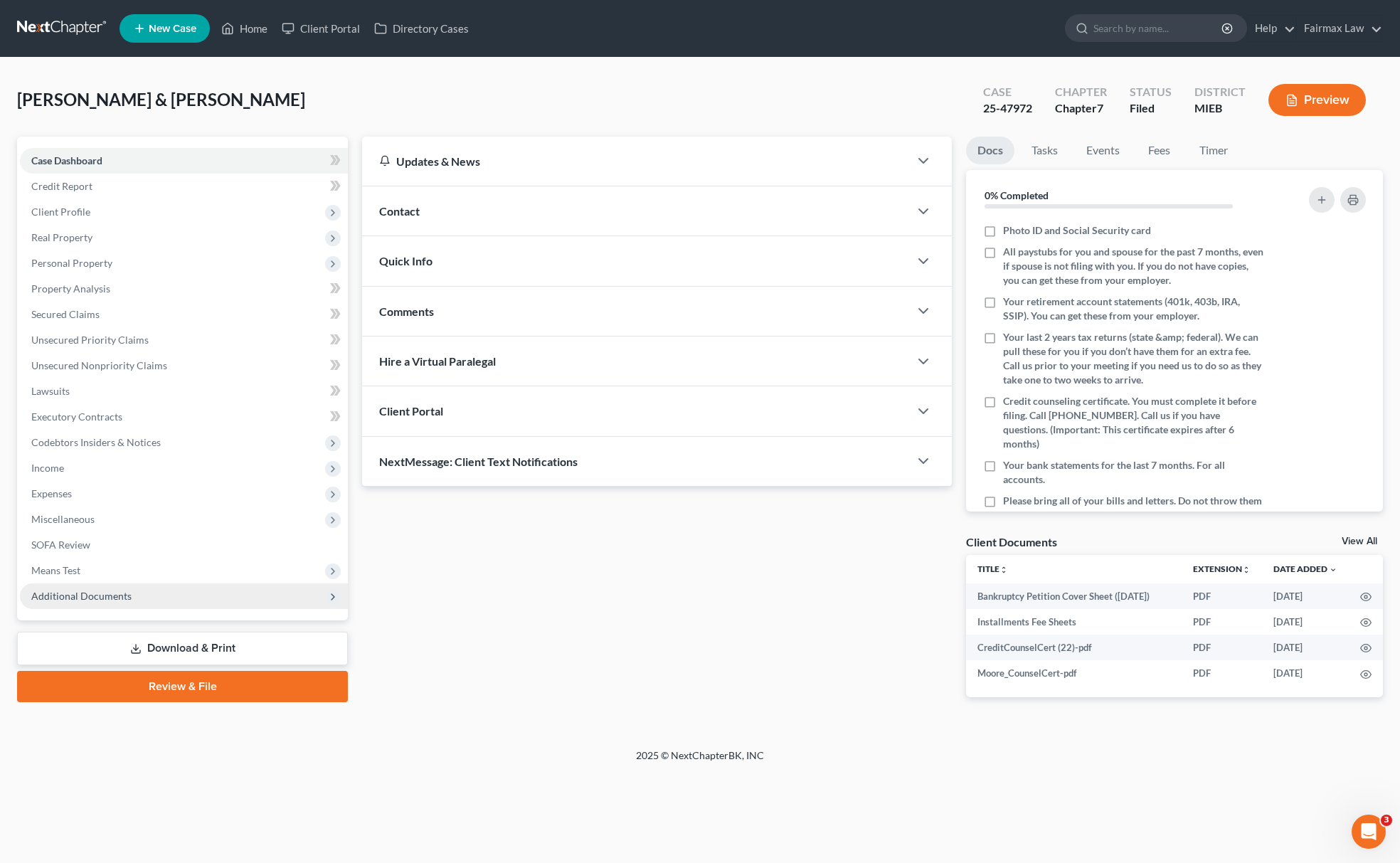
click at [195, 596] on span "Additional Documents" at bounding box center [184, 597] width 328 height 25
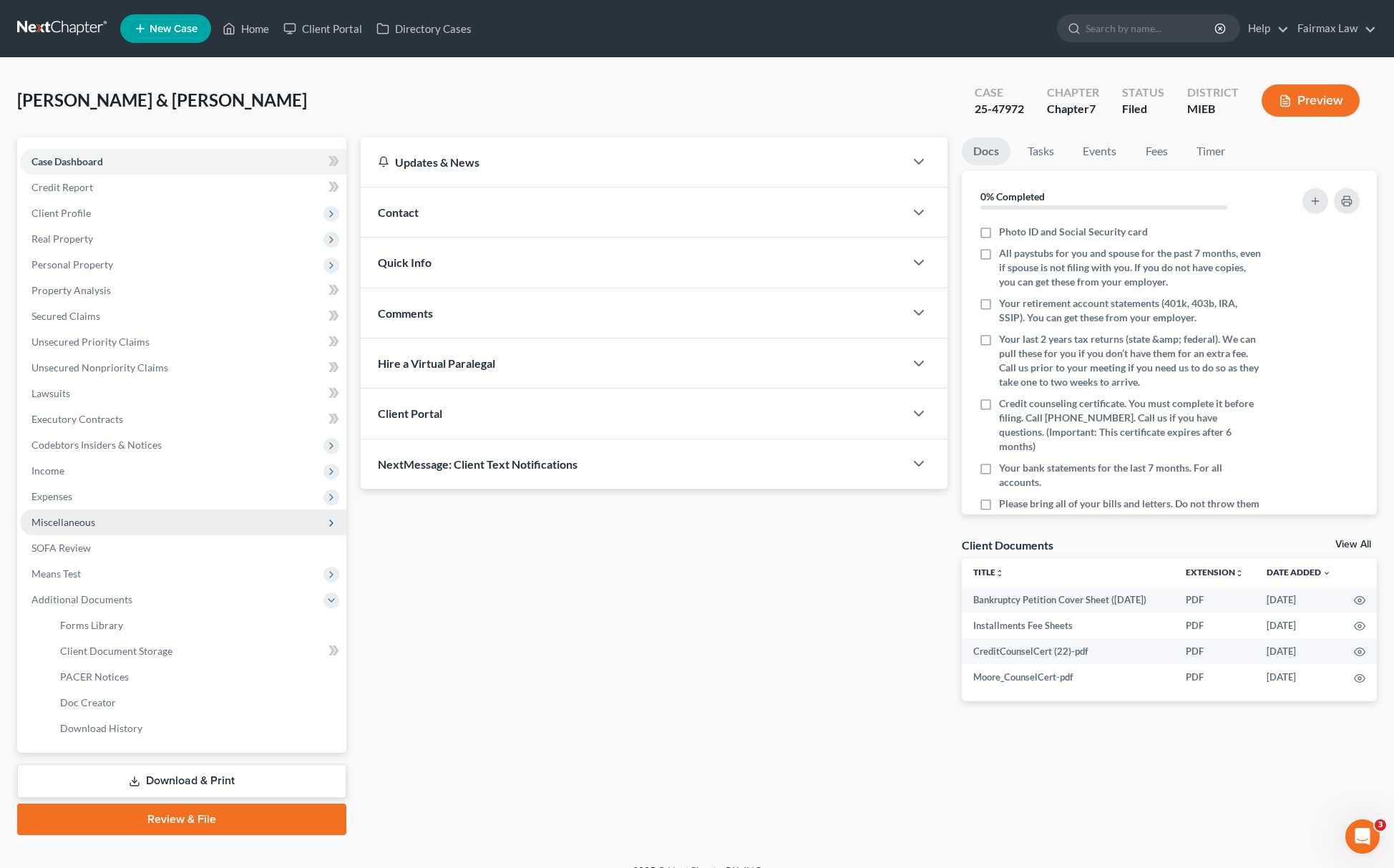
click at [88, 522] on span "Miscellaneous" at bounding box center [62, 522] width 63 height 12
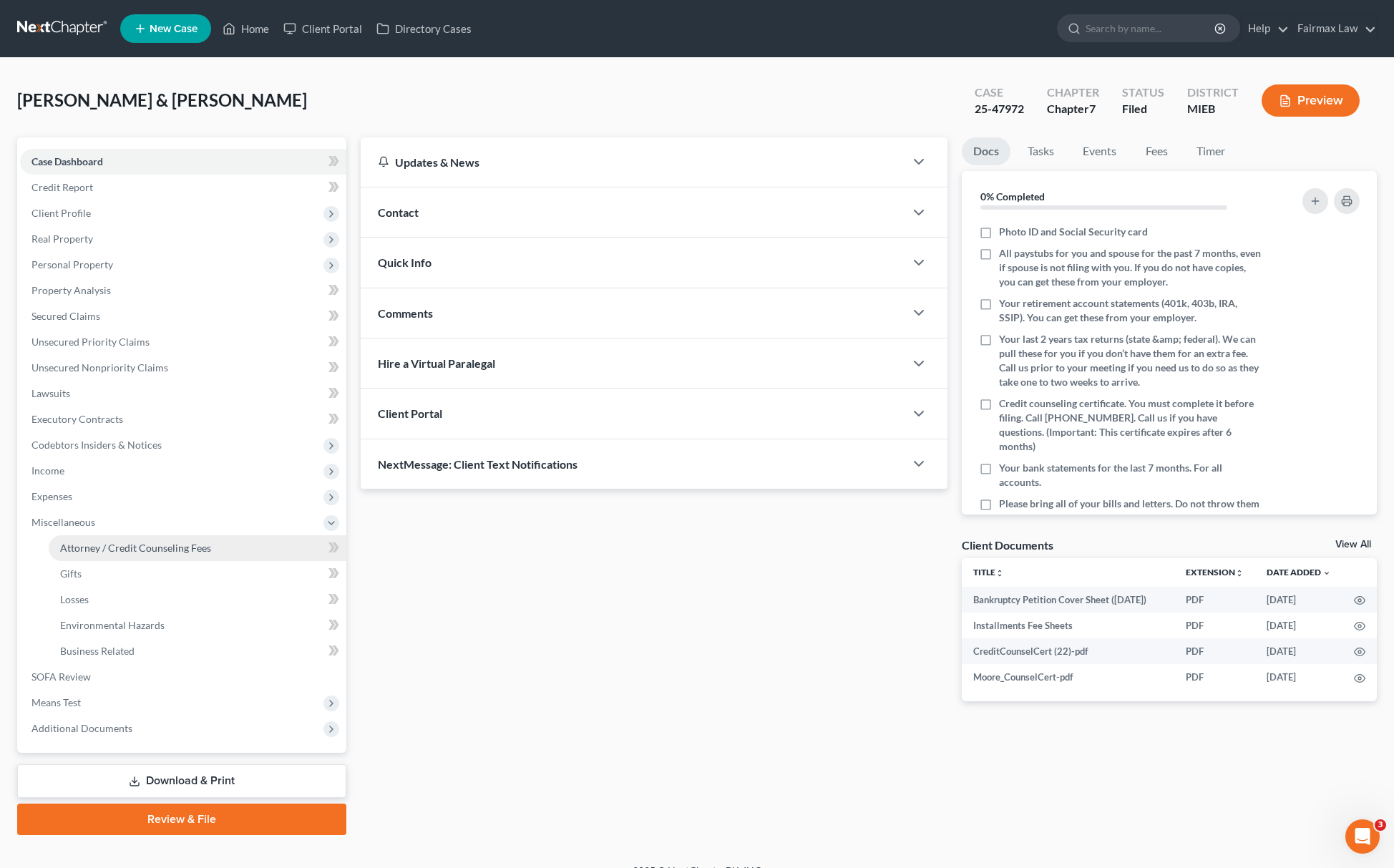
click at [112, 544] on span "Attorney / Credit Counseling Fees" at bounding box center [135, 547] width 151 height 12
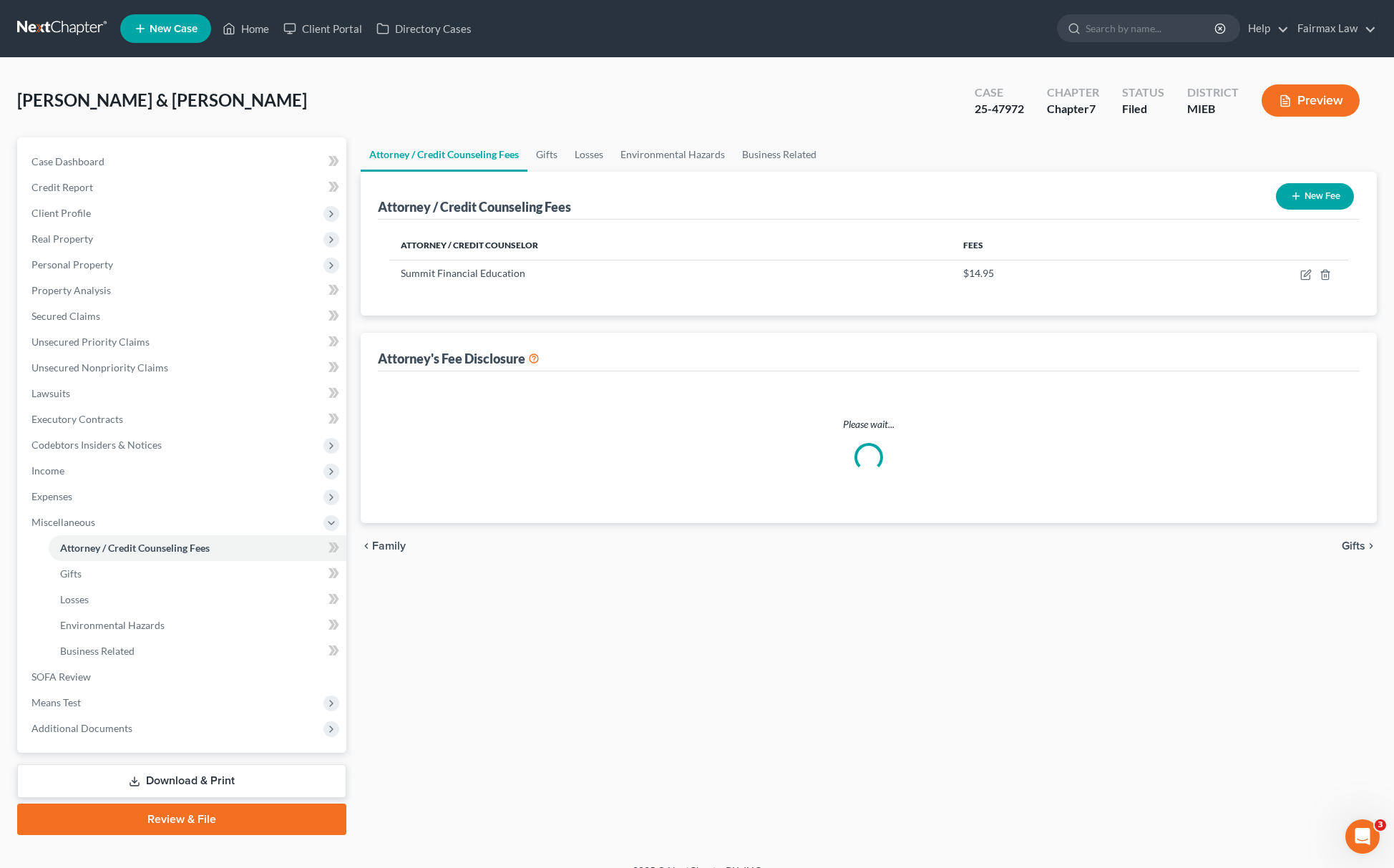
select select "2"
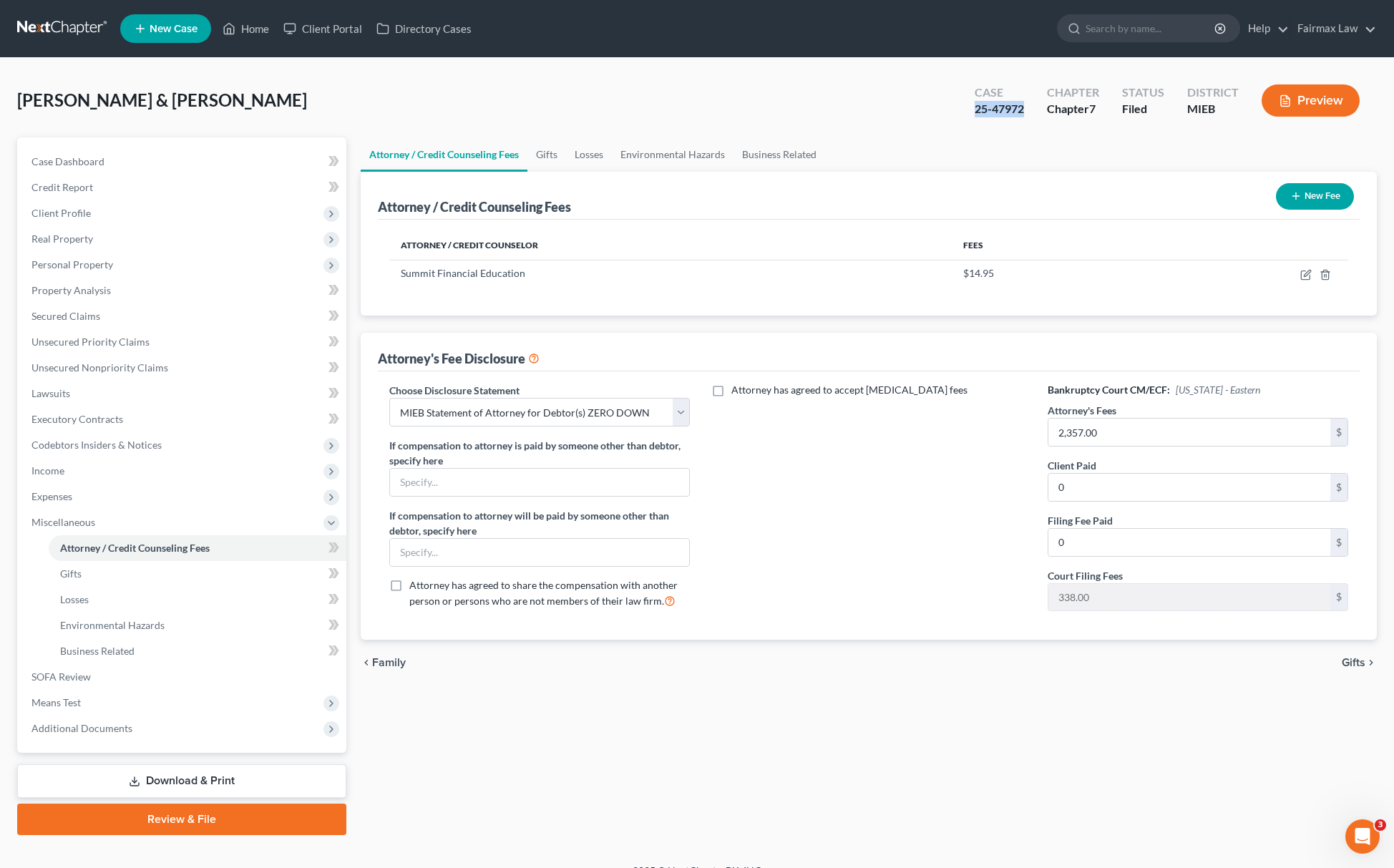
drag, startPoint x: 972, startPoint y: 113, endPoint x: 1033, endPoint y: 115, distance: 61.0
click at [1033, 115] on div "Case 25-47972" at bounding box center [999, 101] width 72 height 42
copy div "25-47972"
click at [884, 63] on div "[PERSON_NAME] & [PERSON_NAME] Upgraded Case 25-47972 Chapter Chapter 7 Status F…" at bounding box center [697, 461] width 1394 height 806
drag, startPoint x: 970, startPoint y: 115, endPoint x: 1027, endPoint y: 115, distance: 57.0
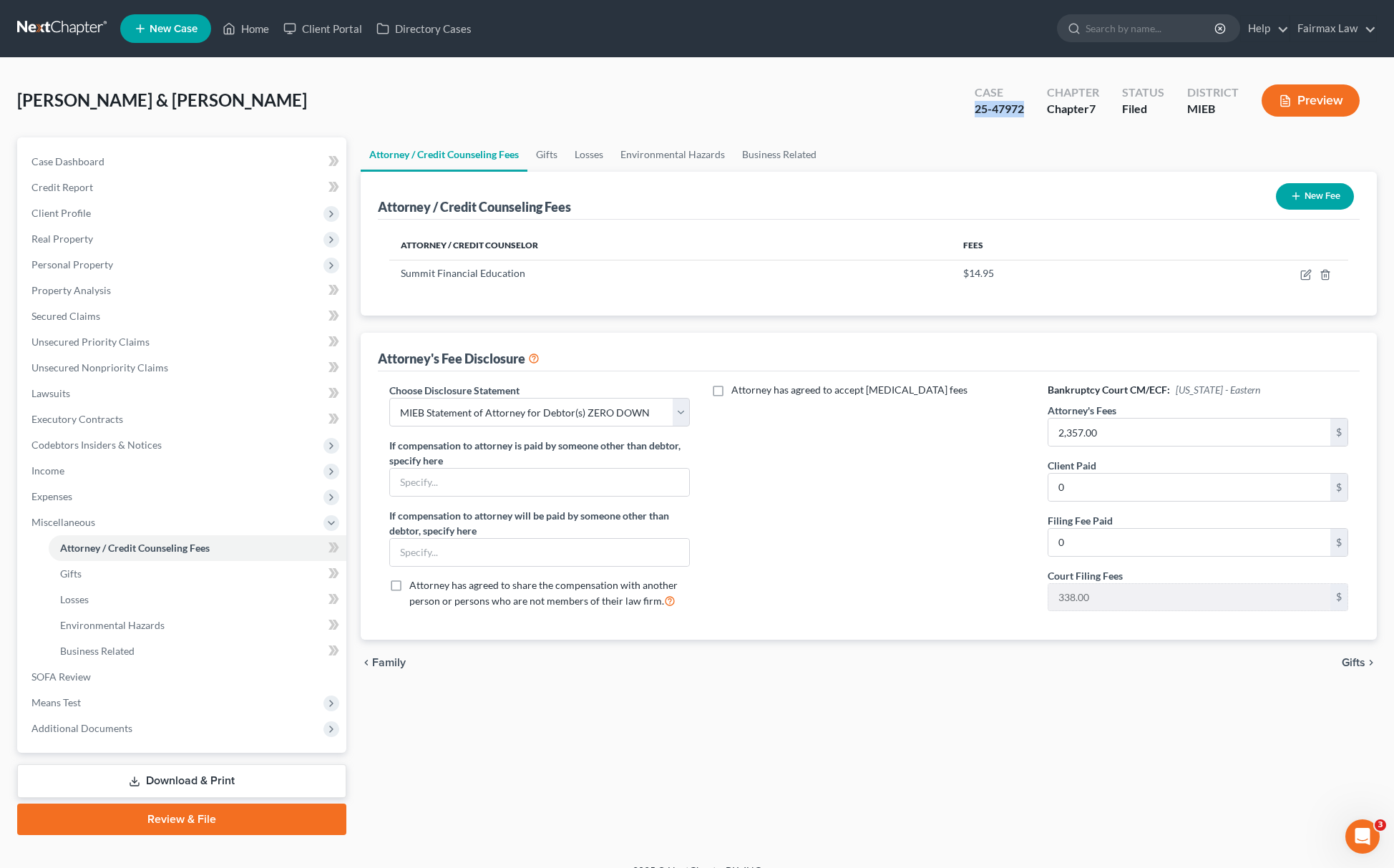
click at [1027, 115] on div "Case 25-47972" at bounding box center [999, 101] width 72 height 42
copy div "25-47972"
click at [909, 85] on div "[PERSON_NAME] & [PERSON_NAME] Upgraded Case 25-47972 Chapter Chapter 7 Status F…" at bounding box center [697, 106] width 1360 height 62
drag, startPoint x: 974, startPoint y: 110, endPoint x: 1029, endPoint y: 110, distance: 55.0
click at [1029, 110] on div "Case 25-47972" at bounding box center [999, 101] width 72 height 42
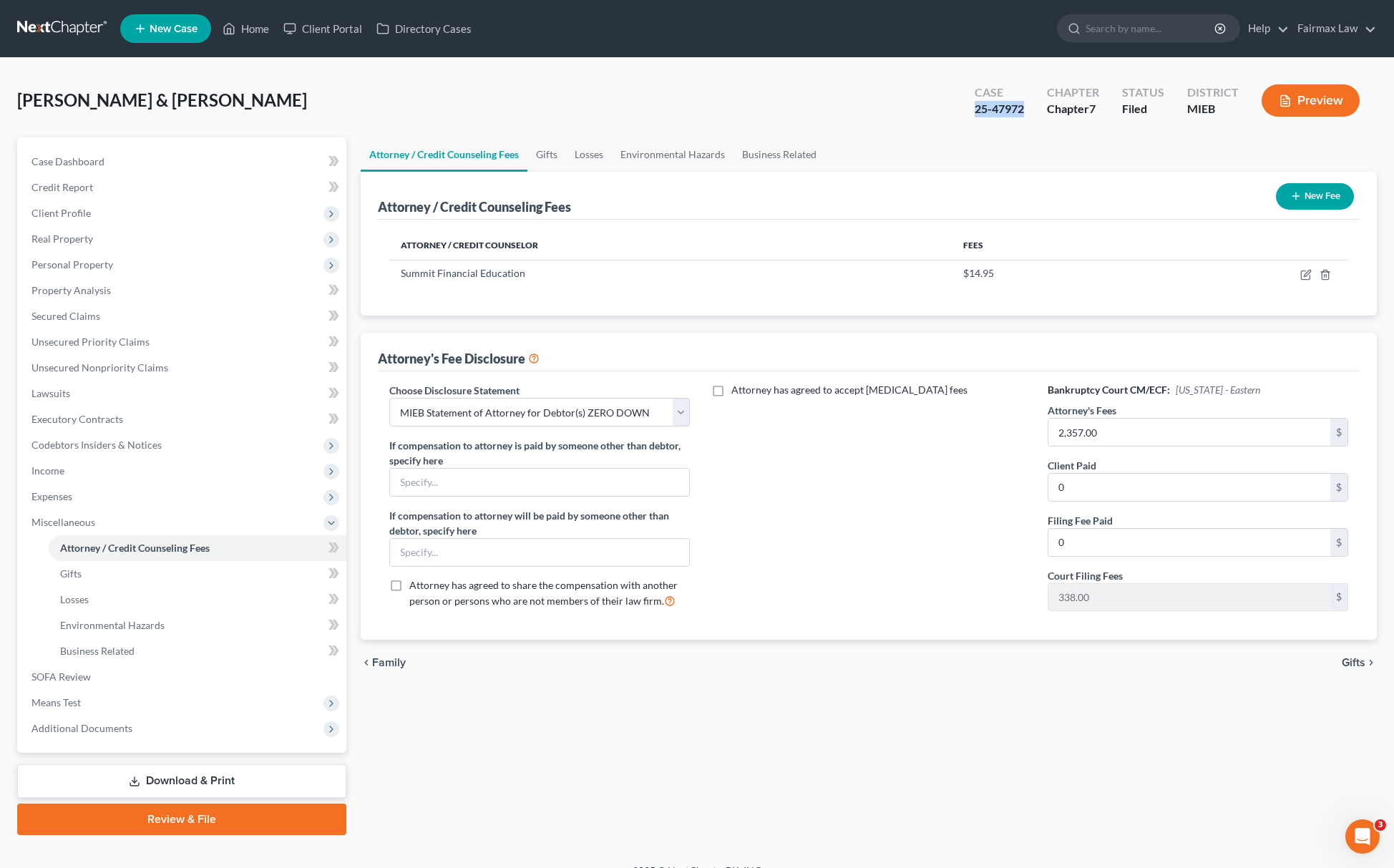
copy div "25-47972"
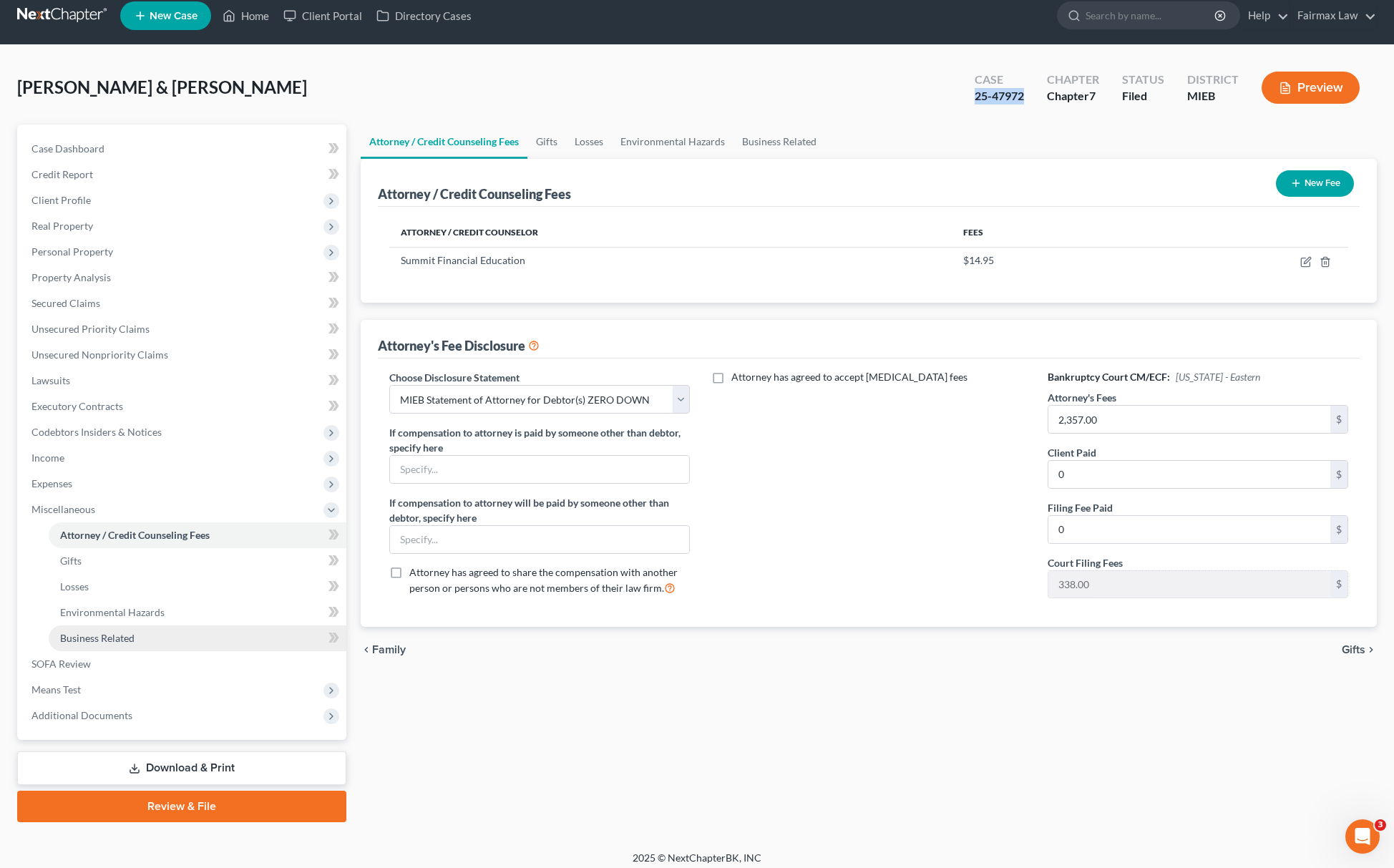
scroll to position [20, 0]
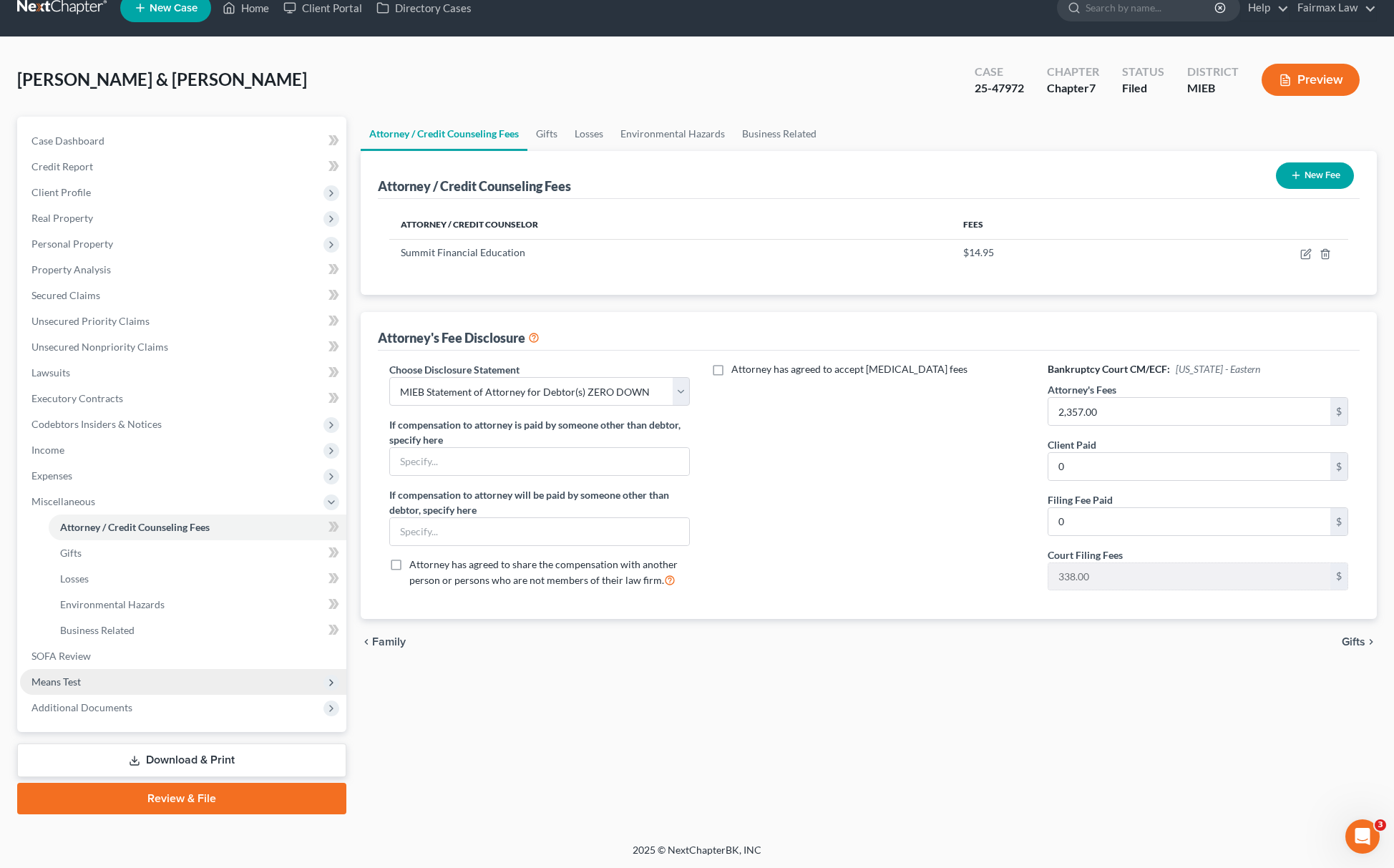
click at [141, 688] on span "Means Test" at bounding box center [183, 682] width 326 height 25
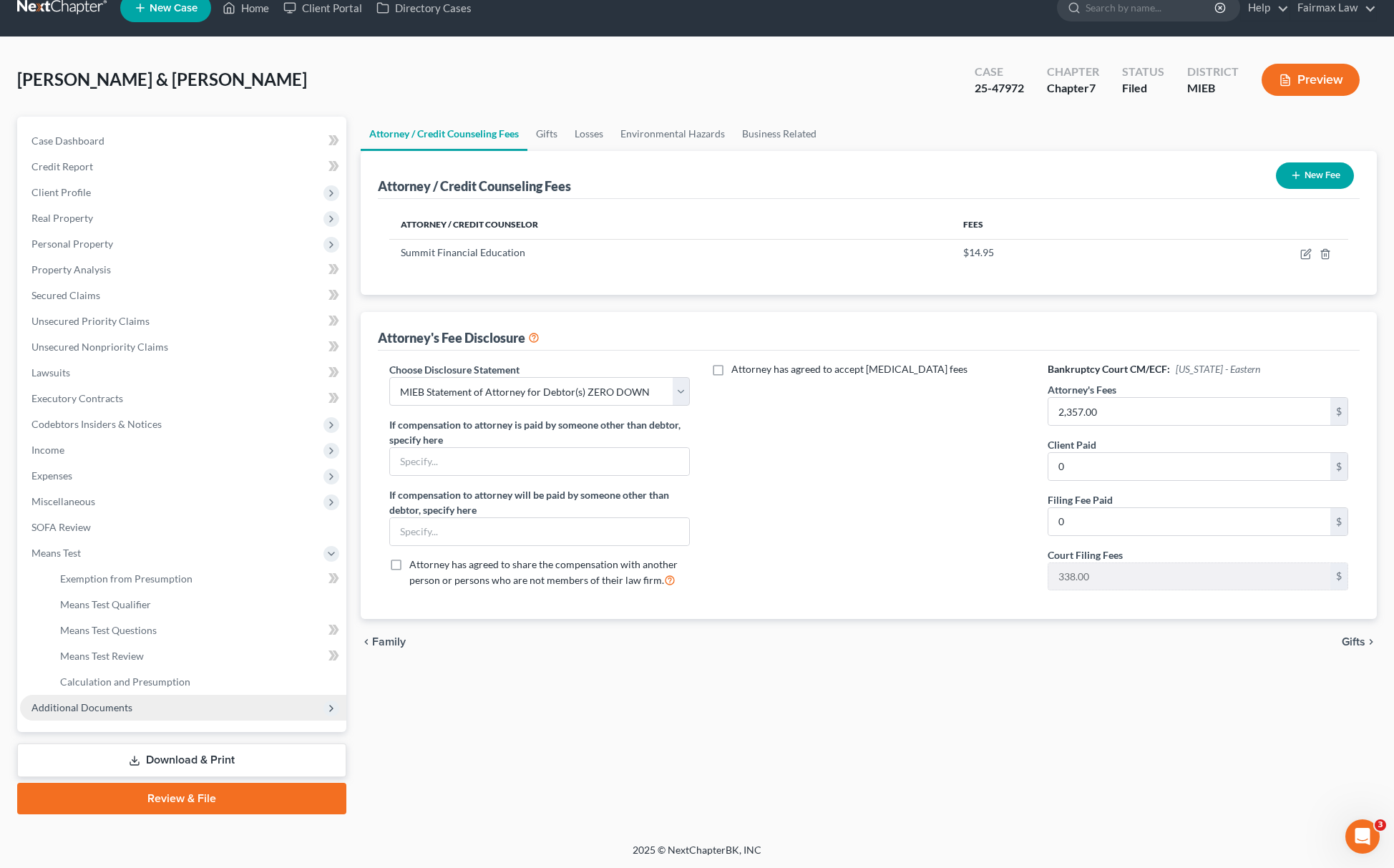
click at [147, 708] on span "Additional Documents" at bounding box center [183, 707] width 326 height 25
click at [187, 624] on link "Client Document Storage" at bounding box center [198, 630] width 298 height 25
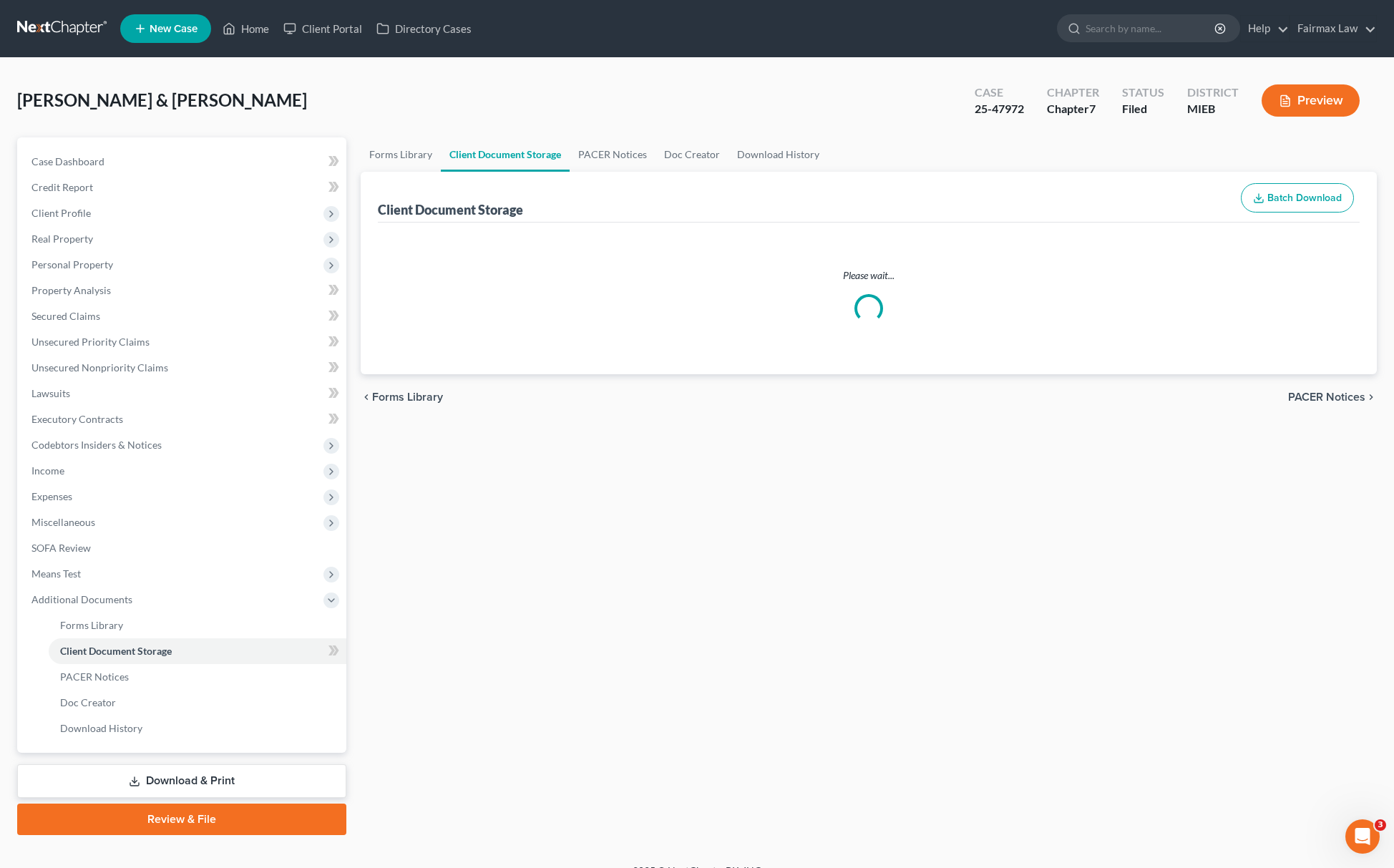
select select "7"
select select "32"
select select "6"
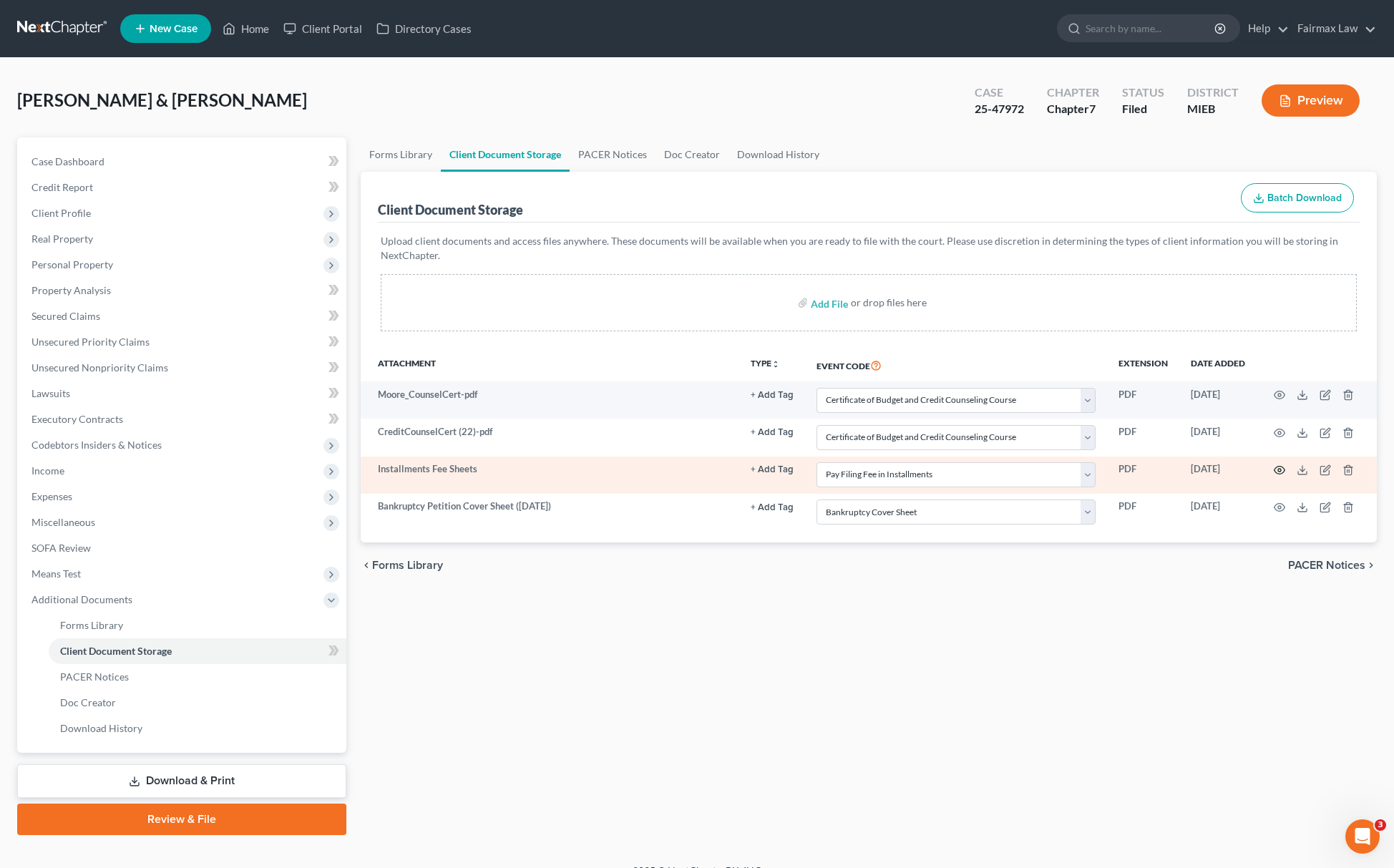
click at [1278, 468] on icon "button" at bounding box center [1280, 471] width 12 height 12
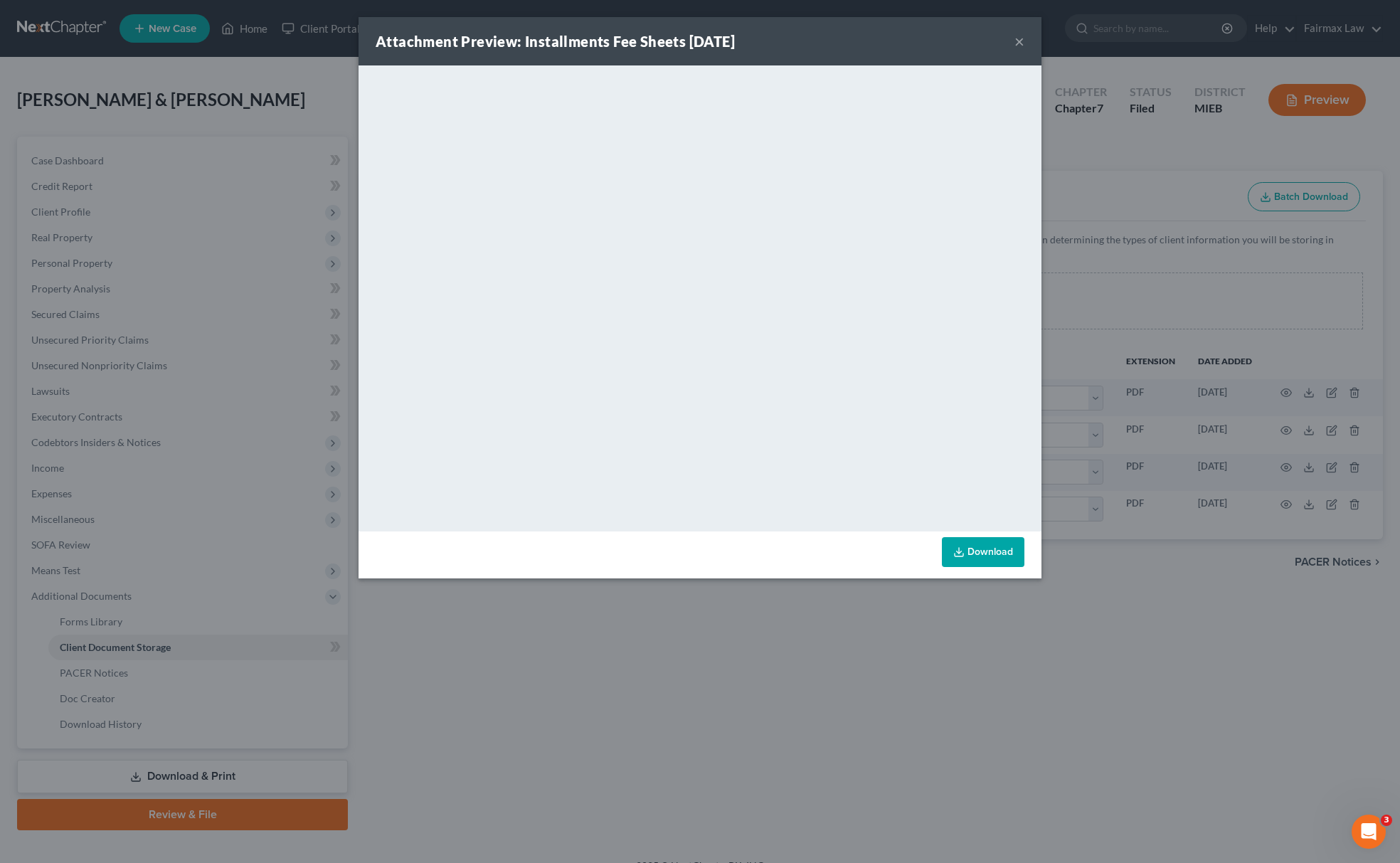
click at [1233, 568] on div "Attachment Preview: Installments Fee Sheets [DATE] × <object ng-attr-data='[URL…" at bounding box center [700, 431] width 1400 height 863
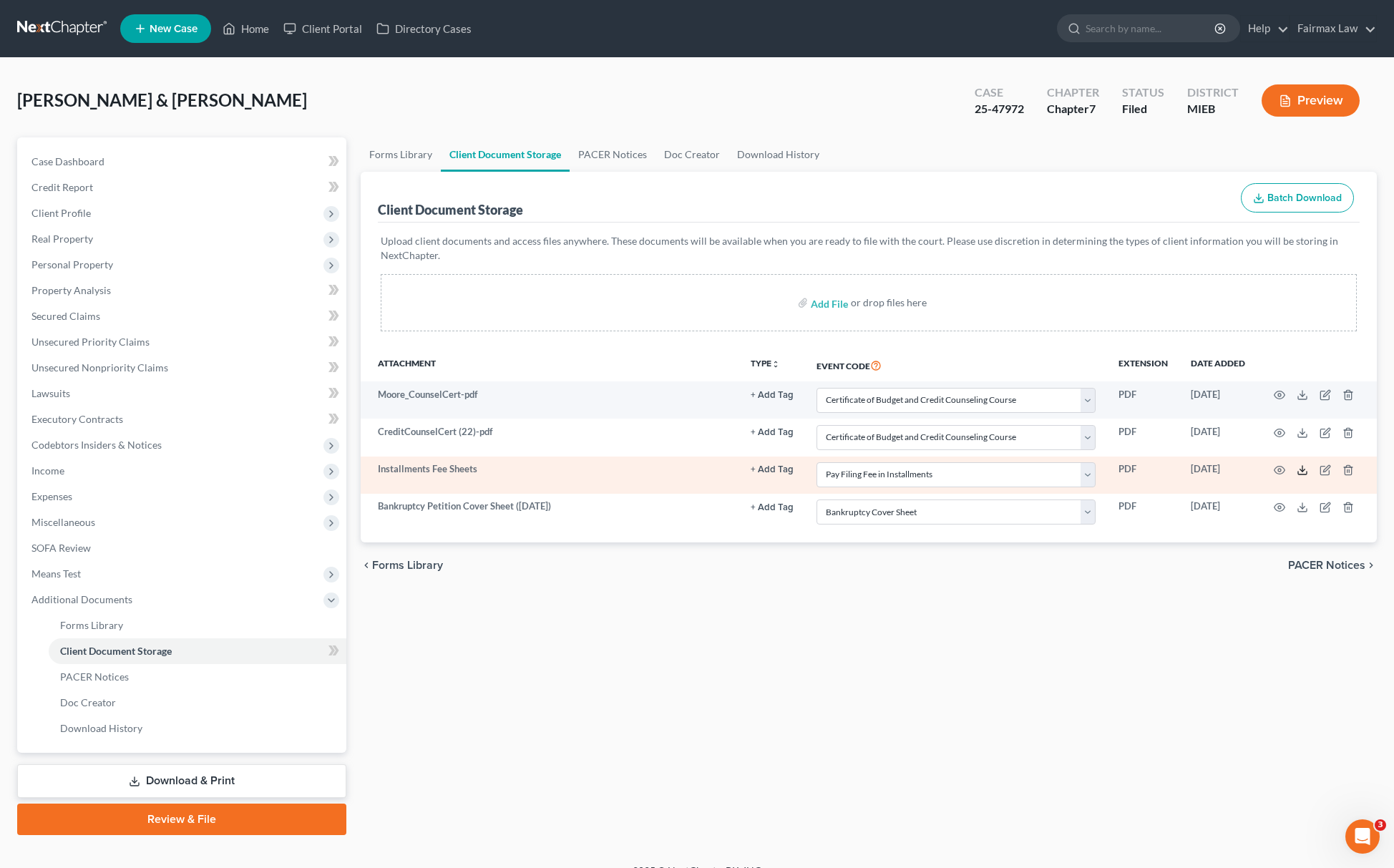
click at [1300, 471] on icon at bounding box center [1302, 471] width 12 height 12
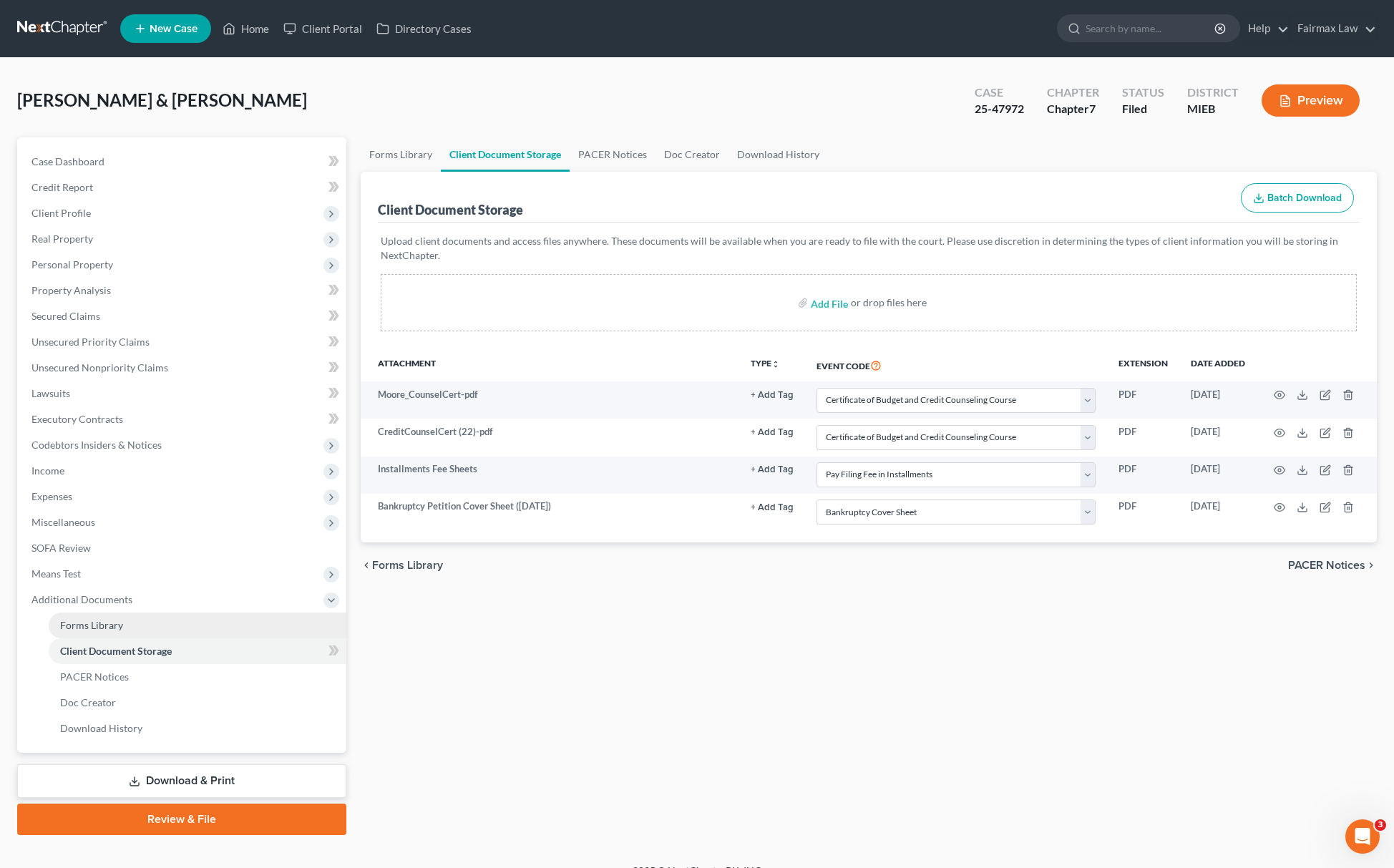
click at [155, 634] on link "Forms Library" at bounding box center [198, 625] width 298 height 25
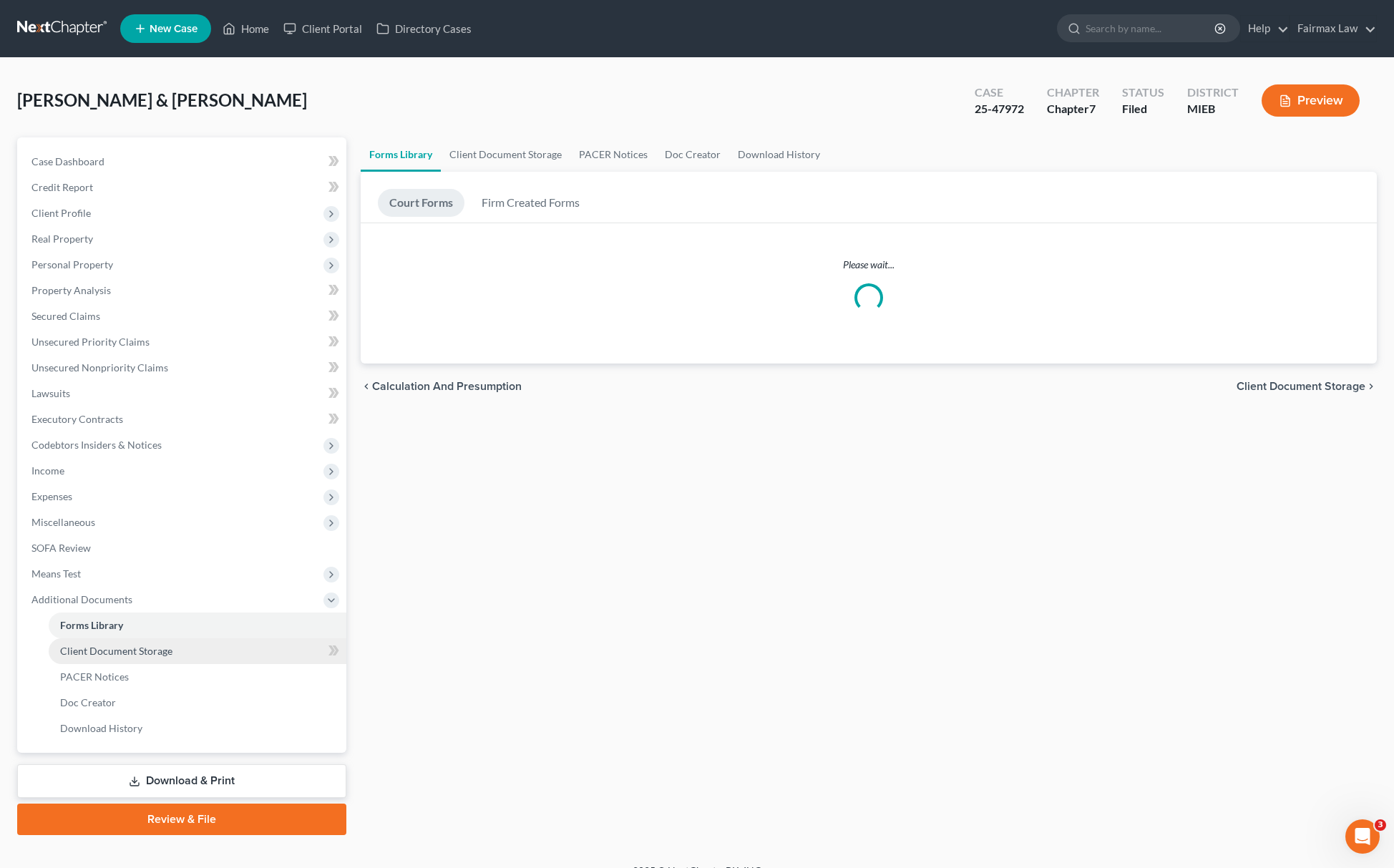
click at [141, 645] on span "Client Document Storage" at bounding box center [116, 651] width 112 height 12
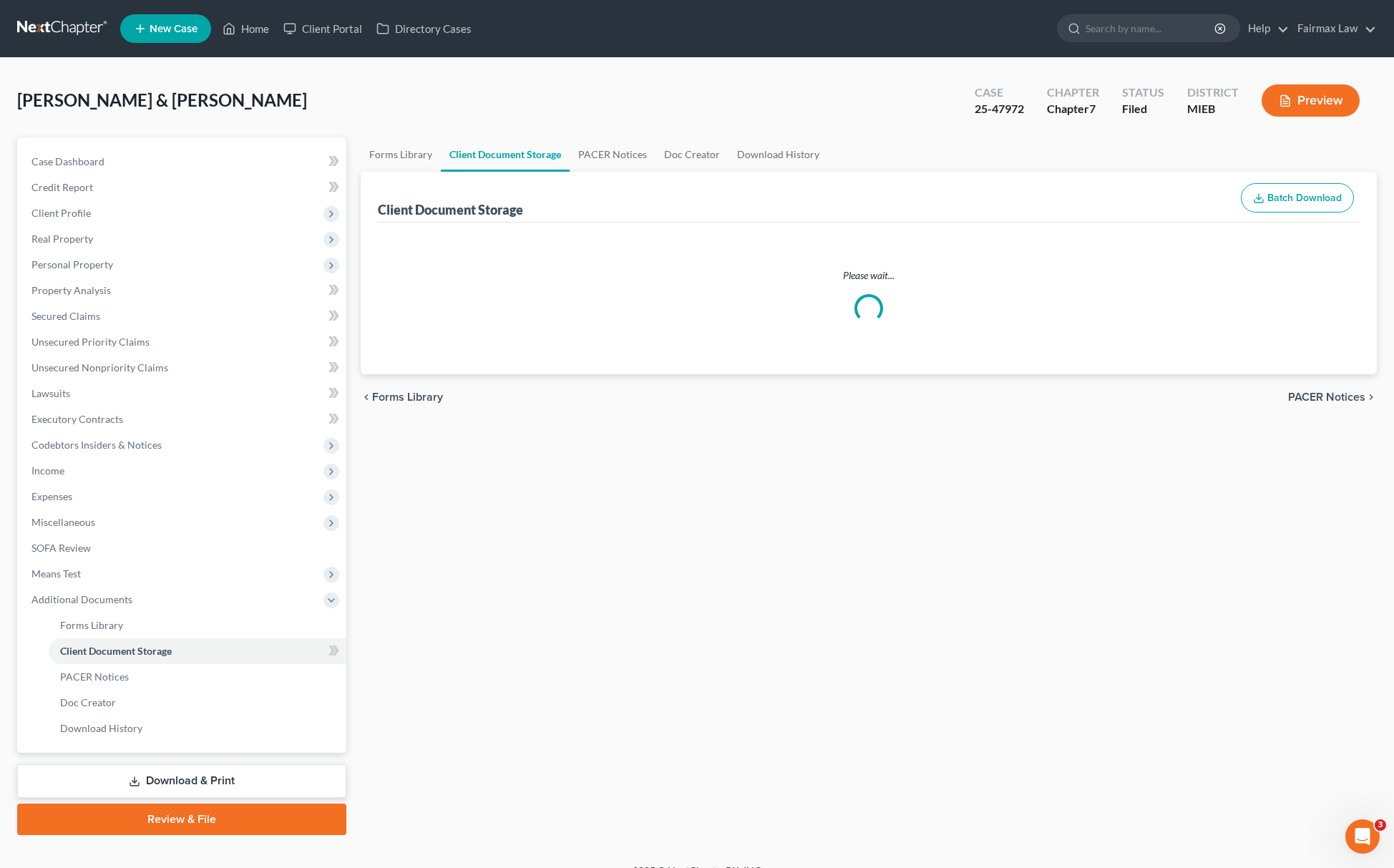
select select "7"
select select "32"
select select "6"
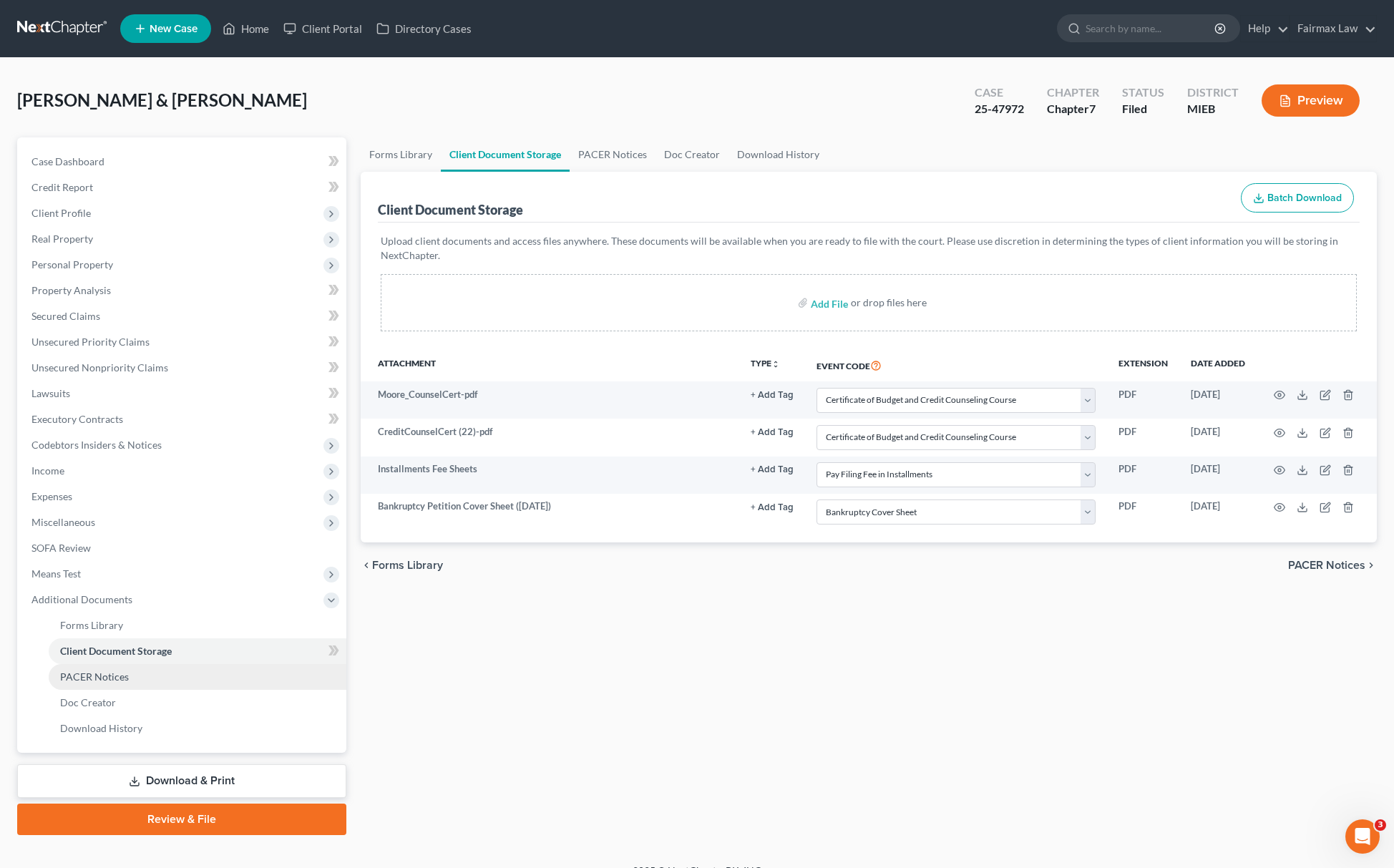
click at [110, 671] on span "PACER Notices" at bounding box center [94, 677] width 69 height 12
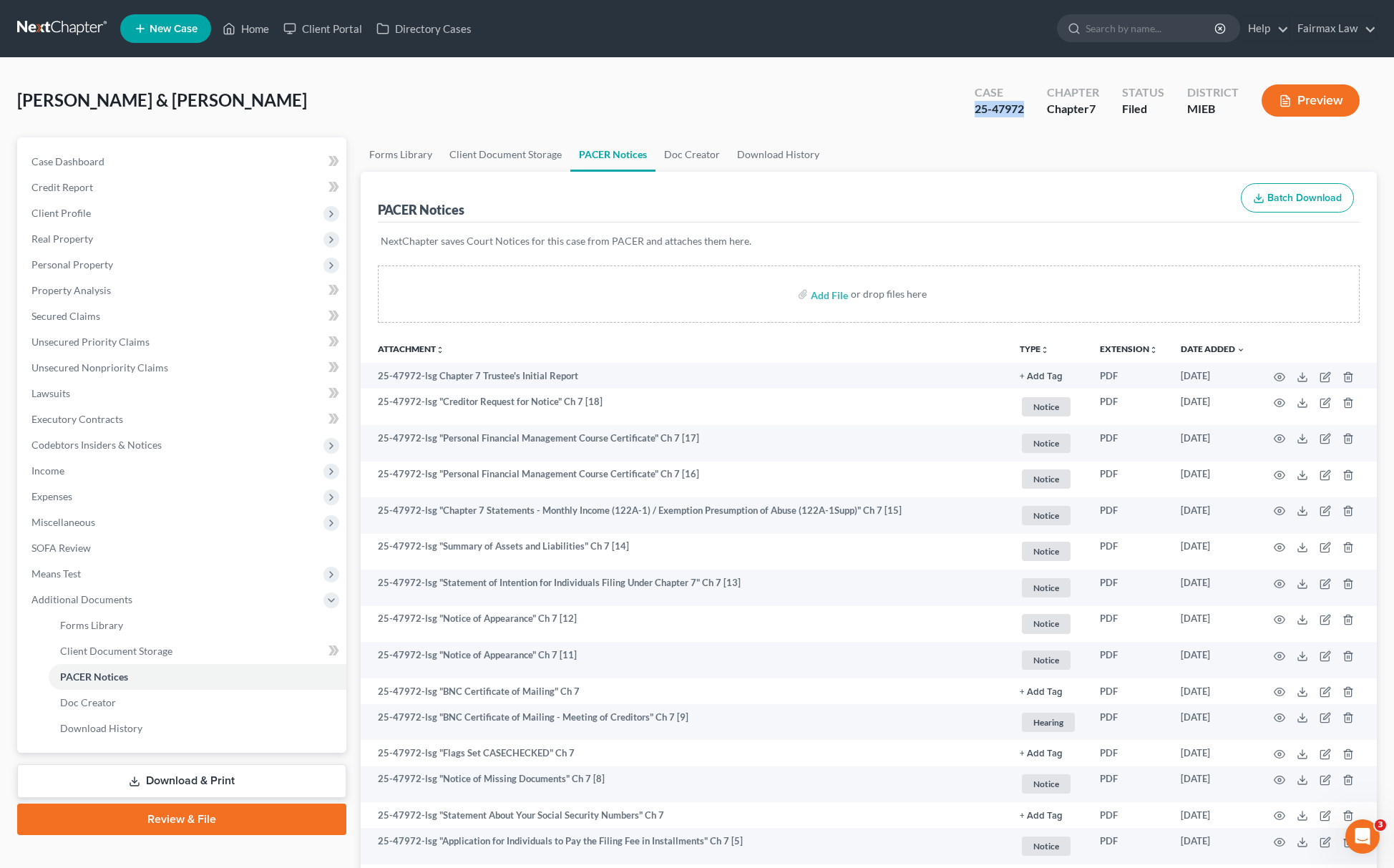
drag, startPoint x: 967, startPoint y: 107, endPoint x: 1028, endPoint y: 118, distance: 62.0
click at [1028, 118] on div "Case 25-47972" at bounding box center [999, 101] width 72 height 42
copy div "25-47972"
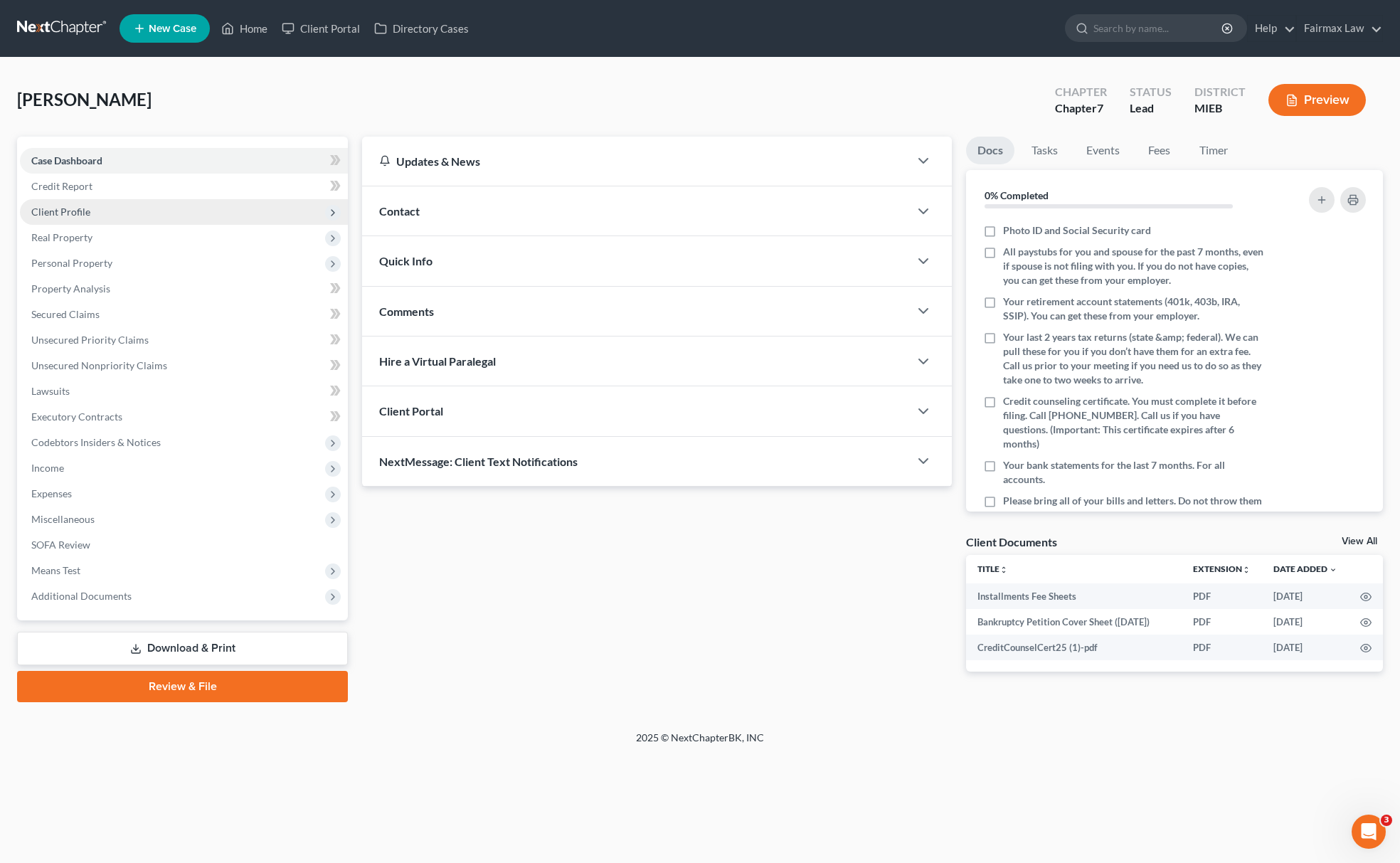
click at [133, 219] on span "Client Profile" at bounding box center [184, 212] width 328 height 25
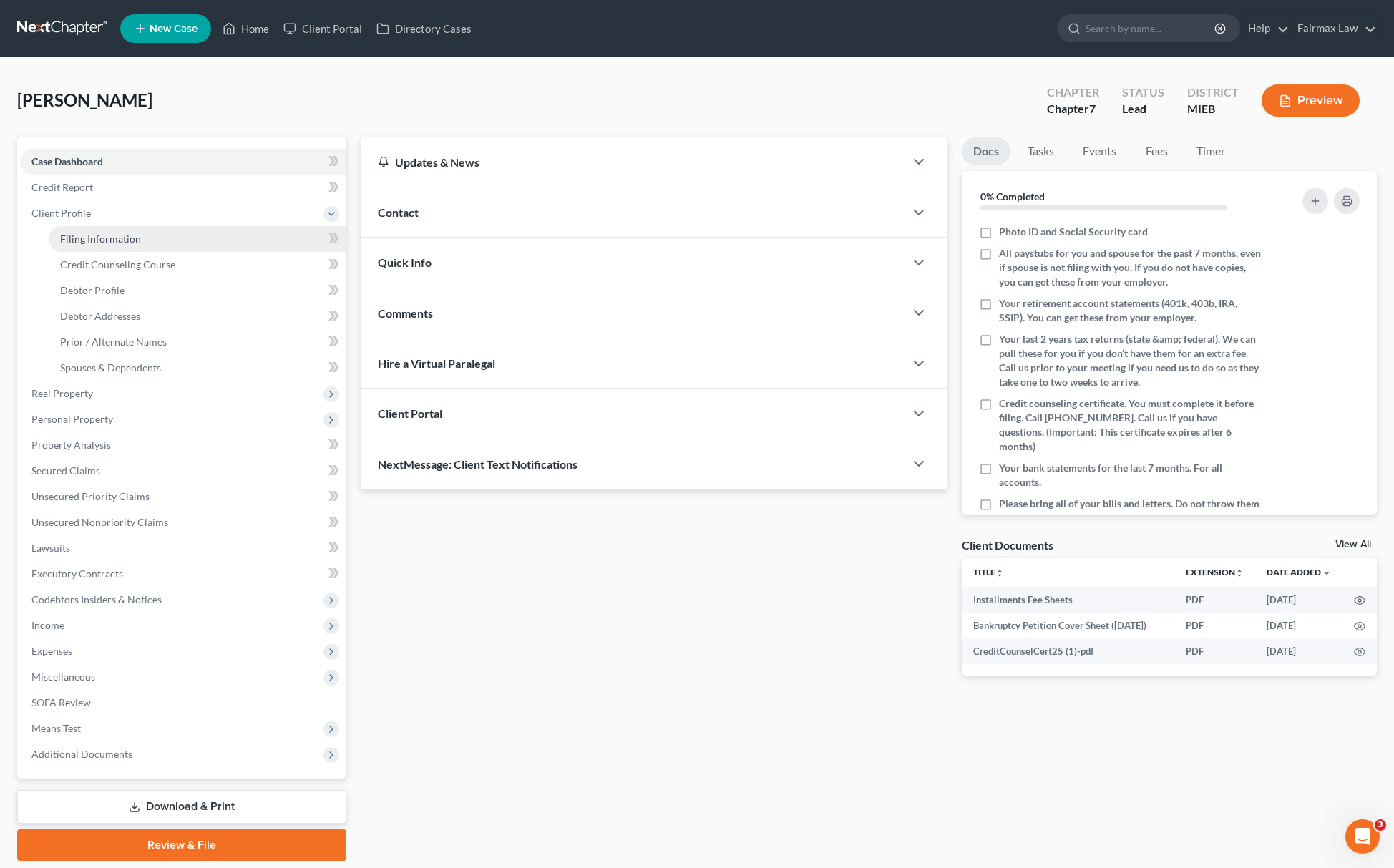
click at [119, 233] on span "Filing Information" at bounding box center [100, 239] width 81 height 12
select select "1"
select select "0"
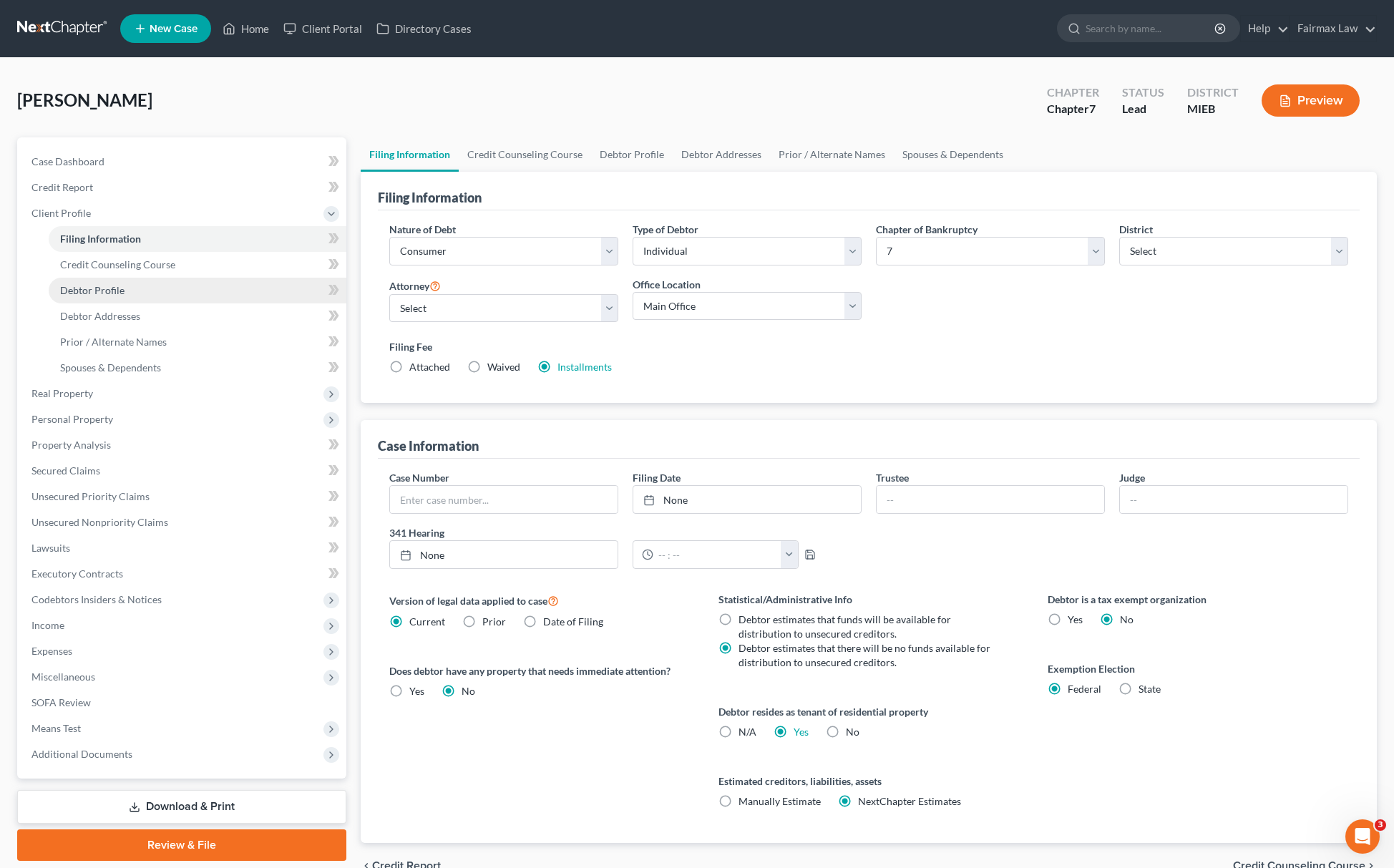
click at [94, 295] on link "Debtor Profile" at bounding box center [198, 290] width 298 height 25
select select "0"
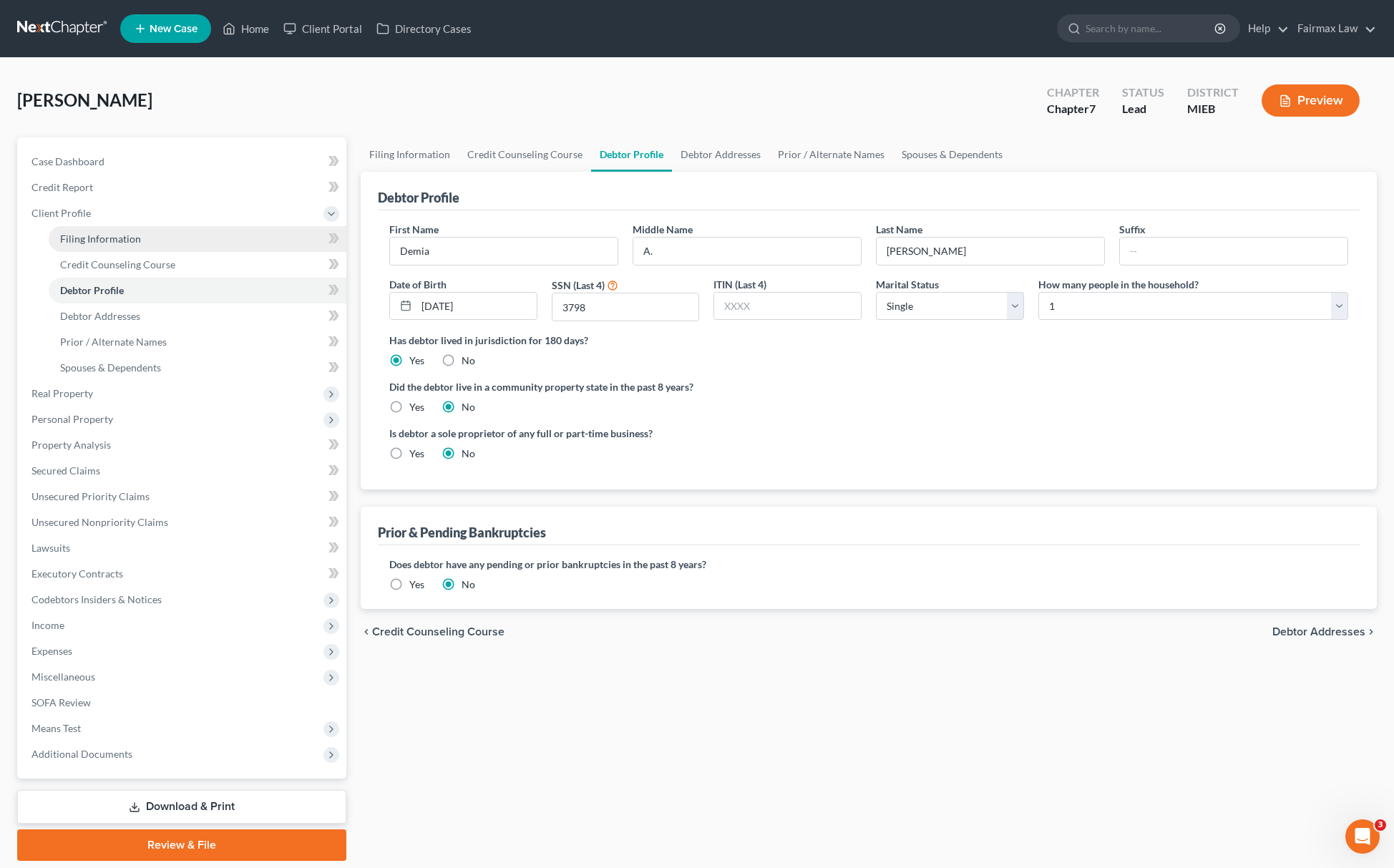
click at [135, 246] on link "Filing Information" at bounding box center [198, 239] width 298 height 25
select select "1"
select select "0"
select select "40"
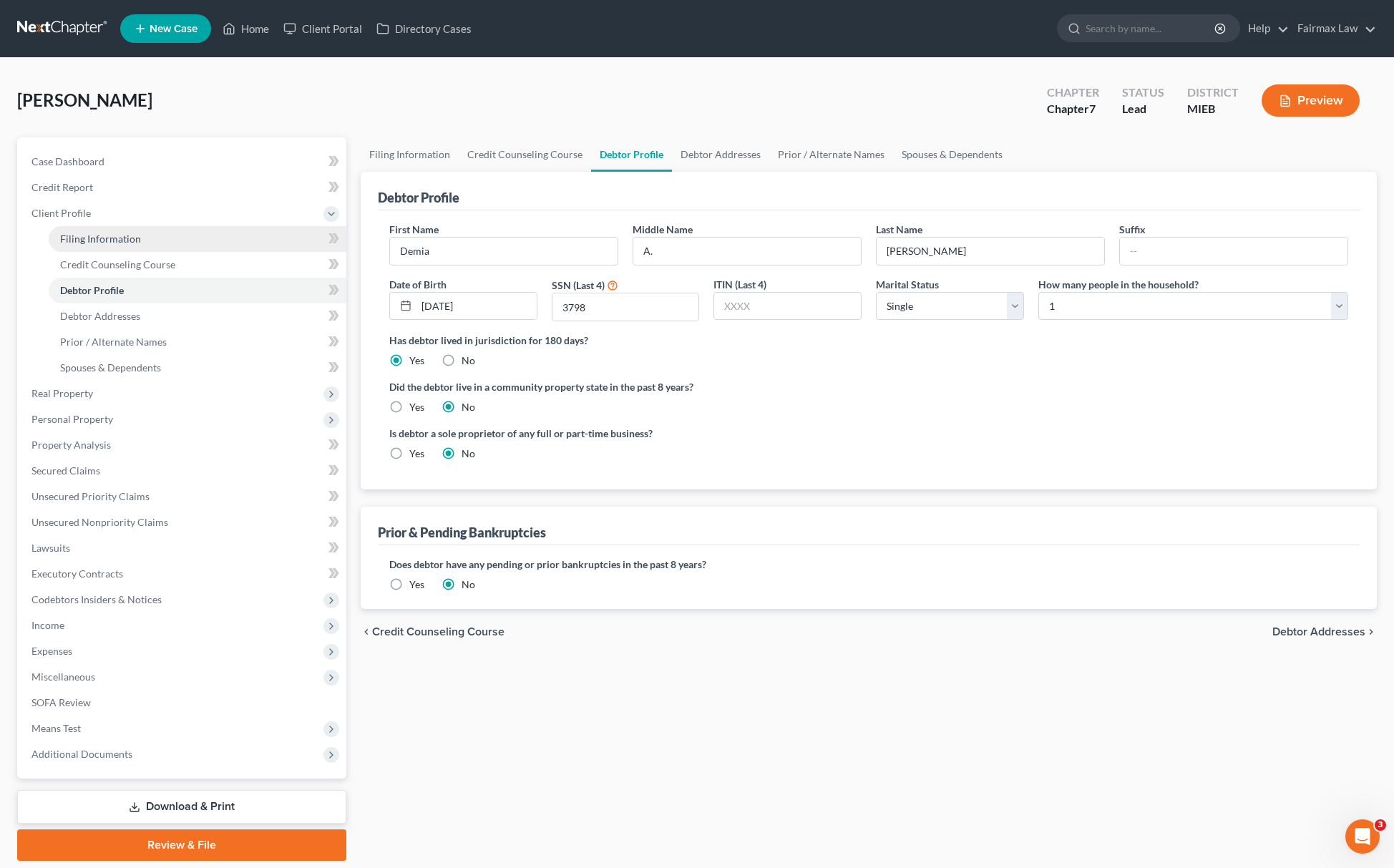
select select "0"
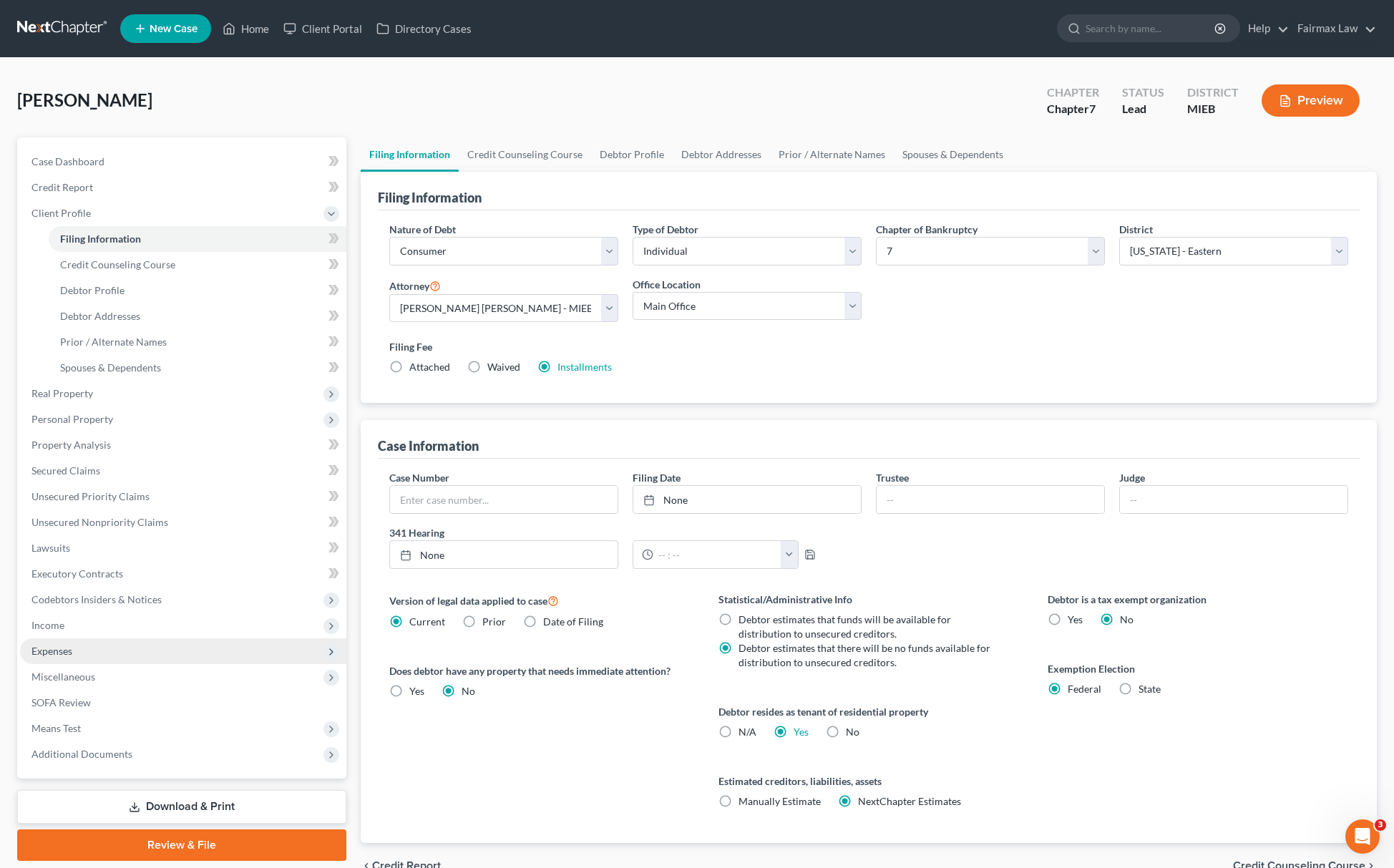
click at [109, 661] on span "Expenses" at bounding box center [183, 651] width 326 height 25
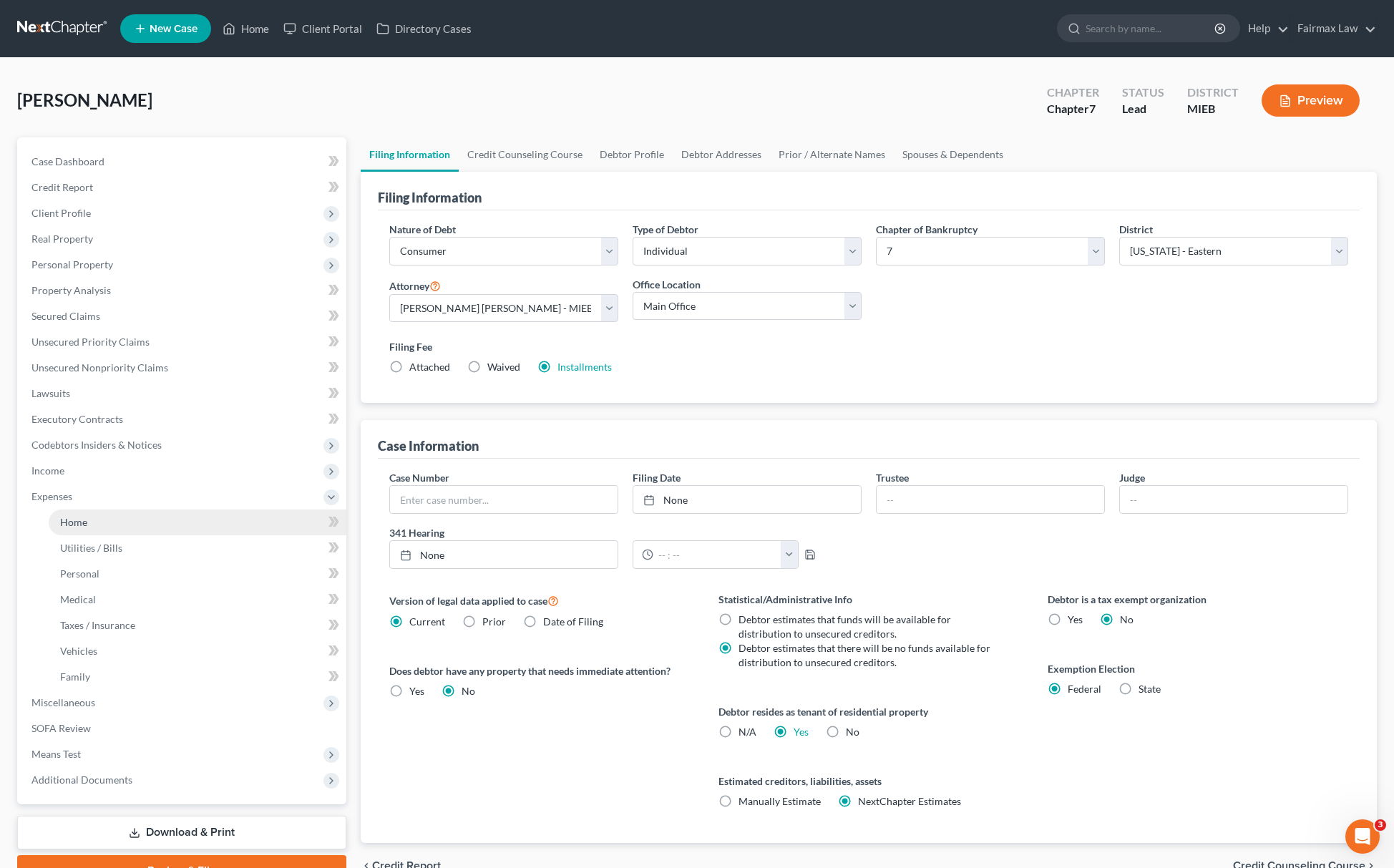
click at [69, 519] on span "Home" at bounding box center [74, 522] width 27 height 12
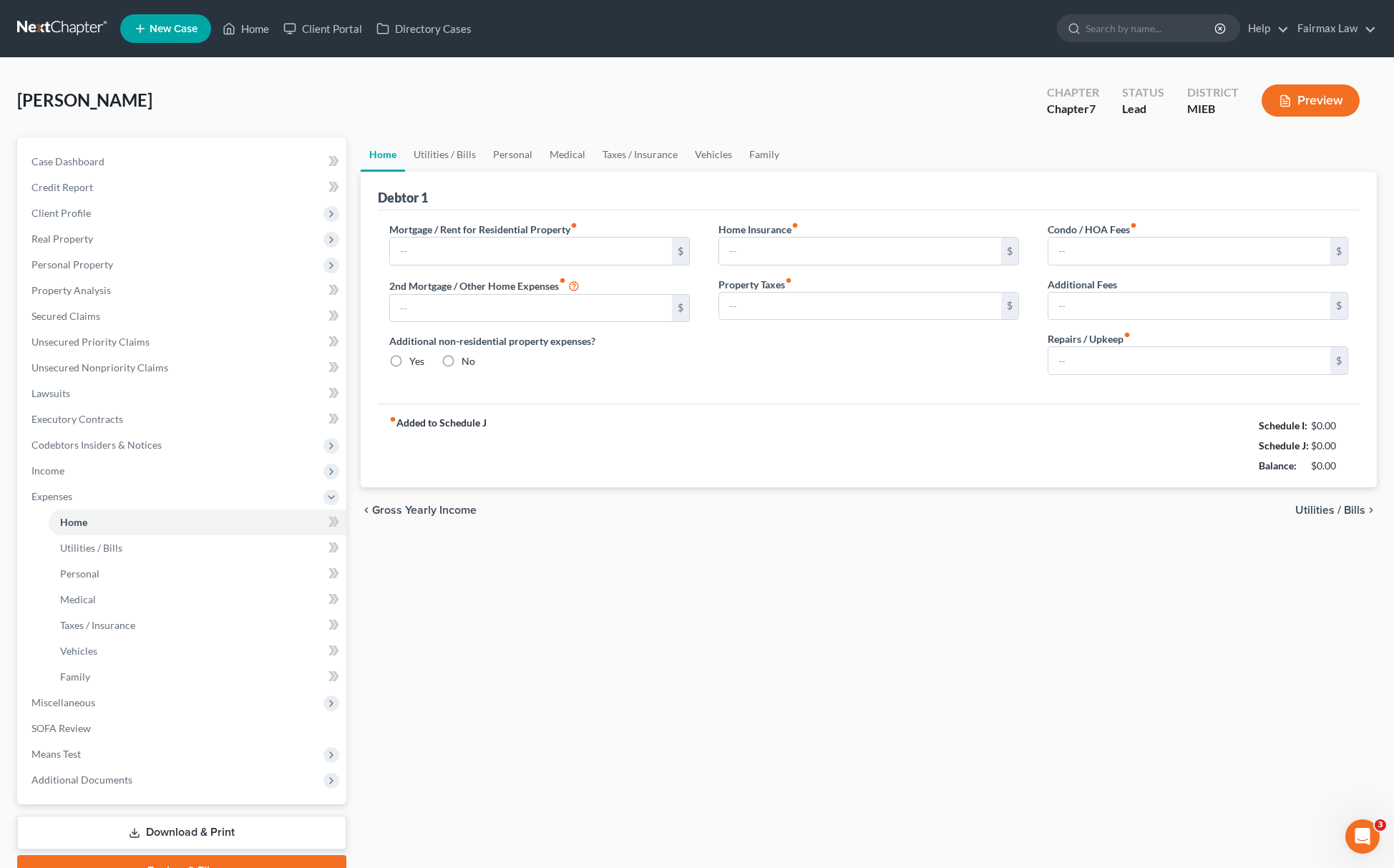
type input "1,400.00"
type input "0.00"
radio input "true"
type input "0.00"
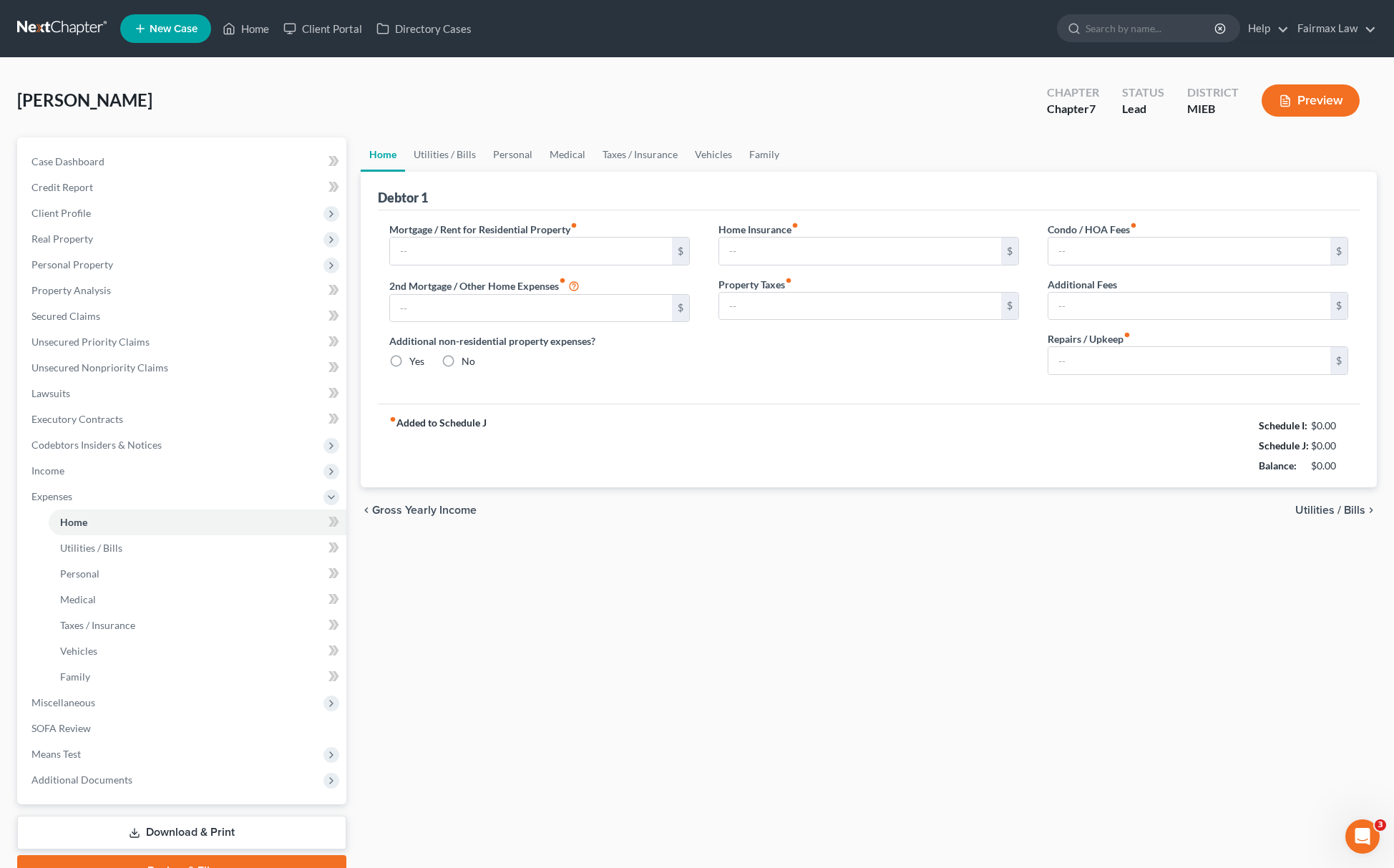
type input "0.00"
drag, startPoint x: 1232, startPoint y: 419, endPoint x: 1336, endPoint y: 473, distance: 117.2
click at [1336, 473] on div "Schedule I: $3,376.17 Schedule J: $3,347.91 Balance: $28.26" at bounding box center [1295, 446] width 109 height 60
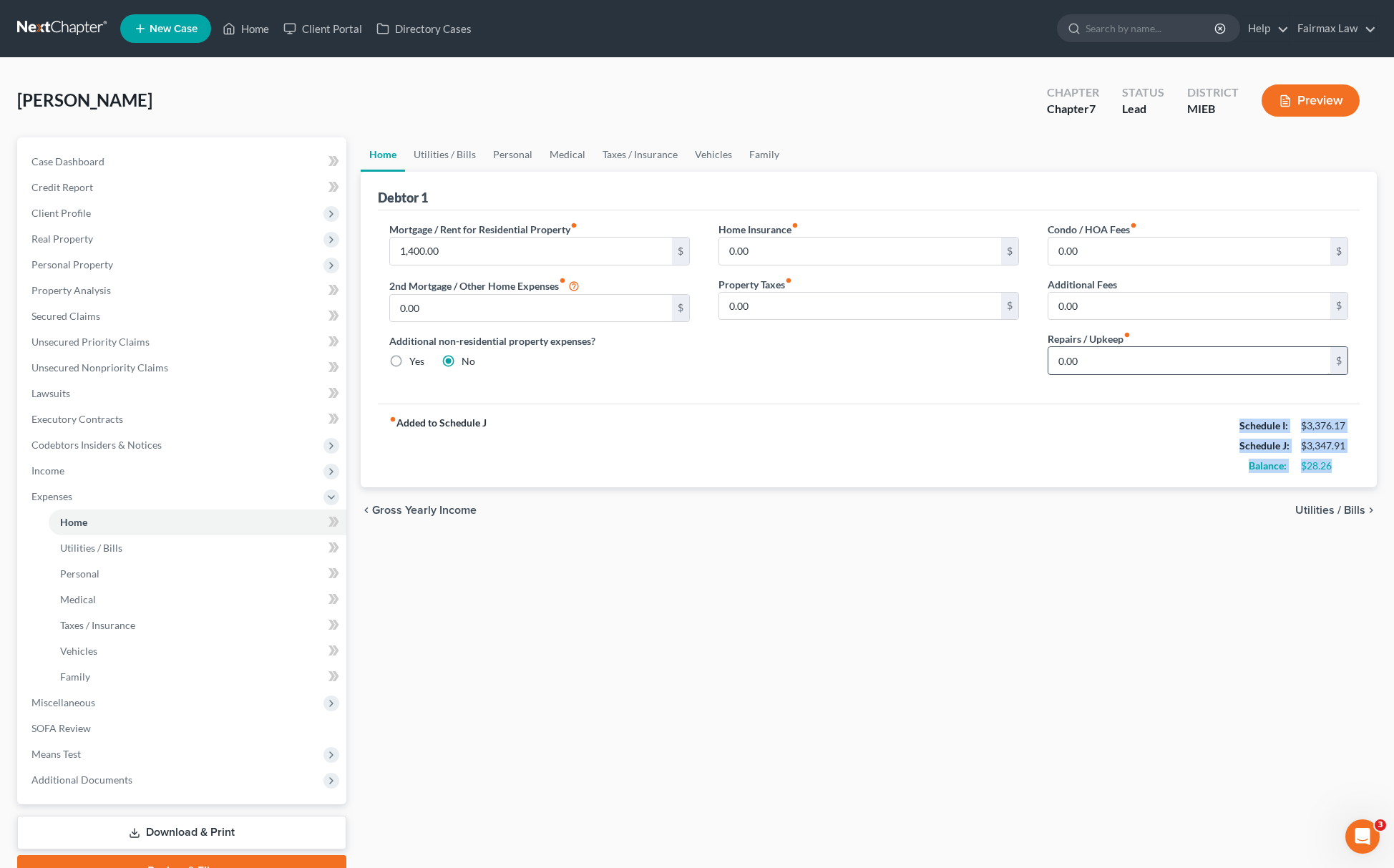
copy div "Schedule I: $3,376.17 Schedule J: $3,347.91 Balance: $28.26"
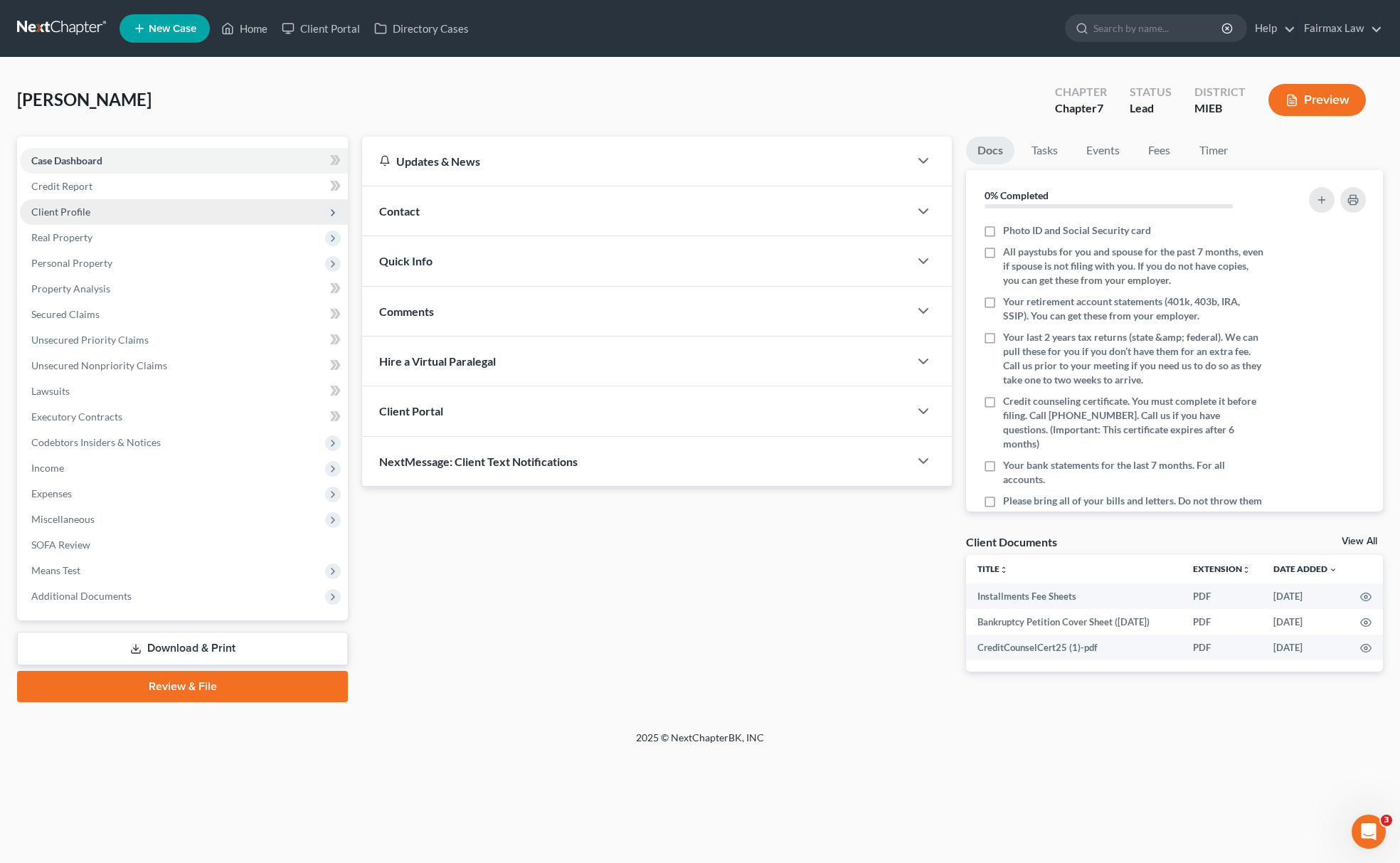
click at [170, 216] on span "Client Profile" at bounding box center [184, 212] width 328 height 25
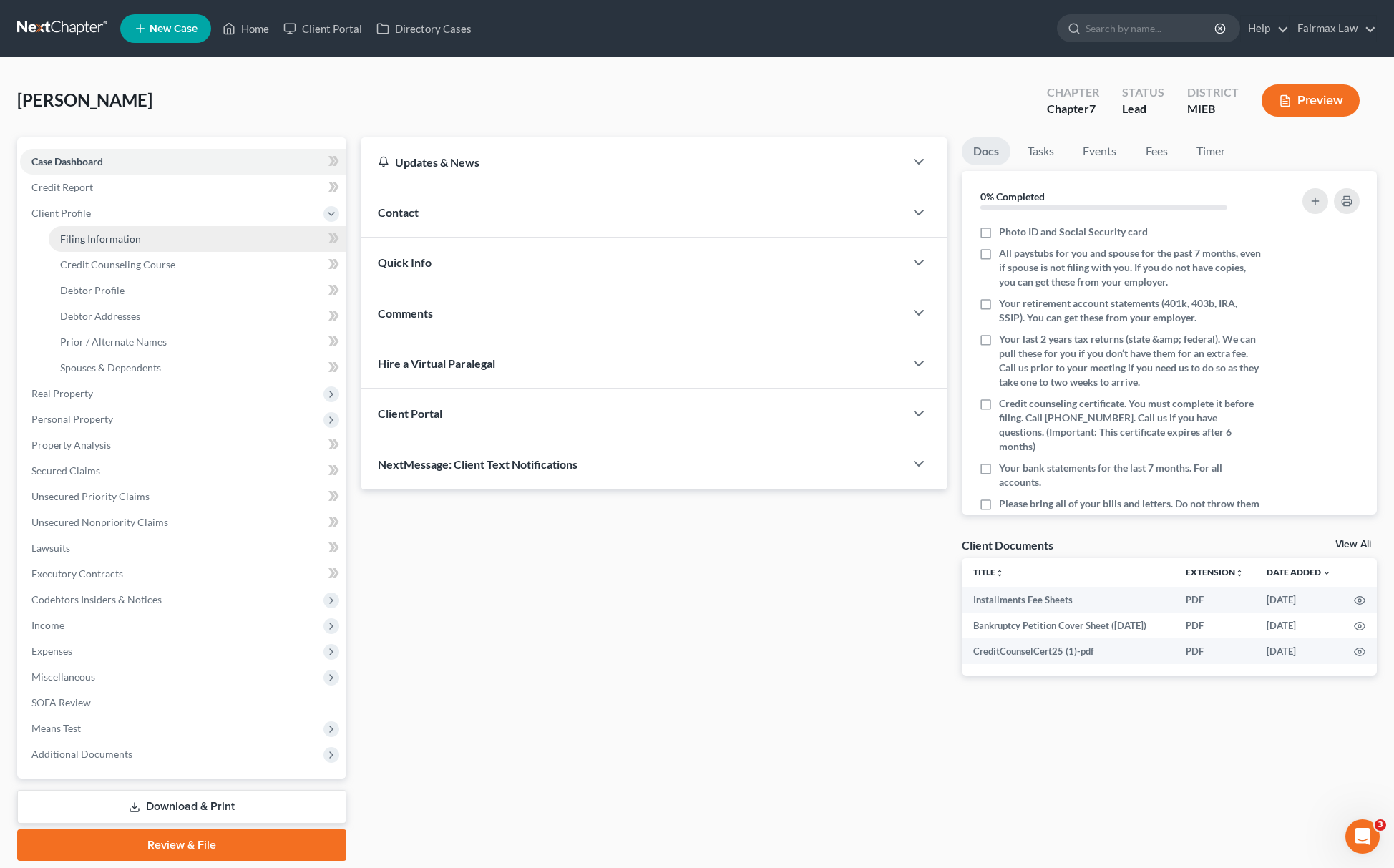
click at [116, 242] on span "Filing Information" at bounding box center [100, 239] width 81 height 12
select select "1"
select select "0"
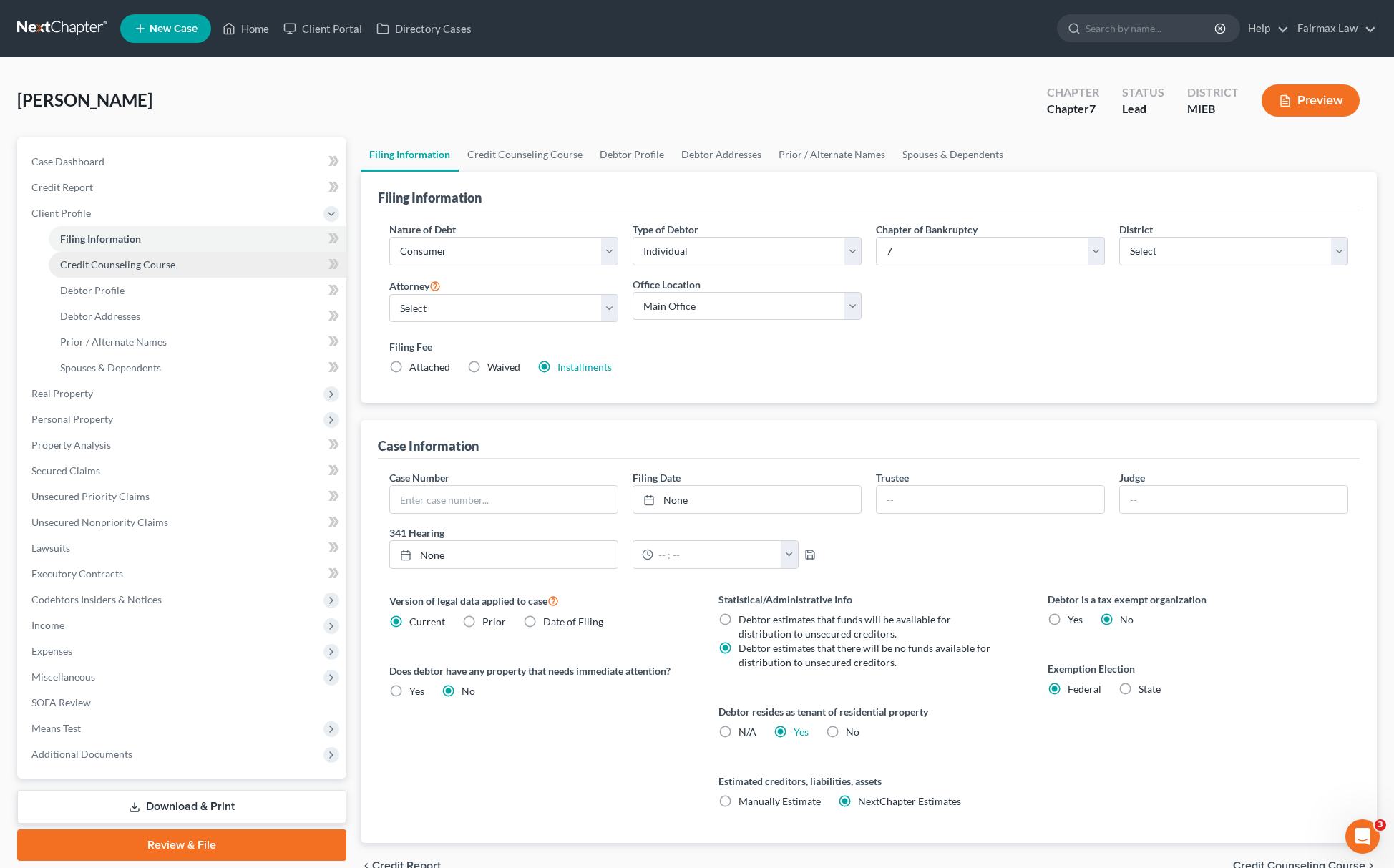
click at [122, 271] on link "Credit Counseling Course" at bounding box center [198, 265] width 298 height 25
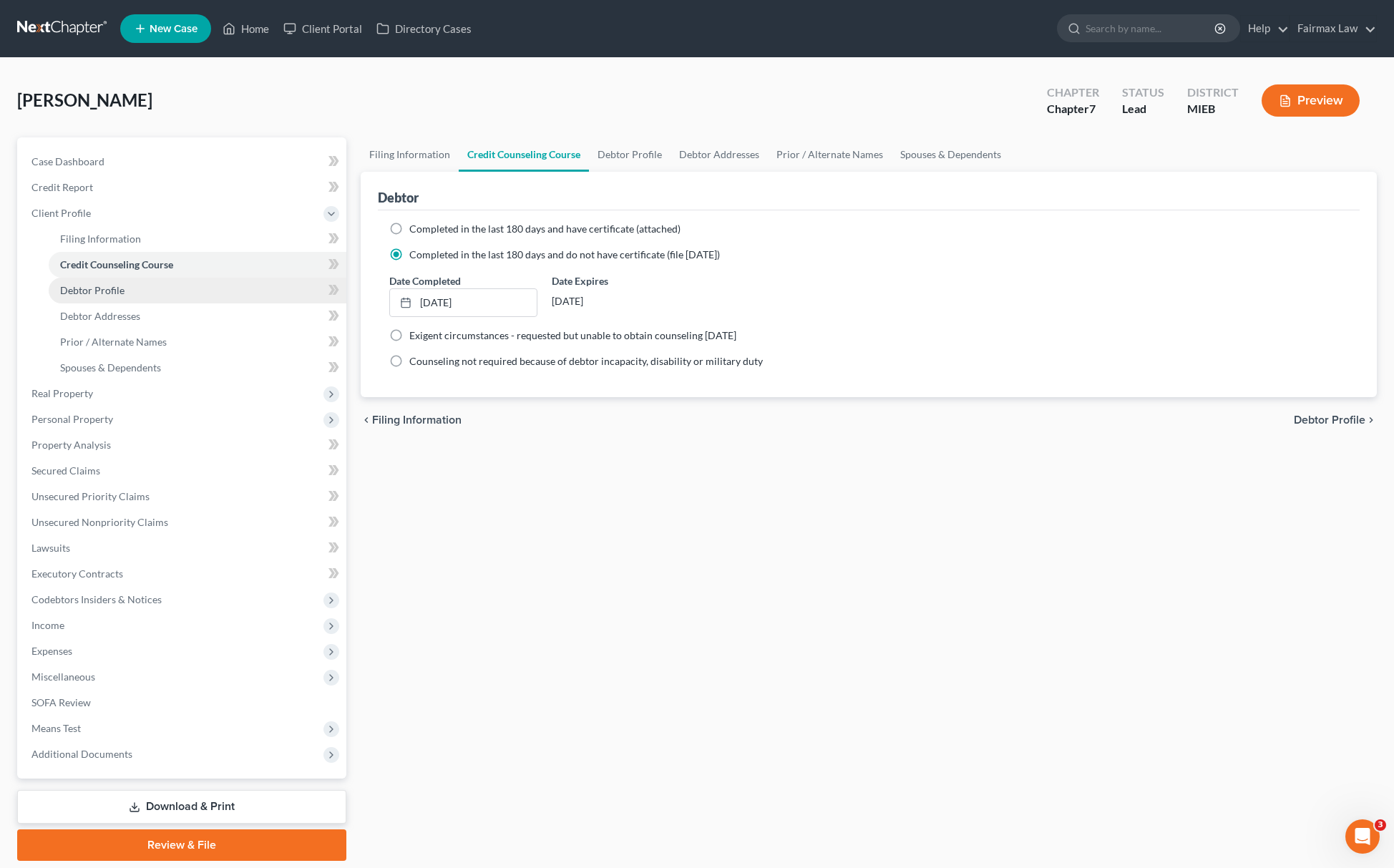
click at [97, 287] on span "Debtor Profile" at bounding box center [93, 290] width 64 height 12
select select "0"
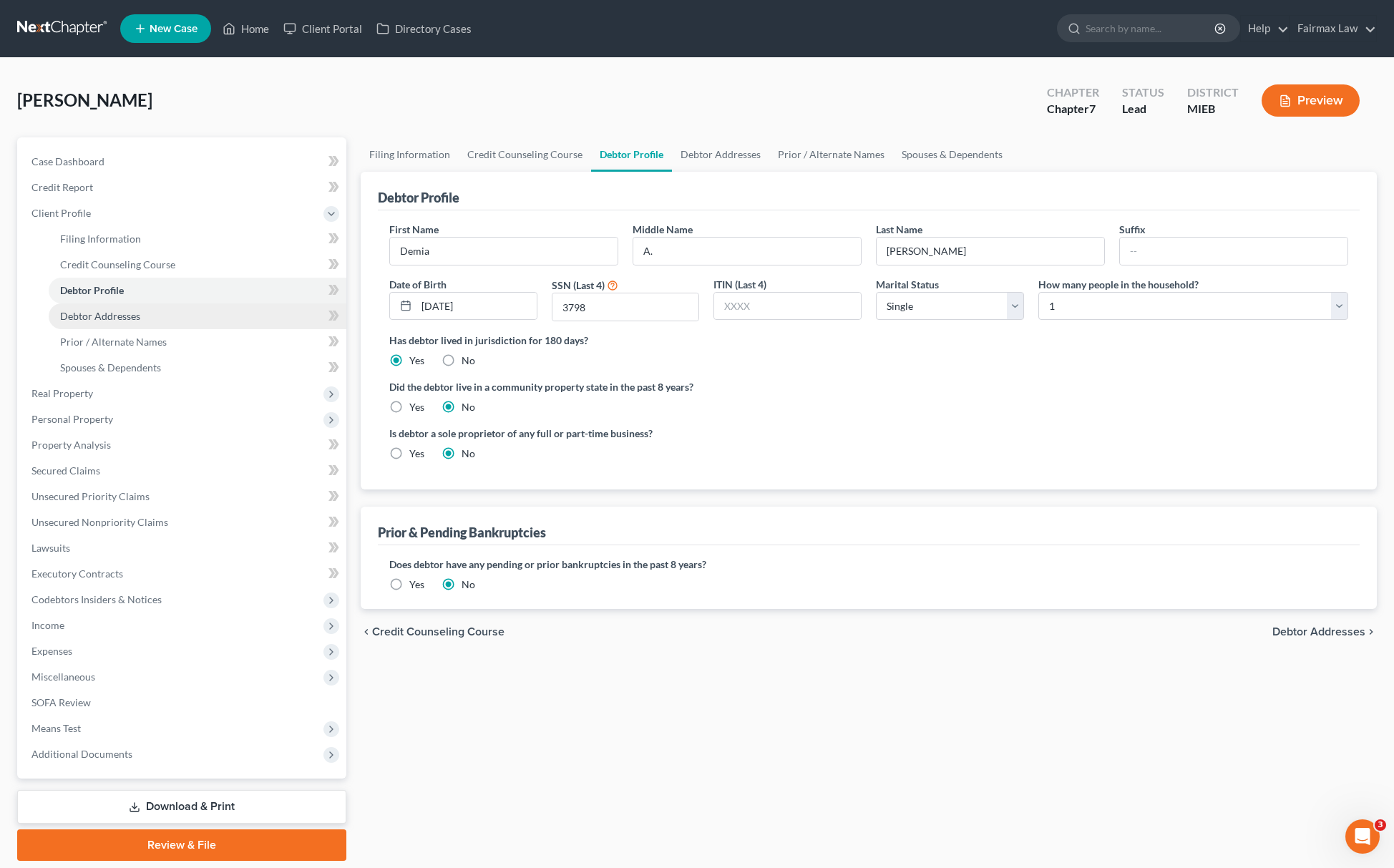
click at [123, 318] on span "Debtor Addresses" at bounding box center [100, 316] width 80 height 12
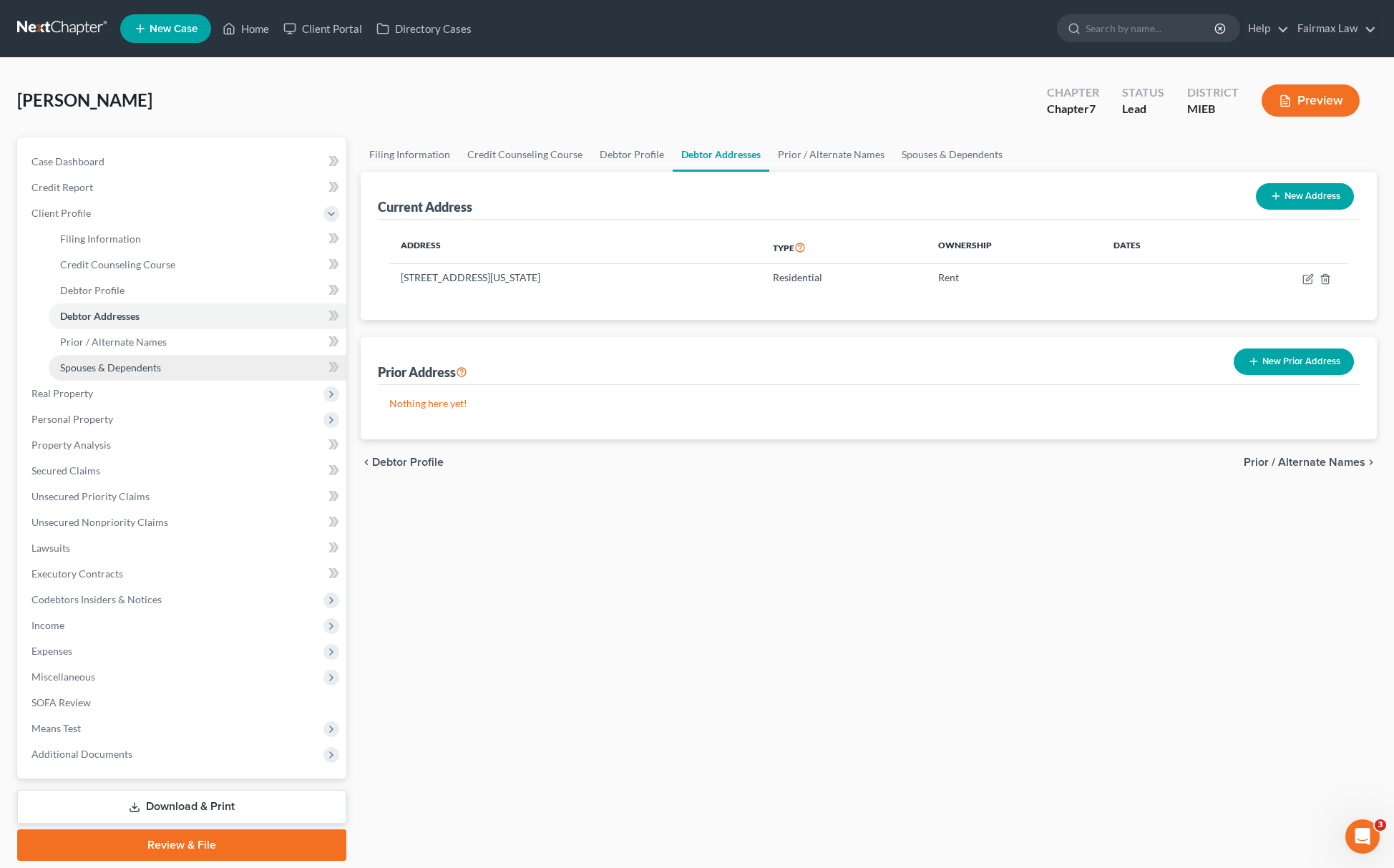
click at [130, 369] on span "Spouses & Dependents" at bounding box center [111, 367] width 101 height 12
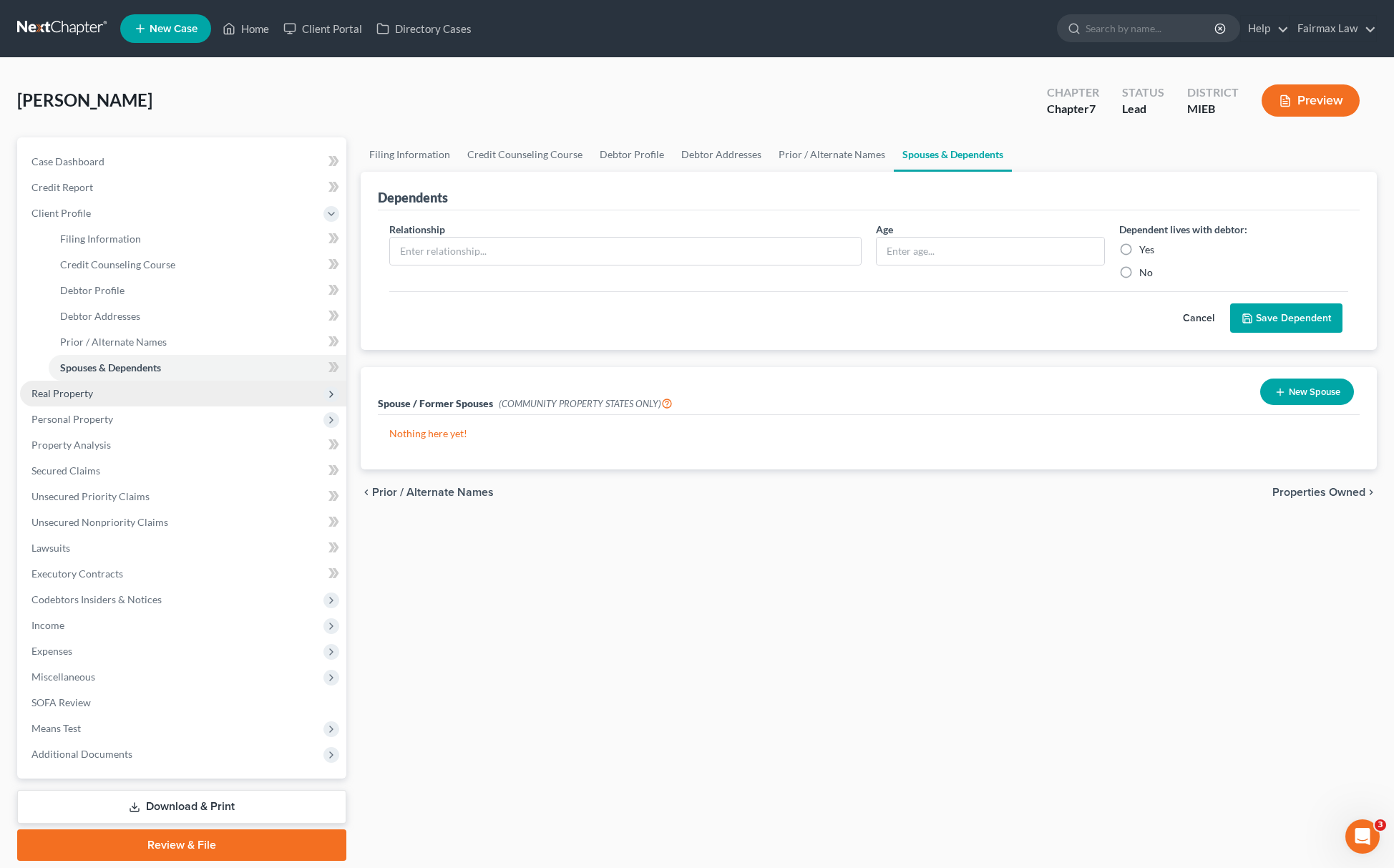
click at [88, 388] on span "Real Property" at bounding box center [61, 394] width 61 height 12
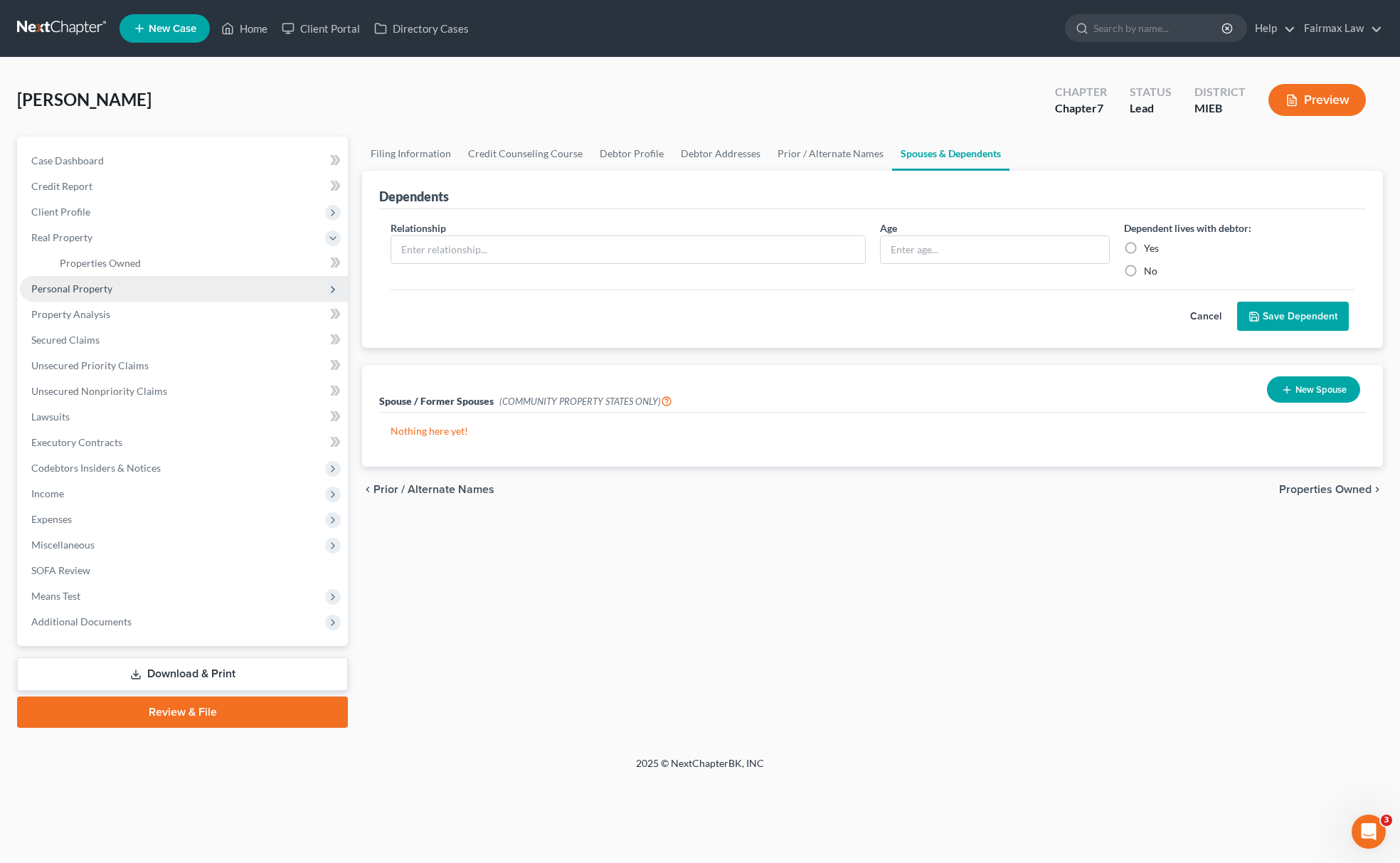
click at [117, 292] on span "Personal Property" at bounding box center [184, 289] width 328 height 25
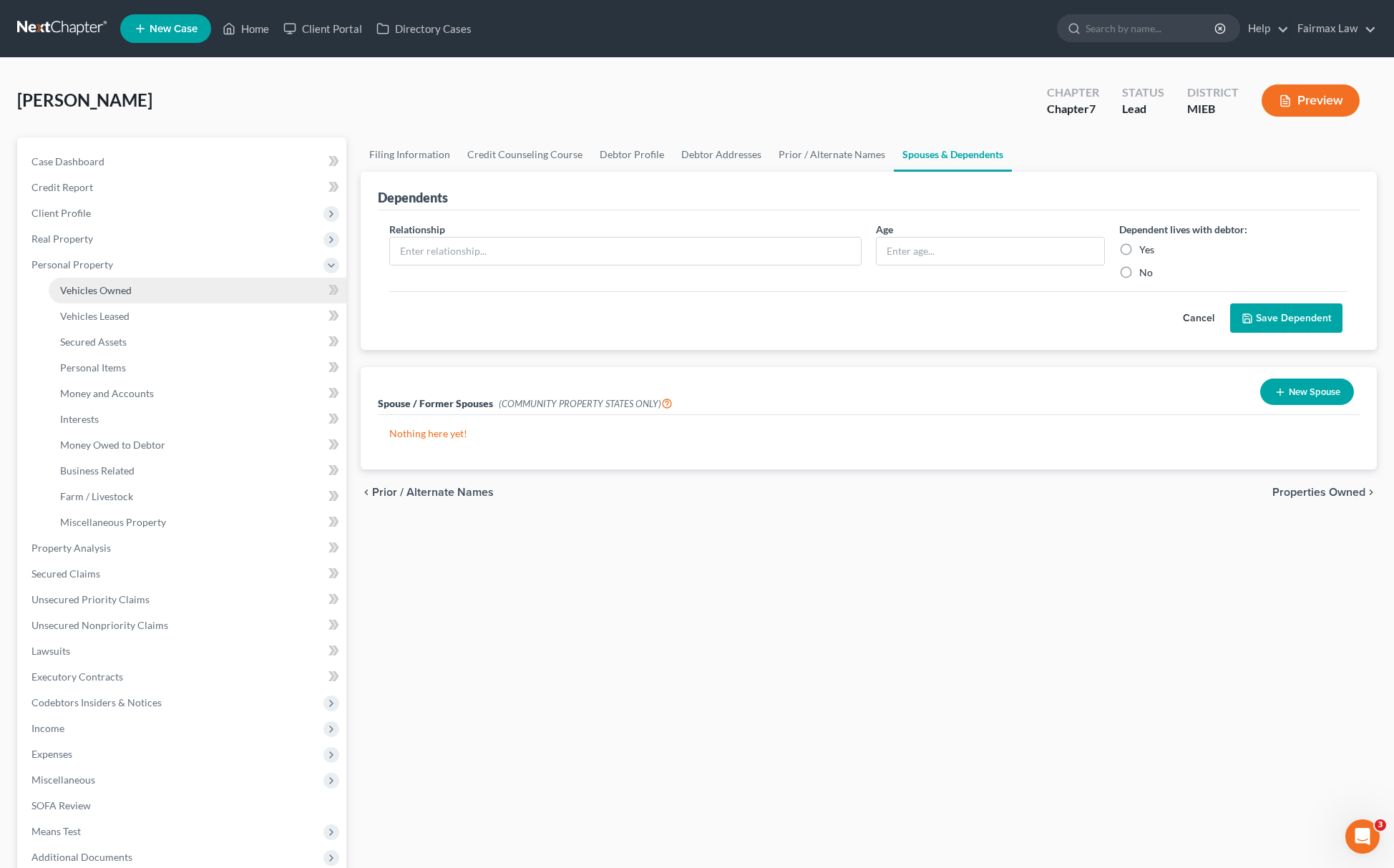
click at [124, 284] on span "Vehicles Owned" at bounding box center [95, 290] width 71 height 12
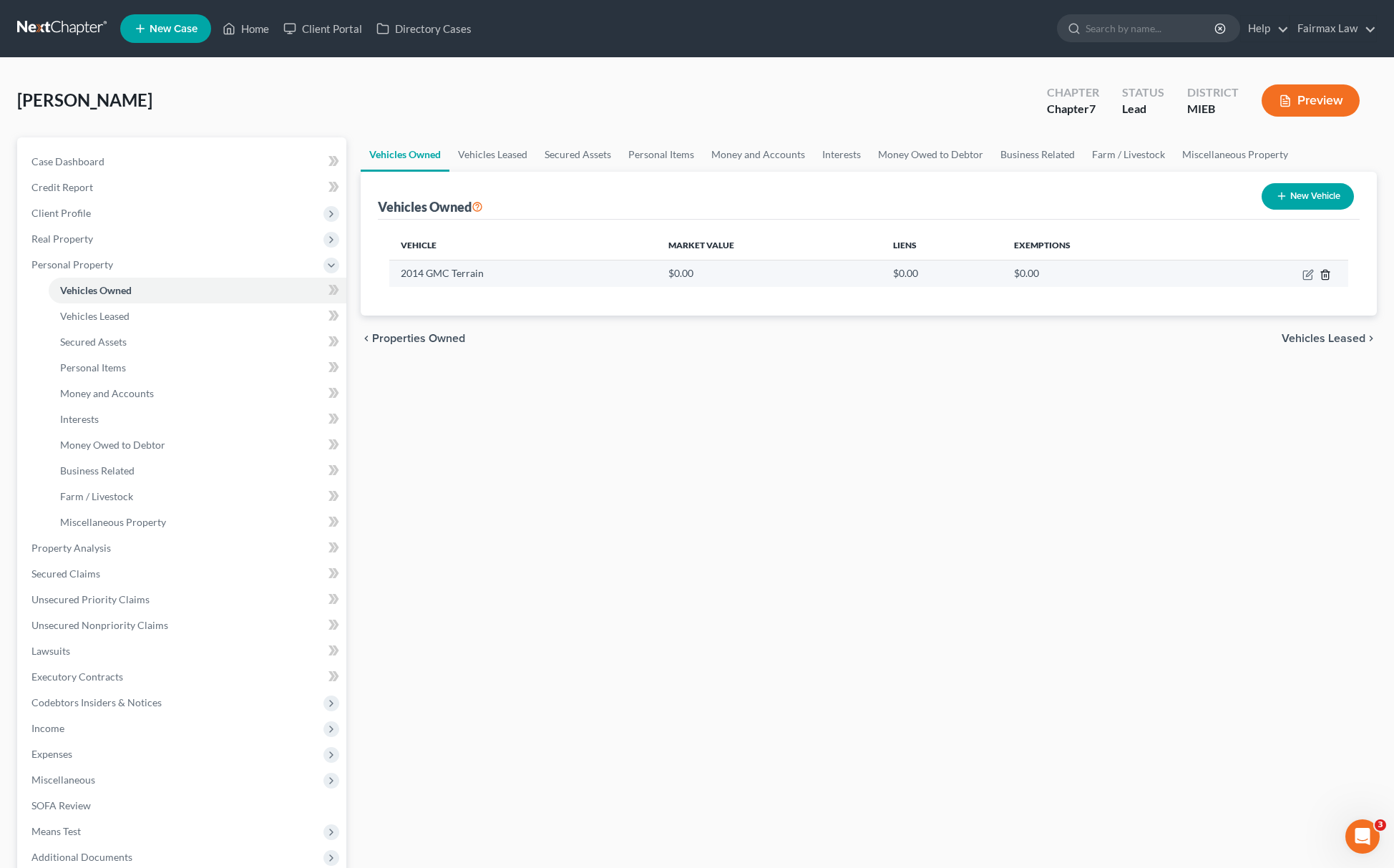
click at [1327, 276] on line "button" at bounding box center [1327, 275] width 0 height 3
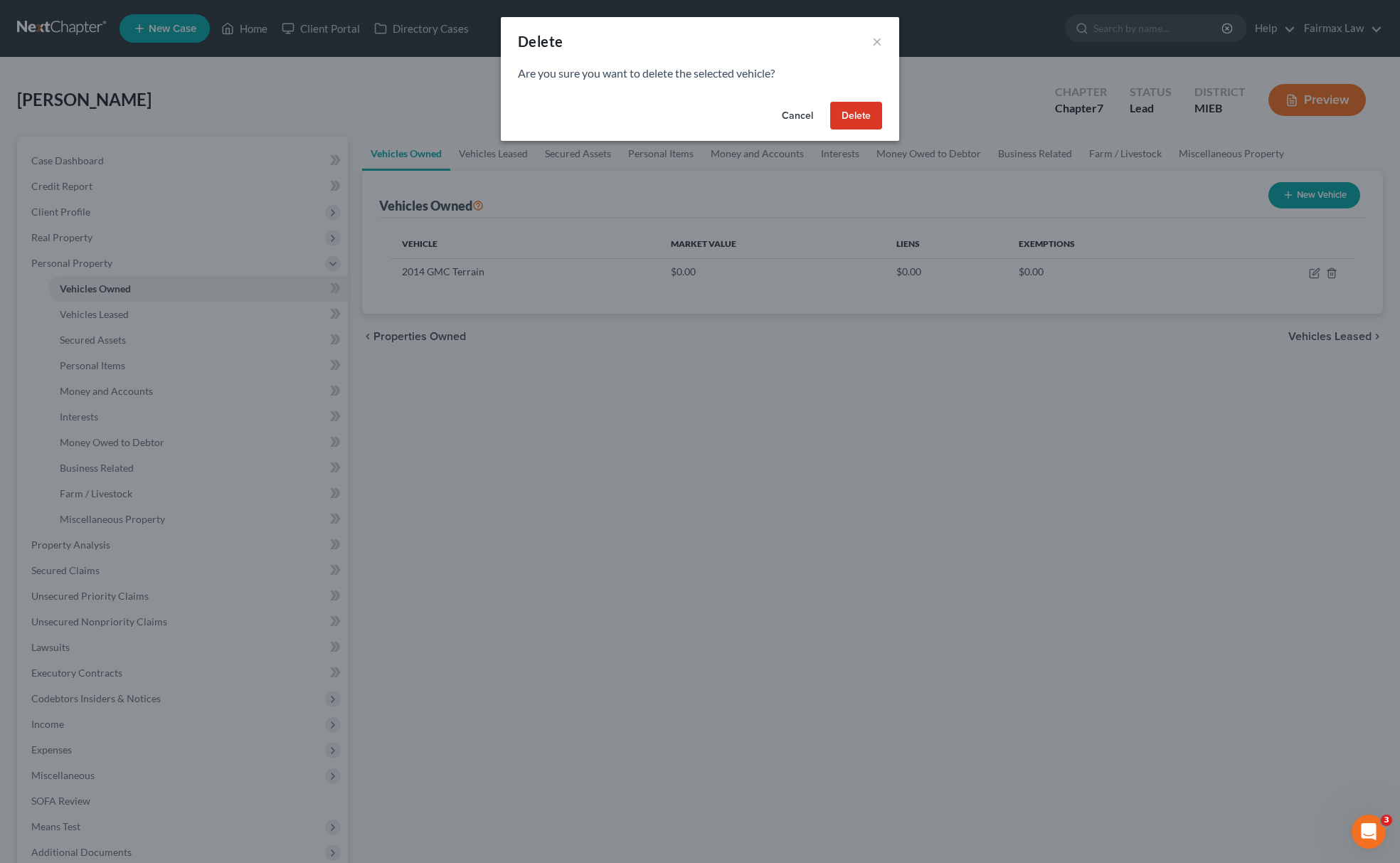
click at [863, 114] on button "Delete" at bounding box center [857, 115] width 52 height 28
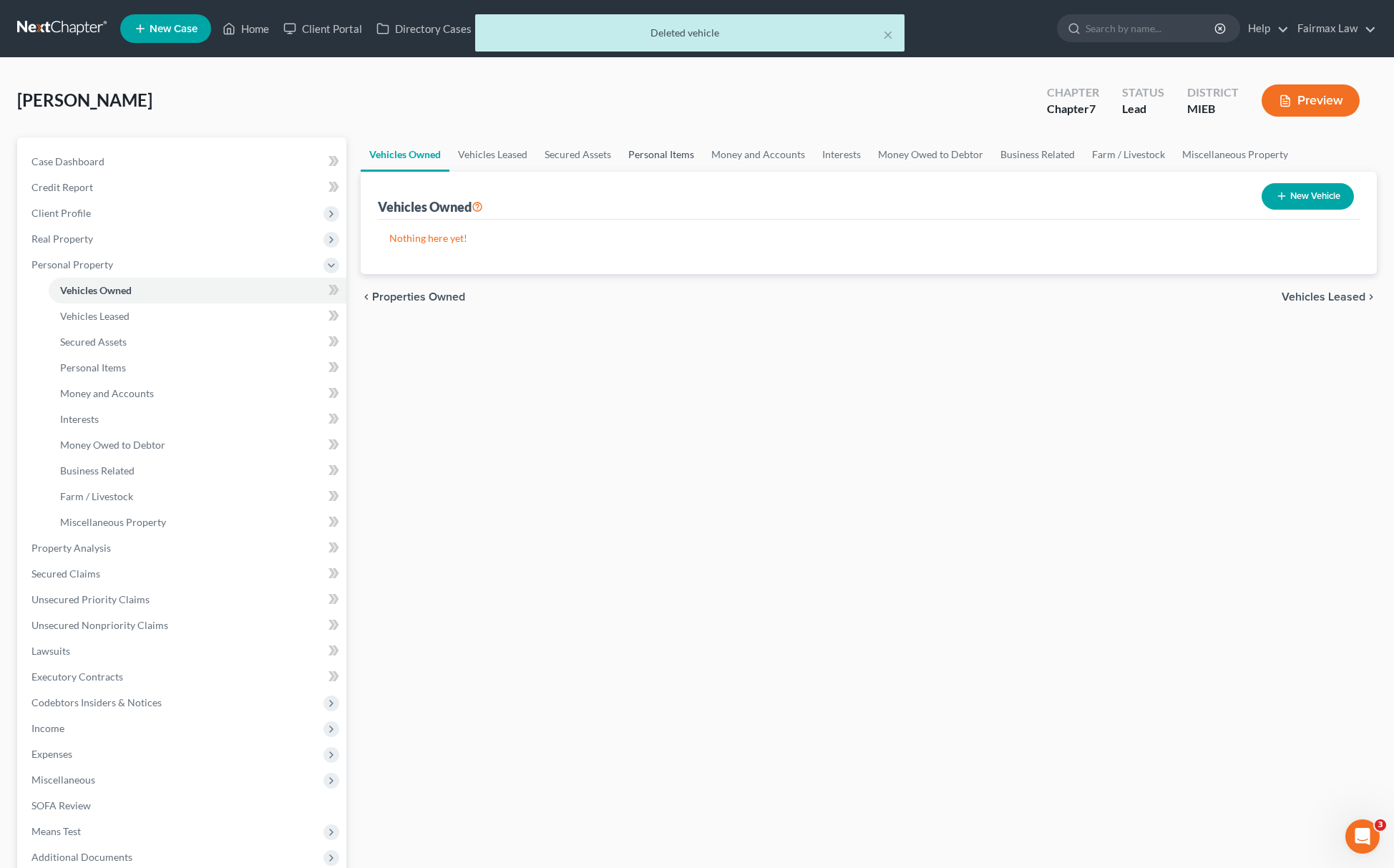
click at [659, 155] on link "Personal Items" at bounding box center [660, 154] width 83 height 34
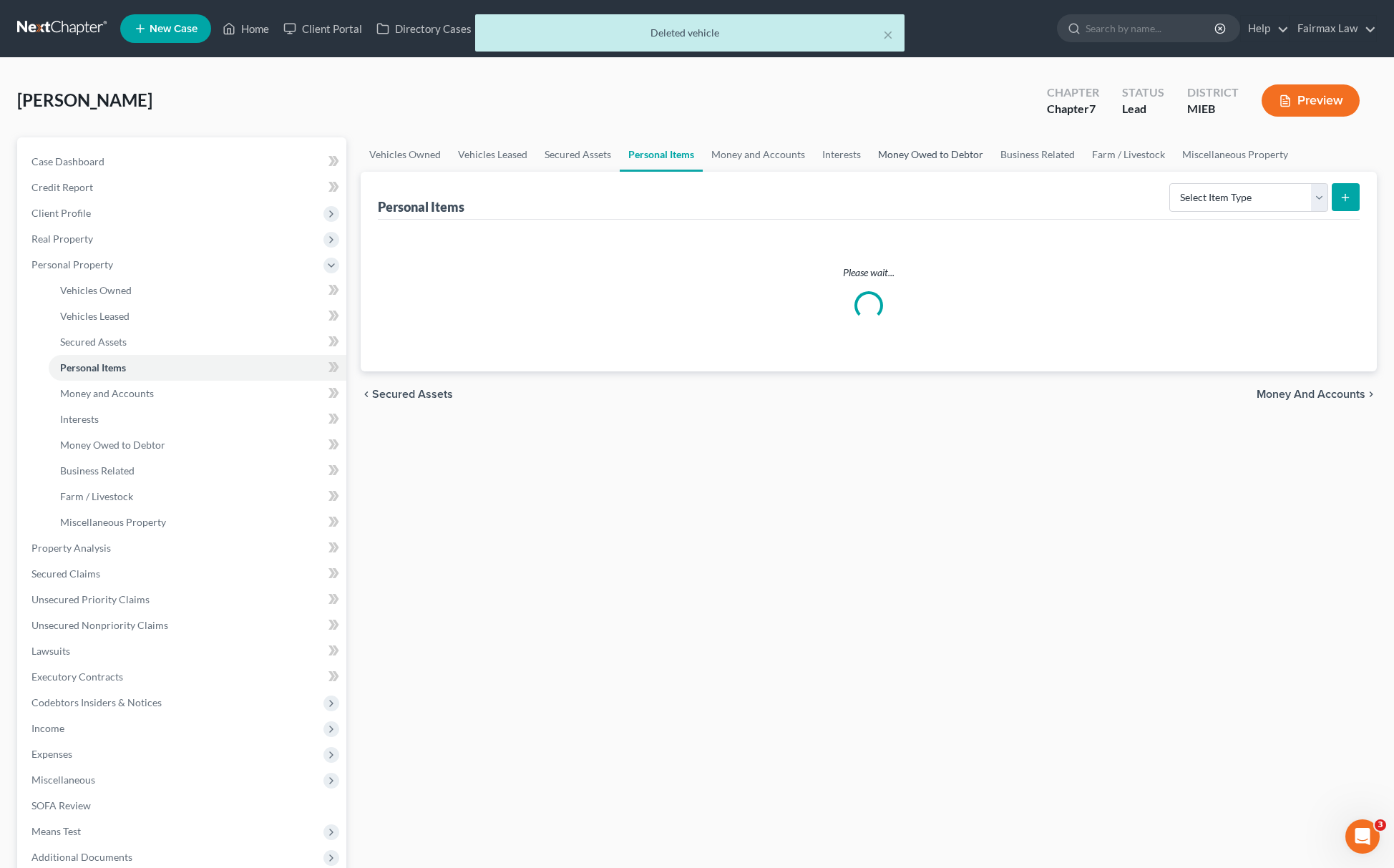
click at [928, 150] on link "Money Owed to Debtor" at bounding box center [931, 154] width 123 height 34
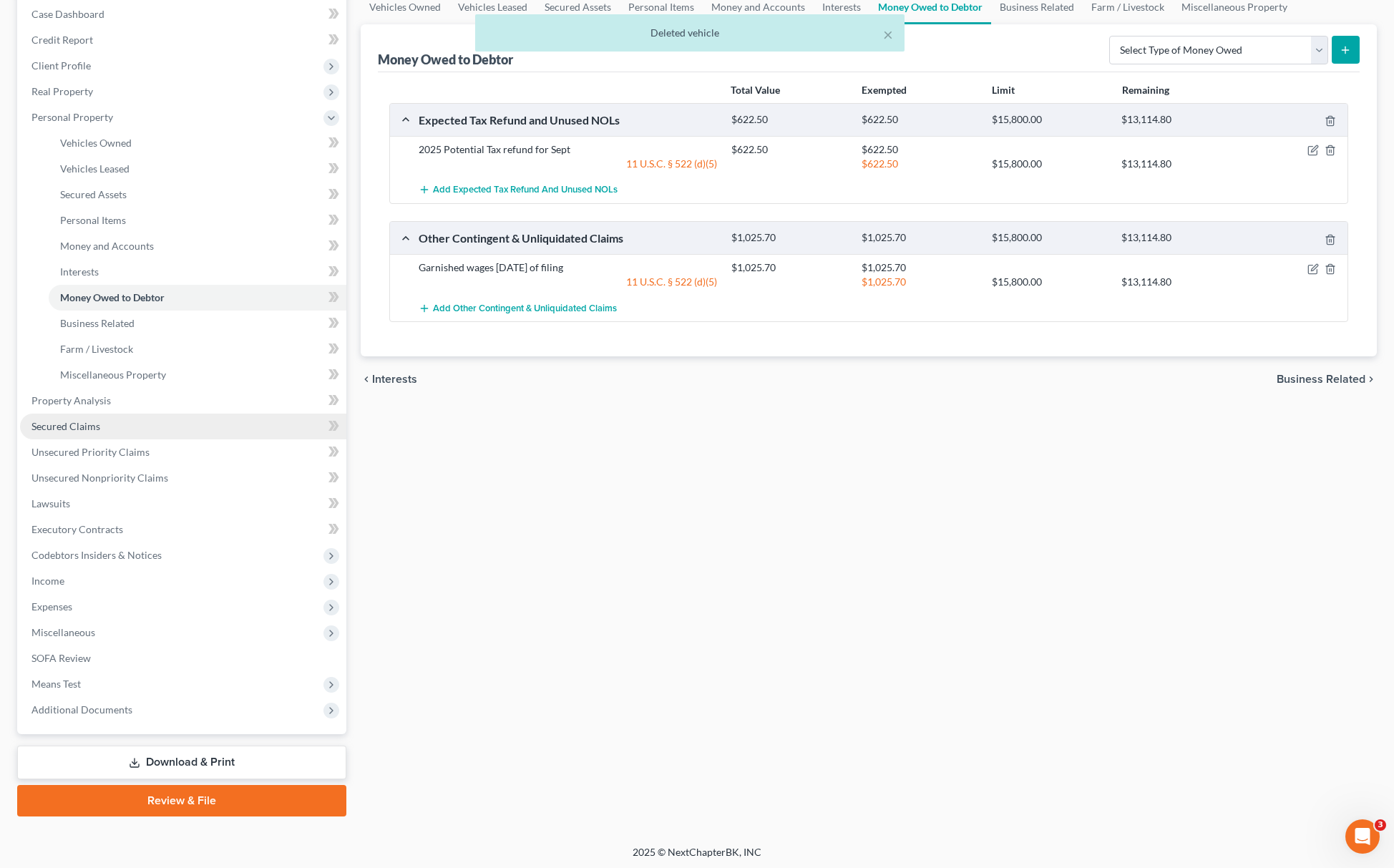
scroll to position [150, 0]
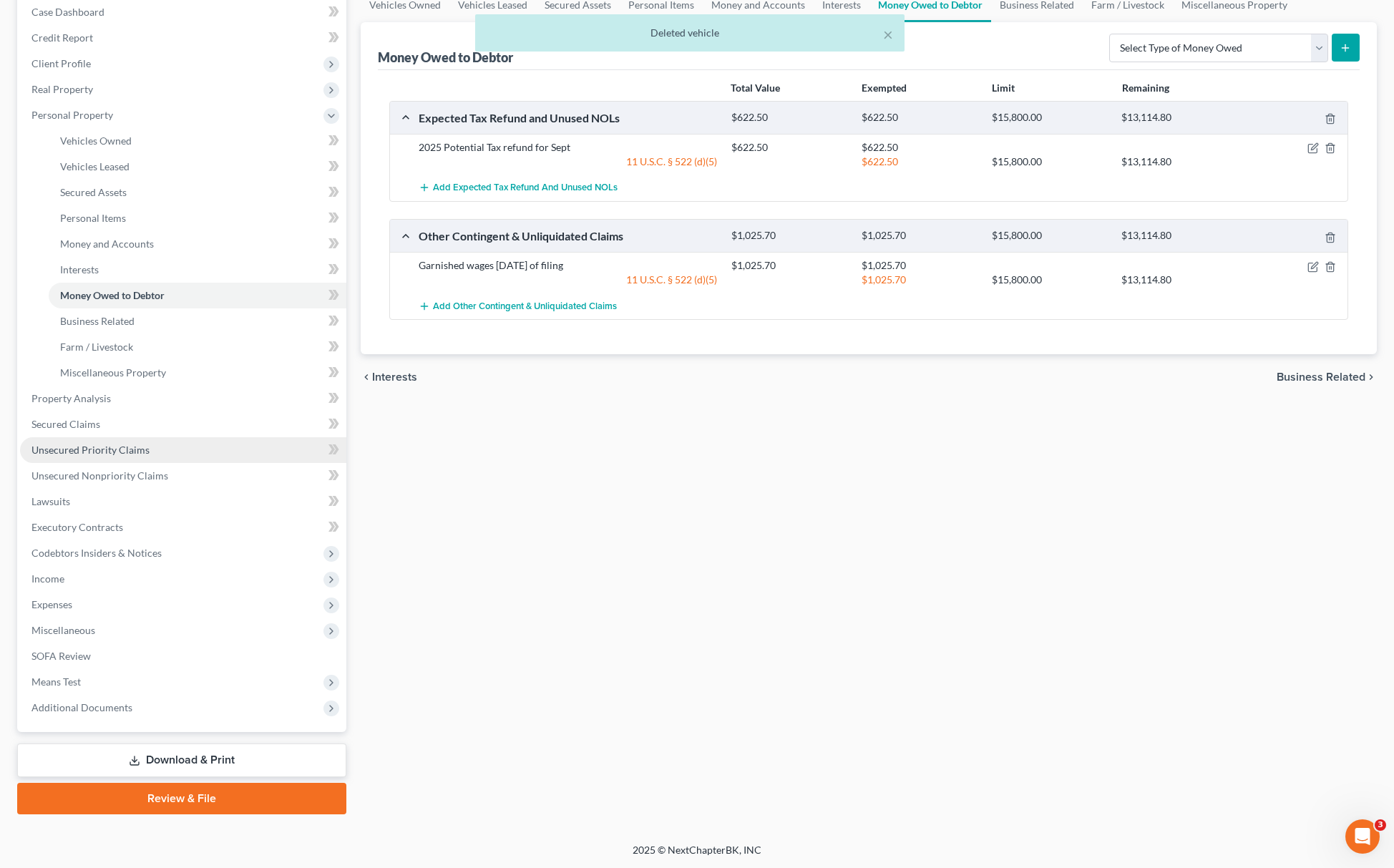
click at [118, 444] on span "Unsecured Priority Claims" at bounding box center [90, 450] width 118 height 12
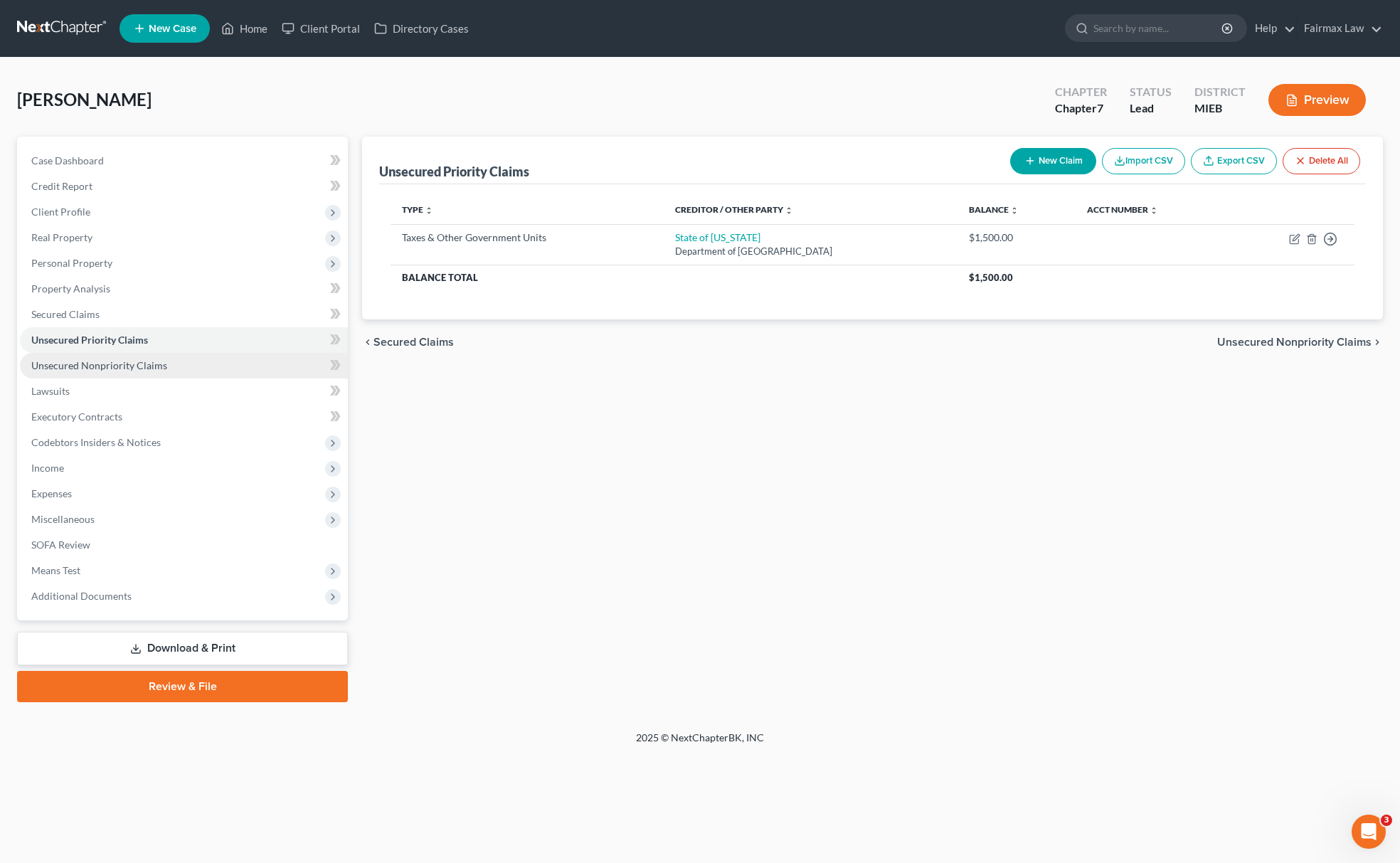
click at [129, 367] on span "Unsecured Nonpriority Claims" at bounding box center [99, 365] width 136 height 12
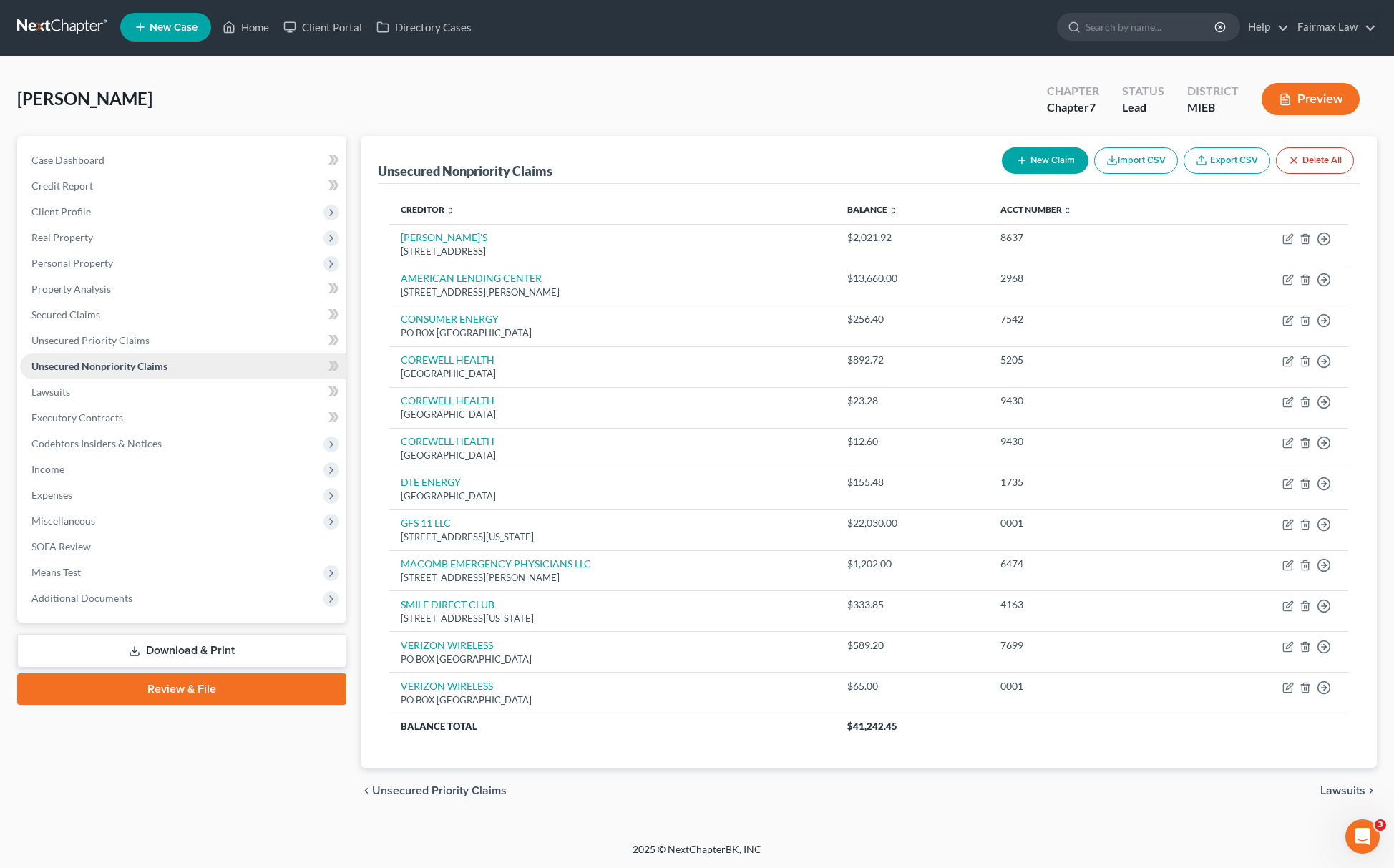
scroll to position [4, 0]
click at [72, 385] on link "Lawsuits" at bounding box center [183, 392] width 326 height 25
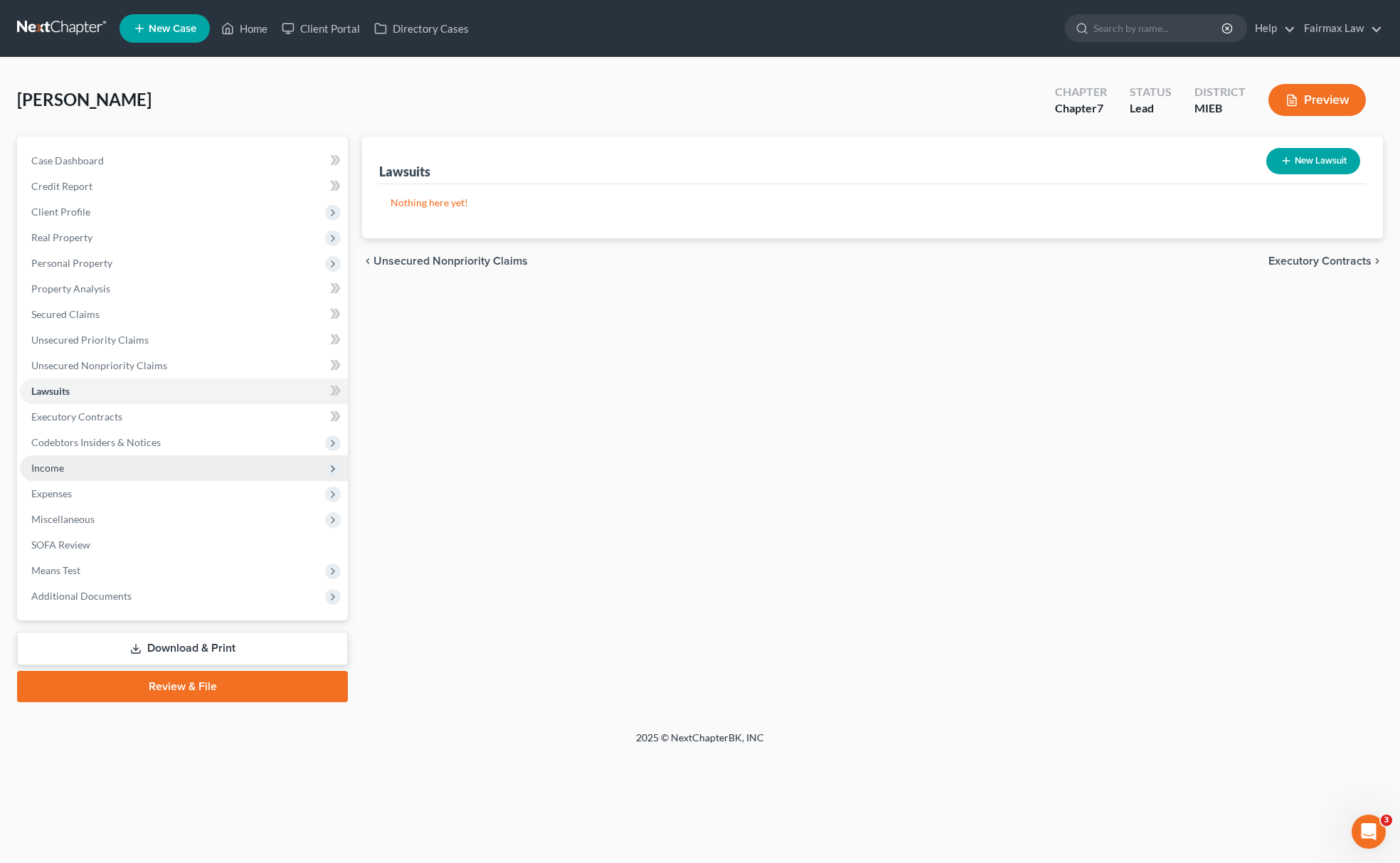
click at [70, 471] on span "Income" at bounding box center [184, 468] width 328 height 25
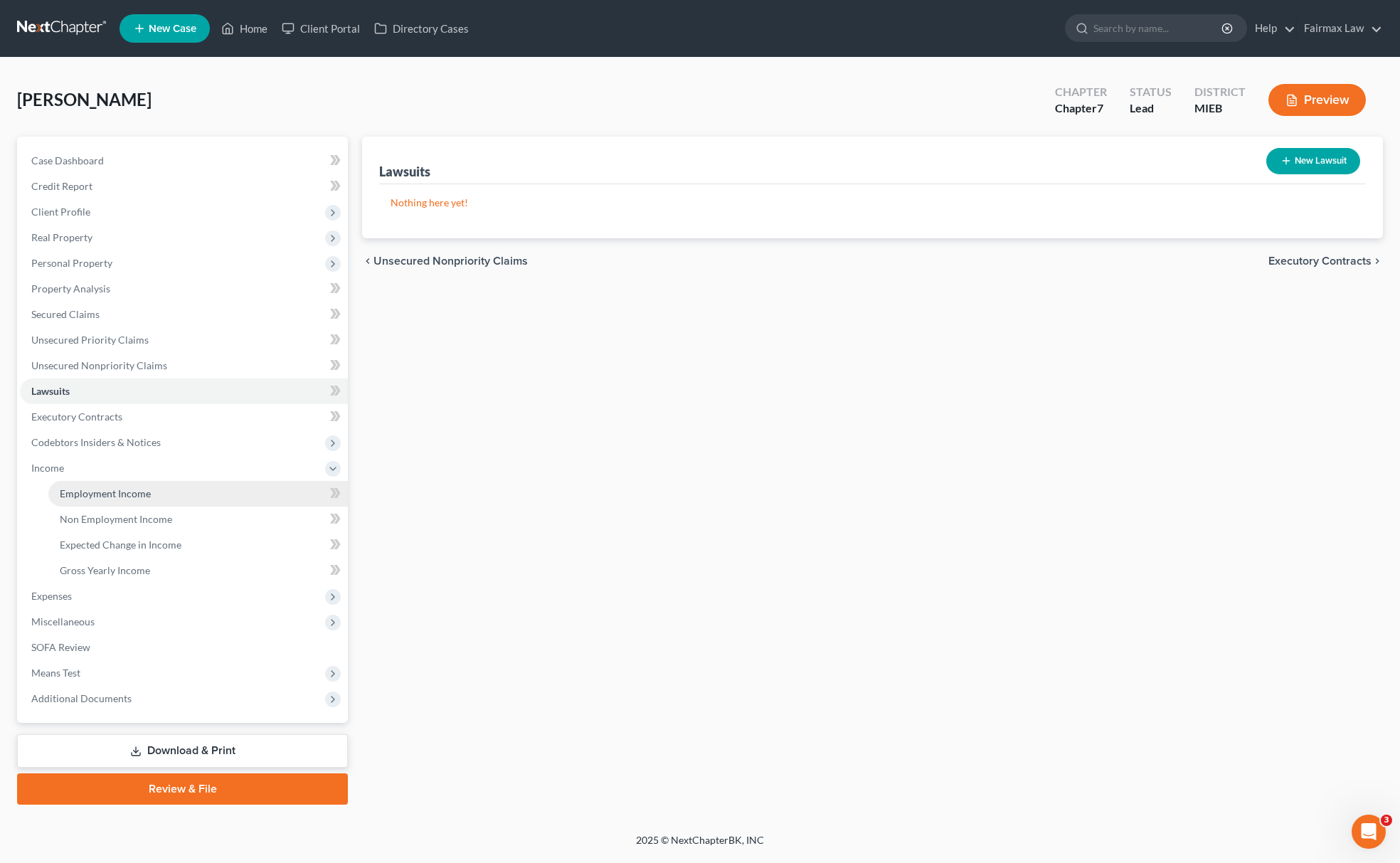
click at [139, 487] on span "Employment Income" at bounding box center [106, 493] width 91 height 12
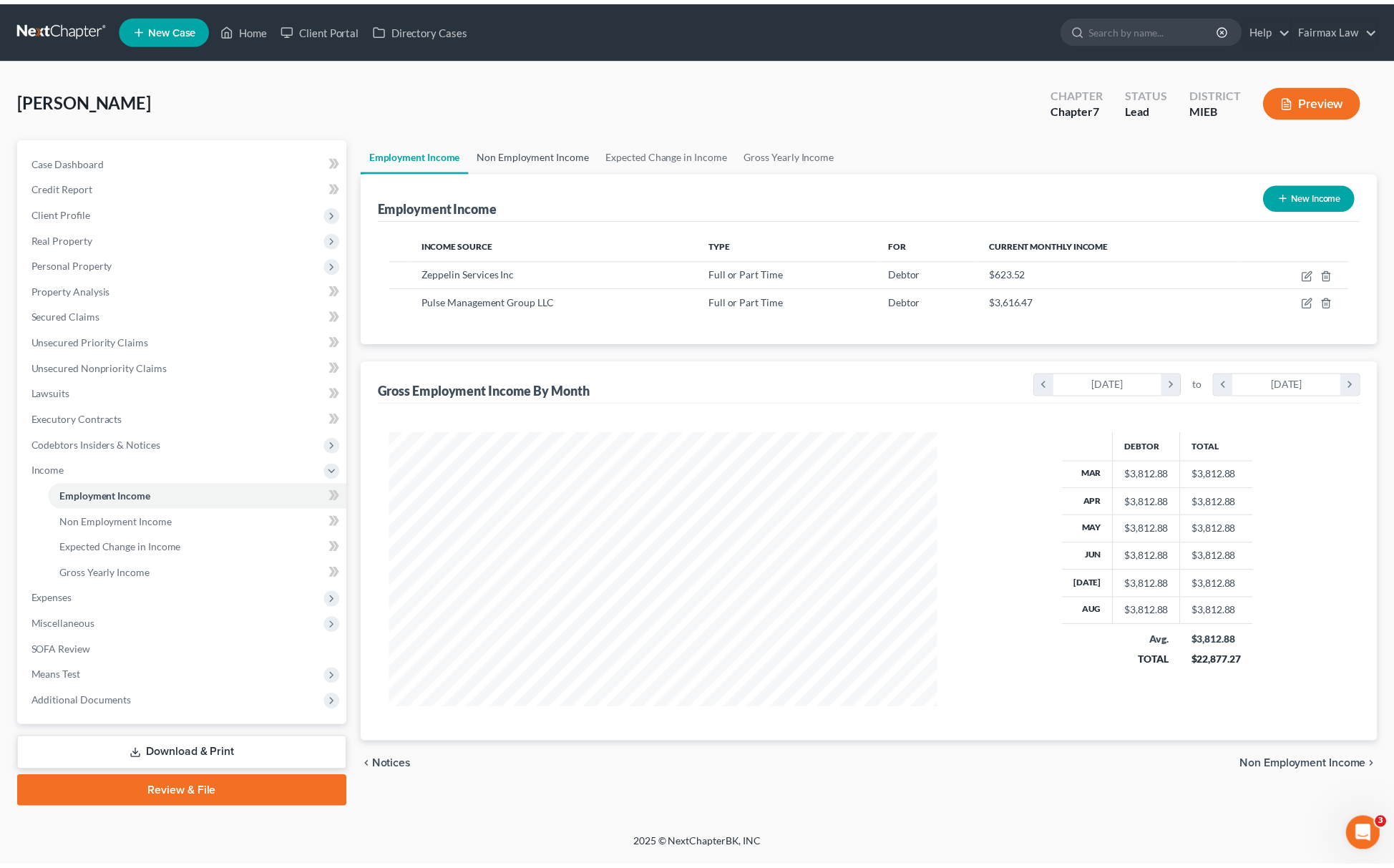
scroll to position [278, 583]
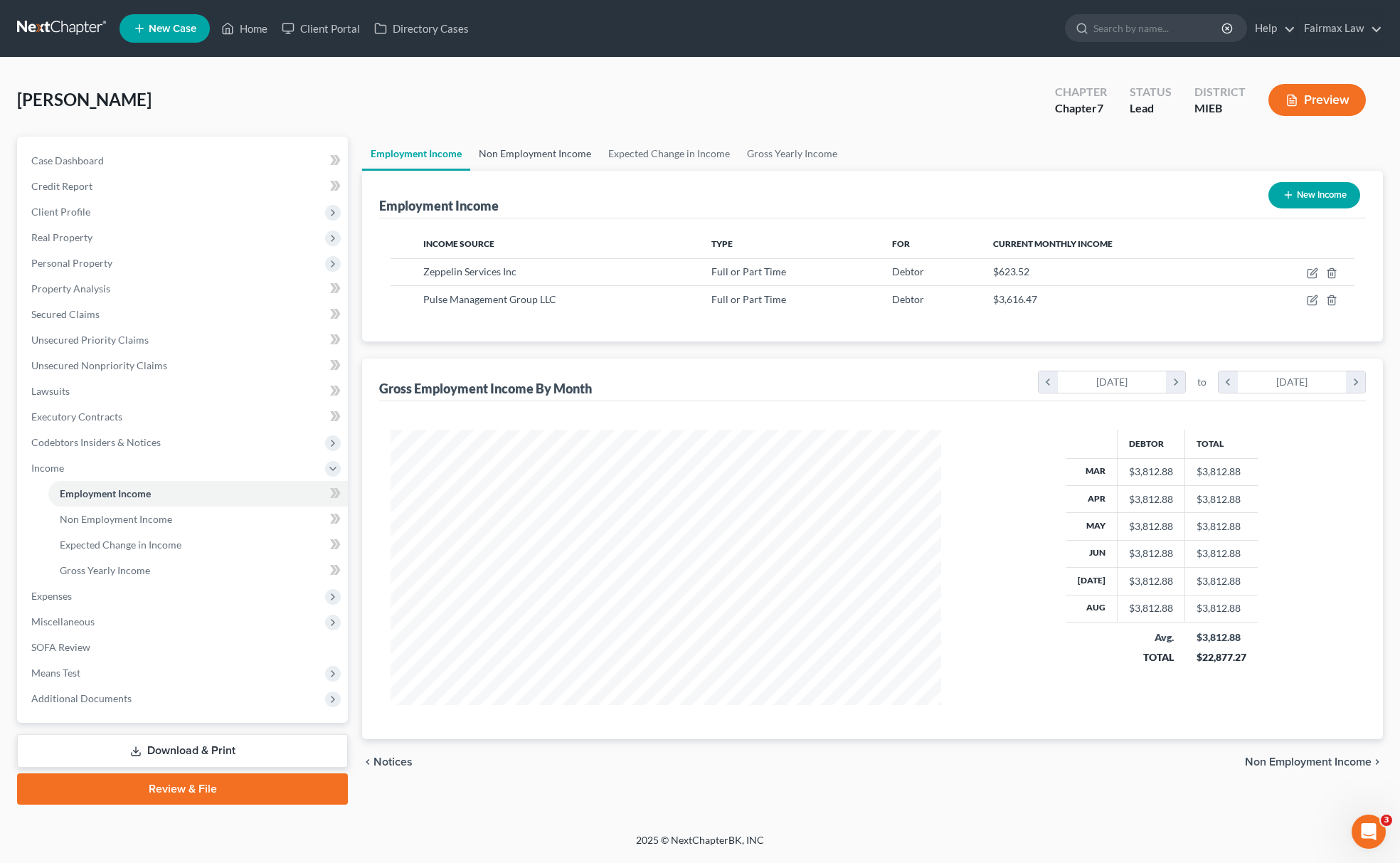
click at [528, 146] on link "Non Employment Income" at bounding box center [535, 153] width 130 height 34
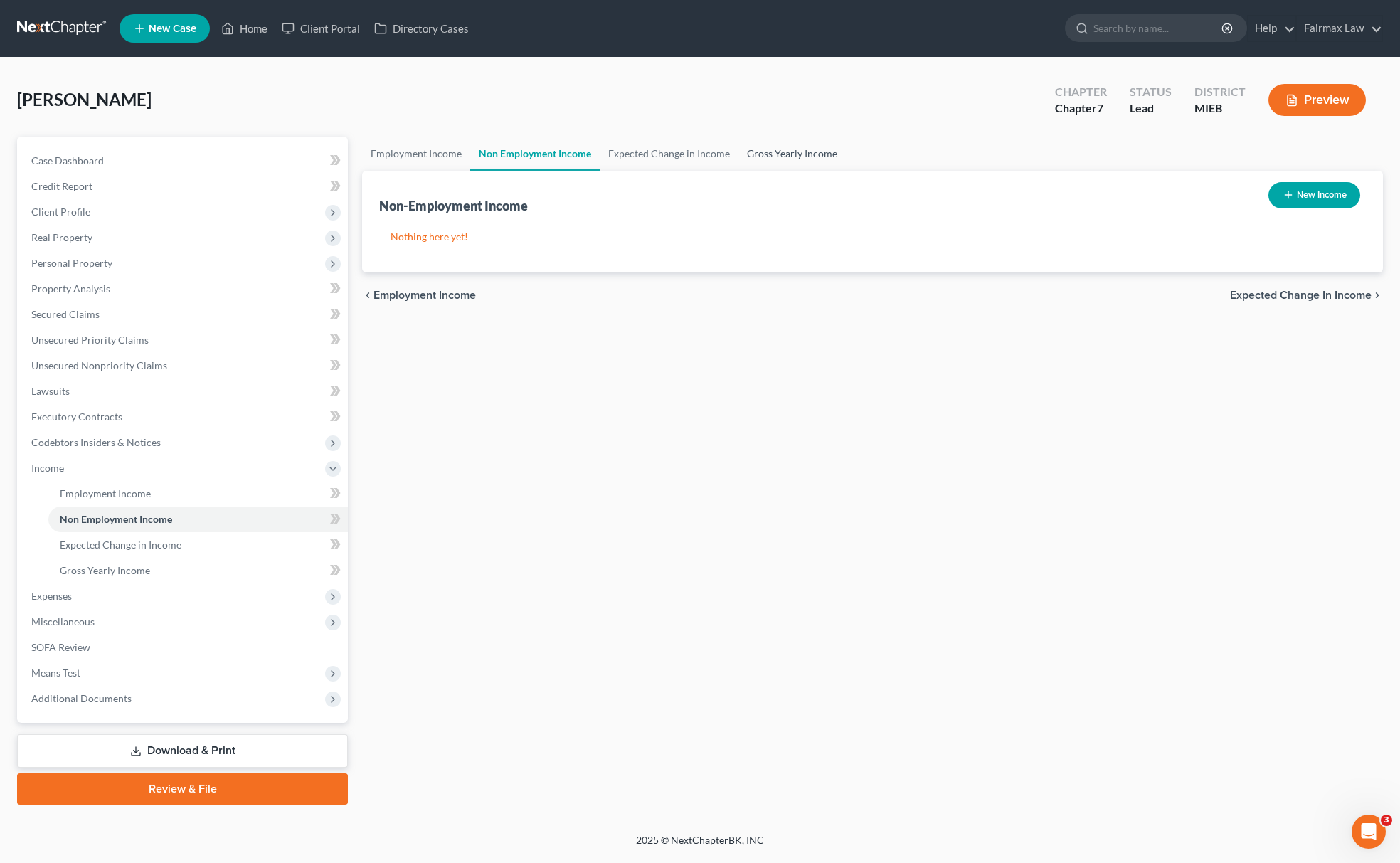
click at [791, 152] on link "Gross Yearly Income" at bounding box center [792, 153] width 107 height 34
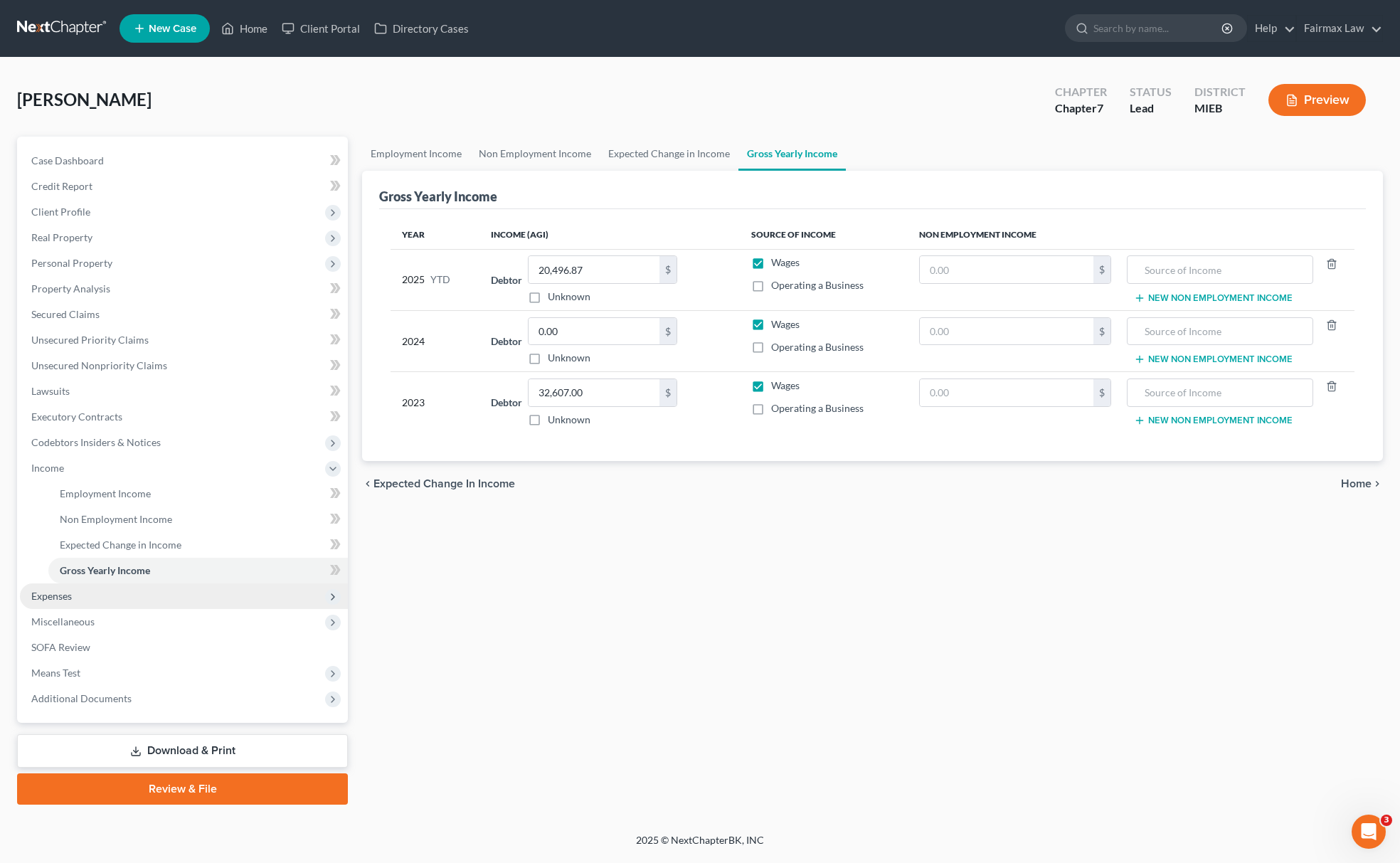
click at [108, 599] on span "Expenses" at bounding box center [184, 597] width 328 height 25
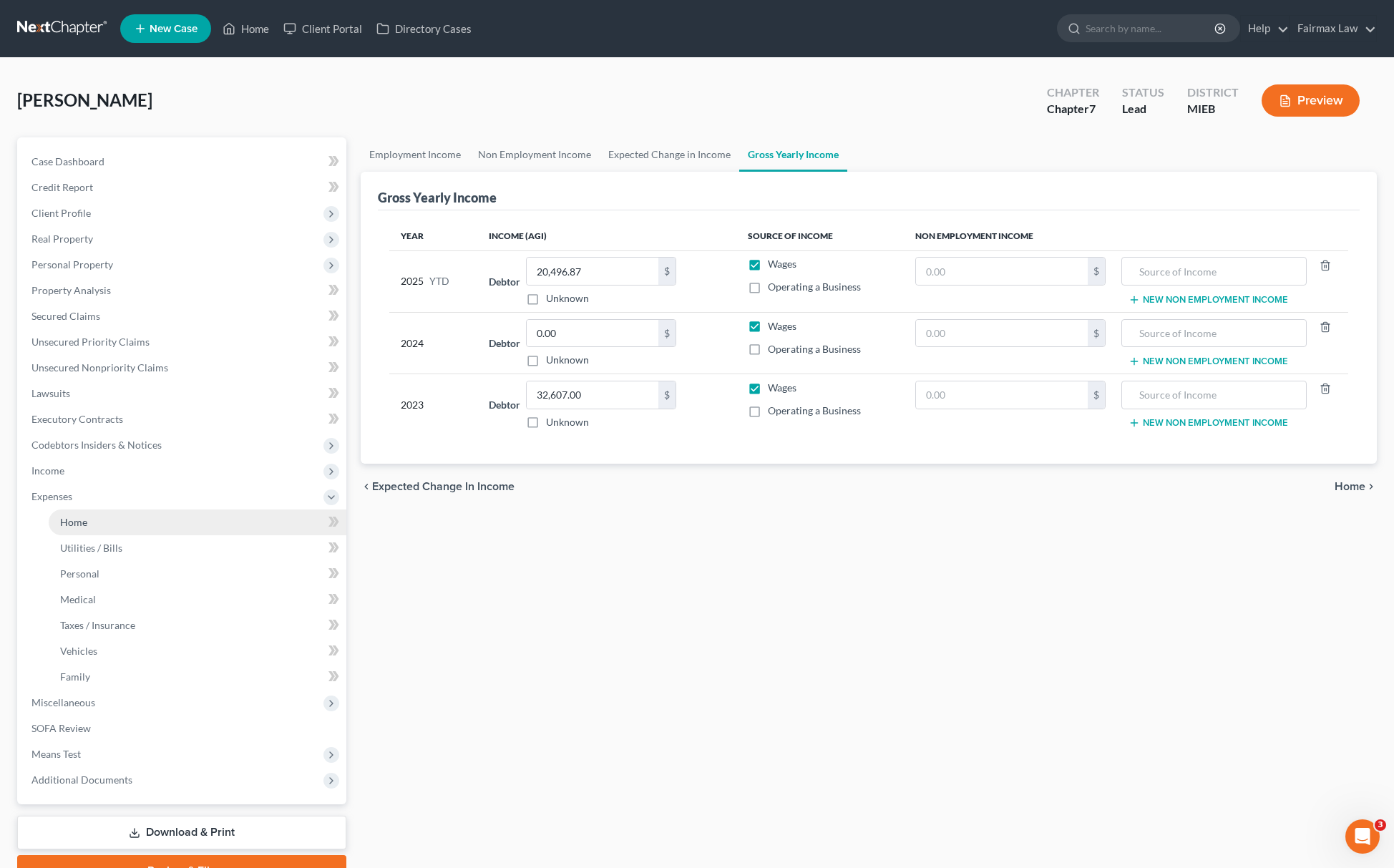
click at [98, 528] on link "Home" at bounding box center [198, 522] width 298 height 25
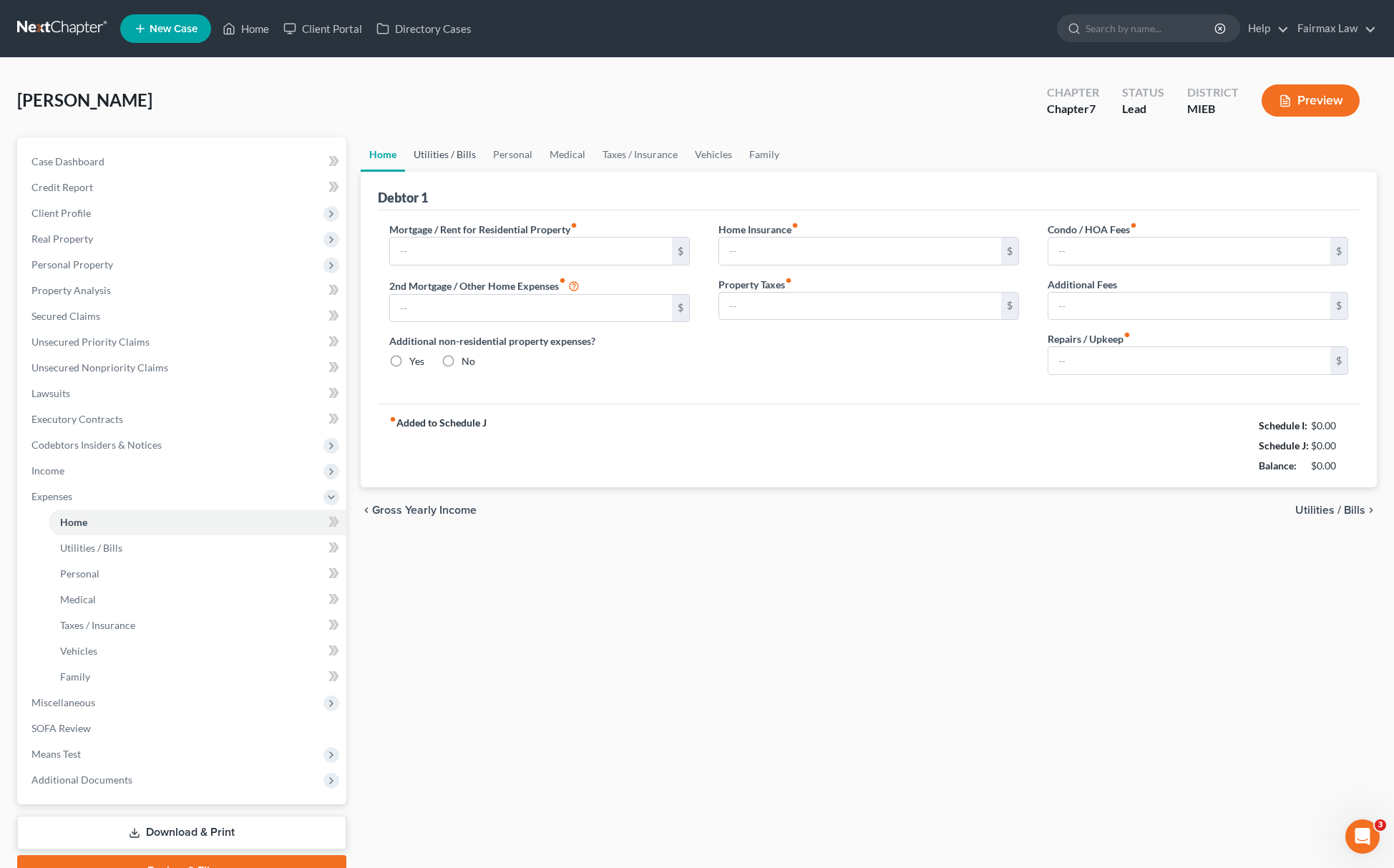
type input "1,400.00"
type input "0.00"
radio input "true"
type input "0.00"
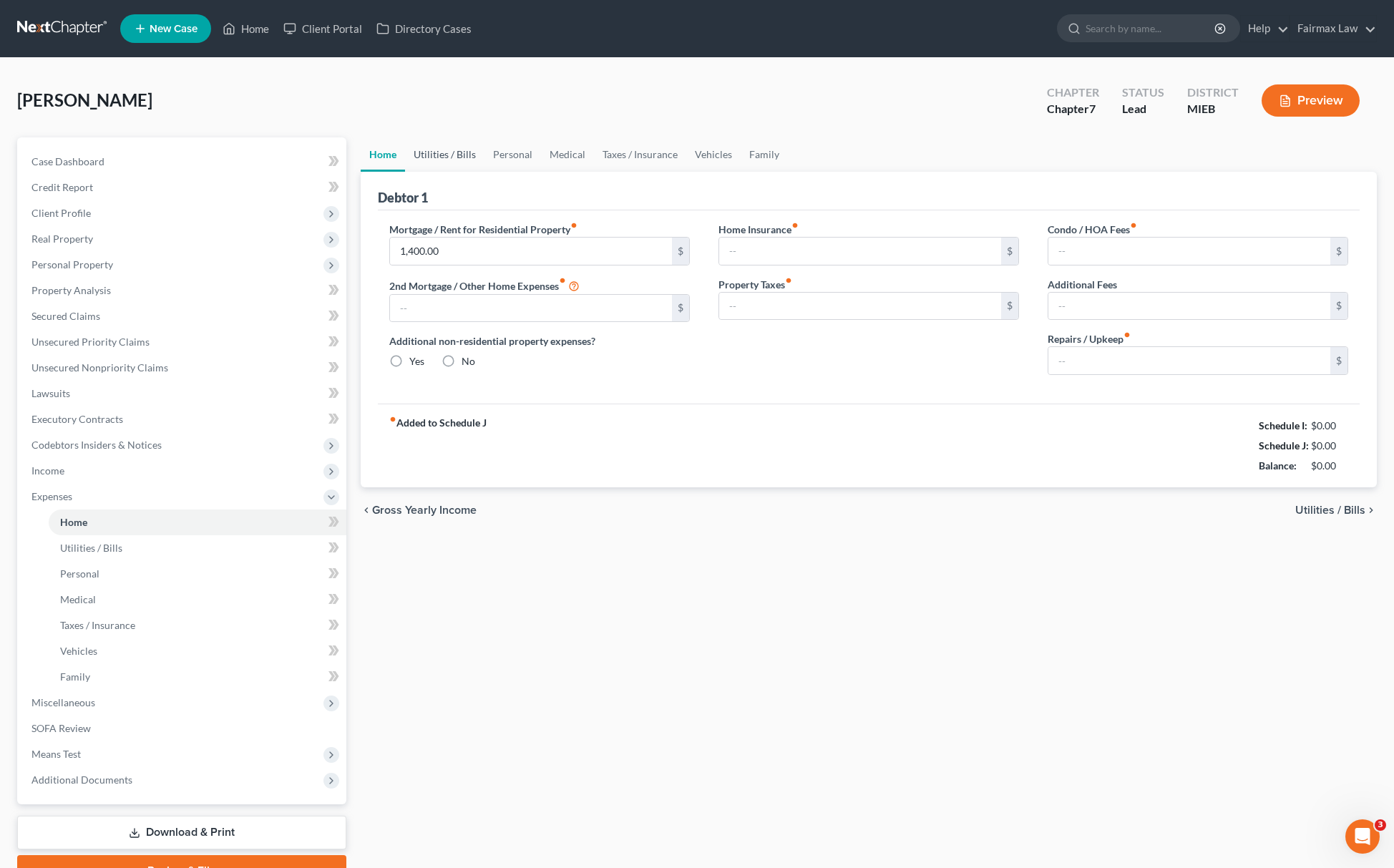
type input "0.00"
click at [452, 158] on link "Utilities / Bills" at bounding box center [445, 154] width 80 height 34
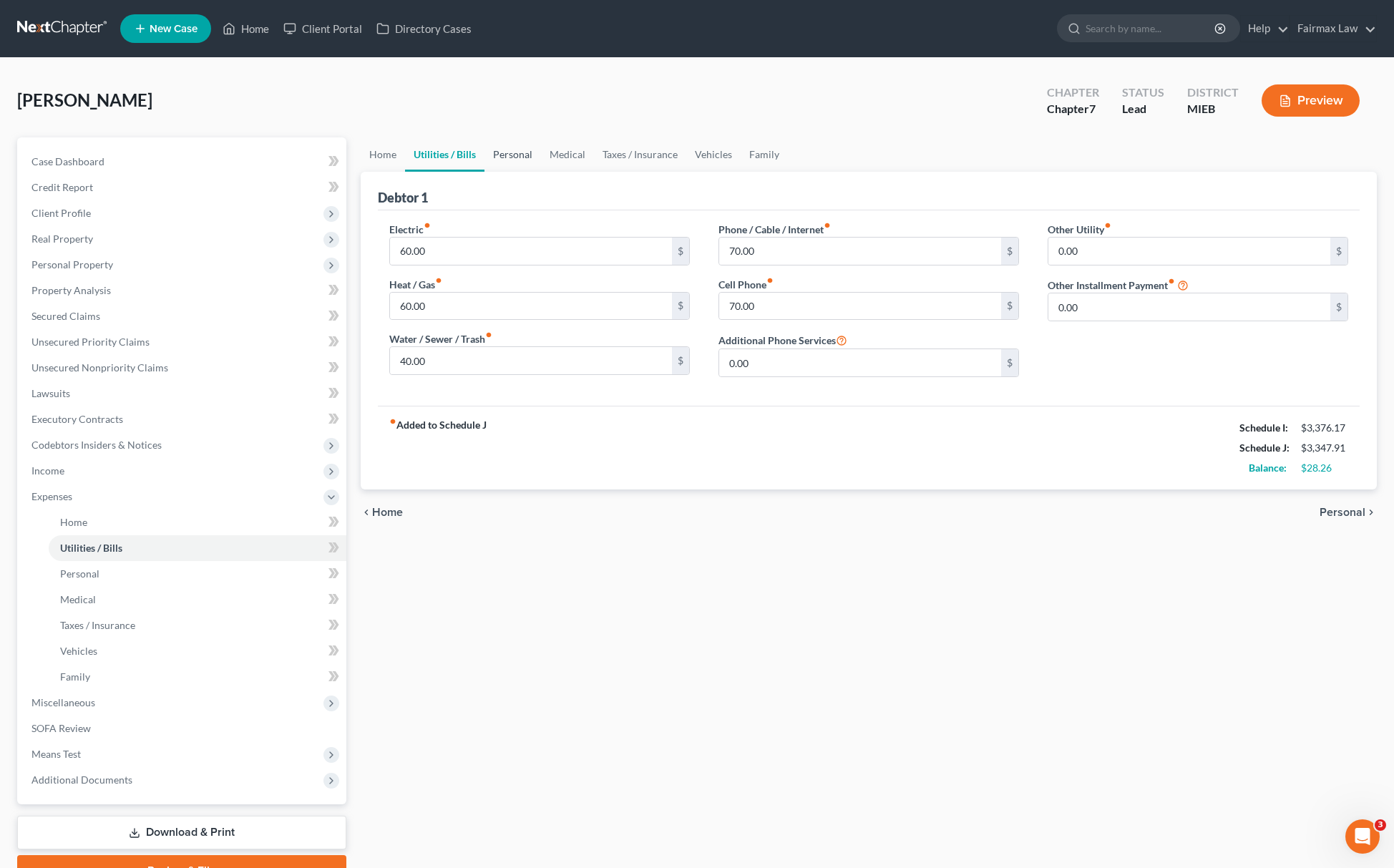
click at [517, 153] on link "Personal" at bounding box center [512, 154] width 57 height 34
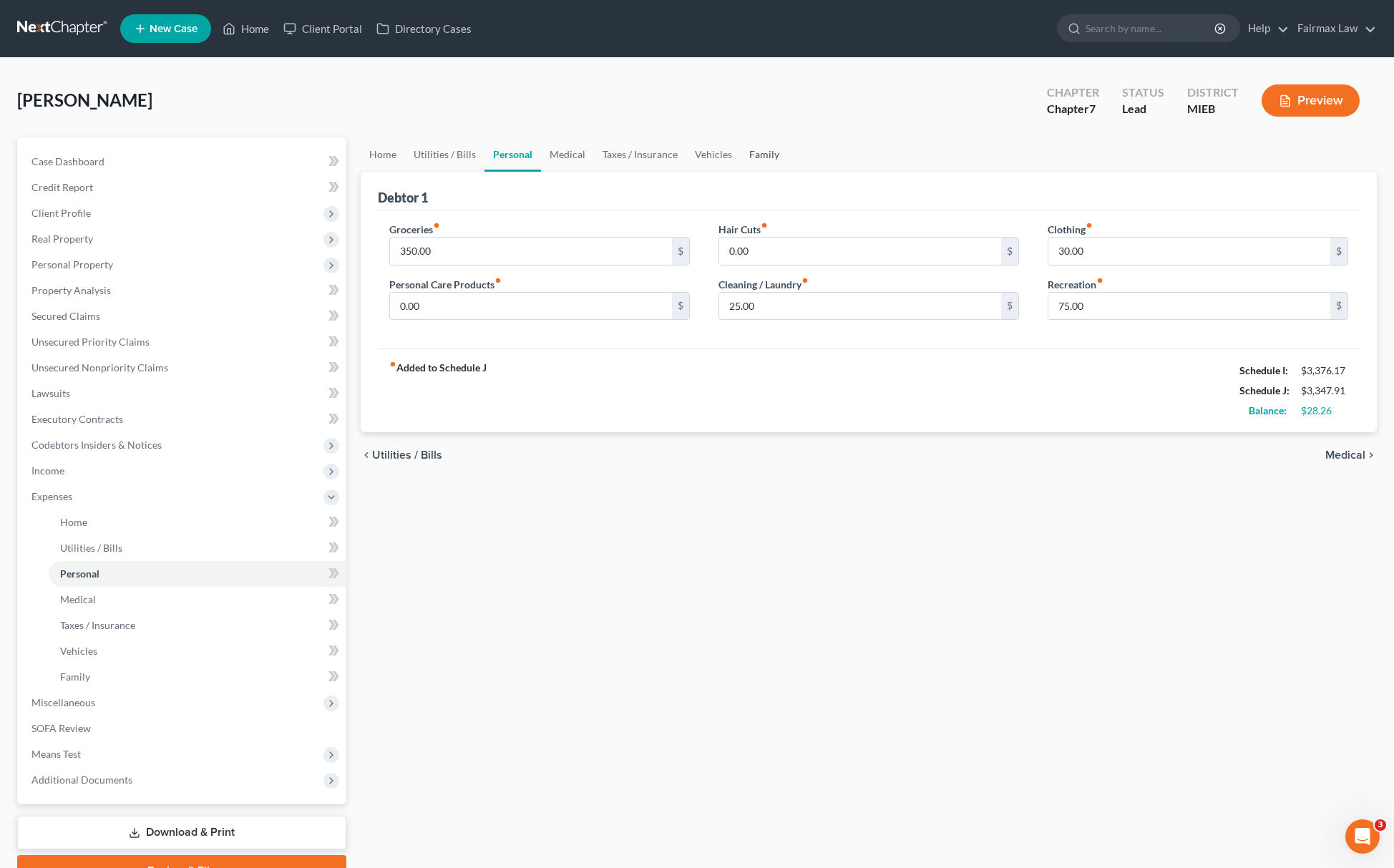
click at [768, 144] on link "Family" at bounding box center [765, 154] width 47 height 34
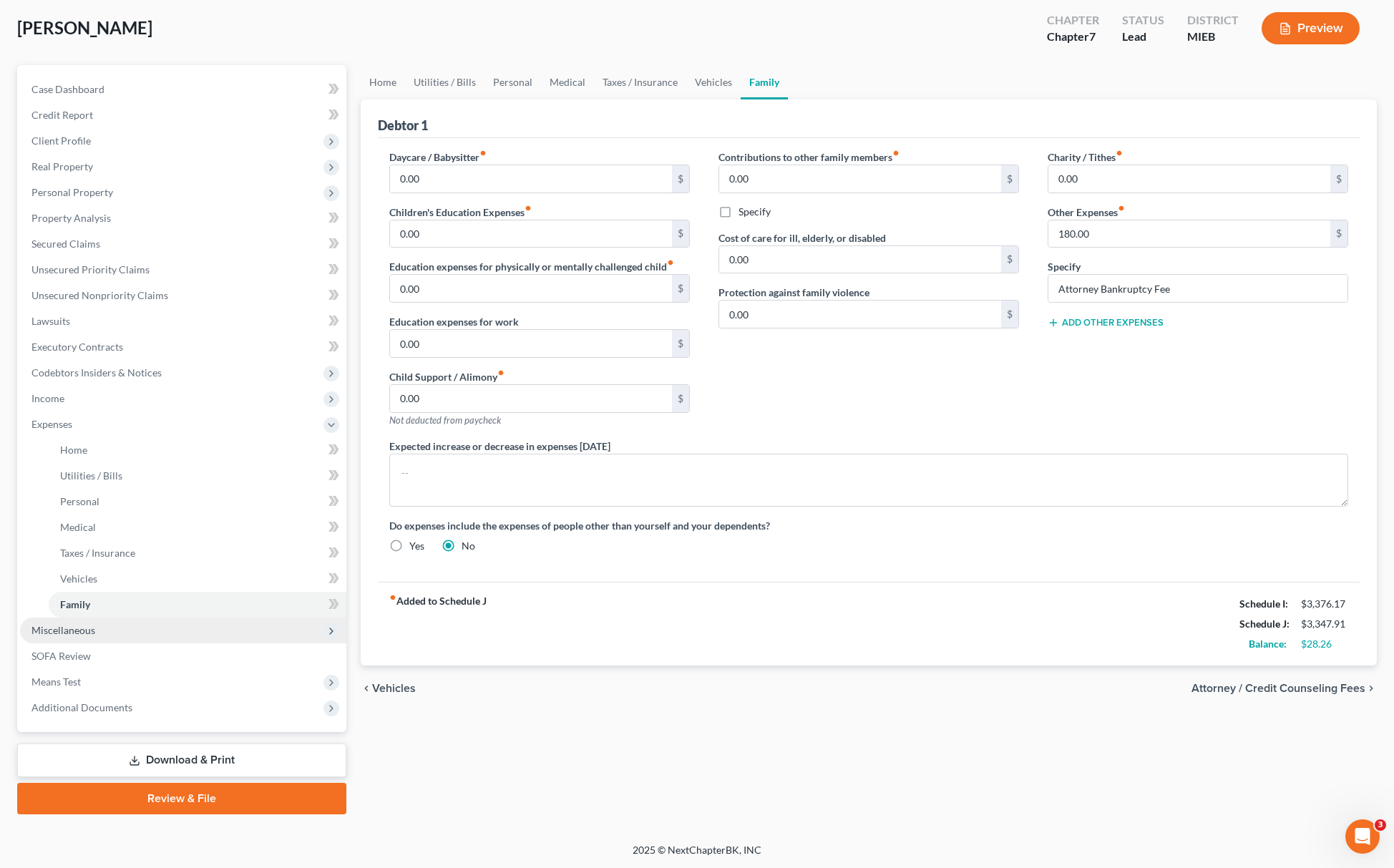
click at [98, 627] on span "Miscellaneous" at bounding box center [183, 630] width 326 height 25
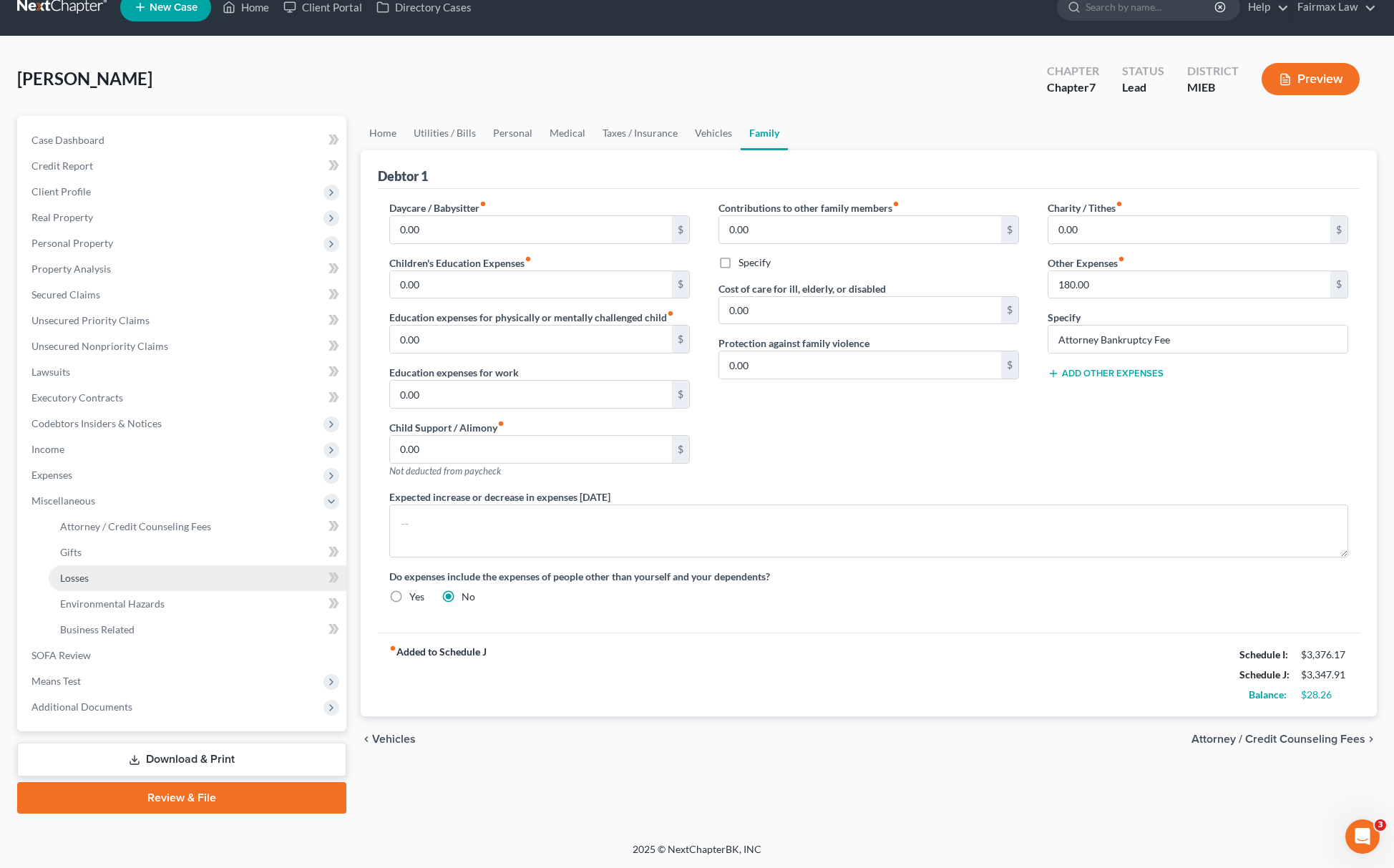
scroll to position [20, 0]
click at [152, 521] on span "Attorney / Credit Counseling Fees" at bounding box center [135, 527] width 151 height 12
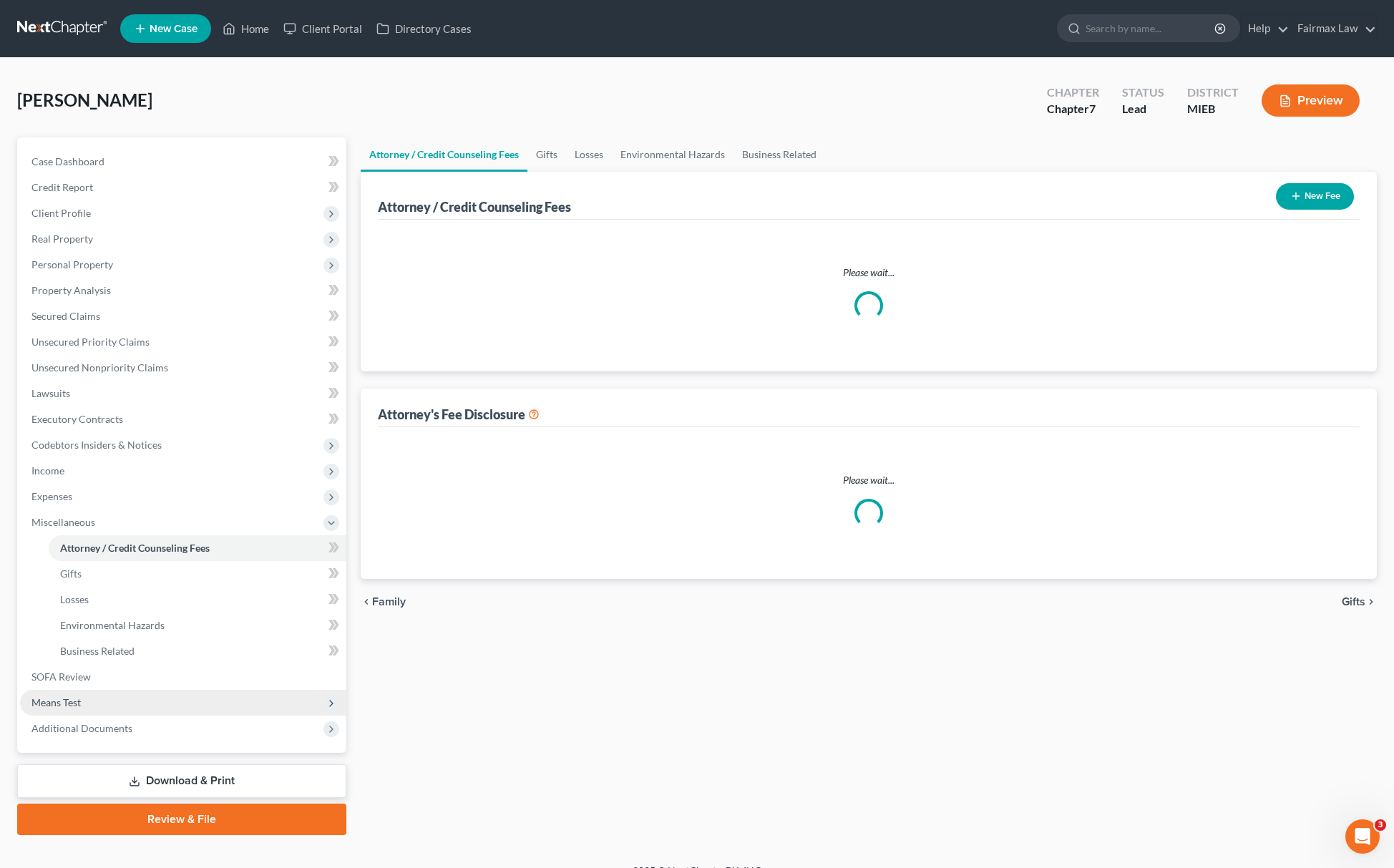
select select "2"
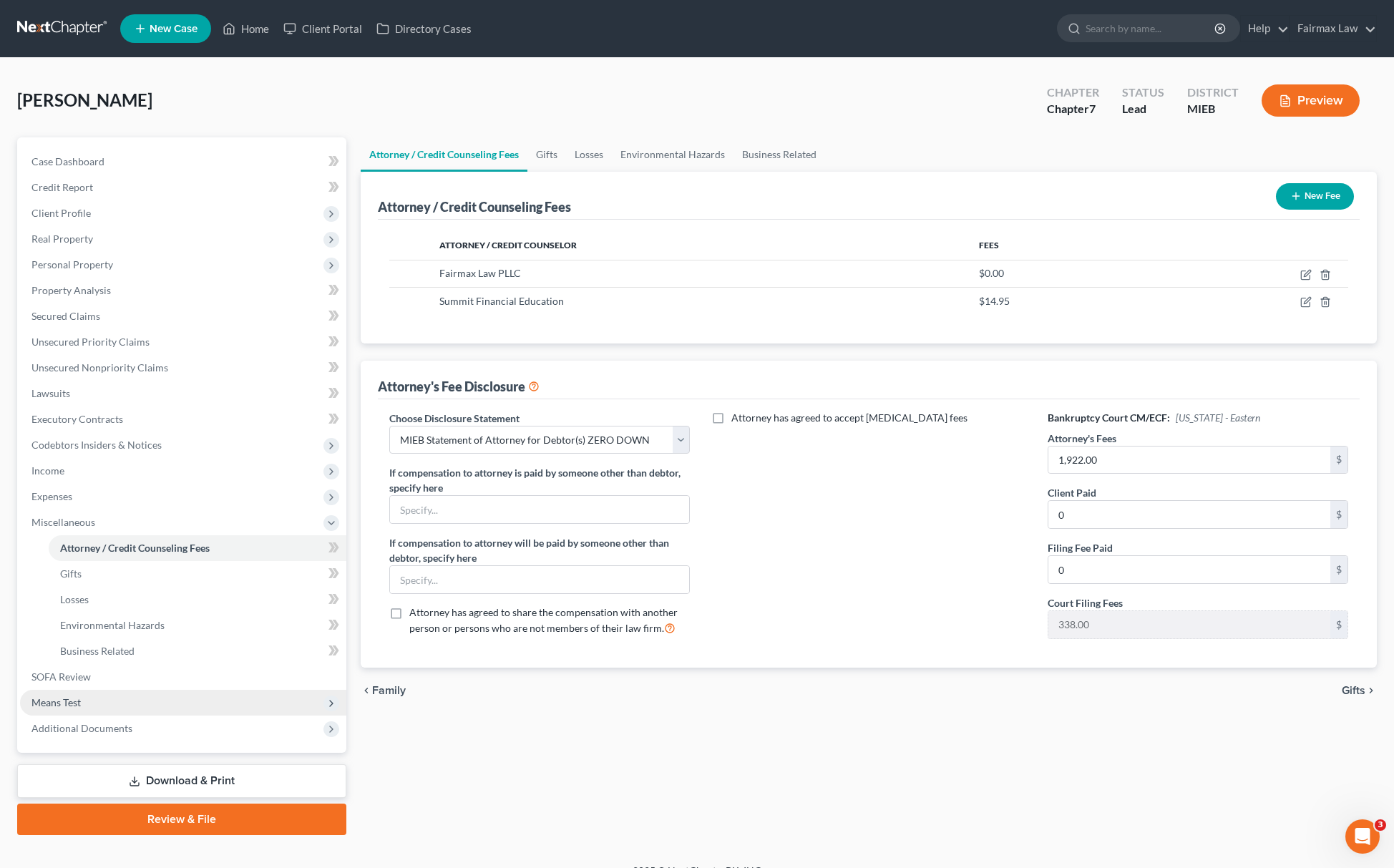
click at [76, 698] on span "Means Test" at bounding box center [56, 702] width 50 height 12
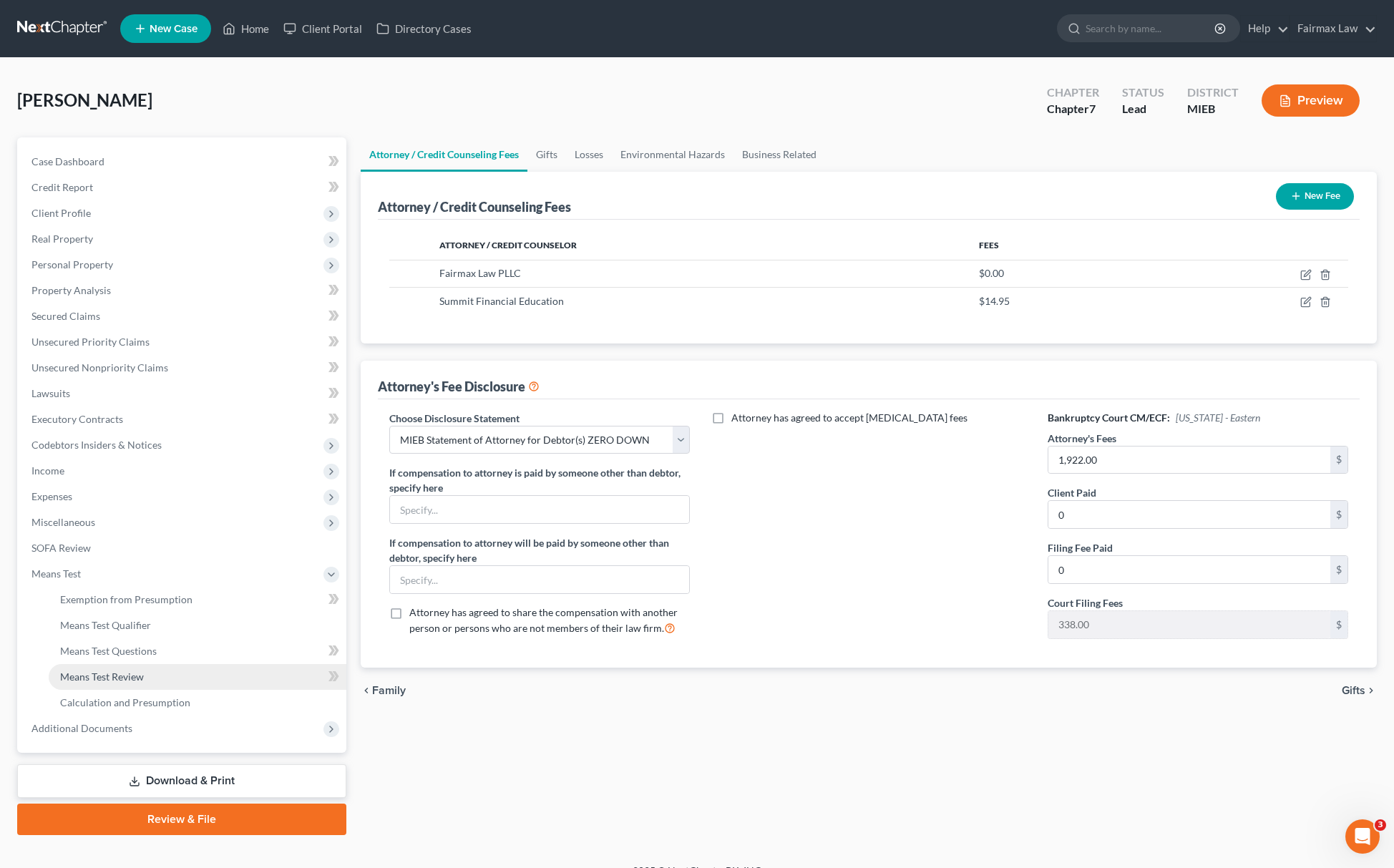
click at [104, 685] on link "Means Test Review" at bounding box center [198, 677] width 298 height 25
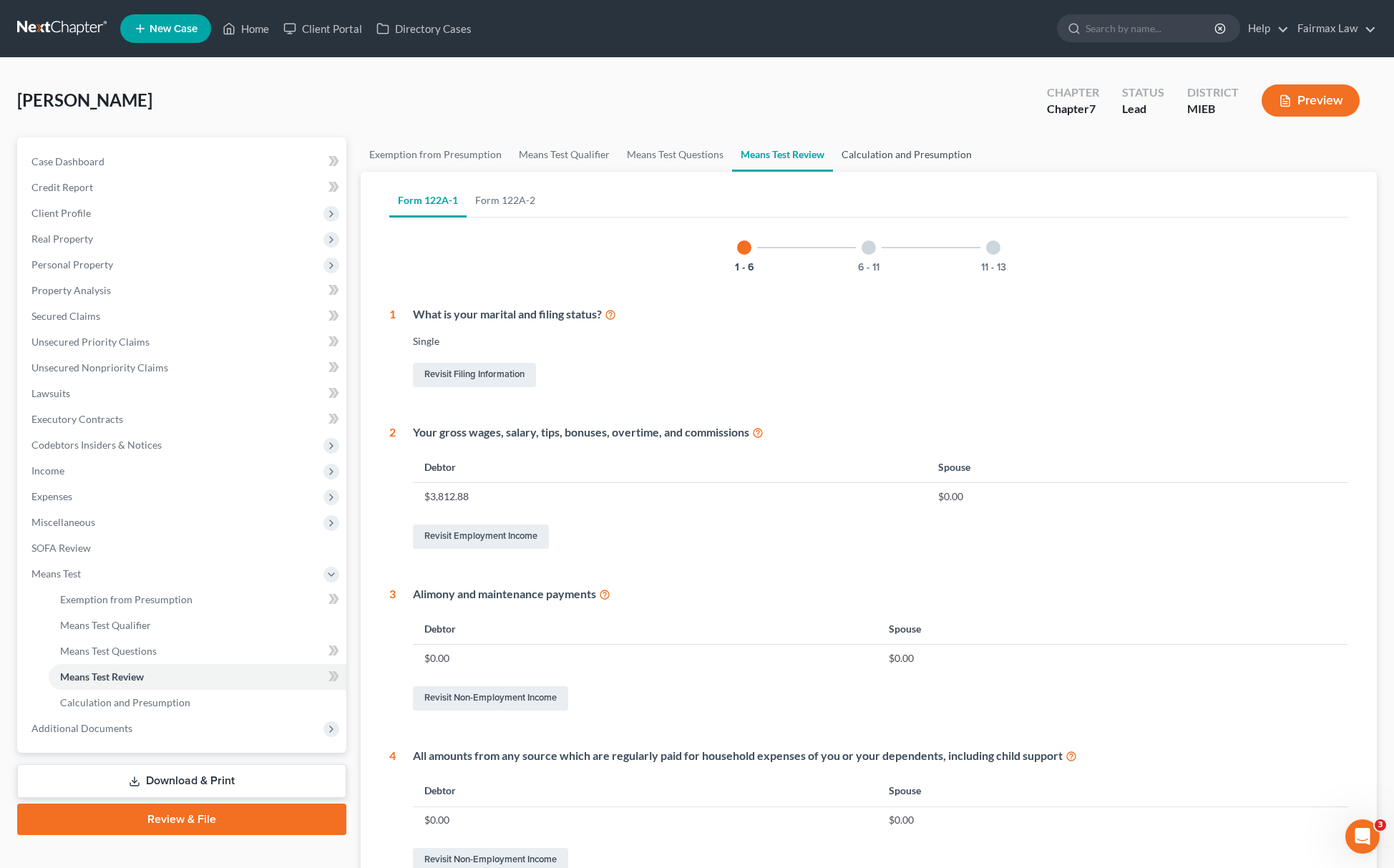
click at [905, 153] on link "Calculation and Presumption" at bounding box center [906, 154] width 147 height 34
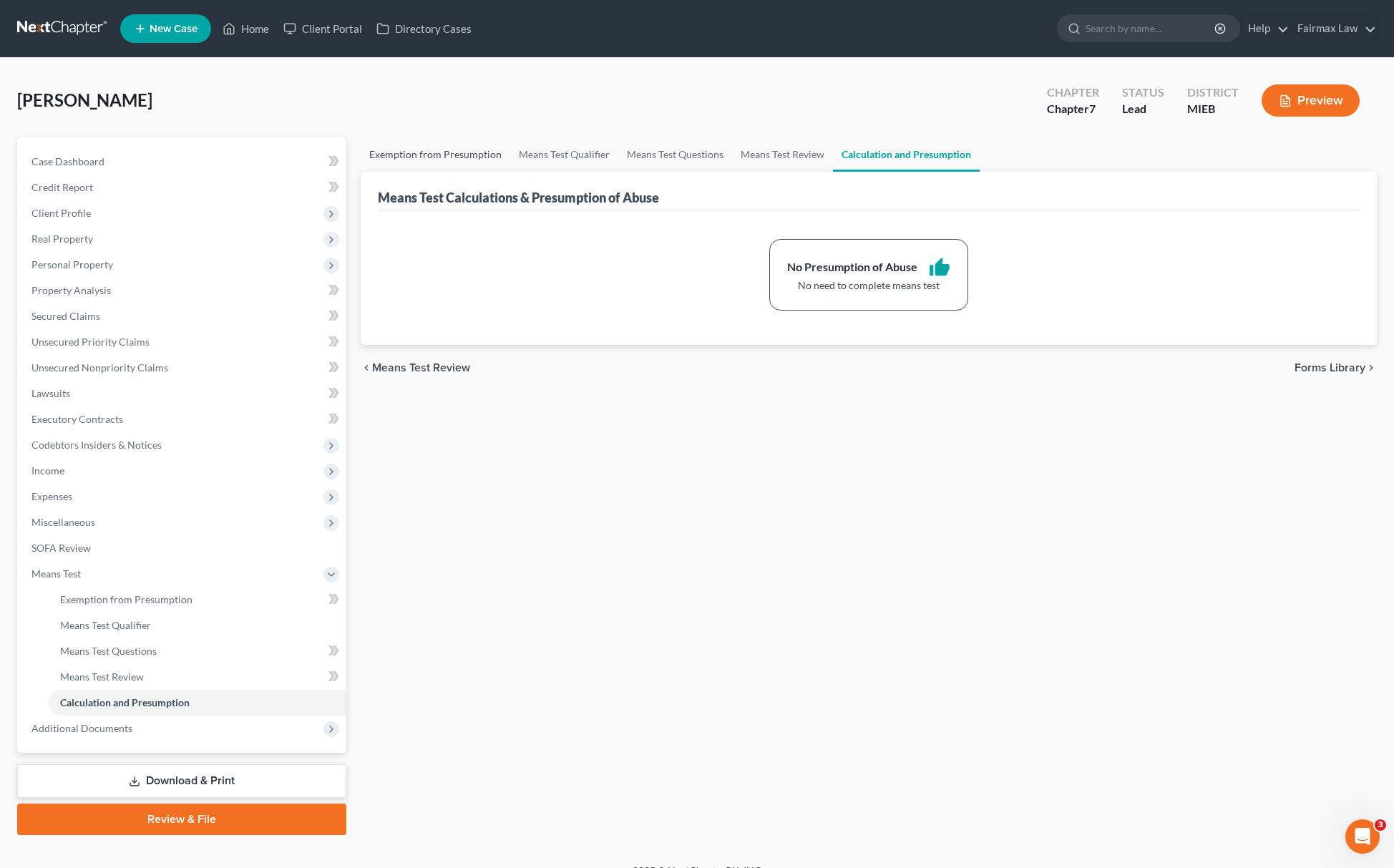
click at [452, 153] on link "Exemption from Presumption" at bounding box center [435, 154] width 150 height 34
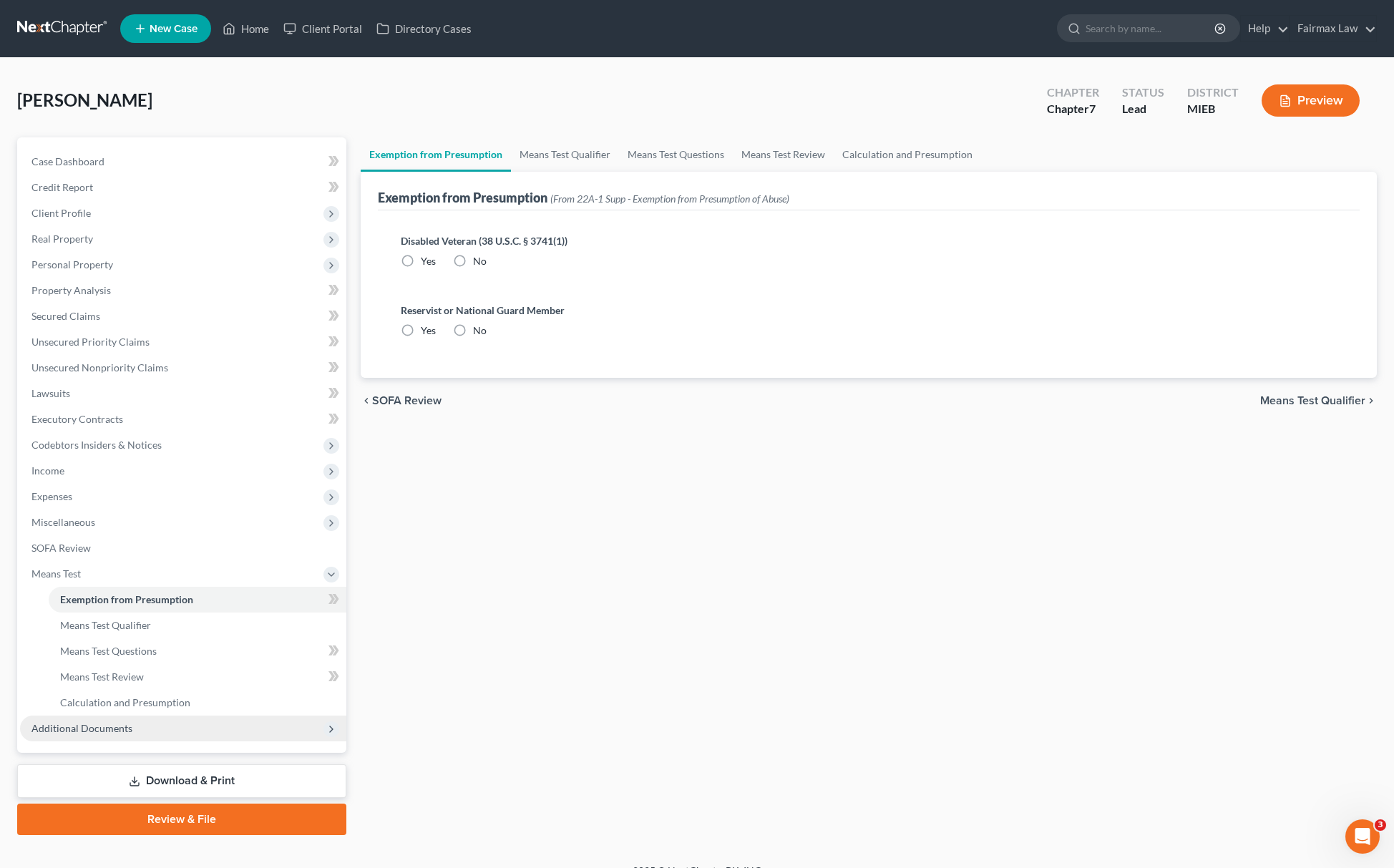
click at [92, 722] on span "Additional Documents" at bounding box center [82, 728] width 101 height 12
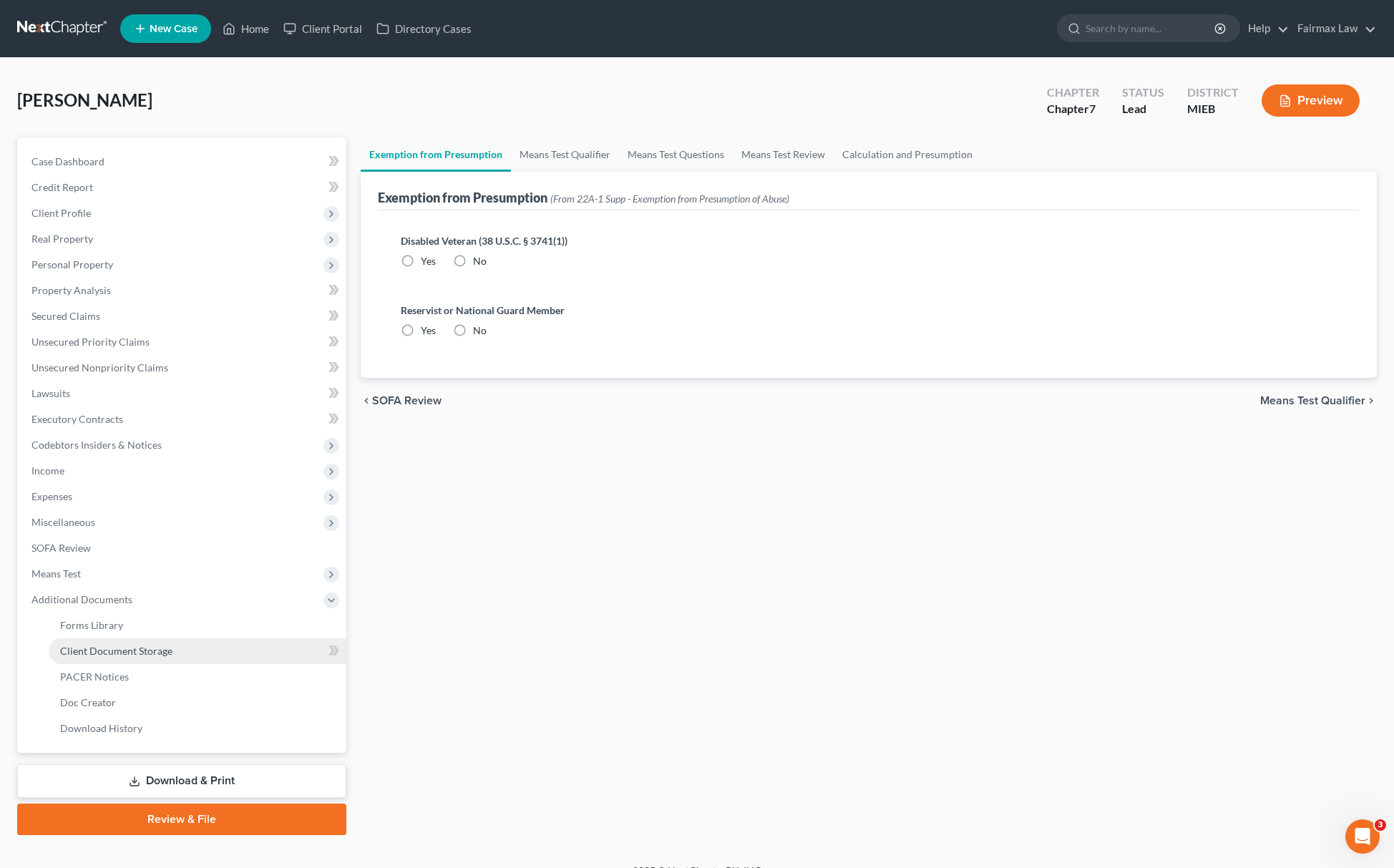
click at [192, 649] on link "Client Document Storage" at bounding box center [198, 651] width 298 height 25
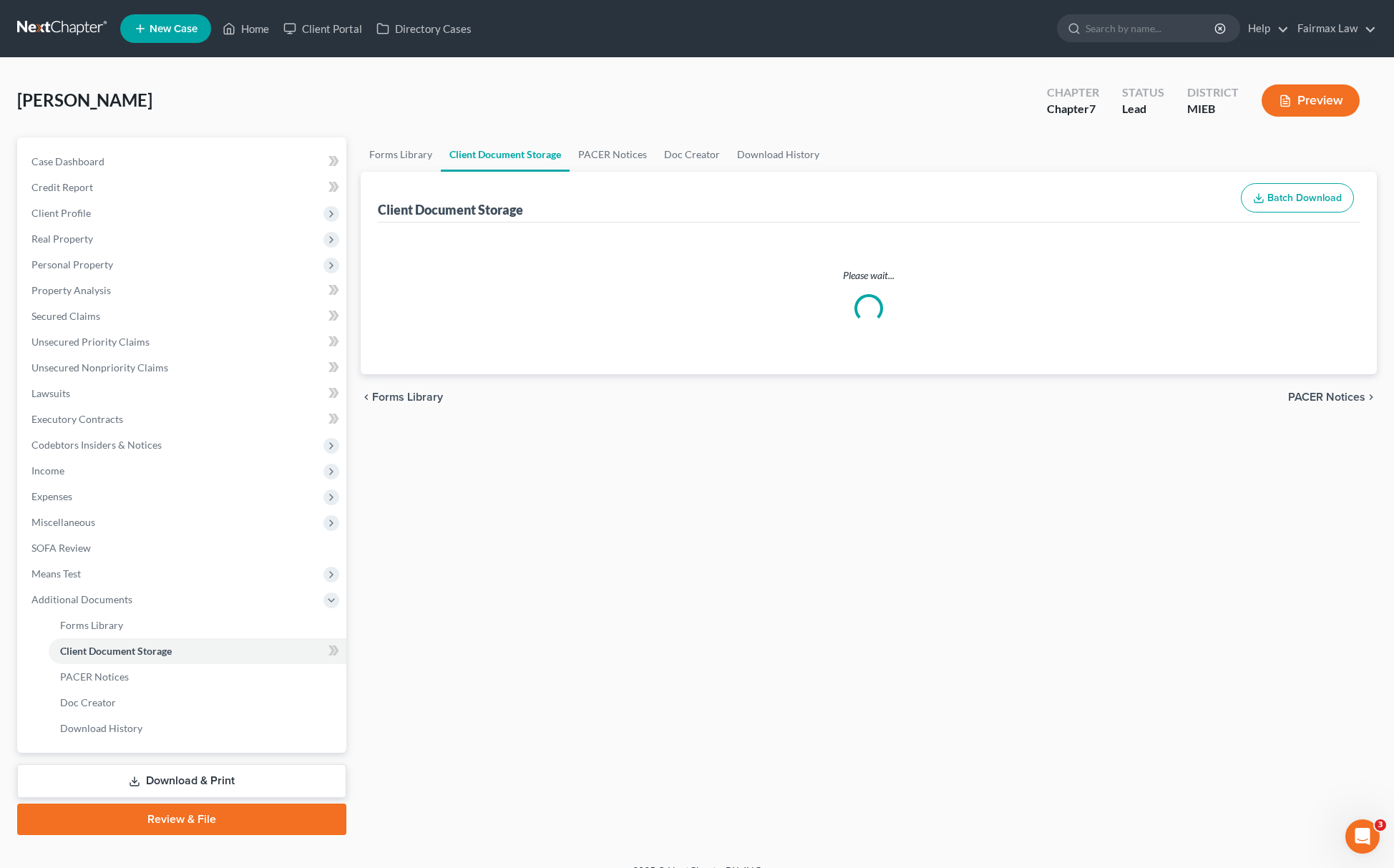
select select "7"
select select "6"
select select "32"
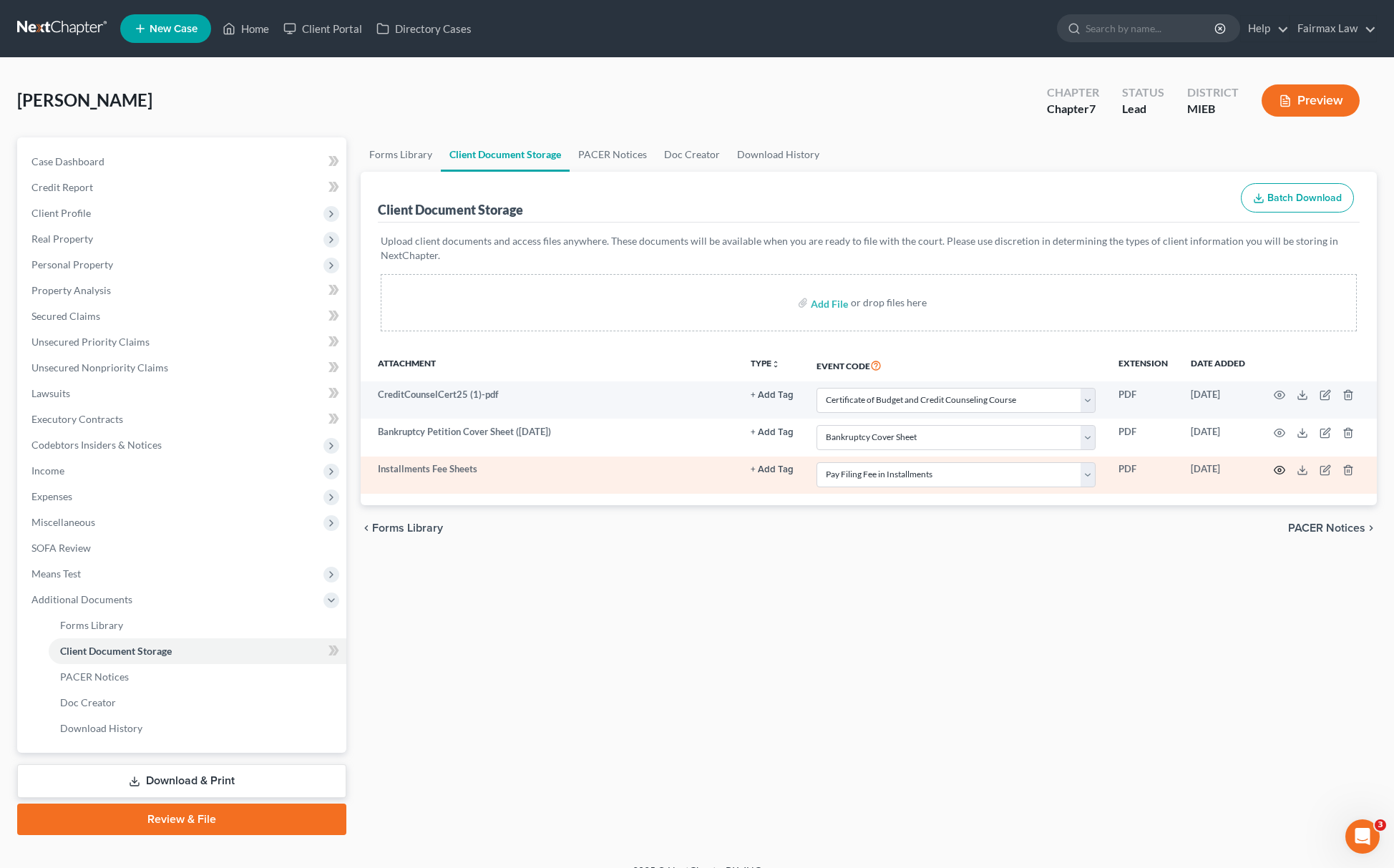
click at [1275, 471] on icon "button" at bounding box center [1280, 471] width 12 height 12
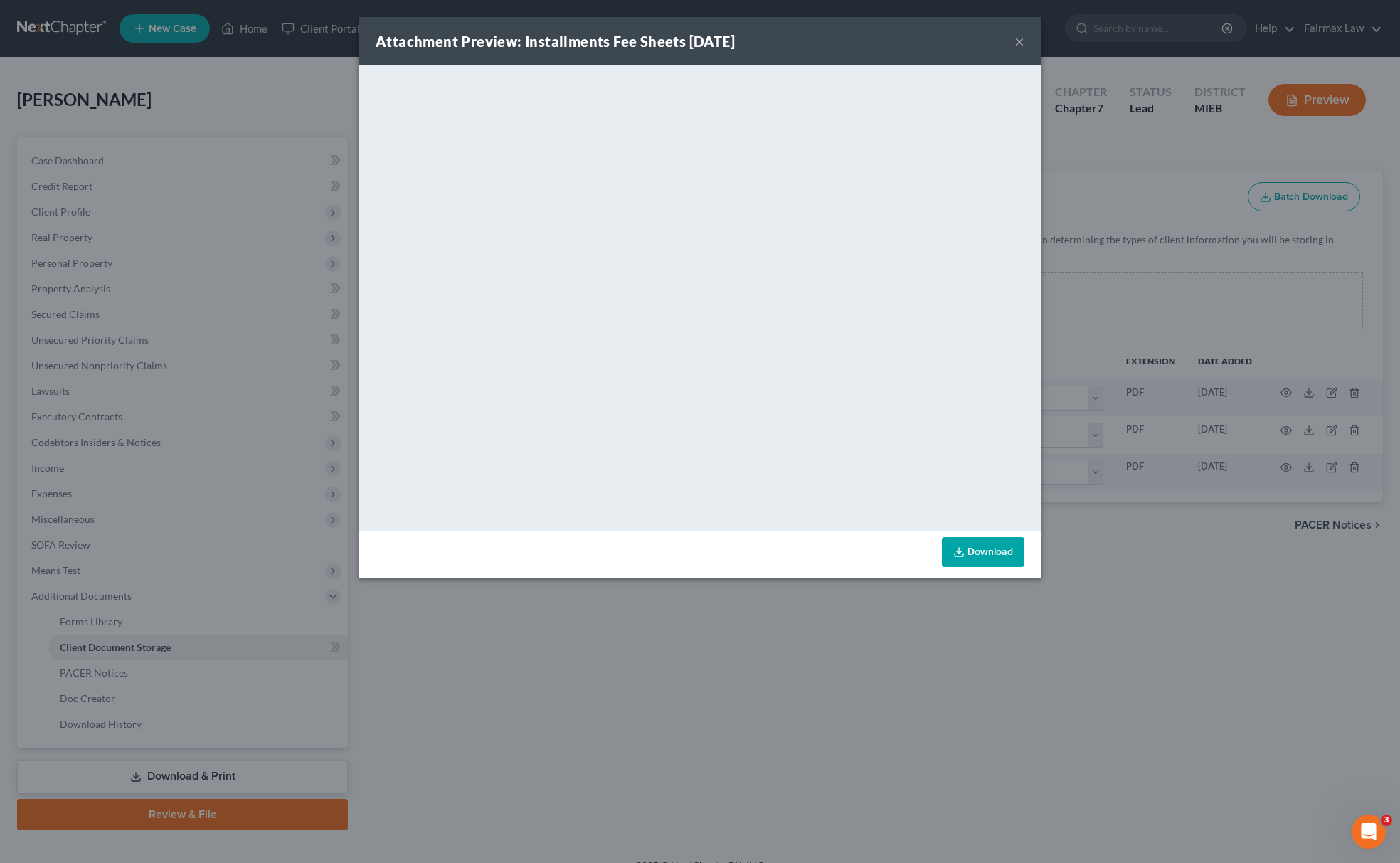
click at [831, 656] on div "Attachment Preview: Installments Fee Sheets 09/12/2025 × <object ng-attr-data='…" at bounding box center [700, 431] width 1400 height 863
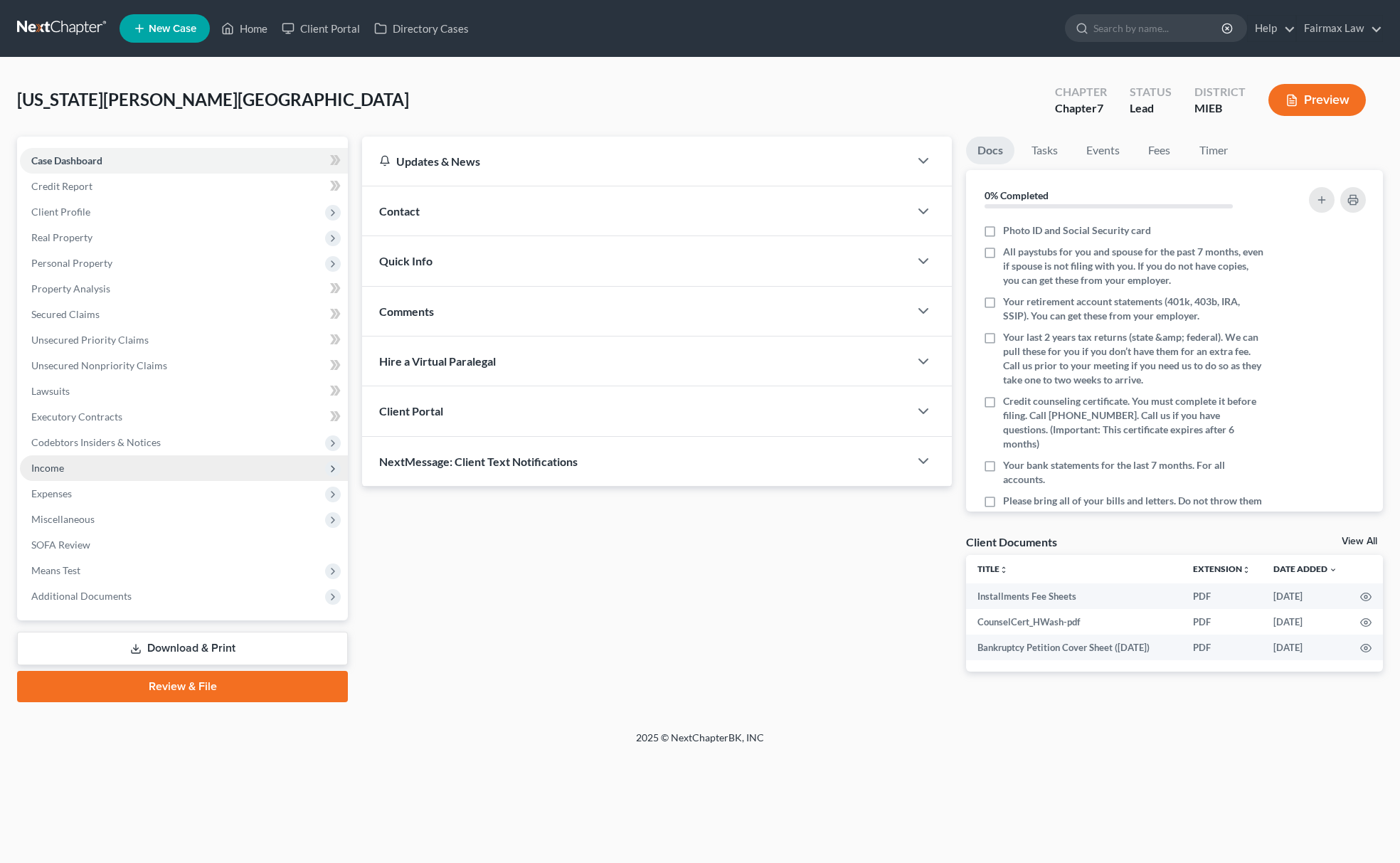
click at [79, 474] on span "Income" at bounding box center [184, 468] width 328 height 25
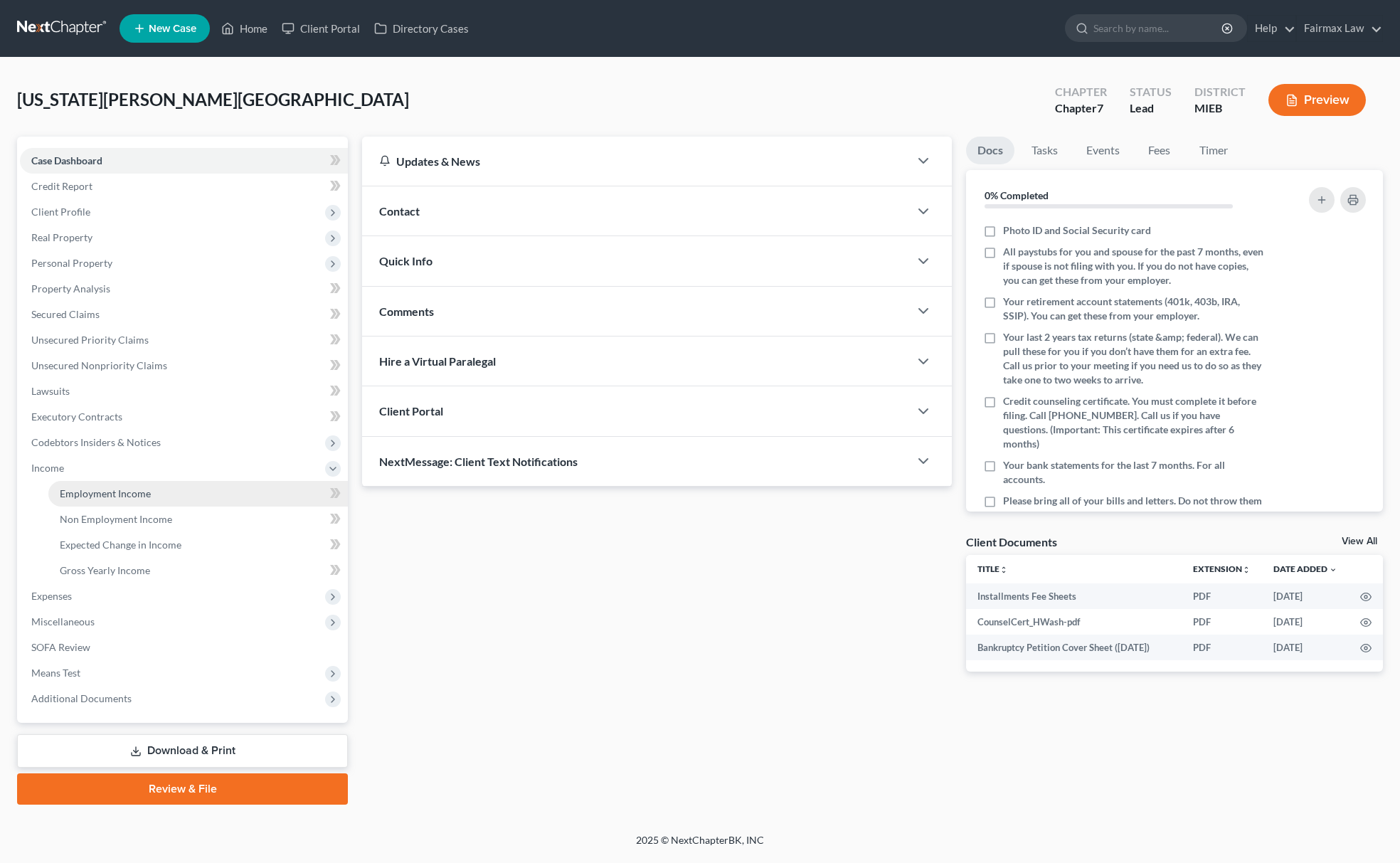
click at [115, 487] on span "Employment Income" at bounding box center [106, 493] width 91 height 12
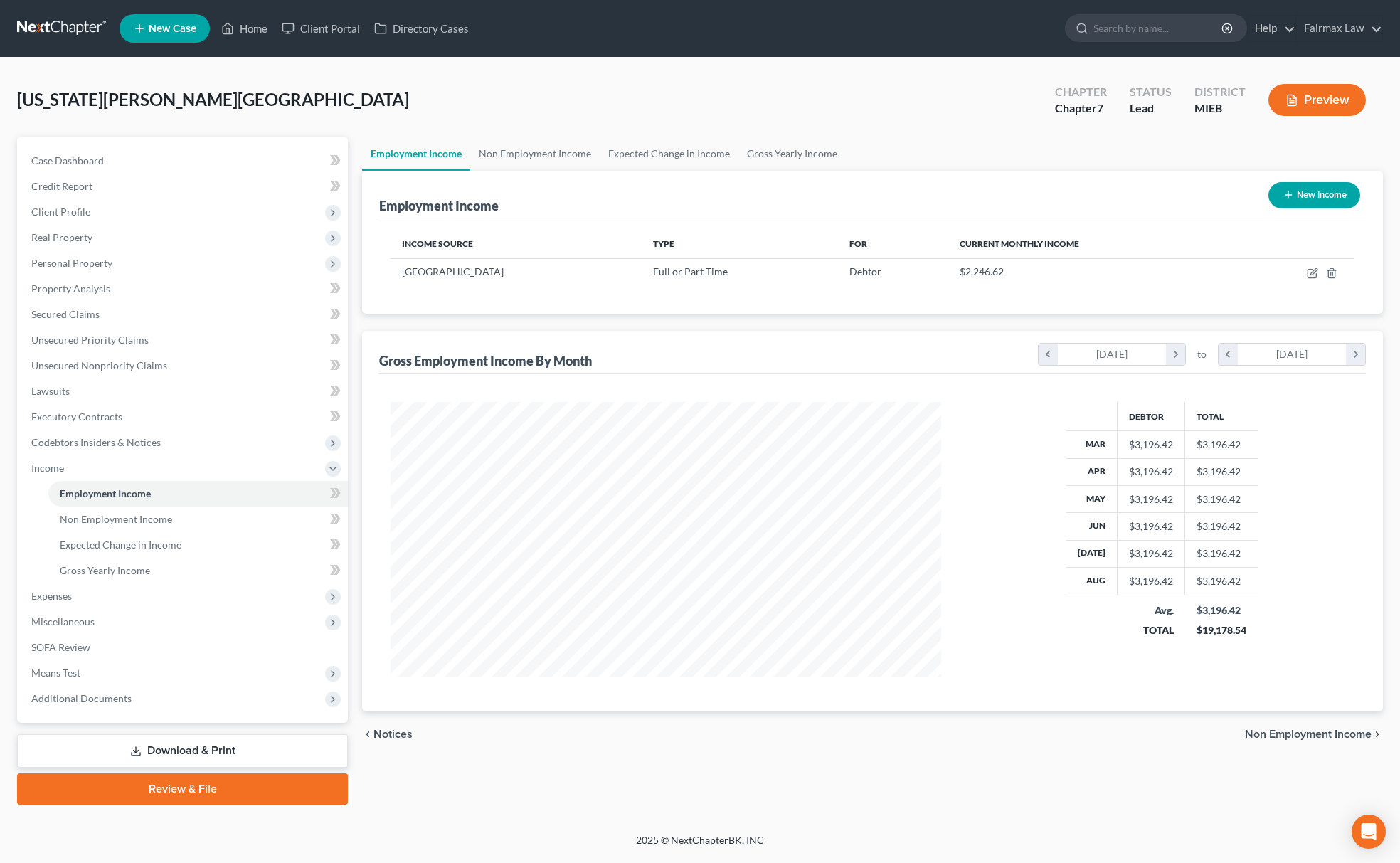
scroll to position [276, 579]
click at [1304, 275] on td at bounding box center [1294, 272] width 119 height 27
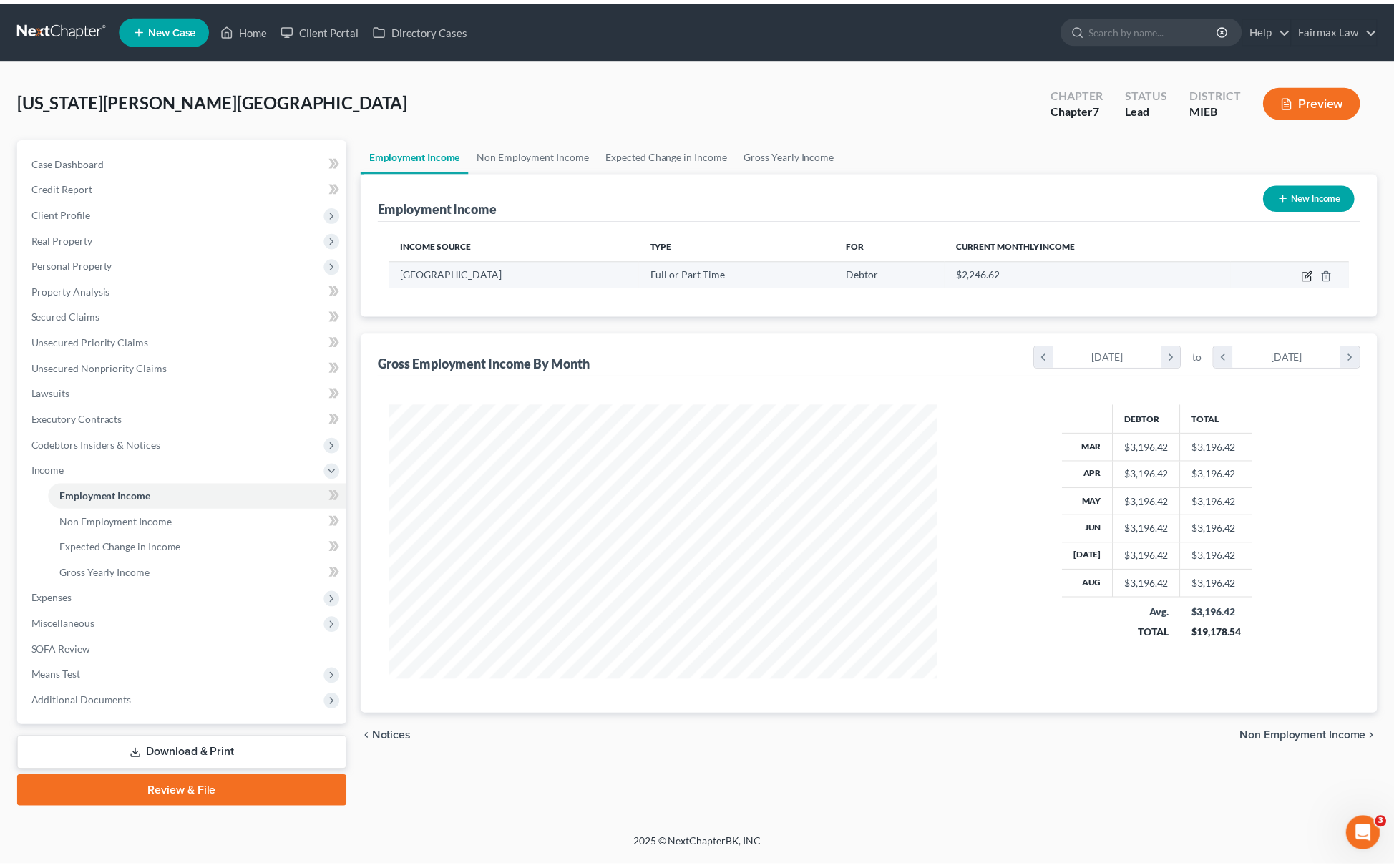
scroll to position [0, 0]
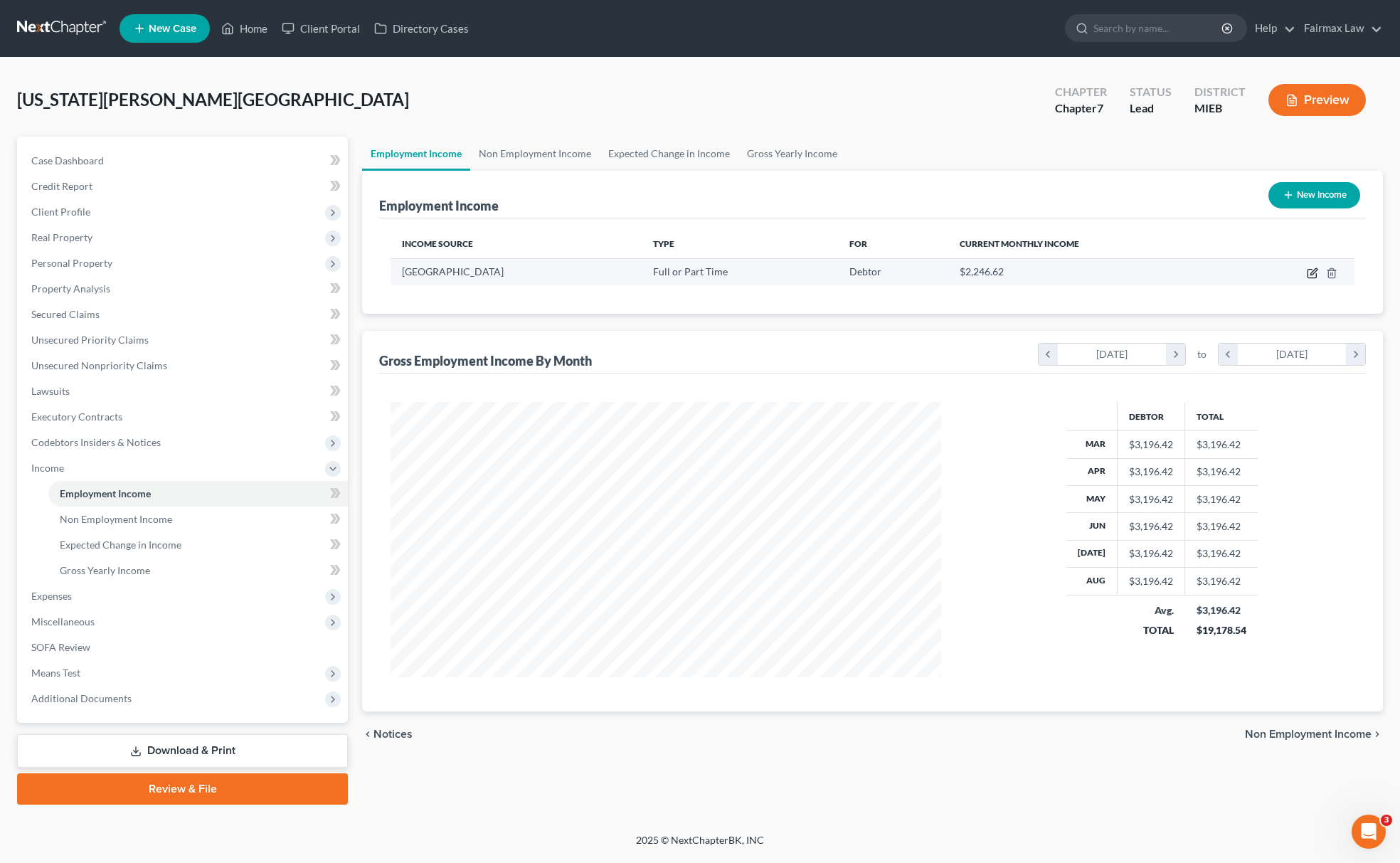
click at [1310, 273] on icon "button" at bounding box center [1313, 273] width 12 height 12
select select "0"
select select "23"
select select "2"
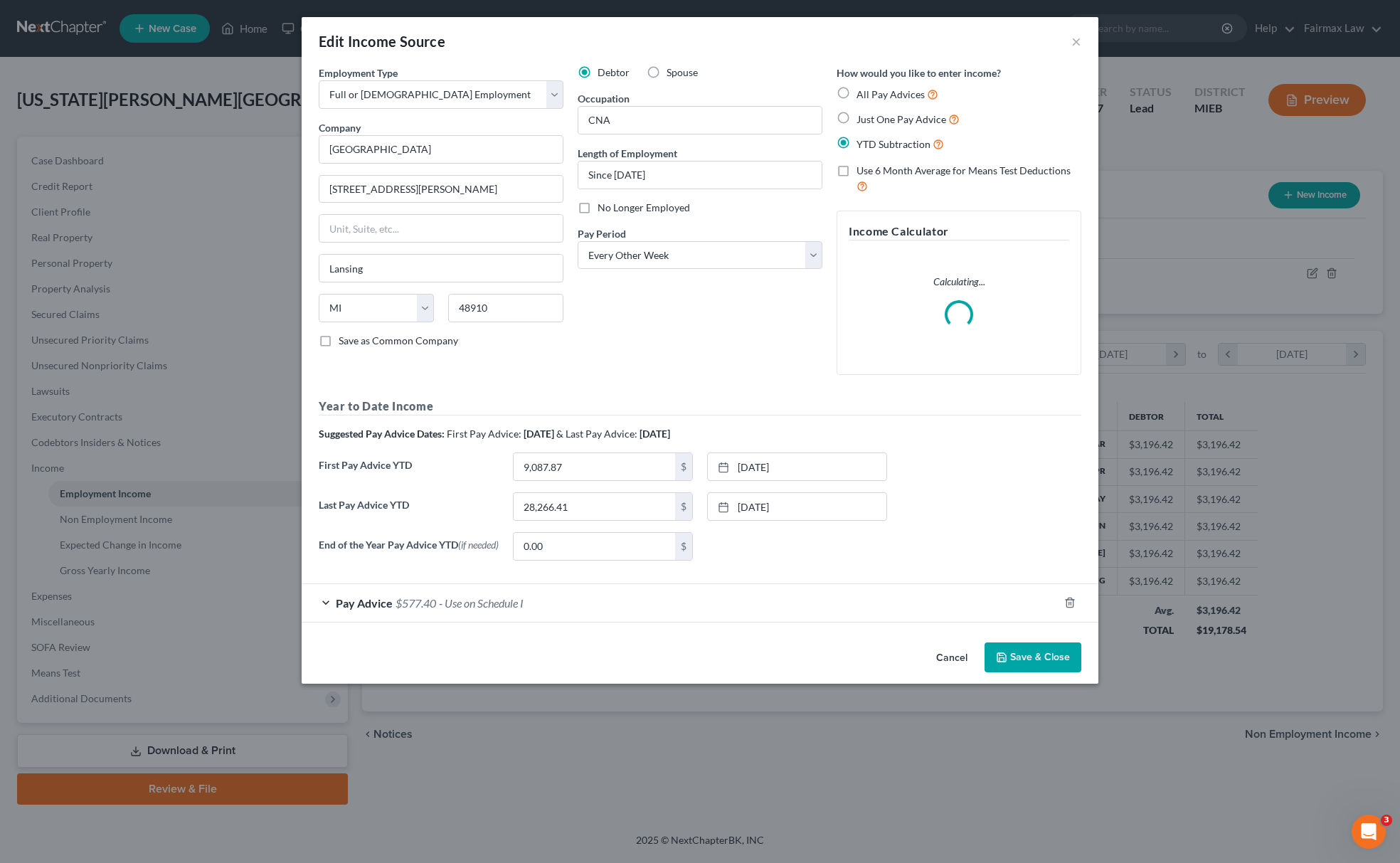
click at [1023, 662] on button "Save & Close" at bounding box center [1033, 658] width 97 height 30
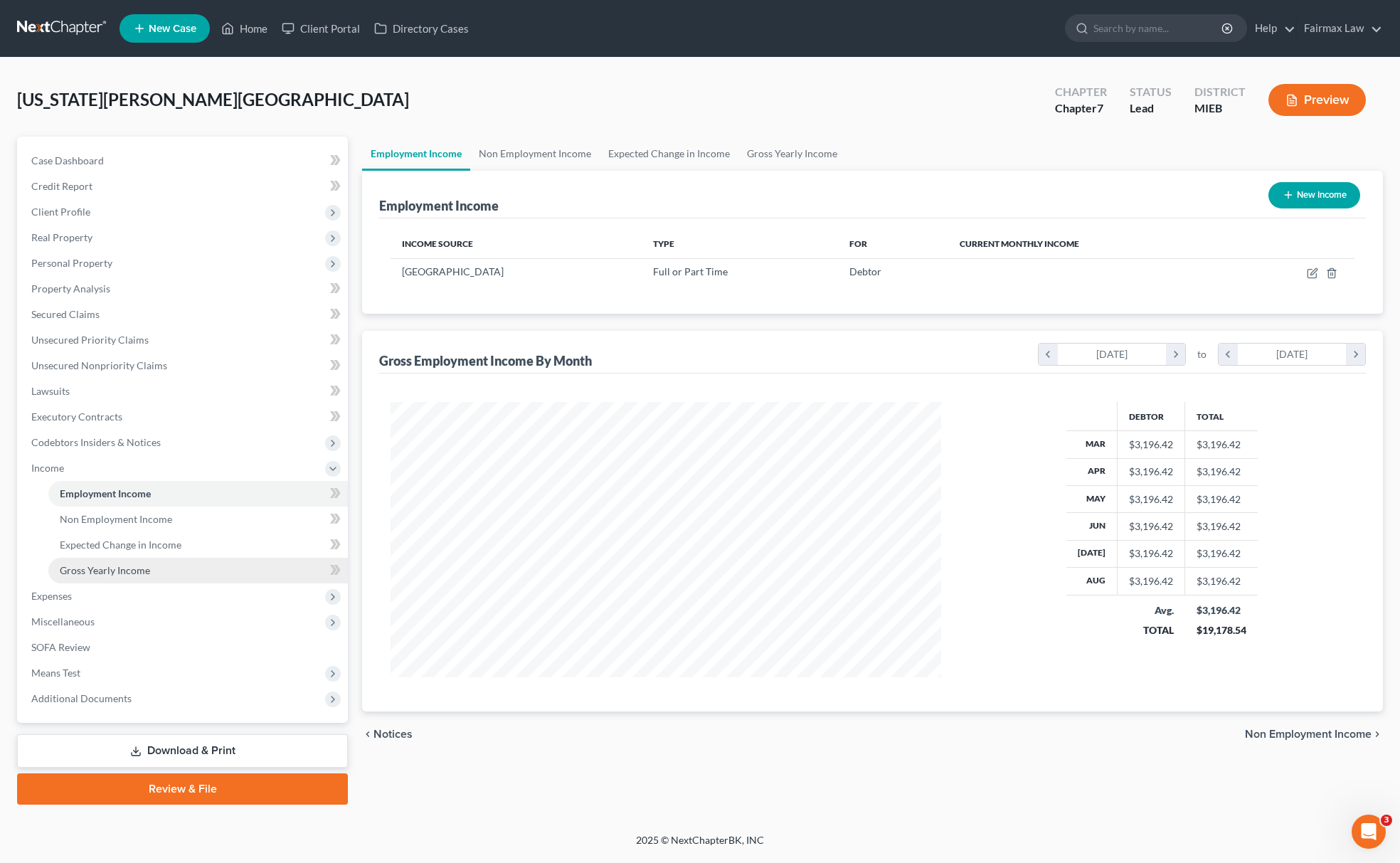
click at [104, 560] on link "Gross Yearly Income" at bounding box center [198, 570] width 299 height 25
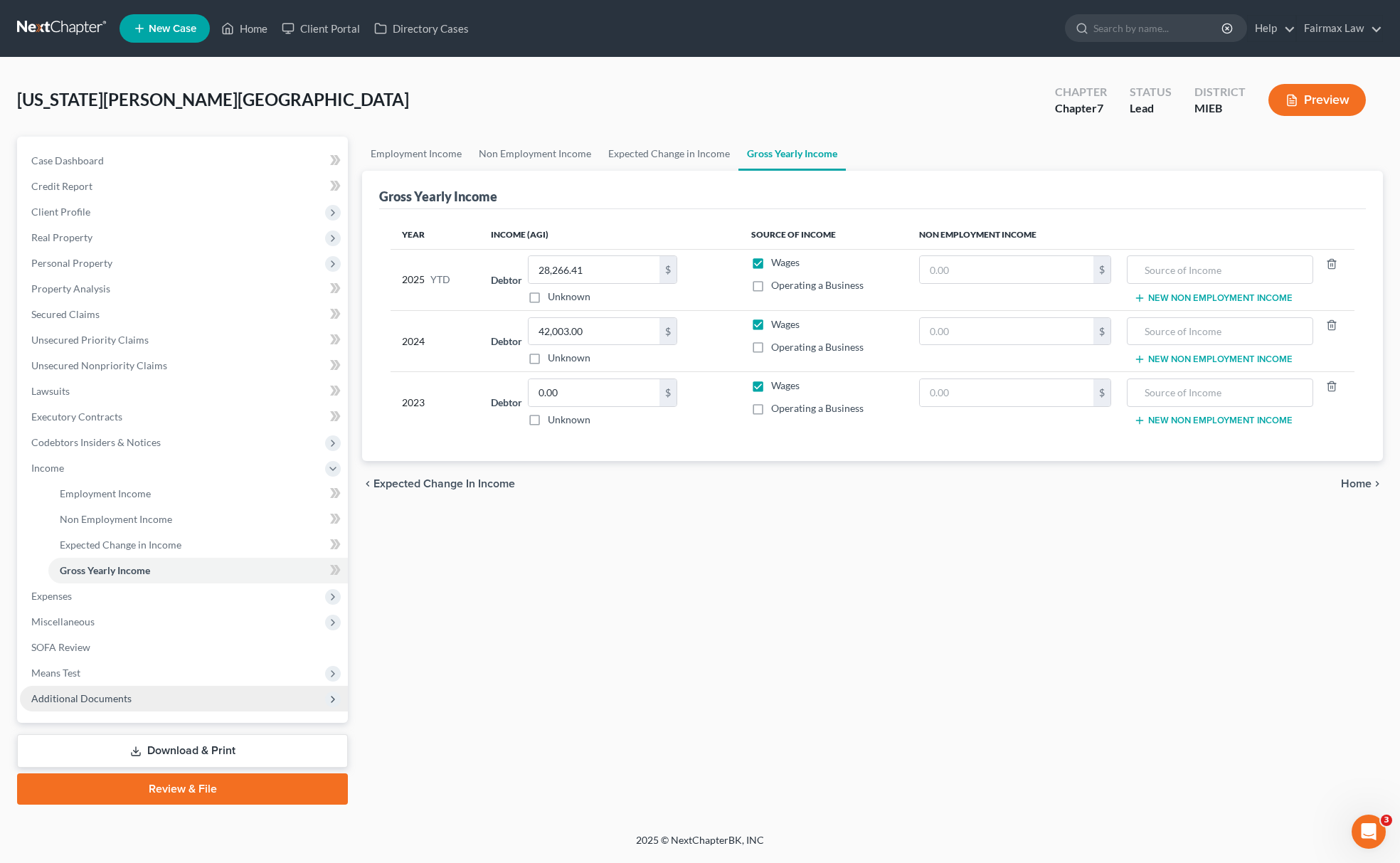
click at [120, 695] on span "Additional Documents" at bounding box center [81, 698] width 101 height 12
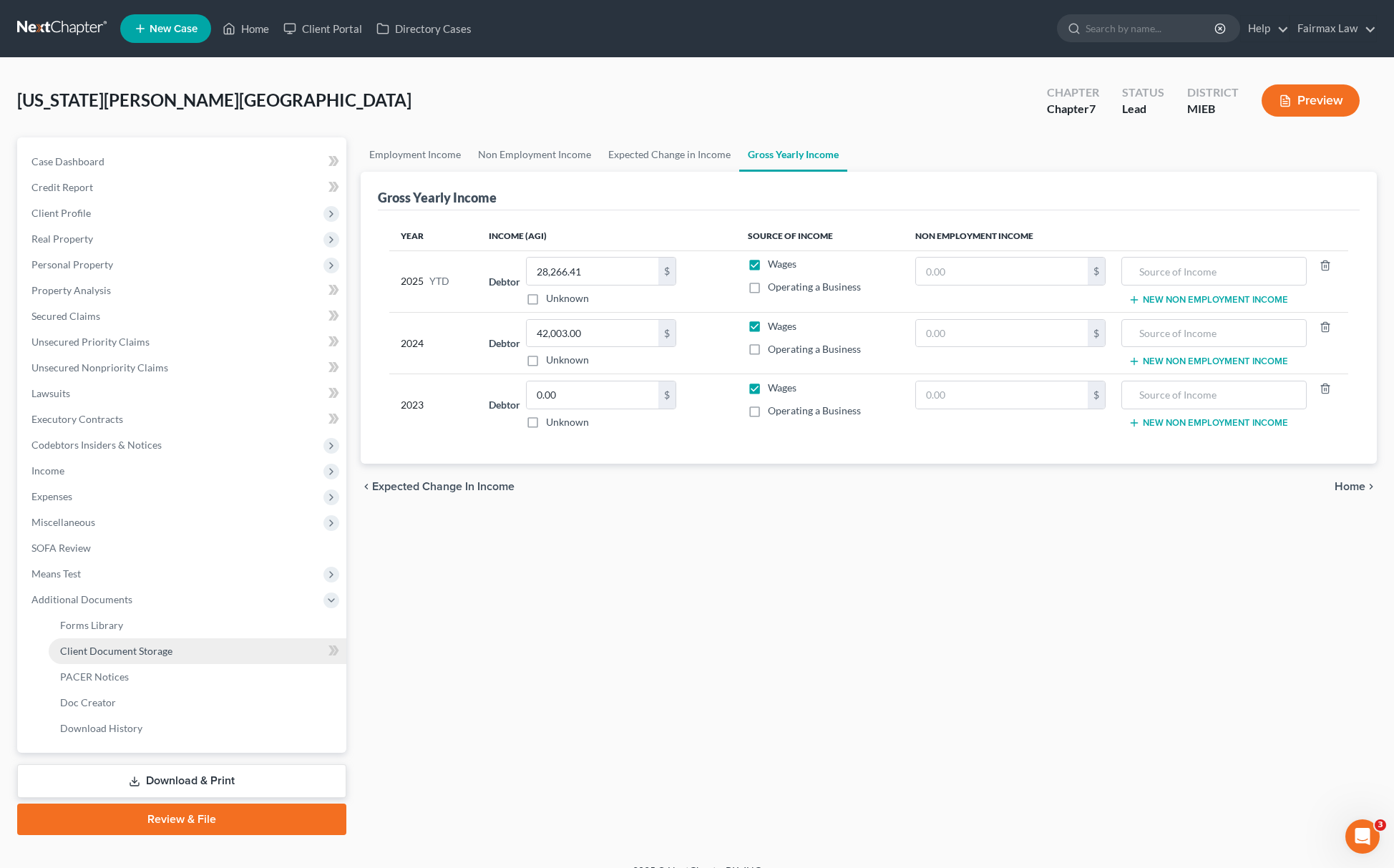
click at [155, 647] on span "Client Document Storage" at bounding box center [116, 651] width 112 height 12
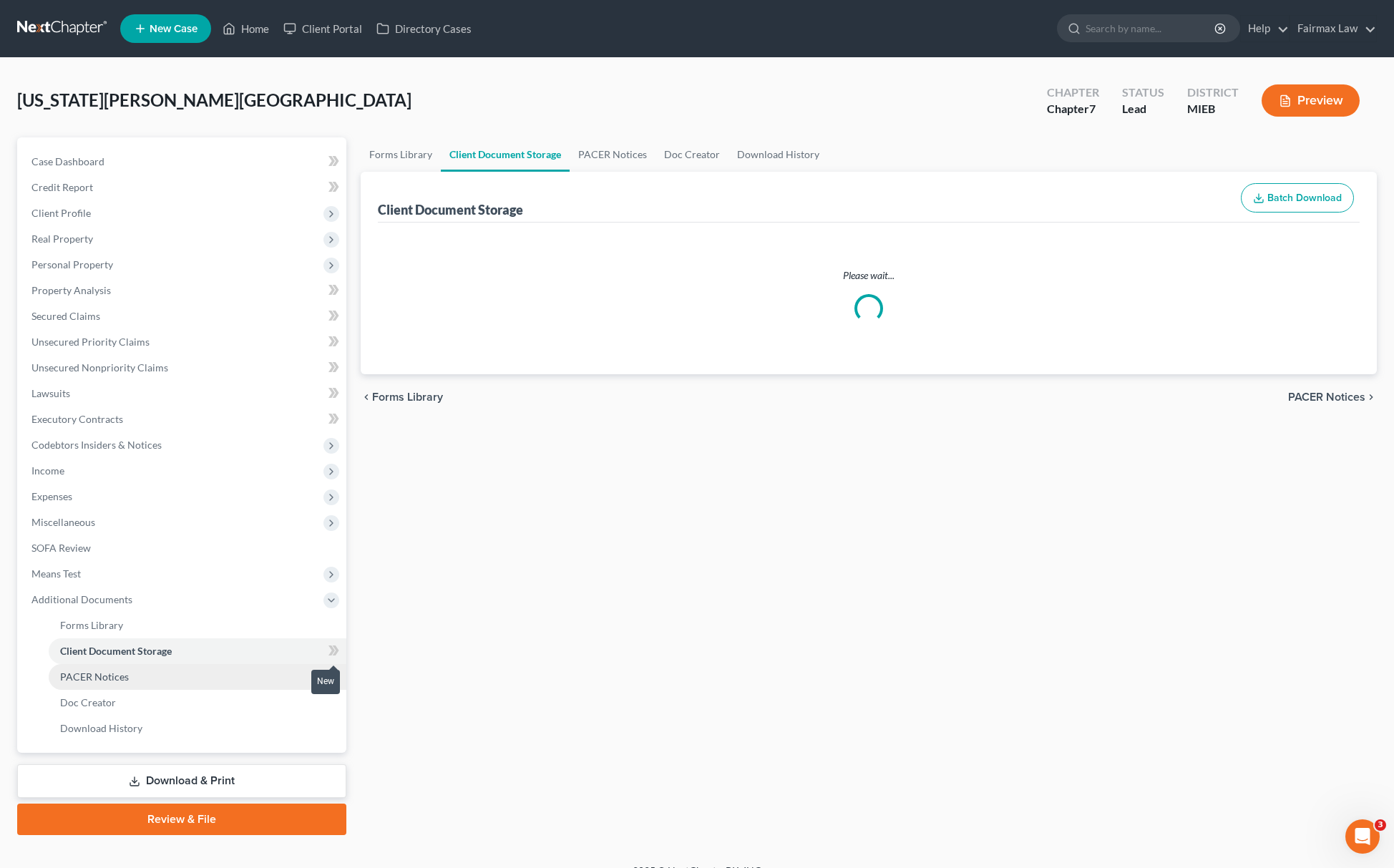
select select "6"
select select "7"
select select "32"
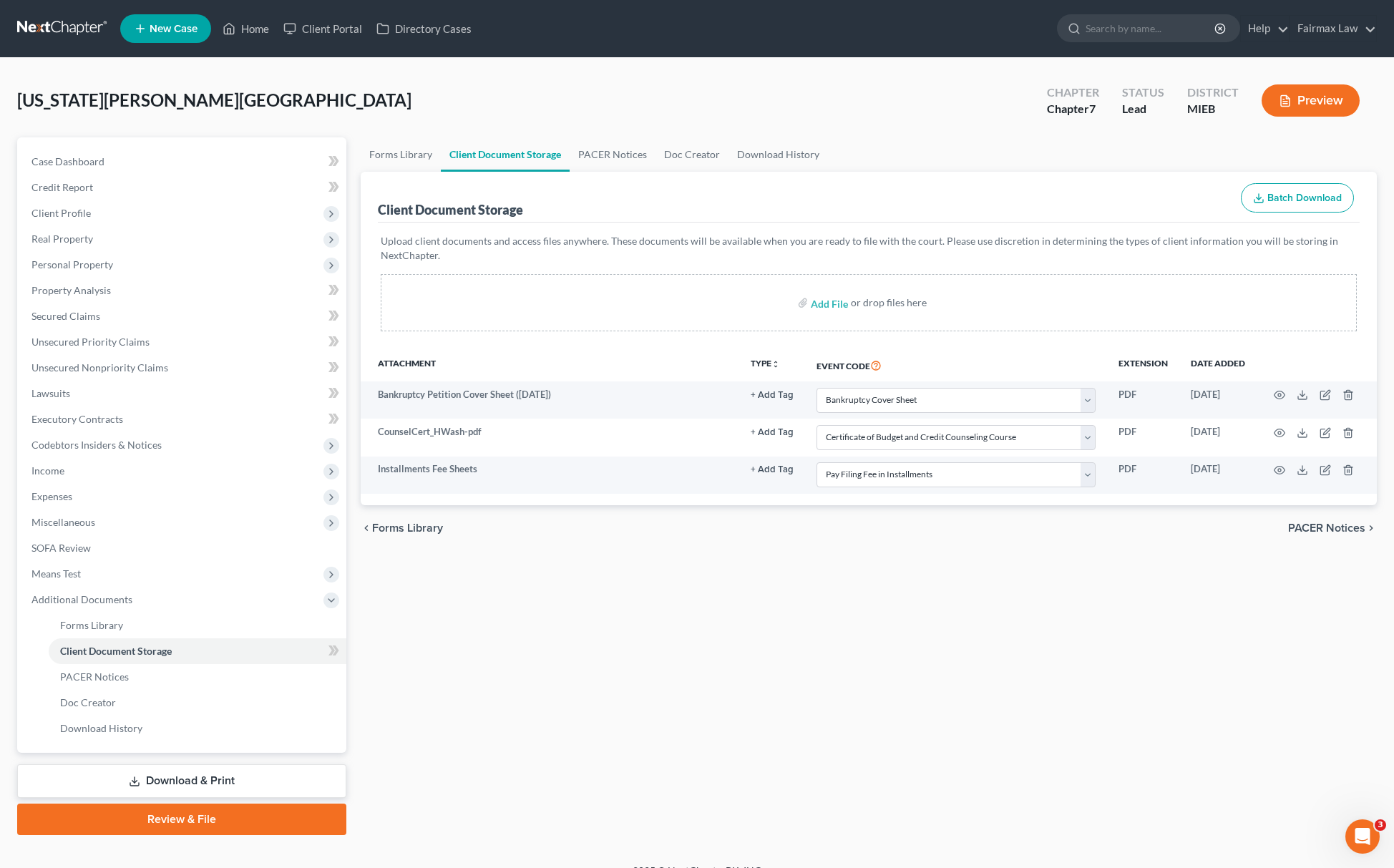
click at [653, 98] on div "[US_STATE][PERSON_NAME] Upgraded Chapter Chapter 7 Status Lead District MIEB Pr…" at bounding box center [697, 106] width 1360 height 62
click at [94, 479] on span "Income" at bounding box center [183, 471] width 326 height 25
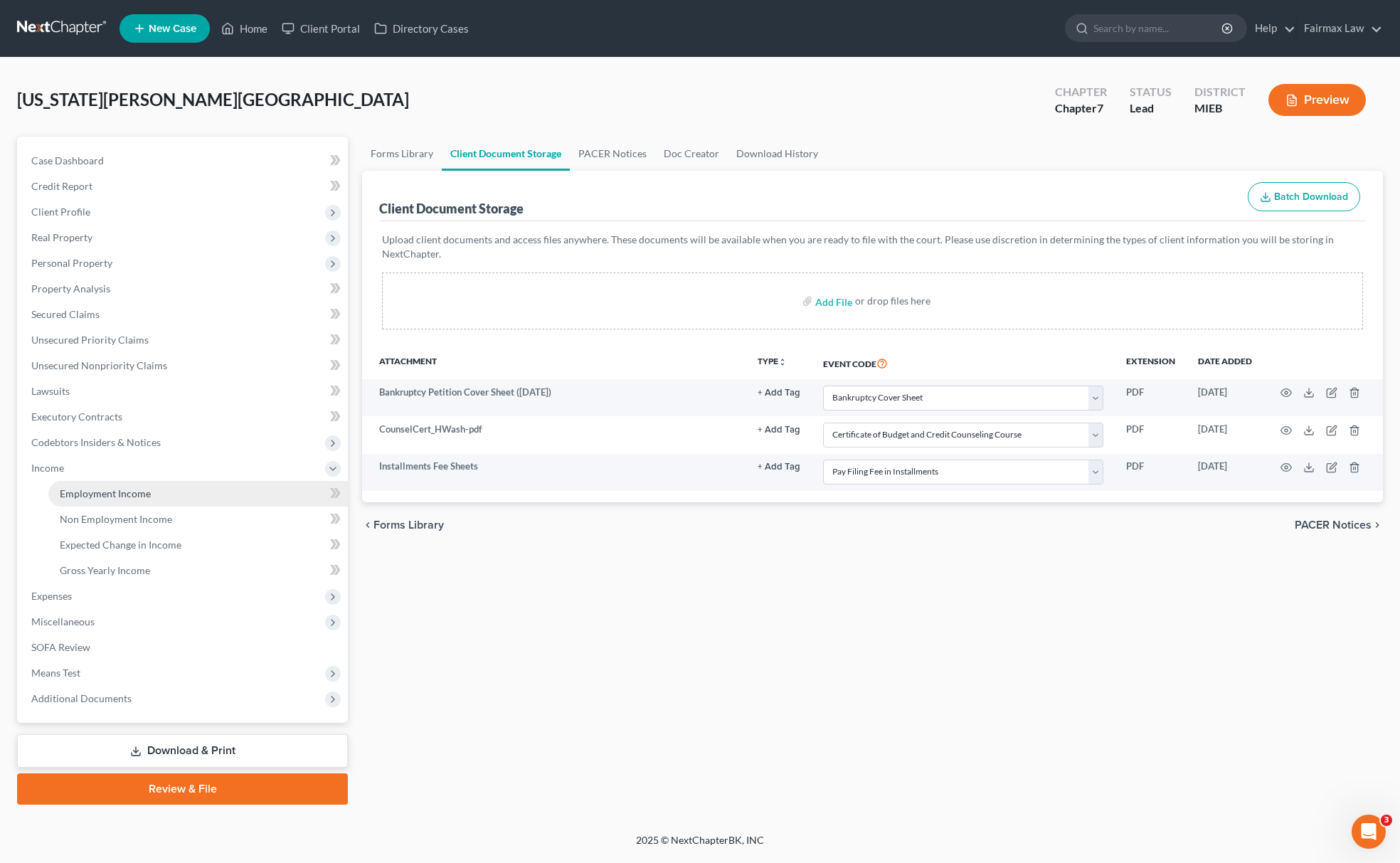
click at [104, 487] on span "Employment Income" at bounding box center [106, 493] width 91 height 12
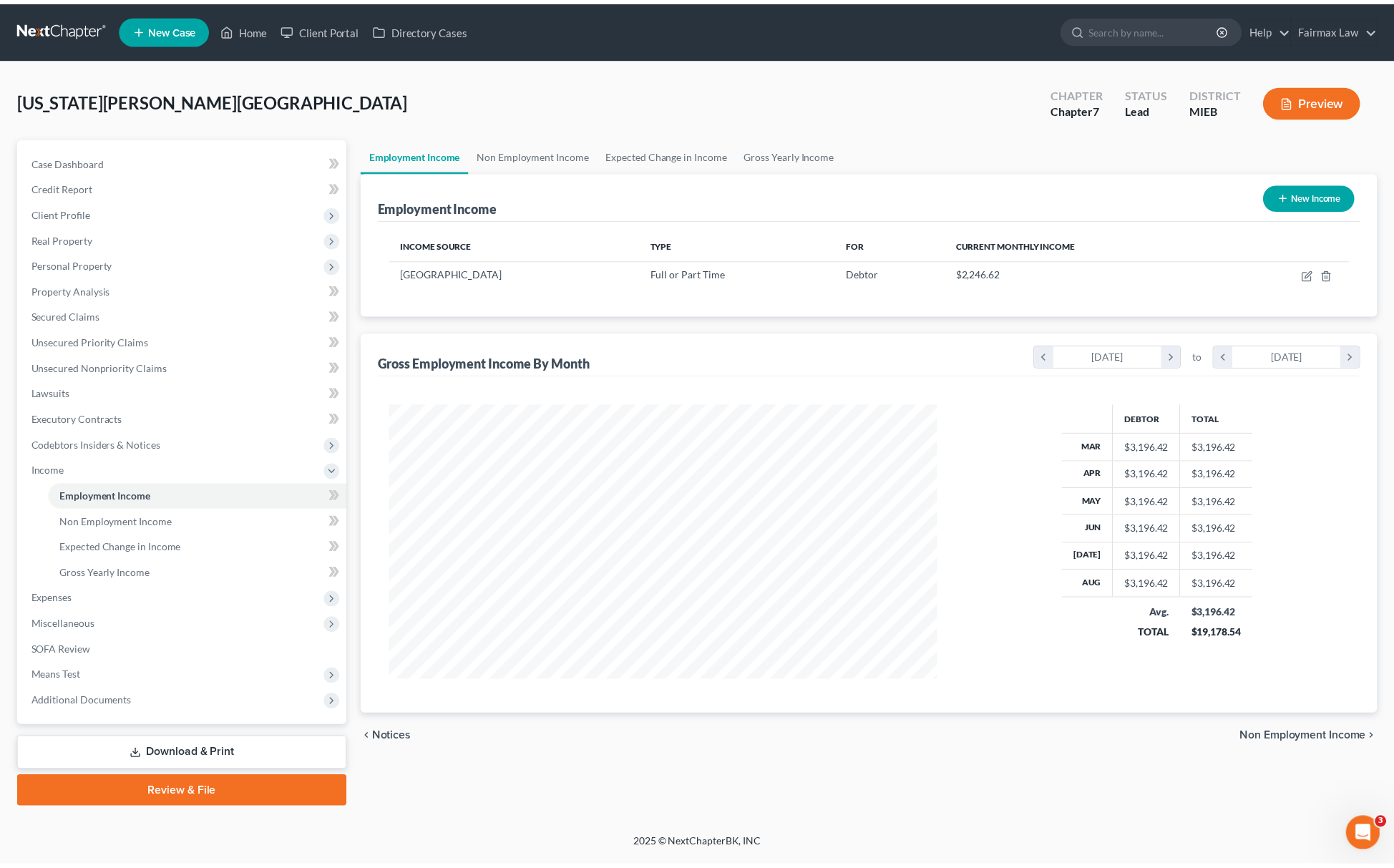
scroll to position [278, 583]
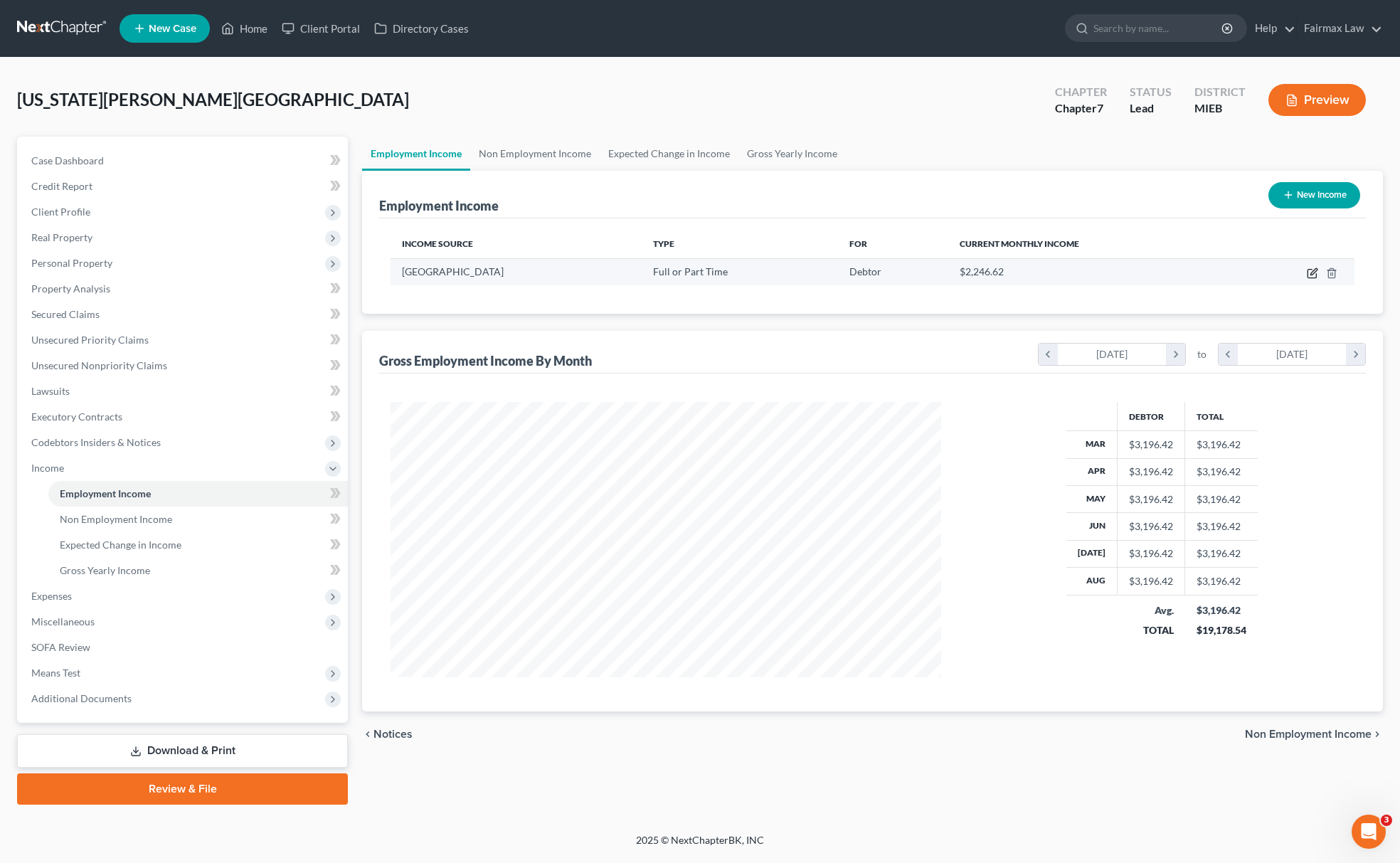
click at [1307, 271] on icon "button" at bounding box center [1313, 273] width 12 height 12
select select "0"
select select "23"
select select "2"
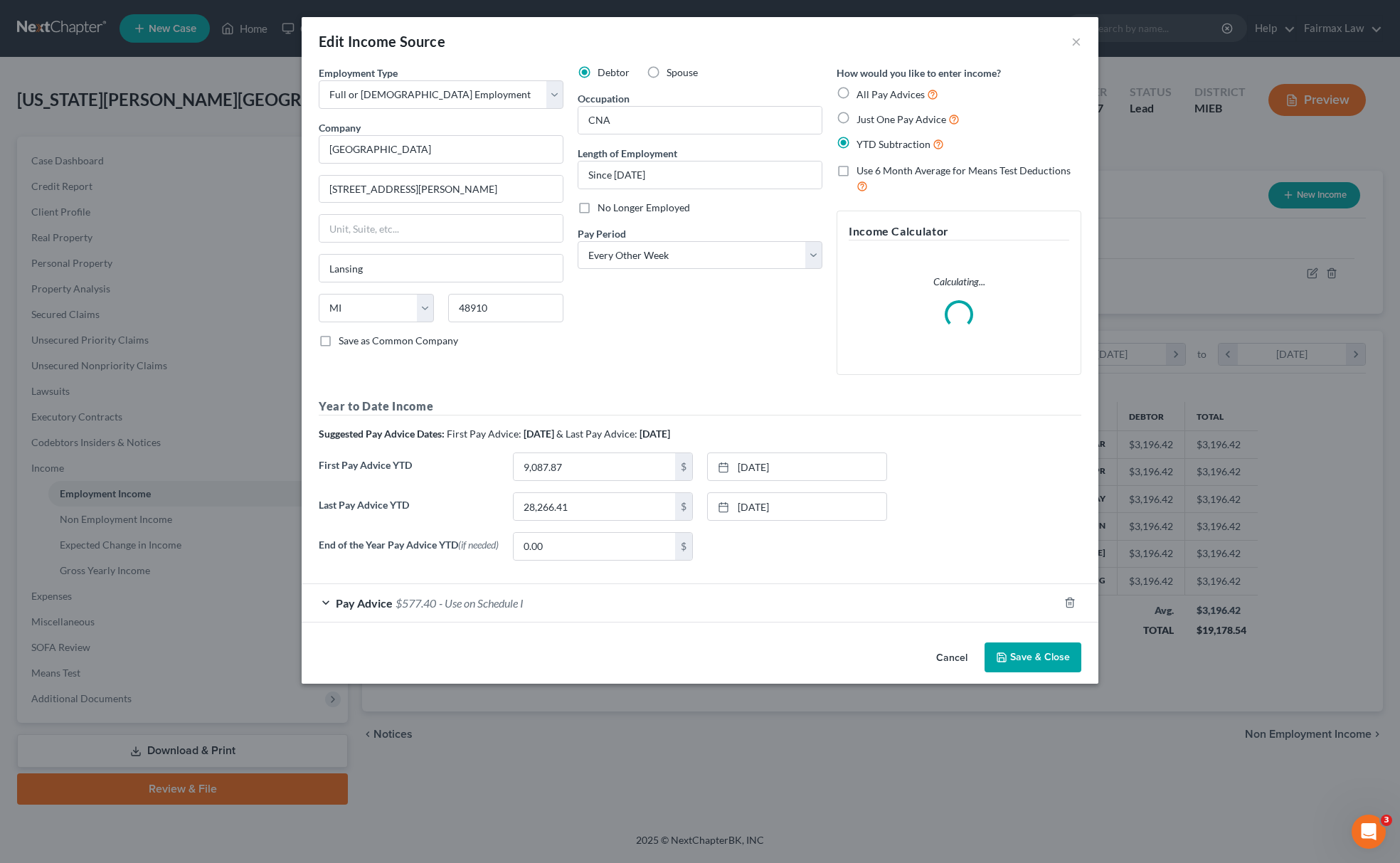
click at [587, 527] on div "Last Pay Advice YTD 28,266.41 $ [DATE] close Date [DATE] Time 12:00 AM chevron_…" at bounding box center [700, 511] width 776 height 40
click at [599, 509] on input "28,266.41" at bounding box center [594, 507] width 162 height 27
click at [752, 502] on link "[DATE]" at bounding box center [797, 507] width 178 height 27
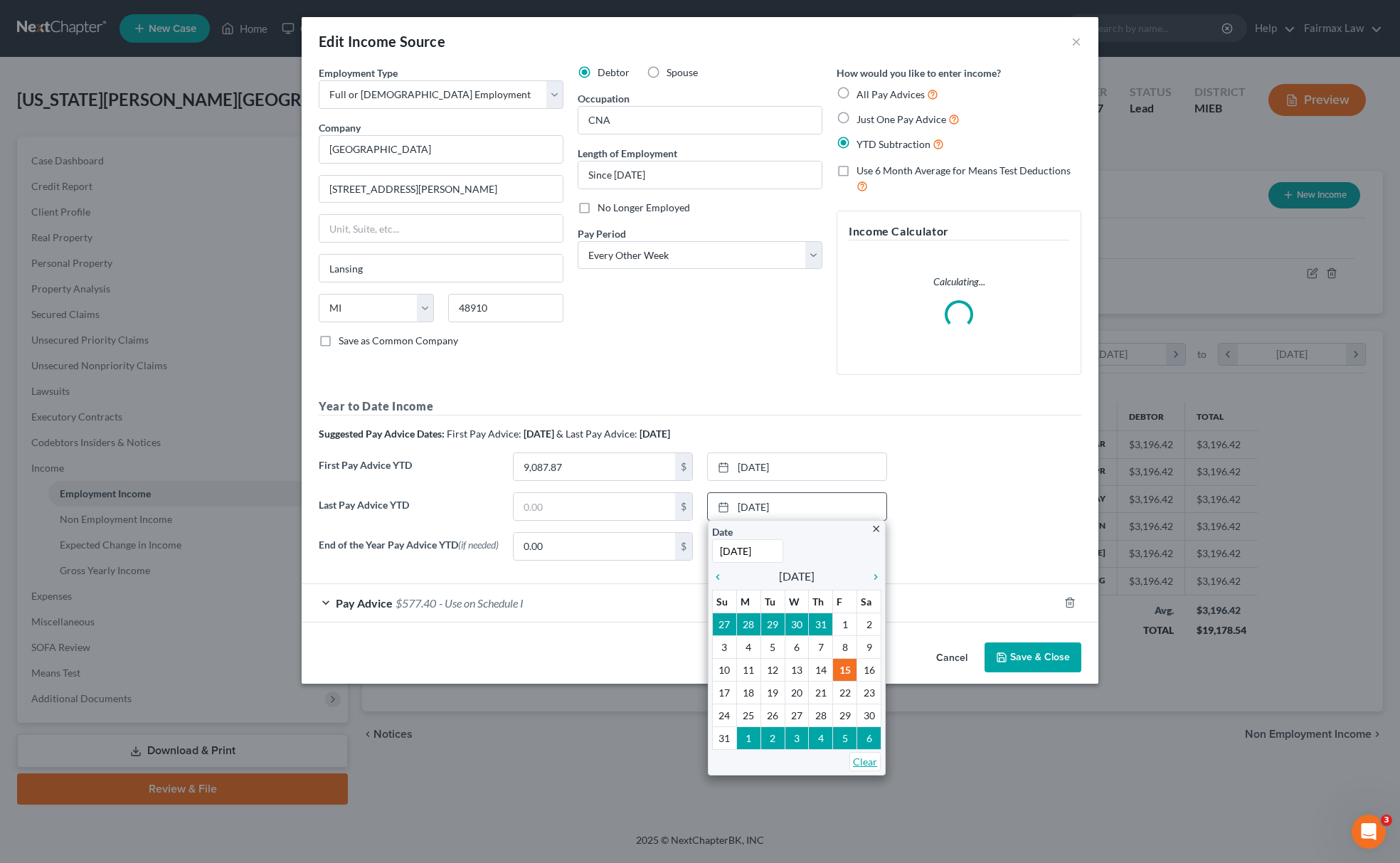
click at [868, 763] on link "Clear" at bounding box center [865, 762] width 31 height 19
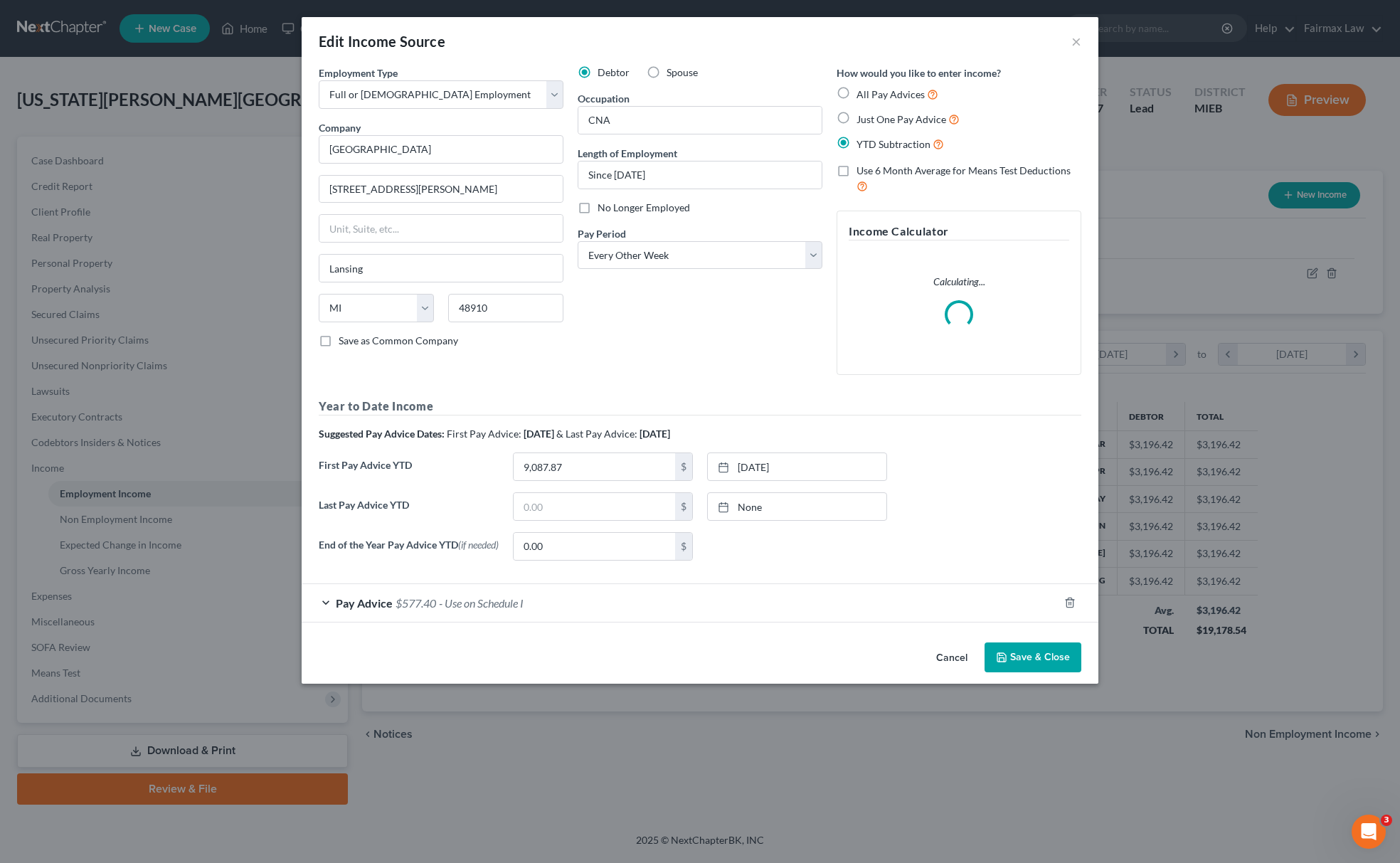
click at [1057, 662] on button "Save & Close" at bounding box center [1033, 658] width 97 height 30
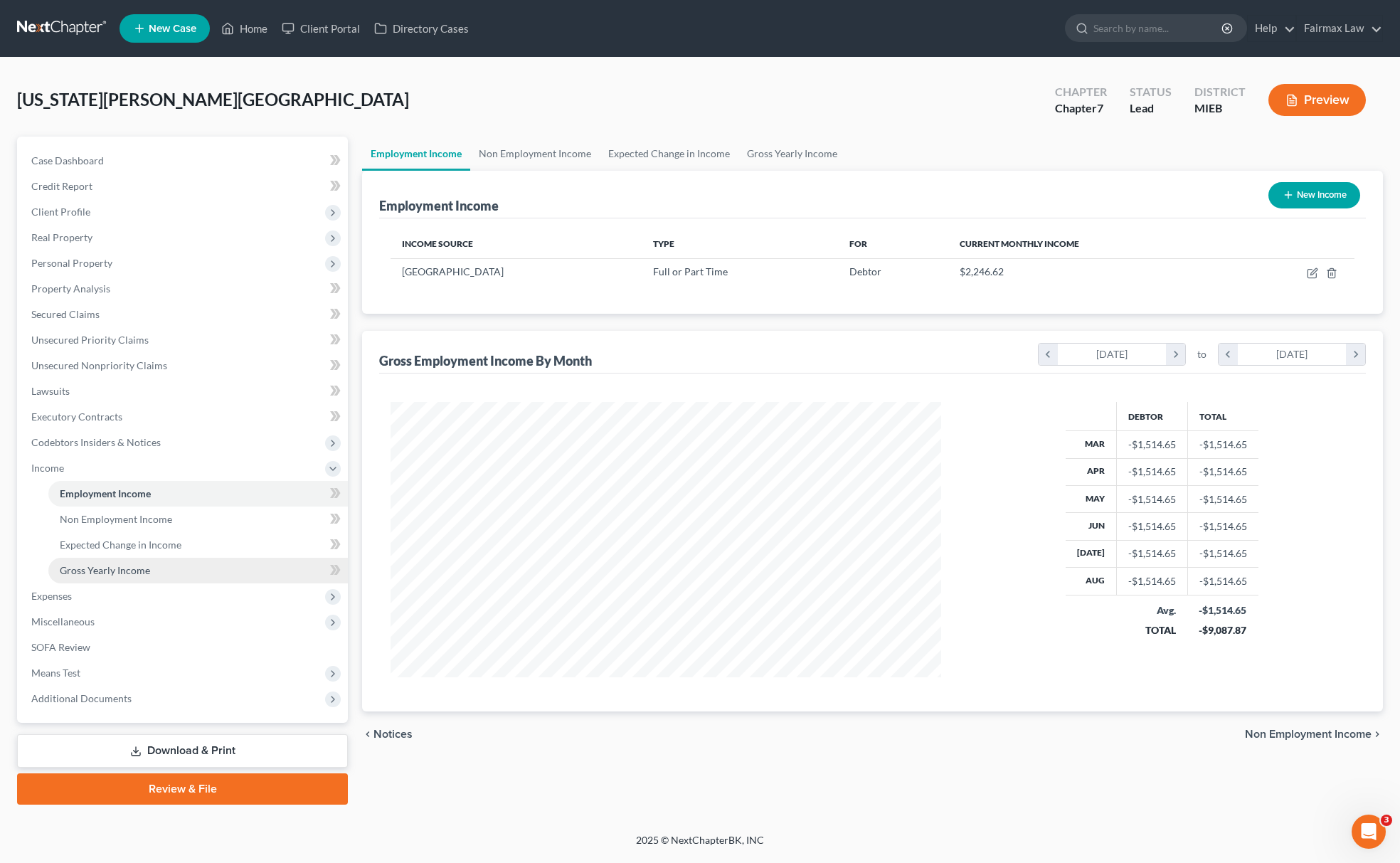
click at [174, 575] on link "Gross Yearly Income" at bounding box center [198, 570] width 299 height 25
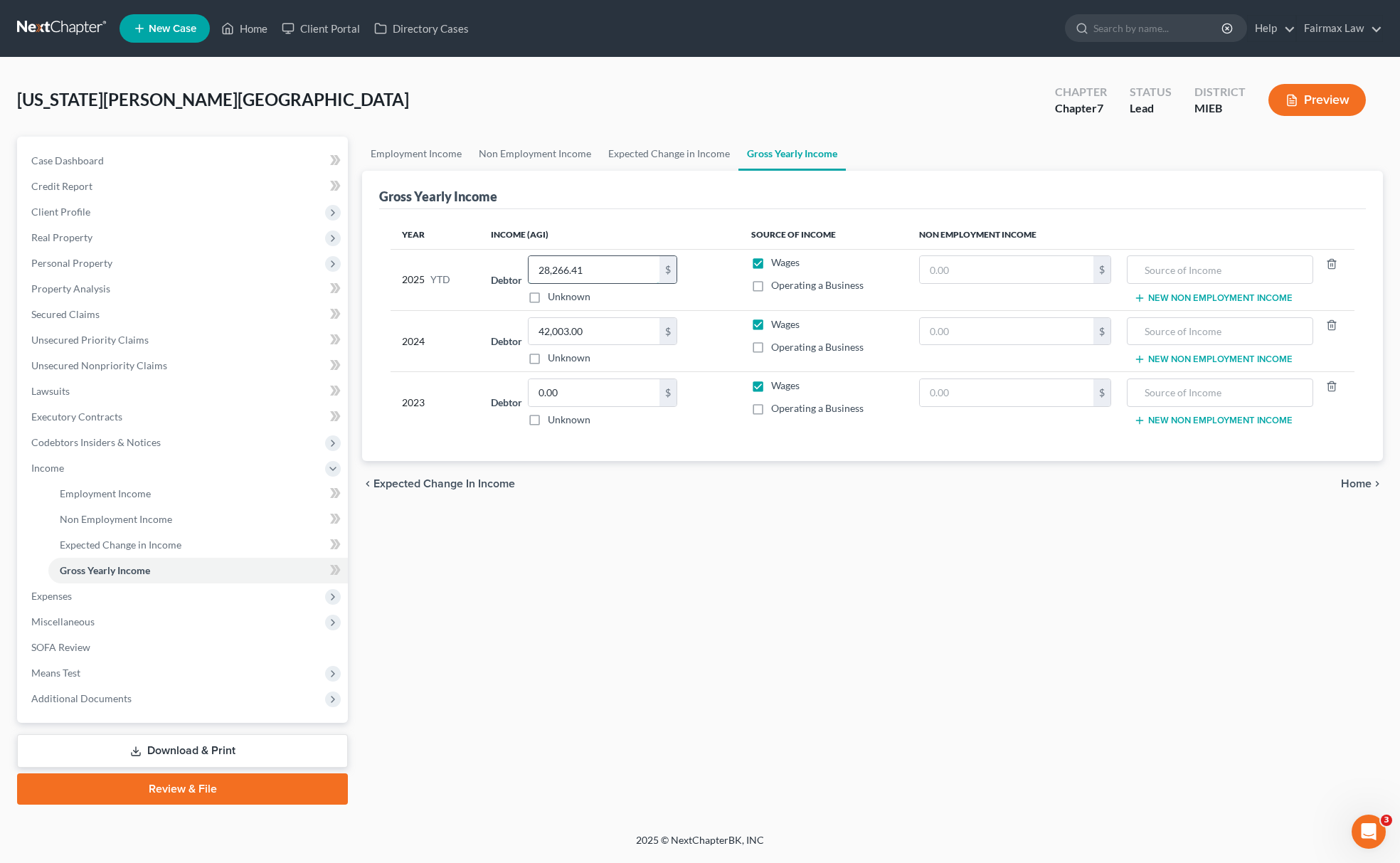
click at [594, 262] on input "28,266.41" at bounding box center [593, 270] width 131 height 27
click at [145, 518] on span "Non Employment Income" at bounding box center [116, 519] width 112 height 12
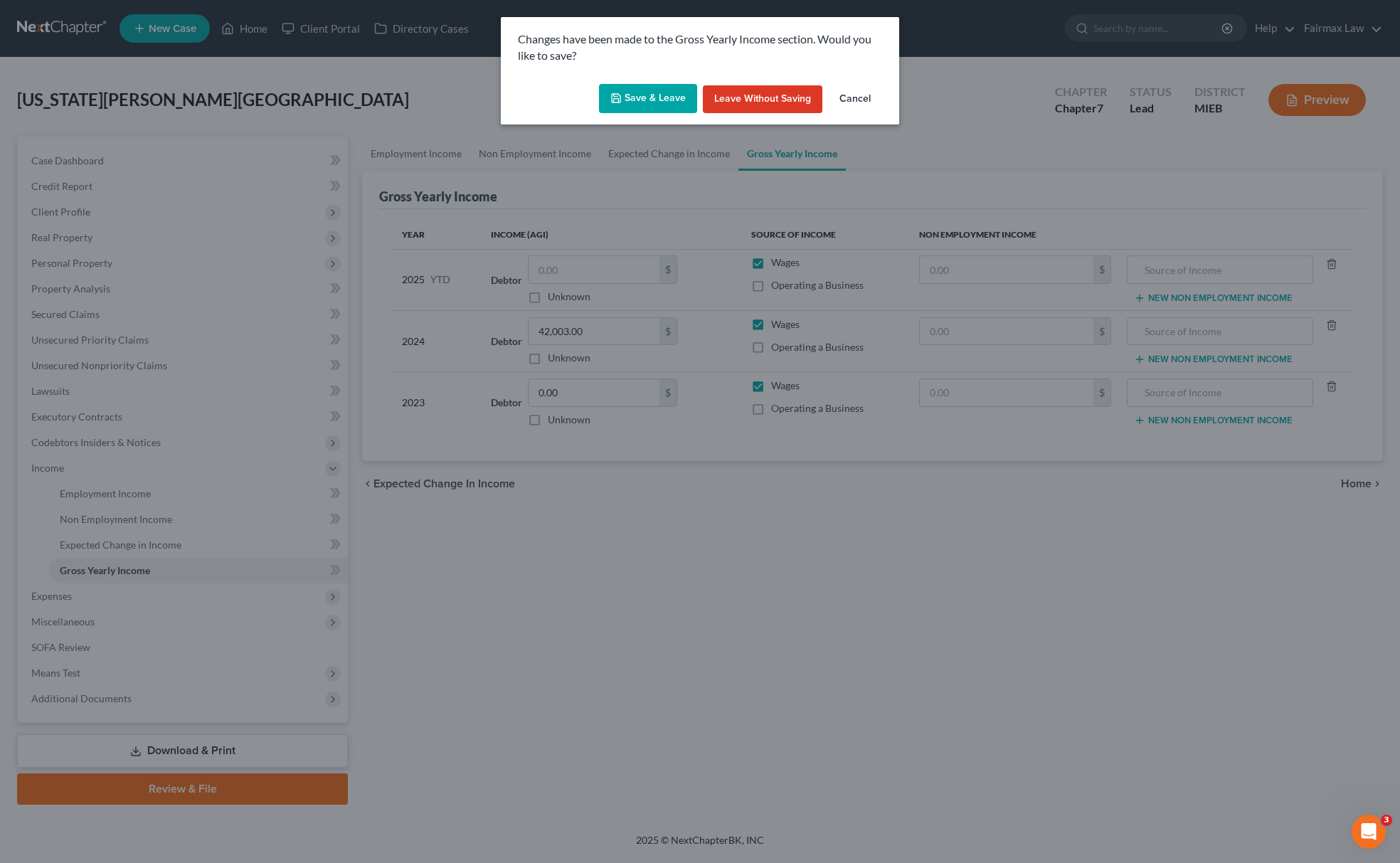
click at [642, 98] on button "Save & Leave" at bounding box center [648, 99] width 98 height 30
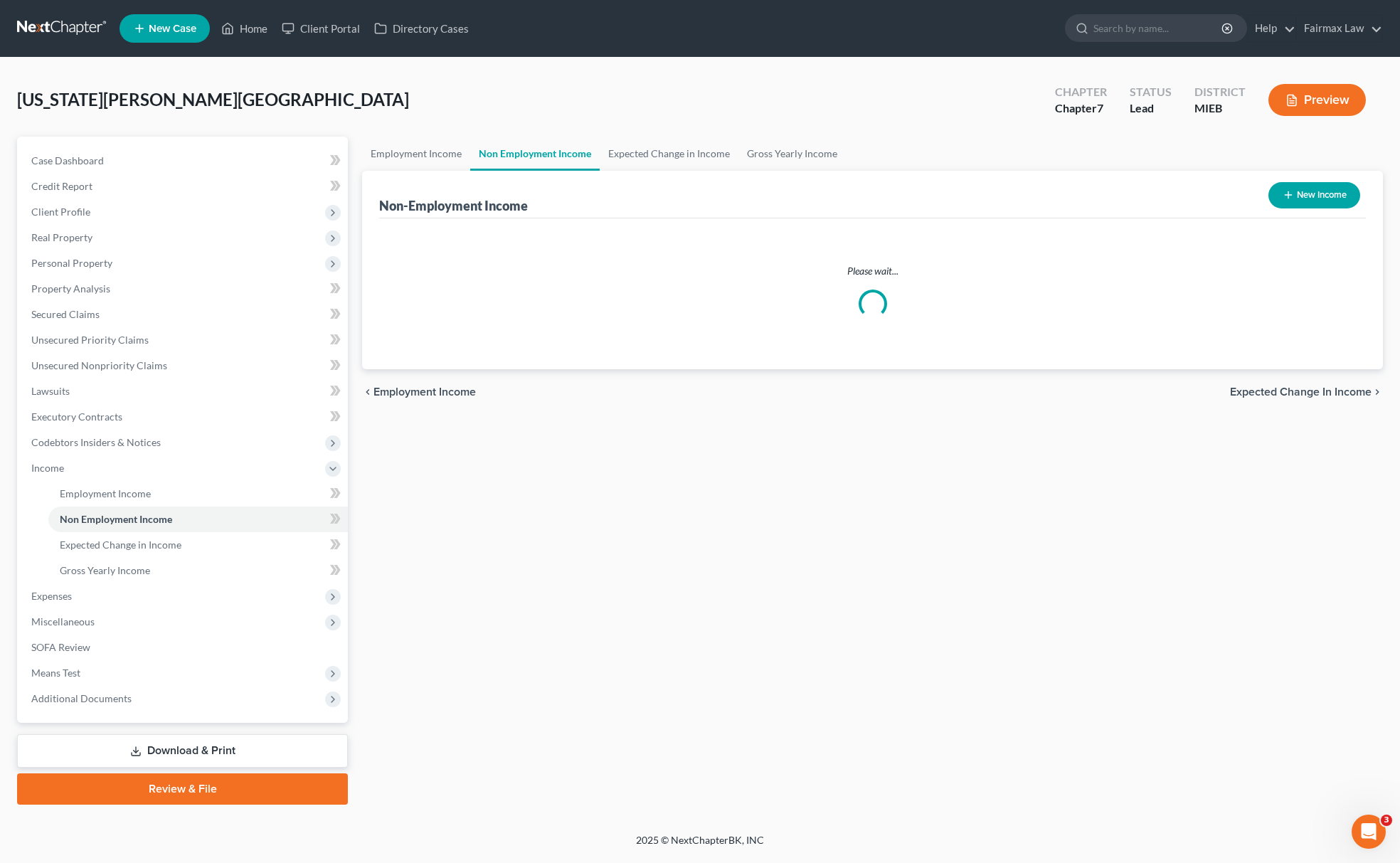
click at [94, 669] on span "Means Test" at bounding box center [184, 673] width 328 height 25
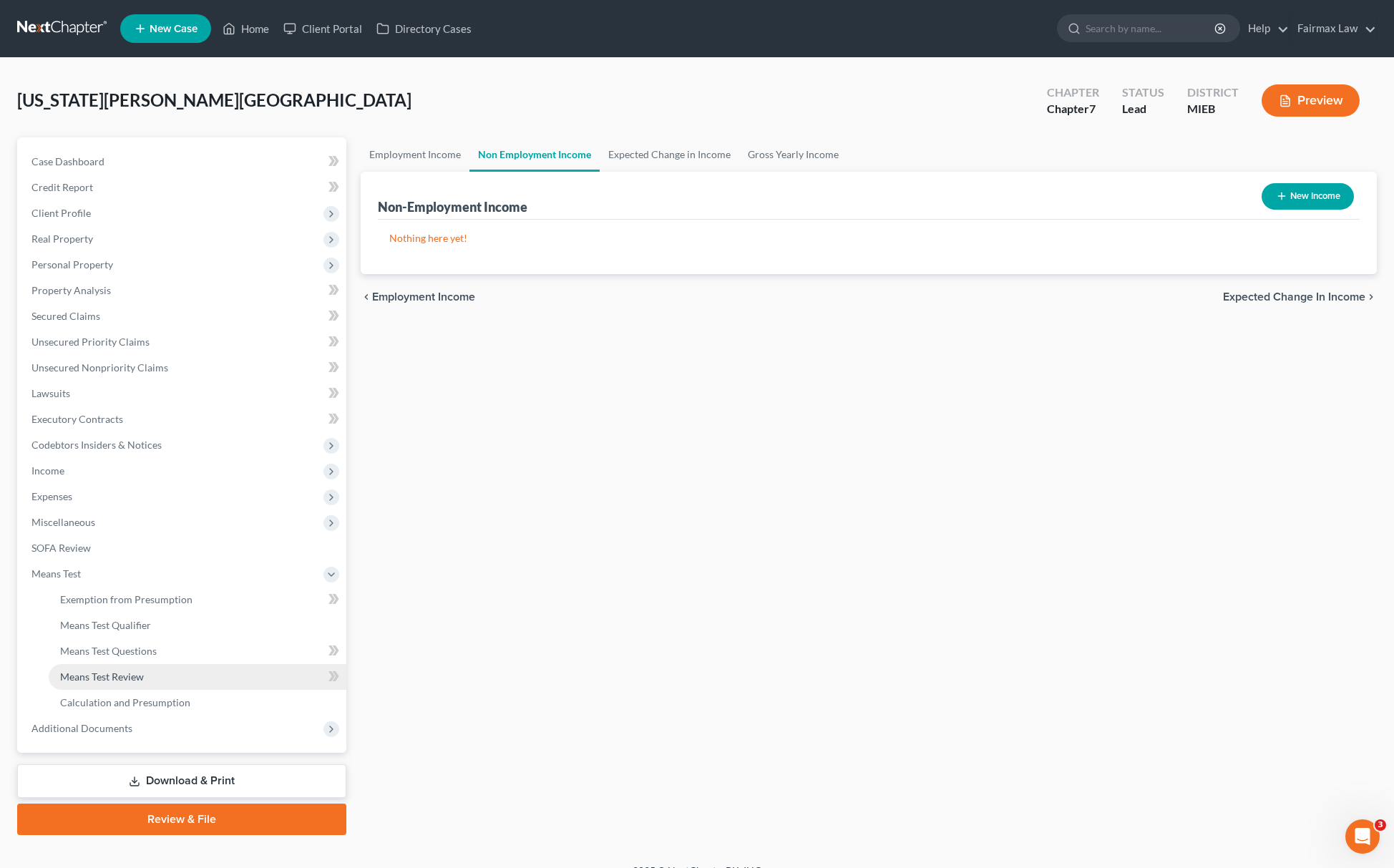
click at [135, 679] on span "Means Test Review" at bounding box center [102, 677] width 84 height 12
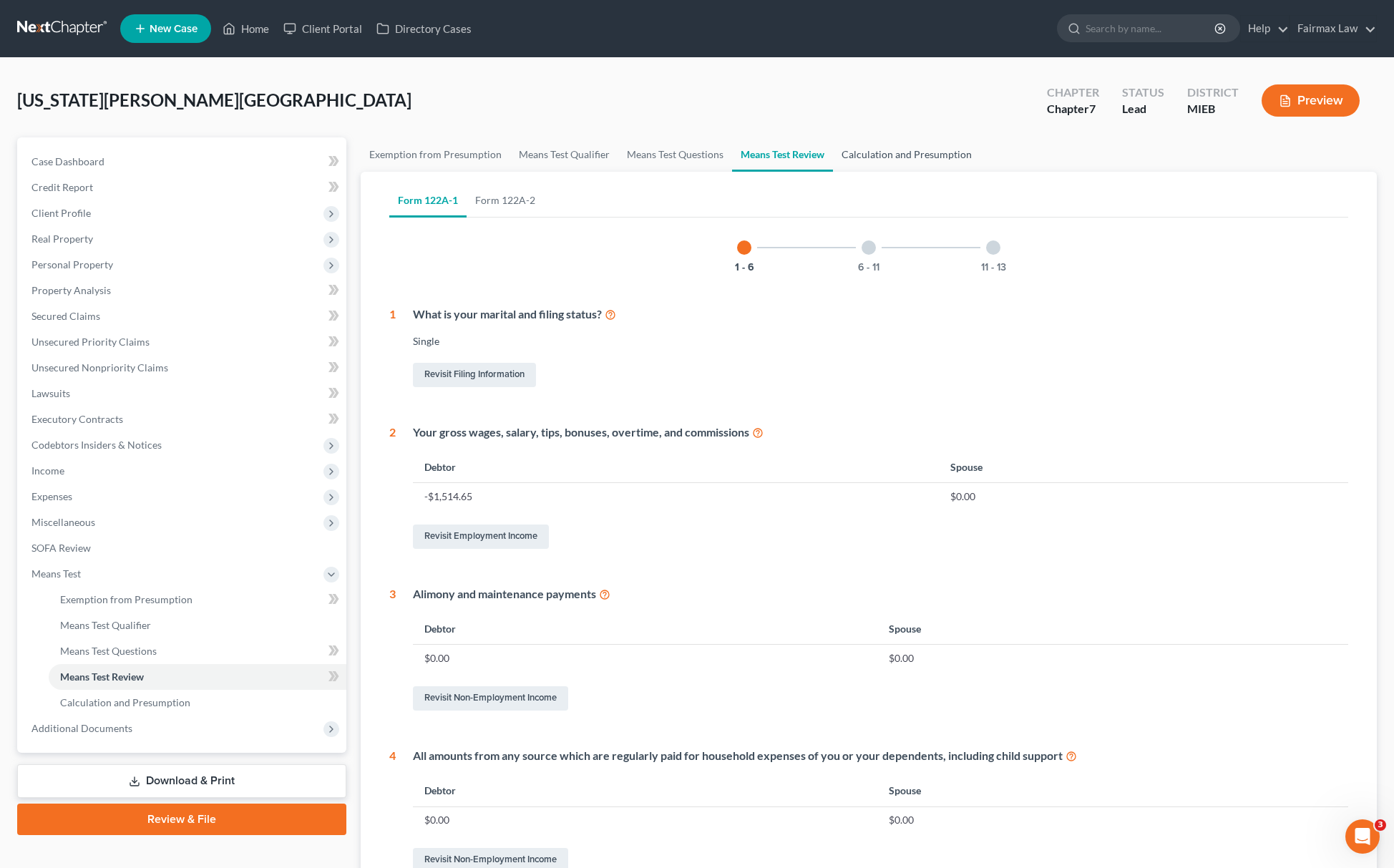
click at [897, 153] on link "Calculation and Presumption" at bounding box center [906, 154] width 147 height 34
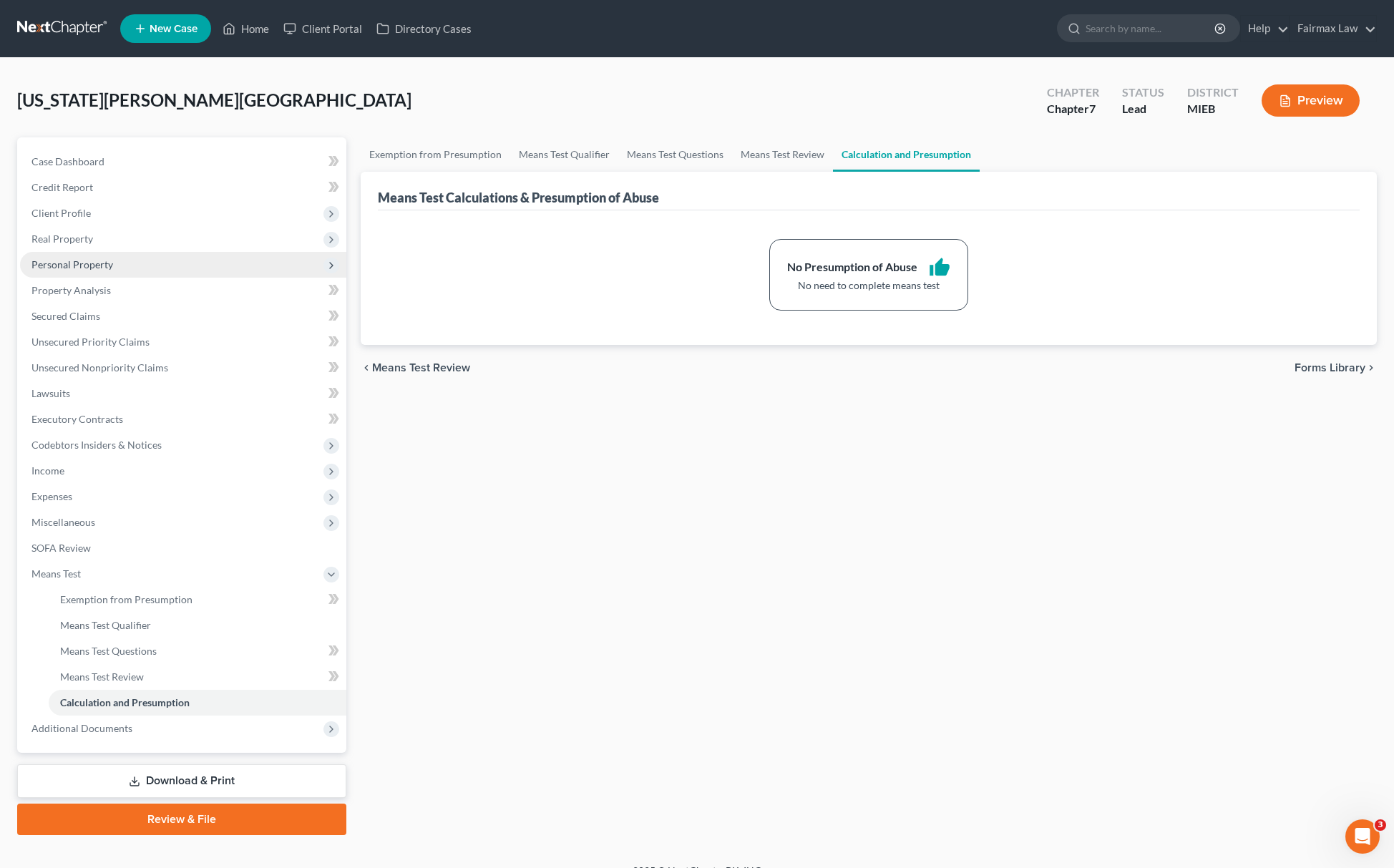
click at [94, 266] on span "Personal Property" at bounding box center [72, 264] width 82 height 12
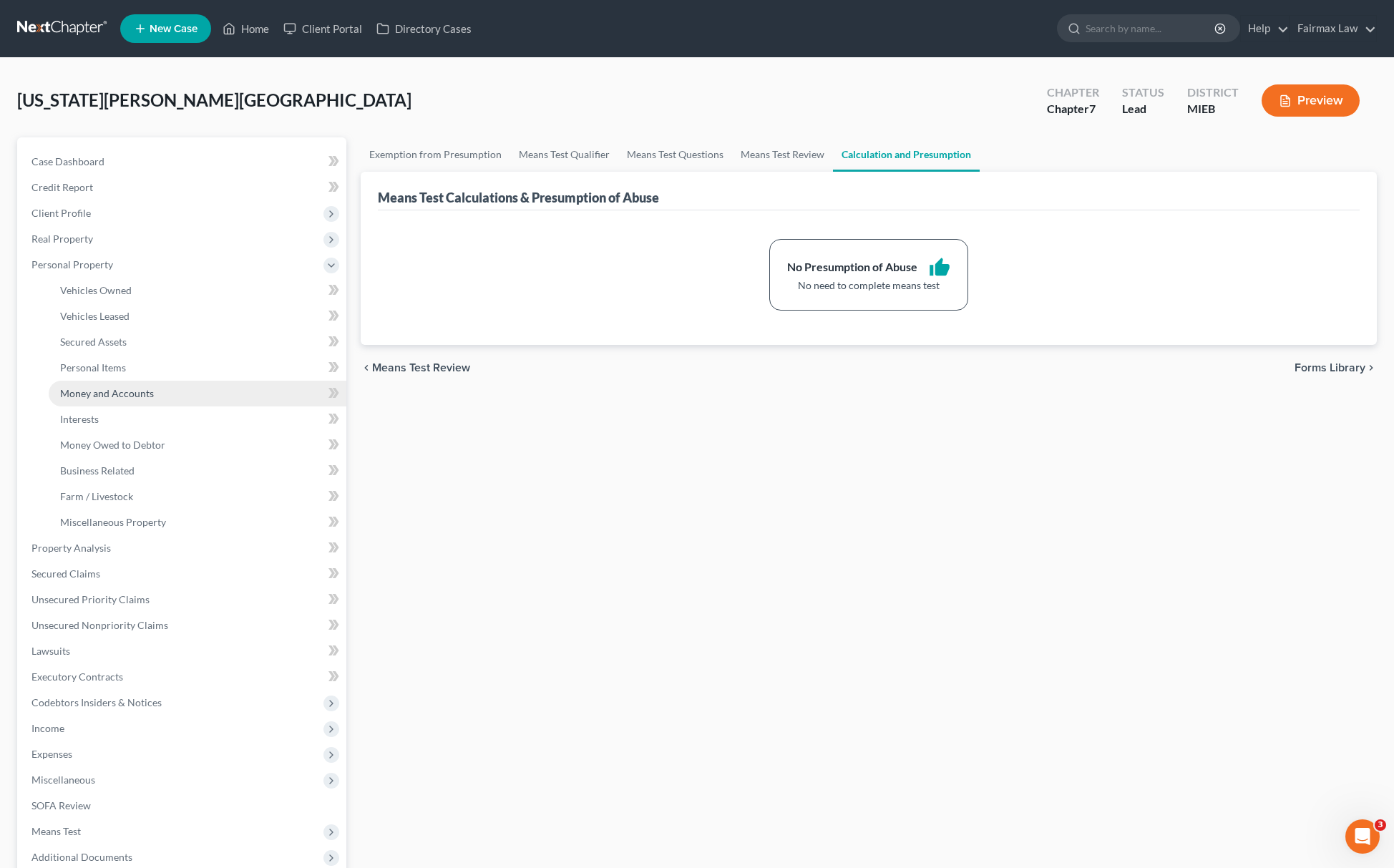
click at [138, 393] on span "Money and Accounts" at bounding box center [107, 394] width 94 height 12
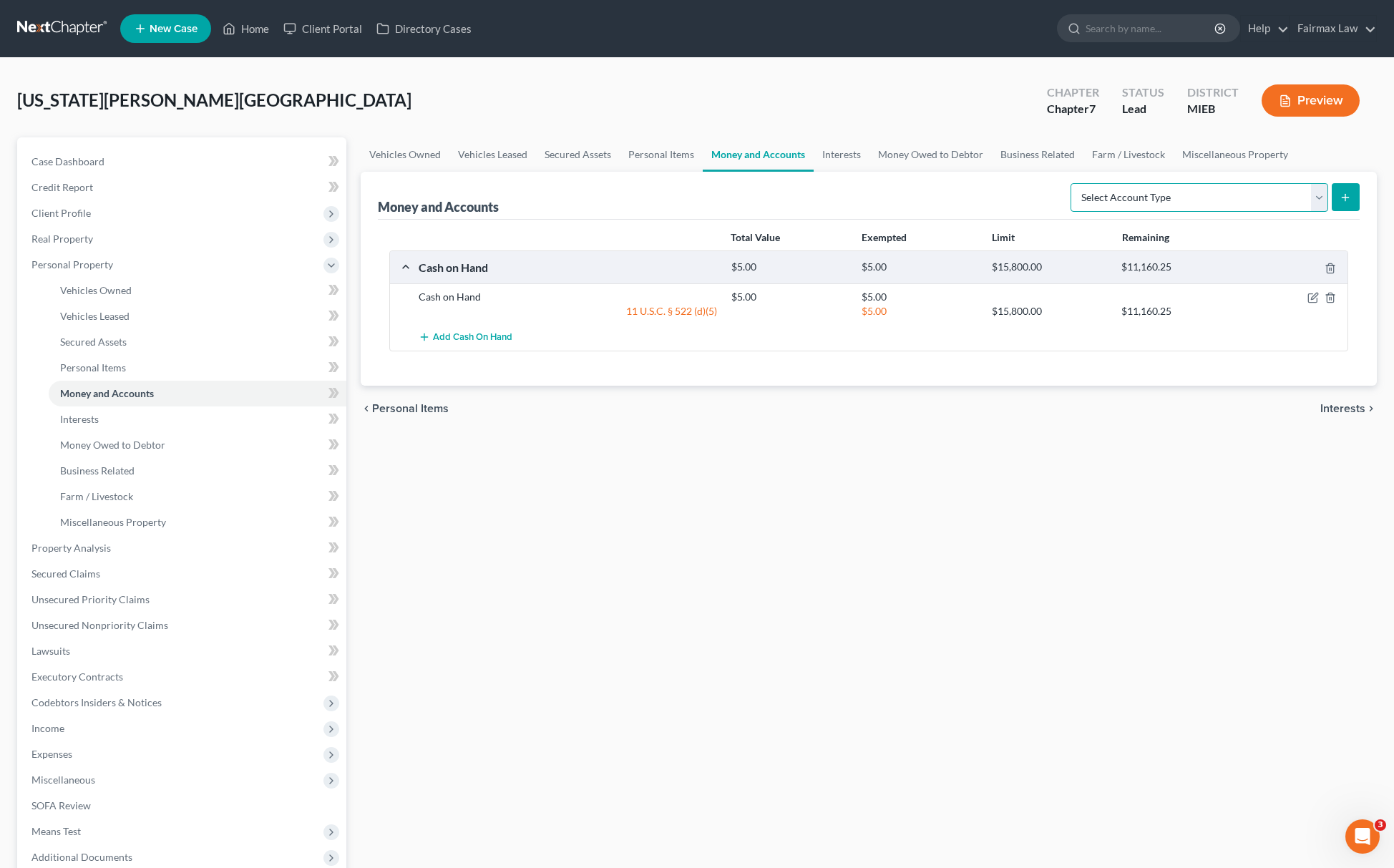
click at [1132, 198] on select "Select Account Type Brokerage Cash on Hand Certificates of Deposit Checking Acc…" at bounding box center [1199, 197] width 258 height 28
select select "checking"
click at [1073, 183] on select "Select Account Type Brokerage Cash on Hand Certificates of Deposit Checking Acc…" at bounding box center [1199, 197] width 258 height 28
click at [1352, 199] on button "submit" at bounding box center [1345, 197] width 28 height 28
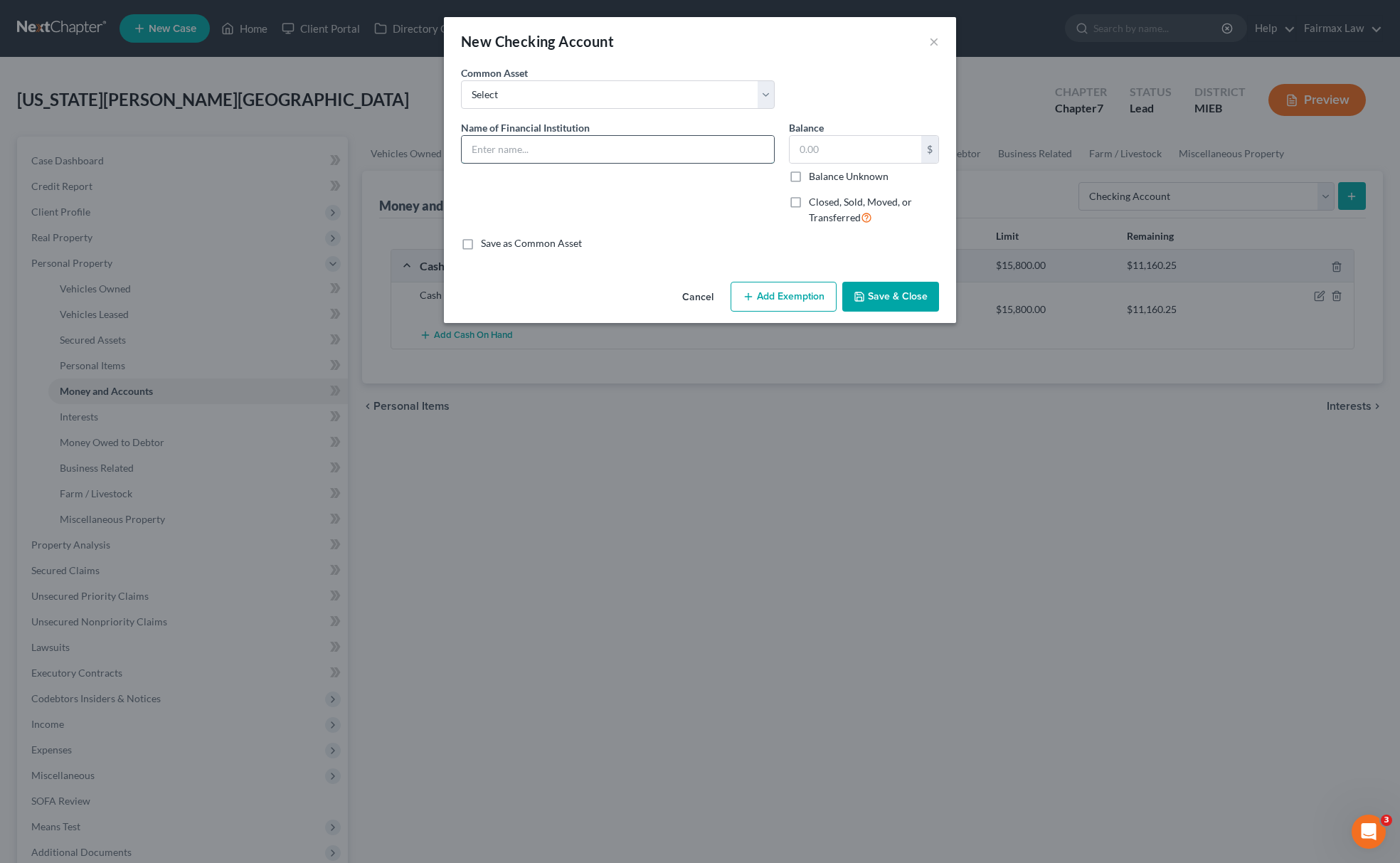
click at [553, 157] on input "text" at bounding box center [618, 149] width 313 height 27
type input "Huntington Bank Checking"
click at [843, 146] on input "text" at bounding box center [856, 149] width 132 height 27
type input "0.00"
click at [892, 303] on button "Save & Close" at bounding box center [891, 296] width 97 height 30
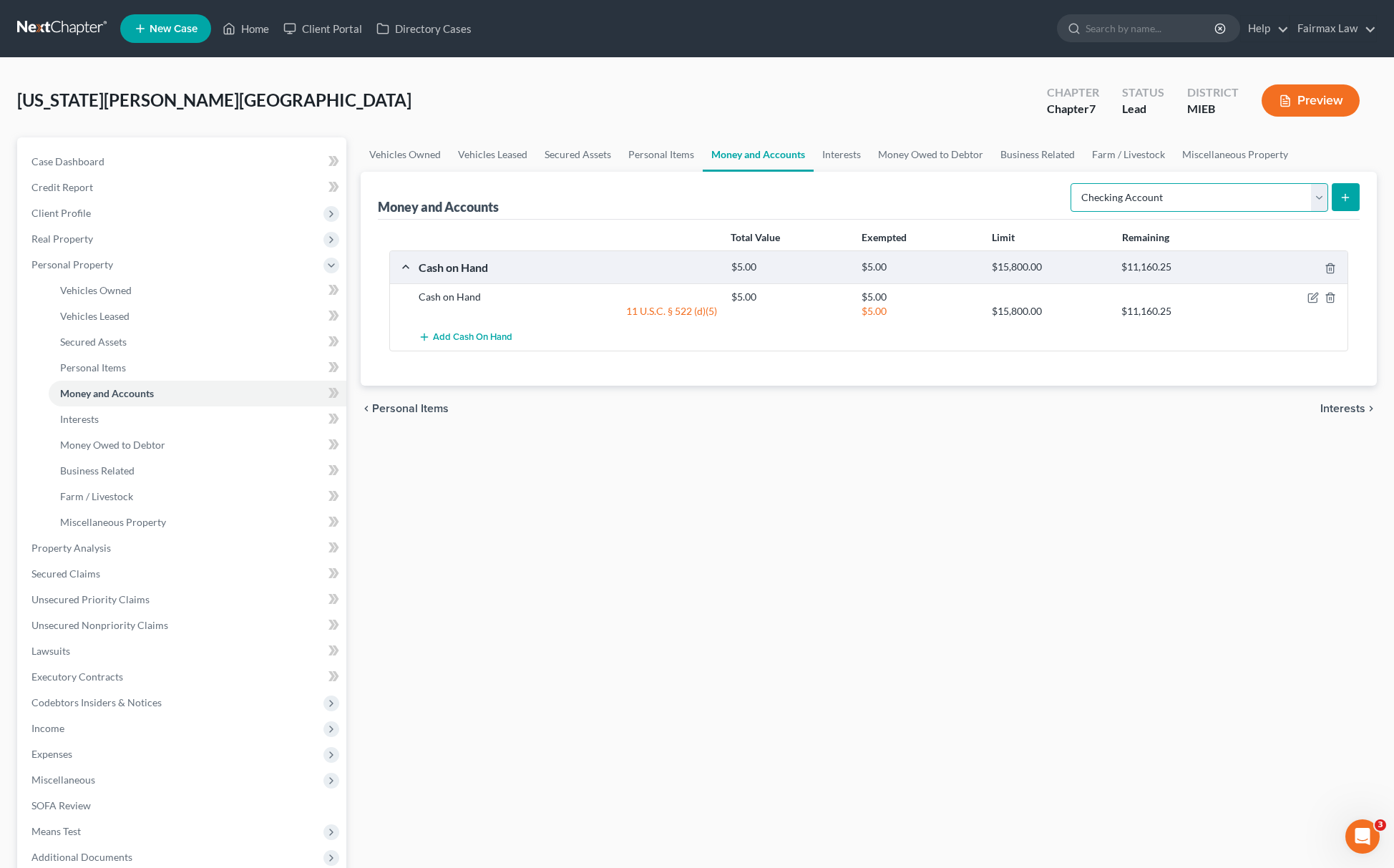
click at [1207, 193] on select "Select Account Type Brokerage Cash on Hand Certificates of Deposit Checking Acc…" at bounding box center [1199, 197] width 258 height 28
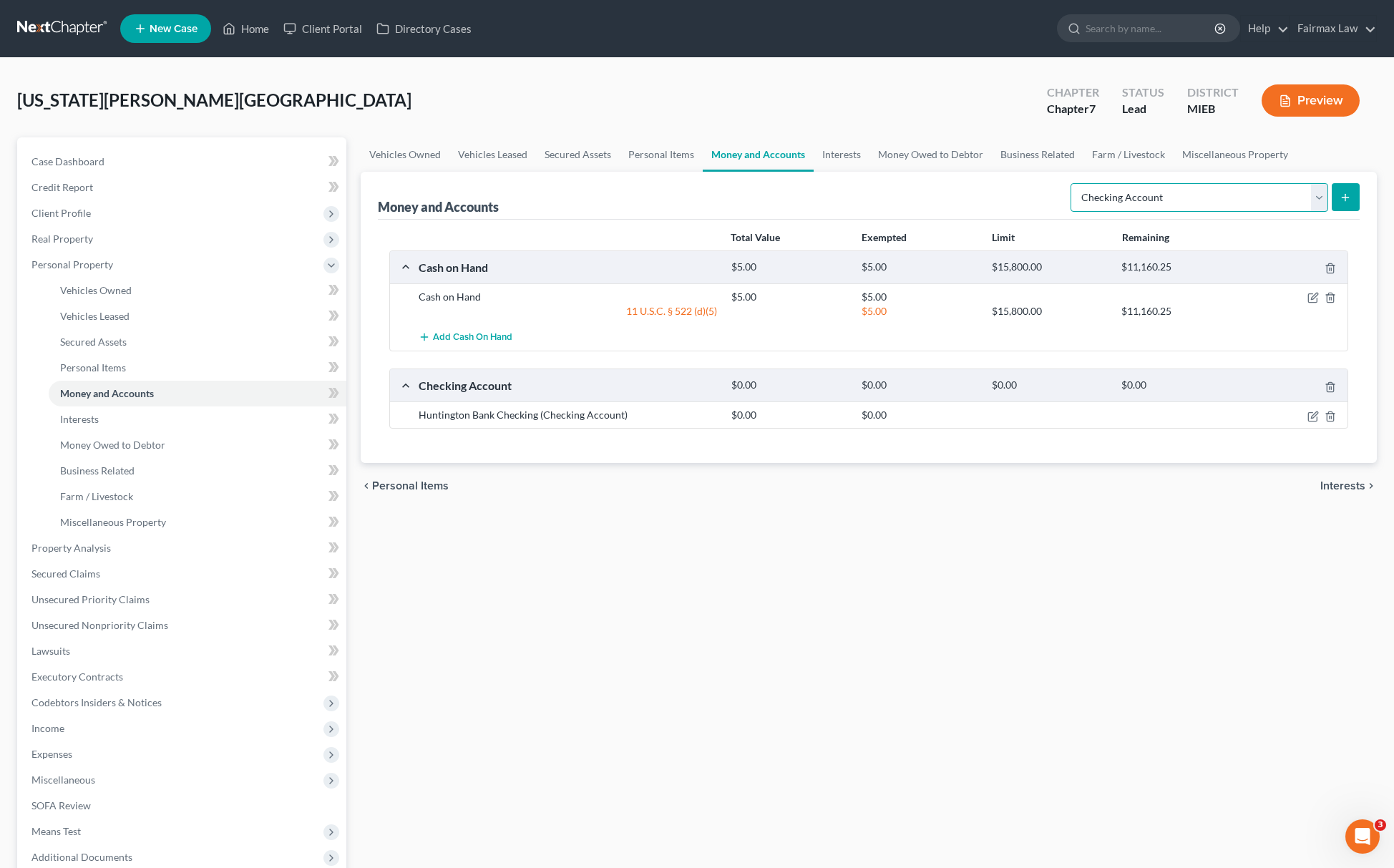
click at [1073, 183] on select "Select Account Type Brokerage Cash on Hand Certificates of Deposit Checking Acc…" at bounding box center [1199, 197] width 258 height 28
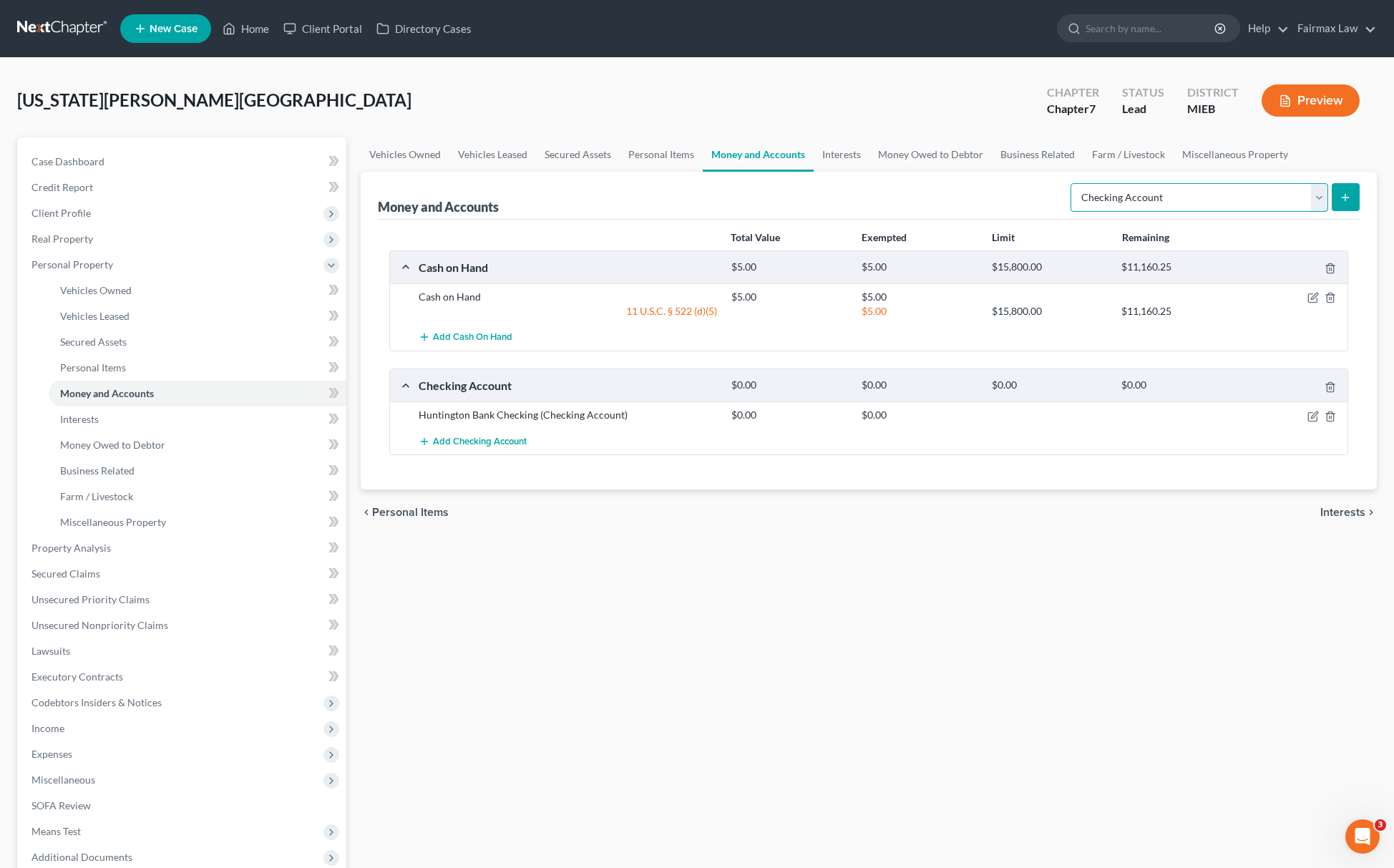
click at [1143, 202] on select "Select Account Type Brokerage Cash on Hand Certificates of Deposit Checking Acc…" at bounding box center [1199, 197] width 258 height 28
select select "savings"
click at [1073, 183] on select "Select Account Type Brokerage Cash on Hand Certificates of Deposit Checking Acc…" at bounding box center [1199, 197] width 258 height 28
click at [1332, 204] on button "submit" at bounding box center [1345, 197] width 28 height 28
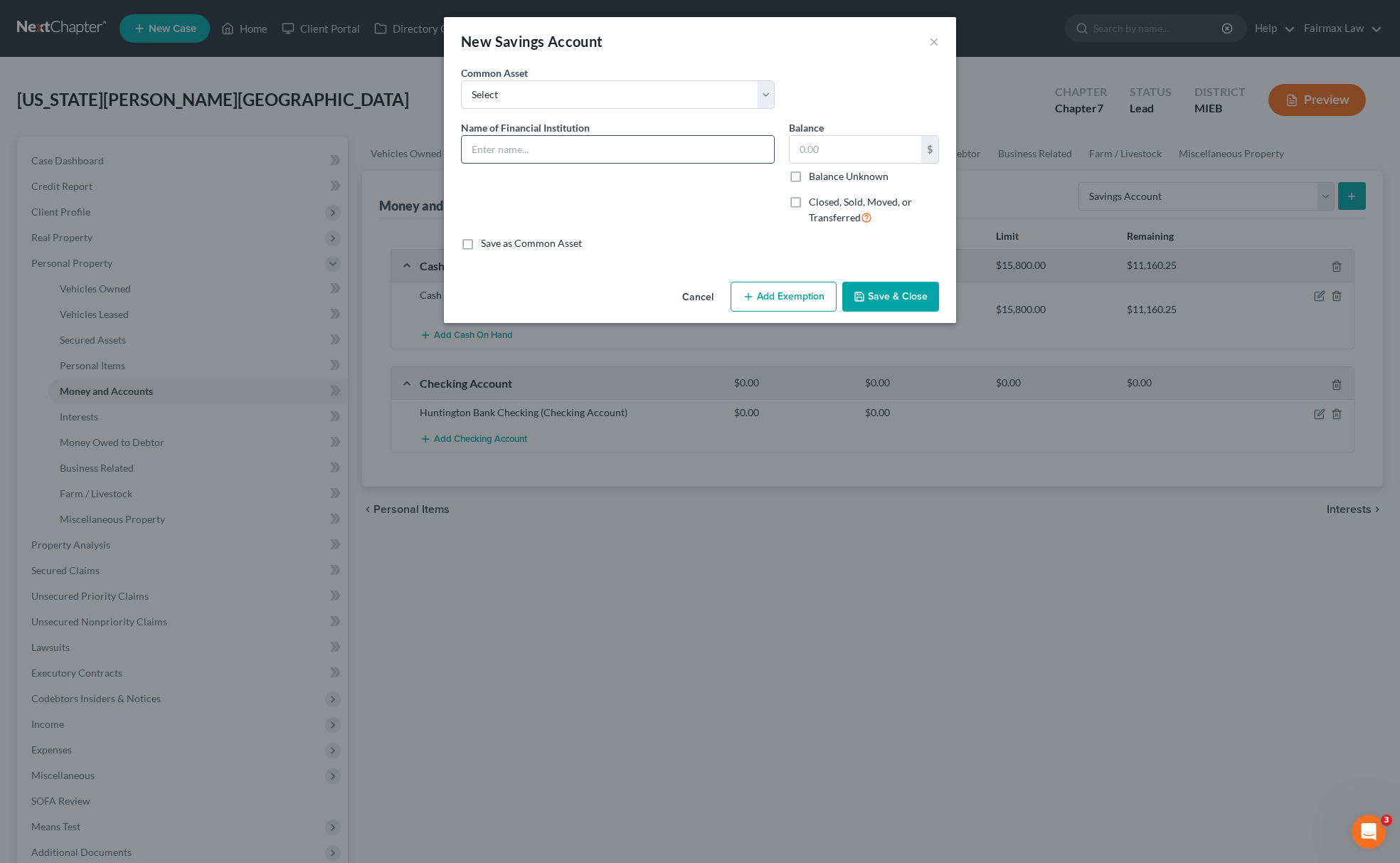
click at [525, 154] on input "text" at bounding box center [618, 149] width 313 height 27
type input "Huntington Bank"
click at [834, 157] on input "text" at bounding box center [856, 149] width 132 height 27
type input "0.00"
click at [905, 306] on button "Save & Close" at bounding box center [891, 296] width 97 height 30
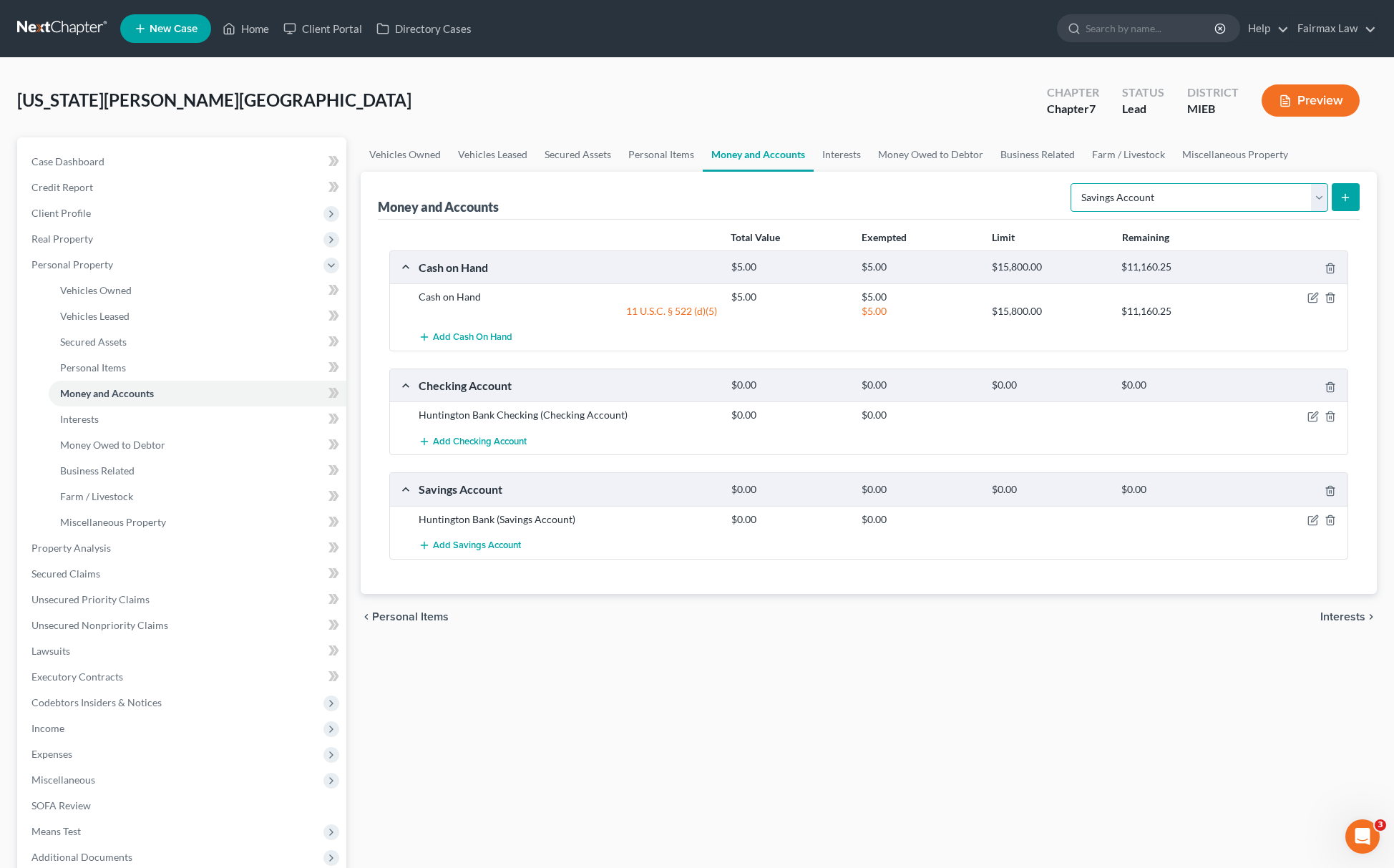
click at [1092, 184] on select "Select Account Type Brokerage Cash on Hand Certificates of Deposit Checking Acc…" at bounding box center [1199, 197] width 258 height 28
select select "checking"
click at [1073, 183] on select "Select Account Type Brokerage Cash on Hand Certificates of Deposit Checking Acc…" at bounding box center [1199, 197] width 258 height 28
click at [1340, 192] on icon "submit" at bounding box center [1346, 198] width 12 height 12
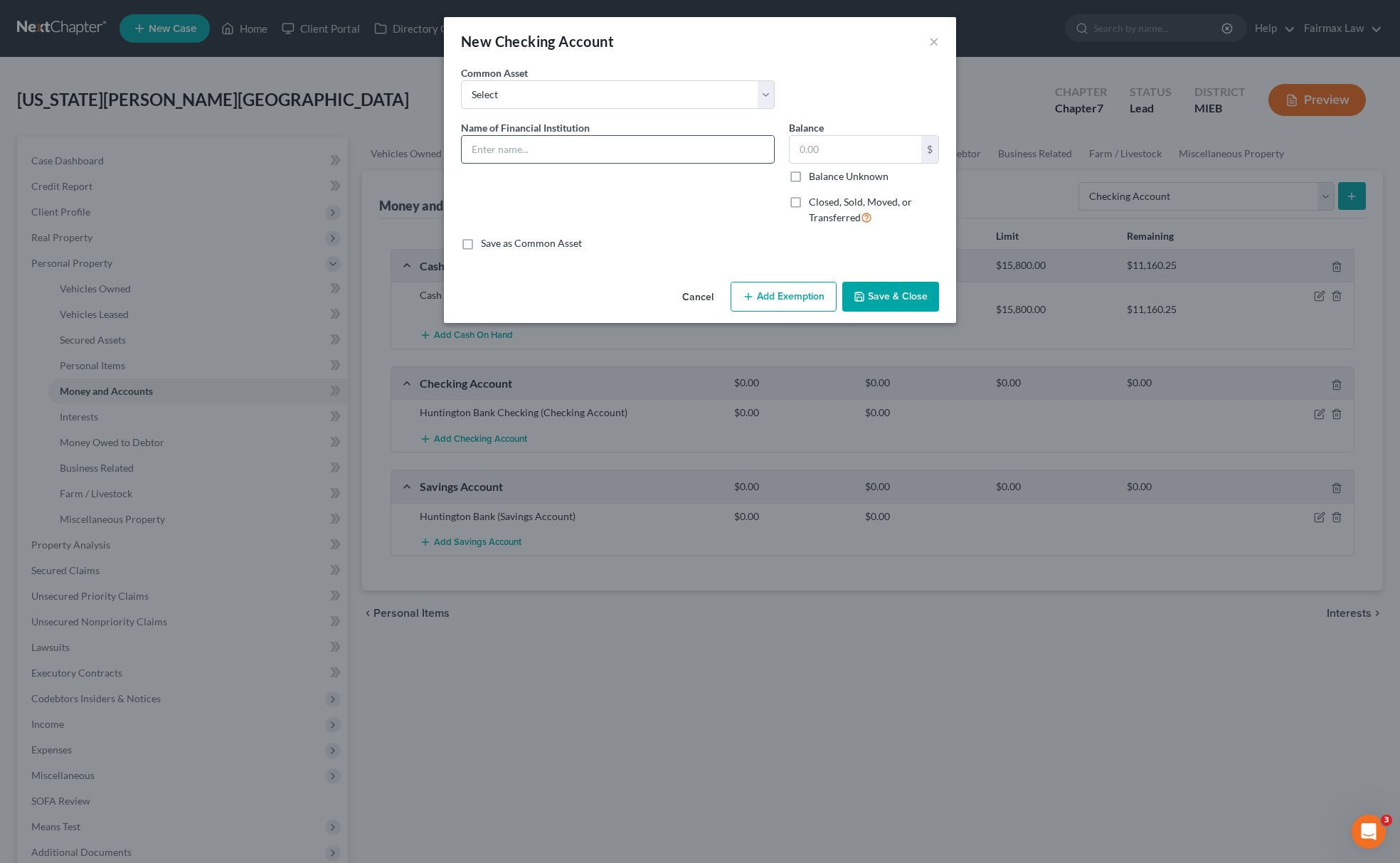
click at [562, 158] on input "text" at bounding box center [618, 149] width 313 height 27
type input "Chase Bank"
click at [867, 161] on input "text" at bounding box center [856, 149] width 132 height 27
type input "0.00"
click at [899, 296] on button "Save & Close" at bounding box center [891, 296] width 97 height 30
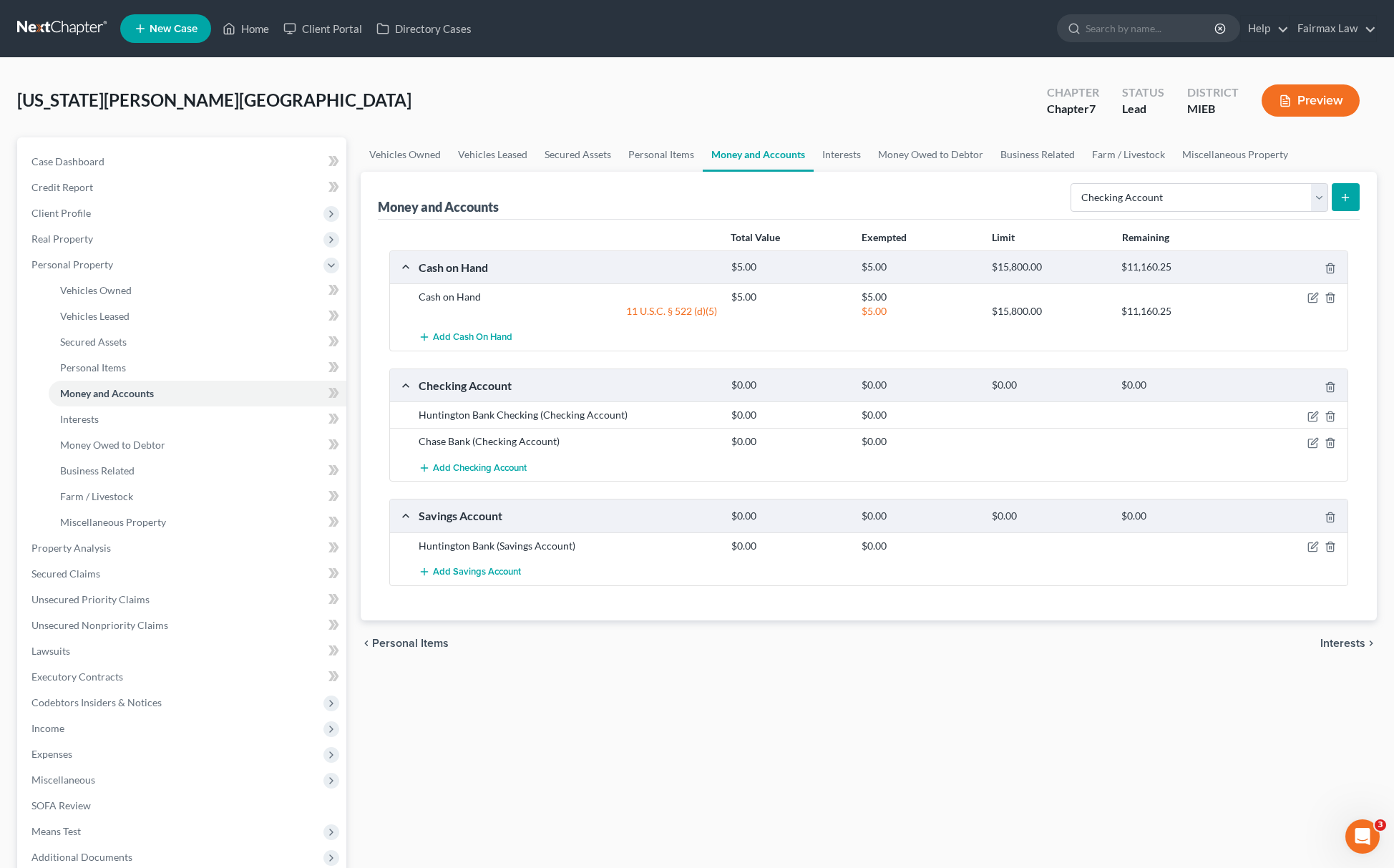
click at [1127, 173] on div "Money and Accounts Select Account Type Brokerage Cash on Hand Certificates of D…" at bounding box center [869, 195] width 982 height 48
drag, startPoint x: 1127, startPoint y: 188, endPoint x: 1127, endPoint y: 204, distance: 16.0
click at [1127, 188] on select "Select Account Type Brokerage Cash on Hand Certificates of Deposit Checking Acc…" at bounding box center [1199, 197] width 258 height 28
click at [1073, 183] on select "Select Account Type Brokerage Cash on Hand Certificates of Deposit Checking Acc…" at bounding box center [1199, 197] width 258 height 28
click at [1361, 192] on div "Money and Accounts Select Account Type Brokerage Cash on Hand Certificates of D…" at bounding box center [868, 396] width 1016 height 449
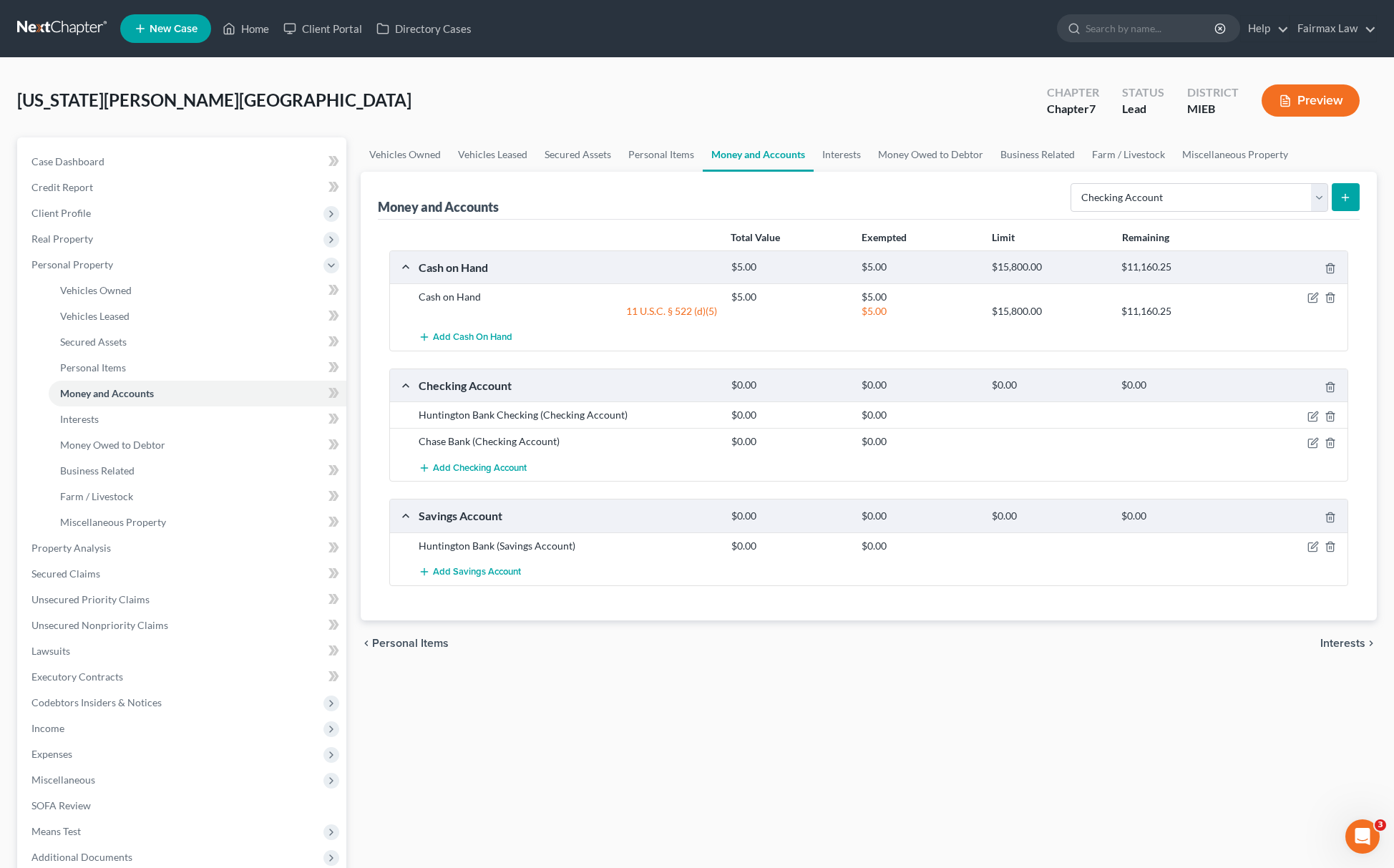
click at [1340, 195] on icon "submit" at bounding box center [1346, 198] width 12 height 12
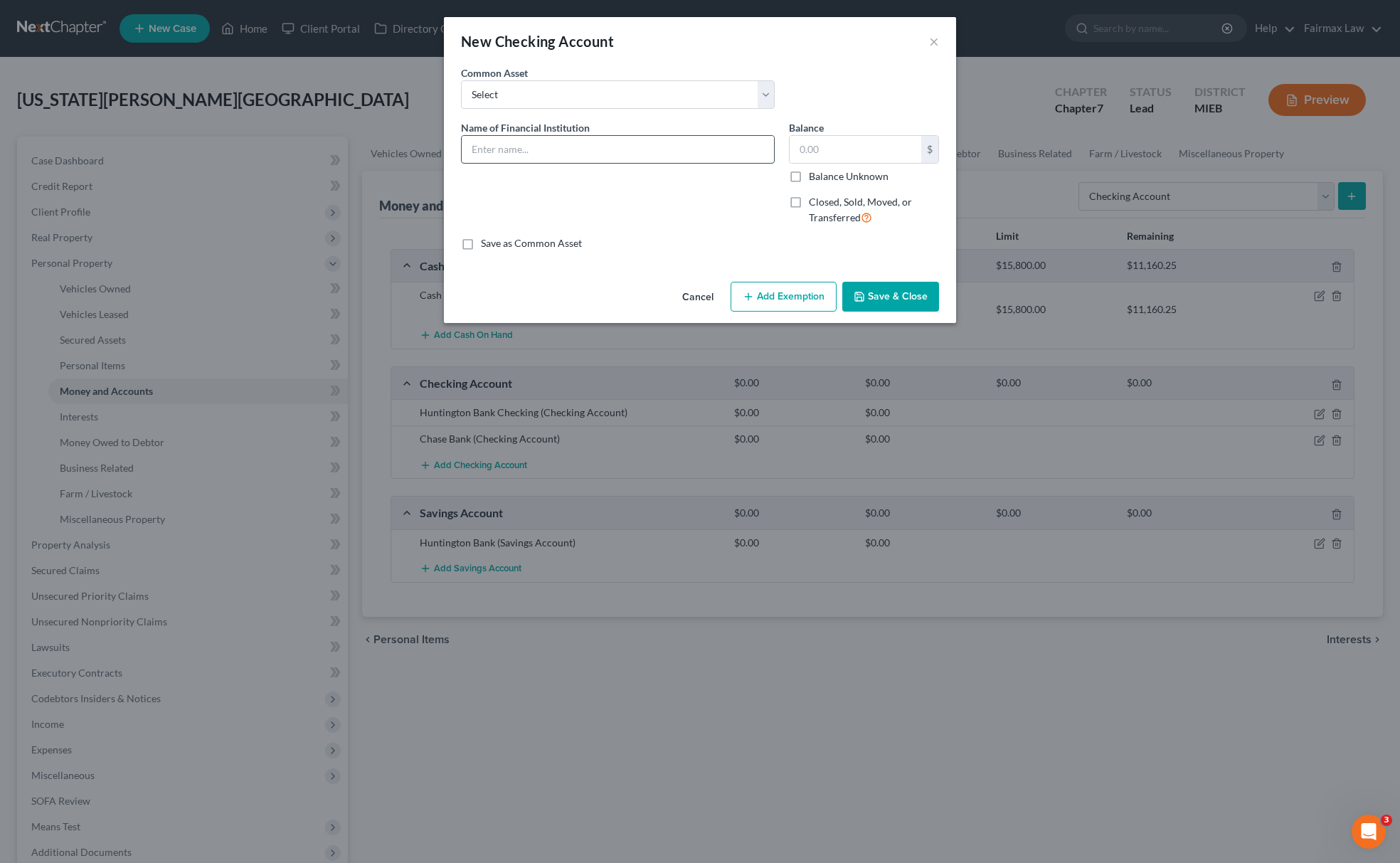
click at [543, 152] on input "text" at bounding box center [618, 149] width 313 height 27
type input "a"
type input "Asterisk Bank"
click at [858, 143] on input "text" at bounding box center [856, 149] width 132 height 27
type input "0.00"
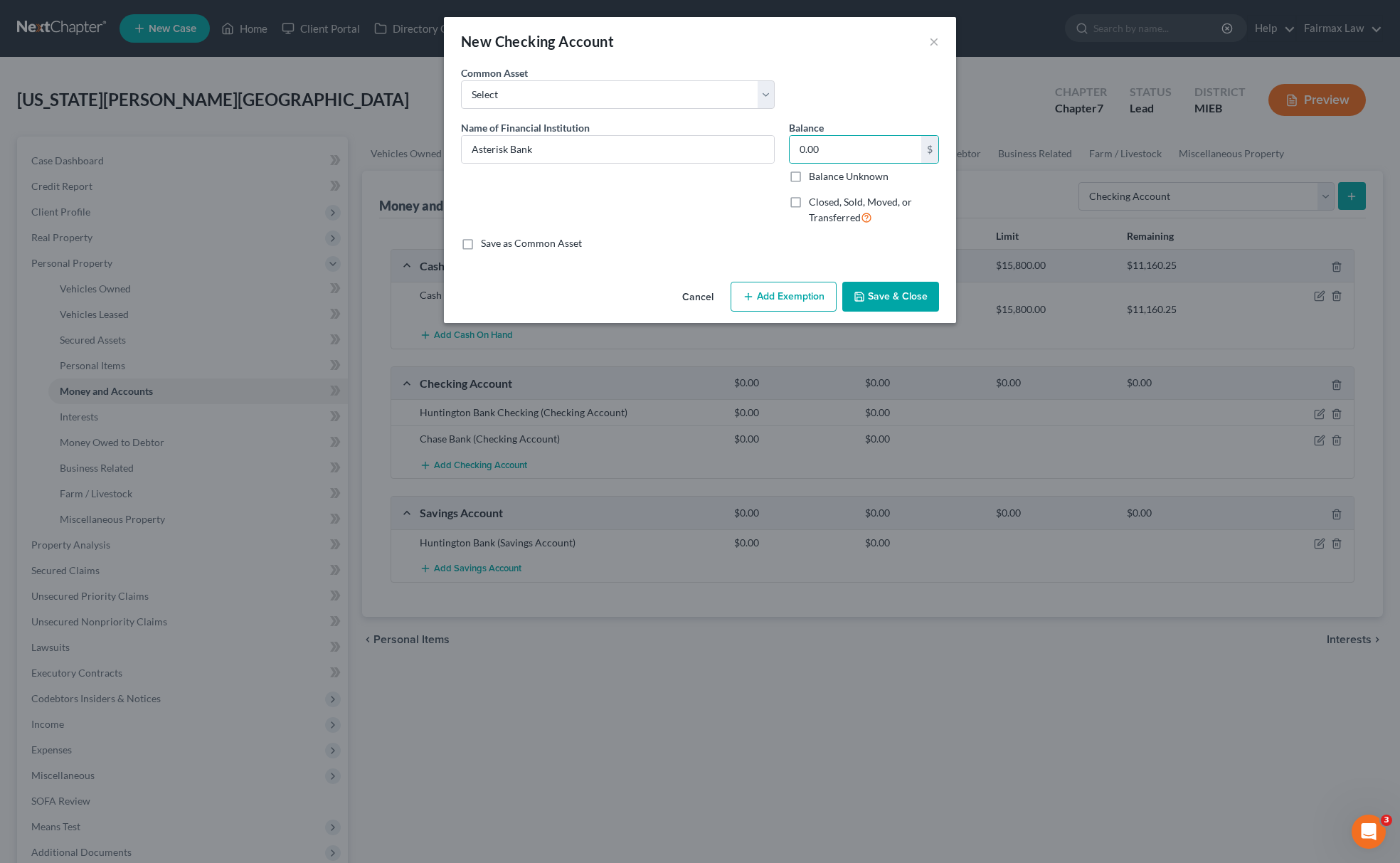
click at [894, 282] on div "Cancel Add Exemption Save & Close" at bounding box center [700, 299] width 512 height 46
click at [879, 294] on button "Save & Close" at bounding box center [891, 296] width 97 height 30
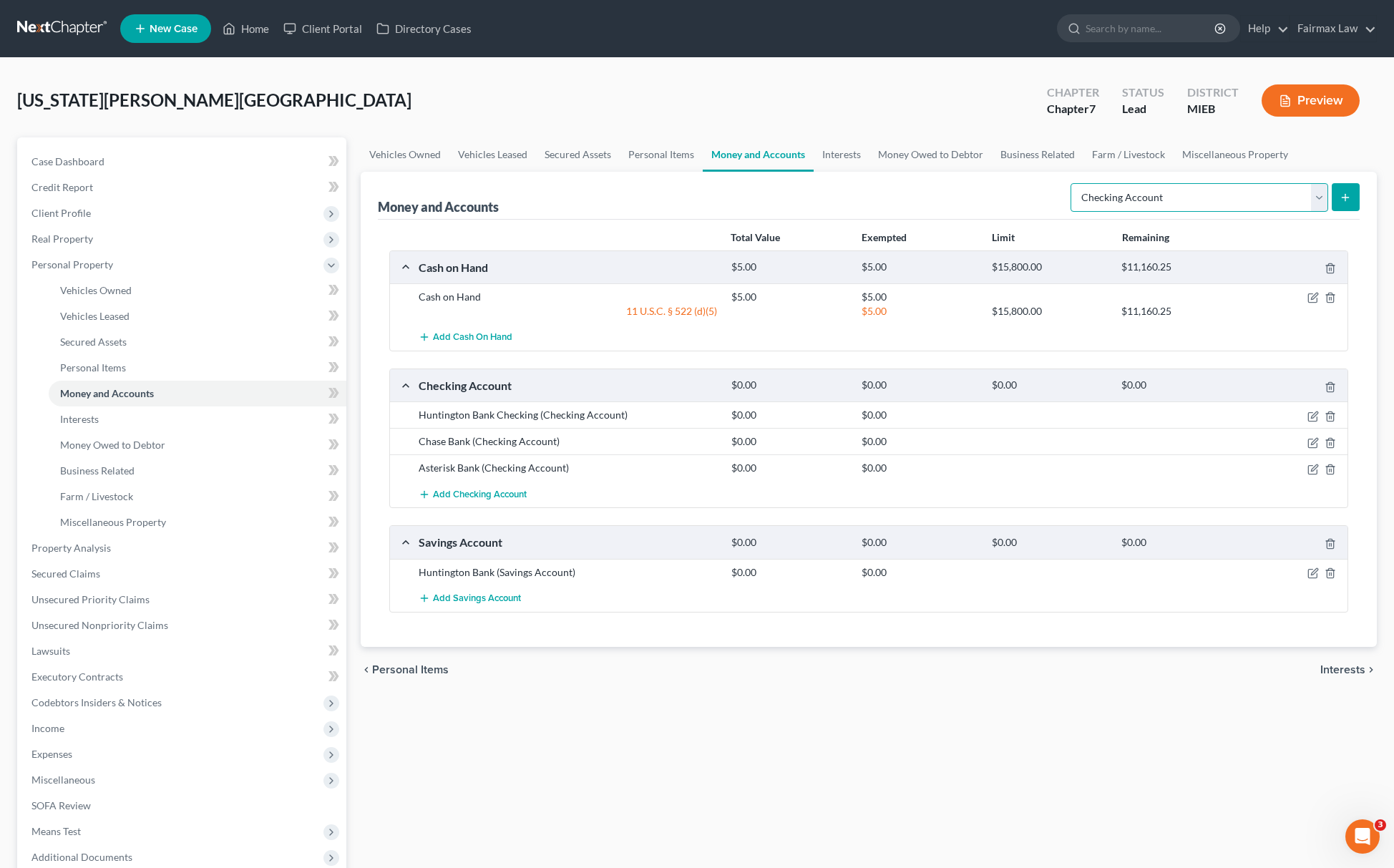
drag, startPoint x: 1101, startPoint y: 192, endPoint x: 1127, endPoint y: 209, distance: 31.1
click at [1104, 192] on select "Select Account Type Brokerage Cash on Hand Certificates of Deposit Checking Acc…" at bounding box center [1199, 197] width 258 height 28
click at [1073, 183] on select "Select Account Type Brokerage Cash on Hand Certificates of Deposit Checking Acc…" at bounding box center [1199, 197] width 258 height 28
click at [1121, 190] on select "Select Account Type Brokerage Cash on Hand Certificates of Deposit Checking Acc…" at bounding box center [1199, 197] width 258 height 28
select select "savings"
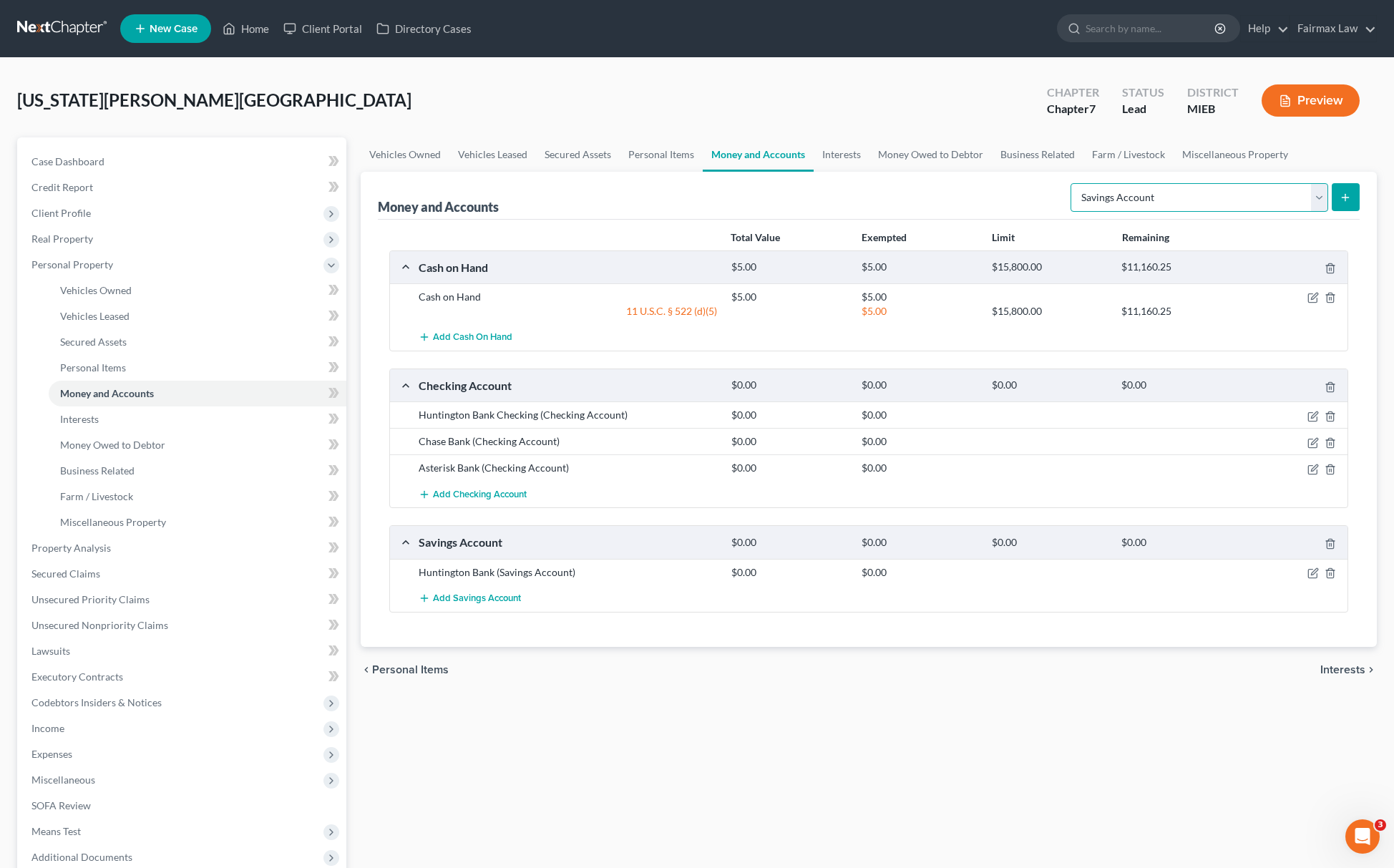
click at [1073, 183] on select "Select Account Type Brokerage Cash on Hand Certificates of Deposit Checking Acc…" at bounding box center [1199, 197] width 258 height 28
click at [1349, 199] on icon "submit" at bounding box center [1346, 198] width 12 height 12
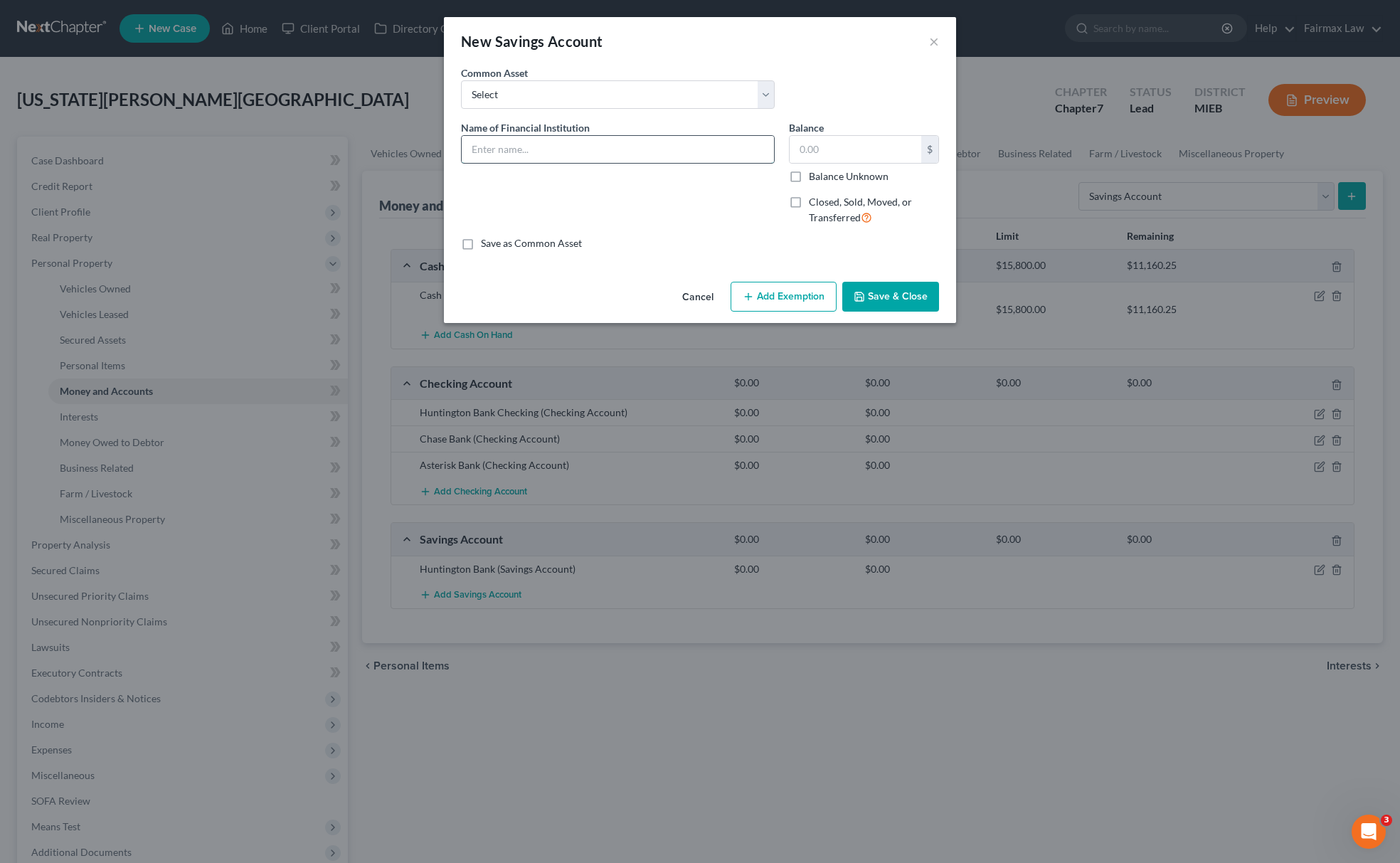
click at [599, 161] on input "text" at bounding box center [618, 149] width 313 height 27
type input "Shay Bank"
click at [812, 152] on input "text" at bounding box center [856, 149] width 132 height 27
type input "0.00"
click at [905, 293] on button "Save & Close" at bounding box center [891, 296] width 97 height 30
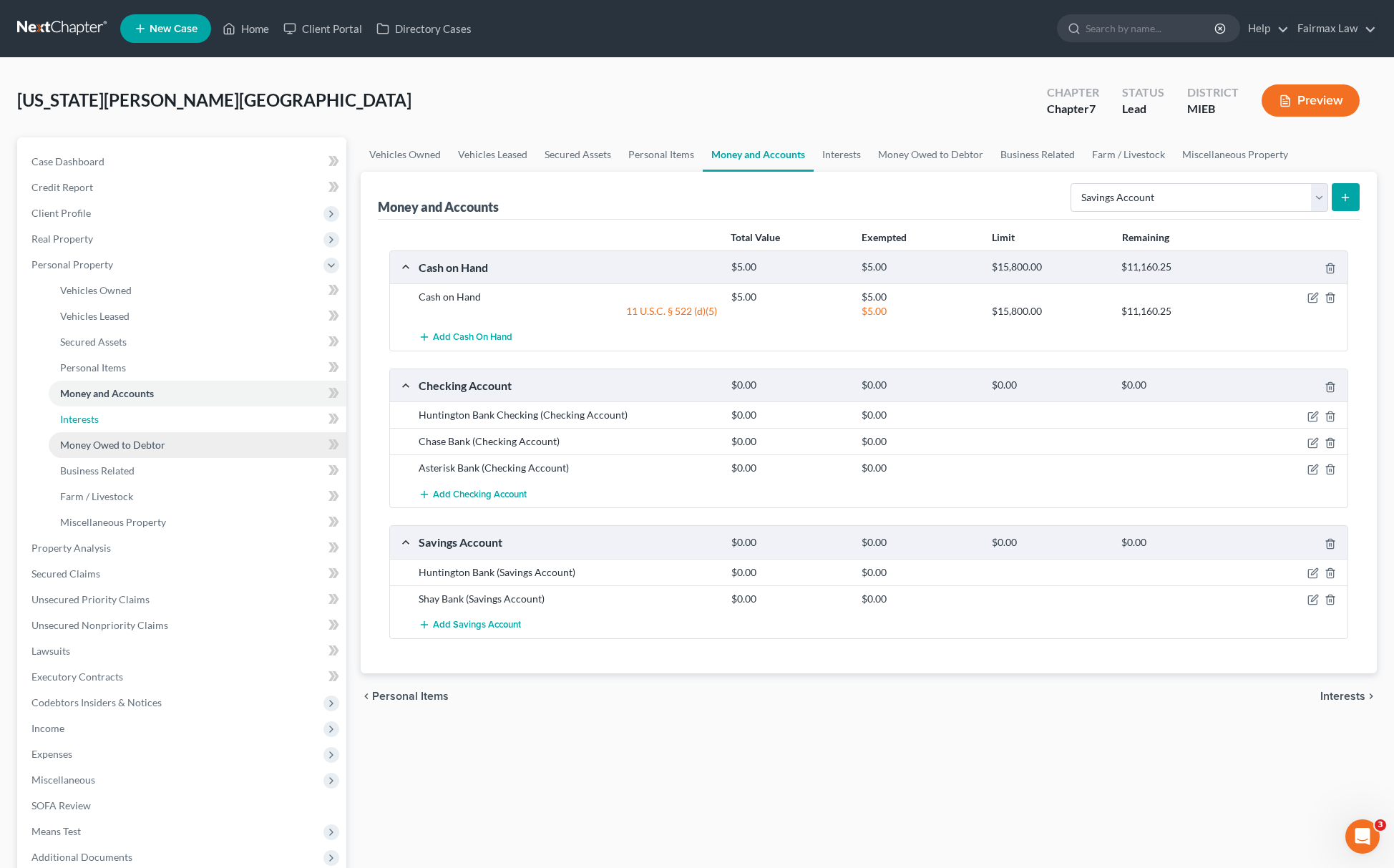
drag, startPoint x: 98, startPoint y: 418, endPoint x: 101, endPoint y: 435, distance: 17.3
click at [98, 418] on span "Interests" at bounding box center [80, 419] width 39 height 12
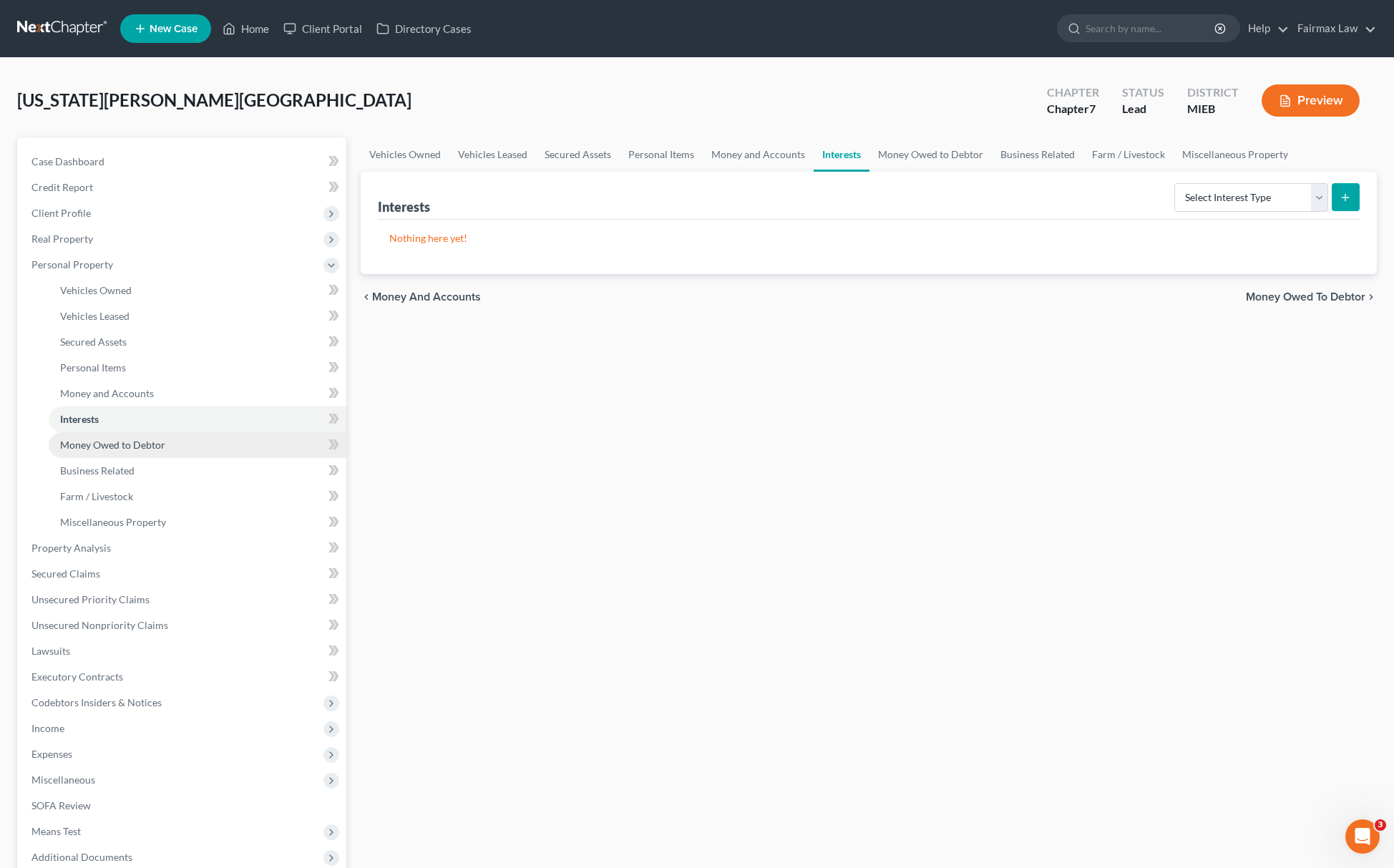
click at [104, 442] on span "Money Owed to Debtor" at bounding box center [113, 444] width 105 height 12
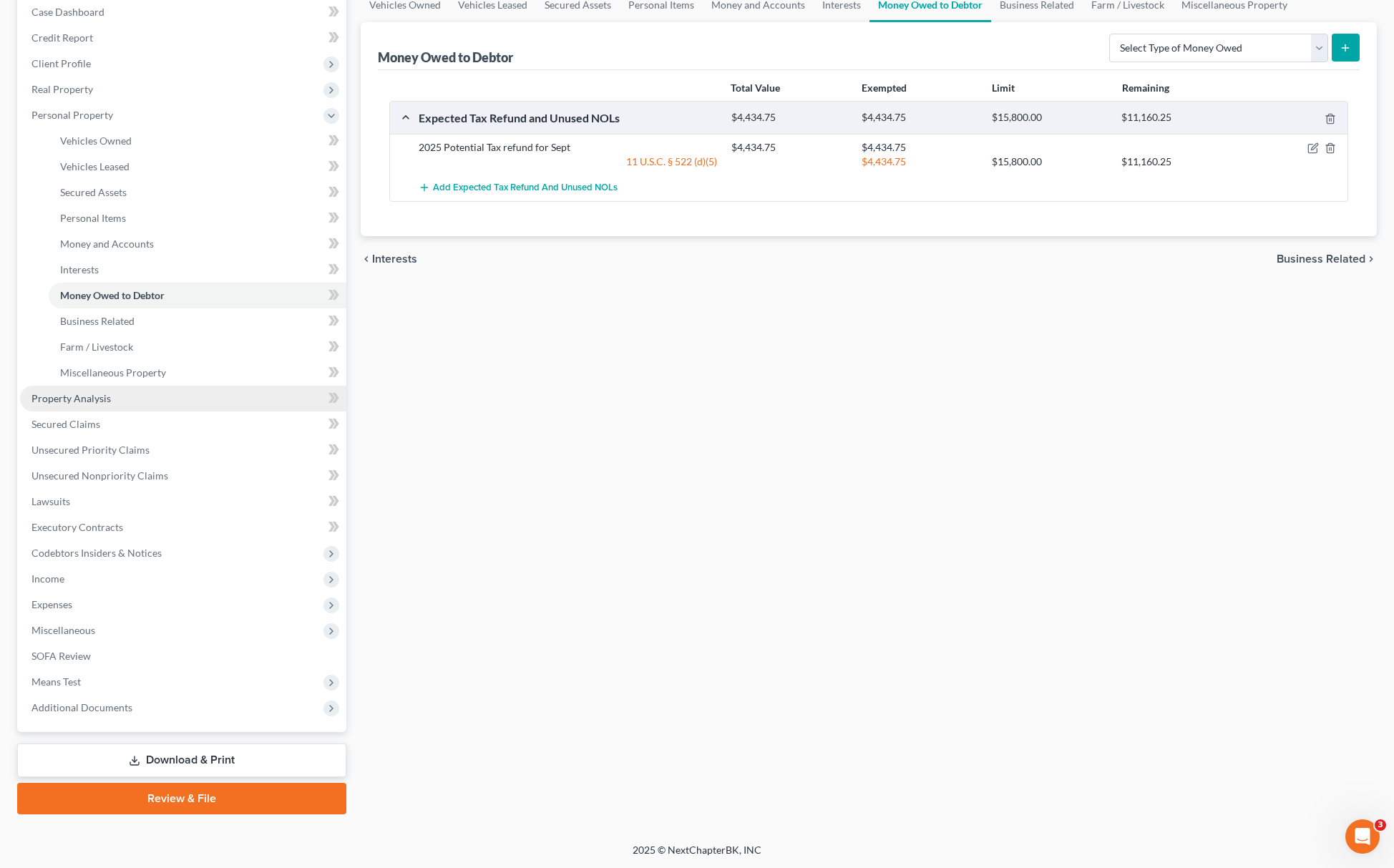
click at [120, 404] on link "Property Analysis" at bounding box center [183, 398] width 326 height 25
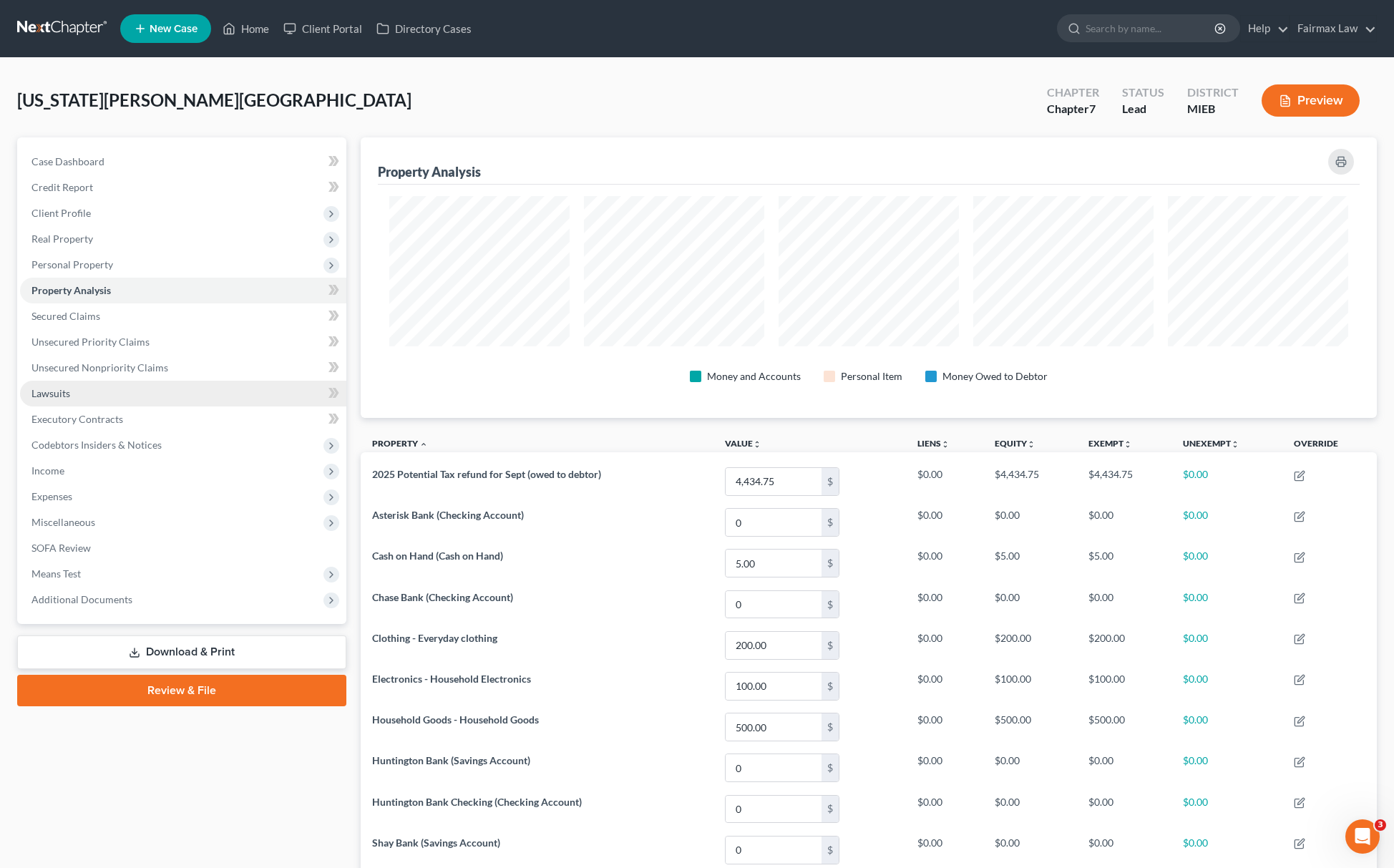
click at [63, 394] on span "Lawsuits" at bounding box center [51, 394] width 39 height 12
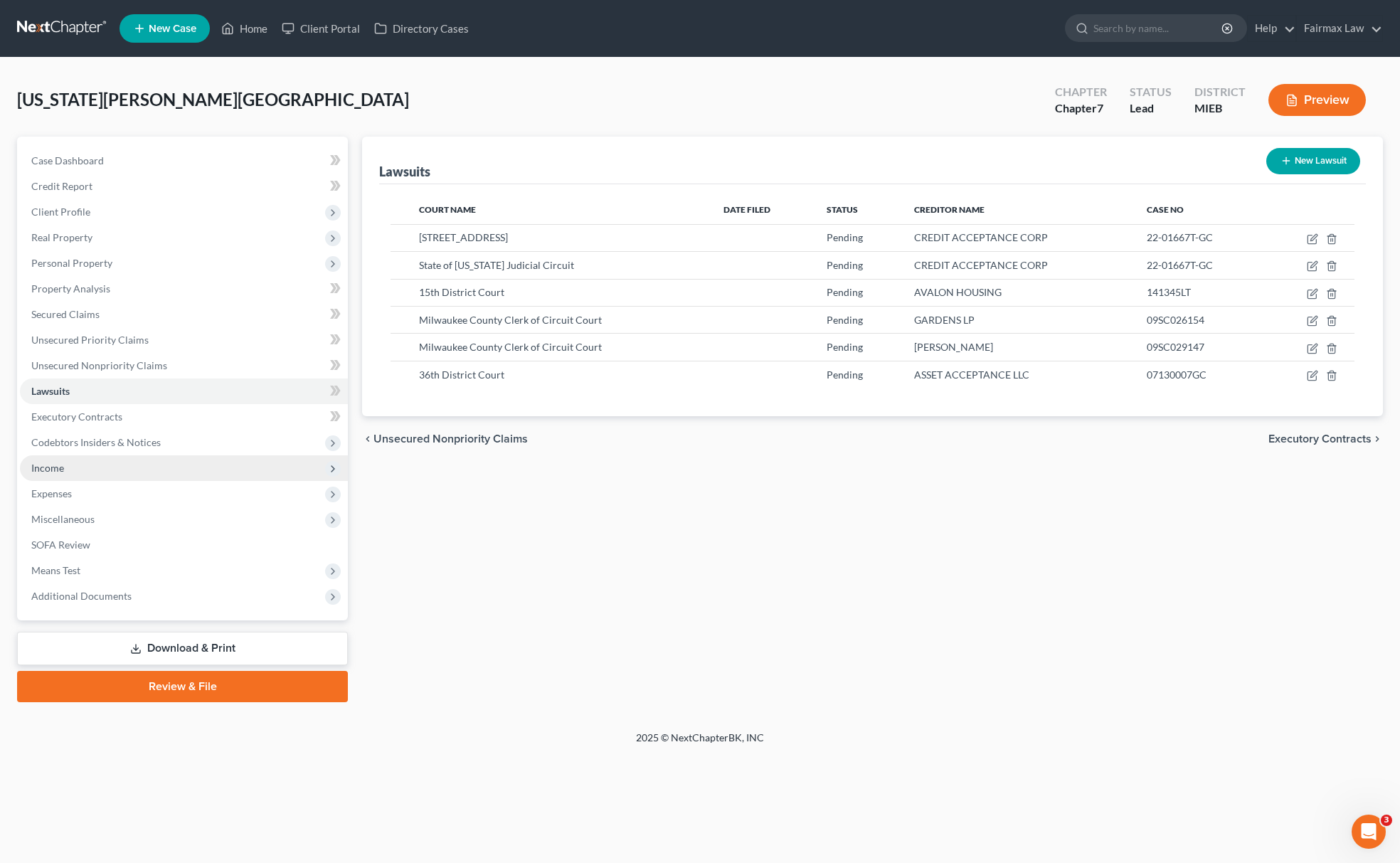
click at [60, 471] on span "Income" at bounding box center [47, 468] width 33 height 12
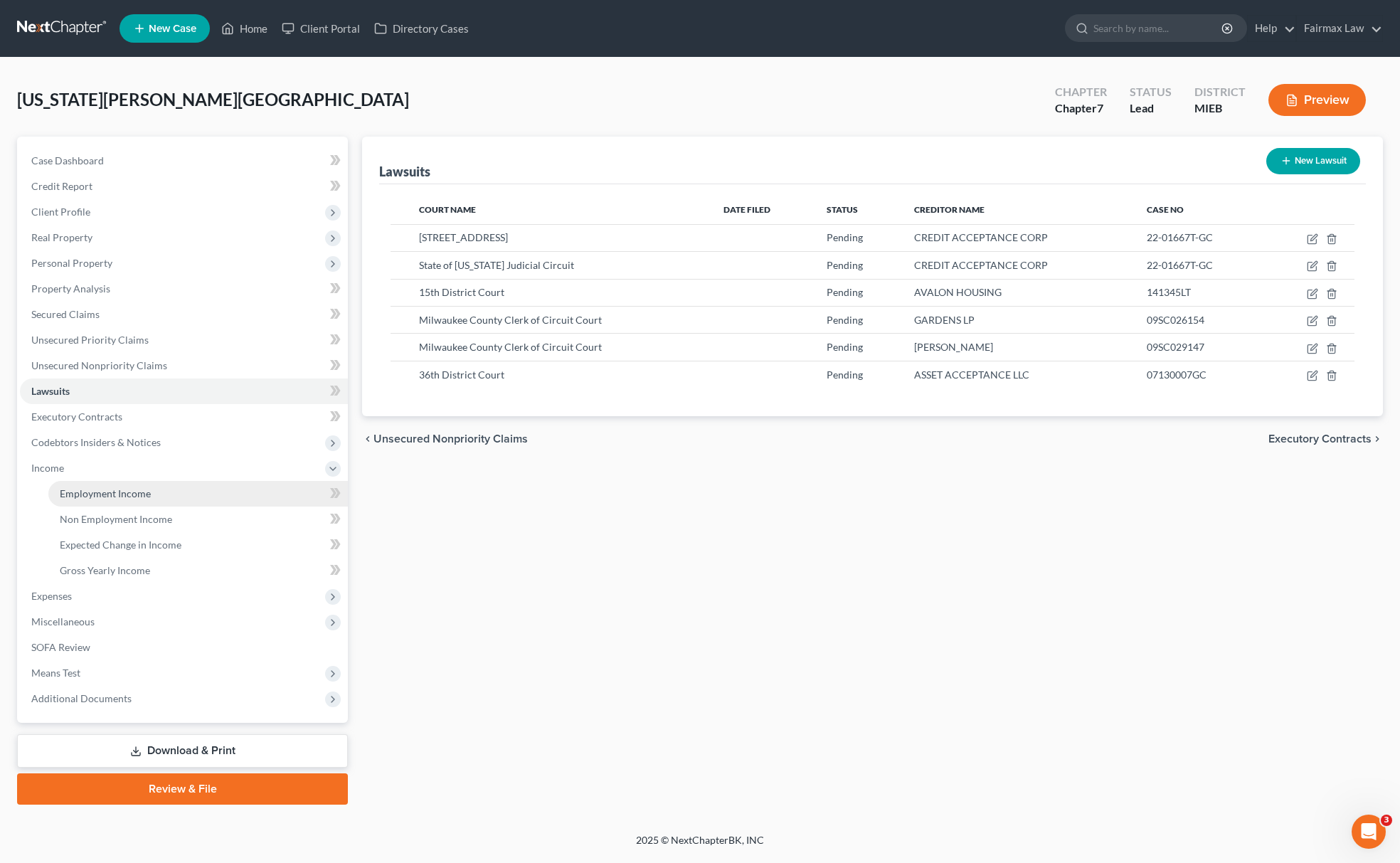
click at [122, 487] on span "Employment Income" at bounding box center [106, 493] width 91 height 12
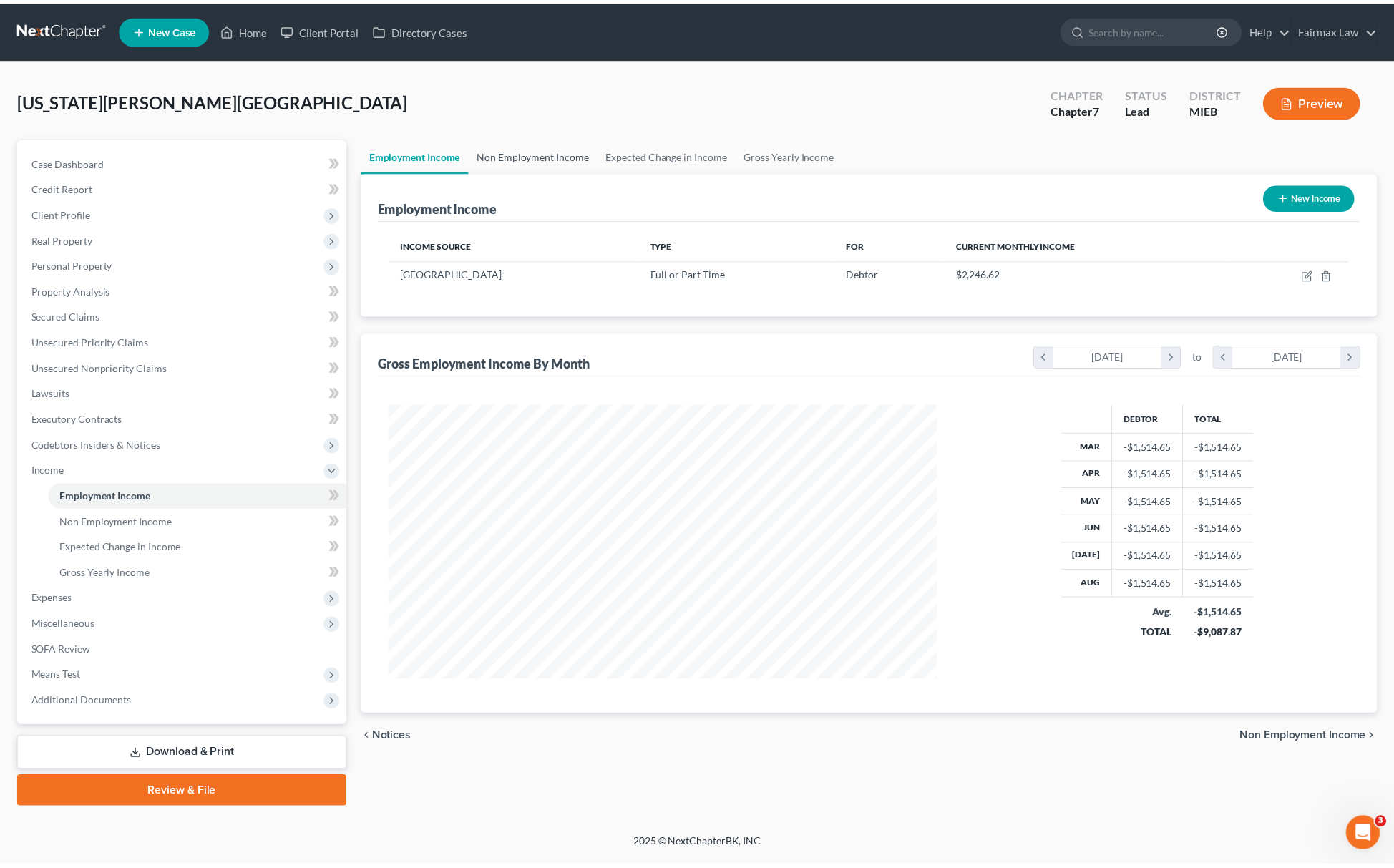
scroll to position [278, 583]
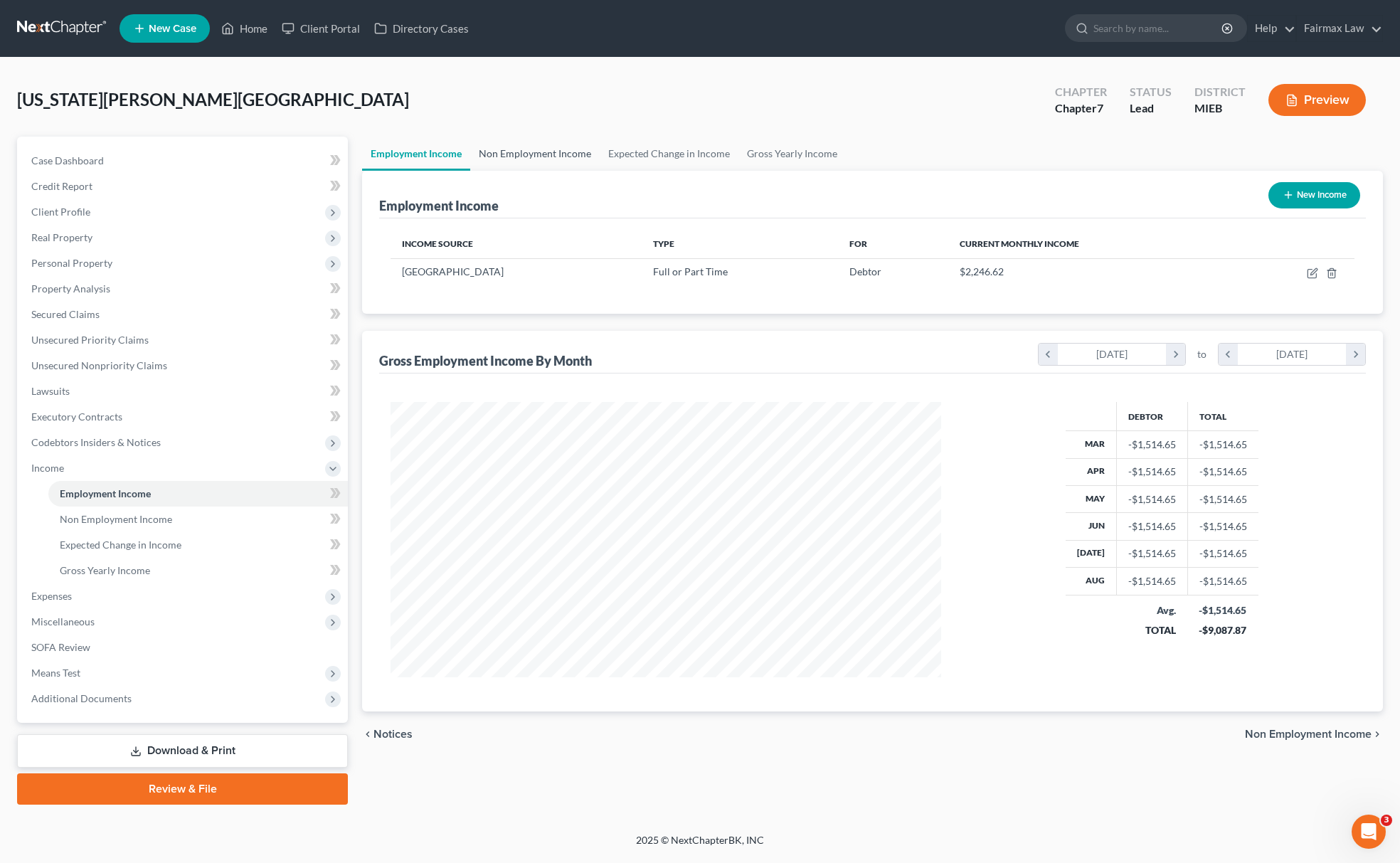
click at [538, 155] on link "Non Employment Income" at bounding box center [535, 153] width 130 height 34
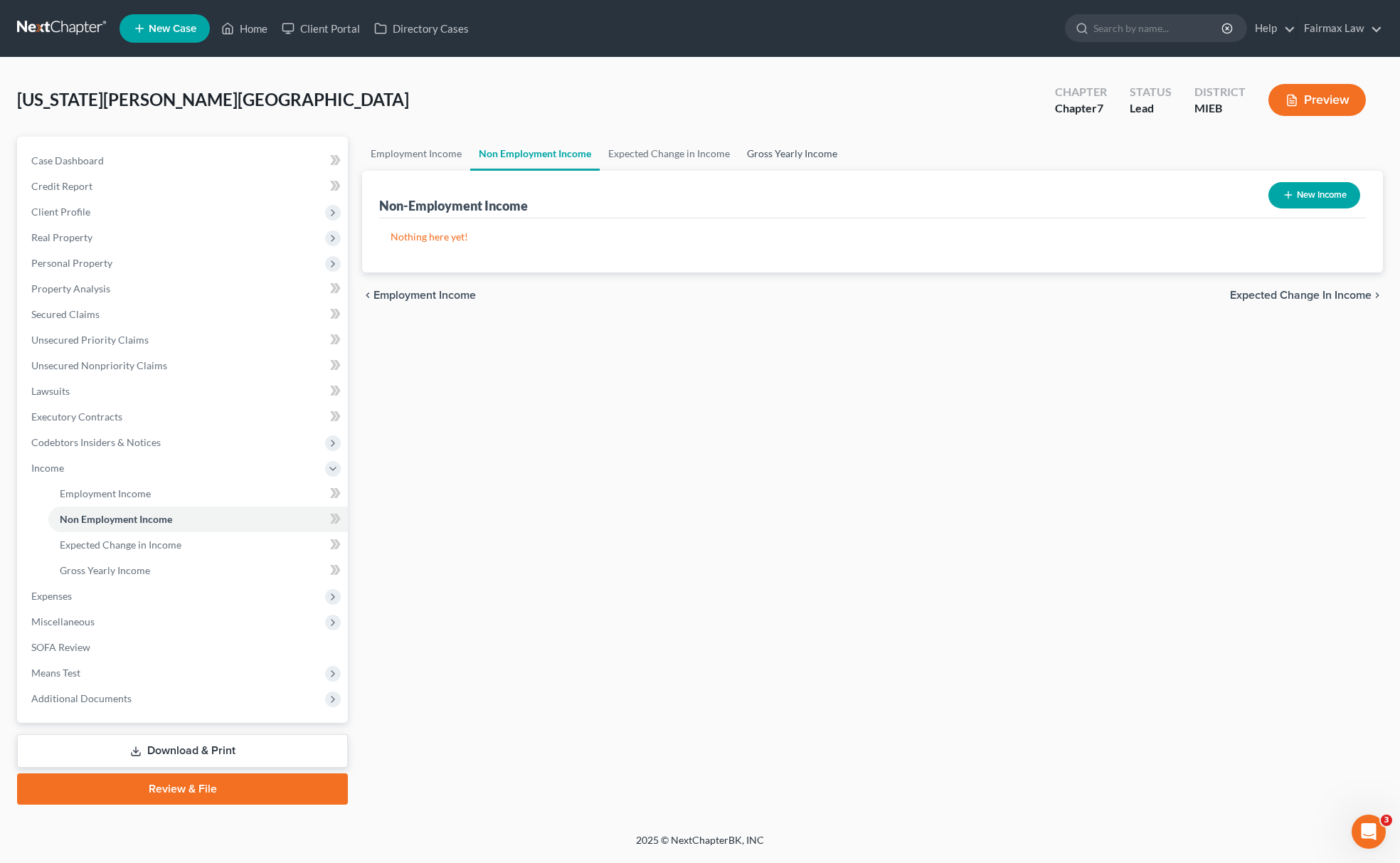
click at [780, 155] on link "Gross Yearly Income" at bounding box center [792, 153] width 107 height 34
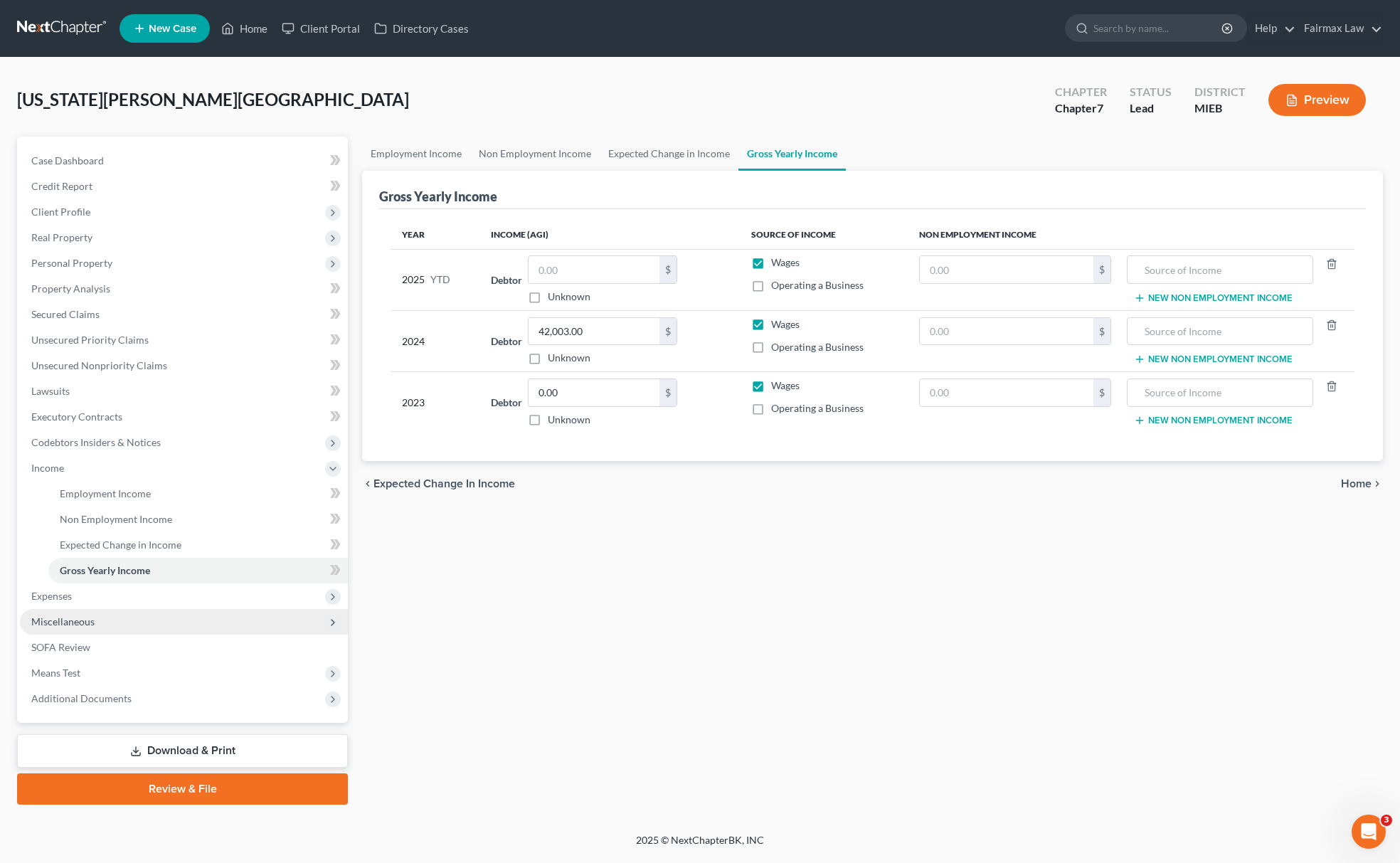
click at [115, 631] on span "Miscellaneous" at bounding box center [184, 622] width 328 height 25
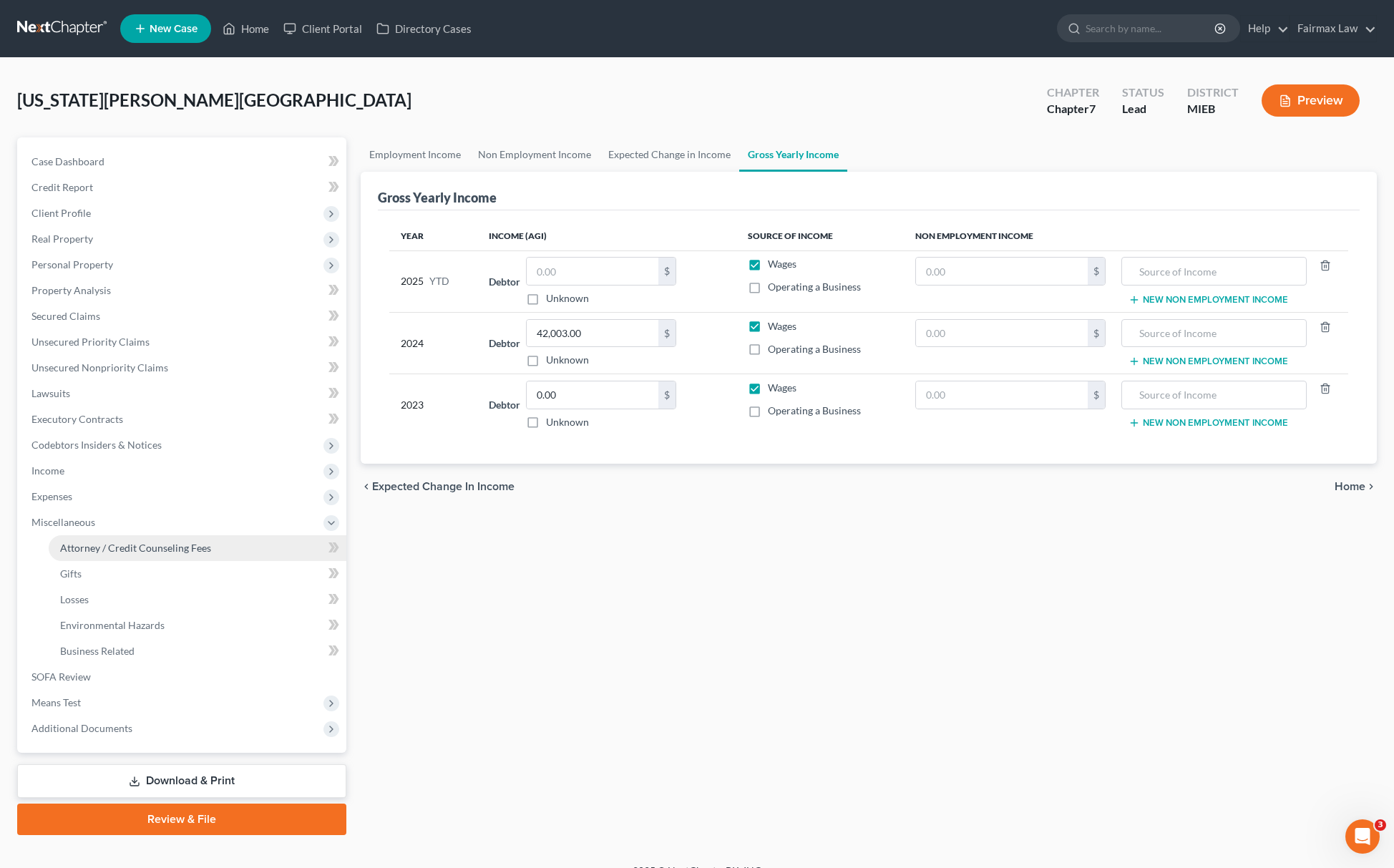
click at [156, 547] on span "Attorney / Credit Counseling Fees" at bounding box center [135, 547] width 151 height 12
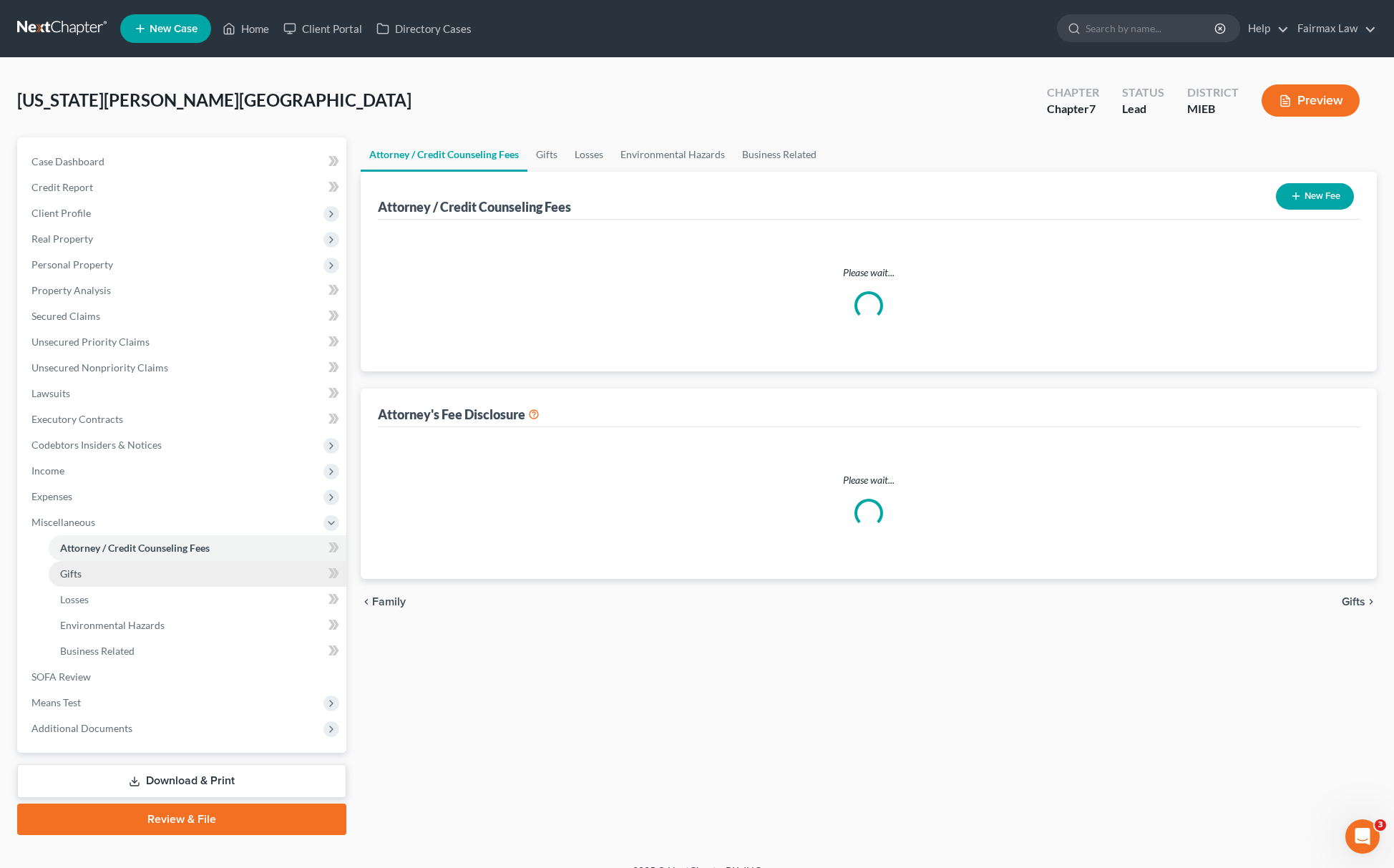
select select "2"
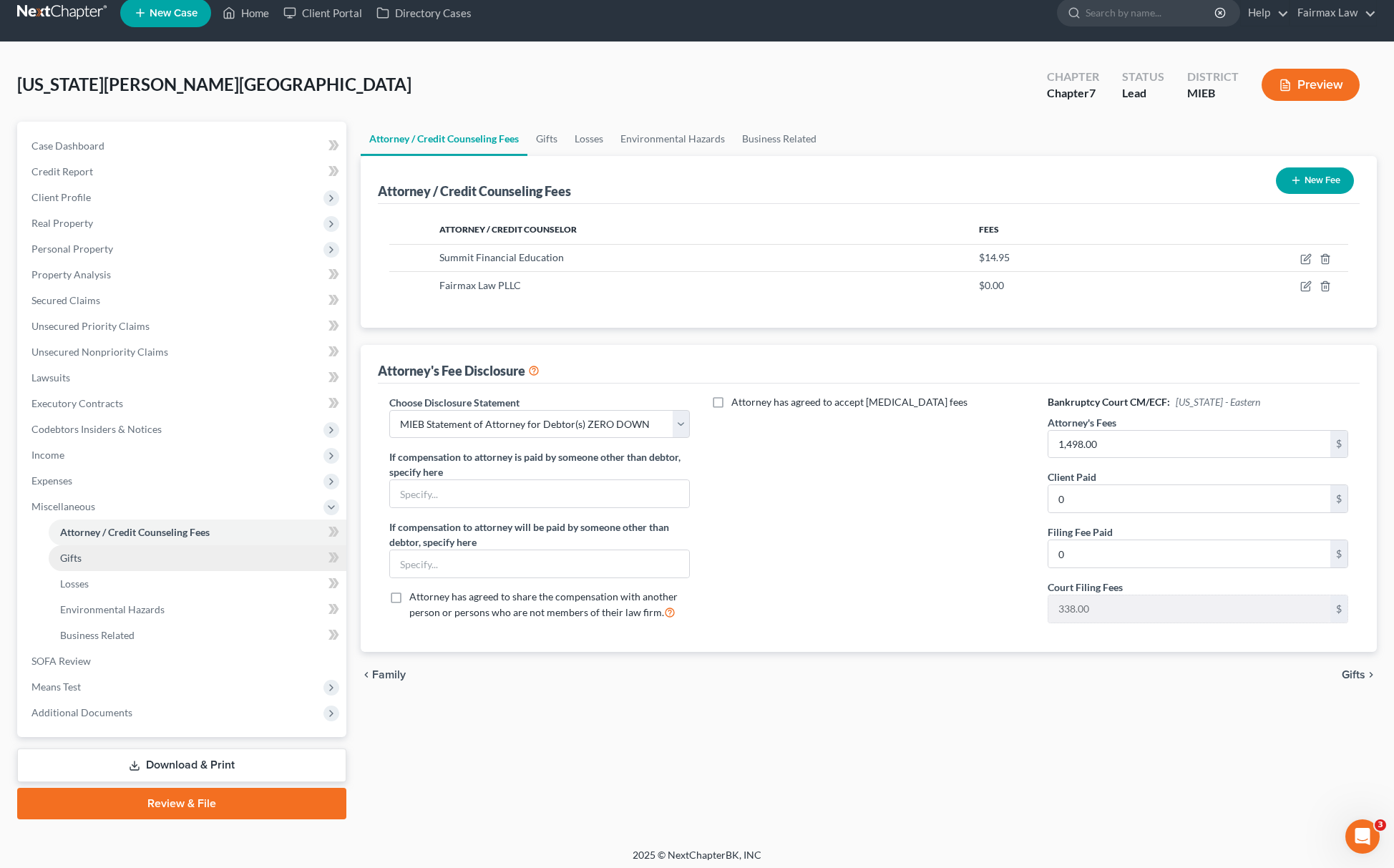
scroll to position [20, 0]
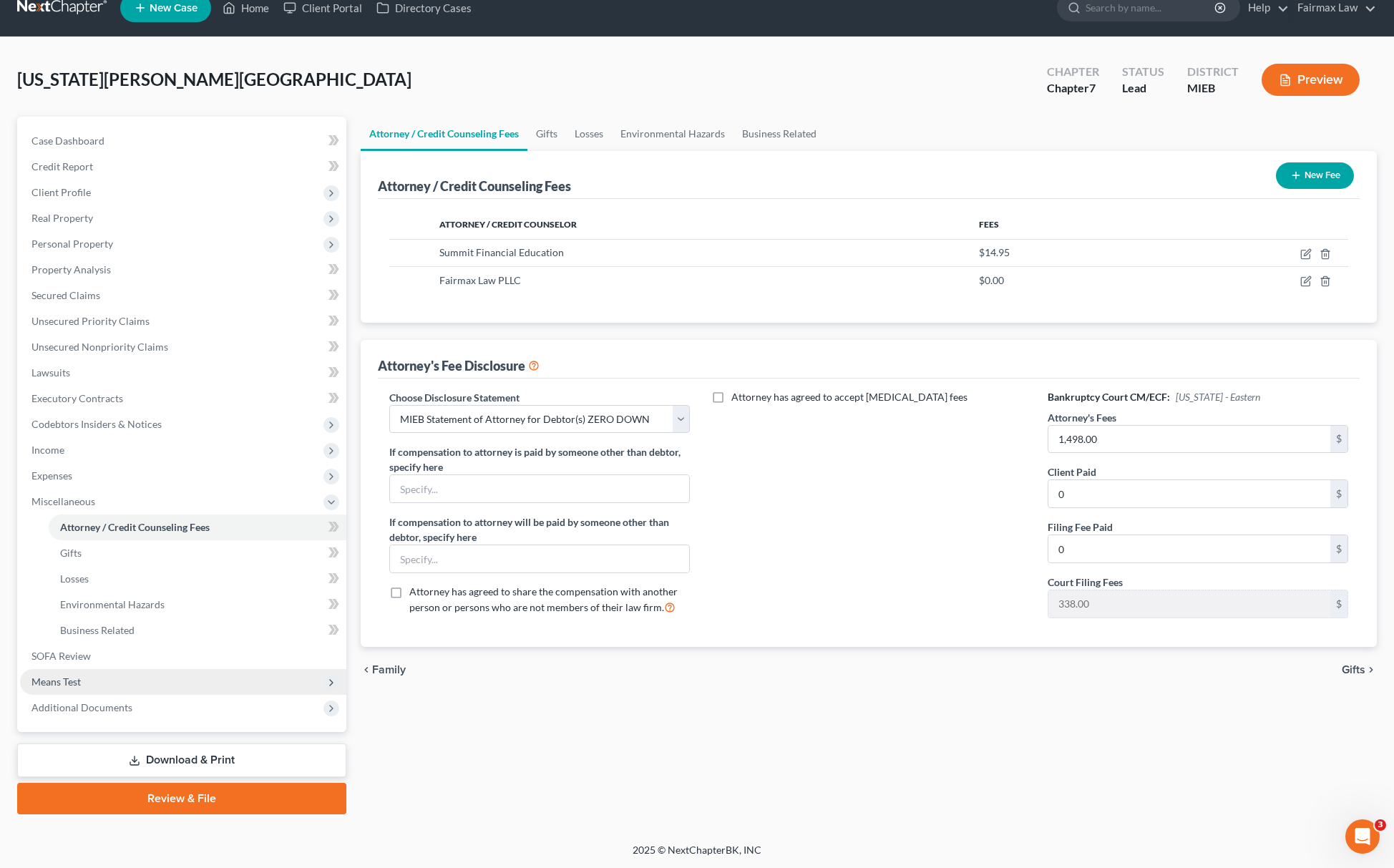
click at [87, 676] on span "Means Test" at bounding box center [183, 682] width 326 height 25
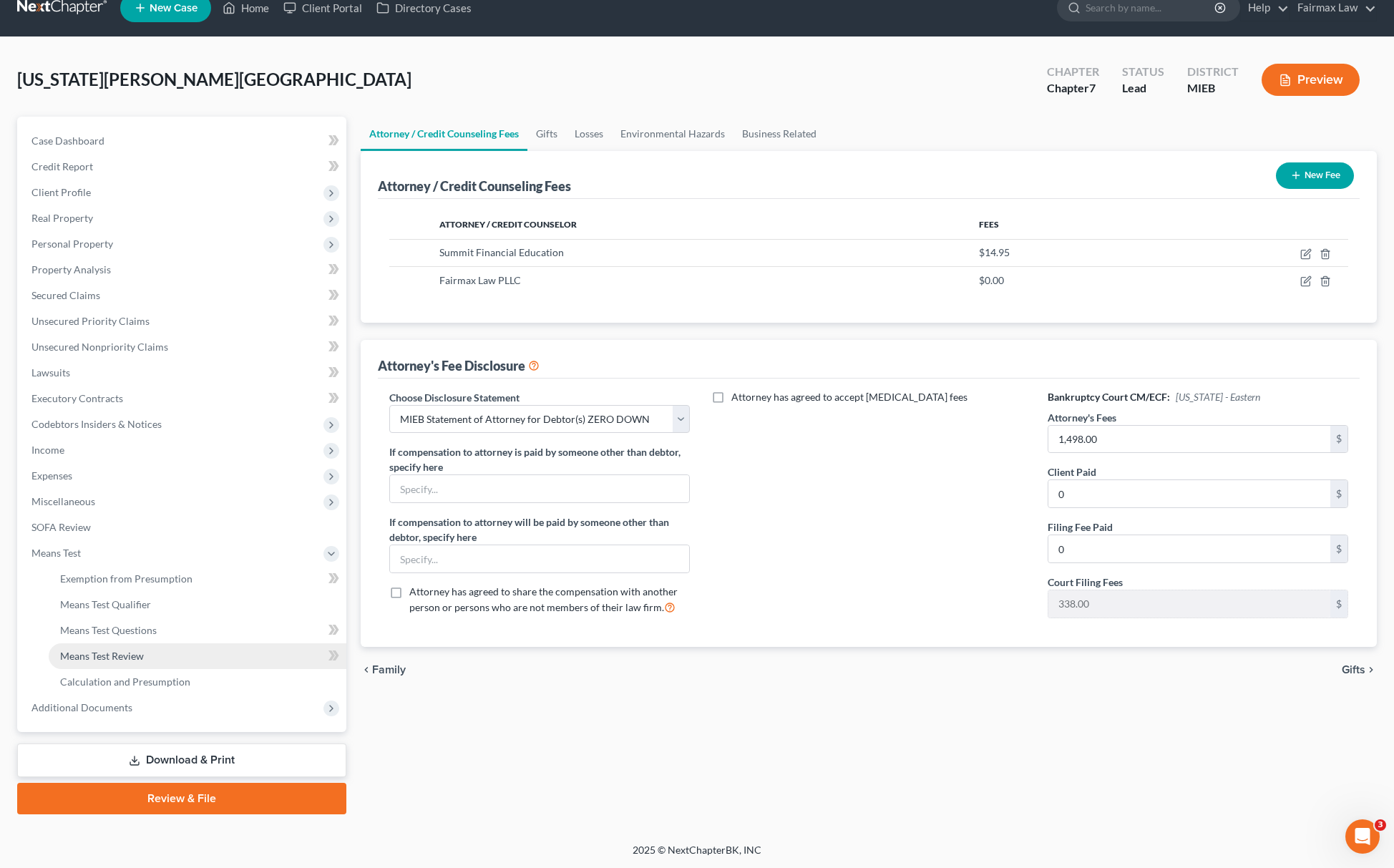
click at [112, 644] on link "Means Test Review" at bounding box center [198, 657] width 298 height 25
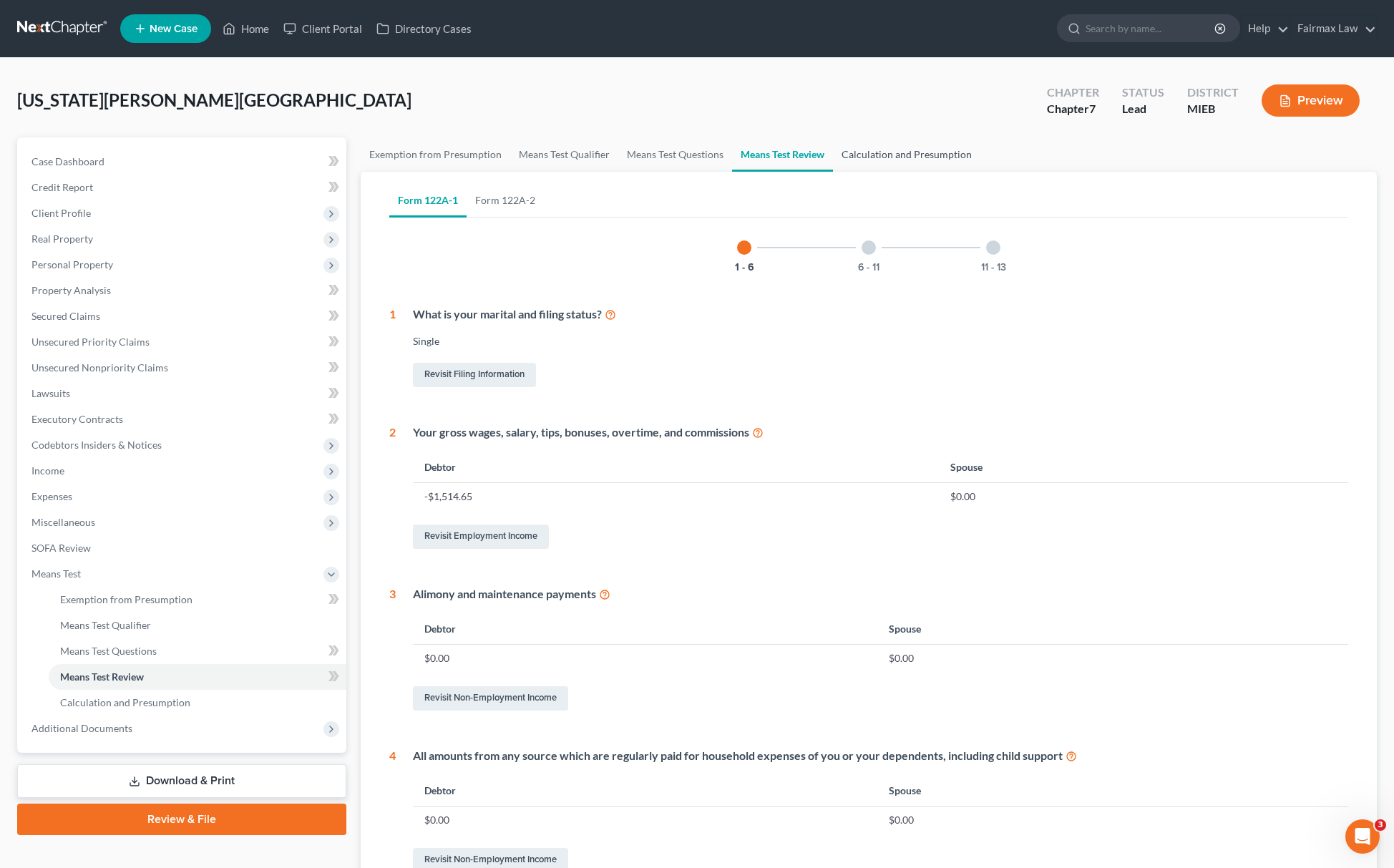
click at [906, 149] on link "Calculation and Presumption" at bounding box center [906, 154] width 147 height 34
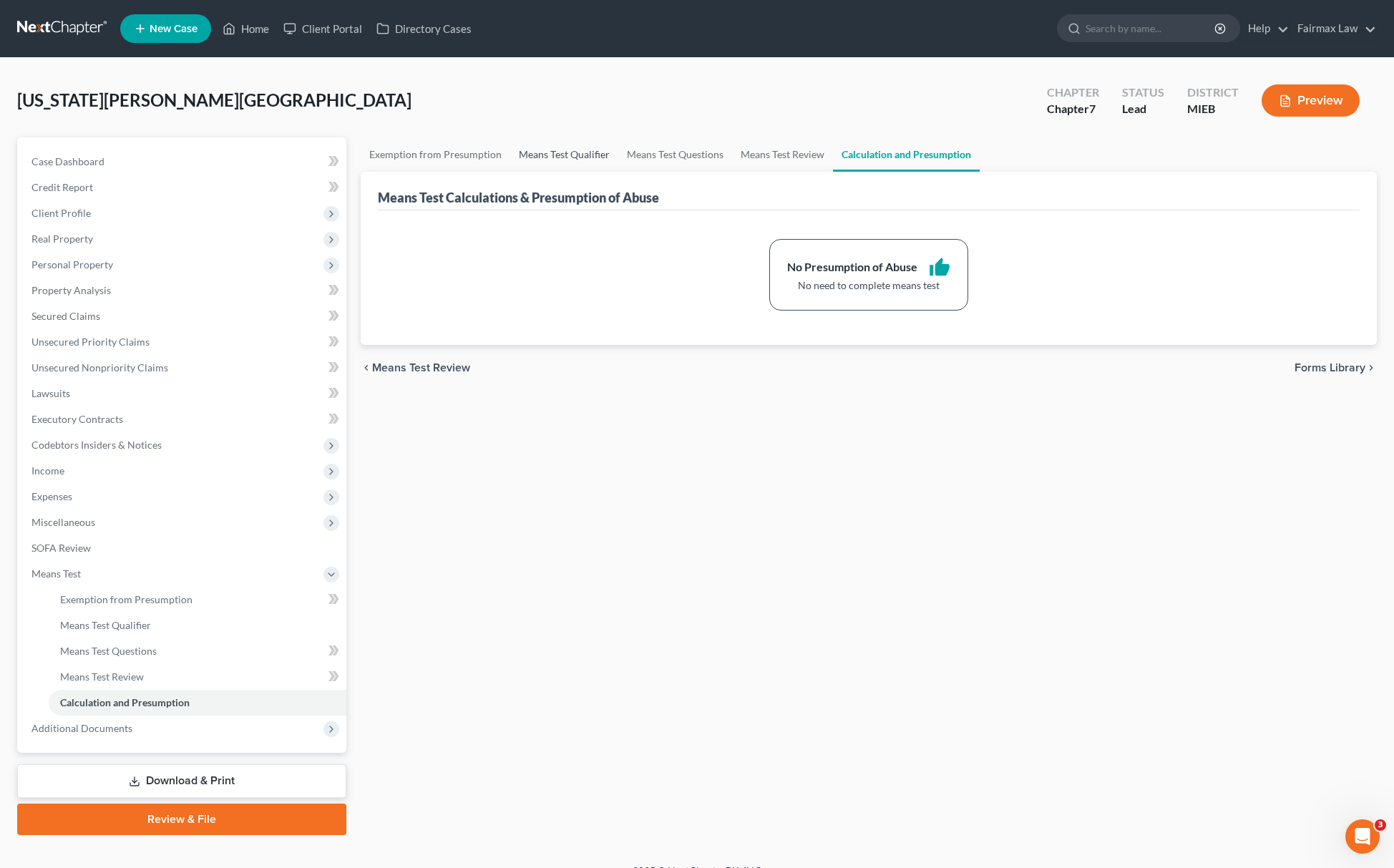
click at [560, 156] on link "Means Test Qualifier" at bounding box center [564, 154] width 108 height 34
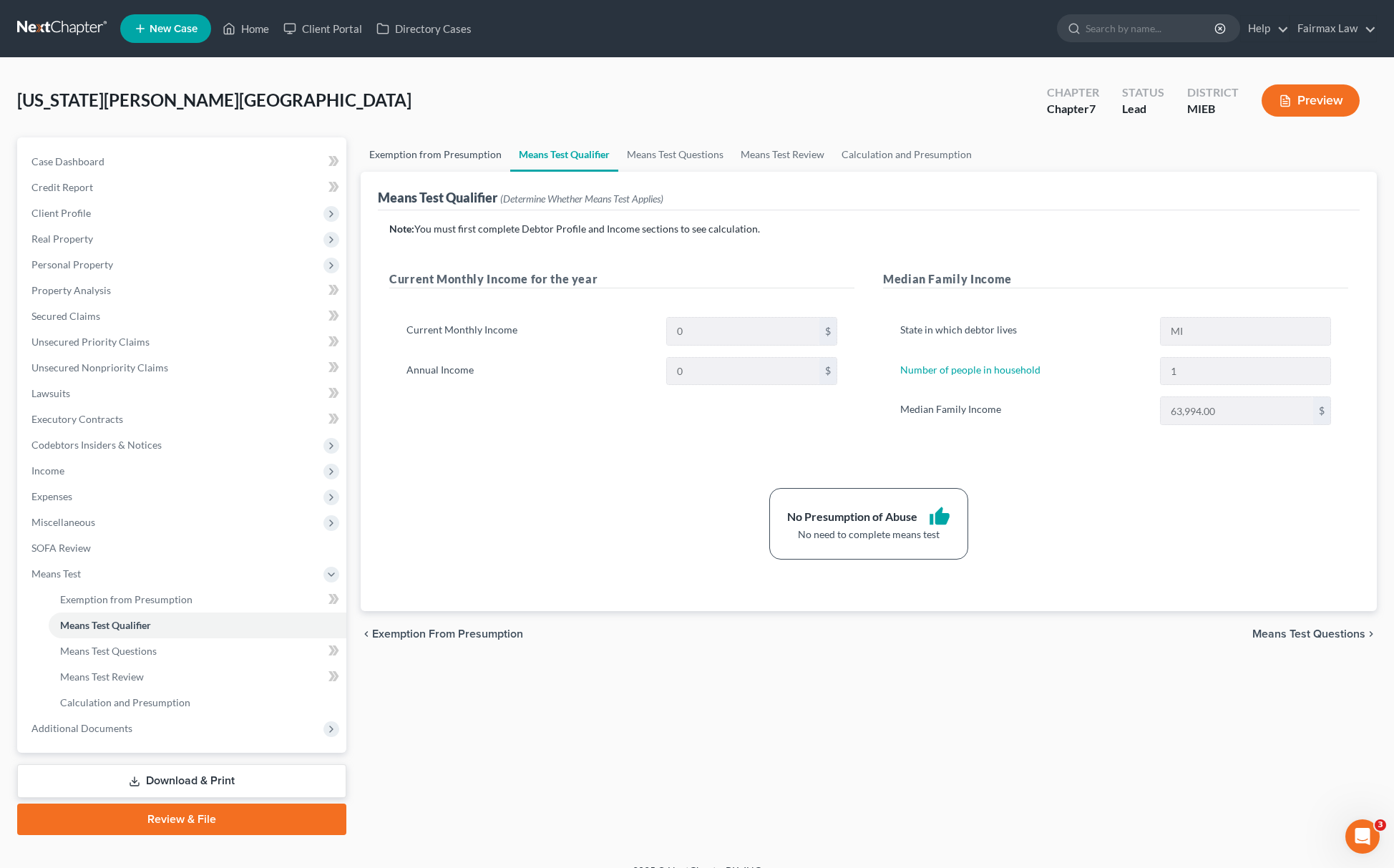
click at [396, 169] on link "Exemption from Presumption" at bounding box center [435, 154] width 150 height 34
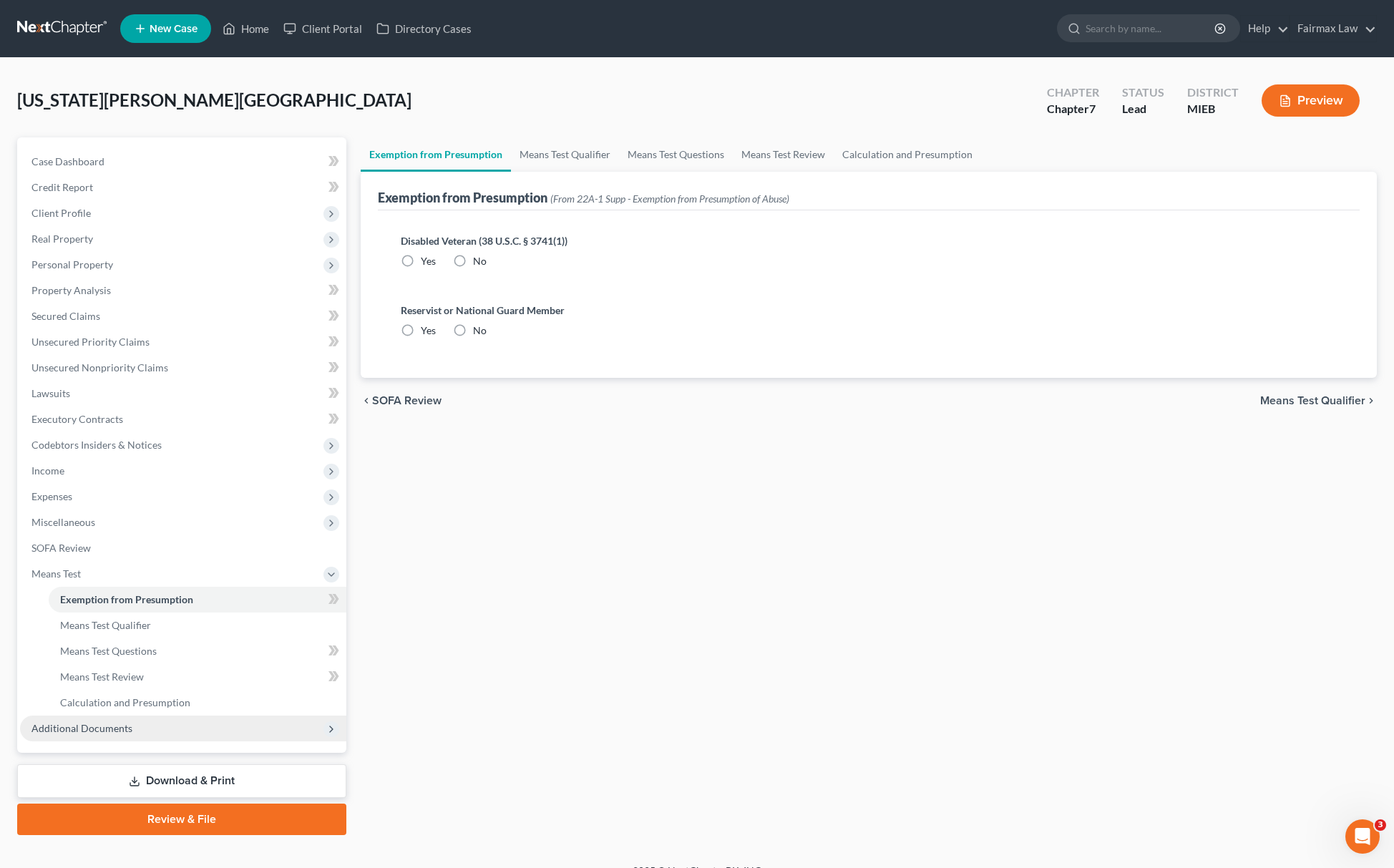
click at [103, 725] on span "Additional Documents" at bounding box center [82, 728] width 101 height 12
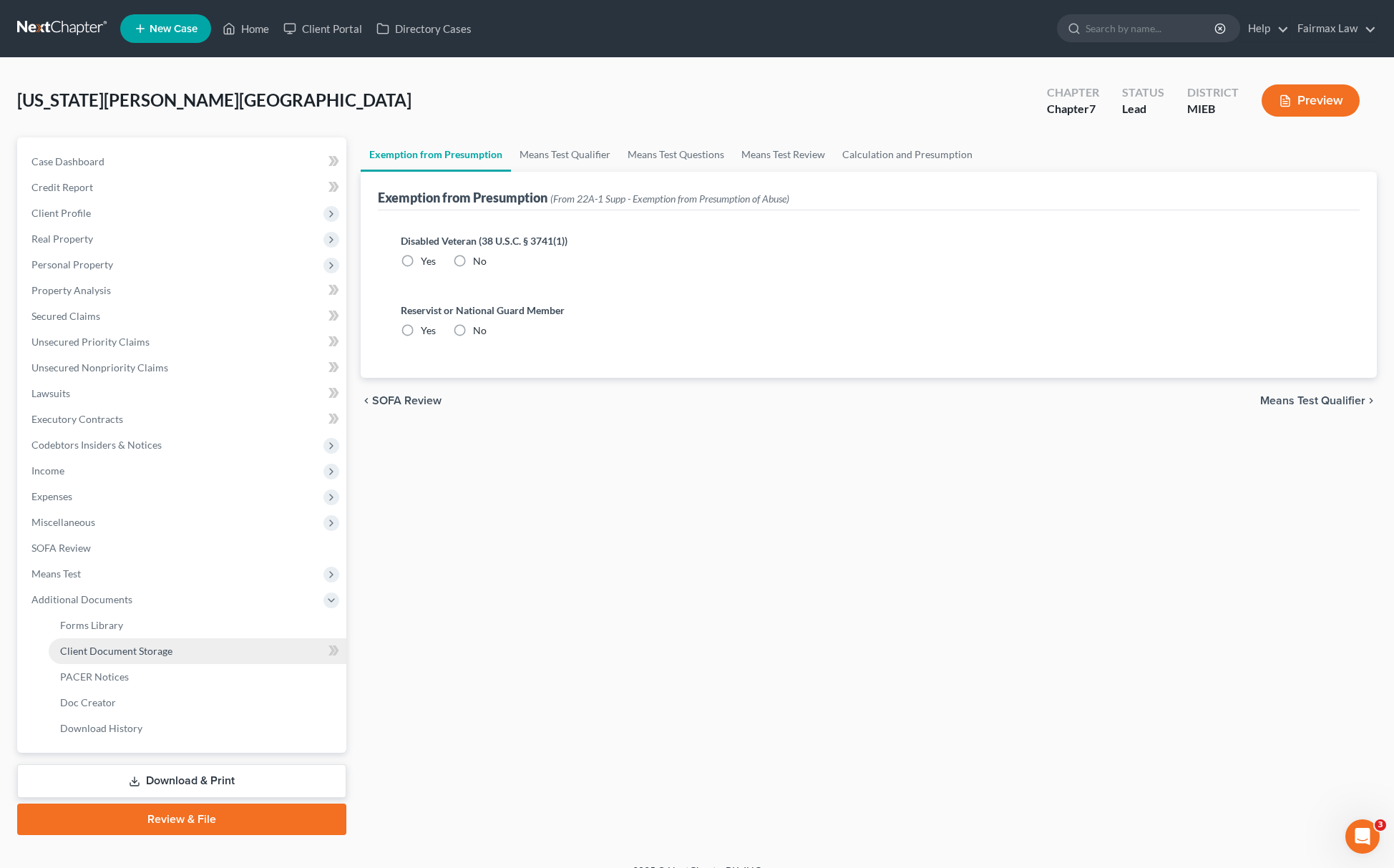
click at [167, 658] on link "Client Document Storage" at bounding box center [198, 651] width 298 height 25
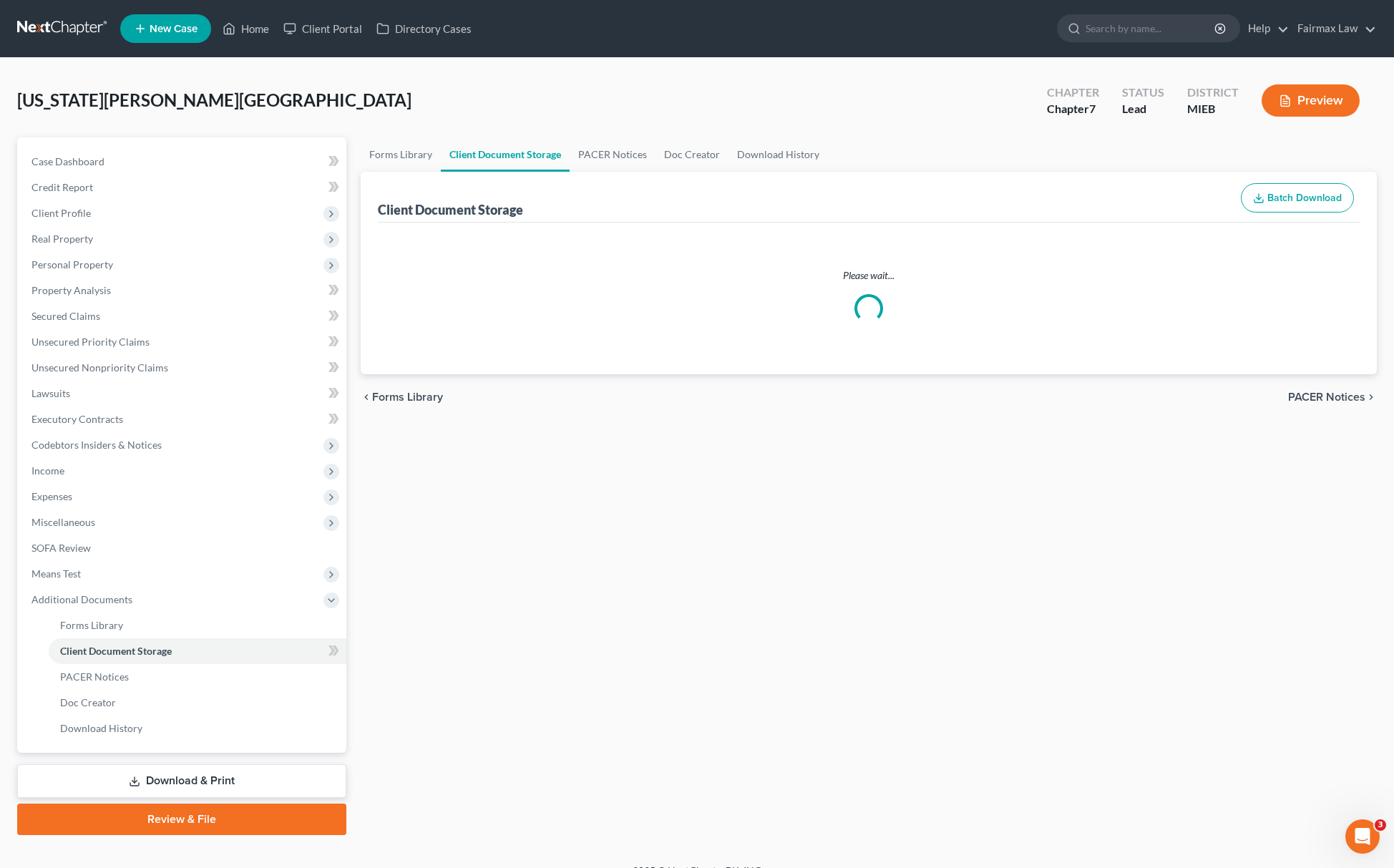
select select "6"
select select "7"
select select "32"
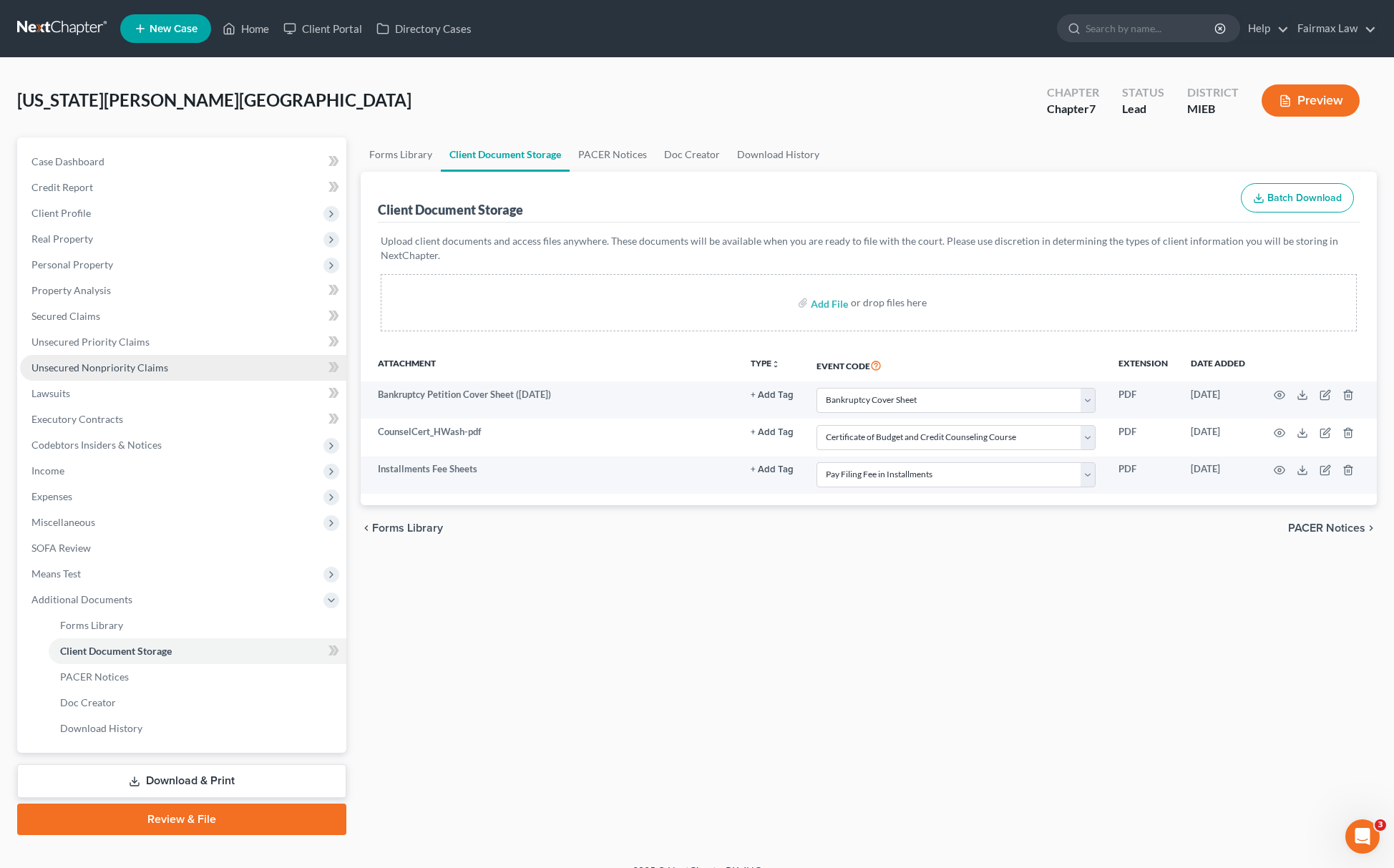
click at [167, 356] on link "Unsecured Nonpriority Claims" at bounding box center [183, 367] width 326 height 25
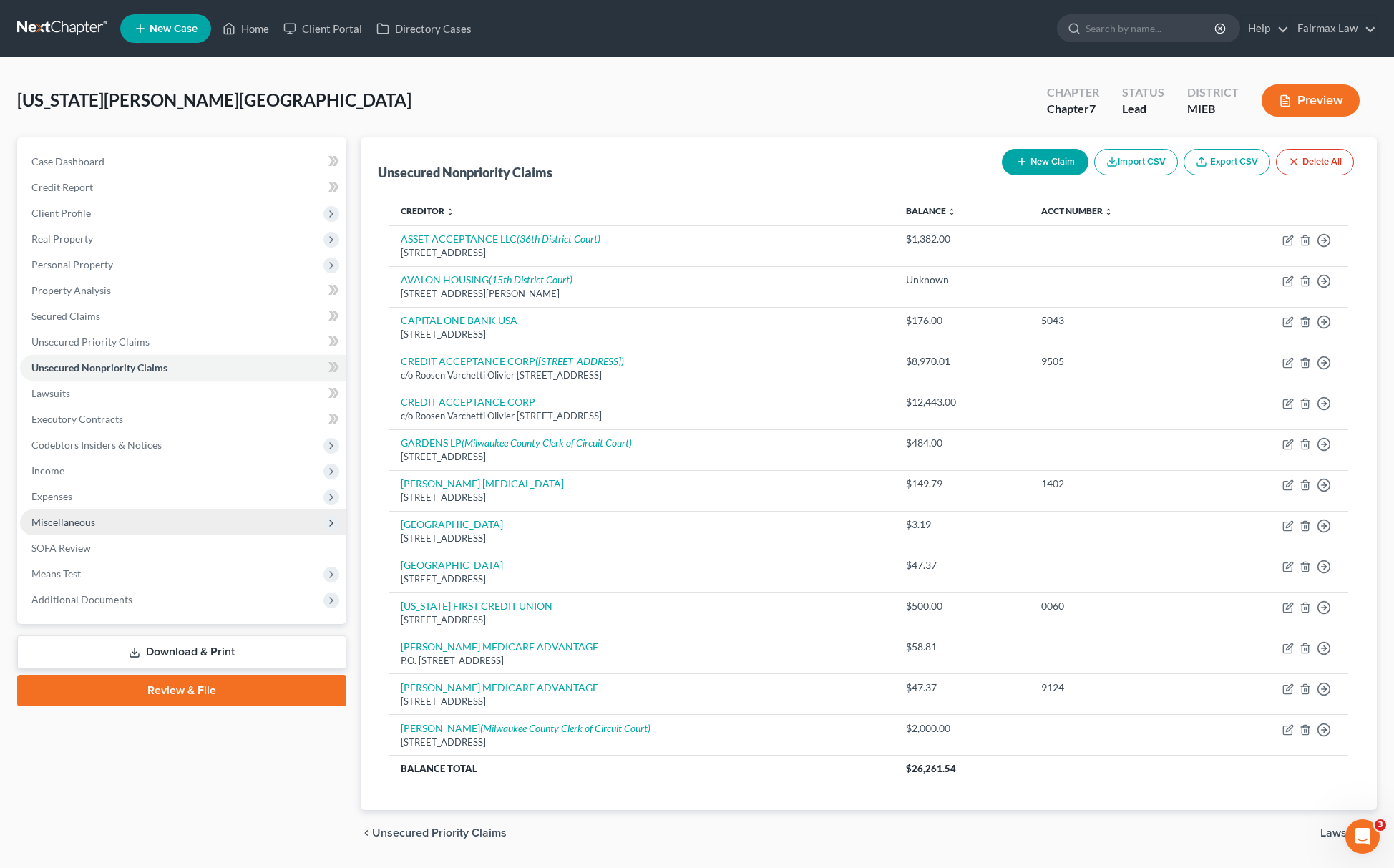
click at [104, 524] on span "Miscellaneous" at bounding box center [183, 522] width 326 height 25
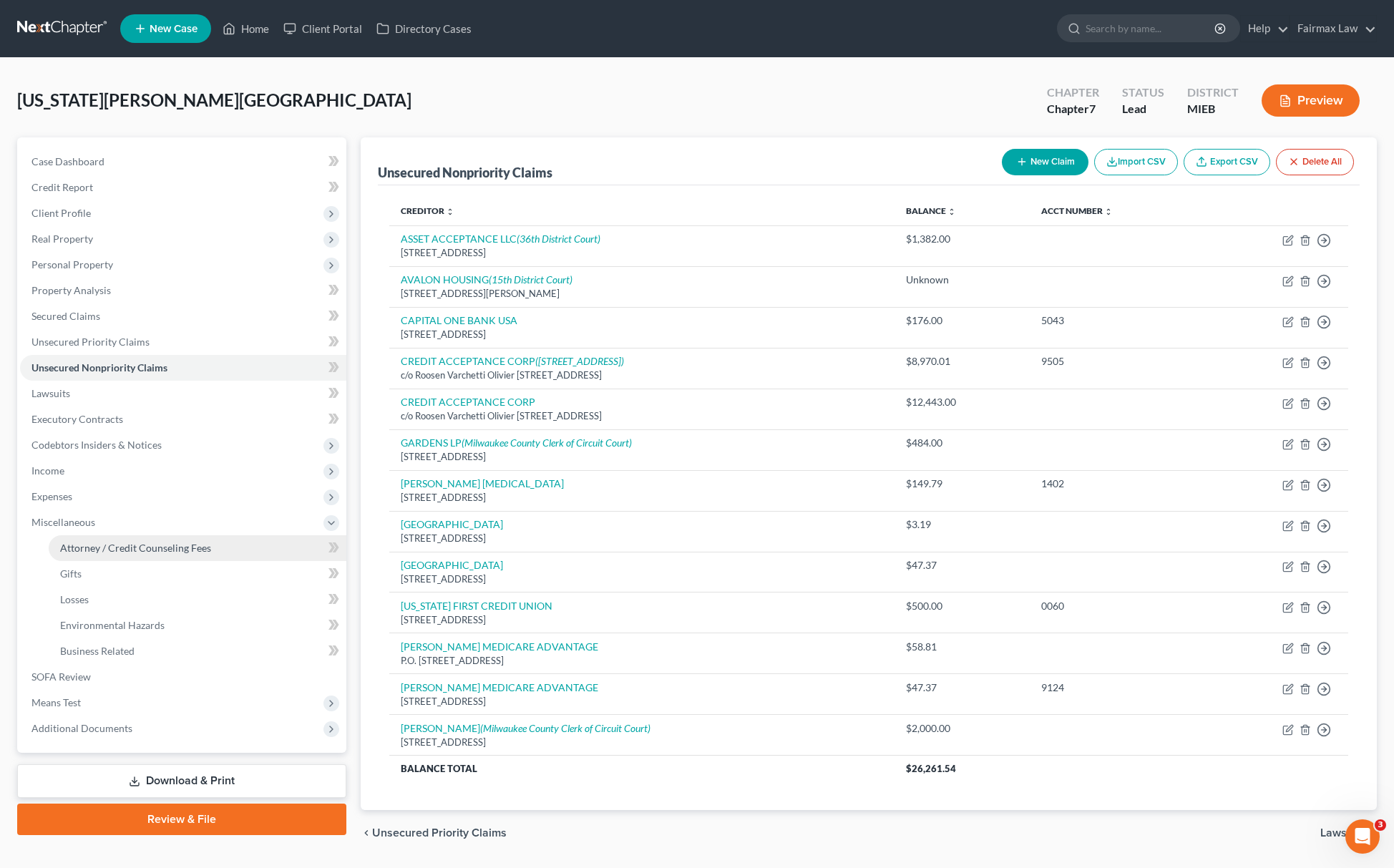
click at [130, 546] on span "Attorney / Credit Counseling Fees" at bounding box center [135, 547] width 151 height 12
select select "2"
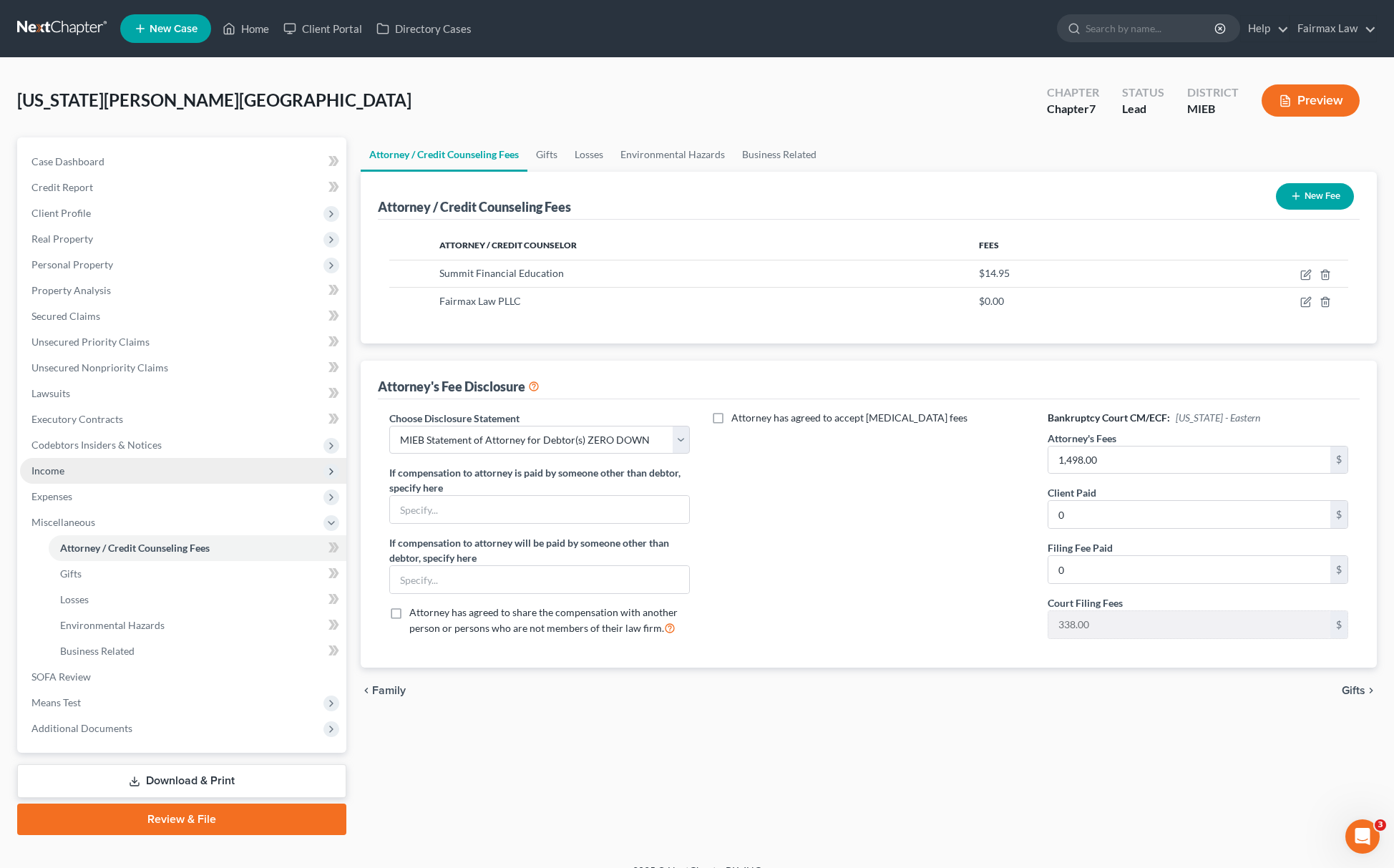
click at [122, 473] on span "Income" at bounding box center [183, 471] width 326 height 25
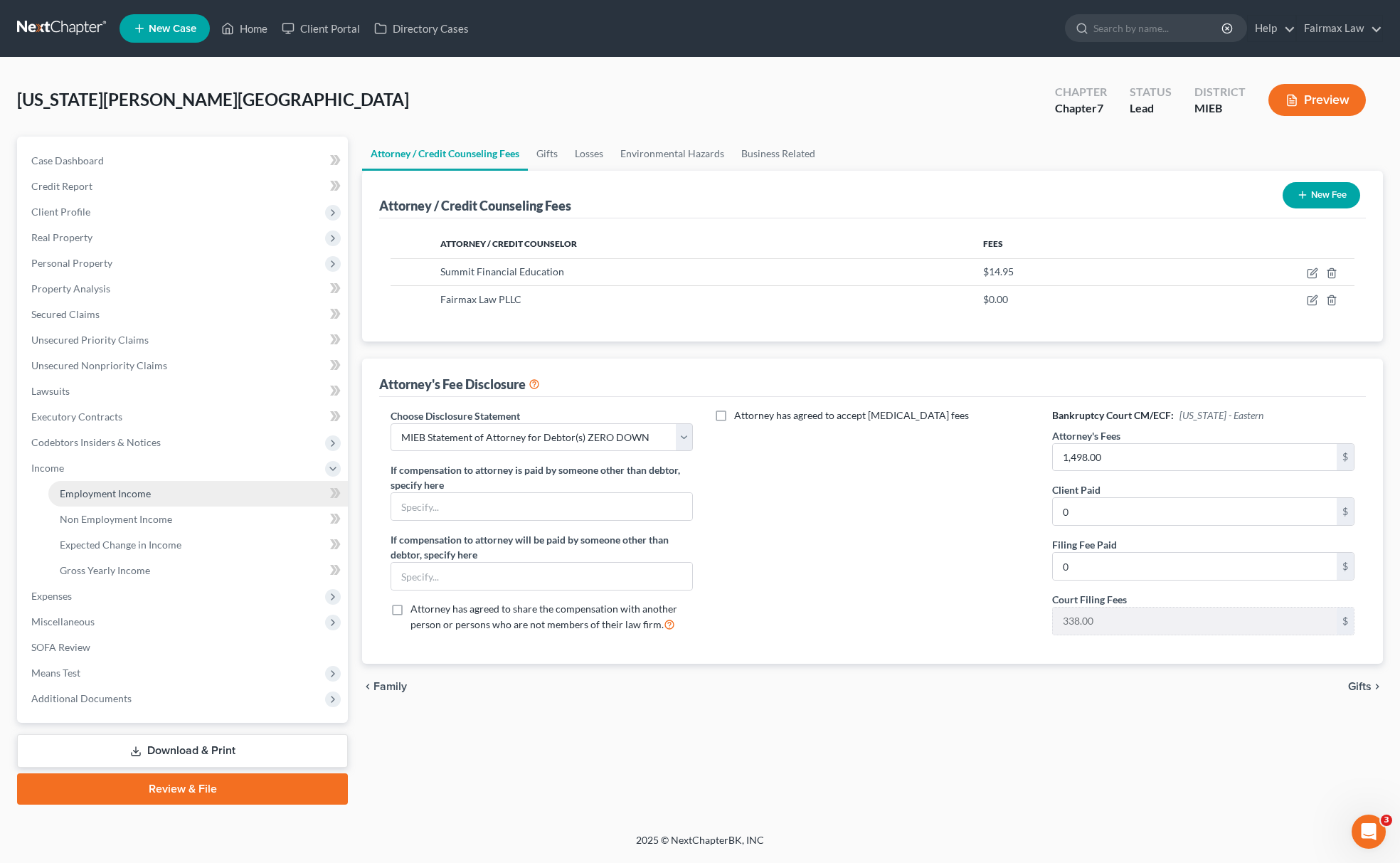
click at [77, 498] on link "Employment Income" at bounding box center [198, 494] width 299 height 25
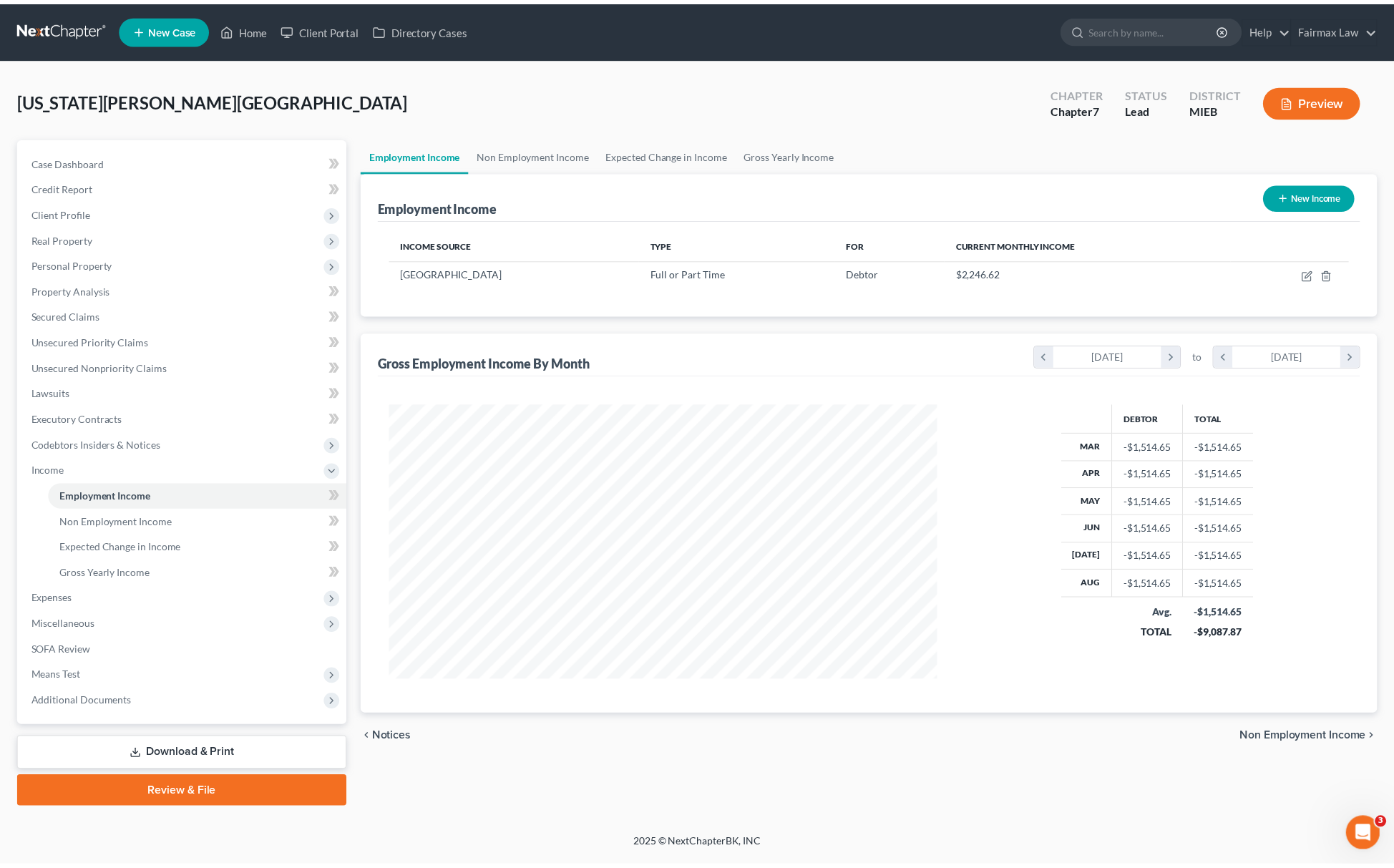
scroll to position [278, 583]
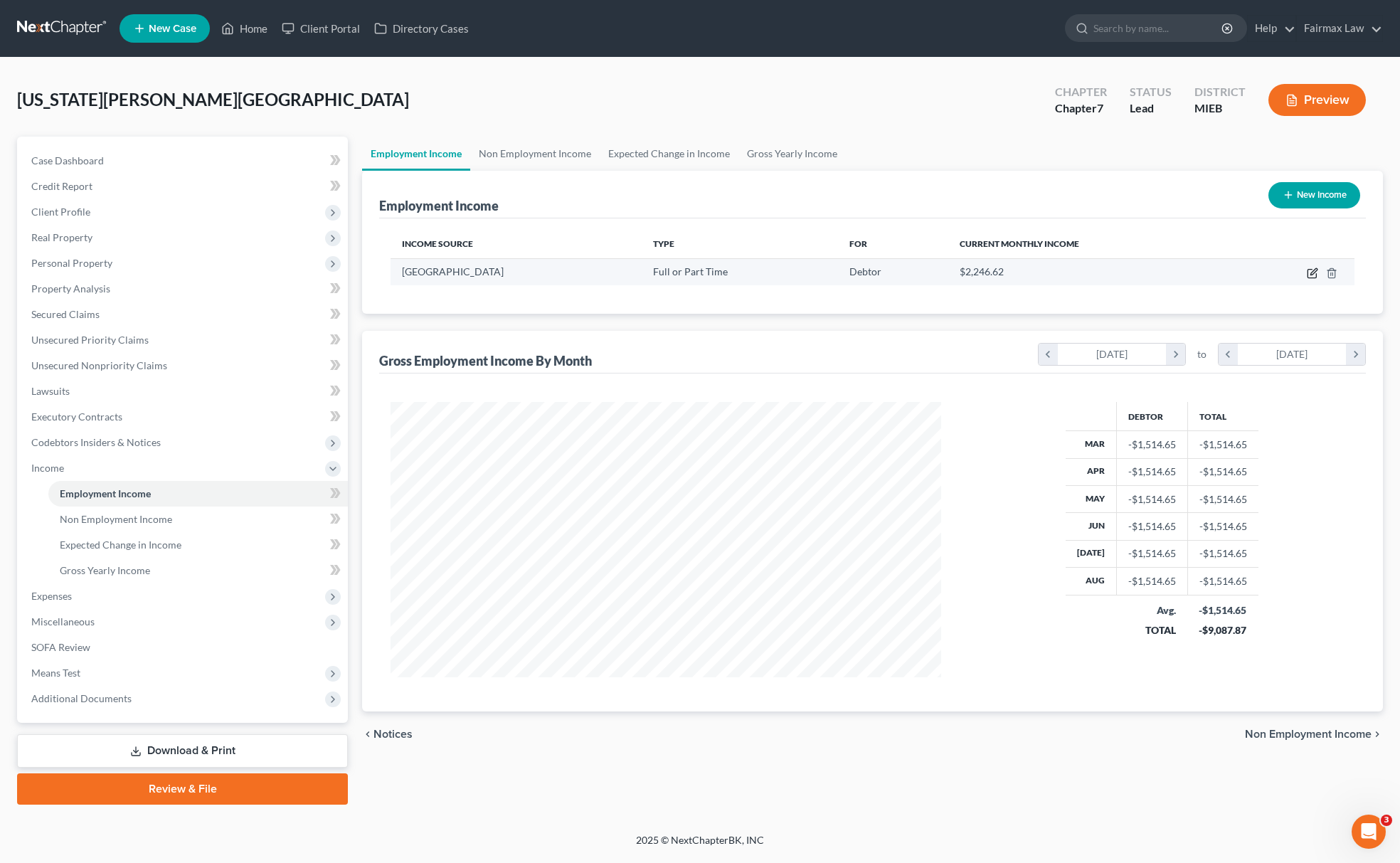
click at [1313, 275] on icon "button" at bounding box center [1313, 273] width 12 height 12
select select "0"
select select "23"
select select "2"
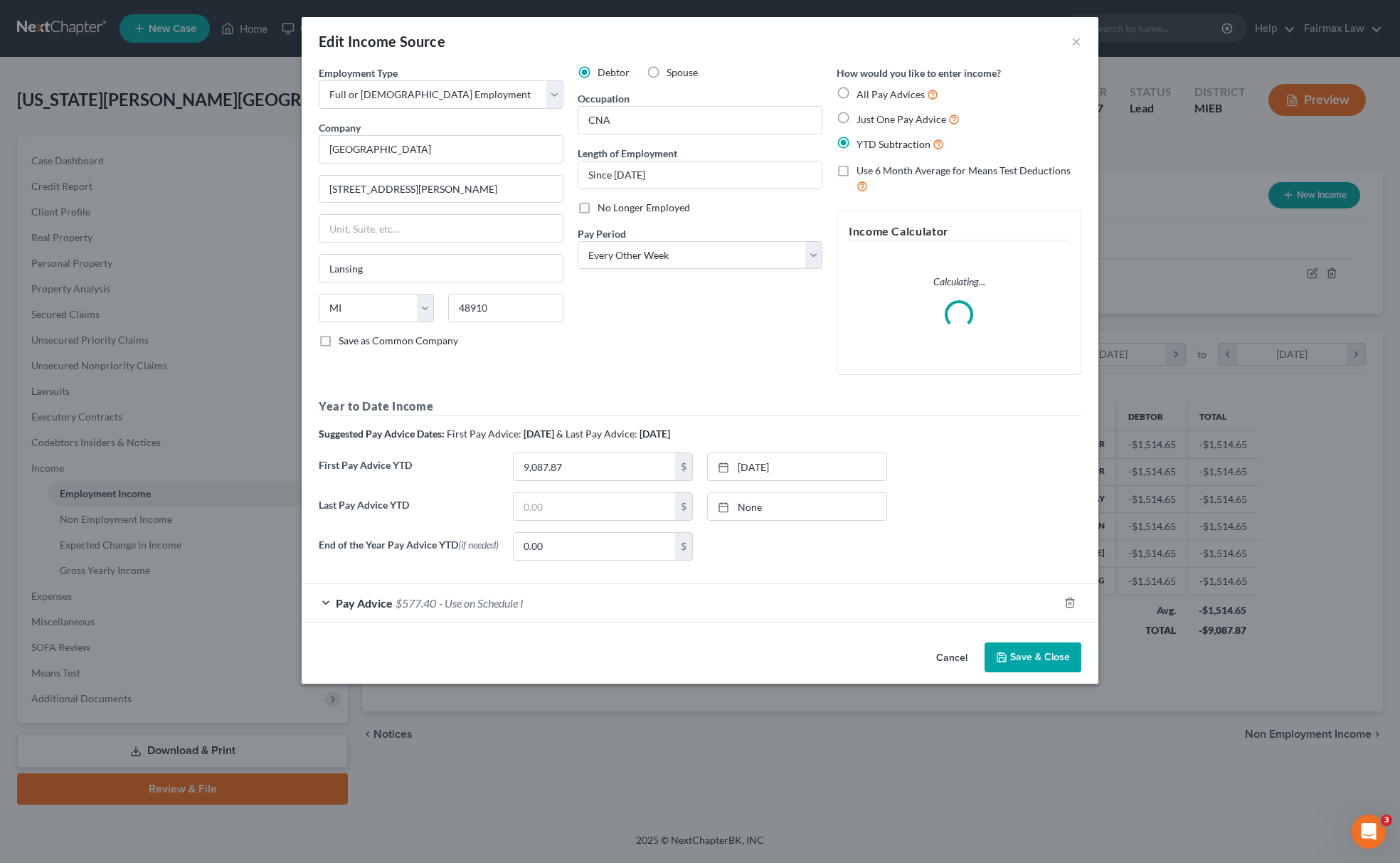
click at [1064, 662] on button "Save & Close" at bounding box center [1033, 658] width 97 height 30
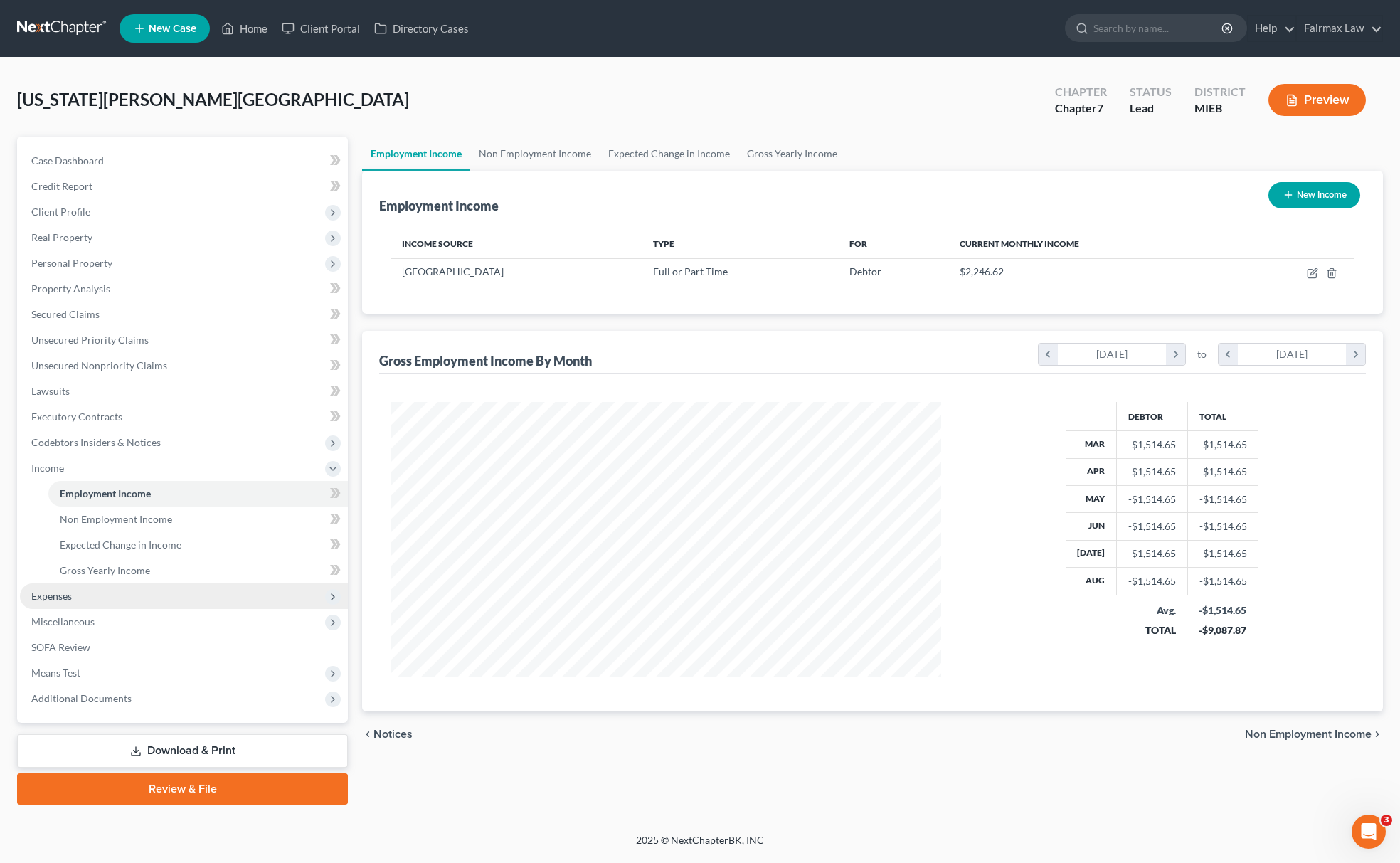
click at [85, 598] on span "Expenses" at bounding box center [184, 597] width 328 height 25
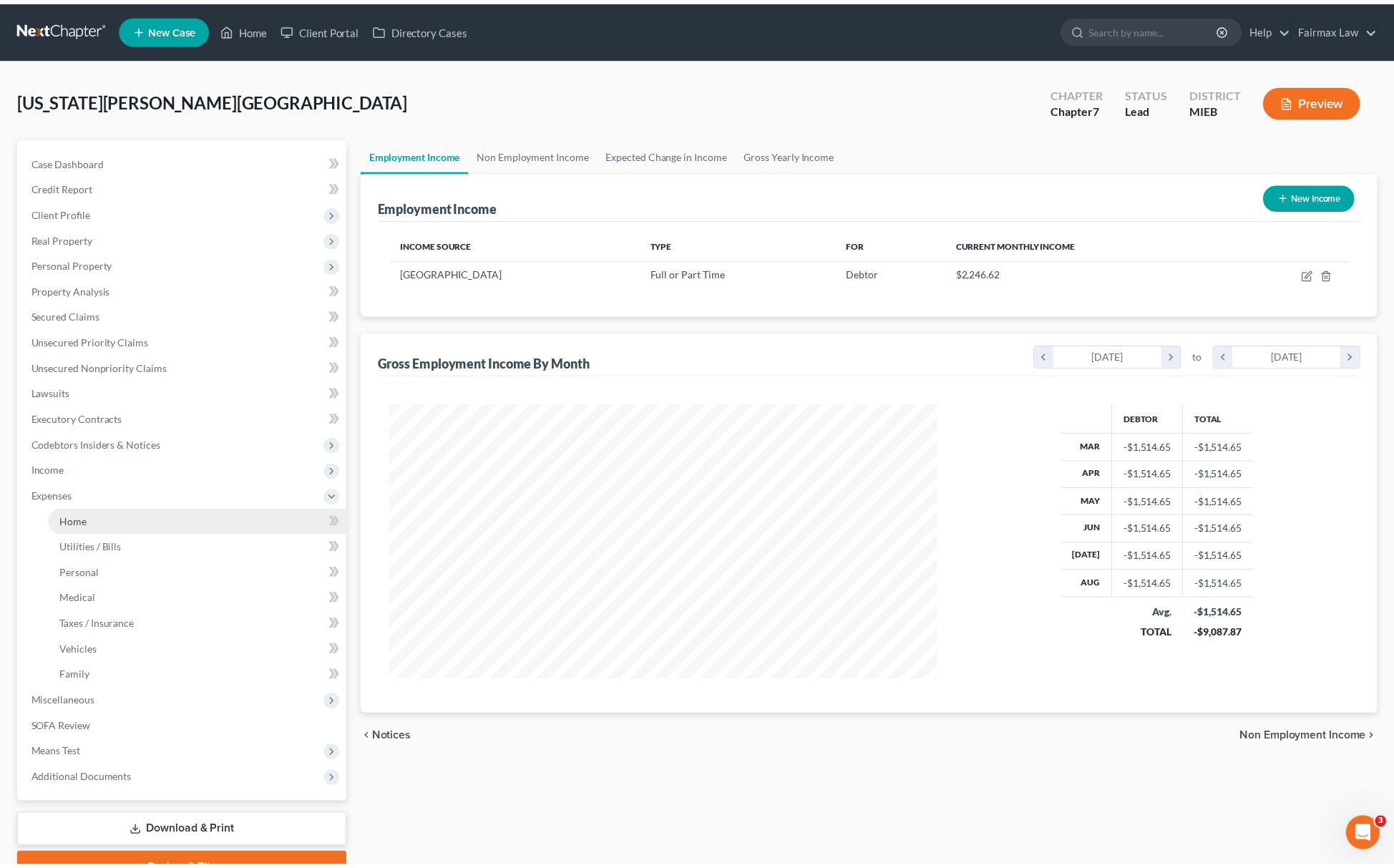
scroll to position [715554, 715220]
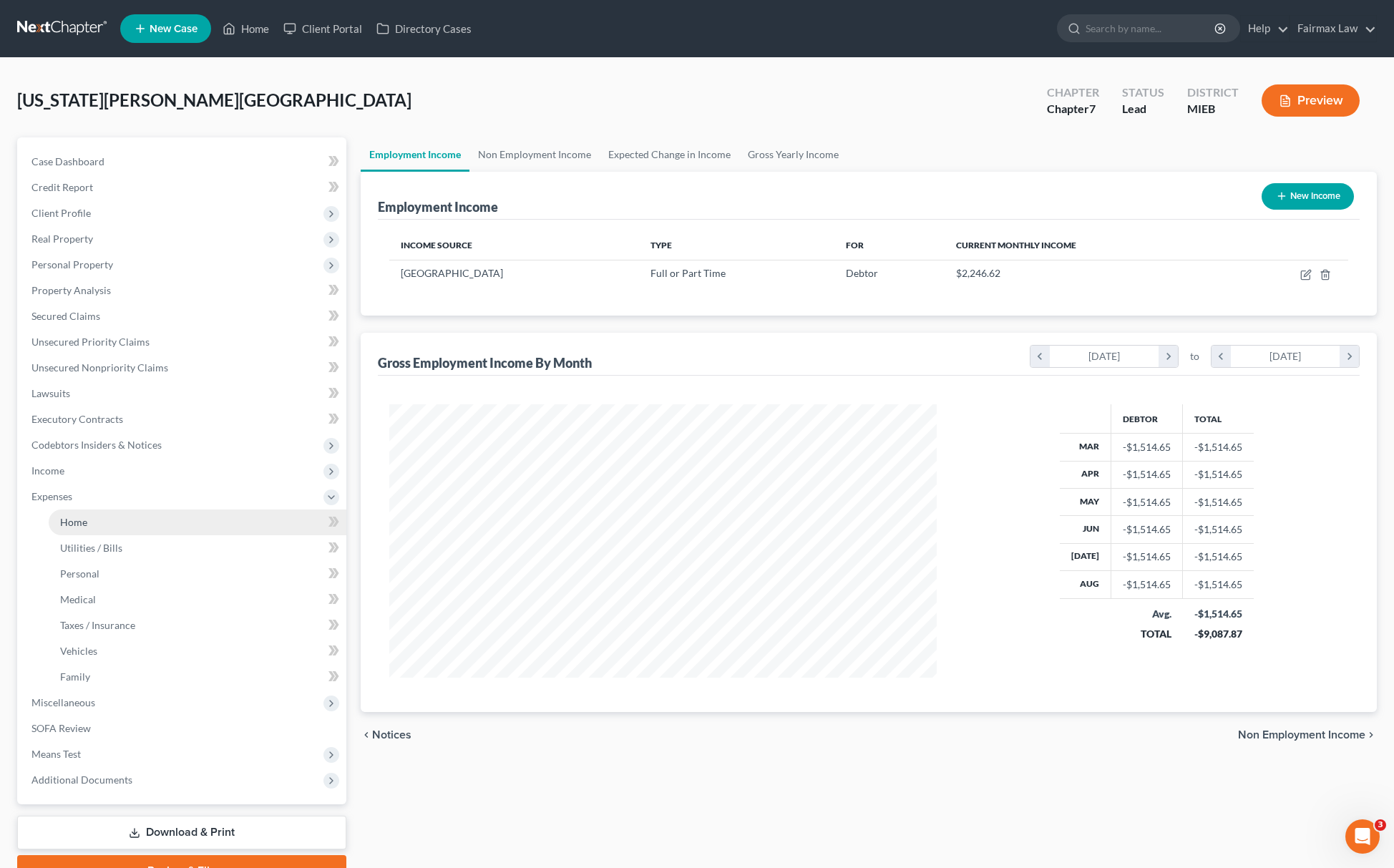
click at [97, 519] on link "Home" at bounding box center [198, 522] width 298 height 25
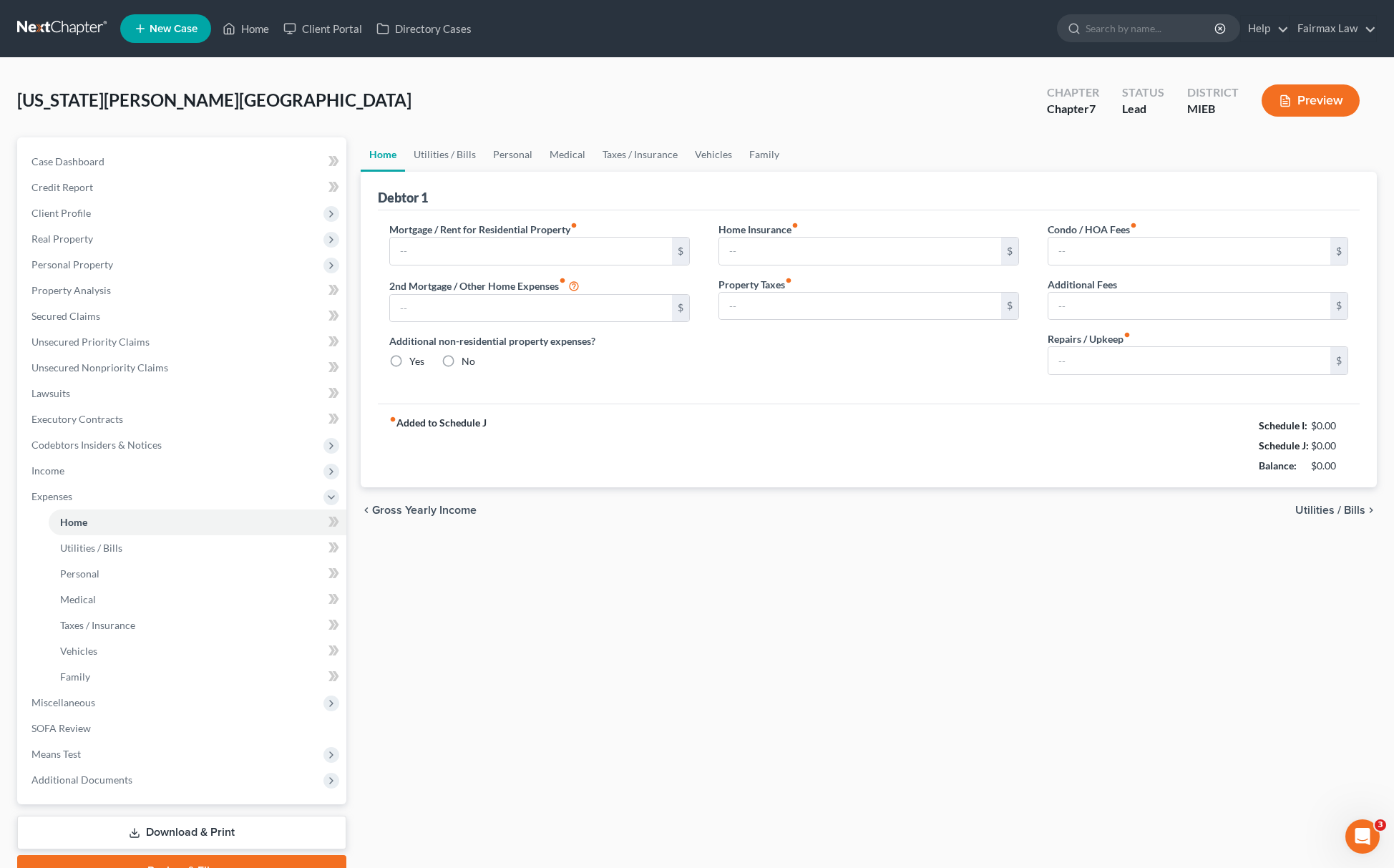
type input "1,349.00"
type input "0.00"
radio input "true"
type input "0.00"
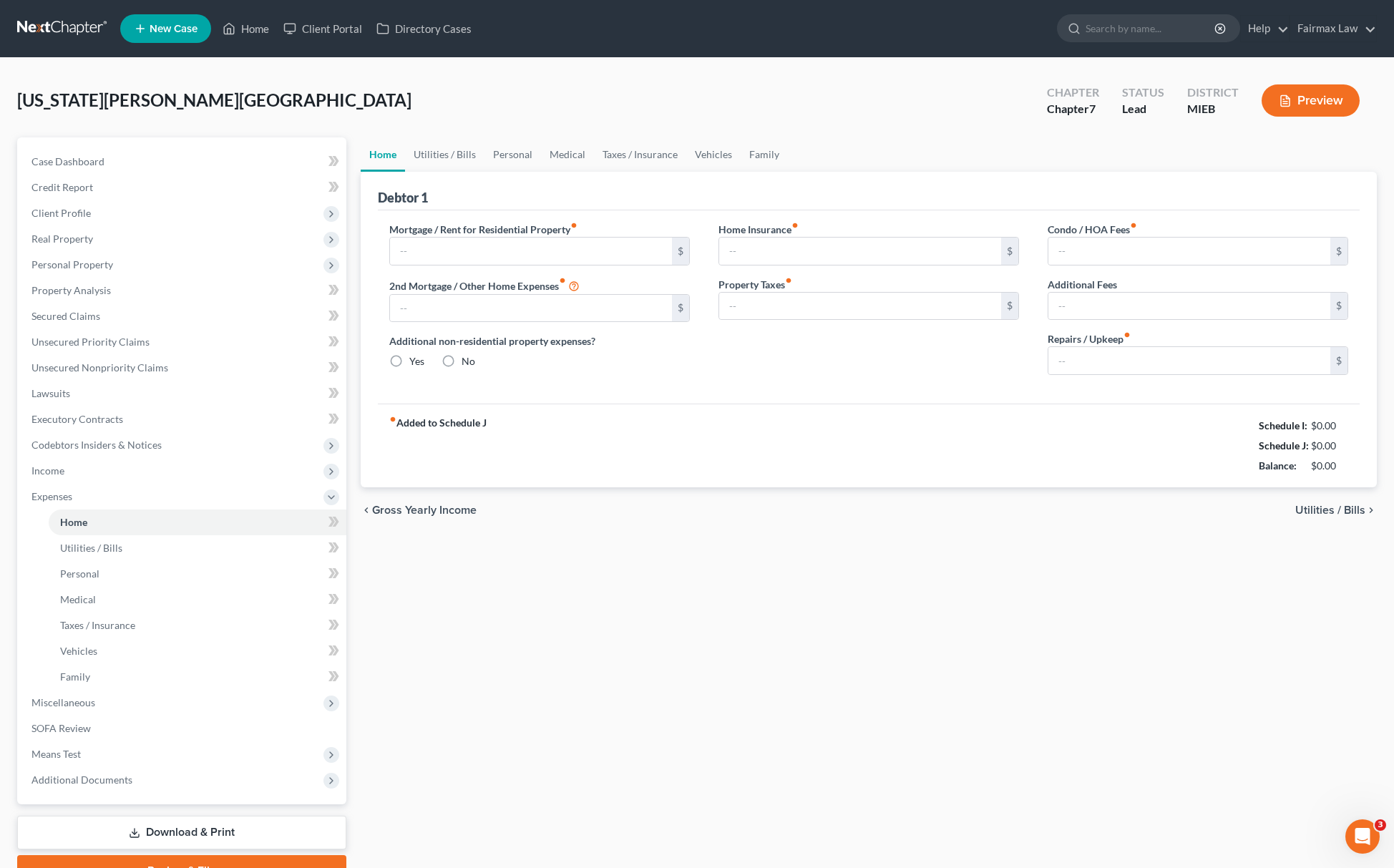
type input "0.00"
drag, startPoint x: 1229, startPoint y: 421, endPoint x: 1366, endPoint y: 464, distance: 143.6
click at [1366, 464] on div "Debtor 1 Mortgage / Rent for Residential Property fiber_manual_record 1,349.00 …" at bounding box center [868, 329] width 1016 height 316
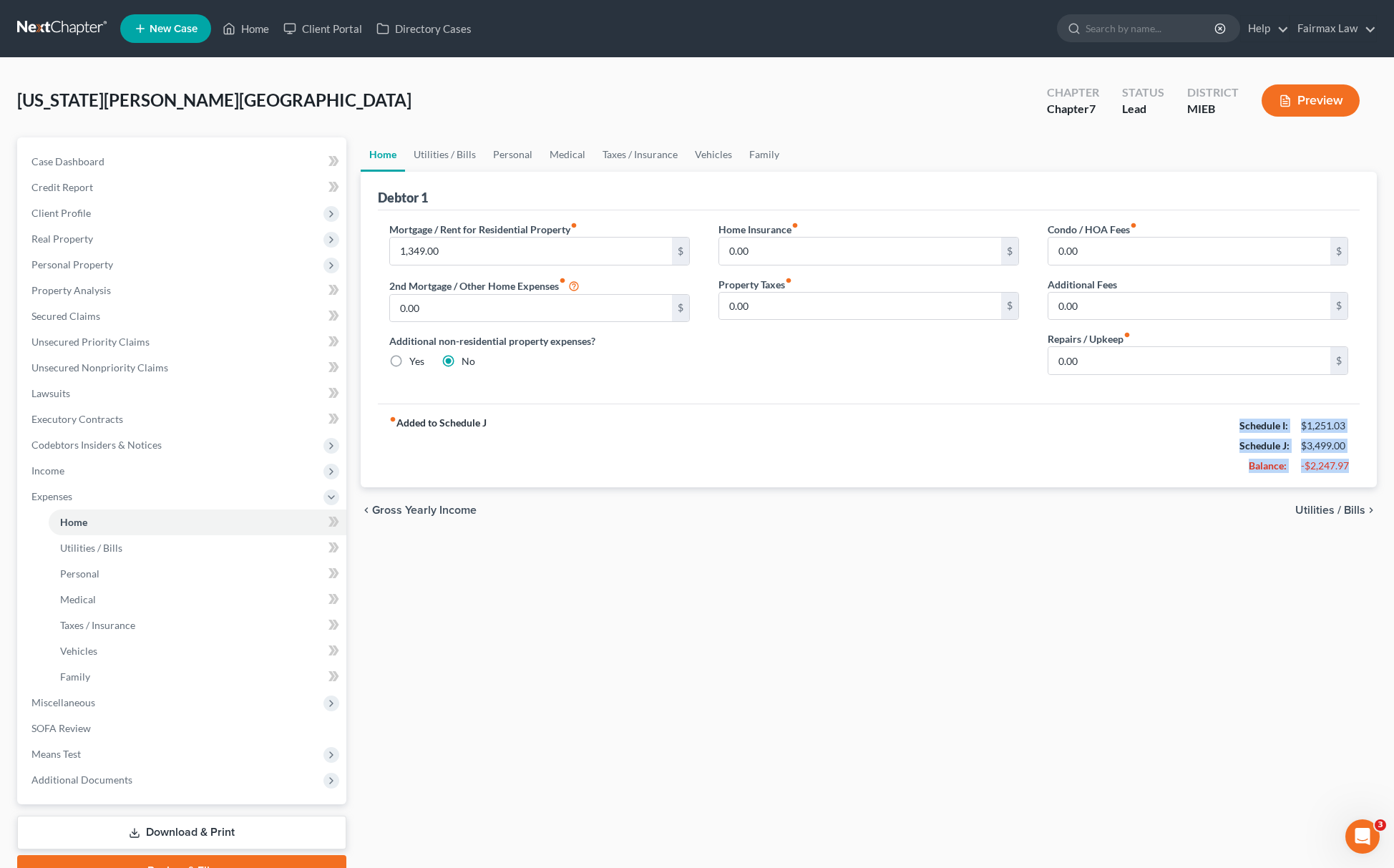
copy div "Schedule I: $1,251.03 Schedule J: $3,499.00 Balance: -$2,247.97"
click at [138, 772] on span "Additional Documents" at bounding box center [183, 780] width 326 height 25
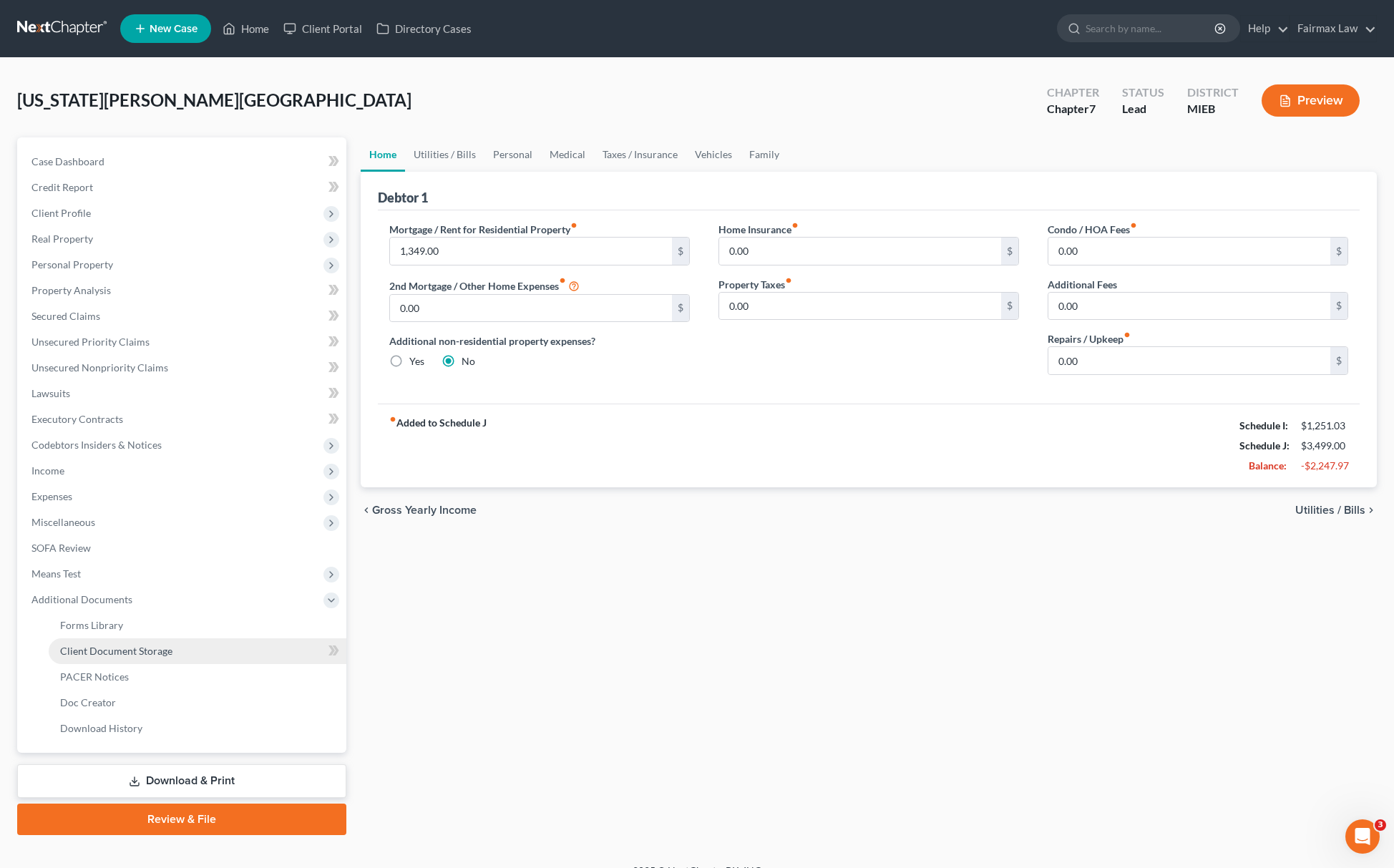
click at [201, 647] on link "Client Document Storage" at bounding box center [198, 651] width 298 height 25
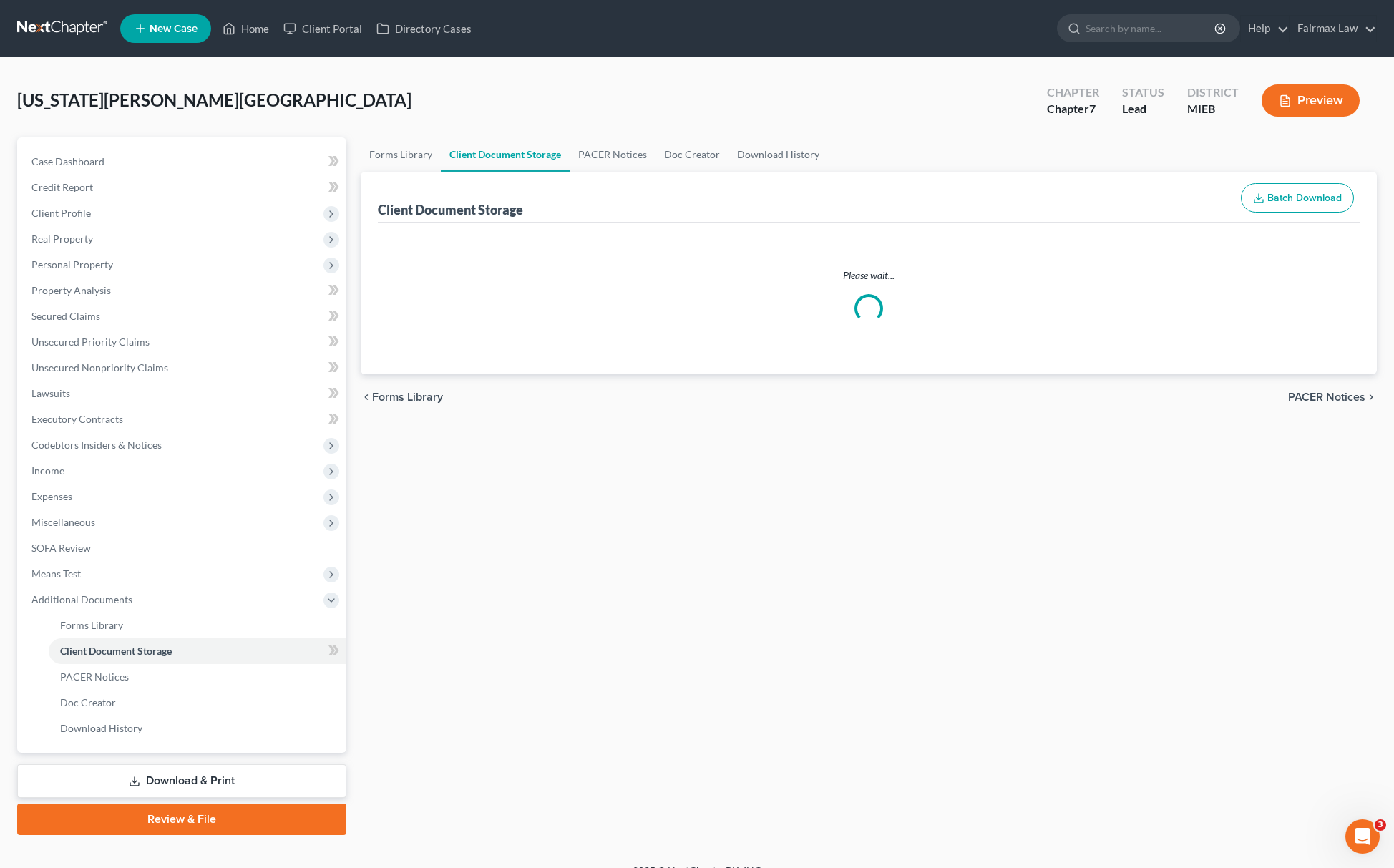
select select "6"
select select "7"
select select "32"
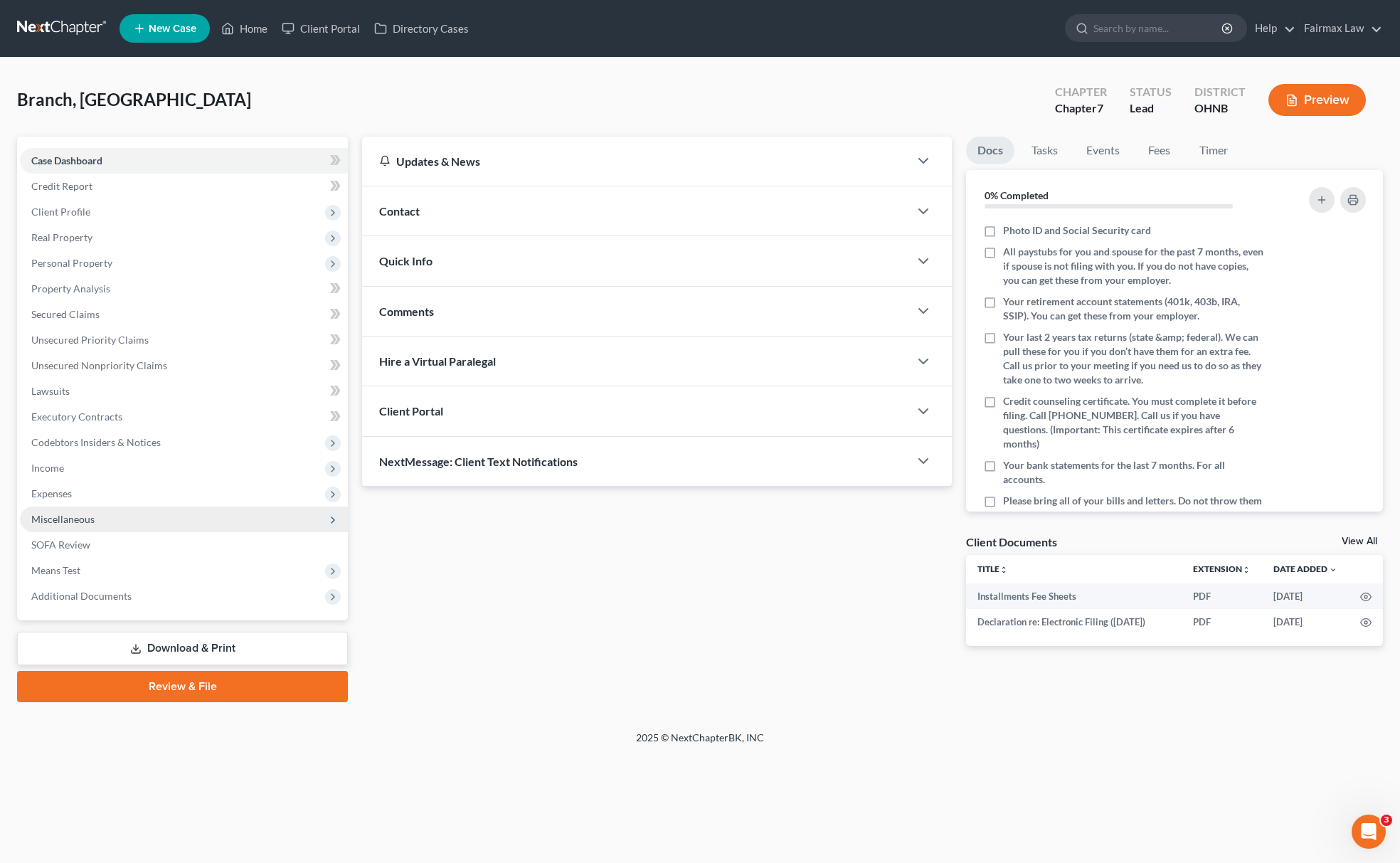
click at [115, 519] on span "Miscellaneous" at bounding box center [184, 519] width 328 height 25
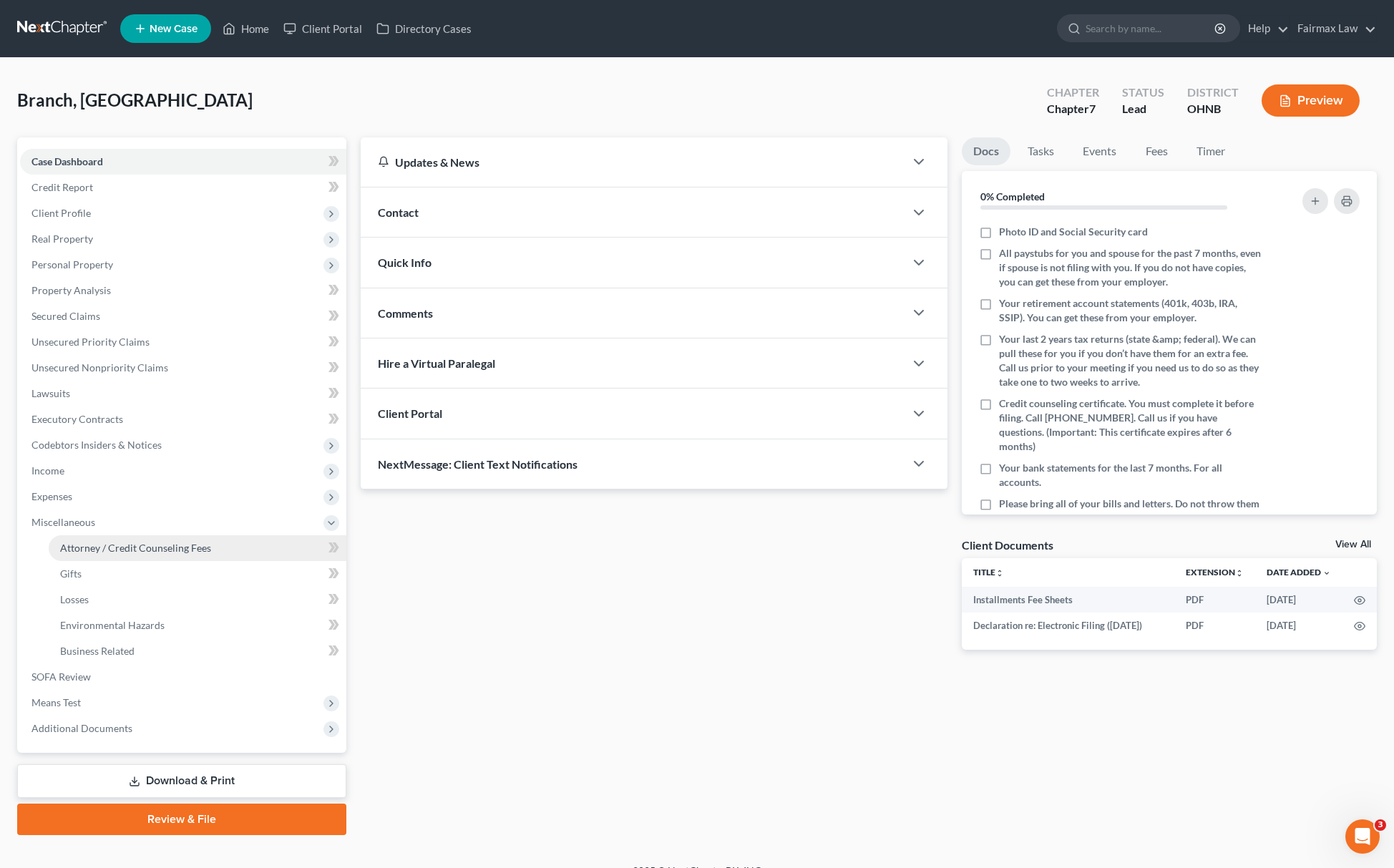
drag, startPoint x: 119, startPoint y: 536, endPoint x: 173, endPoint y: 548, distance: 55.3
click at [121, 536] on link "Attorney / Credit Counseling Fees" at bounding box center [198, 548] width 298 height 25
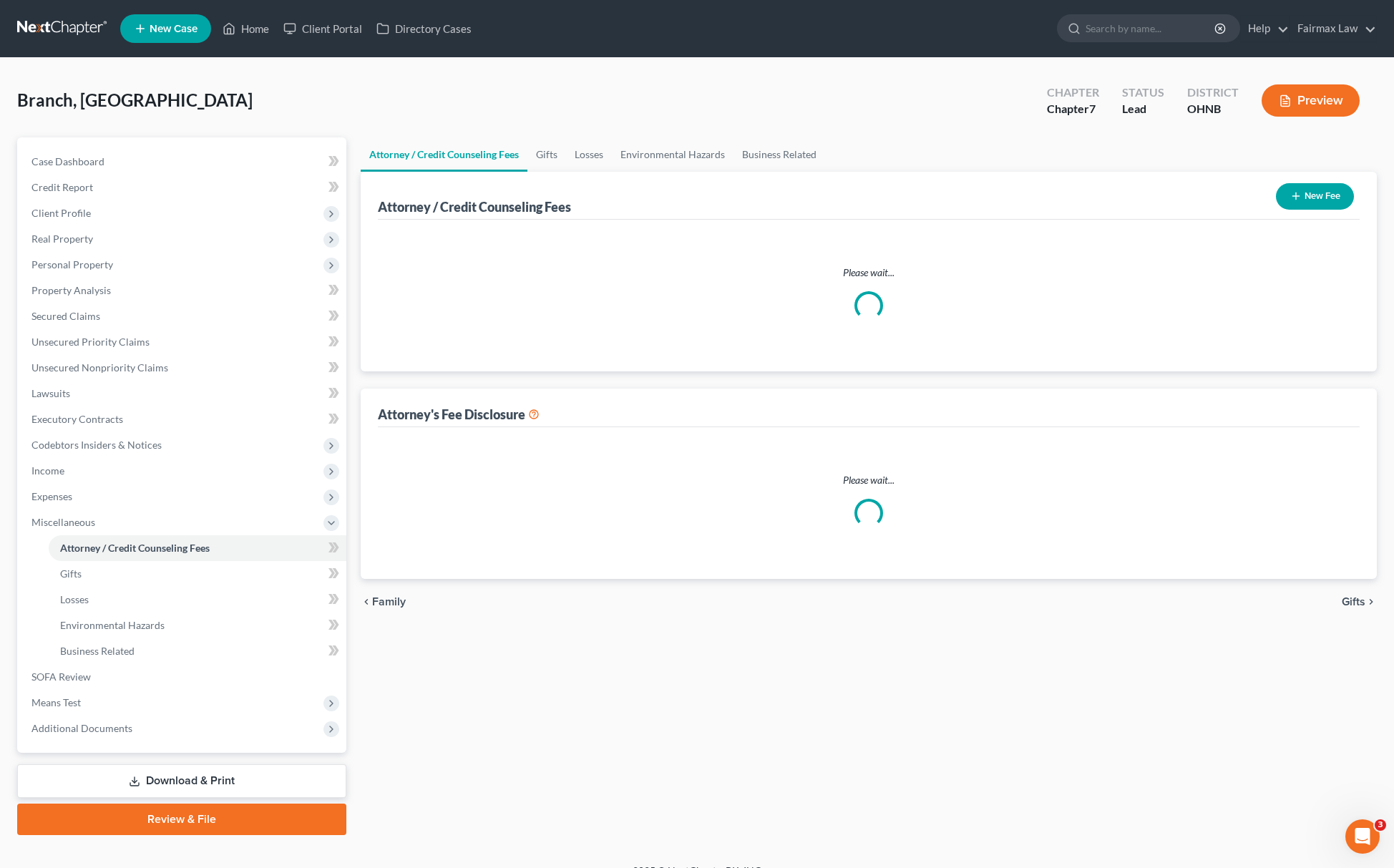
select select "5"
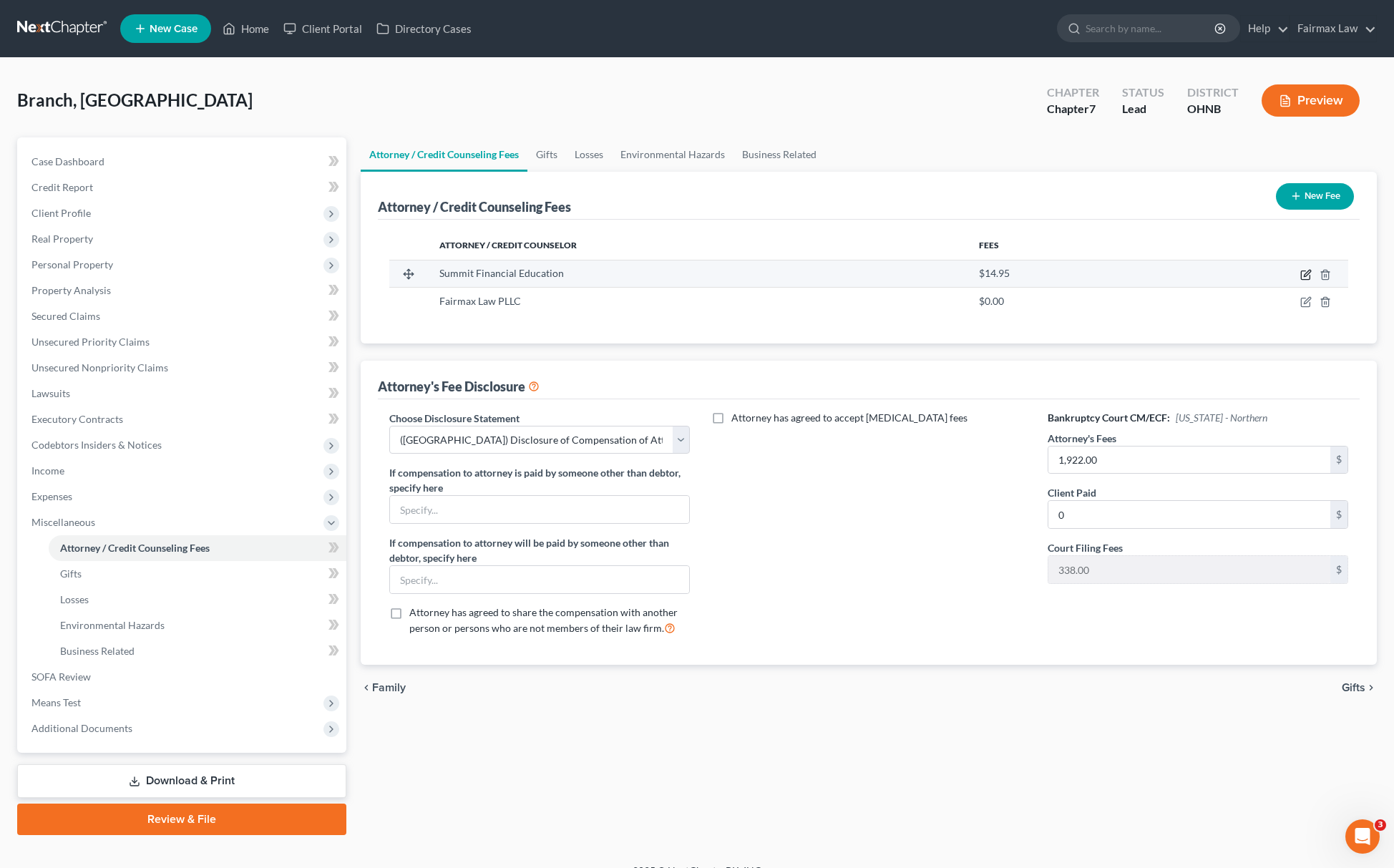
click at [1305, 274] on icon "button" at bounding box center [1307, 273] width 7 height 7
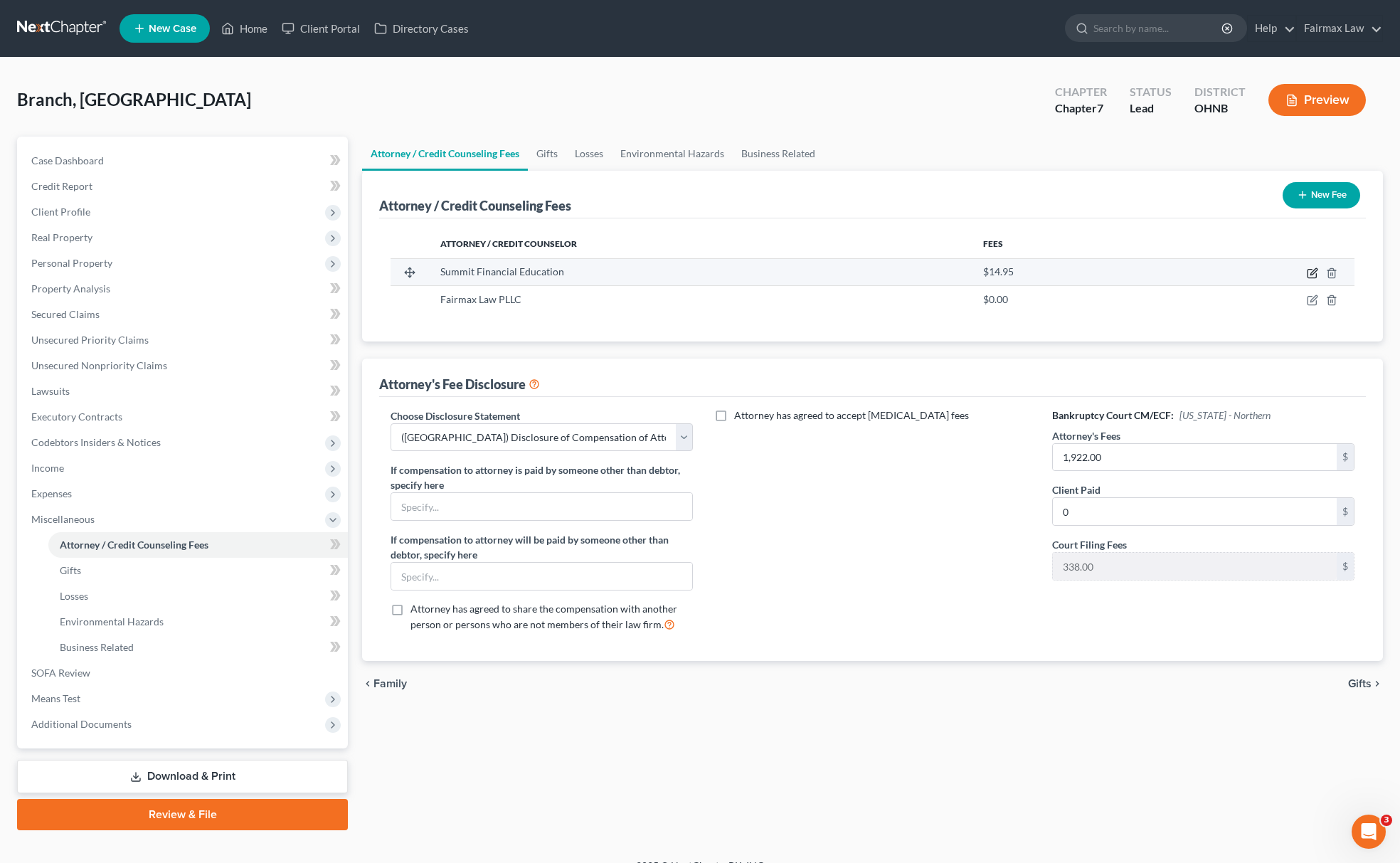
select select "3"
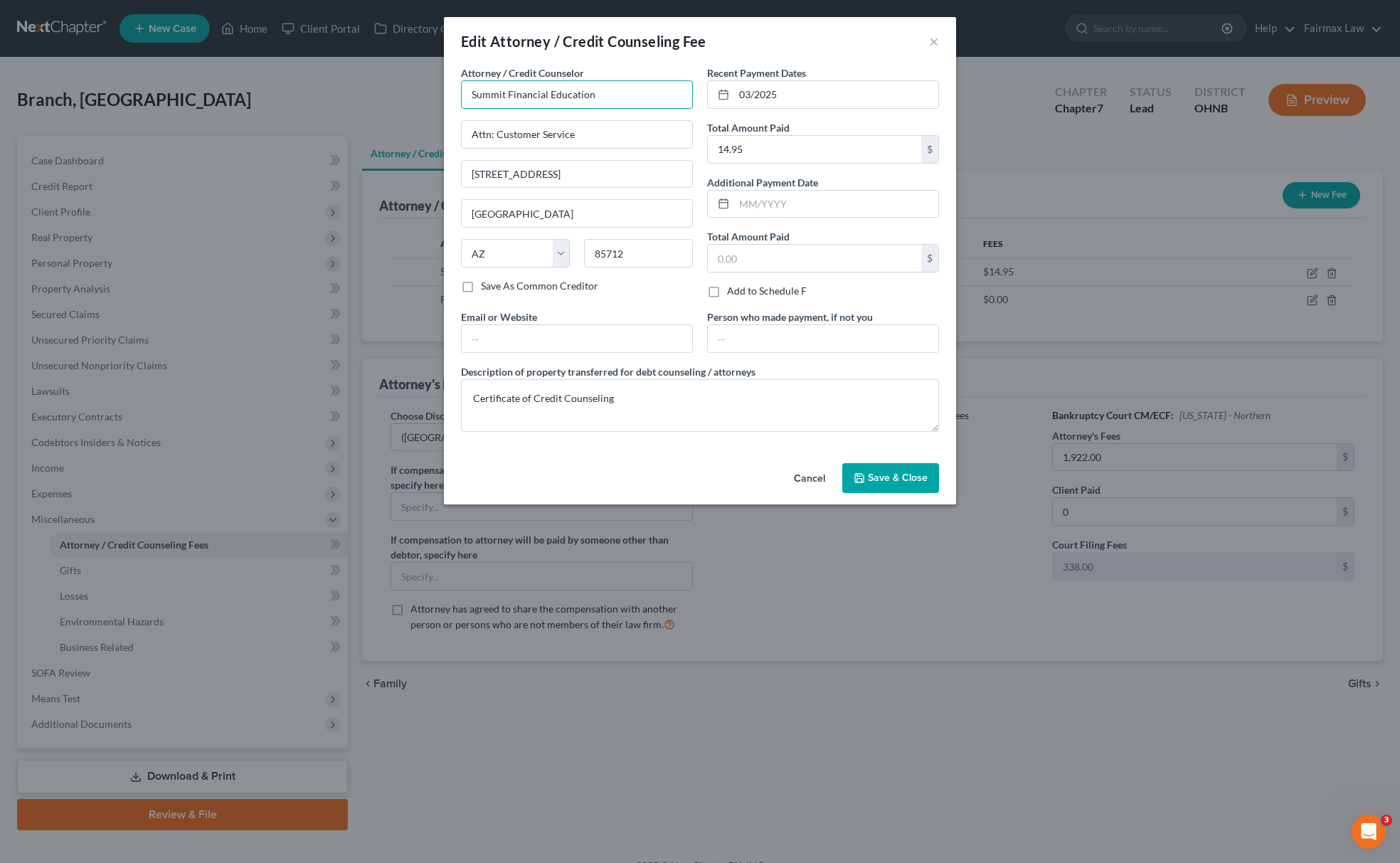
drag, startPoint x: 616, startPoint y: 84, endPoint x: 60, endPoint y: 85, distance: 556.0
click at [60, 84] on div "Edit Attorney / Credit Counseling Fee × Attorney / Credit Counselor * Summit Fi…" at bounding box center [700, 431] width 1400 height 863
drag, startPoint x: 584, startPoint y: 135, endPoint x: 321, endPoint y: 149, distance: 263.4
click at [325, 148] on div "Edit Attorney / Credit Counseling Fee × Attorney / Credit Counselor * Summit Fi…" at bounding box center [700, 431] width 1400 height 863
drag, startPoint x: 602, startPoint y: 163, endPoint x: 299, endPoint y: 163, distance: 303.0
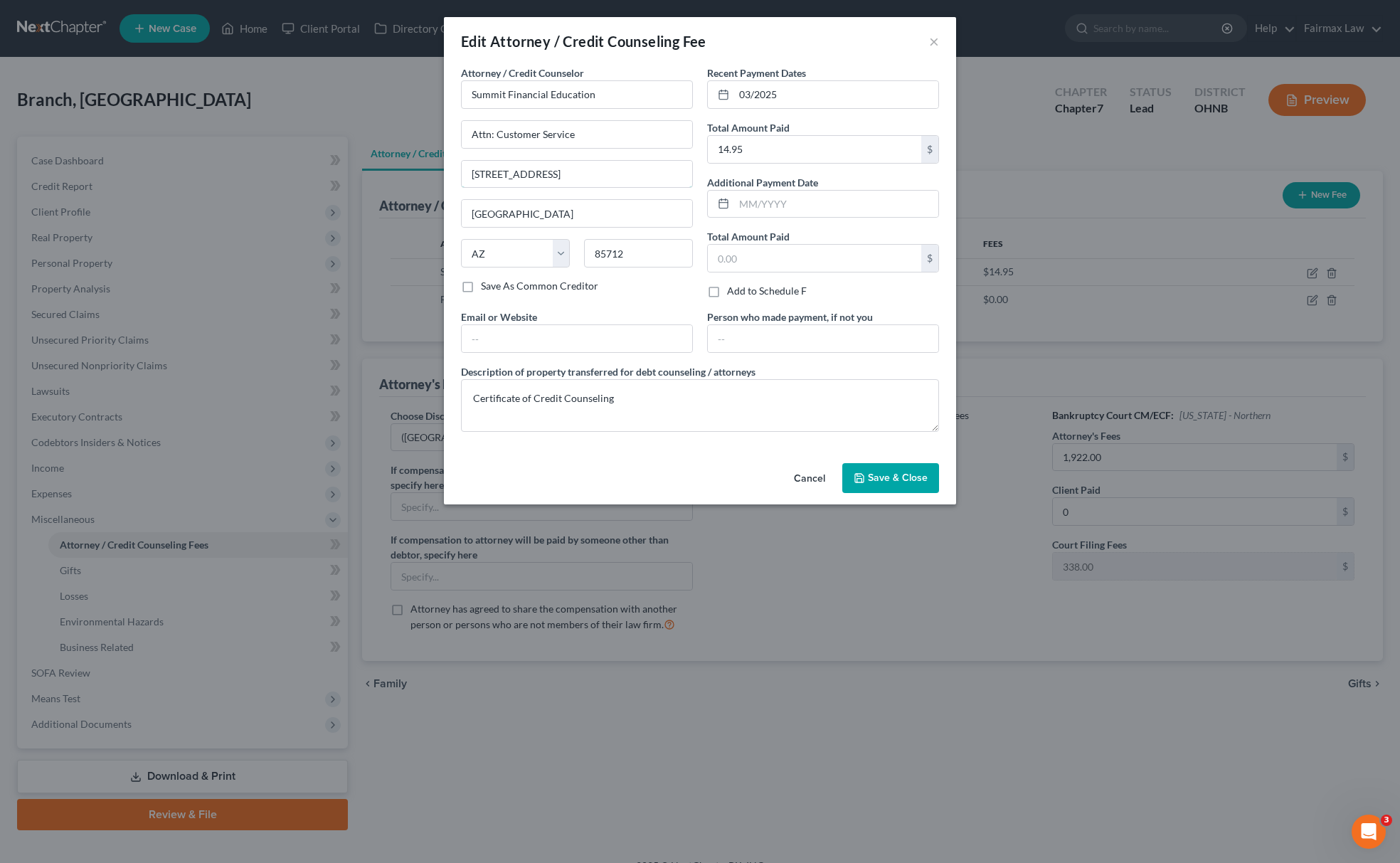
click at [299, 163] on div "Edit Attorney / Credit Counseling Fee × Attorney / Credit Counselor * Summit Fi…" at bounding box center [700, 431] width 1400 height 863
click at [937, 481] on button "Save & Close" at bounding box center [891, 478] width 97 height 30
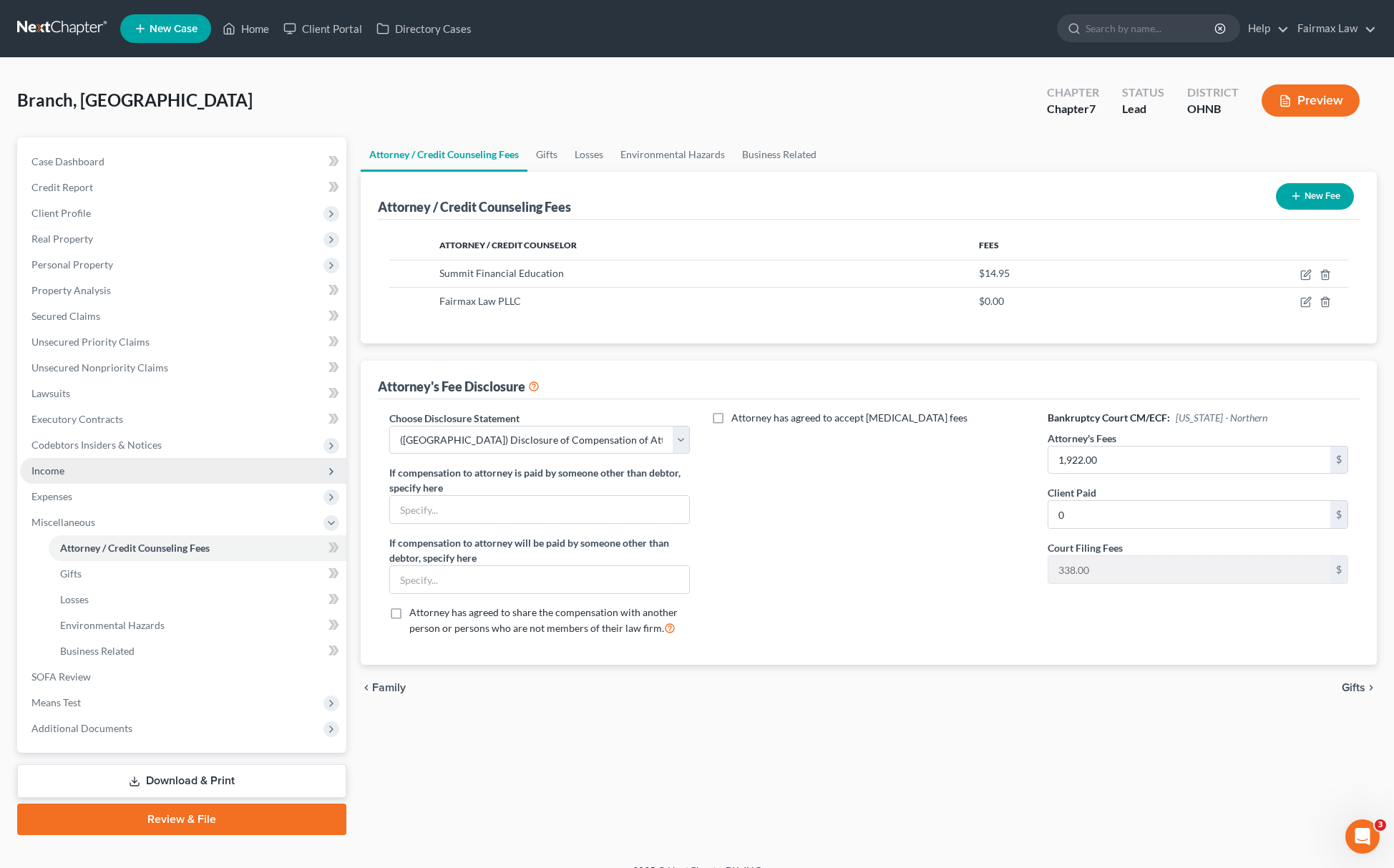
click at [95, 476] on span "Income" at bounding box center [183, 471] width 326 height 25
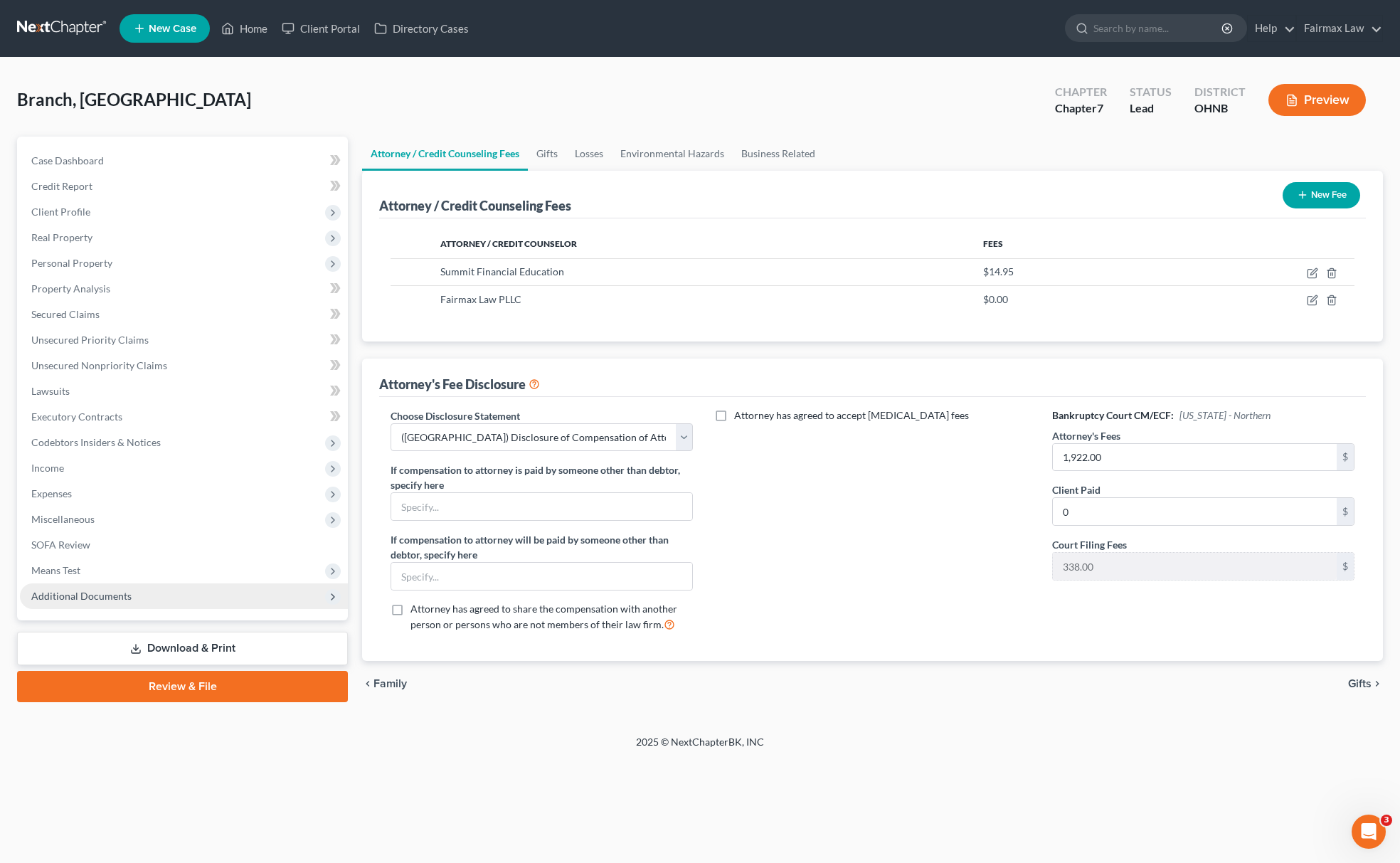
click at [130, 596] on span "Additional Documents" at bounding box center [184, 597] width 328 height 25
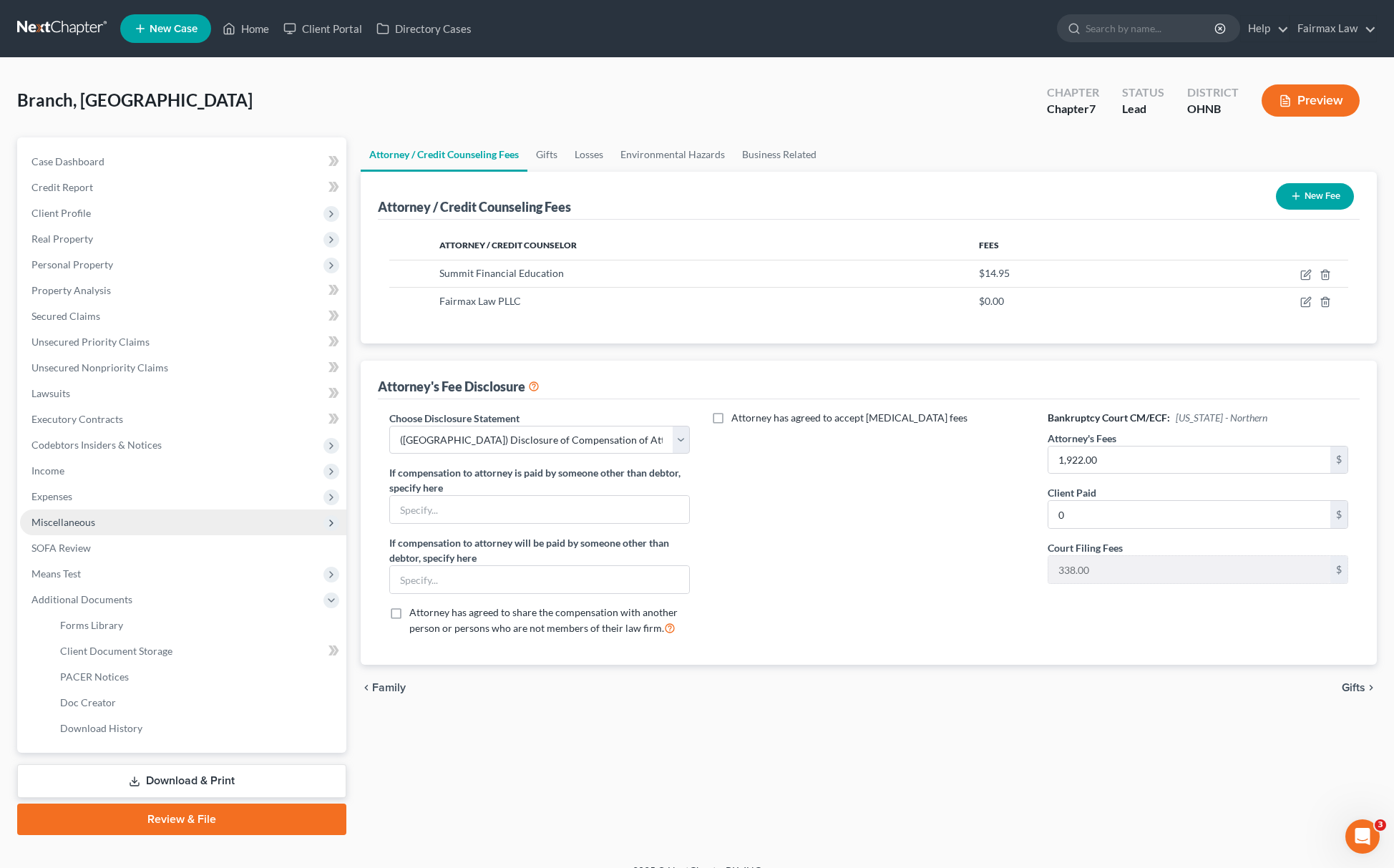
click at [135, 524] on span "Miscellaneous" at bounding box center [183, 522] width 326 height 25
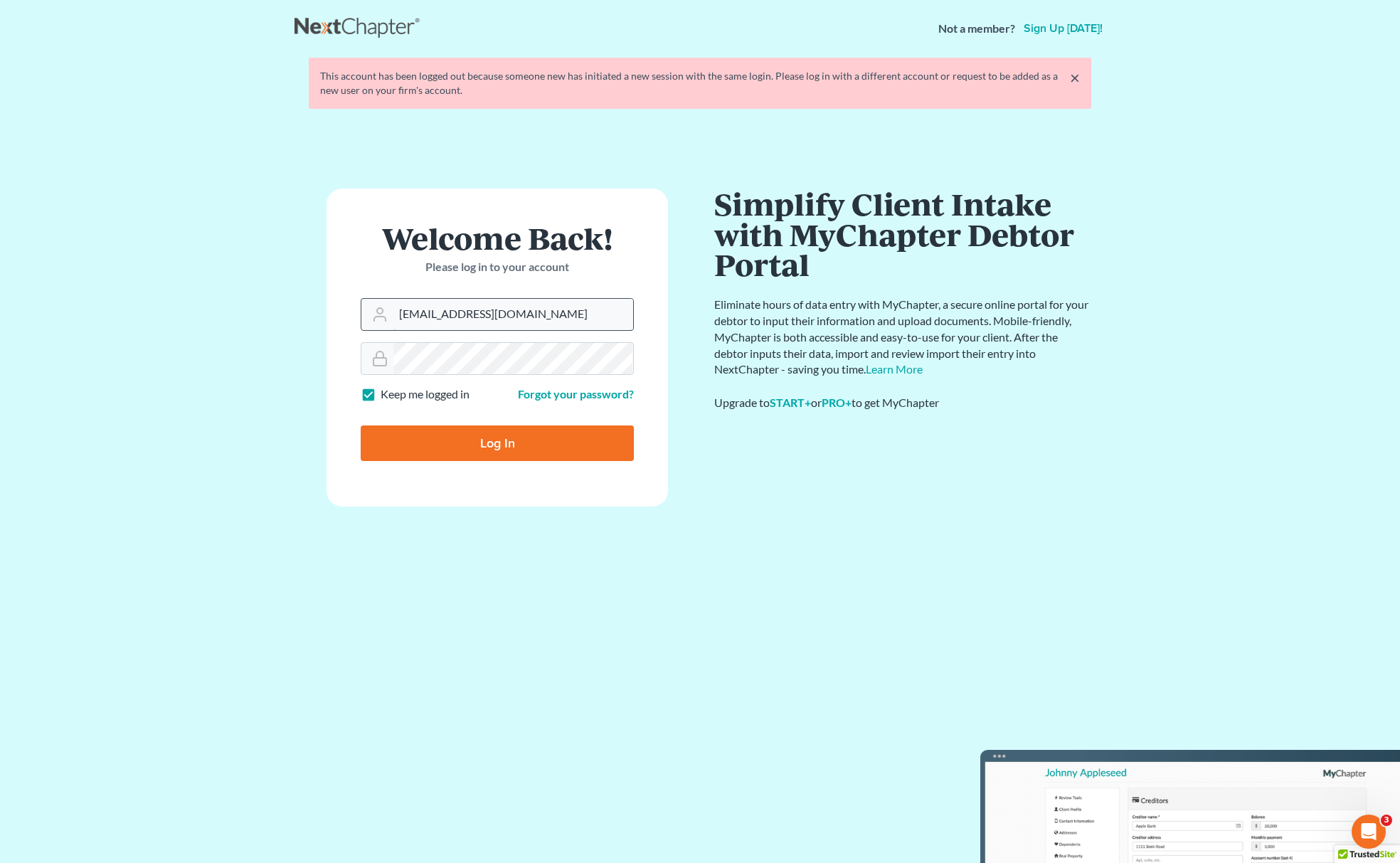
click at [541, 302] on input "[EMAIL_ADDRESS][DOMAIN_NAME]" at bounding box center [513, 315] width 240 height 31
type input "[EMAIL_ADDRESS][DOMAIN_NAME]"
click at [470, 447] on input "Log In" at bounding box center [498, 443] width 273 height 36
type input "Thinking..."
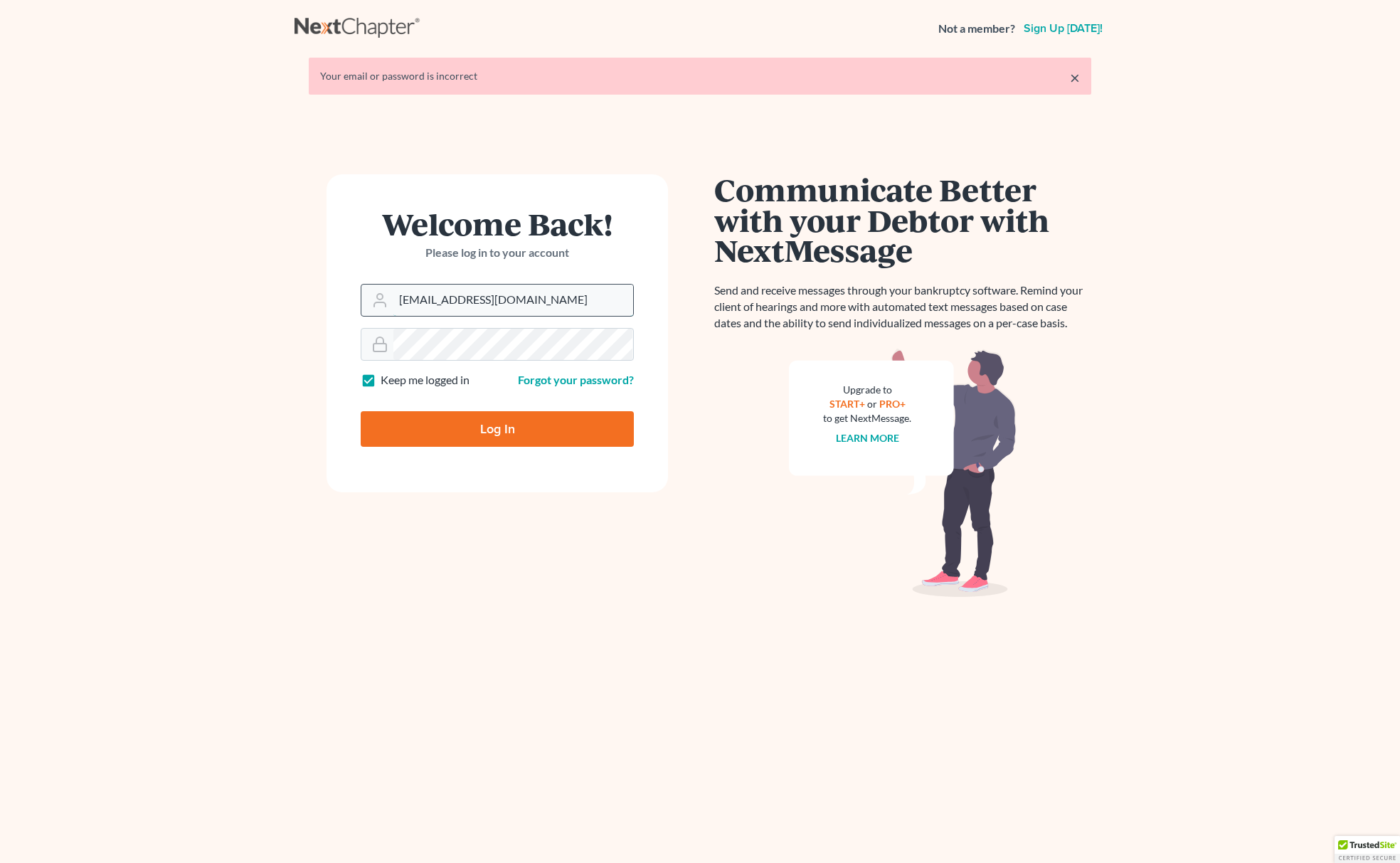
click at [563, 288] on input "[EMAIL_ADDRESS][DOMAIN_NAME]" at bounding box center [513, 300] width 240 height 31
type input "[EMAIL_ADDRESS][DOMAIN_NAME]"
click at [538, 422] on input "Log In" at bounding box center [498, 429] width 273 height 36
type input "Thinking..."
type input "[EMAIL_ADDRESS][DOMAIN_NAME]"
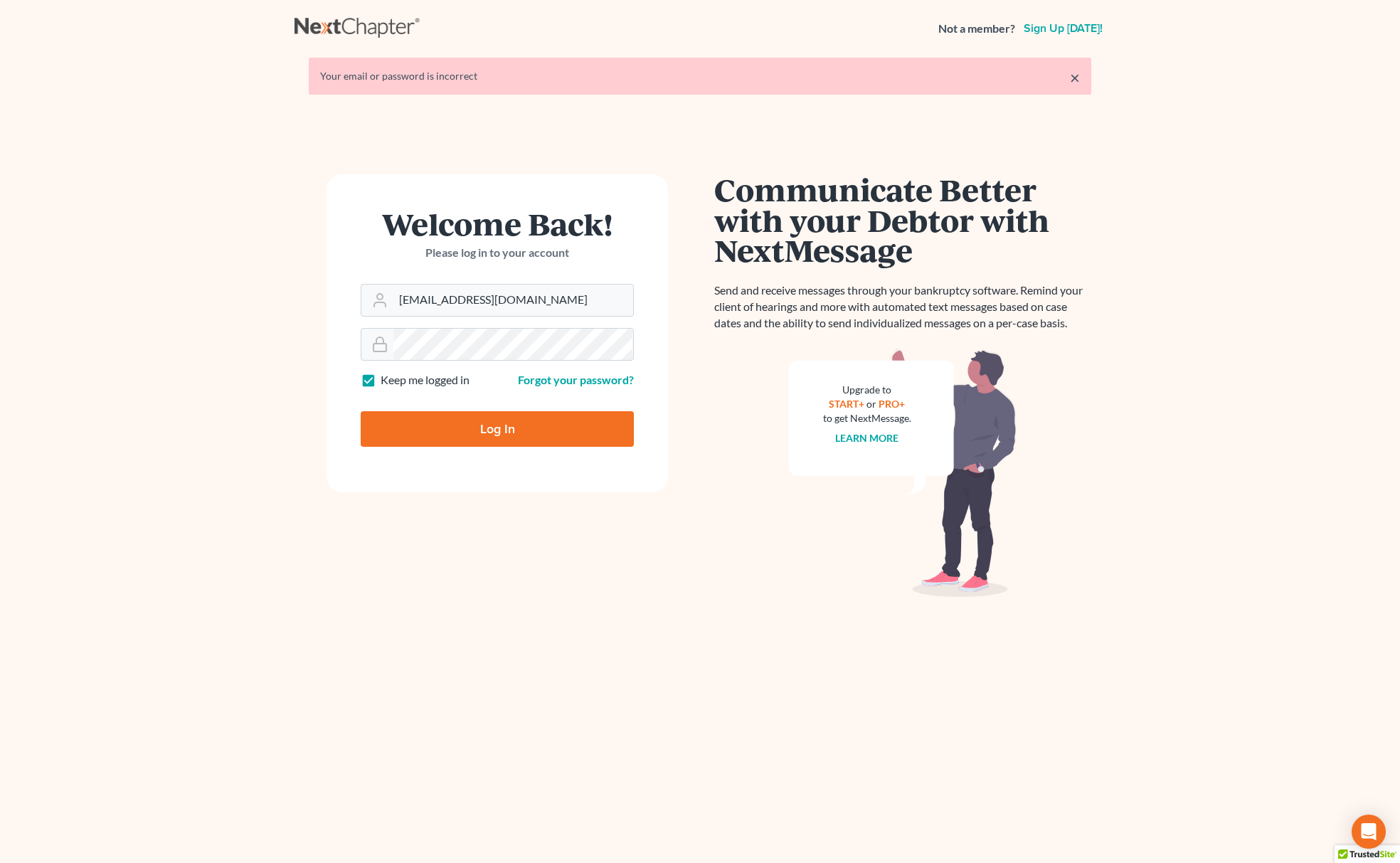
click at [539, 440] on input "Log In" at bounding box center [498, 429] width 273 height 36
type input "Thinking..."
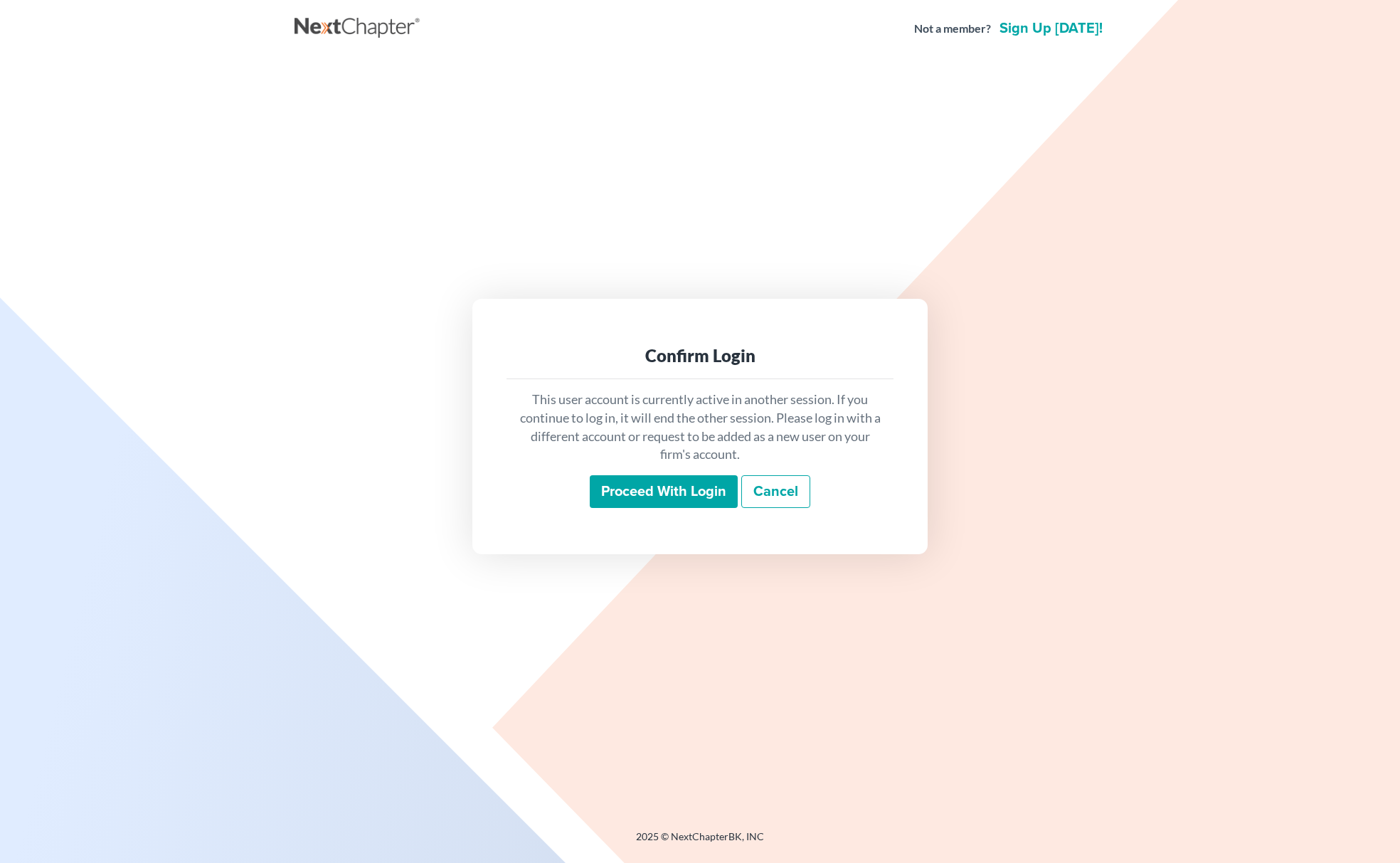
click at [676, 484] on input "Proceed with login" at bounding box center [663, 492] width 148 height 33
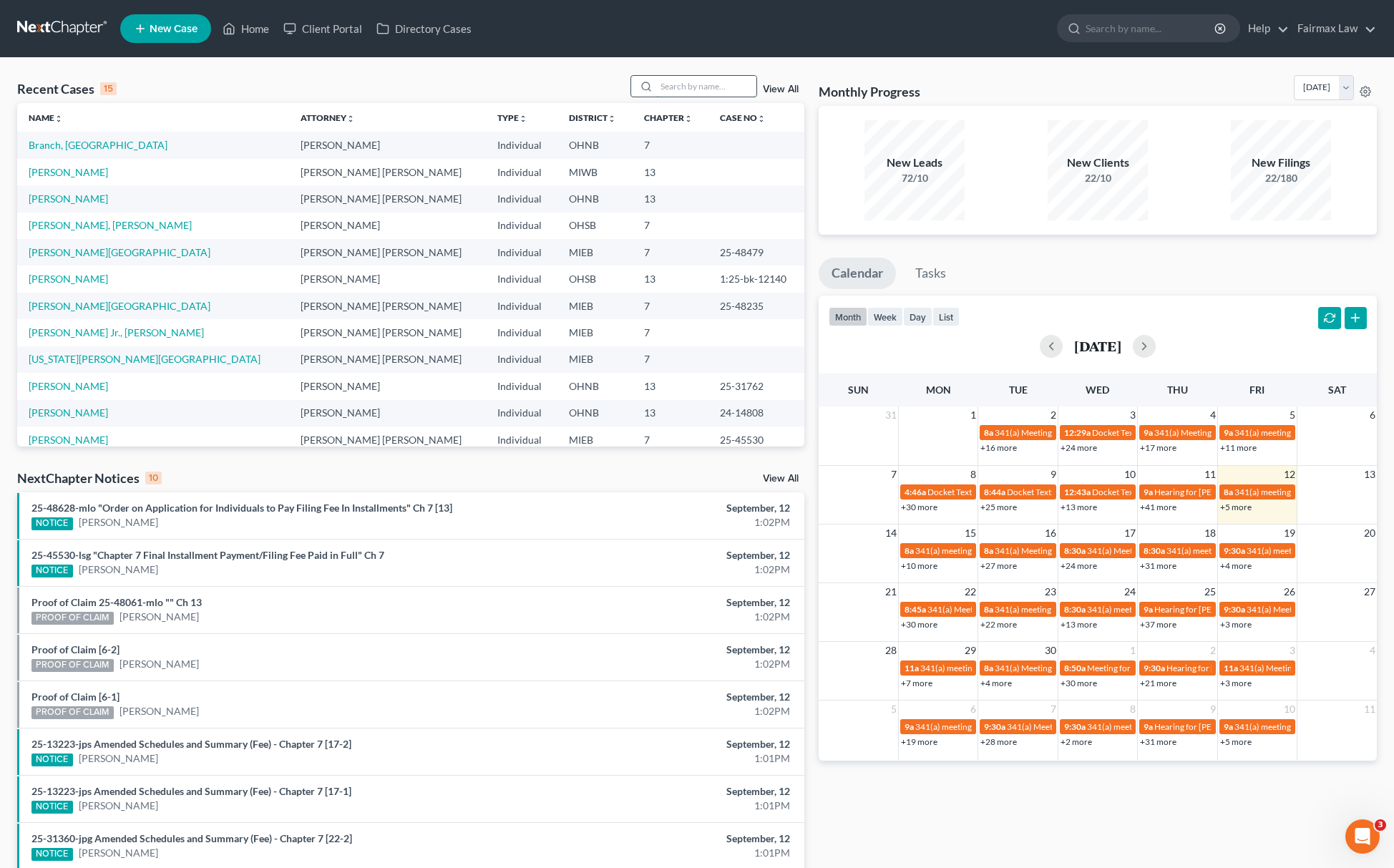
click at [659, 90] on input "search" at bounding box center [706, 86] width 100 height 20
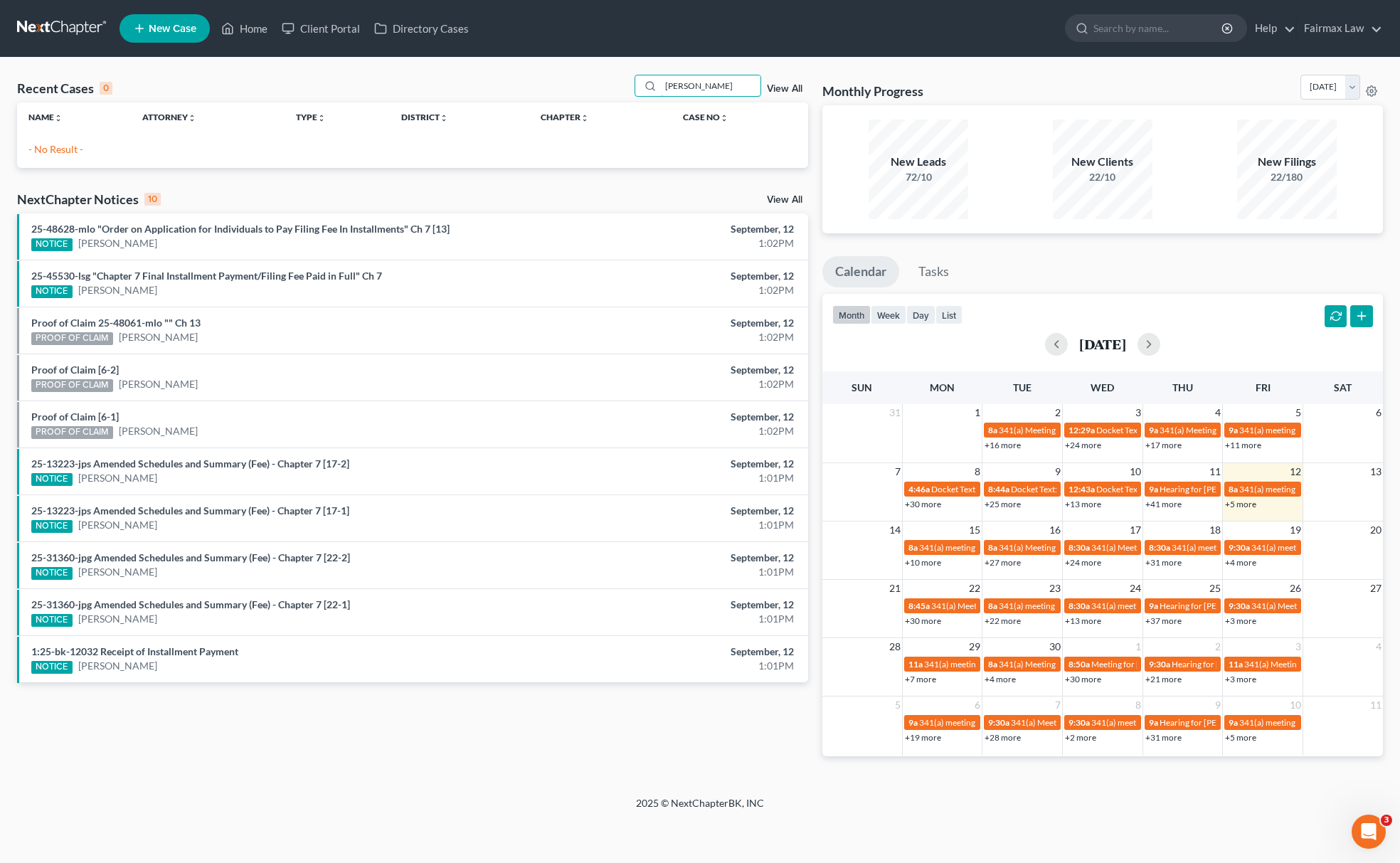
type input "[PERSON_NAME]"
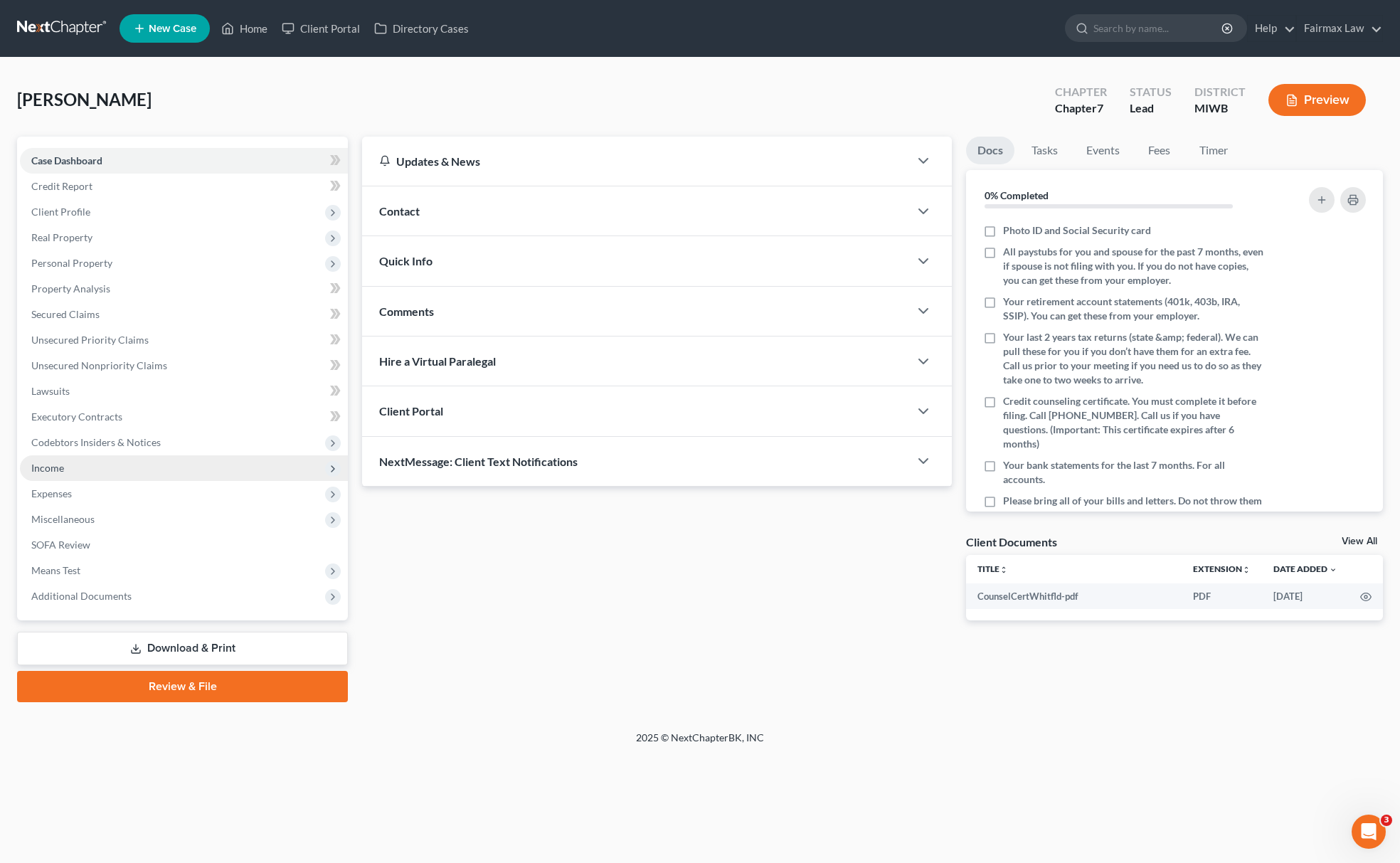
click at [112, 462] on span "Income" at bounding box center [184, 468] width 328 height 25
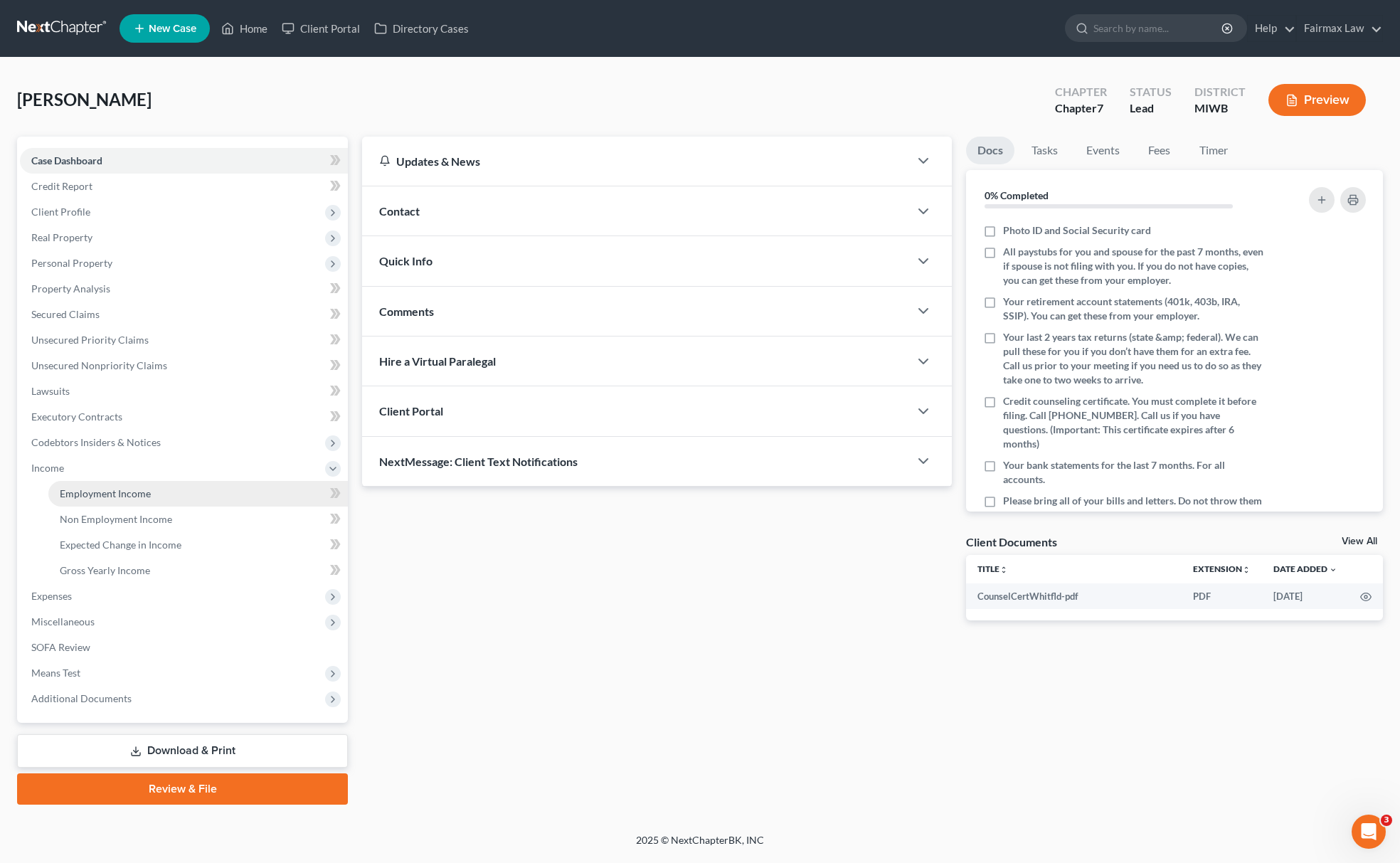
click at [118, 488] on span "Employment Income" at bounding box center [106, 493] width 91 height 12
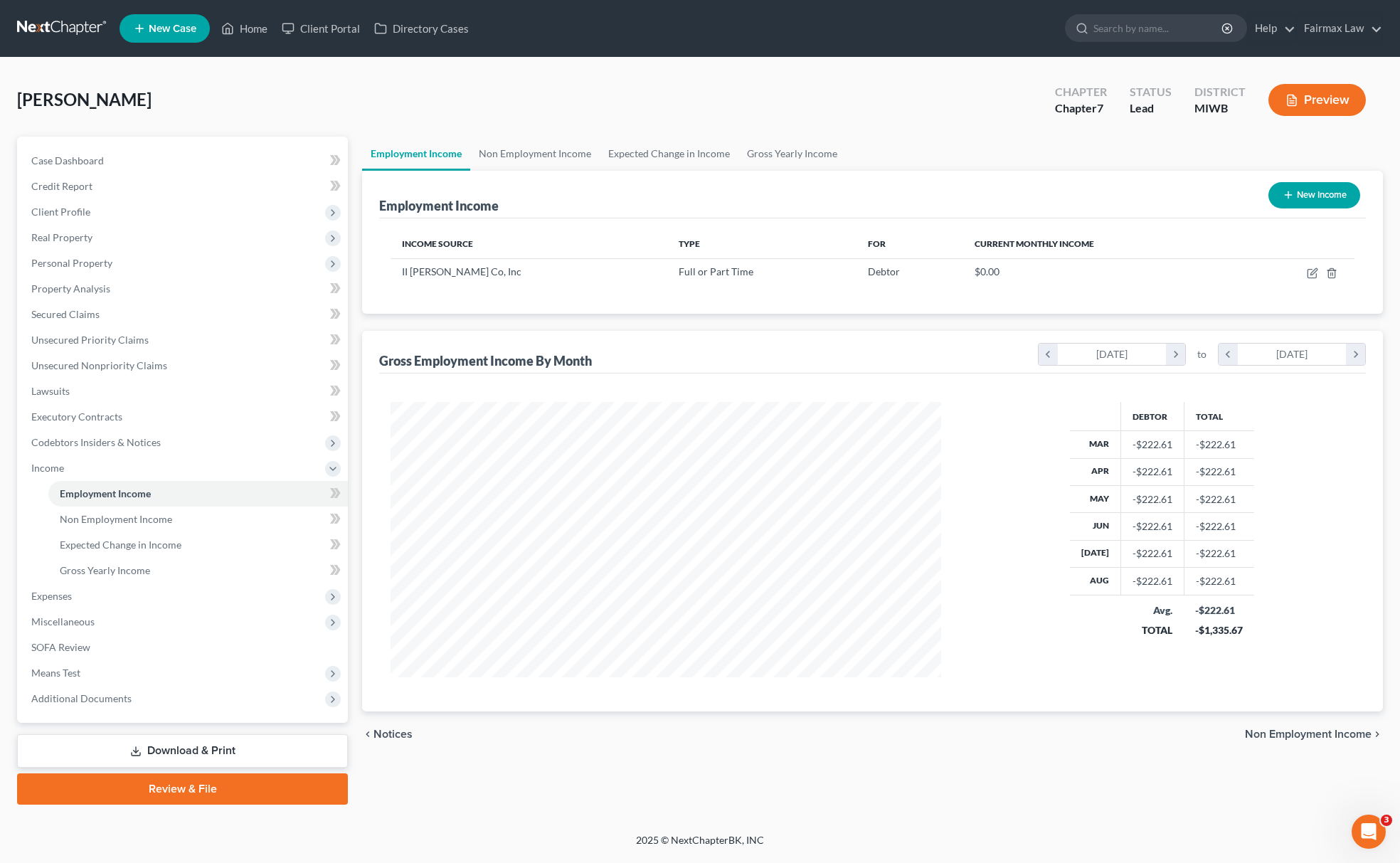
scroll to position [276, 579]
click at [1313, 272] on icon "button" at bounding box center [1313, 271] width 7 height 7
select select "0"
select select "23"
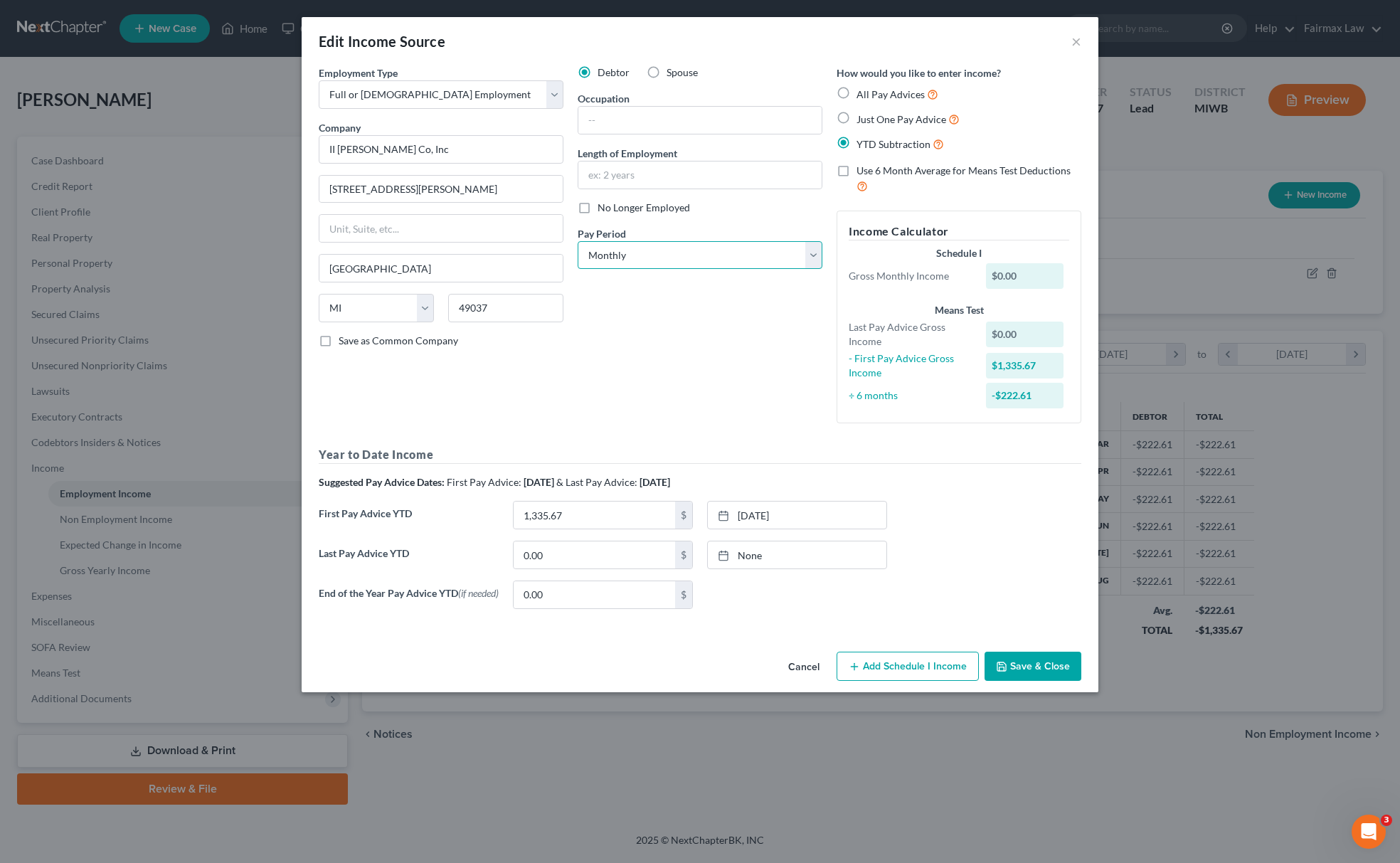
click at [664, 257] on select "Select Monthly Twice Monthly Every Other Week Weekly" at bounding box center [700, 255] width 245 height 28
select select "2"
click at [578, 241] on select "Select Monthly Twice Monthly Every Other Week Weekly" at bounding box center [700, 255] width 245 height 28
click at [772, 559] on link "[DATE]" at bounding box center [797, 555] width 178 height 27
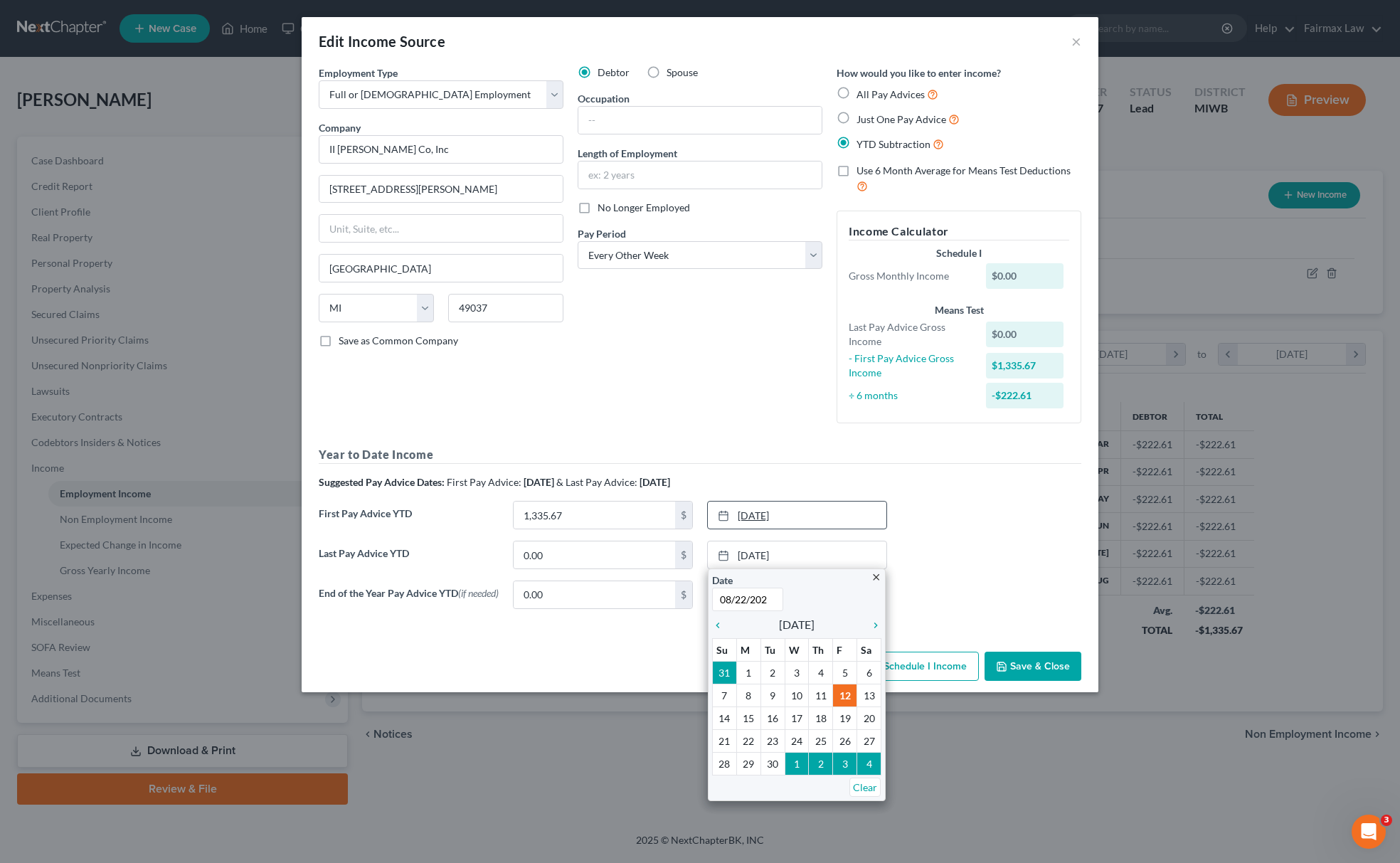
type input "[DATE]"
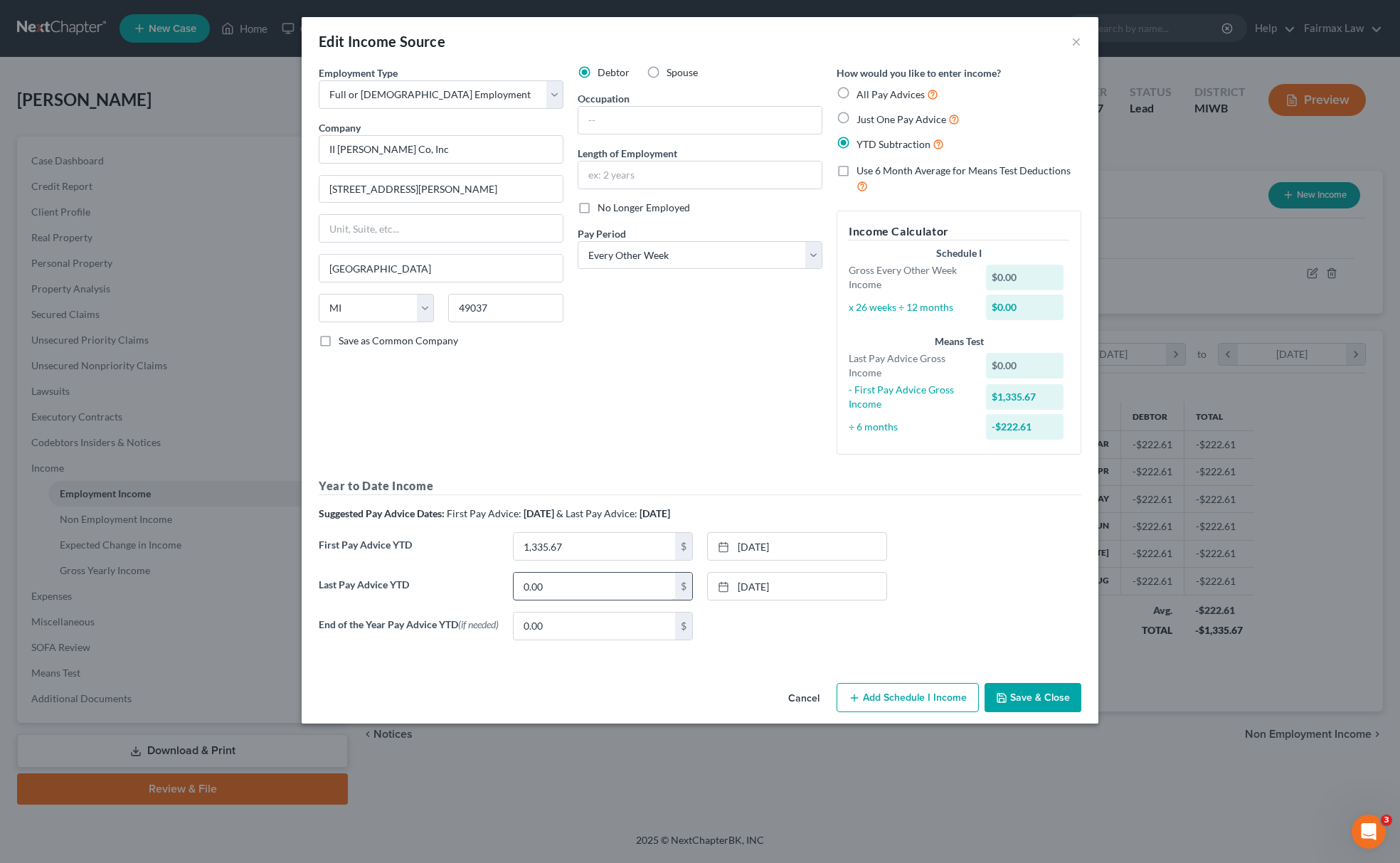
click at [575, 581] on input "0.00" at bounding box center [594, 587] width 162 height 27
drag, startPoint x: 570, startPoint y: 590, endPoint x: 424, endPoint y: 588, distance: 146.0
click at [424, 588] on div "Last Pay Advice YTD 5,320.74 $ [DATE] close Date [DATE] Time 12:00 AM chevron_l…" at bounding box center [700, 592] width 776 height 40
type input "5,320.74"
click at [999, 701] on icon "button" at bounding box center [1002, 698] width 12 height 12
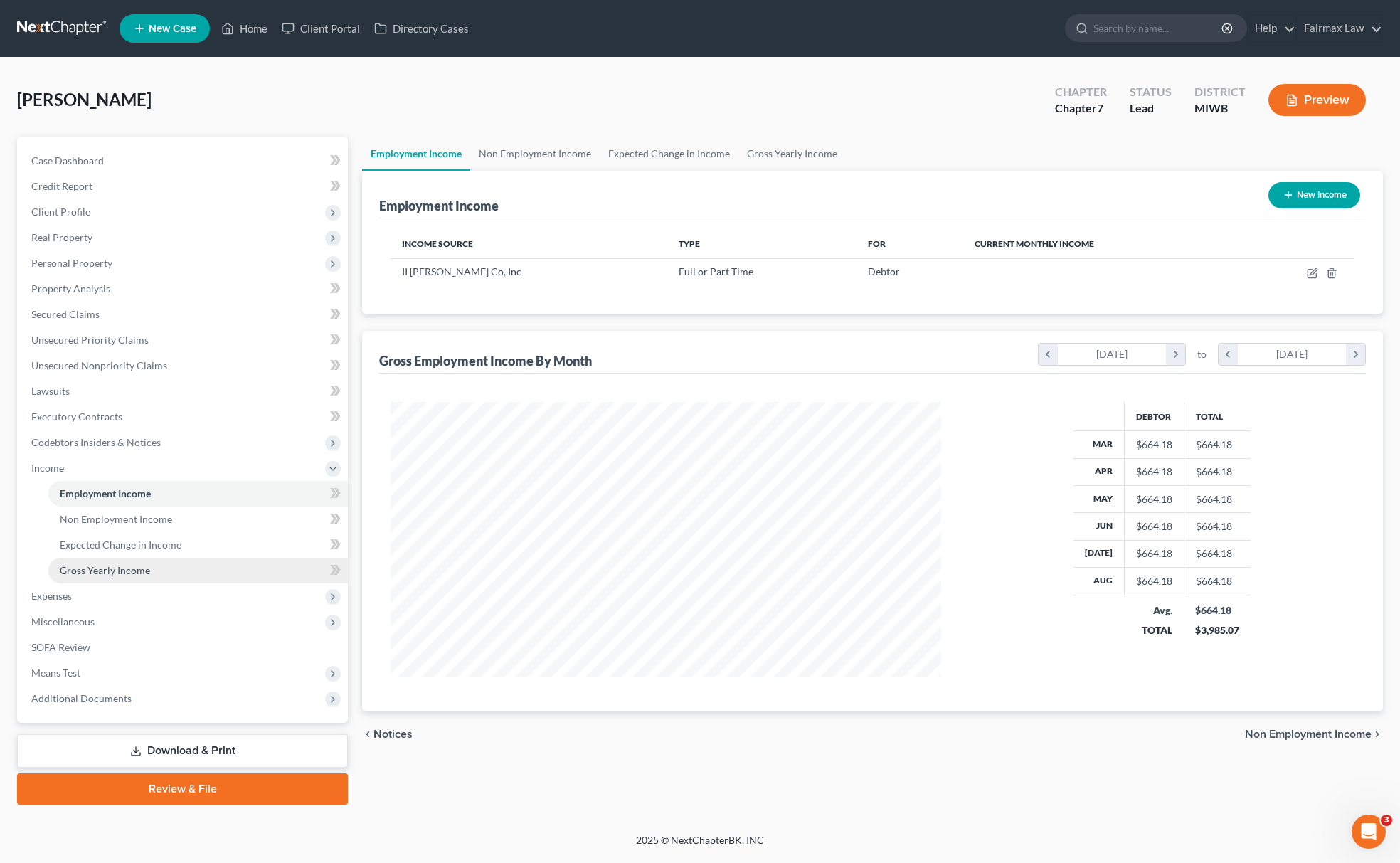
click at [133, 575] on link "Gross Yearly Income" at bounding box center [198, 570] width 299 height 25
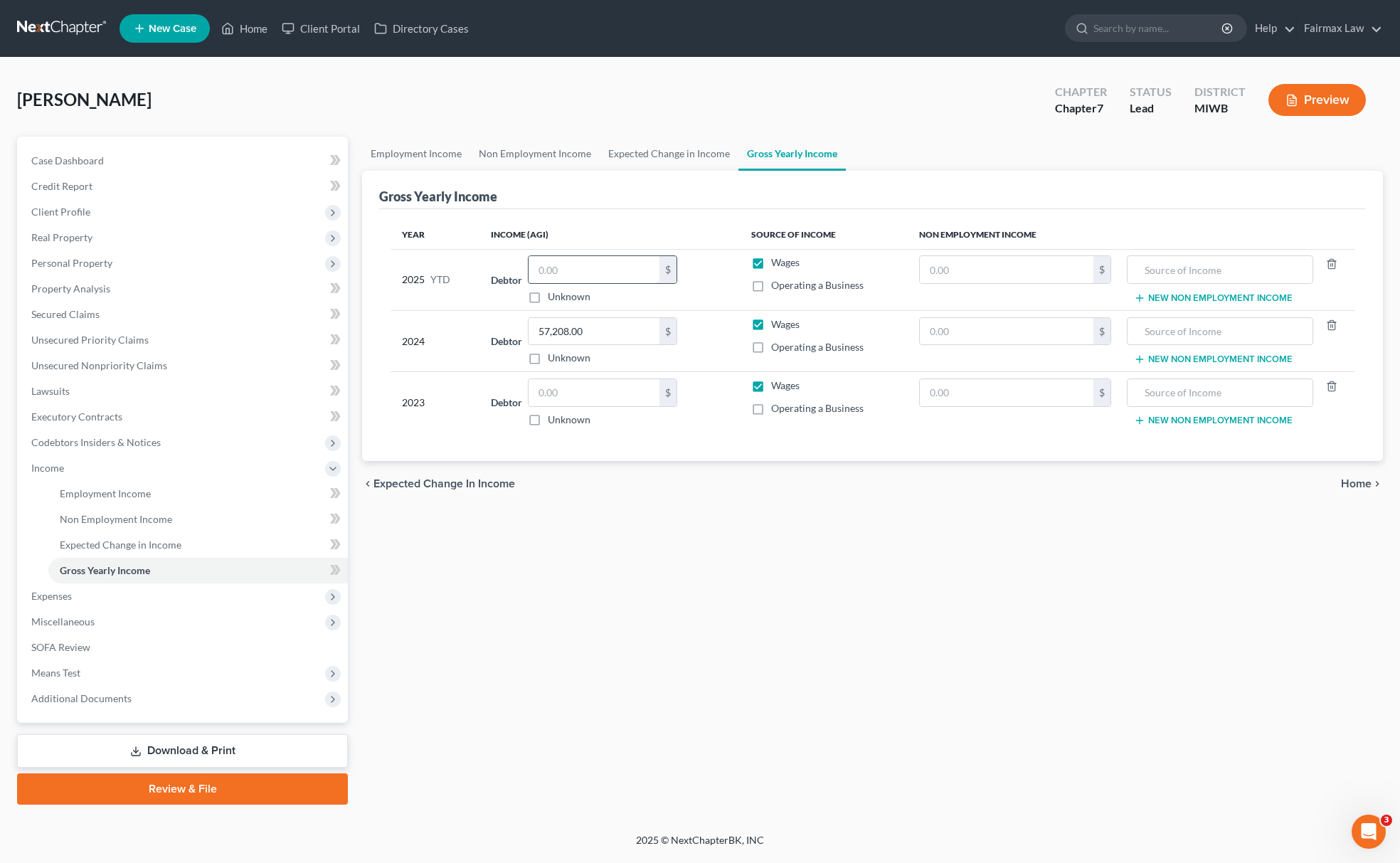
click at [579, 261] on input "text" at bounding box center [593, 270] width 131 height 27
paste input "5,320.74"
type input "5,320.74"
click at [183, 539] on link "Expected Change in Income" at bounding box center [198, 545] width 299 height 25
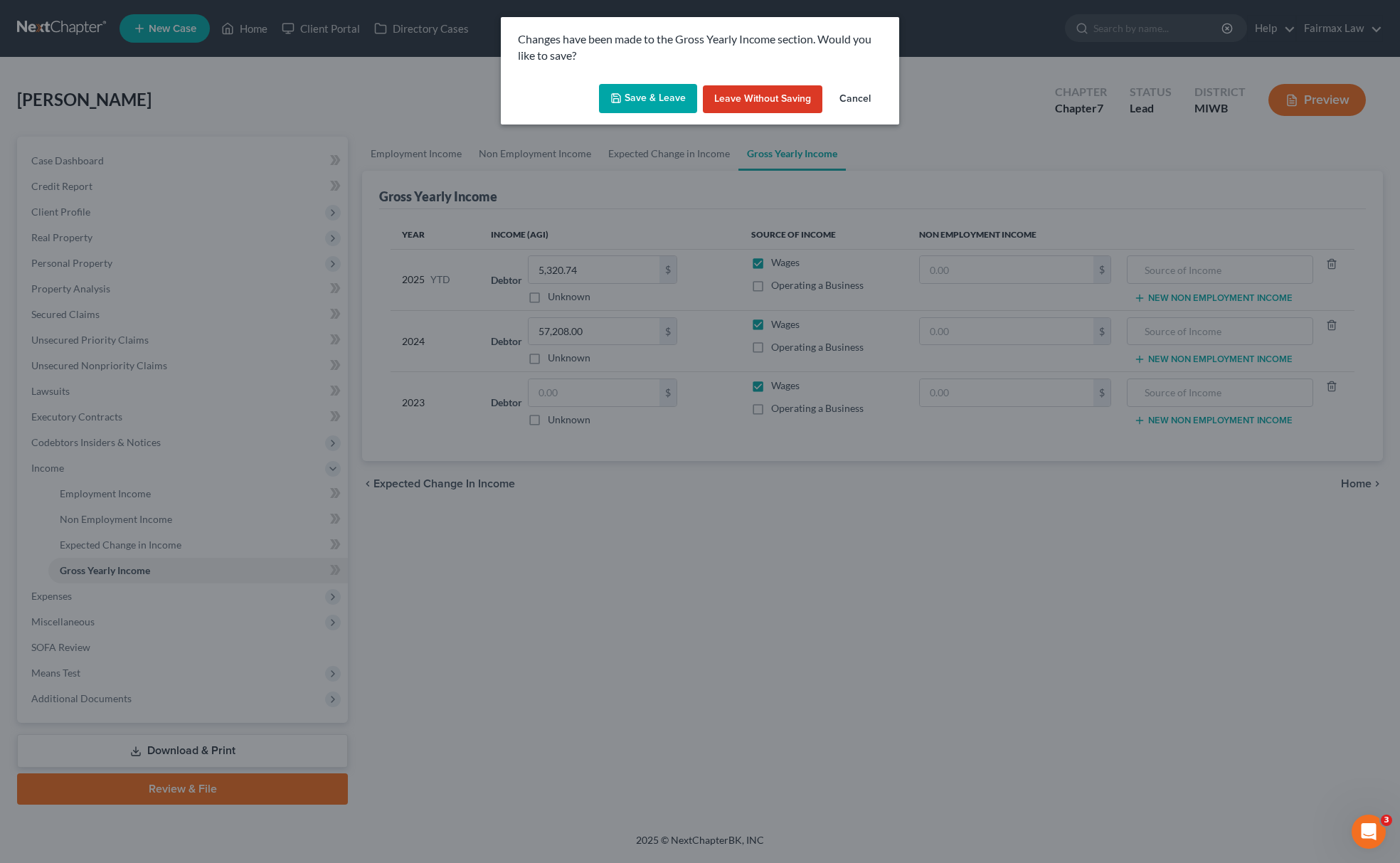
click at [675, 98] on button "Save & Leave" at bounding box center [648, 99] width 98 height 30
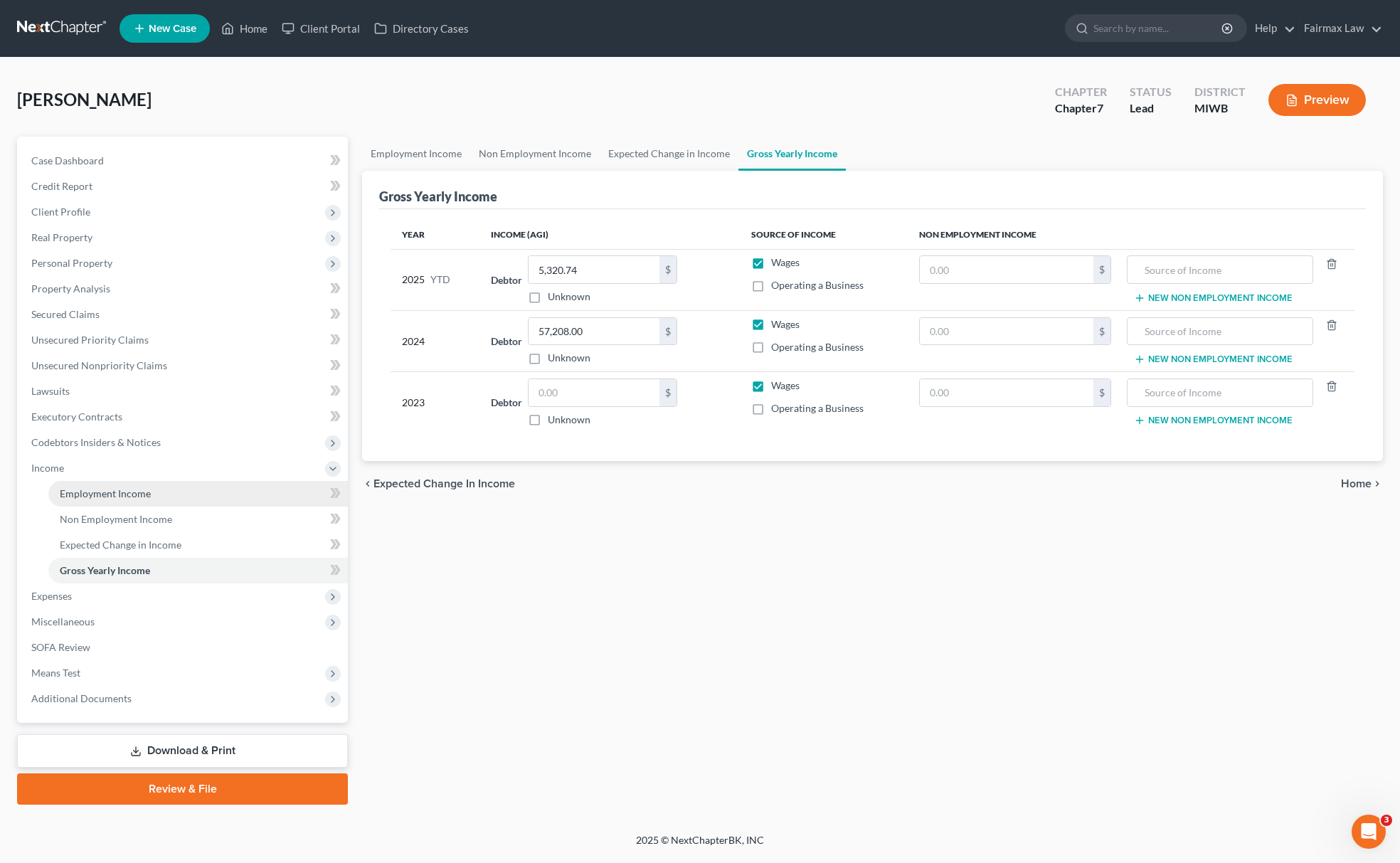
click at [163, 484] on link "Employment Income" at bounding box center [198, 494] width 299 height 25
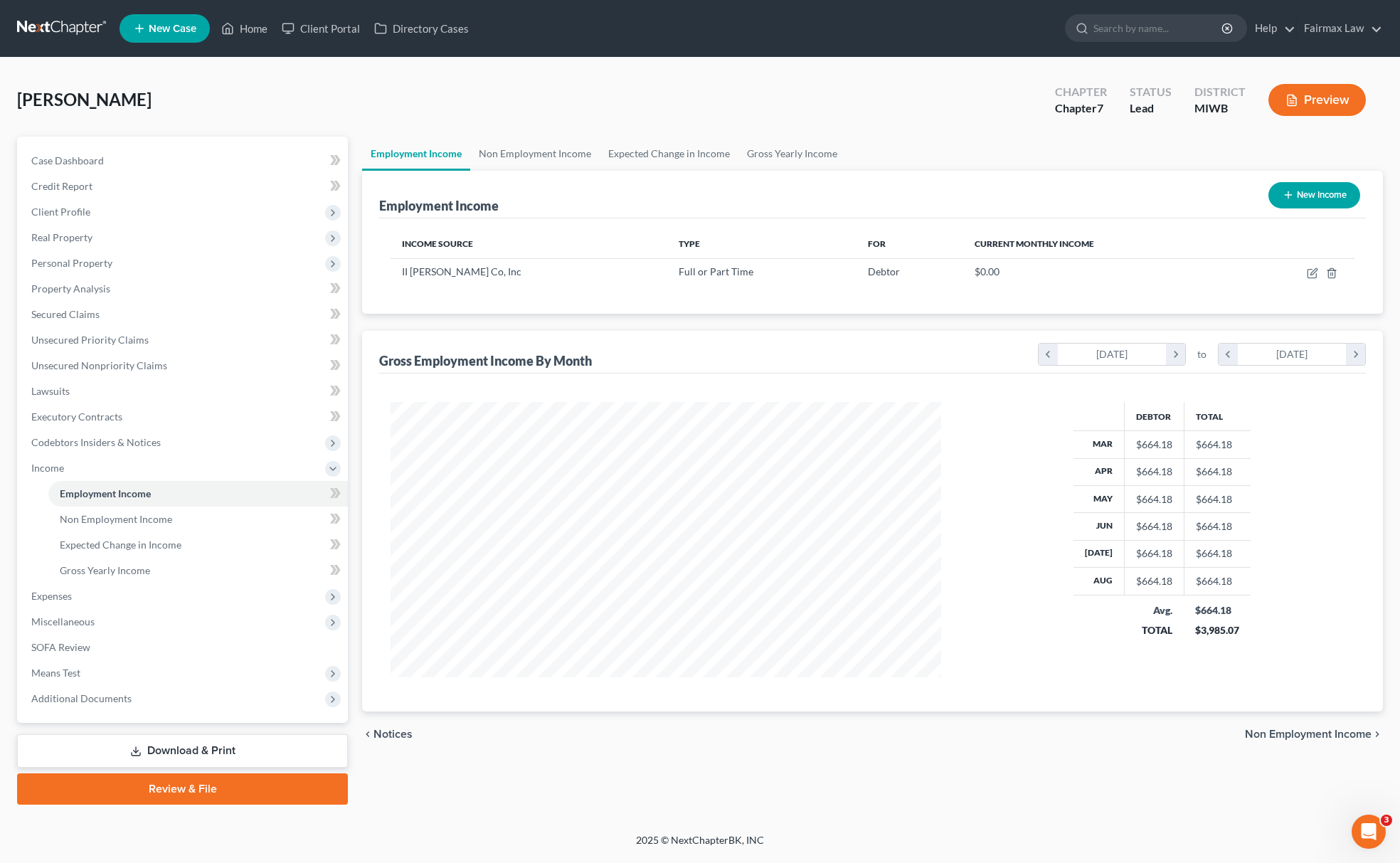
scroll to position [276, 579]
click at [1316, 274] on icon "button" at bounding box center [1313, 273] width 12 height 12
select select "0"
select select "23"
select select "2"
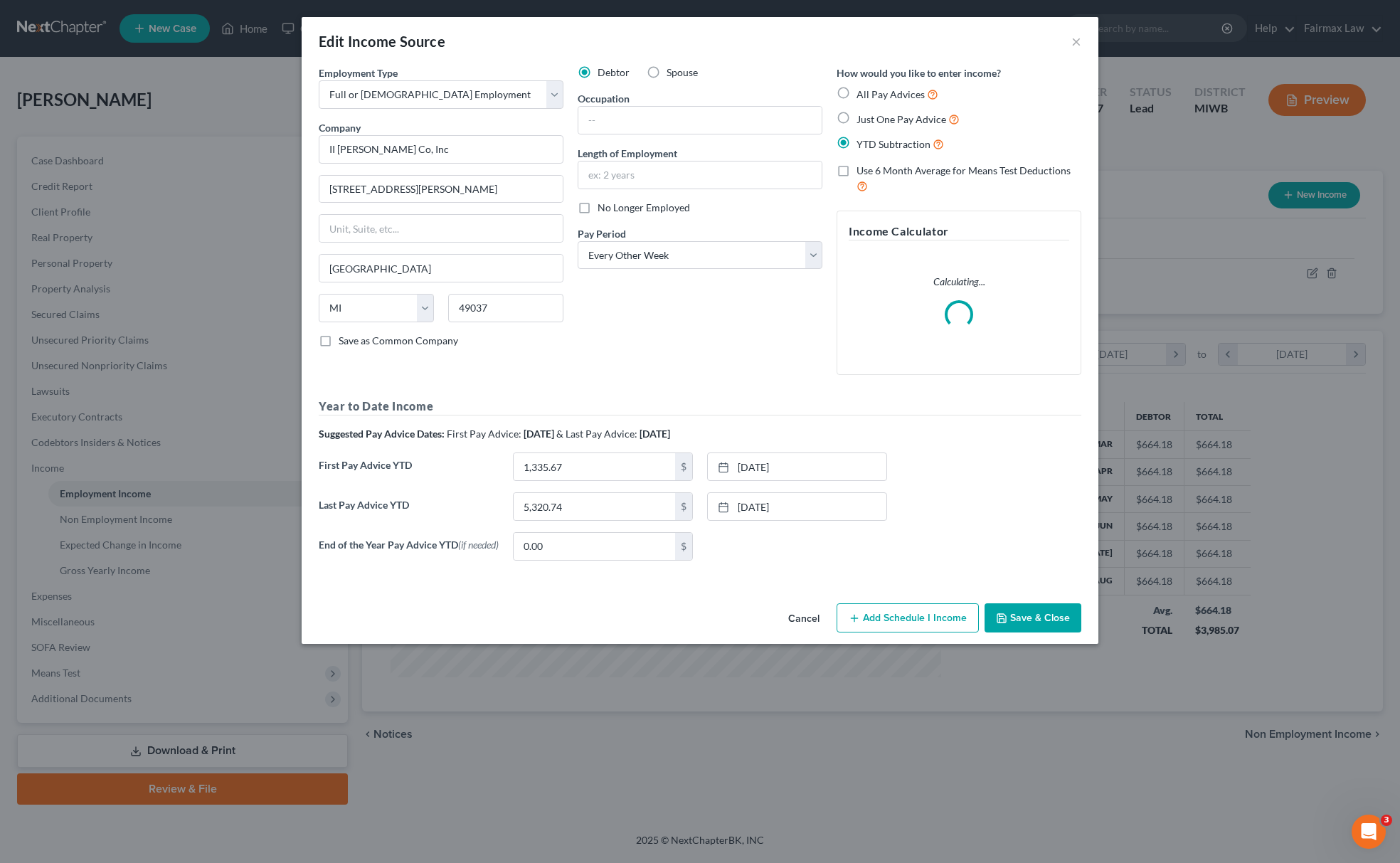
click at [911, 625] on button "Add Schedule I Income" at bounding box center [907, 618] width 142 height 30
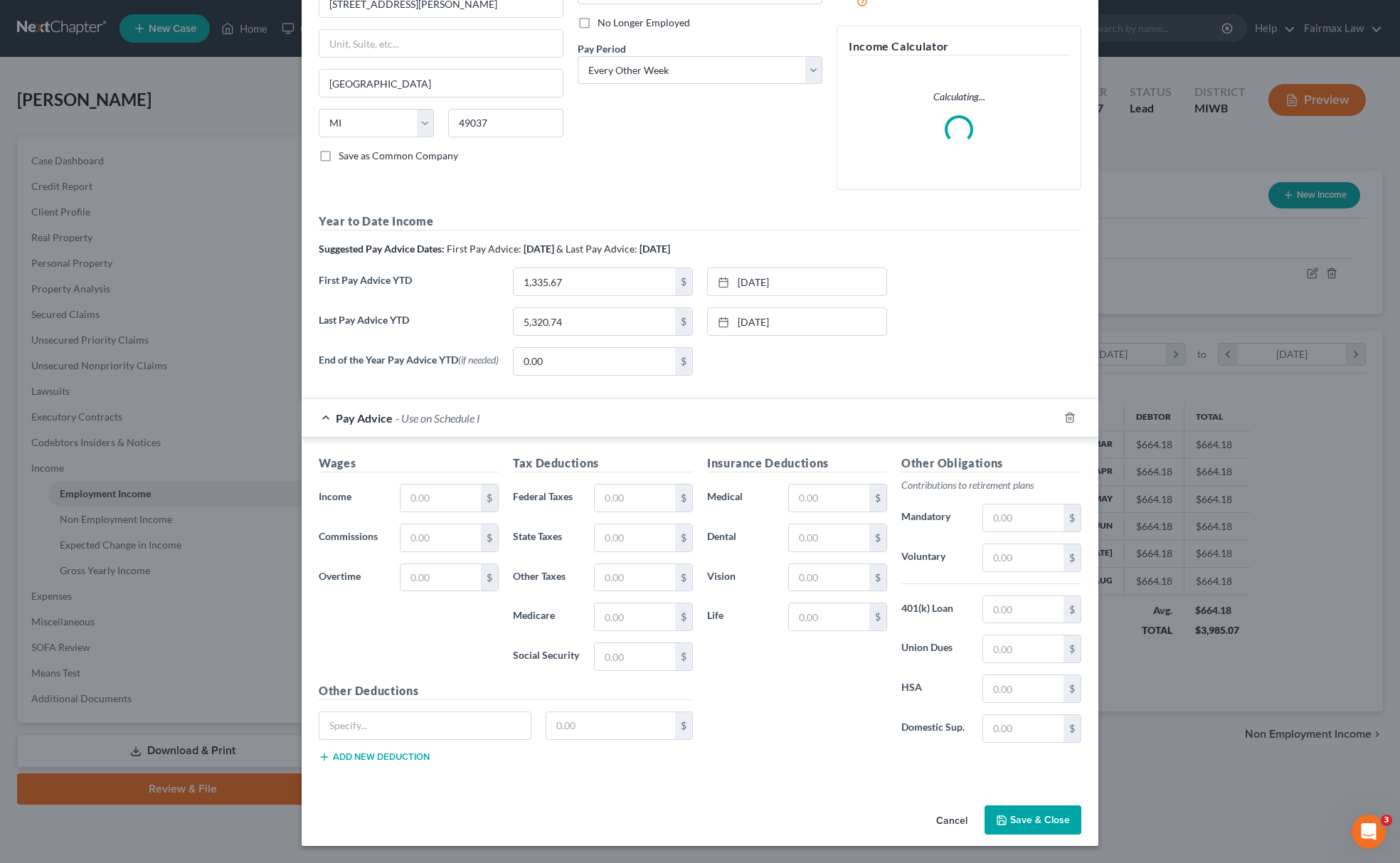
scroll to position [194, 0]
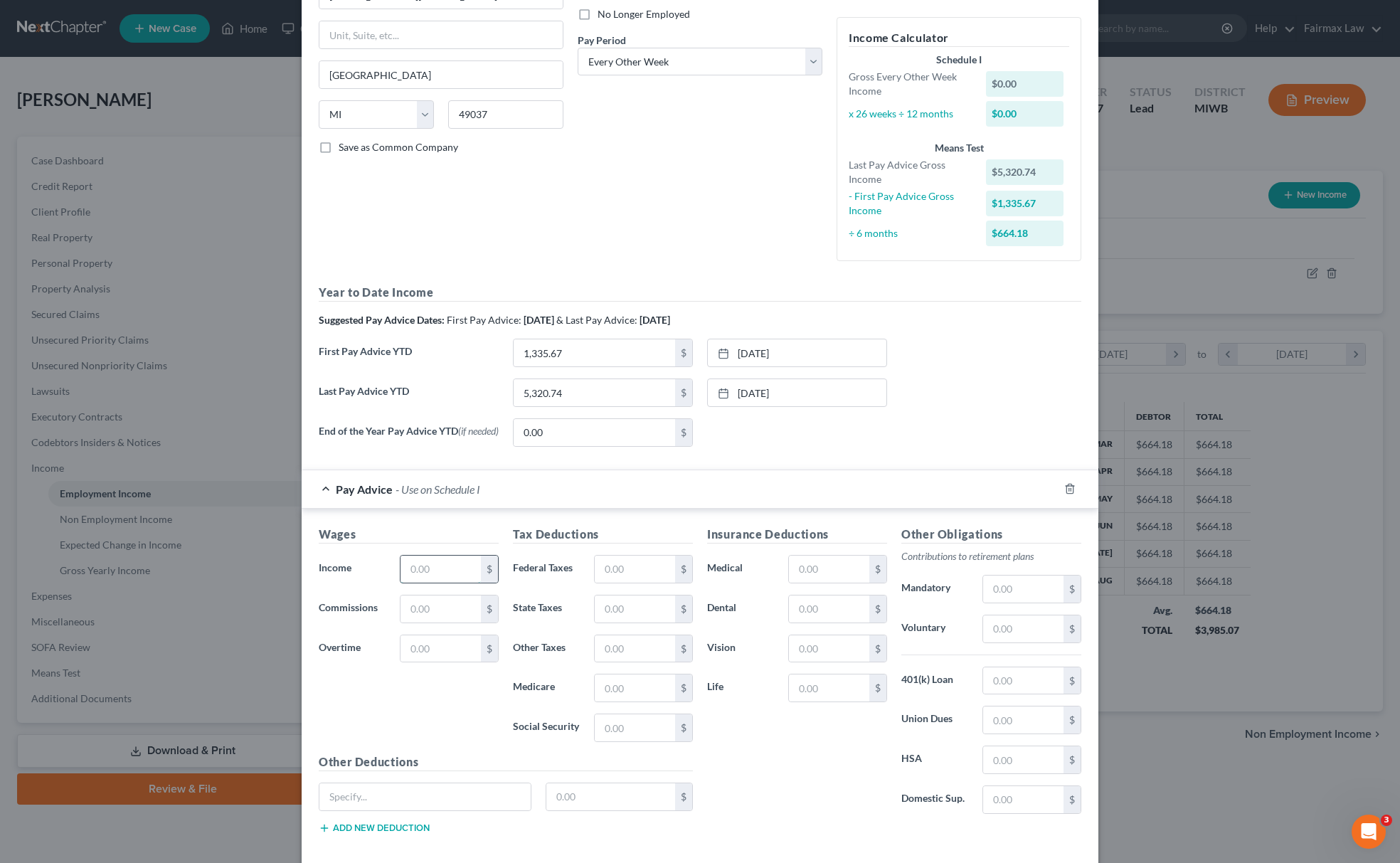
click at [463, 583] on input "text" at bounding box center [441, 570] width 80 height 27
type input "255.41"
click at [1020, 694] on input "text" at bounding box center [1022, 681] width 80 height 27
type input "68.88"
click at [436, 800] on input "text" at bounding box center [425, 797] width 211 height 27
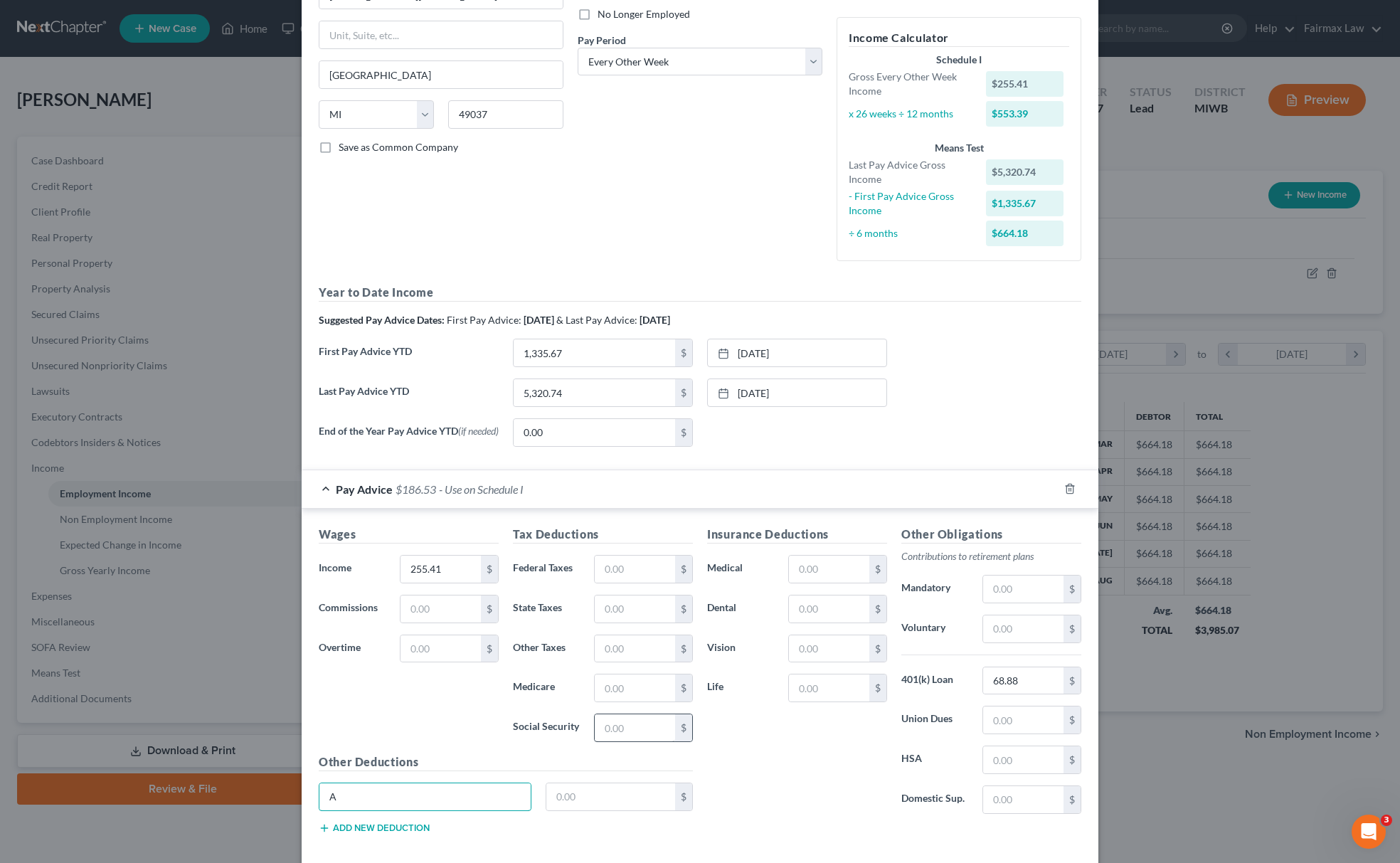
type input "A"
click at [655, 732] on input "text" at bounding box center [634, 728] width 80 height 27
click at [602, 696] on input "text" at bounding box center [634, 689] width 80 height 27
type input "30.95"
click at [613, 735] on input "text" at bounding box center [634, 728] width 80 height 27
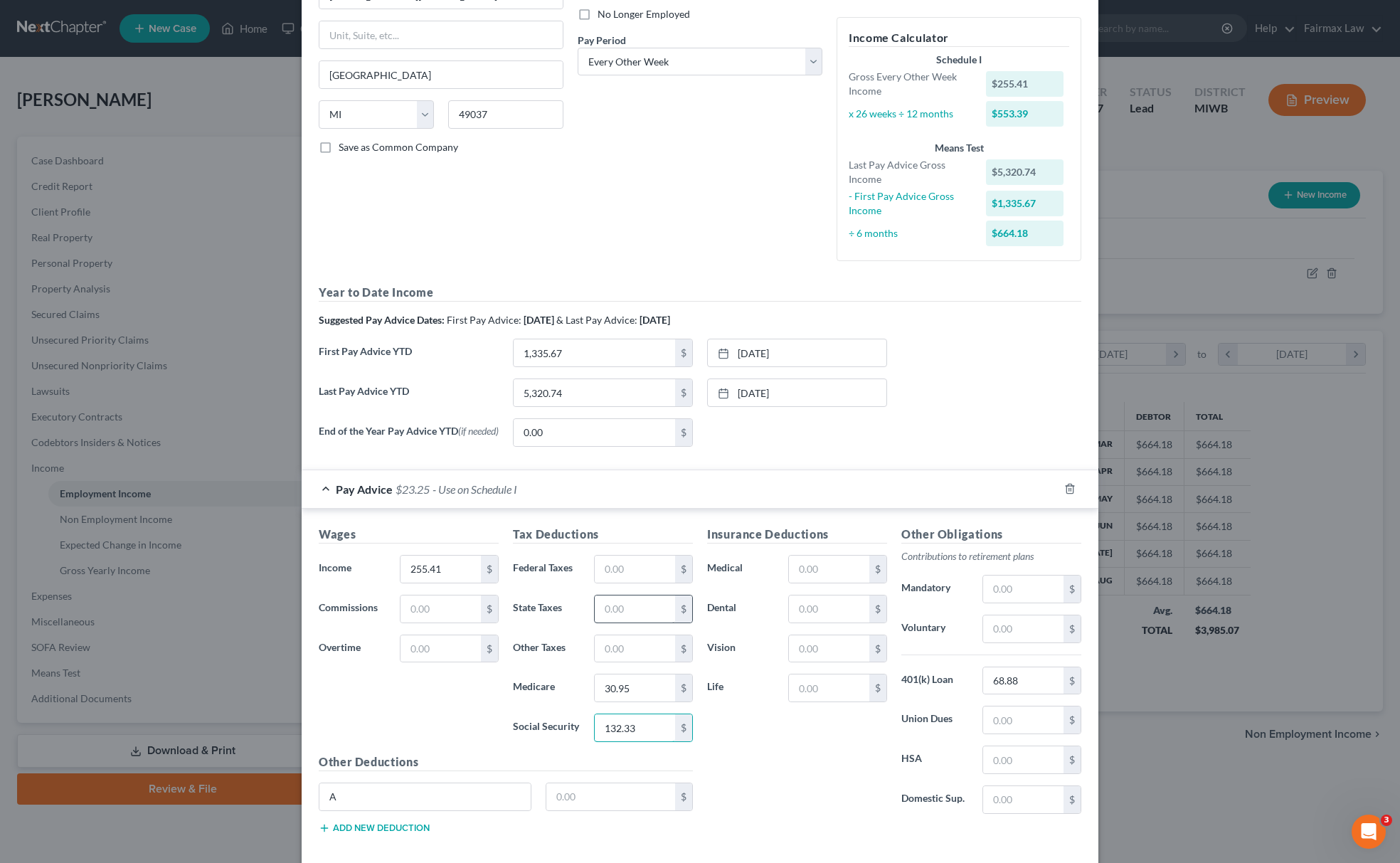
type input "132.33"
click at [624, 615] on input "text" at bounding box center [634, 609] width 80 height 27
type input "62.26"
click at [637, 659] on input "text" at bounding box center [634, 649] width 80 height 27
type input "20.77"
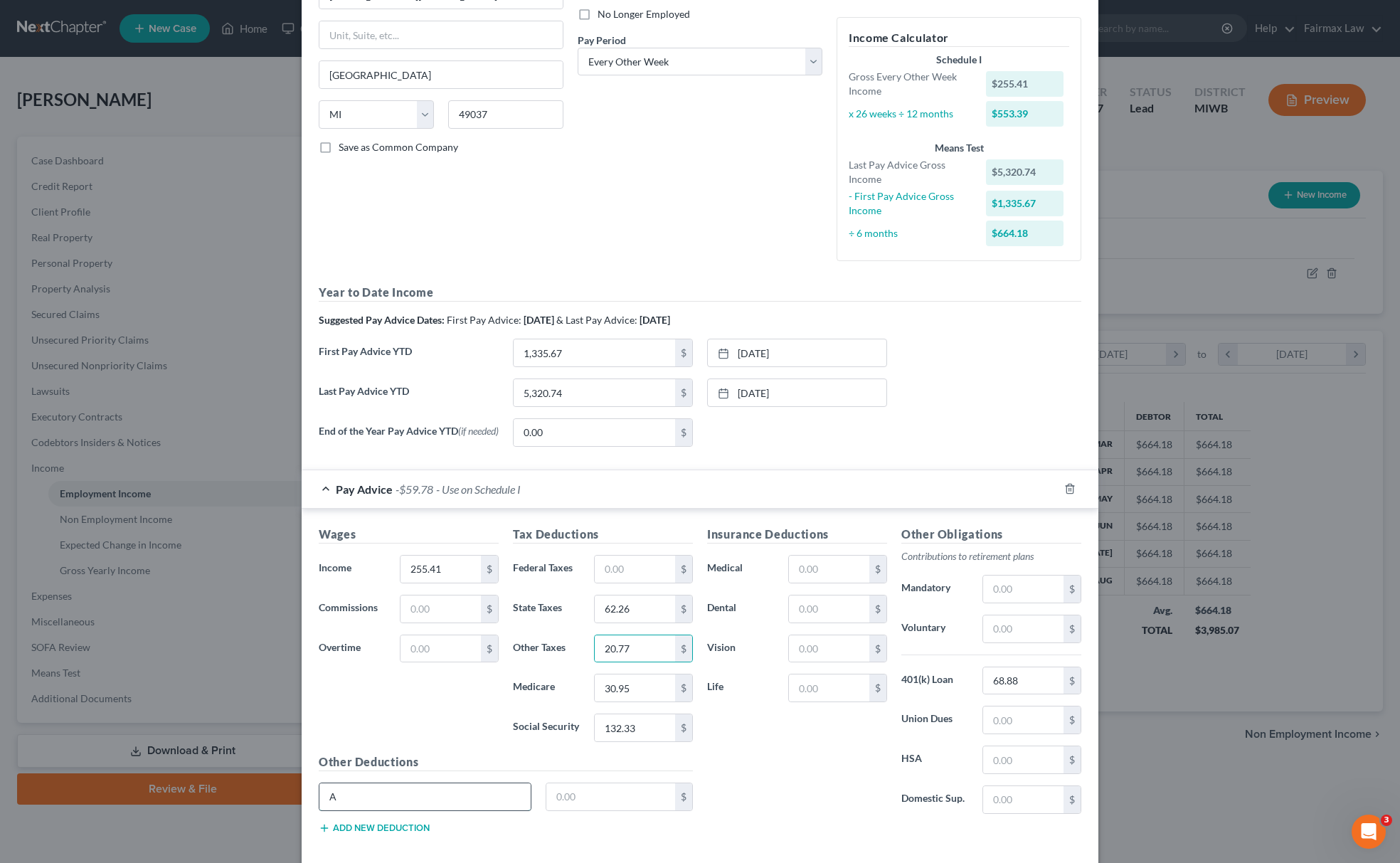
click at [449, 794] on input "A" at bounding box center [425, 797] width 211 height 27
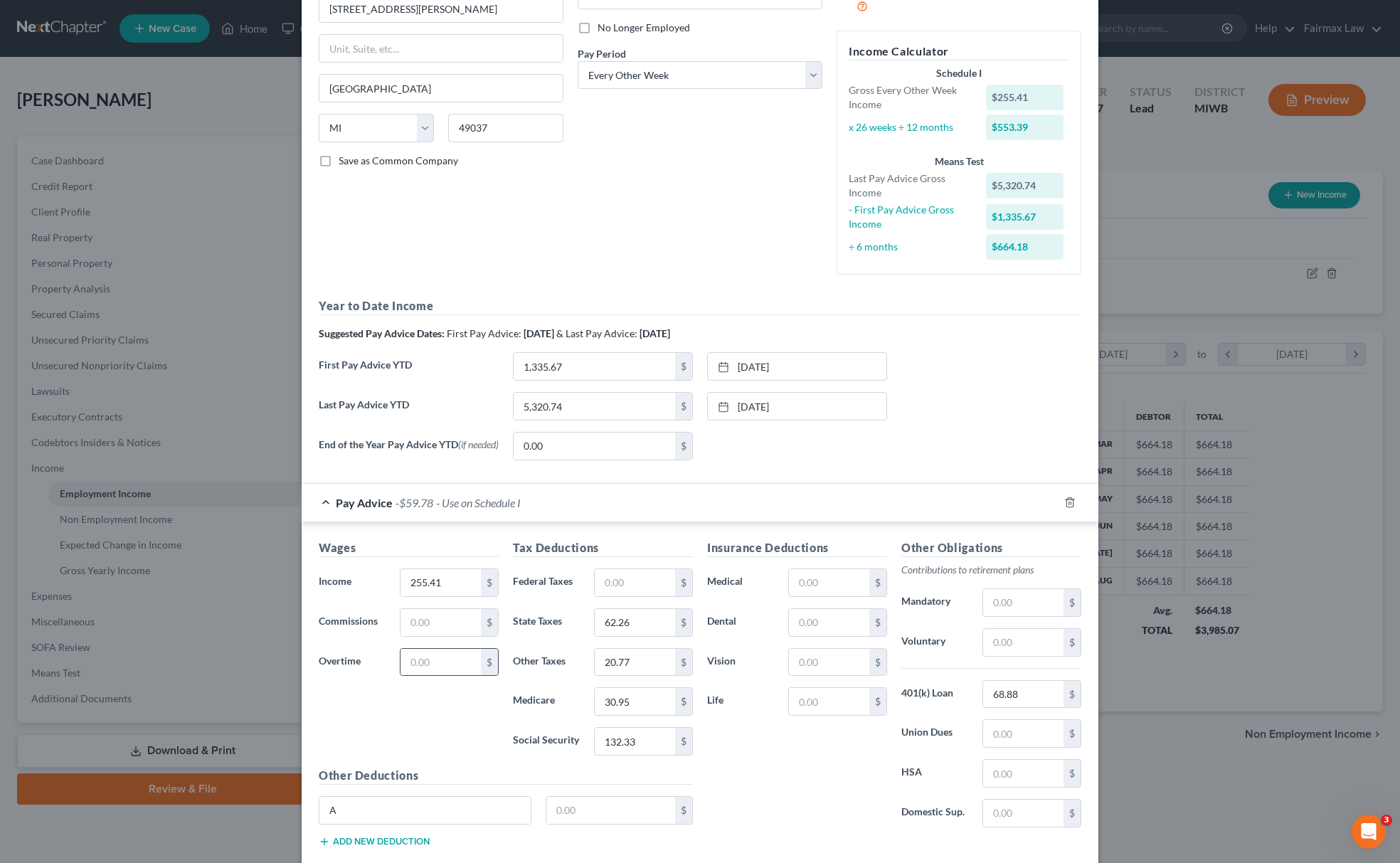
scroll to position [273, 0]
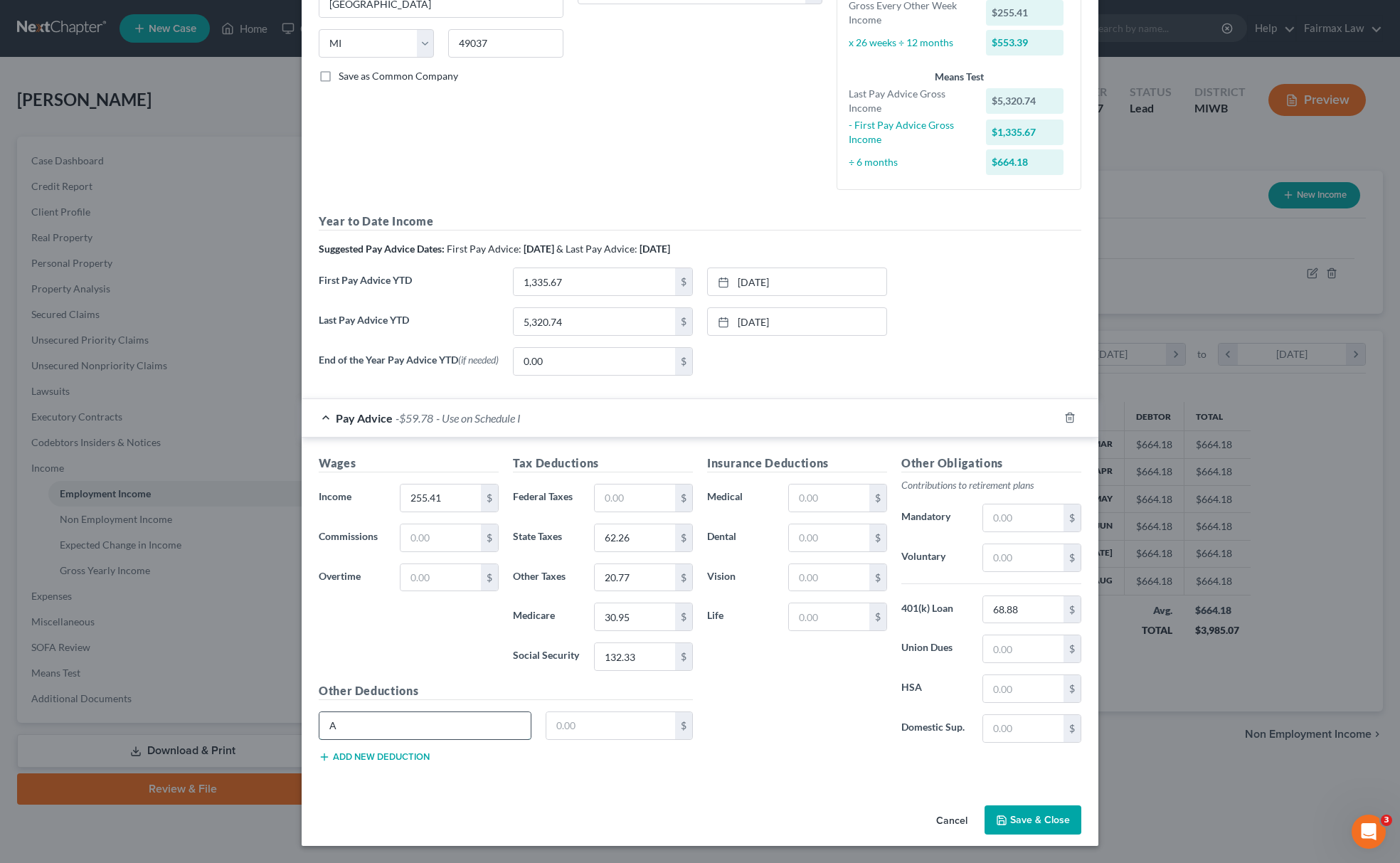
click at [388, 728] on input "A" at bounding box center [425, 726] width 211 height 27
click at [460, 727] on input "A" at bounding box center [425, 726] width 211 height 27
type input "Acc Plan and CI CH"
click at [622, 718] on input "text" at bounding box center [611, 726] width 130 height 27
type input "5.34"
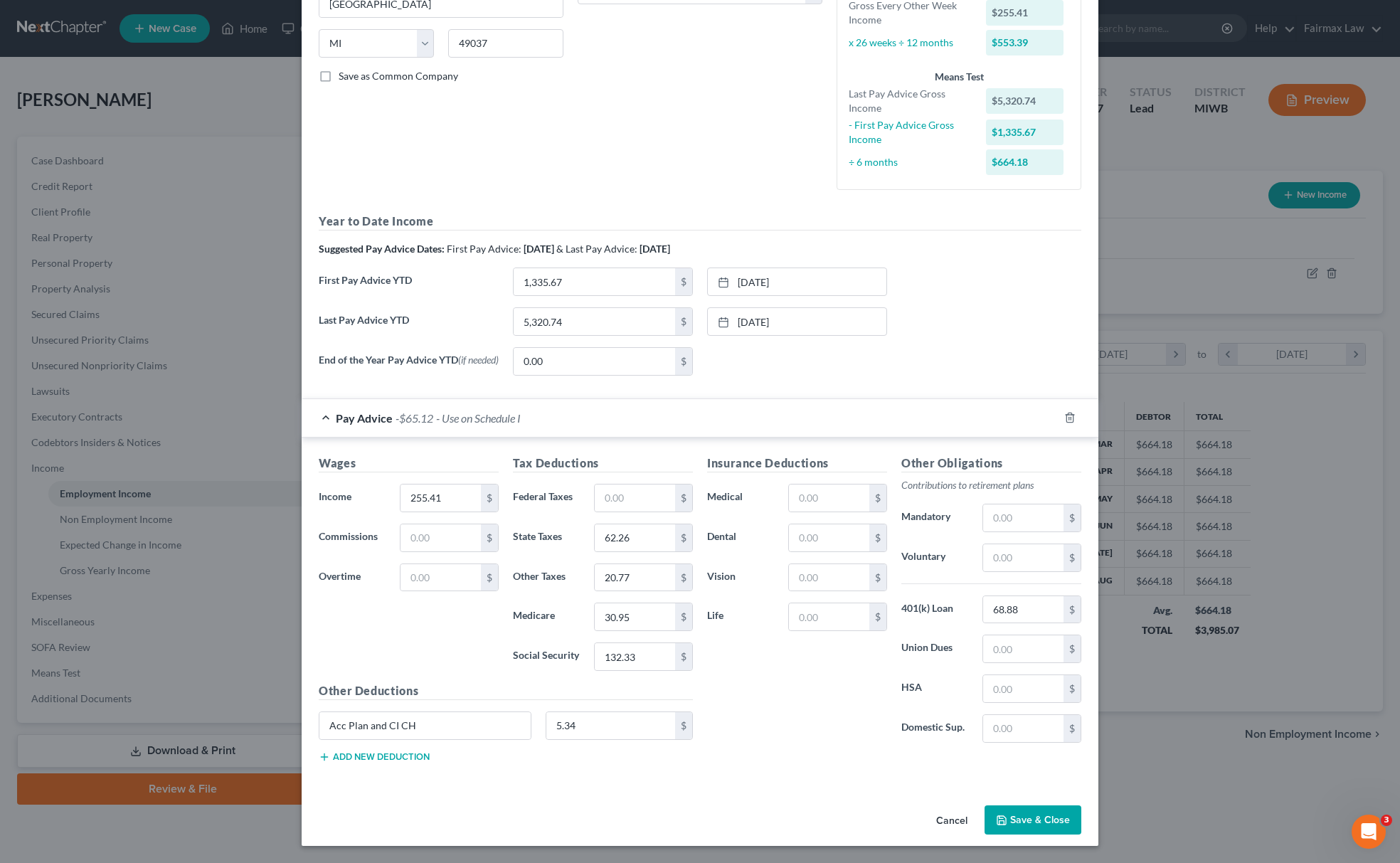
click at [382, 752] on button "Add new deduction" at bounding box center [374, 757] width 111 height 12
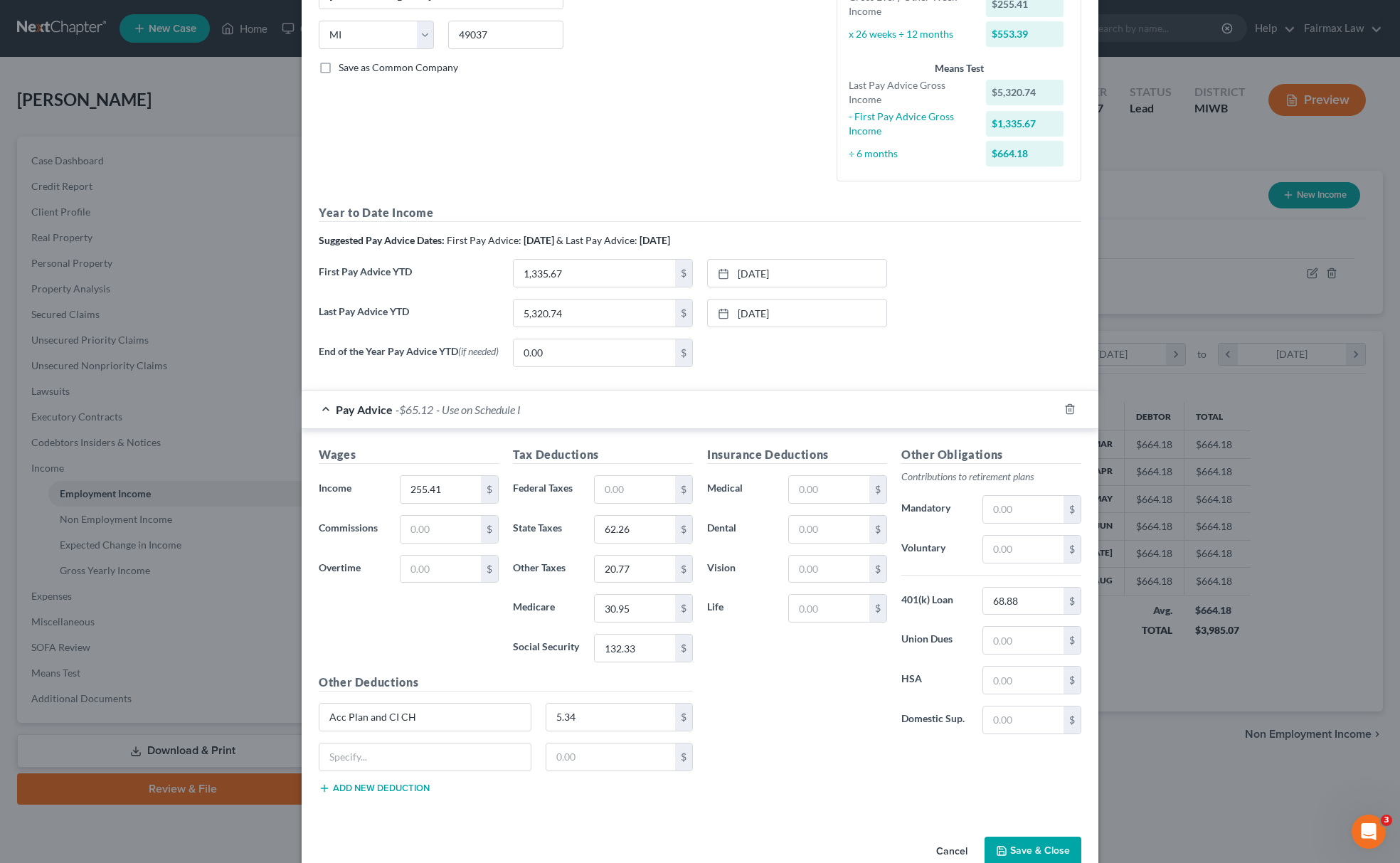
click at [353, 794] on button "Add new deduction" at bounding box center [374, 788] width 111 height 12
click at [390, 760] on input "text" at bounding box center [425, 757] width 211 height 27
click at [804, 539] on input "text" at bounding box center [829, 530] width 80 height 27
type input "2.82"
click at [833, 498] on input "text" at bounding box center [829, 490] width 80 height 27
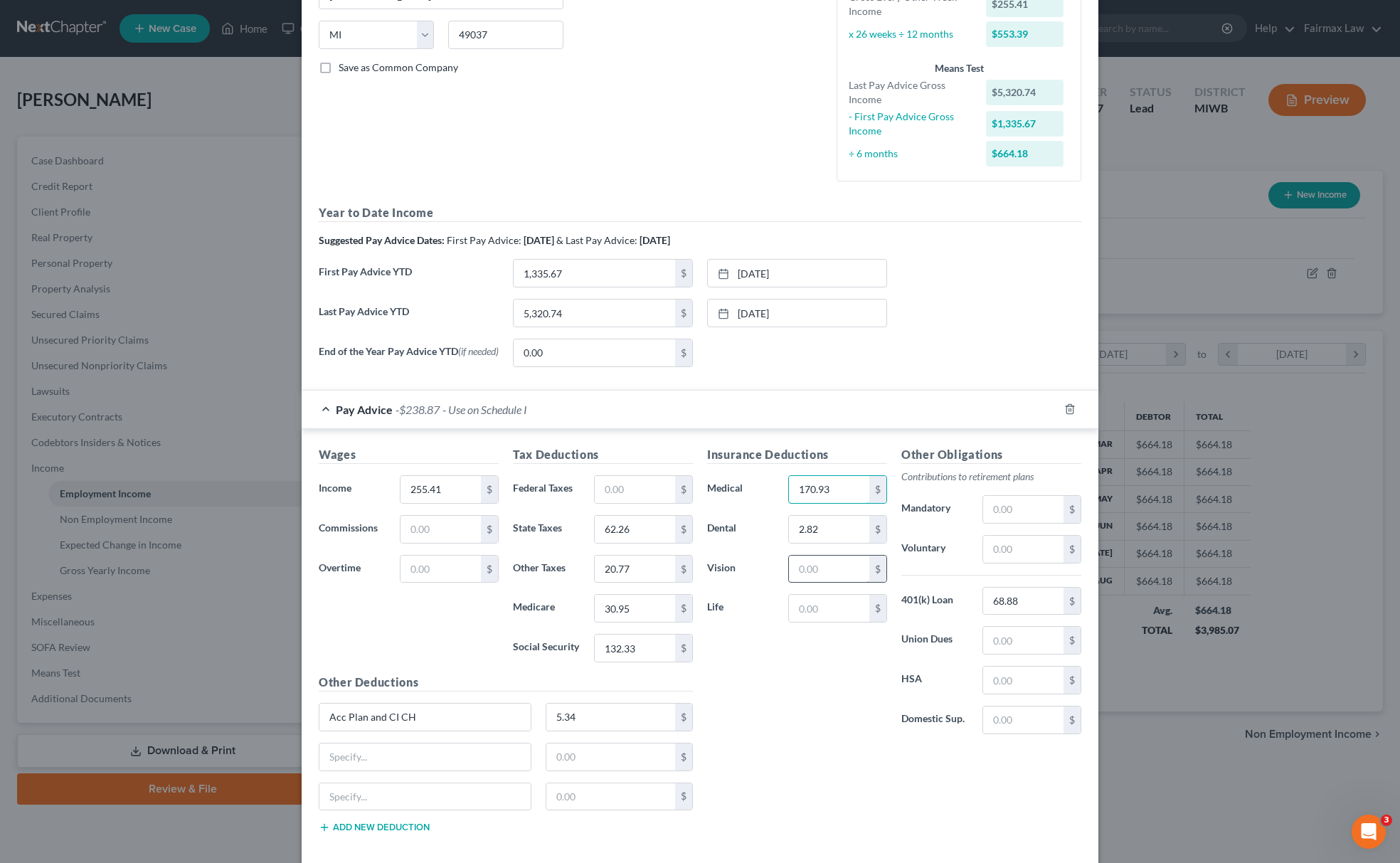
type input "170.93"
click at [817, 583] on input "text" at bounding box center [829, 570] width 80 height 27
type input "2.42"
click at [460, 490] on input "255.41" at bounding box center [441, 490] width 80 height 27
type input "2,310.52"
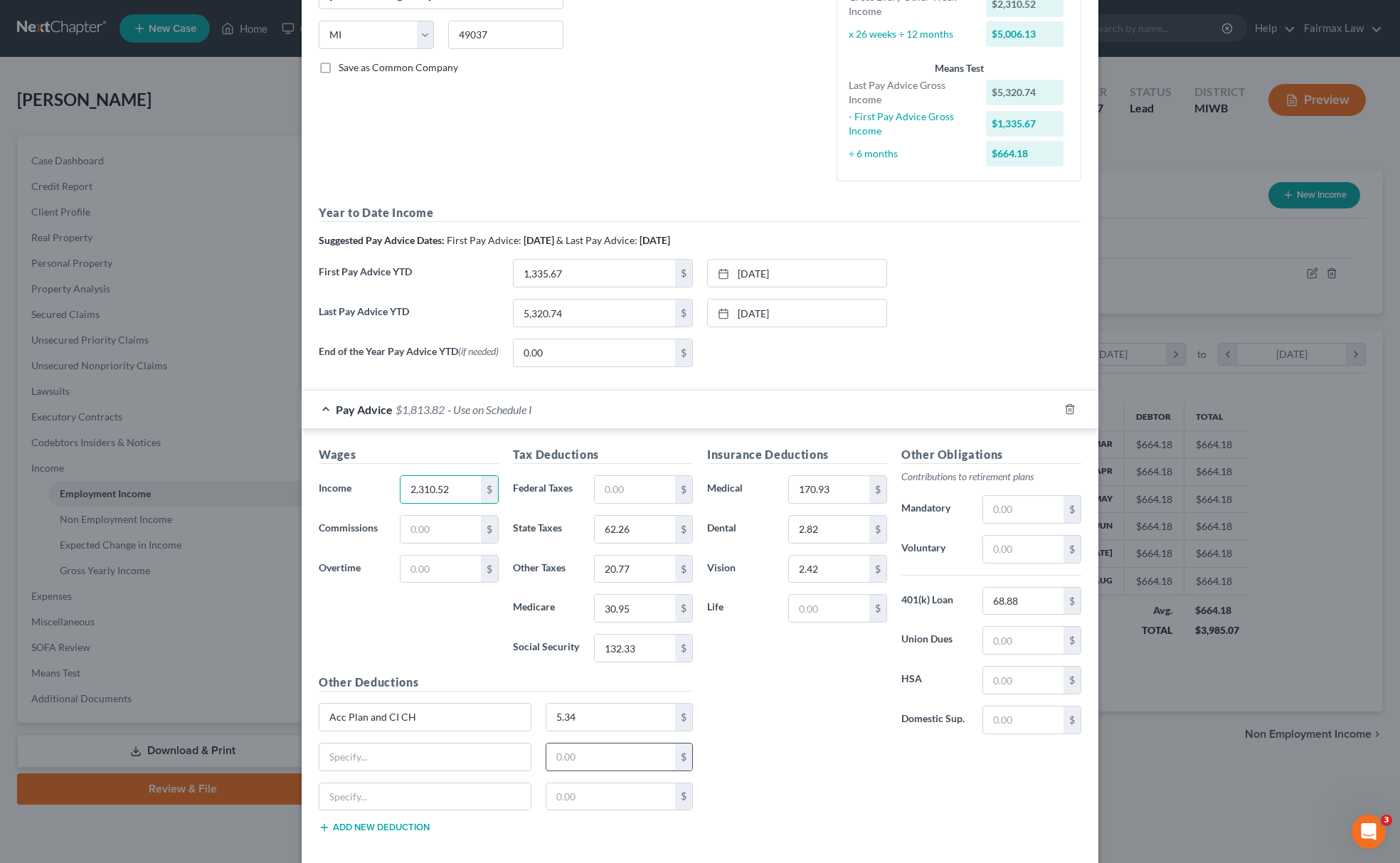
click at [604, 760] on input "text" at bounding box center [611, 757] width 130 height 27
type input "7.02"
click at [439, 753] on input "text" at bounding box center [425, 757] width 211 height 27
type input "c"
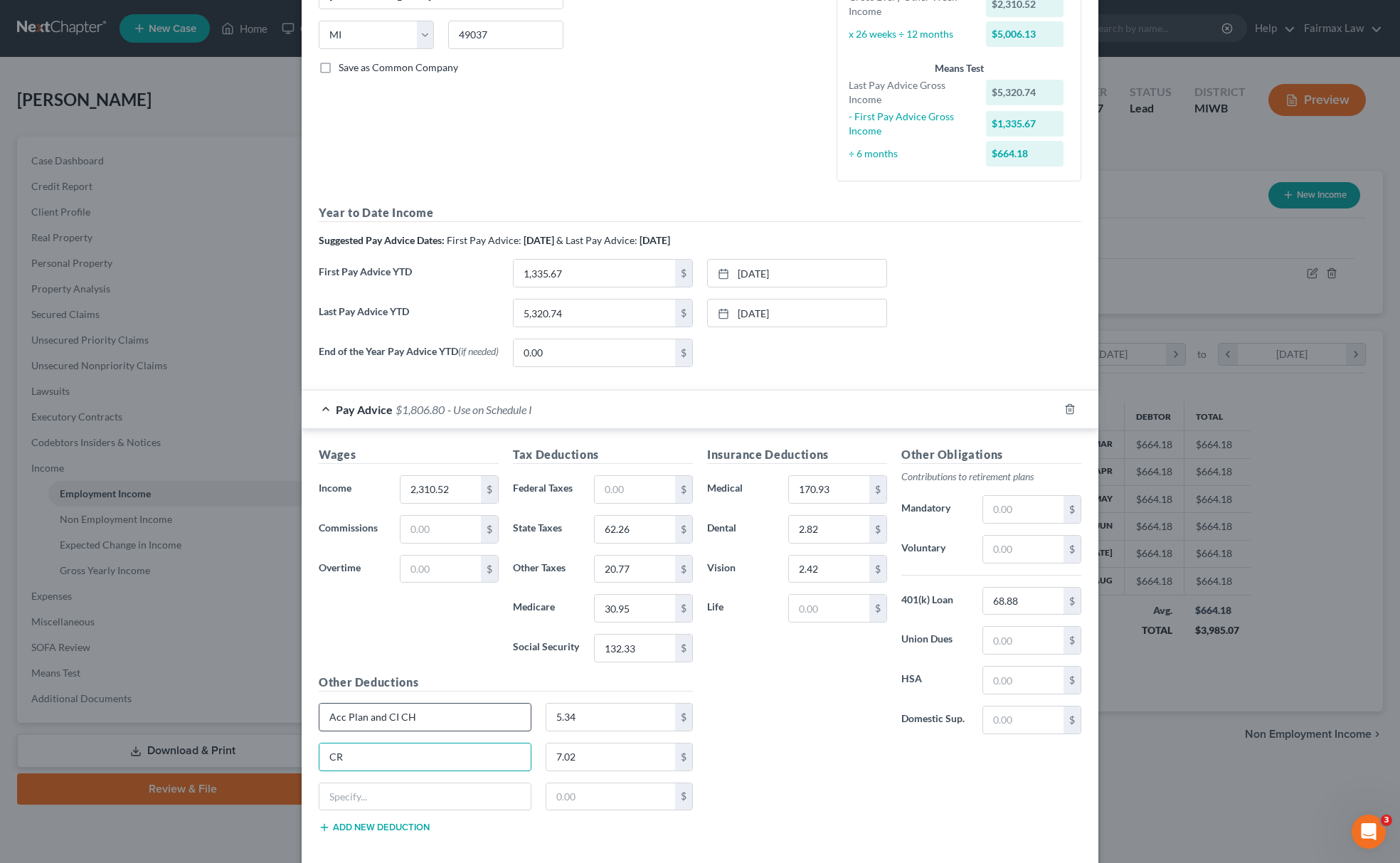
type input "C"
type input "c"
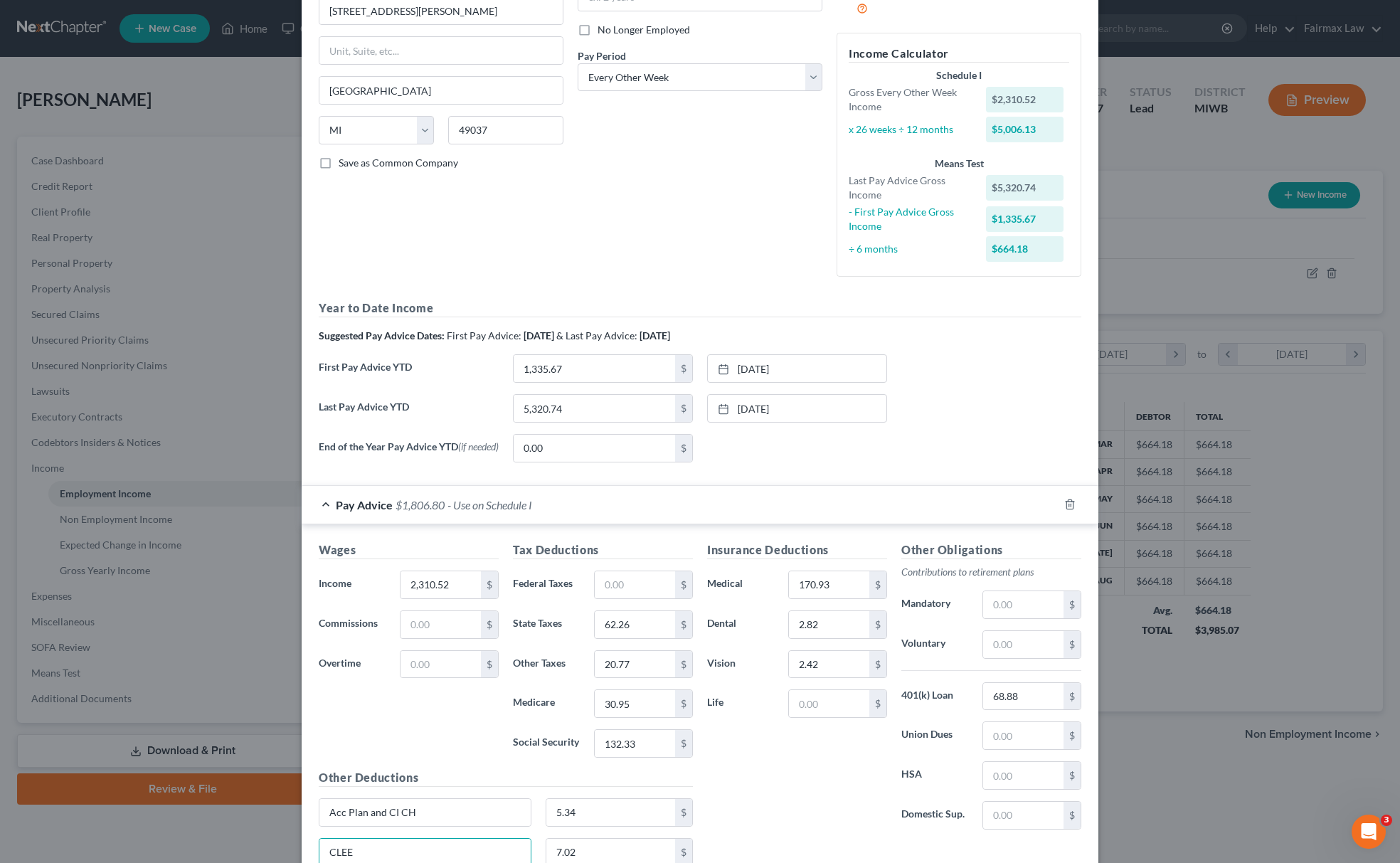
scroll to position [354, 0]
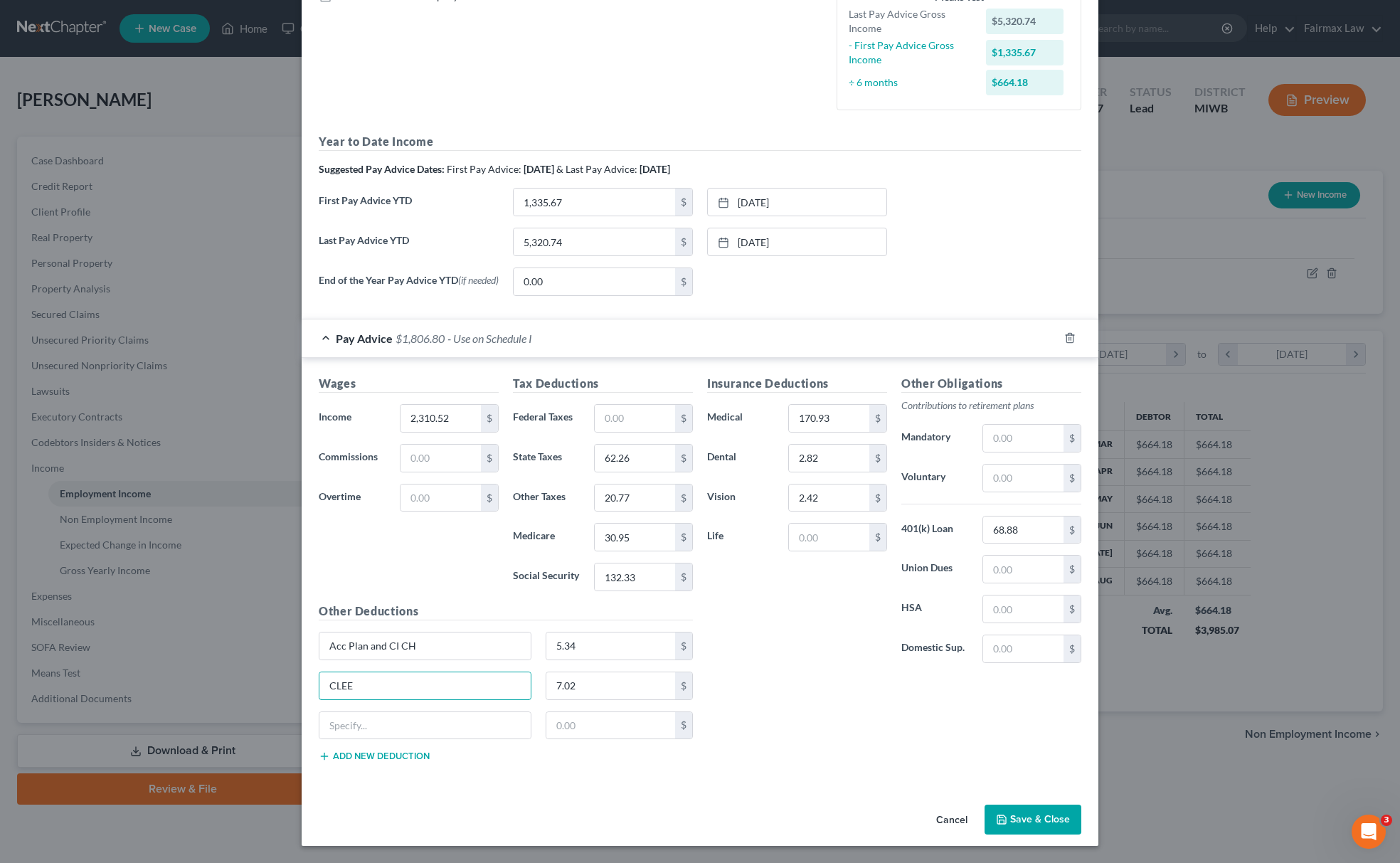
type input "CLEE"
click at [993, 813] on button "Save & Close" at bounding box center [1033, 819] width 97 height 30
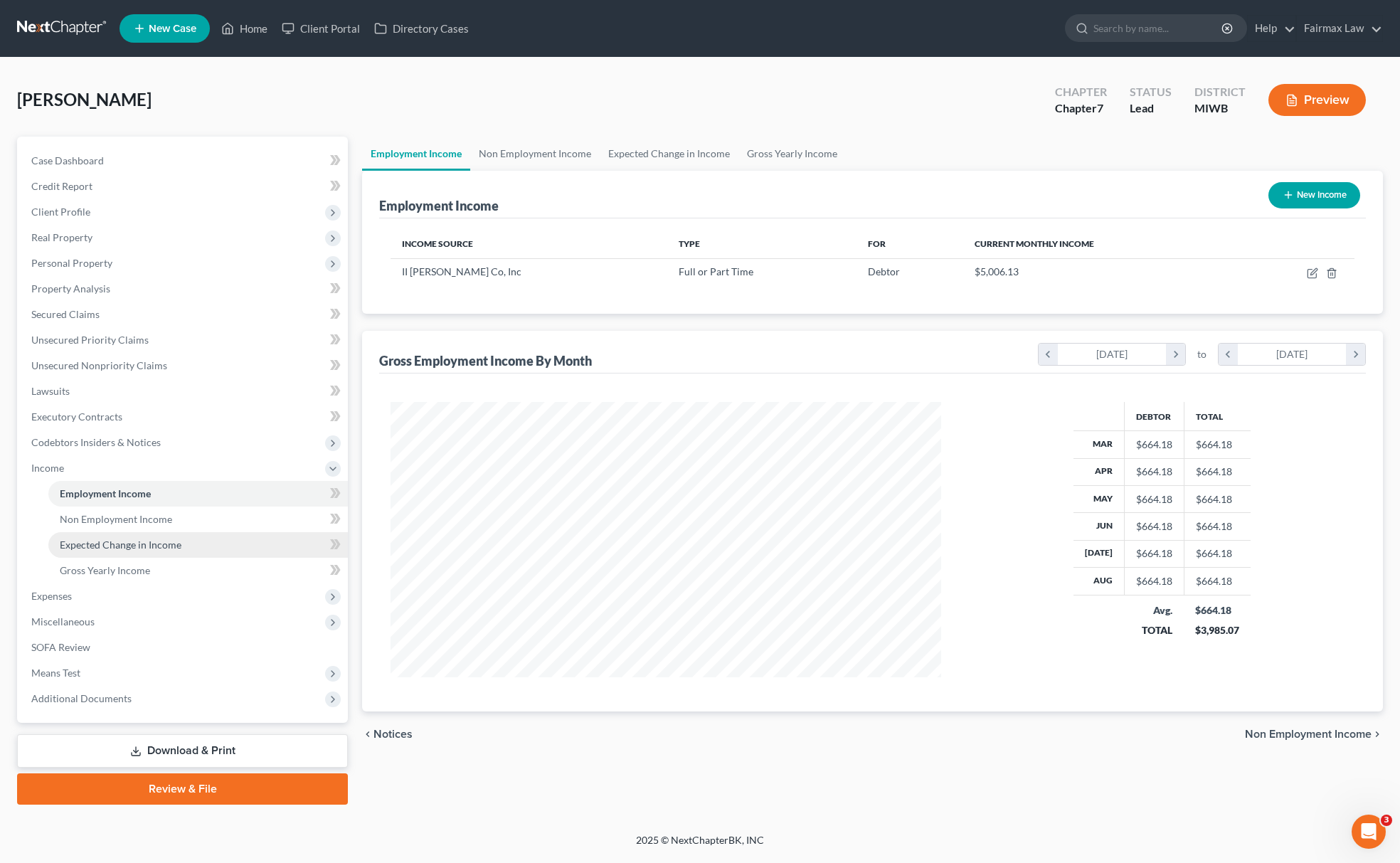
scroll to position [276, 579]
click at [181, 573] on link "Gross Yearly Income" at bounding box center [198, 570] width 299 height 25
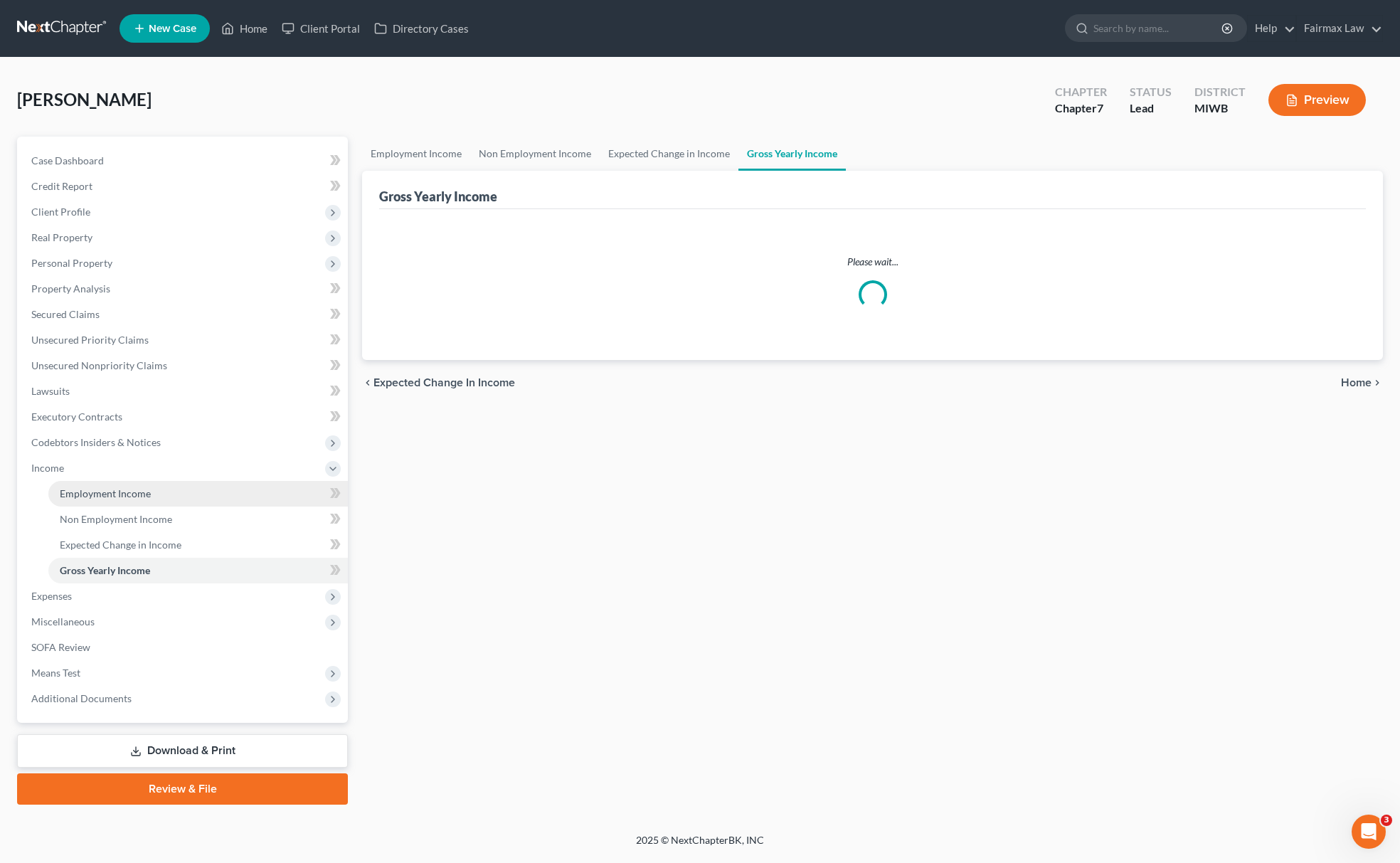
click at [132, 494] on span "Employment Income" at bounding box center [106, 493] width 91 height 12
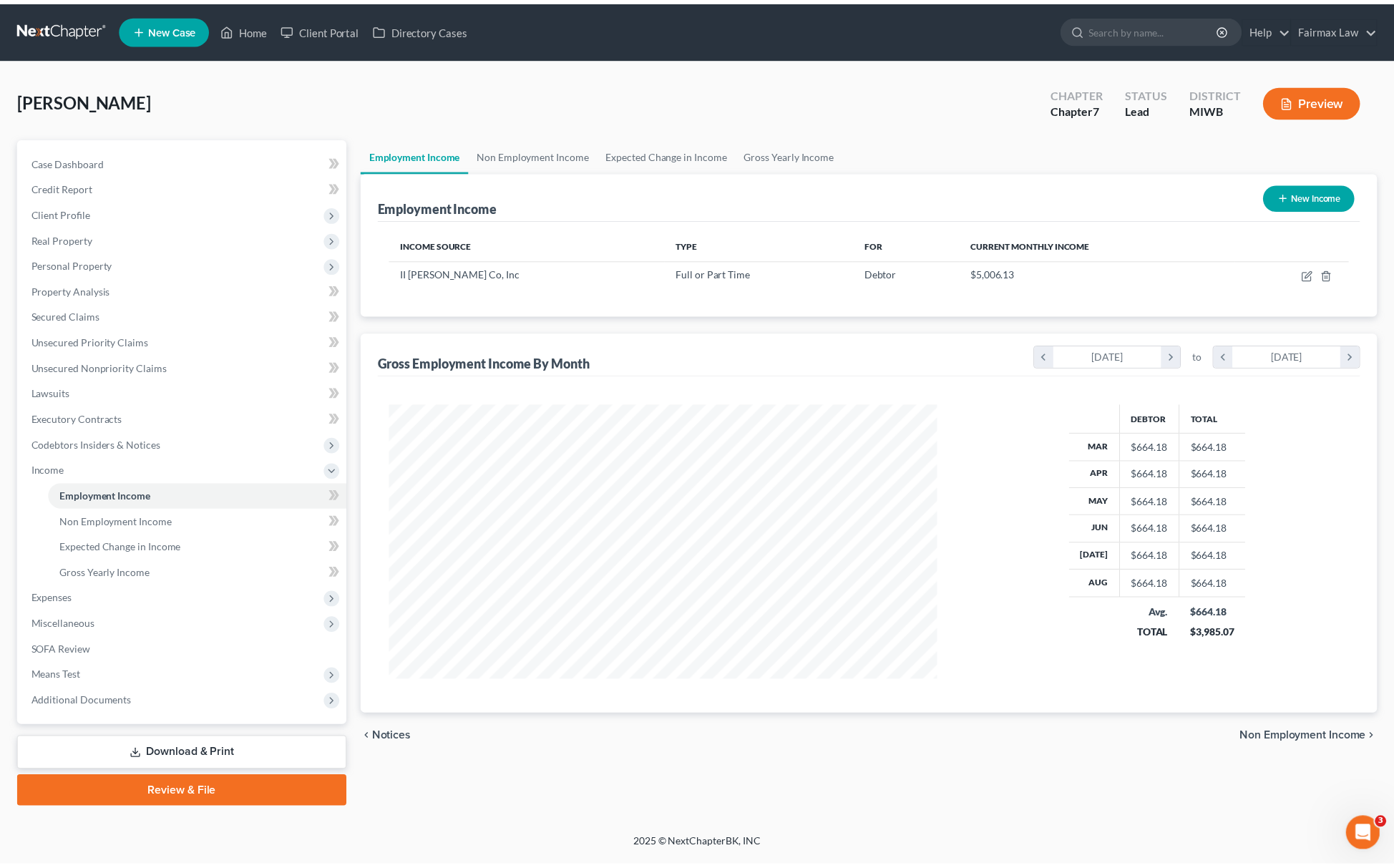
scroll to position [278, 583]
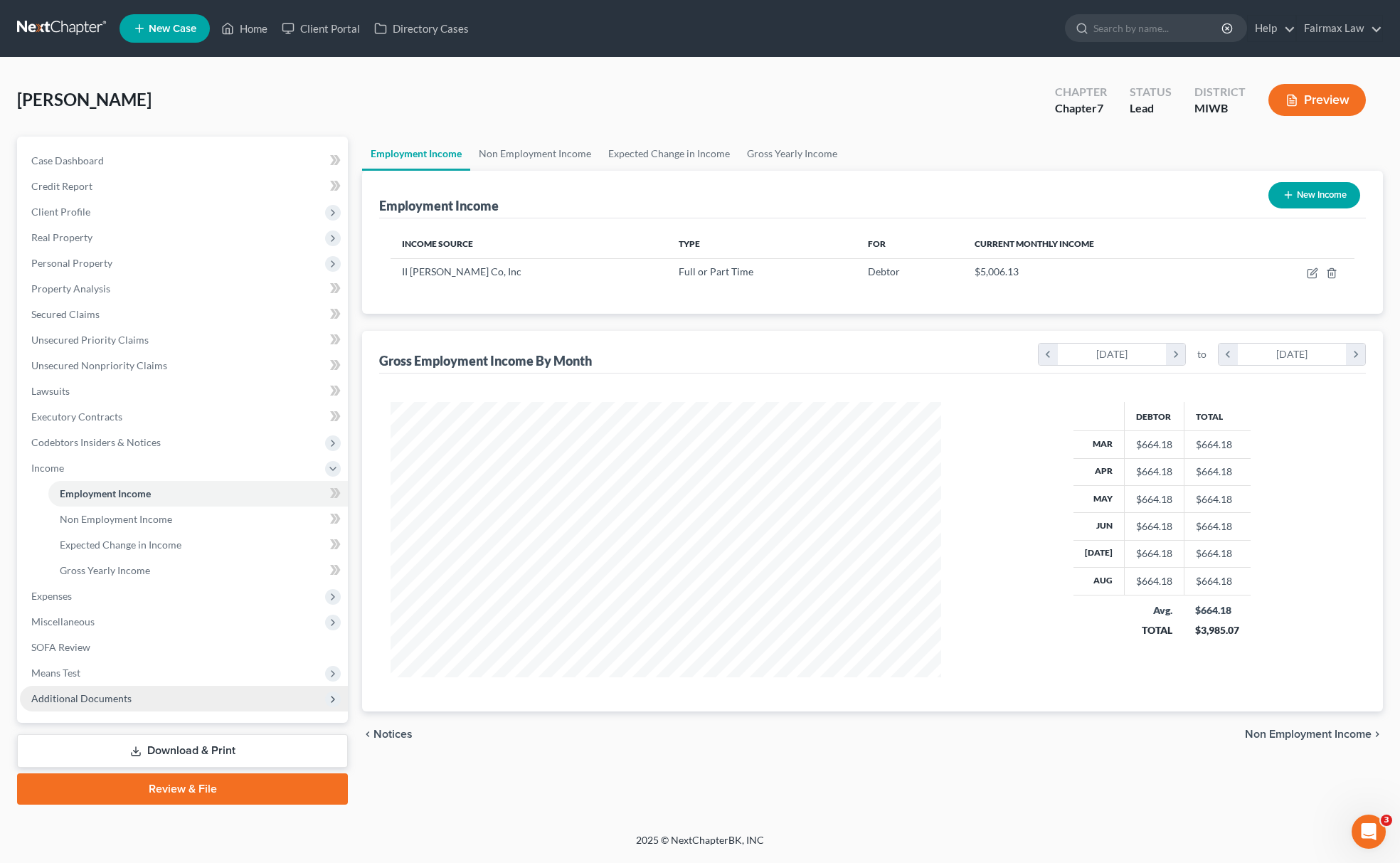
click at [146, 707] on span "Additional Documents" at bounding box center [184, 698] width 328 height 25
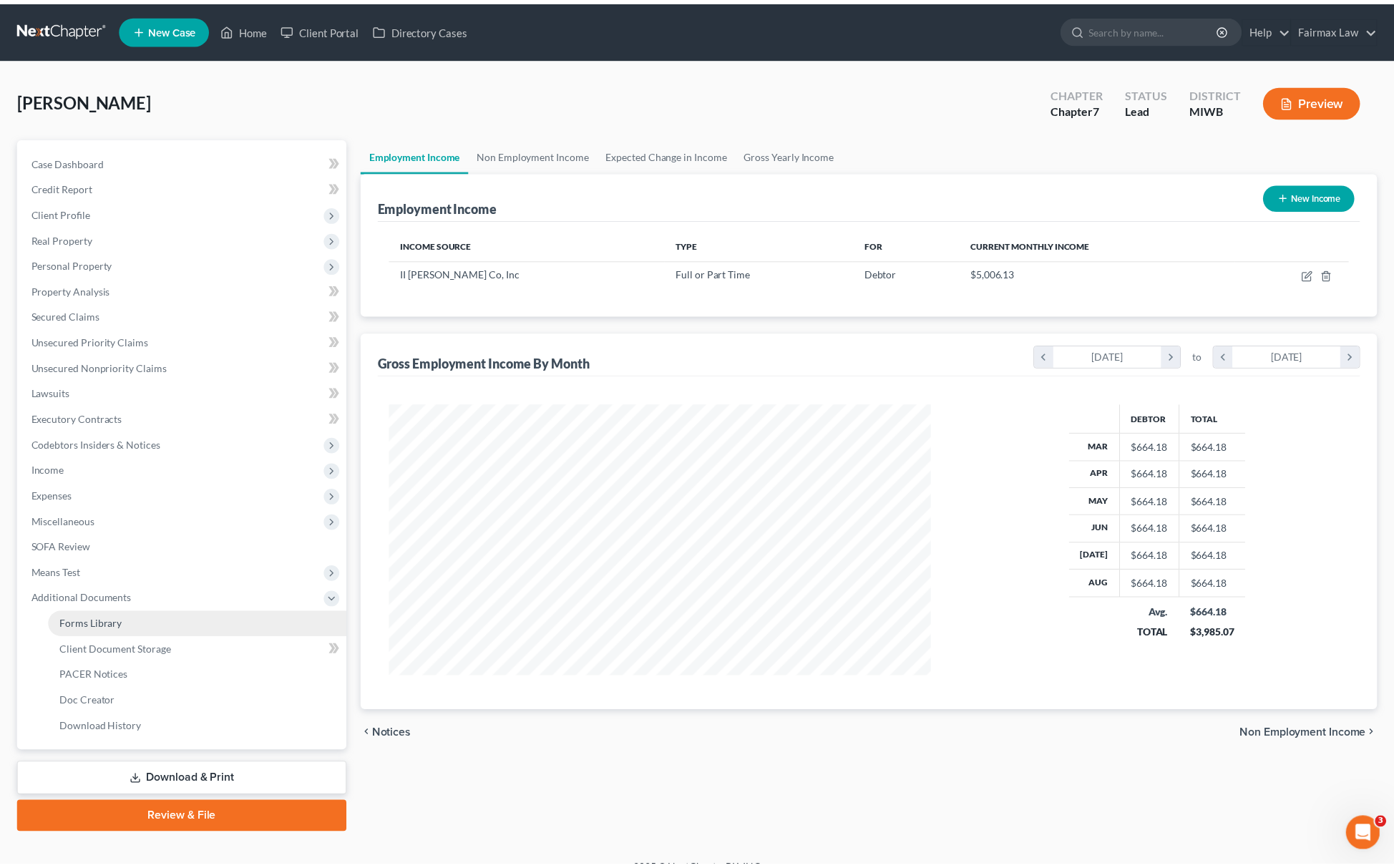
scroll to position [715554, 715220]
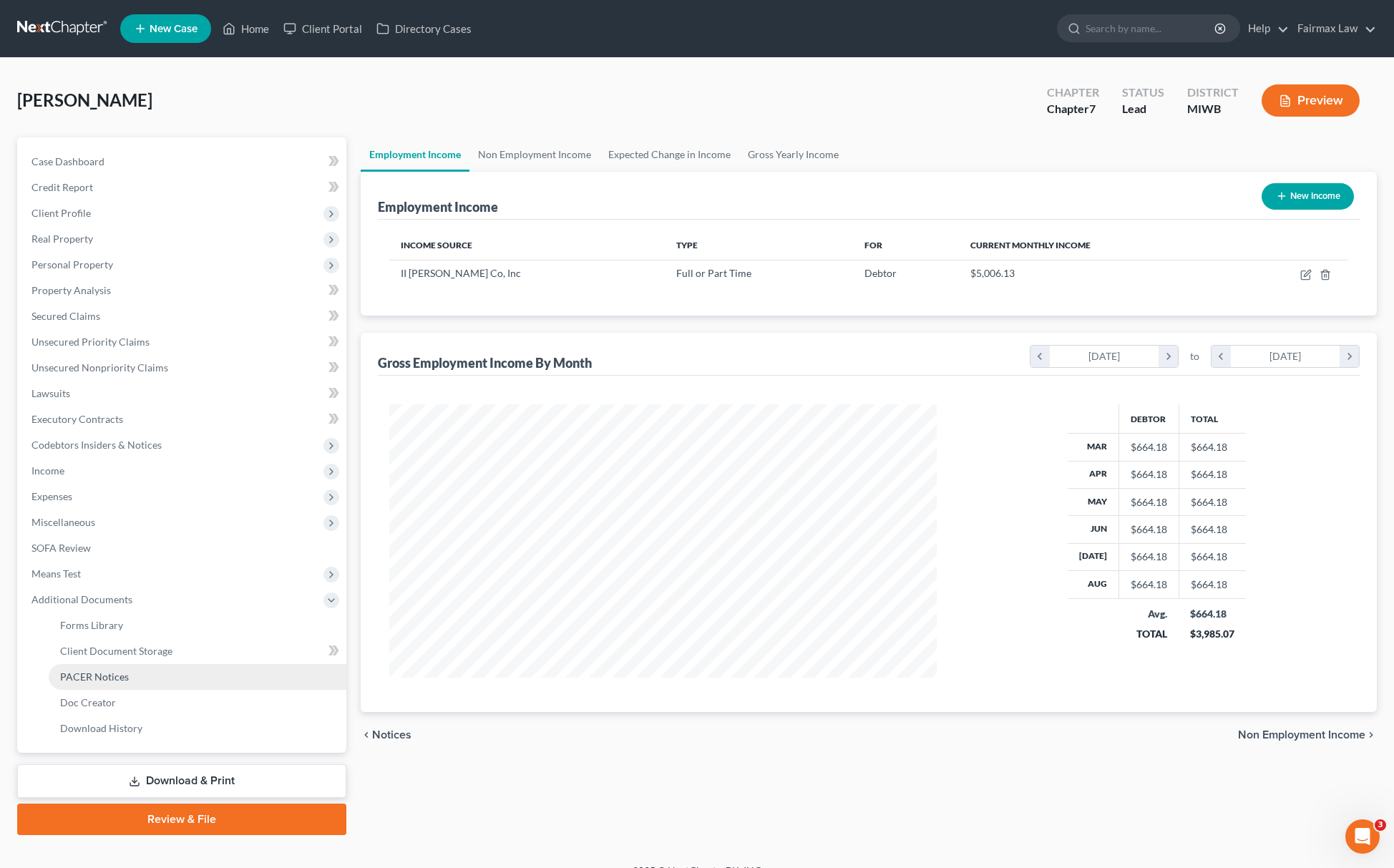
click at [183, 668] on link "PACER Notices" at bounding box center [198, 677] width 298 height 25
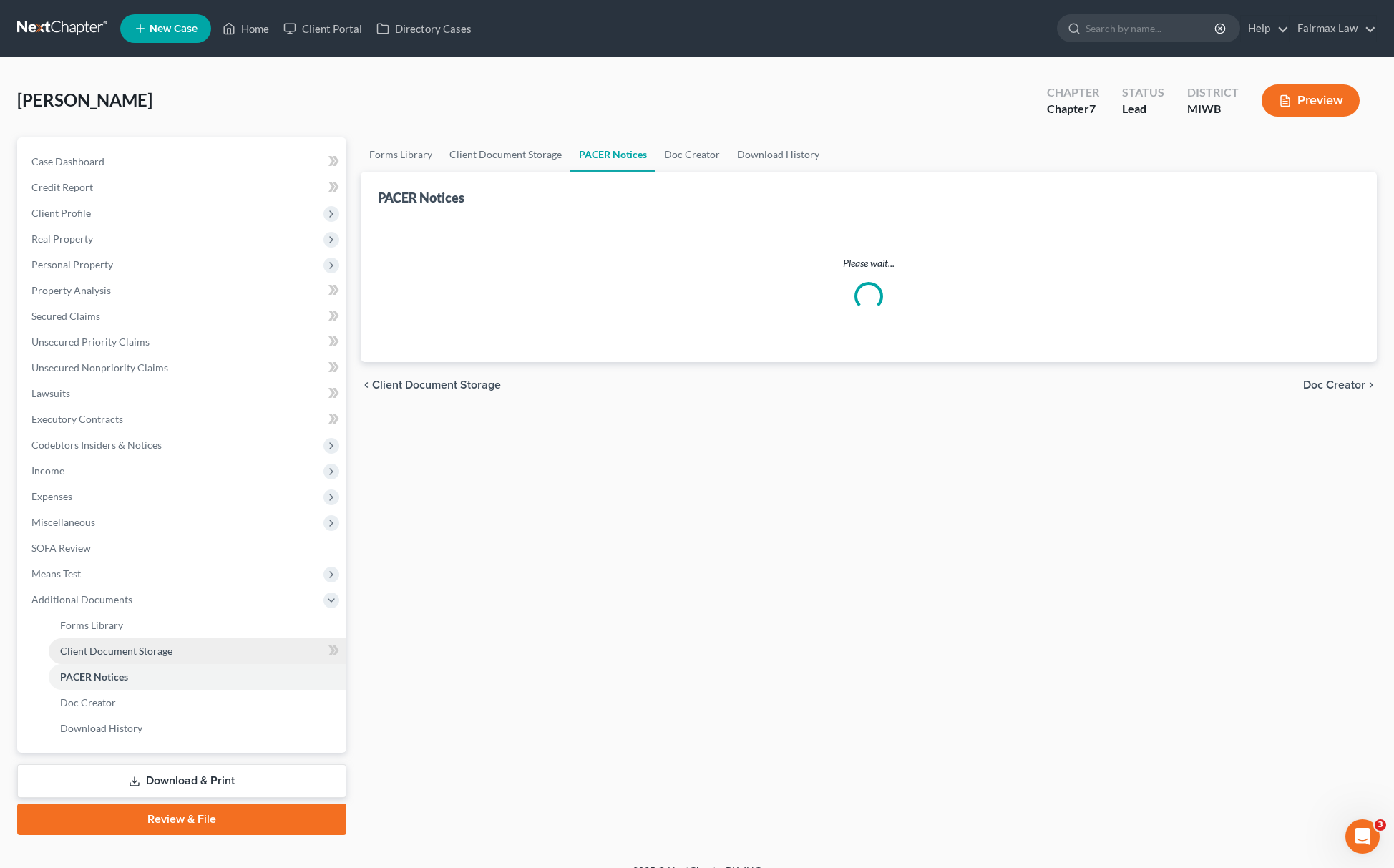
click at [193, 653] on link "Client Document Storage" at bounding box center [198, 651] width 298 height 25
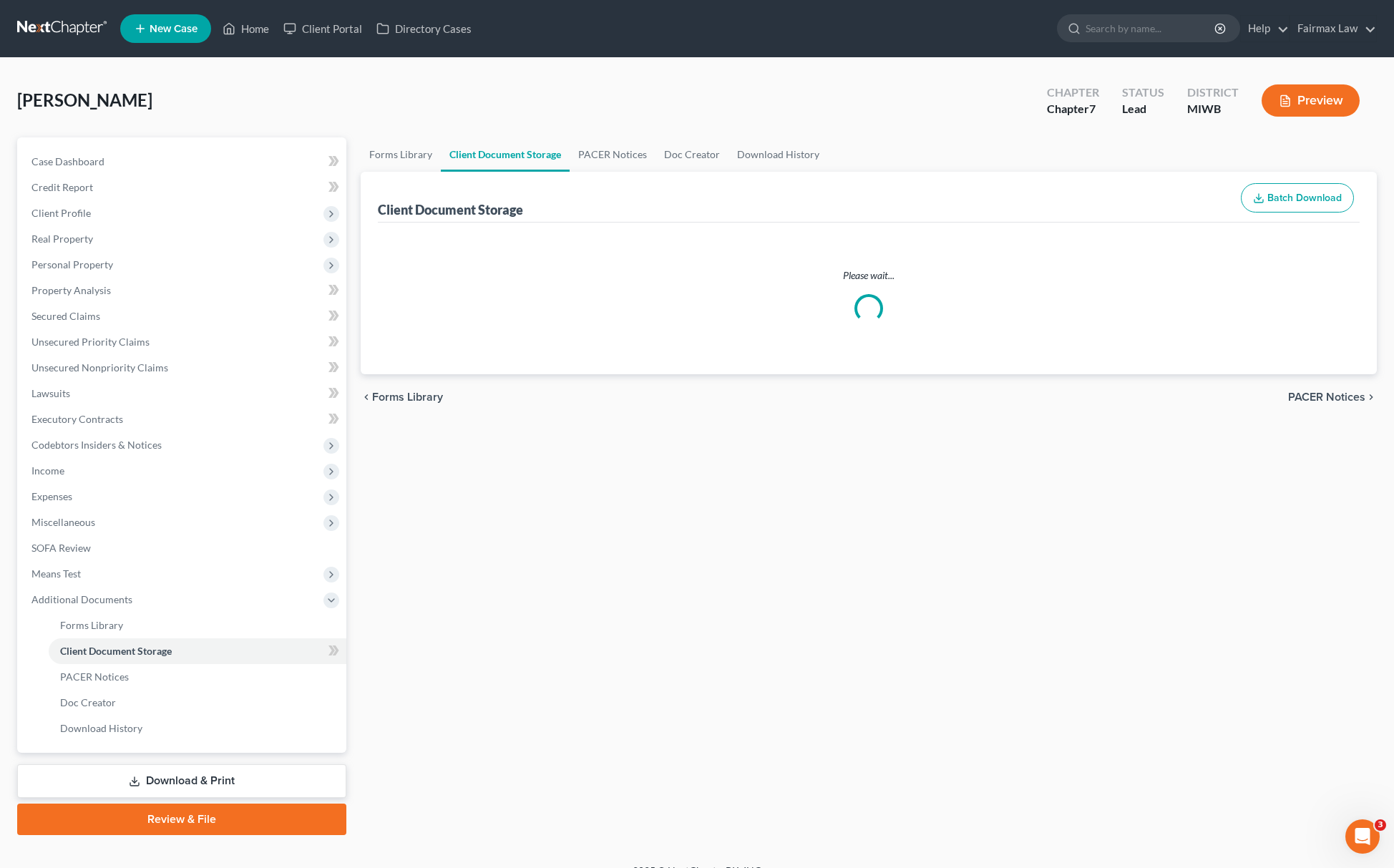
select select "1"
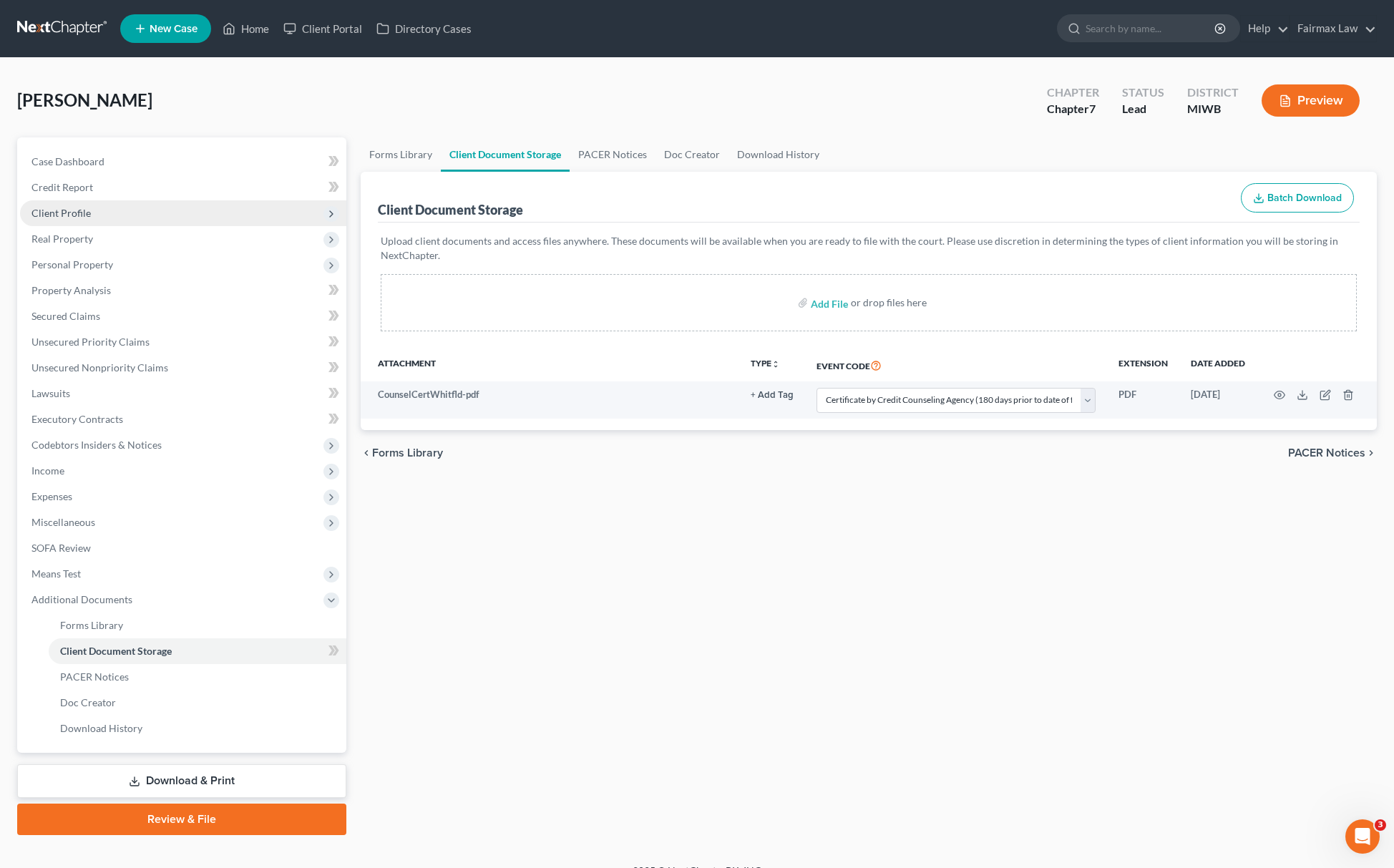
click at [141, 223] on span "Client Profile" at bounding box center [183, 213] width 326 height 25
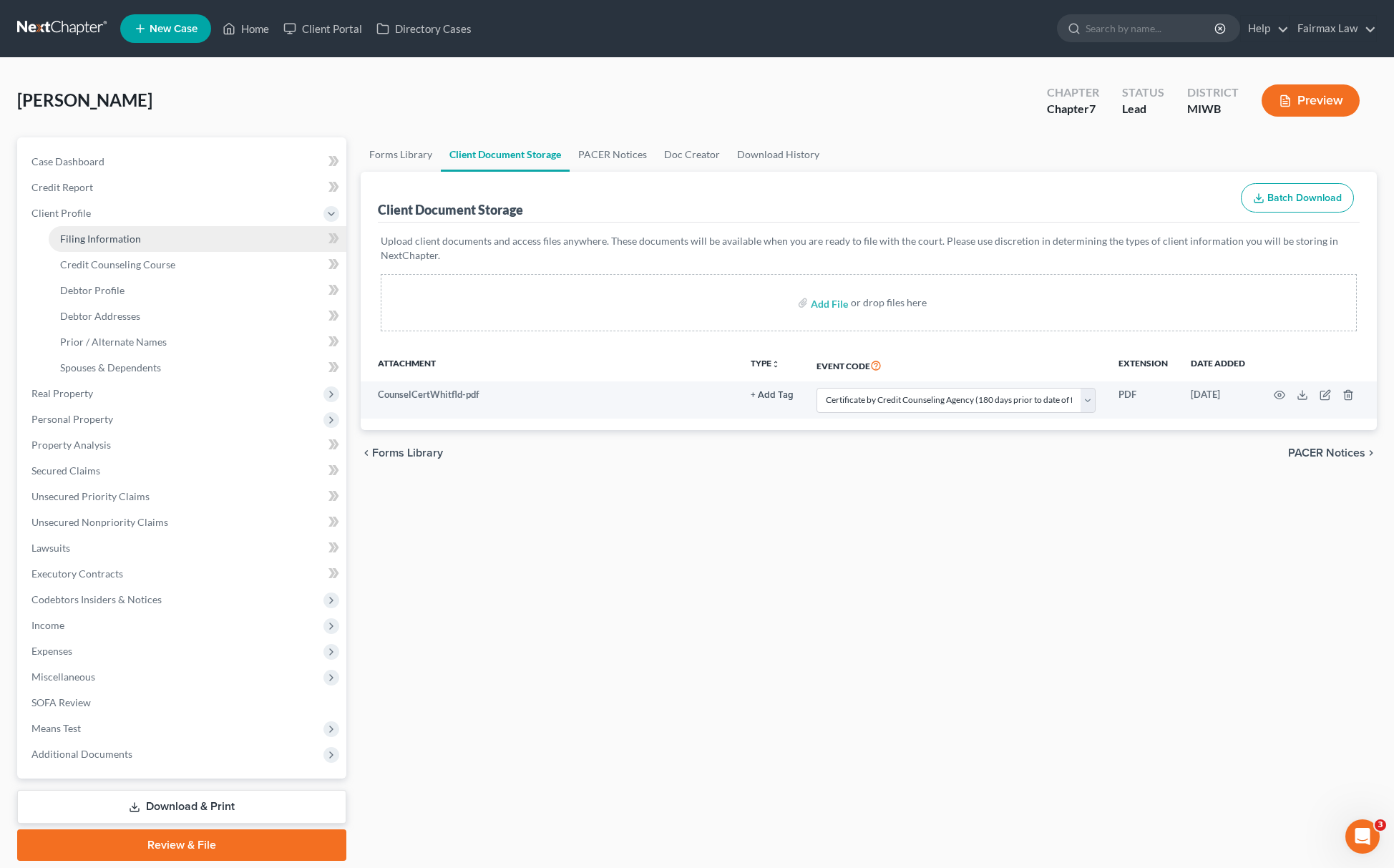
click at [129, 242] on span "Filing Information" at bounding box center [100, 239] width 81 height 12
select select "1"
select select "0"
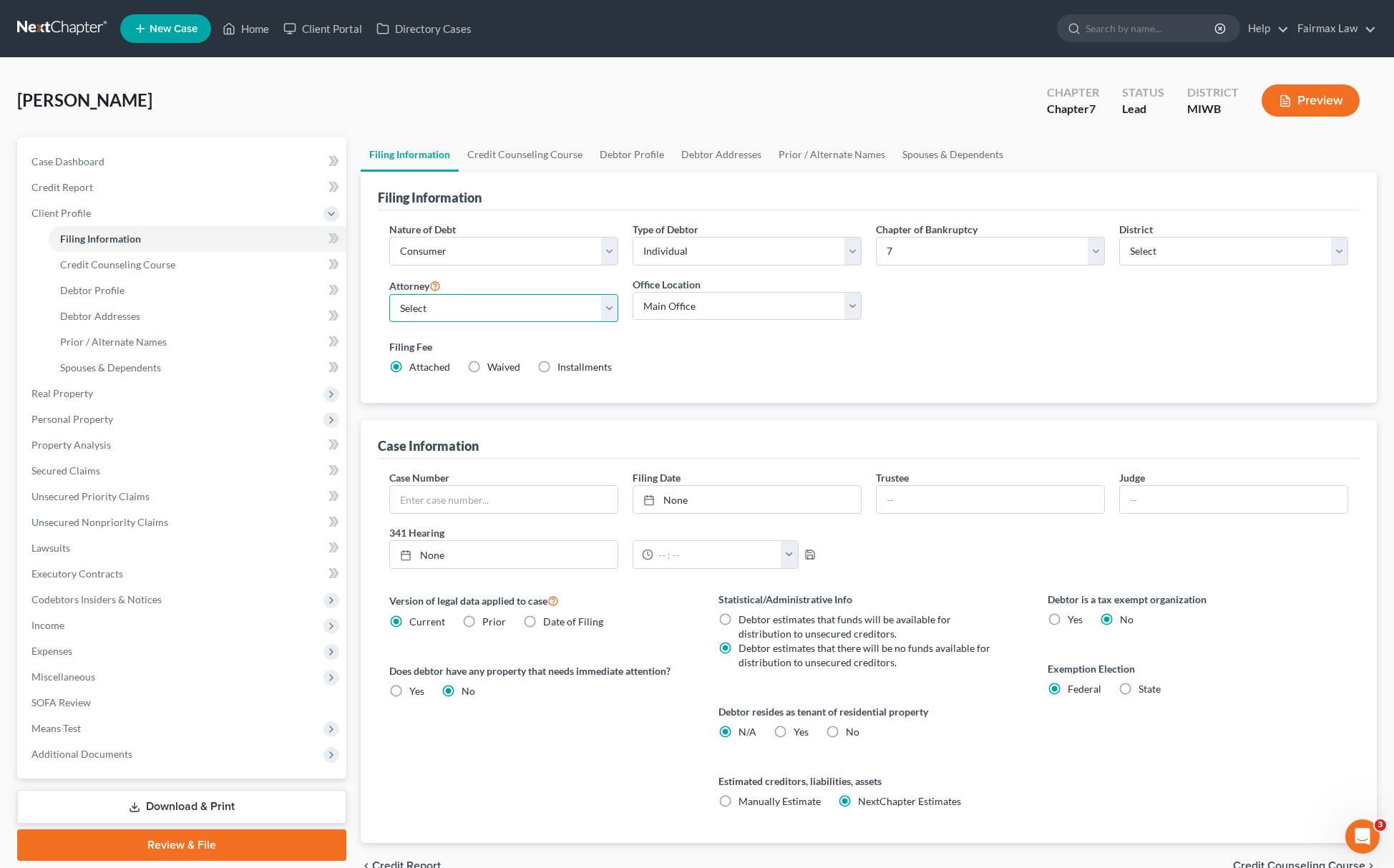
click at [464, 309] on select "Select" at bounding box center [504, 308] width 229 height 28
click at [390, 294] on select "Select David Ross Ienna - MIEB David Ross Ienna - OHNB David Ross Ienna - MIWB …" at bounding box center [504, 308] width 229 height 28
click at [557, 365] on label "Installments Installments" at bounding box center [584, 367] width 55 height 15
click at [563, 365] on input "Installments Installments" at bounding box center [568, 365] width 10 height 10
radio input "true"
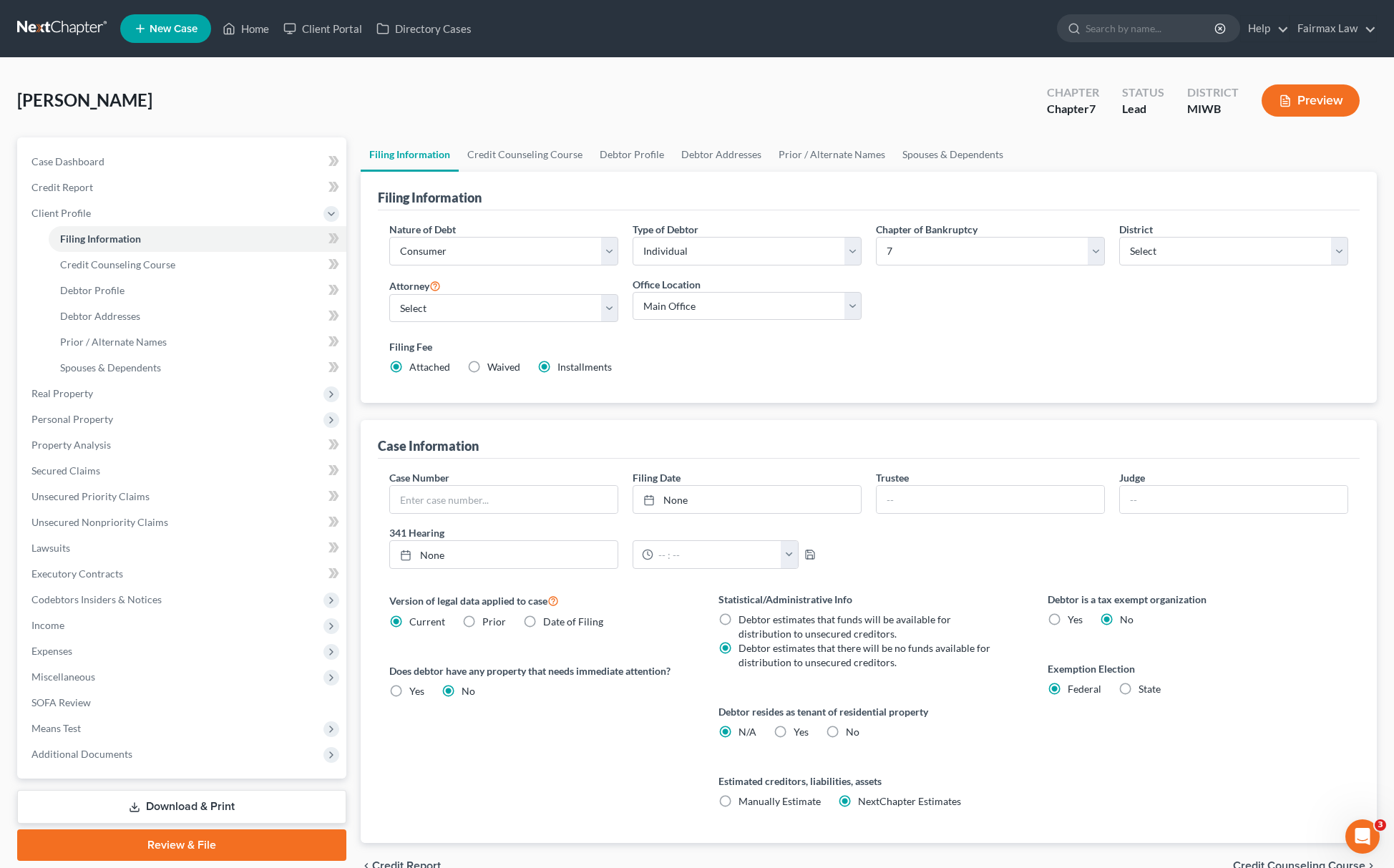
radio input "false"
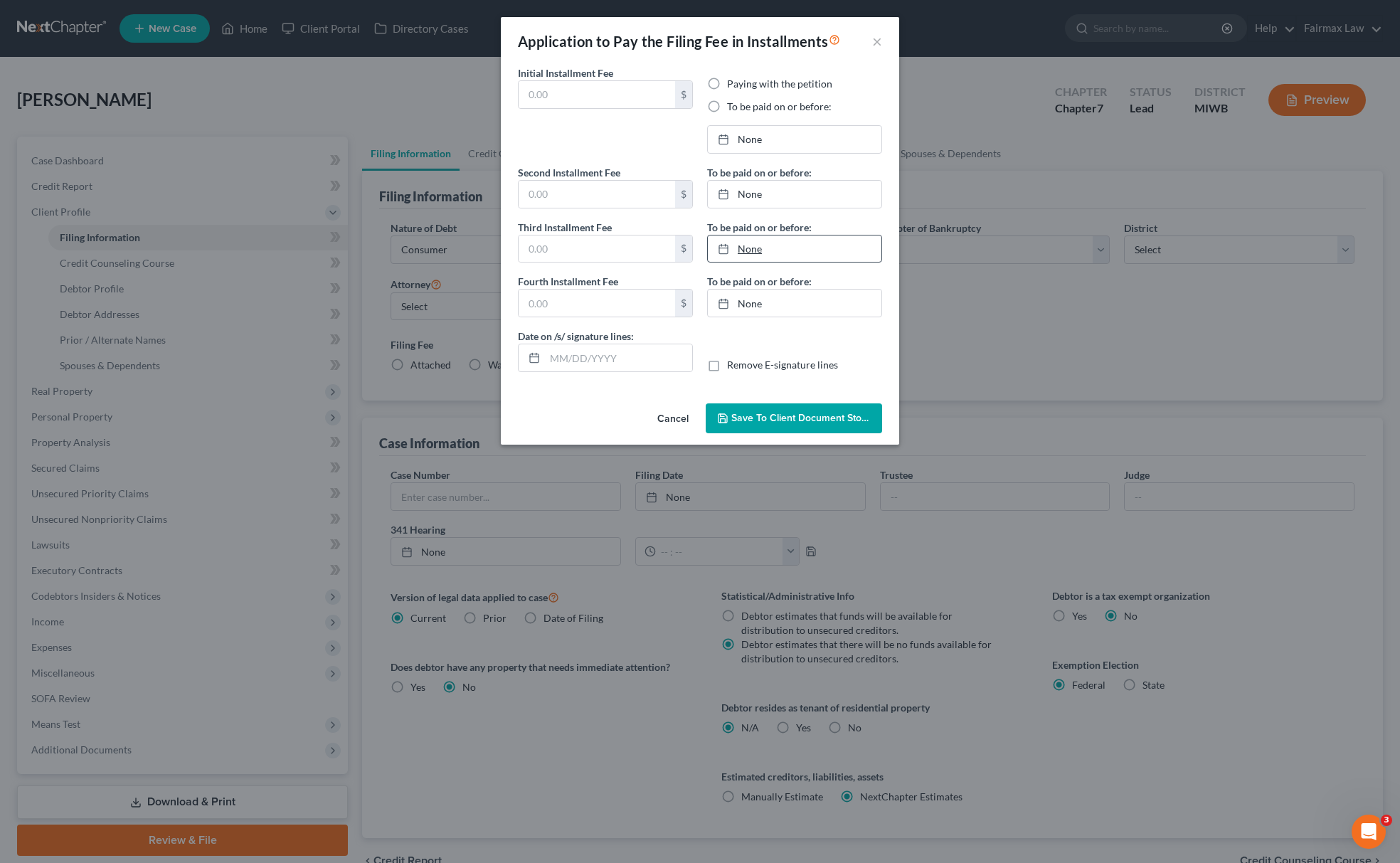
type input "0.00"
radio input "true"
type input "0.00"
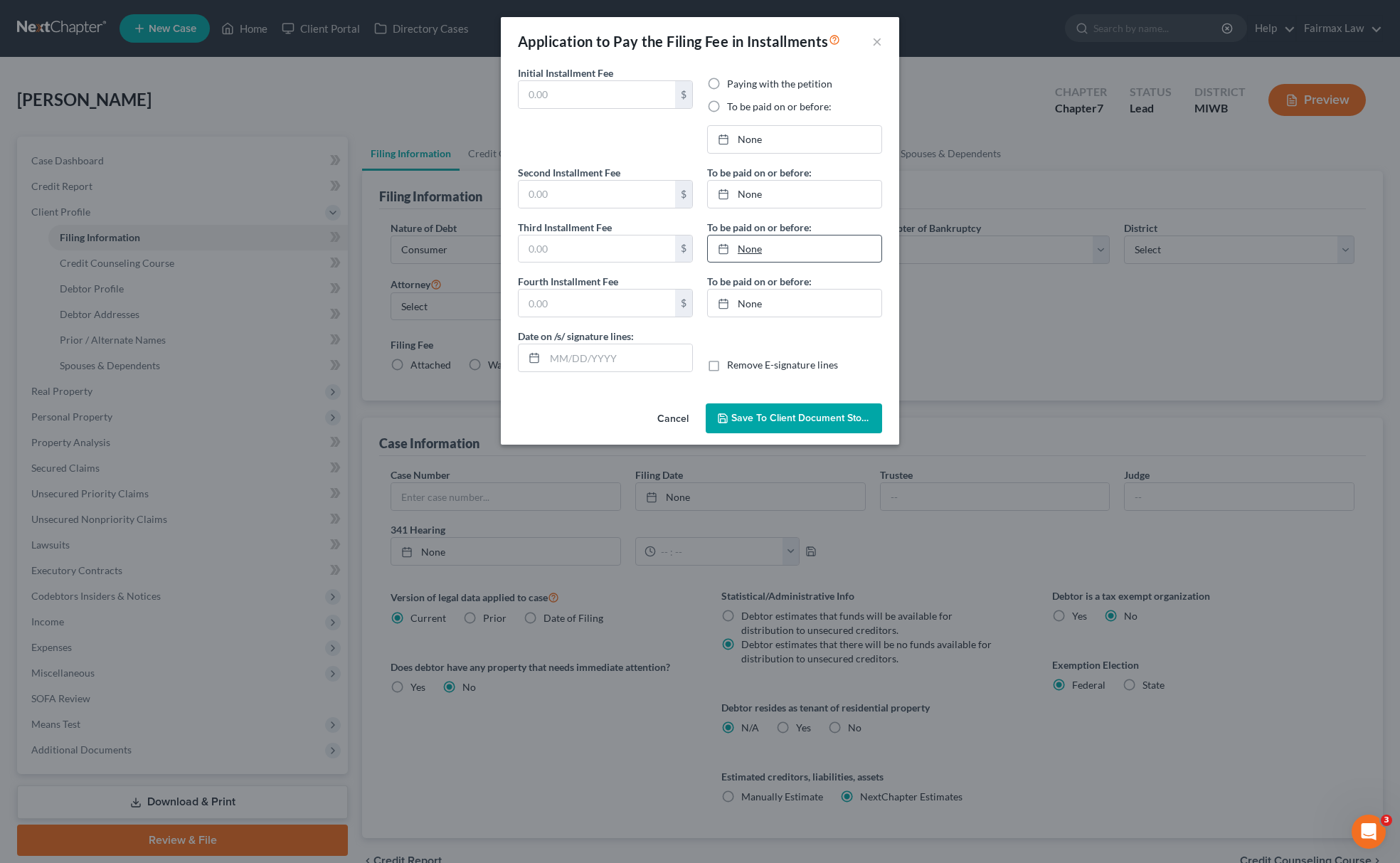
type input "09/12/2025"
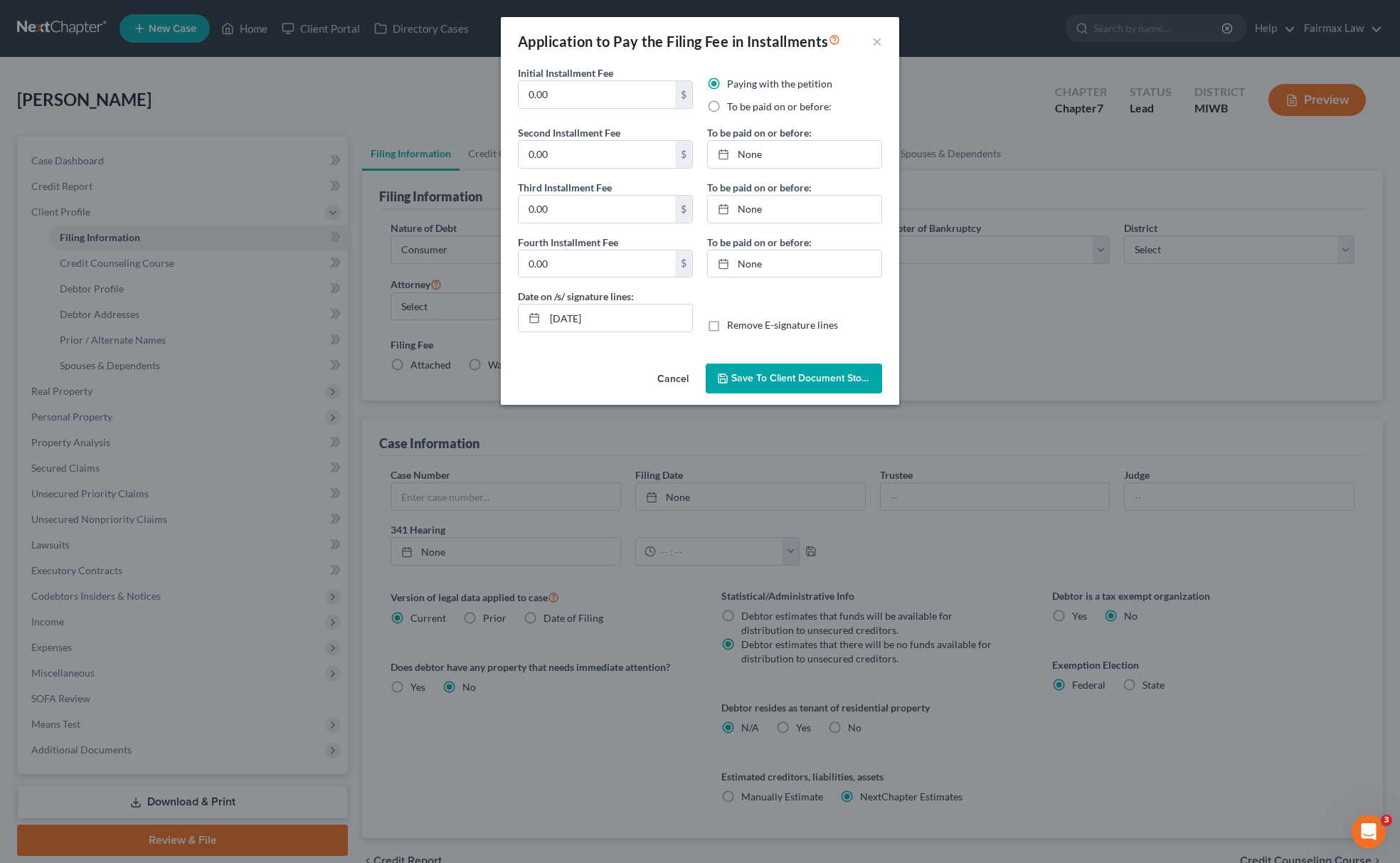
click at [727, 100] on label "To be paid on or before:" at bounding box center [779, 107] width 105 height 15
click at [733, 100] on input "To be paid on or before:" at bounding box center [738, 105] width 10 height 10
radio input "true"
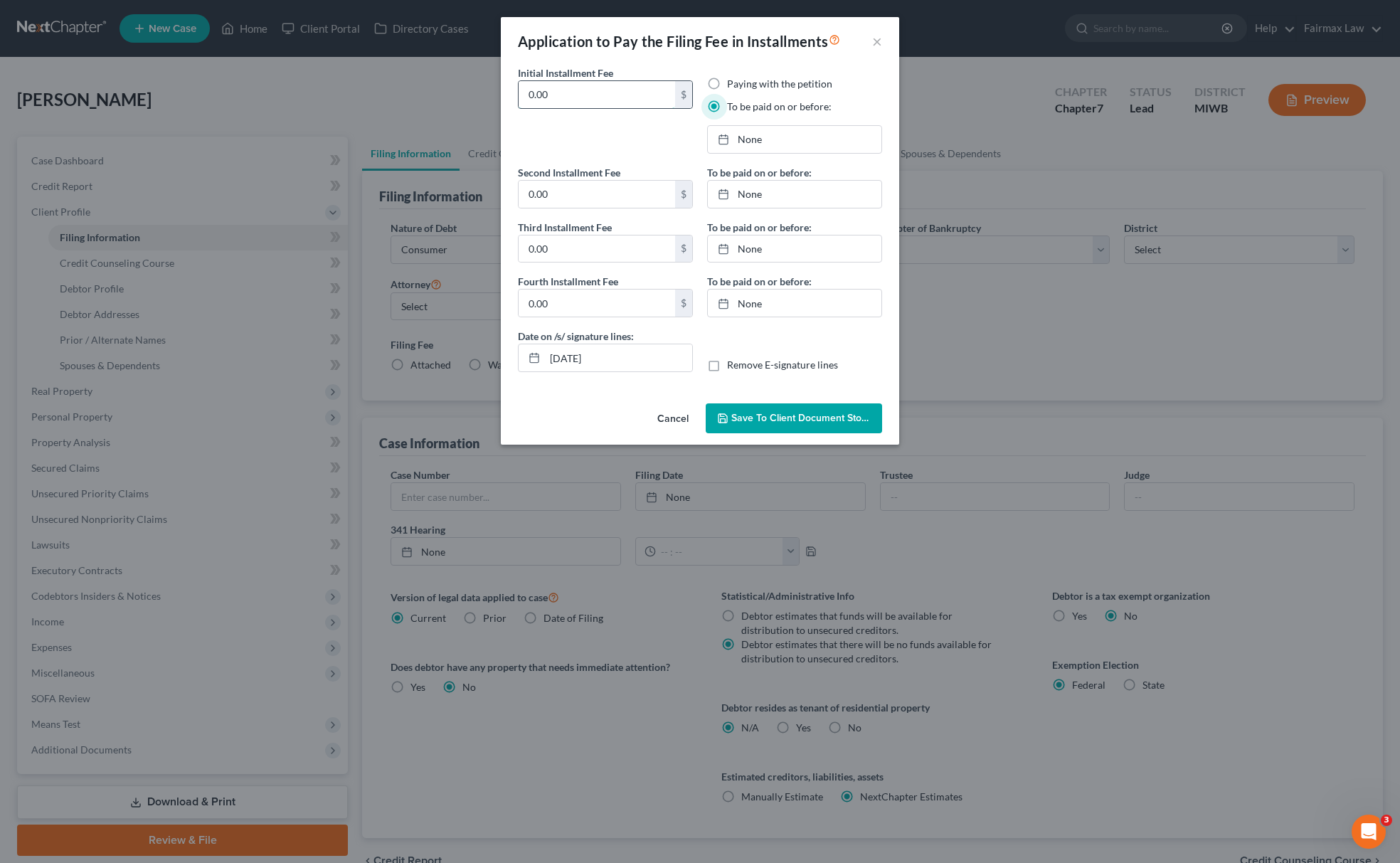
click at [596, 104] on input "0.00" at bounding box center [597, 95] width 157 height 27
drag, startPoint x: 619, startPoint y: 98, endPoint x: 303, endPoint y: 98, distance: 316.0
click at [303, 98] on div "Application to Pay the Filing Fee in Installments × Initial Installment Fee 84.…" at bounding box center [700, 431] width 1400 height 863
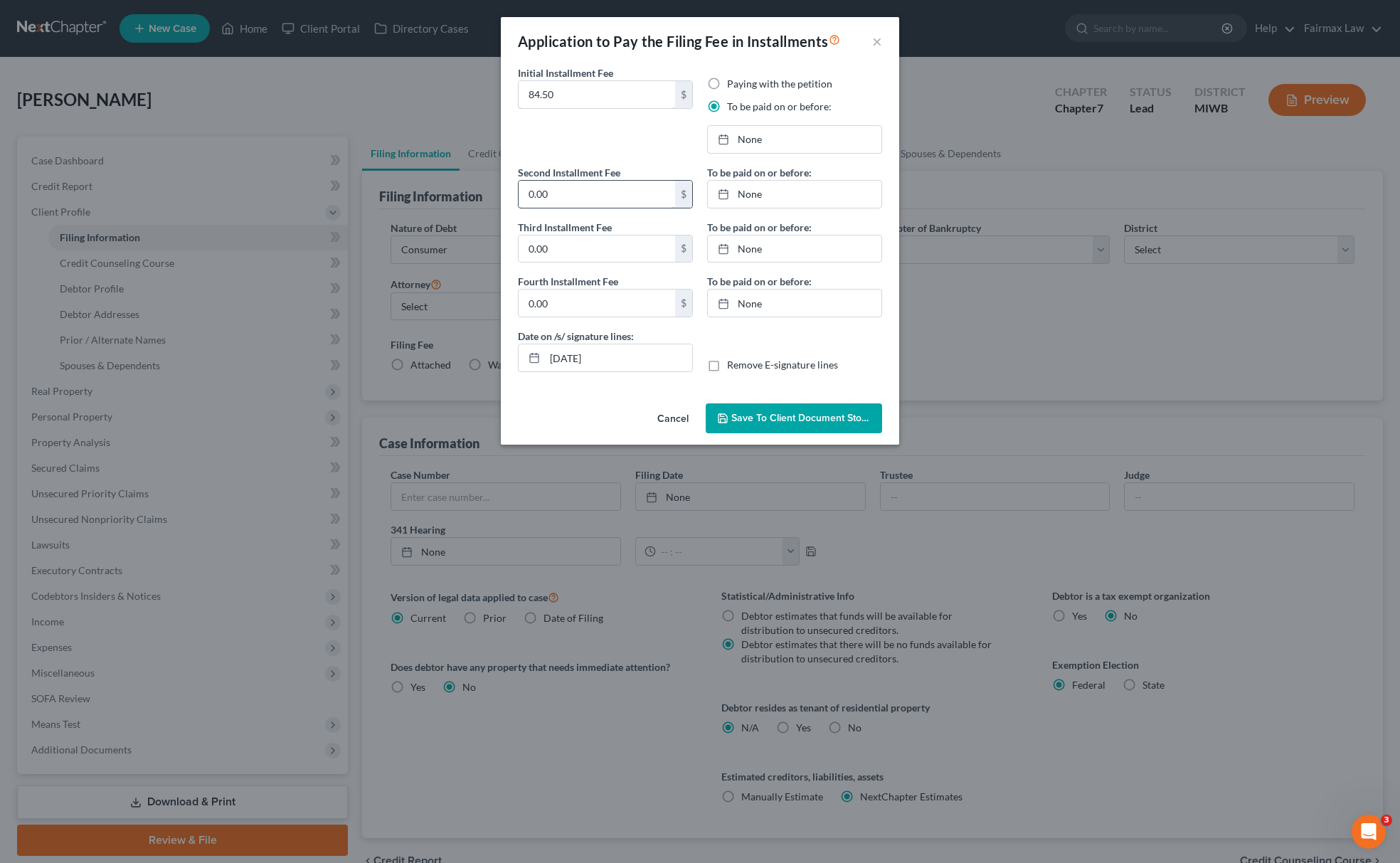
type input "84.50"
click at [556, 192] on input "0.00" at bounding box center [597, 195] width 157 height 27
paste input "84.5"
type input "84.50"
drag, startPoint x: 567, startPoint y: 233, endPoint x: 567, endPoint y: 248, distance: 15.0
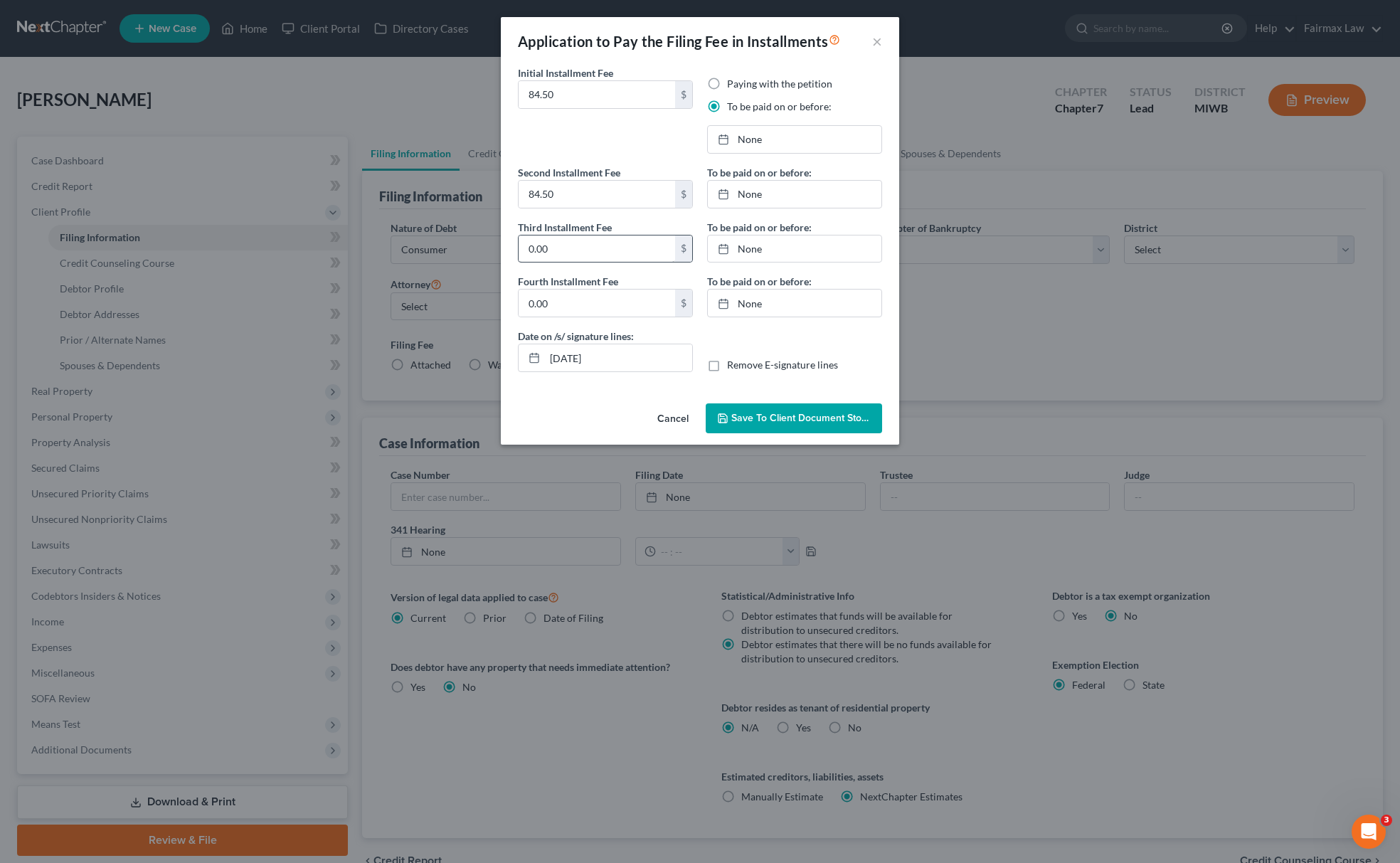
click at [567, 234] on div "Third Installment Fee 0.00 $" at bounding box center [605, 241] width 175 height 44
click at [567, 248] on input "0.00" at bounding box center [597, 249] width 157 height 27
paste input "84.5"
type input "84.50"
click at [564, 292] on div "Fourth Installment Fee 0.00 $" at bounding box center [605, 295] width 175 height 44
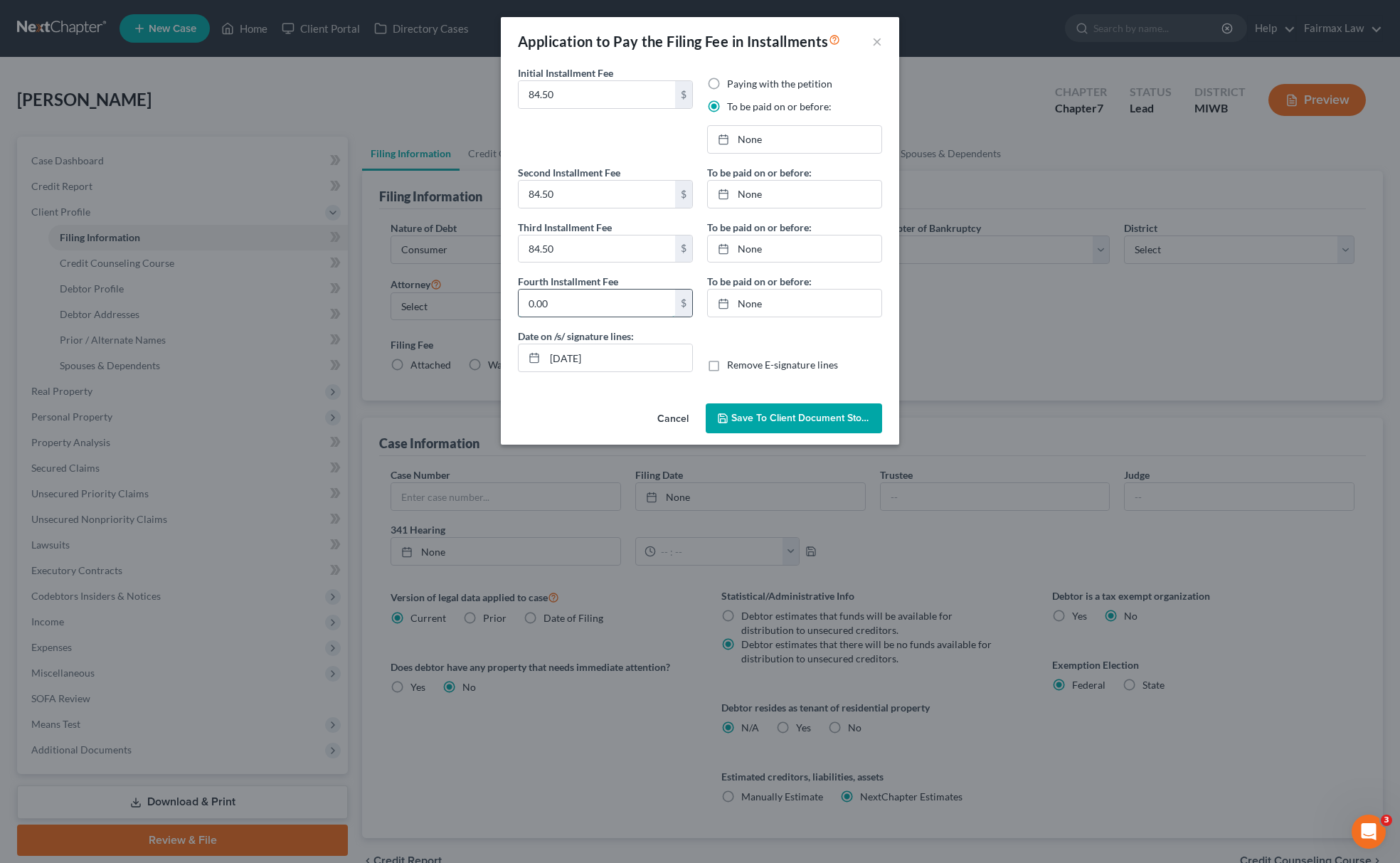
click at [564, 299] on input "0.00" at bounding box center [597, 303] width 157 height 27
paste input "84.5"
type input "84.50"
type input "9/12/2025"
click at [797, 146] on link "None" at bounding box center [794, 139] width 173 height 27
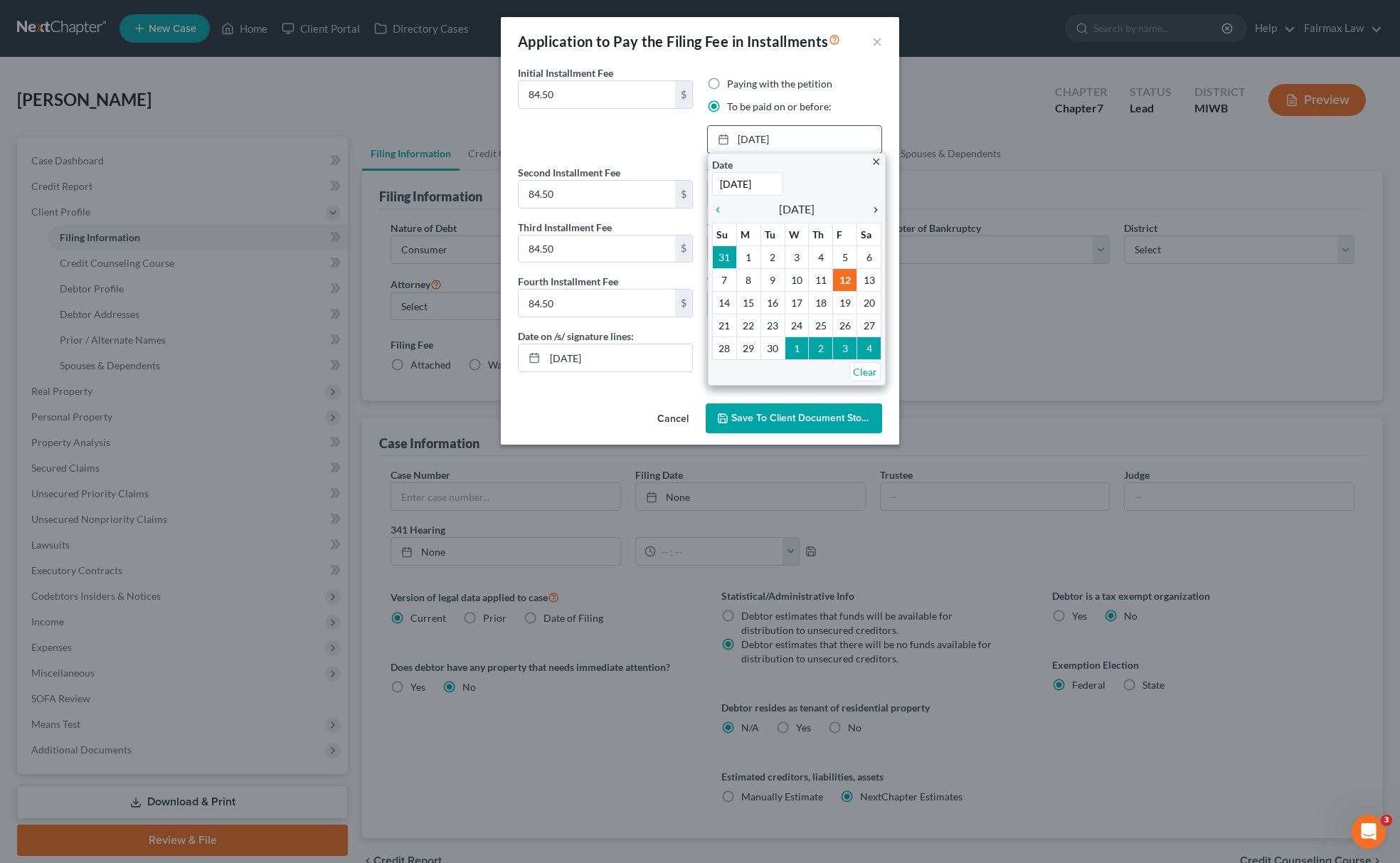
click at [878, 209] on icon "chevron_right" at bounding box center [871, 210] width 18 height 12
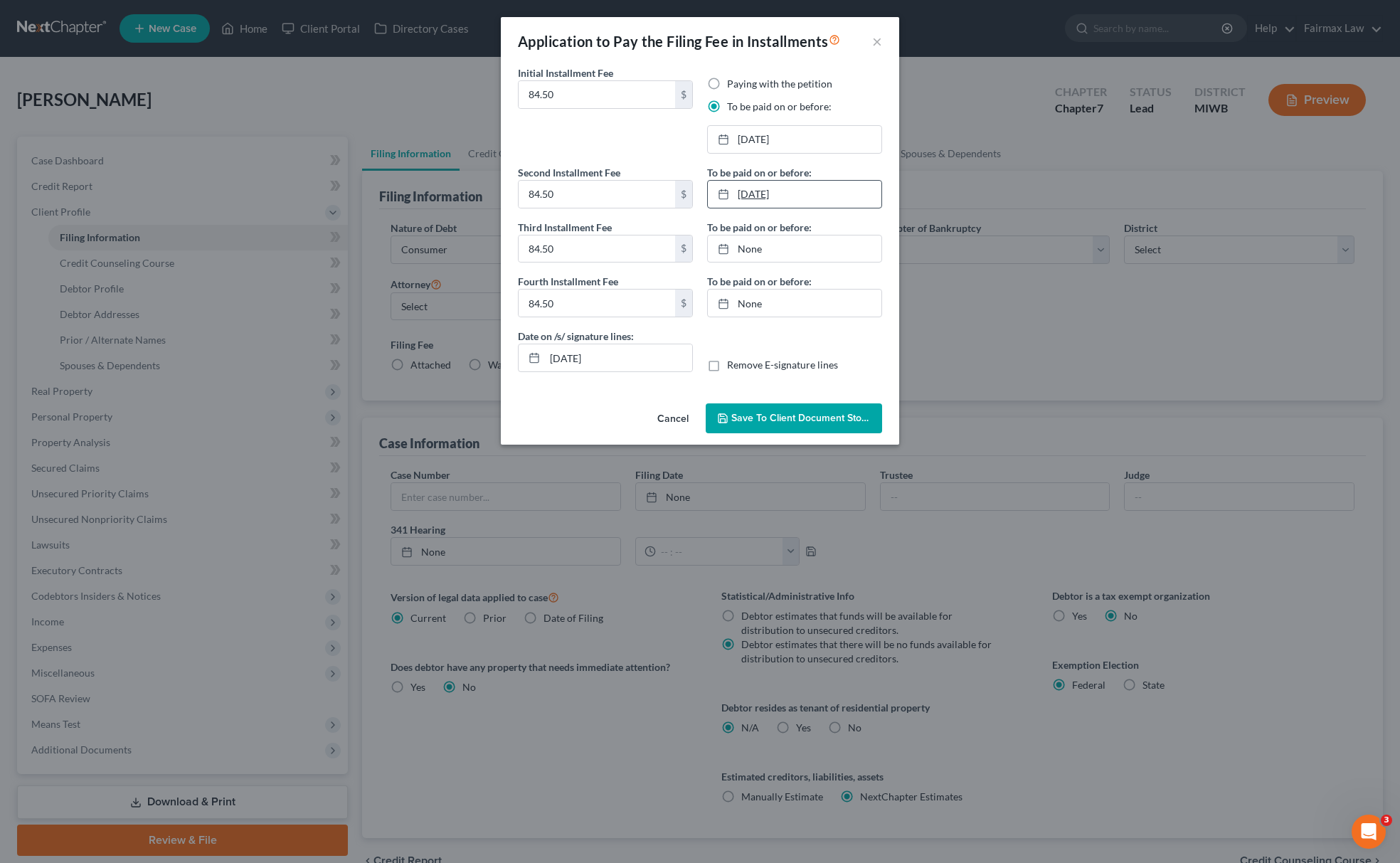
click at [797, 182] on link "9/12/2025" at bounding box center [794, 195] width 173 height 27
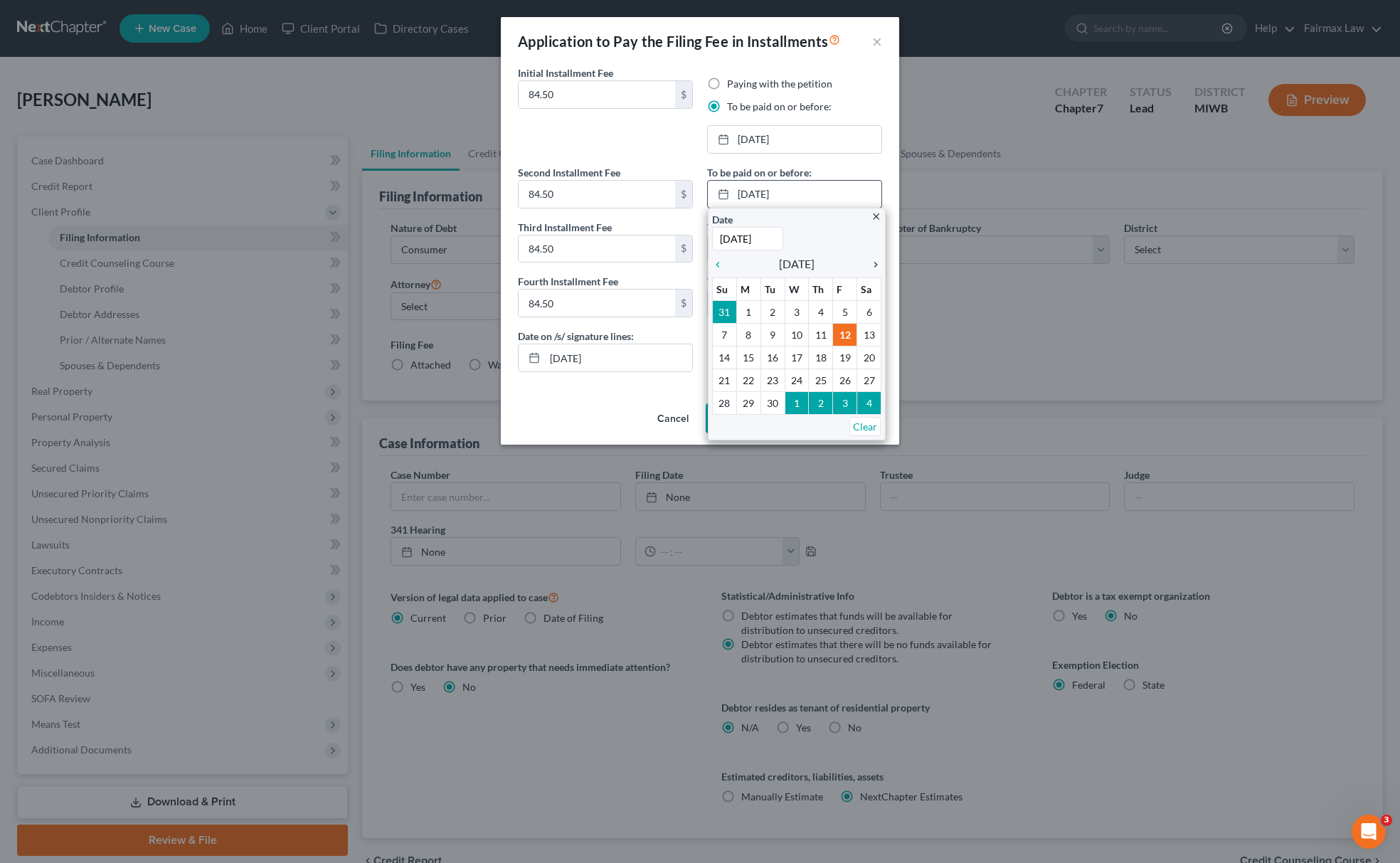
click at [872, 264] on icon "chevron_right" at bounding box center [871, 264] width 18 height 12
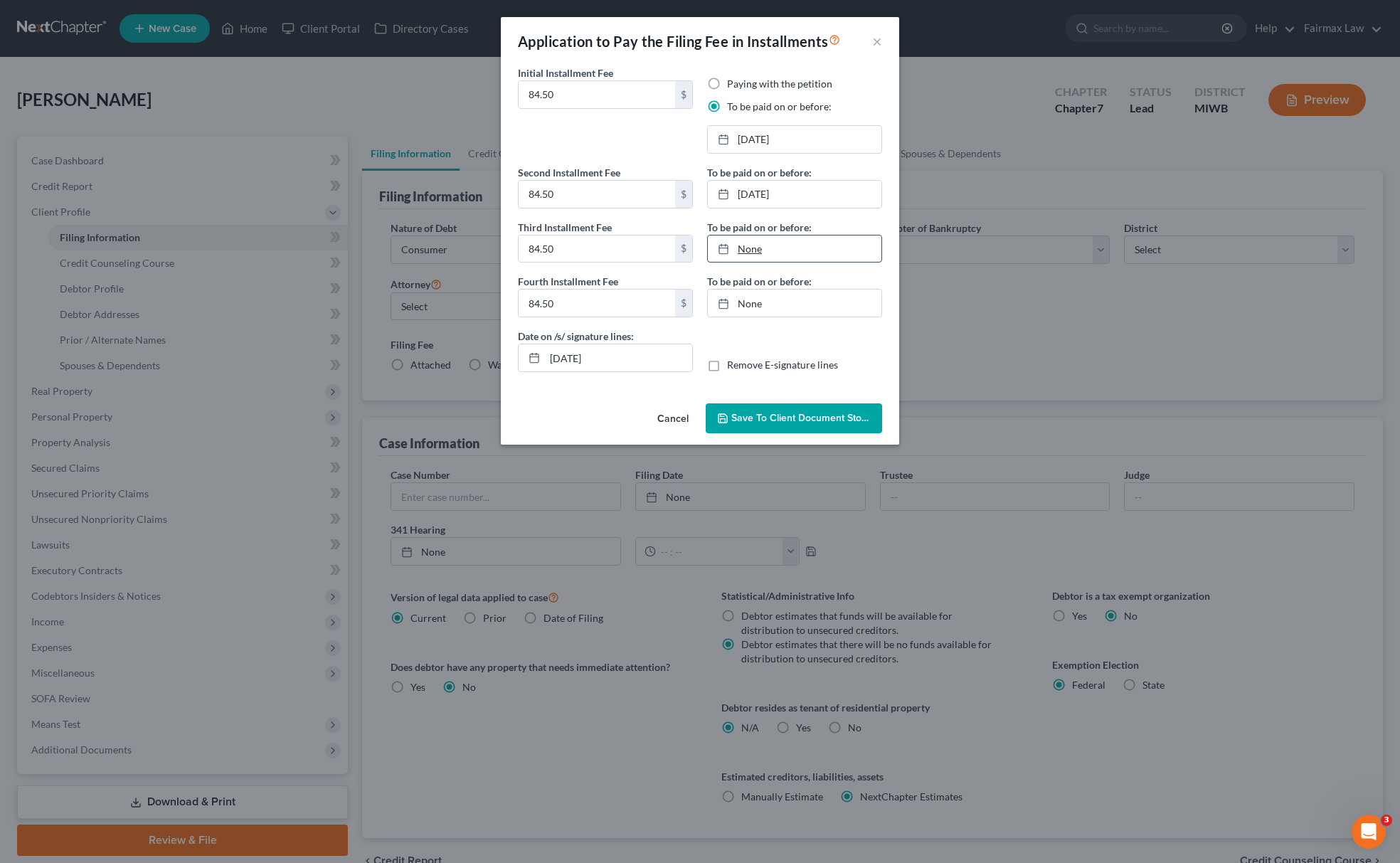
type input "9/12/2025"
click at [791, 251] on link "None" at bounding box center [794, 249] width 173 height 27
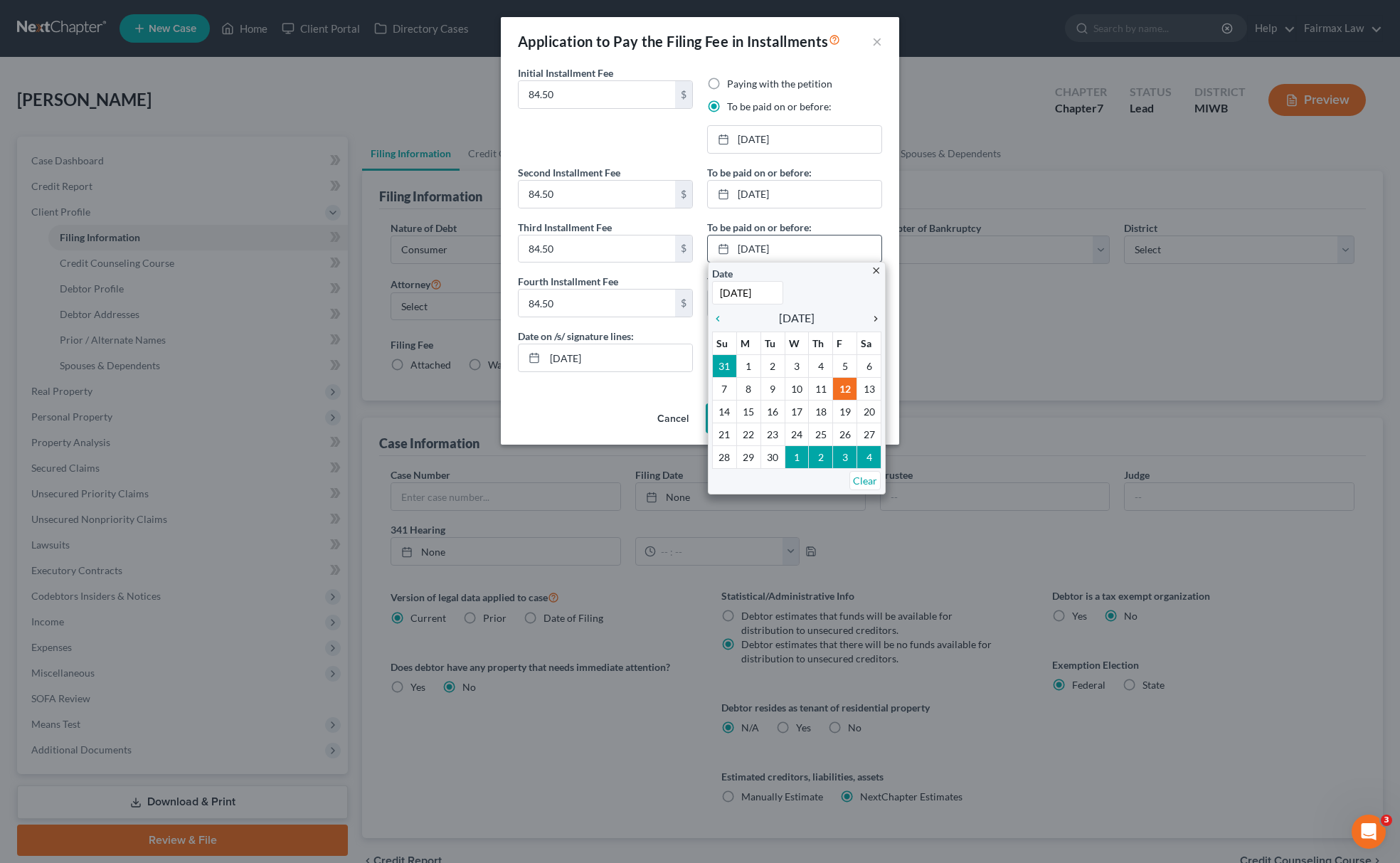
click at [870, 324] on icon "chevron_right" at bounding box center [871, 319] width 18 height 12
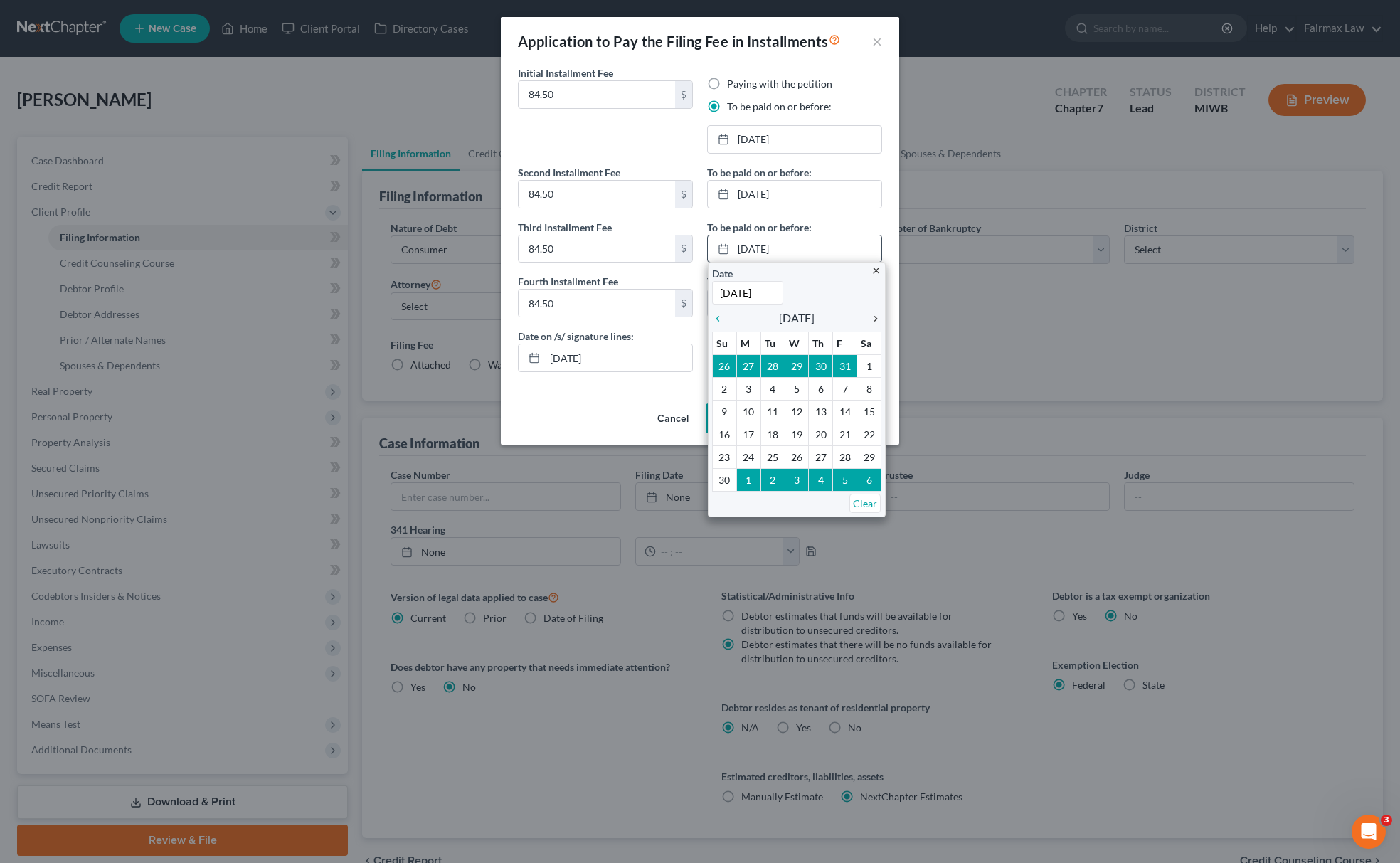
click at [870, 324] on icon "chevron_right" at bounding box center [871, 319] width 18 height 12
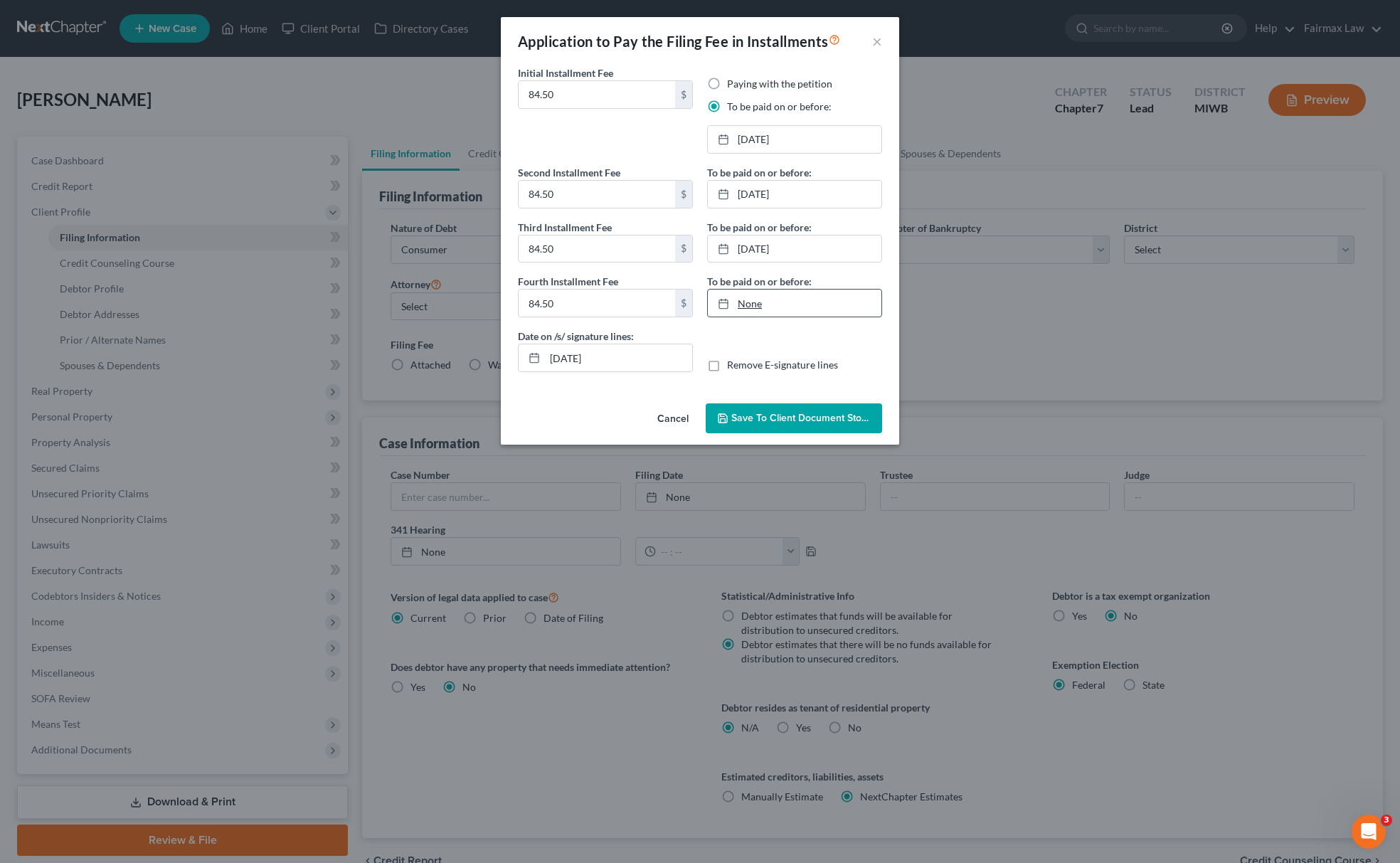
click at [808, 305] on link "None" at bounding box center [794, 303] width 173 height 27
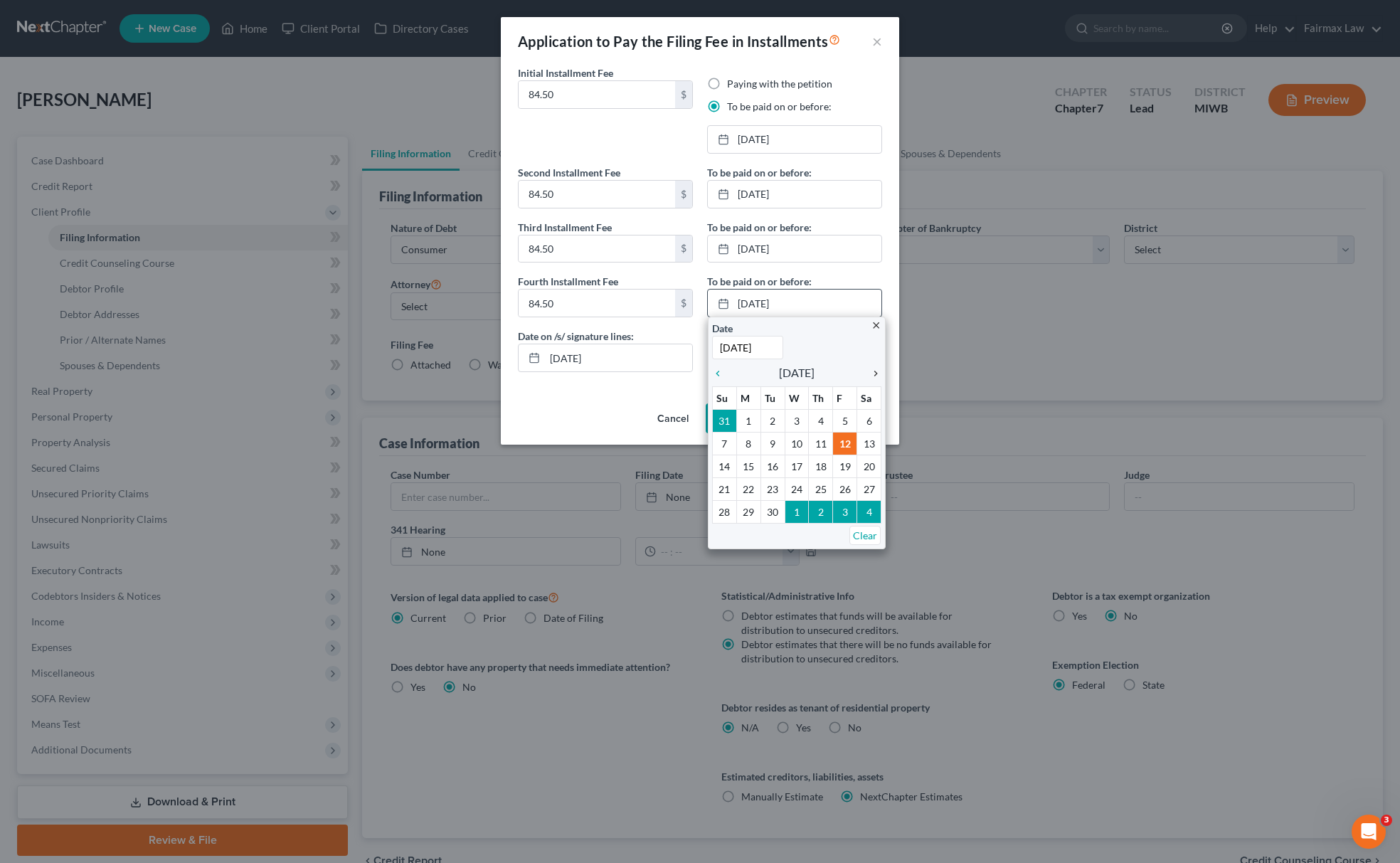
click at [867, 370] on icon "chevron_right" at bounding box center [871, 374] width 18 height 12
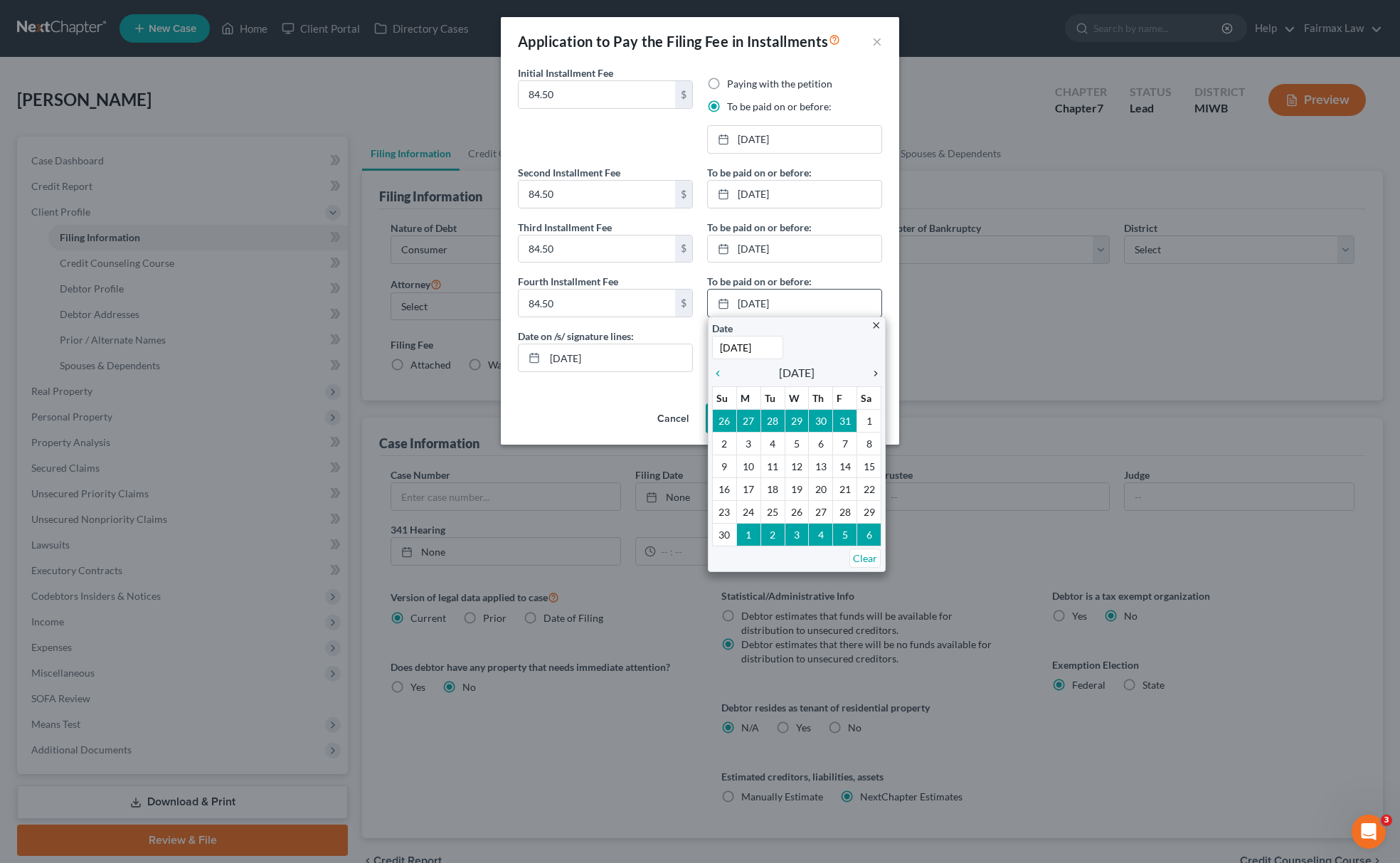
click at [867, 370] on icon "chevron_right" at bounding box center [871, 374] width 18 height 12
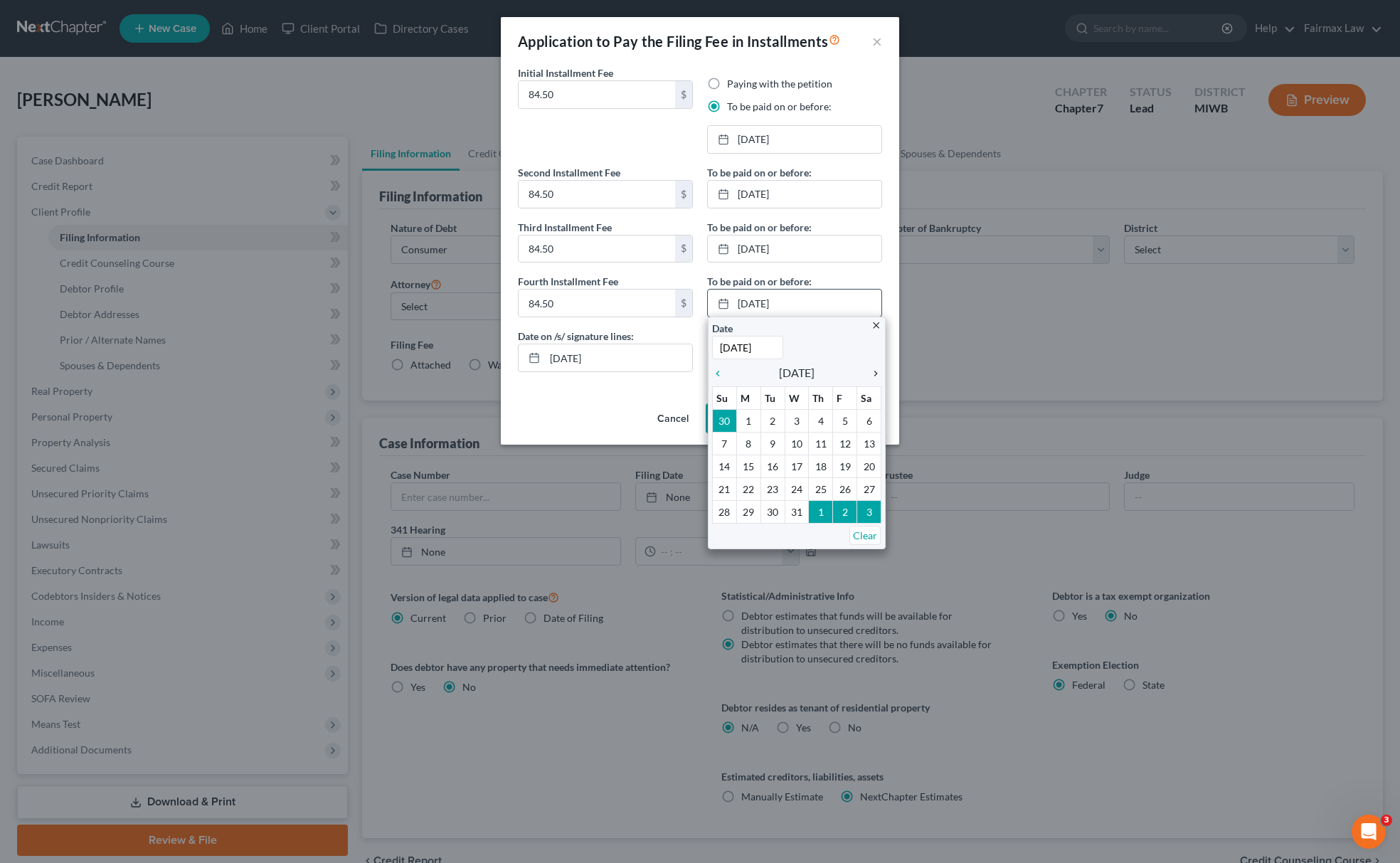
click at [867, 370] on icon "chevron_right" at bounding box center [871, 374] width 18 height 12
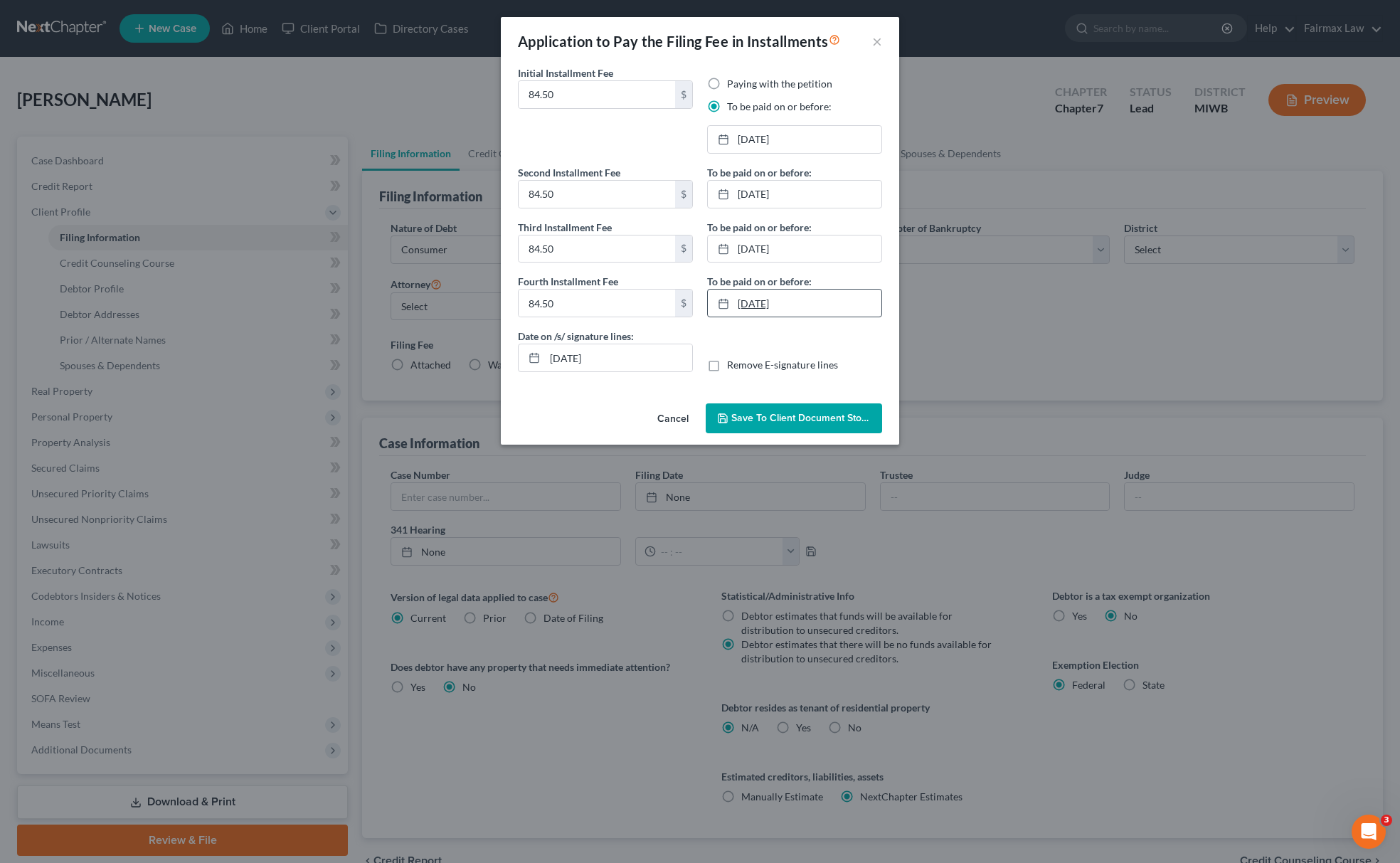
click at [782, 310] on link "1/13/2026" at bounding box center [794, 303] width 173 height 27
click at [786, 312] on link "1/5/2026" at bounding box center [794, 303] width 173 height 27
click at [744, 308] on link "1/12/2026" at bounding box center [794, 303] width 173 height 27
drag, startPoint x: 613, startPoint y: 349, endPoint x: 433, endPoint y: 357, distance: 180.2
click at [446, 354] on div "Application to Pay the Filing Fee in Installments × Initial Installment Fee 84.…" at bounding box center [700, 431] width 1400 height 863
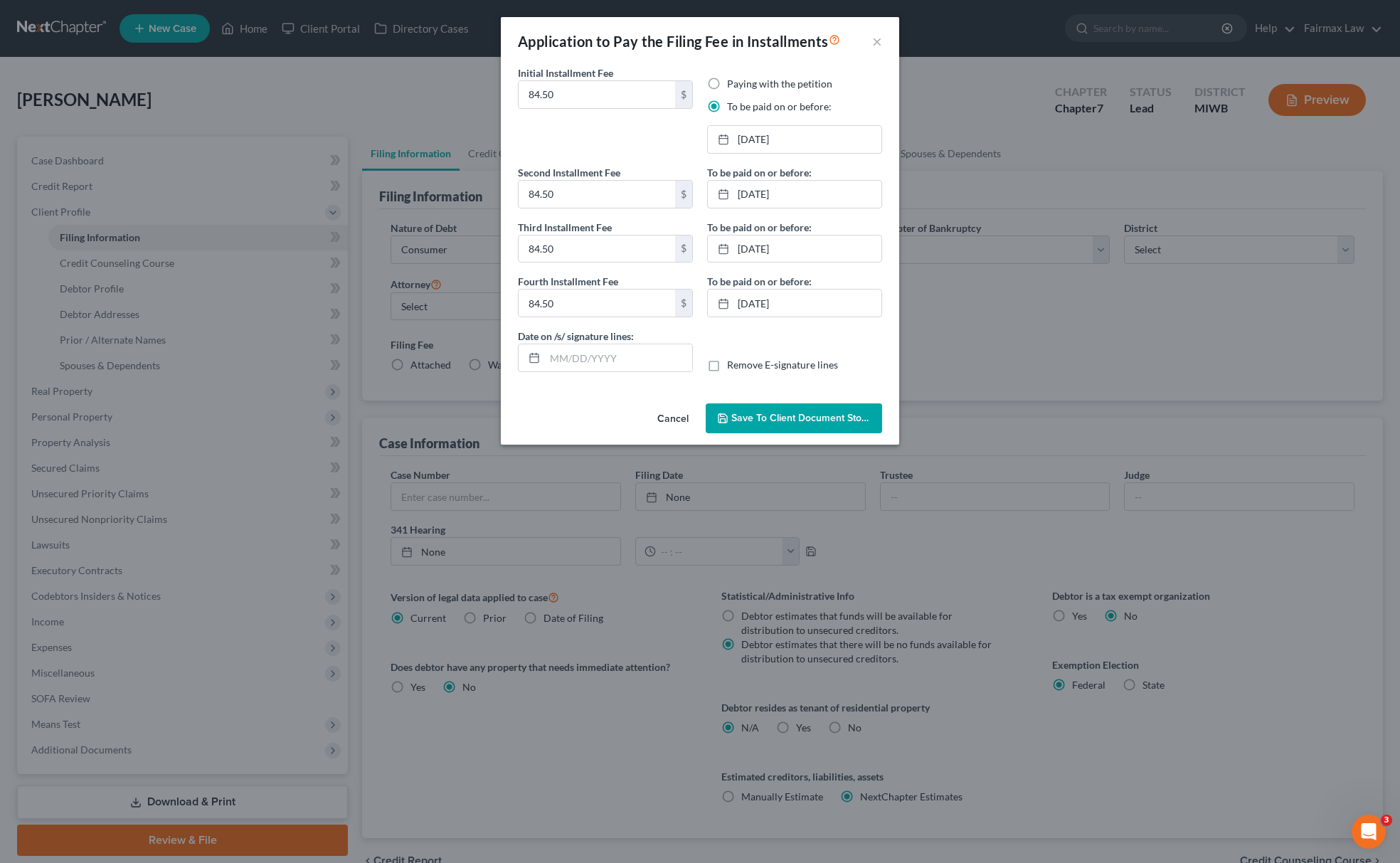
click at [833, 406] on button "Save to Client Document Storage" at bounding box center [794, 418] width 176 height 30
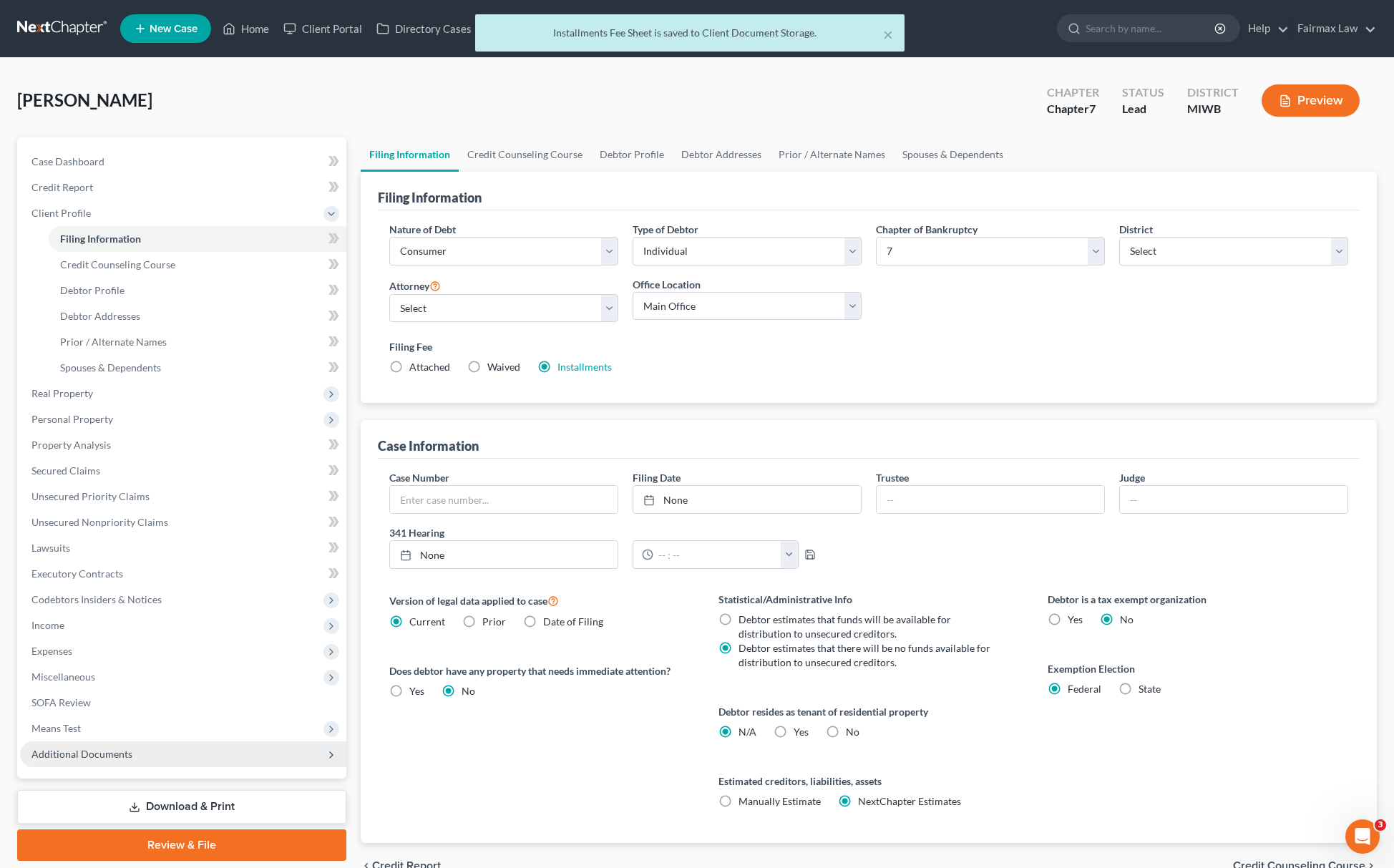
click at [69, 753] on span "Additional Documents" at bounding box center [82, 754] width 101 height 12
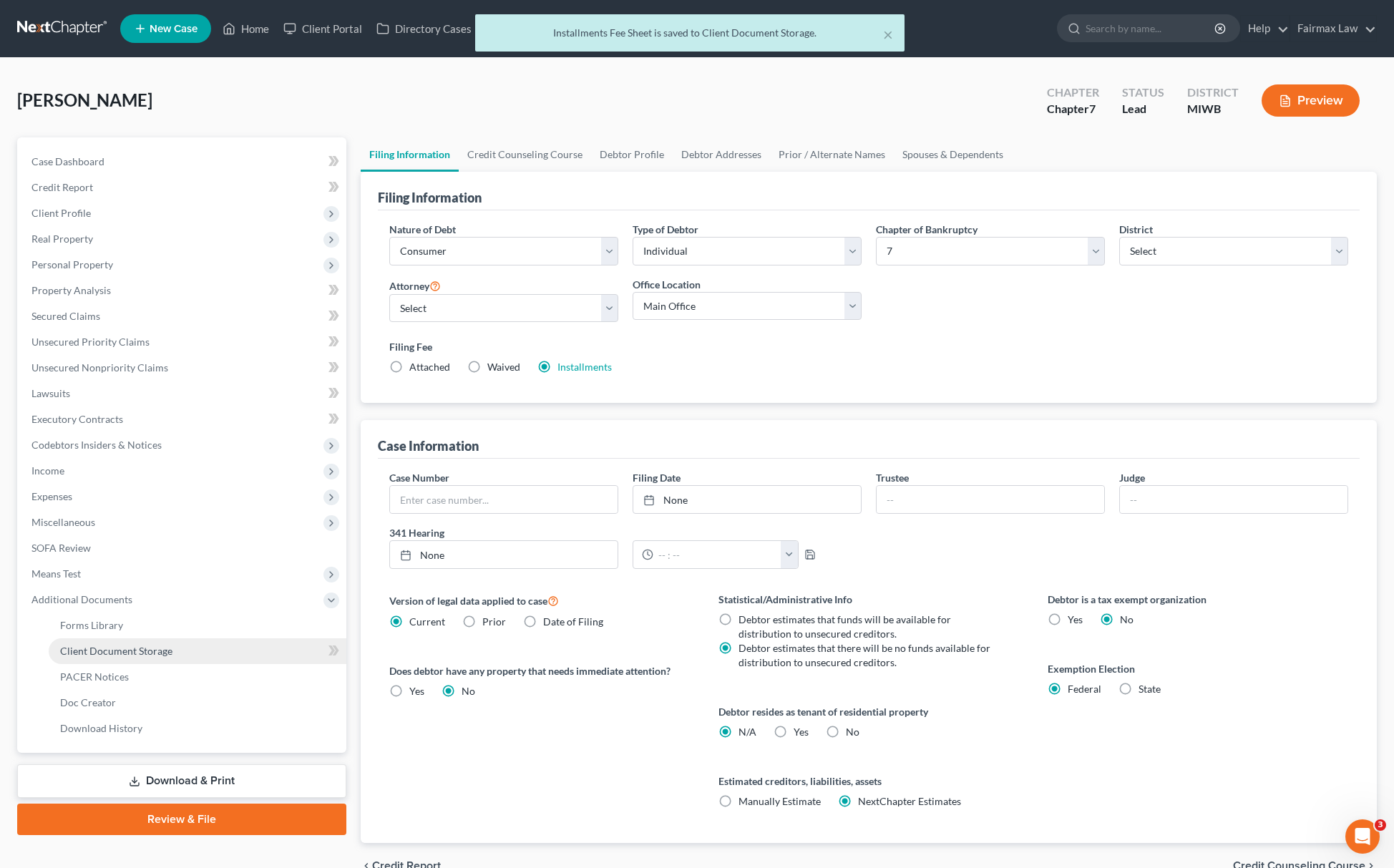
click at [187, 649] on link "Client Document Storage" at bounding box center [198, 651] width 298 height 25
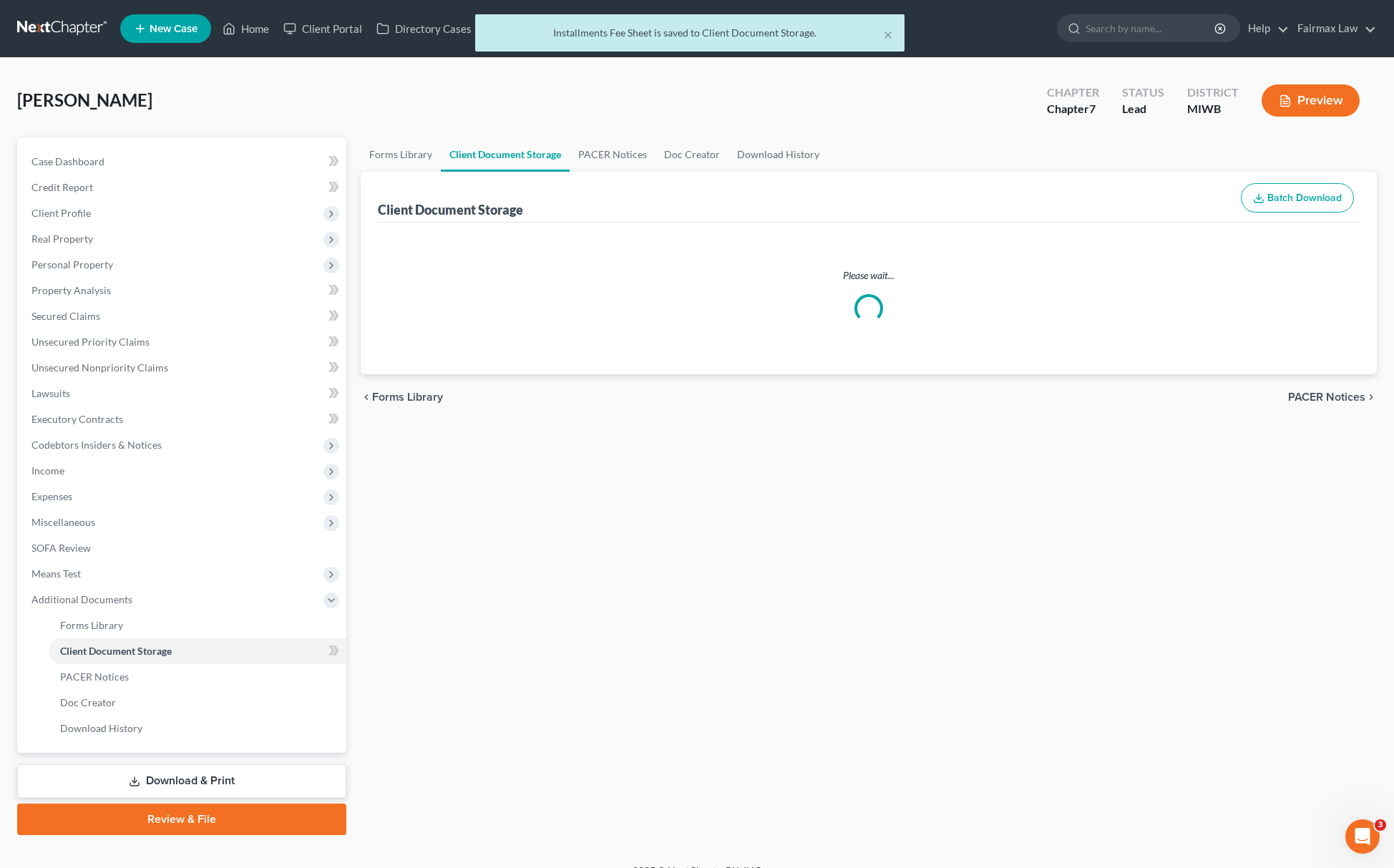
select select "1"
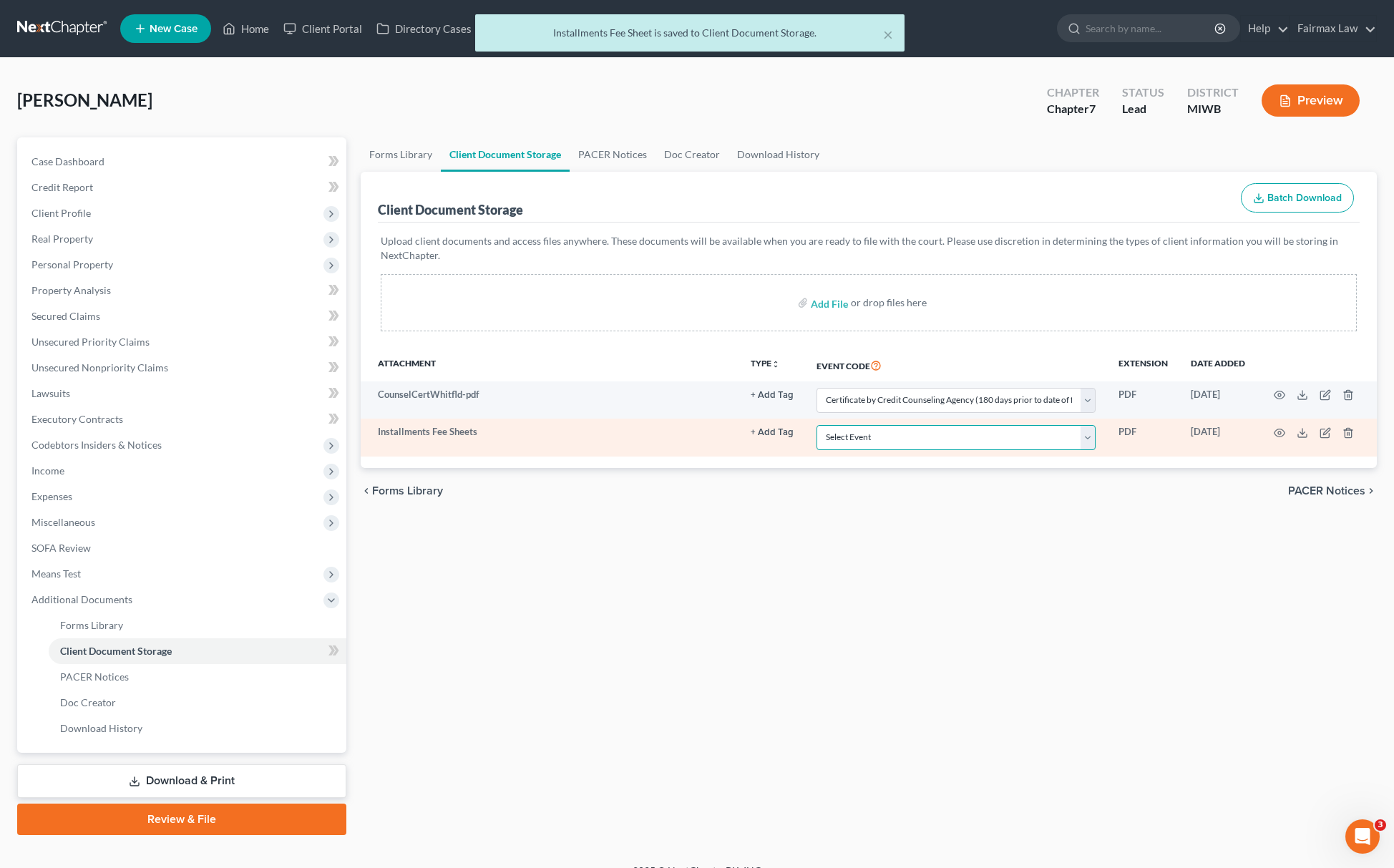
click at [884, 441] on select "Select Event Asset Protection Report Certificate by Credit Counseling Agency (1…" at bounding box center [956, 437] width 280 height 25
select select "4"
click at [816, 425] on select "Select Event Asset Protection Report Certificate by Credit Counseling Agency (1…" at bounding box center [956, 437] width 280 height 25
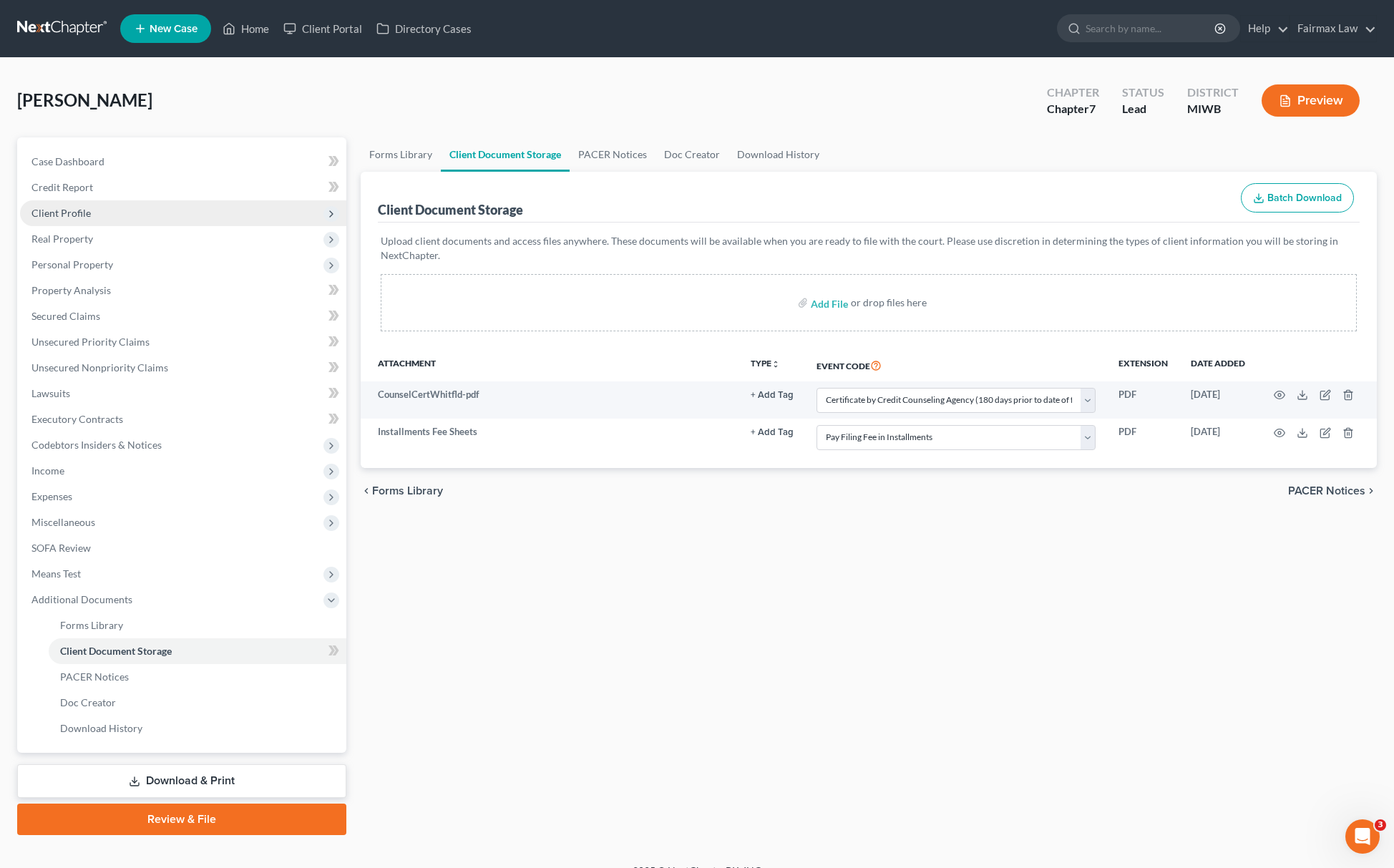
click at [134, 209] on span "Client Profile" at bounding box center [183, 213] width 326 height 25
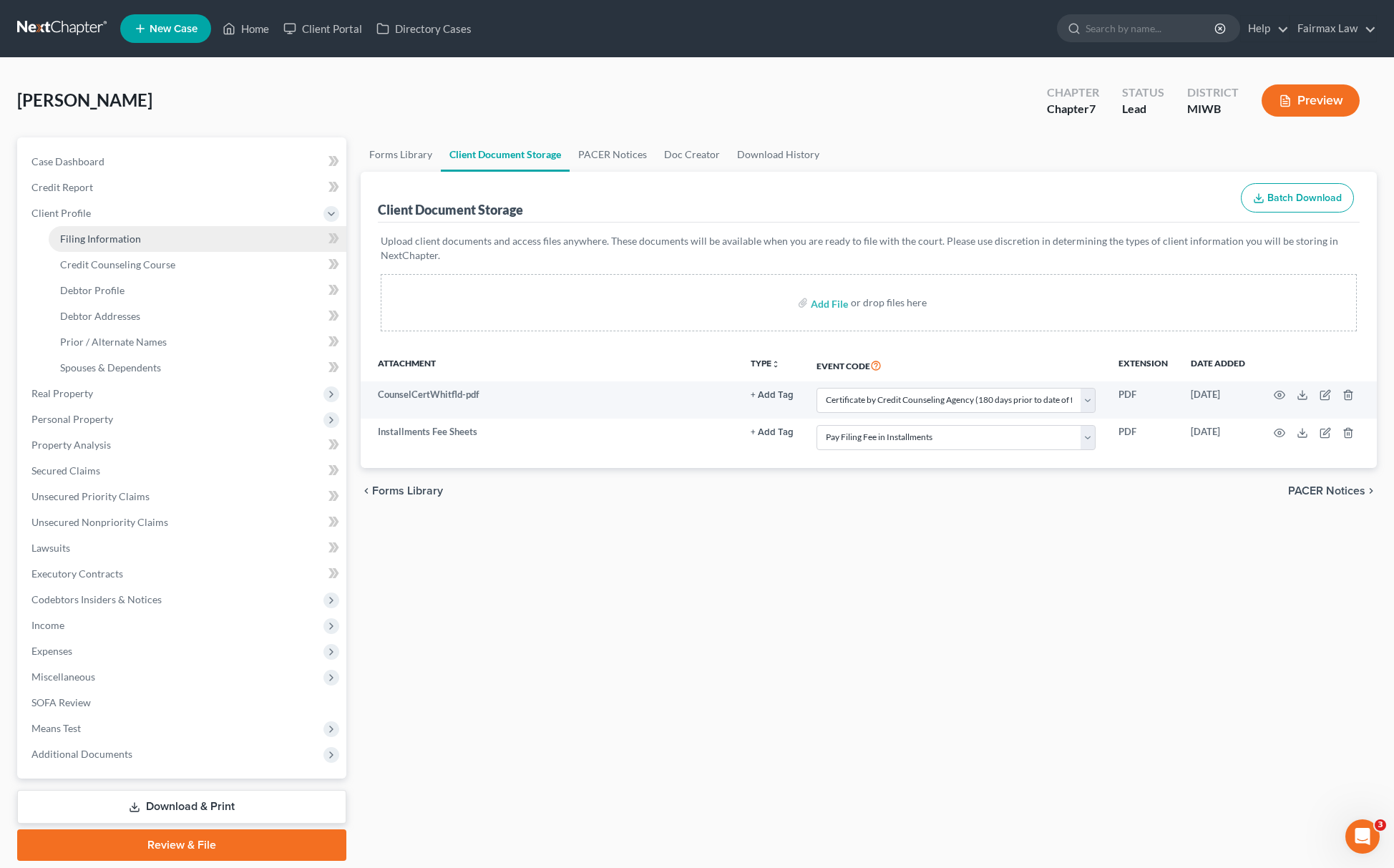
click at [109, 245] on link "Filing Information" at bounding box center [198, 239] width 298 height 25
select select "1"
select select "0"
select select "41"
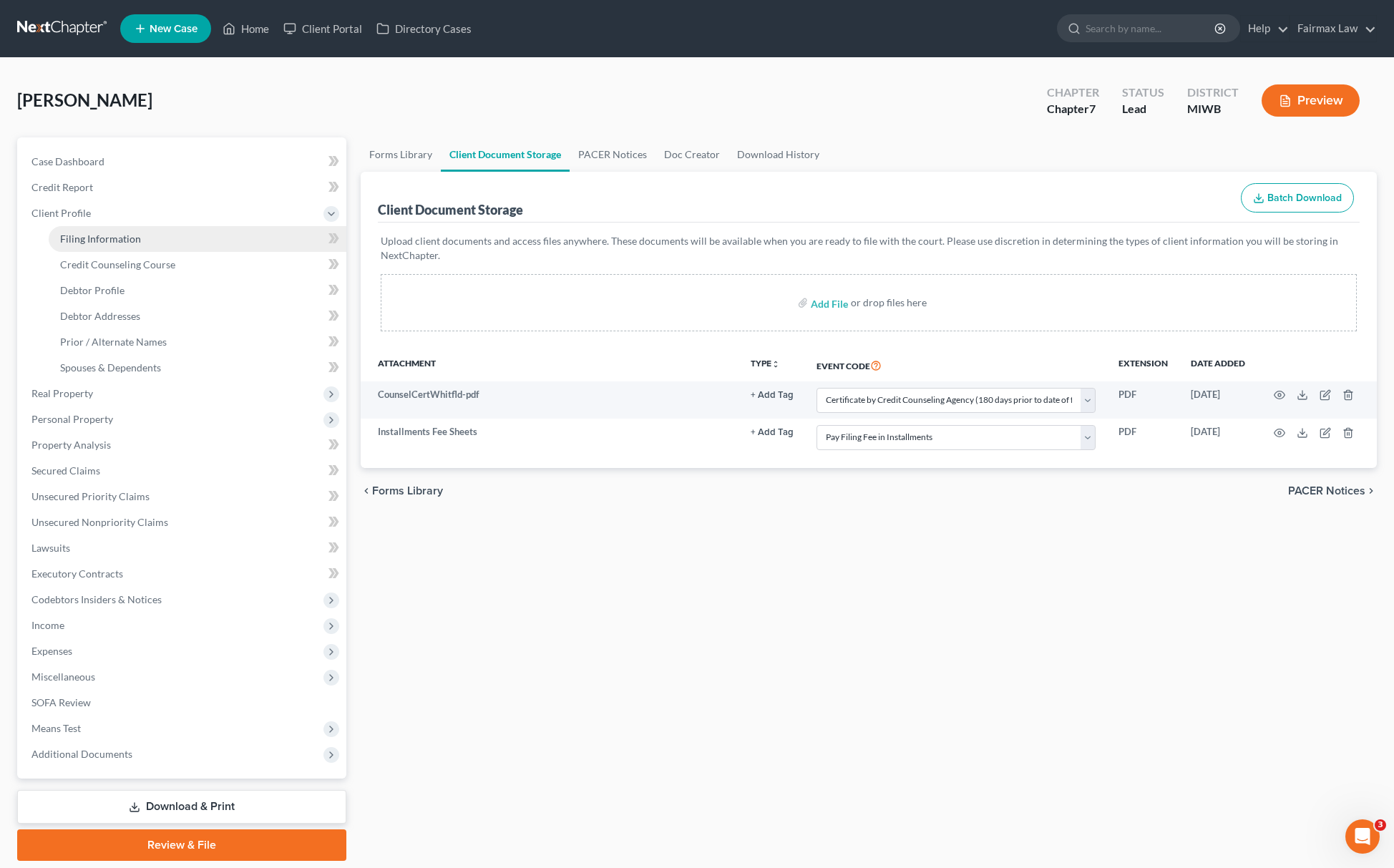
select select "0"
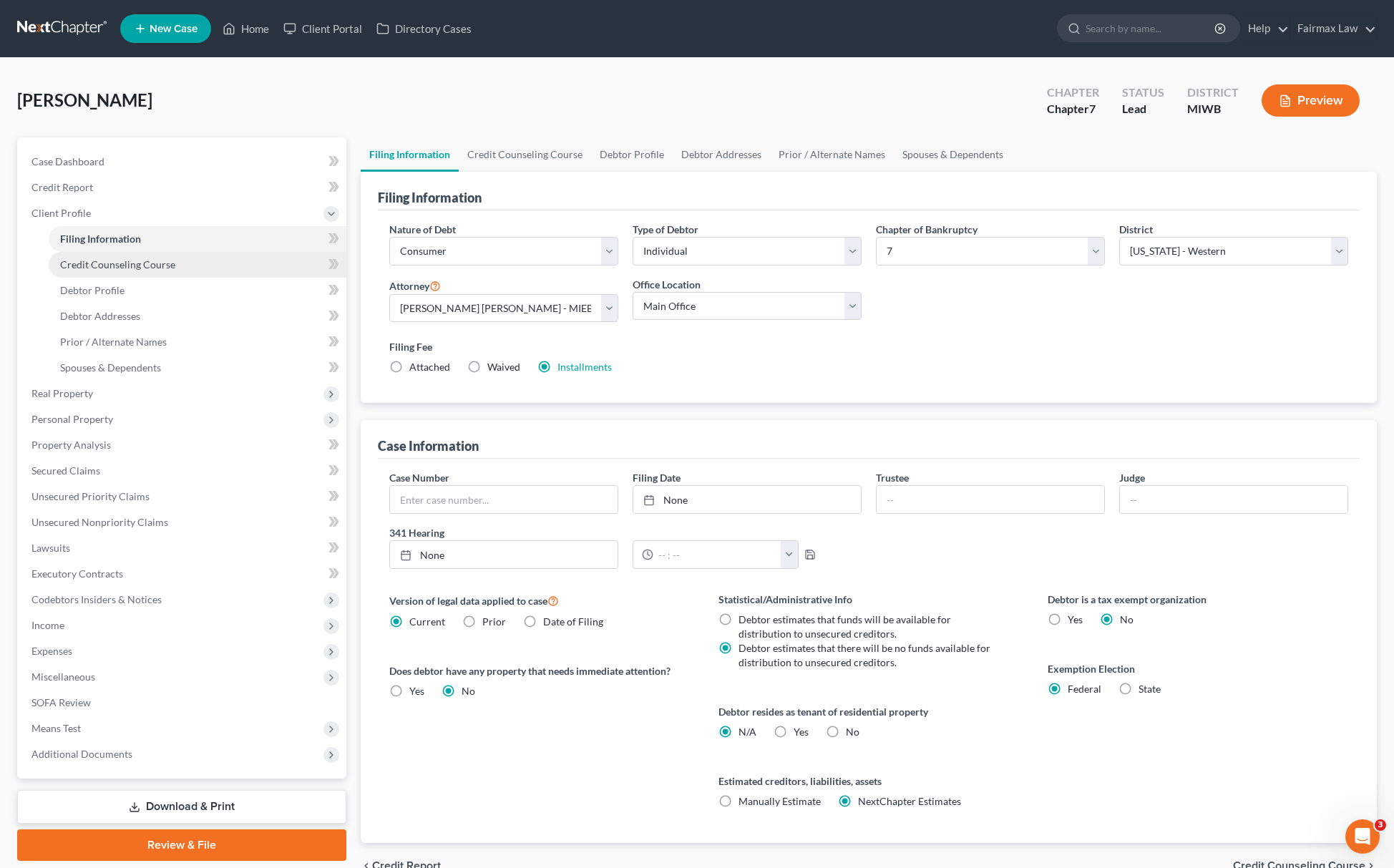
click at [169, 265] on span "Credit Counseling Course" at bounding box center [118, 264] width 115 height 12
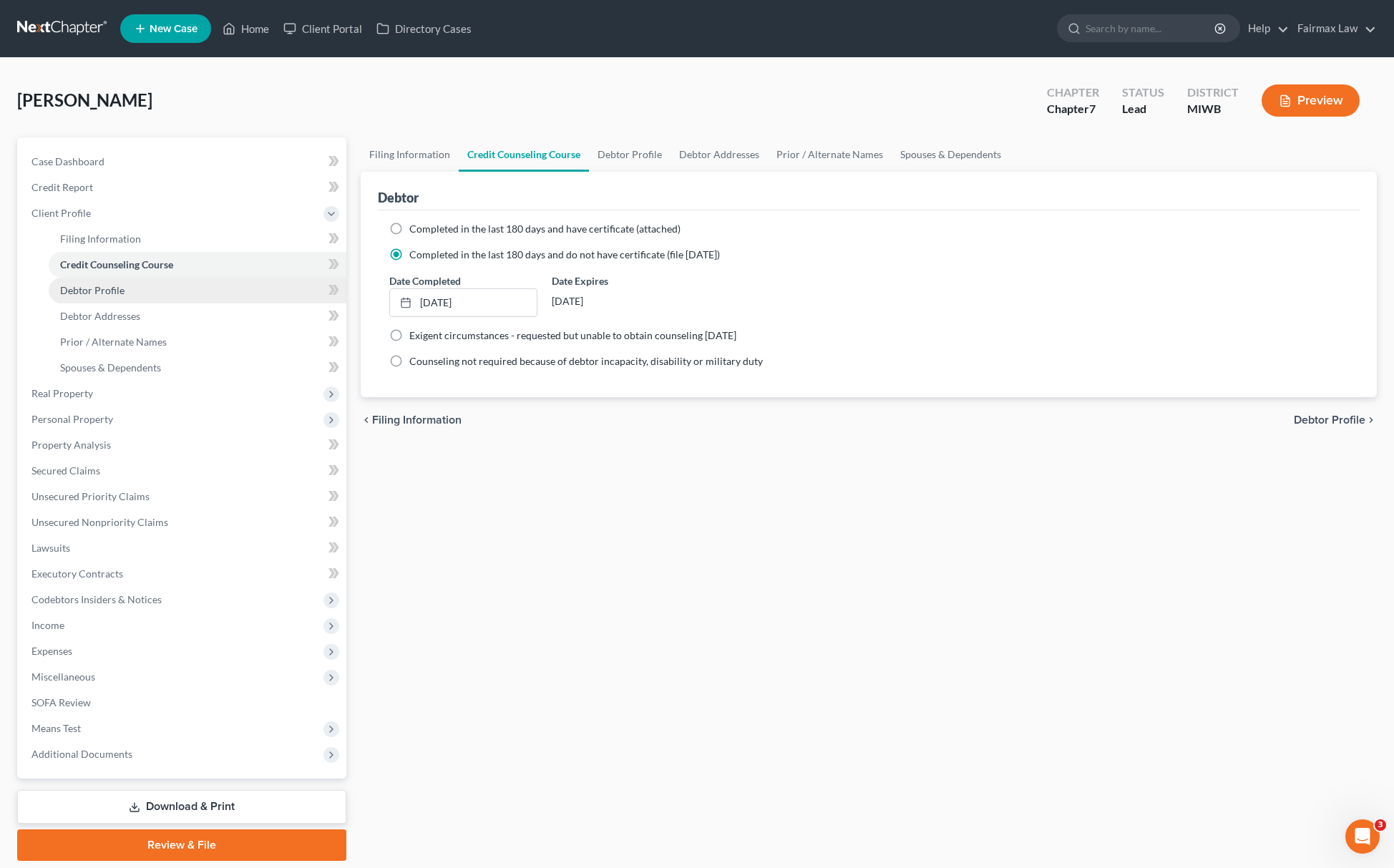
click at [104, 293] on span "Debtor Profile" at bounding box center [93, 290] width 64 height 12
select select "0"
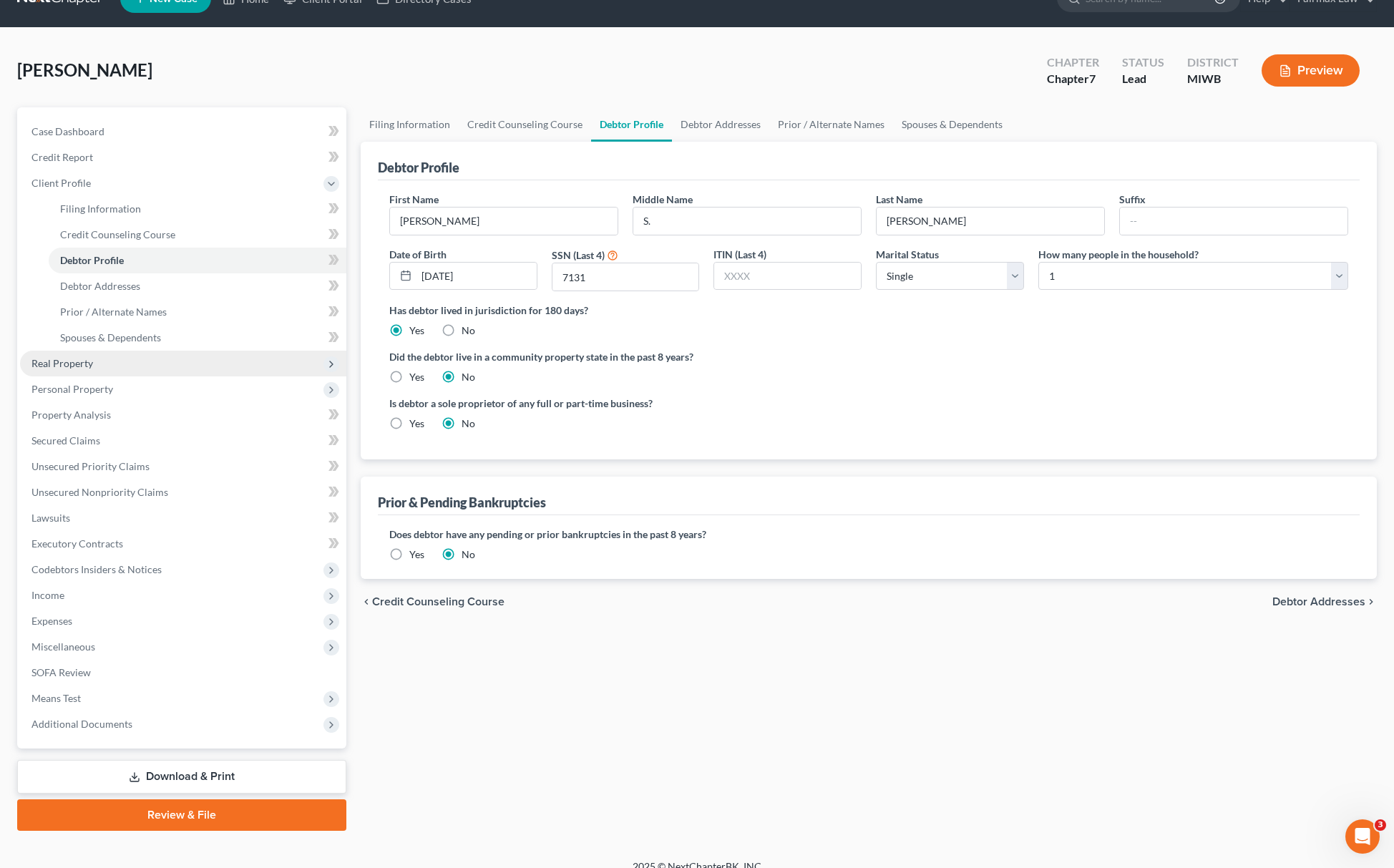
scroll to position [47, 0]
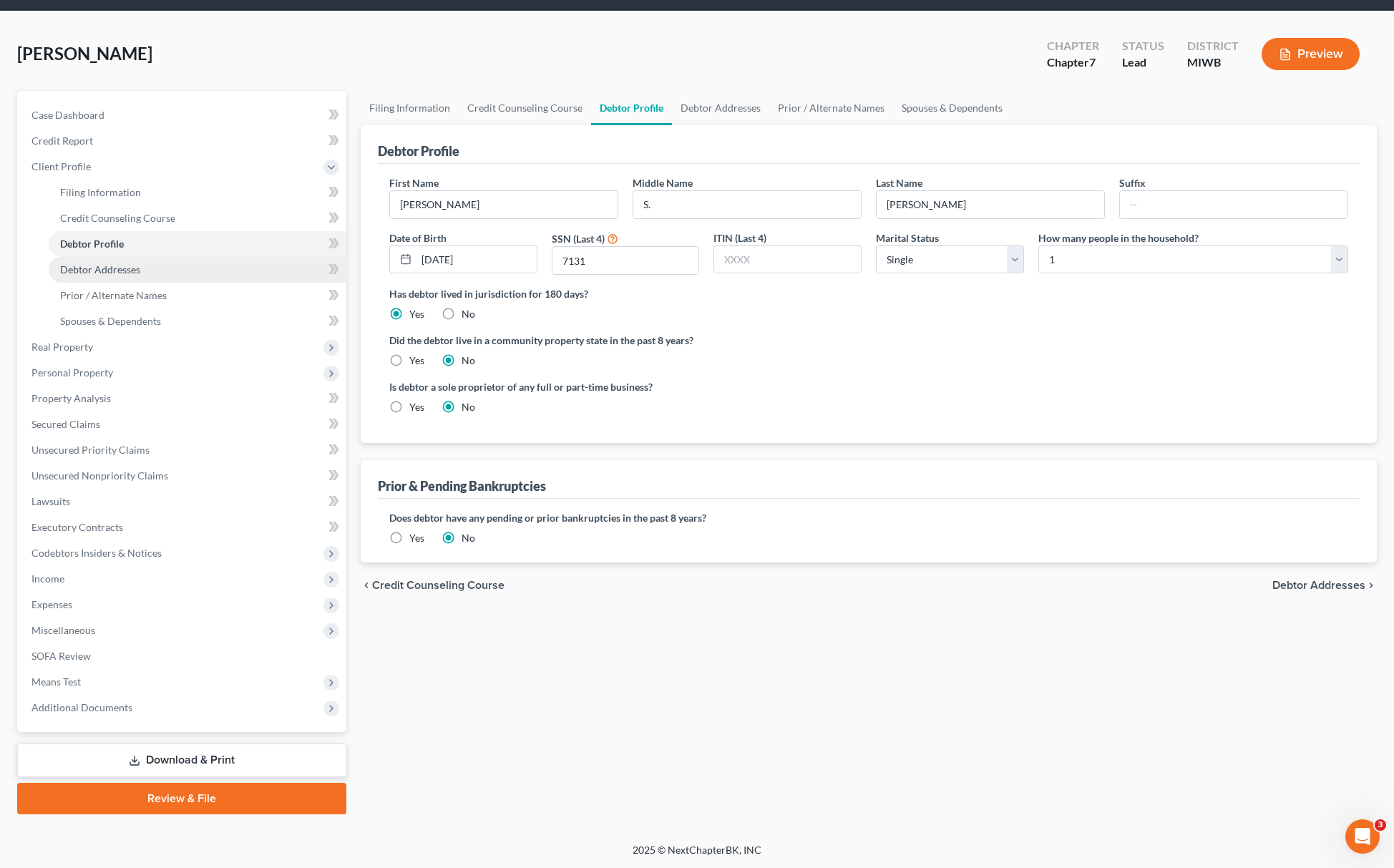
click at [95, 277] on link "Debtor Addresses" at bounding box center [198, 270] width 298 height 25
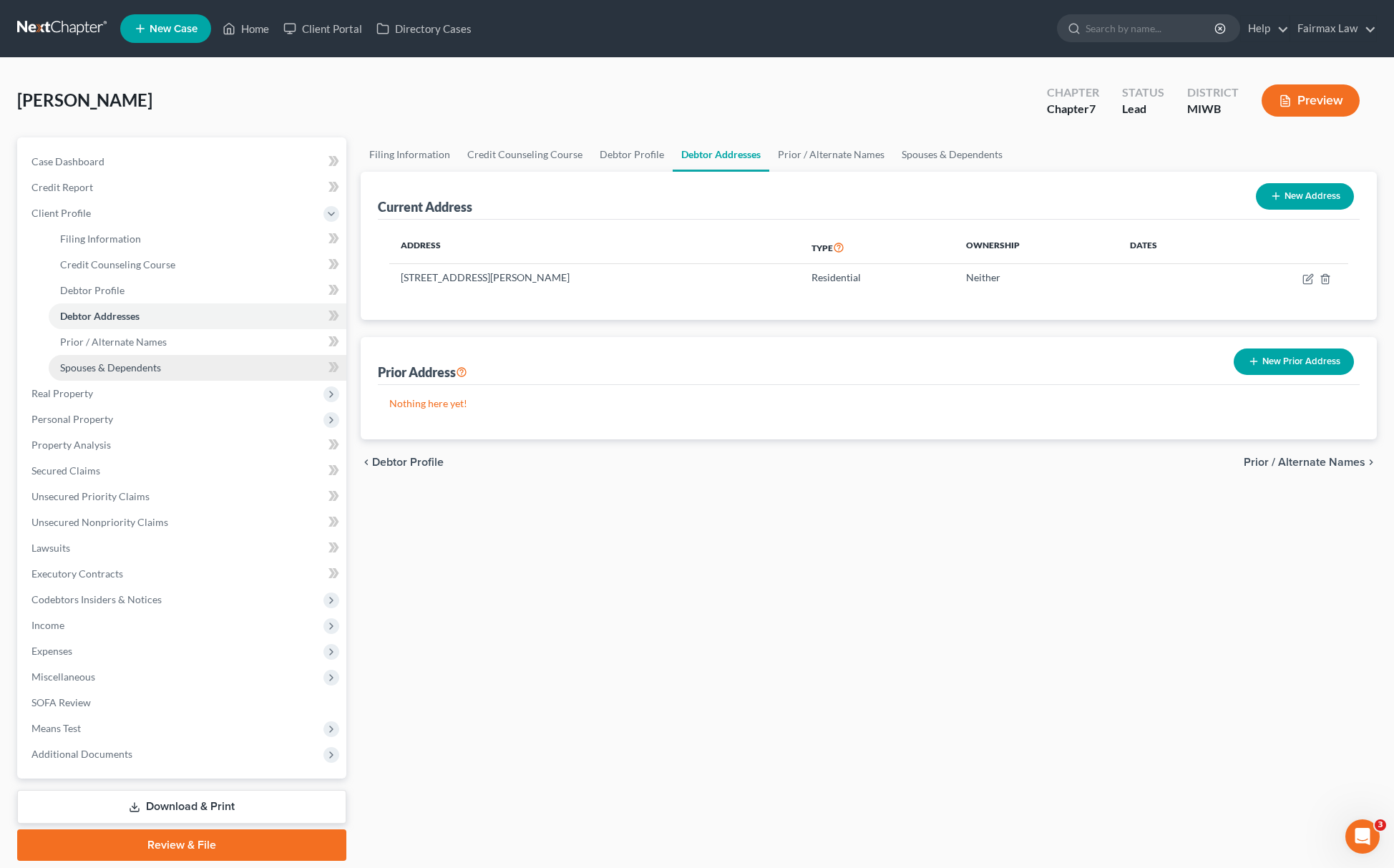
click at [131, 374] on link "Spouses & Dependents" at bounding box center [198, 367] width 298 height 25
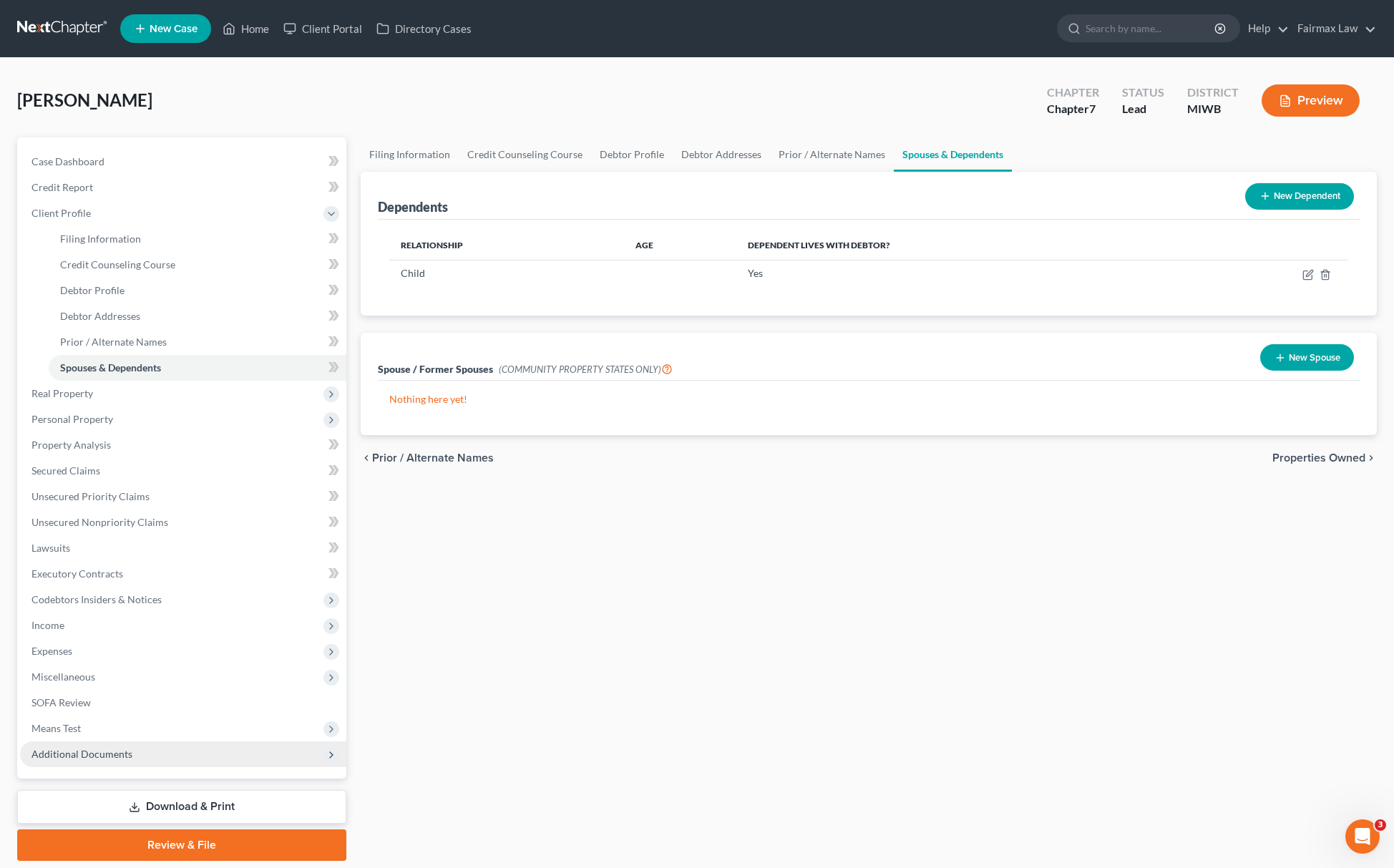
click at [138, 750] on span "Additional Documents" at bounding box center [183, 754] width 326 height 25
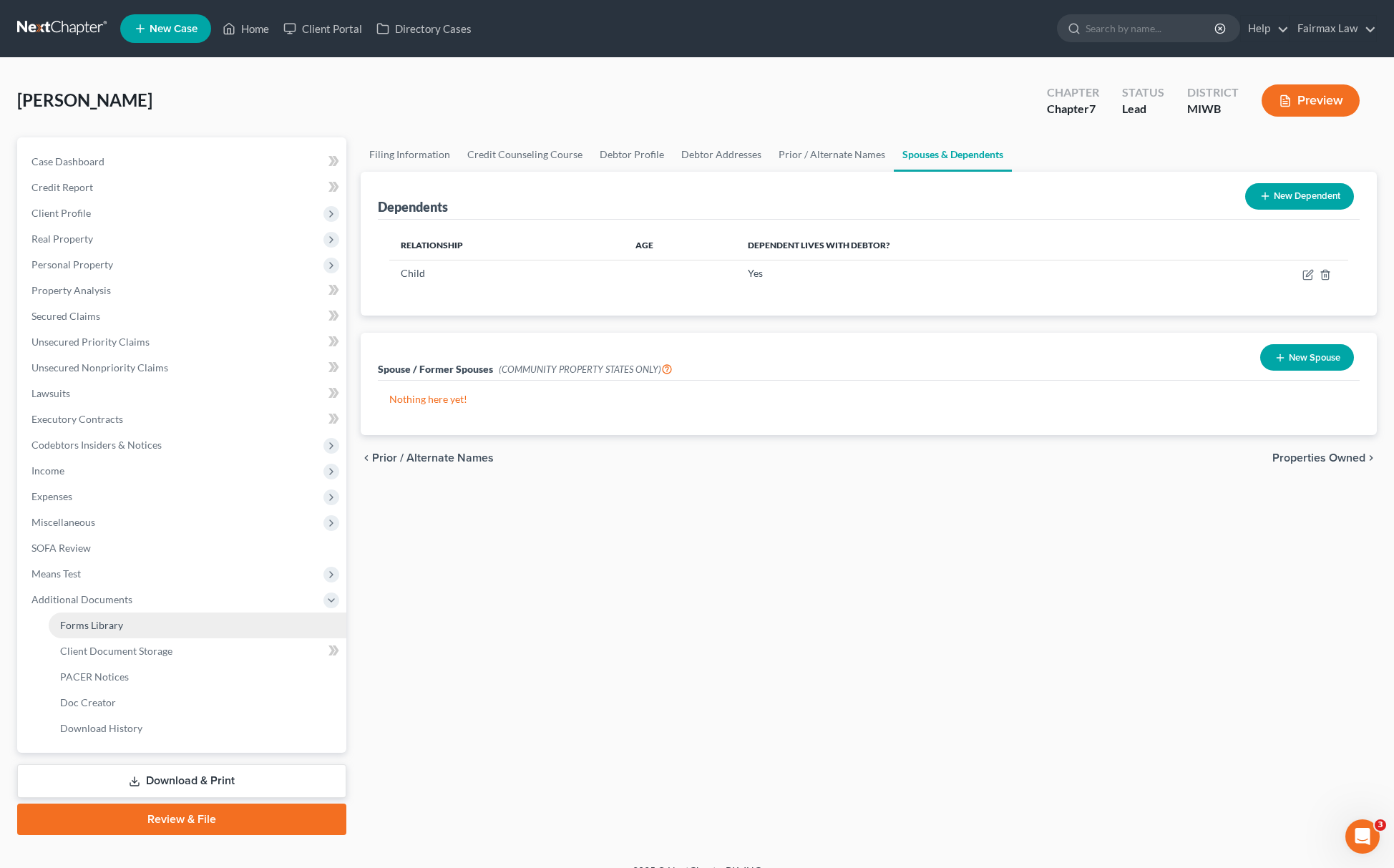
click at [175, 635] on link "Forms Library" at bounding box center [198, 625] width 298 height 25
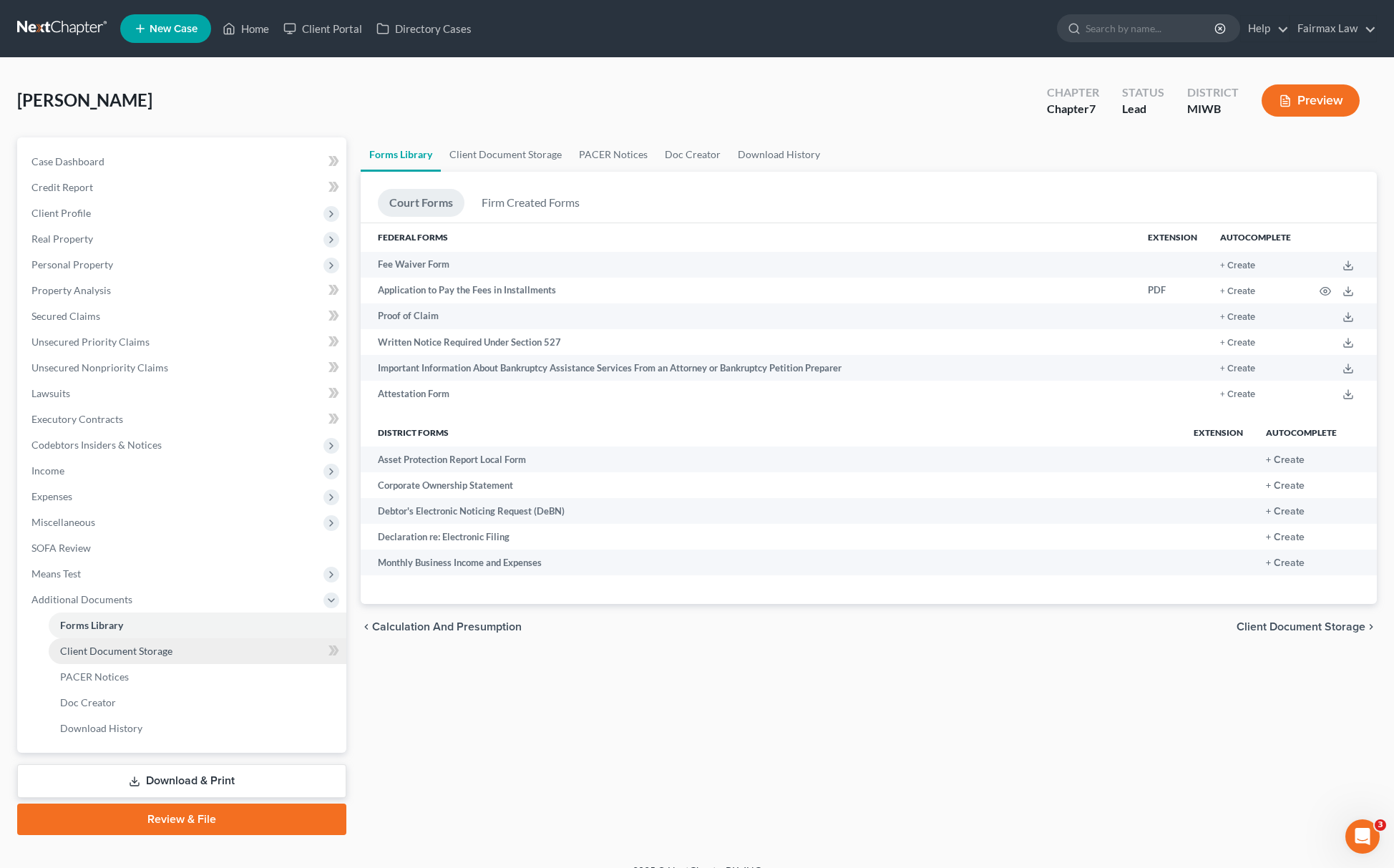
click at [170, 654] on span "Client Document Storage" at bounding box center [116, 651] width 112 height 12
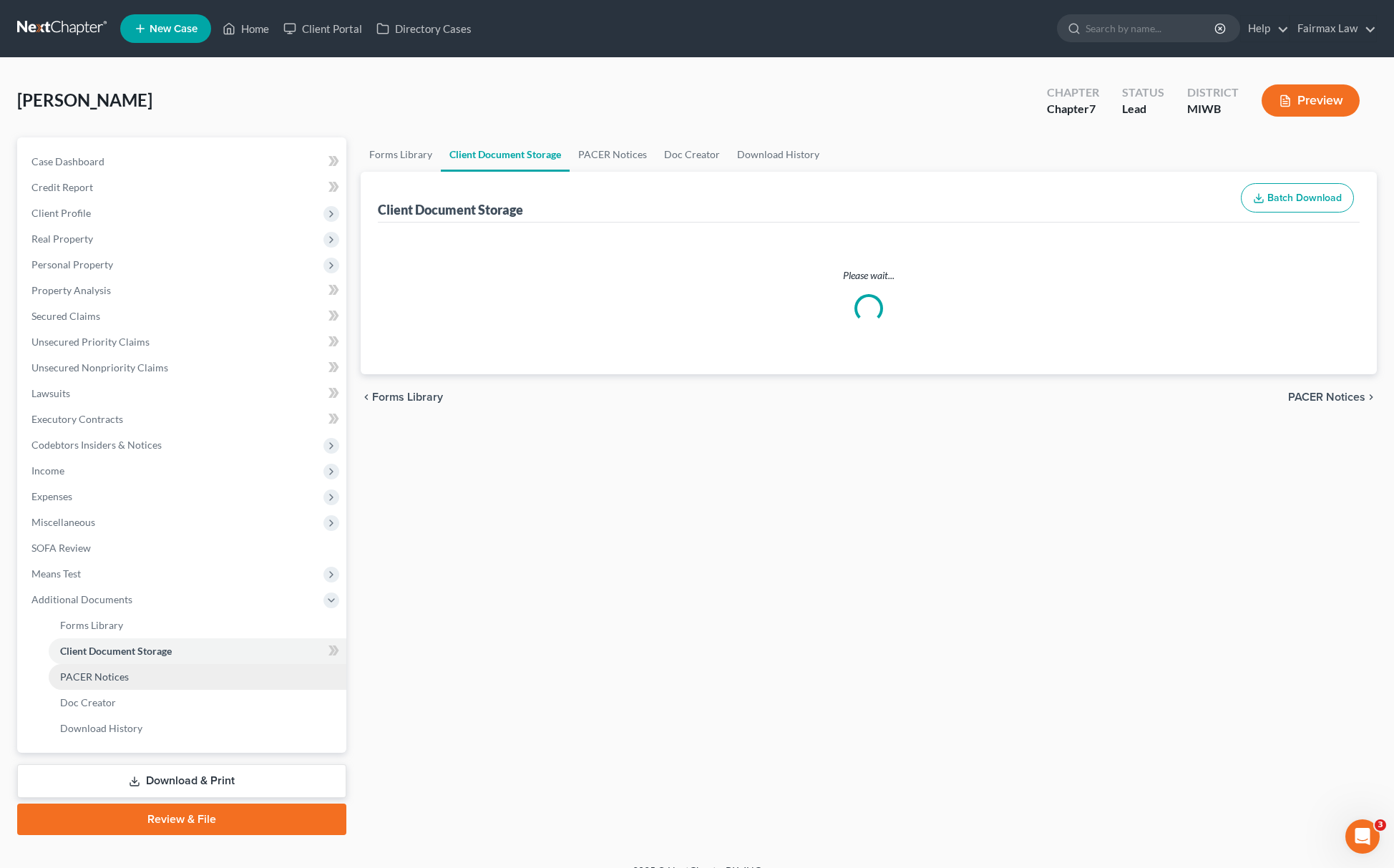
select select "1"
select select "4"
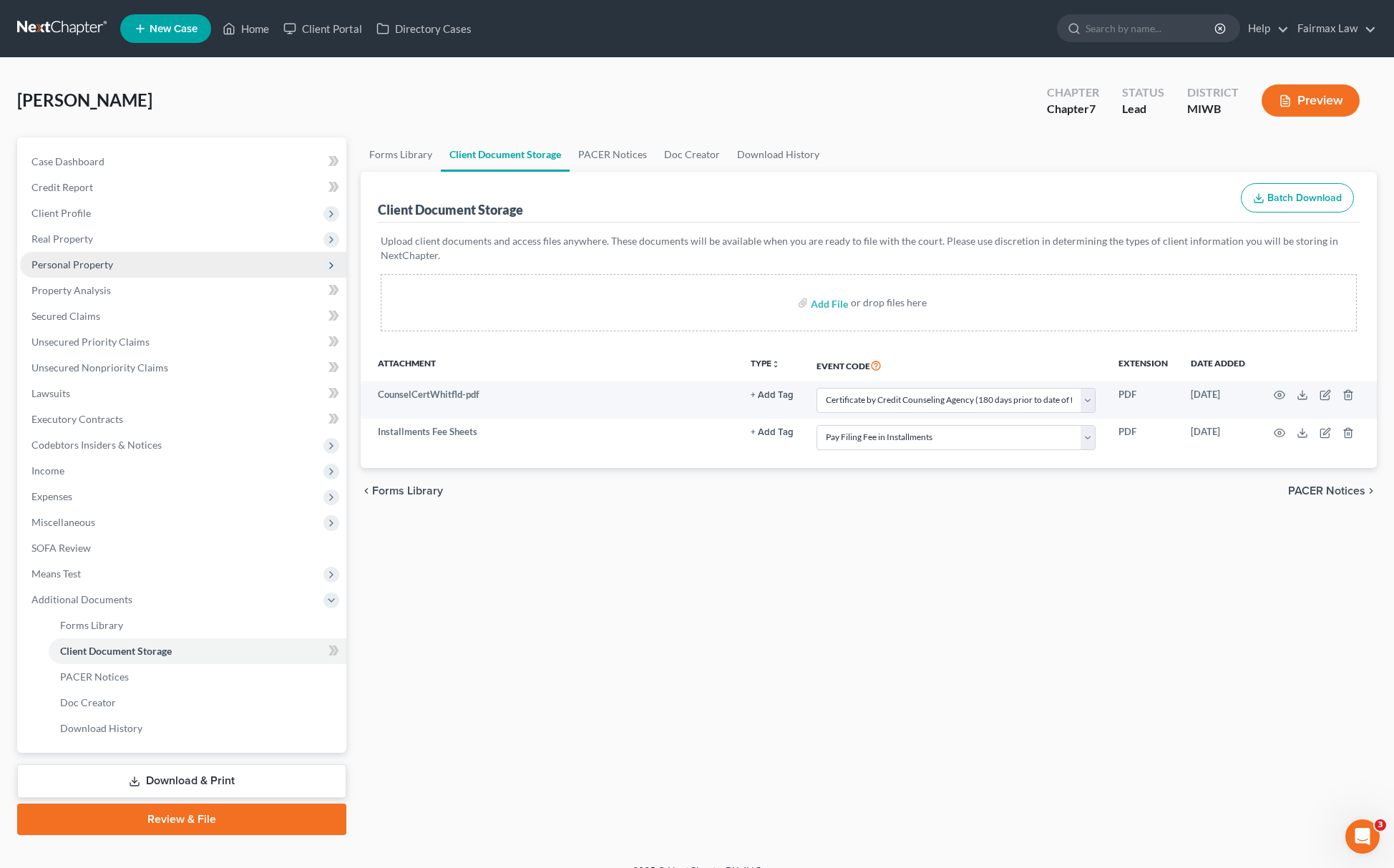
click at [98, 262] on span "Personal Property" at bounding box center [72, 264] width 82 height 12
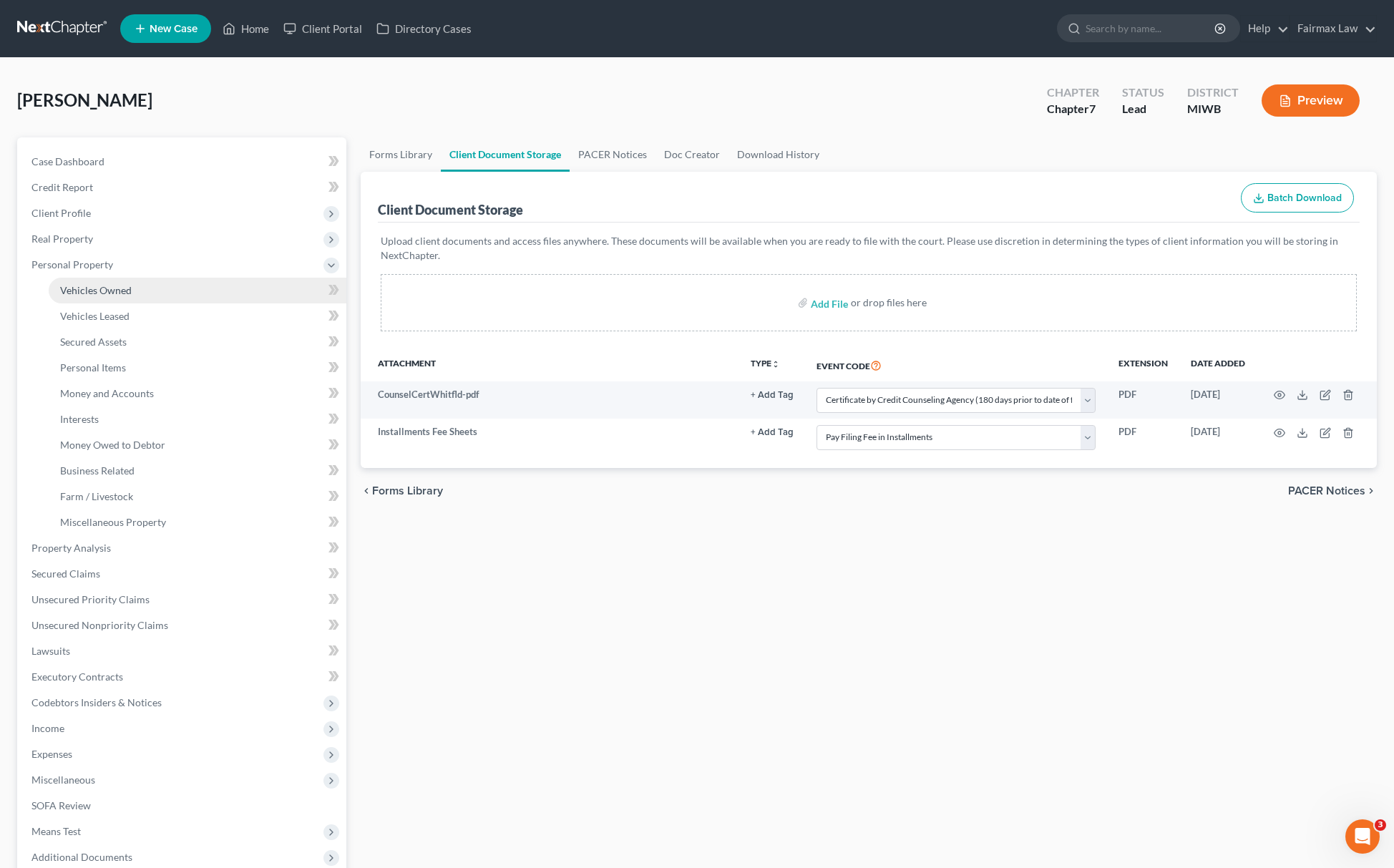
click at [133, 293] on link "Vehicles Owned" at bounding box center [198, 290] width 298 height 25
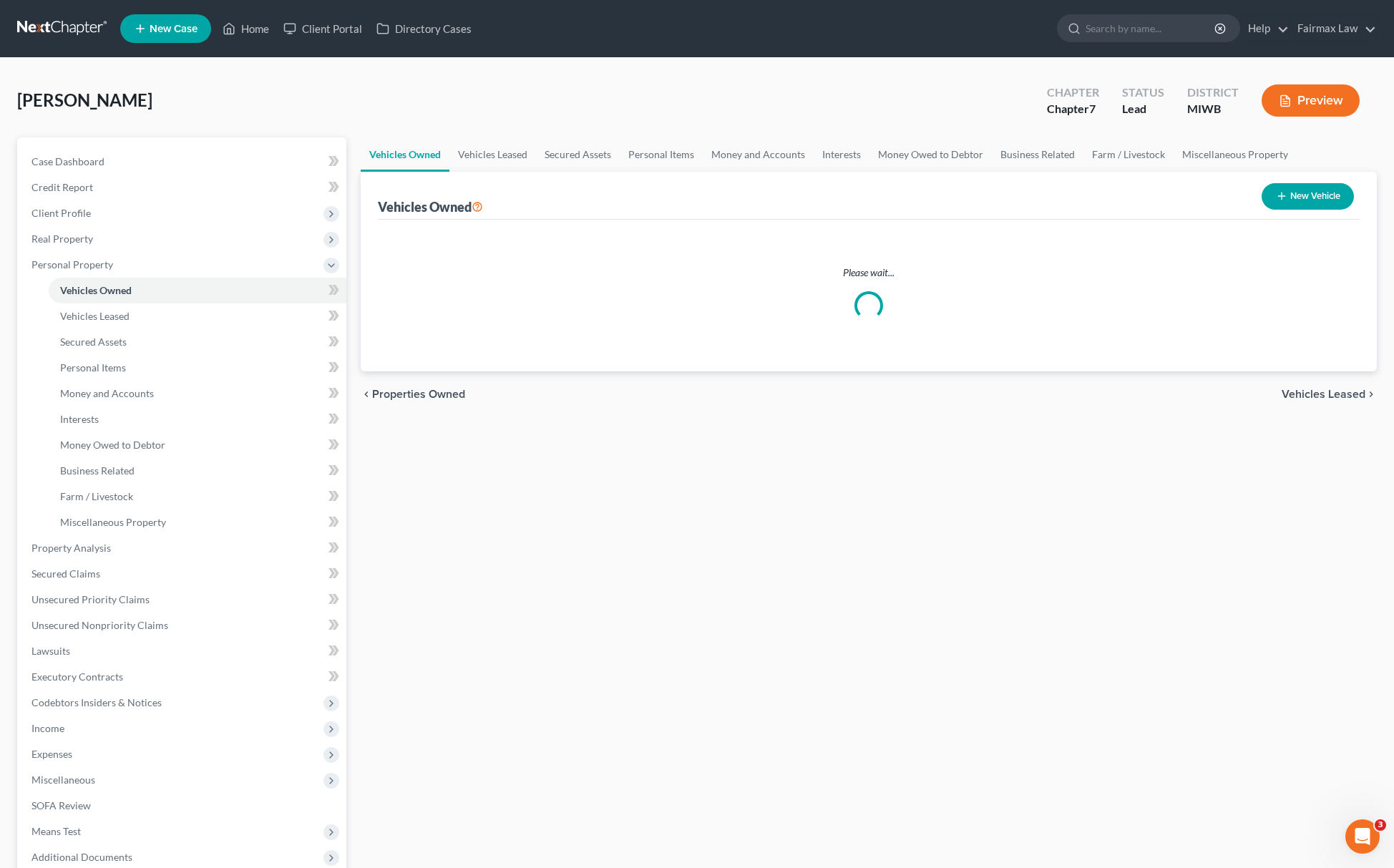
click at [1320, 196] on button "New Vehicle" at bounding box center [1307, 196] width 93 height 26
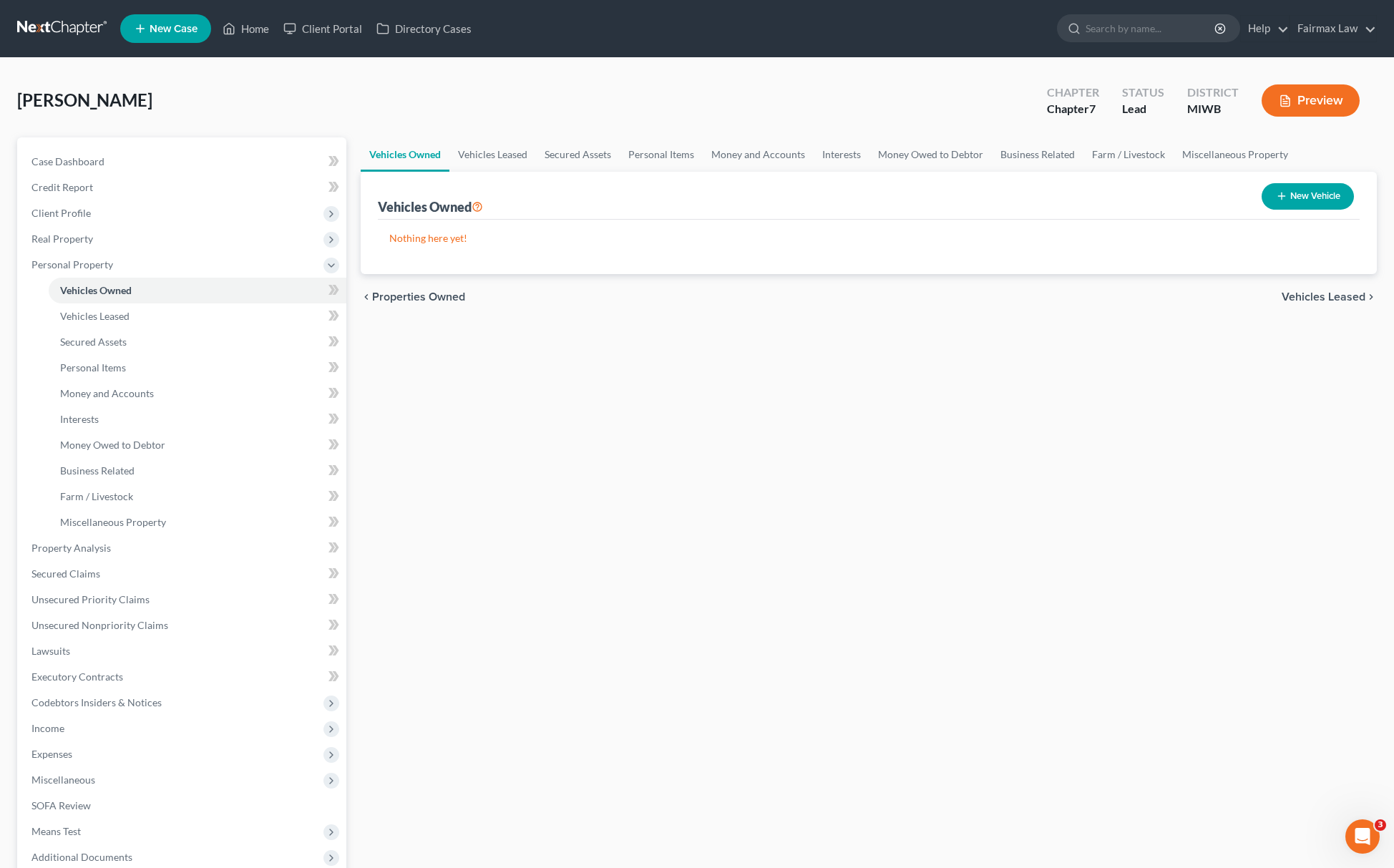
click at [1295, 204] on button "New Vehicle" at bounding box center [1307, 196] width 93 height 26
select select "0"
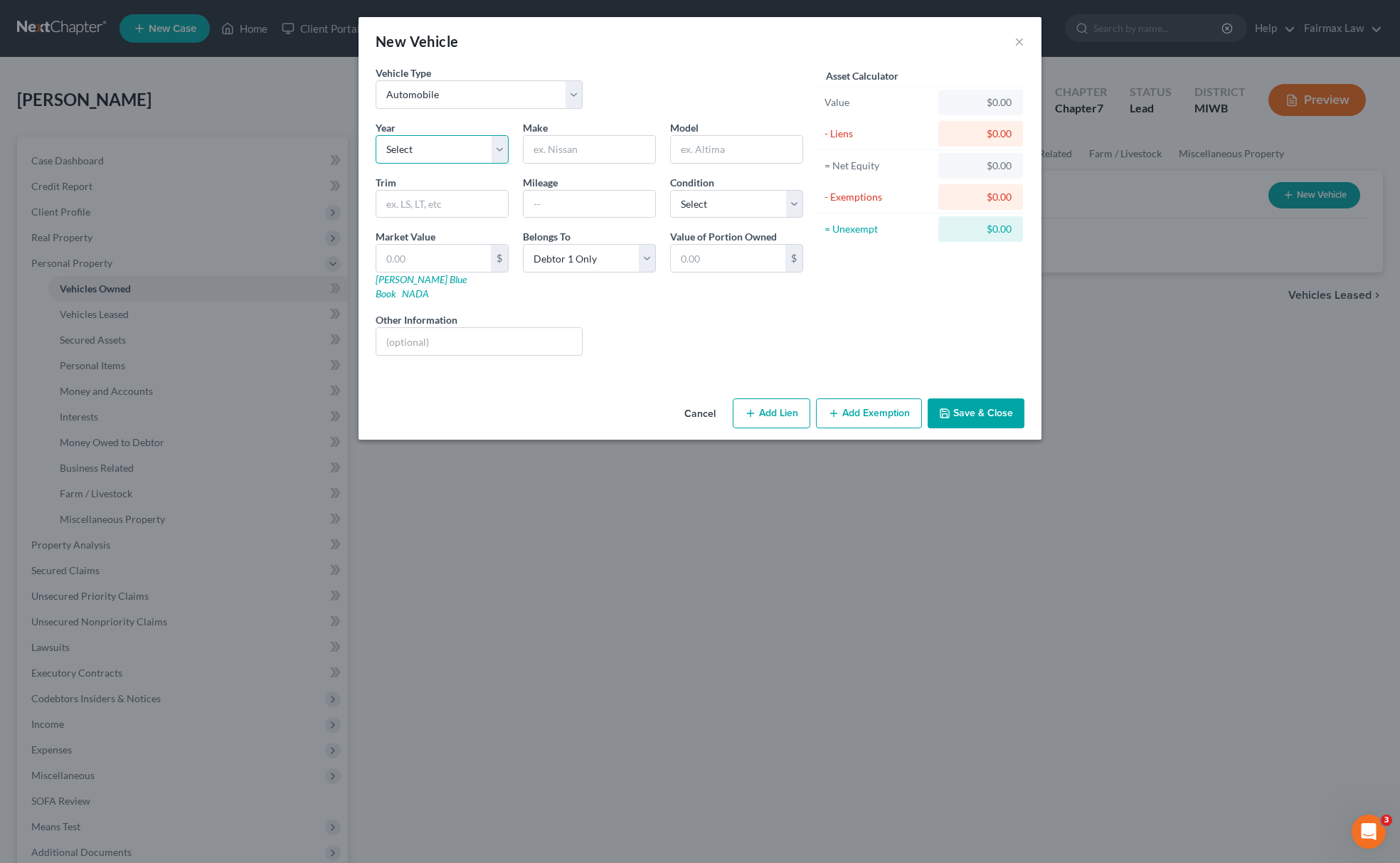
click at [428, 151] on select "Select 2026 2025 2024 2023 2022 2021 2020 2019 2018 2017 2016 2015 2014 2013 20…" at bounding box center [441, 149] width 133 height 28
select select "0"
click at [376, 136] on select "Select 2026 2025 2024 2023 2022 2021 2020 2019 2018 2017 2016 2015 2014 2013 20…" at bounding box center [441, 149] width 133 height 28
click at [428, 151] on select "Select 2026 2025 2024 2023 2022 2021 2020 2019 2018 2017 2016 2015 2014 2013 20…" at bounding box center [441, 149] width 133 height 28
click at [425, 149] on select "Select 2026 2025 2024 2023 2022 2021 2020 2019 2018 2017 2016 2015 2014 2013 20…" at bounding box center [441, 149] width 133 height 28
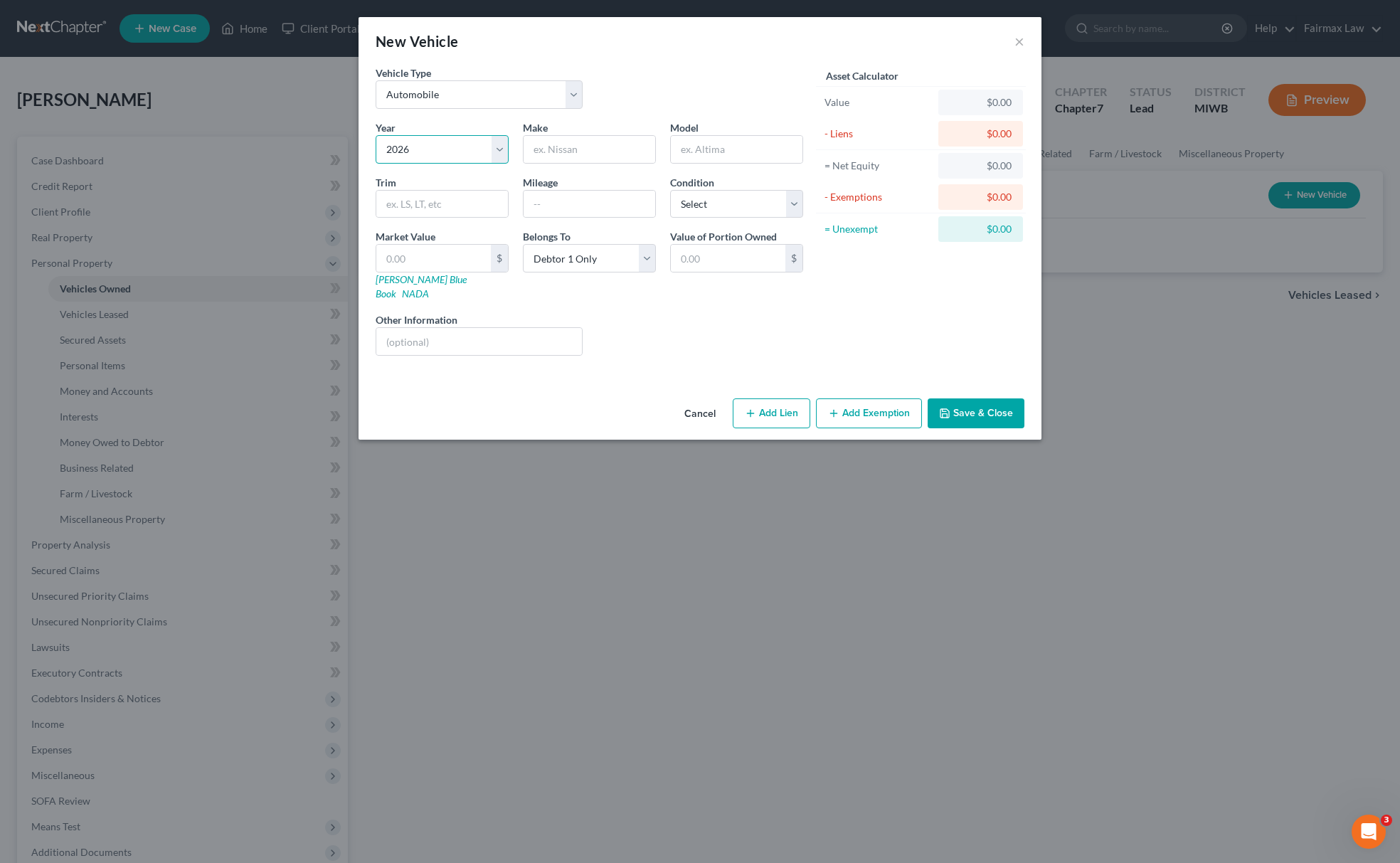
click at [425, 149] on select "Select 2026 2025 2024 2023 2022 2021 2020 2019 2018 2017 2016 2015 2014 2013 20…" at bounding box center [441, 149] width 133 height 28
click at [579, 157] on input "text" at bounding box center [590, 149] width 132 height 27
click at [589, 165] on div "Year Select 2026 2025 2024 2023 2022 2021 2020 2019 2018 2017 2016 2015 2014 20…" at bounding box center [590, 243] width 441 height 247
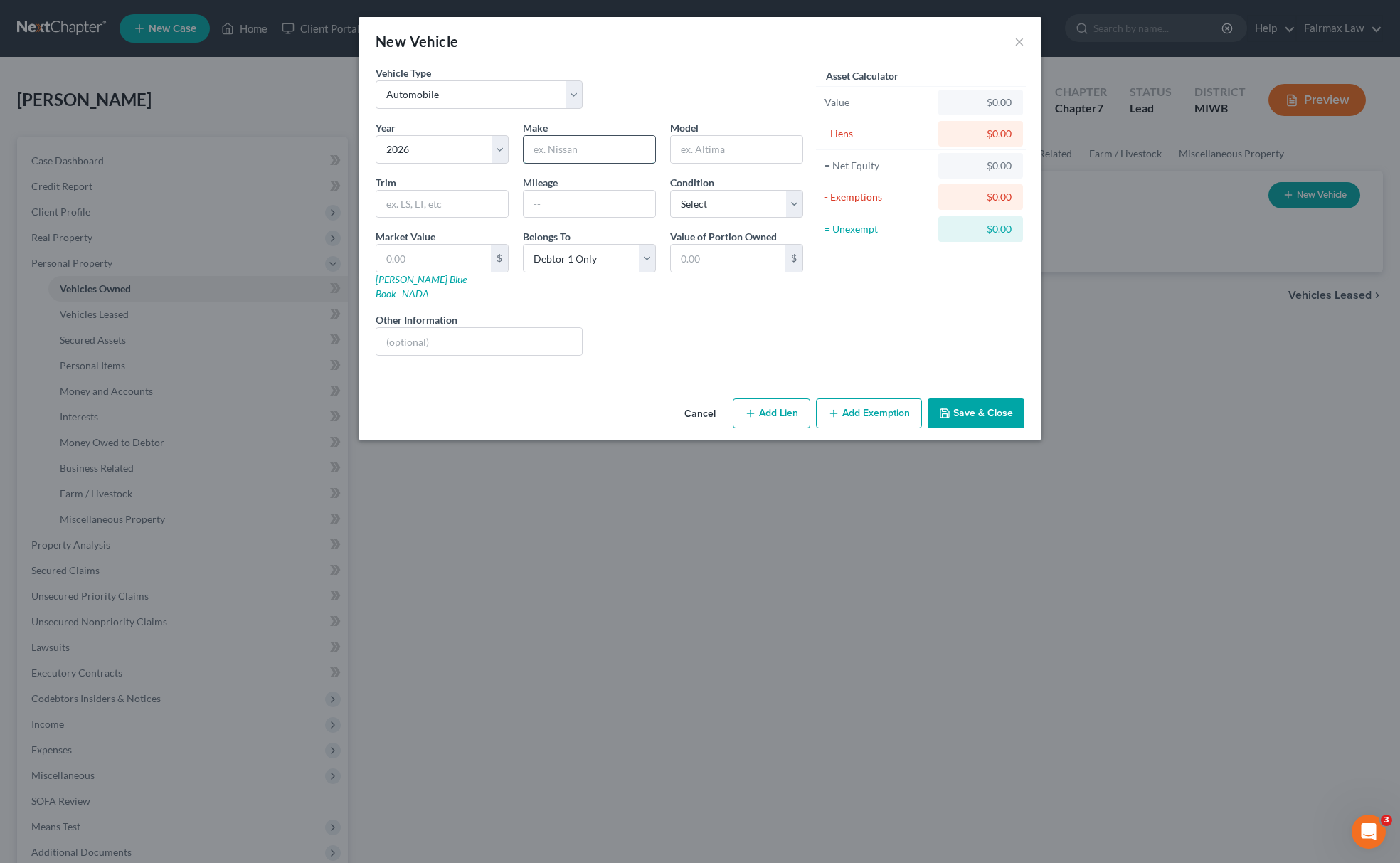
click at [591, 161] on input "text" at bounding box center [590, 149] width 132 height 27
click at [600, 155] on input "text" at bounding box center [590, 149] width 132 height 27
type input "Nissan"
click at [745, 146] on input "text" at bounding box center [737, 149] width 132 height 27
type input "Altima"
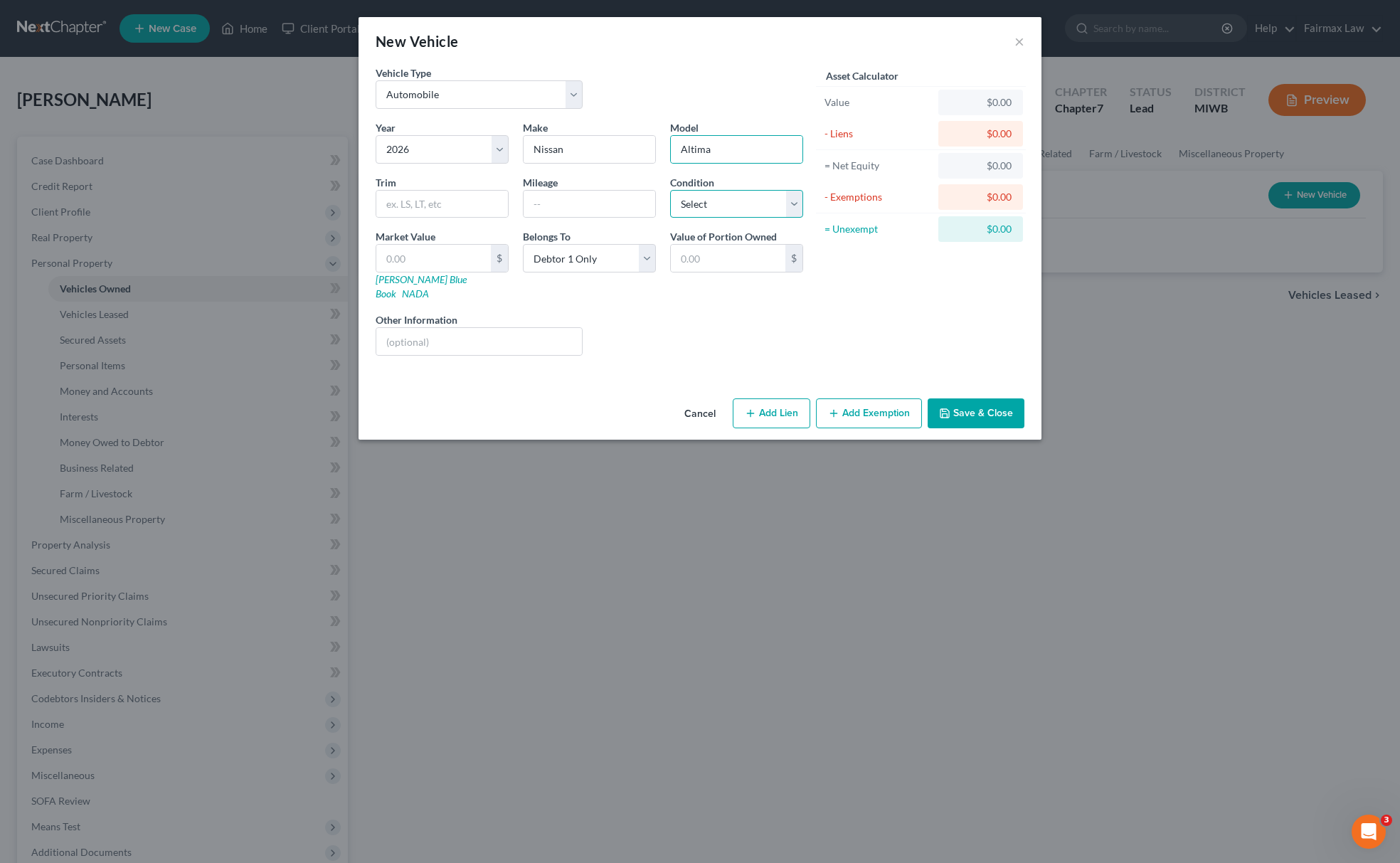
click at [703, 205] on select "Select Excellent Very Good Good Fair Poor" at bounding box center [736, 203] width 133 height 28
select select "2"
click at [670, 190] on select "Select Excellent Very Good Good Fair Poor" at bounding box center [736, 203] width 133 height 28
click at [593, 211] on input "text" at bounding box center [590, 204] width 132 height 27
click at [436, 151] on select "Select 2026 2025 2024 2023 2022 2021 2020 2019 2018 2017 2016 2015 2014 2013 20…" at bounding box center [441, 149] width 133 height 28
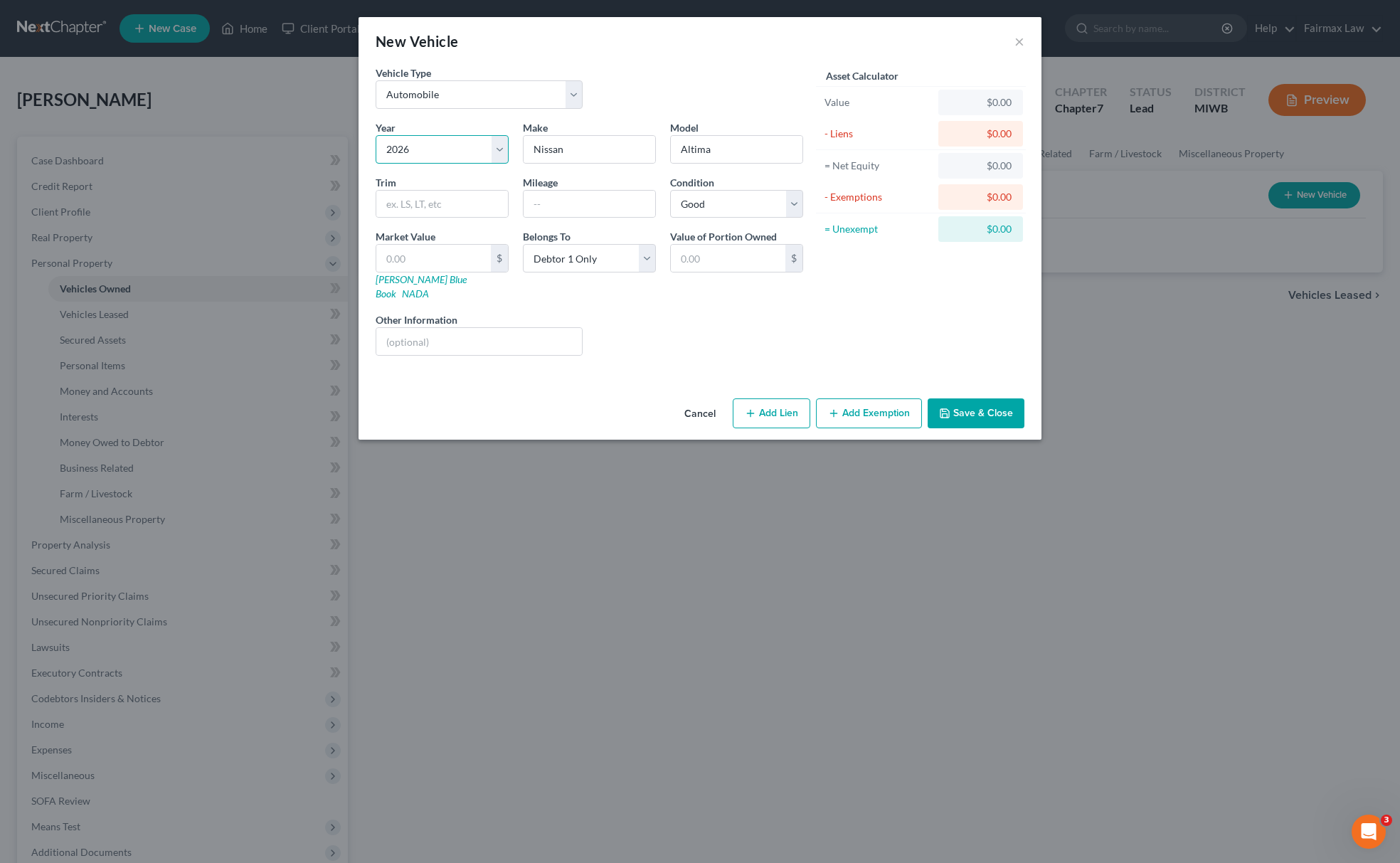
select select "8"
click at [376, 136] on select "Select 2026 2025 2024 2023 2022 2021 2020 2019 2018 2017 2016 2015 2014 2013 20…" at bounding box center [441, 149] width 133 height 28
click at [567, 213] on input "text" at bounding box center [590, 204] width 132 height 27
type input "96, 187"
click at [942, 411] on button "Save & Close" at bounding box center [976, 413] width 97 height 30
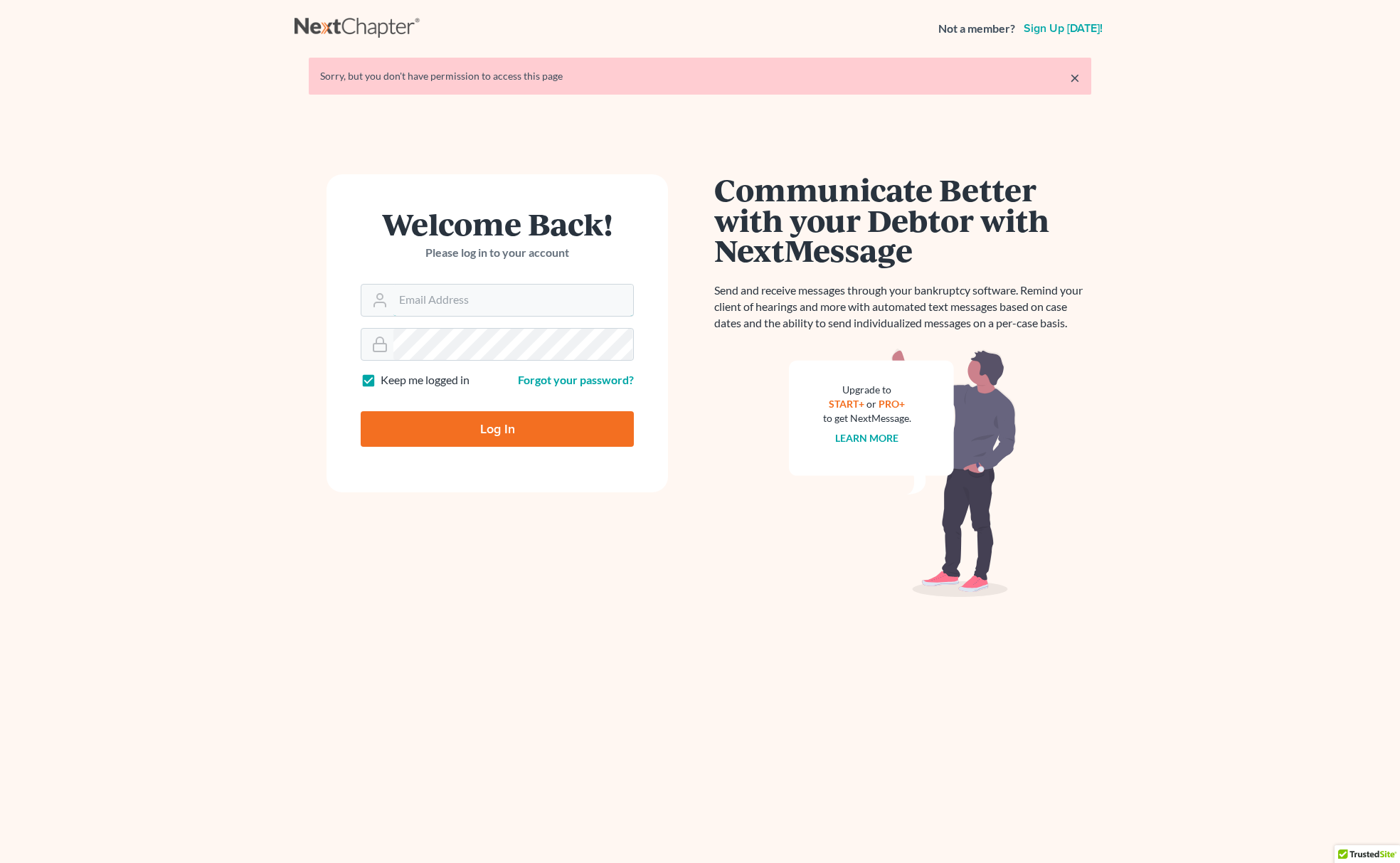
type input "[EMAIL_ADDRESS][DOMAIN_NAME]"
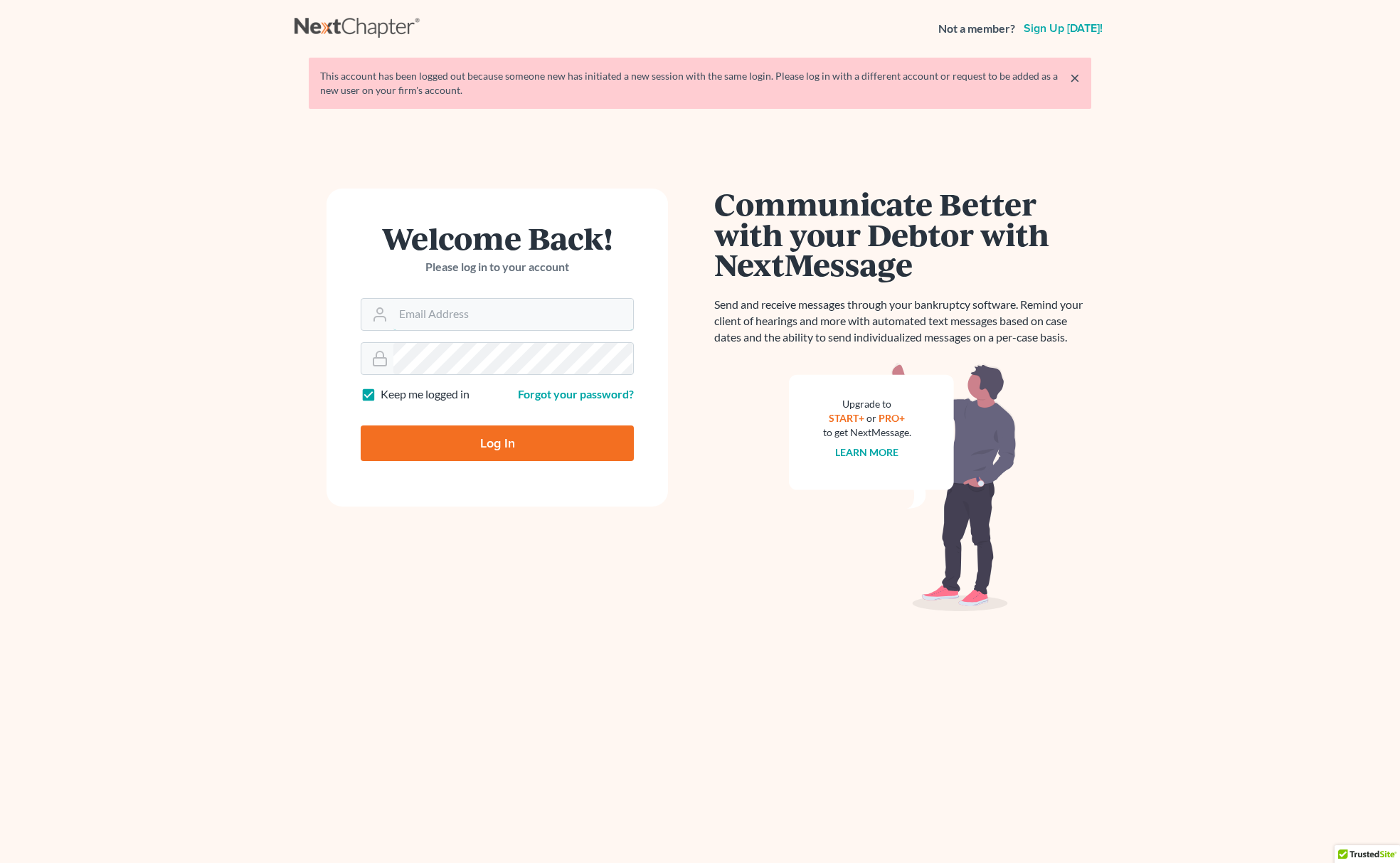
type input "[EMAIL_ADDRESS][DOMAIN_NAME]"
click at [499, 450] on input "Log In" at bounding box center [498, 443] width 273 height 36
type input "Thinking..."
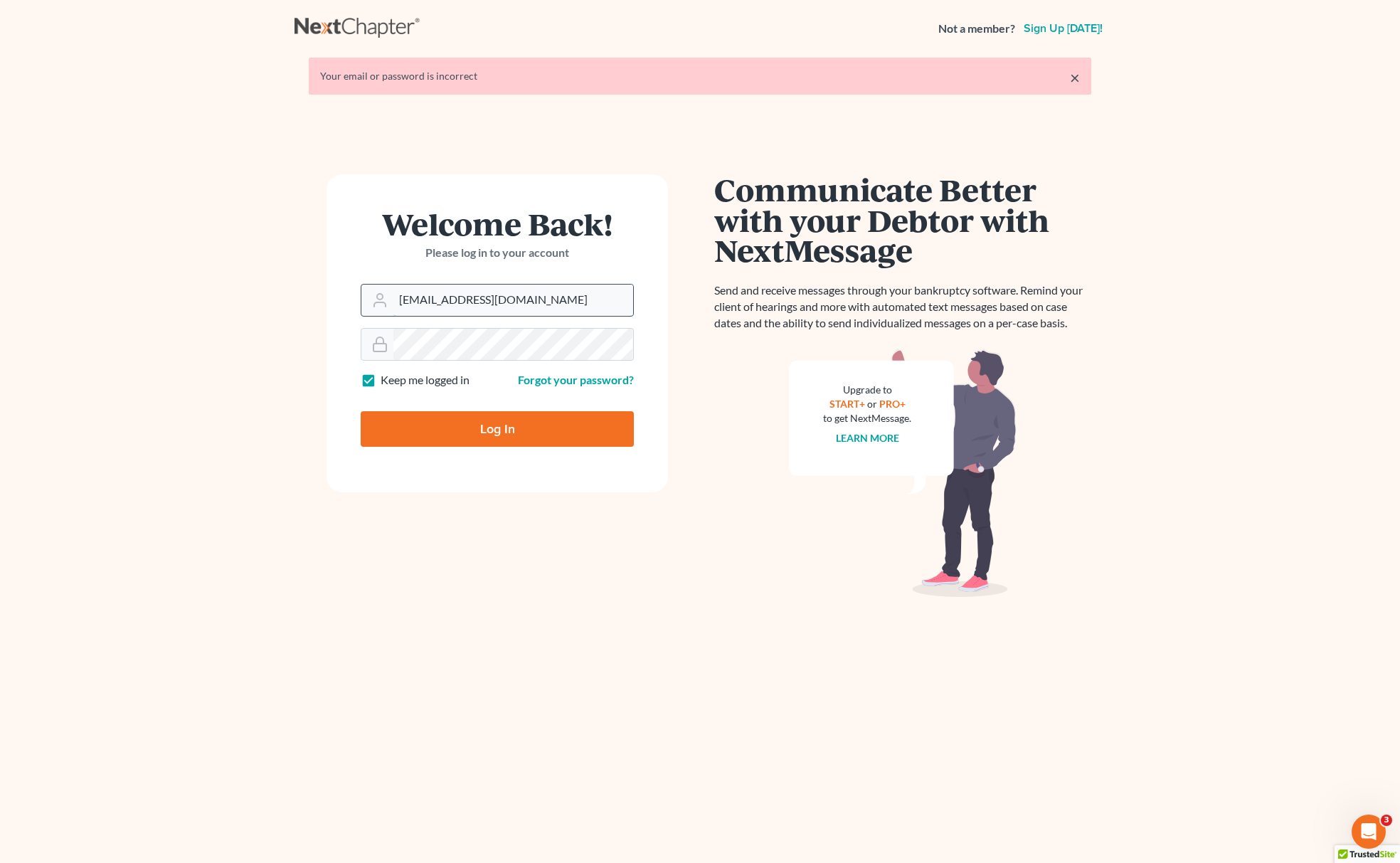
click at [484, 313] on input "[EMAIL_ADDRESS][DOMAIN_NAME]" at bounding box center [513, 300] width 240 height 31
type input "[EMAIL_ADDRESS][DOMAIN_NAME]"
click at [487, 442] on input "Log In" at bounding box center [498, 429] width 273 height 36
type input "Thinking..."
type input "[EMAIL_ADDRESS][DOMAIN_NAME]"
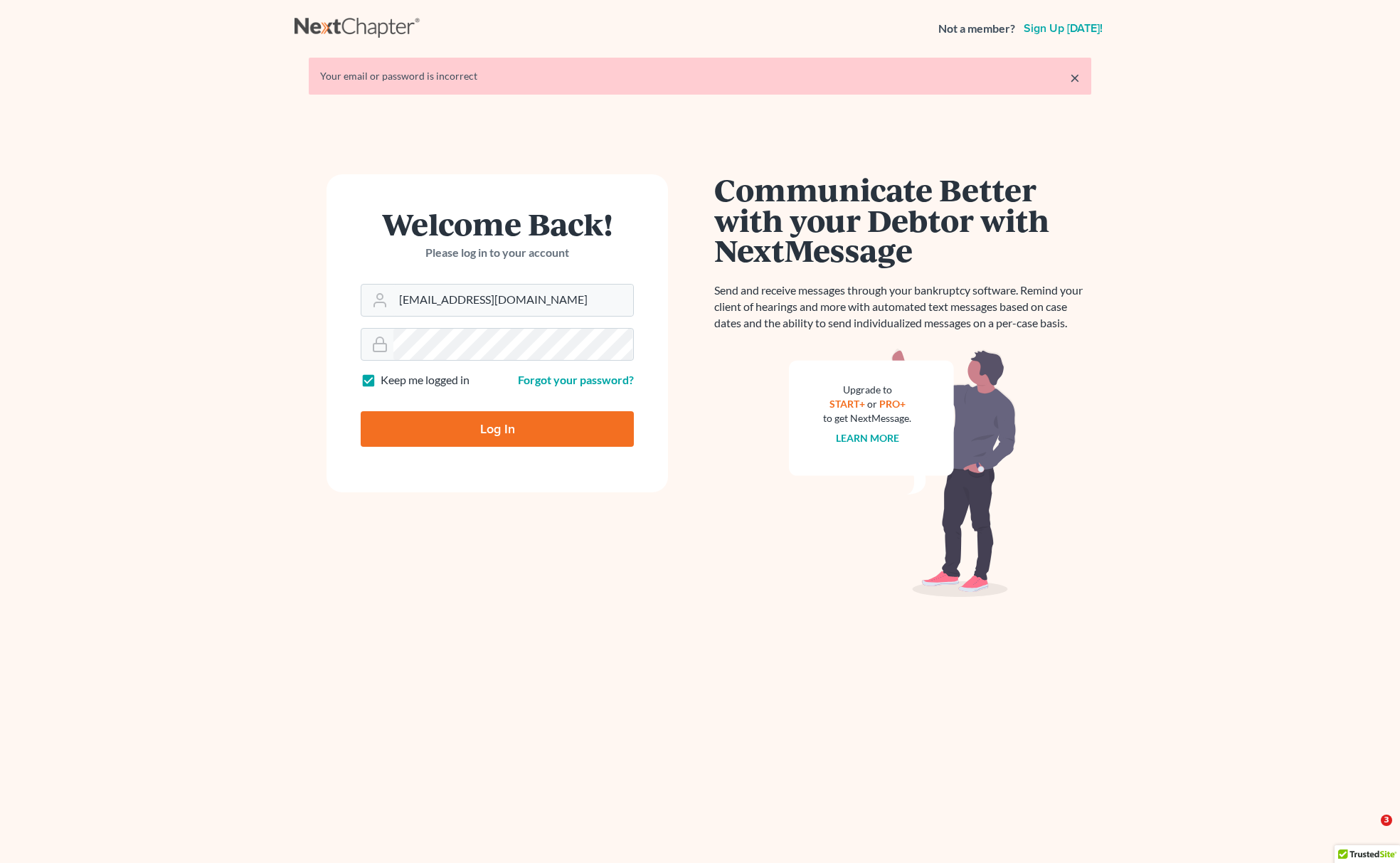
click at [481, 387] on div "Keep me logged in" at bounding box center [426, 380] width 130 height 16
click at [481, 425] on input "Log In" at bounding box center [498, 429] width 273 height 36
type input "Thinking..."
type input "[EMAIL_ADDRESS][DOMAIN_NAME]"
click at [525, 439] on input "Log In" at bounding box center [498, 429] width 273 height 36
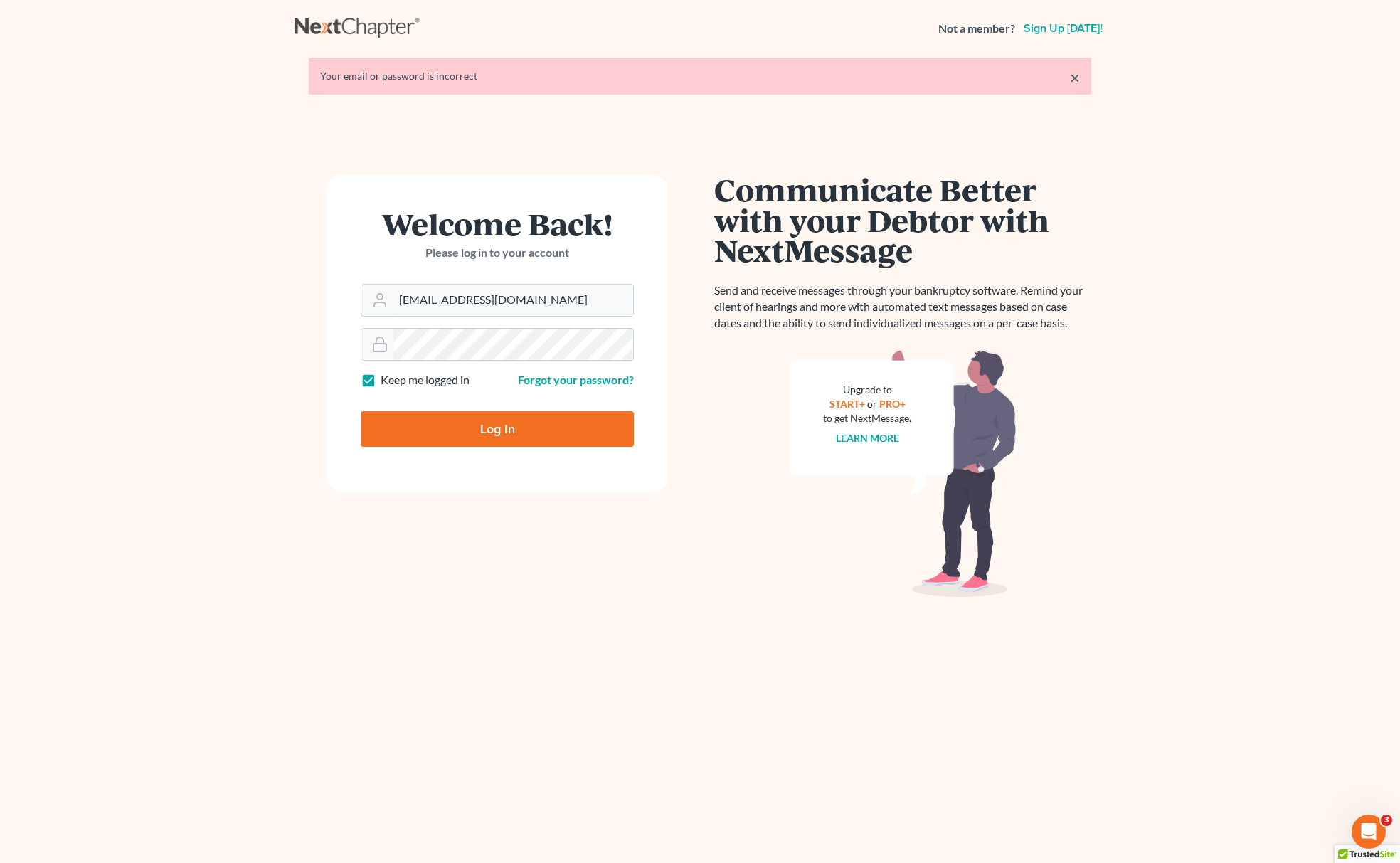
type input "Thinking..."
click at [503, 296] on input "[EMAIL_ADDRESS][DOMAIN_NAME]" at bounding box center [513, 300] width 240 height 31
type input "[EMAIL_ADDRESS][DOMAIN_NAME]"
click at [502, 409] on div "Log In" at bounding box center [498, 423] width 273 height 46
click at [505, 416] on input "Log In" at bounding box center [498, 429] width 273 height 36
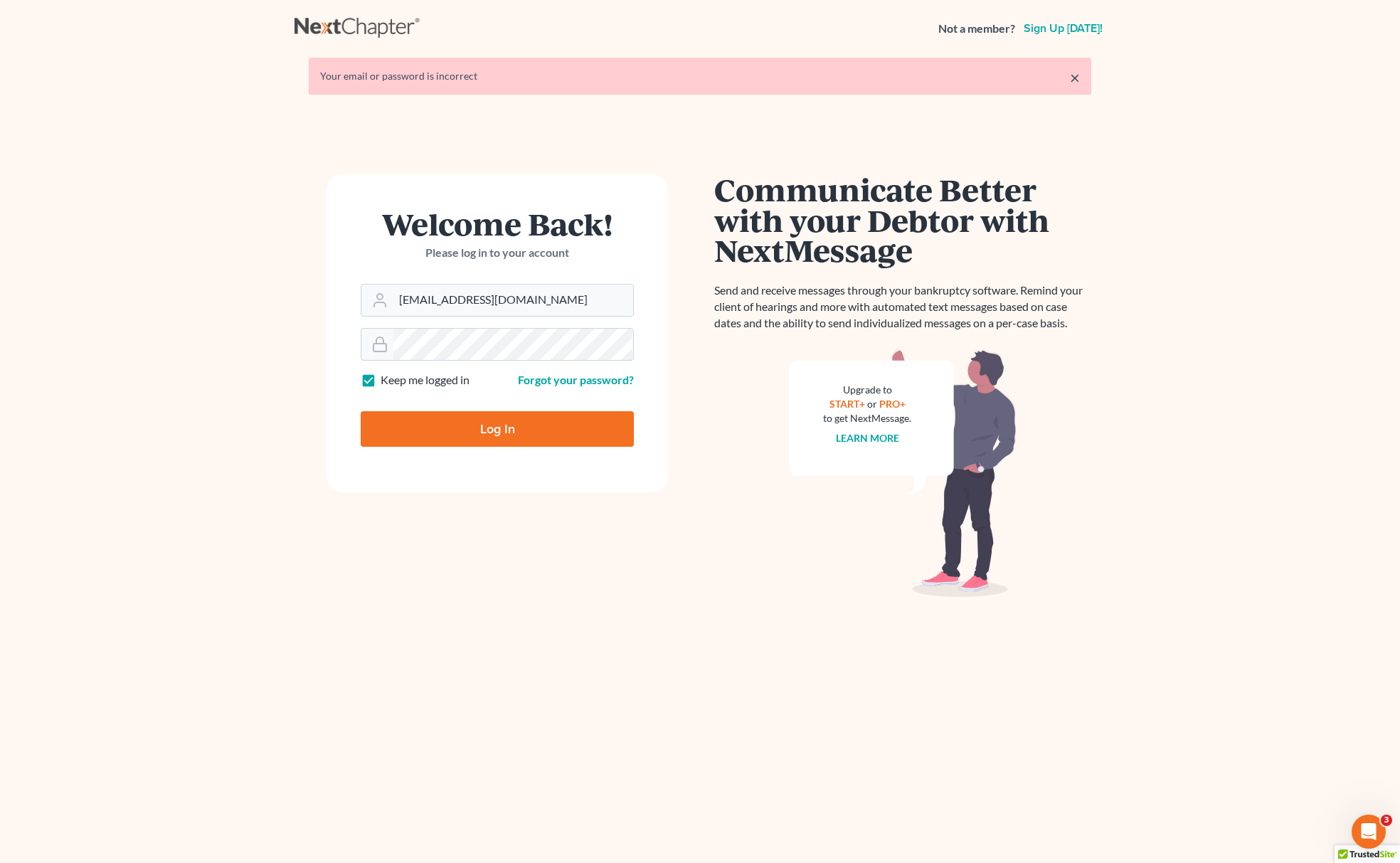
type input "Thinking..."
click at [502, 293] on input "[EMAIL_ADDRESS][DOMAIN_NAME]" at bounding box center [513, 300] width 240 height 31
type input "[EMAIL_ADDRESS][DOMAIN_NAME]"
click at [562, 364] on form "Welcome Back! Please log in to your account Email Address [EMAIL_ADDRESS][DOMAI…" at bounding box center [497, 333] width 342 height 318
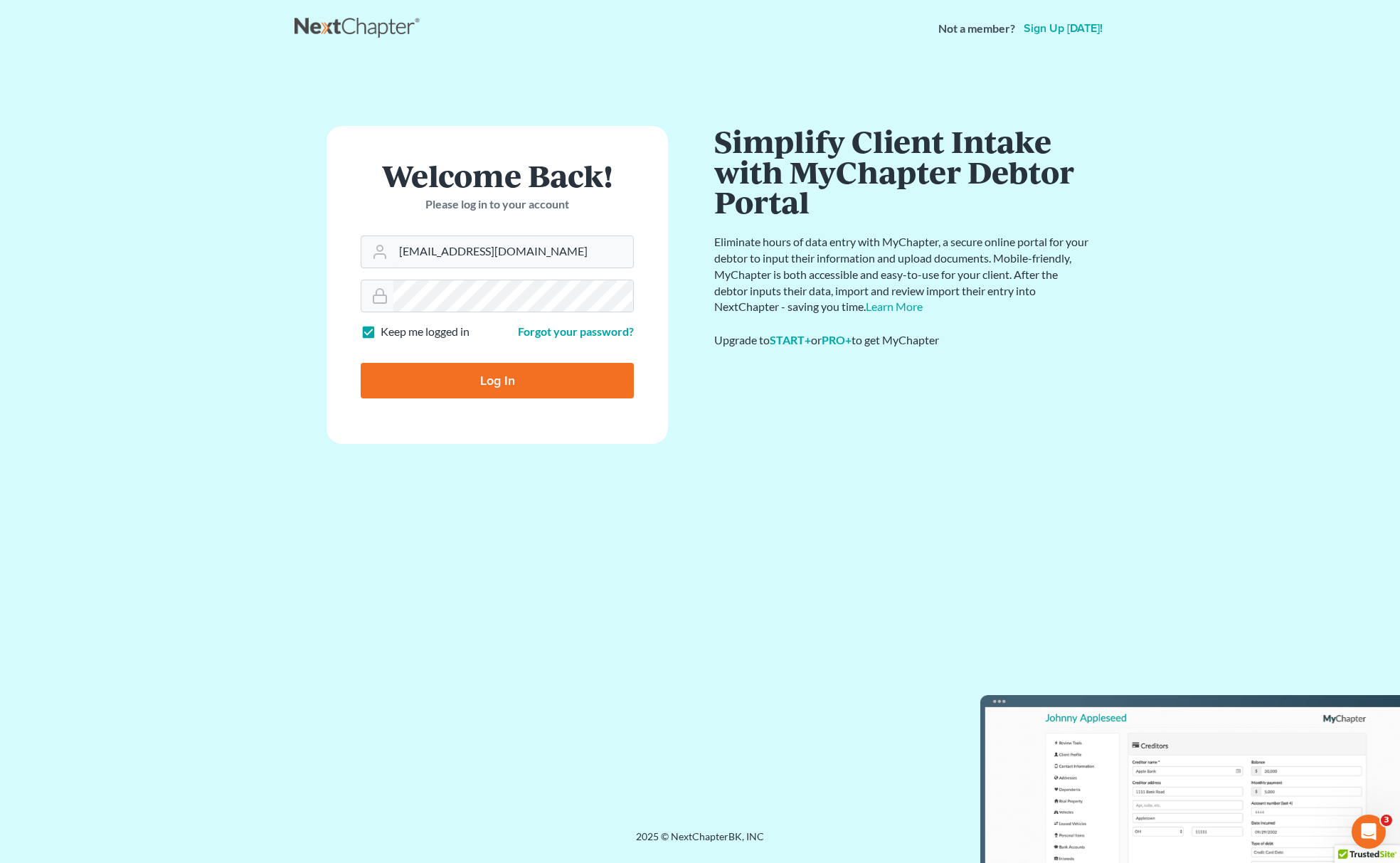
click at [536, 387] on input "Log In" at bounding box center [498, 381] width 273 height 36
type input "Thinking..."
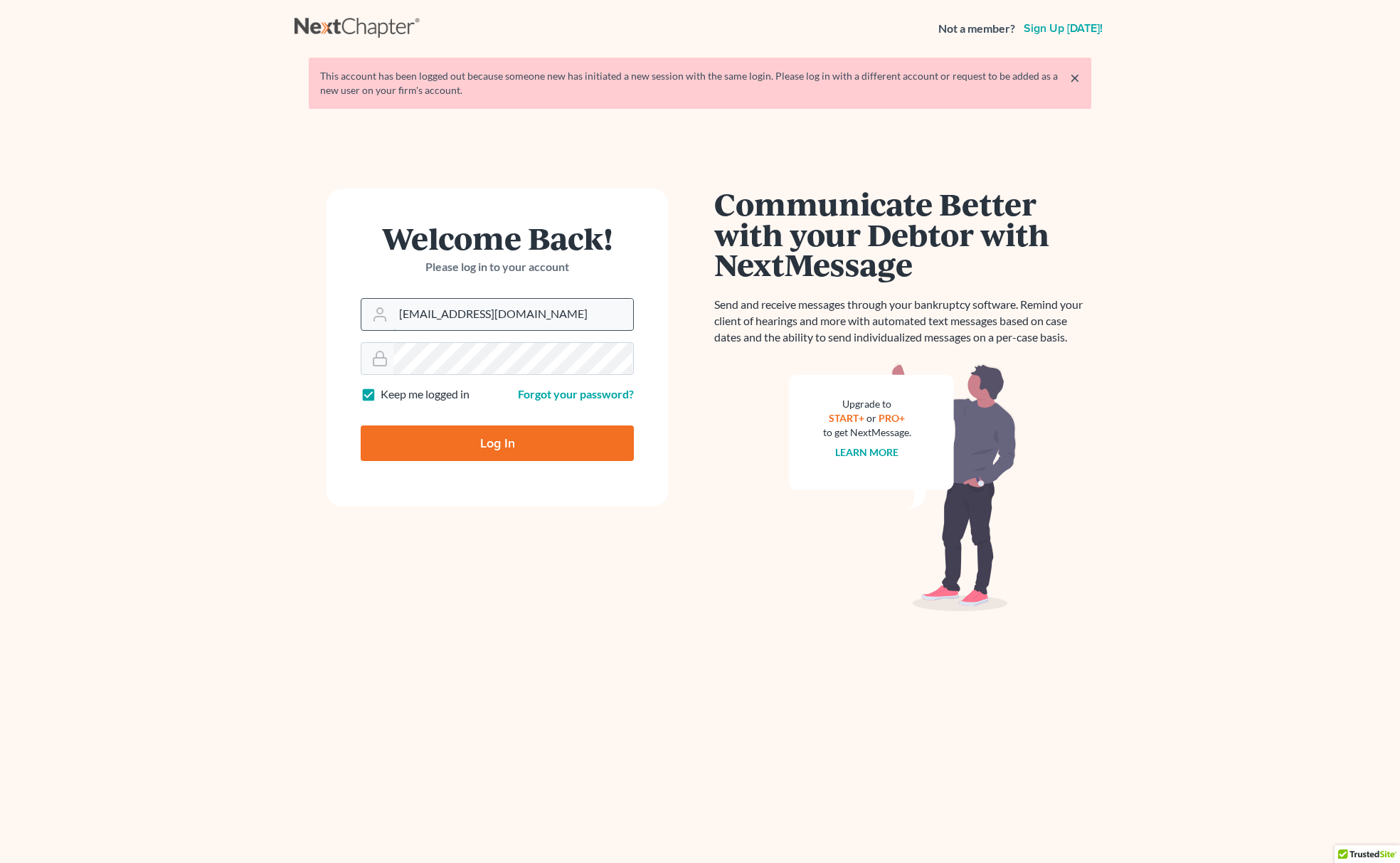
click at [557, 314] on input "[EMAIL_ADDRESS][DOMAIN_NAME]" at bounding box center [513, 315] width 240 height 31
type input "[EMAIL_ADDRESS][DOMAIN_NAME]"
click at [407, 442] on input "Log In" at bounding box center [498, 443] width 273 height 36
type input "Thinking..."
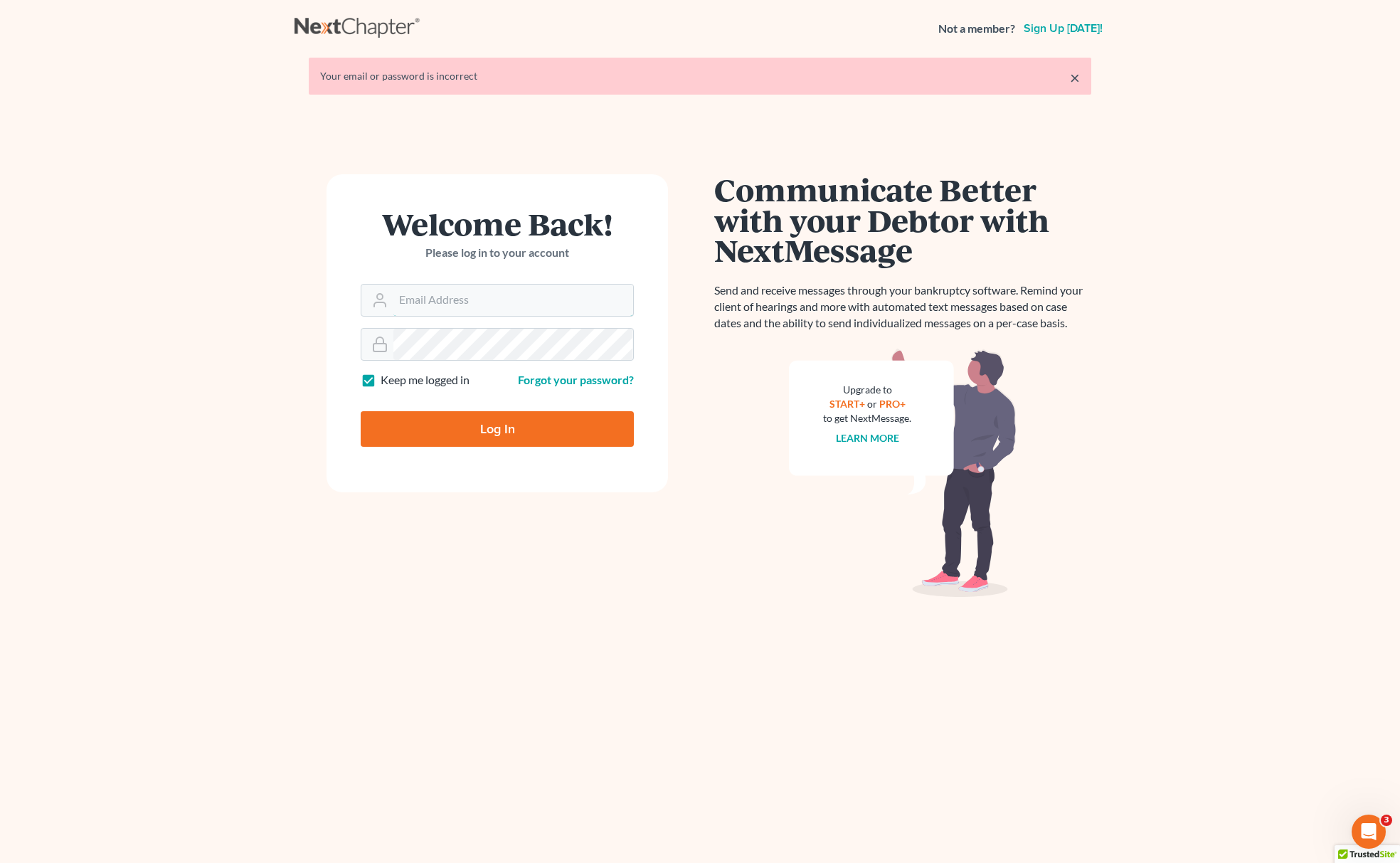
type input "[EMAIL_ADDRESS][DOMAIN_NAME]"
click at [456, 433] on input "Log In" at bounding box center [498, 429] width 273 height 36
type input "Thinking..."
type input "[EMAIL_ADDRESS][DOMAIN_NAME]"
click at [447, 434] on input "Log In" at bounding box center [498, 429] width 273 height 36
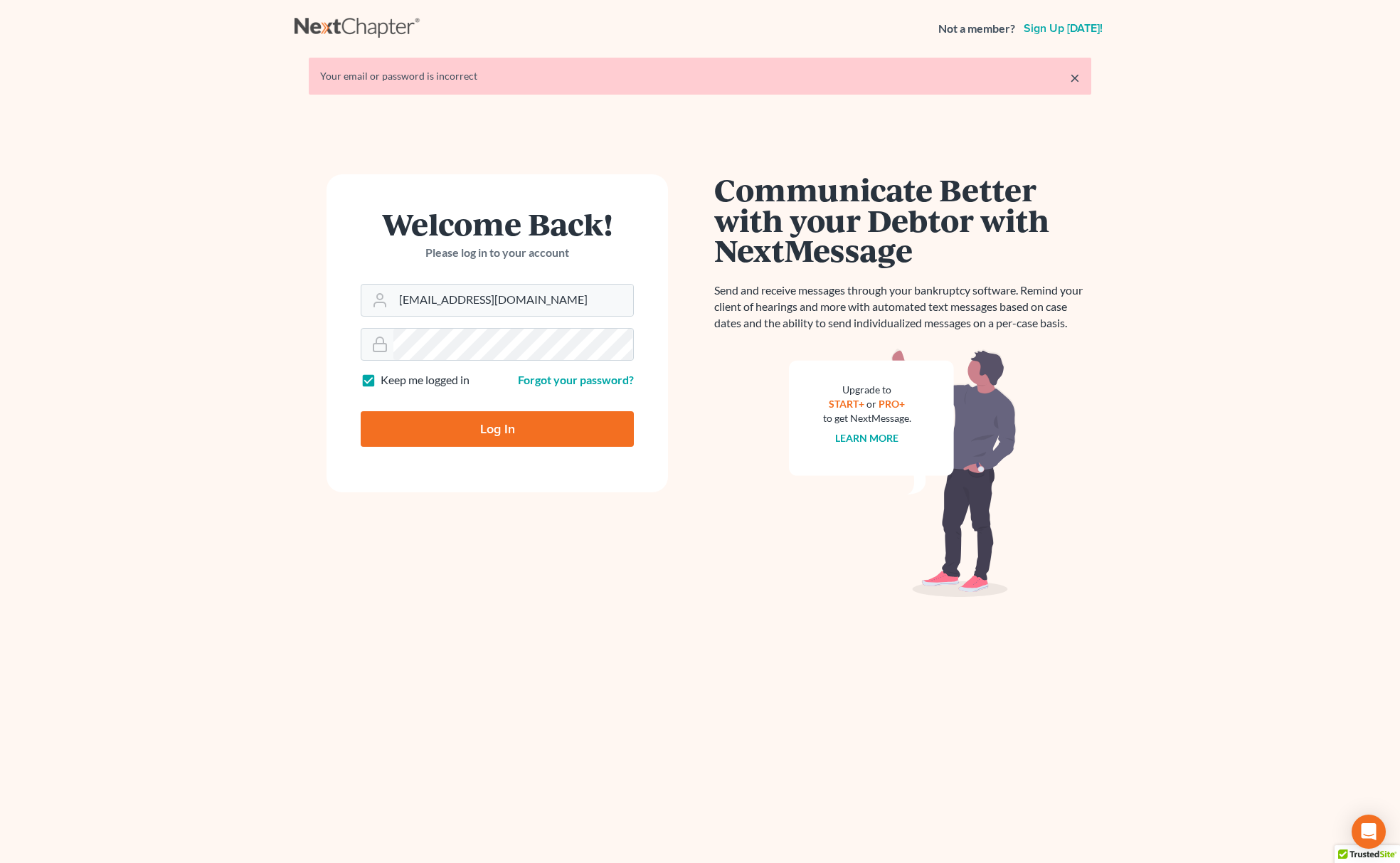
type input "Thinking..."
type input "[EMAIL_ADDRESS][DOMAIN_NAME]"
click at [464, 428] on input "Log In" at bounding box center [498, 429] width 273 height 36
type input "Thinking..."
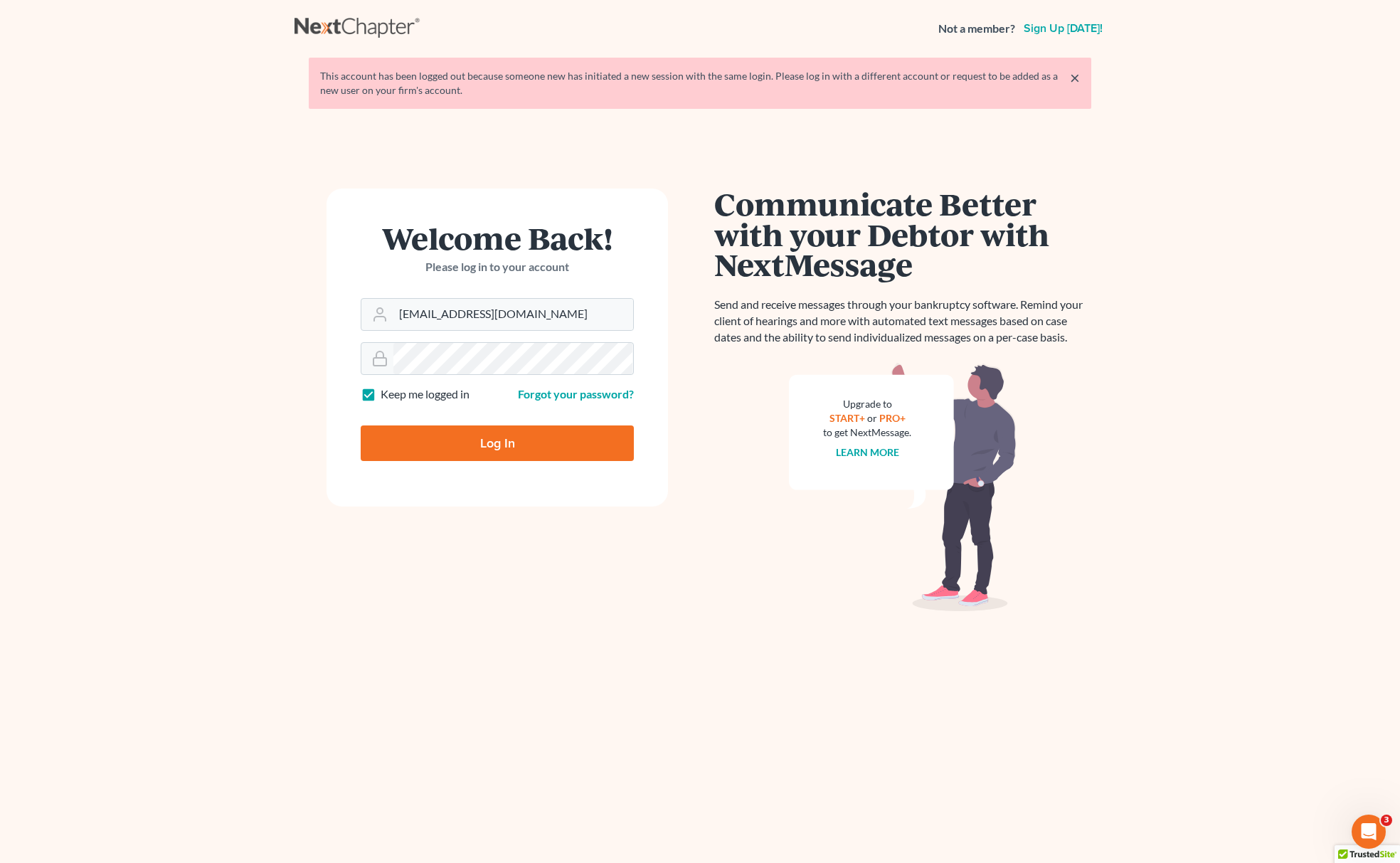
click at [1077, 77] on link "×" at bounding box center [1075, 77] width 10 height 17
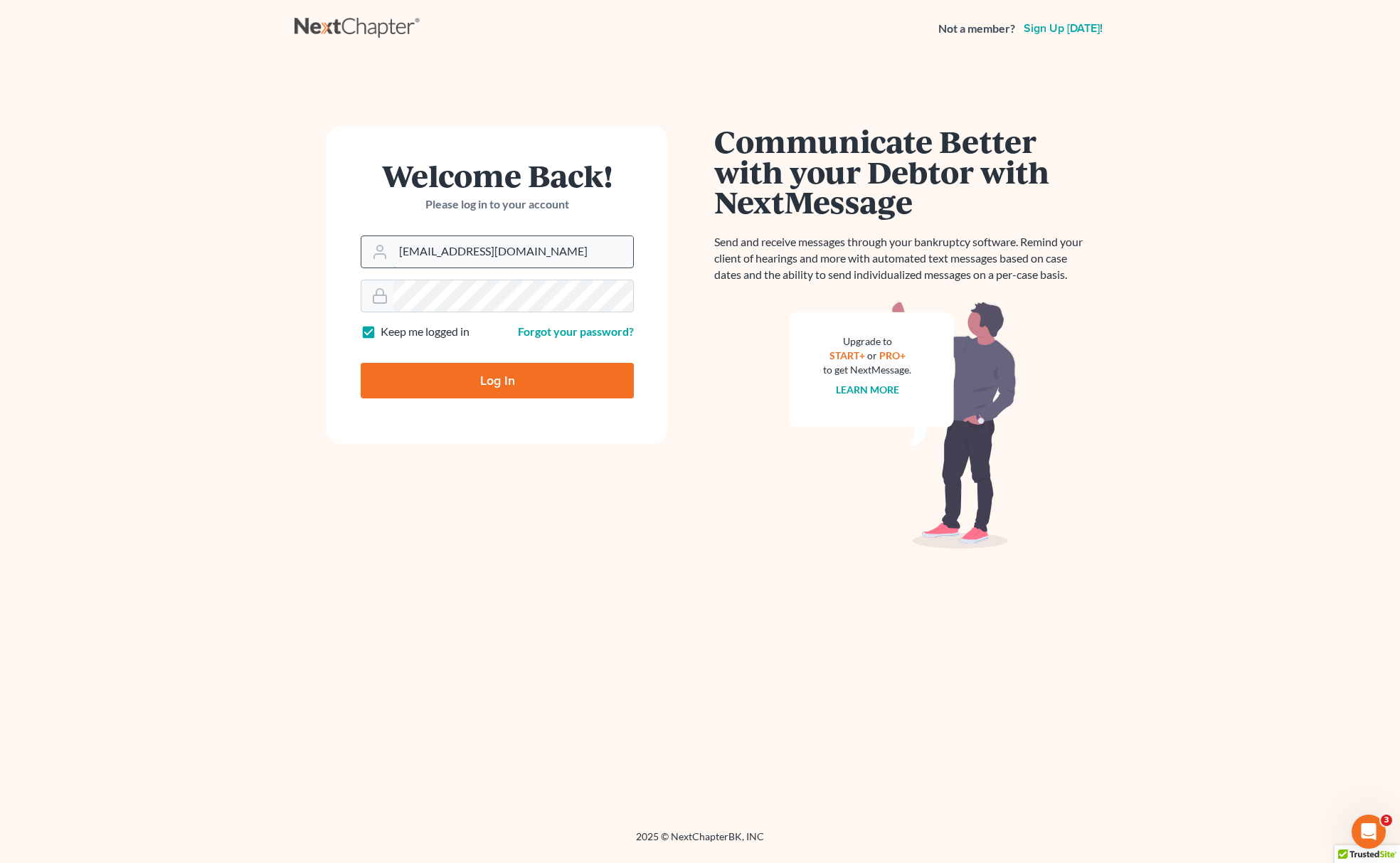
click at [590, 252] on input "[EMAIL_ADDRESS][DOMAIN_NAME]" at bounding box center [513, 252] width 240 height 31
type input "[EMAIL_ADDRESS][DOMAIN_NAME]"
click at [530, 387] on input "Log In" at bounding box center [498, 381] width 273 height 36
type input "Thinking..."
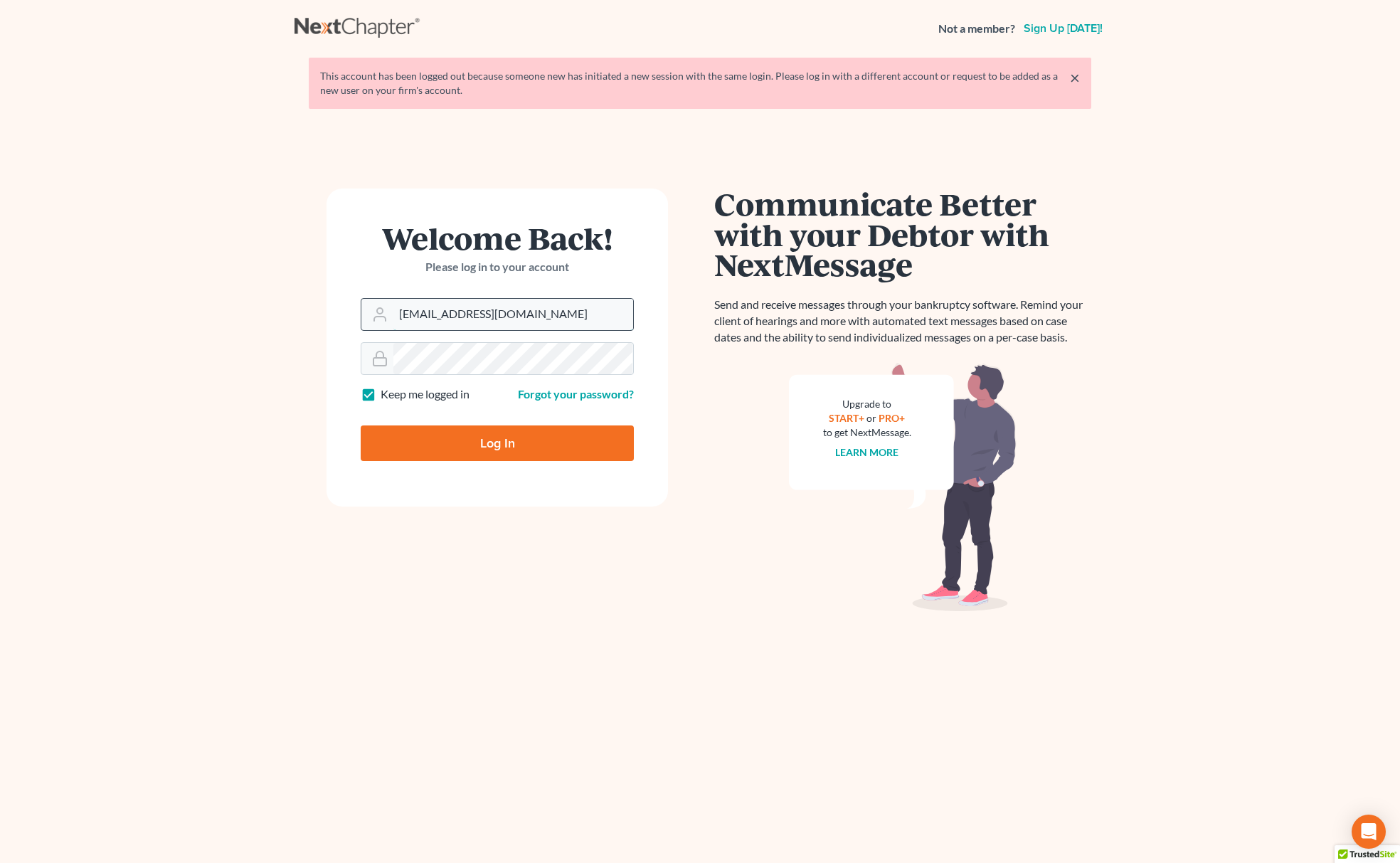
drag, startPoint x: 533, startPoint y: 307, endPoint x: 535, endPoint y: 316, distance: 9.2
click at [533, 310] on input "[EMAIL_ADDRESS][DOMAIN_NAME]" at bounding box center [513, 315] width 240 height 31
type input "[EMAIL_ADDRESS][DOMAIN_NAME]"
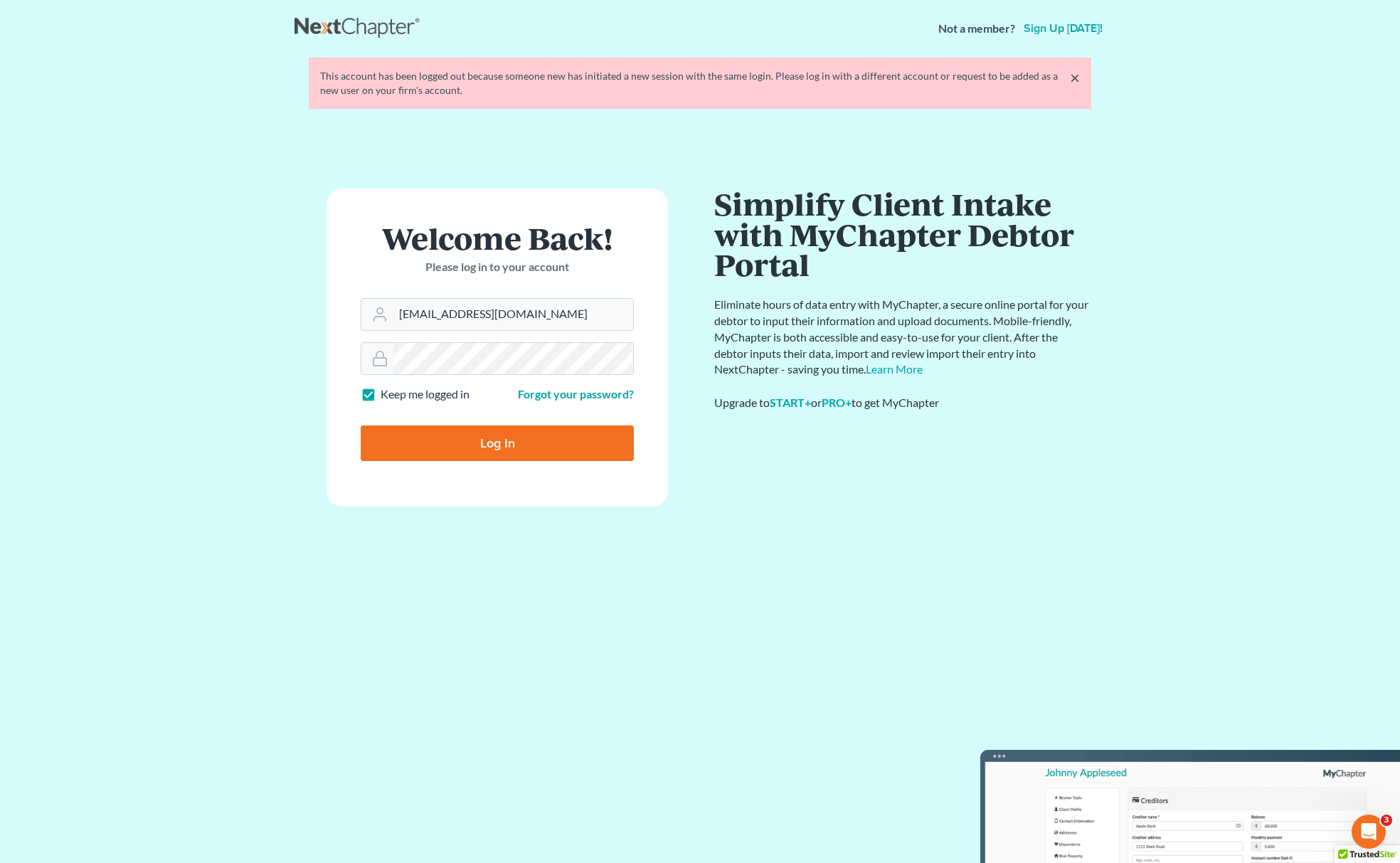
click at [581, 445] on input "Log In" at bounding box center [498, 443] width 273 height 36
type input "Thinking..."
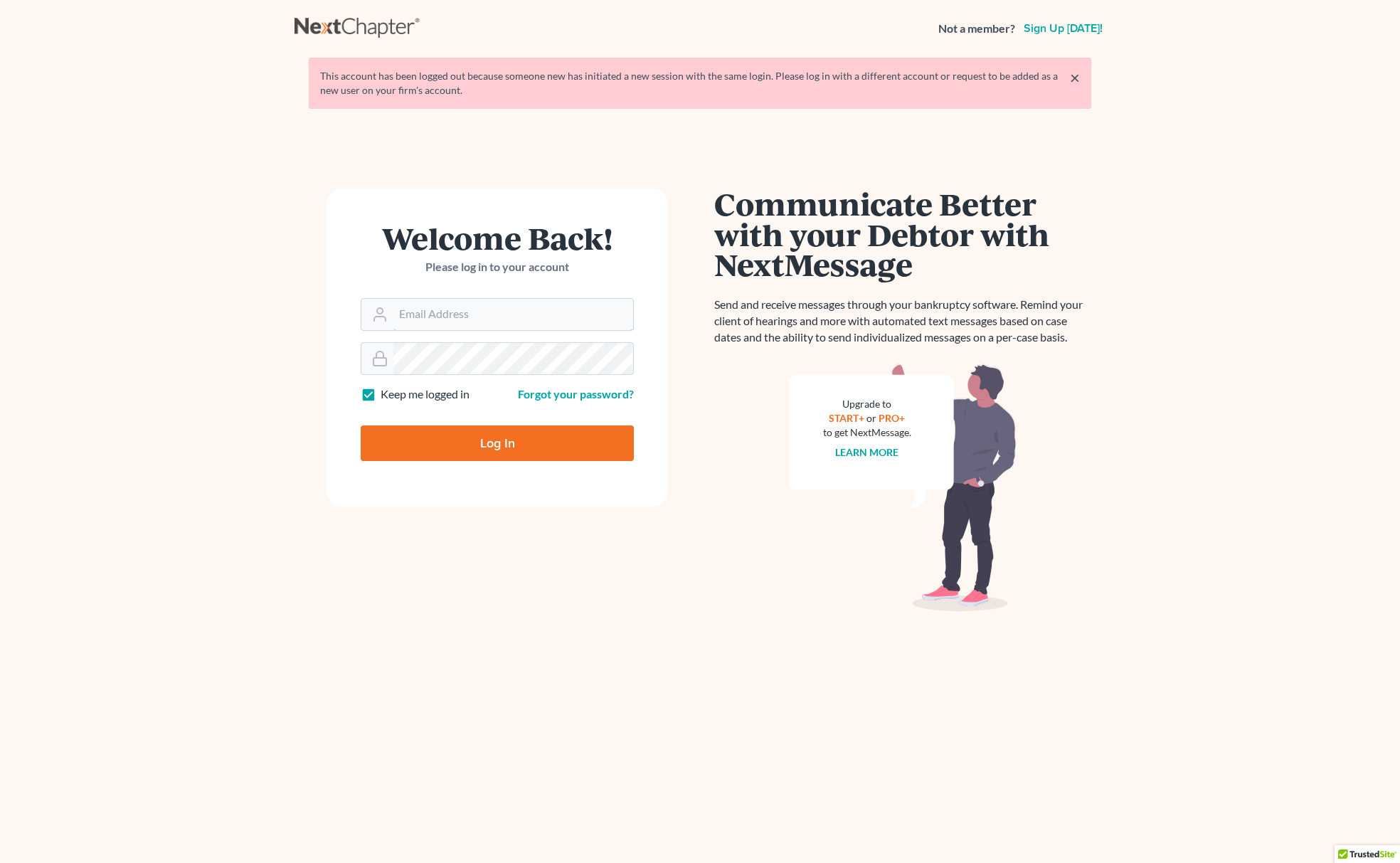
type input "[EMAIL_ADDRESS][DOMAIN_NAME]"
click at [440, 442] on input "Log In" at bounding box center [498, 443] width 273 height 36
type input "Thinking..."
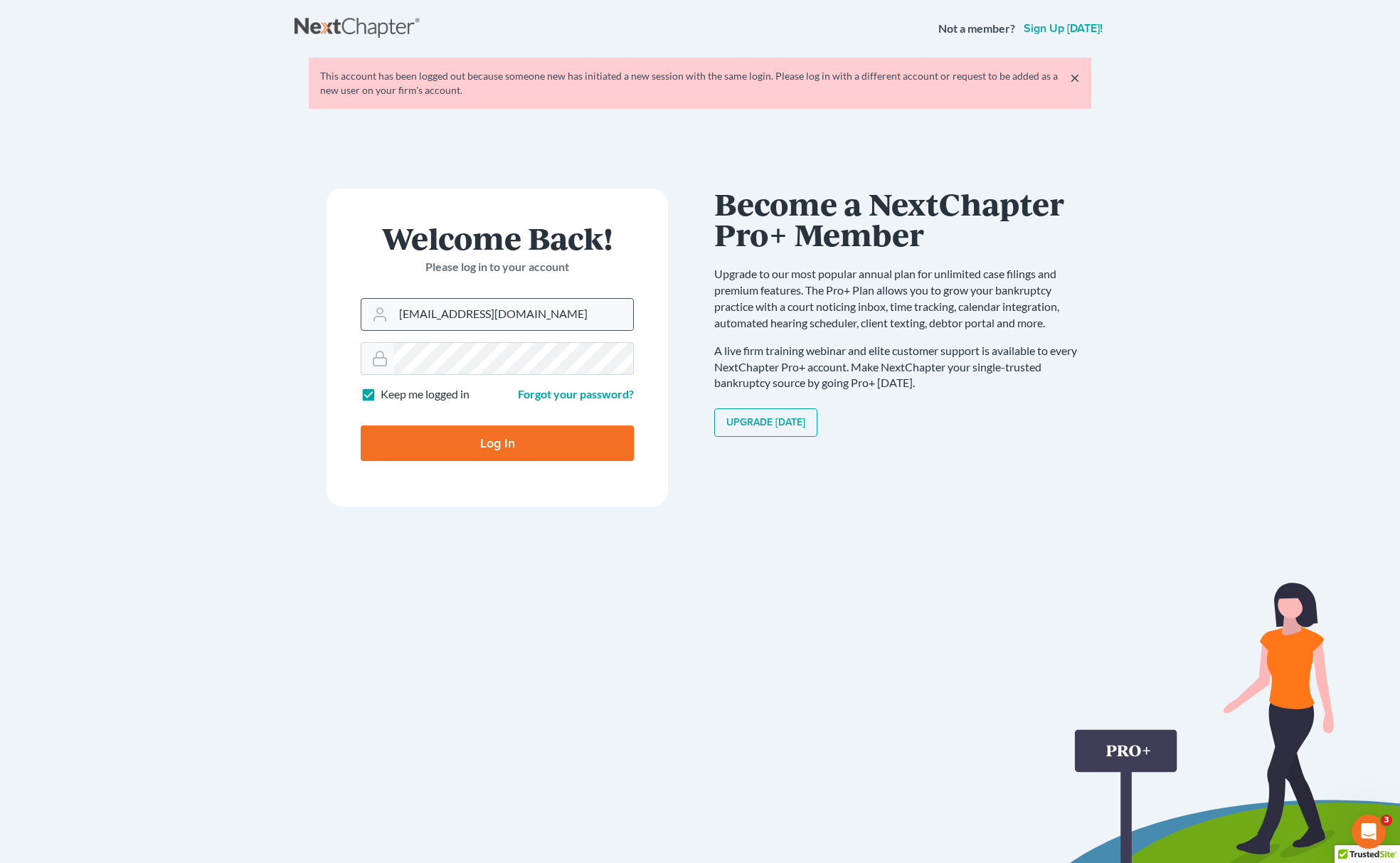
click at [590, 298] on div "[EMAIL_ADDRESS][DOMAIN_NAME]" at bounding box center [498, 315] width 273 height 33
drag, startPoint x: 589, startPoint y: 312, endPoint x: 596, endPoint y: 322, distance: 12.2
click at [596, 322] on input "[EMAIL_ADDRESS][DOMAIN_NAME]" at bounding box center [513, 315] width 240 height 31
type input "[EMAIL_ADDRESS][DOMAIN_NAME]"
click at [535, 461] on input "Log In" at bounding box center [498, 443] width 273 height 36
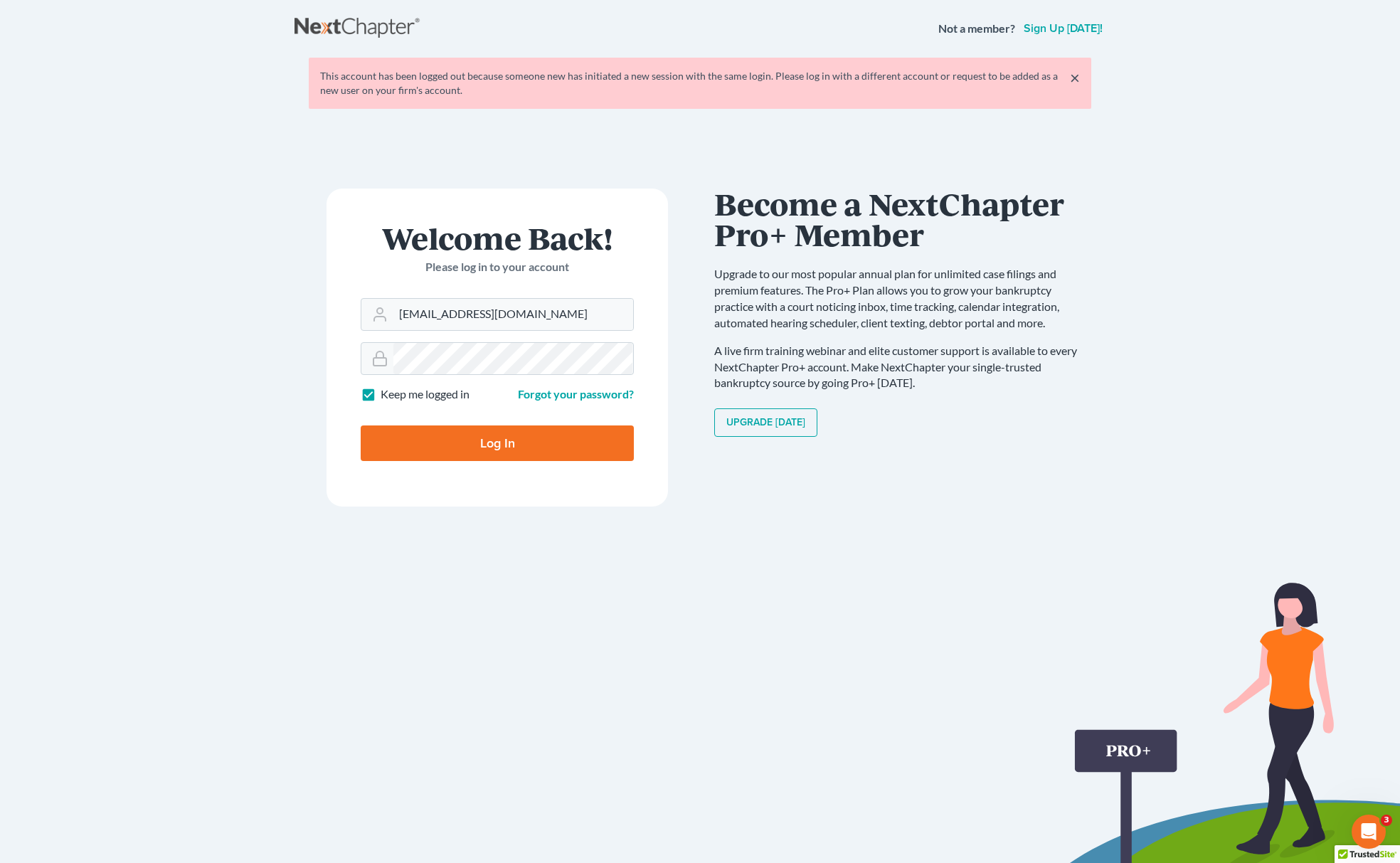
type input "Thinking..."
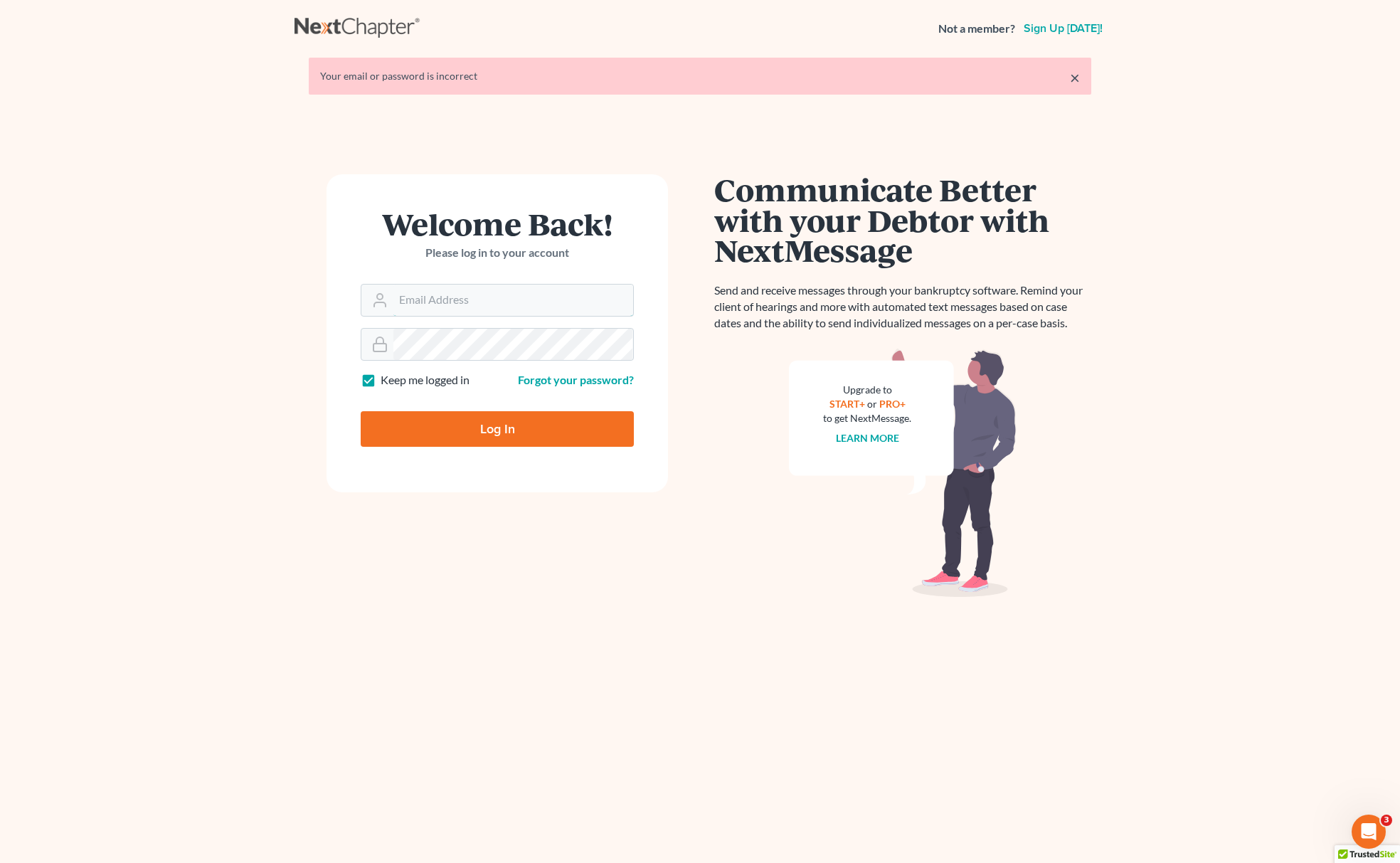
type input "[EMAIL_ADDRESS][DOMAIN_NAME]"
click at [536, 433] on input "Log In" at bounding box center [498, 429] width 273 height 36
type input "Thinking..."
click at [564, 296] on input "[EMAIL_ADDRESS][DOMAIN_NAME]" at bounding box center [513, 300] width 240 height 31
click at [557, 296] on input "[EMAIL_ADDRESS][DOMAIN_NAME]" at bounding box center [513, 300] width 240 height 31
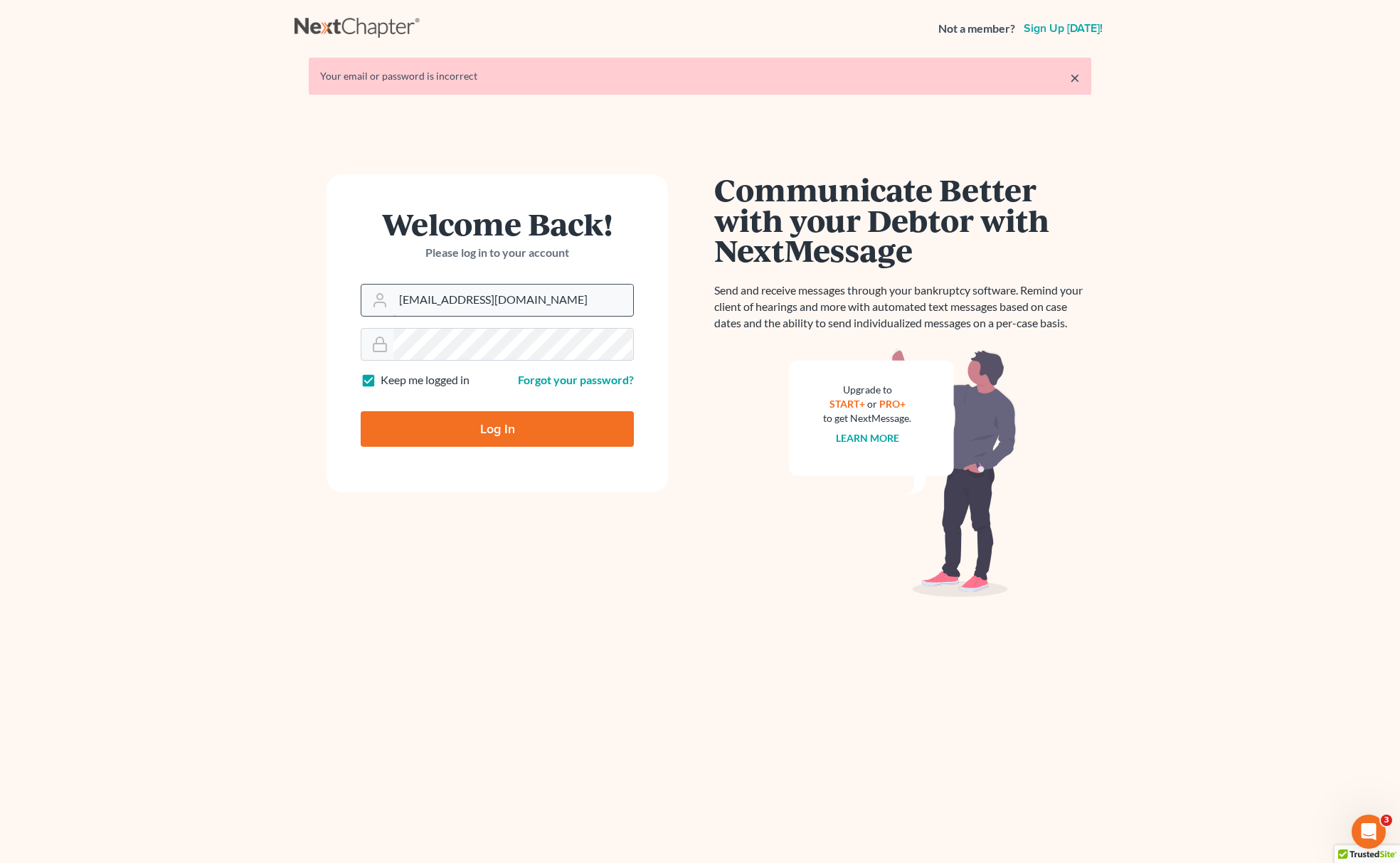
type input "[EMAIL_ADDRESS][DOMAIN_NAME]"
click at [515, 434] on input "Log In" at bounding box center [498, 429] width 273 height 36
type input "Thinking..."
type input "[EMAIL_ADDRESS][DOMAIN_NAME]"
click at [535, 431] on input "Log In" at bounding box center [498, 429] width 273 height 36
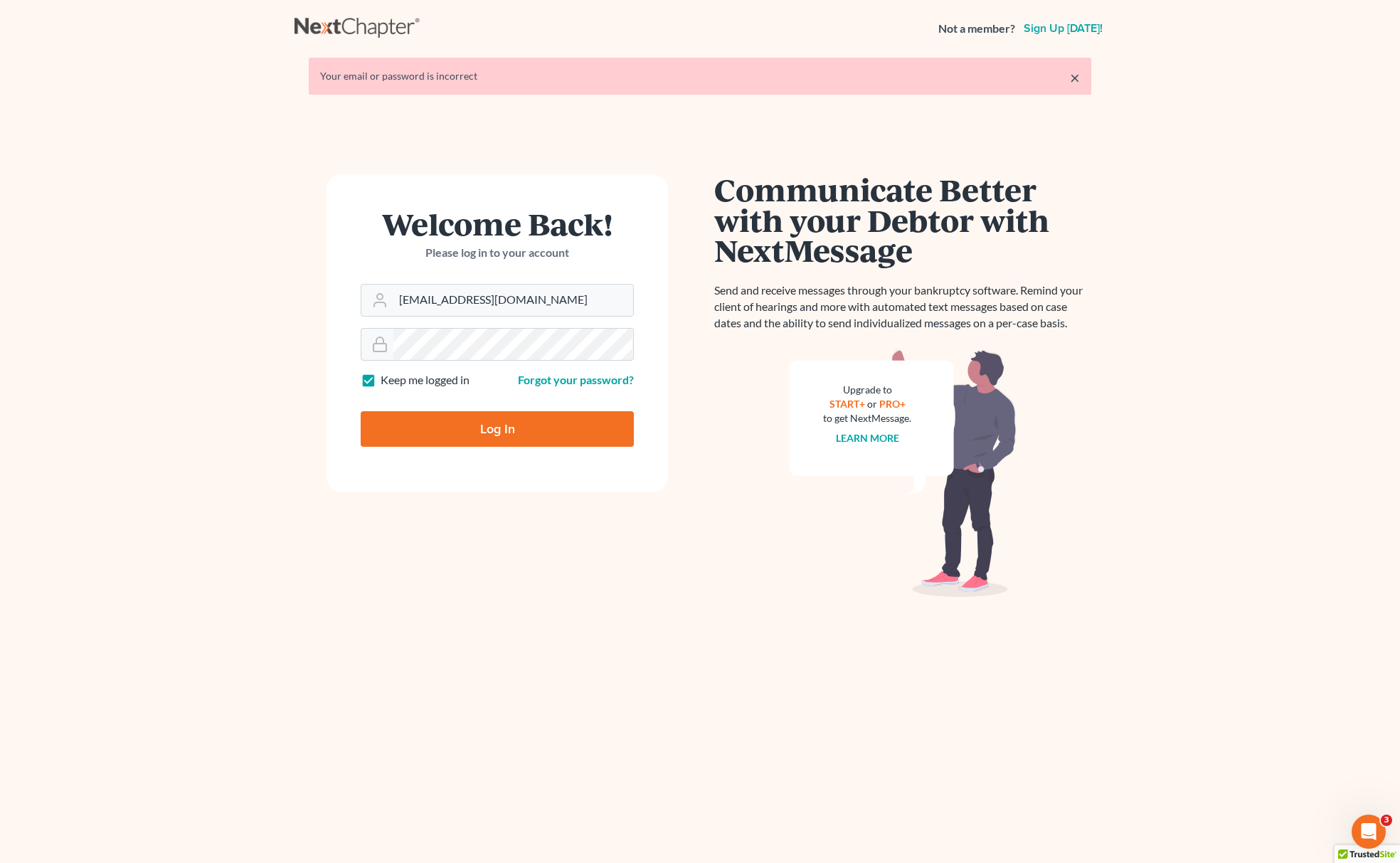
type input "Thinking..."
click at [550, 299] on input "[EMAIL_ADDRESS][DOMAIN_NAME]" at bounding box center [513, 300] width 240 height 31
type input "[EMAIL_ADDRESS][DOMAIN_NAME]"
click at [675, 543] on div "Welcome Back! Please log in to your account Email Address [EMAIL_ADDRESS][DOMAI…" at bounding box center [497, 492] width 406 height 635
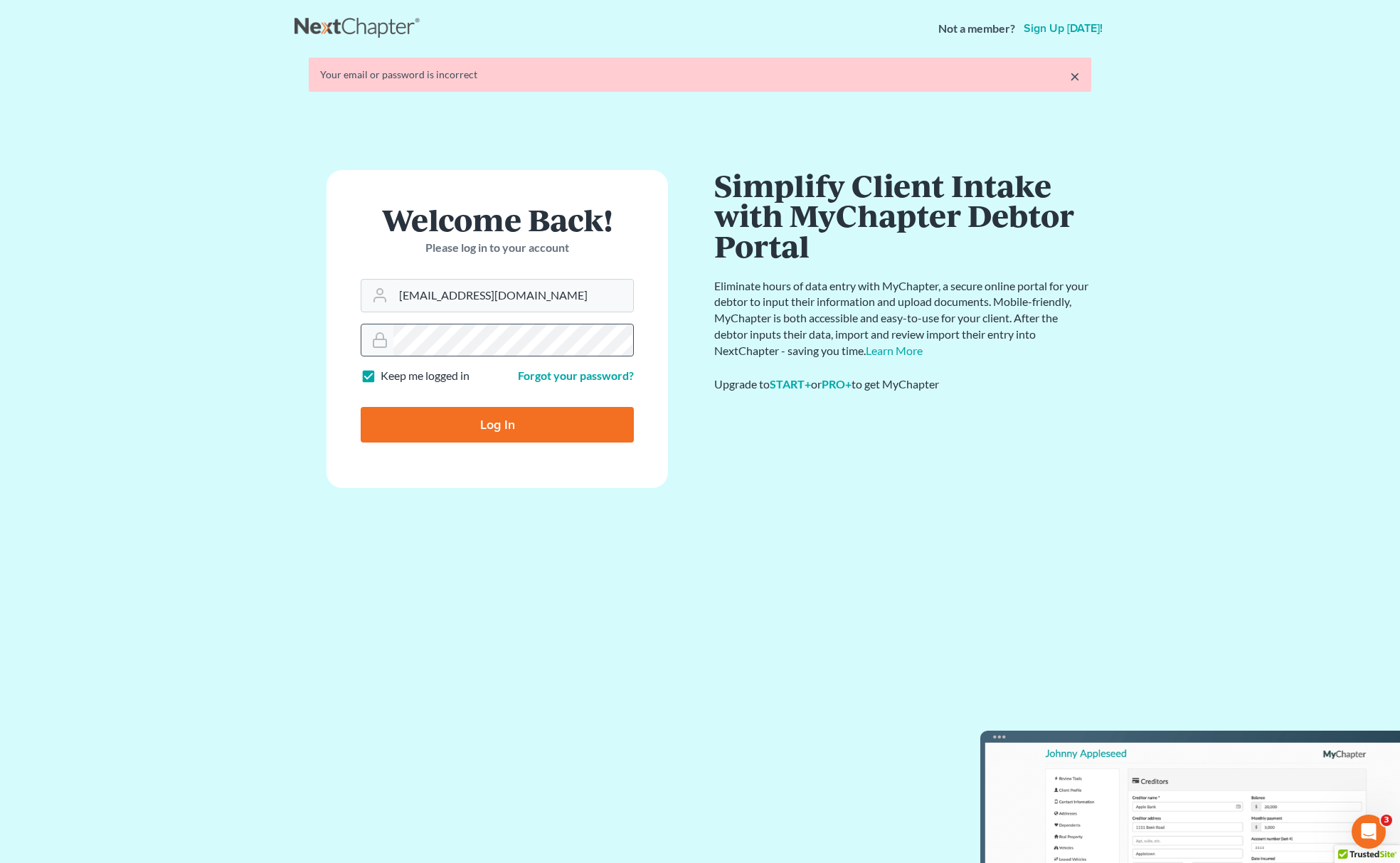
click at [375, 349] on form "Welcome Back! Please log in to your account Email Address [EMAIL_ADDRESS][DOMAI…" at bounding box center [497, 329] width 342 height 318
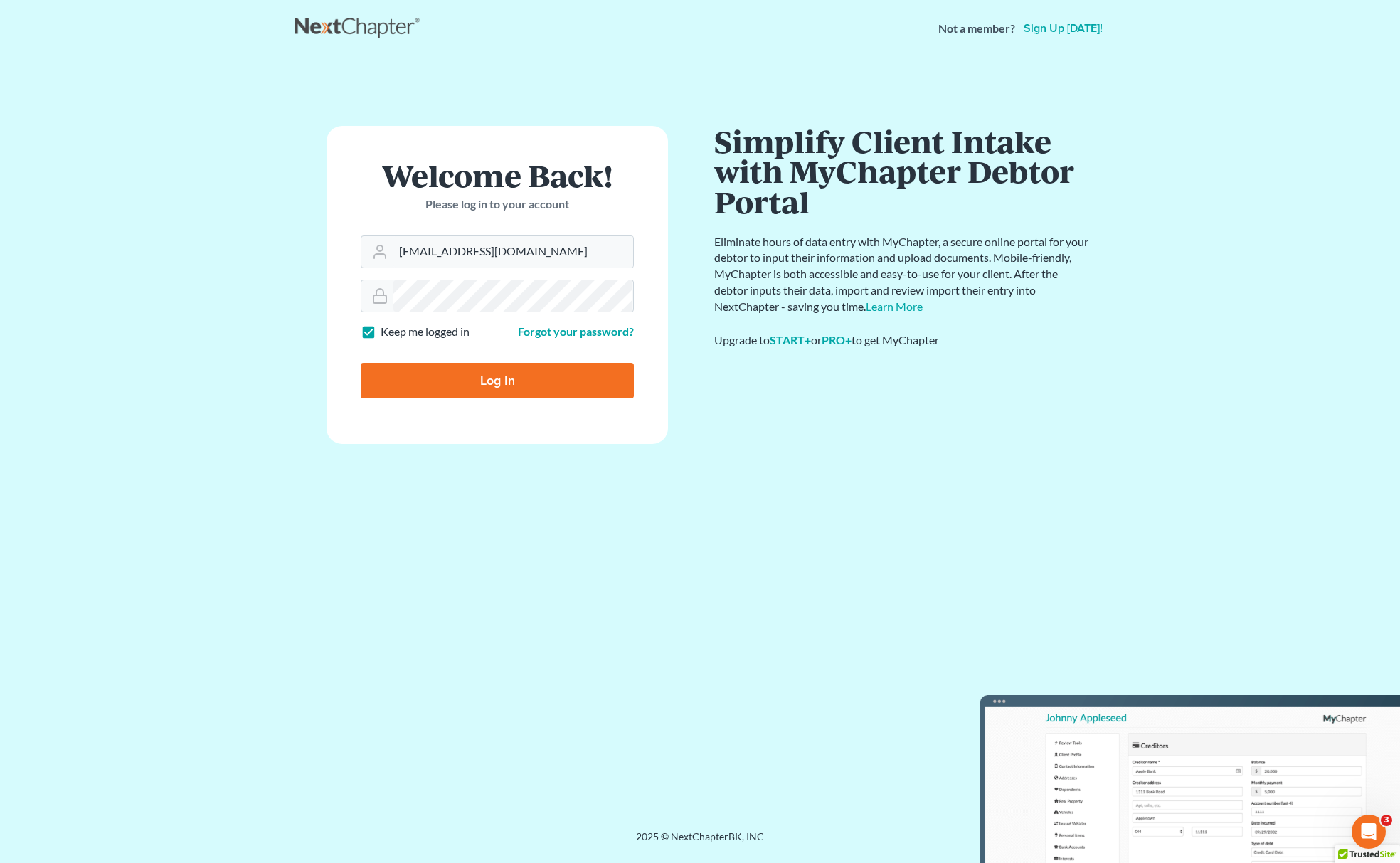
click at [447, 380] on input "Log In" at bounding box center [498, 381] width 273 height 36
type input "Thinking..."
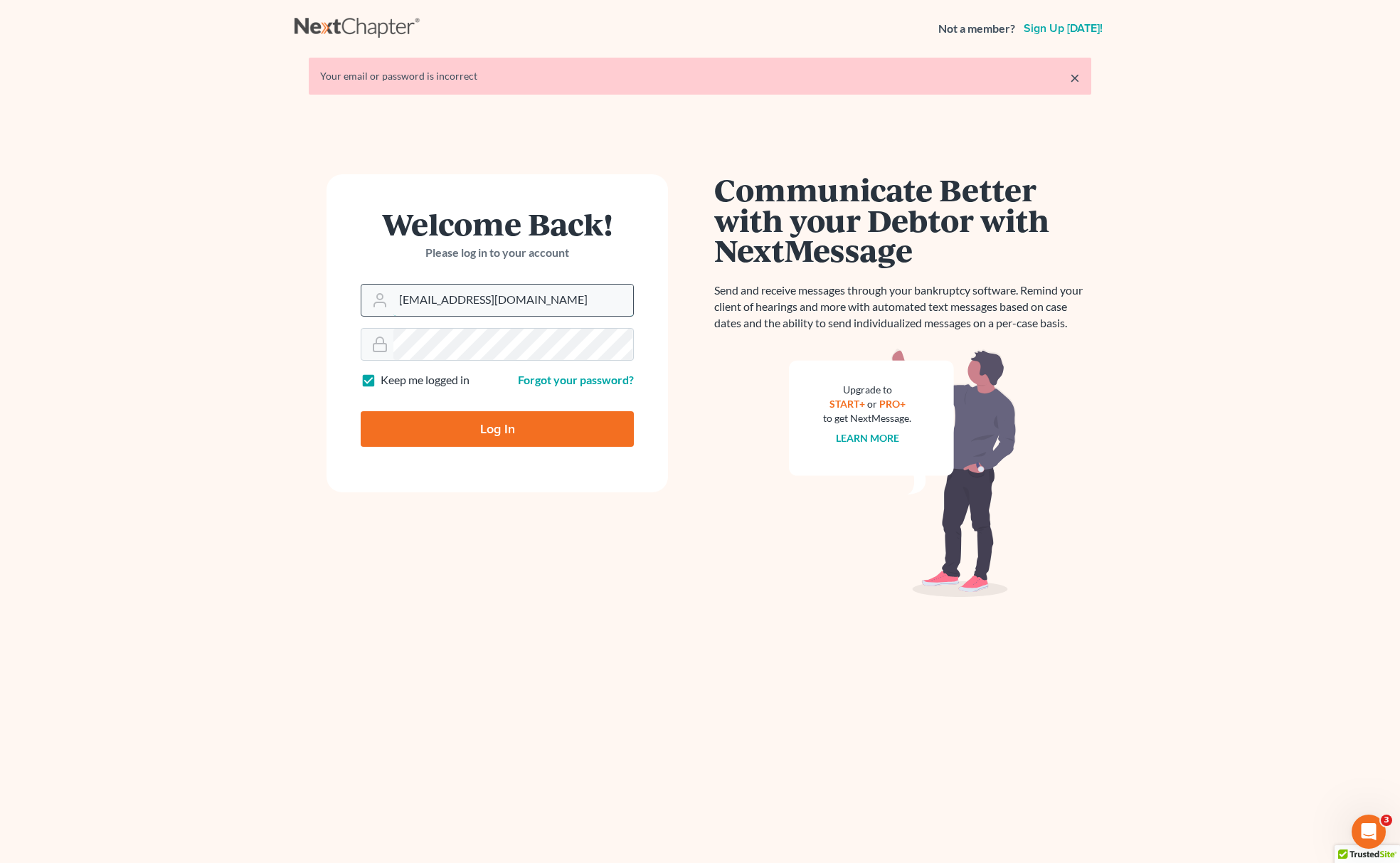
click at [564, 307] on input "[EMAIL_ADDRESS][DOMAIN_NAME]" at bounding box center [513, 300] width 240 height 31
type input "[EMAIL_ADDRESS][DOMAIN_NAME]"
click at [522, 430] on input "Log In" at bounding box center [498, 429] width 273 height 36
type input "Thinking..."
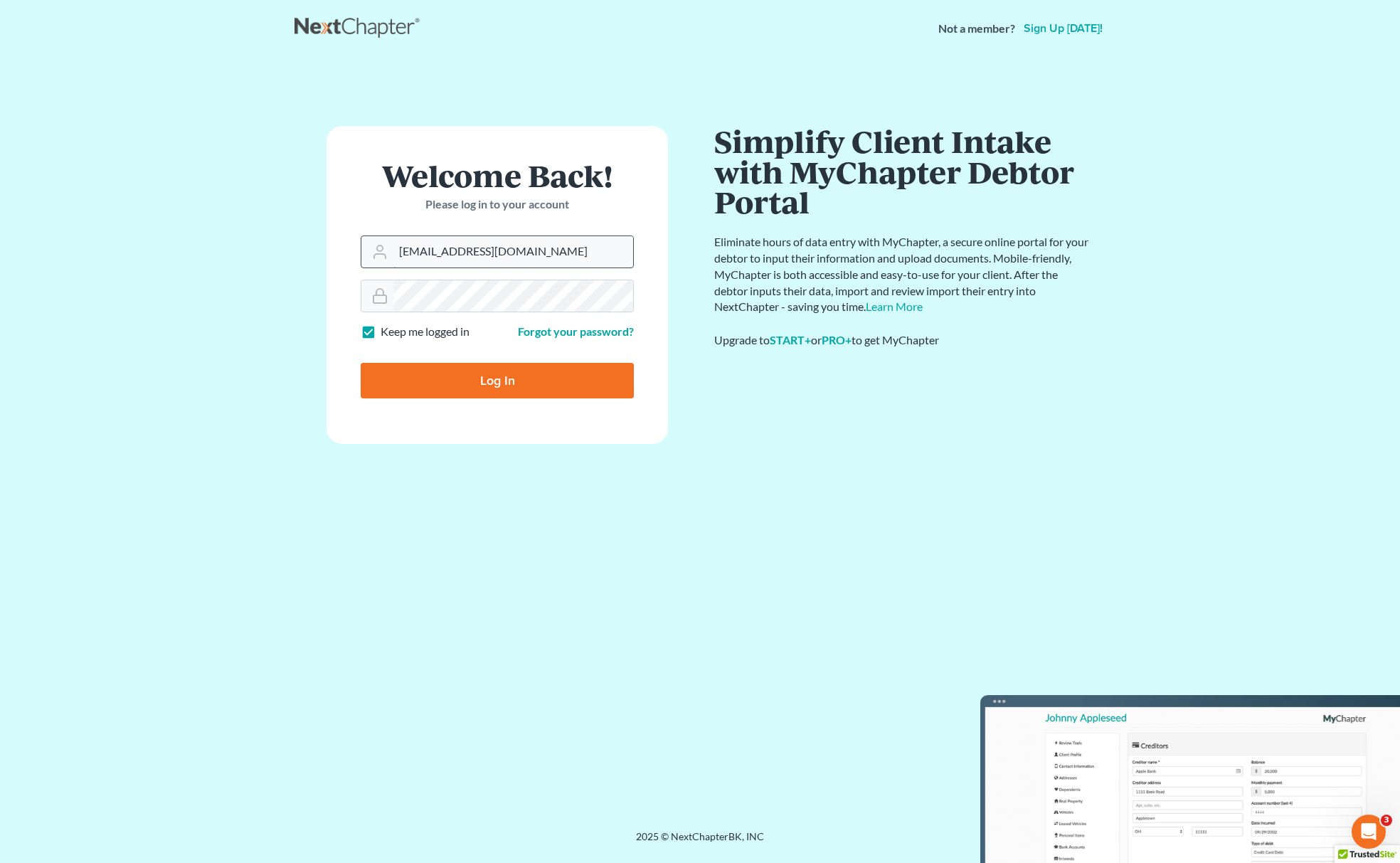
click at [579, 245] on input "[EMAIL_ADDRESS][DOMAIN_NAME]" at bounding box center [513, 252] width 240 height 31
type input "[EMAIL_ADDRESS][DOMAIN_NAME]"
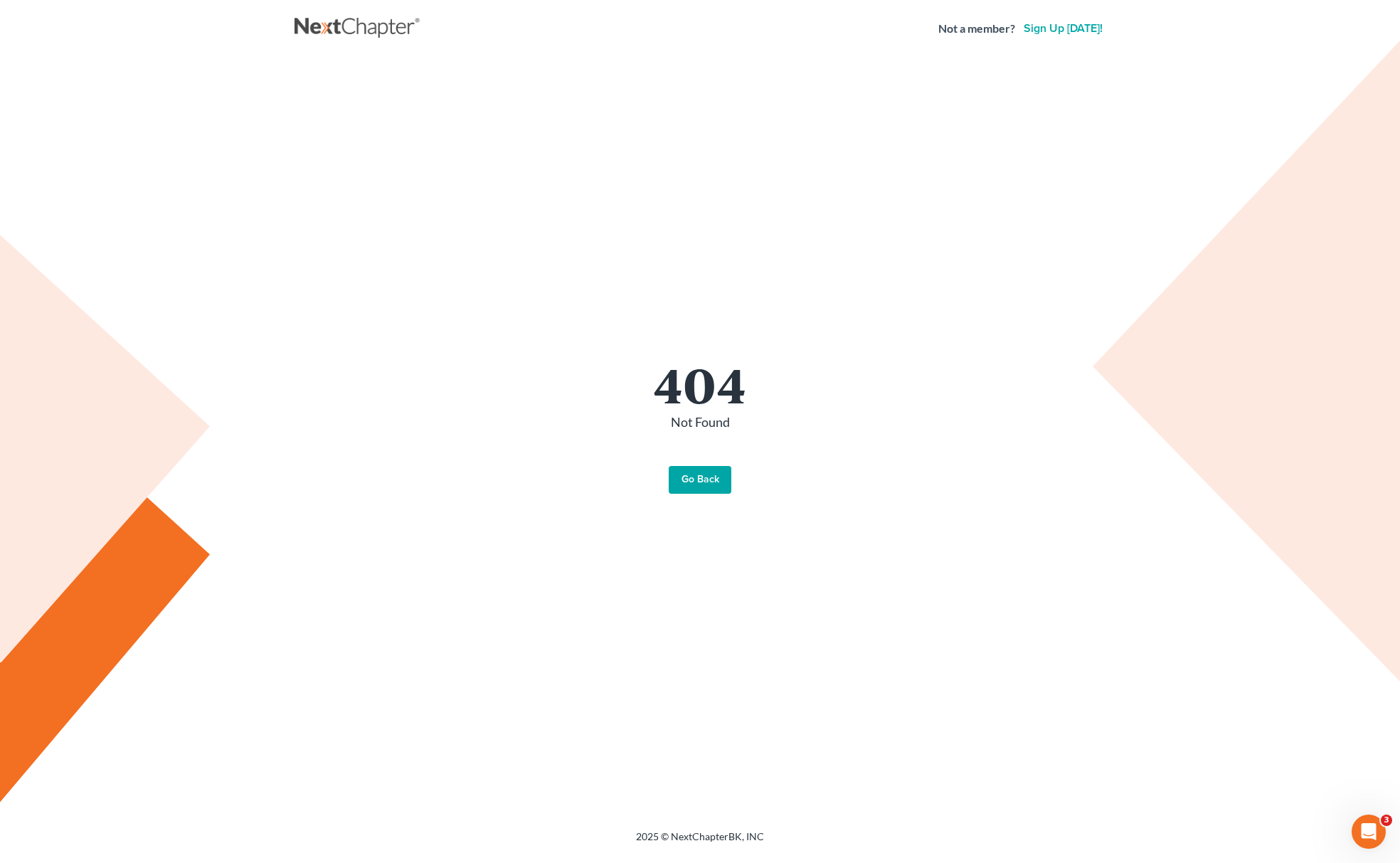
click at [706, 487] on link "Go Back" at bounding box center [700, 479] width 63 height 28
click at [693, 496] on div "404 Not Found Go Back" at bounding box center [700, 427] width 811 height 738
click at [703, 479] on link "Go Back" at bounding box center [700, 479] width 63 height 28
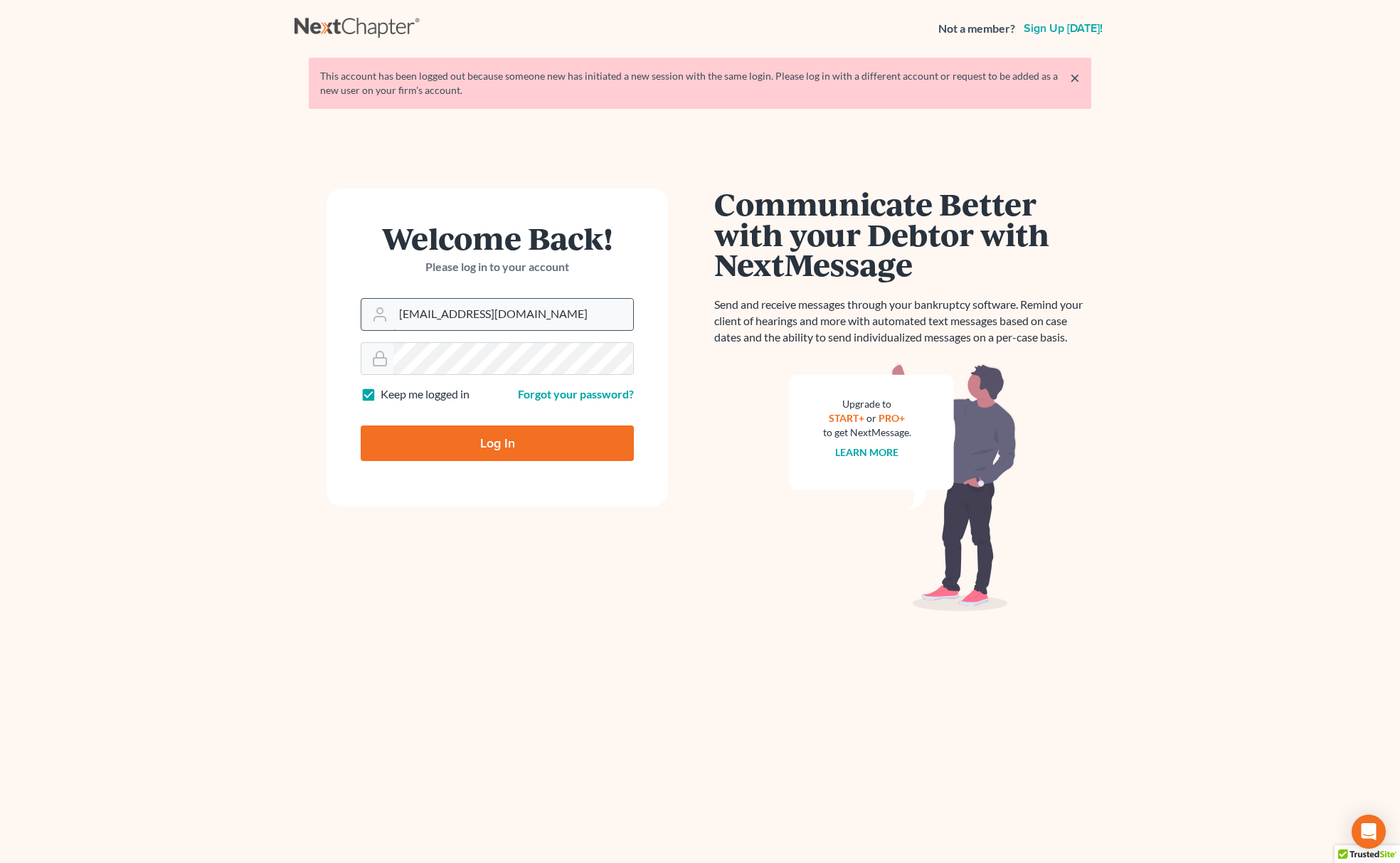
click at [538, 316] on input "[EMAIL_ADDRESS][DOMAIN_NAME]" at bounding box center [513, 315] width 240 height 31
type input "[EMAIL_ADDRESS][DOMAIN_NAME]"
click at [512, 436] on input "Log In" at bounding box center [498, 443] width 273 height 36
type input "Thinking..."
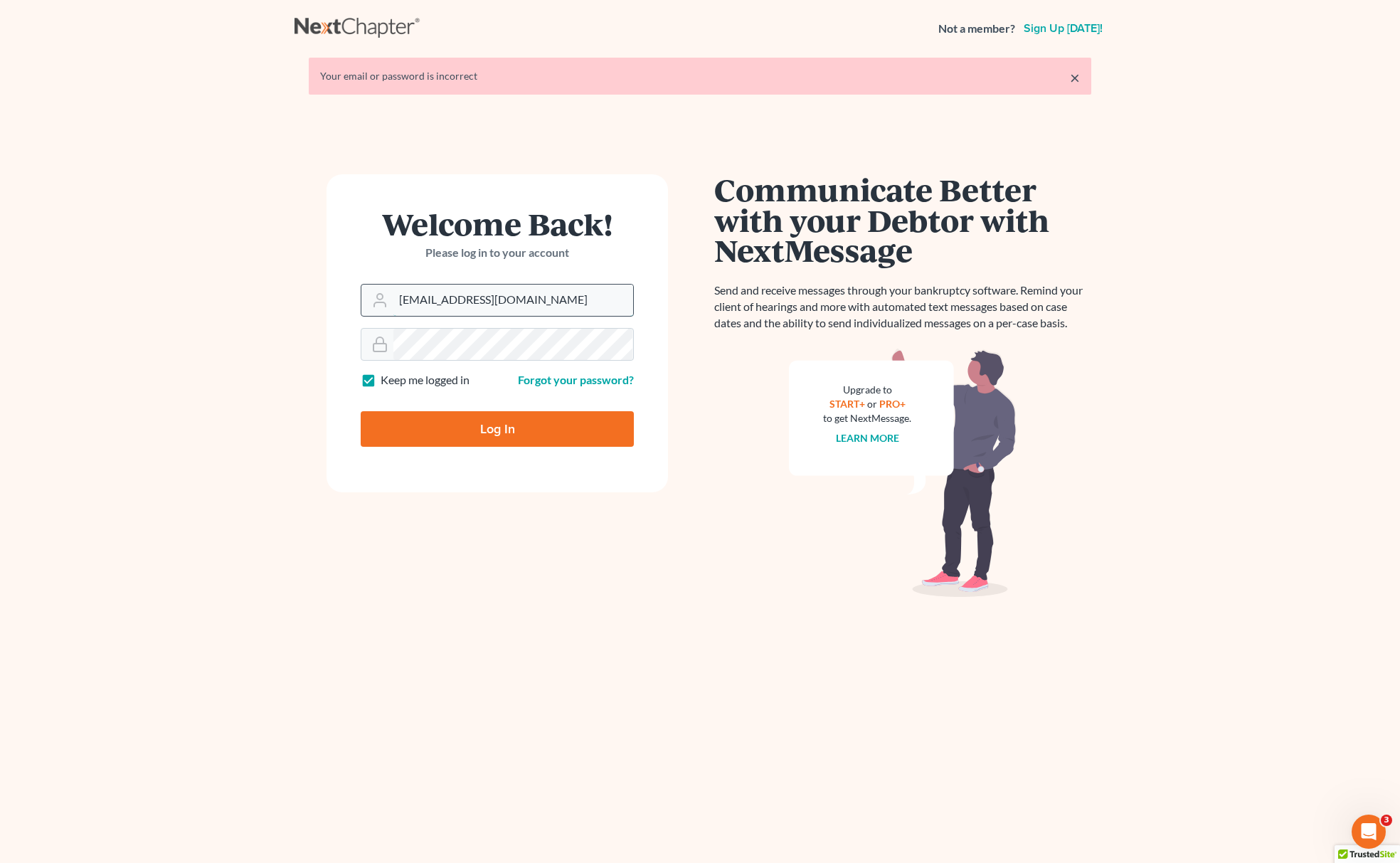
click at [536, 285] on input "[EMAIL_ADDRESS][DOMAIN_NAME]" at bounding box center [513, 300] width 240 height 31
type input "[EMAIL_ADDRESS][DOMAIN_NAME]"
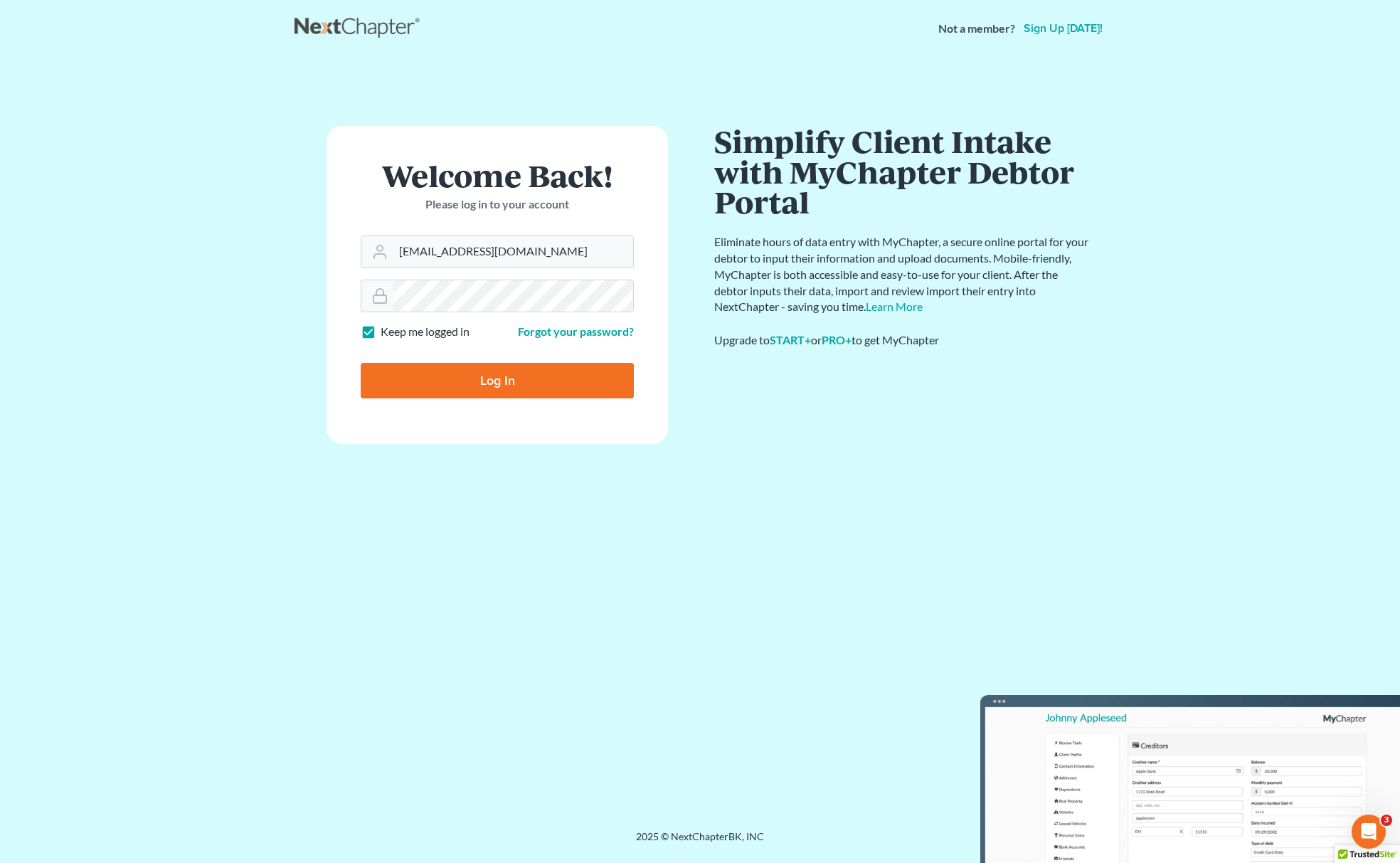
click at [456, 390] on input "Log In" at bounding box center [498, 381] width 273 height 36
type input "Thinking..."
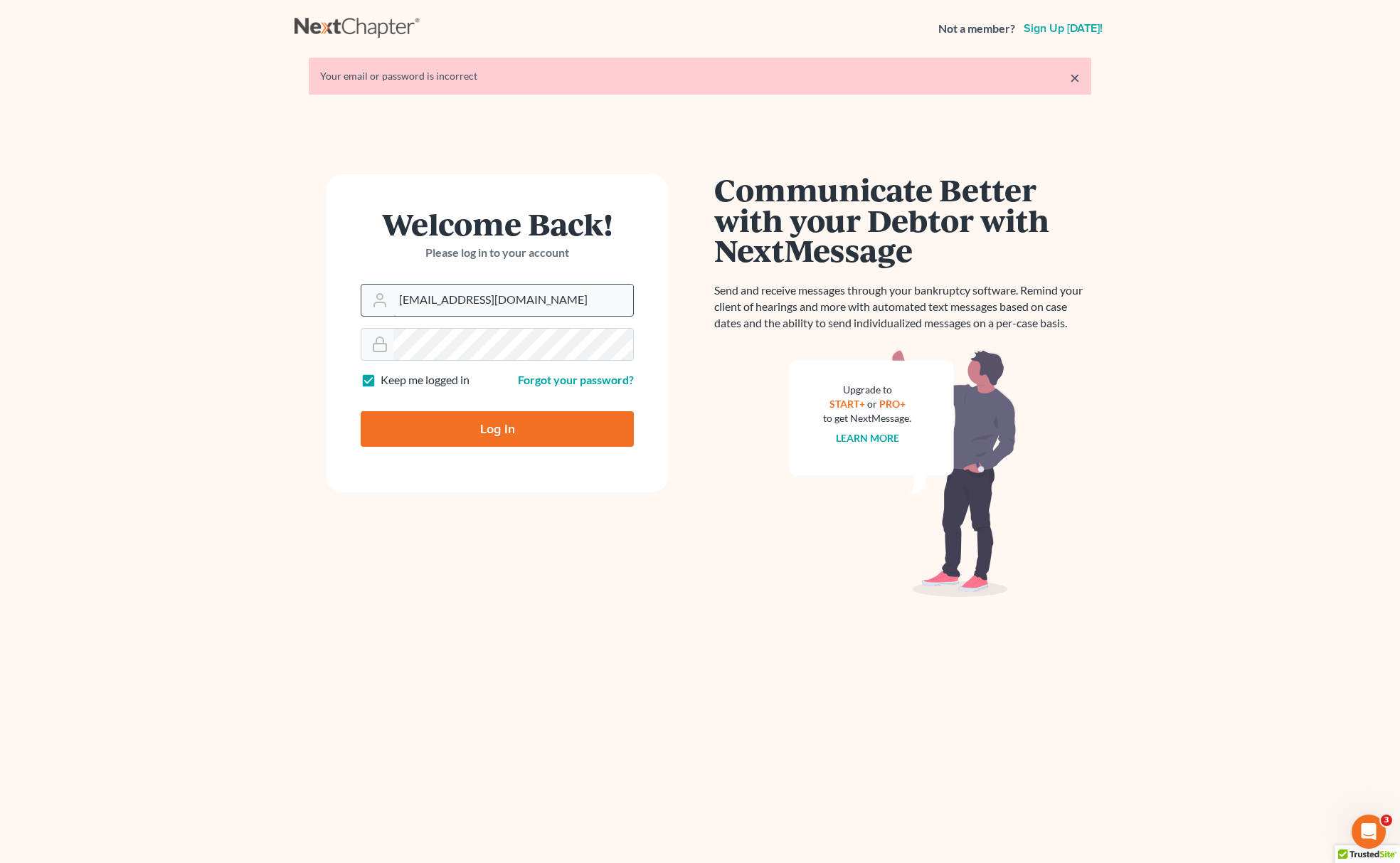
click at [543, 297] on input "[EMAIL_ADDRESS][DOMAIN_NAME]" at bounding box center [513, 300] width 240 height 31
type input "[EMAIL_ADDRESS][DOMAIN_NAME]"
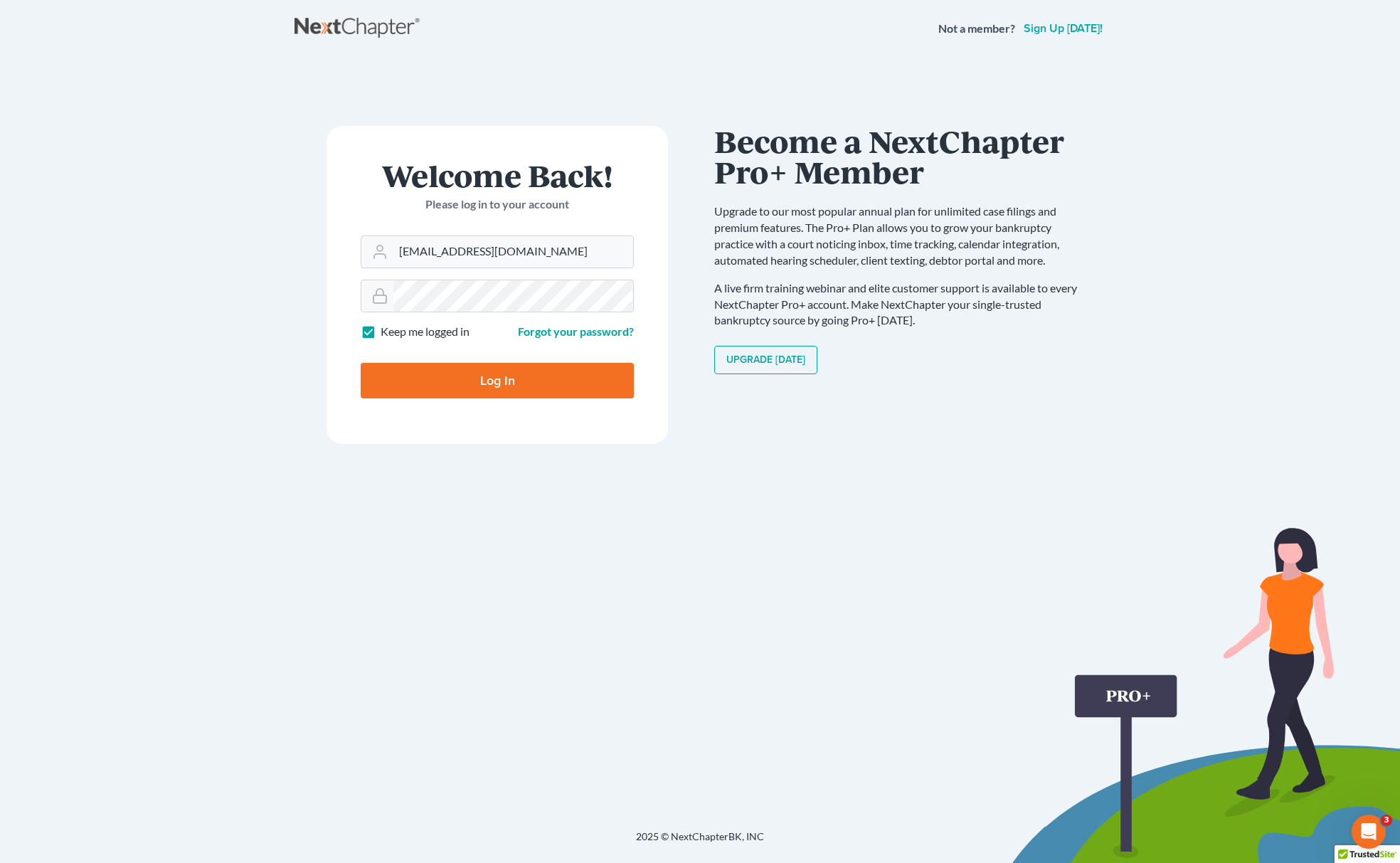
click at [516, 391] on input "Log In" at bounding box center [498, 381] width 273 height 36
type input "Thinking..."
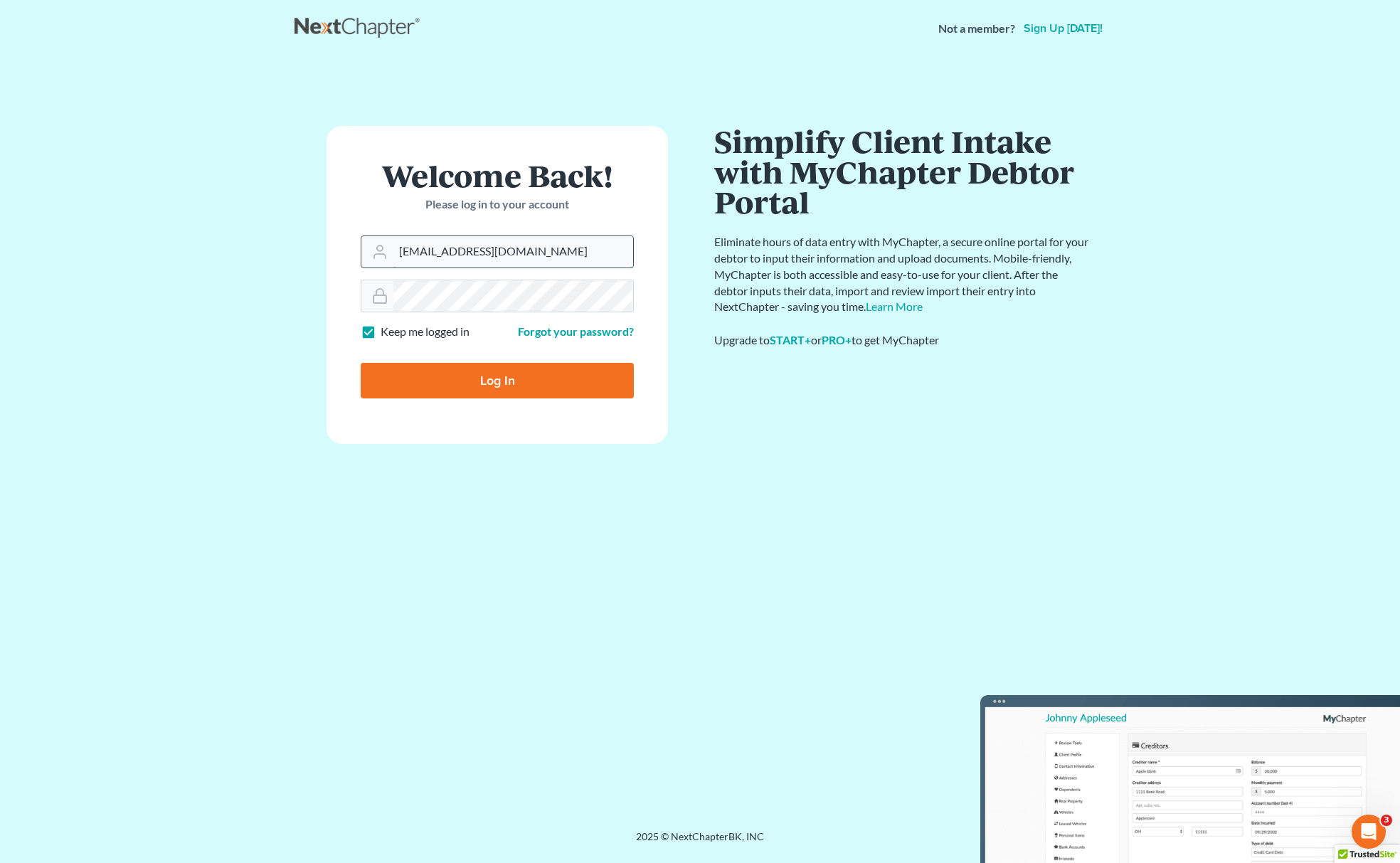
click at [607, 257] on input "[EMAIL_ADDRESS][DOMAIN_NAME]" at bounding box center [513, 252] width 240 height 31
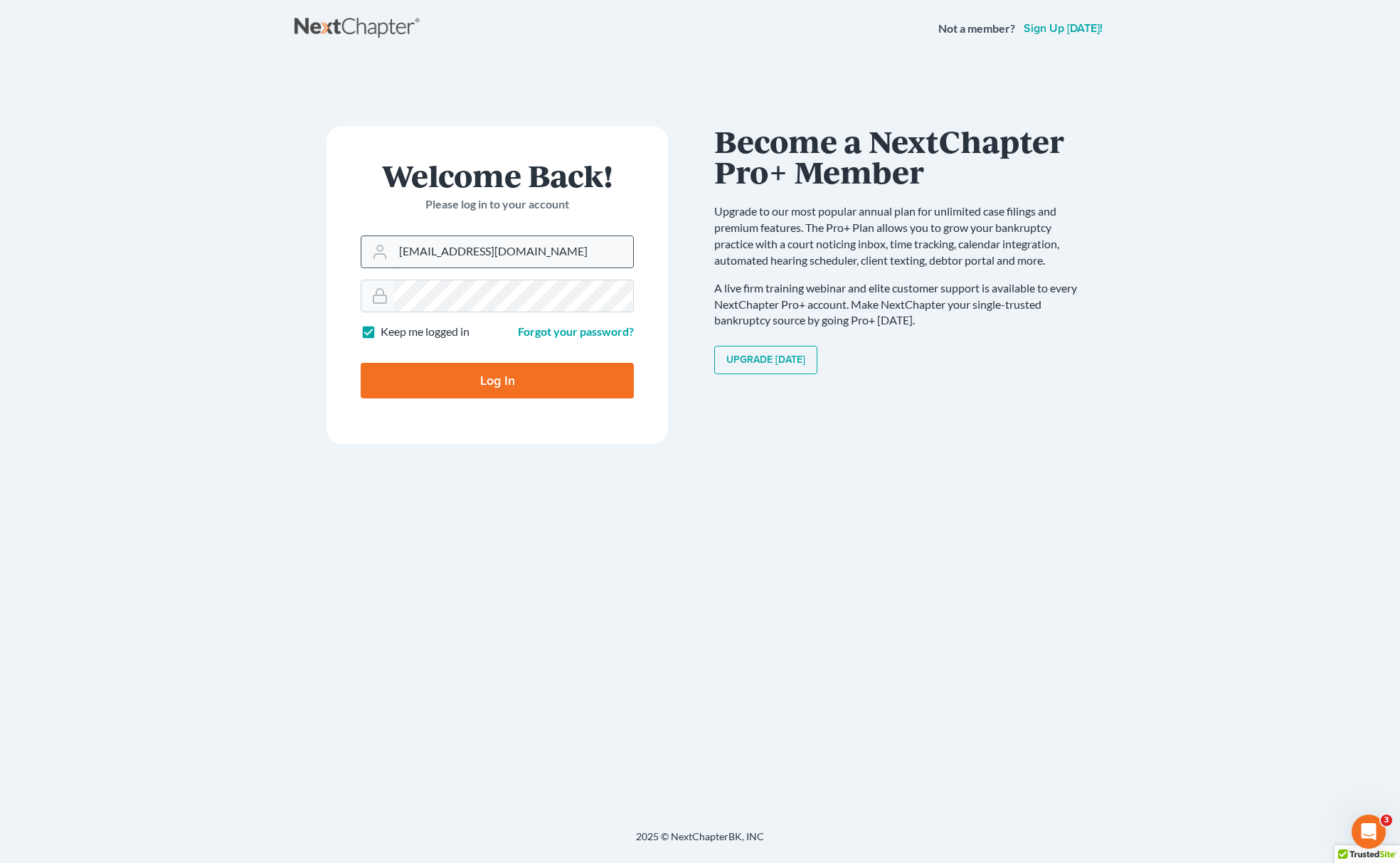
type input "paralegal2@fairmaxlaw.com"
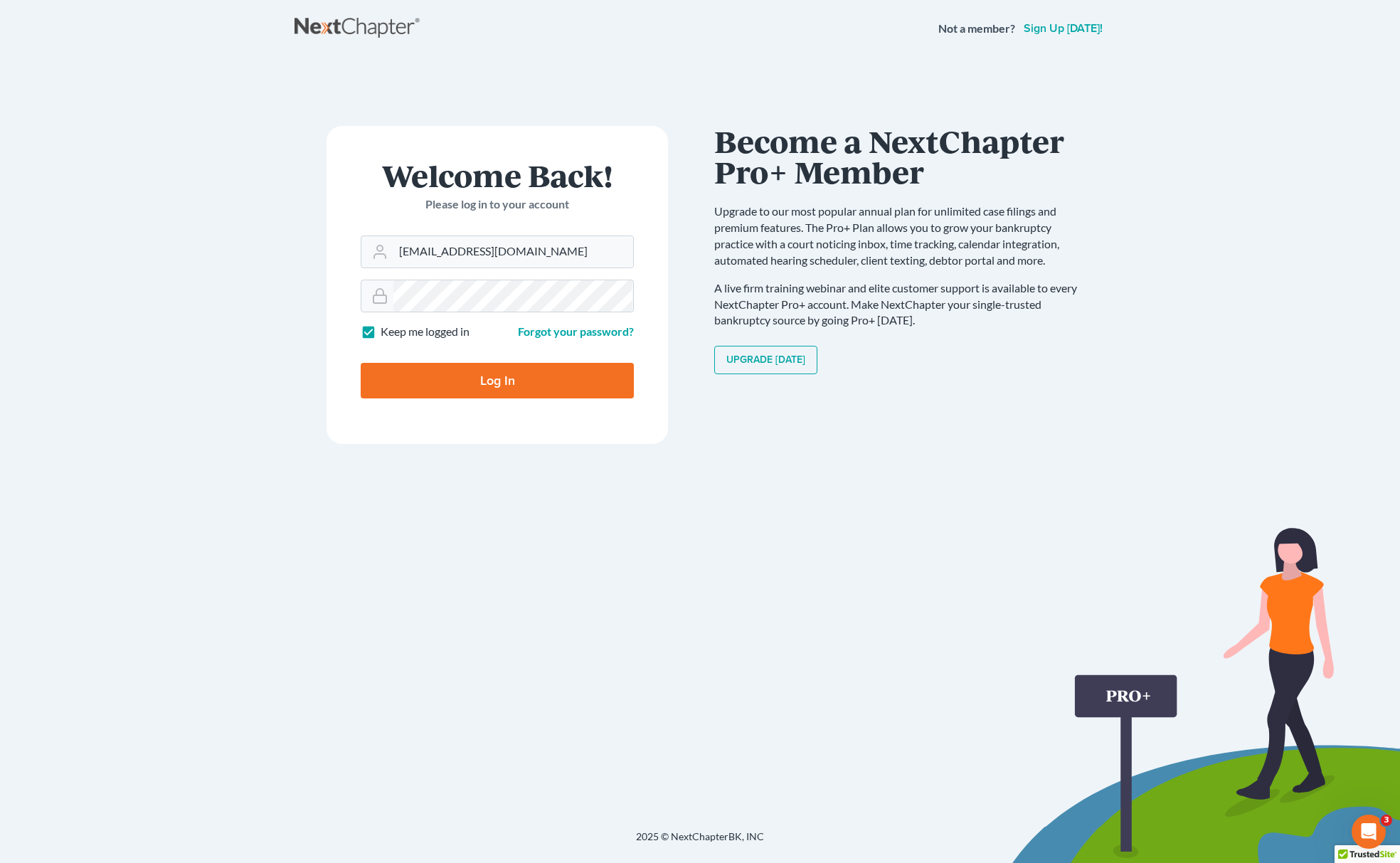
click at [505, 383] on input "Log In" at bounding box center [498, 381] width 273 height 36
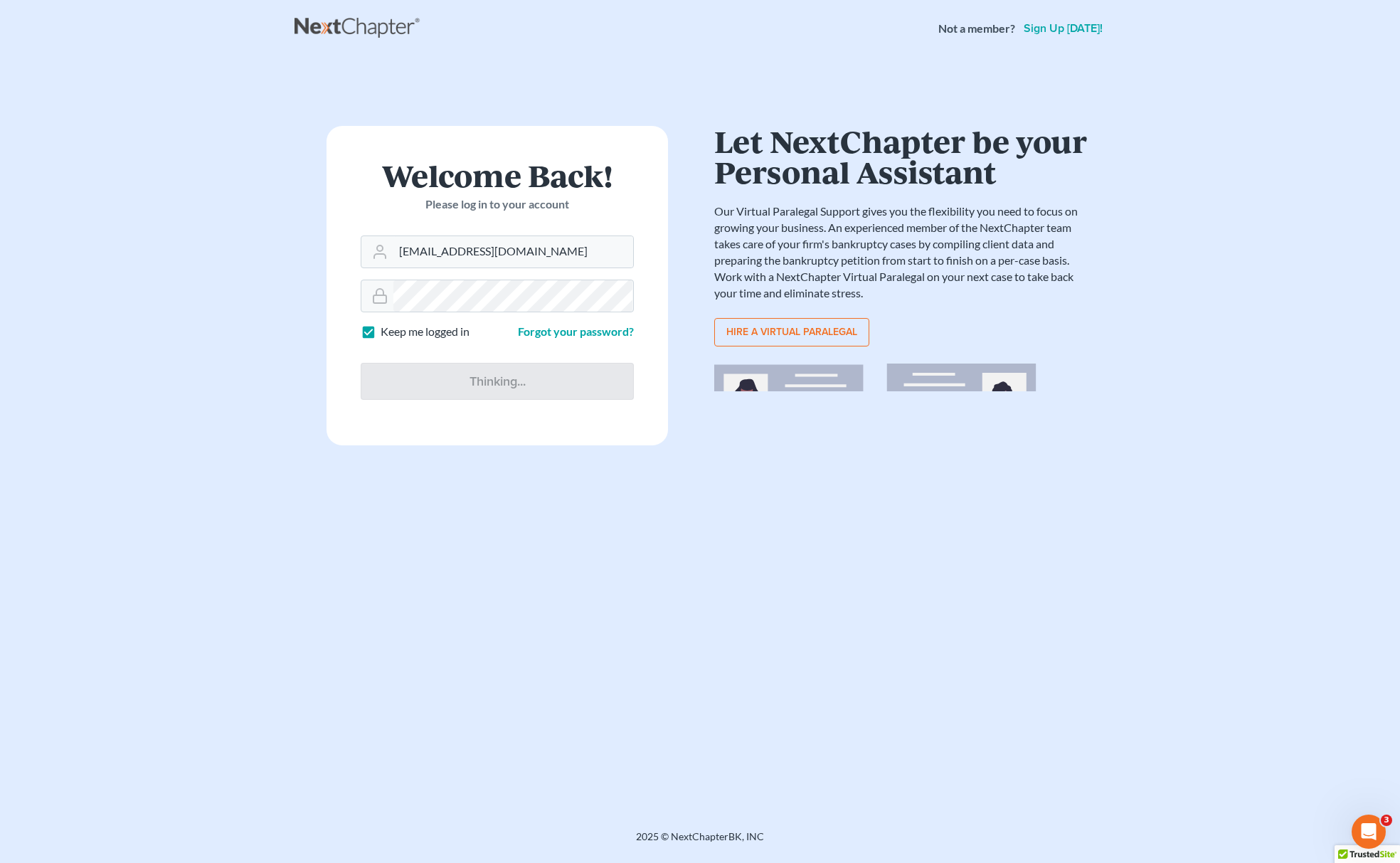
type input "Thinking..."
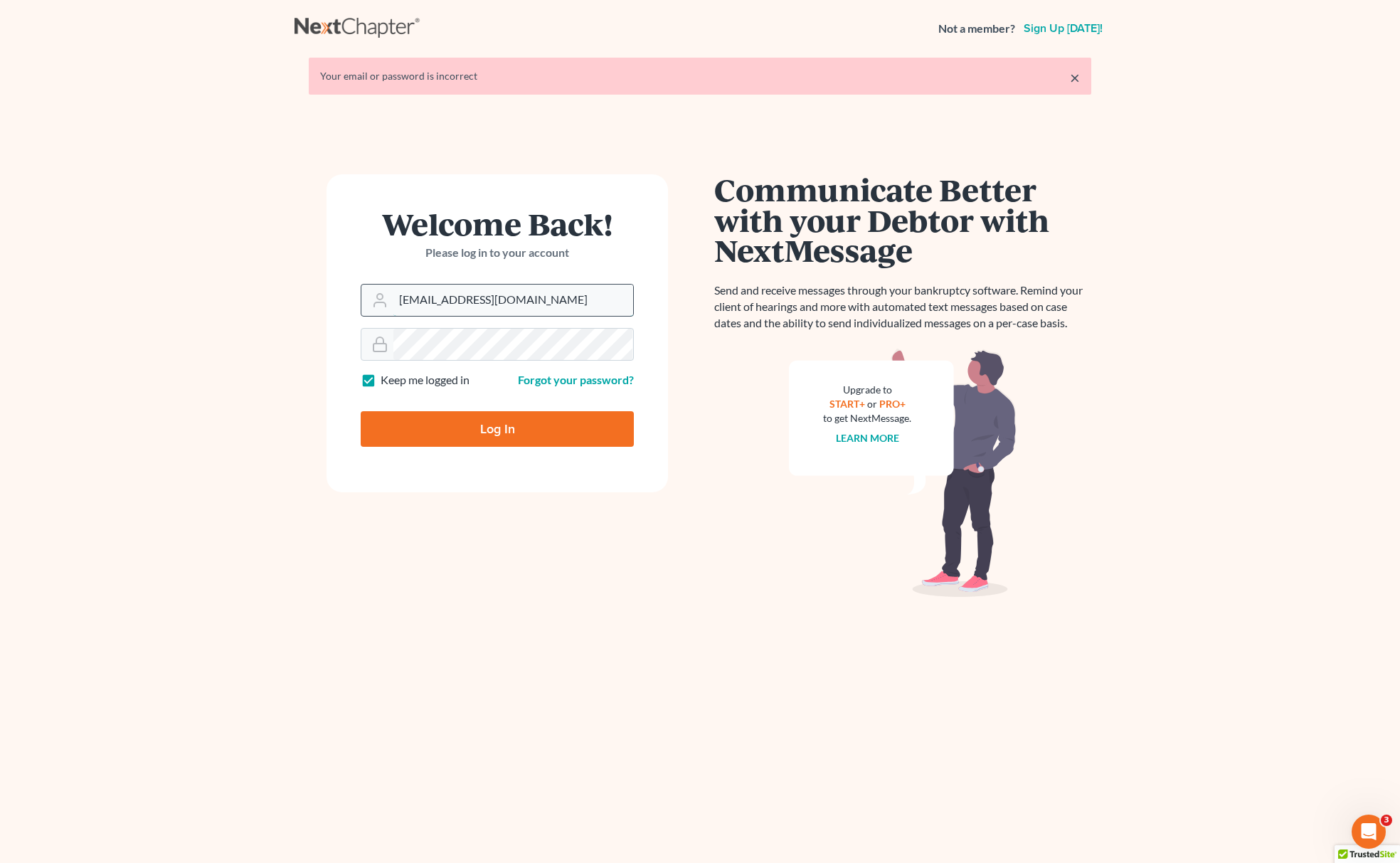
click at [540, 291] on input "[EMAIL_ADDRESS][DOMAIN_NAME]" at bounding box center [513, 300] width 240 height 31
type input "[EMAIL_ADDRESS][DOMAIN_NAME]"
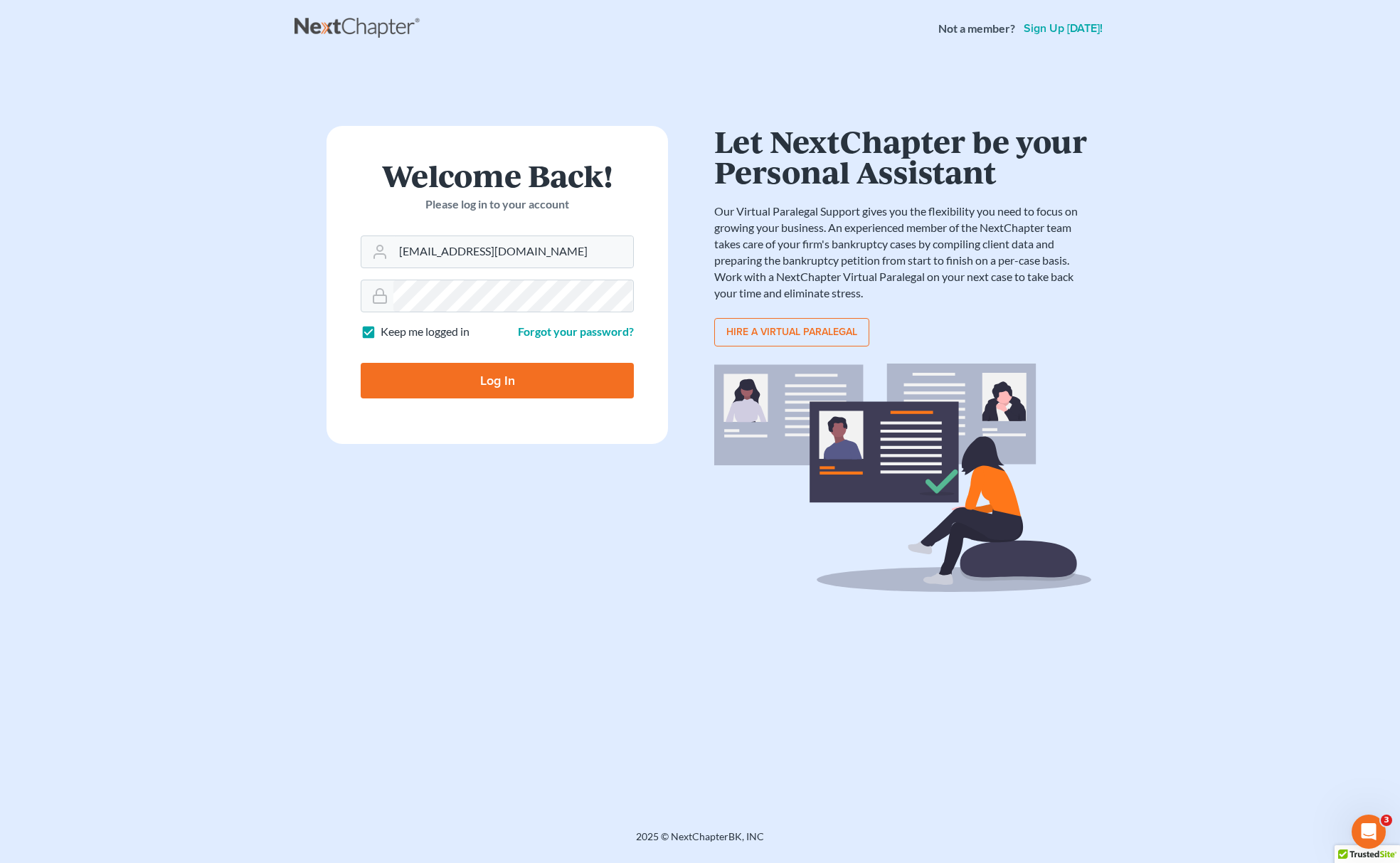
click at [181, 602] on main "× Your email or password is incorrect Welcome Back! Please log in to your accou…" at bounding box center [700, 426] width 1400 height 739
click at [491, 376] on input "Log In" at bounding box center [498, 381] width 273 height 36
type input "Thinking..."
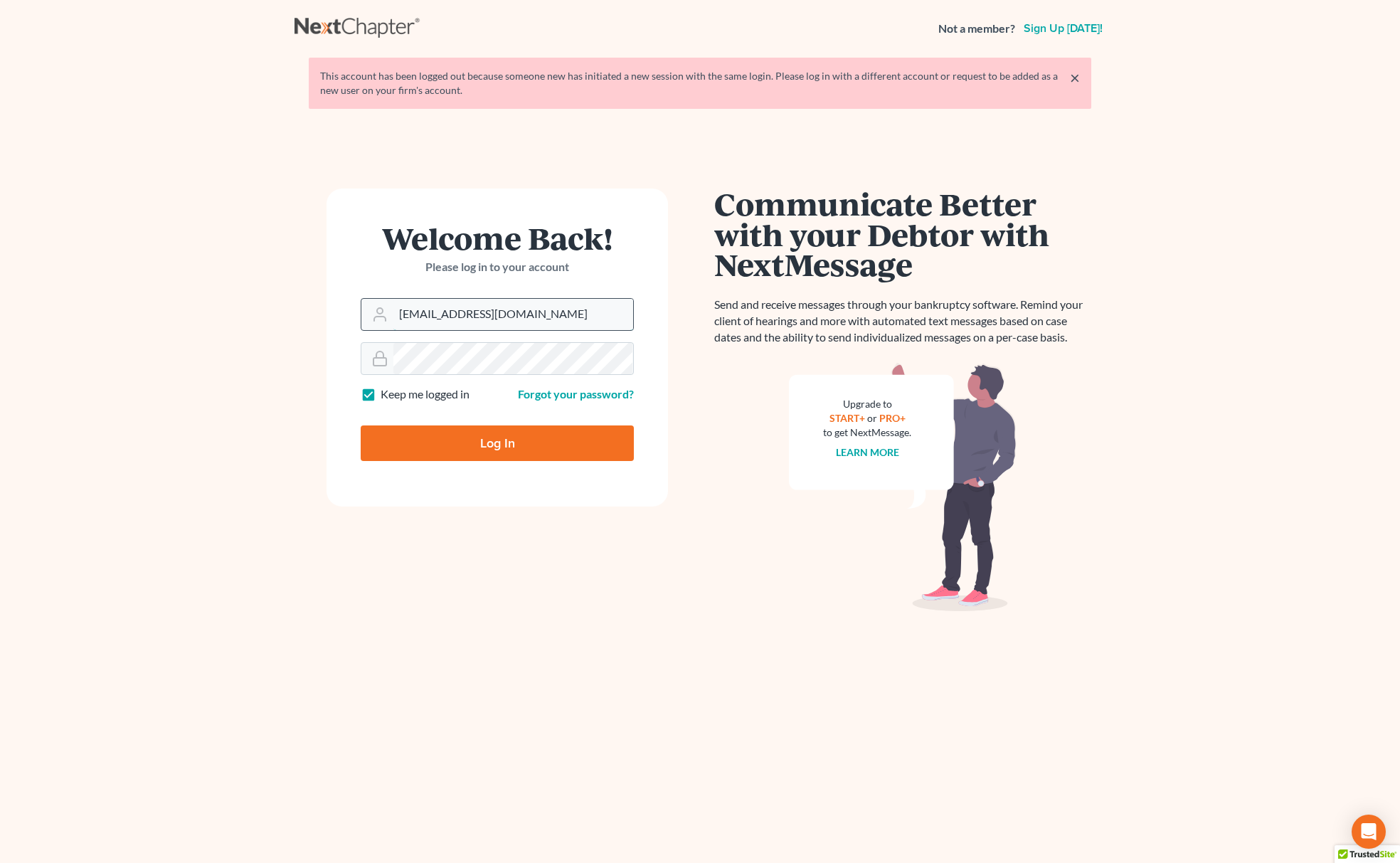
click at [559, 308] on input "[EMAIL_ADDRESS][DOMAIN_NAME]" at bounding box center [513, 315] width 240 height 31
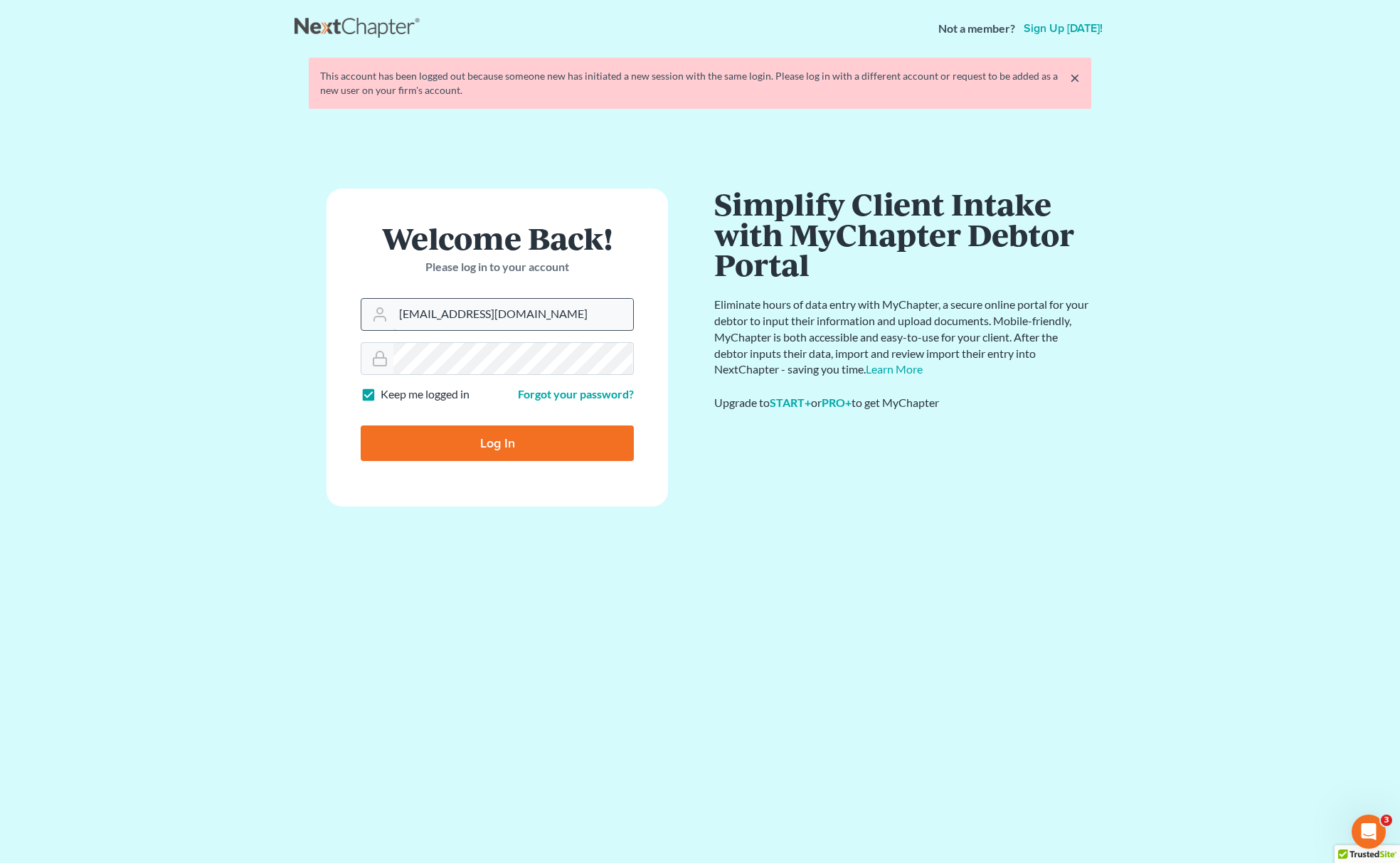
type input "[EMAIL_ADDRESS][DOMAIN_NAME]"
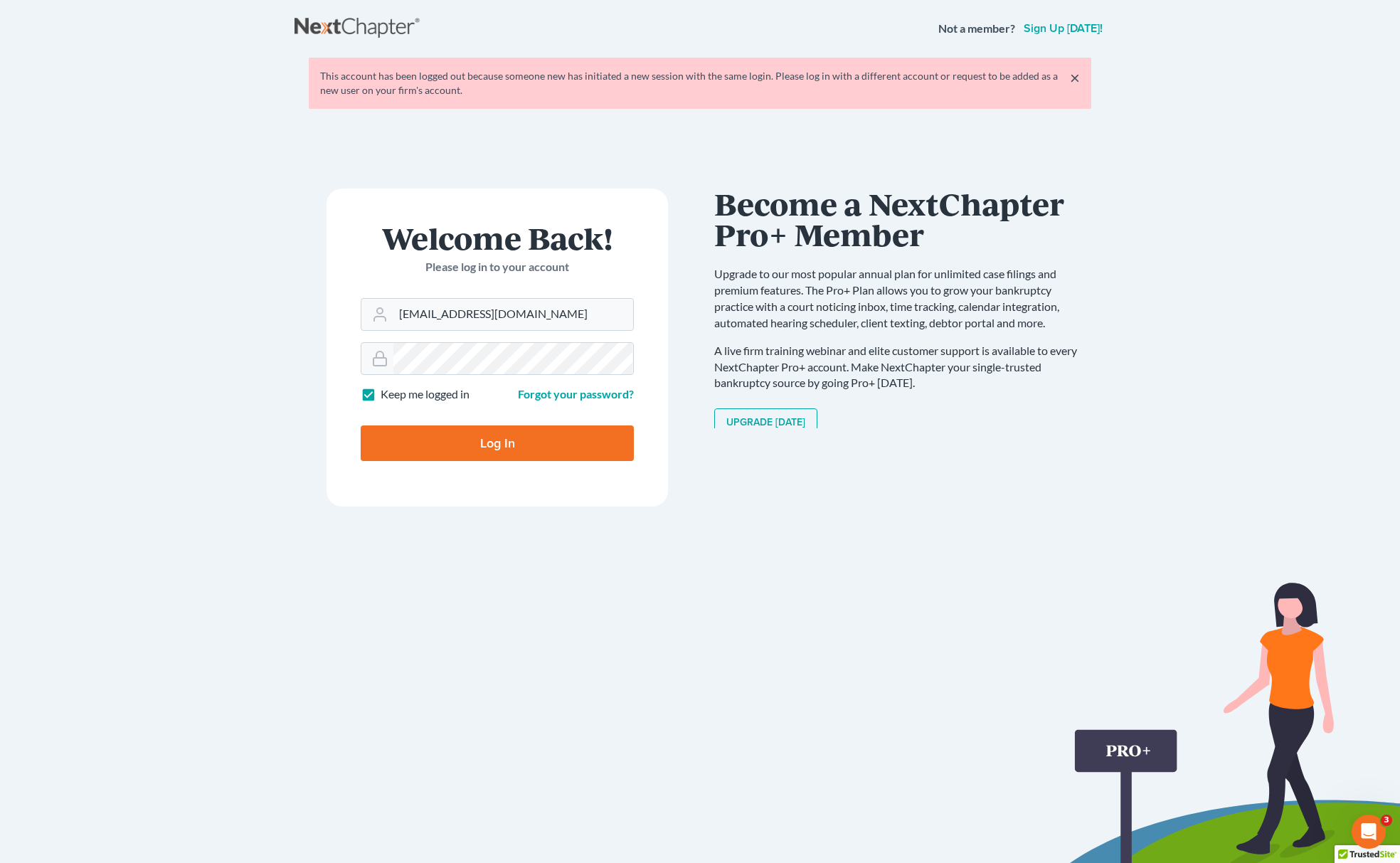
click at [460, 439] on input "Log In" at bounding box center [498, 443] width 273 height 36
type input "Thinking..."
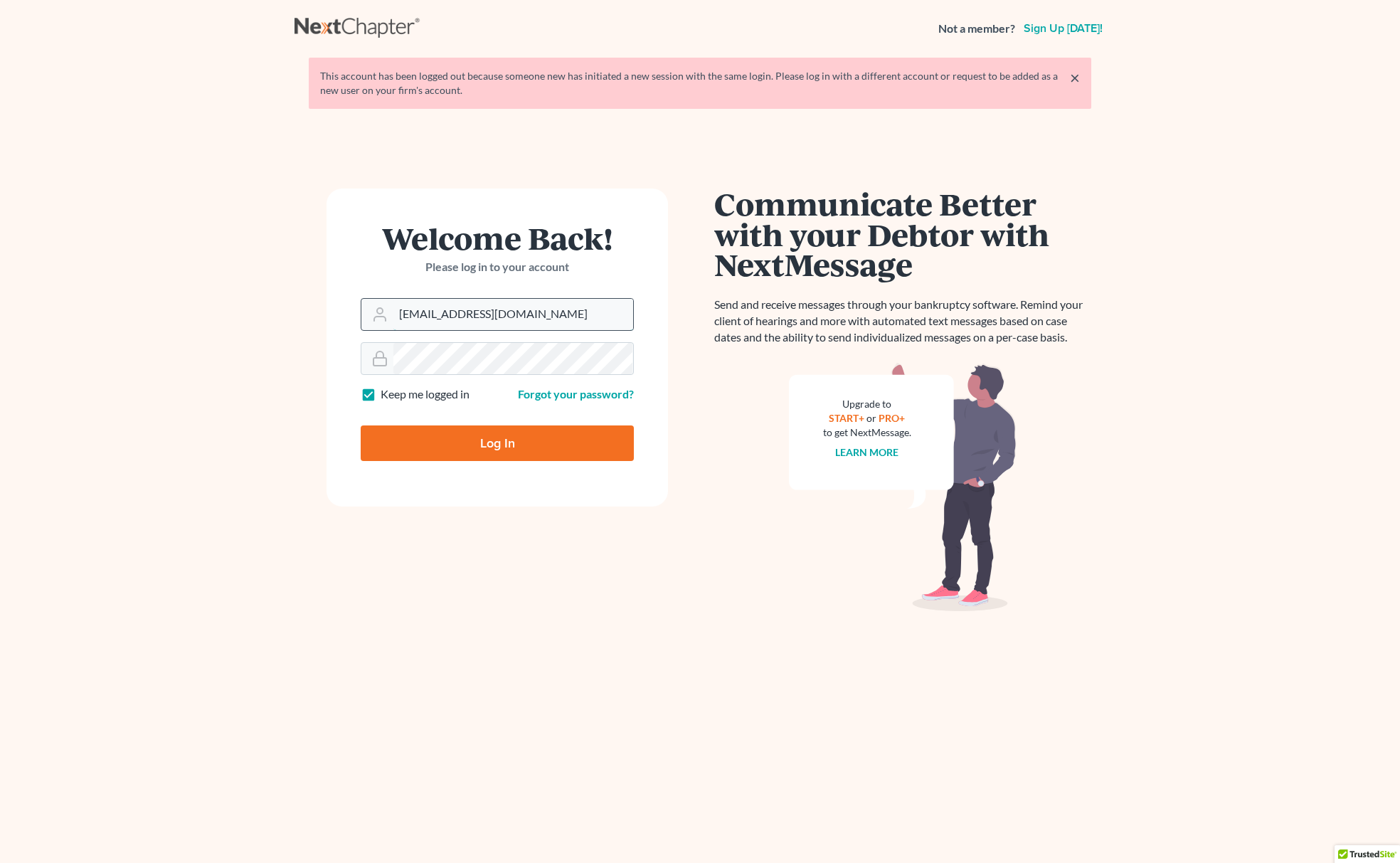
click at [556, 307] on input "[EMAIL_ADDRESS][DOMAIN_NAME]" at bounding box center [513, 315] width 240 height 31
click at [589, 324] on input "[EMAIL_ADDRESS][DOMAIN_NAME]" at bounding box center [513, 315] width 240 height 31
type input "[EMAIL_ADDRESS][DOMAIN_NAME]"
click at [450, 446] on input "Log In" at bounding box center [498, 443] width 273 height 36
type input "Thinking..."
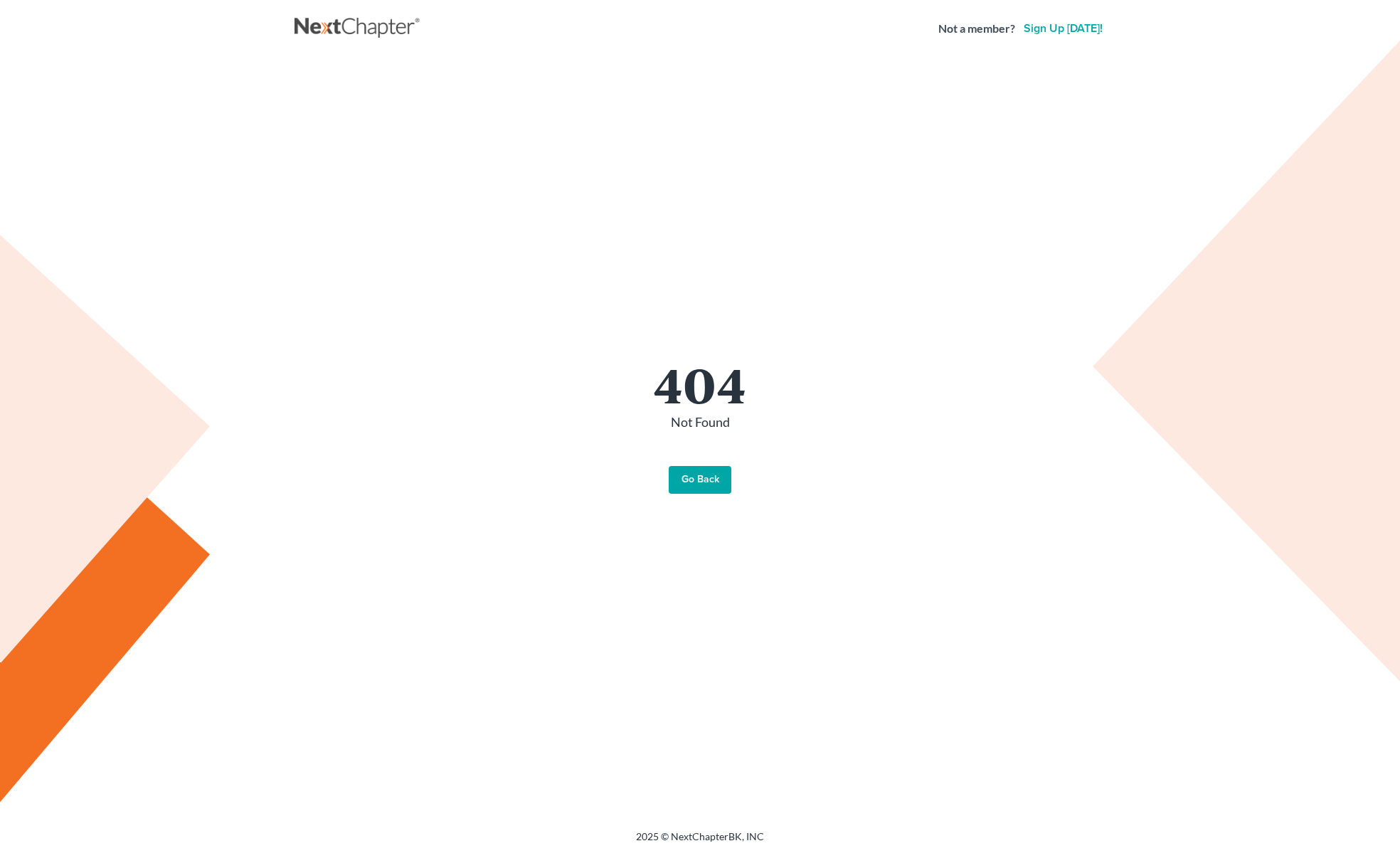
click at [717, 474] on link "Go Back" at bounding box center [700, 479] width 63 height 28
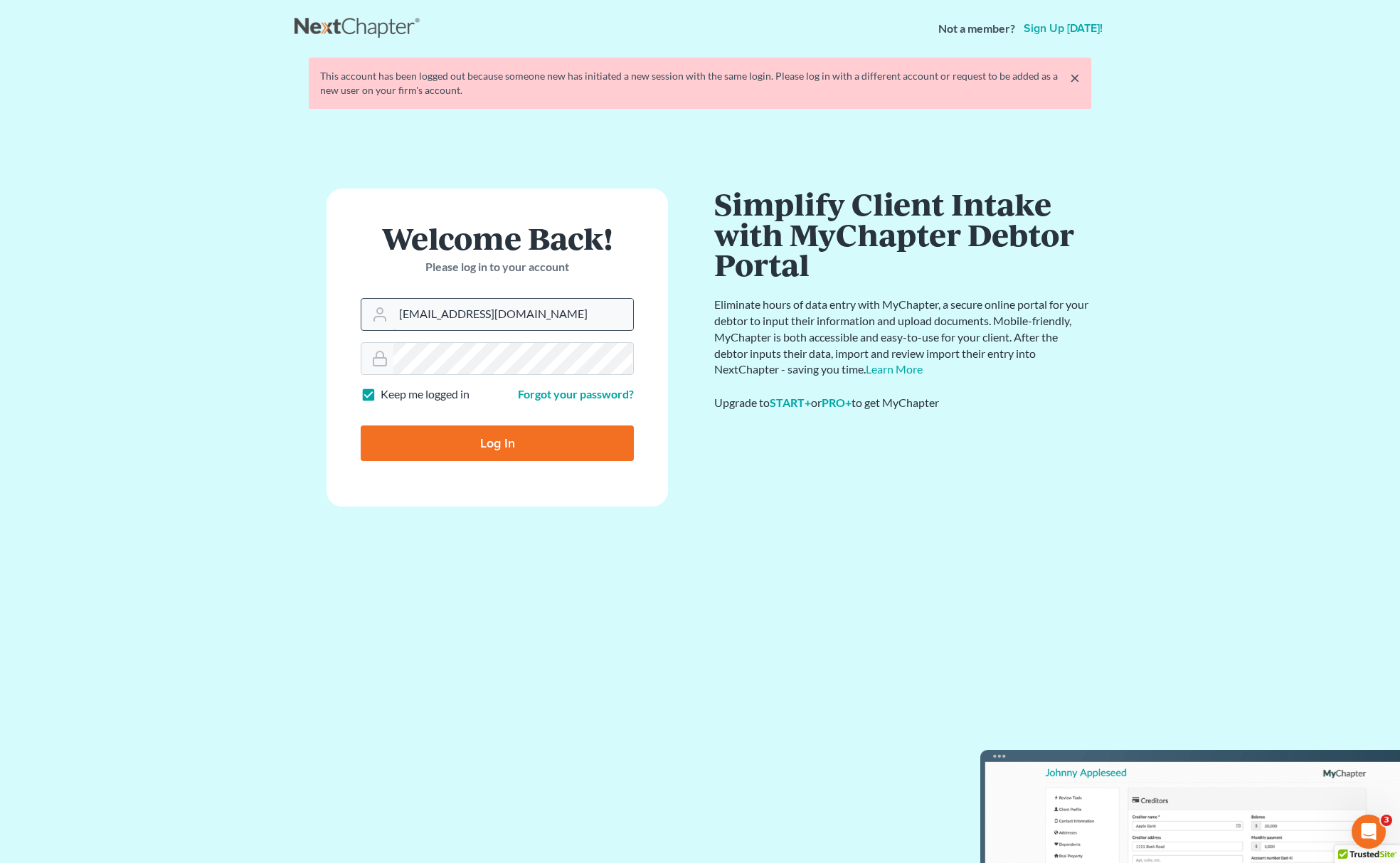
click at [533, 319] on input "[EMAIL_ADDRESS][DOMAIN_NAME]" at bounding box center [513, 315] width 240 height 31
click at [533, 319] on input "johnmark@fairmaxlaw.com" at bounding box center [513, 315] width 240 height 31
paste input "ron"
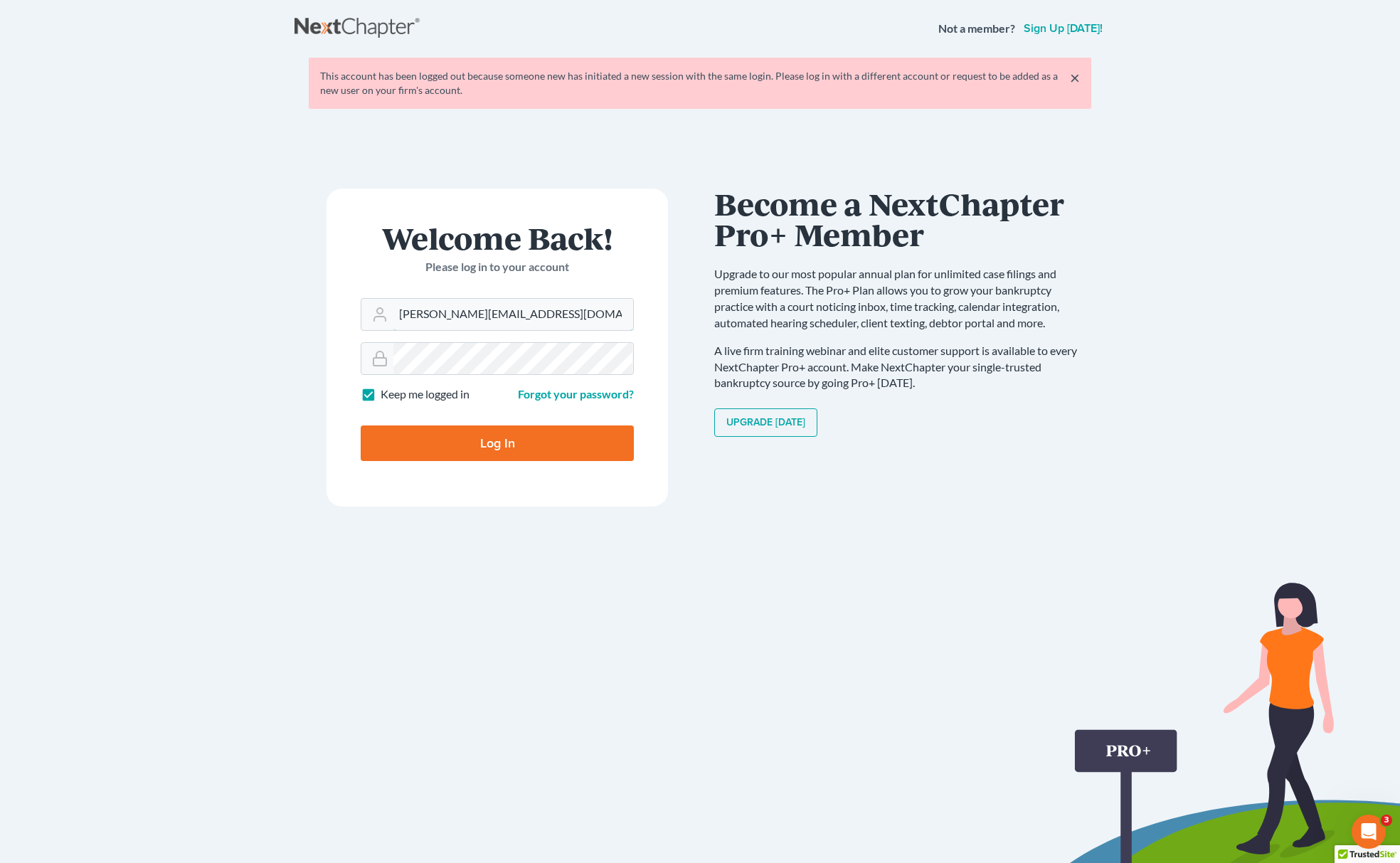
type input "ron@fairmaxlaw.com"
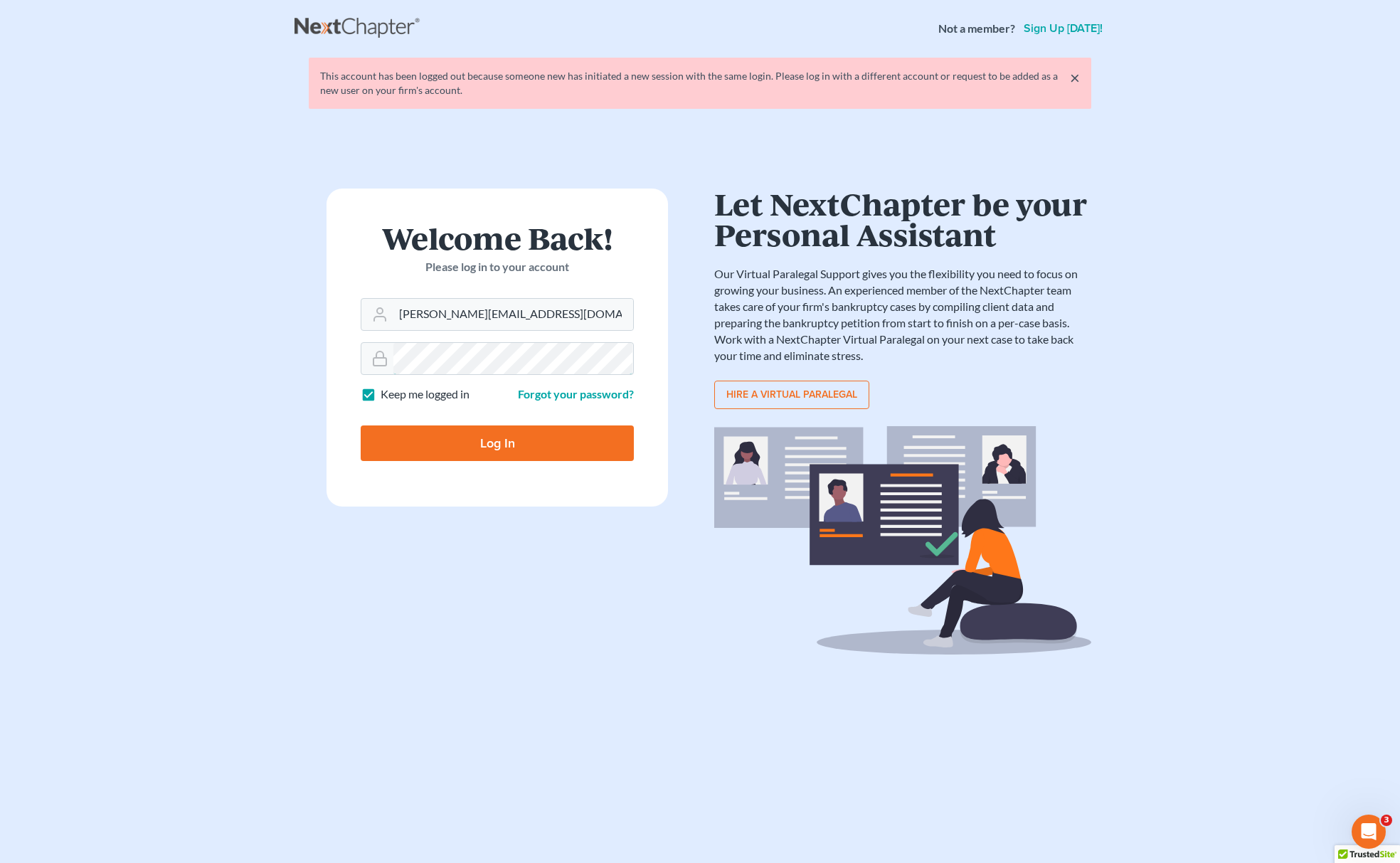
click at [340, 385] on form "Welcome Back! Please log in to your account Email Address ron@fairmaxlaw.com Pa…" at bounding box center [497, 348] width 342 height 318
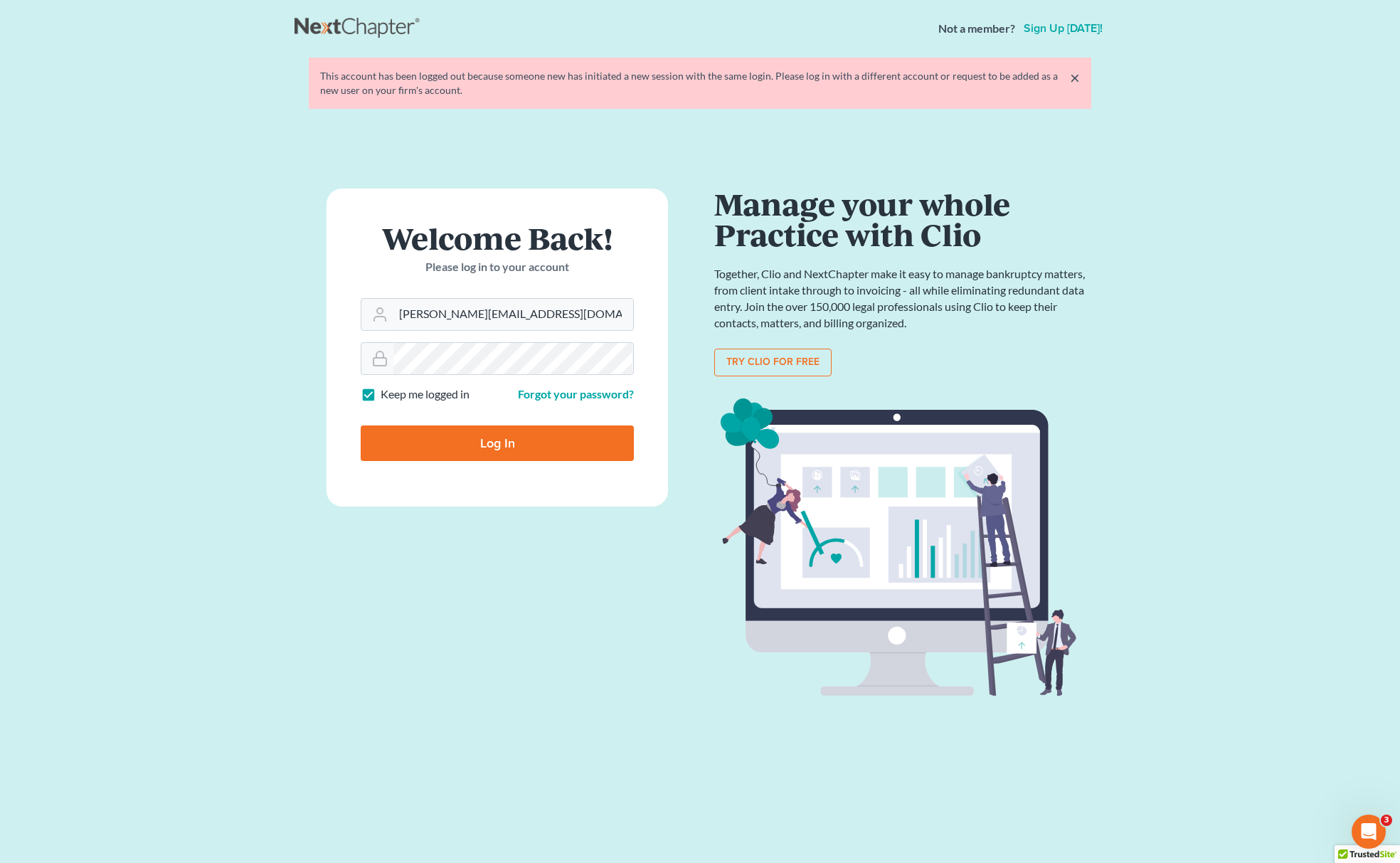
drag, startPoint x: 410, startPoint y: 434, endPoint x: 430, endPoint y: 450, distance: 25.6
click at [410, 434] on input "Log In" at bounding box center [498, 443] width 273 height 36
type input "Thinking..."
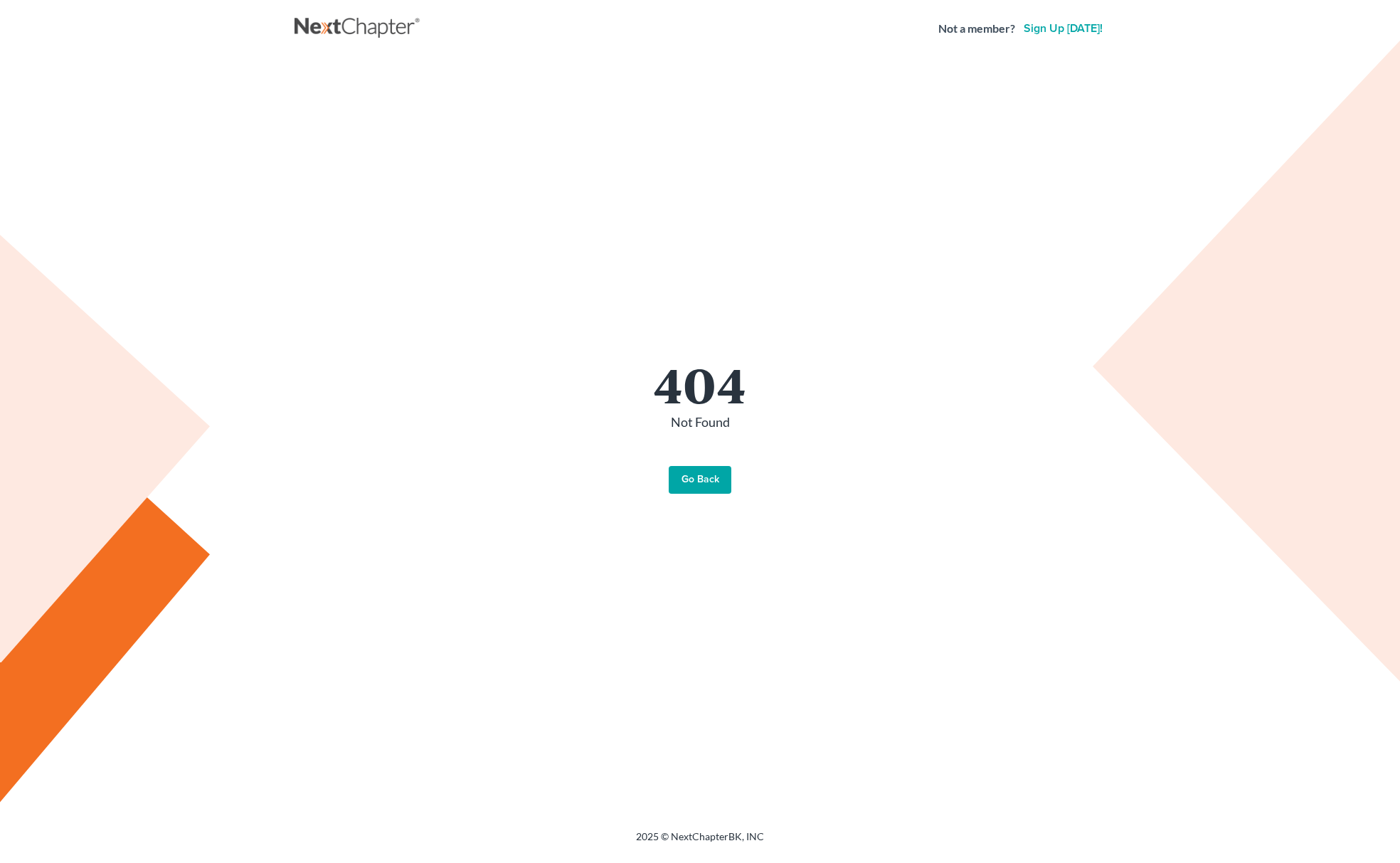
click at [675, 481] on link "Go Back" at bounding box center [700, 479] width 63 height 28
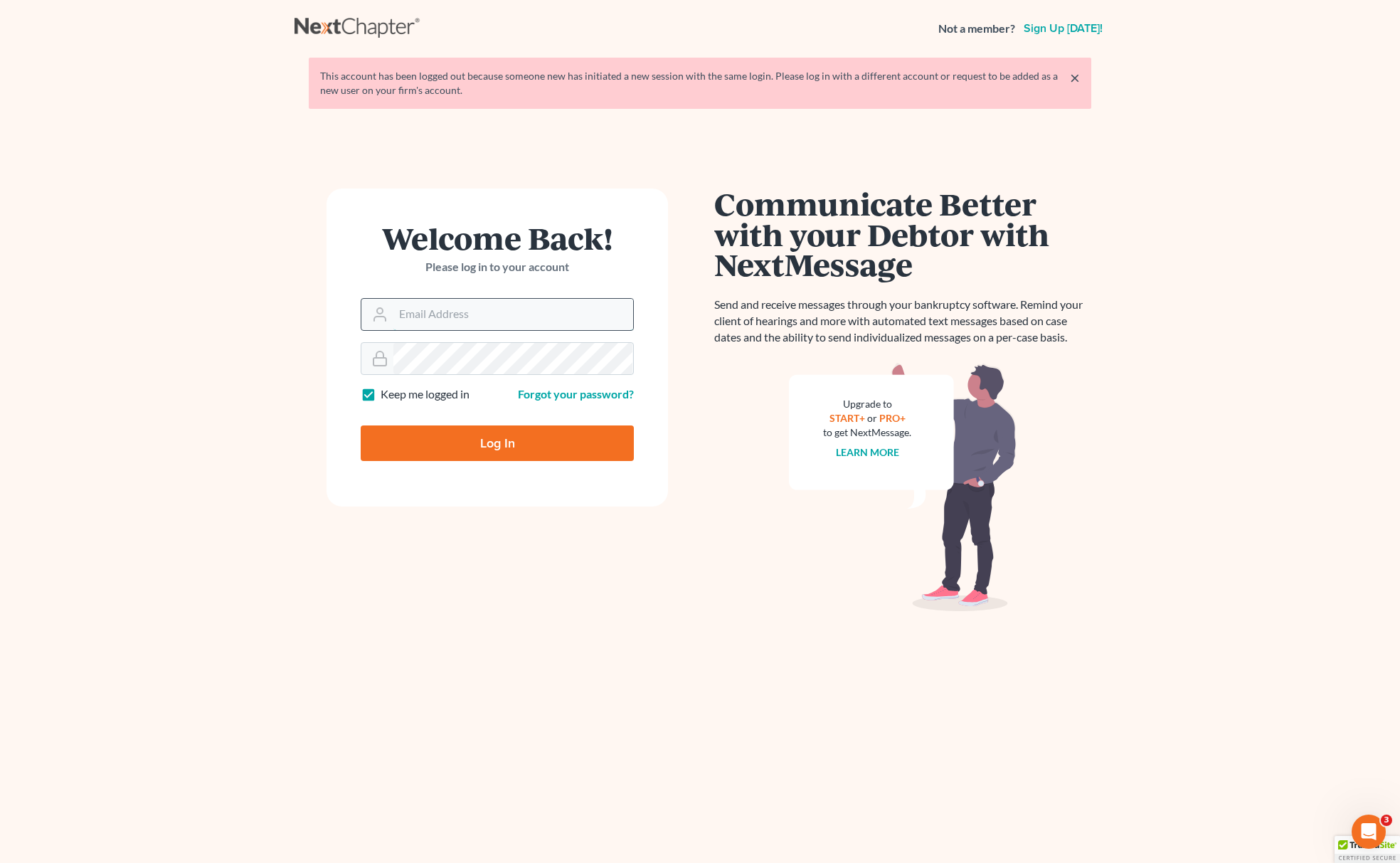
type input "[EMAIL_ADDRESS][DOMAIN_NAME]"
click at [531, 306] on input "[EMAIL_ADDRESS][DOMAIN_NAME]" at bounding box center [513, 315] width 240 height 31
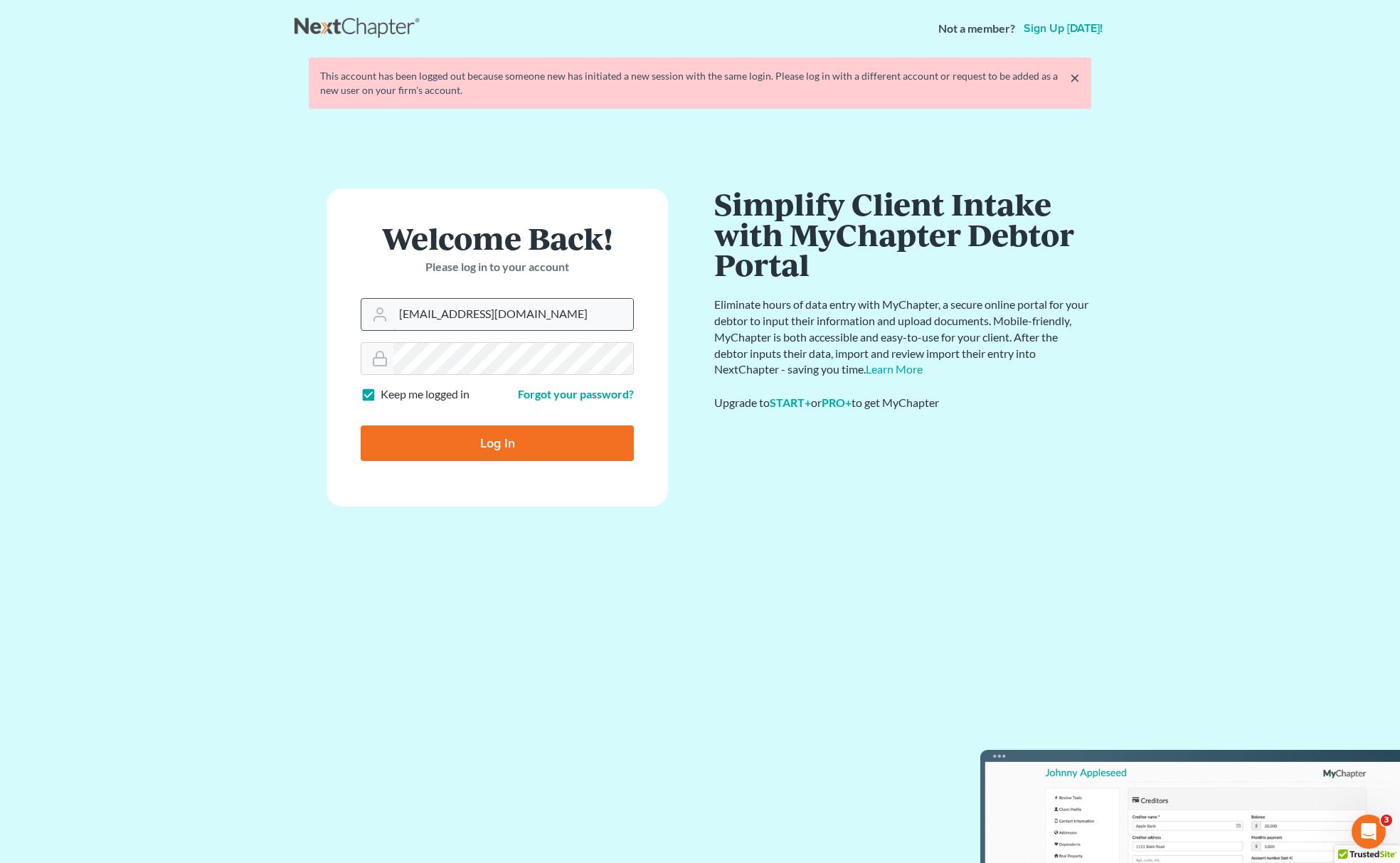
click at [535, 310] on input "[EMAIL_ADDRESS][DOMAIN_NAME]" at bounding box center [513, 315] width 240 height 31
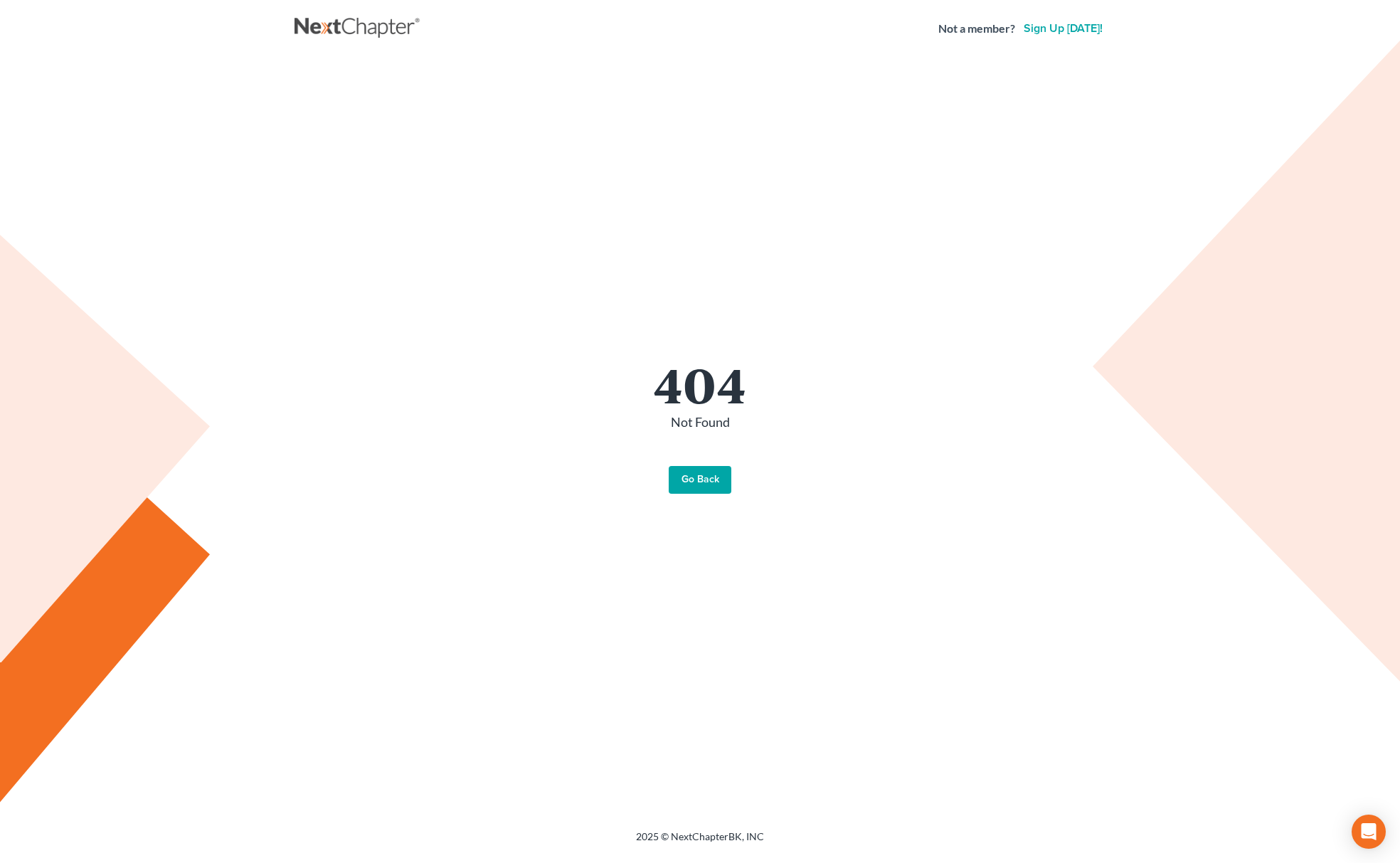
click at [678, 474] on link "Go Back" at bounding box center [700, 479] width 63 height 28
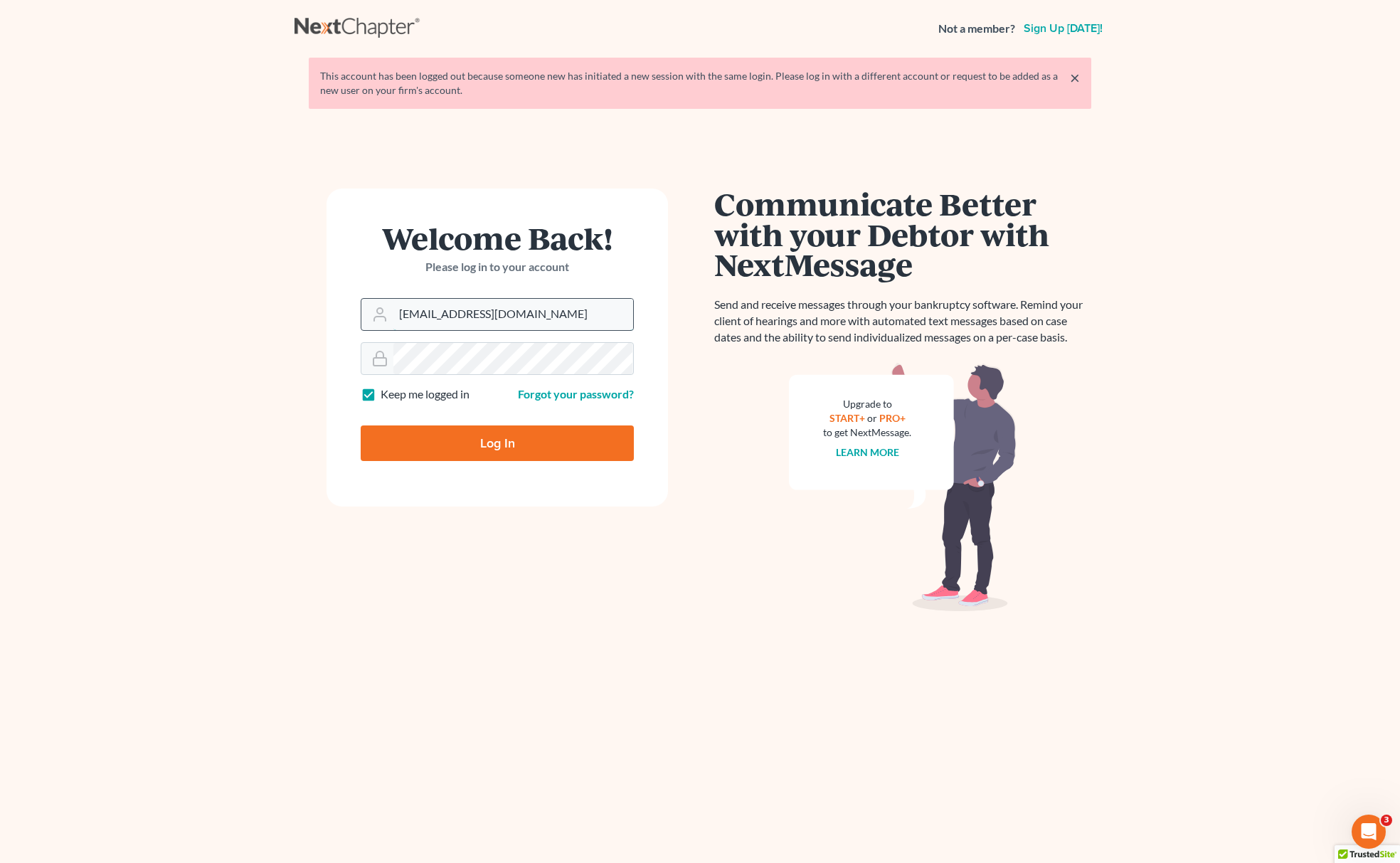
click at [553, 302] on input "[EMAIL_ADDRESS][DOMAIN_NAME]" at bounding box center [513, 315] width 240 height 31
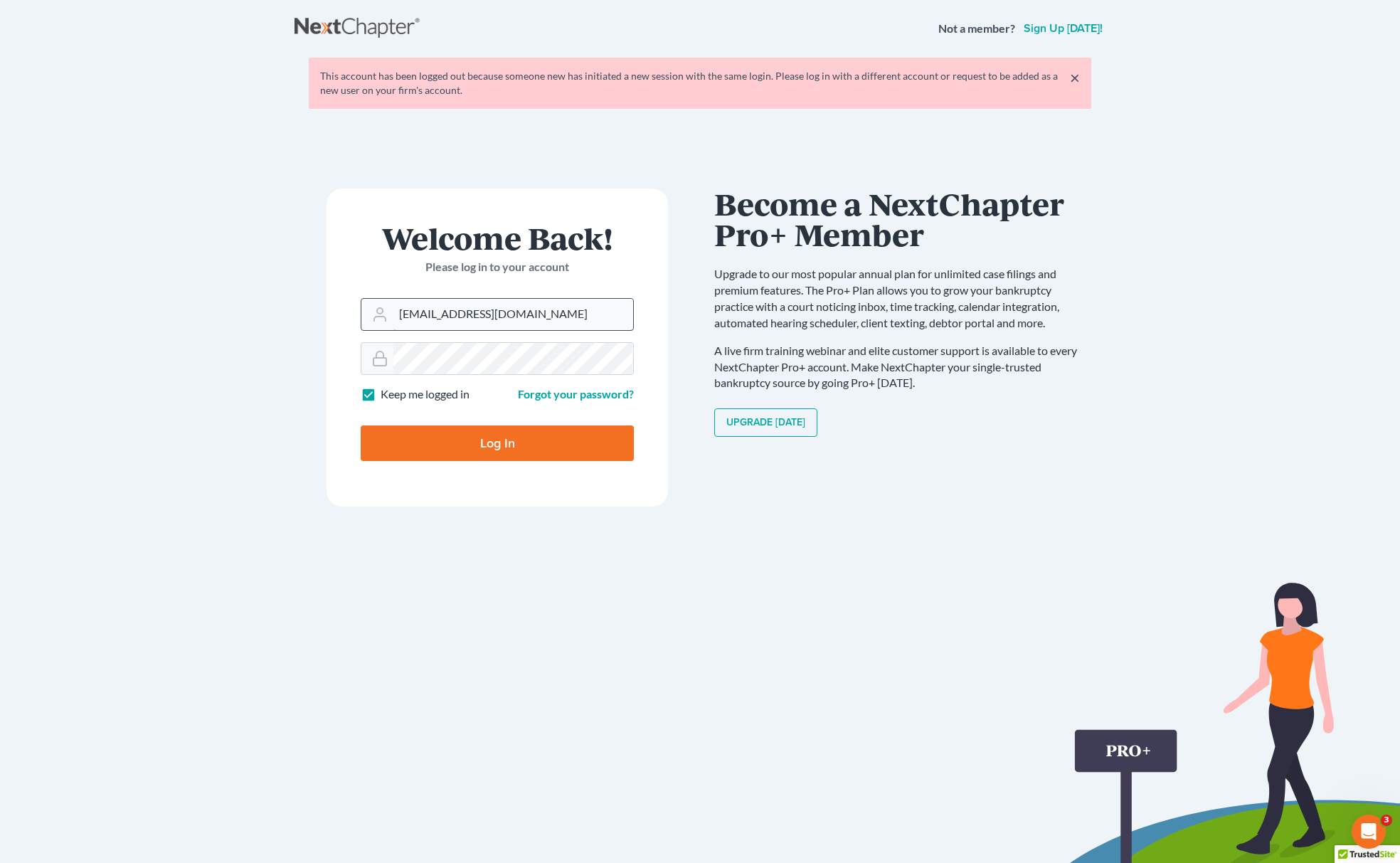
click at [492, 318] on input "[EMAIL_ADDRESS][DOMAIN_NAME]" at bounding box center [513, 315] width 240 height 31
type input "[EMAIL_ADDRESS][DOMAIN_NAME]"
click at [447, 437] on input "Log In" at bounding box center [498, 443] width 273 height 36
type input "Thinking..."
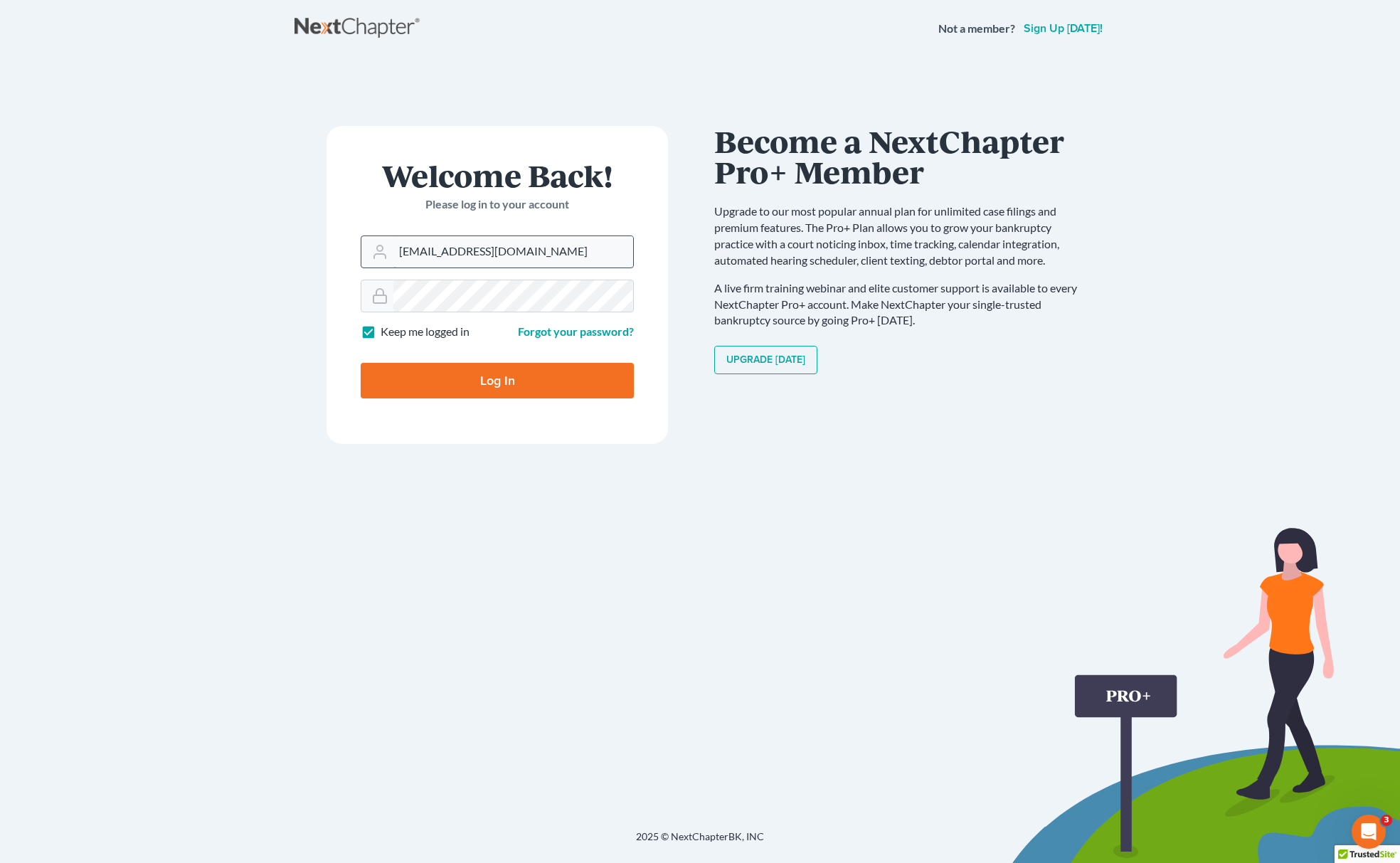
click at [535, 261] on input "[EMAIL_ADDRESS][DOMAIN_NAME]" at bounding box center [513, 252] width 240 height 31
type input "[EMAIL_ADDRESS][DOMAIN_NAME]"
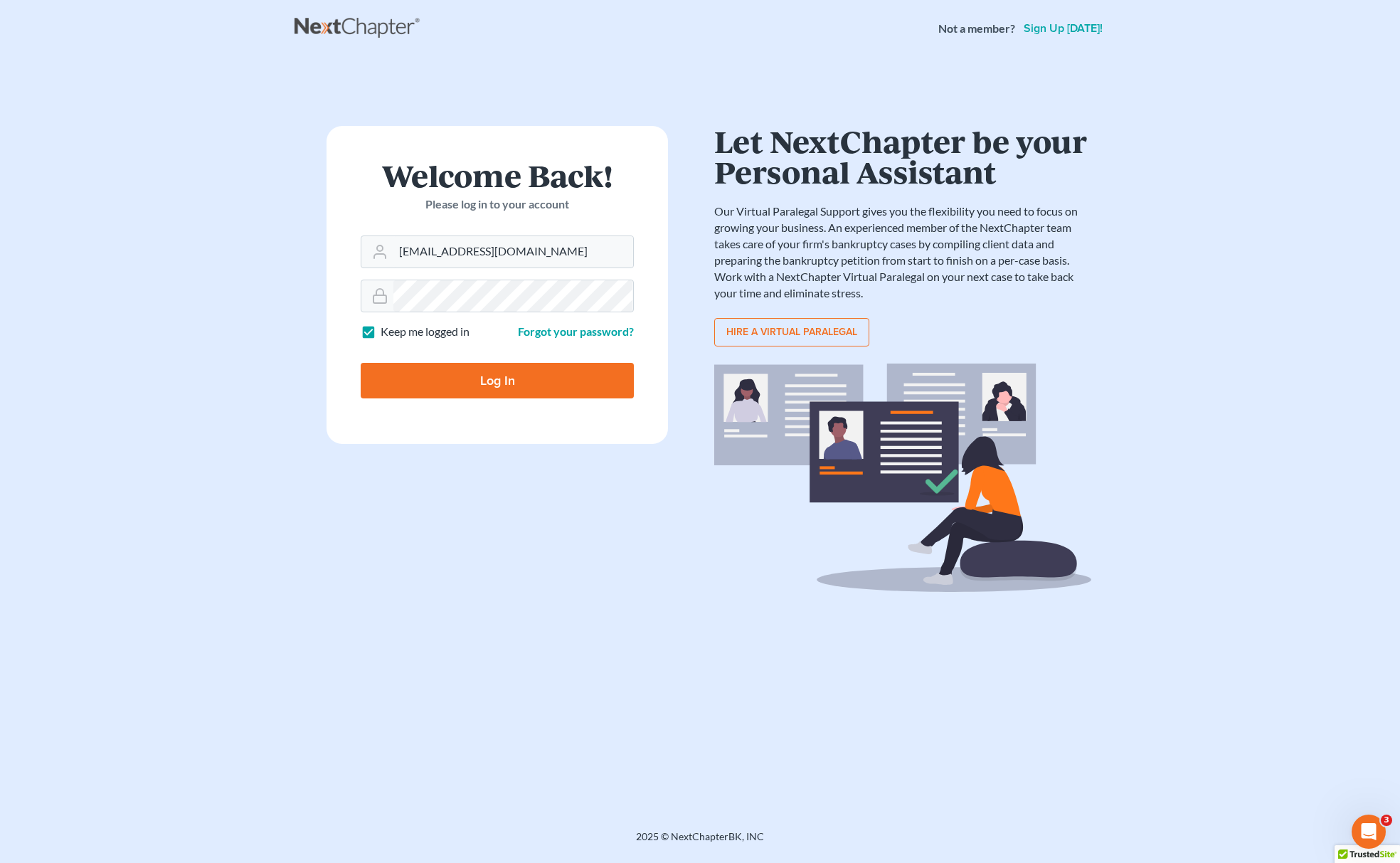
click at [567, 383] on input "Log In" at bounding box center [498, 381] width 273 height 36
type input "Thinking..."
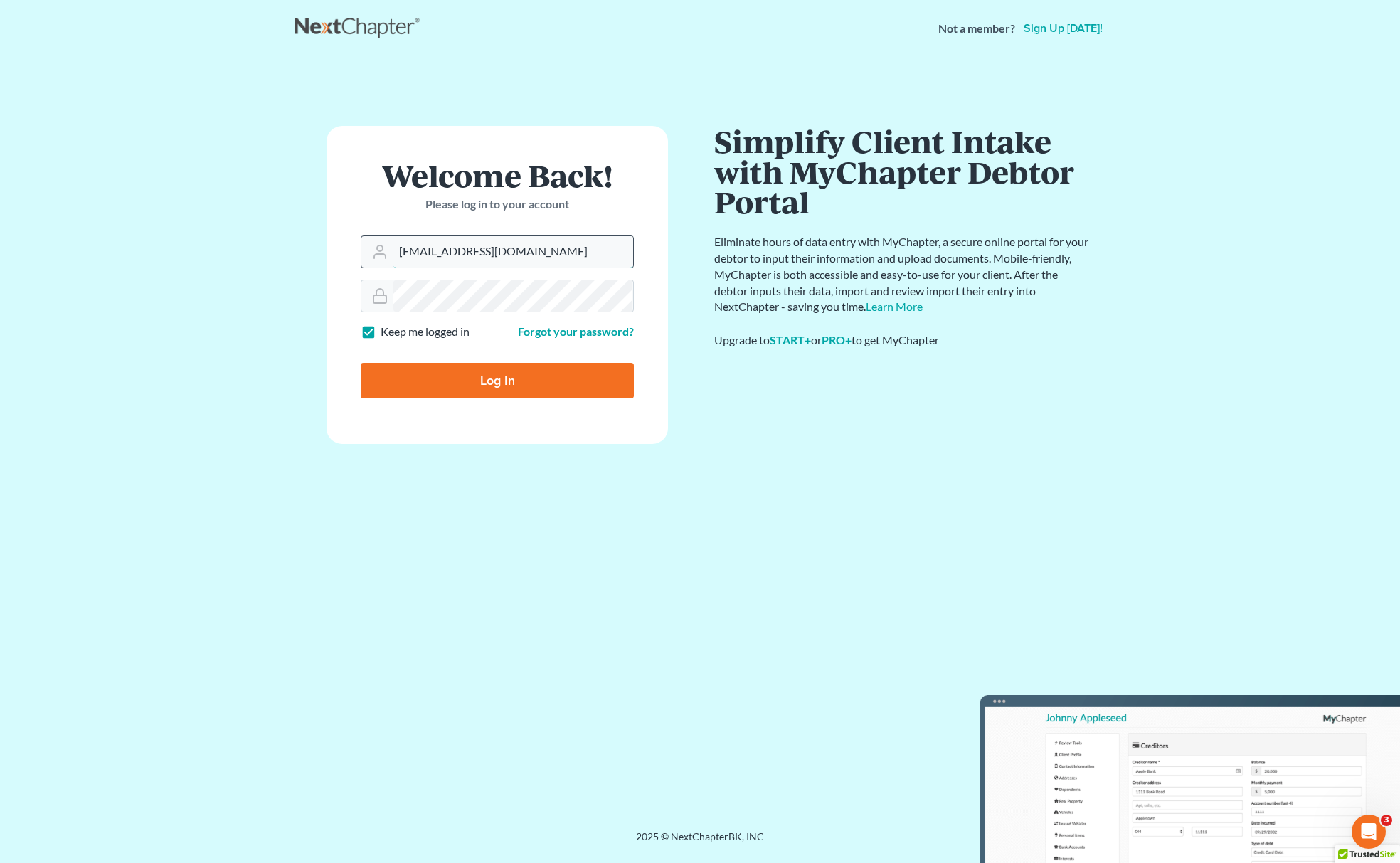
click at [551, 252] on input "[EMAIL_ADDRESS][DOMAIN_NAME]" at bounding box center [513, 252] width 240 height 31
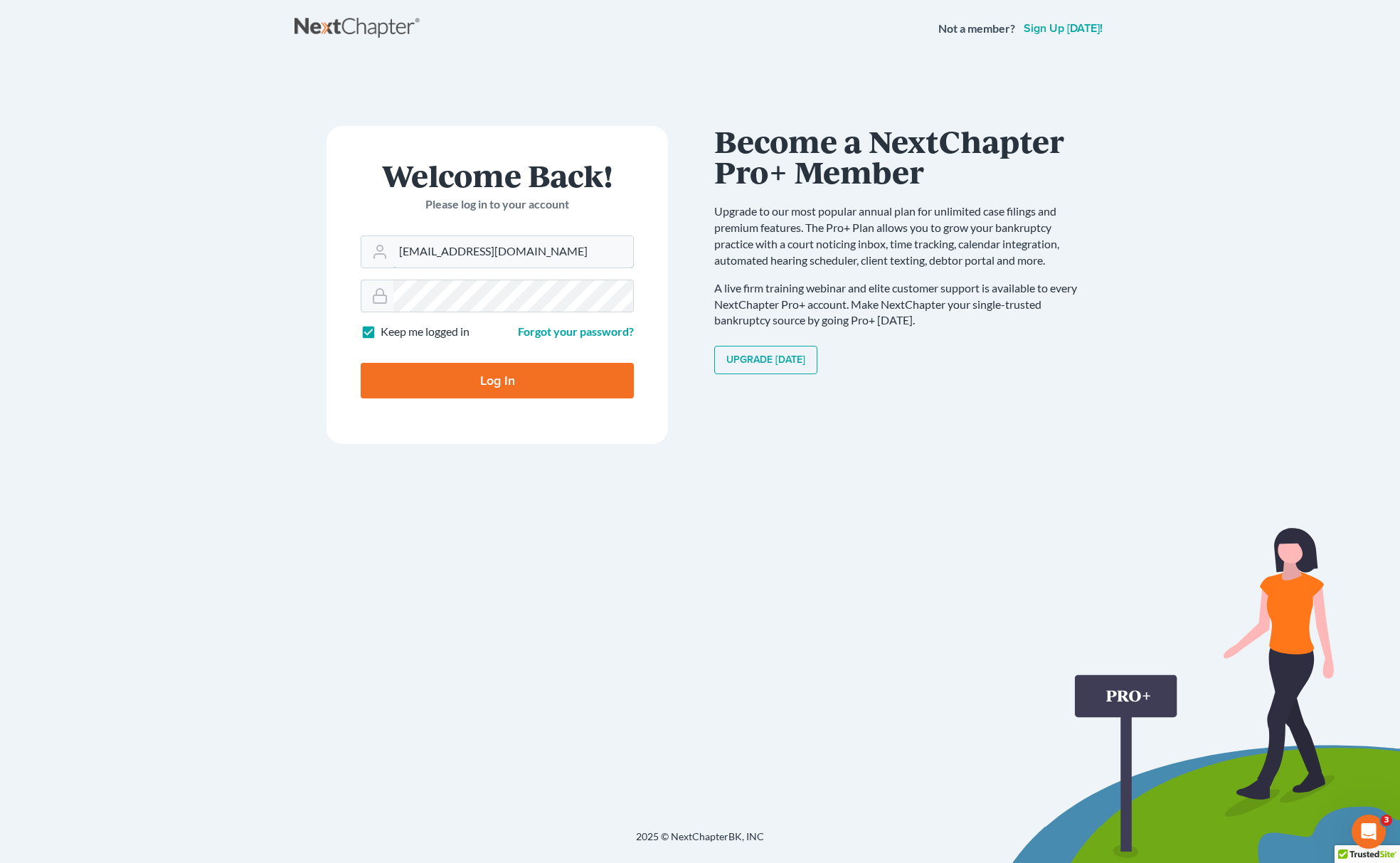
drag, startPoint x: 575, startPoint y: 255, endPoint x: 345, endPoint y: 255, distance: 230.0
click at [345, 255] on form "Welcome Back! Please log in to your account Email Address [EMAIL_ADDRESS][DOMAI…" at bounding box center [497, 285] width 342 height 318
paste input "[PERSON_NAME]"
type input "[PERSON_NAME][EMAIL_ADDRESS][DOMAIN_NAME]"
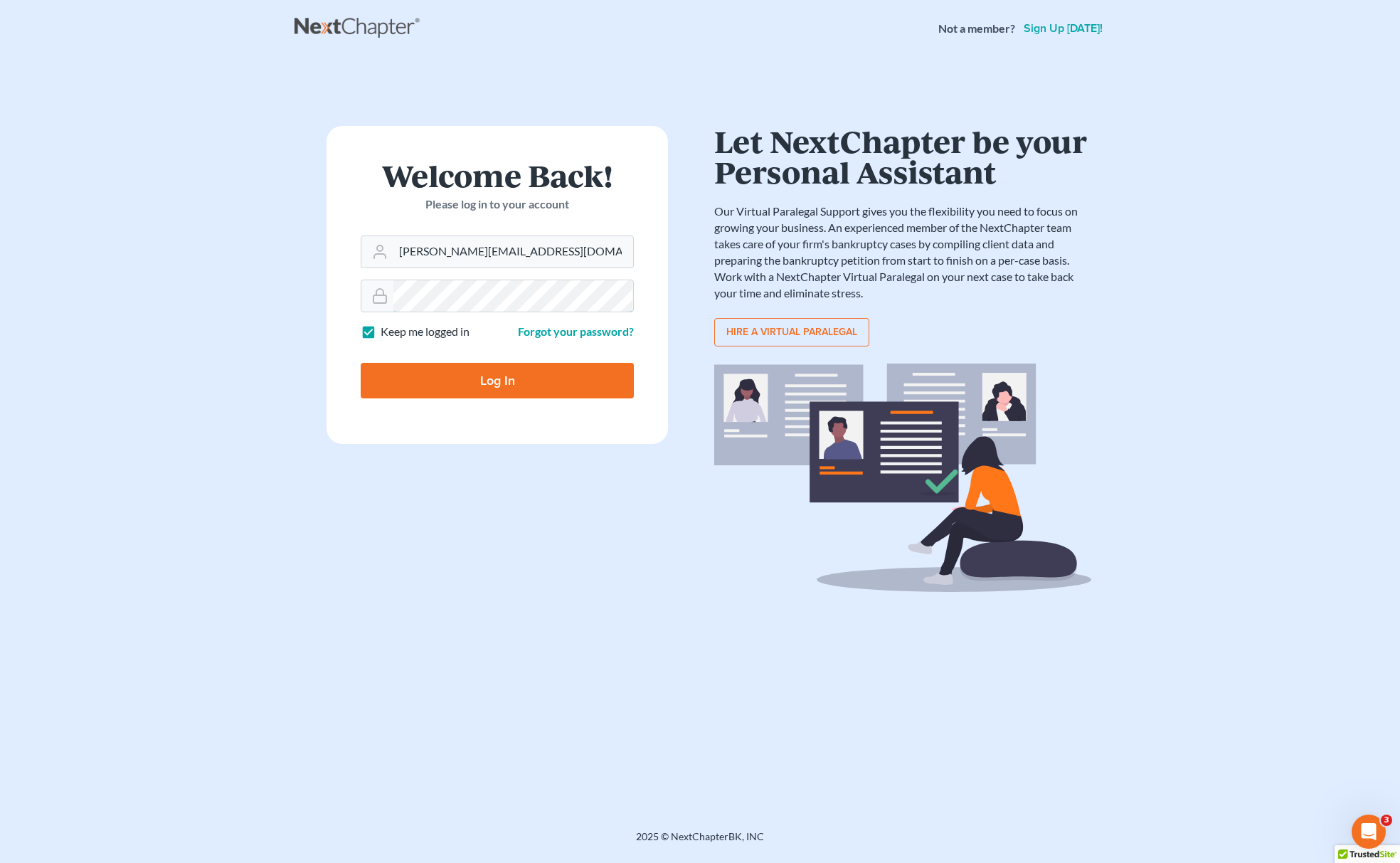
click at [213, 302] on main "× Your email or password is incorrect Welcome Back! Please log in to your accou…" at bounding box center [700, 426] width 1400 height 739
click at [457, 553] on div "Welcome Back! Please log in to your account Email Address ron@fairmaxlaw.com Pa…" at bounding box center [497, 444] width 406 height 635
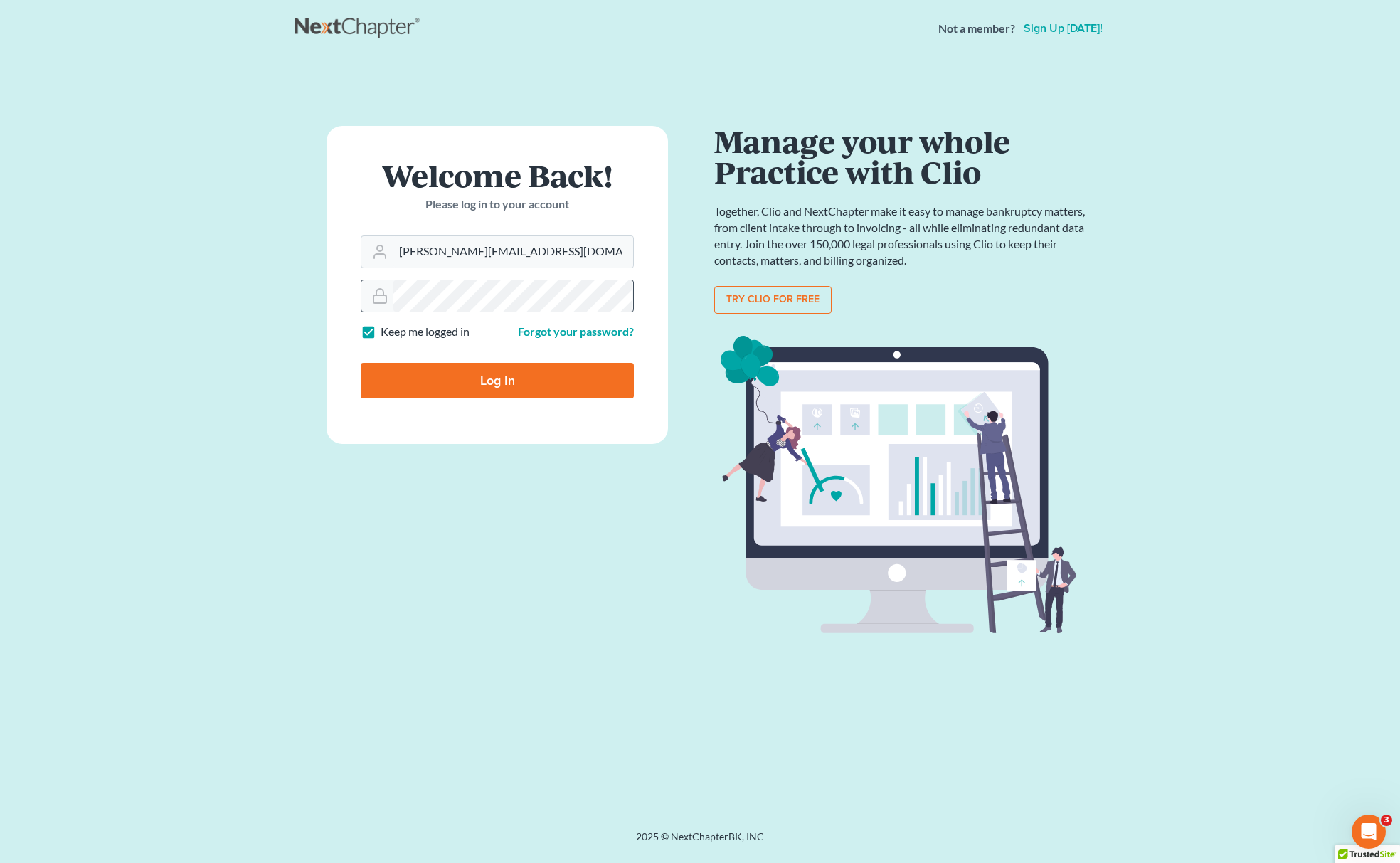
click at [375, 300] on icon at bounding box center [380, 296] width 17 height 17
click at [436, 504] on div "Welcome Back! Please log in to your account Email Address ron@fairmaxlaw.com Pa…" at bounding box center [497, 444] width 406 height 635
click at [336, 302] on form "Welcome Back! Please log in to your account Email Address ron@fairmaxlaw.com Pa…" at bounding box center [497, 285] width 342 height 318
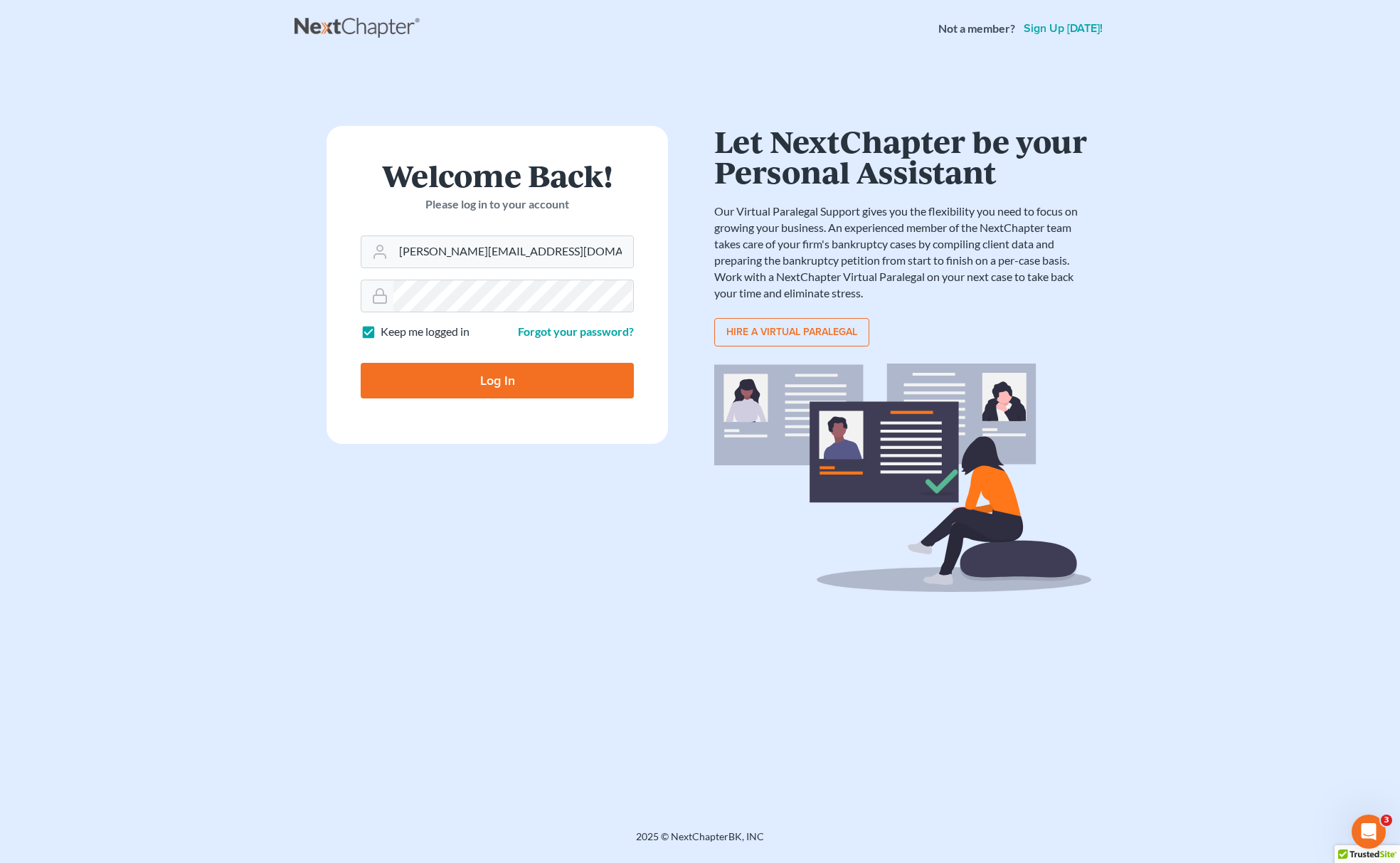
click at [436, 377] on input "Log In" at bounding box center [498, 381] width 273 height 36
type input "Thinking..."
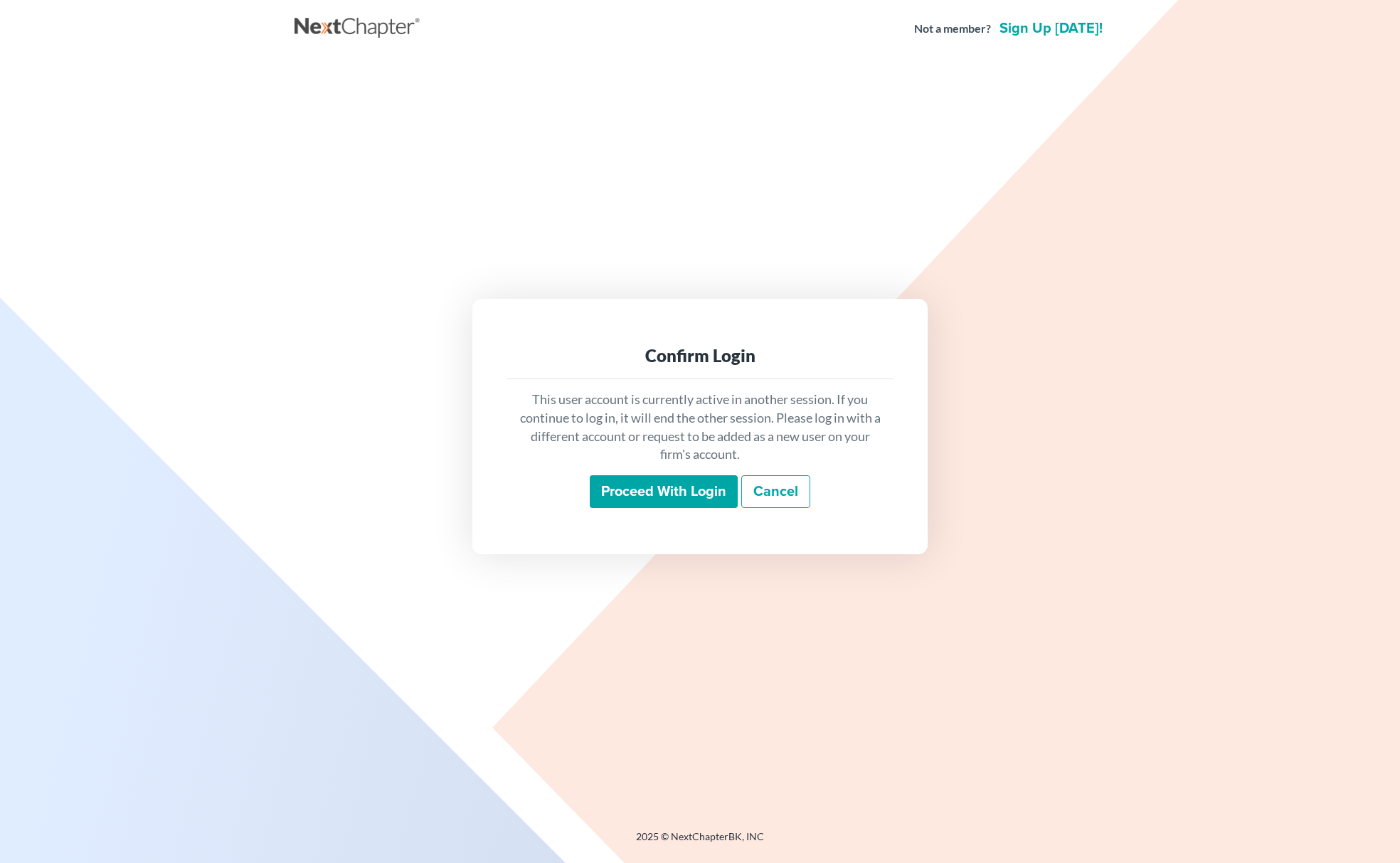
click at [629, 501] on input "Proceed with login" at bounding box center [663, 492] width 148 height 33
